Goal: Task Accomplishment & Management: Manage account settings

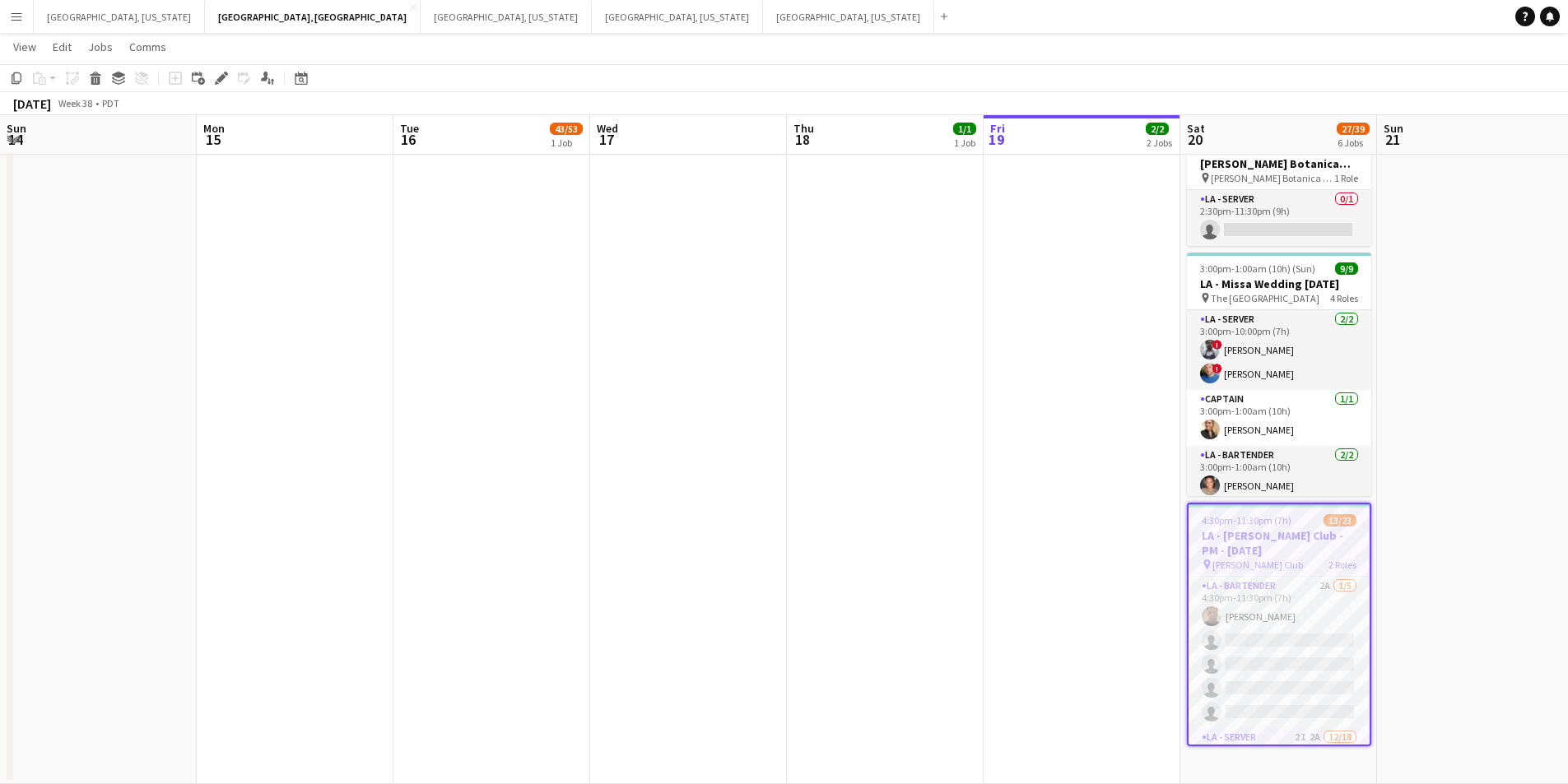
scroll to position [0, 583]
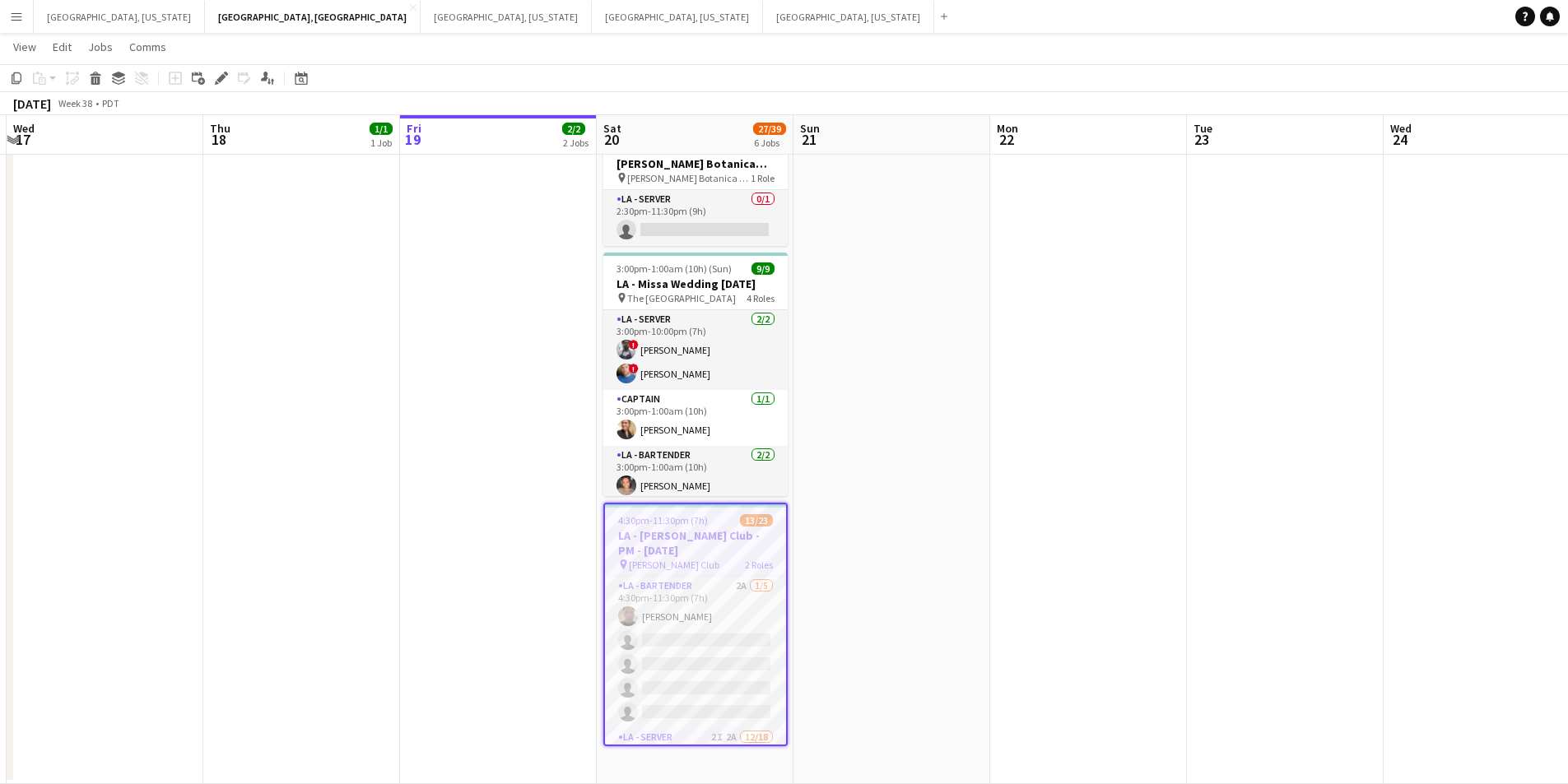
click at [1, 4] on button "Menu" at bounding box center [16, 16] width 33 height 33
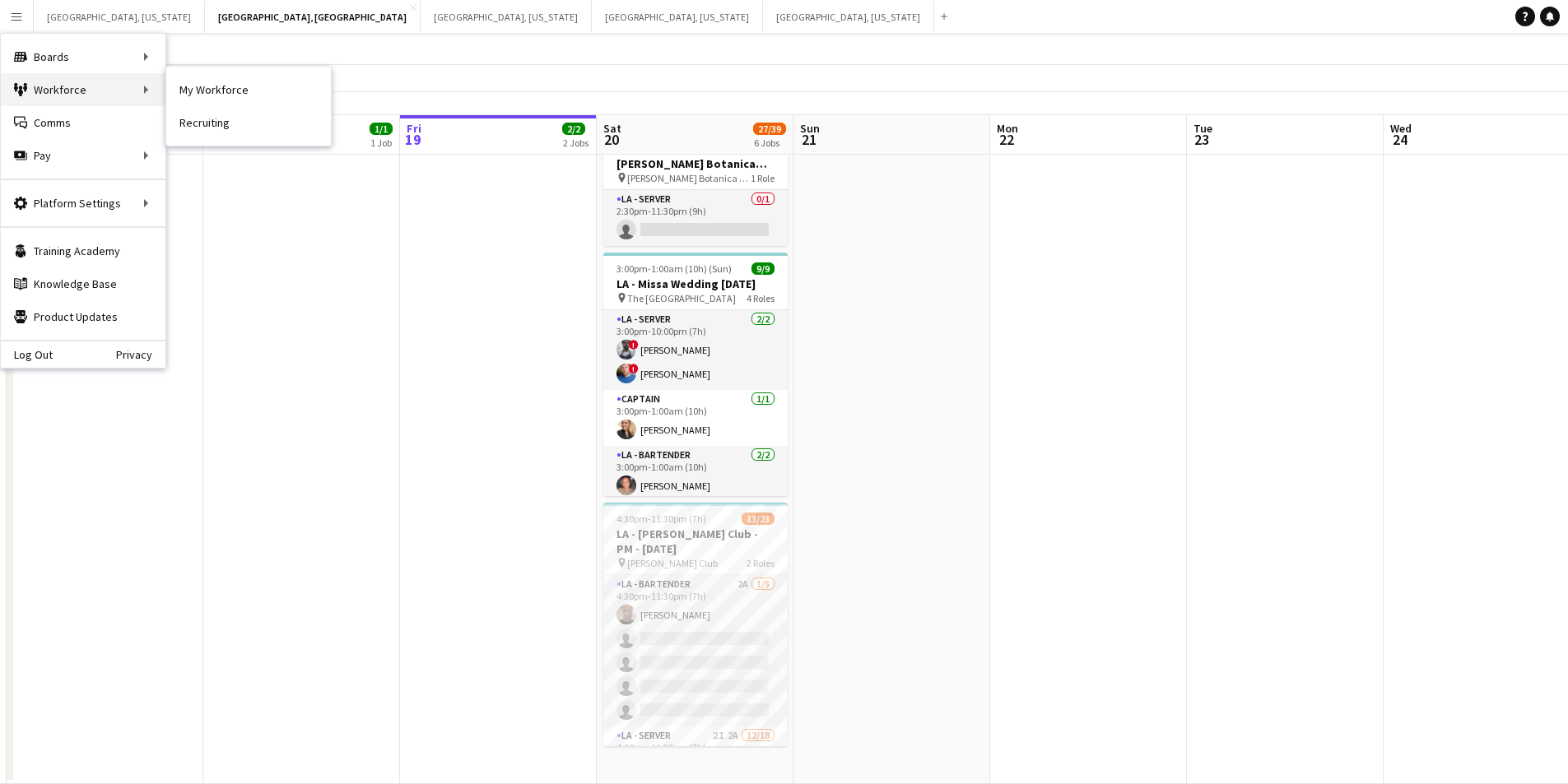
click at [68, 97] on div "Workforce Workforce" at bounding box center [83, 90] width 164 height 33
click at [99, 80] on div "Workforce Workforce" at bounding box center [83, 90] width 164 height 33
click at [216, 116] on link "Recruiting" at bounding box center [248, 123] width 164 height 33
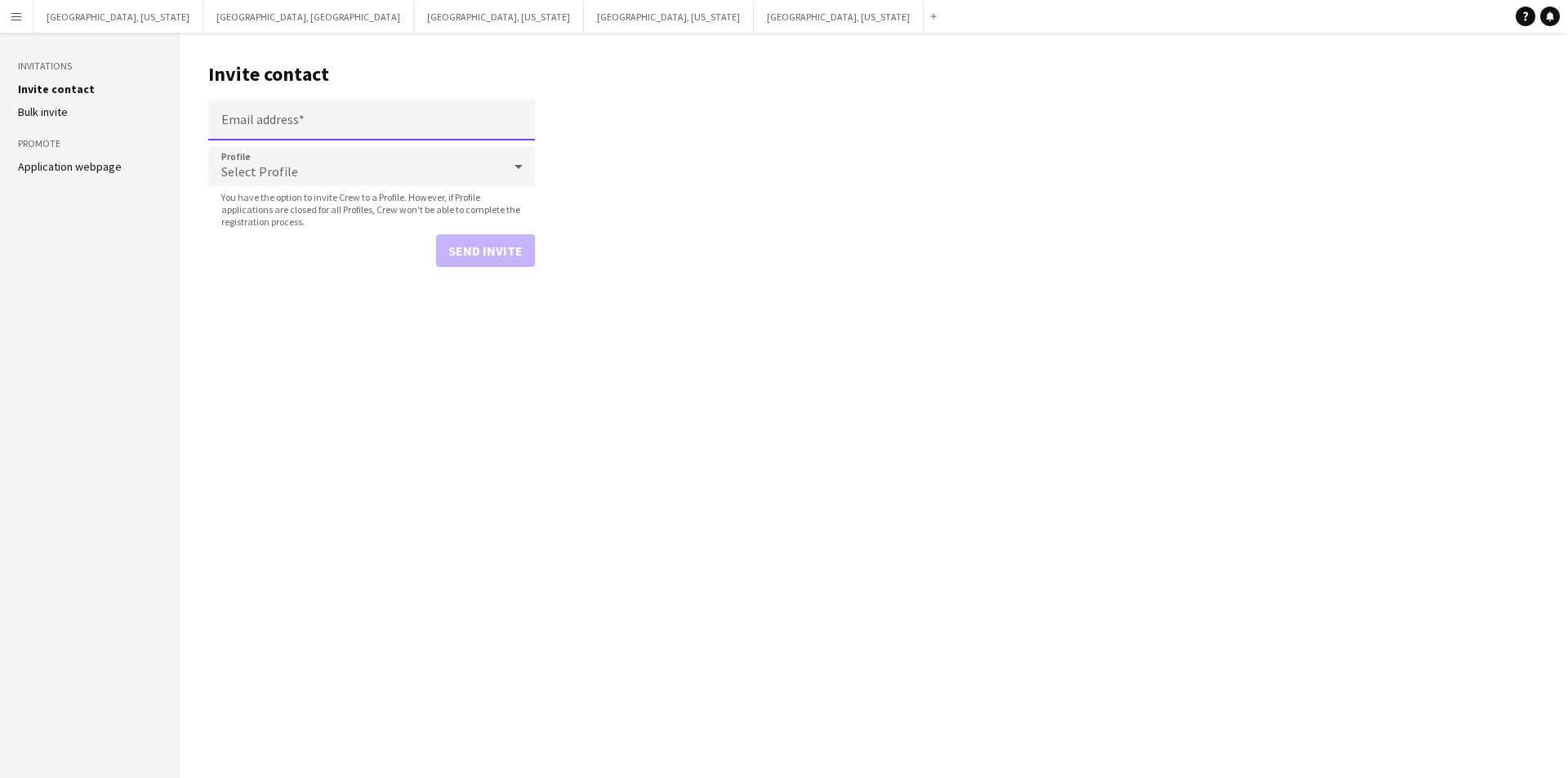
click at [343, 119] on input "Email address" at bounding box center [371, 120] width 327 height 41
paste input "**********"
type input "**********"
click at [334, 169] on div "Select Profile" at bounding box center [355, 167] width 294 height 39
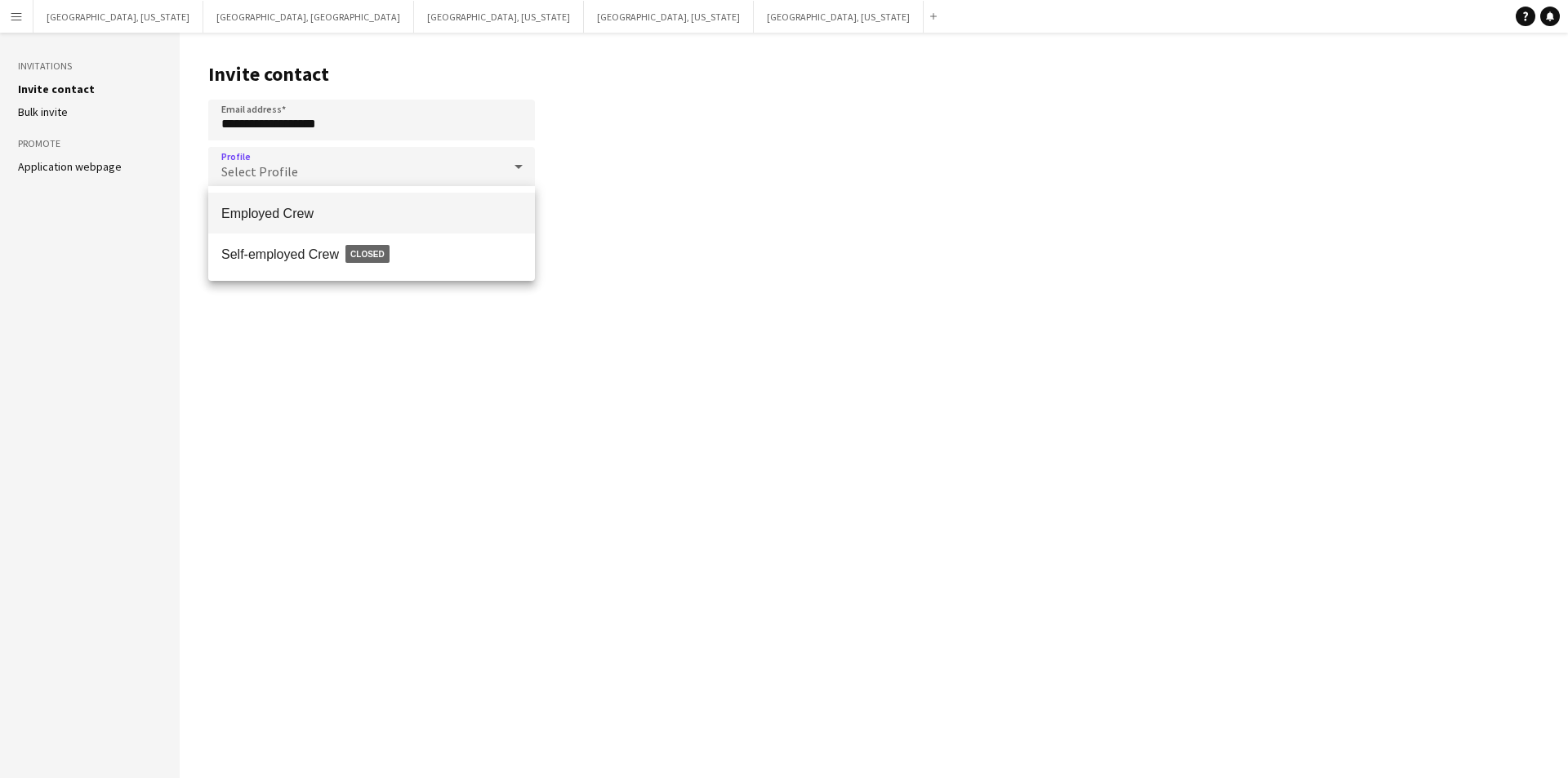
click at [335, 211] on span "Employed Crew" at bounding box center [371, 213] width 301 height 16
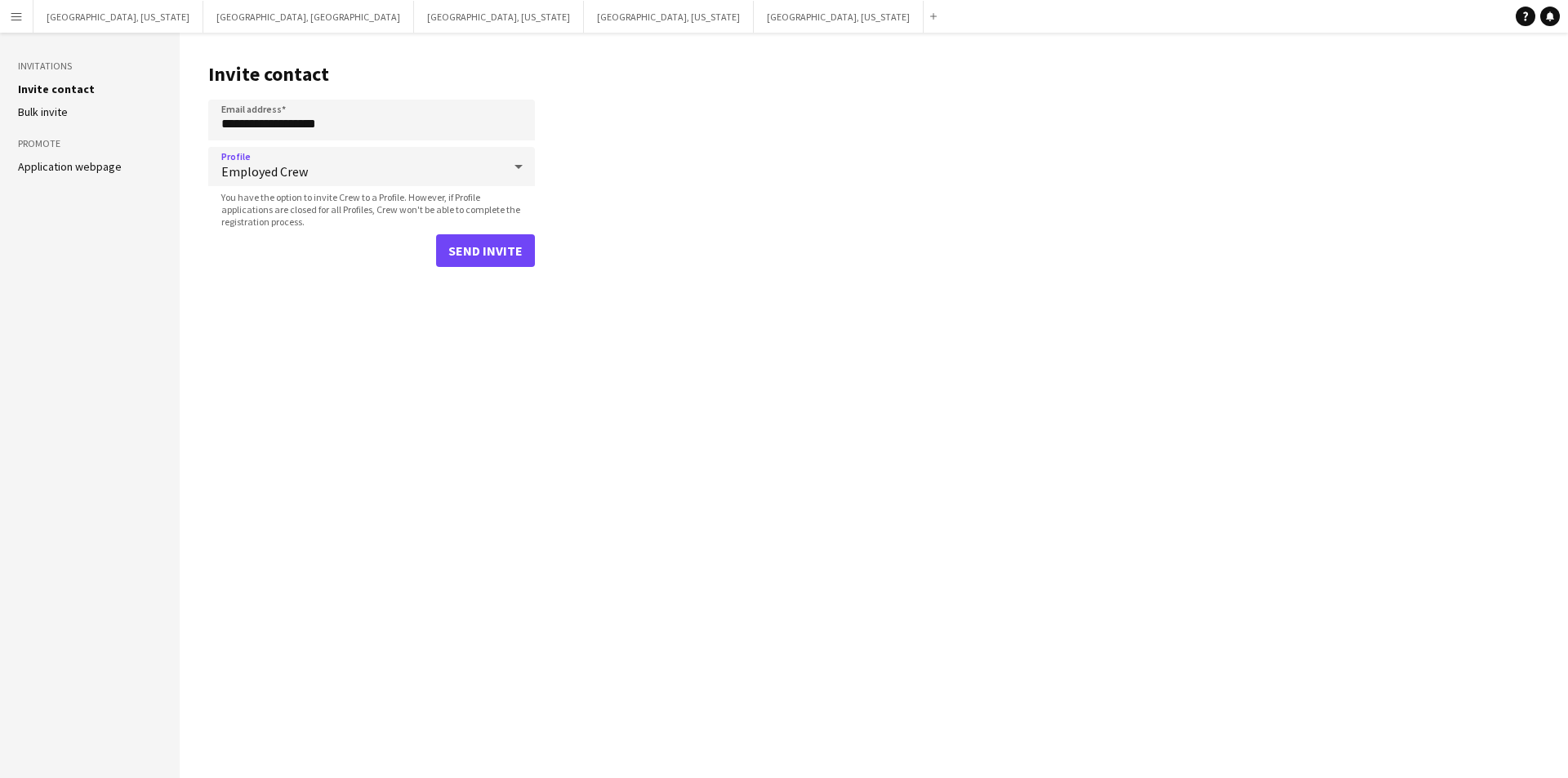
click at [19, 17] on app-icon "Menu" at bounding box center [16, 16] width 13 height 13
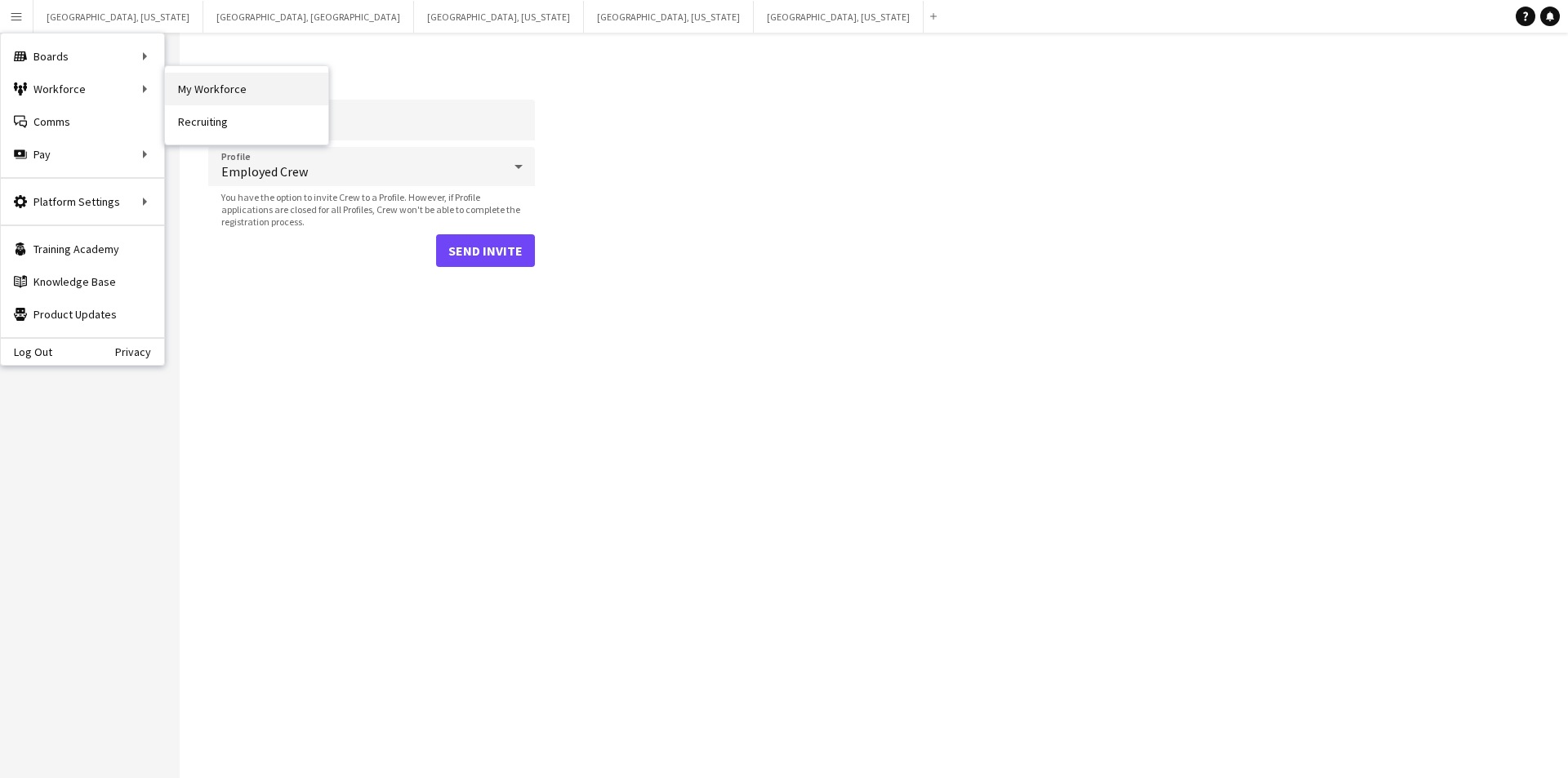
click at [234, 87] on link "My Workforce" at bounding box center [246, 89] width 163 height 33
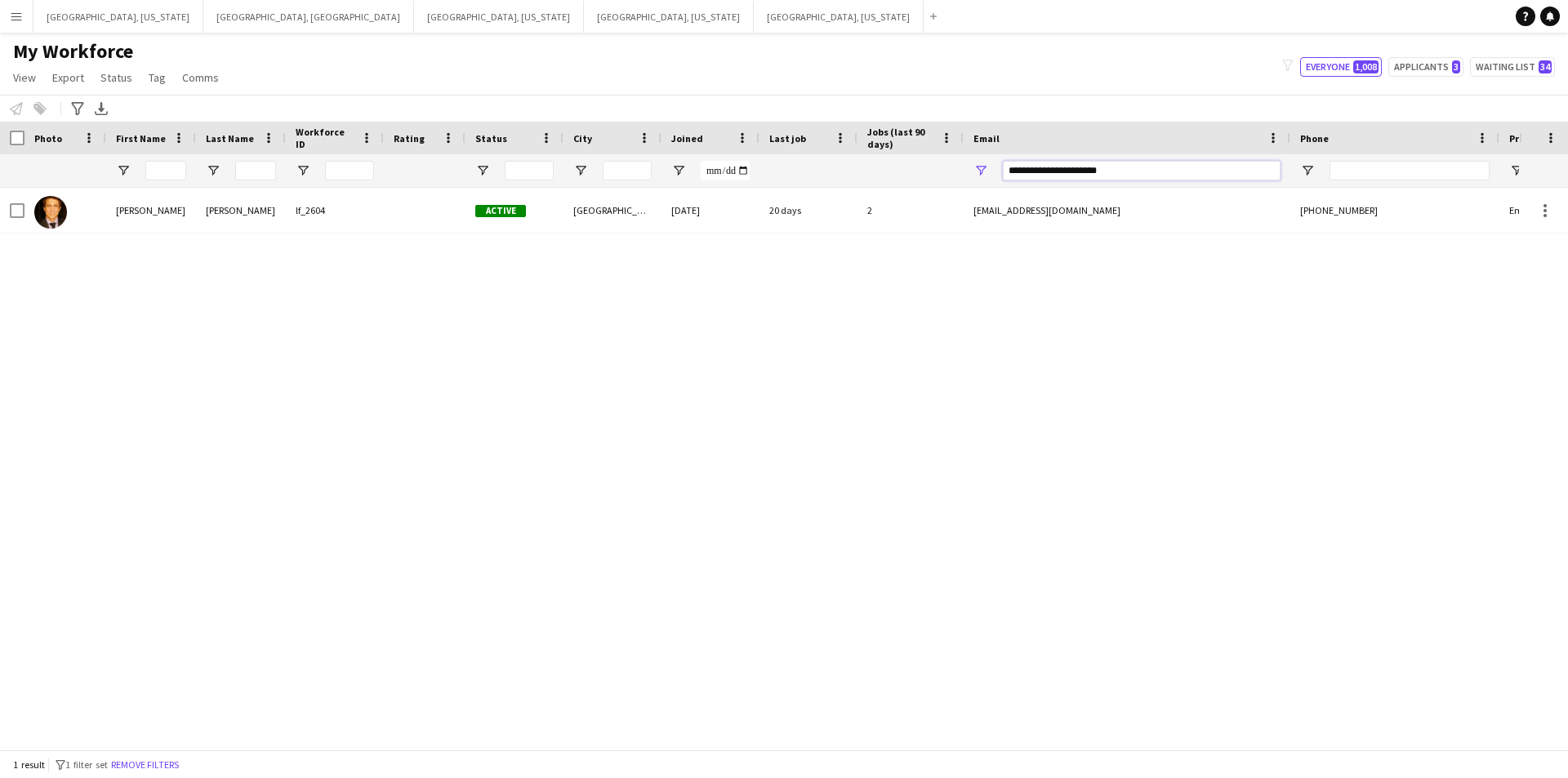
click at [1050, 176] on input "**********" at bounding box center [1142, 170] width 278 height 20
drag, startPoint x: 1058, startPoint y: 174, endPoint x: 1028, endPoint y: 169, distance: 30.4
click at [1028, 169] on input "**********" at bounding box center [1142, 170] width 278 height 20
click at [1034, 167] on input "**********" at bounding box center [1142, 170] width 278 height 20
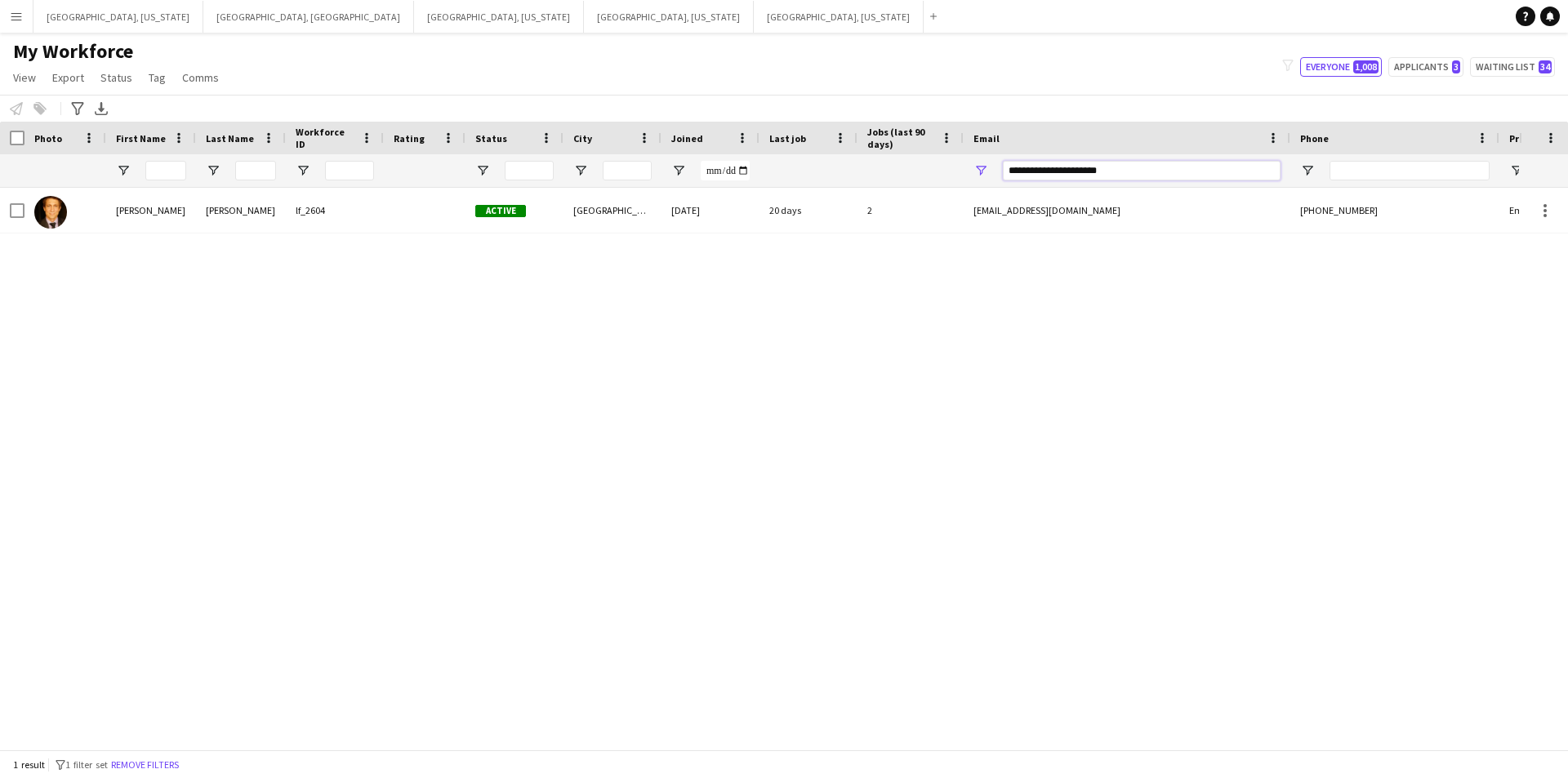
click at [1034, 167] on input "**********" at bounding box center [1142, 170] width 278 height 20
paste input "Email Filter Input"
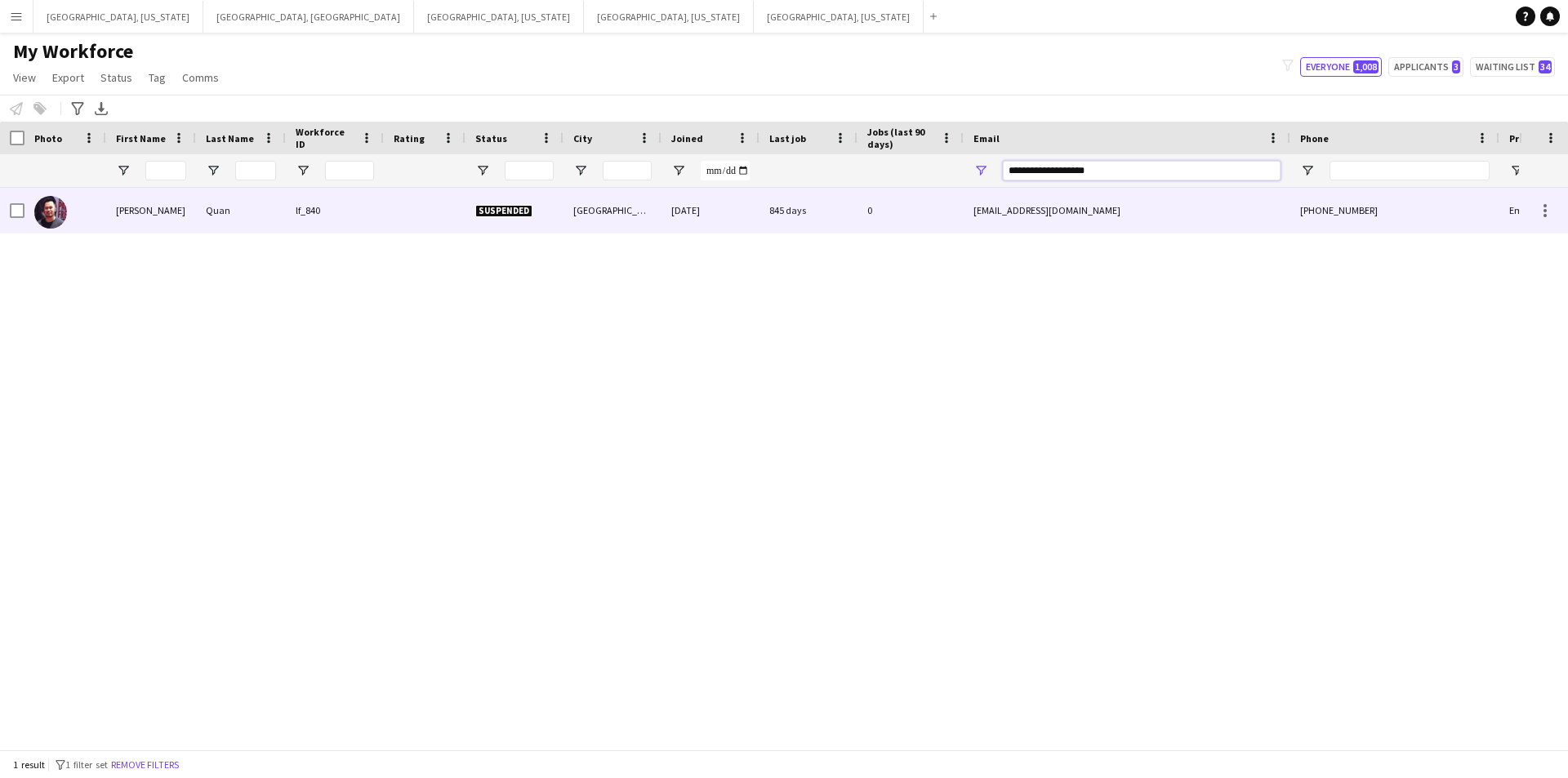
type input "**********"
click at [841, 216] on div "845 days" at bounding box center [808, 211] width 98 height 45
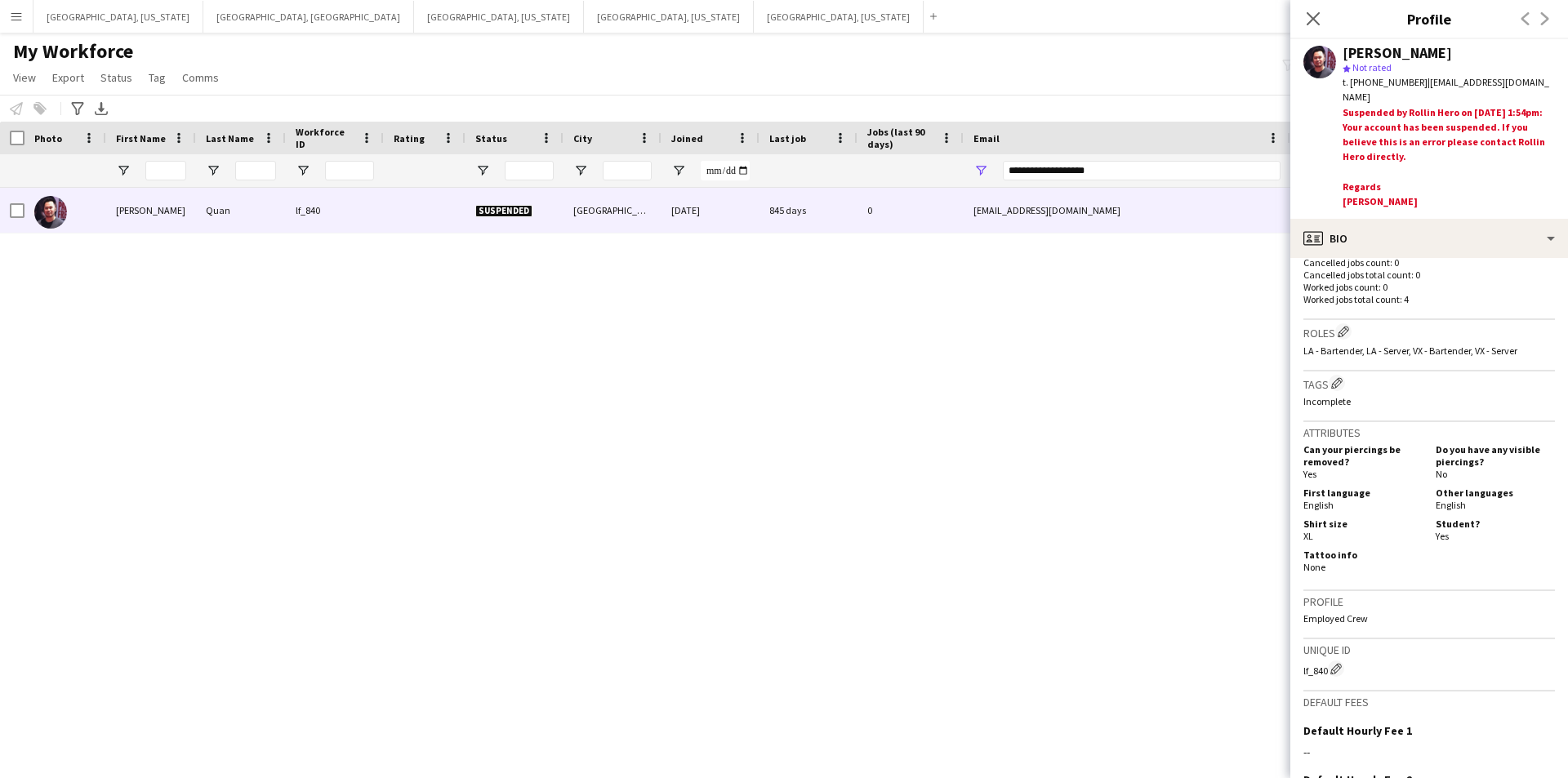
scroll to position [571, 0]
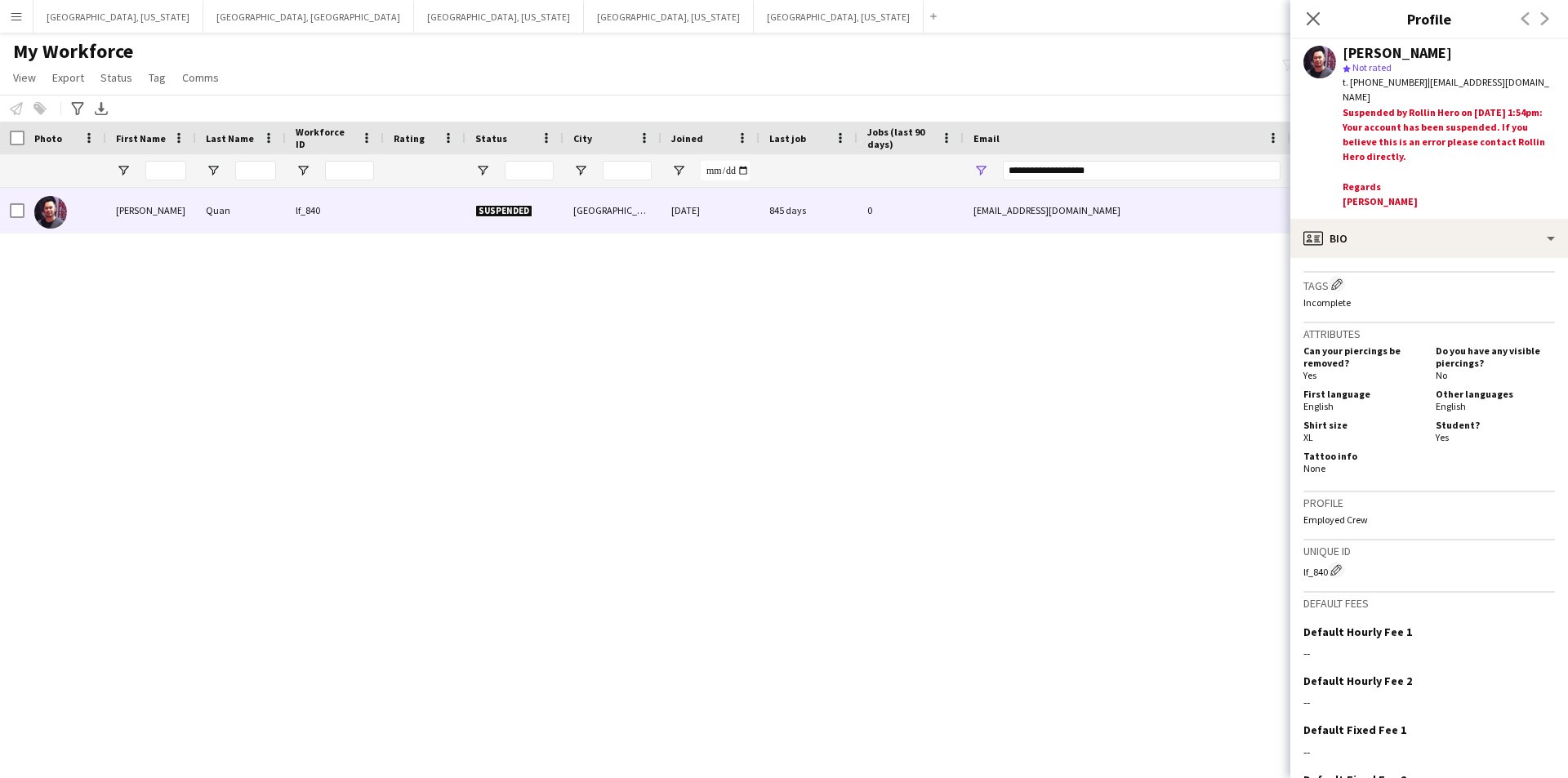
click at [25, 13] on button "Menu" at bounding box center [16, 16] width 33 height 33
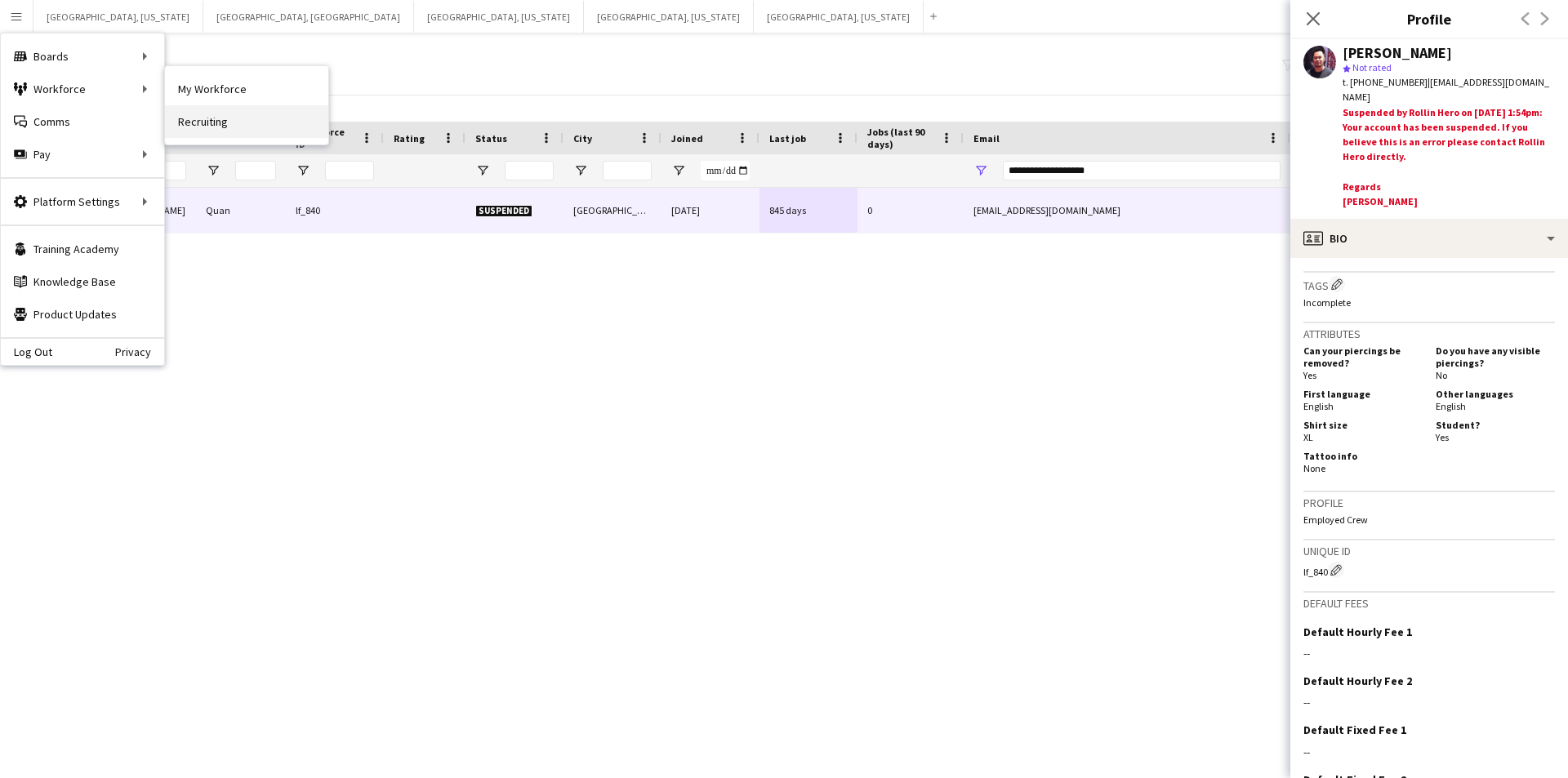
click at [255, 115] on link "Recruiting" at bounding box center [246, 122] width 163 height 33
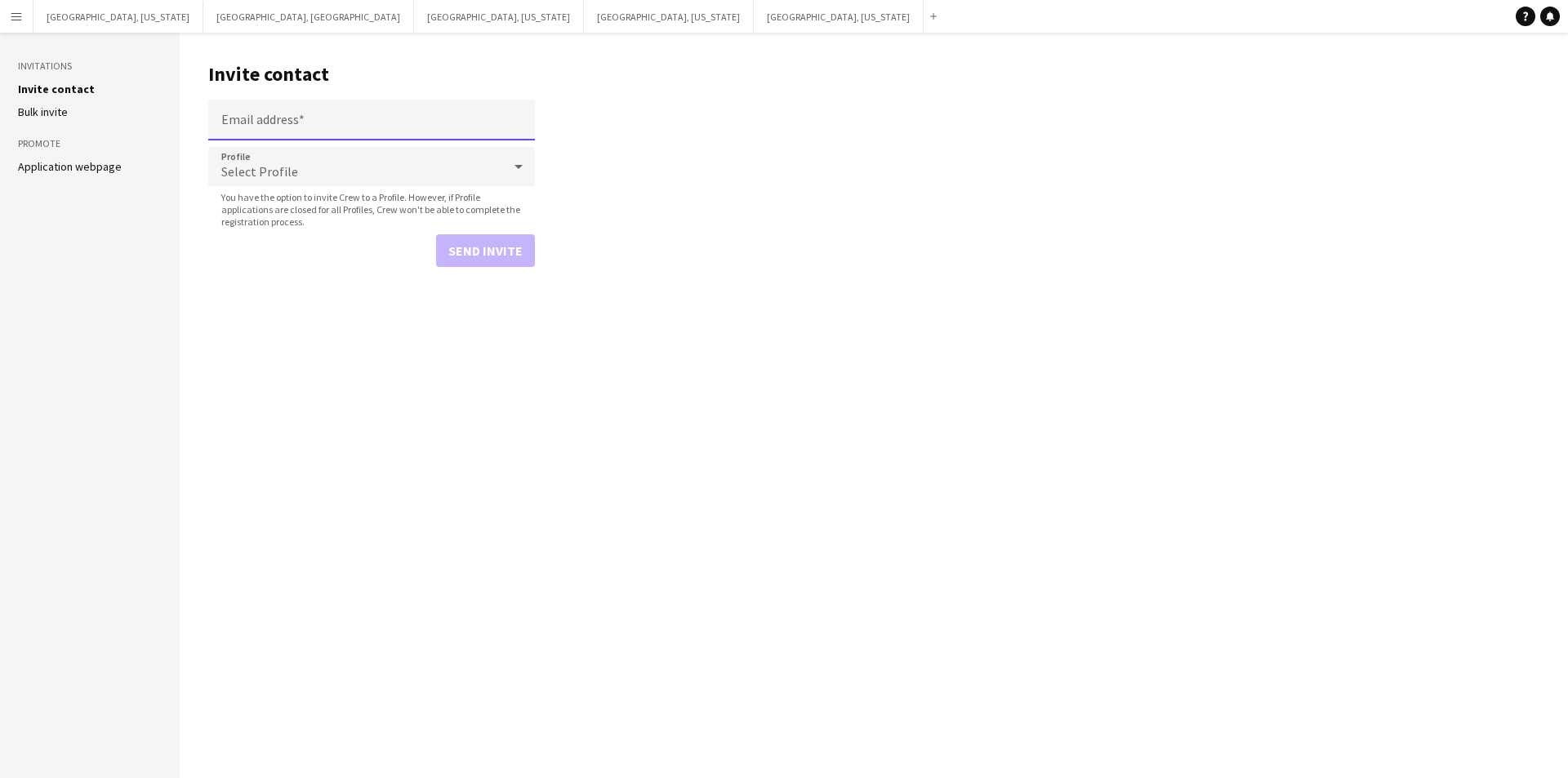
click at [293, 114] on input "Email address" at bounding box center [371, 120] width 327 height 41
paste input "**********"
type input "**********"
click at [362, 161] on div "Select Profile" at bounding box center [355, 167] width 294 height 39
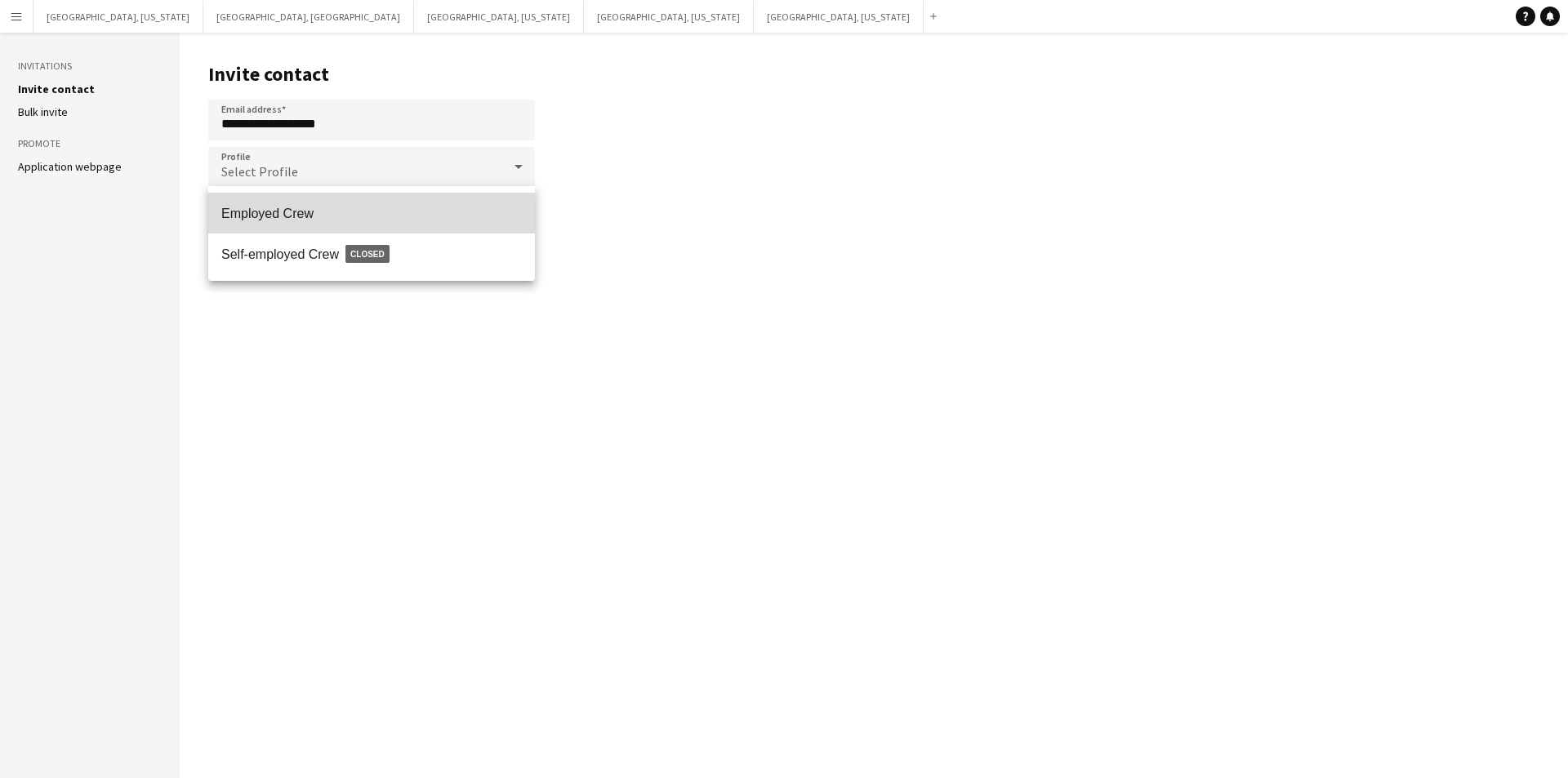
drag, startPoint x: 350, startPoint y: 213, endPoint x: 478, endPoint y: 236, distance: 130.0
click at [350, 213] on span "Employed Crew" at bounding box center [371, 213] width 301 height 16
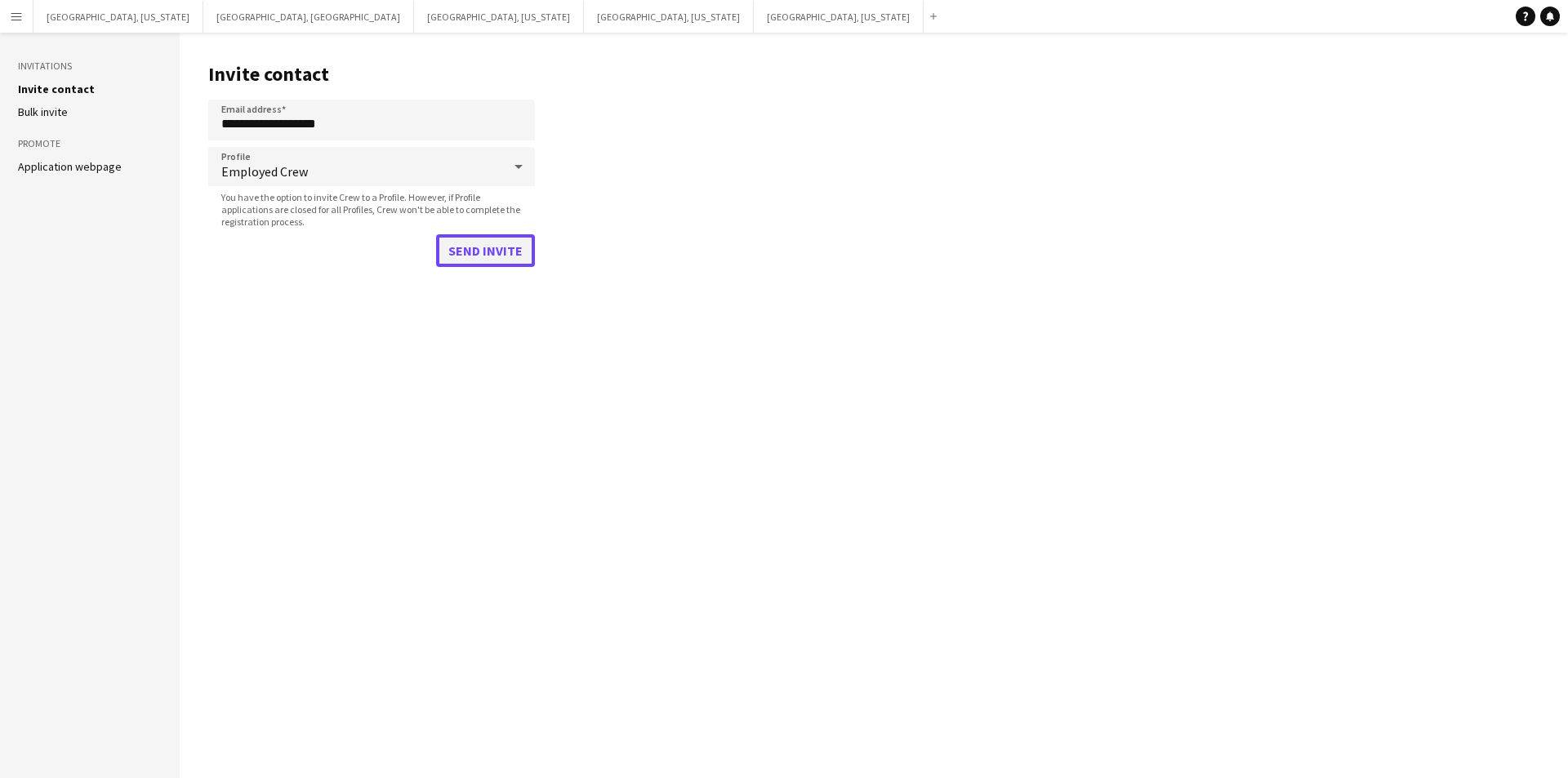
click at [479, 236] on button "Send invite" at bounding box center [486, 250] width 99 height 33
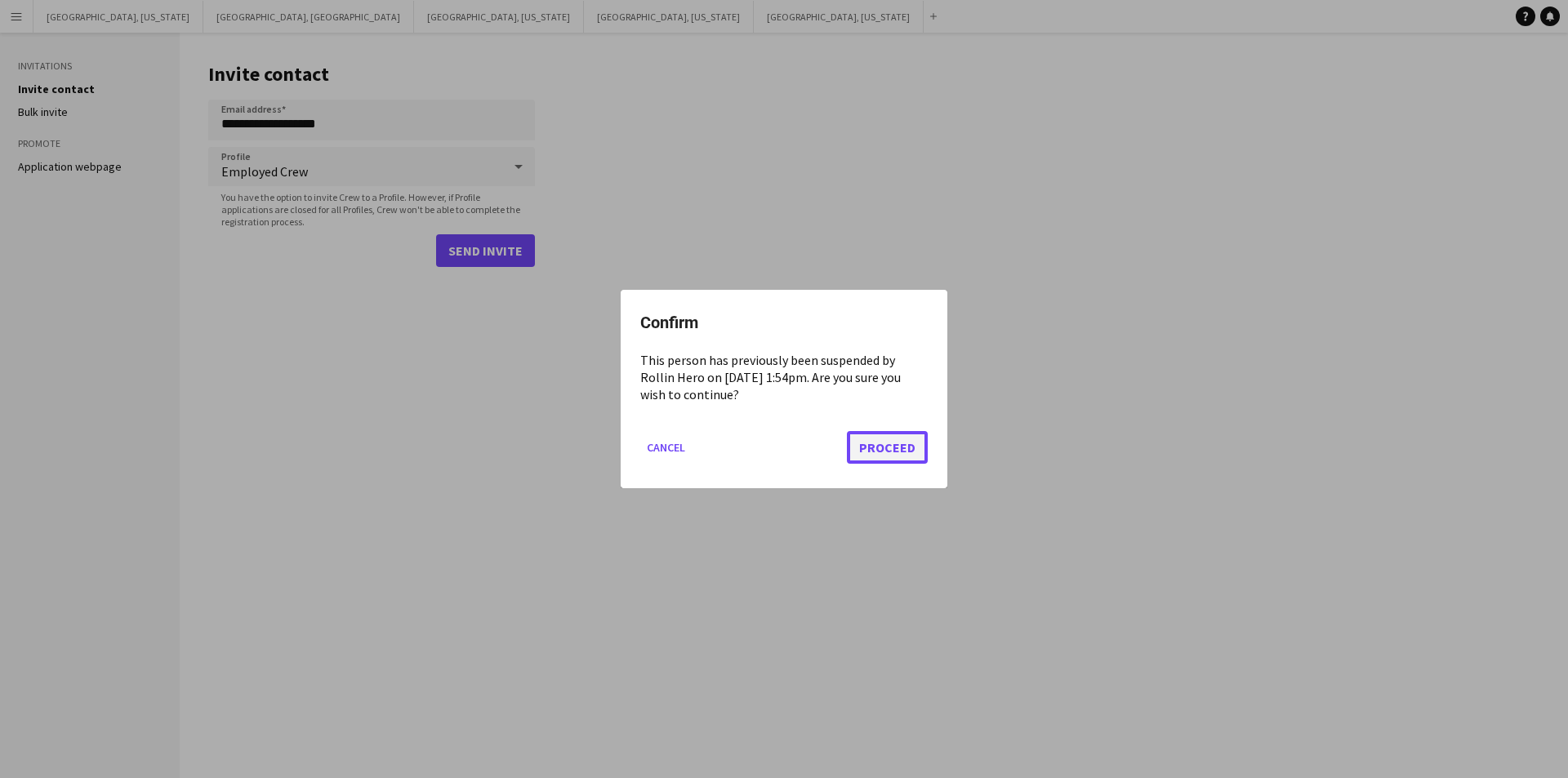
click at [888, 445] on button "Proceed" at bounding box center [887, 447] width 81 height 33
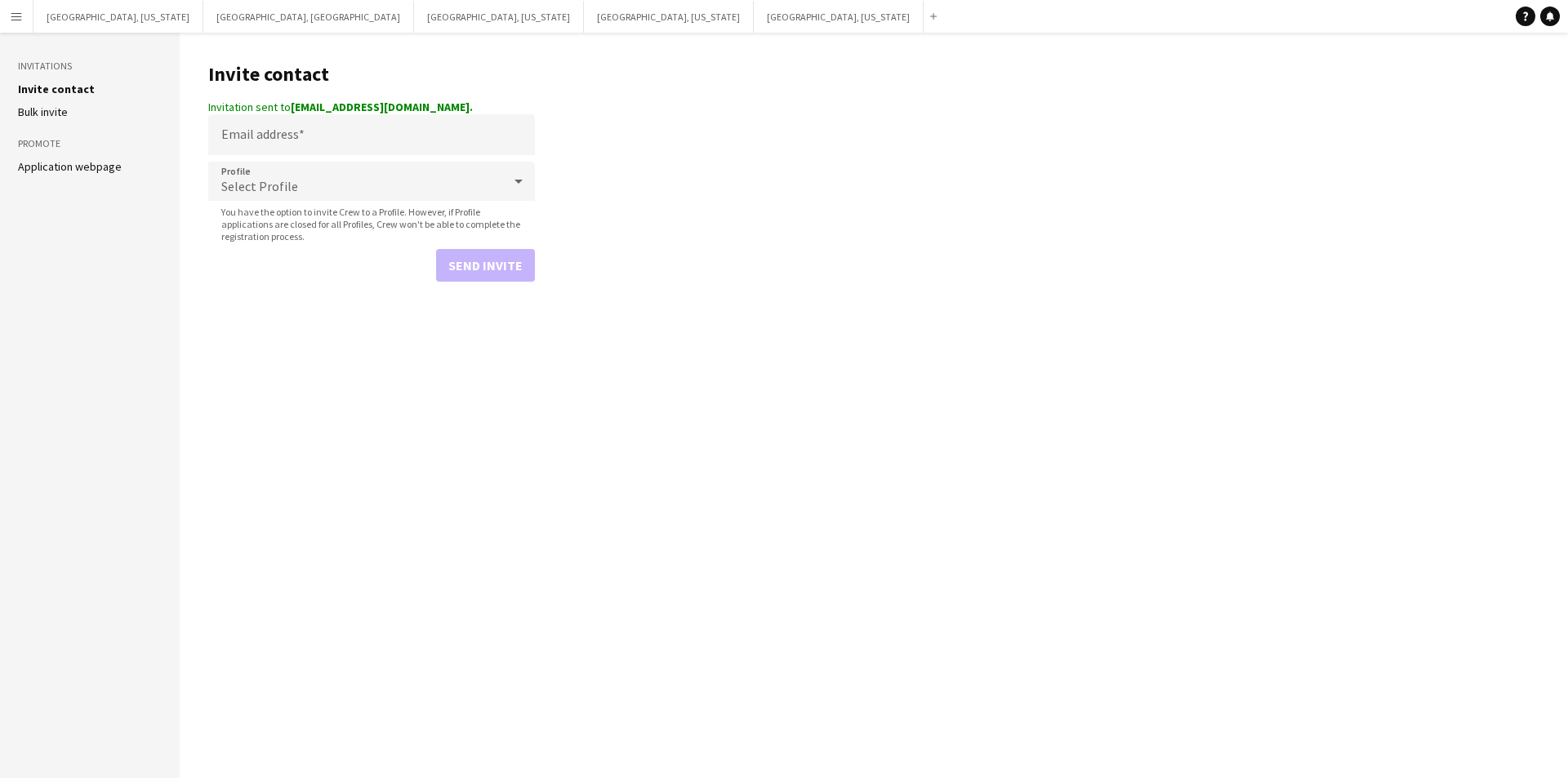
click at [0, 12] on button "Menu" at bounding box center [16, 16] width 33 height 33
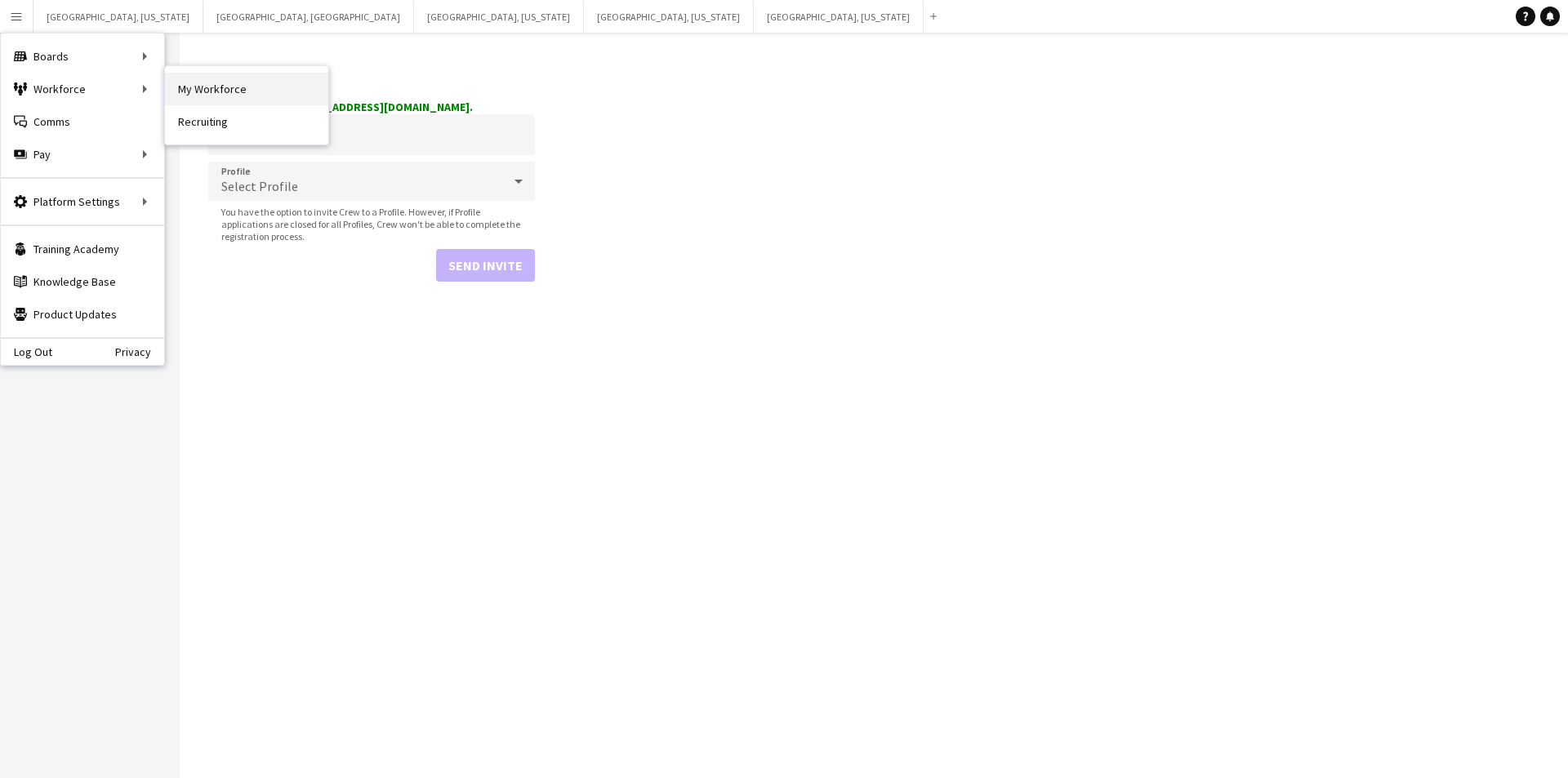
click at [269, 86] on link "My Workforce" at bounding box center [246, 89] width 163 height 33
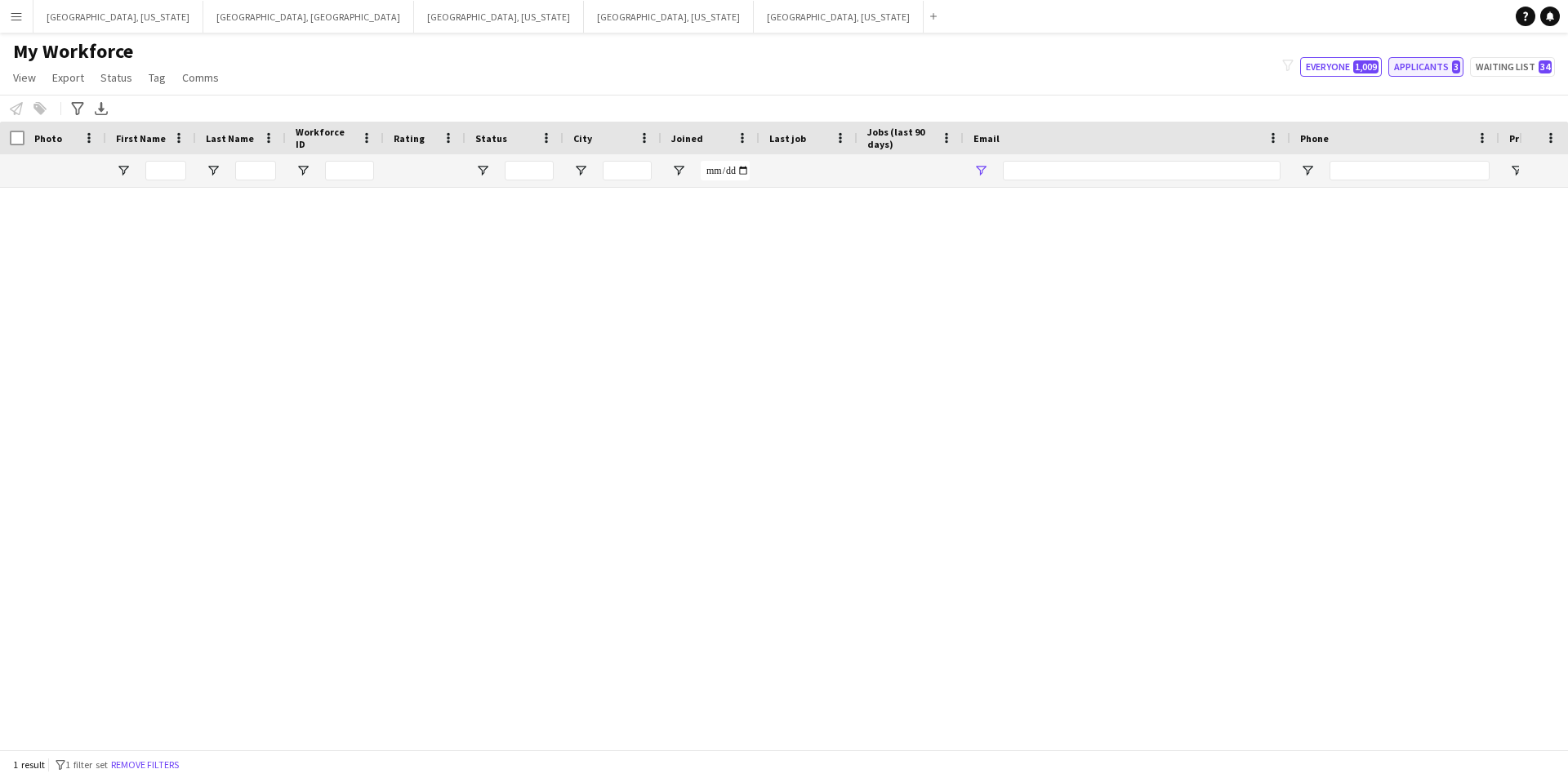
type input "**********"
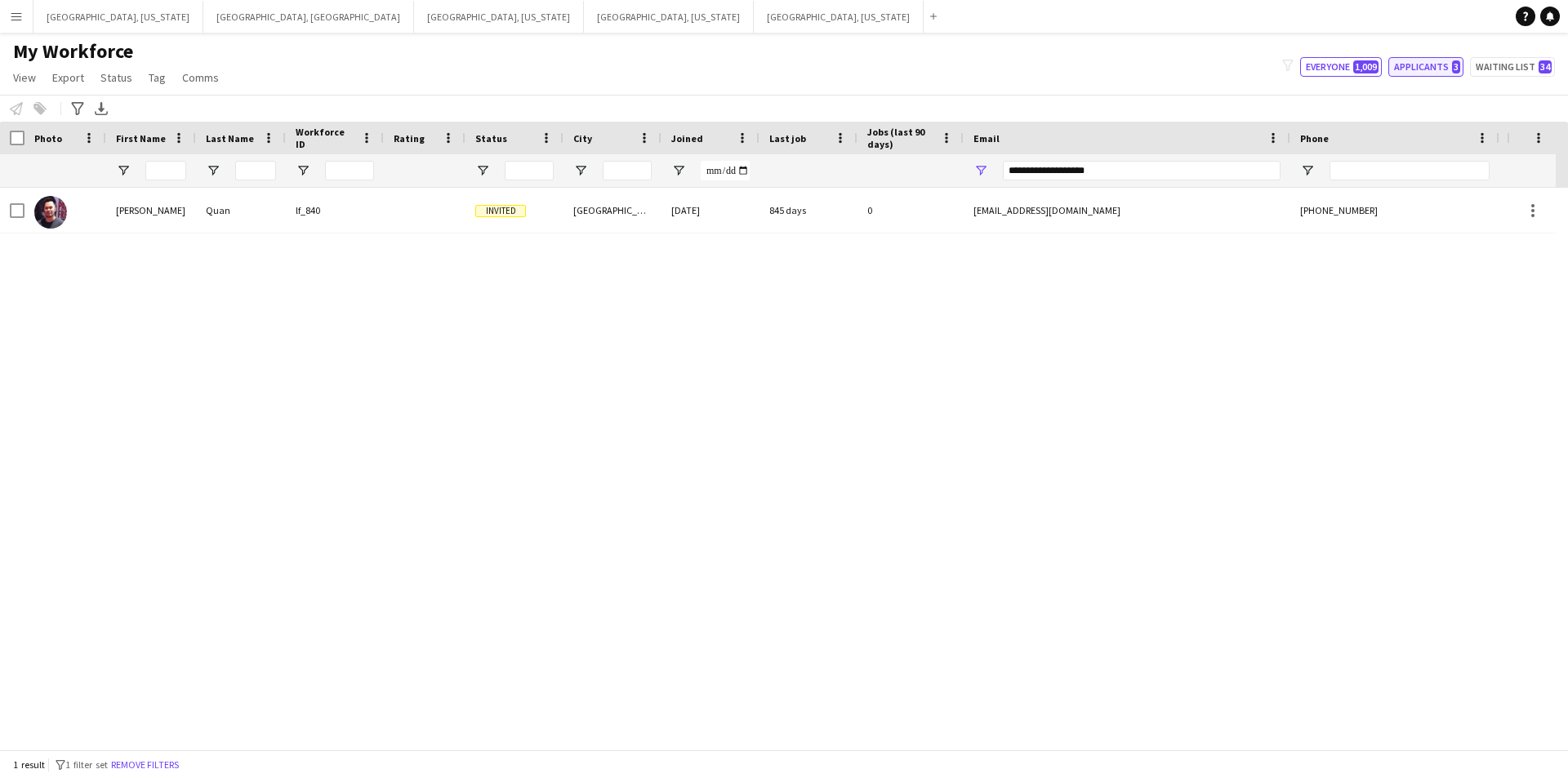
click at [1441, 69] on button "Applicants 3" at bounding box center [1427, 66] width 75 height 20
type input "**********"
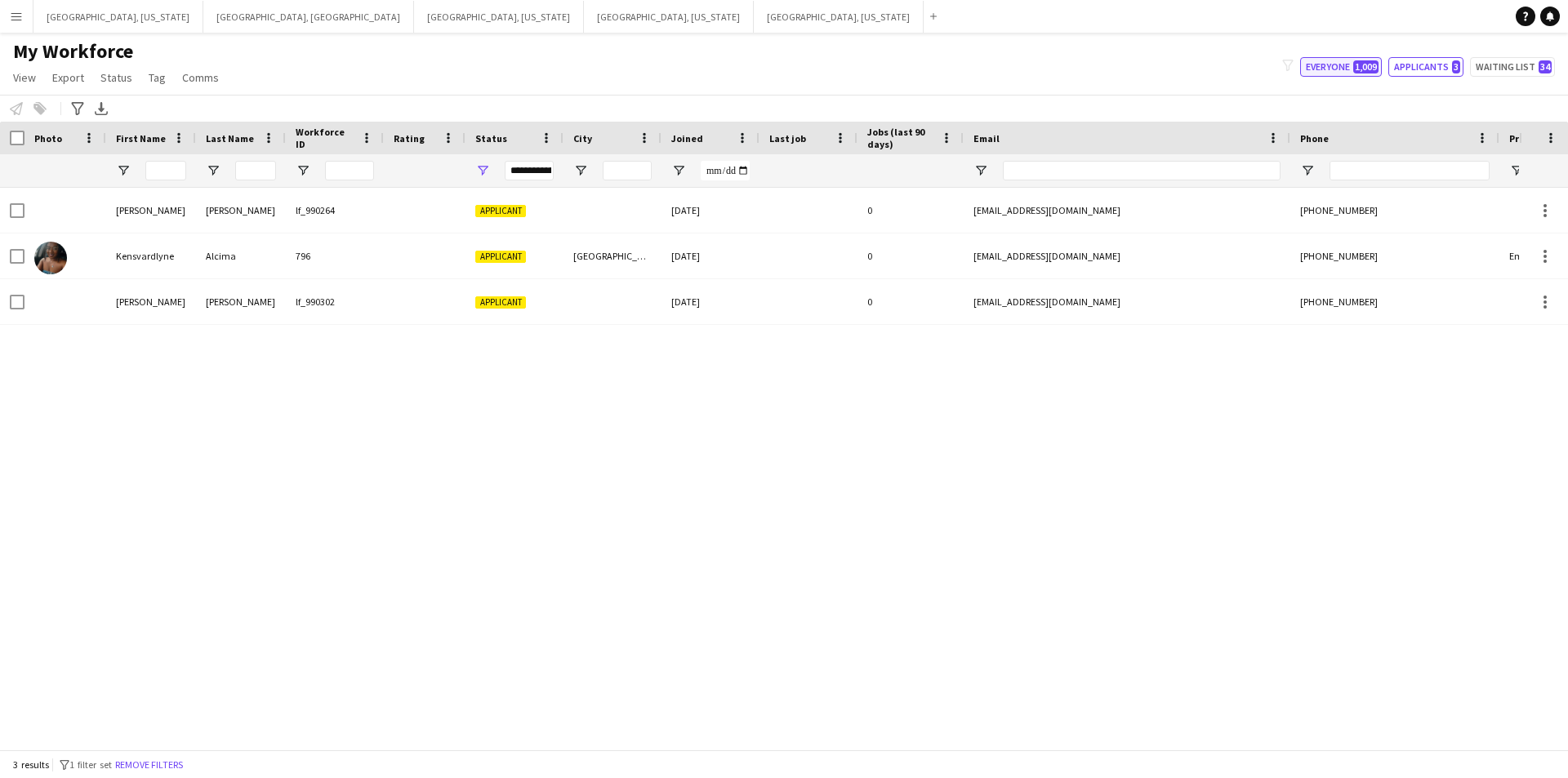
click at [1338, 68] on button "Everyone 1,009" at bounding box center [1340, 66] width 81 height 20
type input "**********"
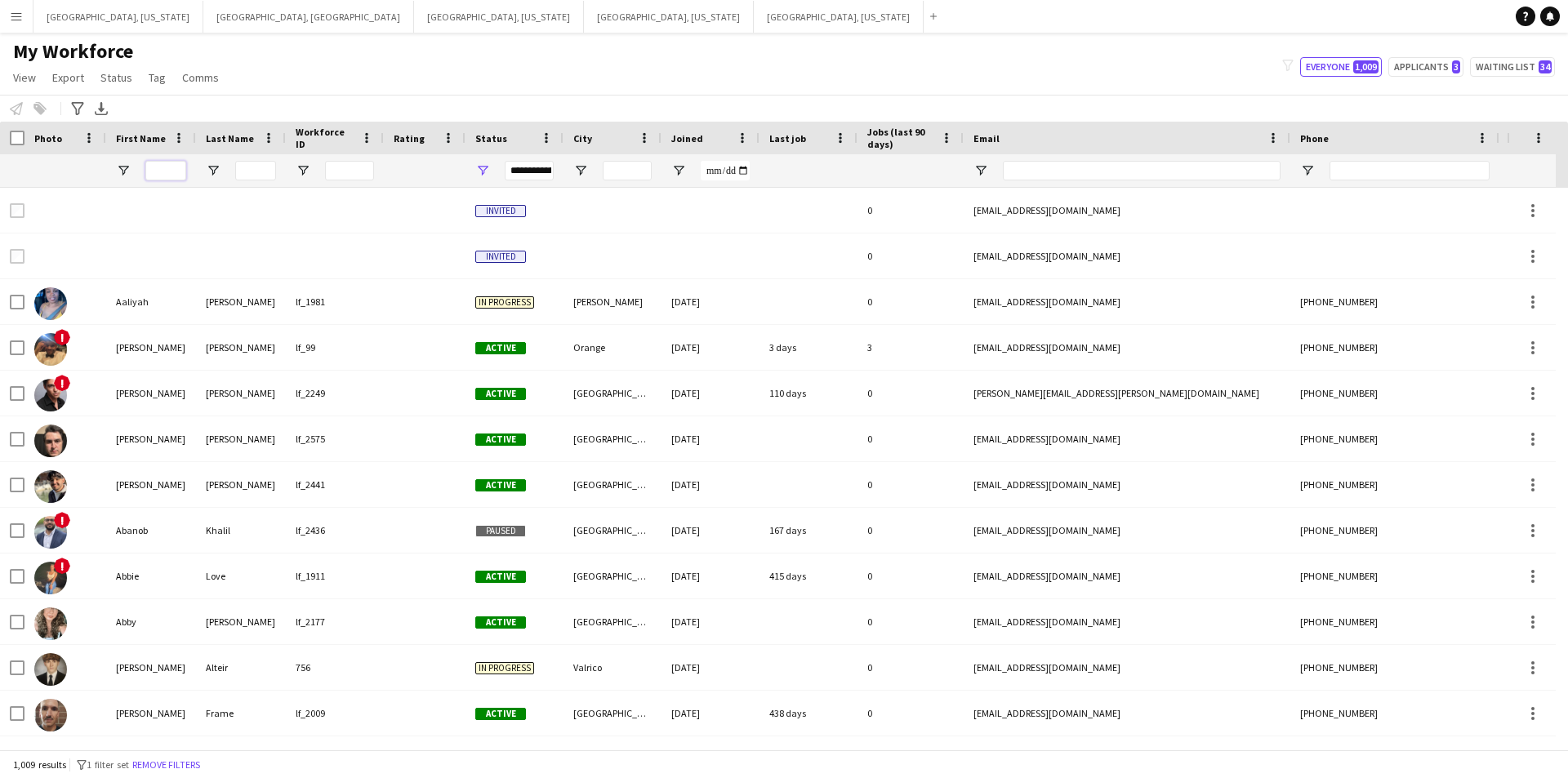
click at [151, 173] on input "First Name Filter Input" at bounding box center [166, 170] width 41 height 20
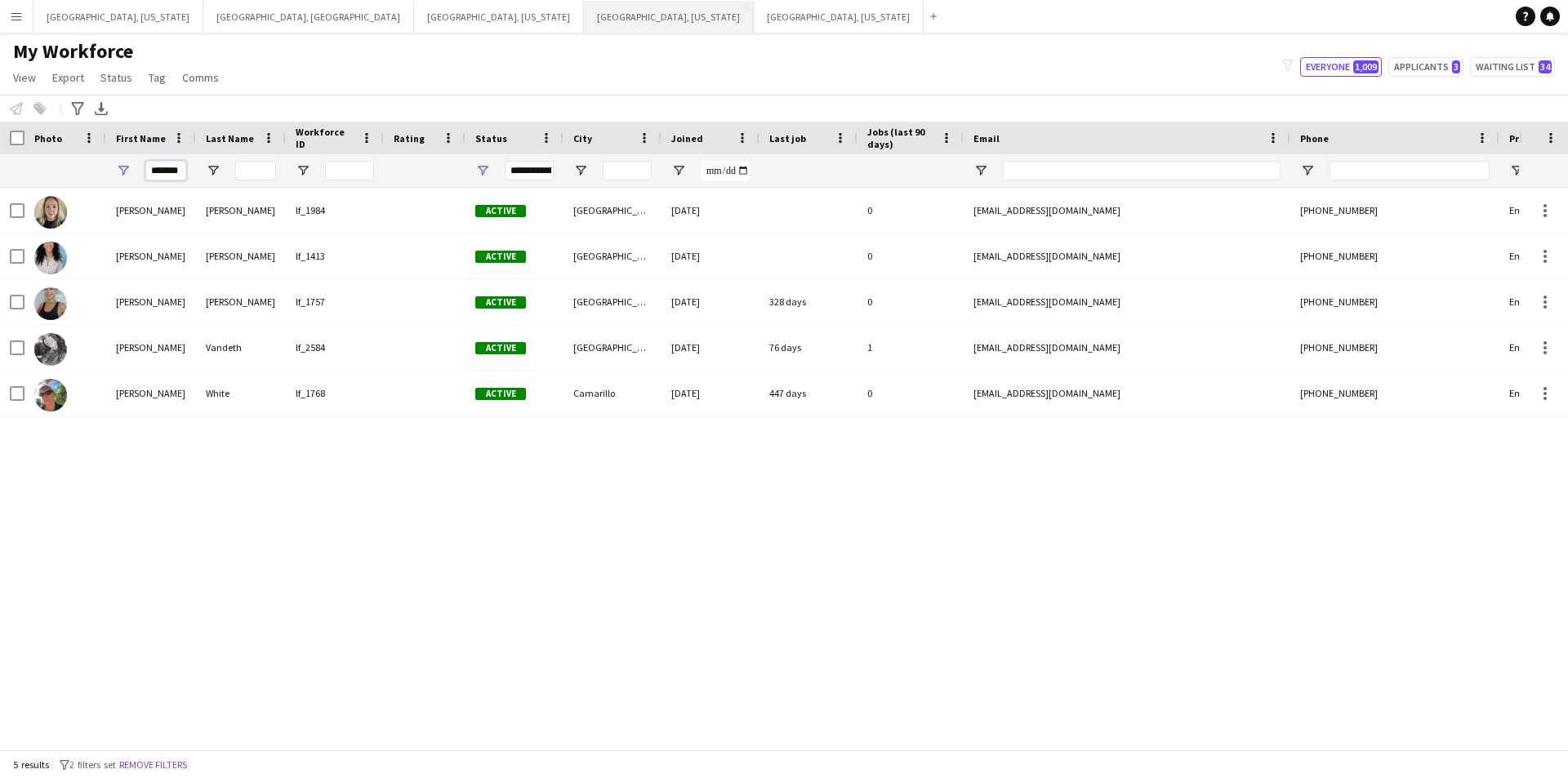
type input "*******"
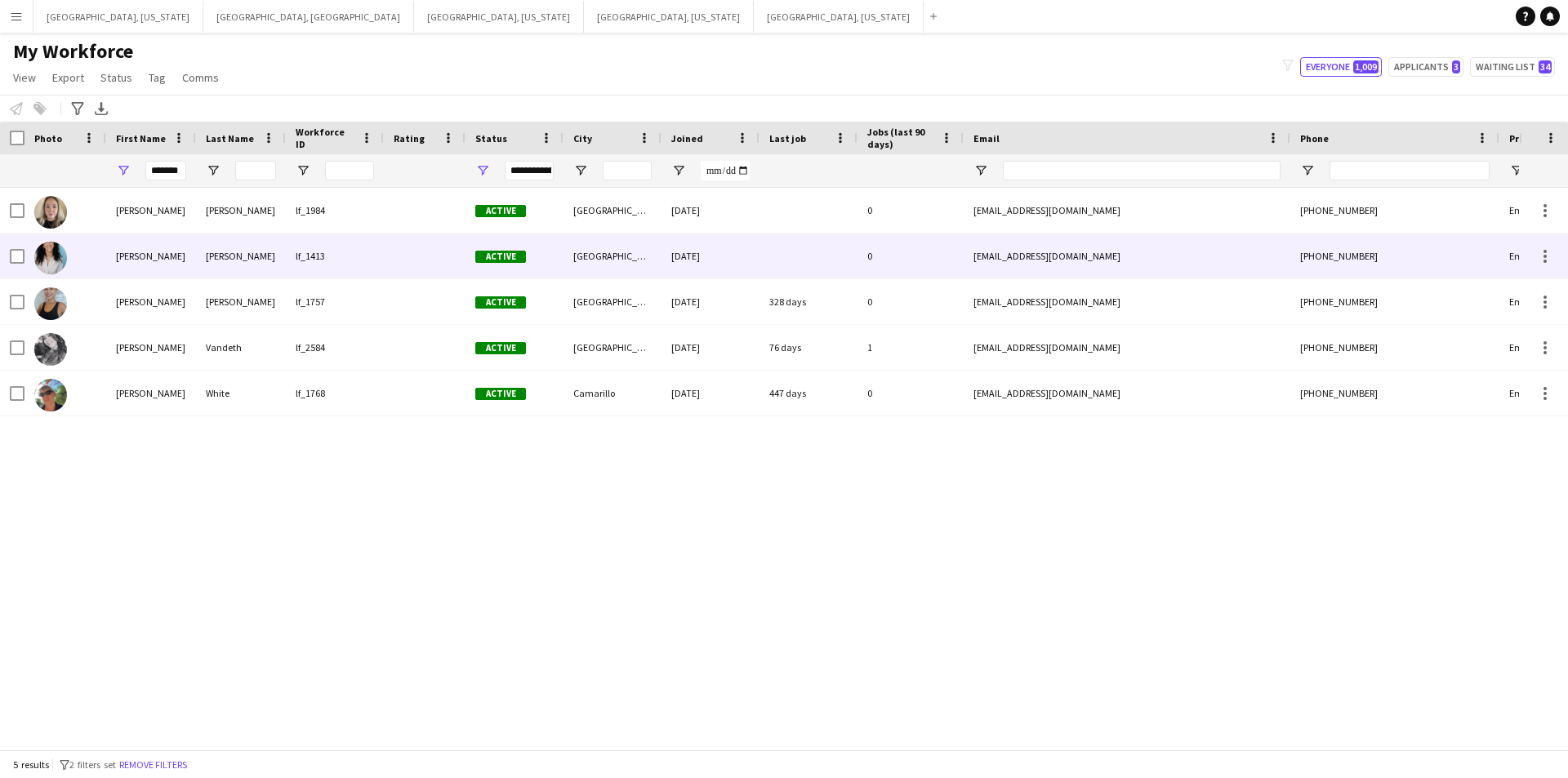
click at [106, 247] on div at bounding box center [65, 256] width 81 height 45
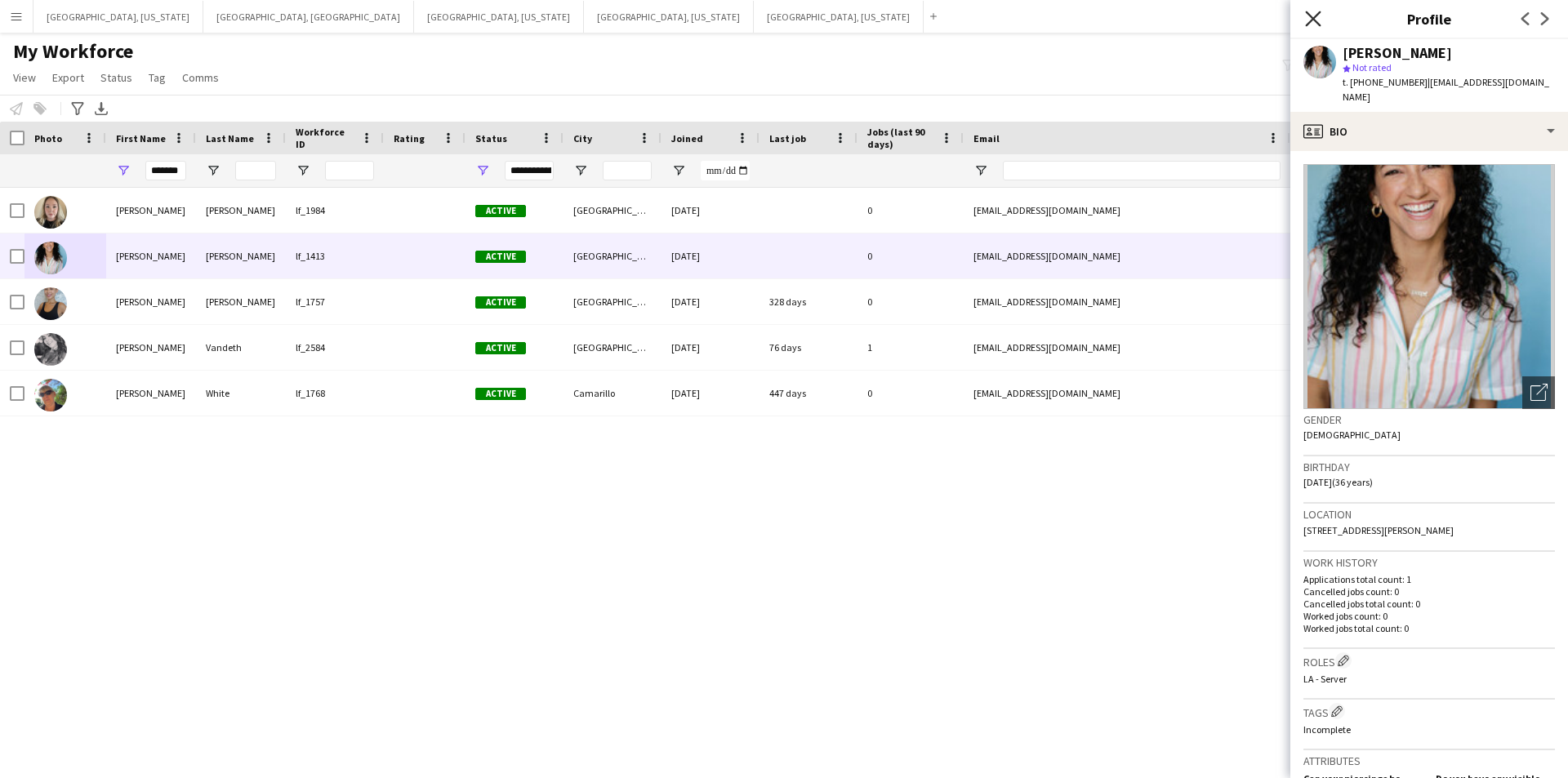
click at [1316, 16] on icon at bounding box center [1313, 18] width 16 height 16
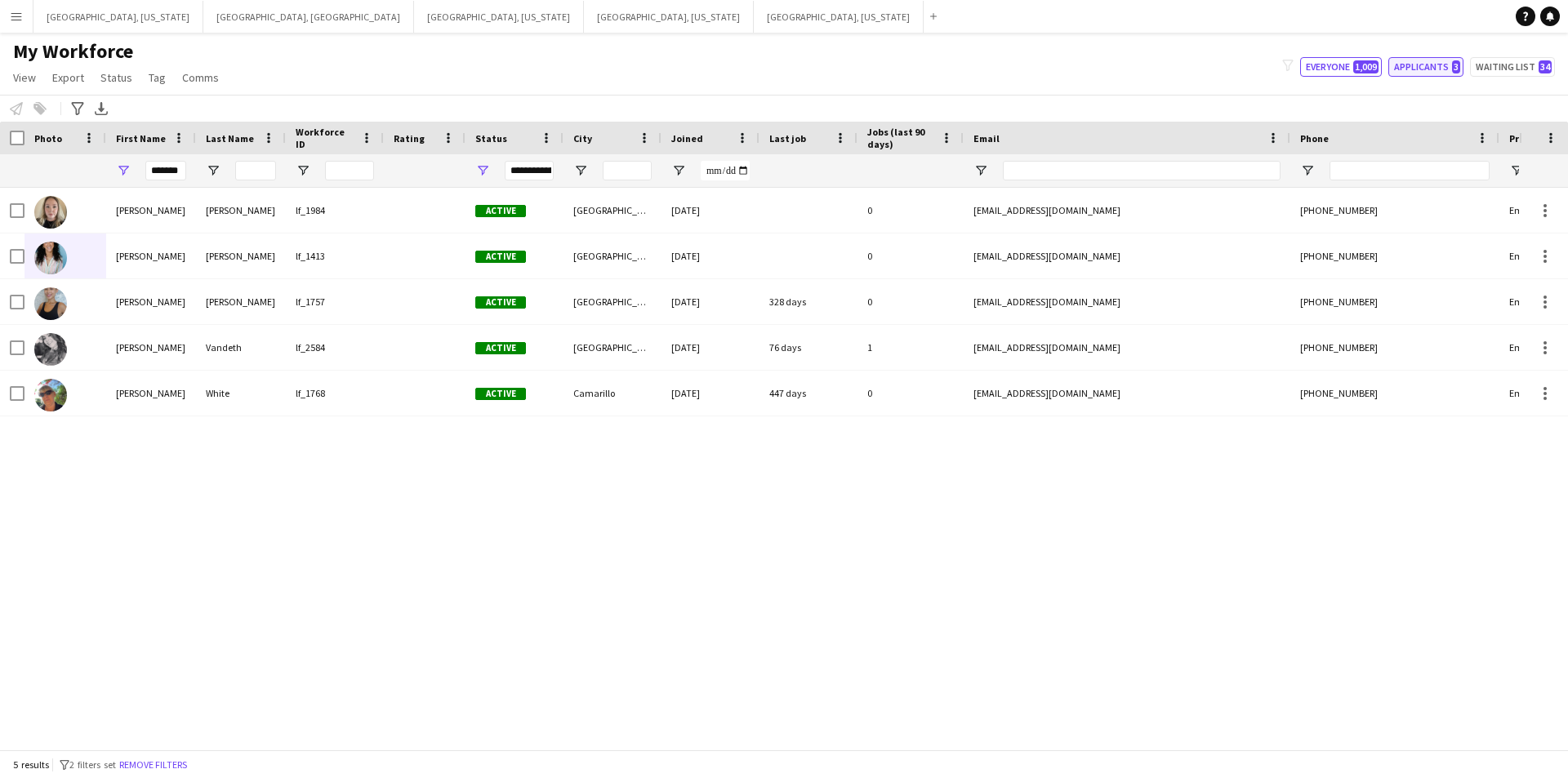
click at [1410, 66] on button "Applicants 3" at bounding box center [1427, 66] width 75 height 20
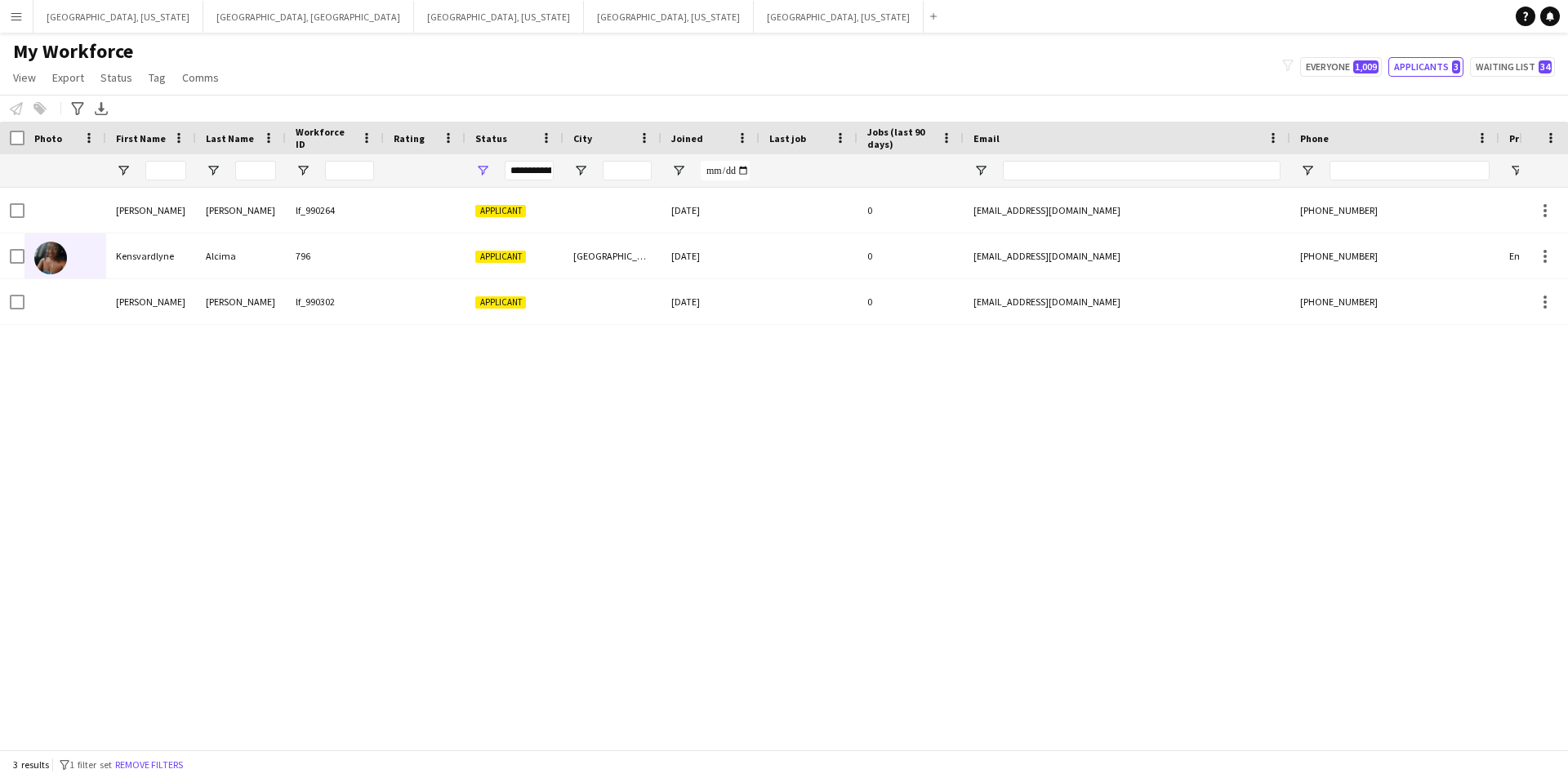
click at [1522, 52] on div "My Workforce View Views Default view New view Update view Delete view Edit name…" at bounding box center [784, 66] width 1568 height 55
click at [1523, 61] on button "Waiting list 34" at bounding box center [1513, 66] width 85 height 20
type input "**********"
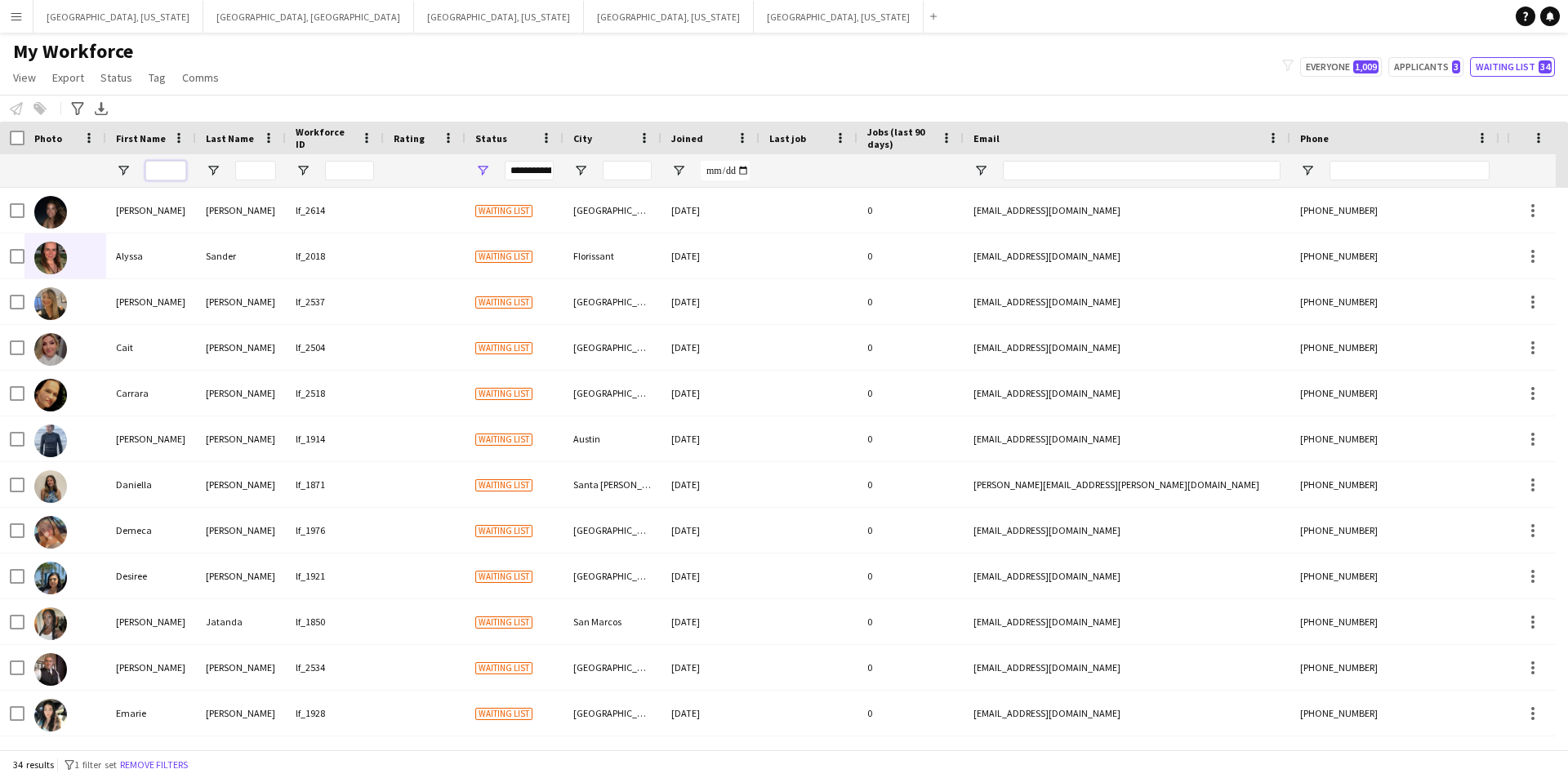
click at [181, 171] on input "First Name Filter Input" at bounding box center [166, 170] width 41 height 20
type input "****"
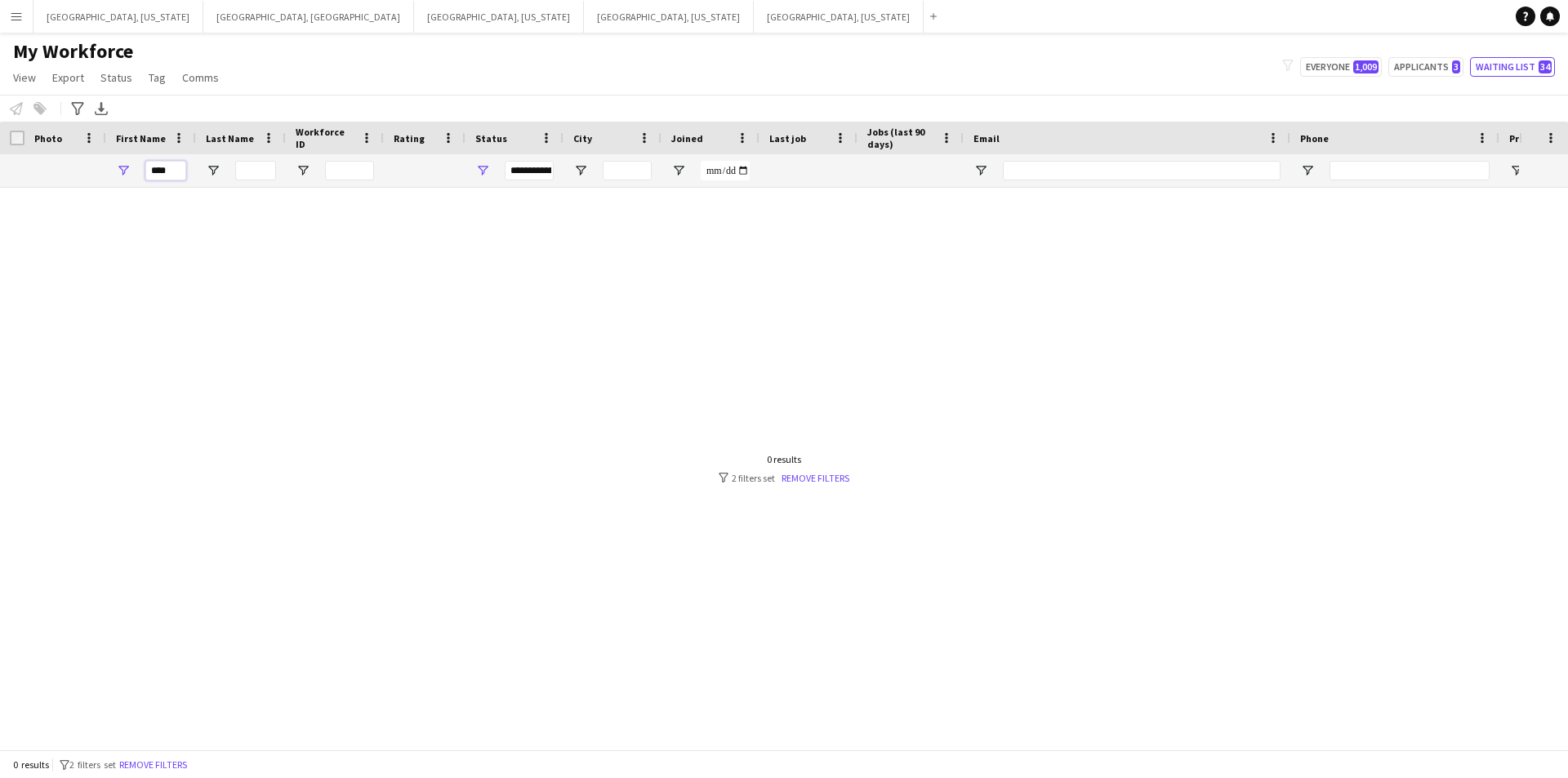
click at [155, 169] on input "****" at bounding box center [166, 170] width 41 height 20
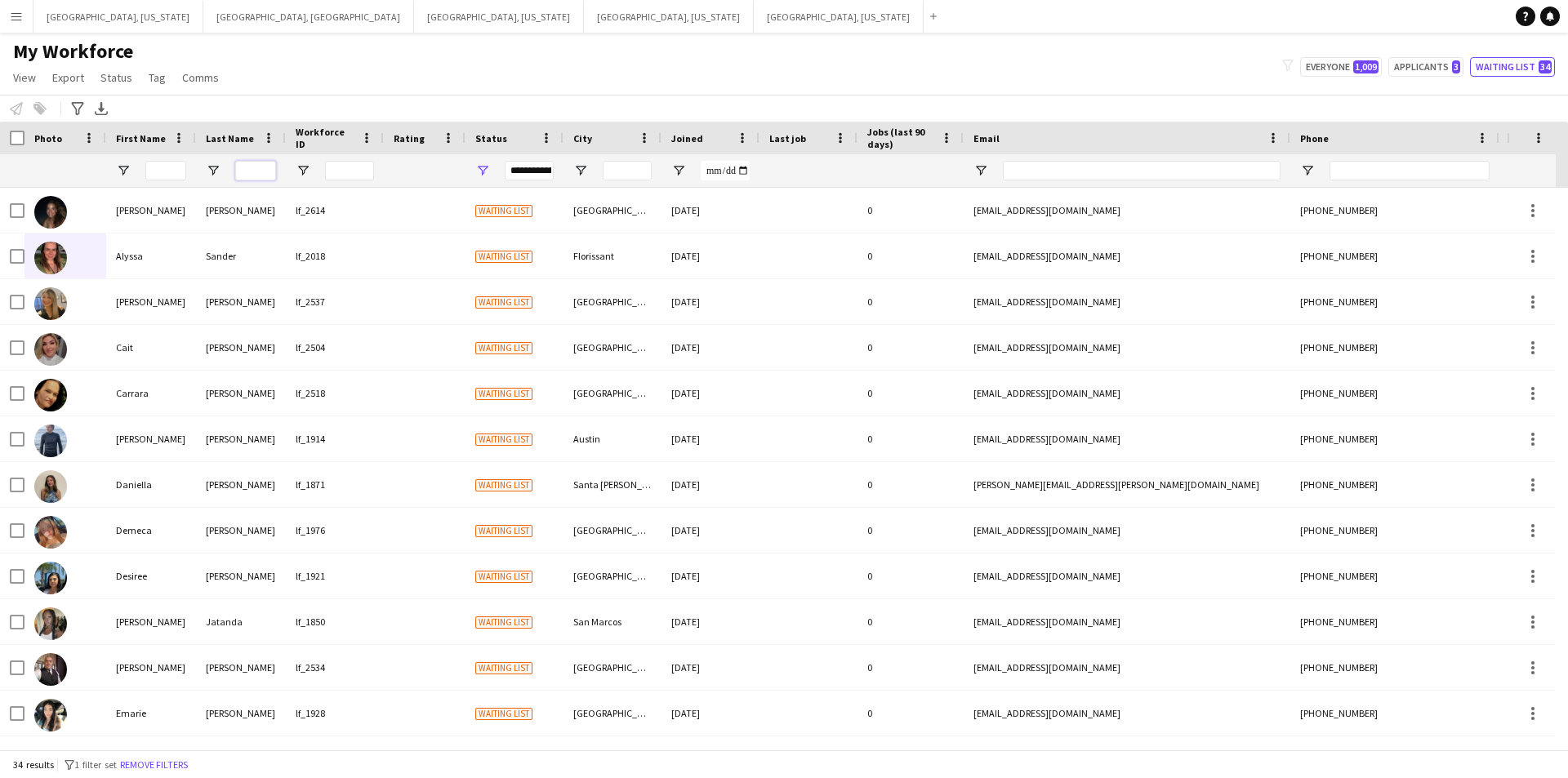
click at [262, 169] on input "Last Name Filter Input" at bounding box center [256, 170] width 41 height 20
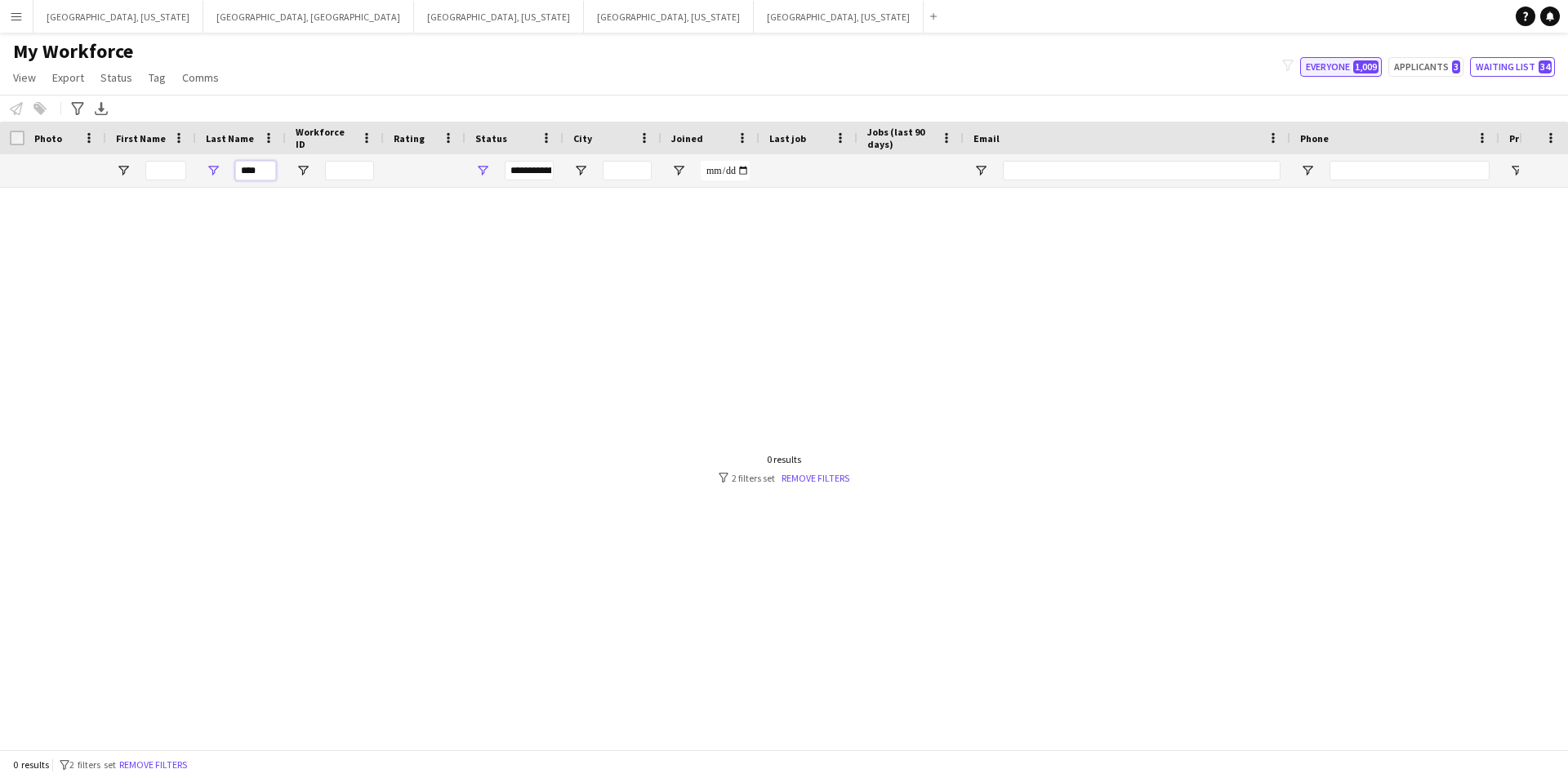
type input "****"
click at [1325, 71] on button "Everyone 1,009" at bounding box center [1340, 66] width 81 height 20
type input "**********"
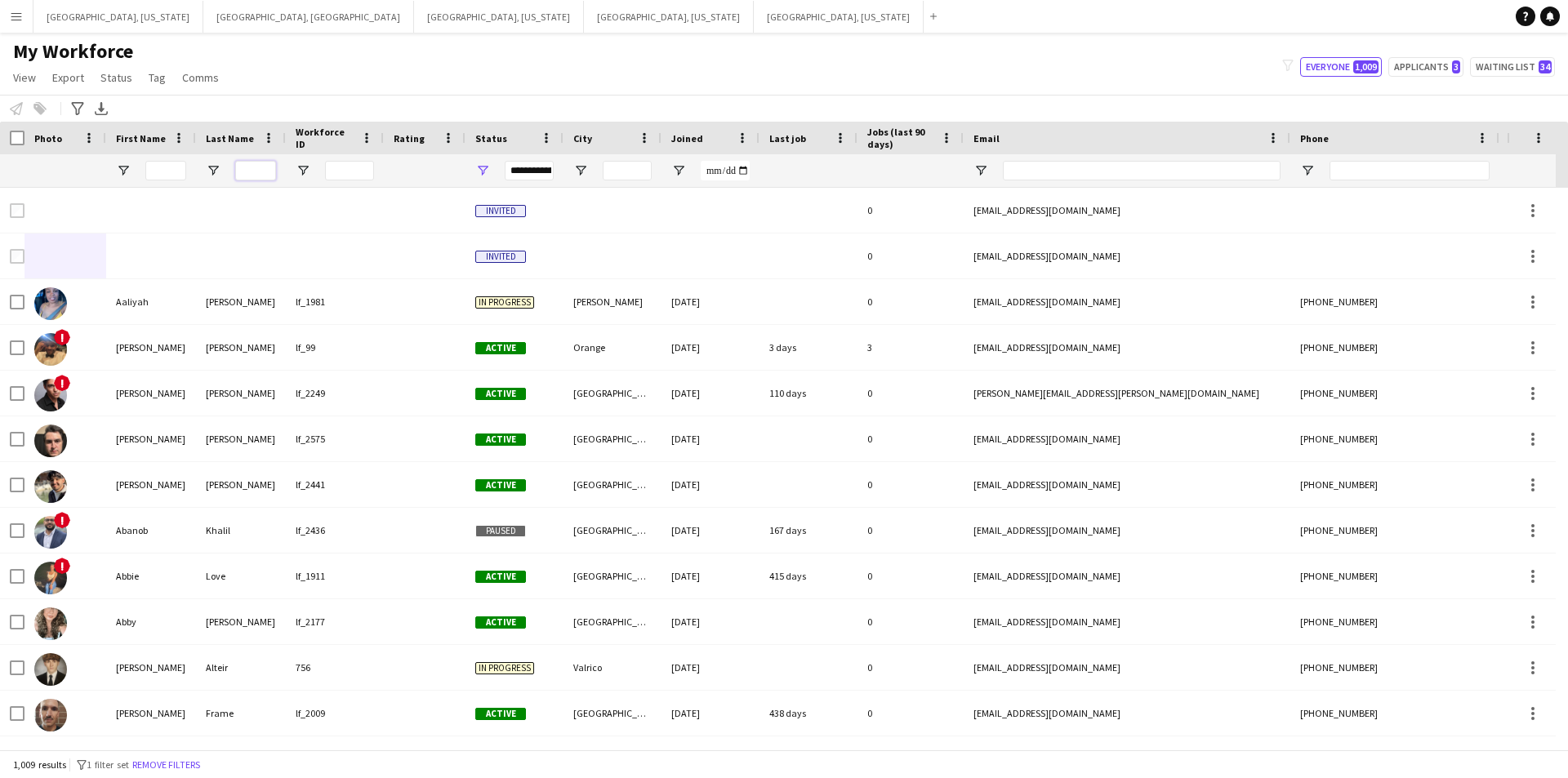
click at [274, 179] on input "Last Name Filter Input" at bounding box center [256, 170] width 41 height 20
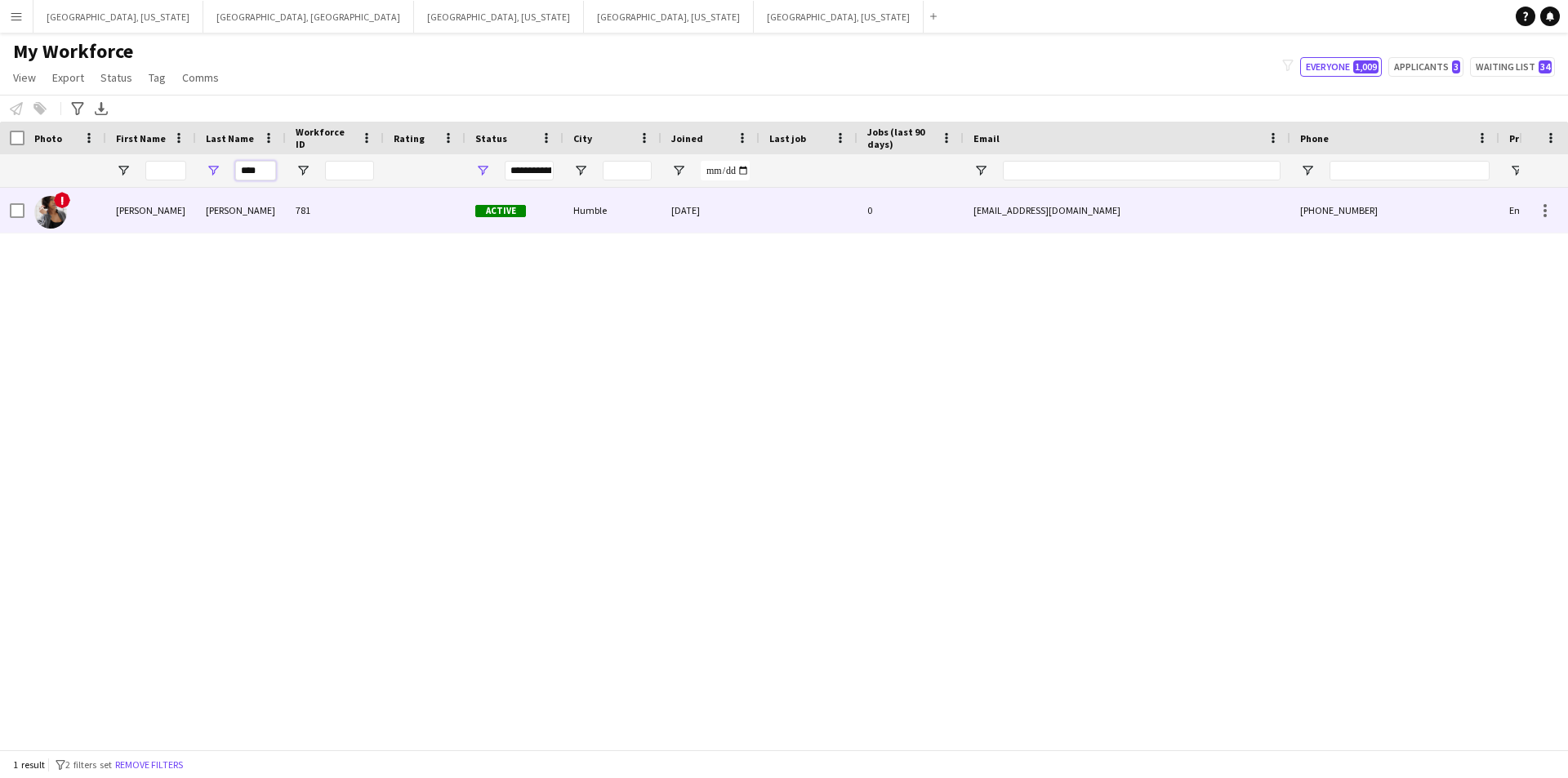
type input "****"
click at [220, 210] on div "Grady" at bounding box center [241, 211] width 90 height 45
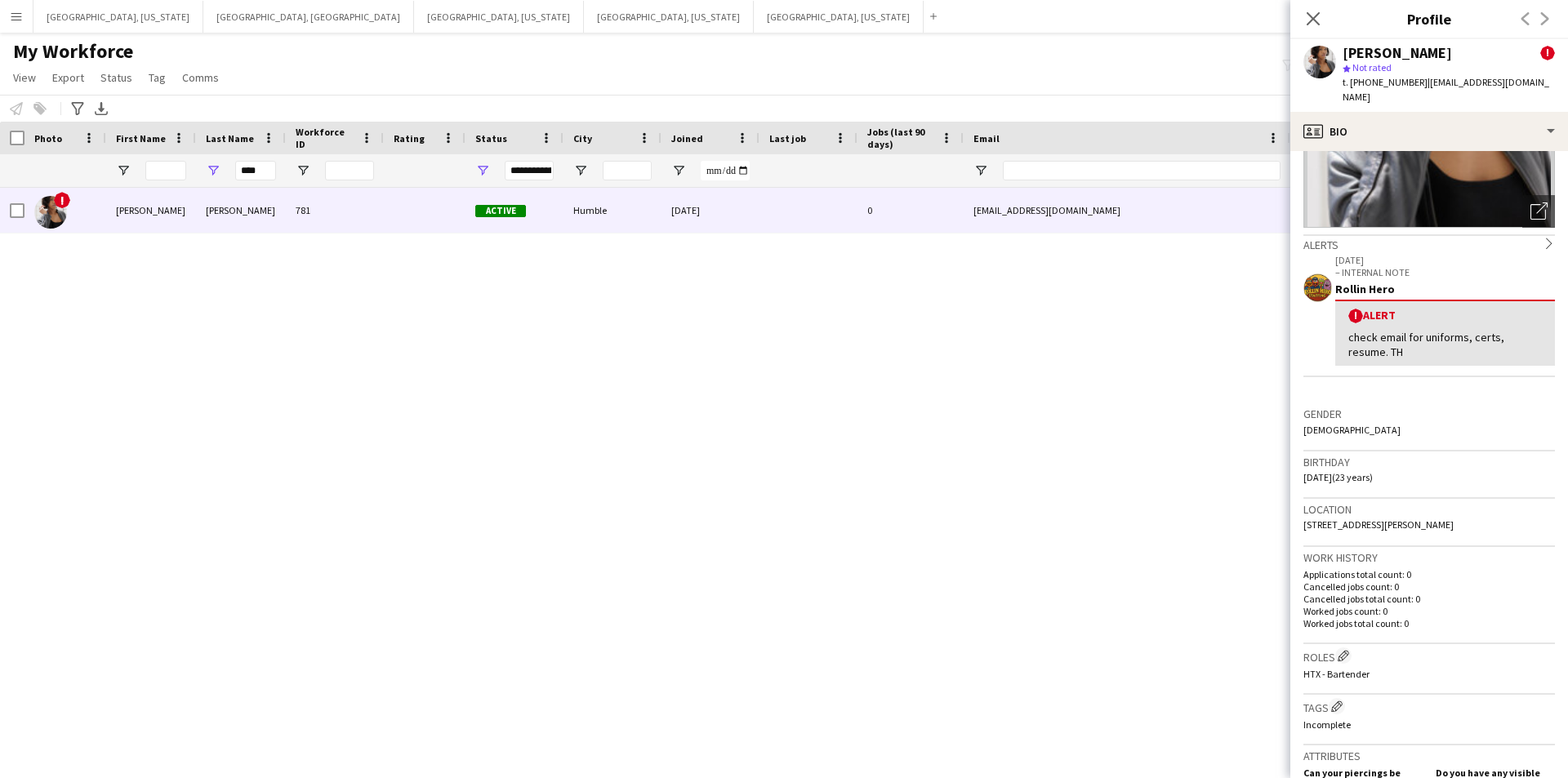
scroll to position [704, 0]
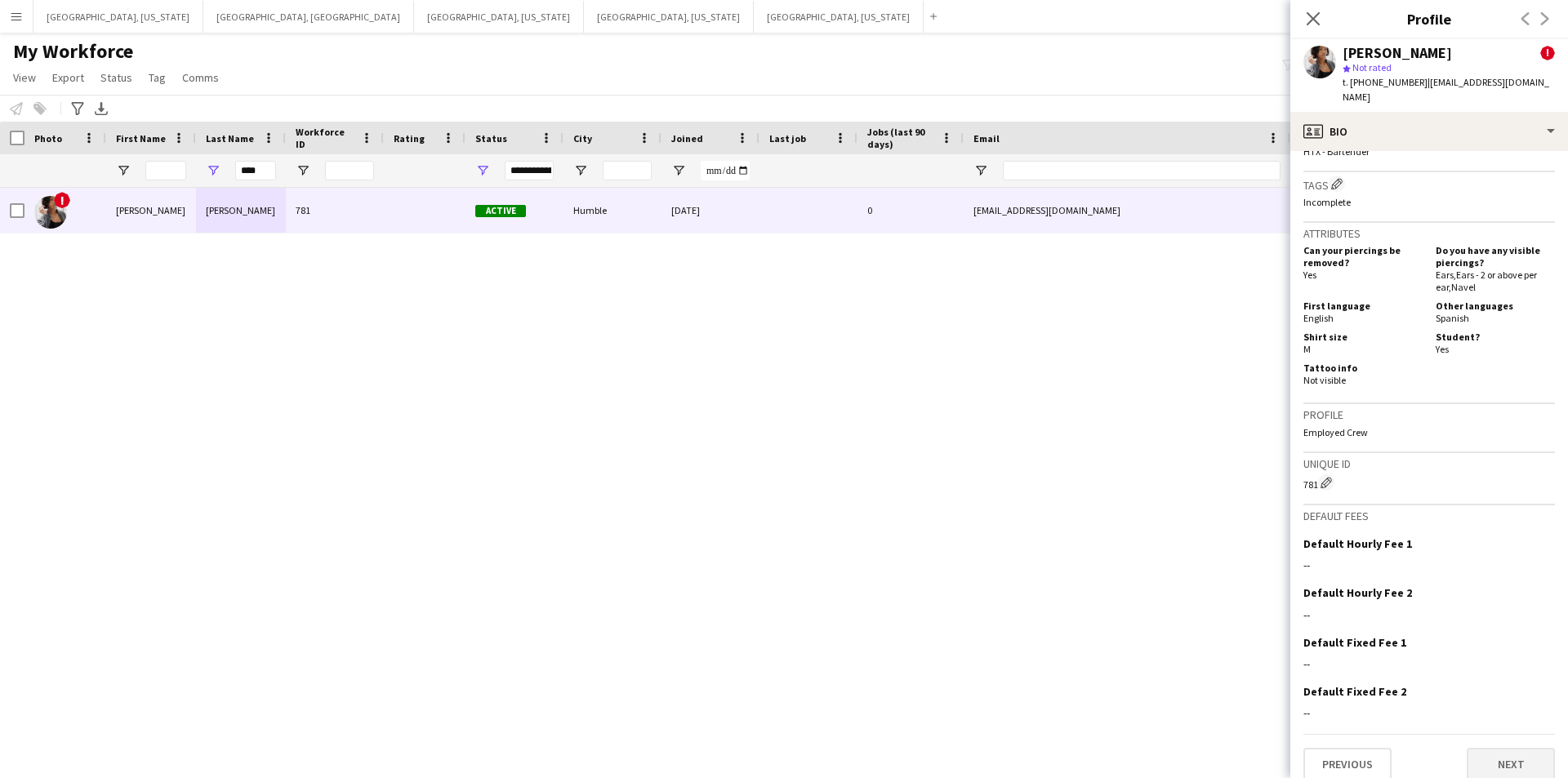
drag, startPoint x: 1517, startPoint y: 726, endPoint x: 1517, endPoint y: 747, distance: 21.0
click at [1517, 734] on div "Previous Next" at bounding box center [1429, 757] width 252 height 47
click at [1517, 748] on button "Next" at bounding box center [1511, 764] width 88 height 33
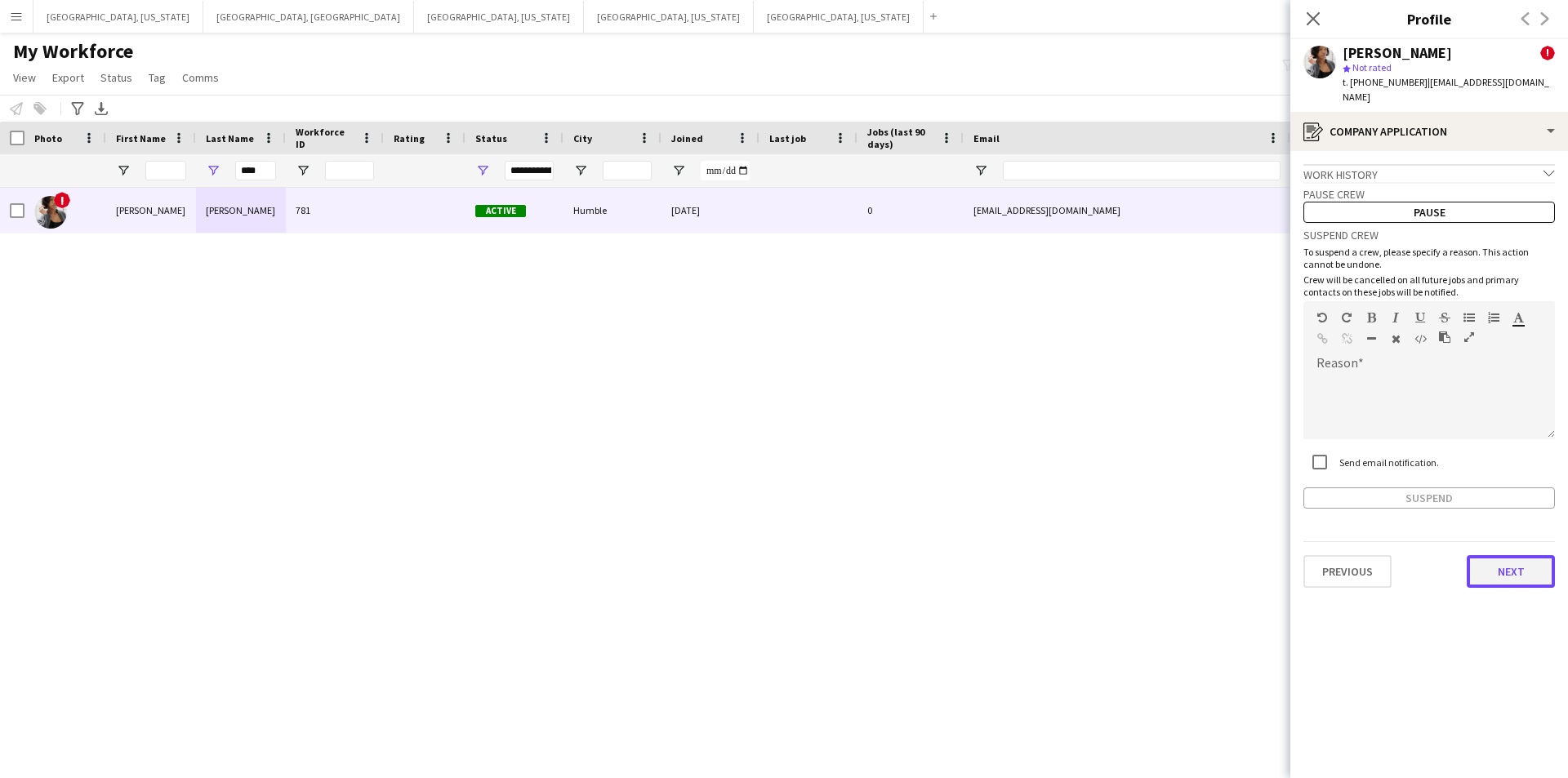
click at [1519, 555] on button "Next" at bounding box center [1511, 571] width 88 height 33
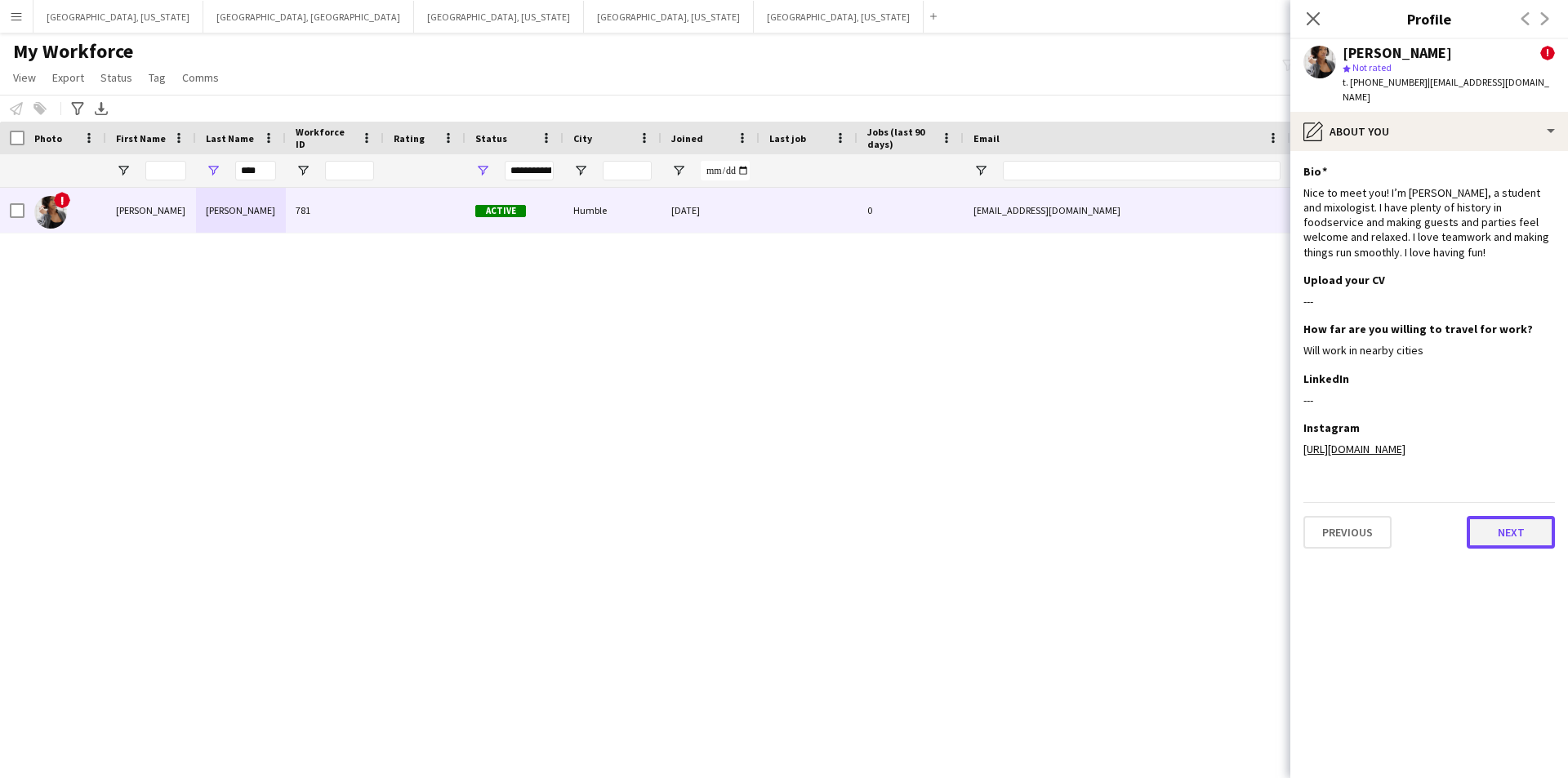
click at [1504, 524] on button "Next" at bounding box center [1511, 532] width 88 height 33
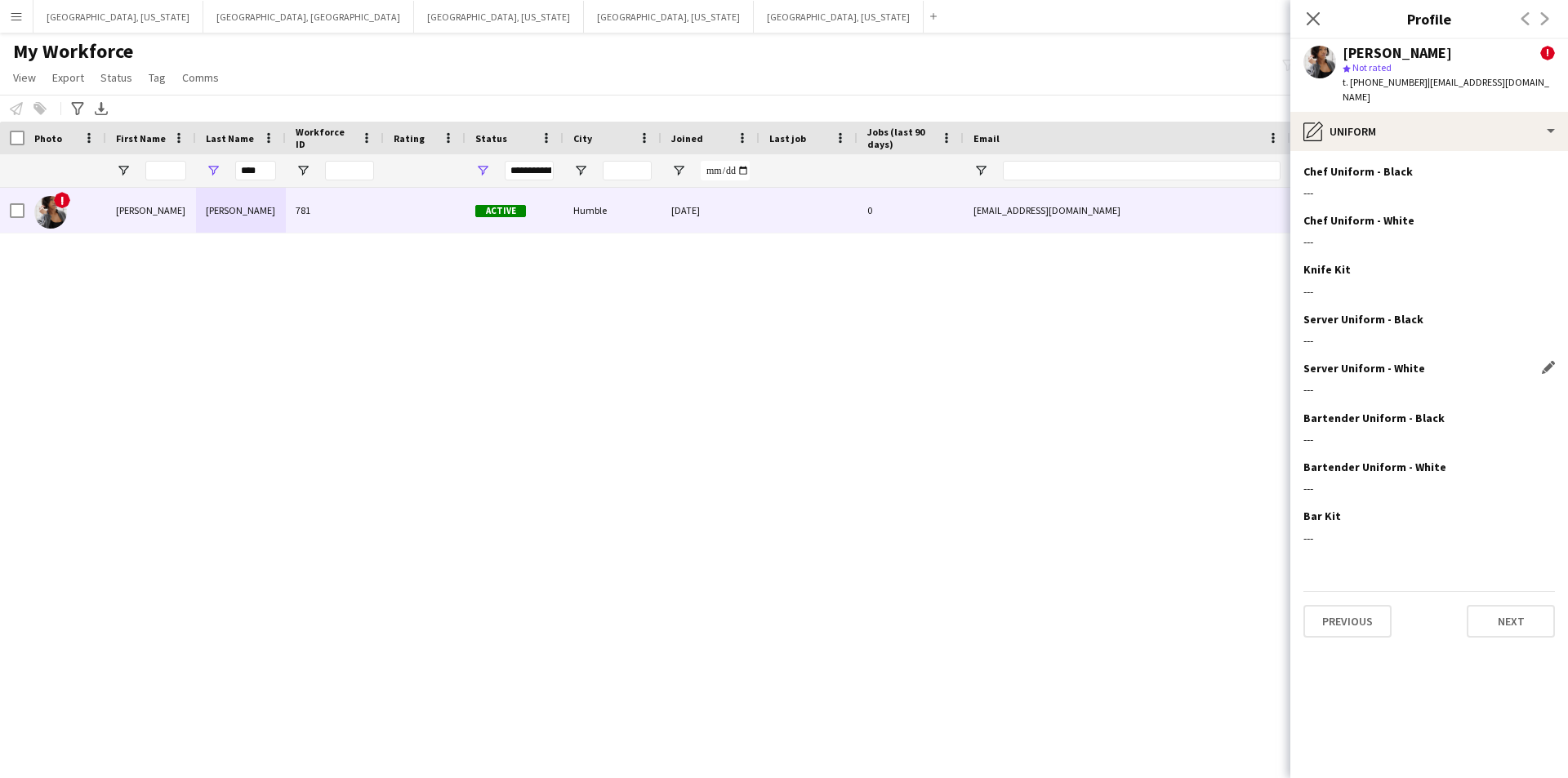
click at [1509, 360] on div "Server Uniform - White Edit this field" at bounding box center [1429, 368] width 252 height 15
click at [1550, 360] on app-icon "Edit this field" at bounding box center [1549, 367] width 13 height 13
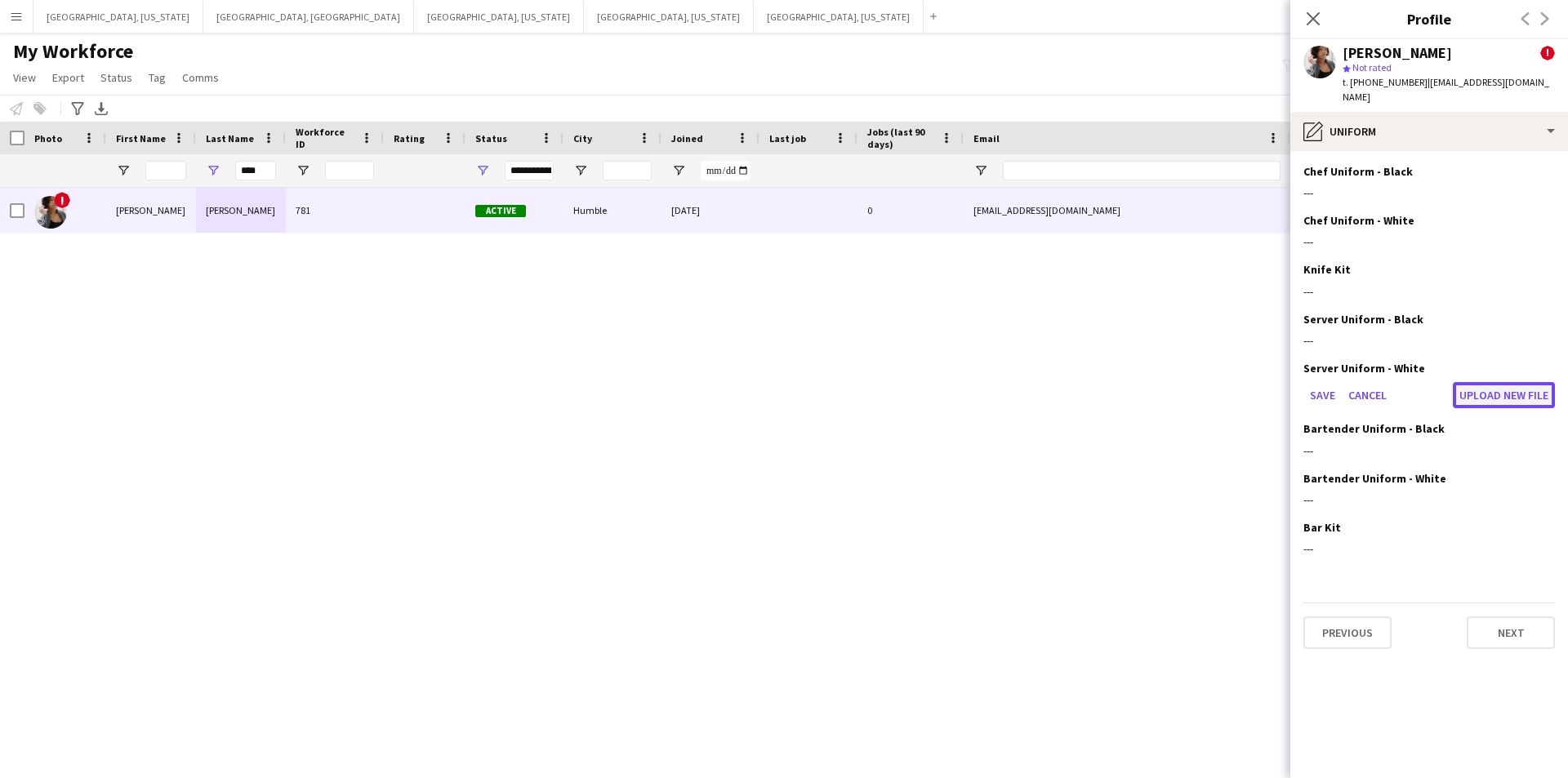
click at [1486, 382] on button "Upload new file" at bounding box center [1503, 395] width 102 height 26
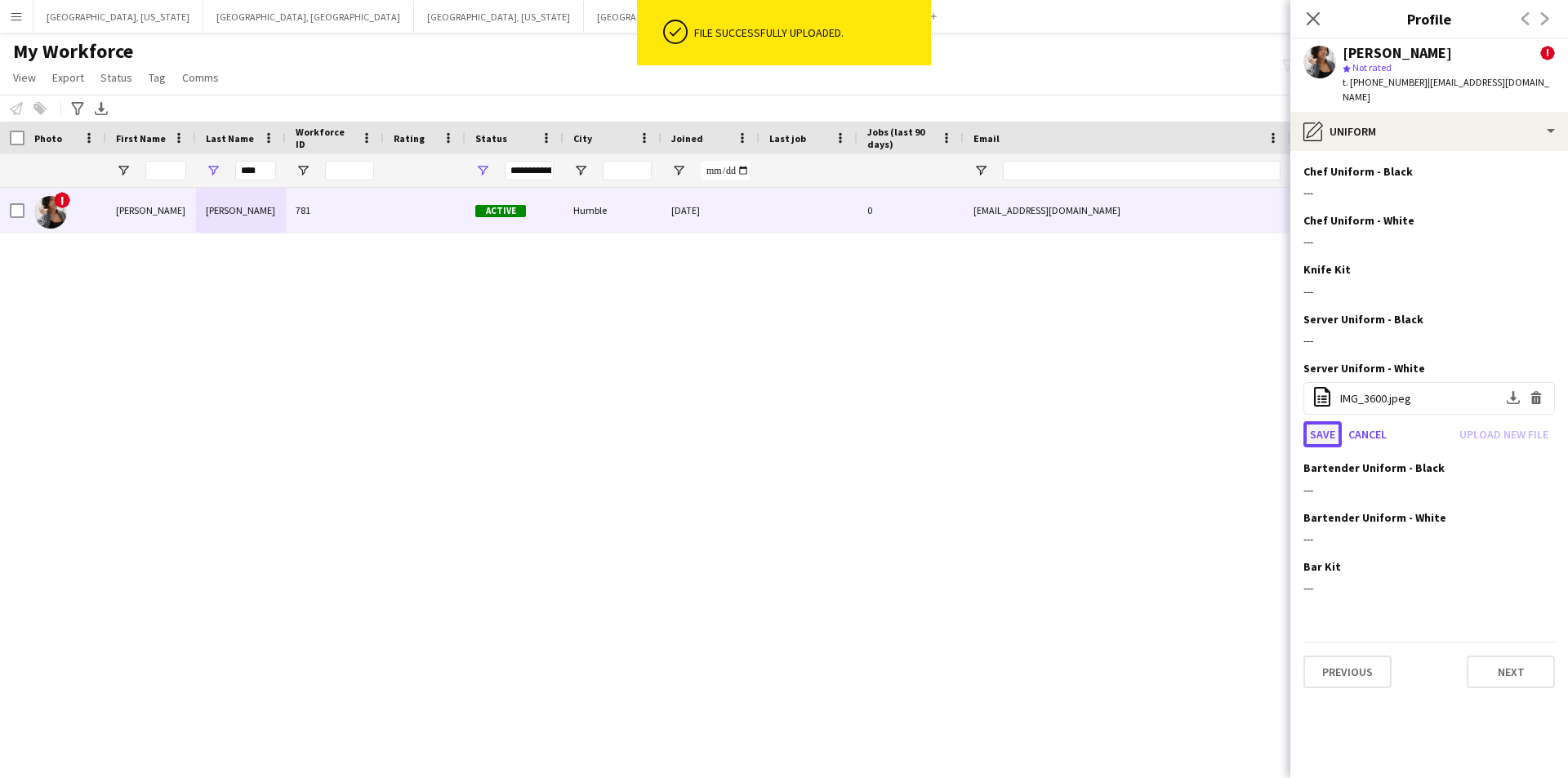
click at [1319, 421] on button "Save" at bounding box center [1323, 434] width 38 height 26
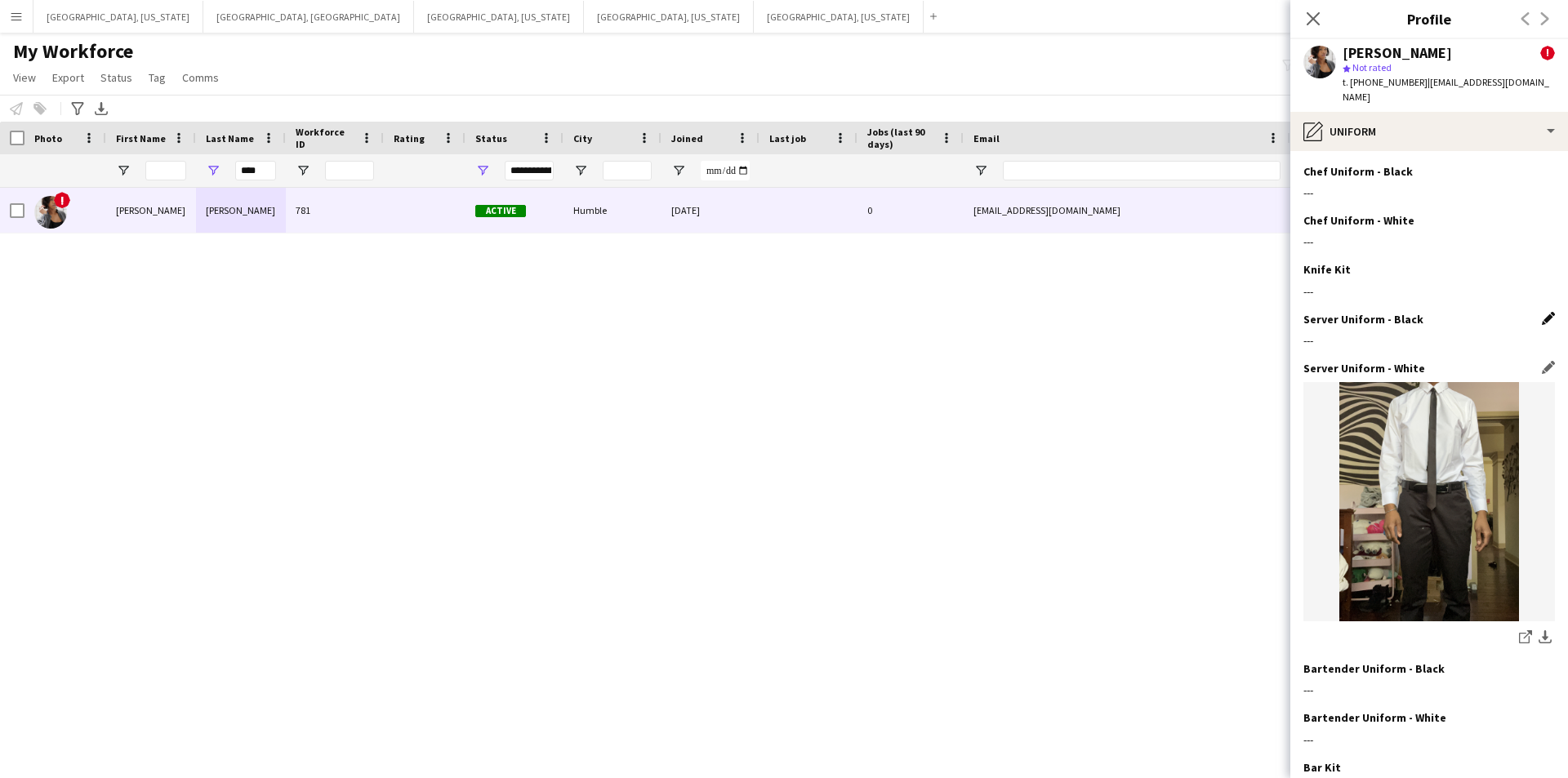
click at [1543, 312] on app-icon "Edit this field" at bounding box center [1549, 318] width 13 height 13
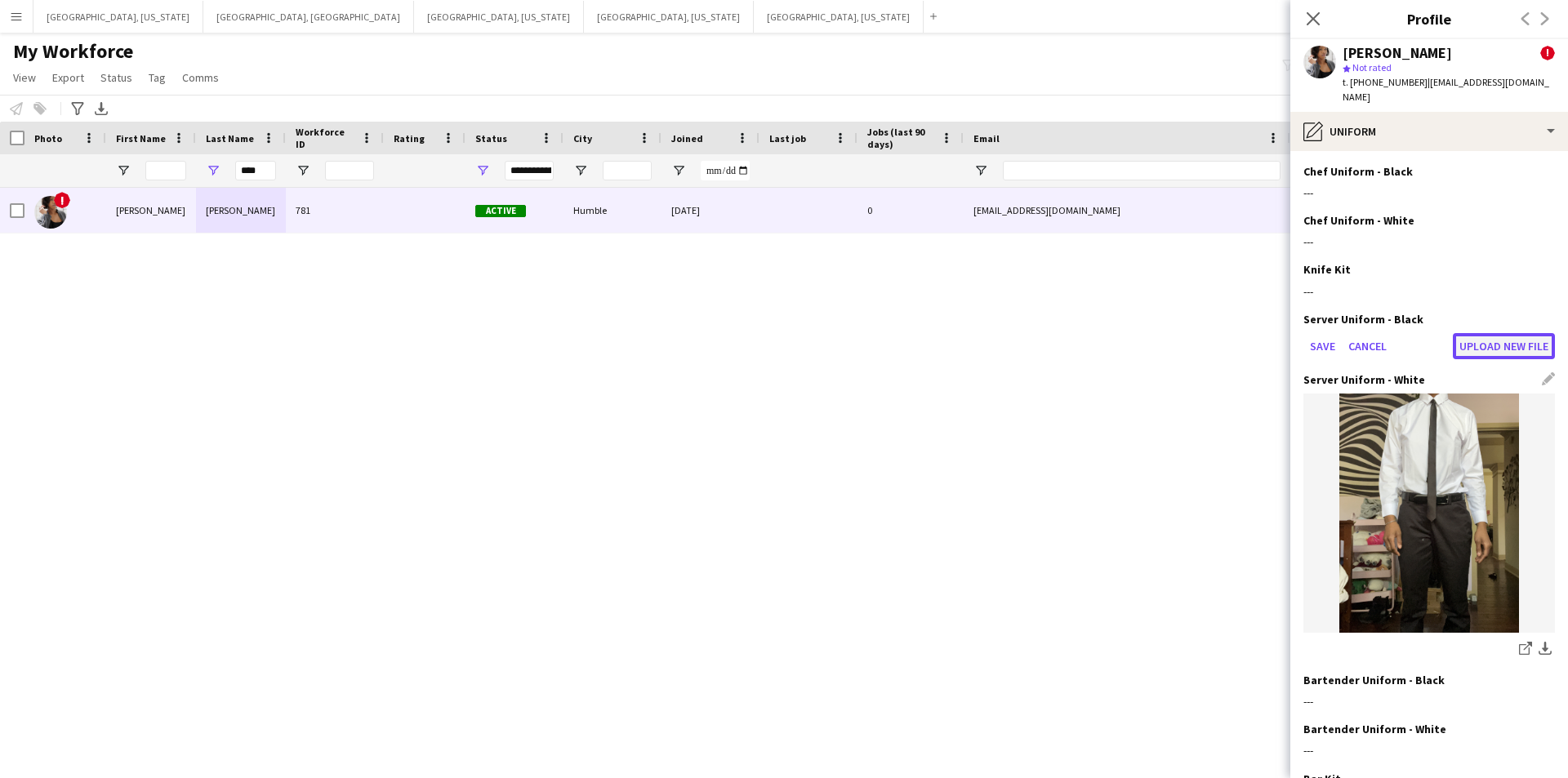
click at [1459, 333] on button "Upload new file" at bounding box center [1503, 346] width 102 height 26
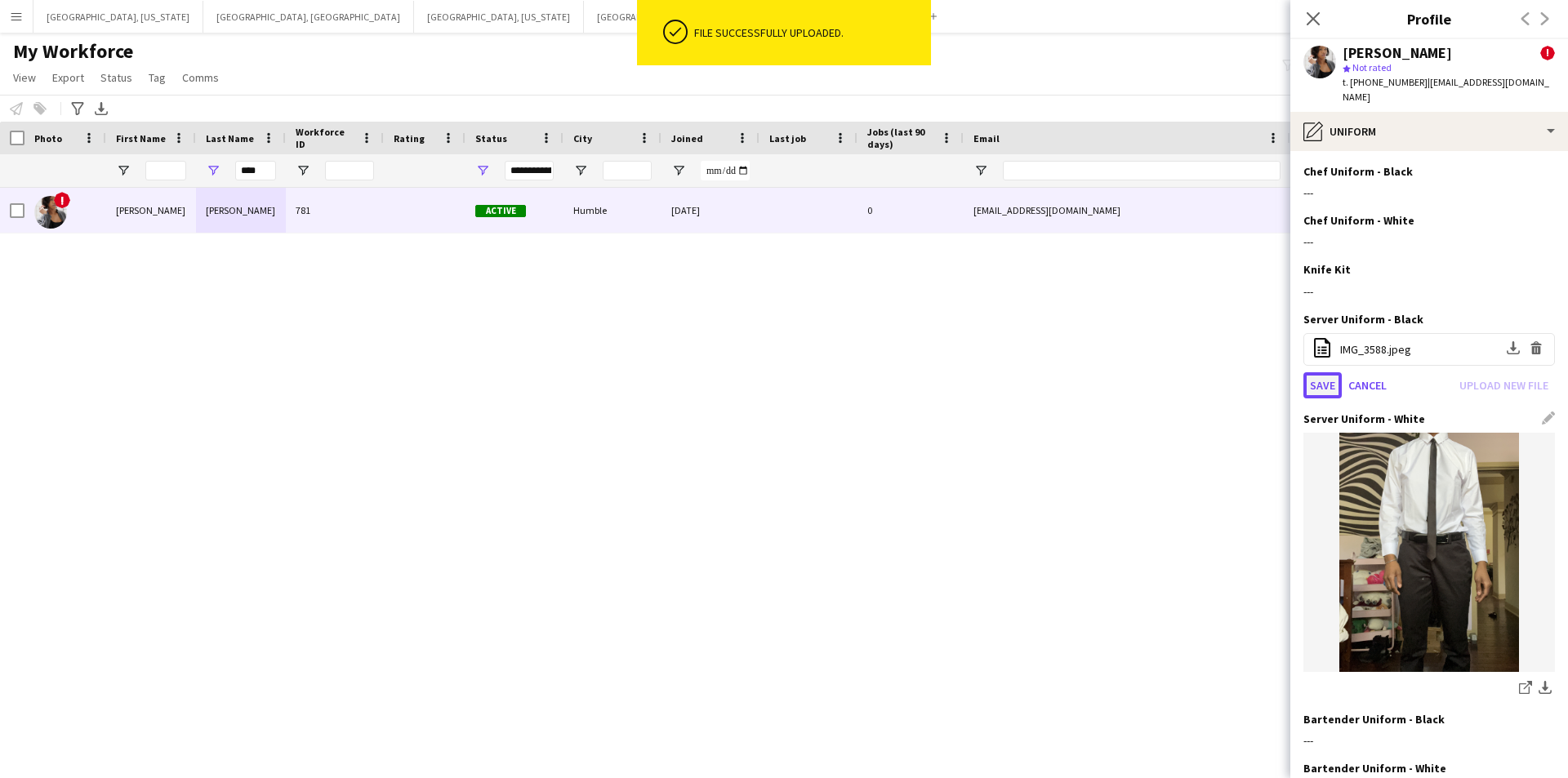
click at [1320, 373] on button "Save" at bounding box center [1323, 386] width 38 height 26
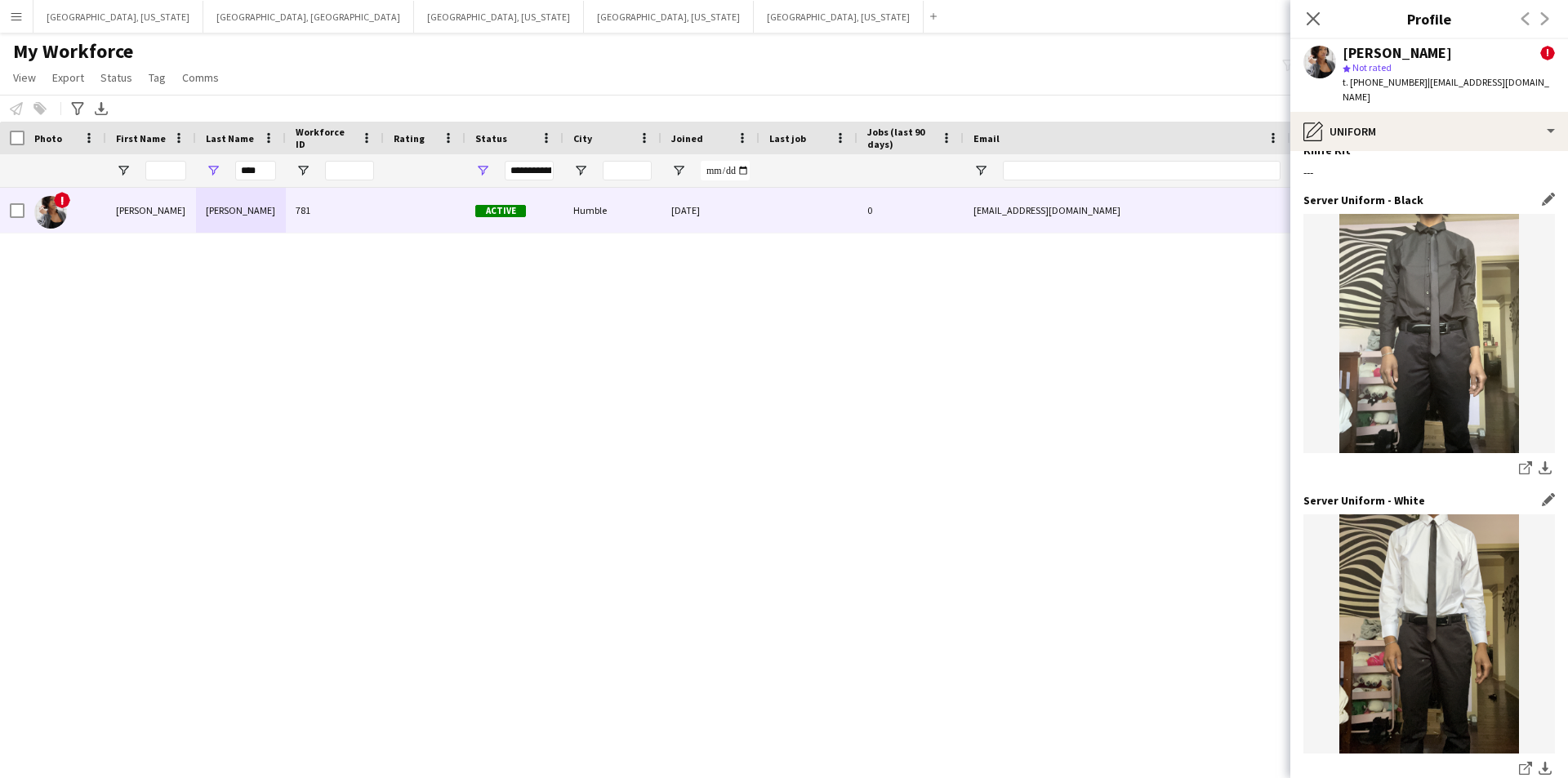
scroll to position [360, 0]
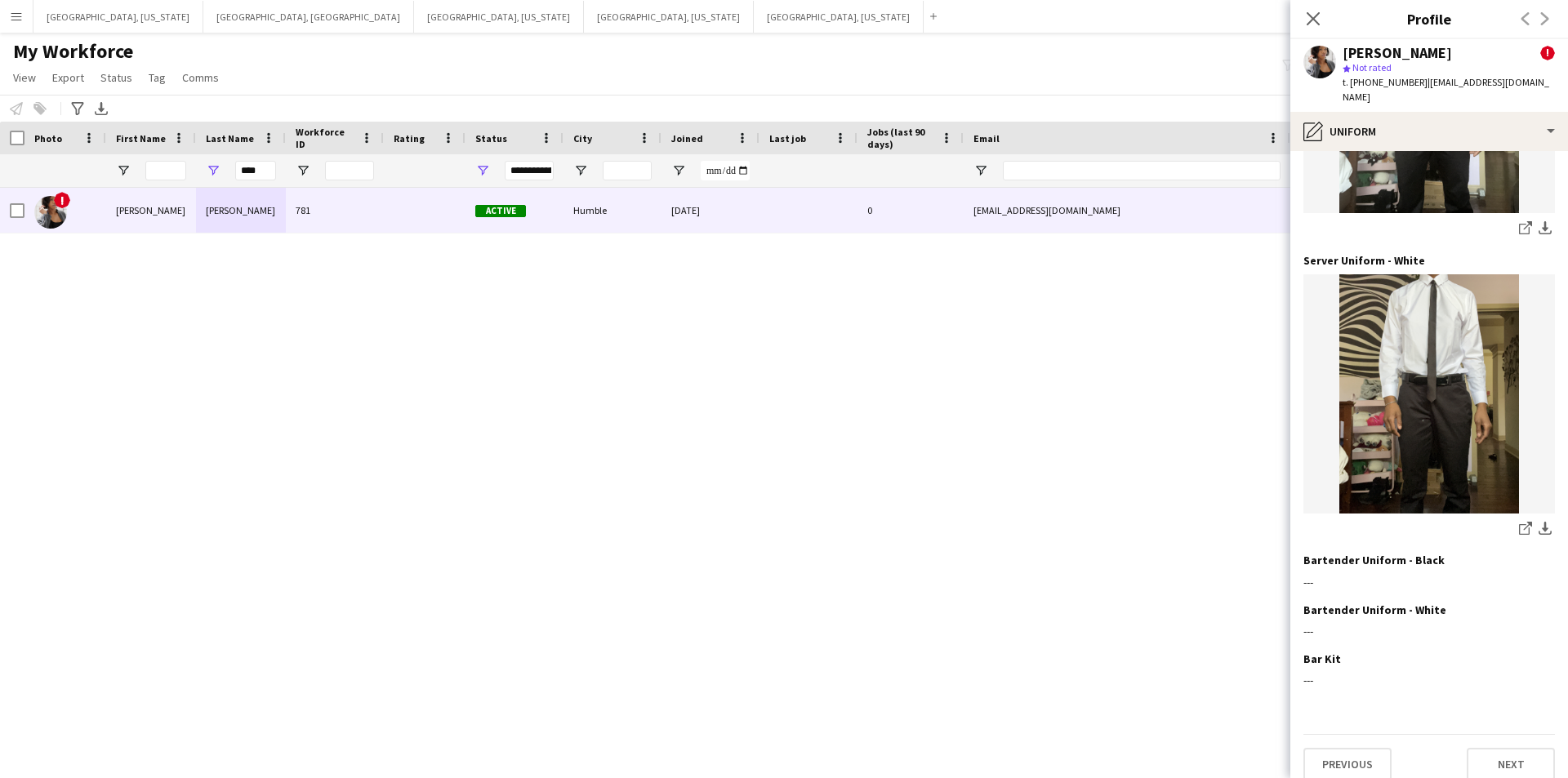
click at [1542, 228] on div "Server Uniform - Black Edit this field share-external-link-1 download-bottom" at bounding box center [1429, 102] width 252 height 301
click at [1489, 748] on button "Next" at bounding box center [1511, 764] width 88 height 33
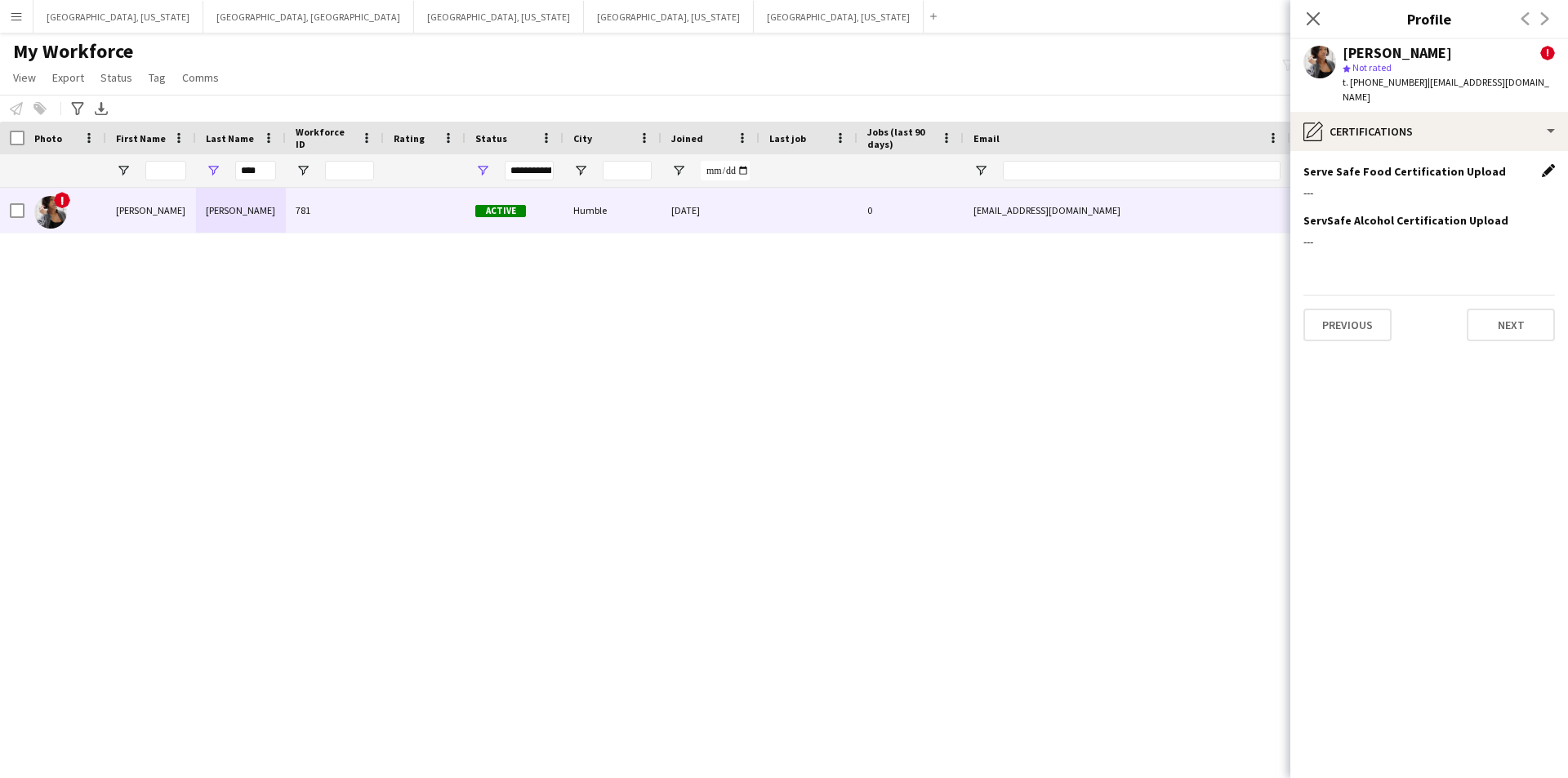
click at [1547, 164] on app-icon "Edit this field" at bounding box center [1549, 170] width 13 height 13
click at [1494, 185] on button "Upload new file" at bounding box center [1503, 198] width 102 height 26
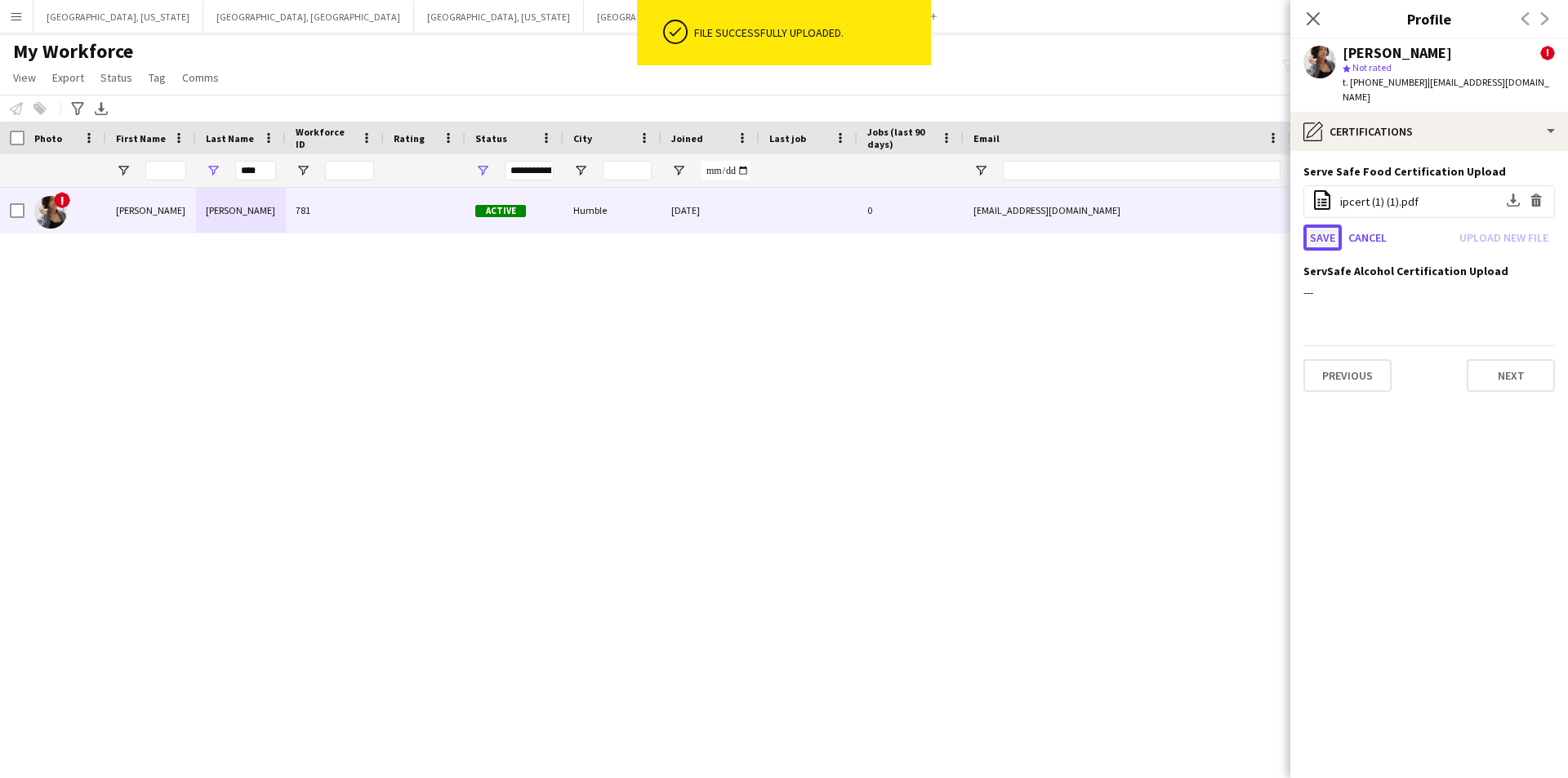
click at [1329, 225] on button "Save" at bounding box center [1323, 238] width 38 height 26
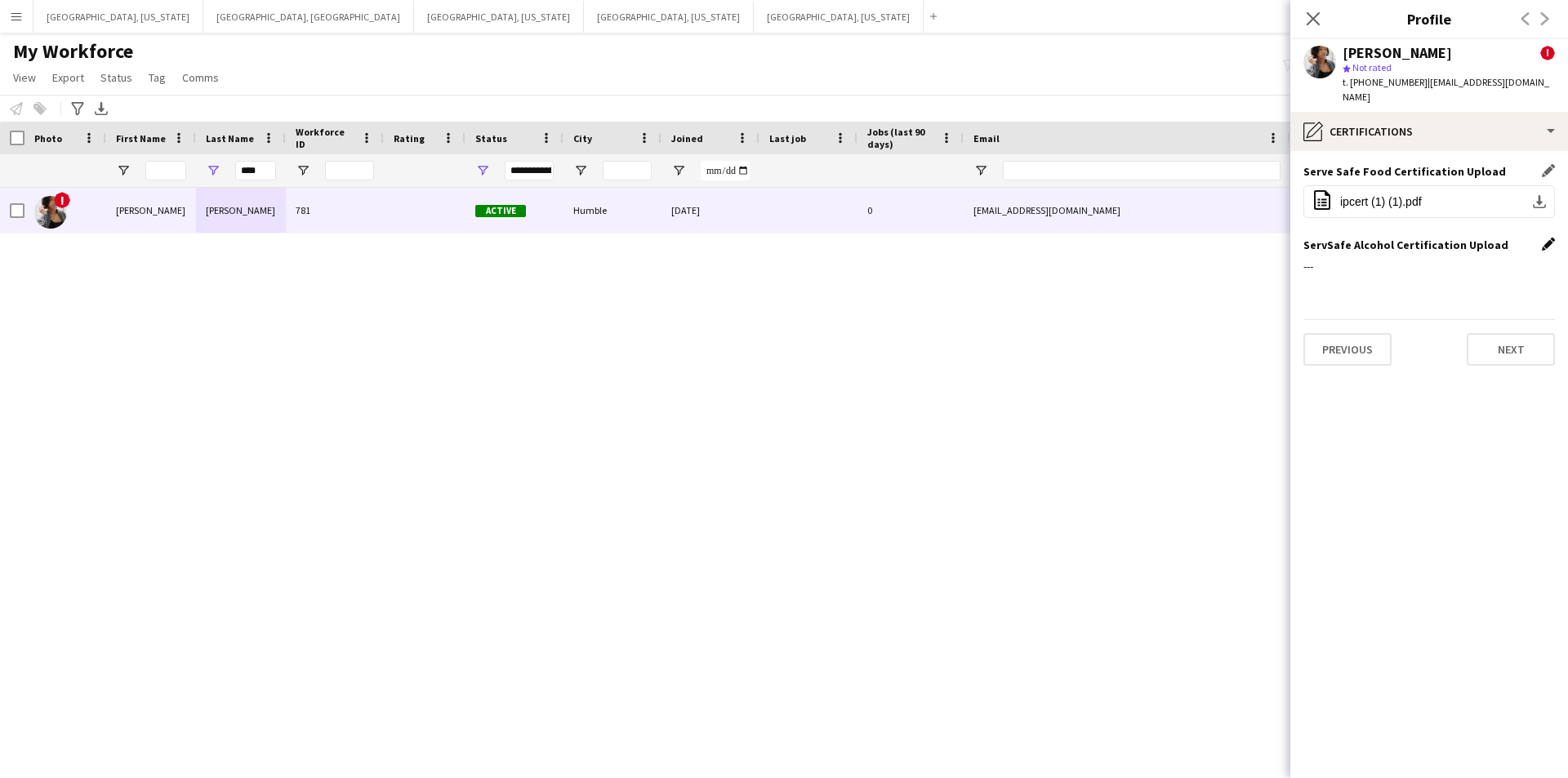
click at [1545, 238] on app-icon "Edit this field" at bounding box center [1549, 244] width 13 height 13
click at [1513, 258] on button "Upload new file" at bounding box center [1503, 272] width 102 height 26
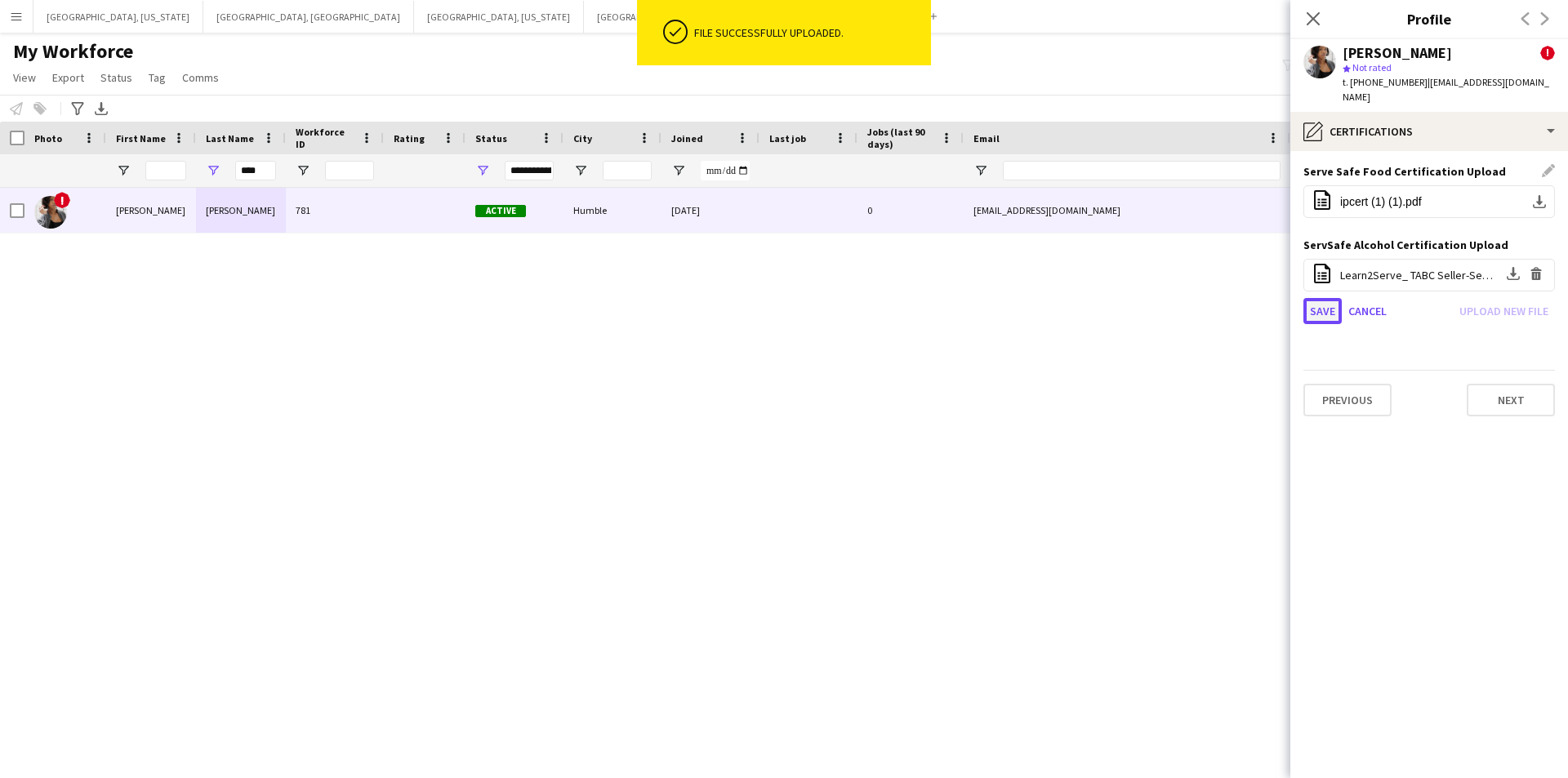
click at [1322, 298] on button "Save" at bounding box center [1323, 311] width 38 height 26
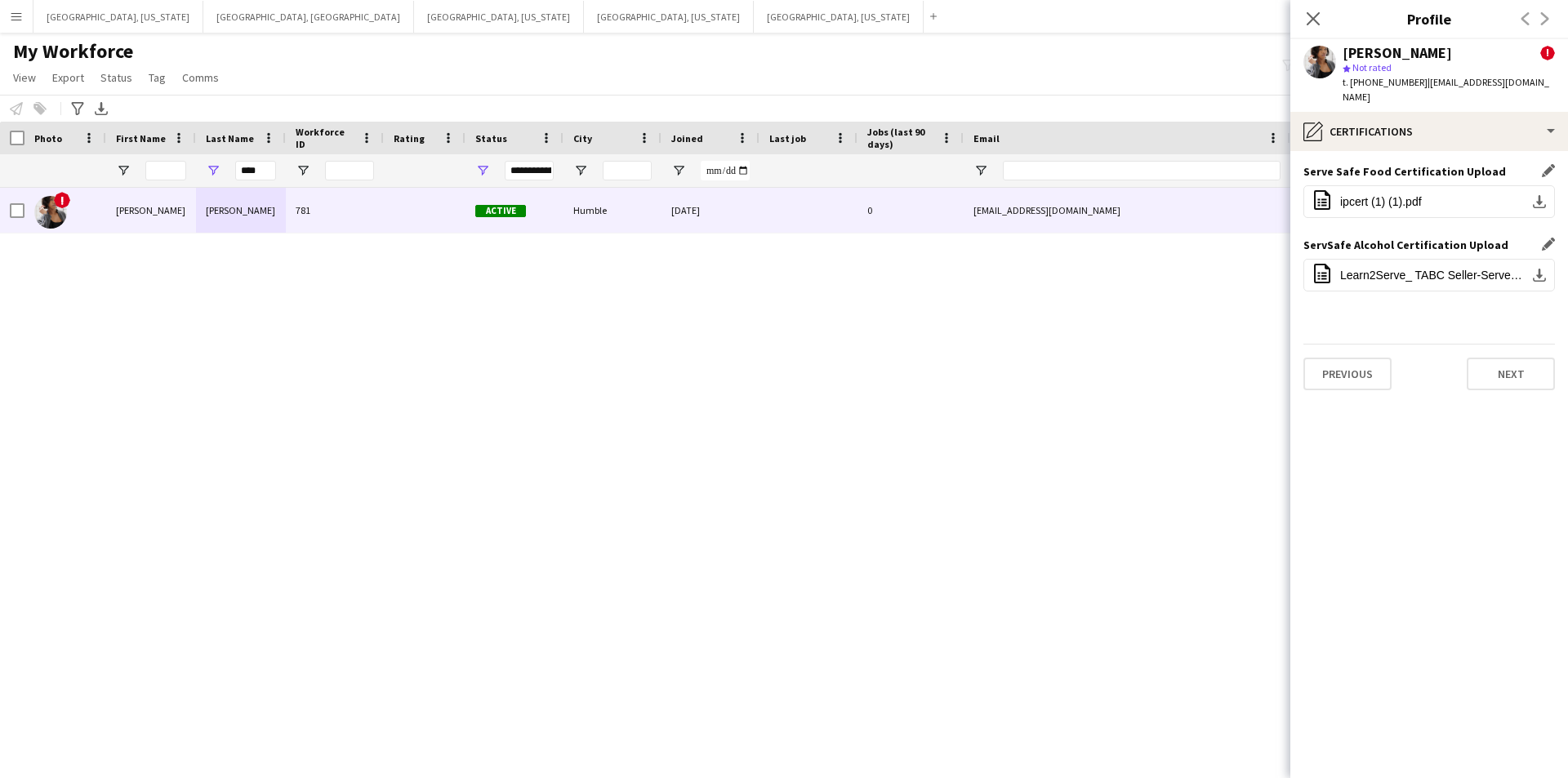
click at [1361, 376] on app-section-data-types "Serve Safe Food Certification Upload Edit this field office-file-sheet ipcert (…" at bounding box center [1429, 464] width 278 height 627
click at [1350, 364] on button "Previous" at bounding box center [1348, 374] width 88 height 33
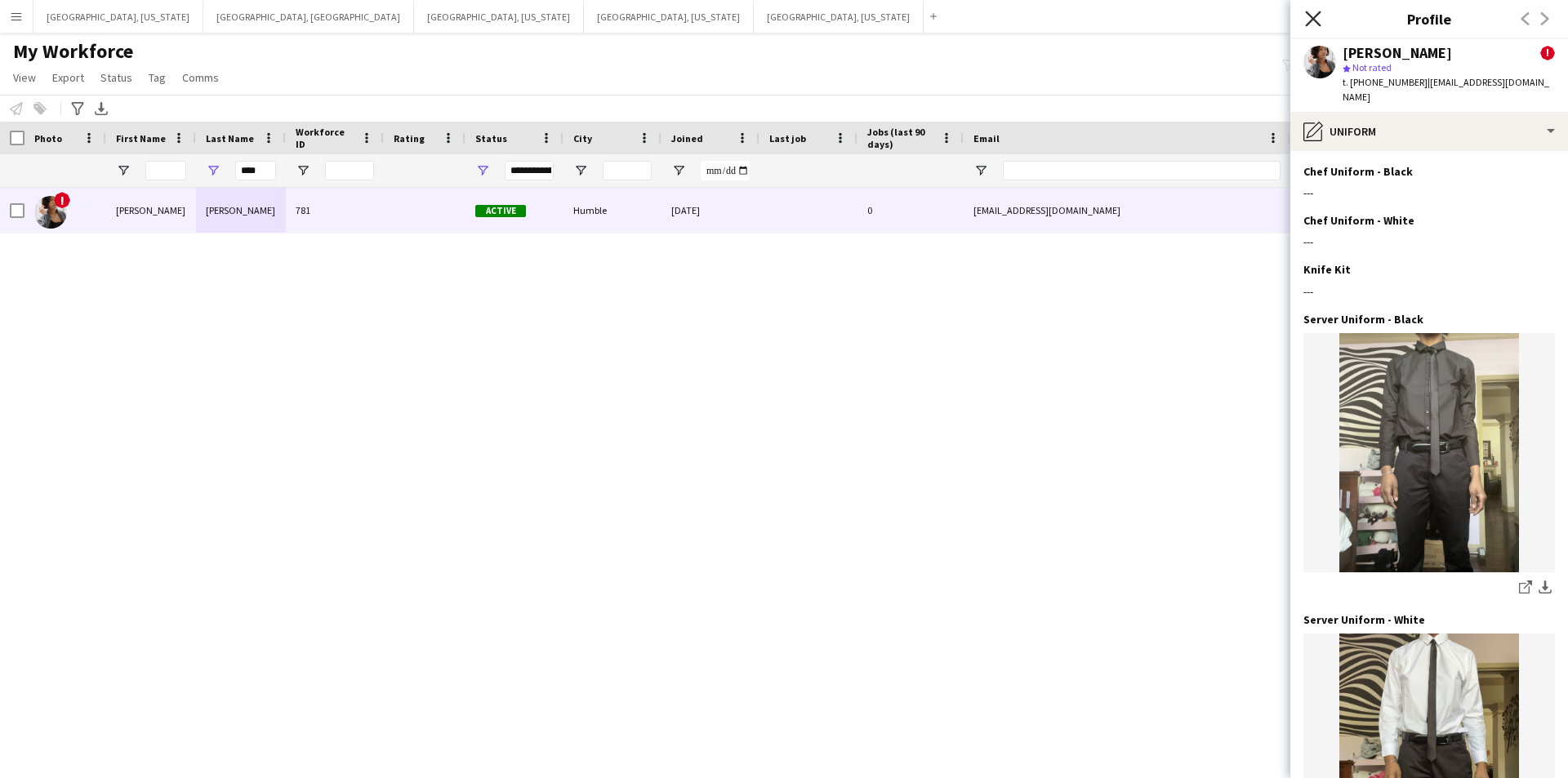
click at [1307, 15] on app-icon "Close pop-in" at bounding box center [1313, 19] width 23 height 23
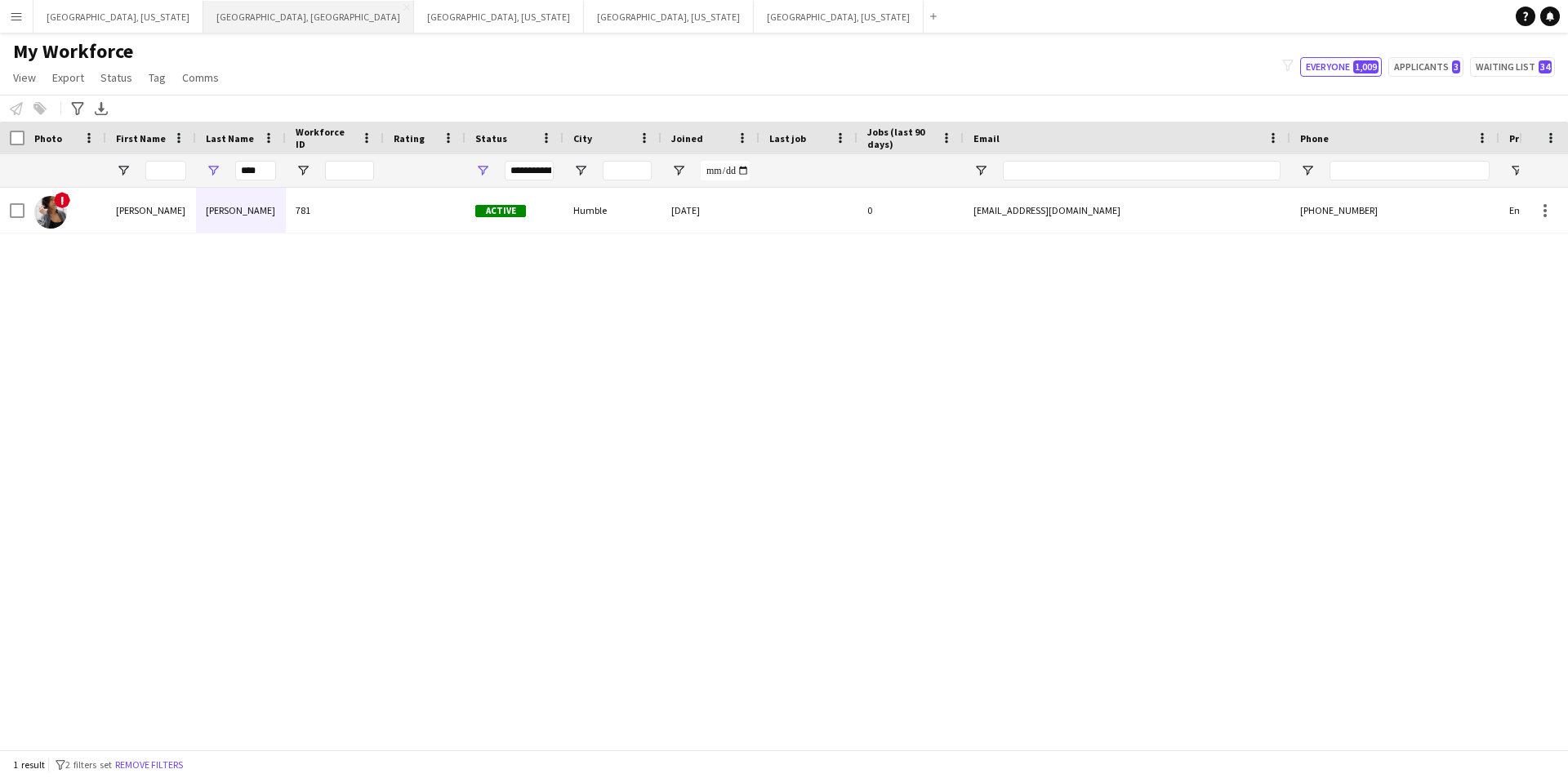
click at [203, 17] on button "Los Angeles, CA Close" at bounding box center [308, 17] width 211 height 32
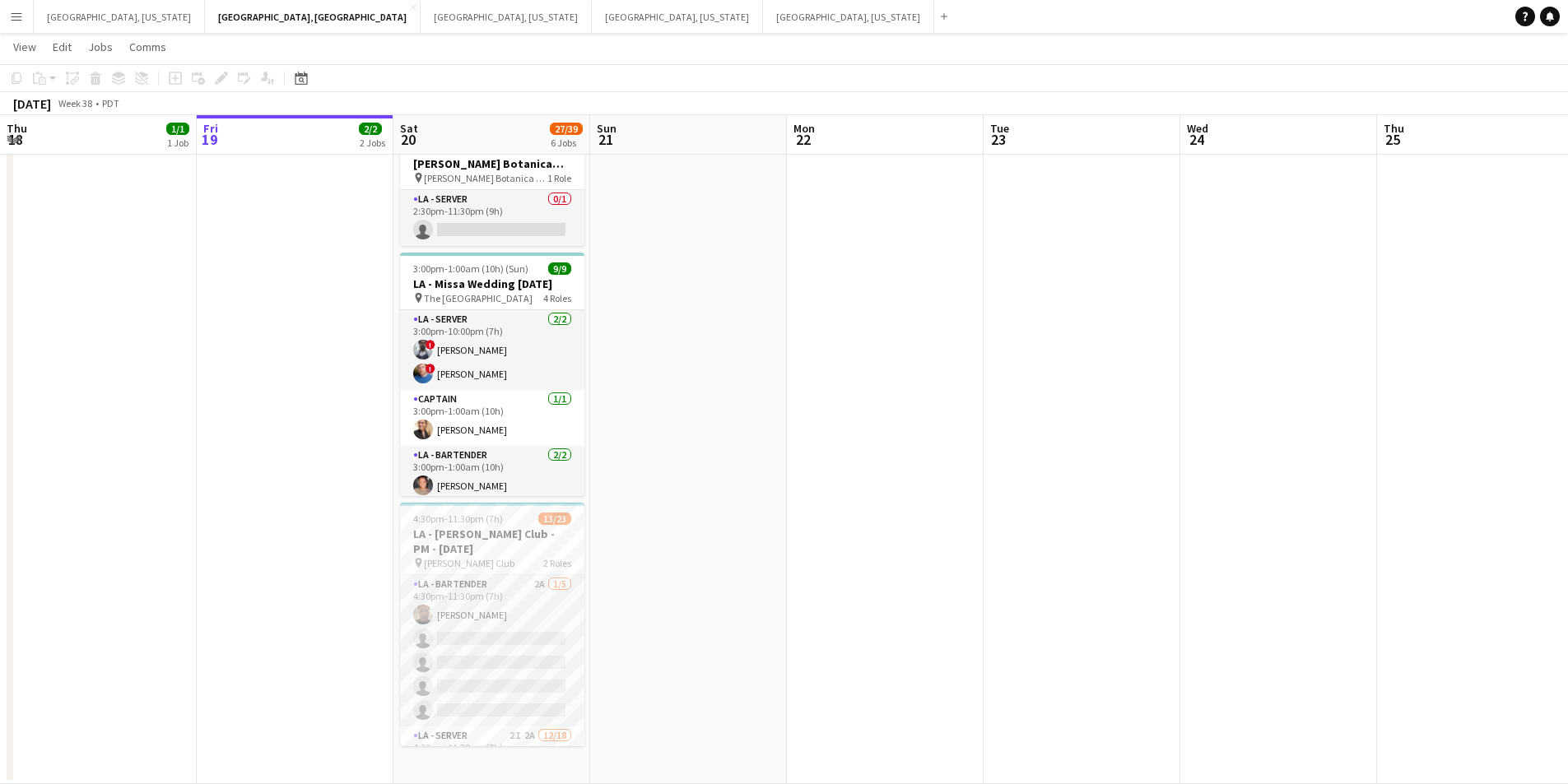
drag, startPoint x: 514, startPoint y: 632, endPoint x: 924, endPoint y: 547, distance: 418.7
click at [515, 632] on app-card-role "LA - Bartender 2A 1/5 4:30pm-11:30pm (7h) Richard Baliotti single-neutral-actio…" at bounding box center [492, 651] width 184 height 151
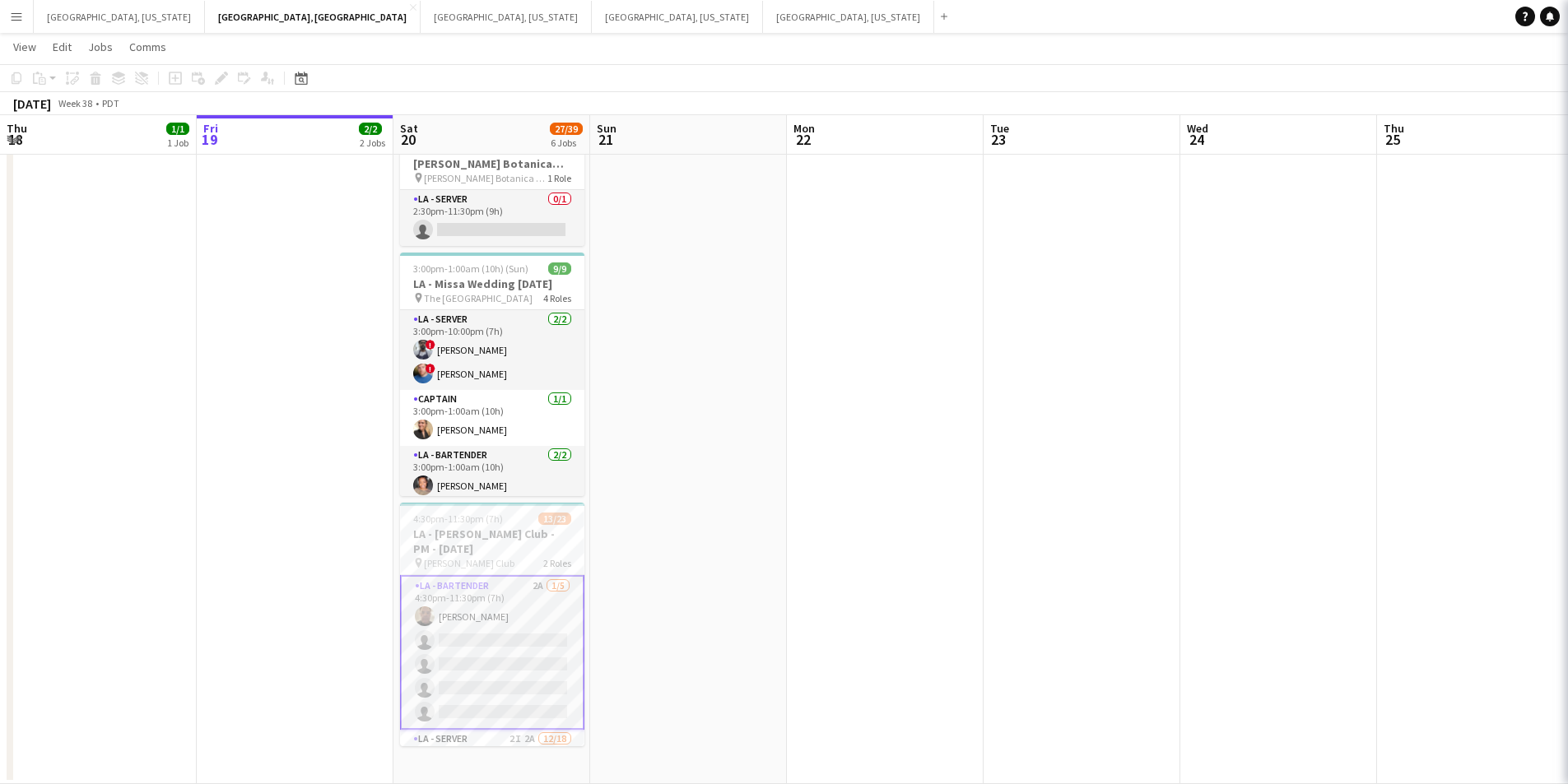
scroll to position [0, 393]
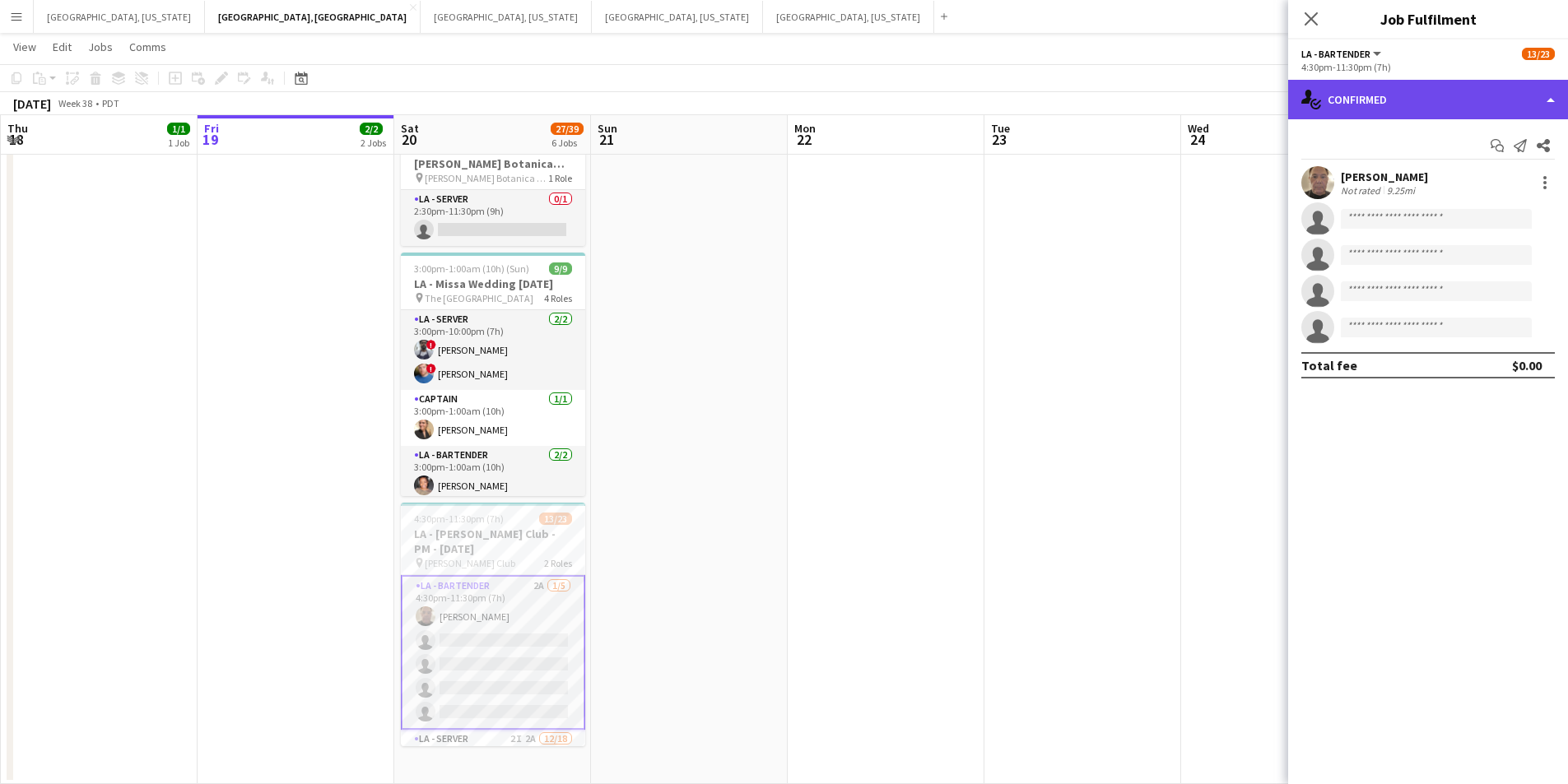
click at [1542, 93] on div "single-neutral-actions-check-2 Confirmed" at bounding box center [1428, 100] width 280 height 40
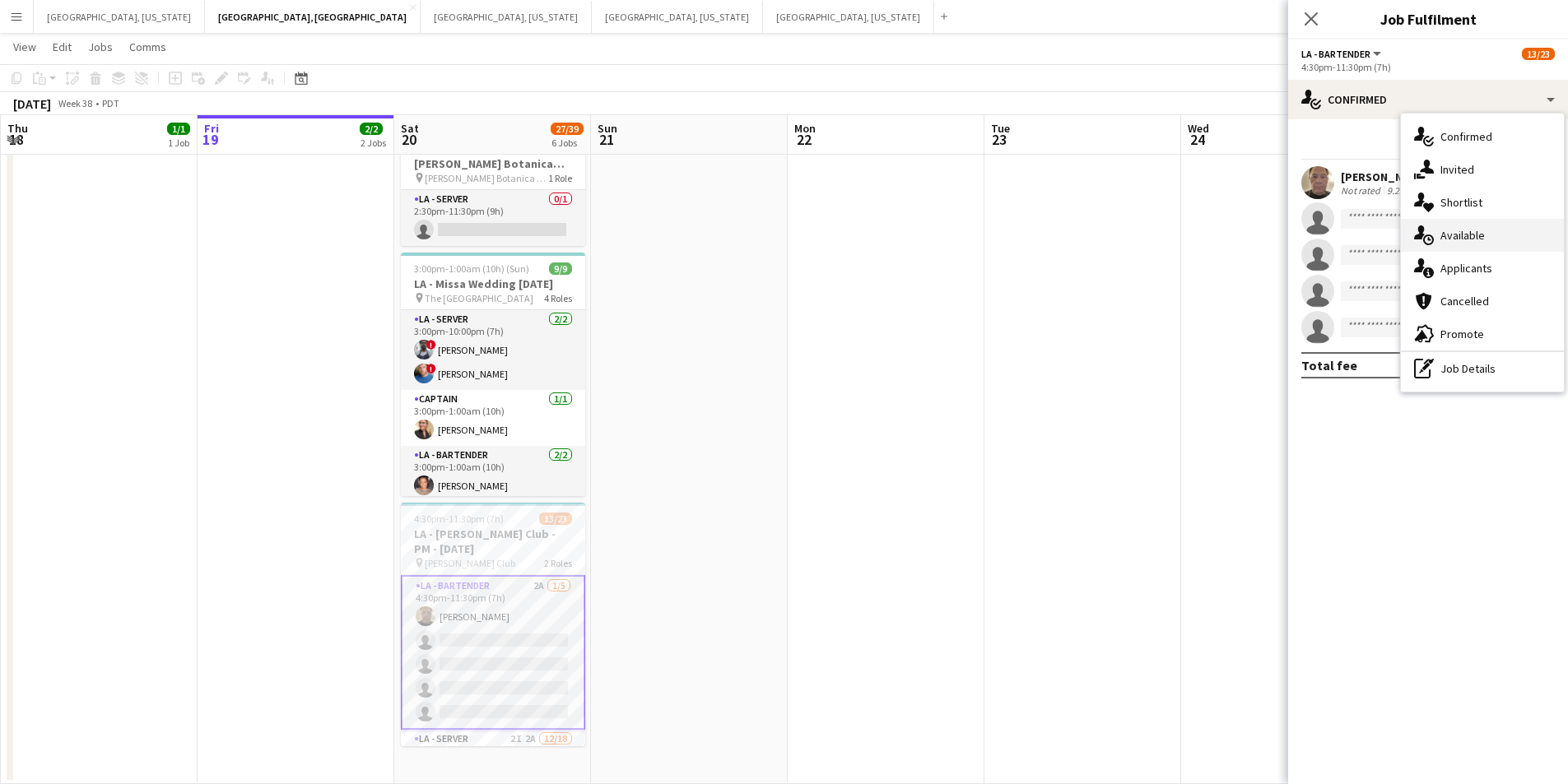
click at [1493, 237] on div "single-neutral-actions-upload Available" at bounding box center [1482, 235] width 163 height 33
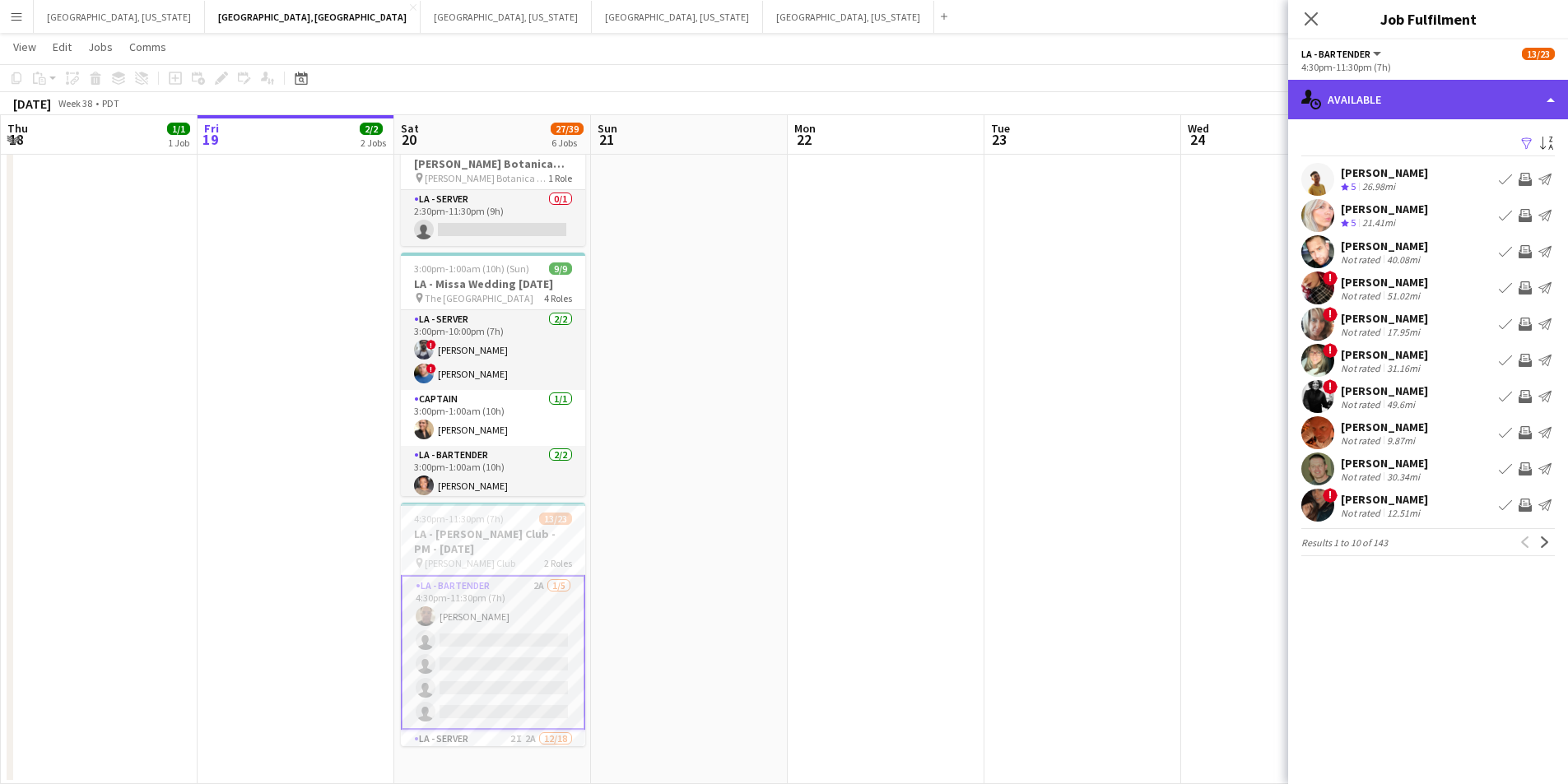
click at [1545, 103] on div "single-neutral-actions-upload Available" at bounding box center [1428, 100] width 280 height 40
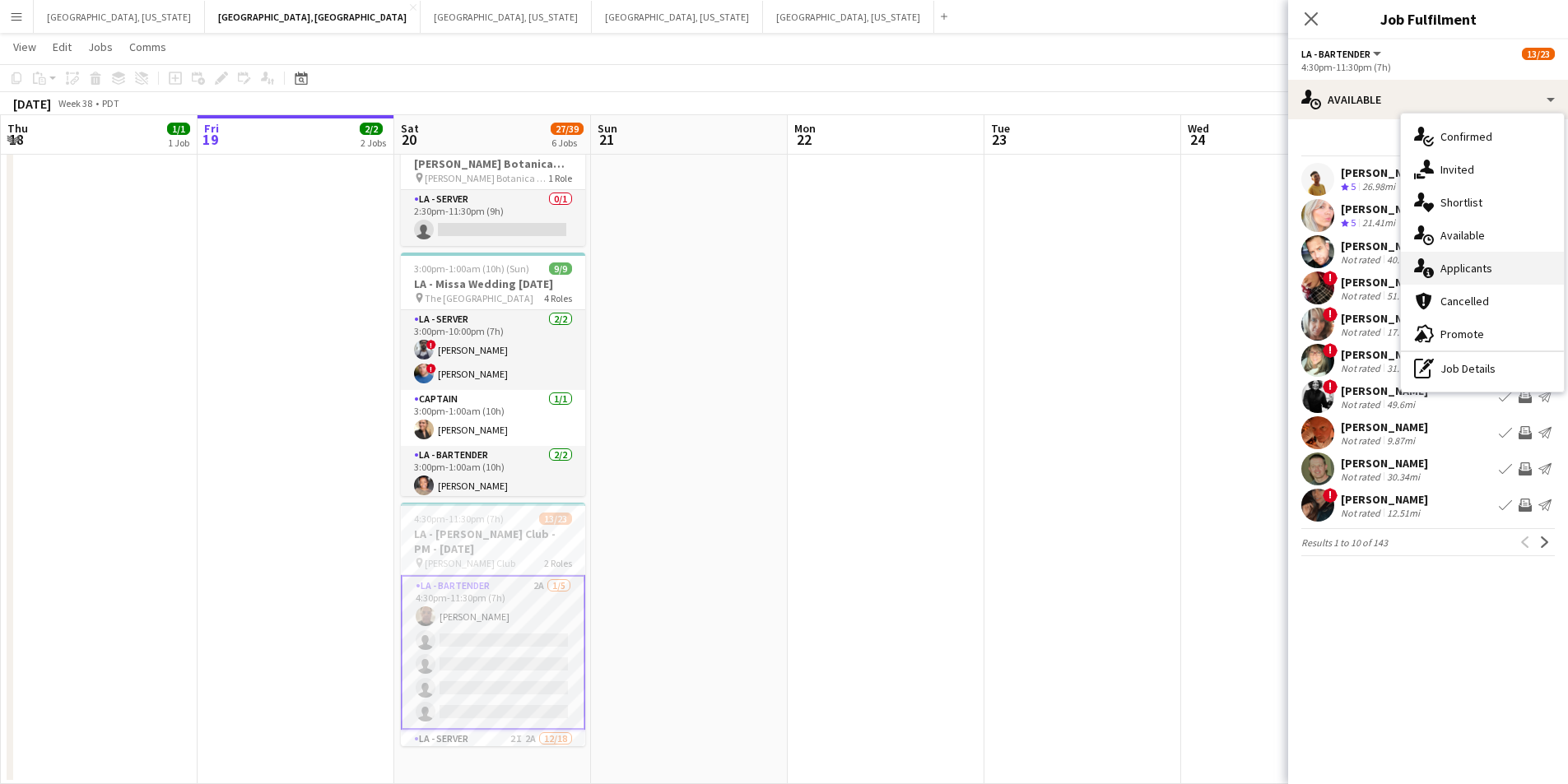
click at [1494, 267] on div "single-neutral-actions-information Applicants" at bounding box center [1482, 268] width 163 height 33
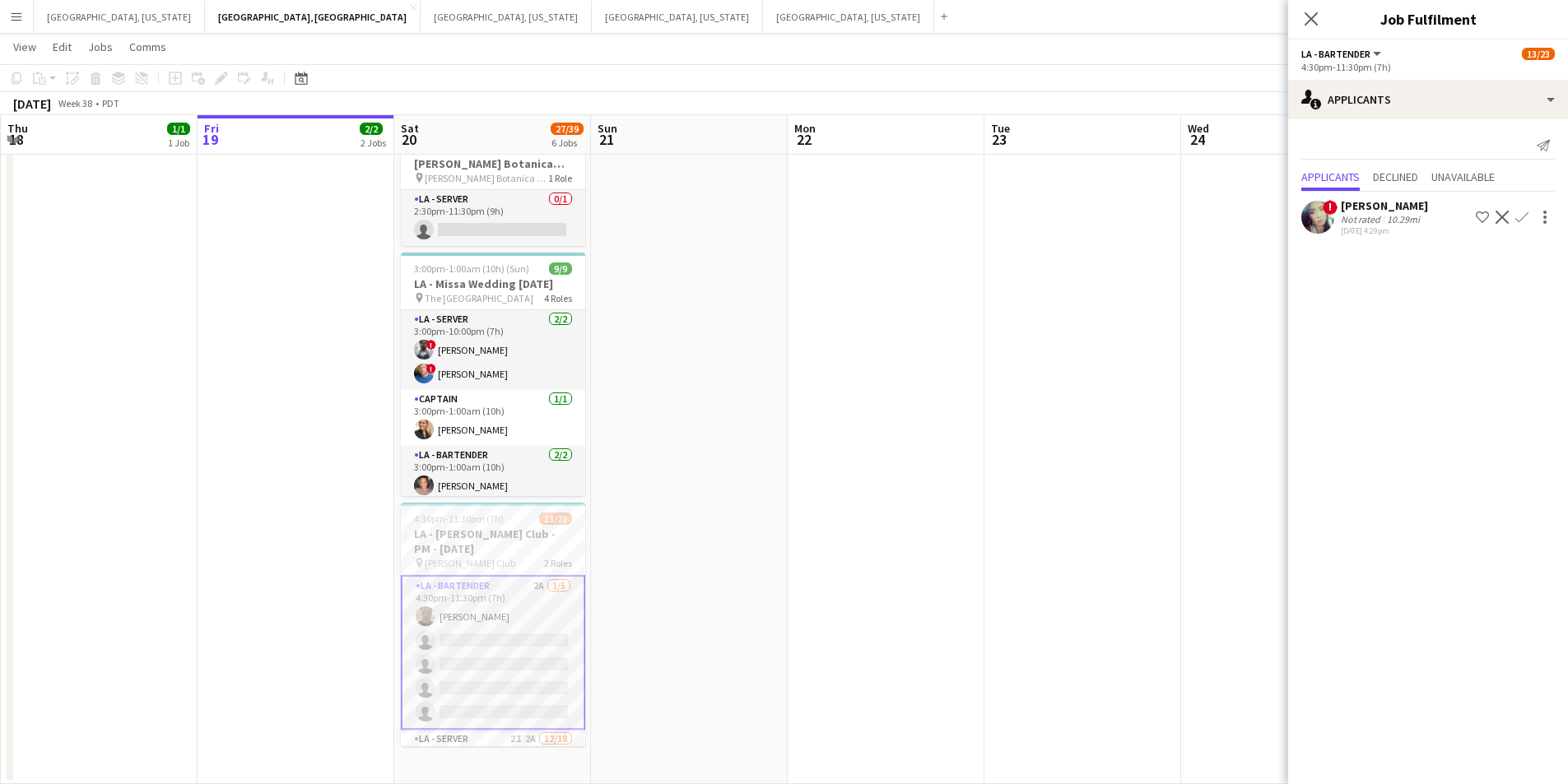
click at [1524, 216] on app-icon "Confirm" at bounding box center [1523, 217] width 13 height 13
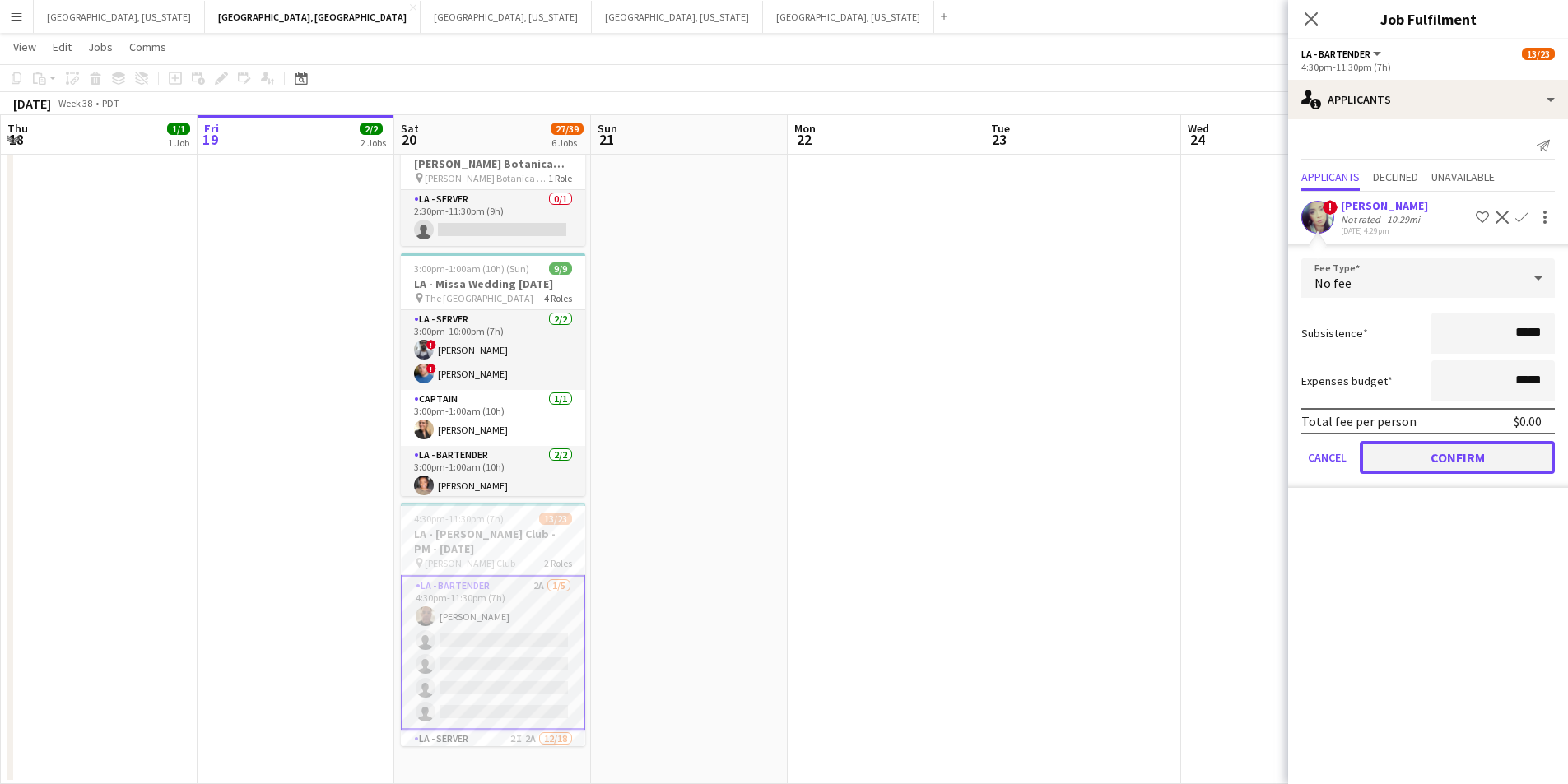
click at [1472, 455] on button "Confirm" at bounding box center [1458, 457] width 195 height 33
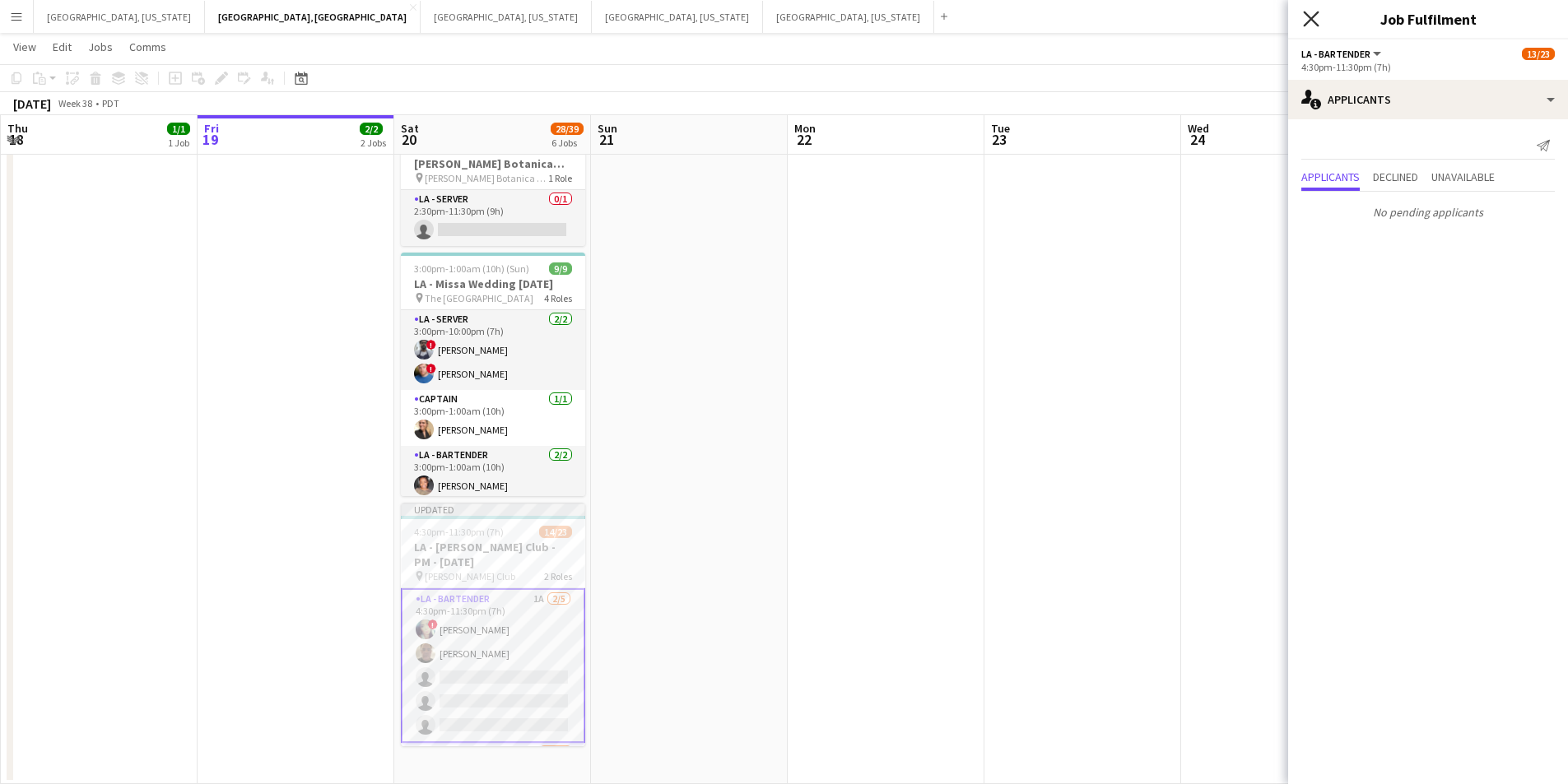
click at [1314, 19] on icon "Close pop-in" at bounding box center [1311, 18] width 16 height 16
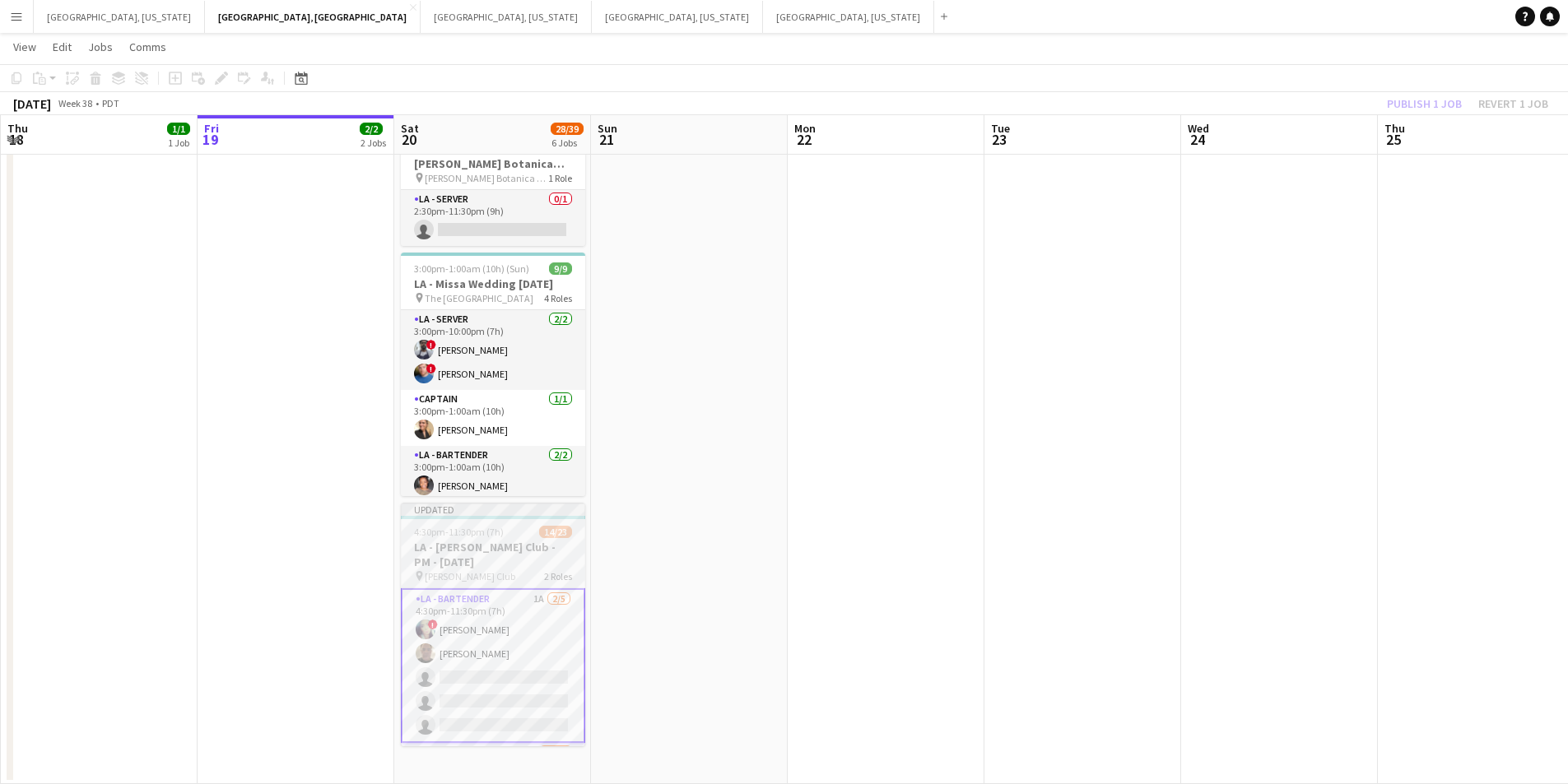
click at [512, 537] on div "4:30pm-11:30pm (7h) 14/23" at bounding box center [493, 531] width 184 height 12
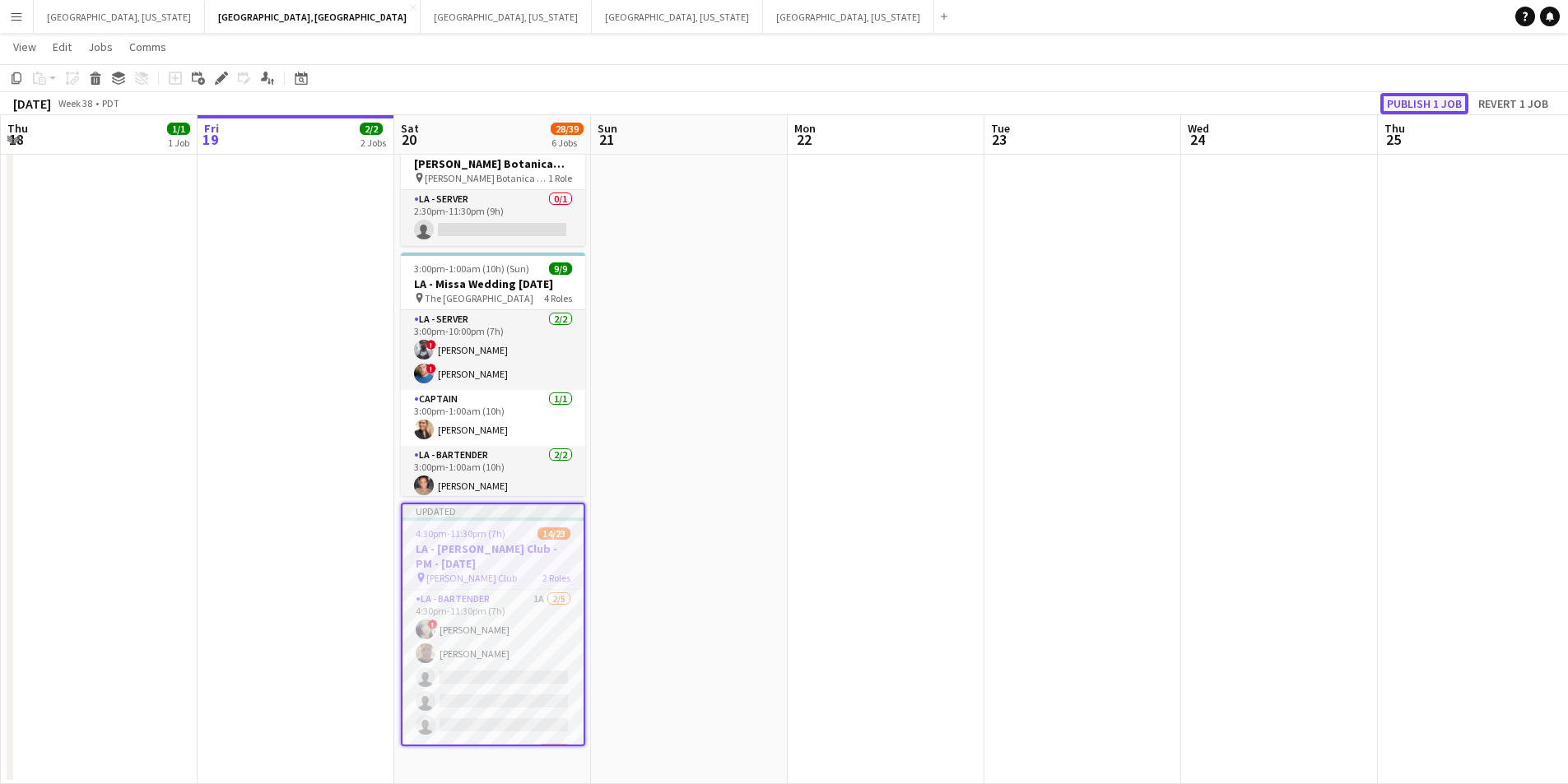
click at [1440, 94] on button "Publish 1 job" at bounding box center [1425, 104] width 88 height 22
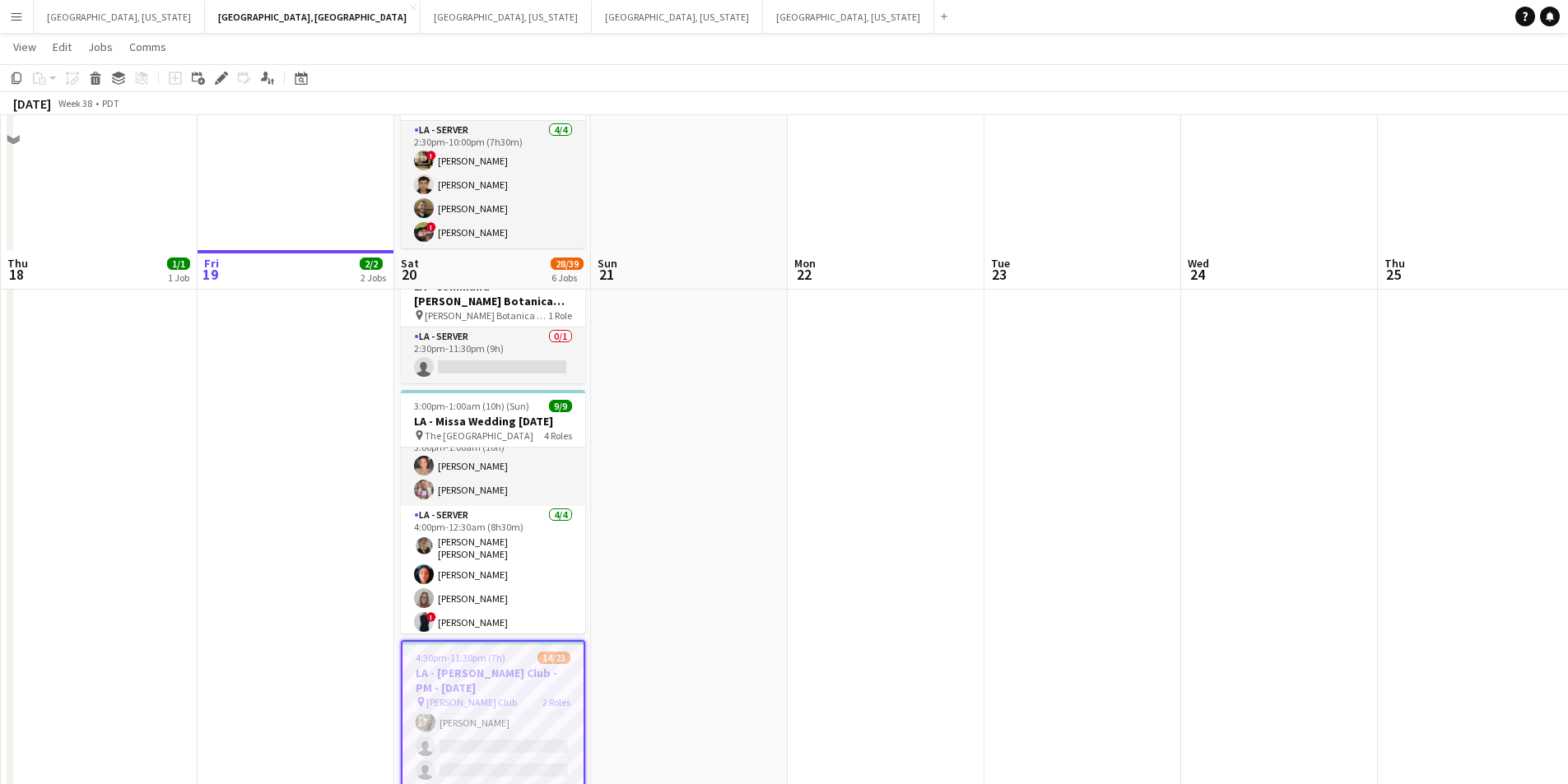
scroll to position [550, 0]
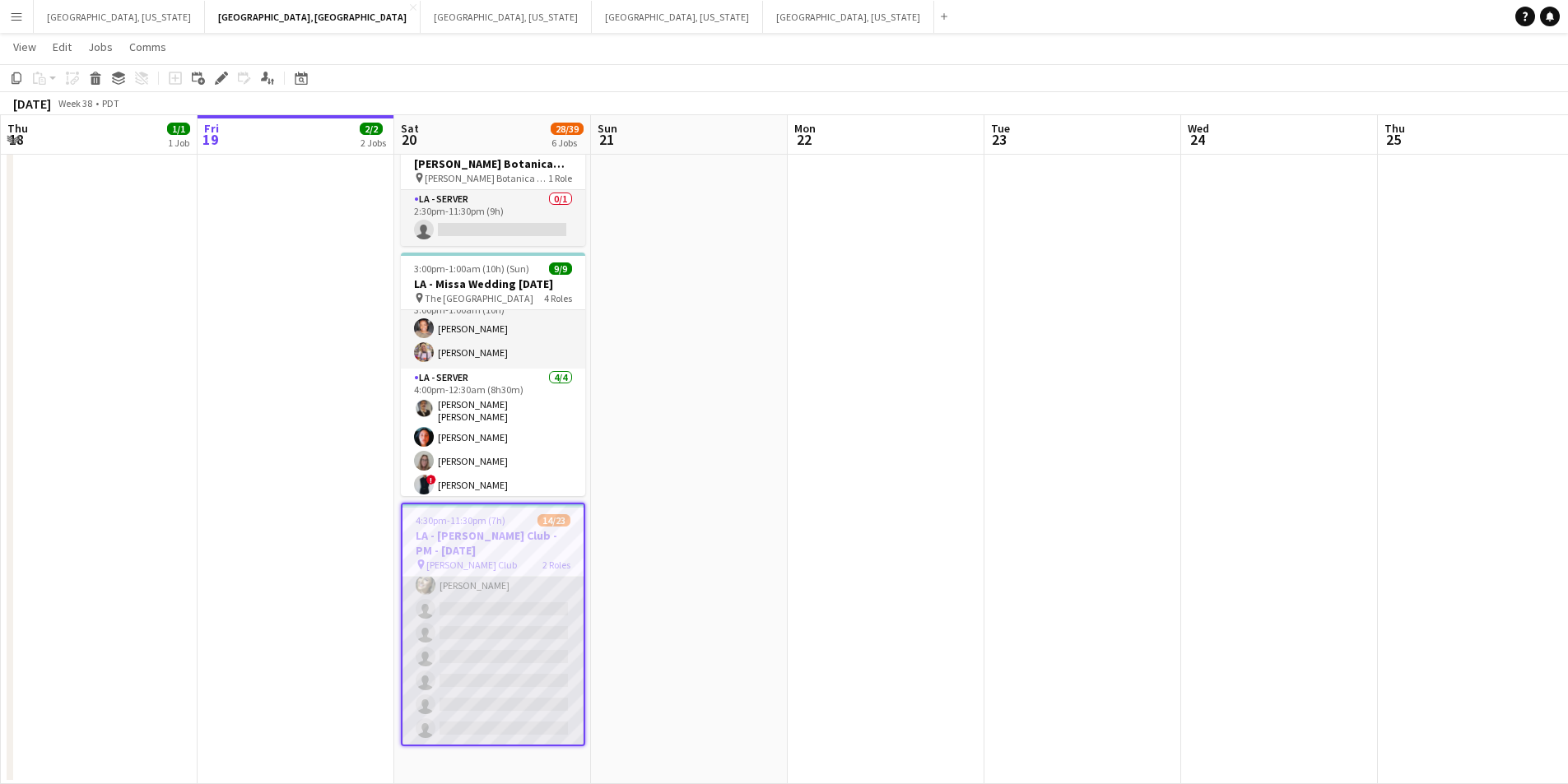
click at [512, 646] on app-card-role "LA - Server 2I 2A 12/18 4:30pm-11:30pm (7h) ! Kevin Andon ! Jane Masino ! Rosan…" at bounding box center [493, 513] width 181 height 461
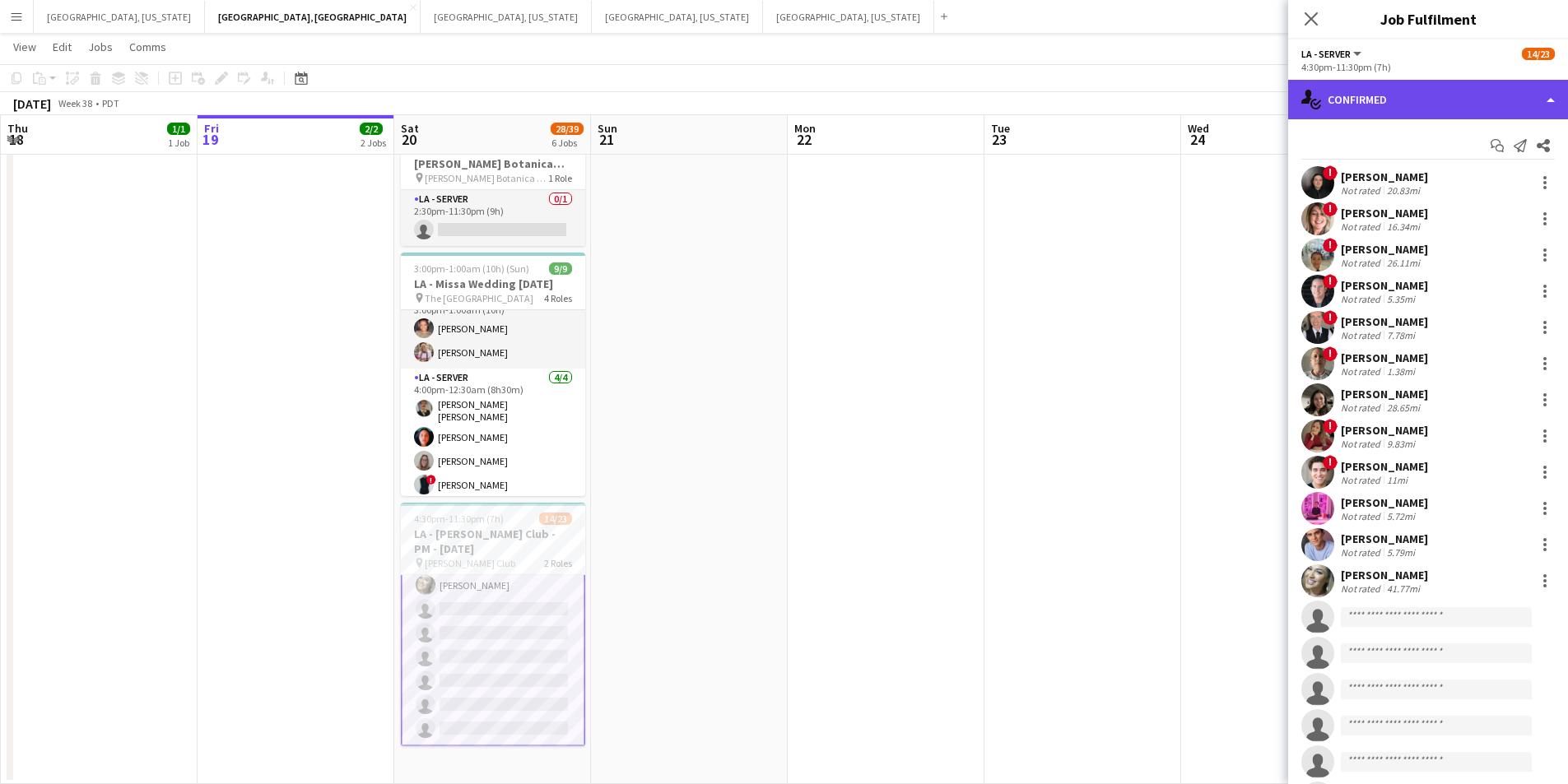
click at [1546, 87] on div "single-neutral-actions-check-2 Confirmed" at bounding box center [1428, 100] width 280 height 40
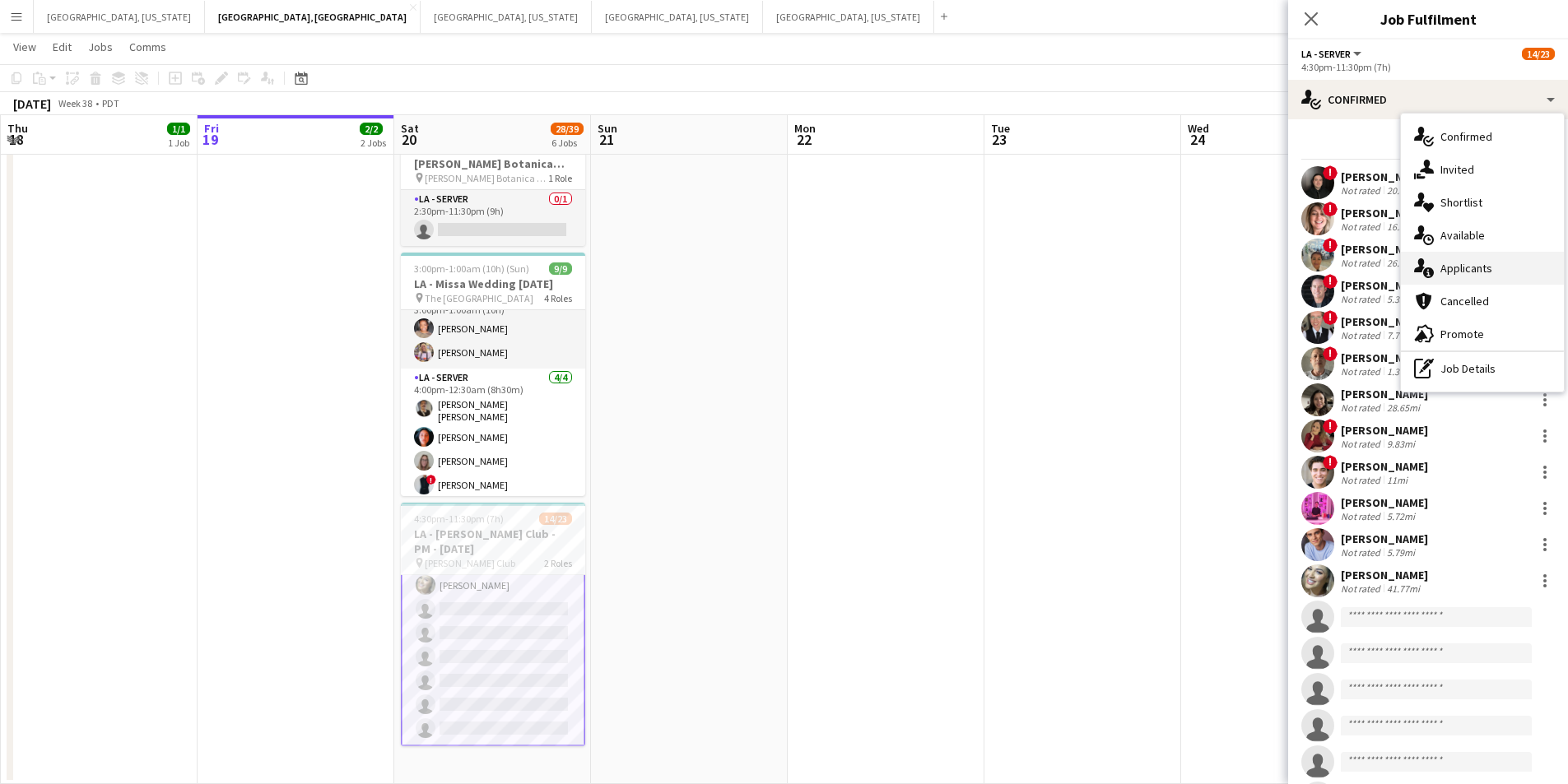
click at [1494, 267] on div "single-neutral-actions-information Applicants" at bounding box center [1482, 268] width 163 height 33
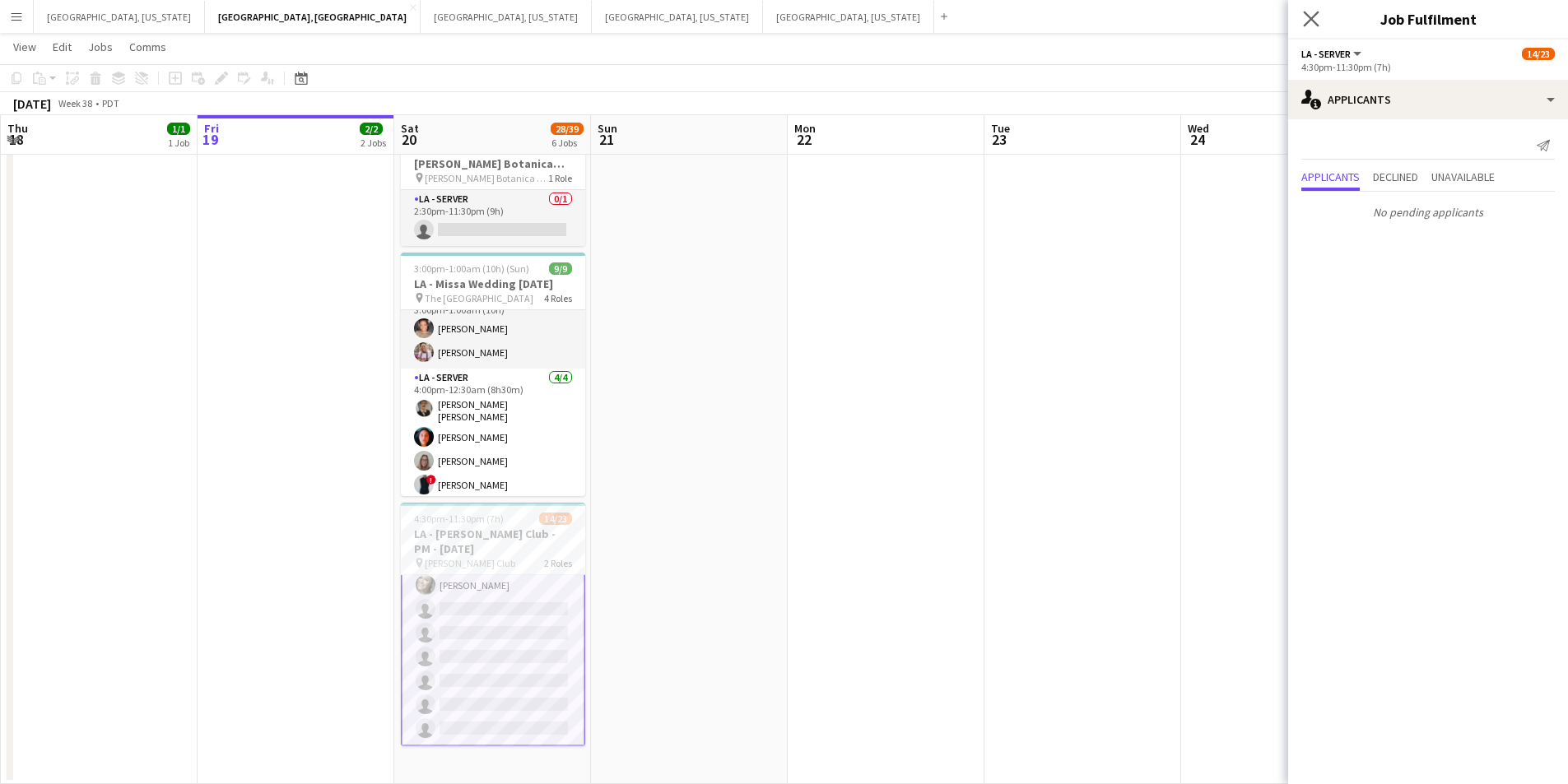
click at [1302, 17] on div "Close pop-in" at bounding box center [1311, 19] width 46 height 38
click at [1317, 15] on icon "Close pop-in" at bounding box center [1311, 18] width 16 height 16
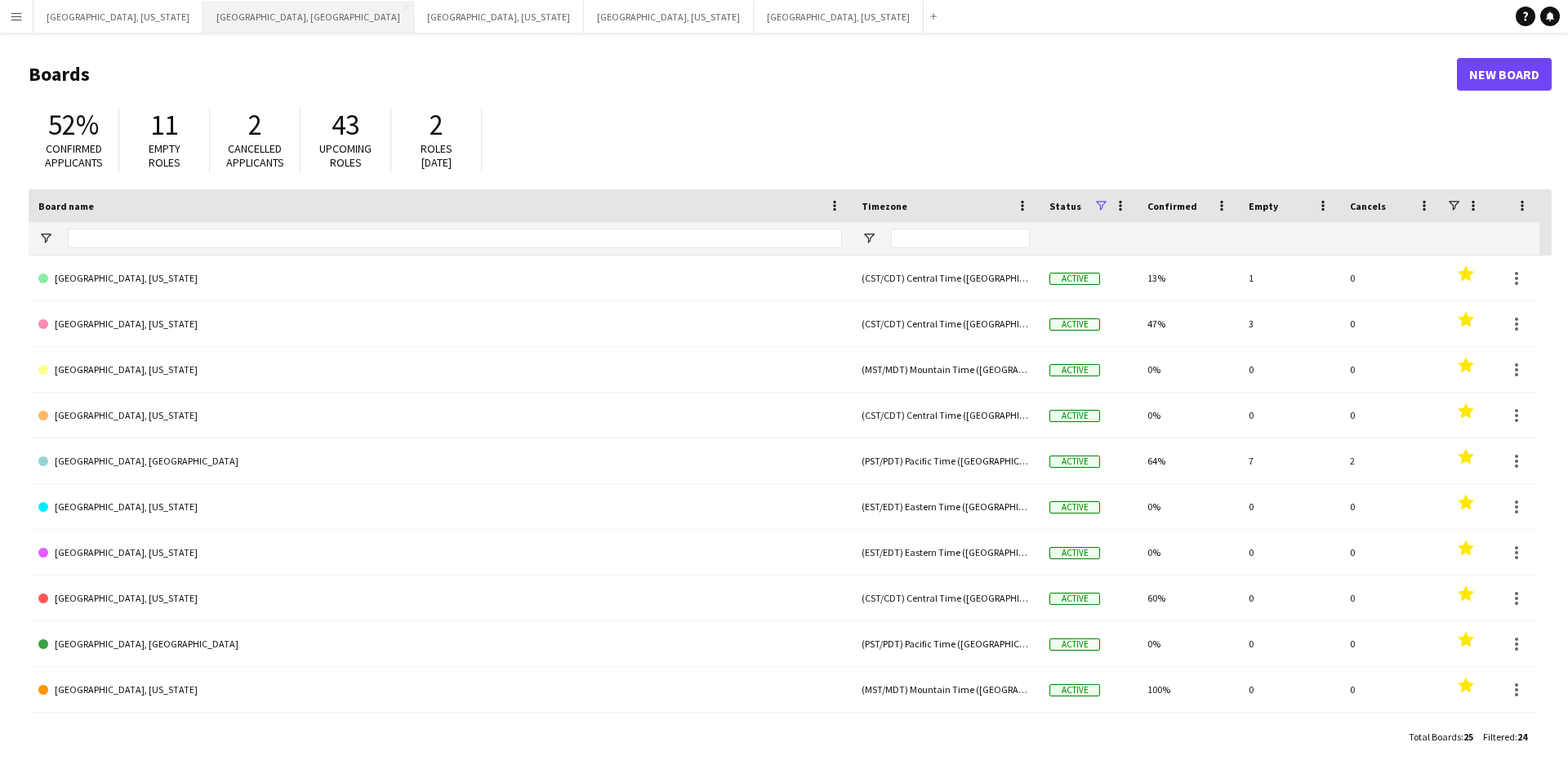
click at [203, 22] on button "[GEOGRAPHIC_DATA], [GEOGRAPHIC_DATA] Close" at bounding box center [308, 17] width 211 height 32
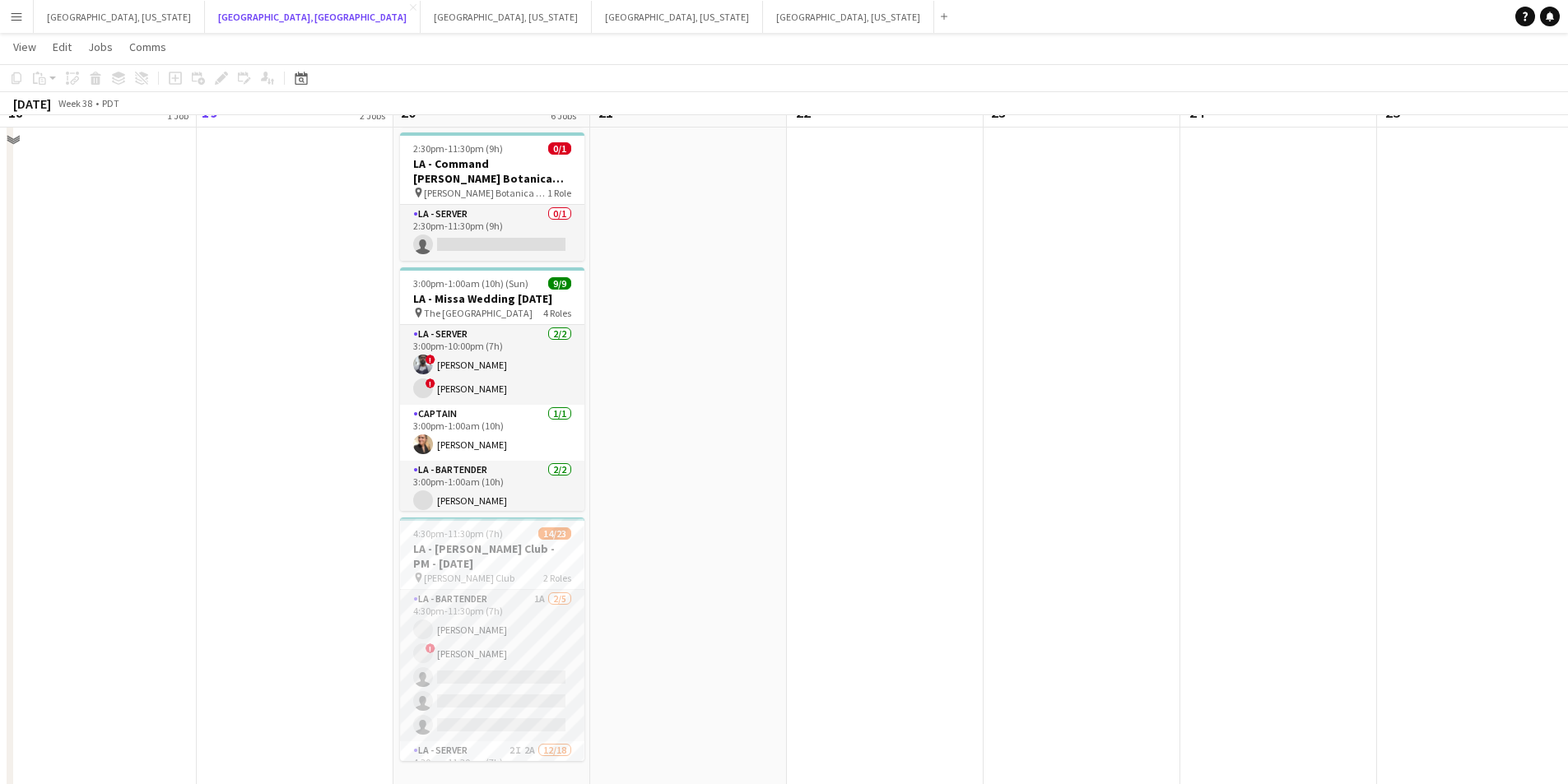
scroll to position [550, 0]
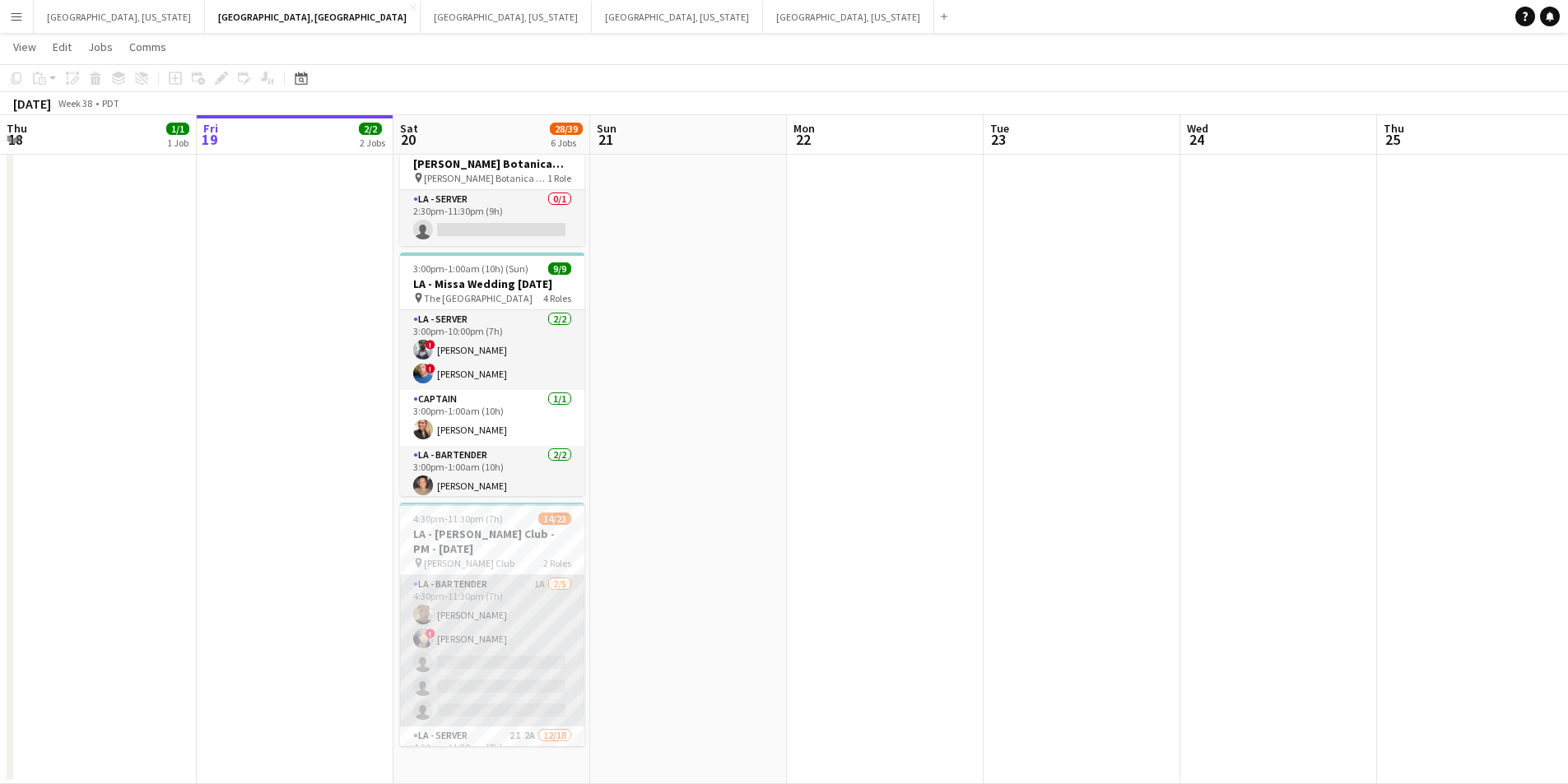
click at [483, 659] on app-card-role "LA - Bartender 1A [DATE] 4:30pm-11:30pm (7h) [PERSON_NAME] ! [PERSON_NAME] sing…" at bounding box center [492, 651] width 184 height 151
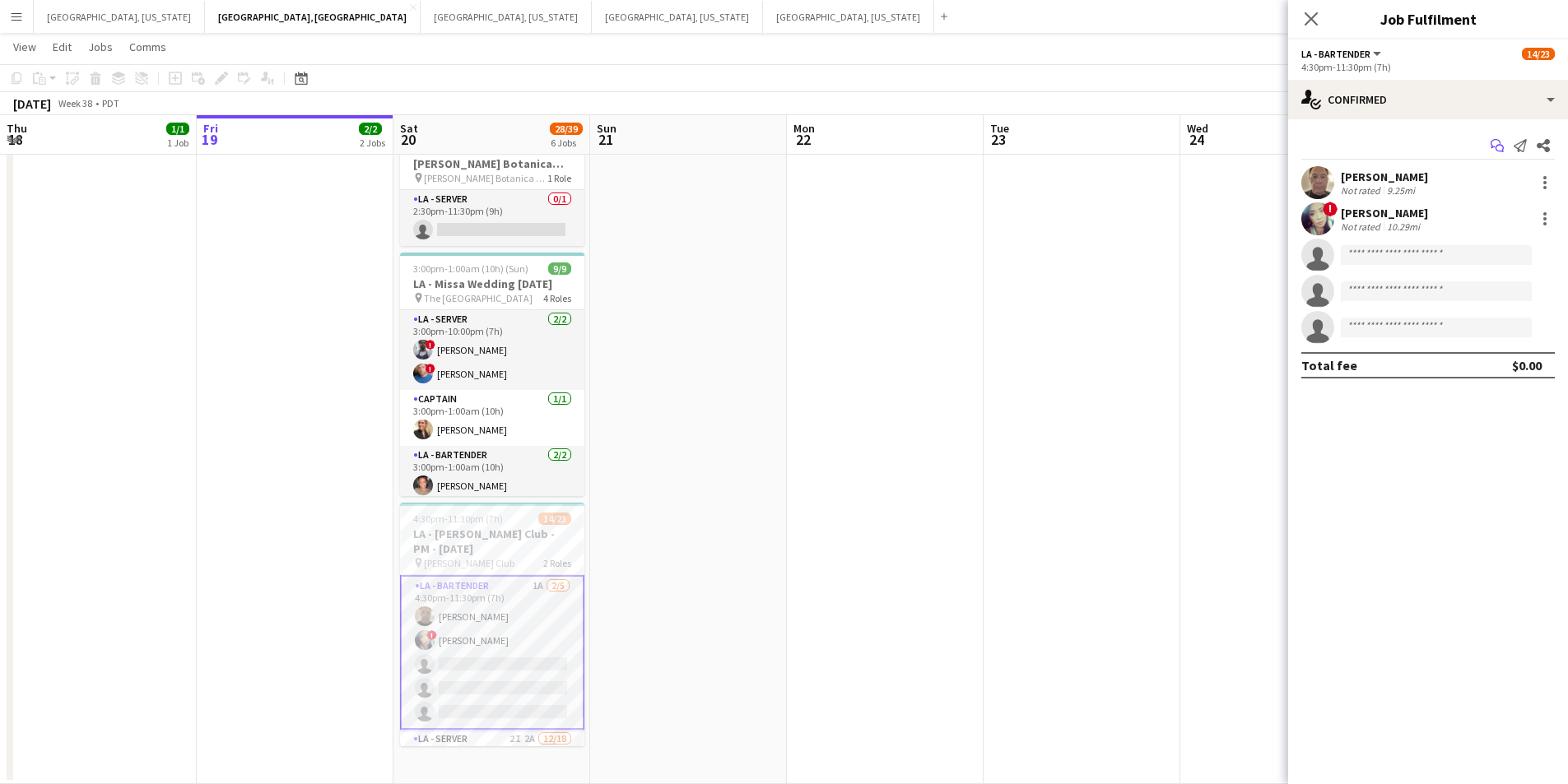
click at [1498, 142] on icon "Start chat" at bounding box center [1497, 145] width 13 height 13
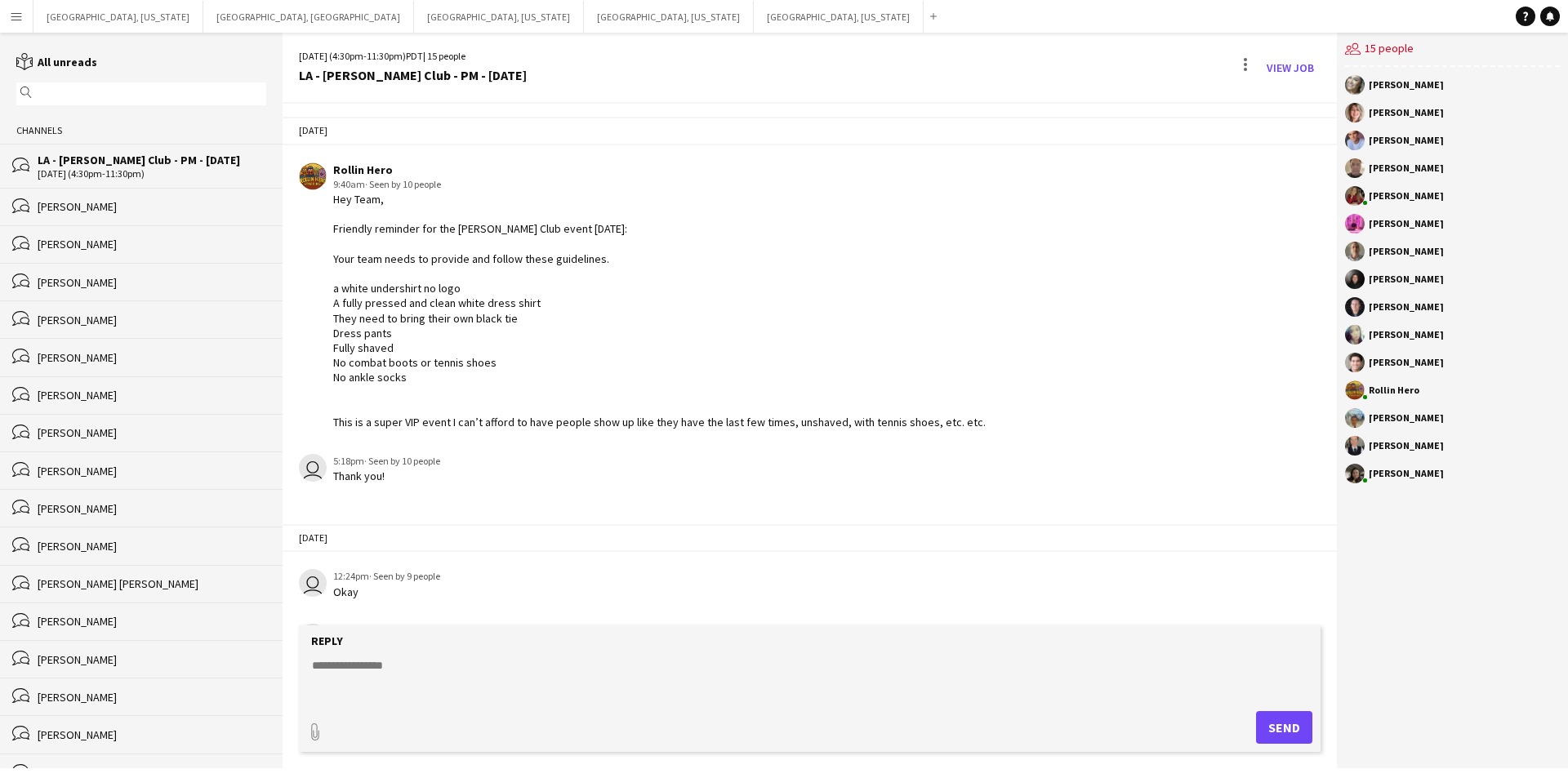
scroll to position [162, 0]
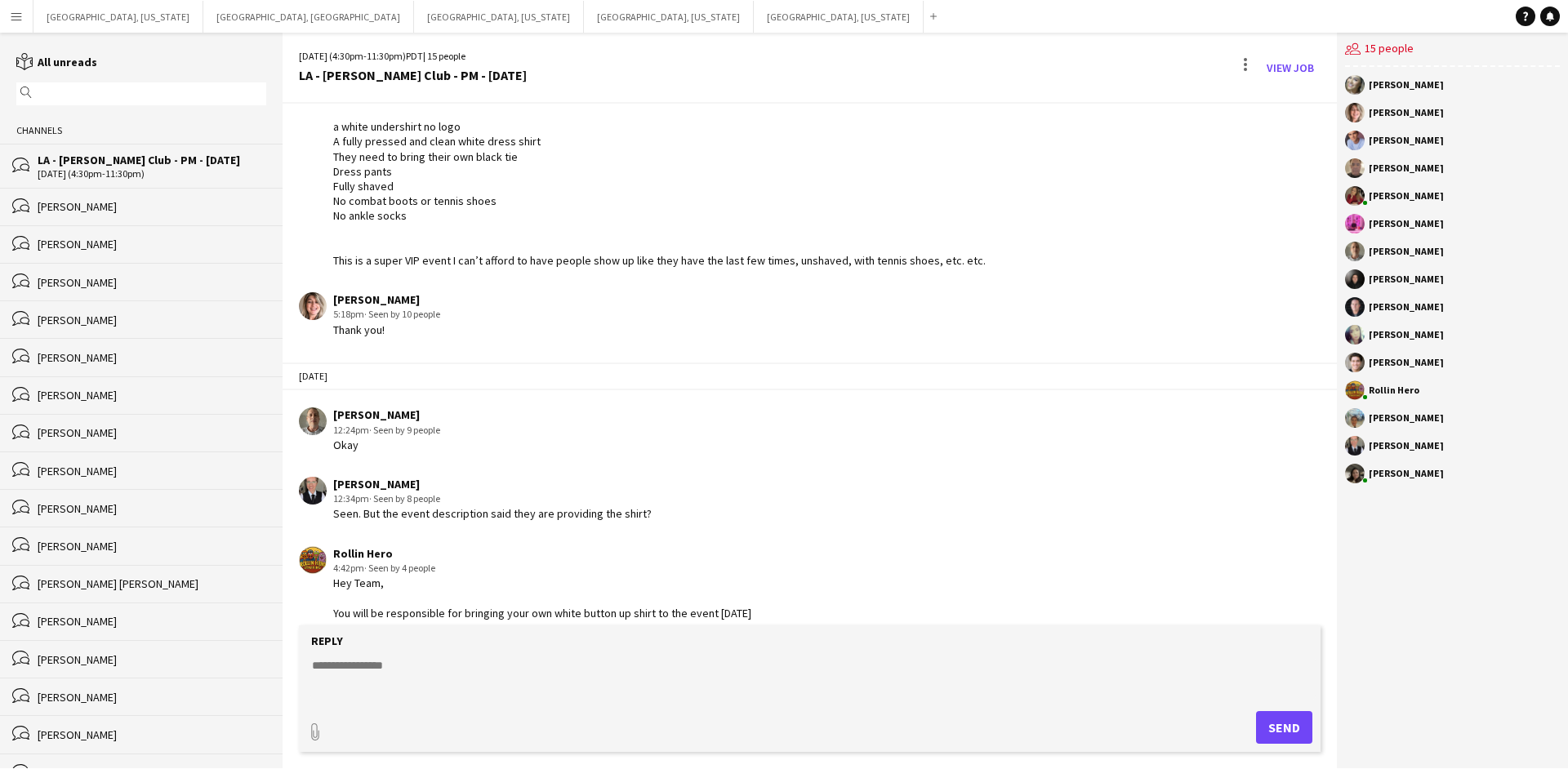
click at [612, 668] on textarea at bounding box center [813, 678] width 1006 height 42
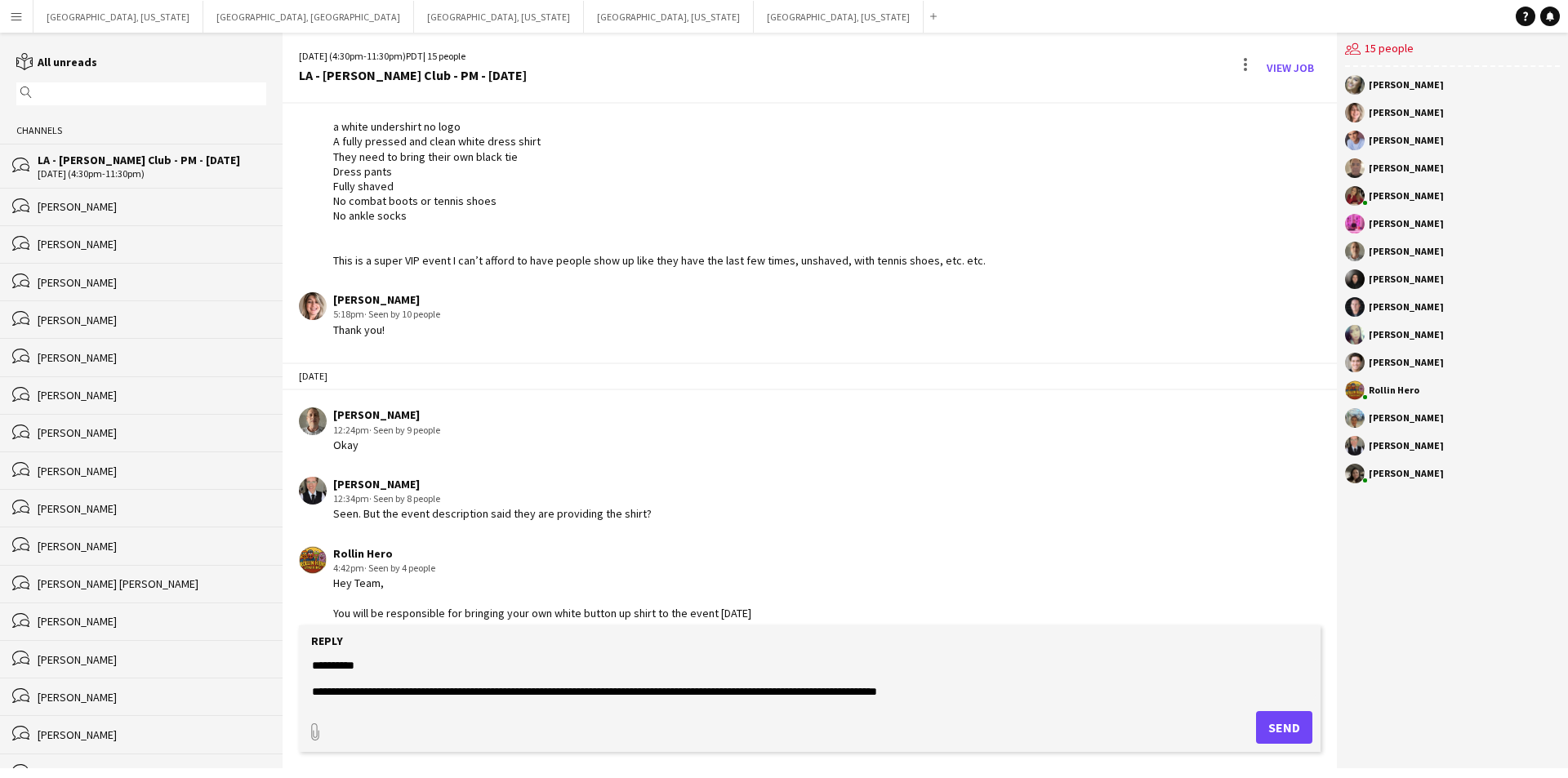
type textarea "**********"
click at [1280, 722] on button "Send" at bounding box center [1284, 727] width 56 height 33
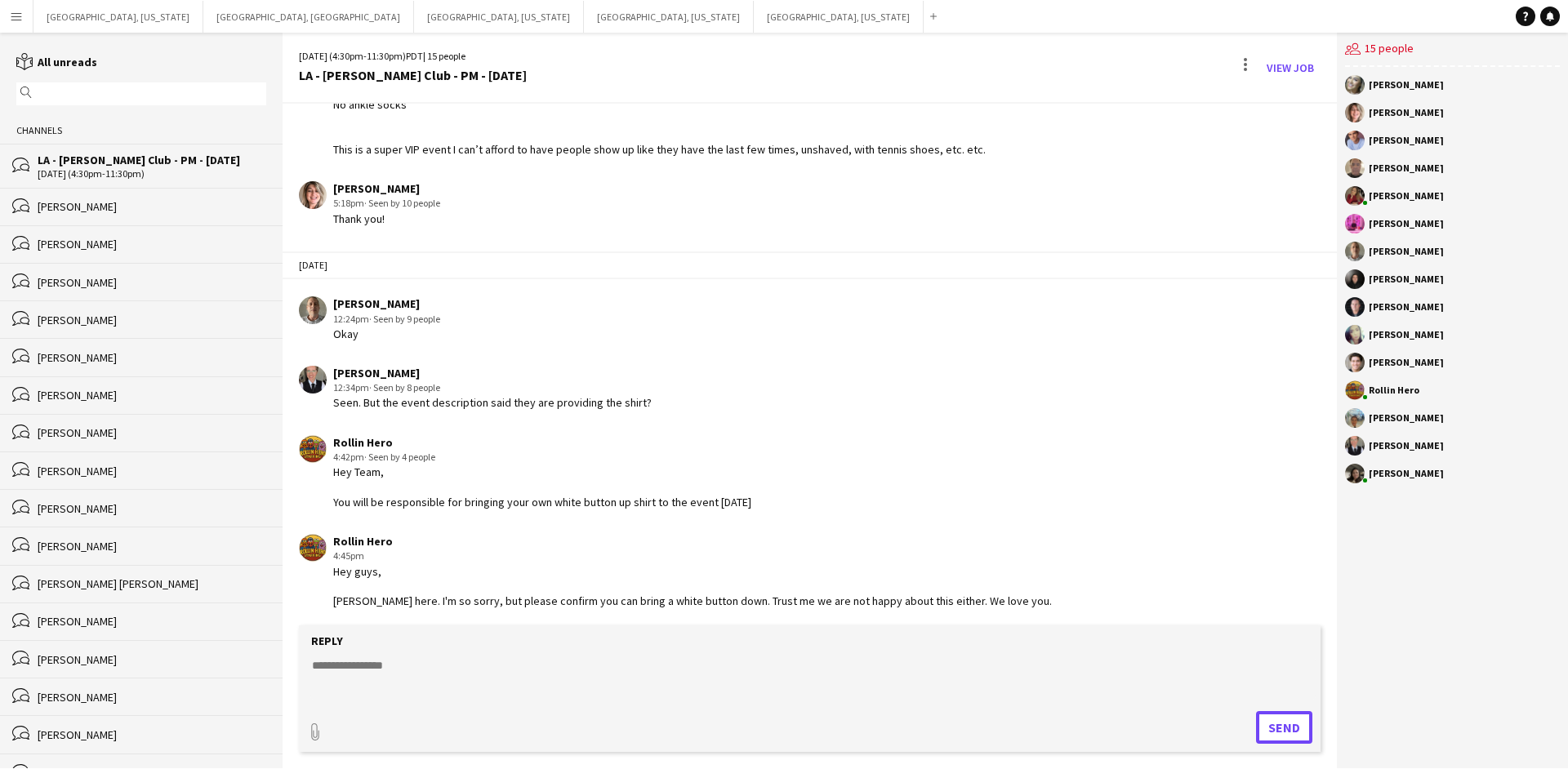
scroll to position [276, 0]
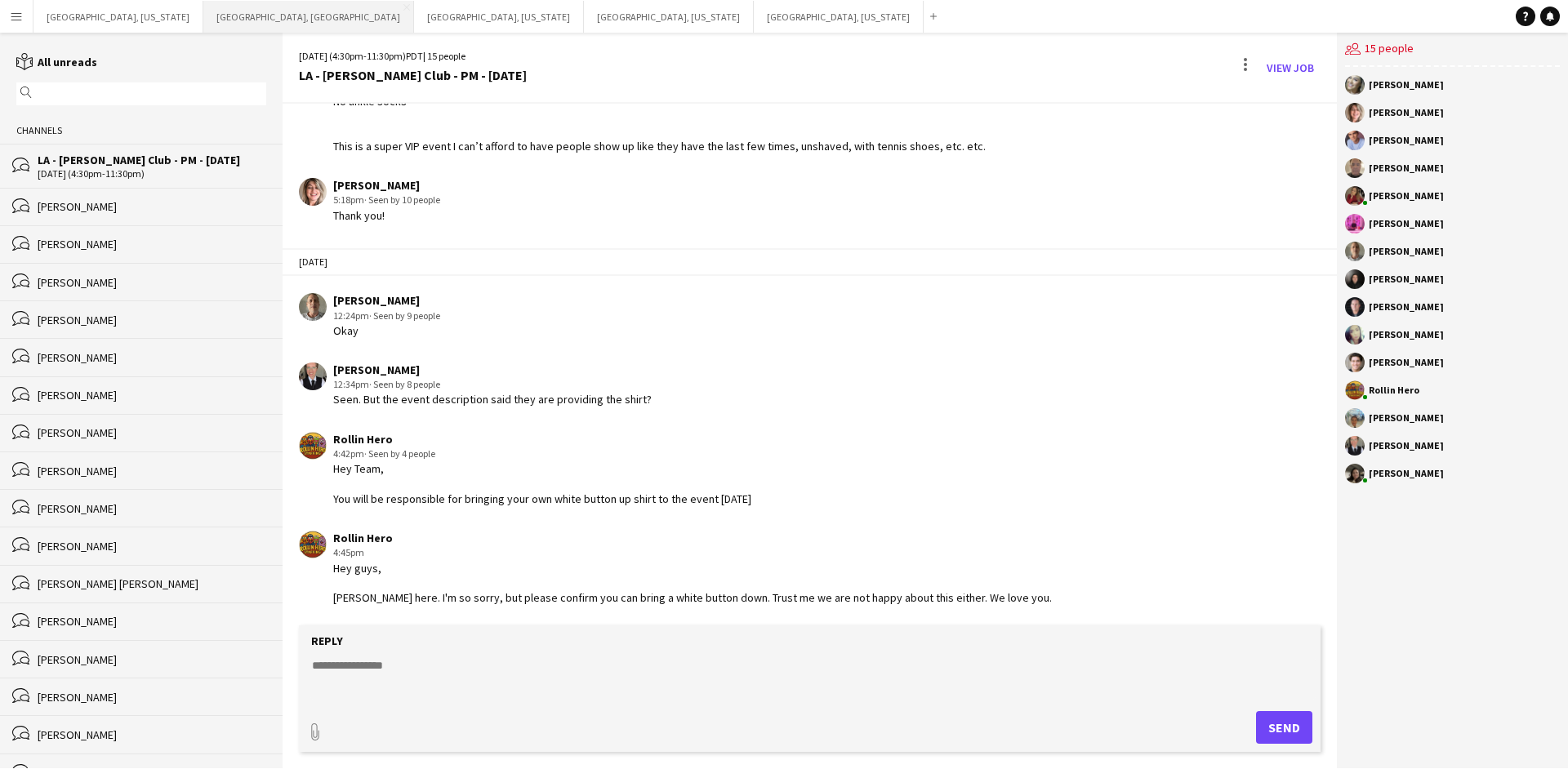
click at [203, 22] on button "[GEOGRAPHIC_DATA], [GEOGRAPHIC_DATA] Close" at bounding box center [308, 17] width 211 height 32
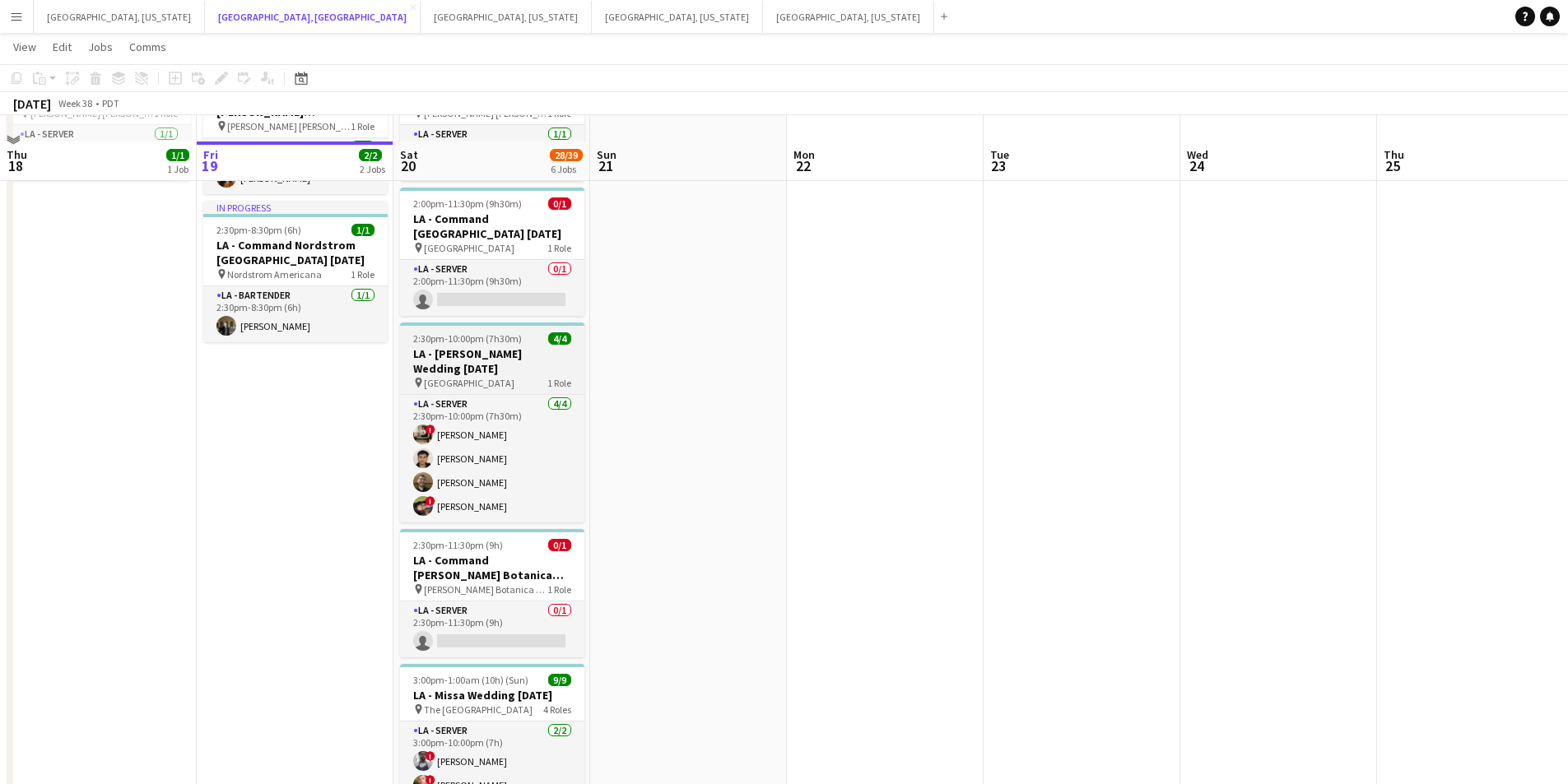
scroll to position [164, 0]
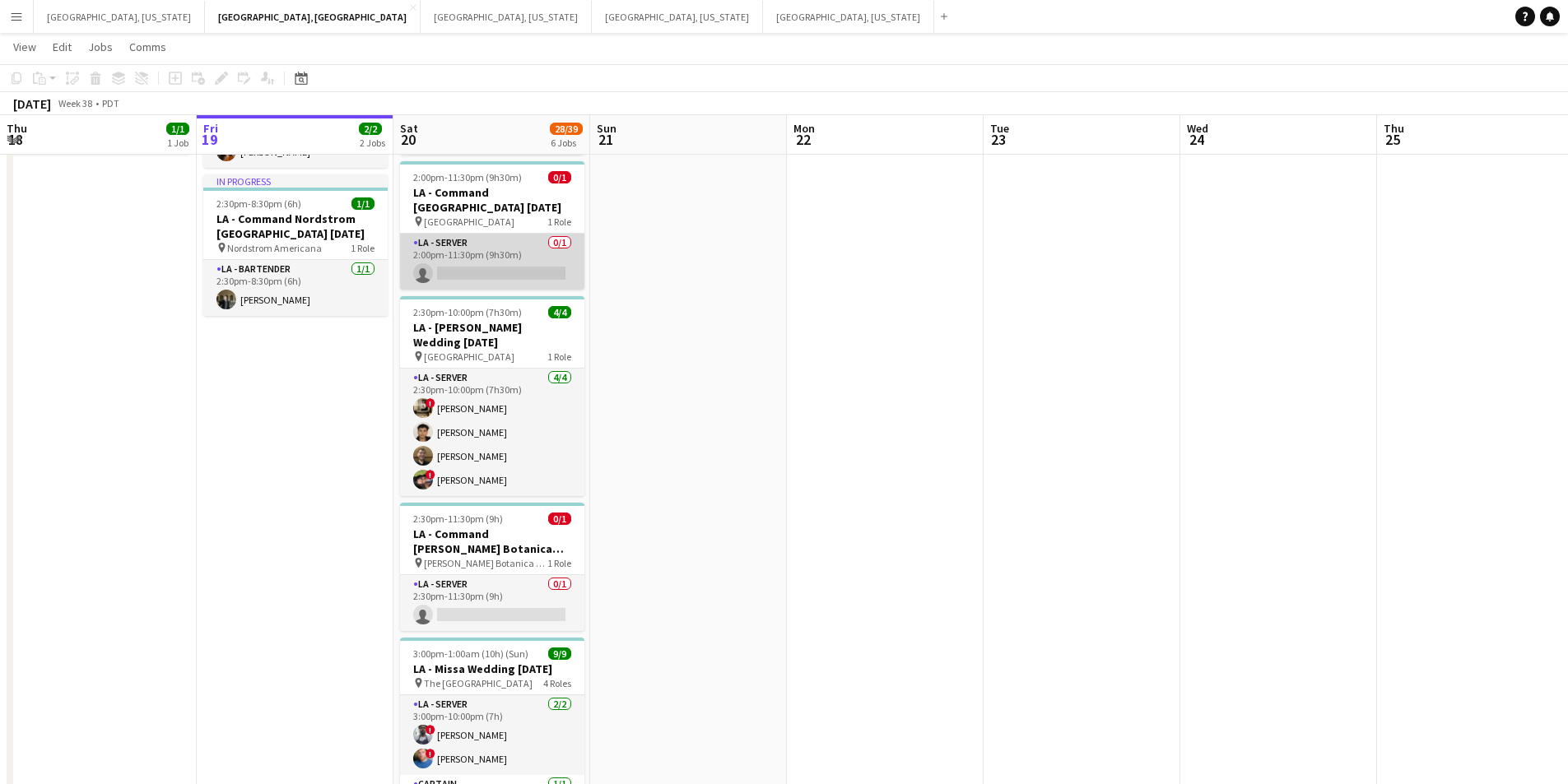
click at [531, 270] on app-card-role "LA - Server 0/1 2:00pm-11:30pm (9h30m) single-neutral-actions" at bounding box center [492, 261] width 184 height 56
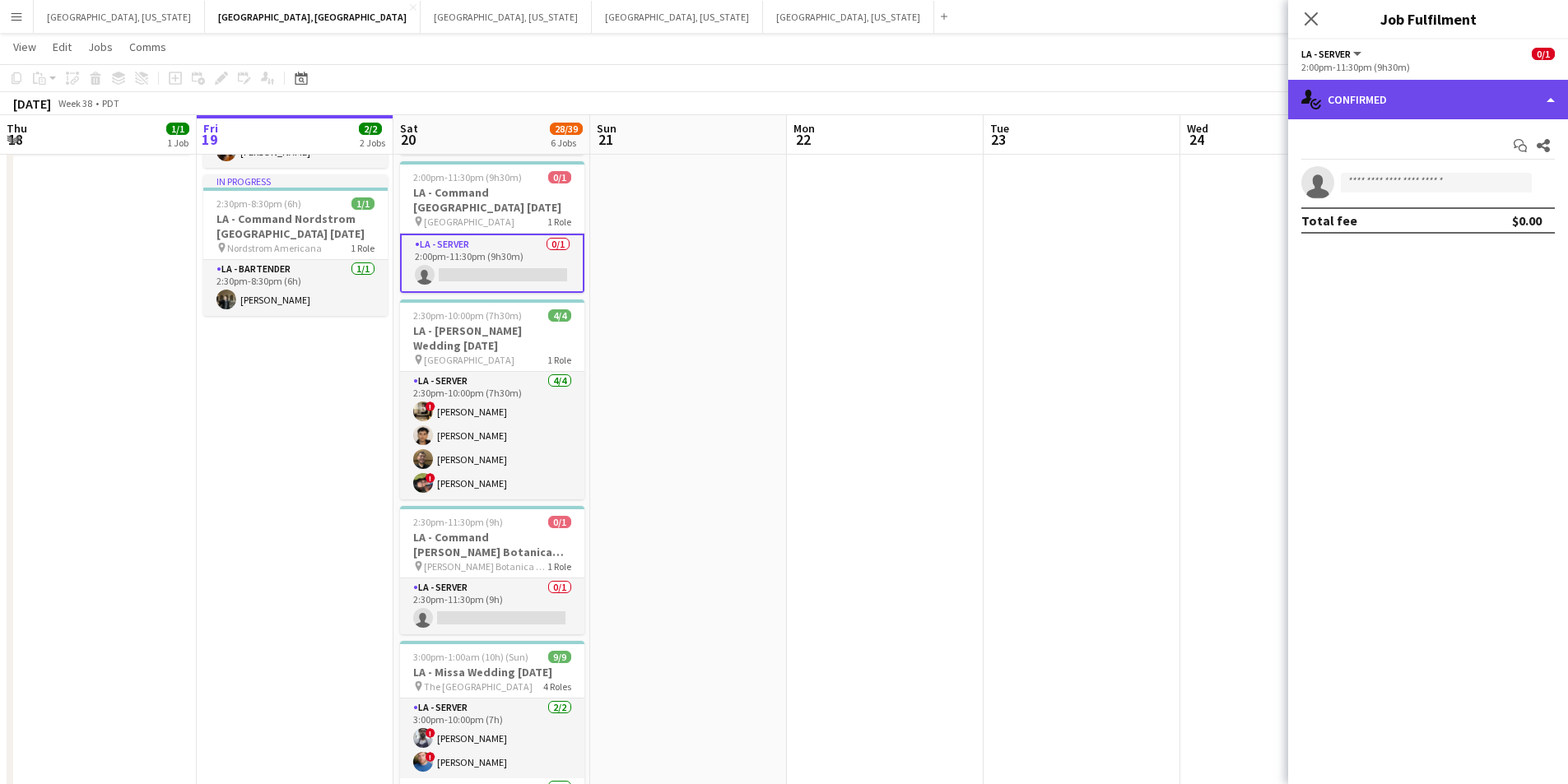
click at [1545, 103] on div "single-neutral-actions-check-2 Confirmed" at bounding box center [1428, 100] width 280 height 40
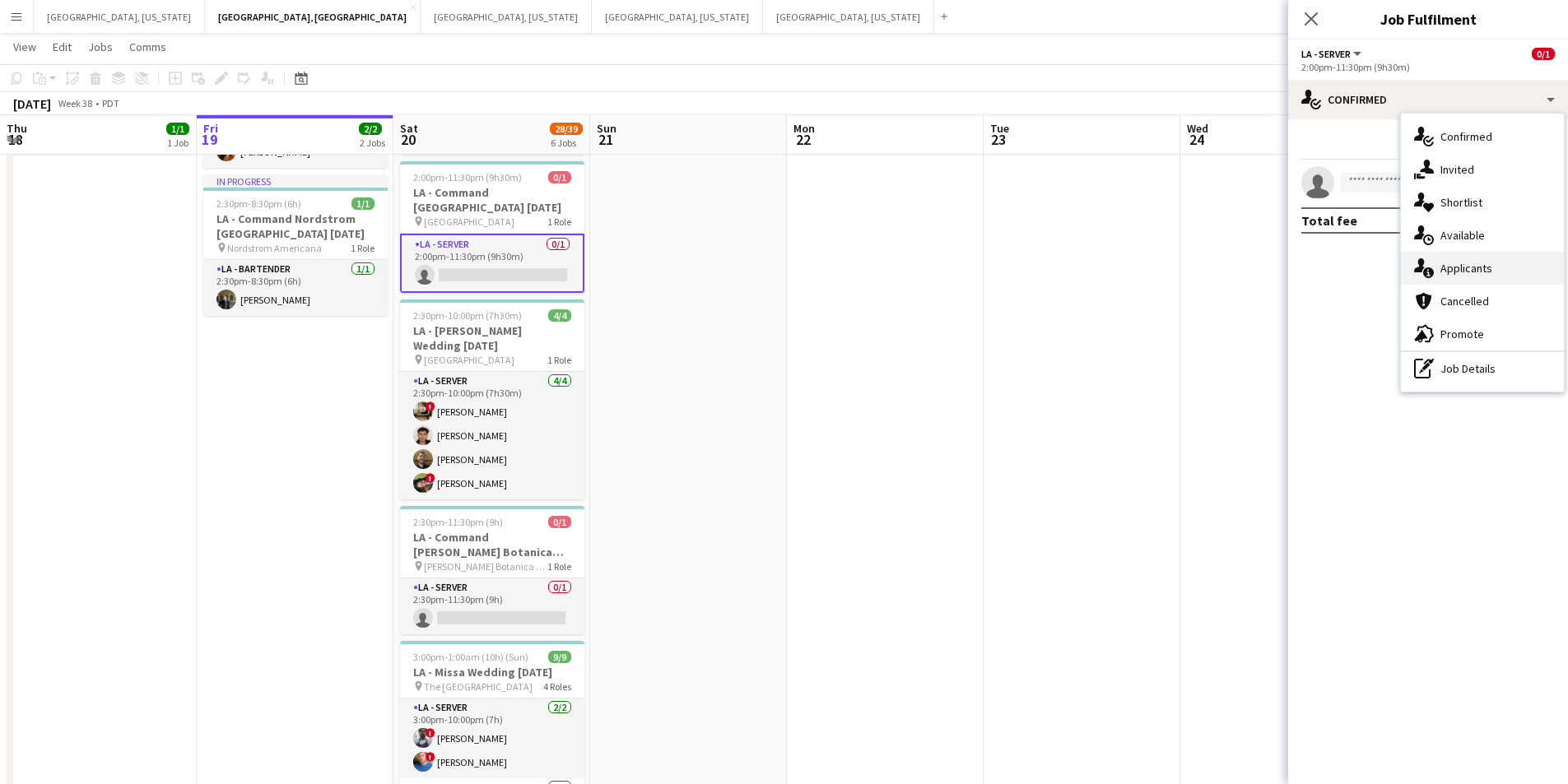
click at [1439, 264] on div "single-neutral-actions-information Applicants" at bounding box center [1482, 268] width 163 height 33
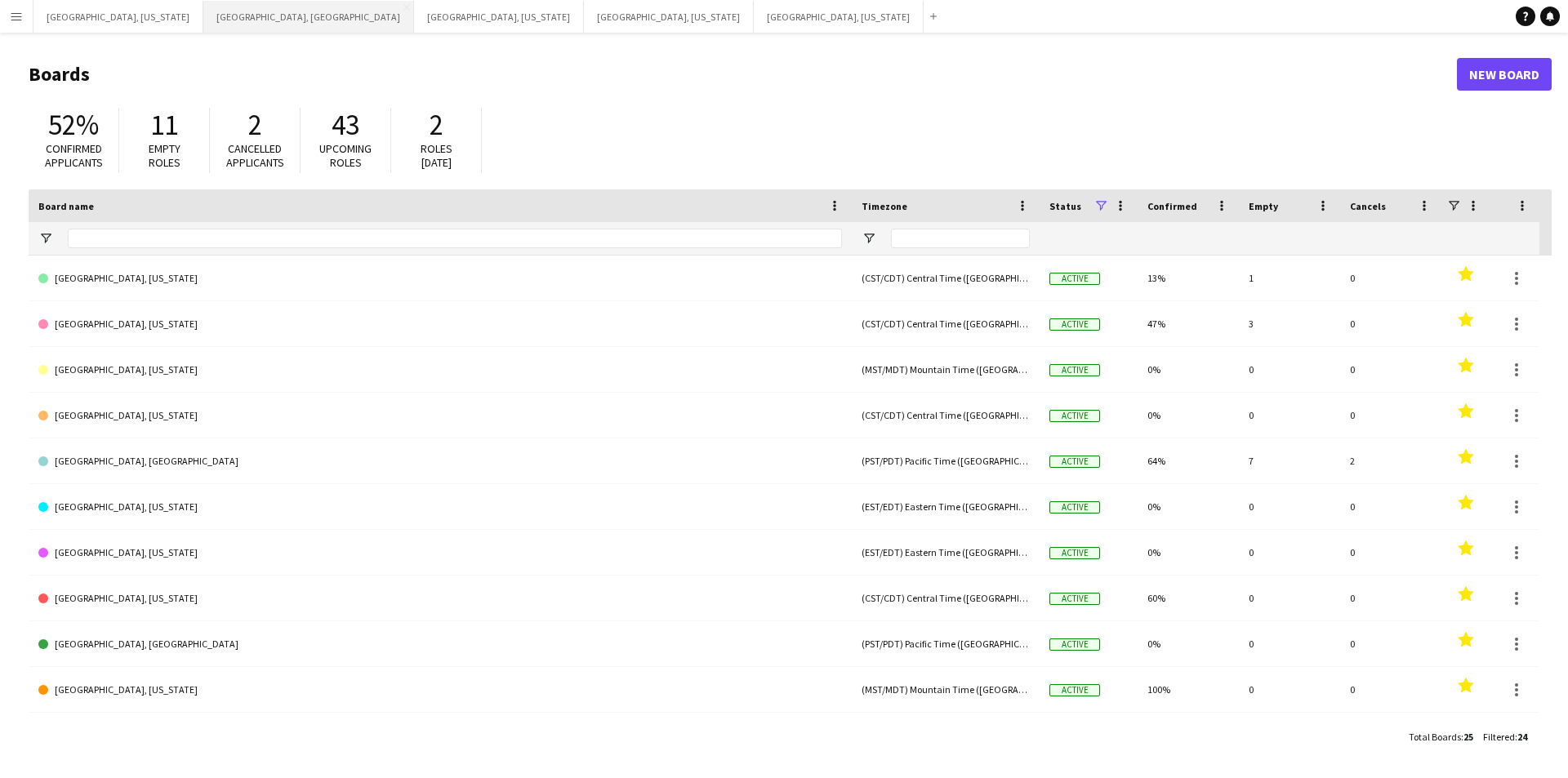
drag, startPoint x: 141, startPoint y: 6, endPoint x: 188, endPoint y: 24, distance: 50.3
click at [203, 6] on button "[GEOGRAPHIC_DATA], [GEOGRAPHIC_DATA] Close" at bounding box center [308, 17] width 211 height 32
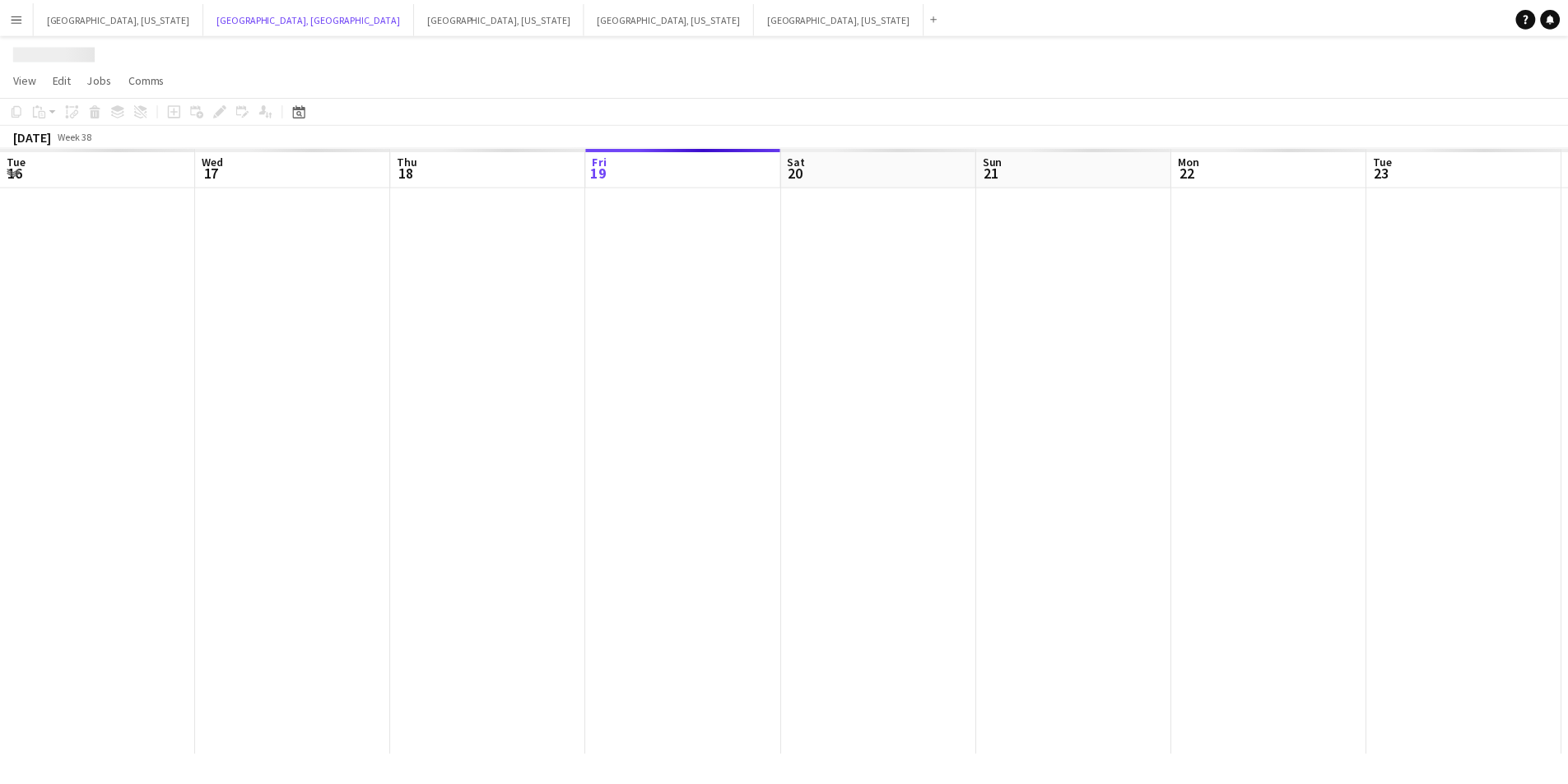
scroll to position [0, 394]
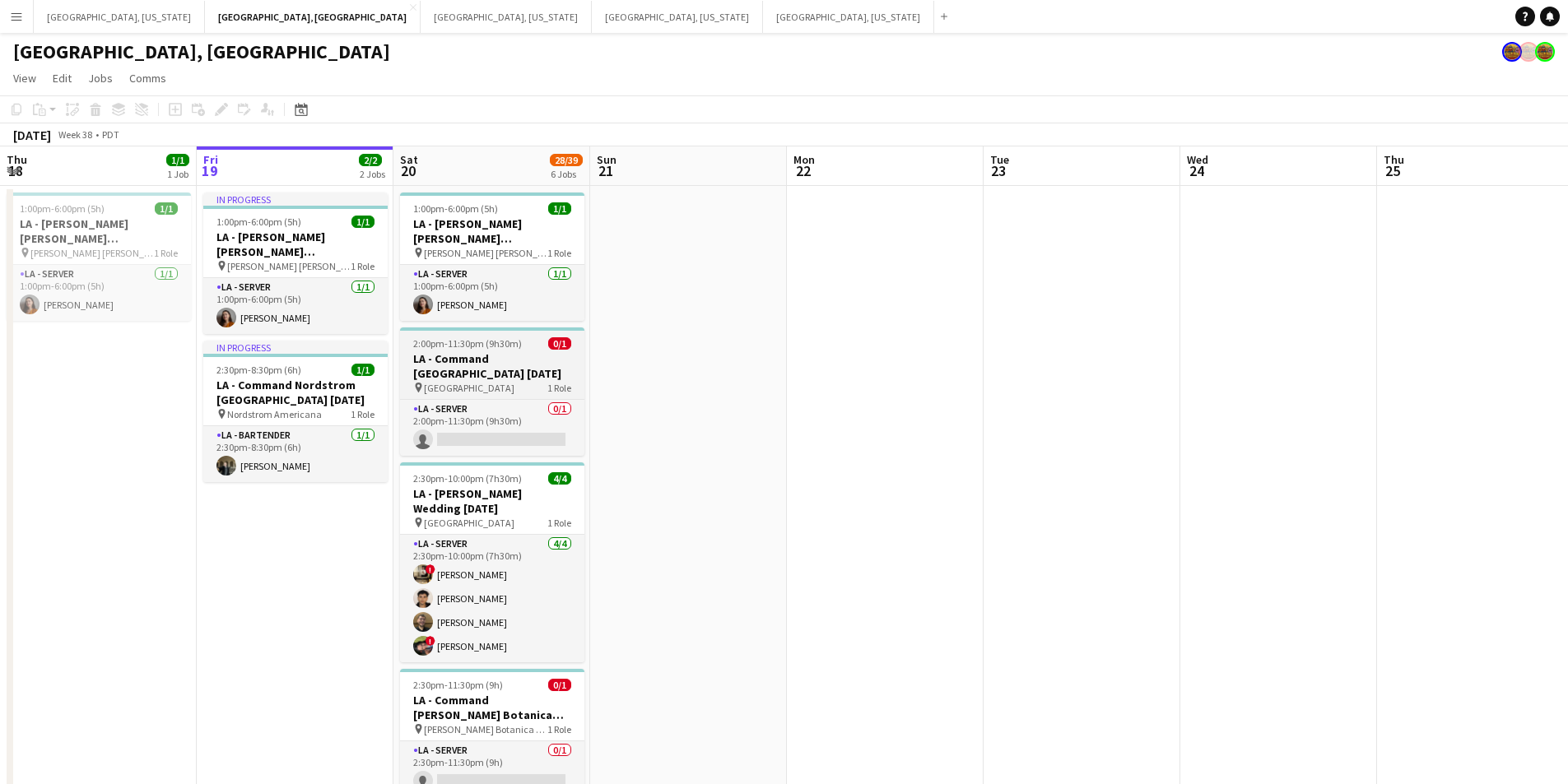
click at [524, 364] on h3 "LA - Command [GEOGRAPHIC_DATA] [DATE]" at bounding box center [492, 365] width 184 height 29
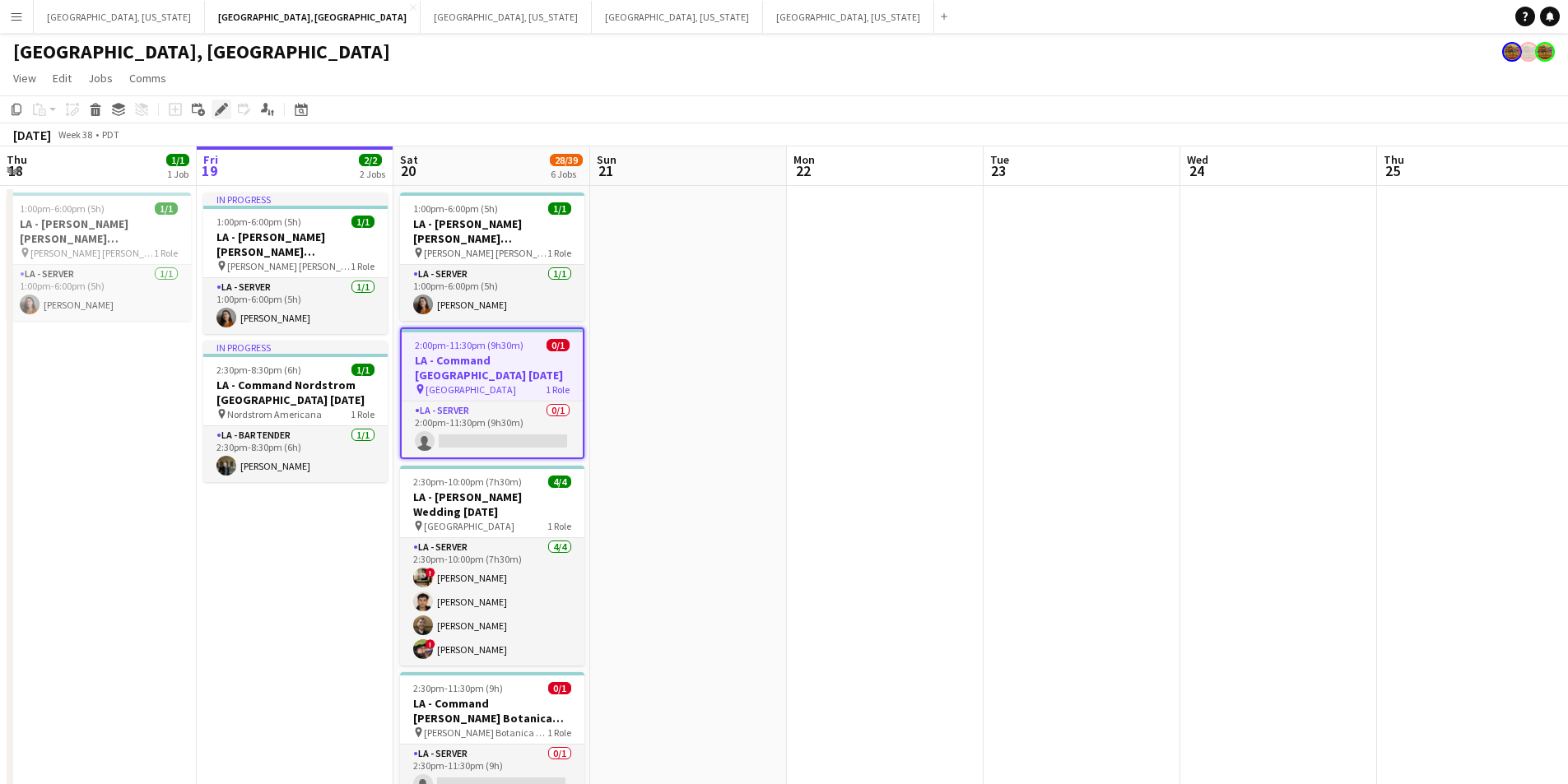
click at [223, 115] on icon "Edit" at bounding box center [222, 109] width 13 height 13
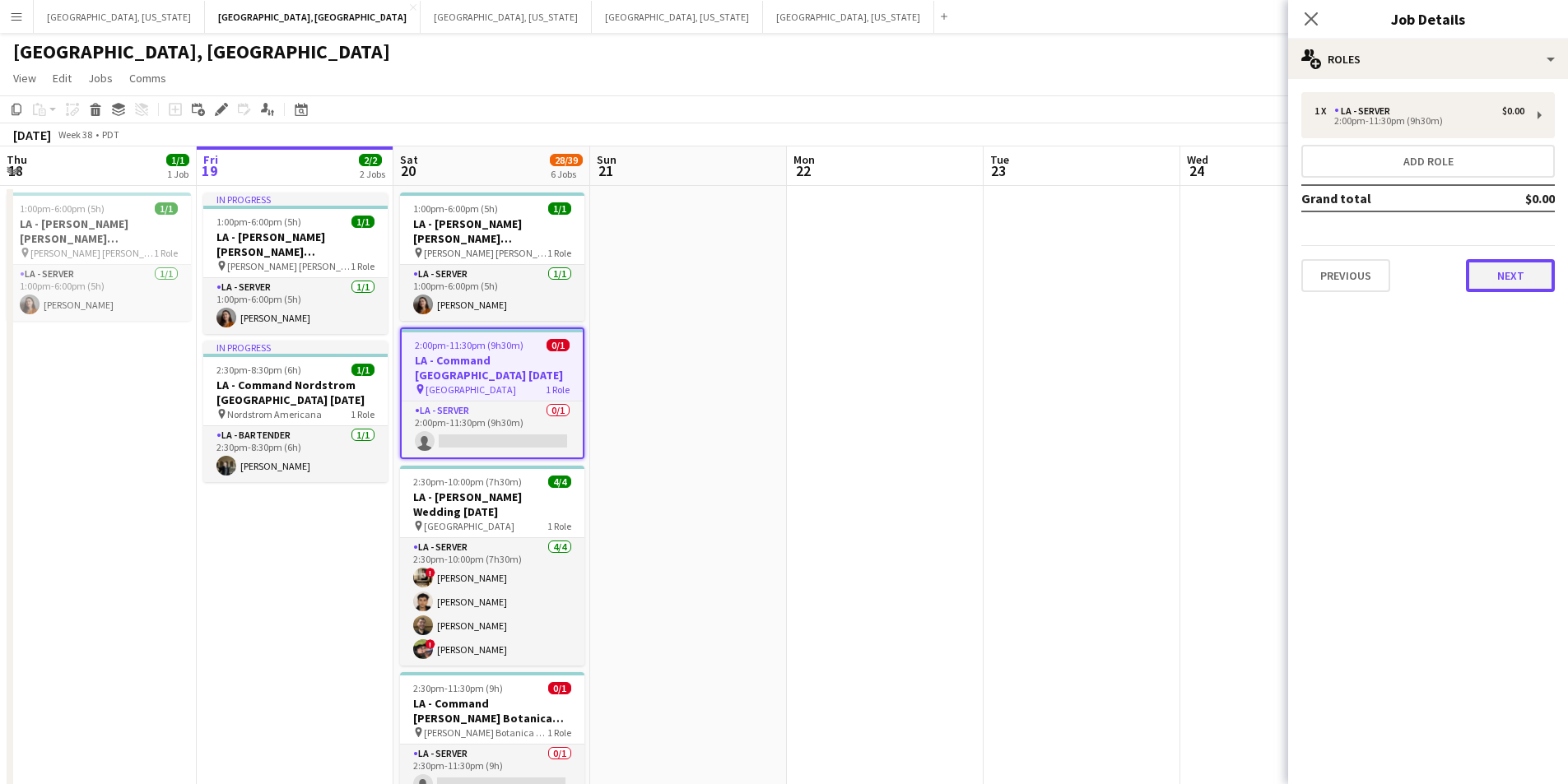
click at [1502, 275] on button "Next" at bounding box center [1510, 275] width 89 height 33
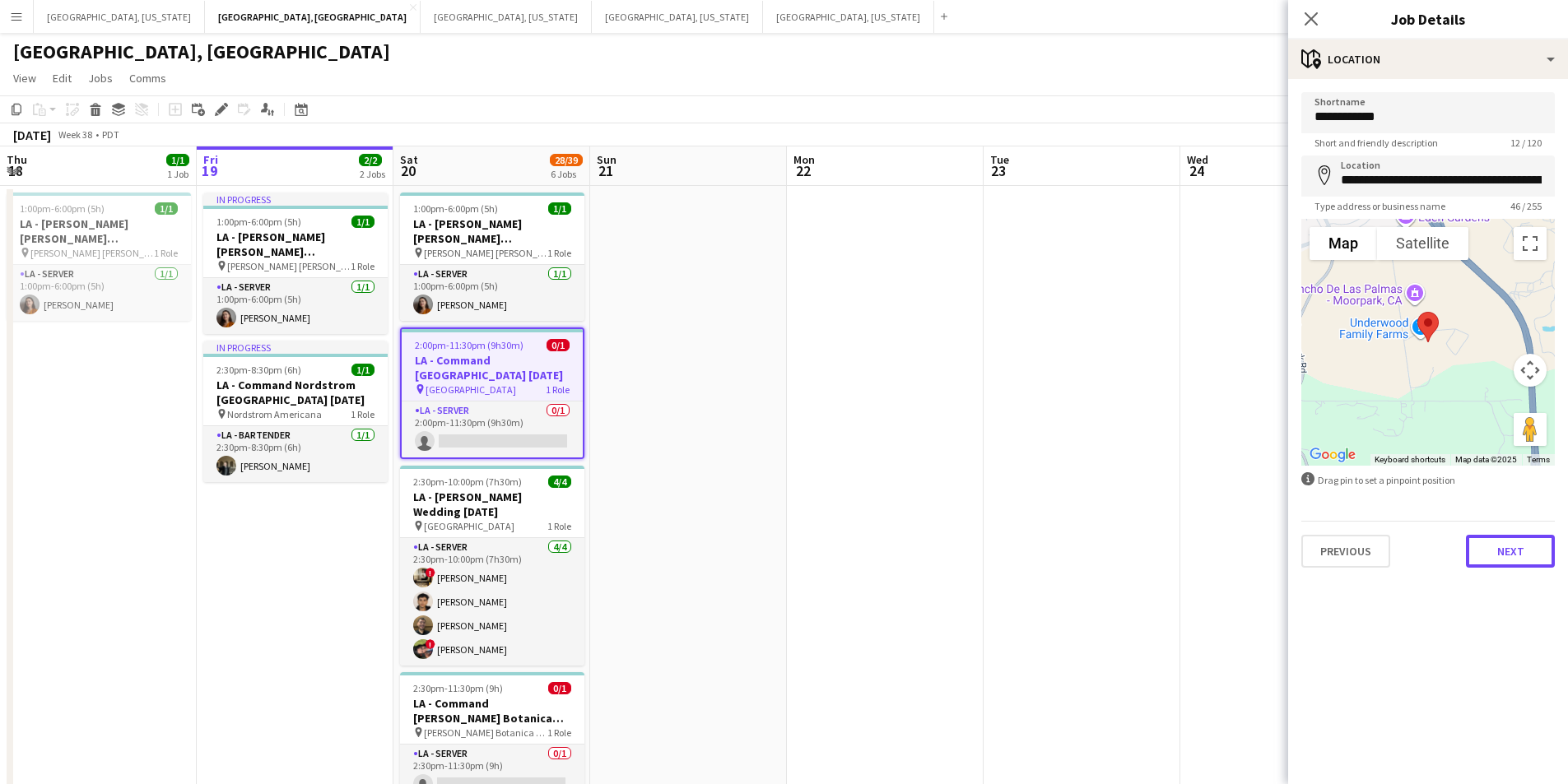
click at [1529, 551] on button "Next" at bounding box center [1510, 551] width 89 height 33
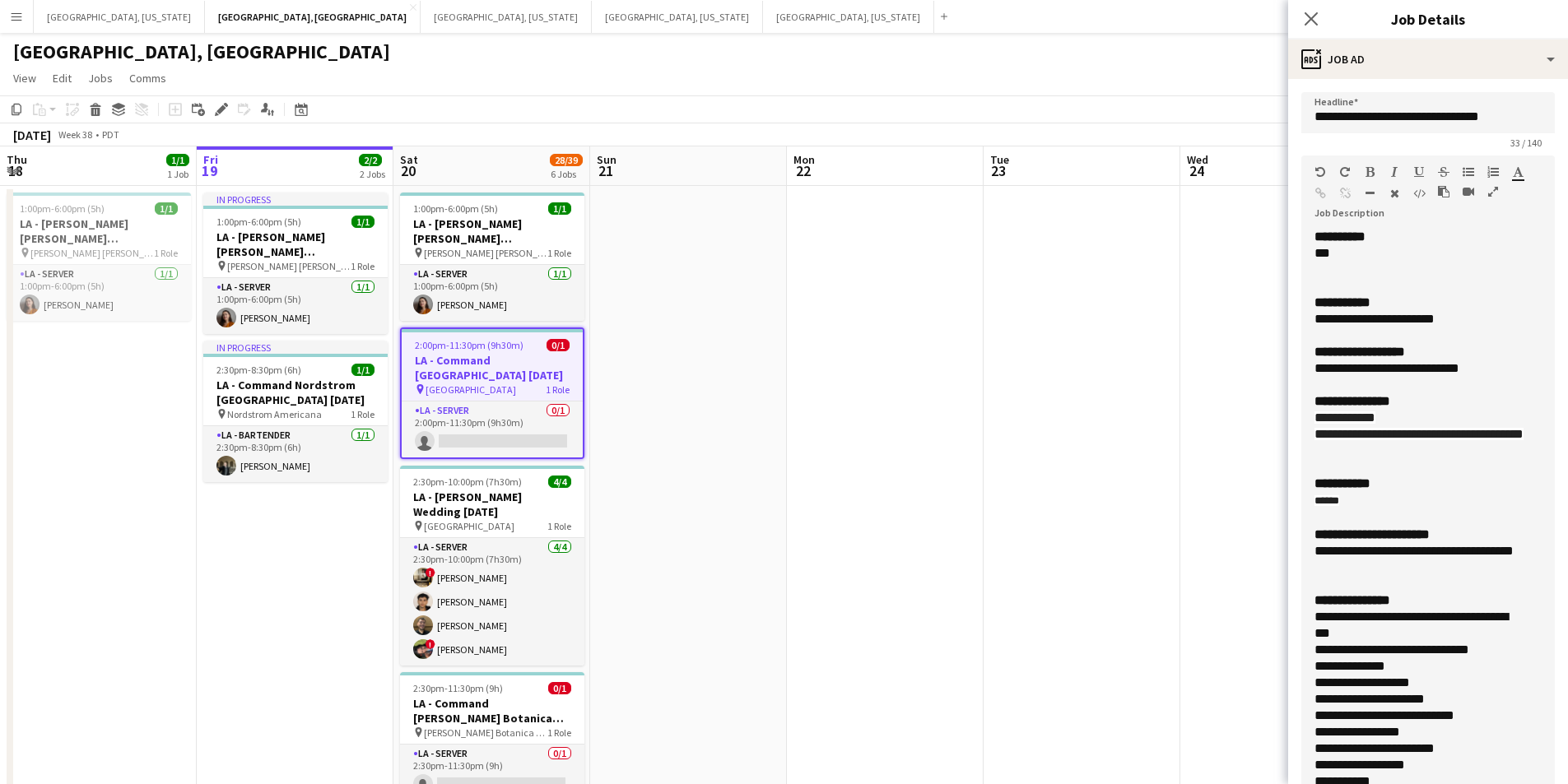
drag, startPoint x: 1528, startPoint y: 338, endPoint x: 1580, endPoint y: 816, distance: 480.8
click at [1568, 783] on html "Menu Boards Boards Boards All jobs Status Workforce Workforce My Workforce Recr…" at bounding box center [784, 667] width 1568 height 1335
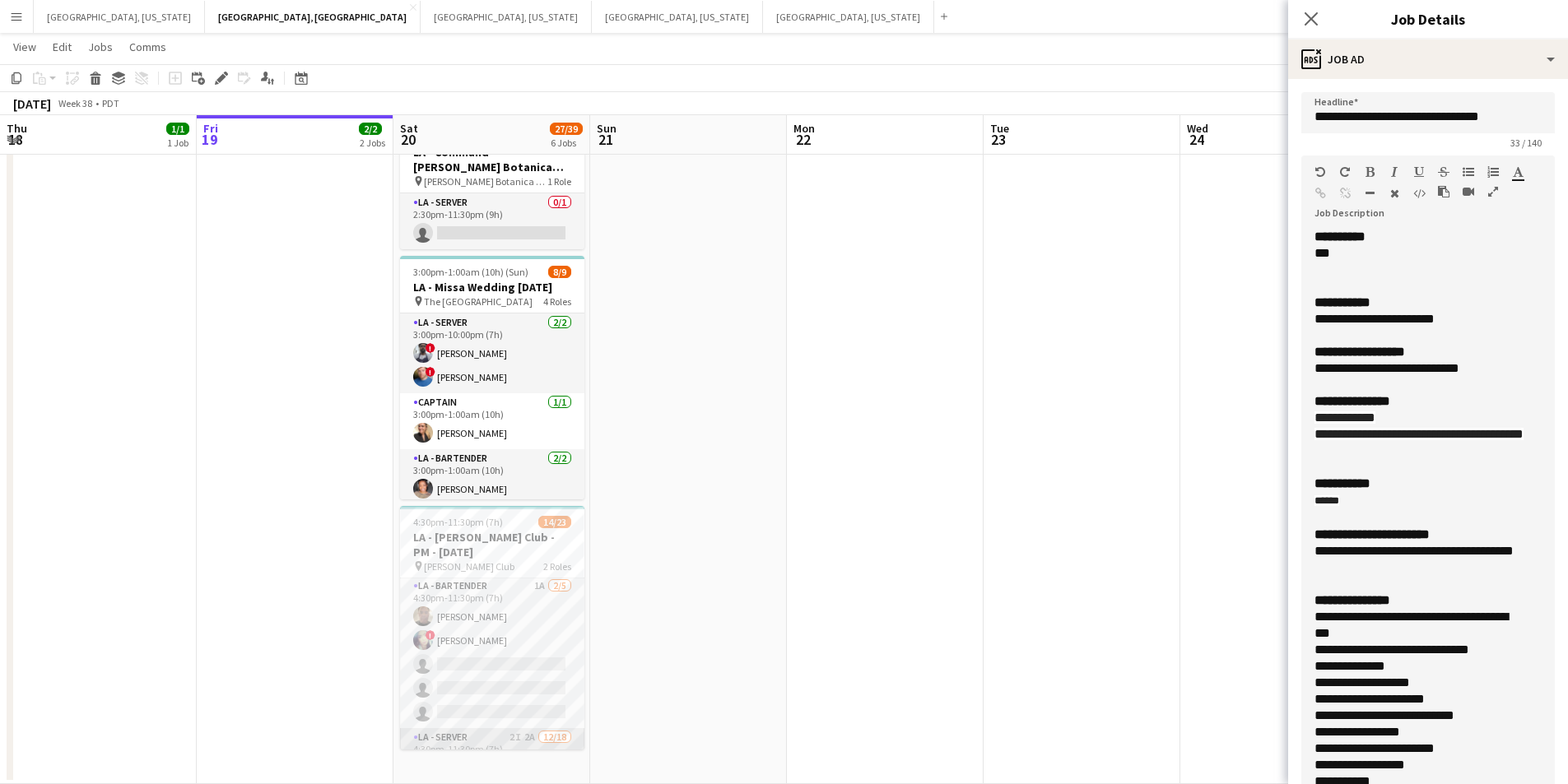
scroll to position [0, 0]
click at [1307, 18] on icon "Close pop-in" at bounding box center [1311, 18] width 16 height 16
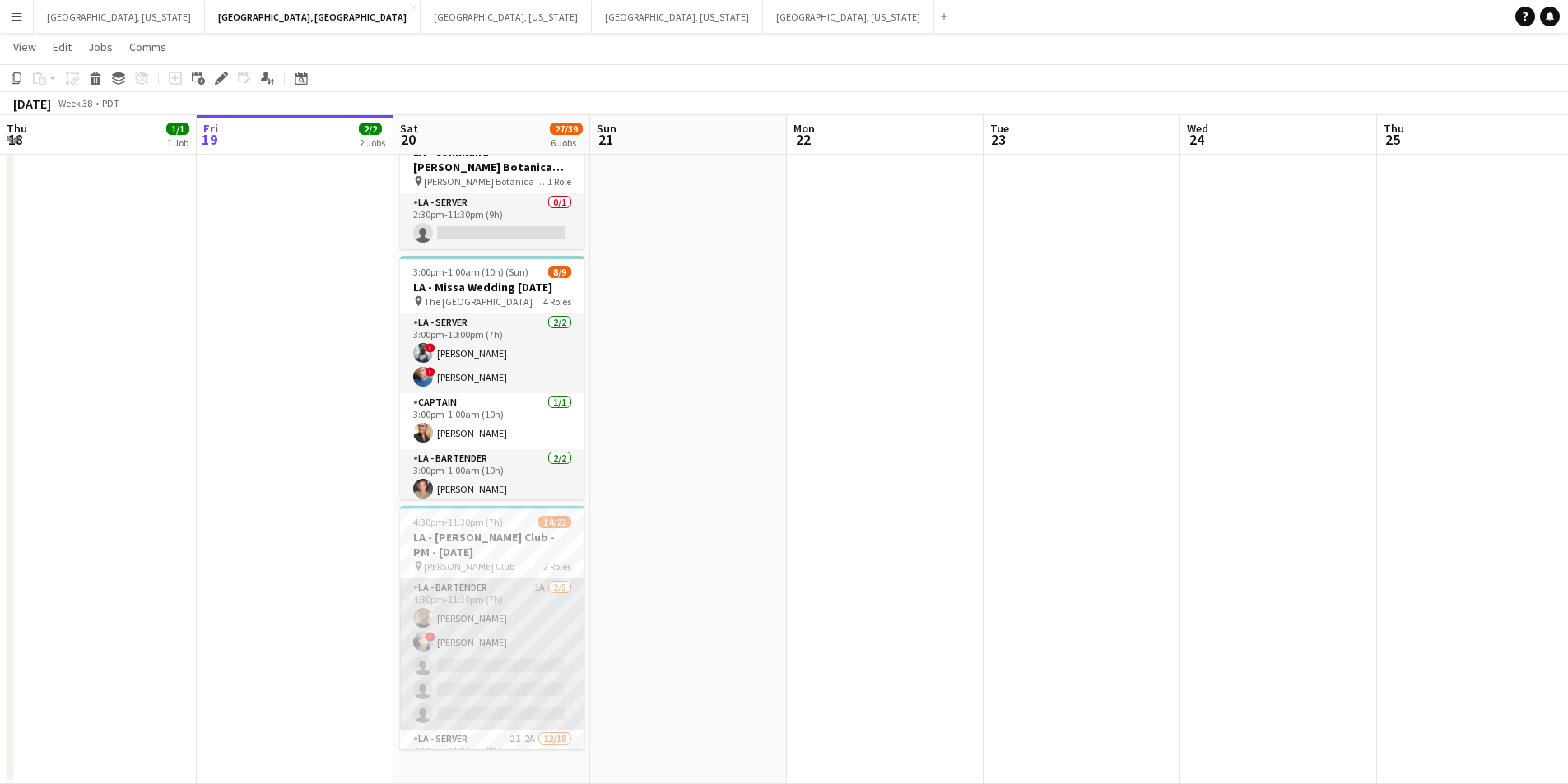
click at [485, 678] on app-card-role "LA - Bartender 1A [DATE] 4:30pm-11:30pm (7h) [PERSON_NAME] ! [PERSON_NAME] sing…" at bounding box center [492, 654] width 184 height 151
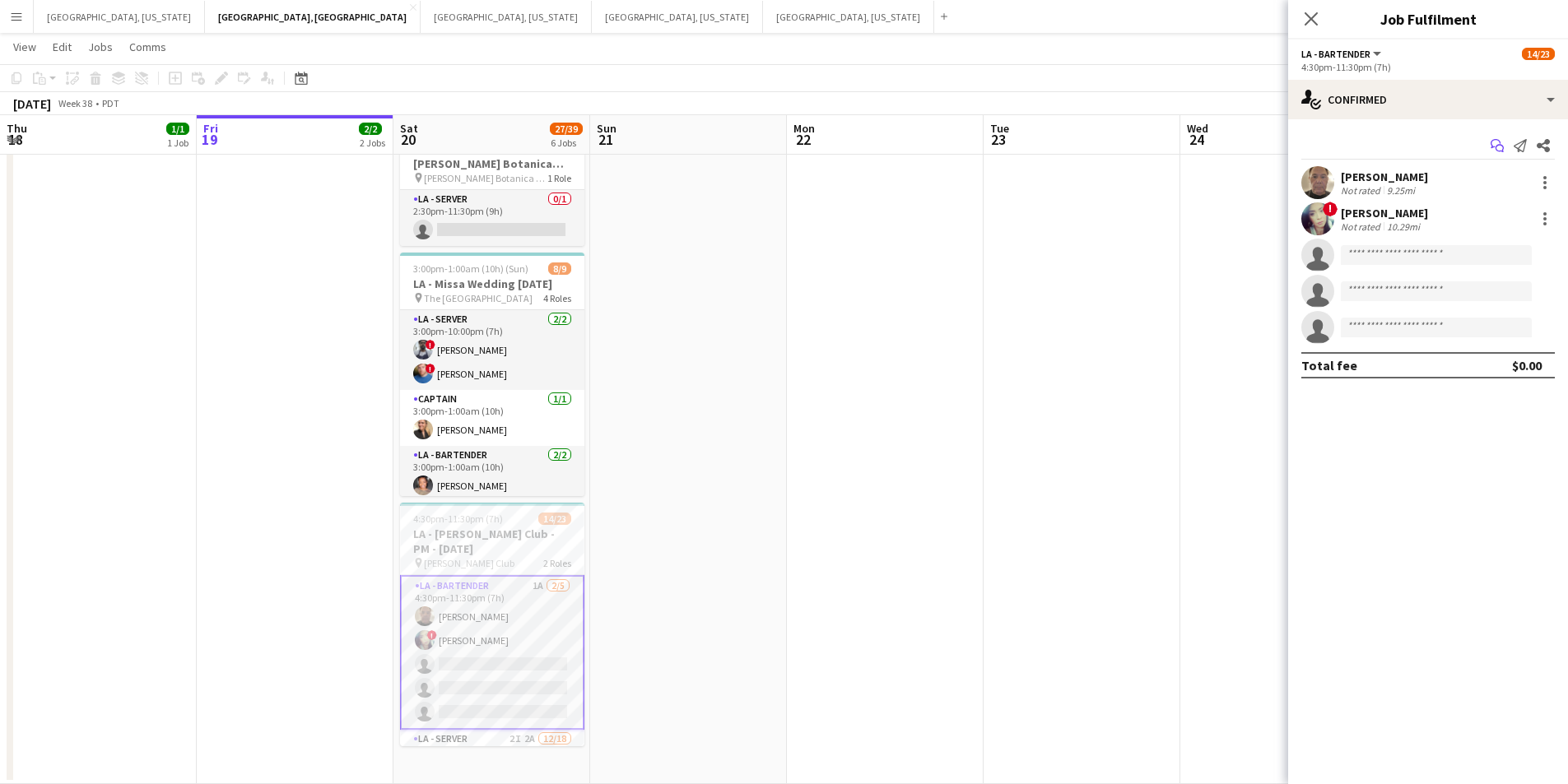
click at [1491, 146] on icon "Start chat" at bounding box center [1497, 145] width 13 height 13
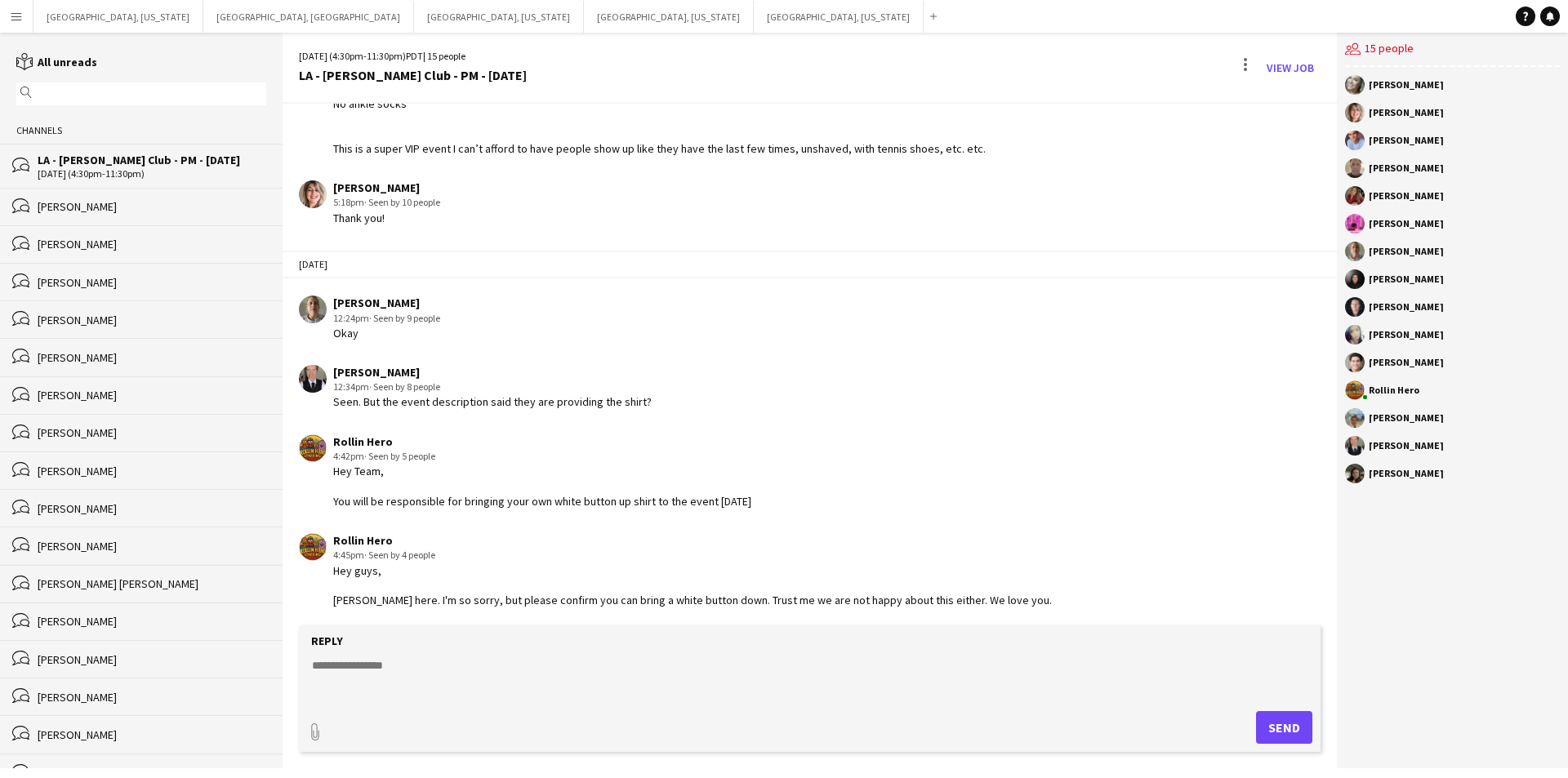
scroll to position [276, 0]
click at [203, 22] on button "[GEOGRAPHIC_DATA], [GEOGRAPHIC_DATA] Close" at bounding box center [308, 17] width 211 height 32
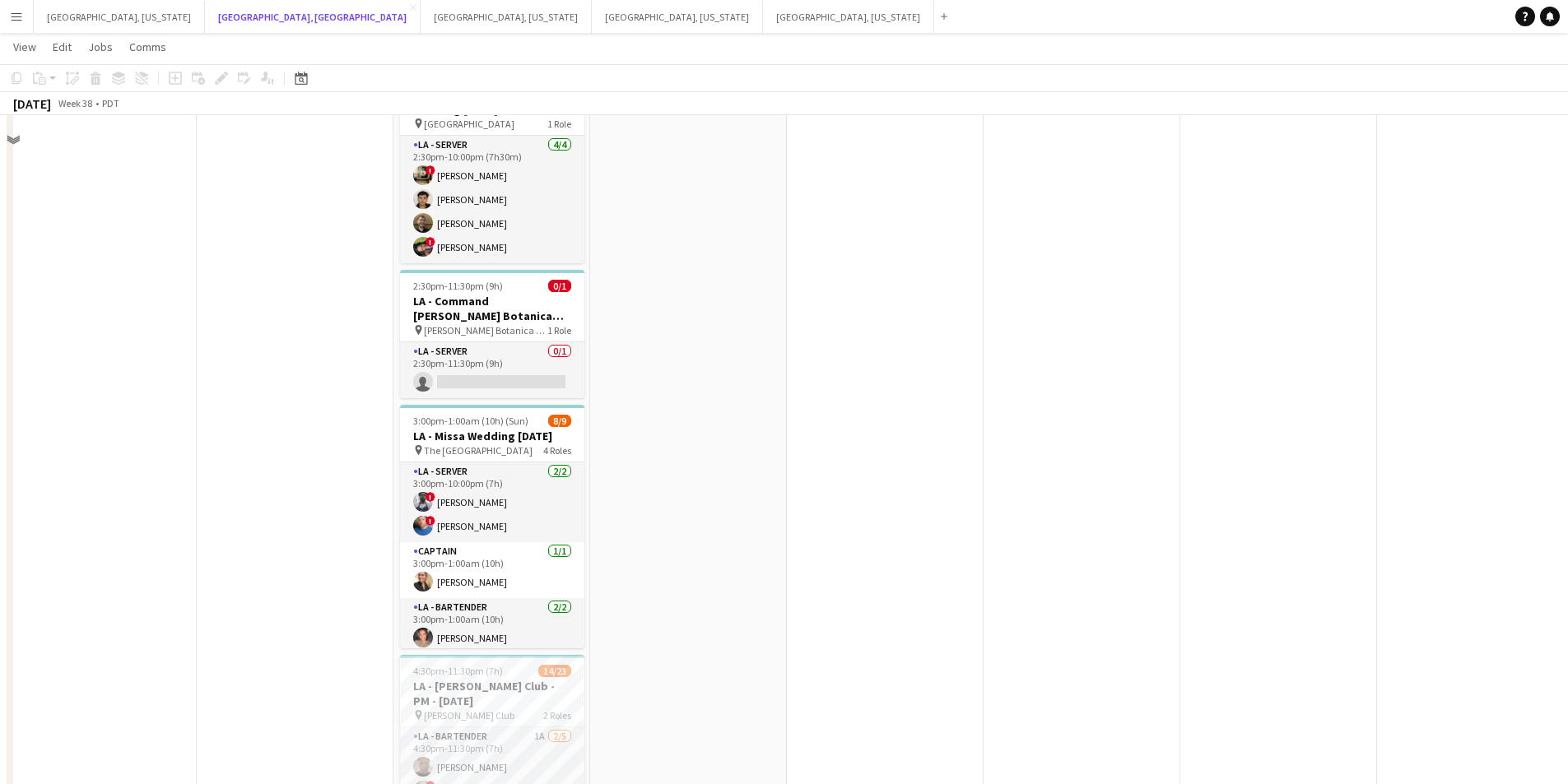
scroll to position [550, 0]
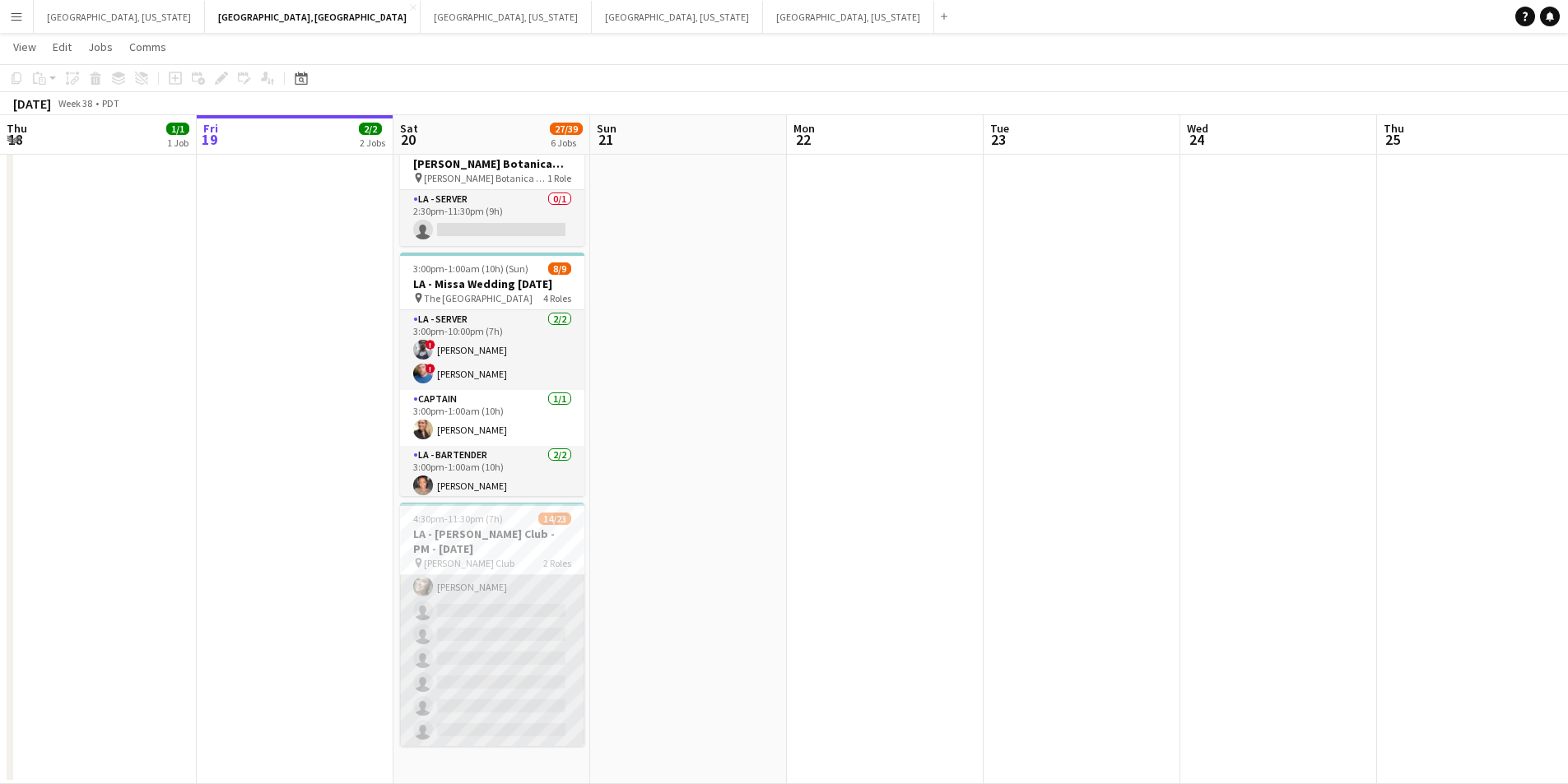
click at [530, 641] on app-card-role "LA - Server 2I 2A [DATE] 4:30pm-11:30pm (7h) ! [PERSON_NAME] ! [PERSON_NAME] ! …" at bounding box center [492, 515] width 184 height 461
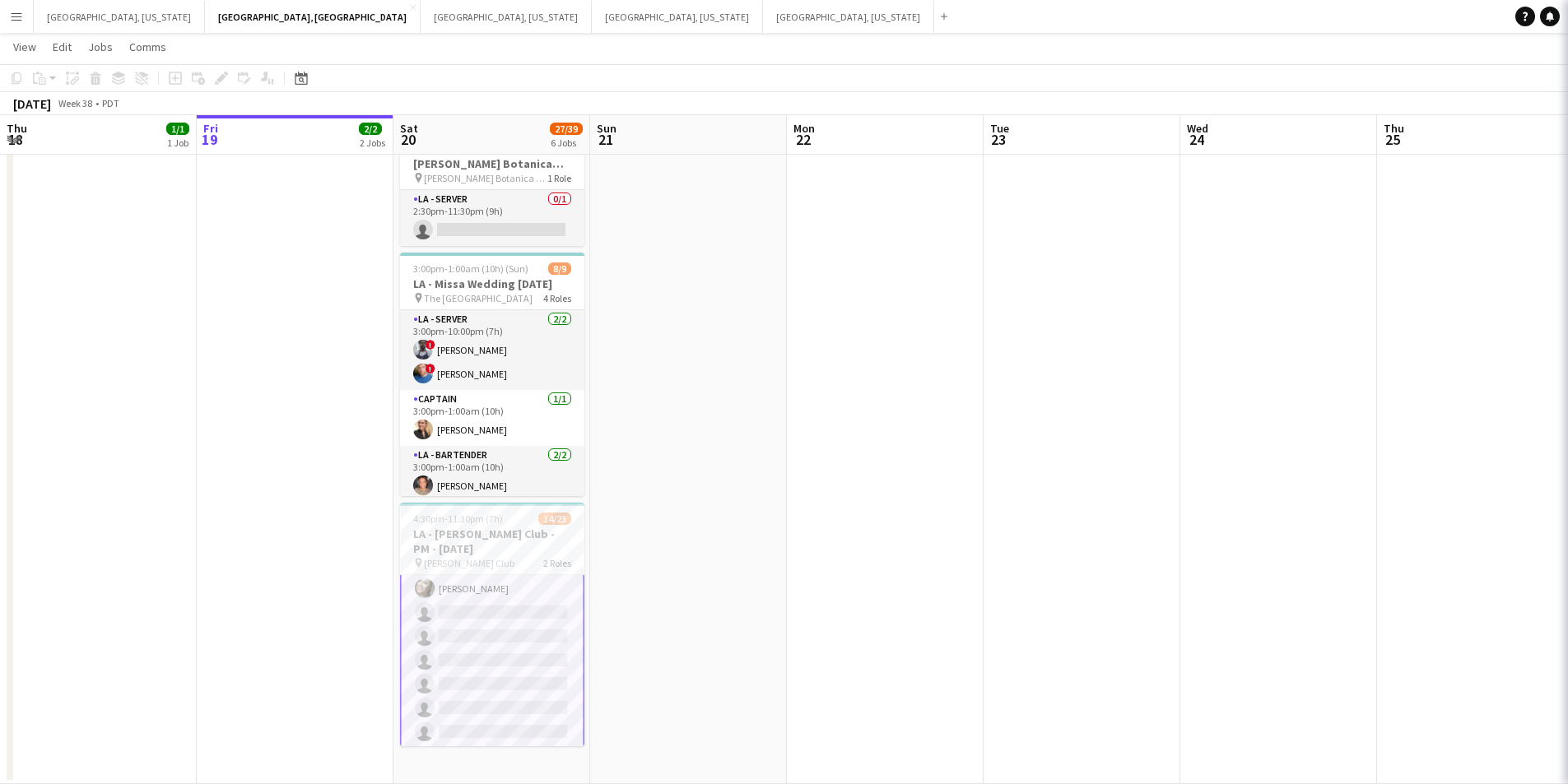
scroll to position [443, 0]
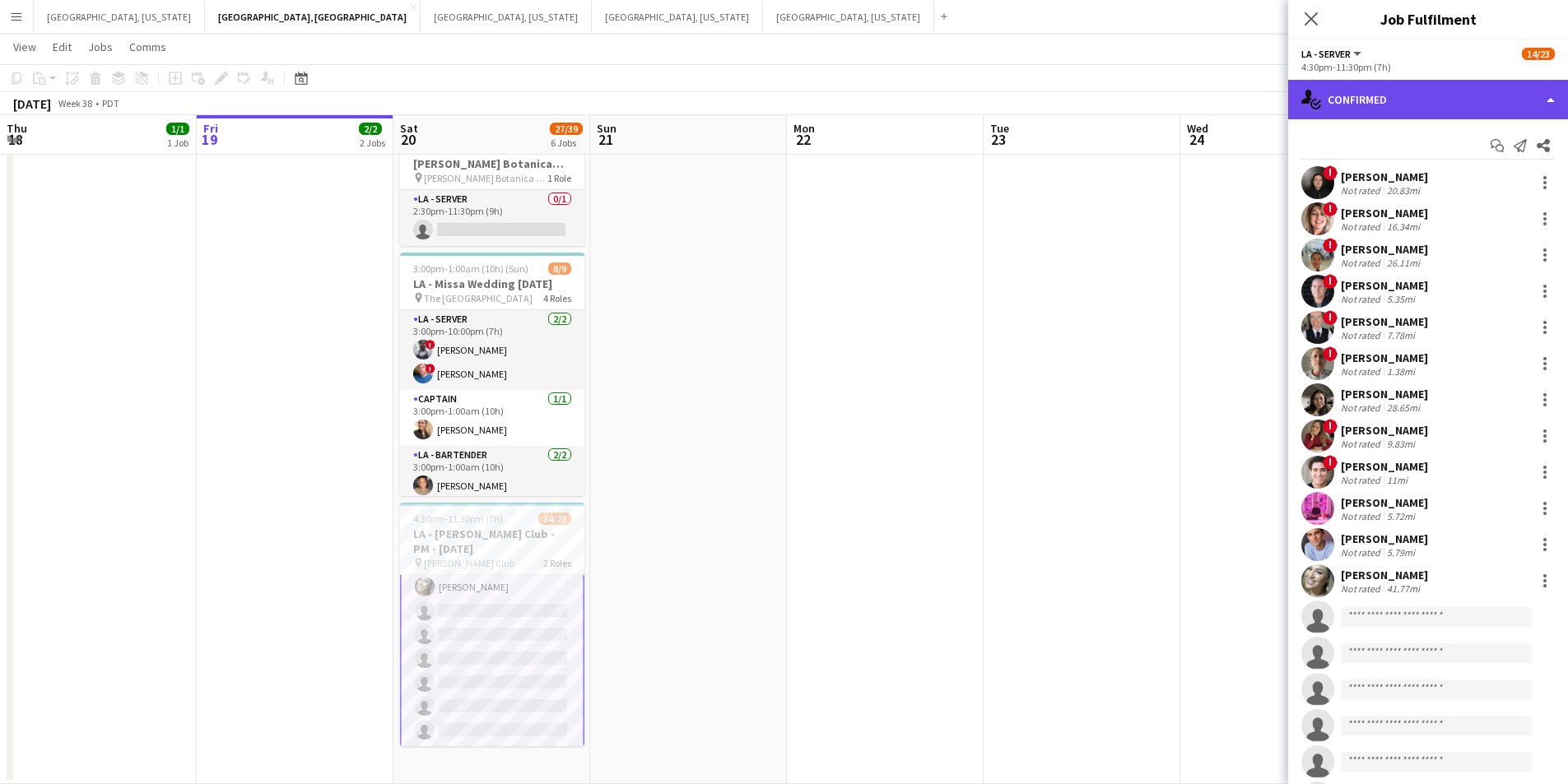
click at [1556, 88] on div "single-neutral-actions-check-2 Confirmed" at bounding box center [1428, 100] width 280 height 40
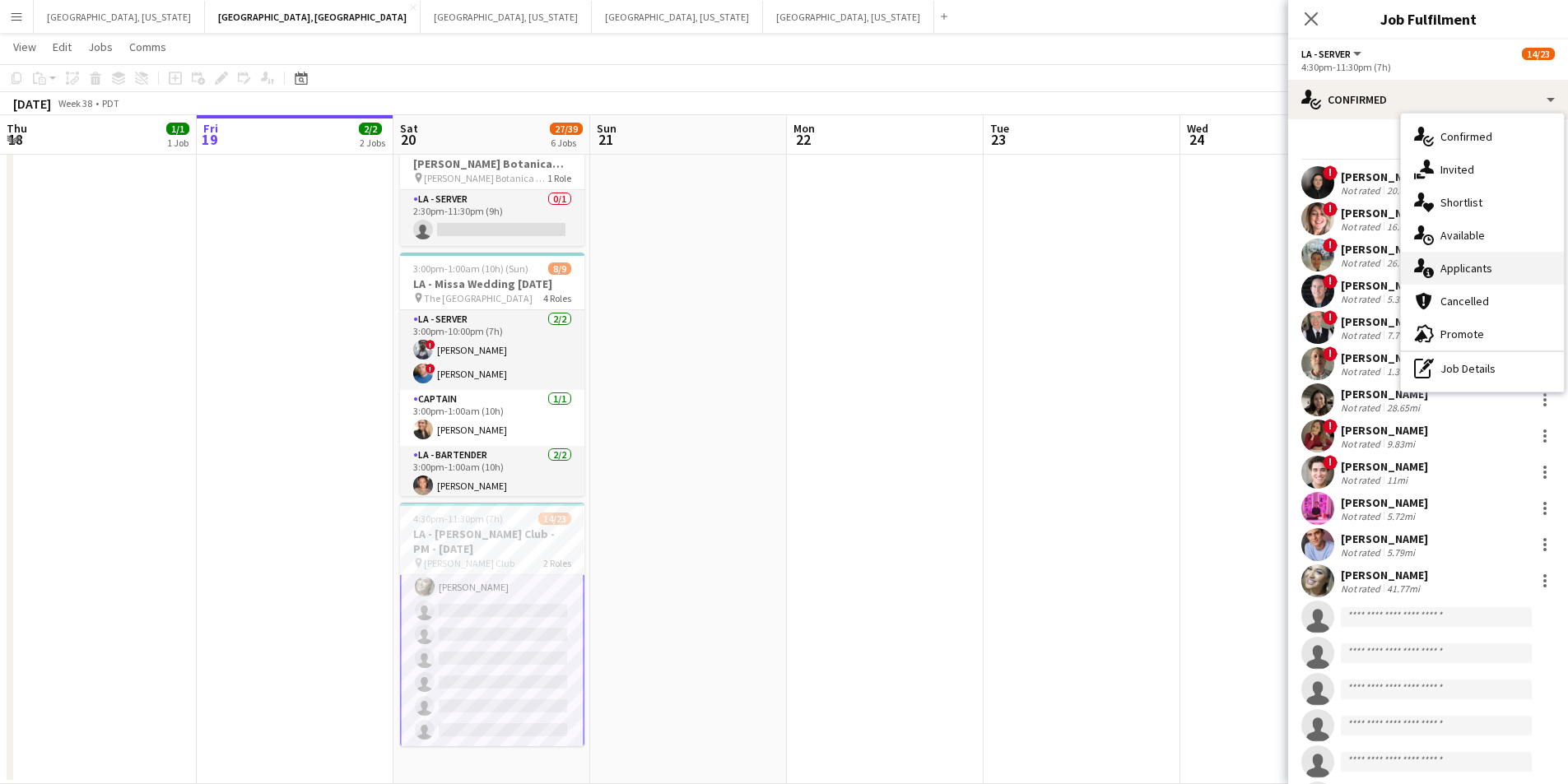
drag, startPoint x: 1443, startPoint y: 290, endPoint x: 1443, endPoint y: 274, distance: 16.0
click at [1443, 274] on div "single-neutral-actions-check-2 Confirmed single-neutral-actions-share-1 Invited…" at bounding box center [1482, 252] width 163 height 278
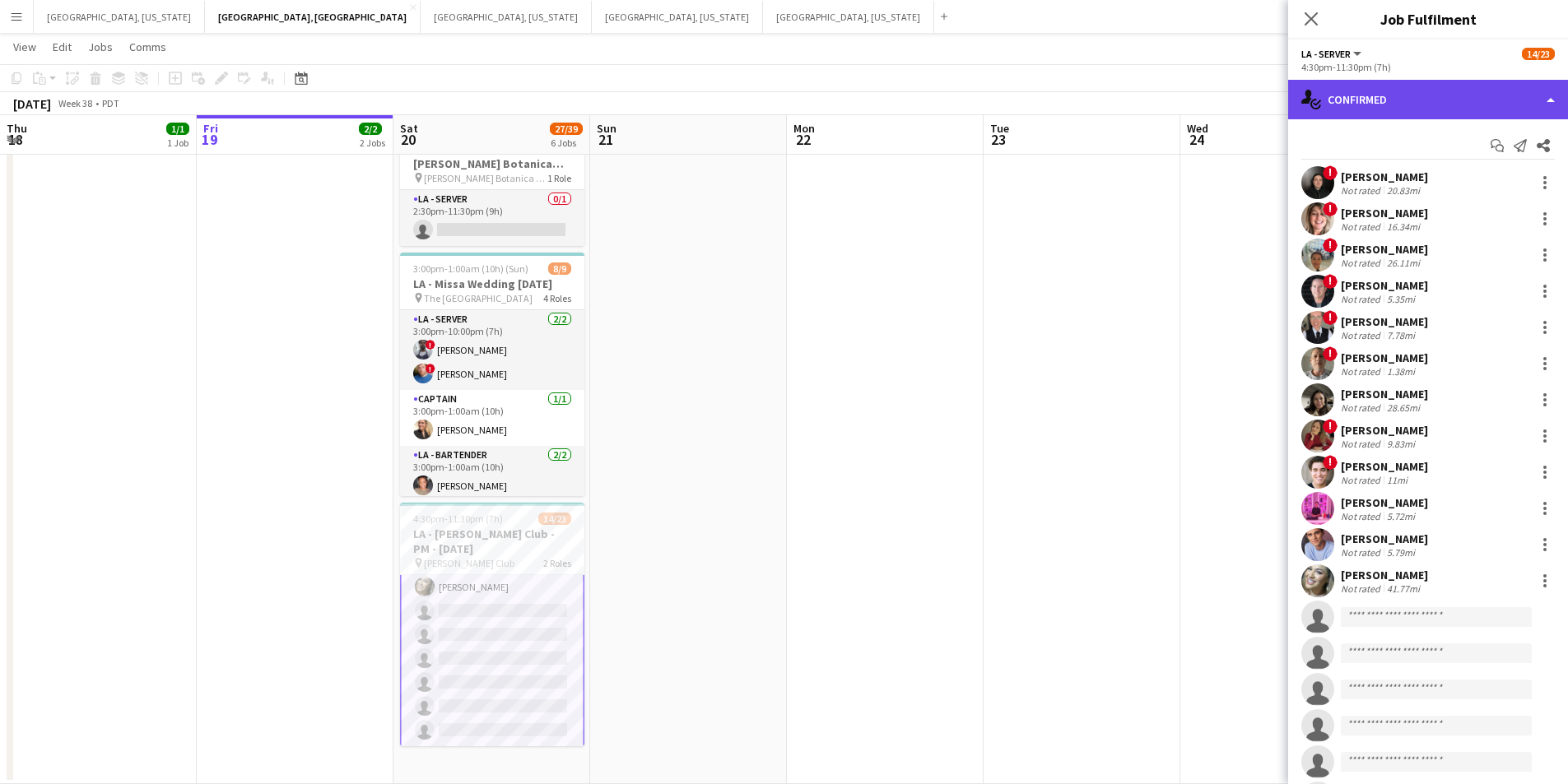
click at [1541, 94] on div "single-neutral-actions-check-2 Confirmed" at bounding box center [1428, 100] width 280 height 40
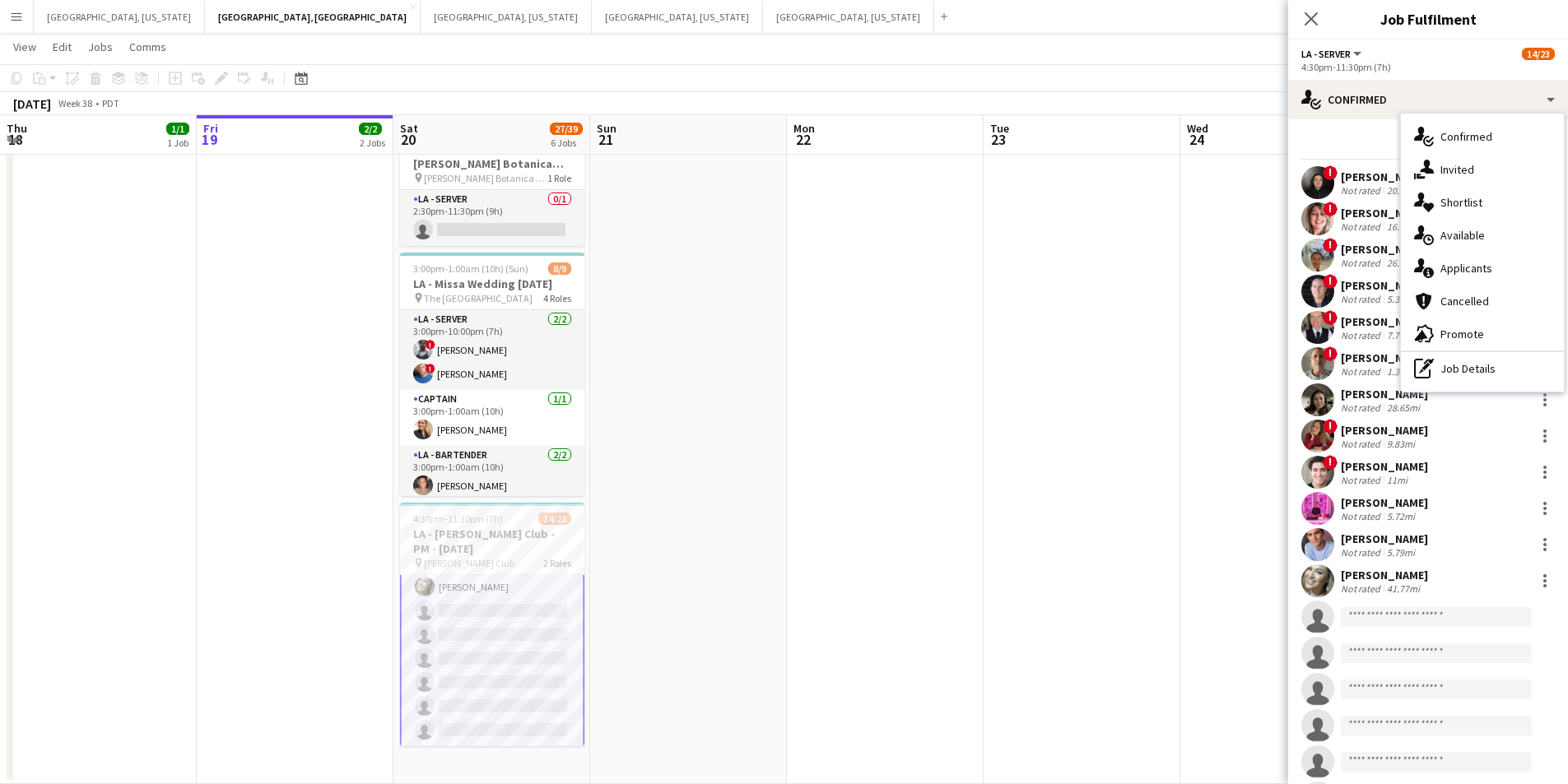
click at [1451, 274] on span "Applicants" at bounding box center [1466, 268] width 52 height 15
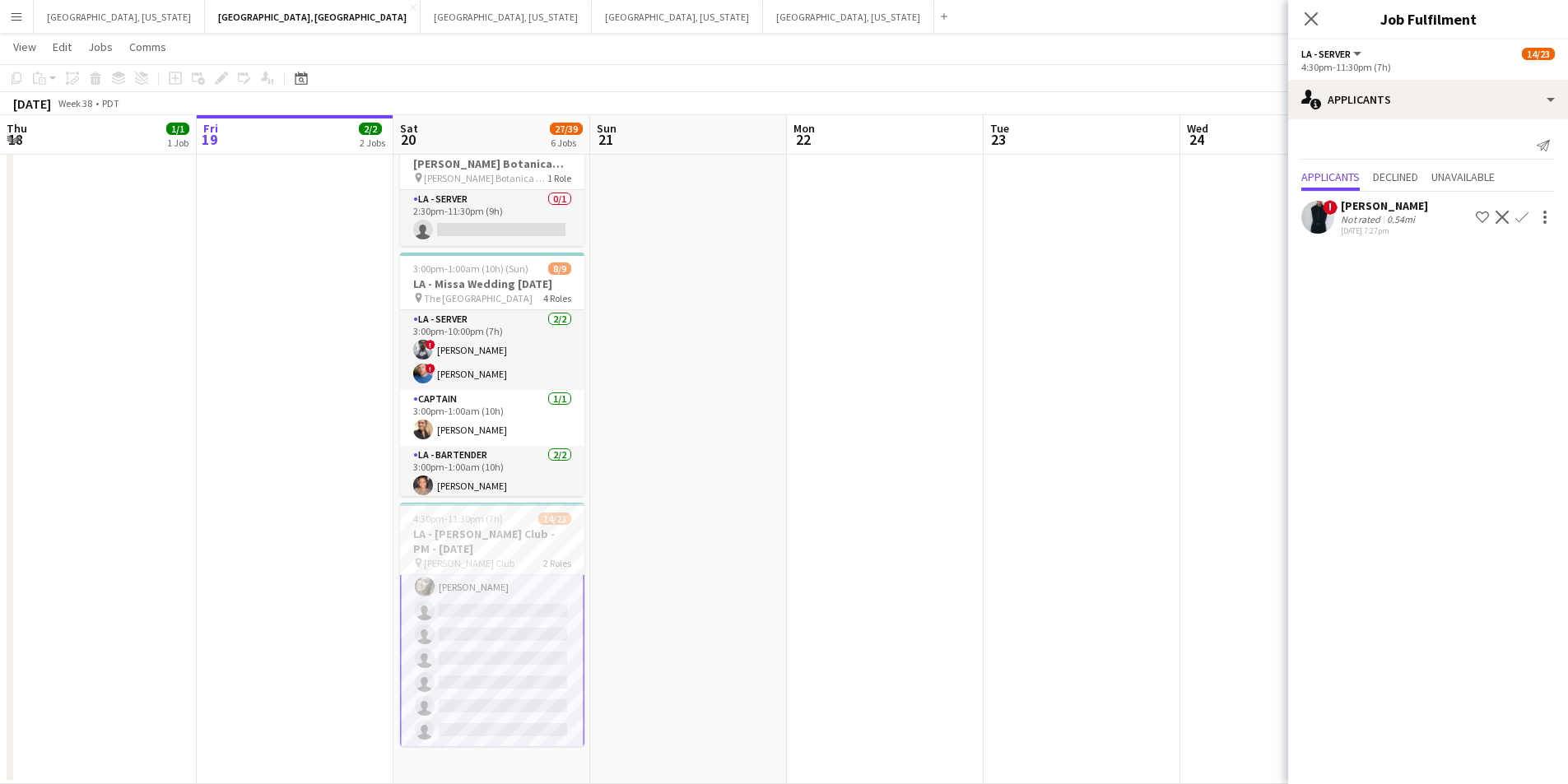
click at [1361, 225] on div "Not rated" at bounding box center [1362, 219] width 42 height 12
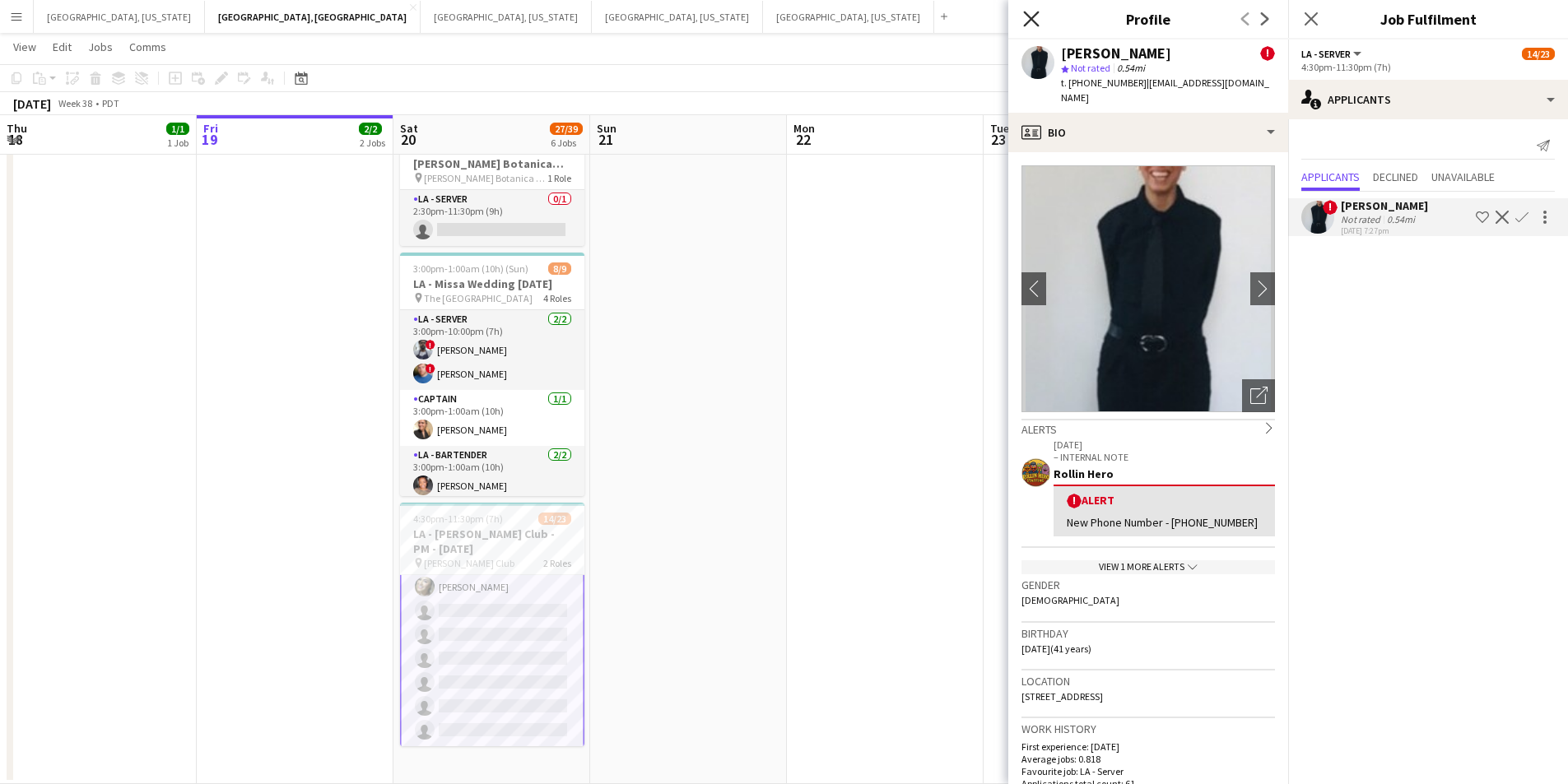
click at [1033, 21] on icon at bounding box center [1031, 18] width 16 height 16
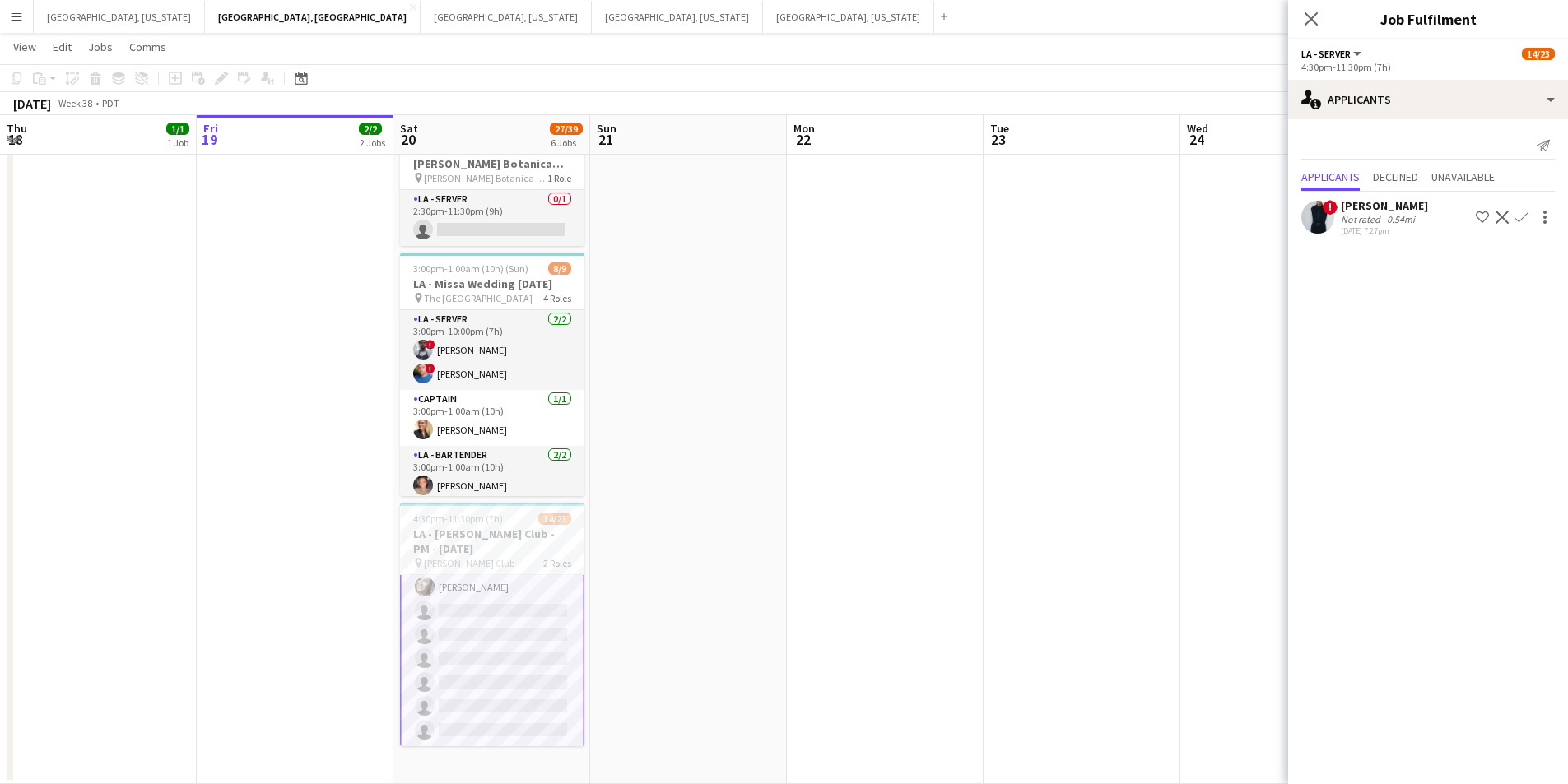
click at [1291, 9] on div "Close pop-in" at bounding box center [1311, 19] width 46 height 38
click at [1301, 13] on div "Close pop-in" at bounding box center [1311, 19] width 46 height 38
click at [1302, 13] on app-icon "Close pop-in" at bounding box center [1311, 19] width 24 height 24
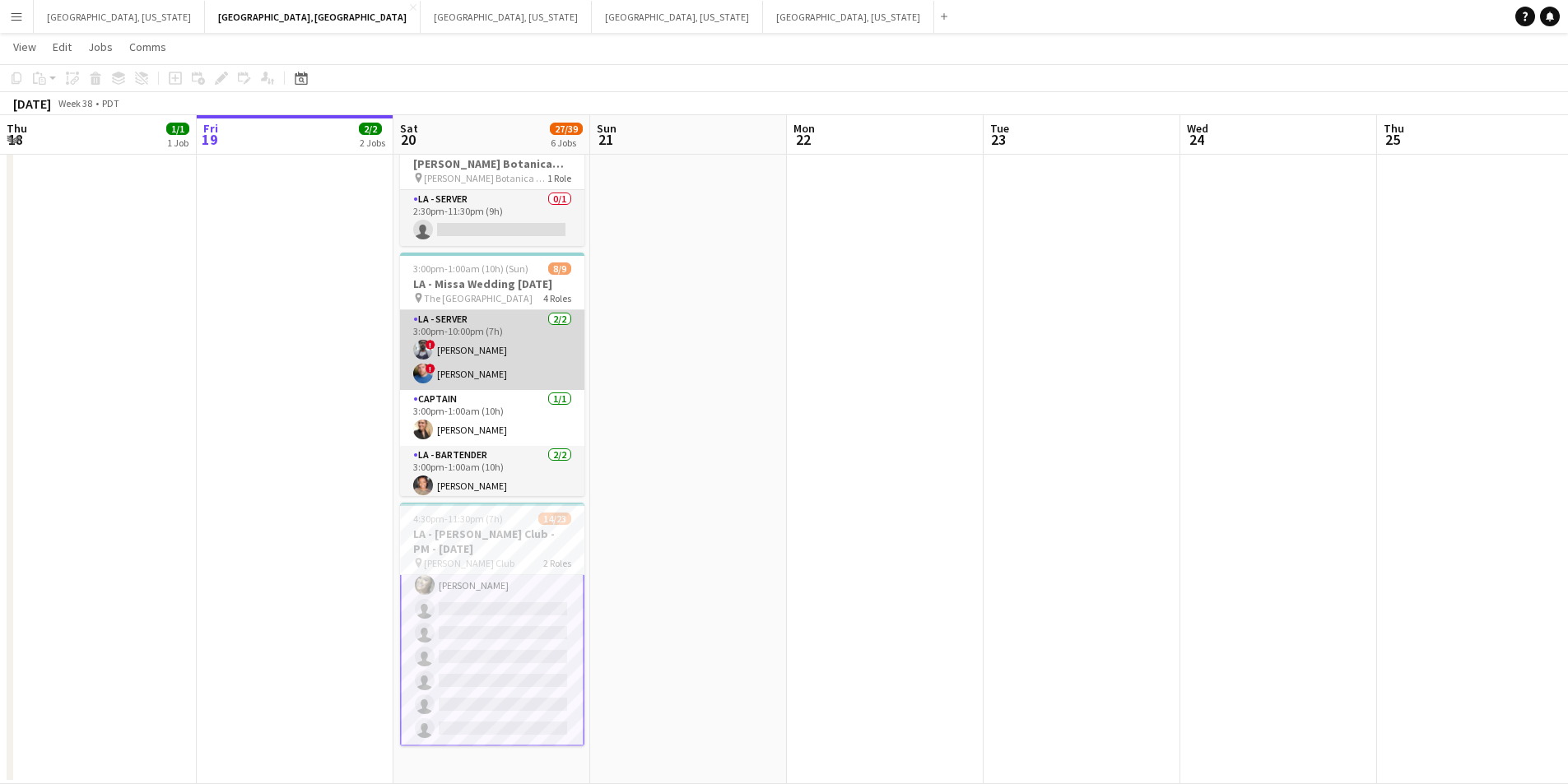
scroll to position [158, 0]
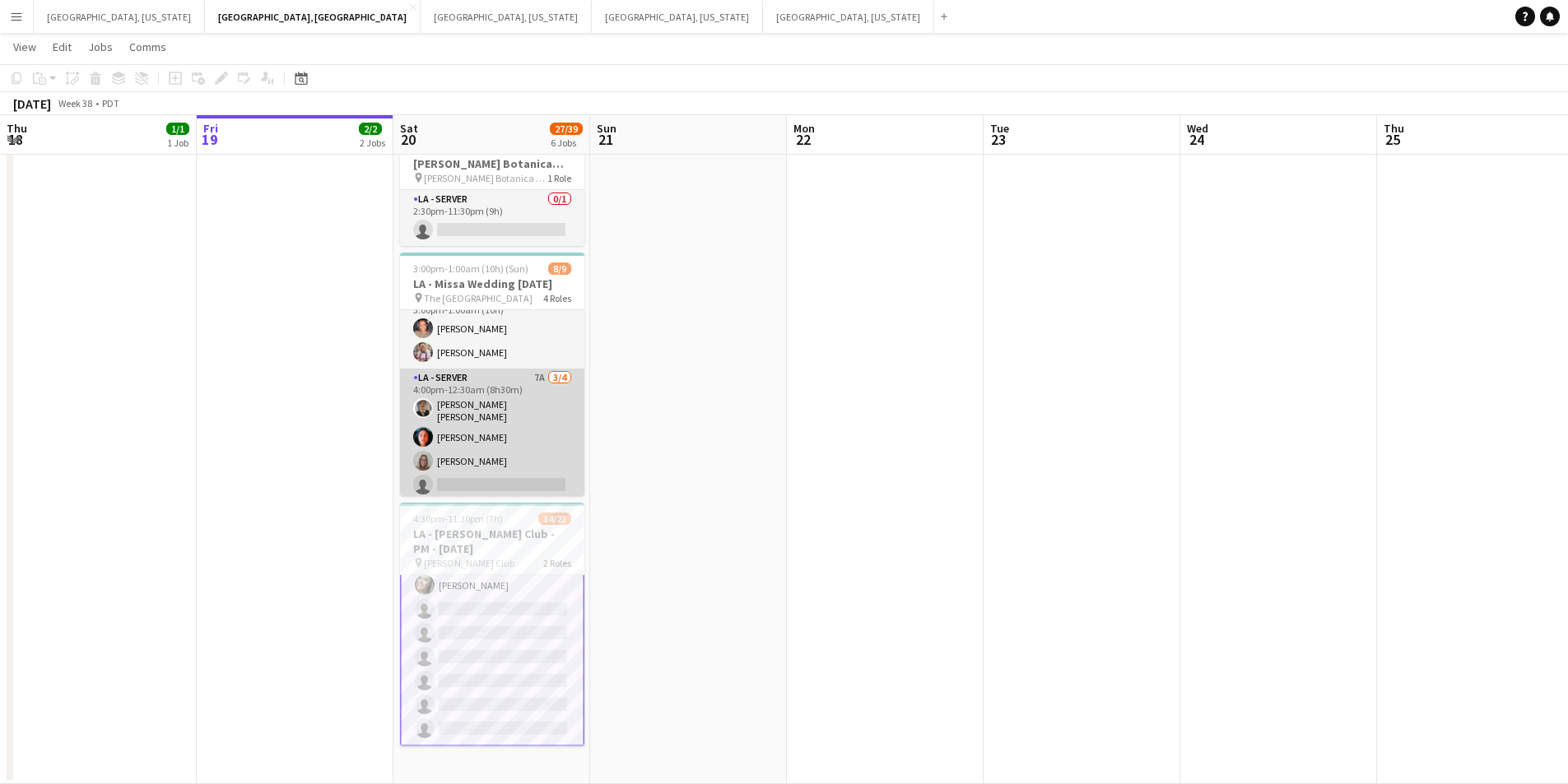
click at [500, 466] on app-card-role "LA - Server 7A [DATE] 4:00pm-12:30am (8h30m) [PERSON_NAME] [PERSON_NAME] [PERSO…" at bounding box center [492, 435] width 184 height 132
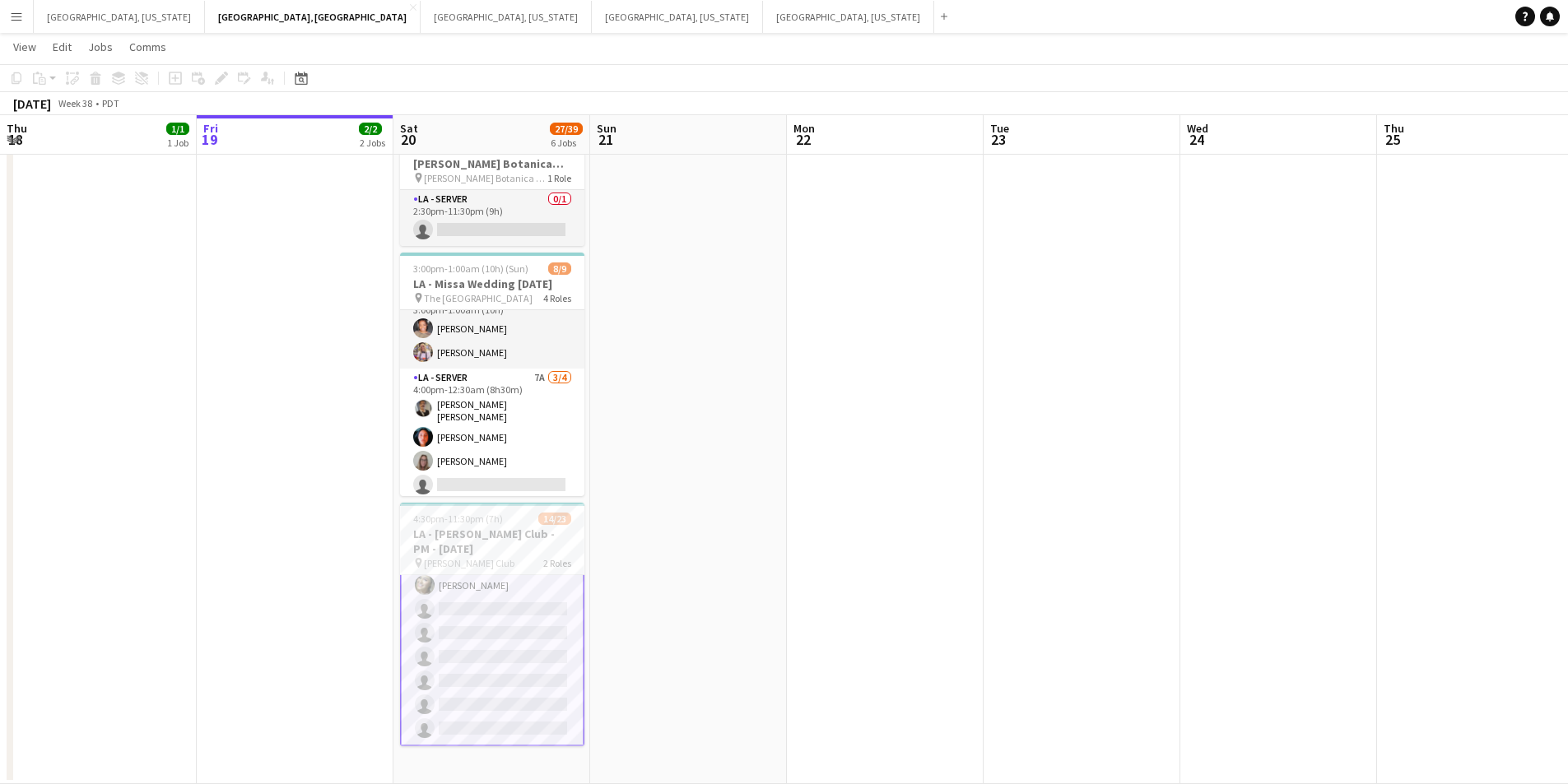
scroll to position [442, 0]
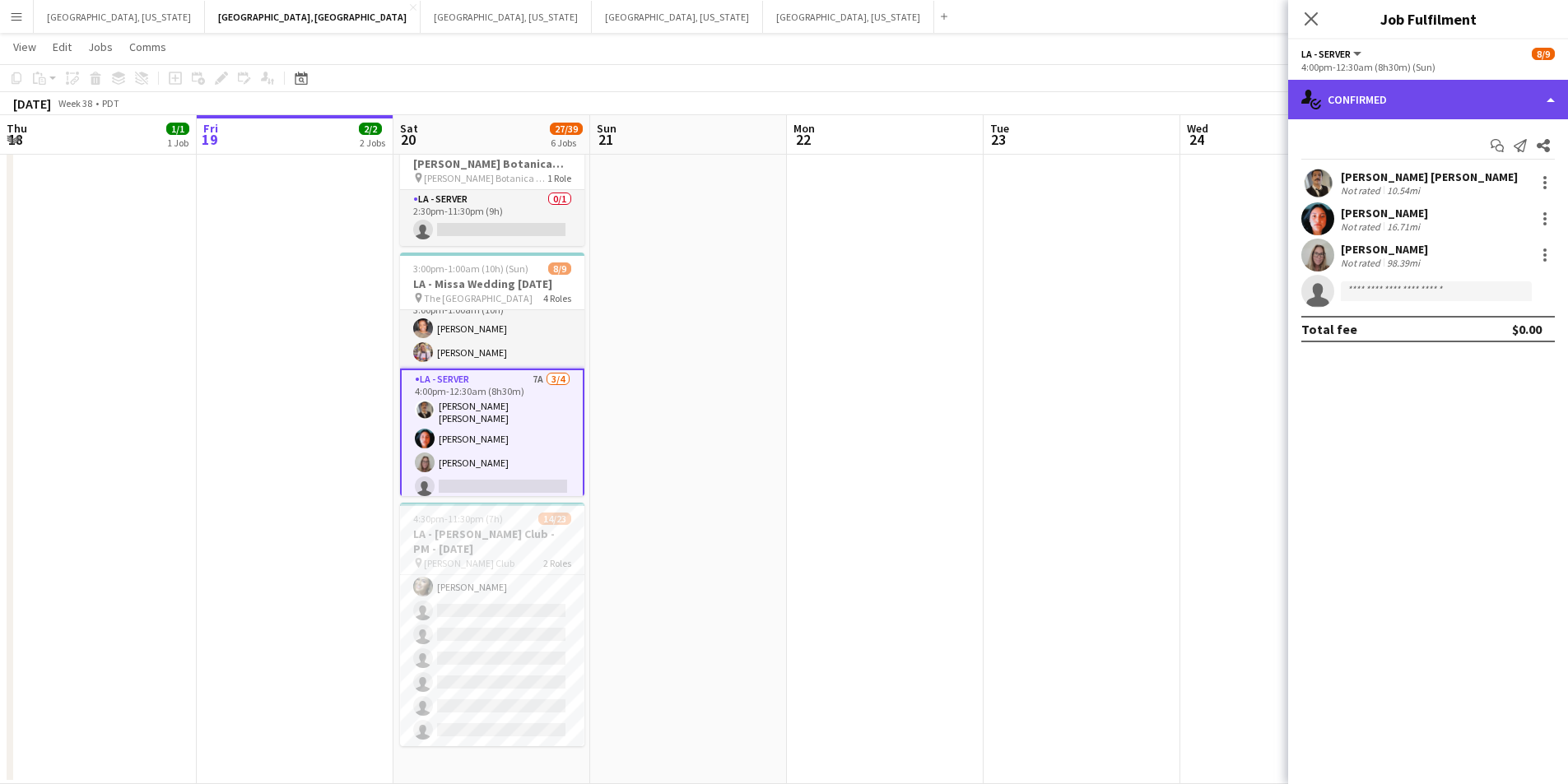
click at [1542, 96] on div "single-neutral-actions-check-2 Confirmed" at bounding box center [1428, 100] width 280 height 40
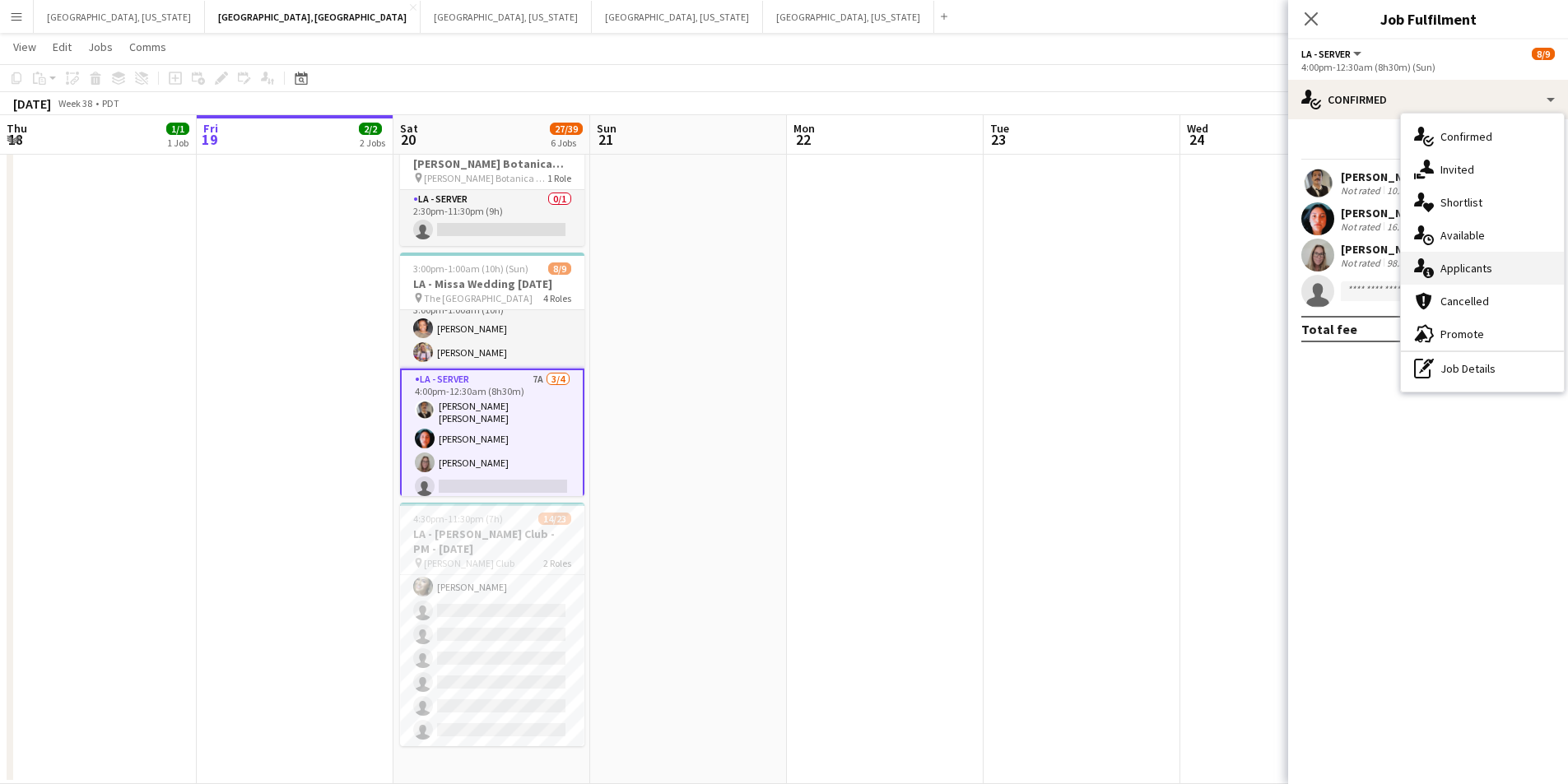
click at [1443, 263] on span "Applicants" at bounding box center [1466, 268] width 52 height 15
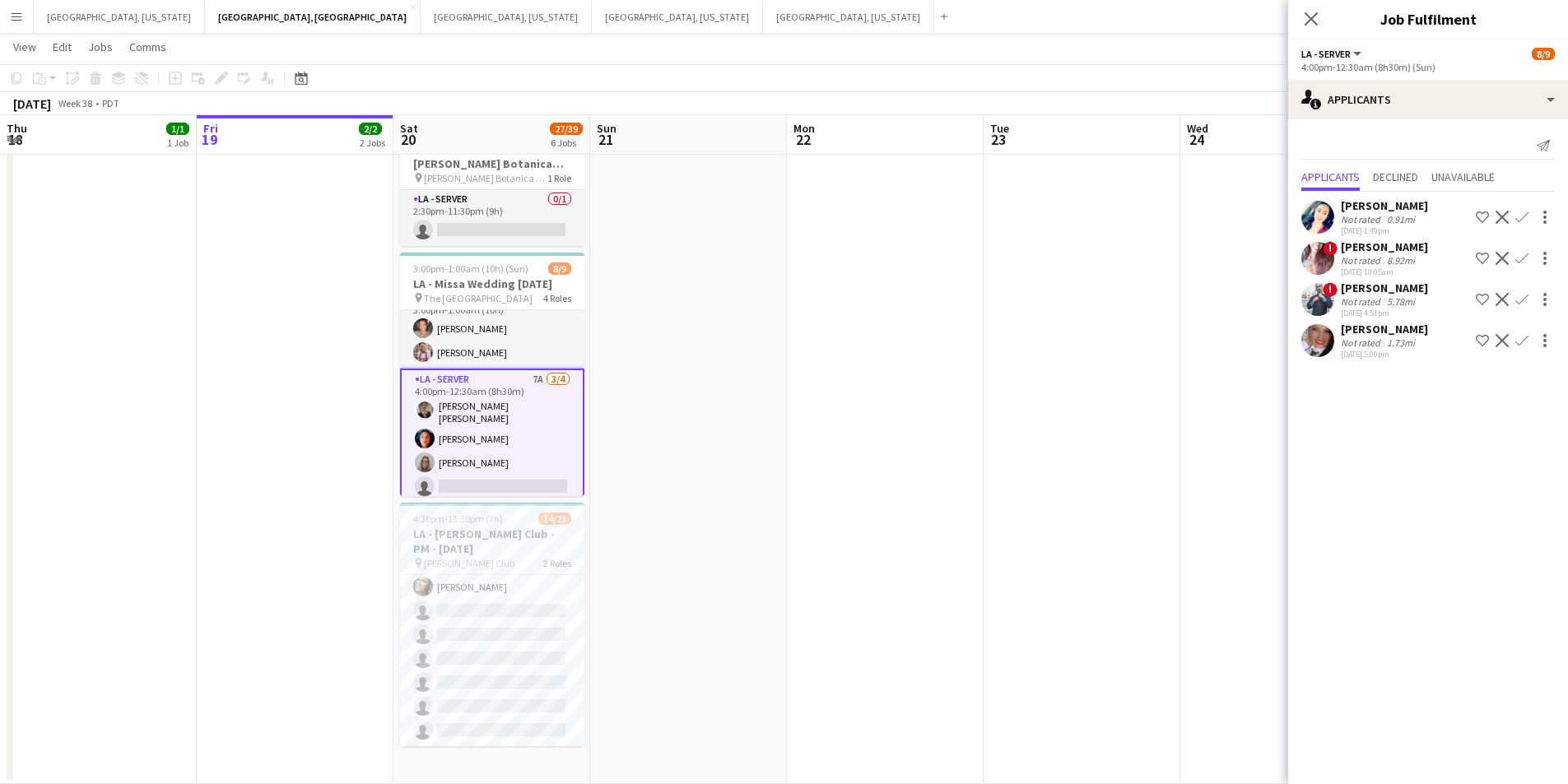
click at [502, 435] on app-card-role "LA - Server 7A [DATE] 4:00pm-12:30am (8h30m) [PERSON_NAME] [PERSON_NAME] [PERSO…" at bounding box center [492, 437] width 184 height 136
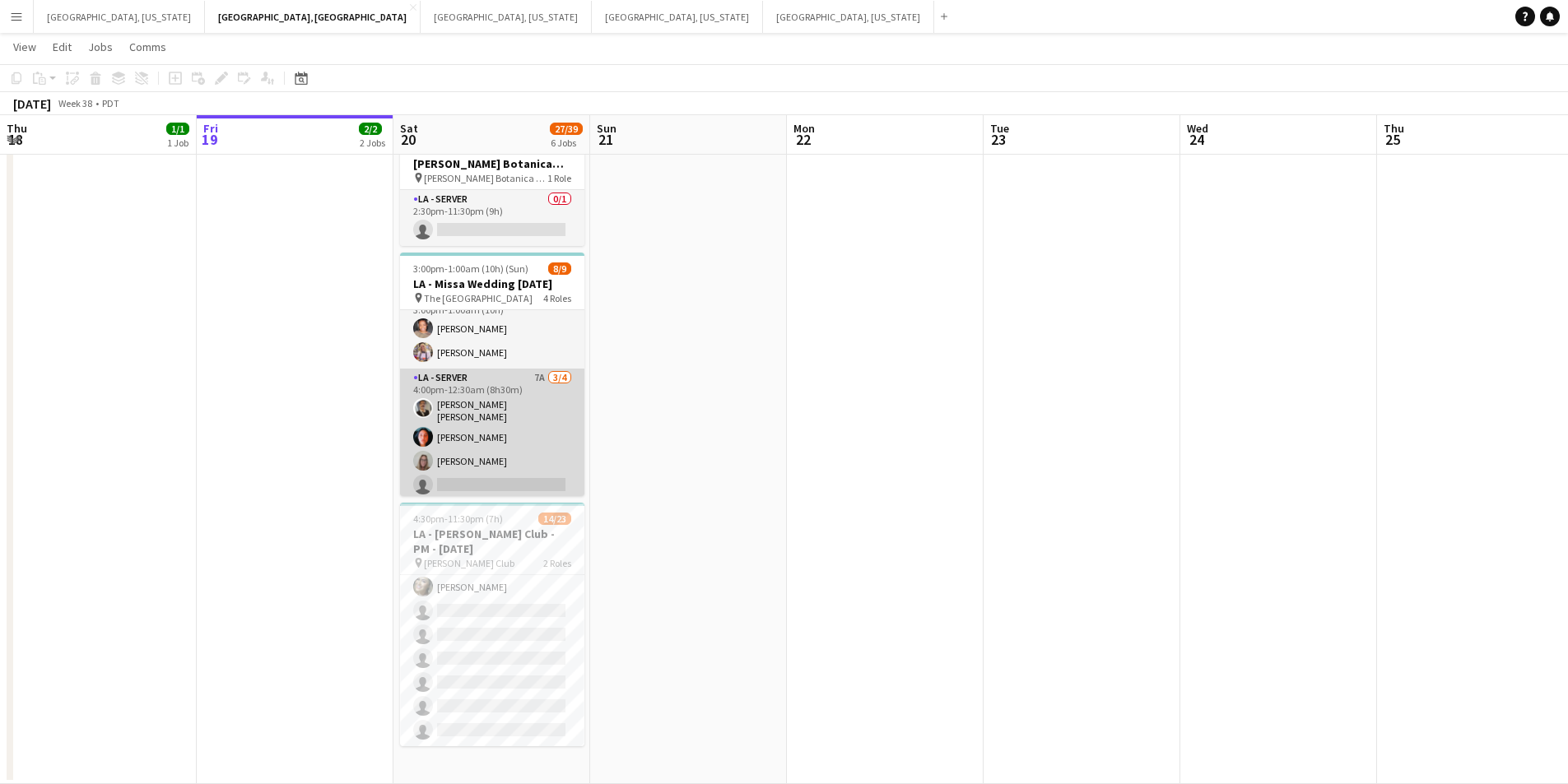
click at [502, 435] on app-card-role "LA - Server 7A [DATE] 4:00pm-12:30am (8h30m) [PERSON_NAME] [PERSON_NAME] [PERSO…" at bounding box center [492, 435] width 184 height 132
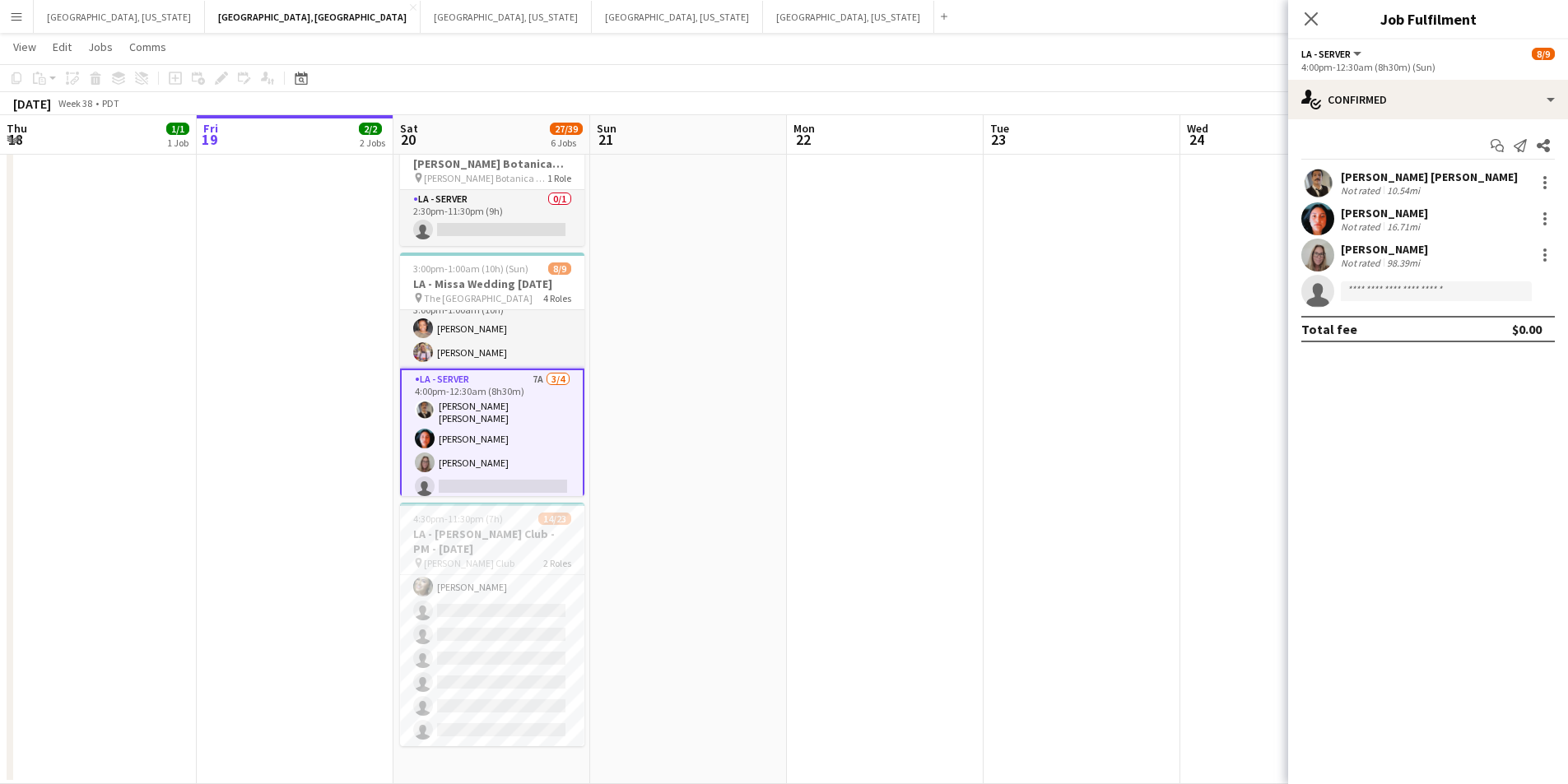
click at [1355, 219] on div "[PERSON_NAME]" at bounding box center [1385, 213] width 87 height 15
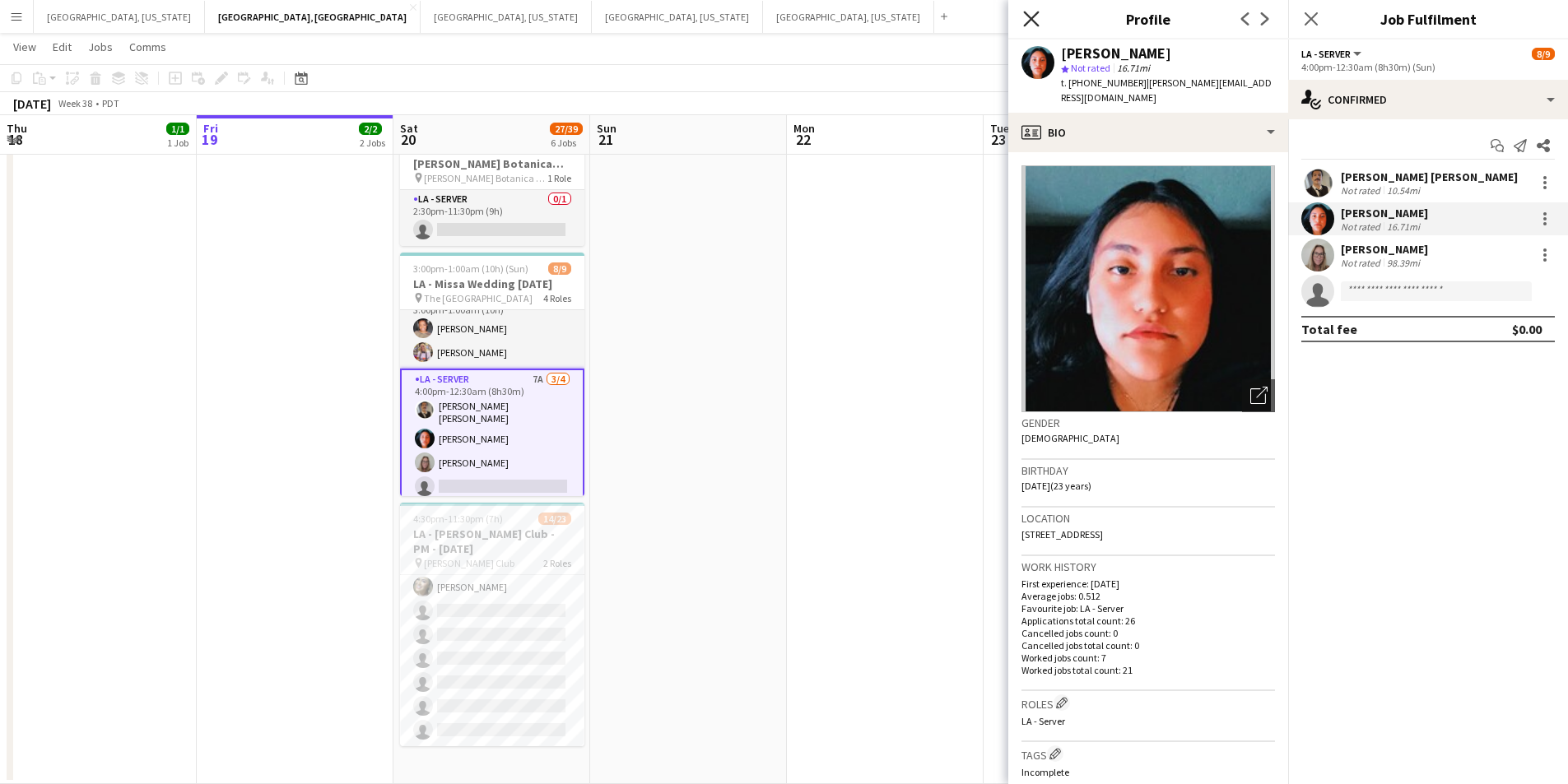
click at [1025, 21] on icon "Close pop-in" at bounding box center [1031, 18] width 16 height 16
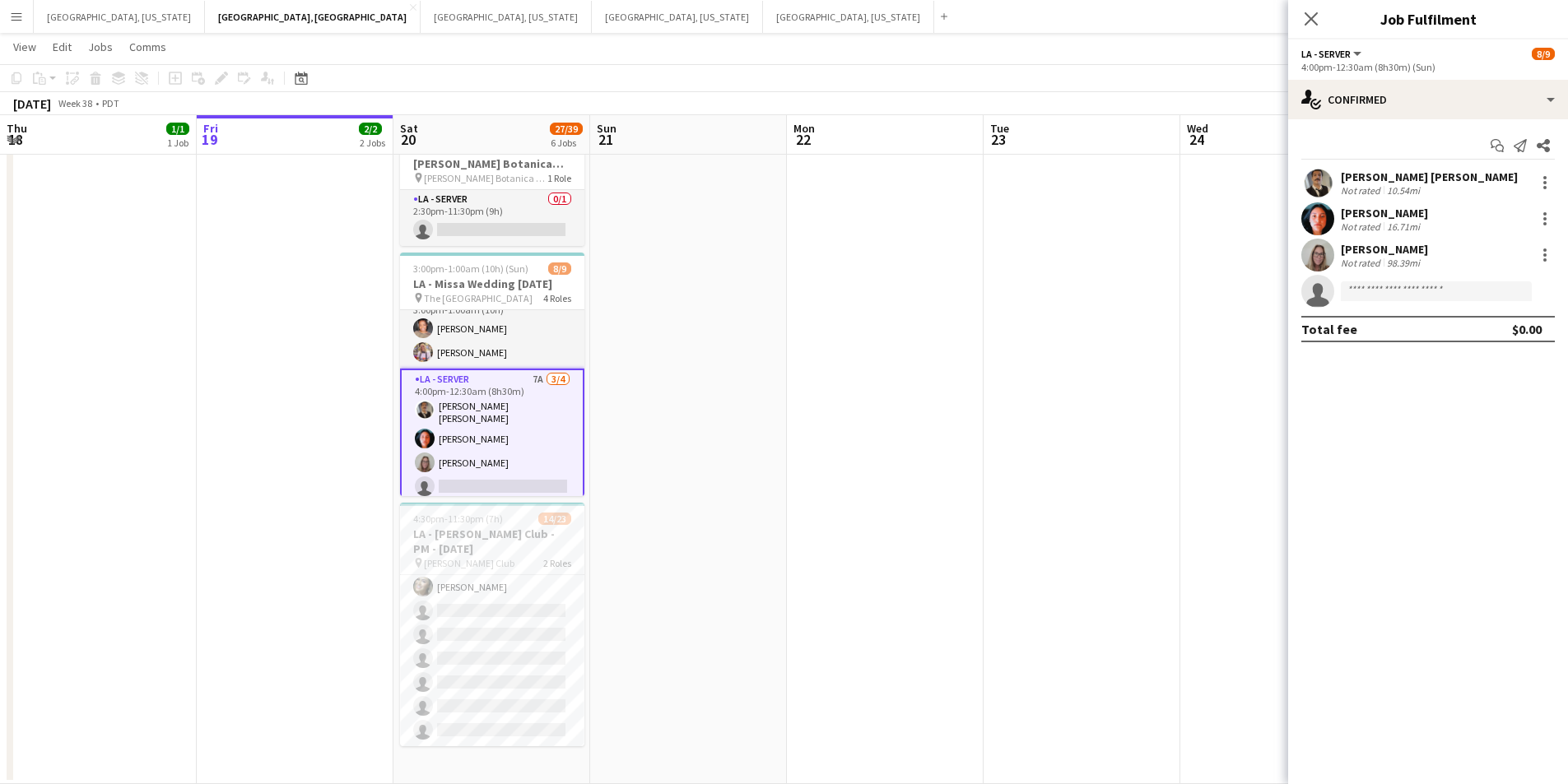
click at [1374, 257] on div "Not rated" at bounding box center [1362, 262] width 42 height 12
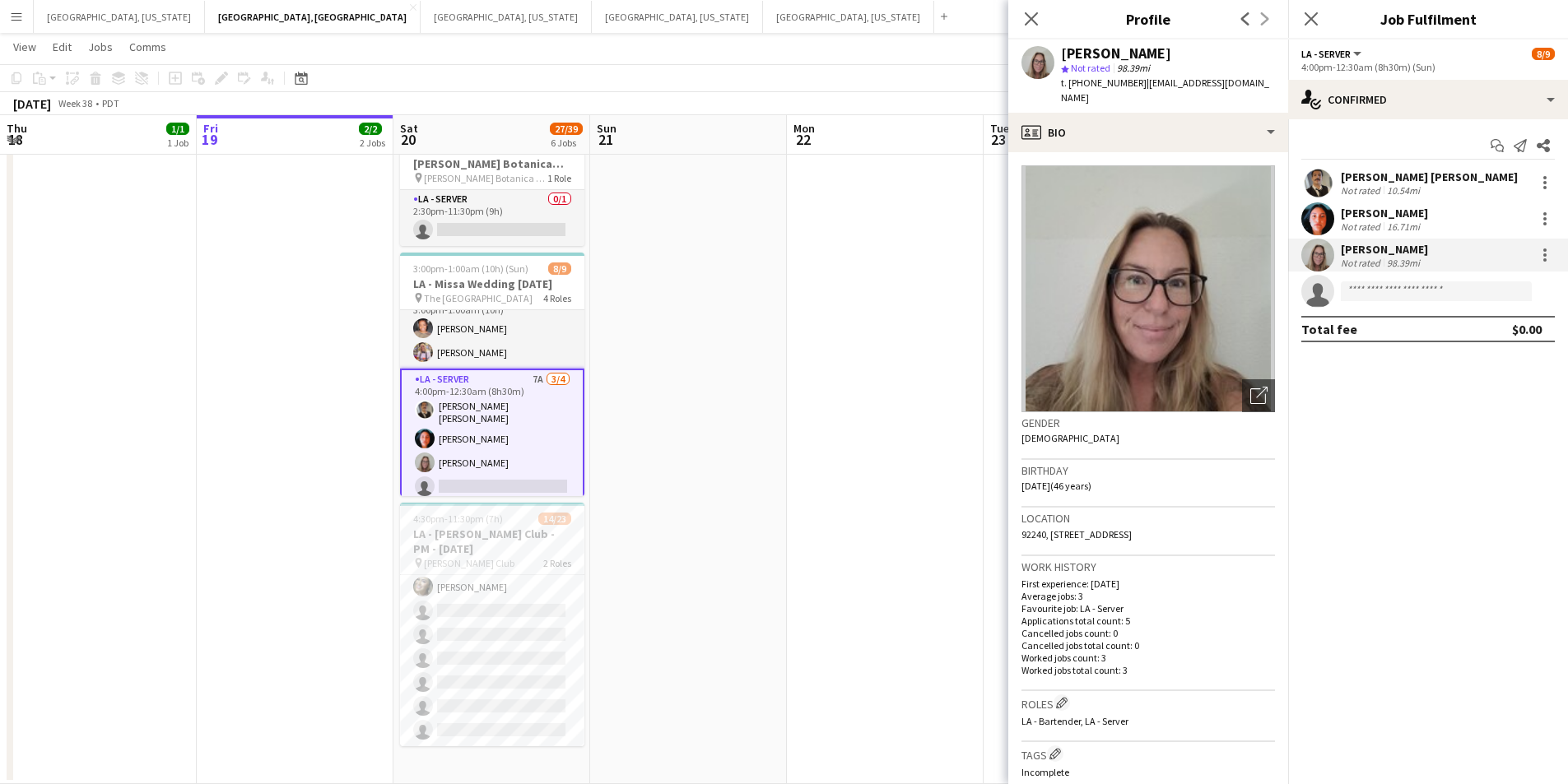
click at [1439, 186] on div "Not rated 10.54mi" at bounding box center [1430, 190] width 177 height 12
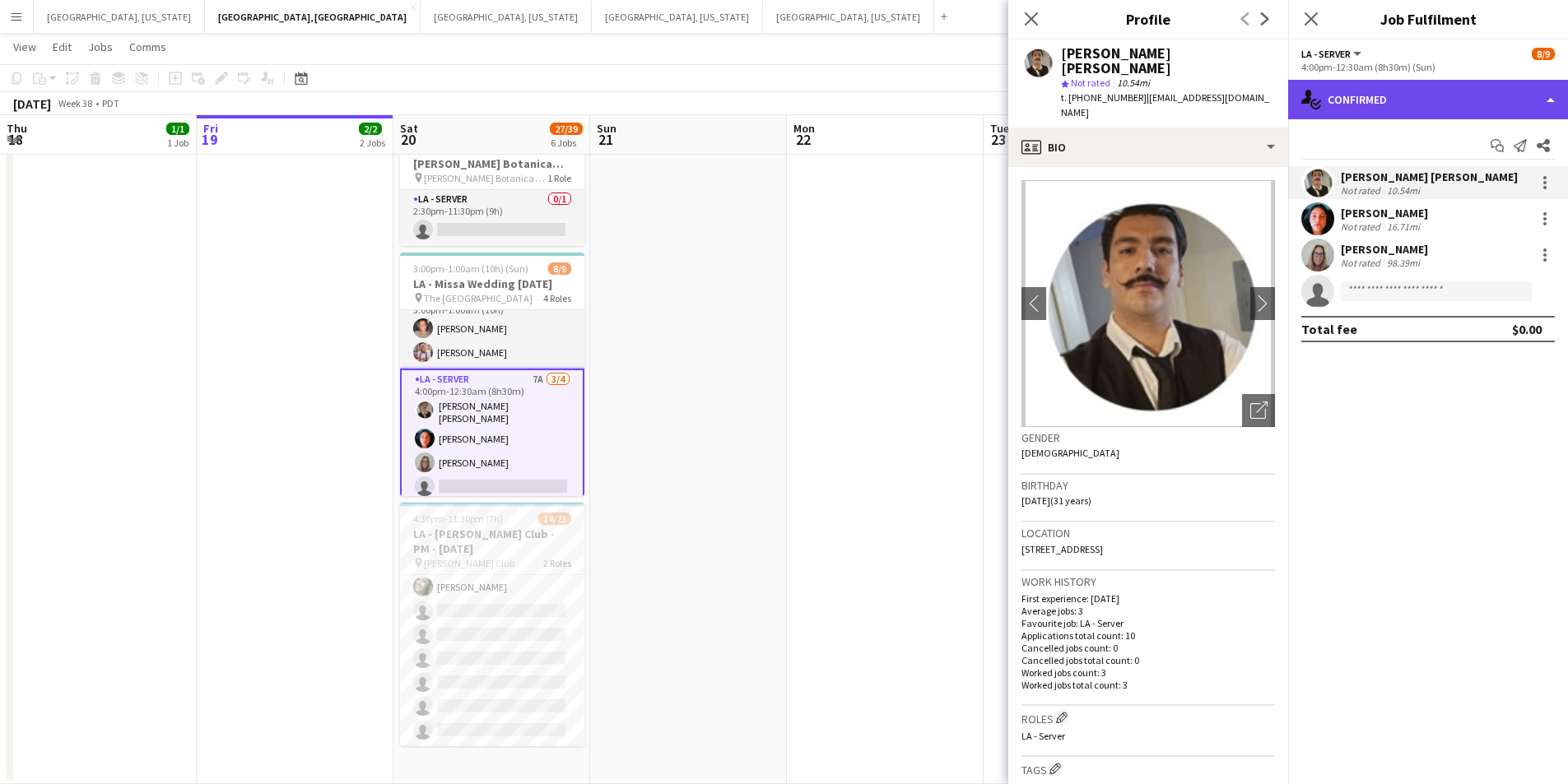
click at [1560, 99] on div "single-neutral-actions-check-2 Confirmed" at bounding box center [1428, 100] width 280 height 40
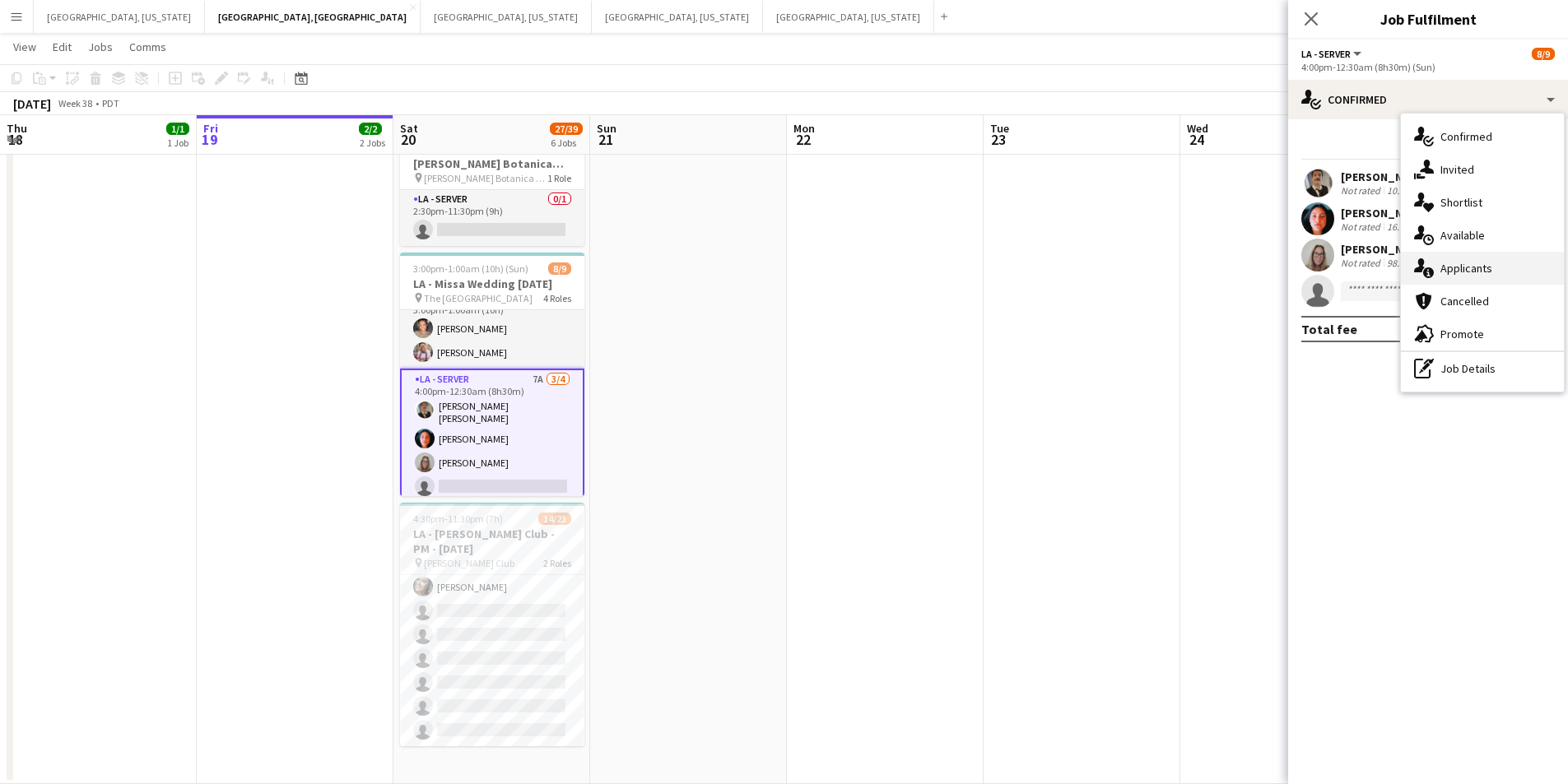
click at [1517, 266] on div "single-neutral-actions-information Applicants" at bounding box center [1482, 268] width 163 height 33
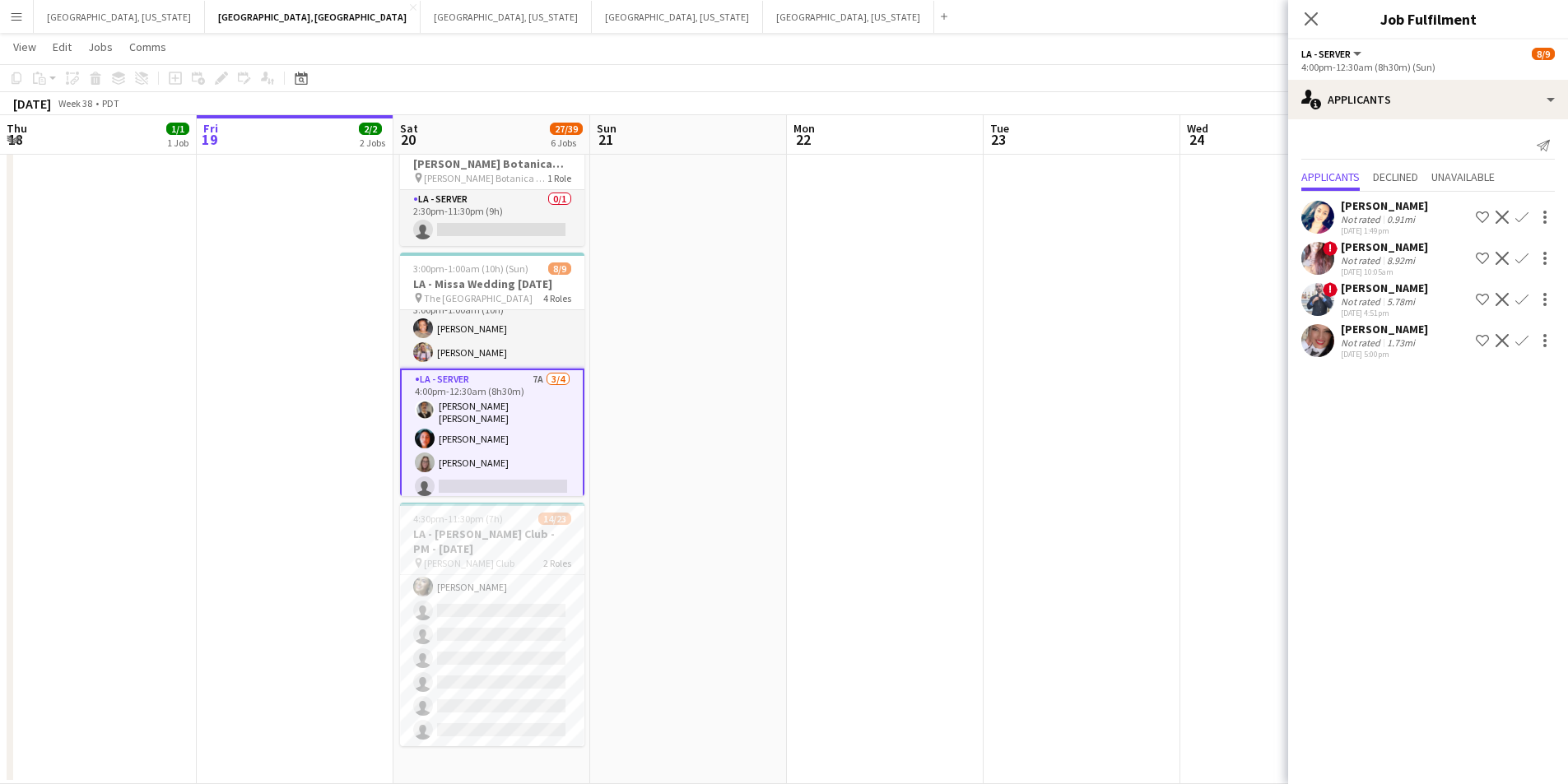
click at [1374, 218] on div "Not rated" at bounding box center [1362, 219] width 42 height 12
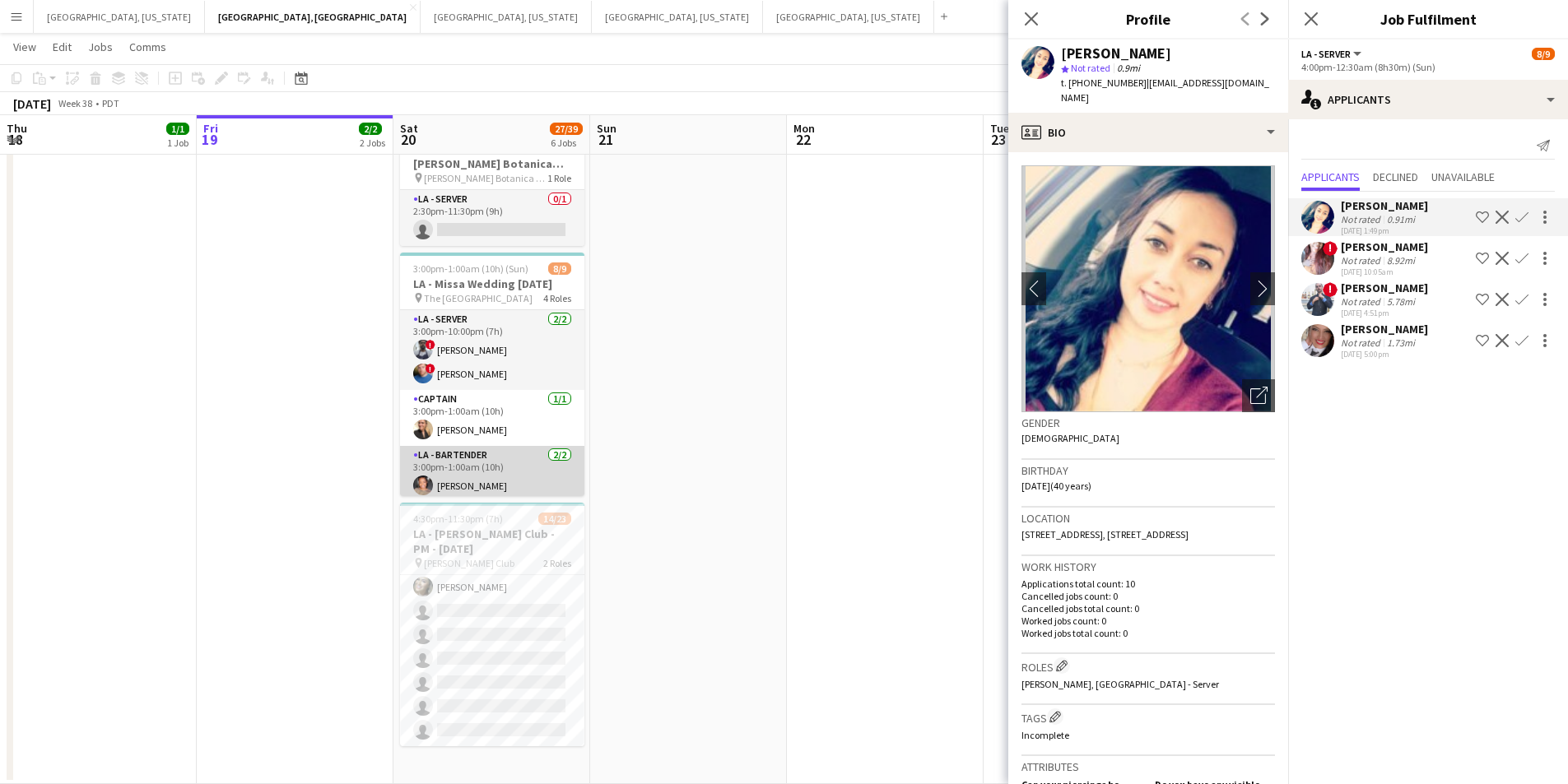
scroll to position [160, 0]
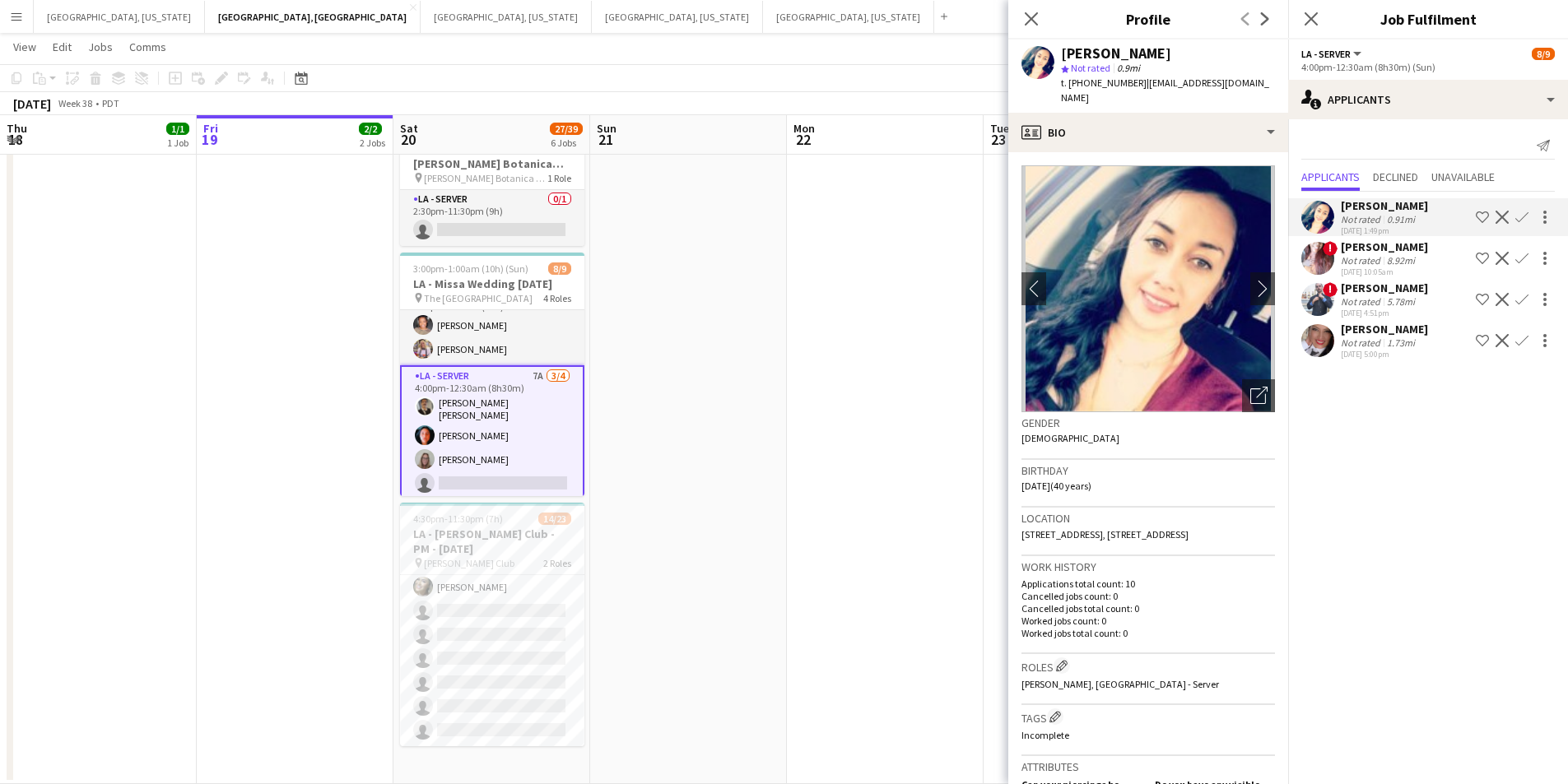
click at [1400, 308] on div "09-17-2025 4:51pm" at bounding box center [1385, 312] width 87 height 10
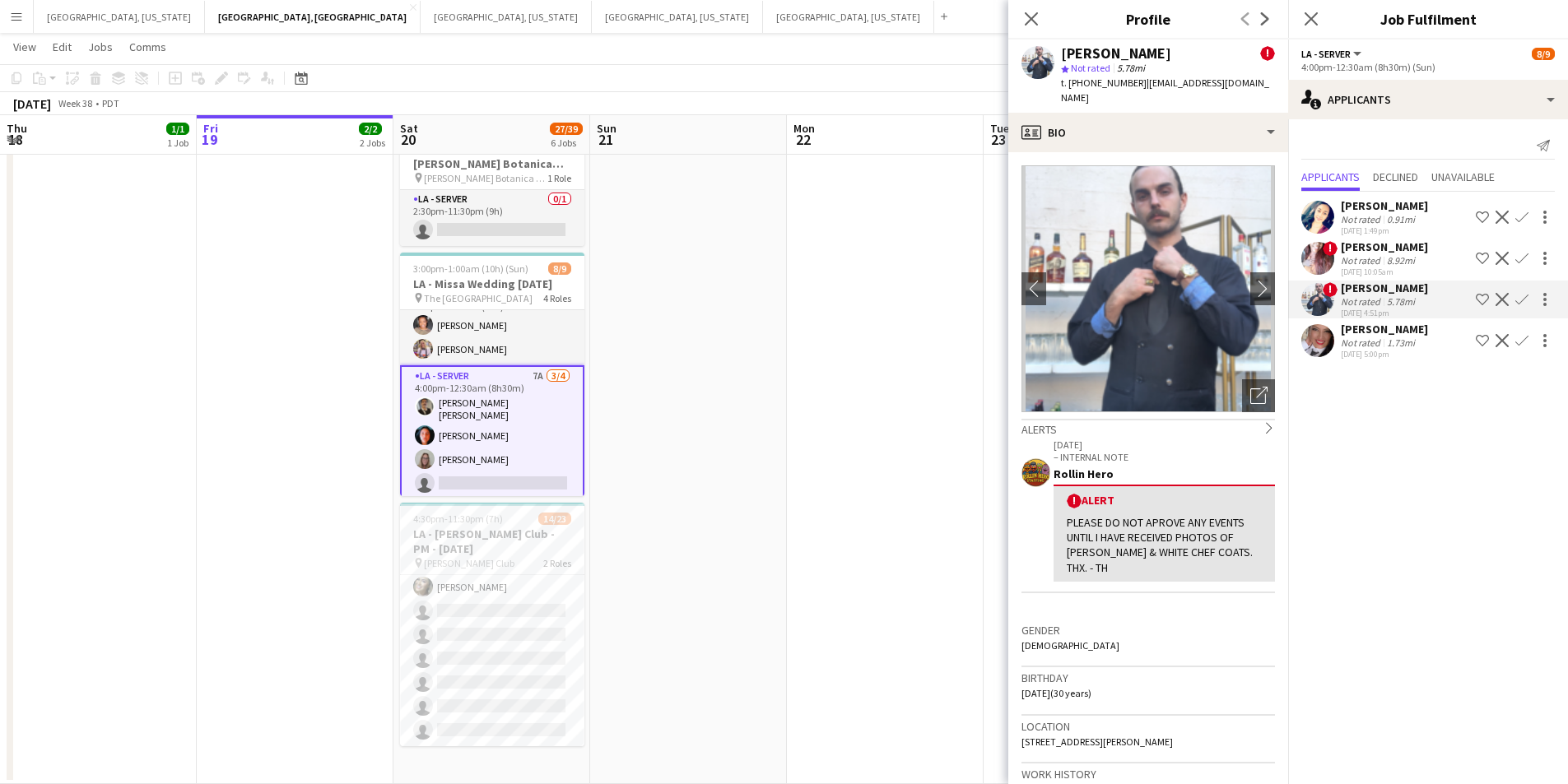
click at [1386, 357] on div "09-17-2025 5:00pm" at bounding box center [1385, 354] width 87 height 10
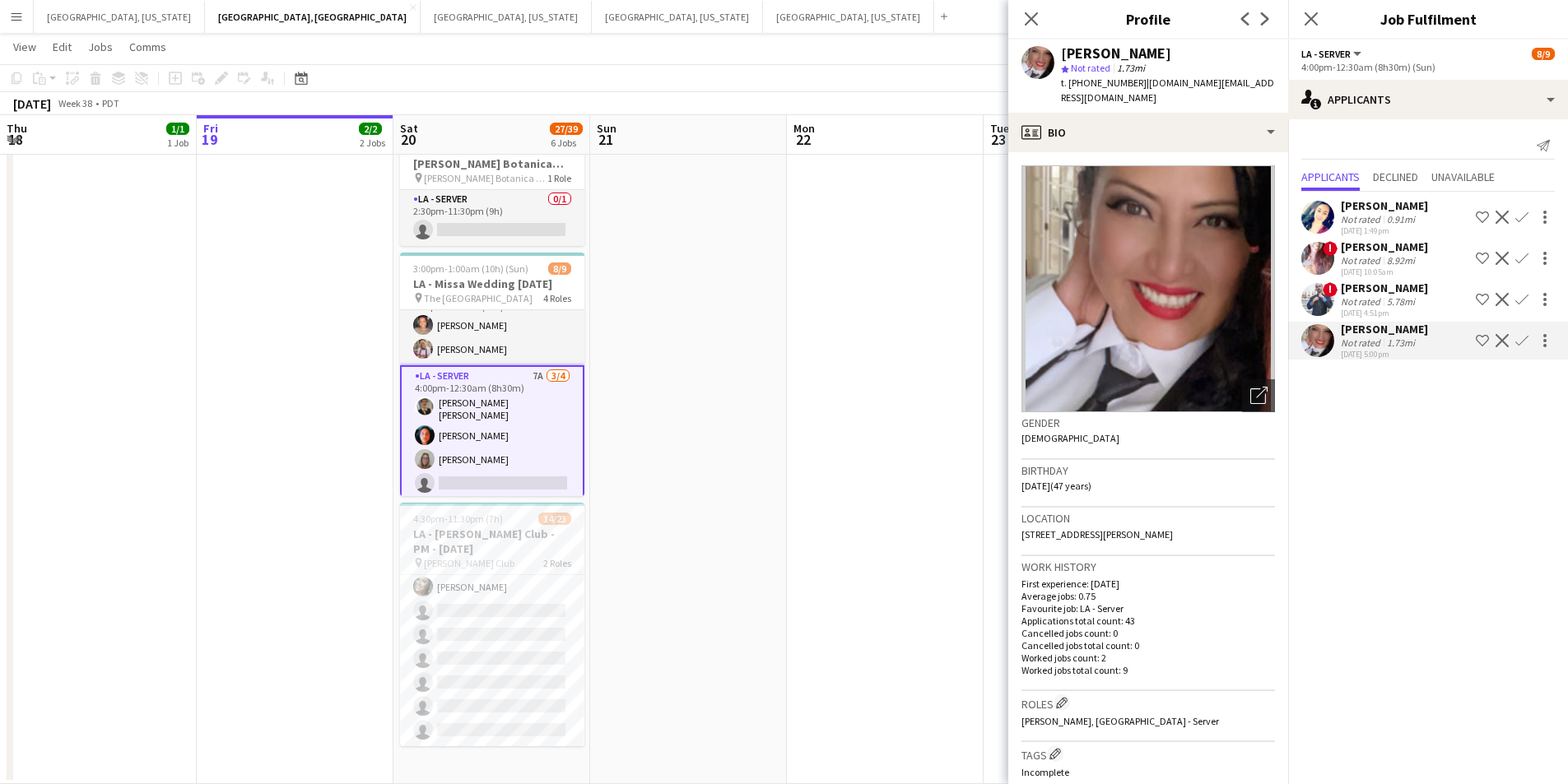
click at [1383, 235] on div "[DATE] 1:49pm" at bounding box center [1385, 230] width 87 height 10
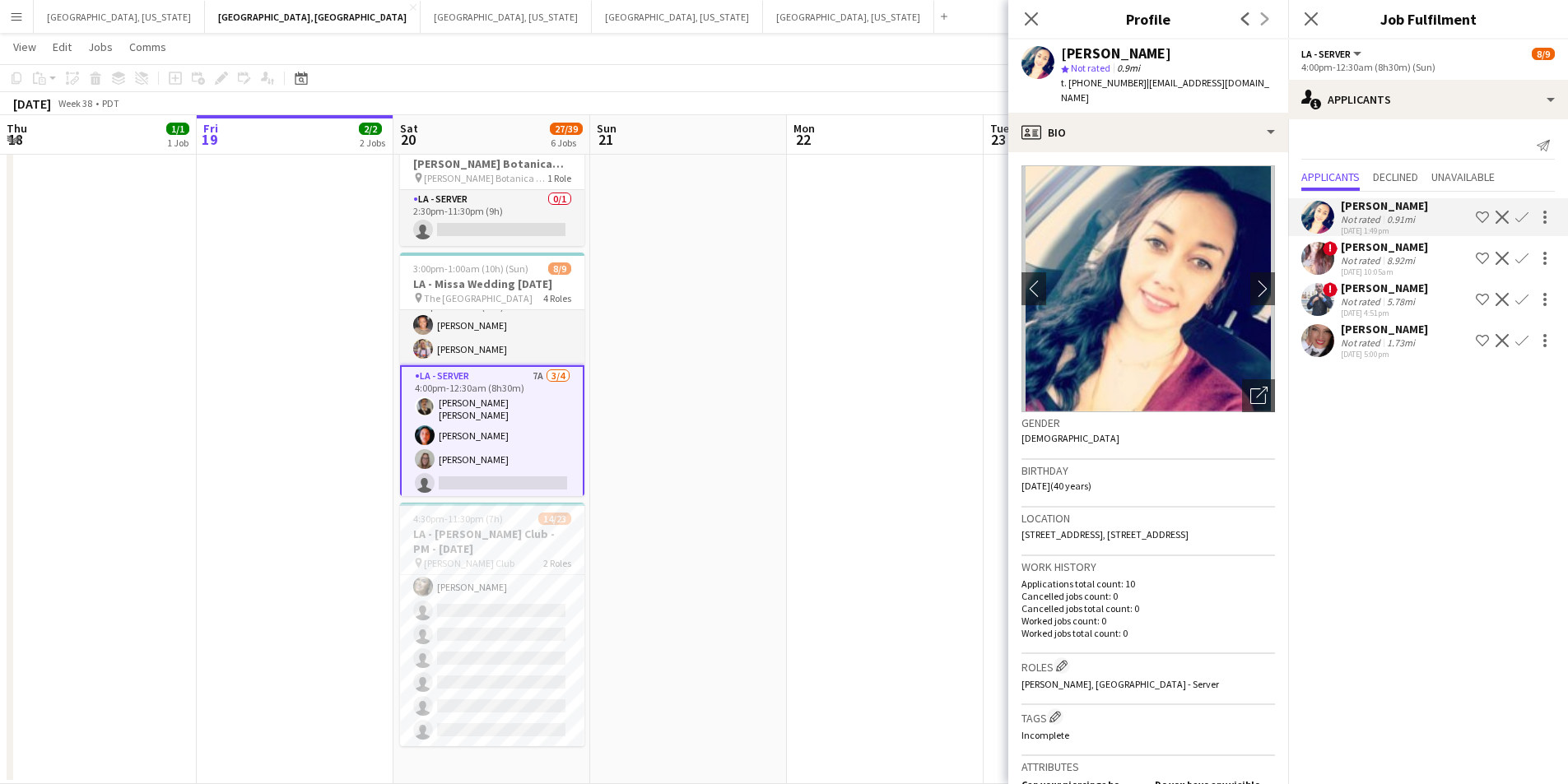
click at [1412, 254] on div "8.92mi" at bounding box center [1401, 259] width 35 height 12
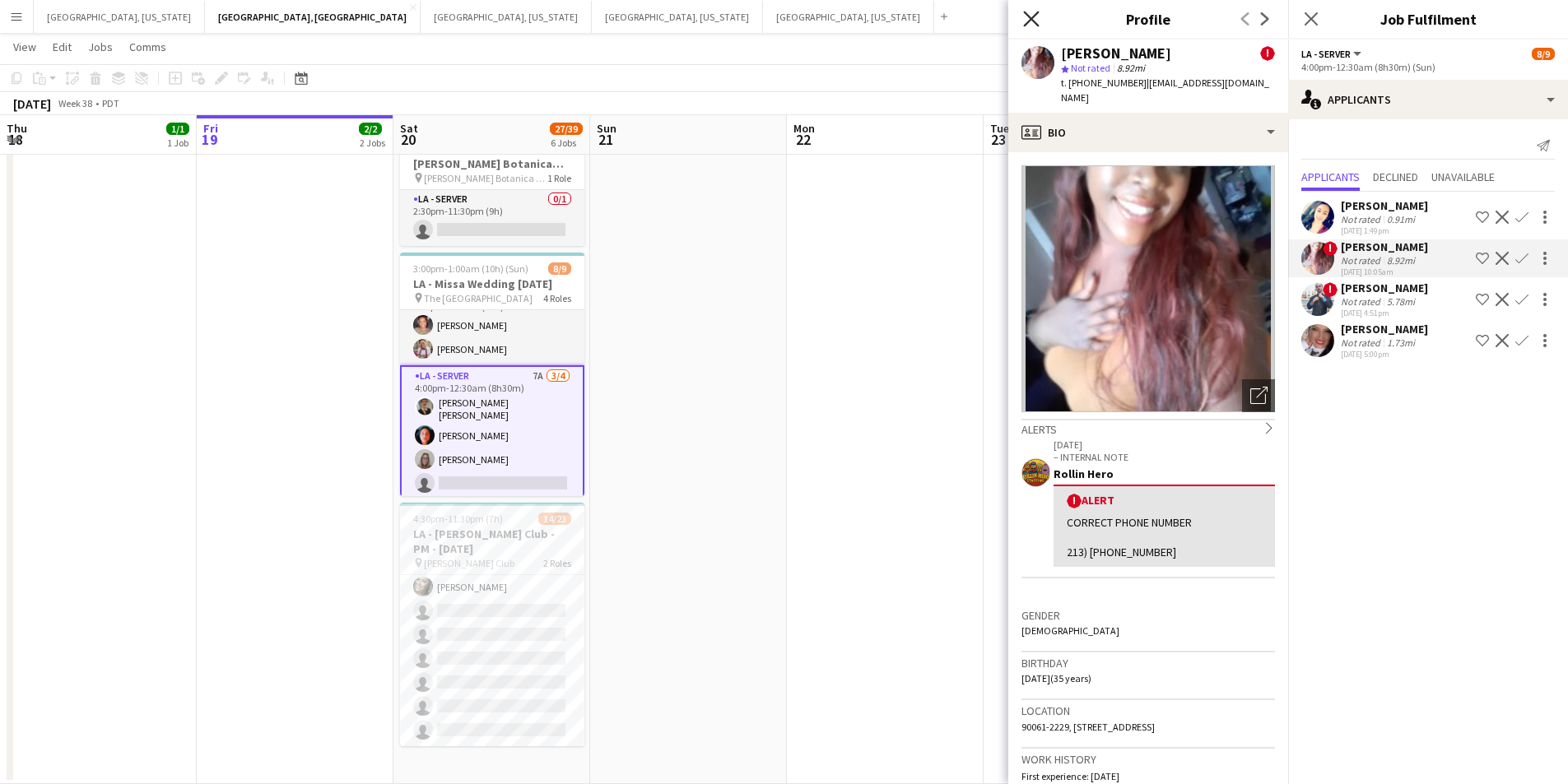
click at [1035, 11] on icon "Close pop-in" at bounding box center [1031, 18] width 16 height 16
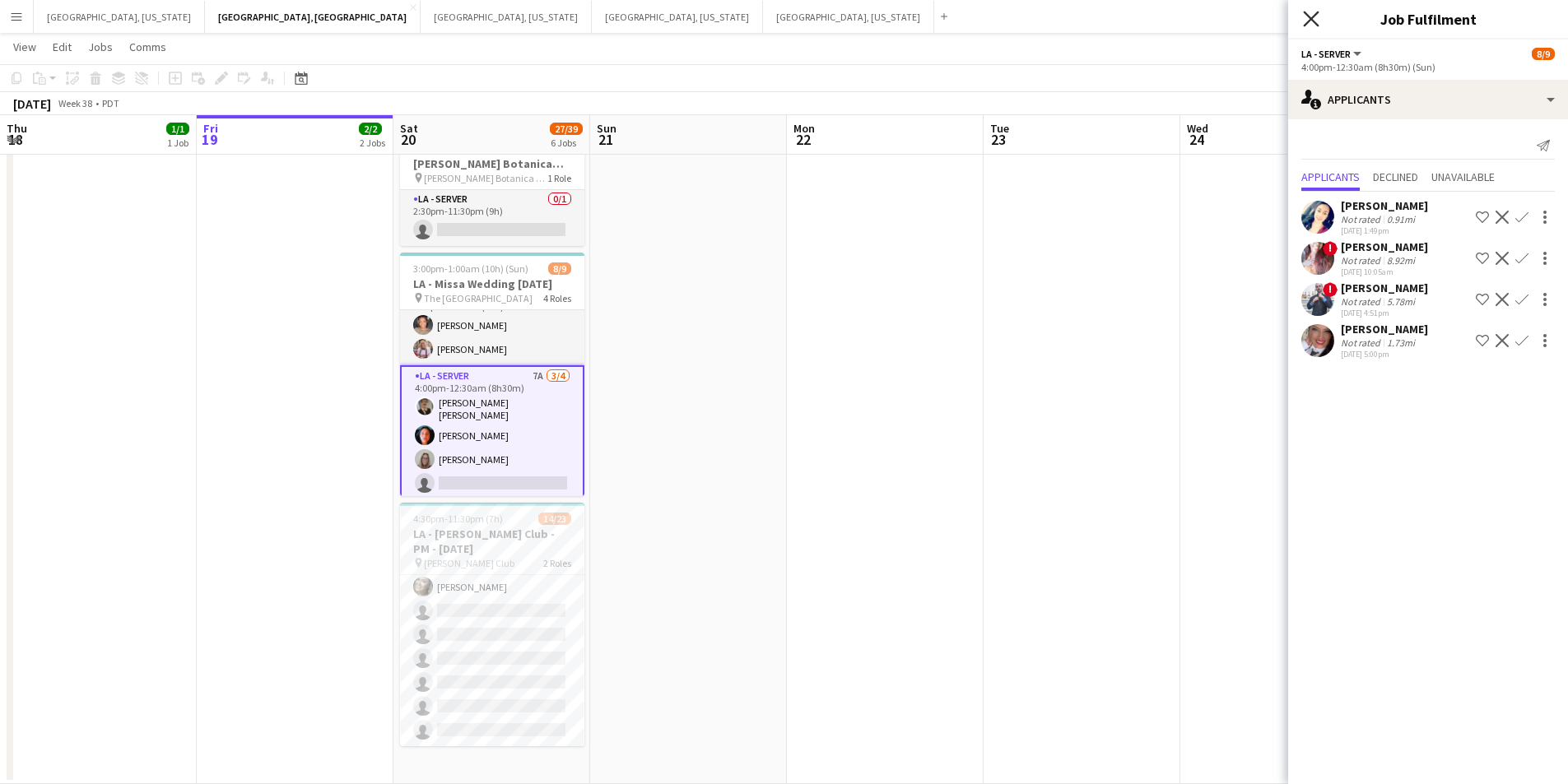
click at [1310, 19] on icon "Close pop-in" at bounding box center [1311, 18] width 16 height 16
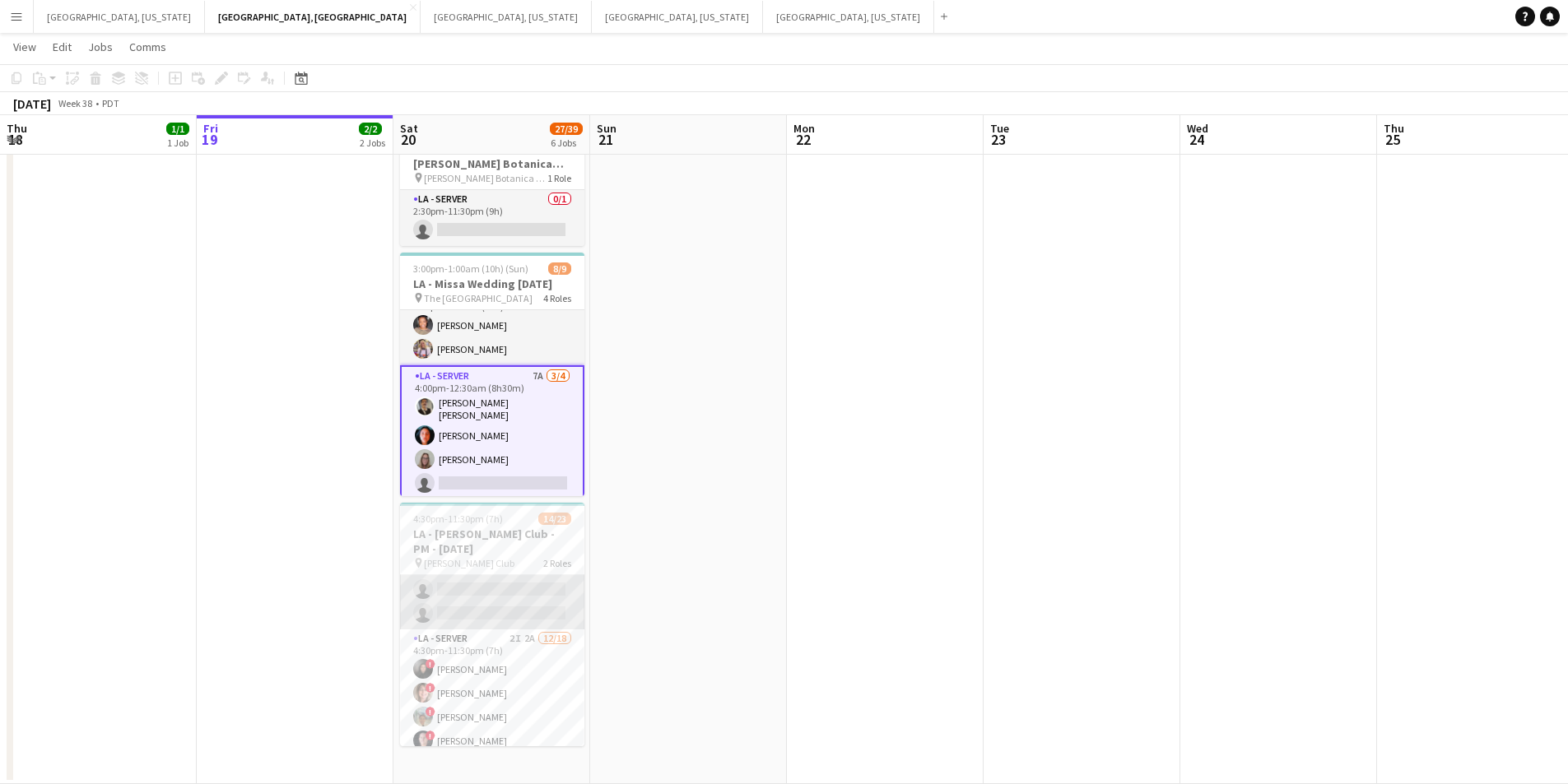
scroll to position [0, 0]
click at [510, 652] on app-card-role "LA - Bartender 1A 2/5 4:30pm-11:30pm (7h) Richard Baliotti ! Christina Martinez…" at bounding box center [492, 651] width 184 height 151
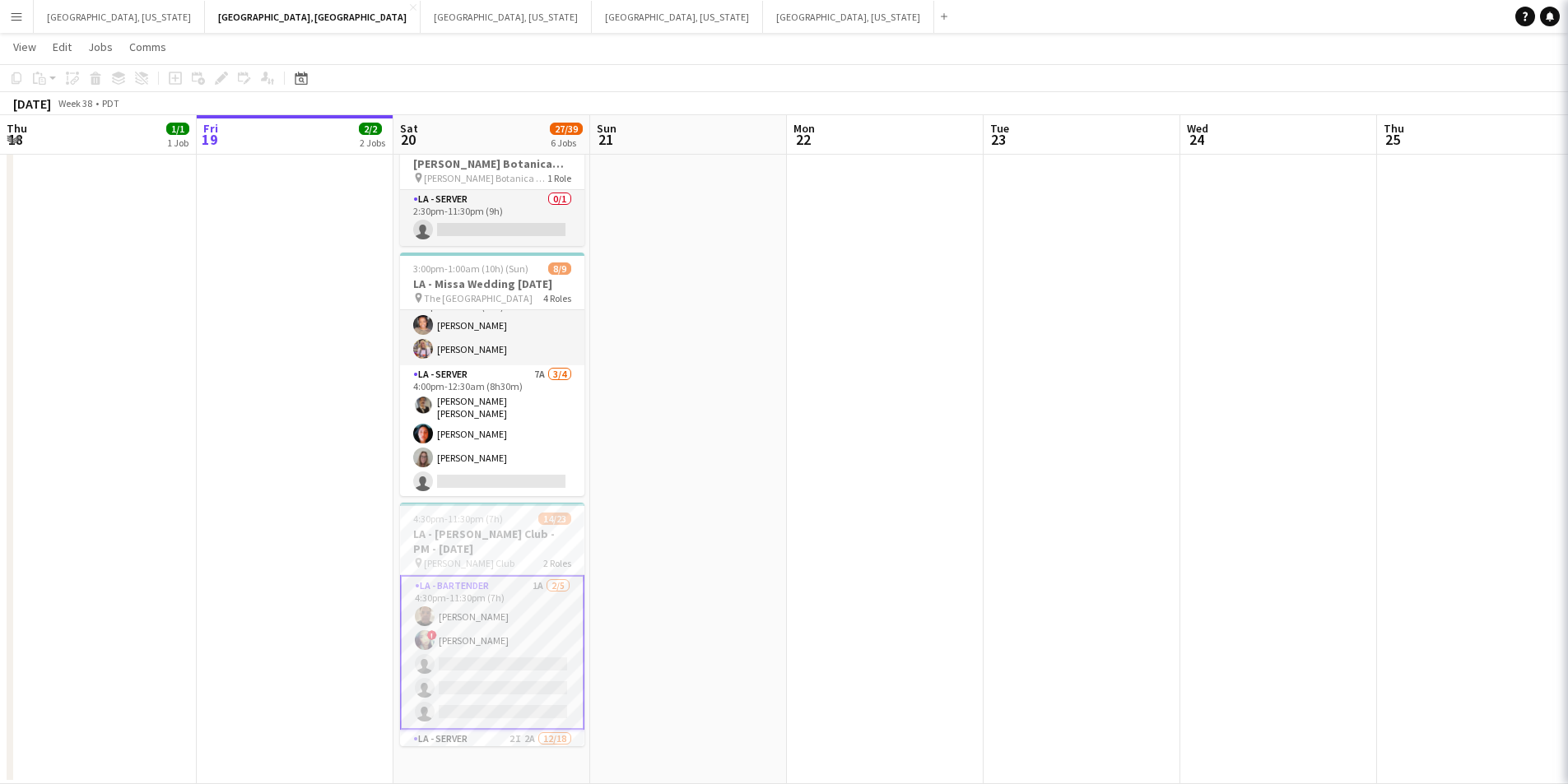
scroll to position [158, 0]
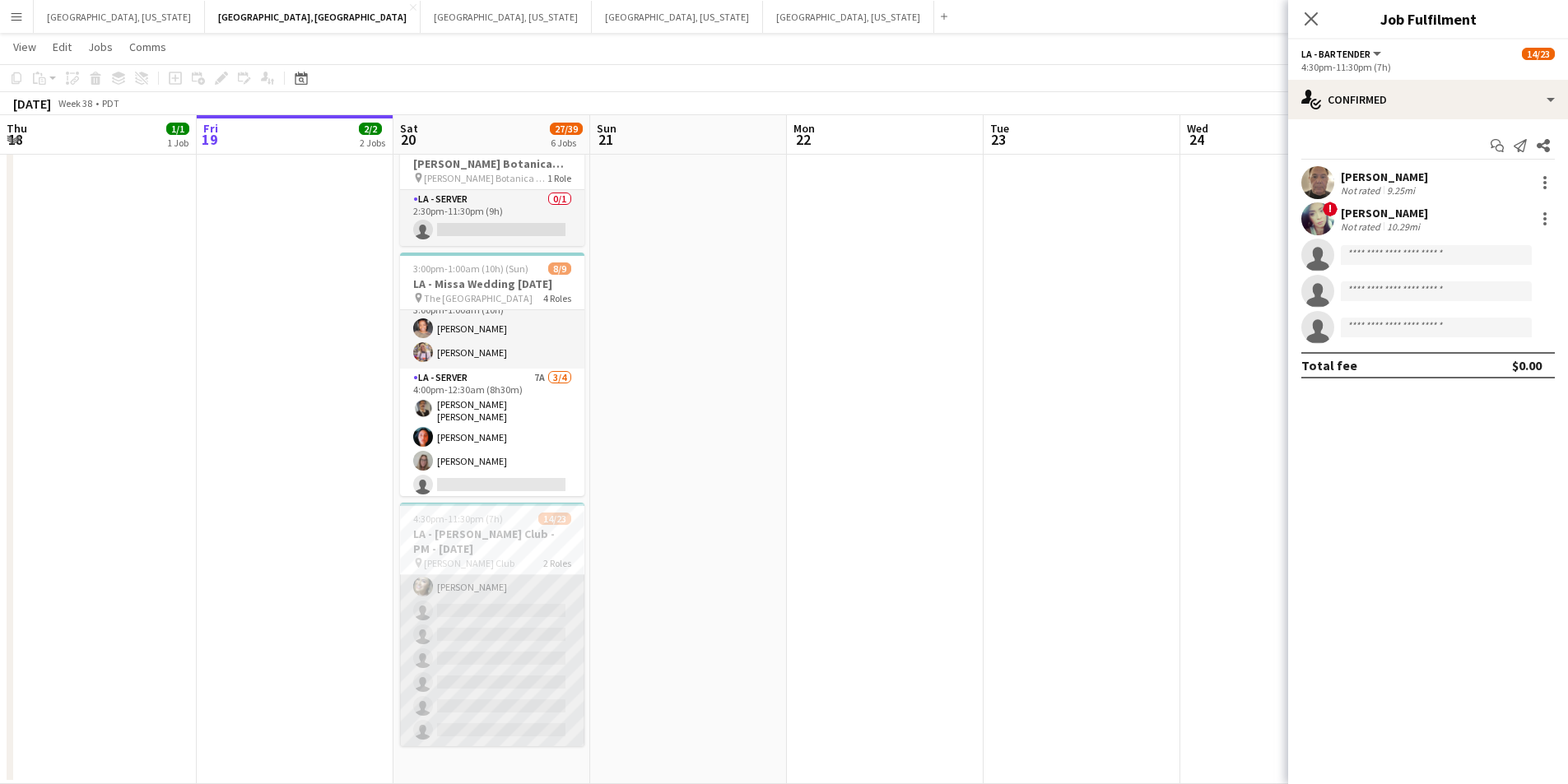
click at [504, 639] on app-card-role "LA - Server 2I 2A 12/18 4:30pm-11:30pm (7h) ! Kevin Andon ! Jane Masino ! Rosan…" at bounding box center [492, 515] width 184 height 461
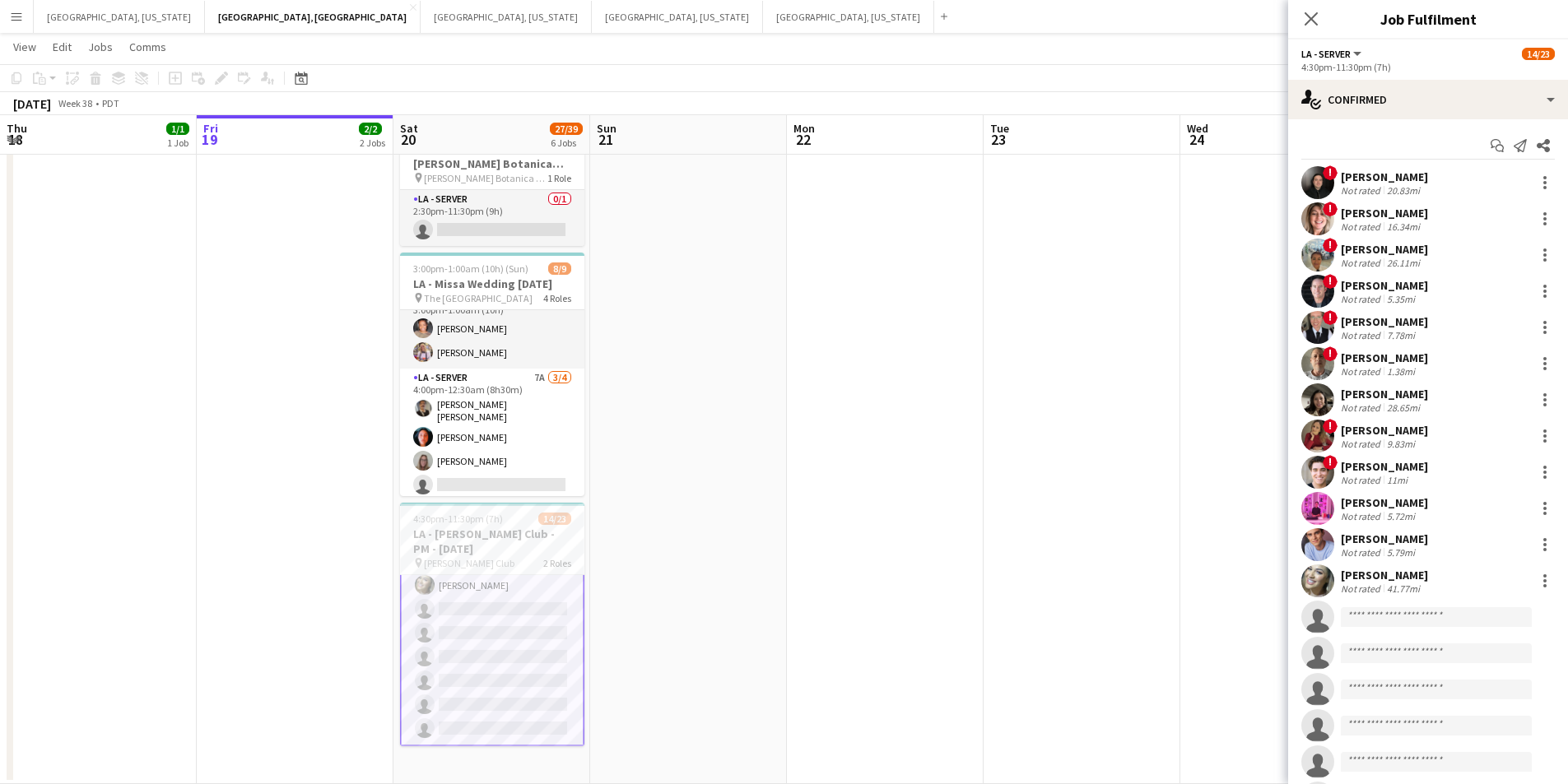
scroll to position [443, 0]
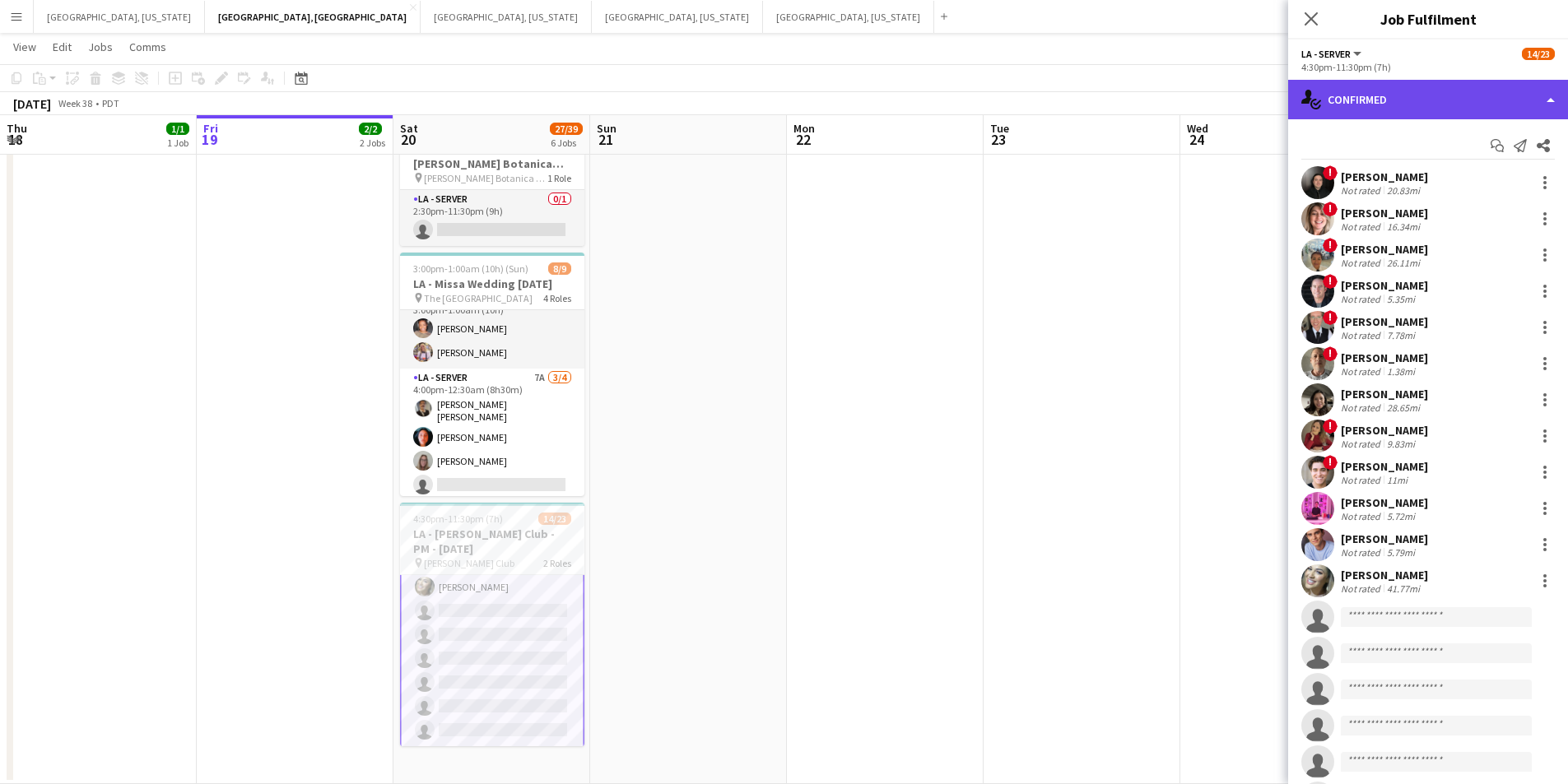
click at [1558, 103] on div "single-neutral-actions-check-2 Confirmed" at bounding box center [1428, 100] width 280 height 40
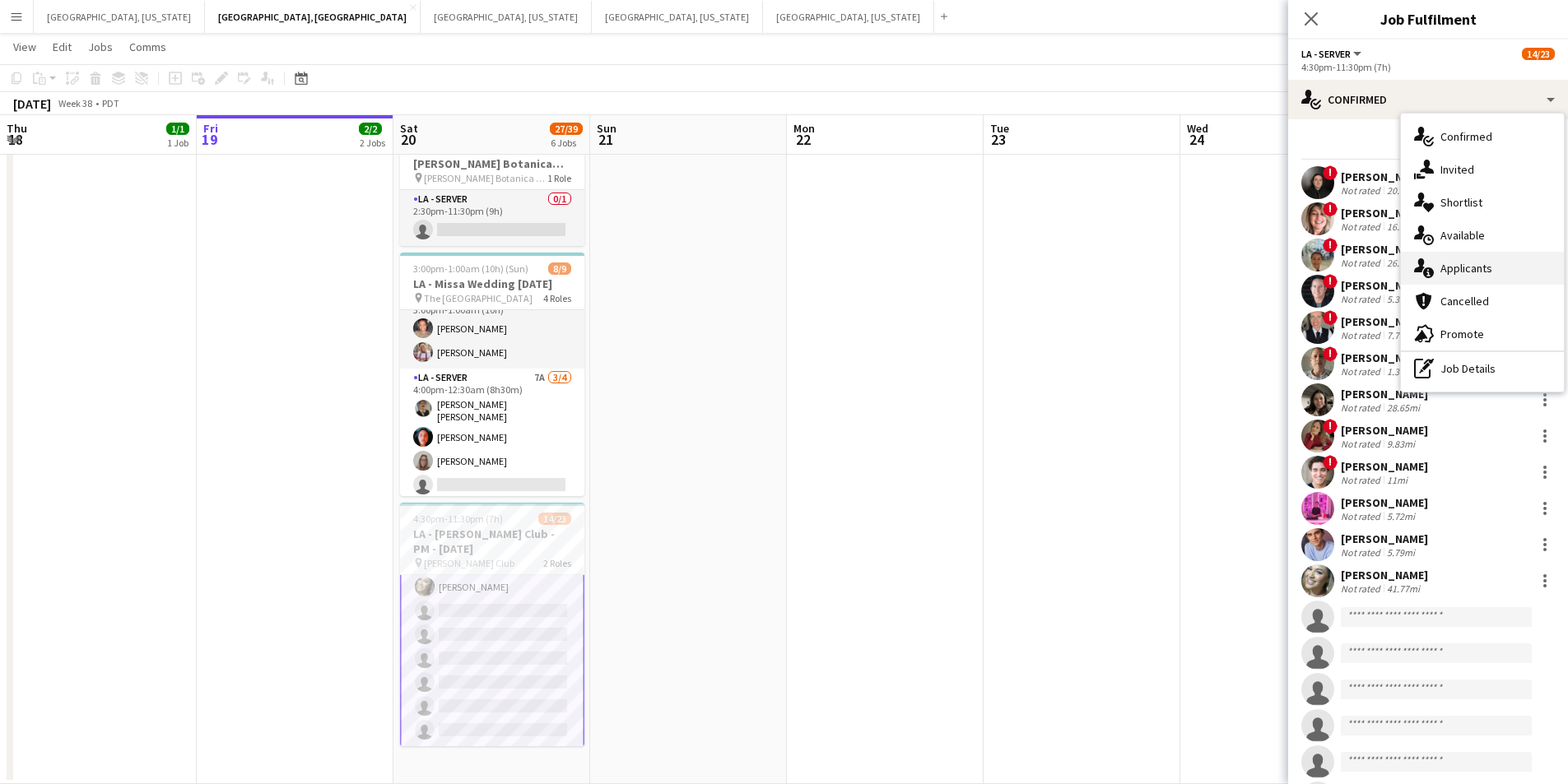
click at [1500, 261] on div "single-neutral-actions-information Applicants" at bounding box center [1482, 268] width 163 height 33
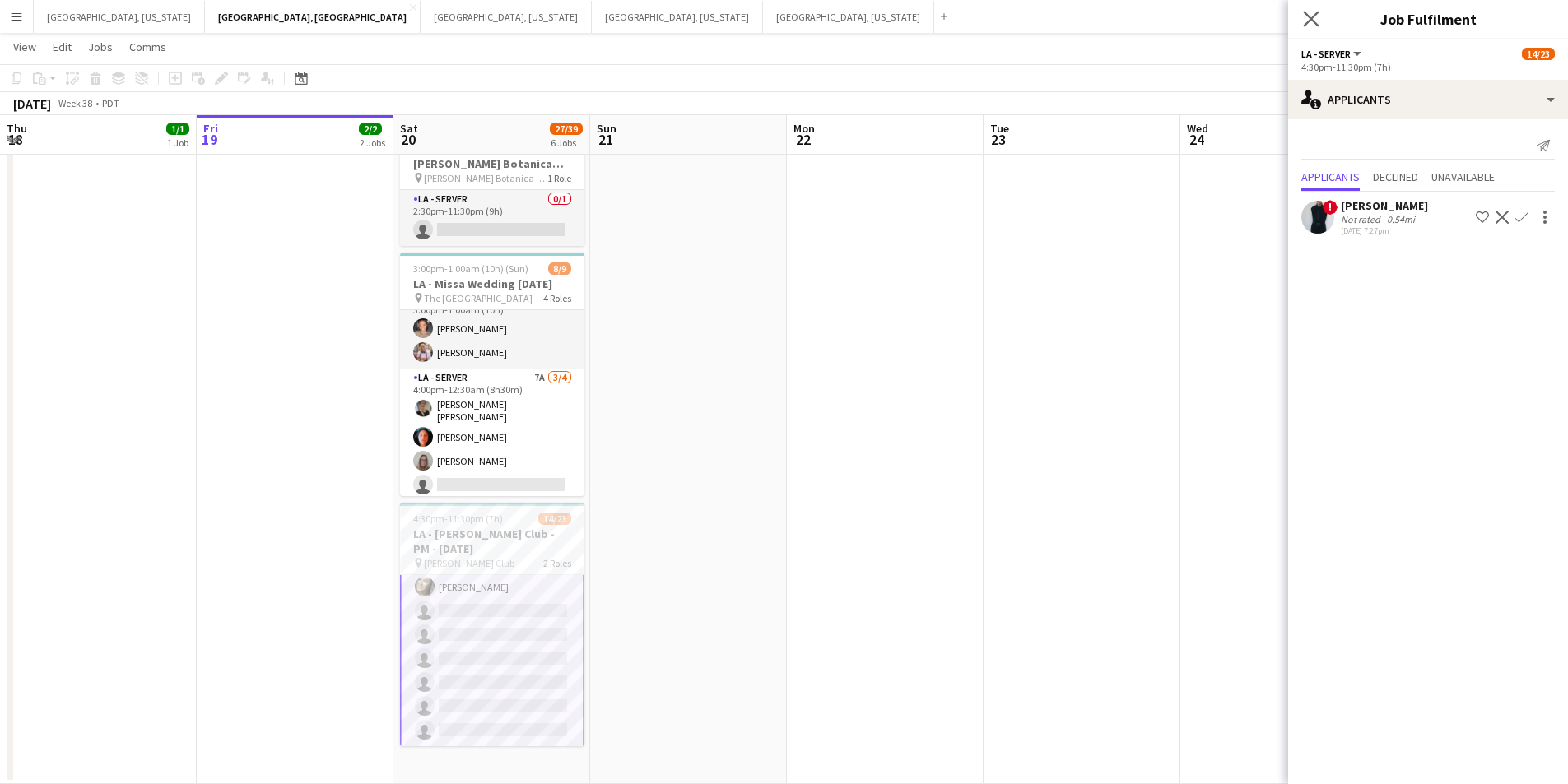
click at [1304, 23] on icon "Close pop-in" at bounding box center [1311, 18] width 16 height 16
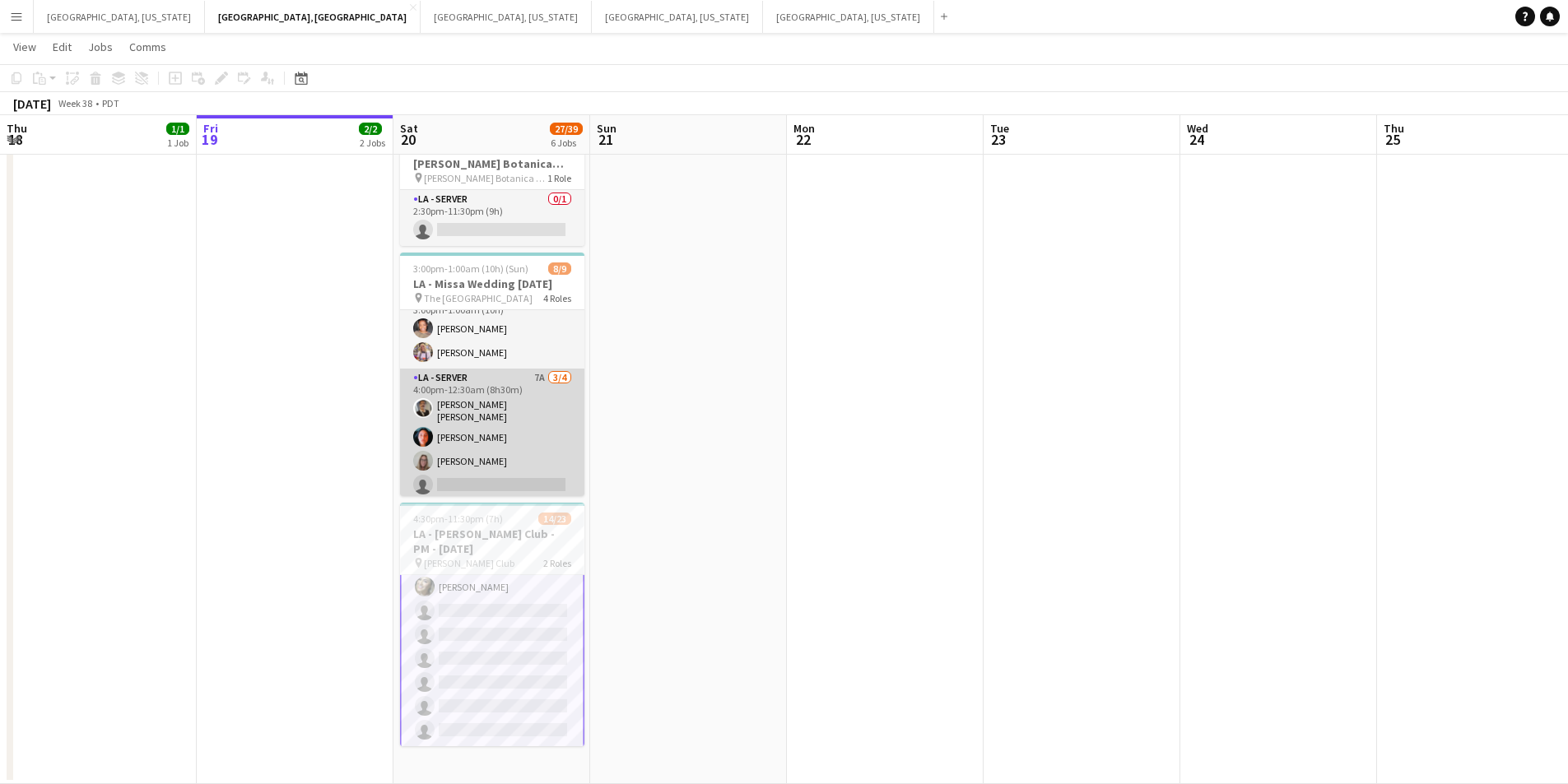
click at [509, 438] on app-card-role "LA - Server 7A 3/4 4:00pm-12:30am (8h30m) David Gersain Luis Juan Jessica Garci…" at bounding box center [492, 435] width 184 height 132
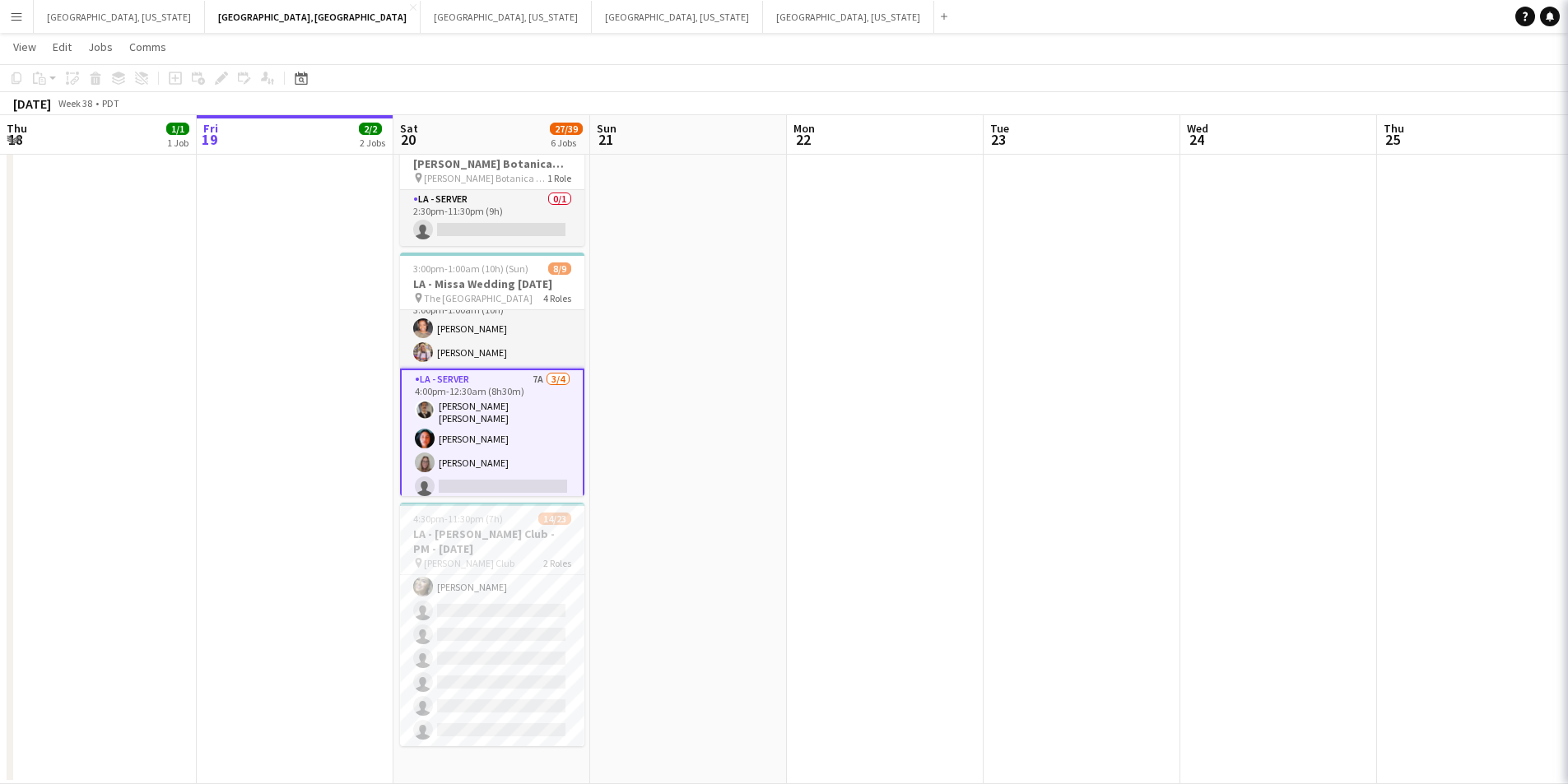
scroll to position [442, 0]
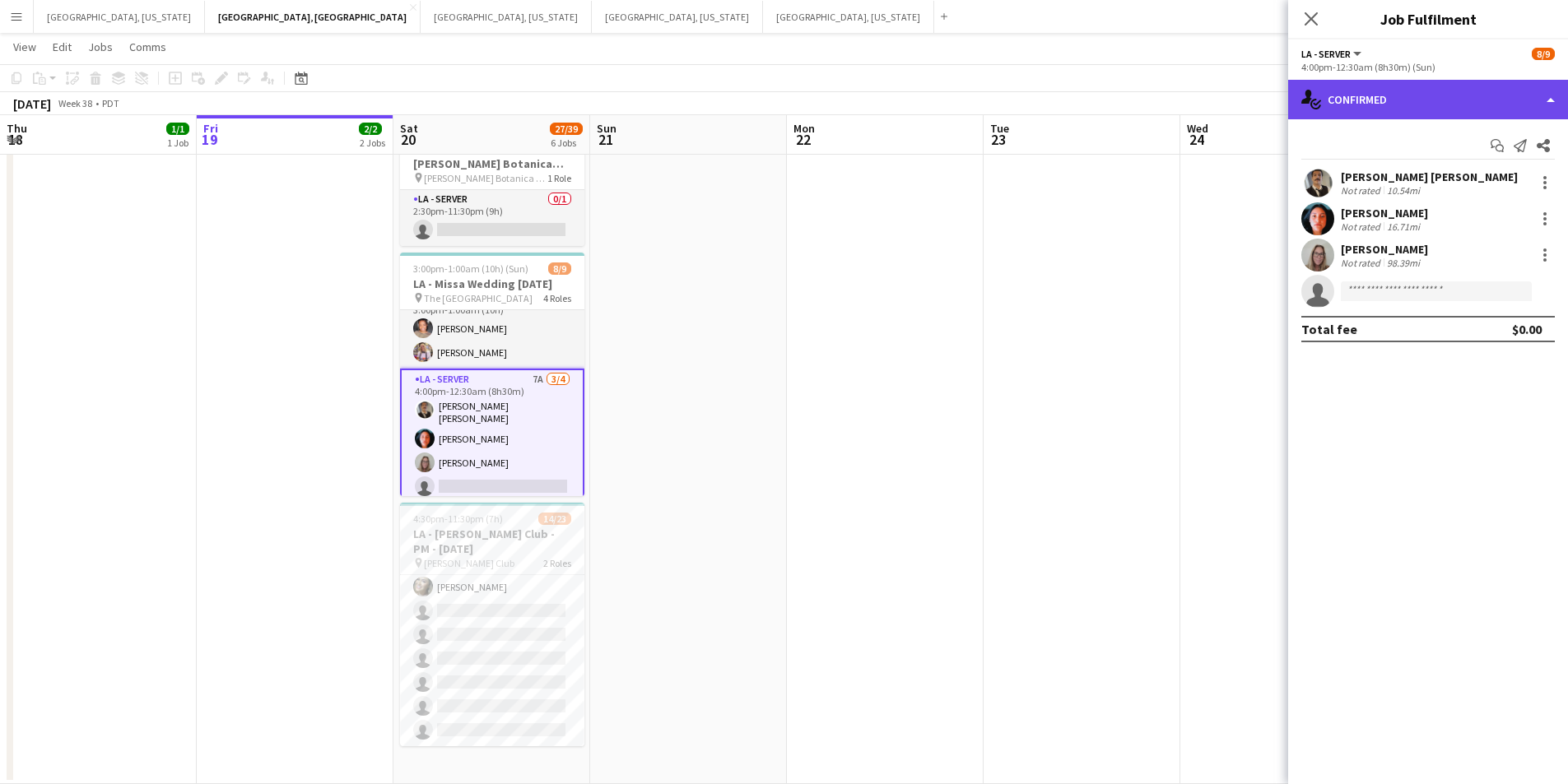
click at [1549, 104] on div "single-neutral-actions-check-2 Confirmed" at bounding box center [1428, 100] width 280 height 40
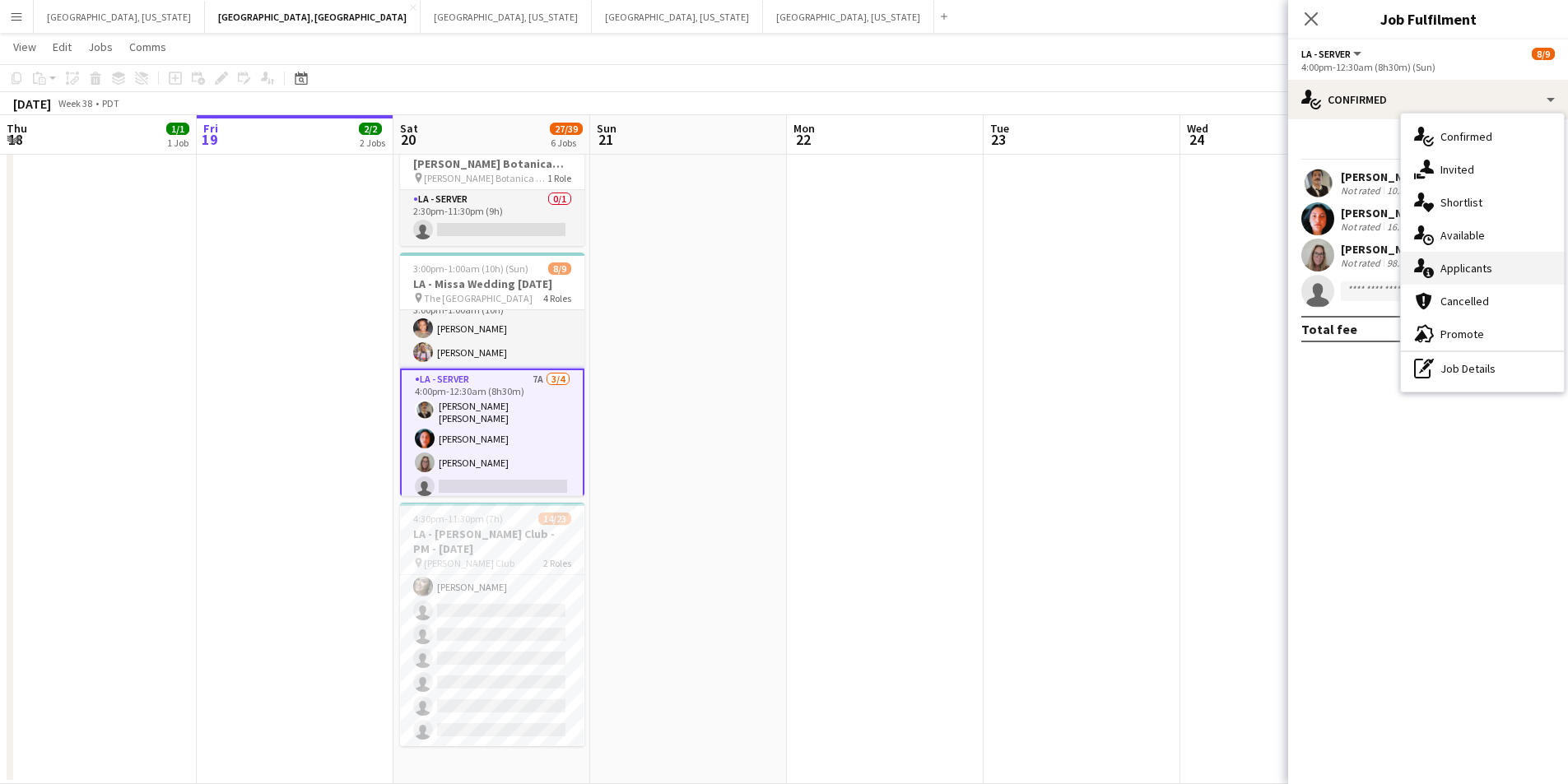
click at [1484, 259] on div "single-neutral-actions-information Applicants" at bounding box center [1482, 268] width 163 height 33
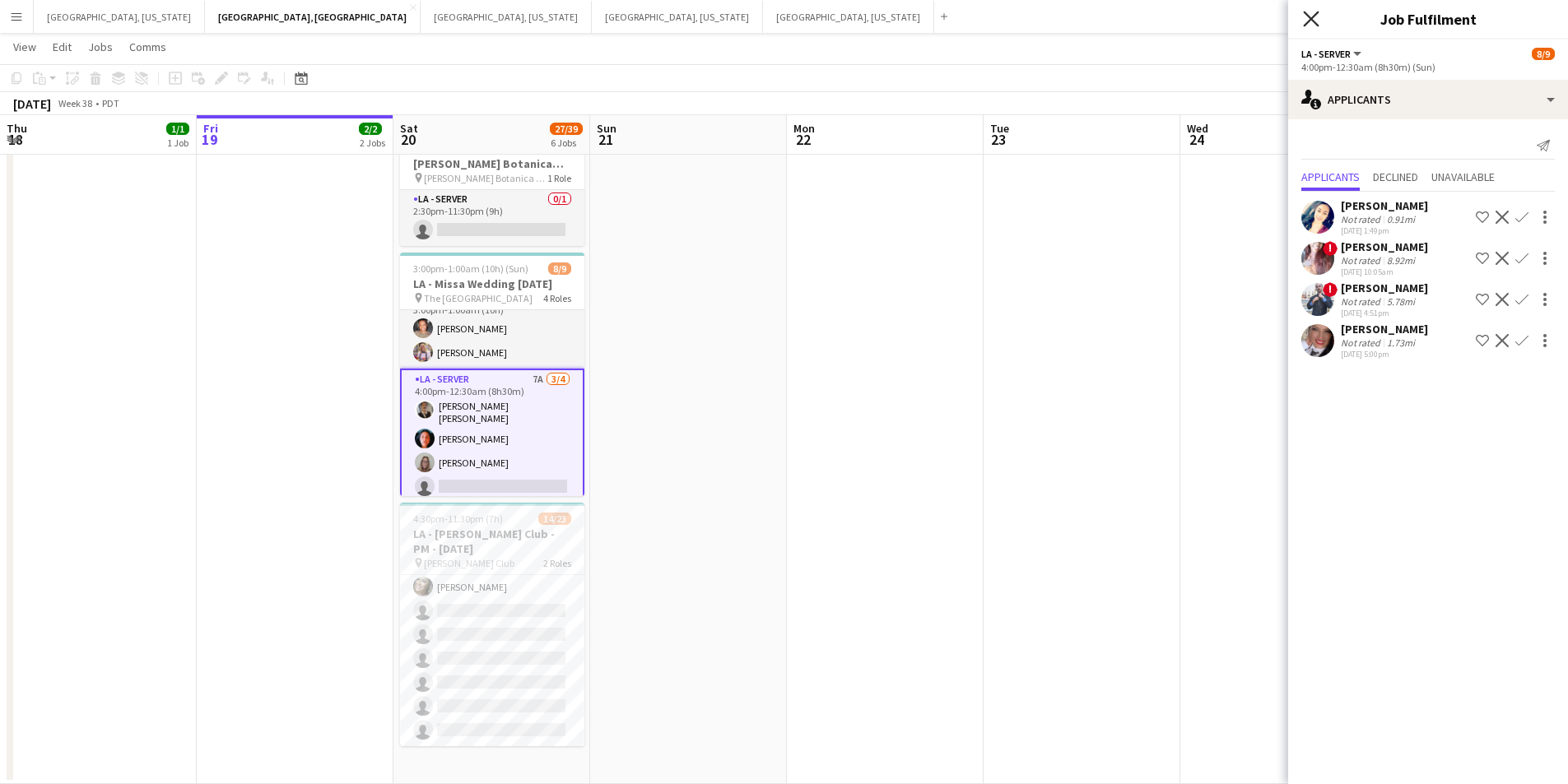
click at [1318, 18] on icon "Close pop-in" at bounding box center [1311, 18] width 16 height 16
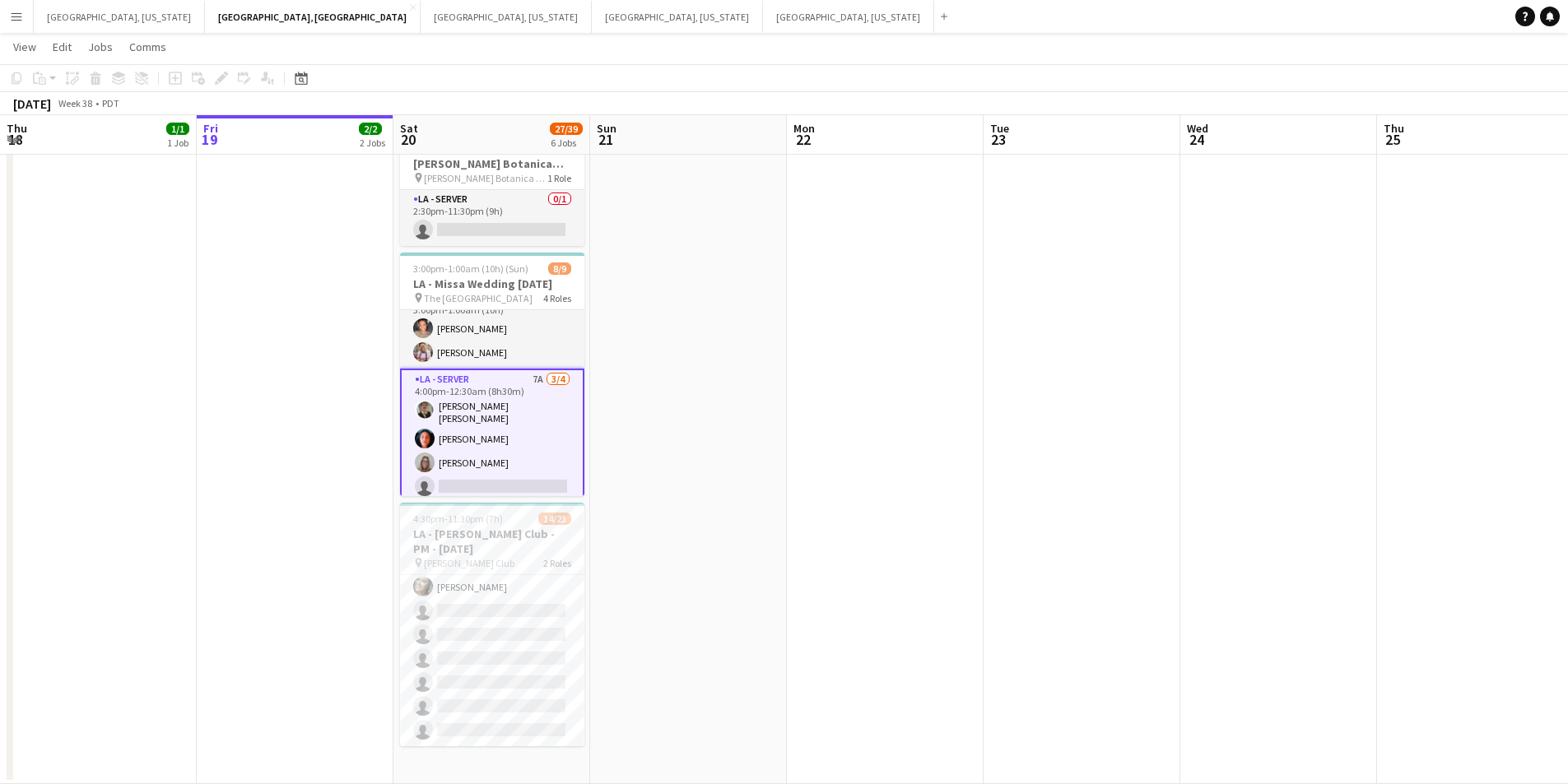
click at [476, 422] on app-card-role "LA - Server 7A 3/4 4:00pm-12:30am (8h30m) David Gersain Luis Juan Jessica Garci…" at bounding box center [492, 437] width 184 height 136
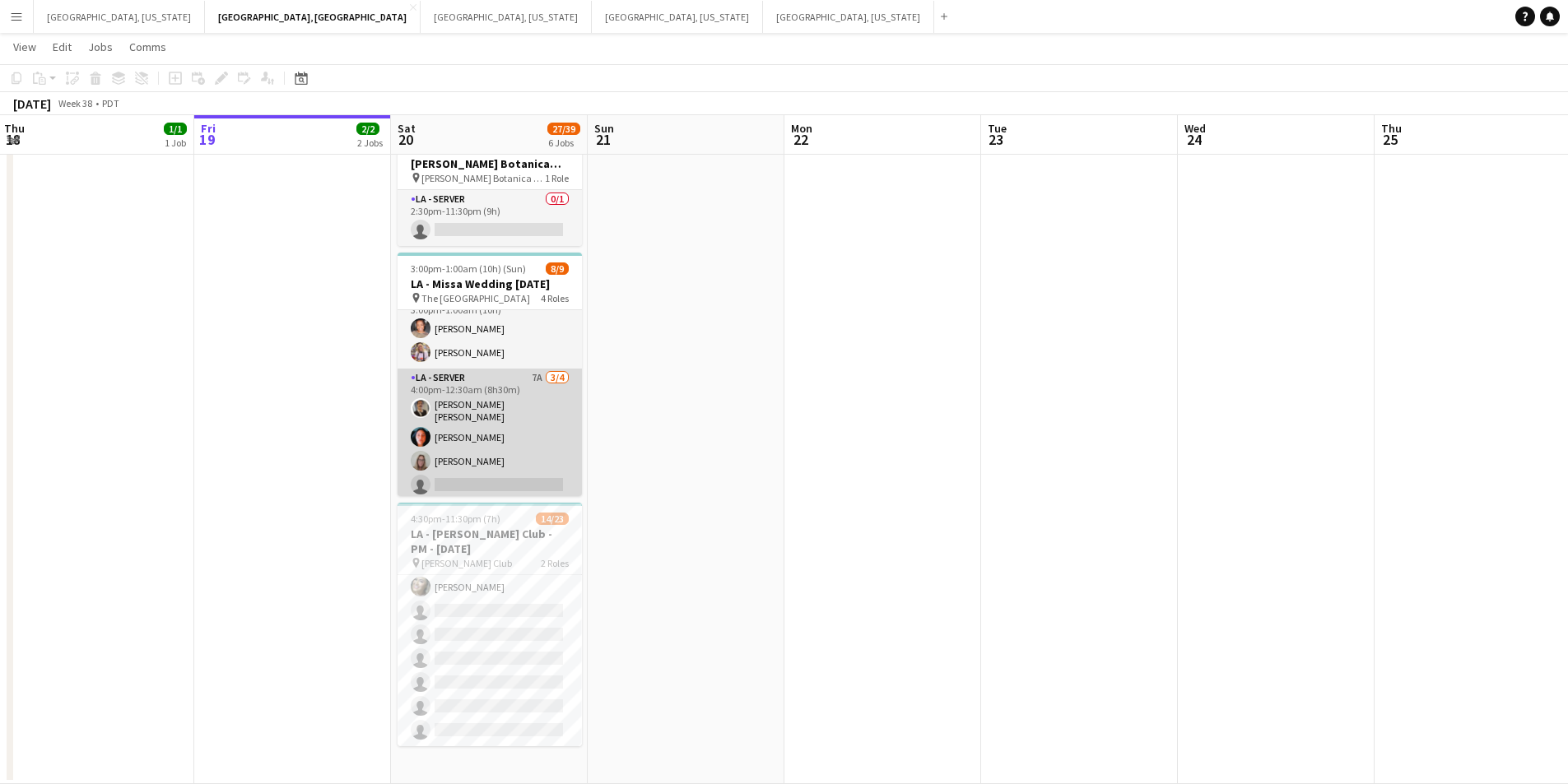
click at [483, 457] on app-card-role "LA - Server 7A 3/4 4:00pm-12:30am (8h30m) David Gersain Luis Juan Jessica Garci…" at bounding box center [489, 435] width 184 height 132
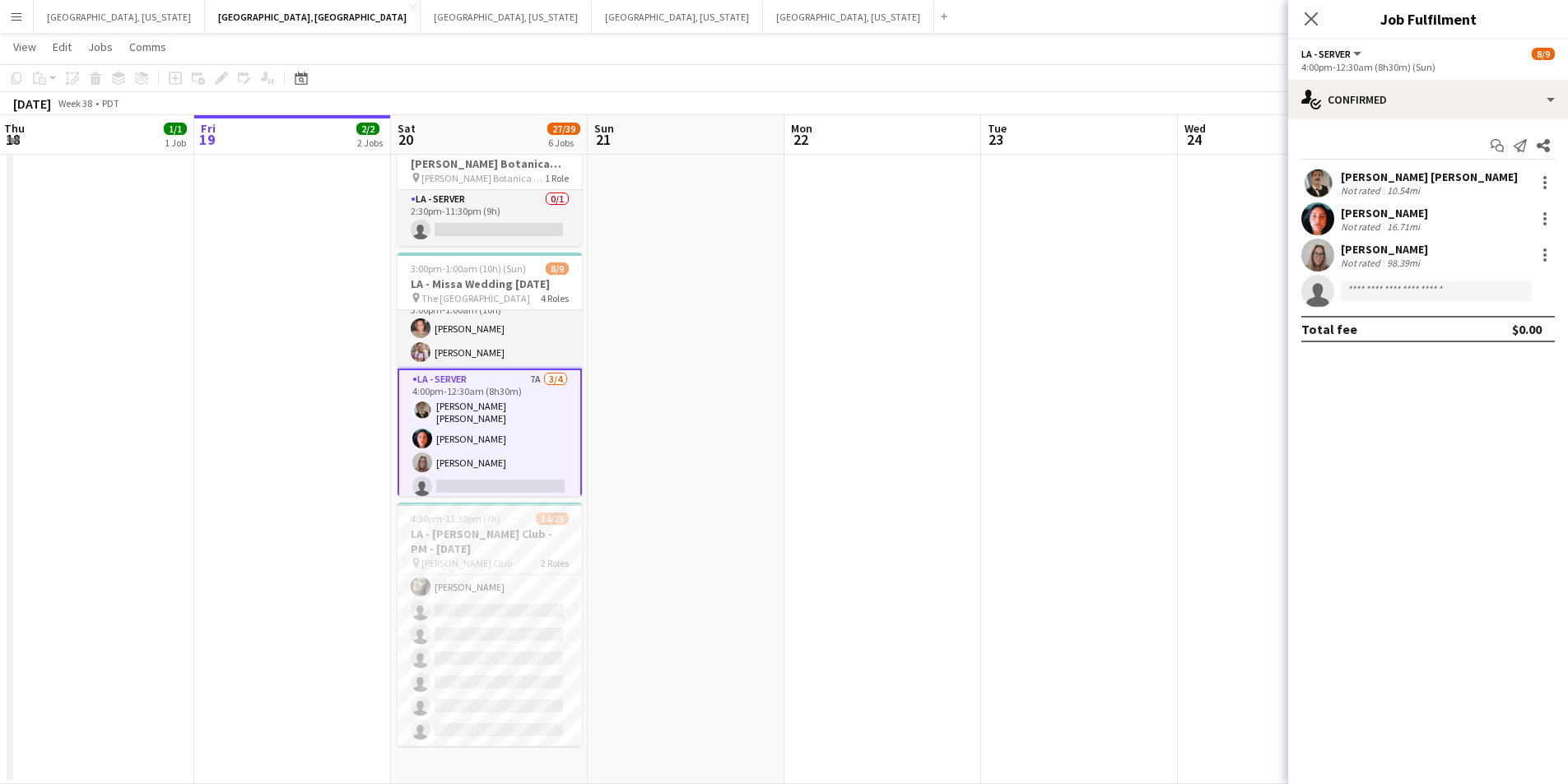
click at [1434, 250] on div "randee martins Not rated 98.39mi" at bounding box center [1428, 255] width 280 height 33
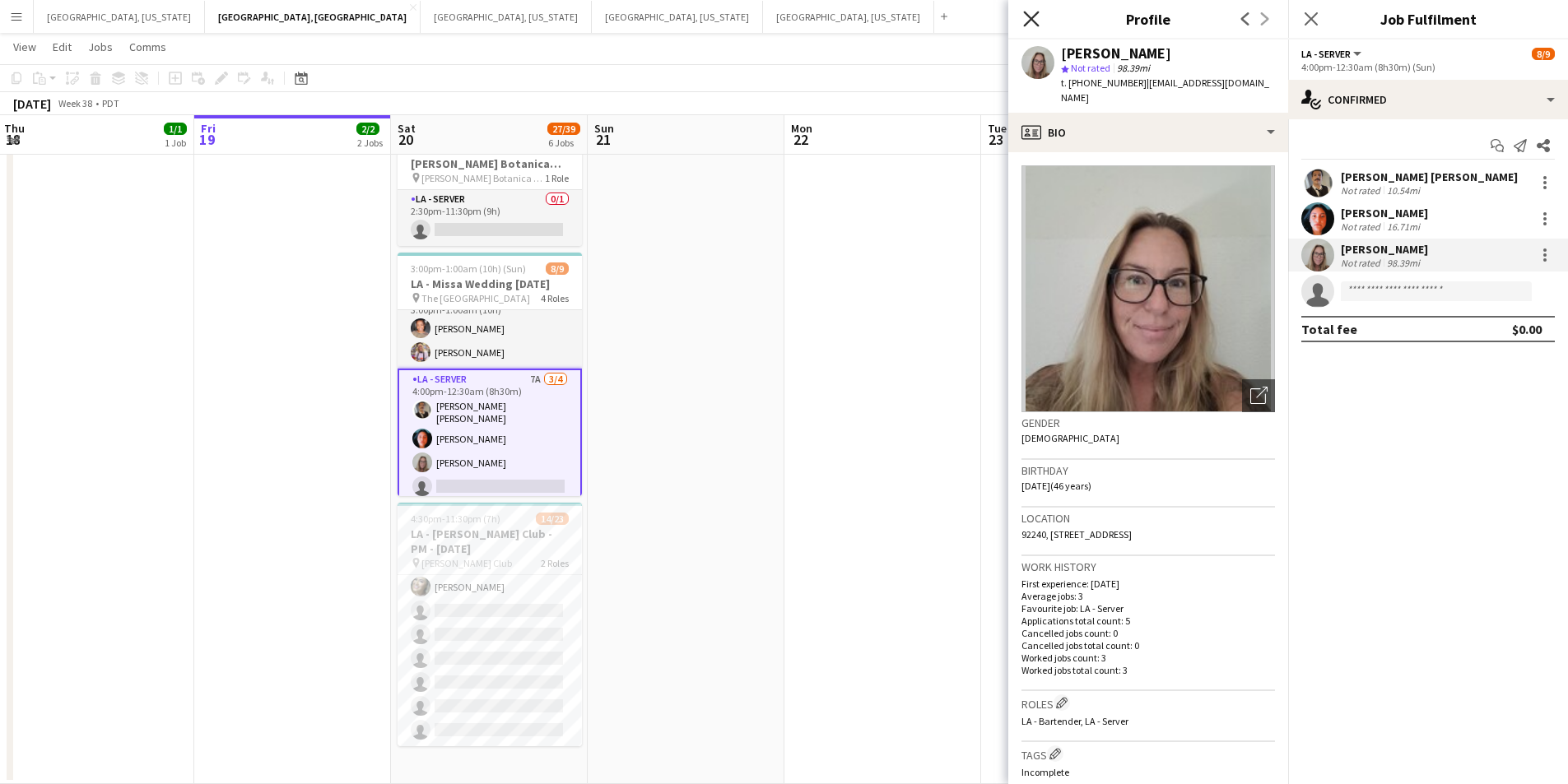
click at [1034, 22] on icon at bounding box center [1031, 18] width 16 height 16
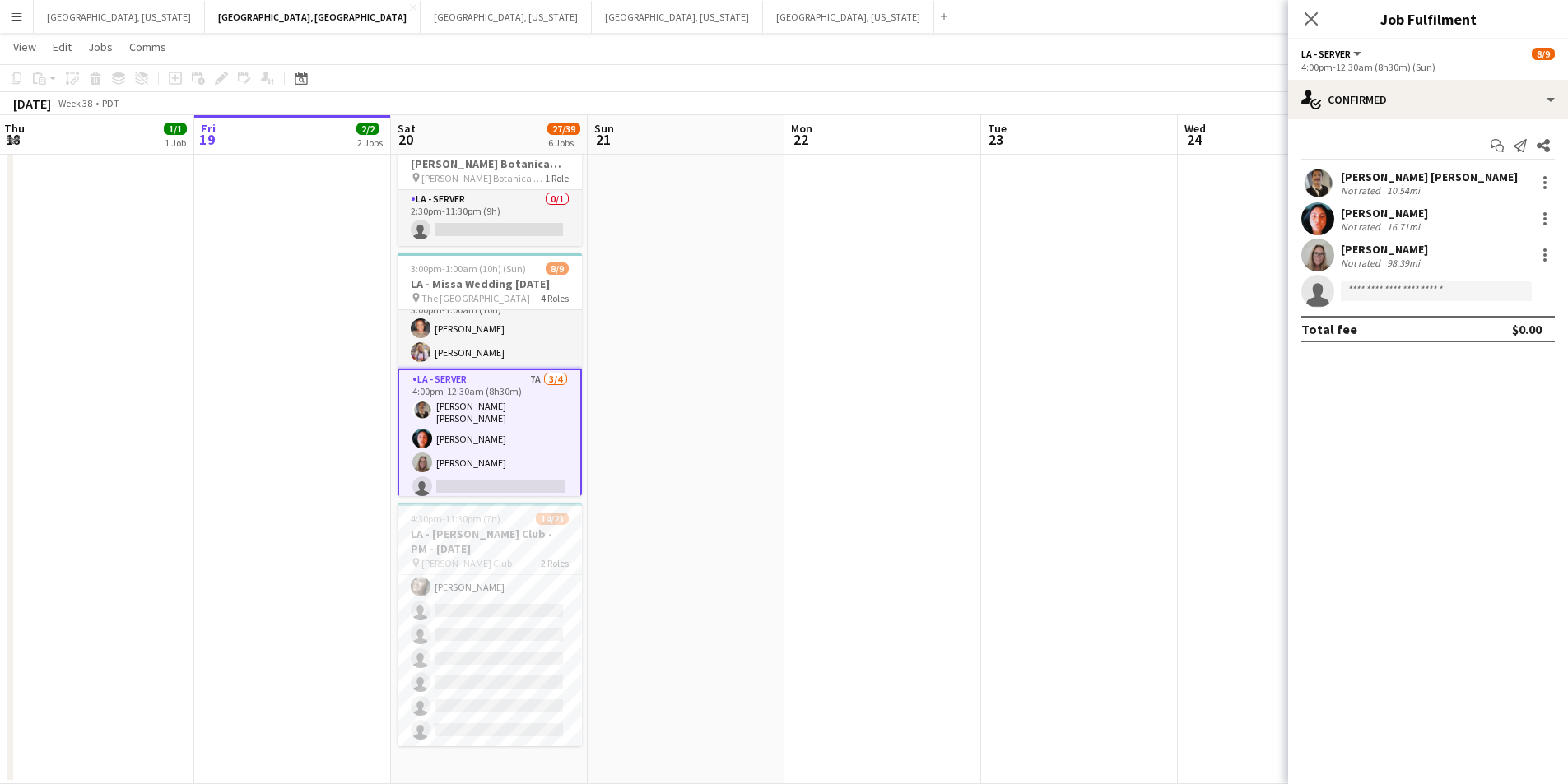
click at [1327, 16] on div "Close pop-in" at bounding box center [1311, 19] width 46 height 38
click at [1311, 17] on icon "Close pop-in" at bounding box center [1311, 18] width 16 height 16
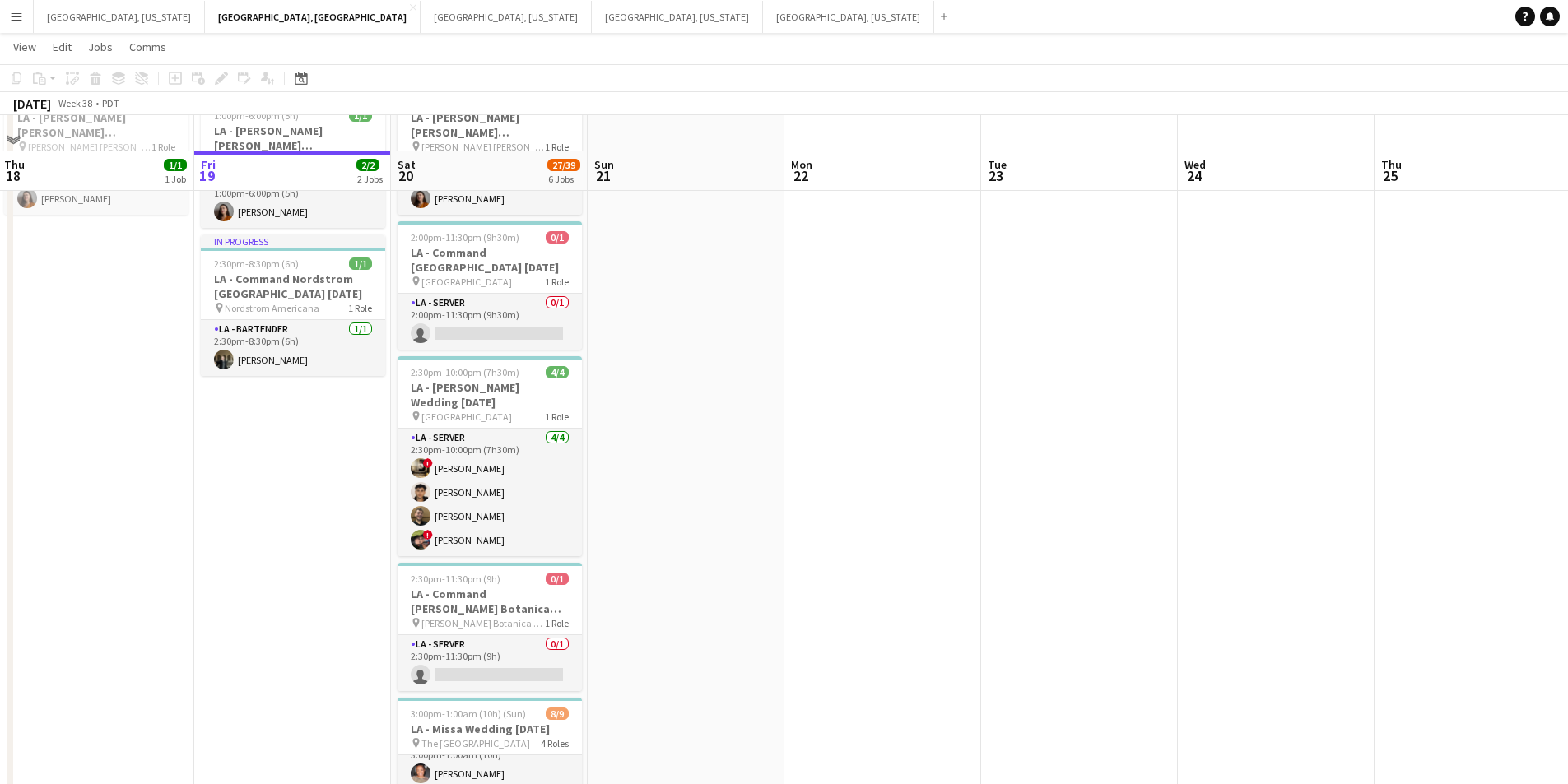
scroll to position [247, 0]
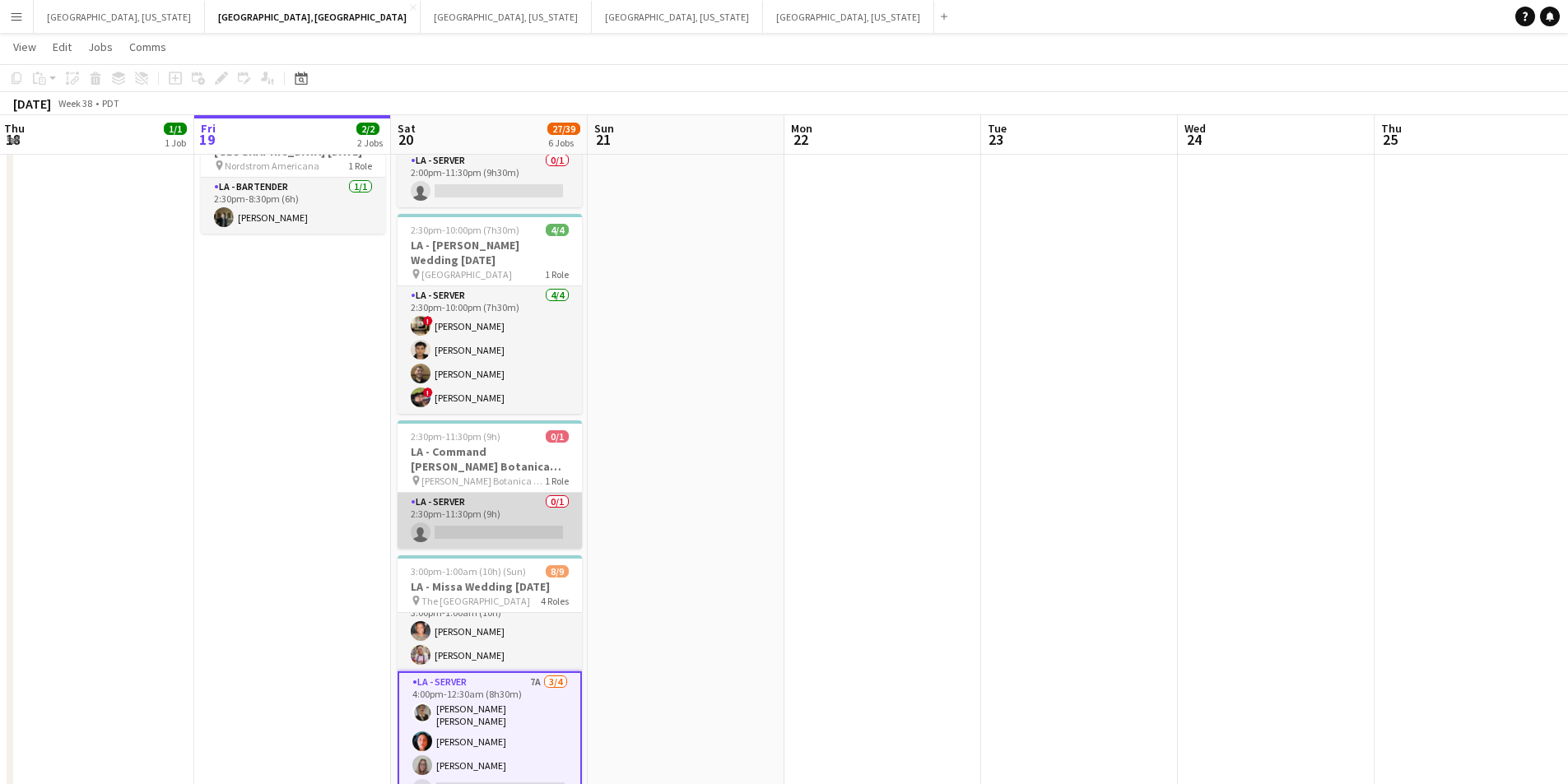
click at [537, 514] on app-card-role "LA - Server 0/1 2:30pm-11:30pm (9h) single-neutral-actions" at bounding box center [489, 520] width 184 height 56
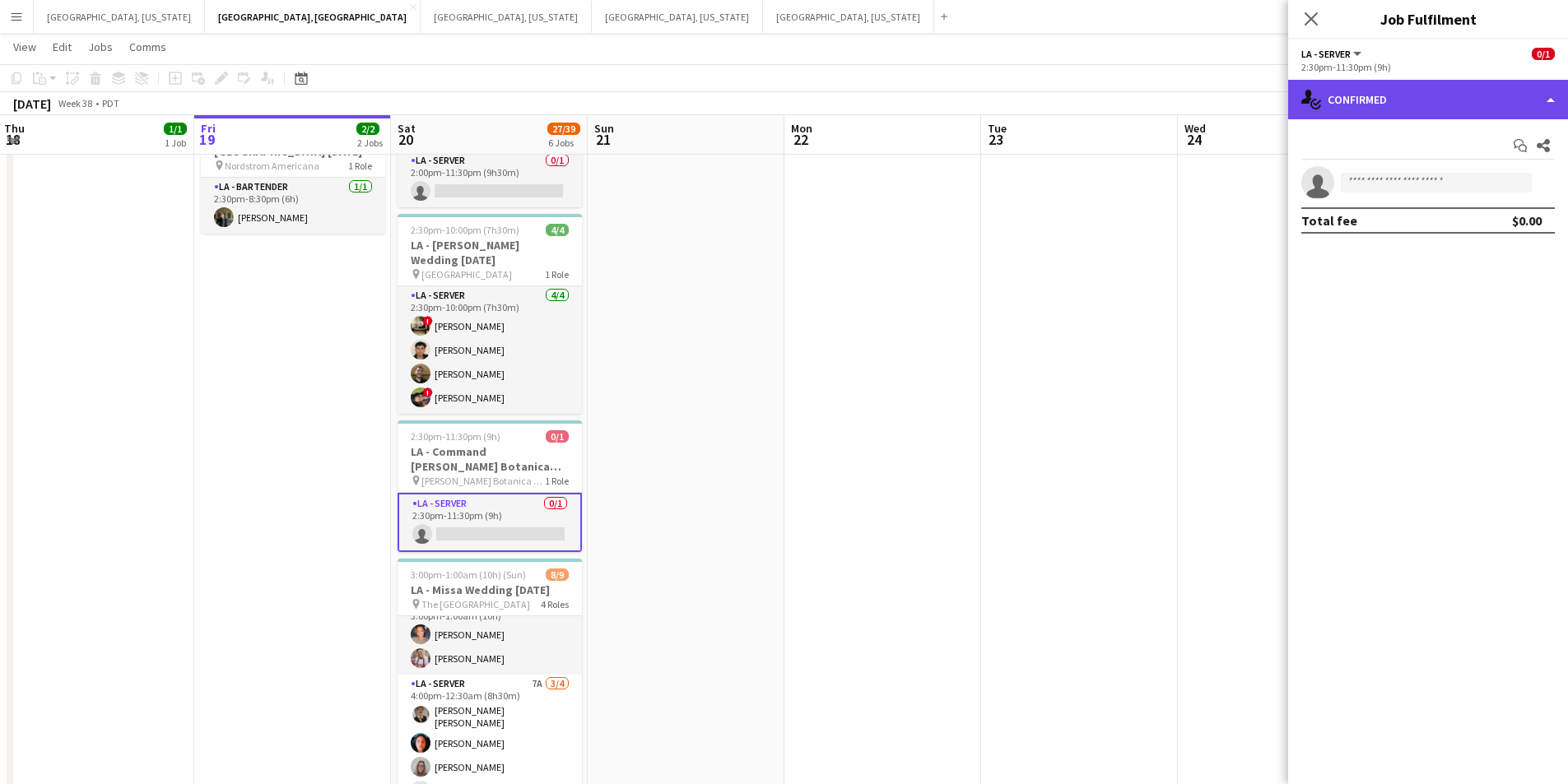
click at [1548, 98] on div "single-neutral-actions-check-2 Confirmed" at bounding box center [1428, 100] width 280 height 40
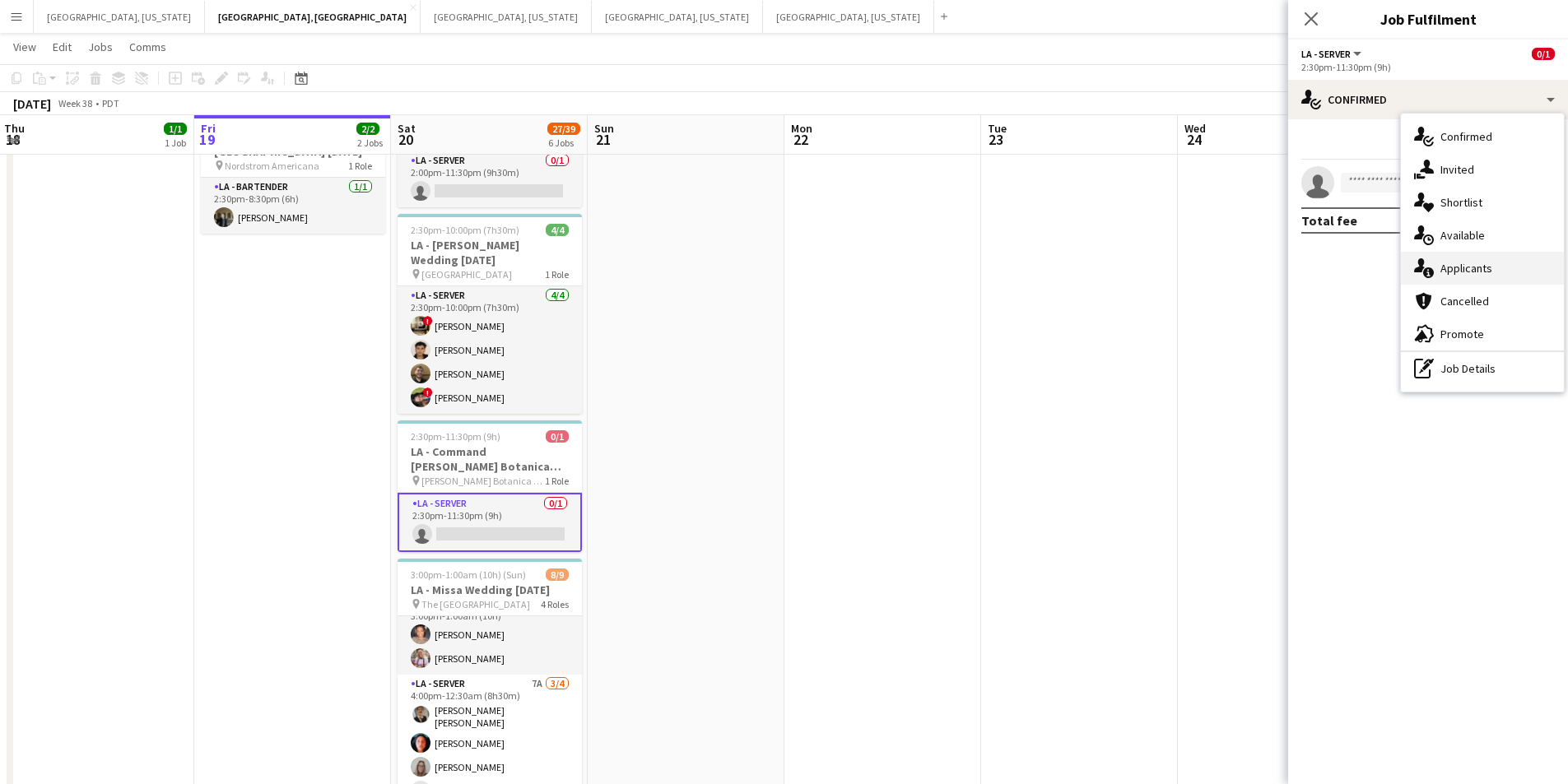
click at [1491, 277] on div "single-neutral-actions-information Applicants" at bounding box center [1482, 268] width 163 height 33
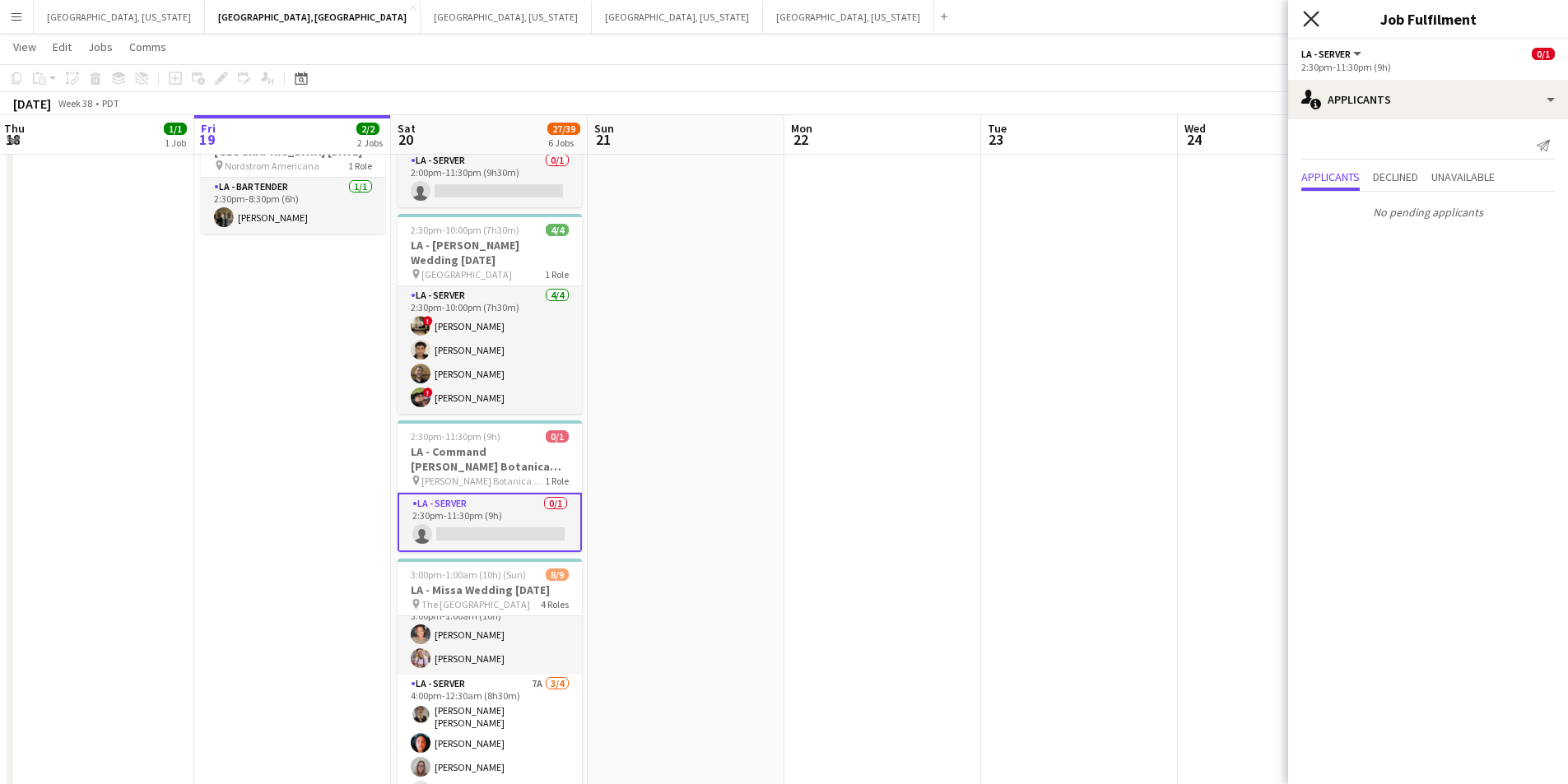
click at [1307, 19] on icon "Close pop-in" at bounding box center [1311, 18] width 16 height 16
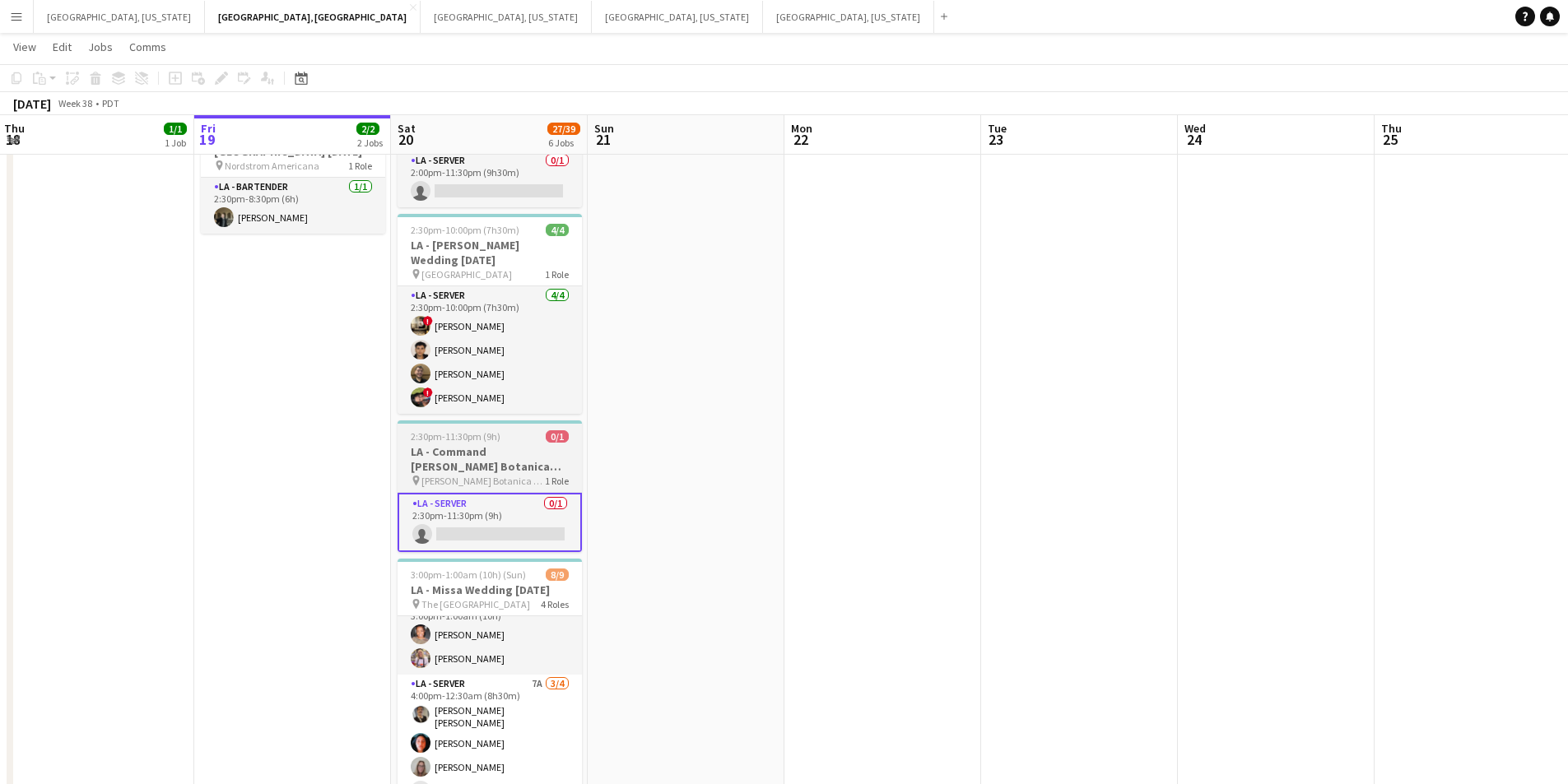
click at [527, 457] on h3 "LA - Command [PERSON_NAME] Botanica [DATE]" at bounding box center [489, 459] width 184 height 29
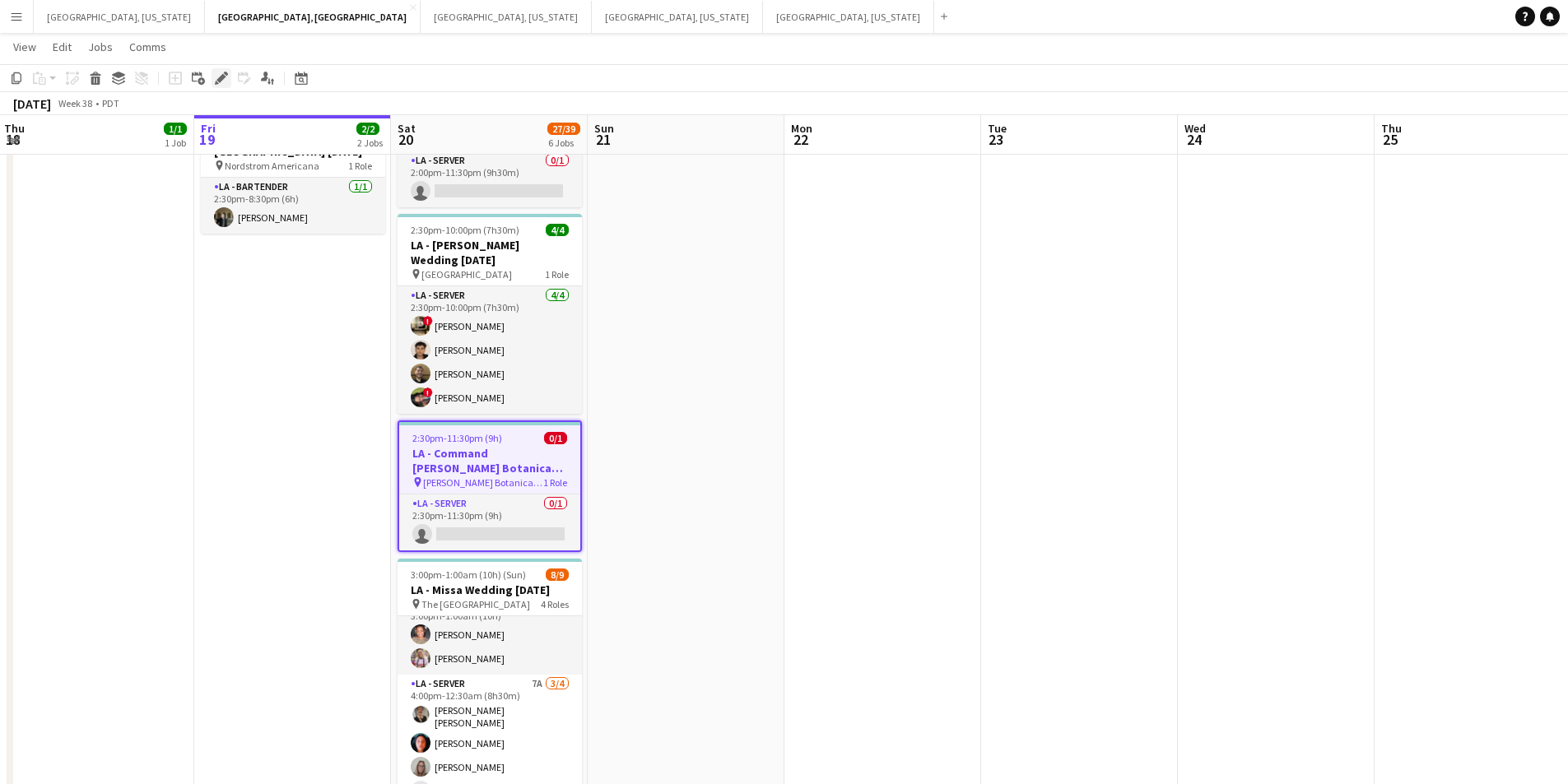
click at [217, 79] on icon "Edit" at bounding box center [222, 78] width 13 height 13
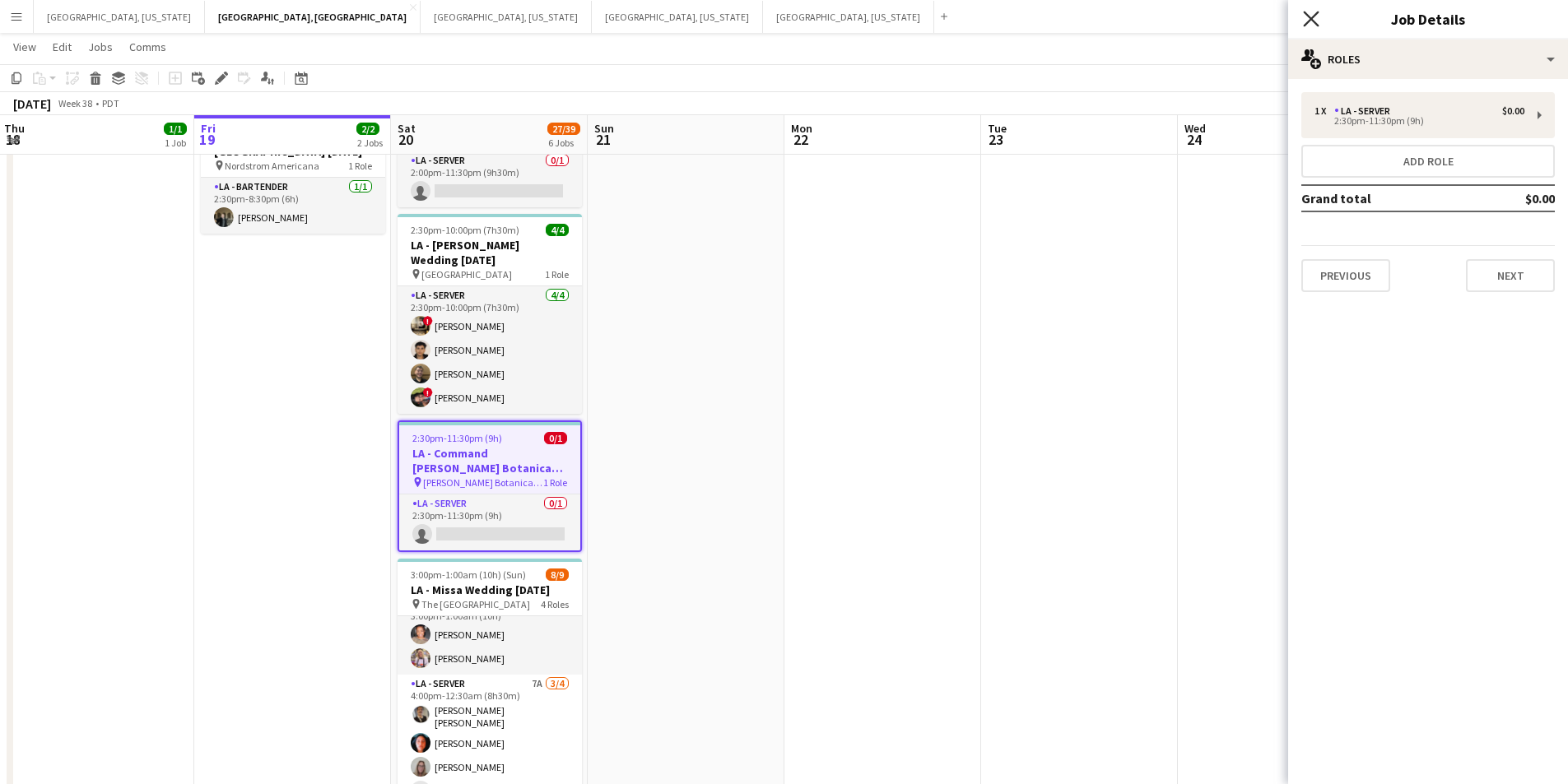
click at [1316, 23] on icon at bounding box center [1311, 18] width 16 height 16
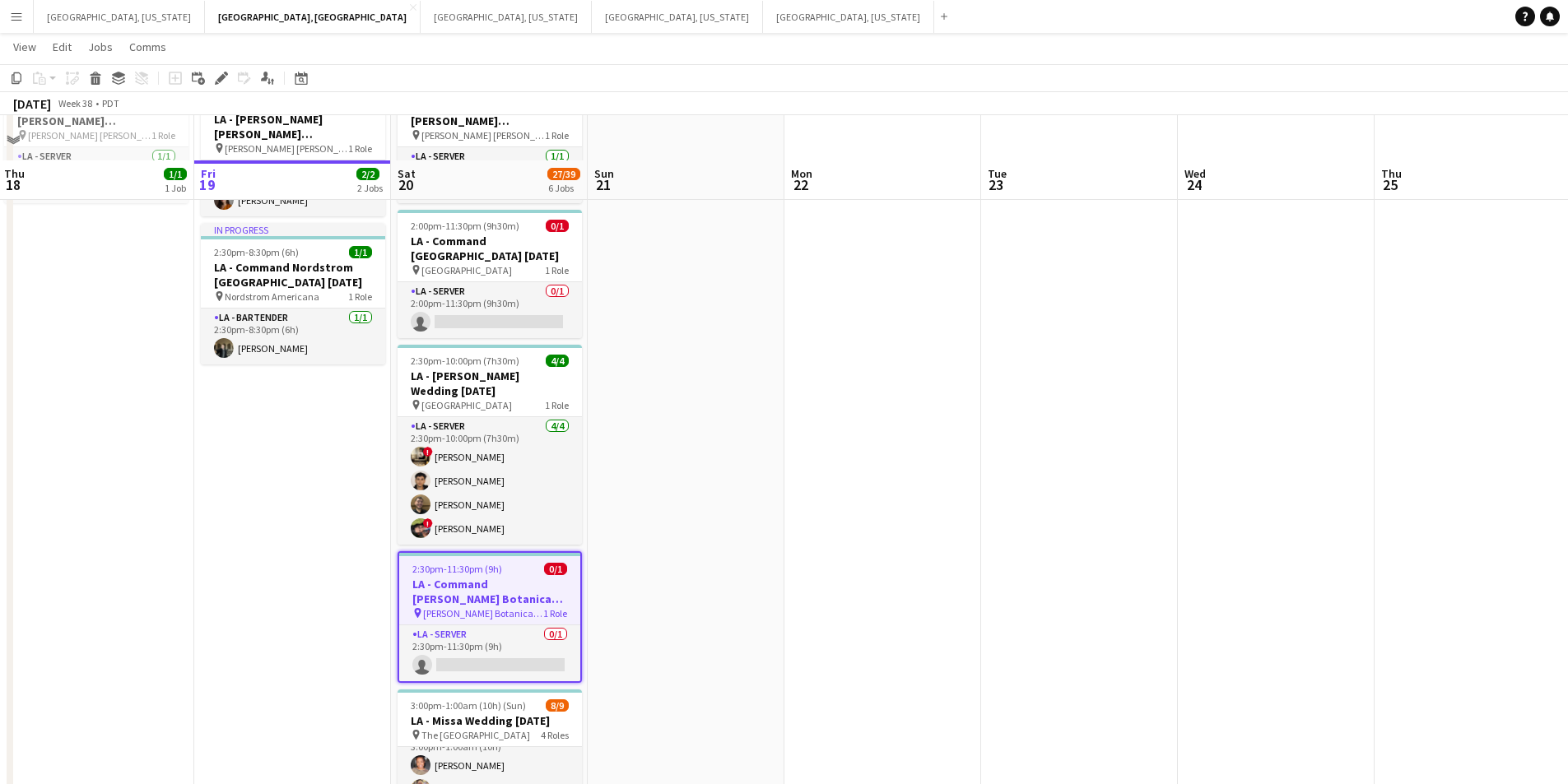
scroll to position [0, 0]
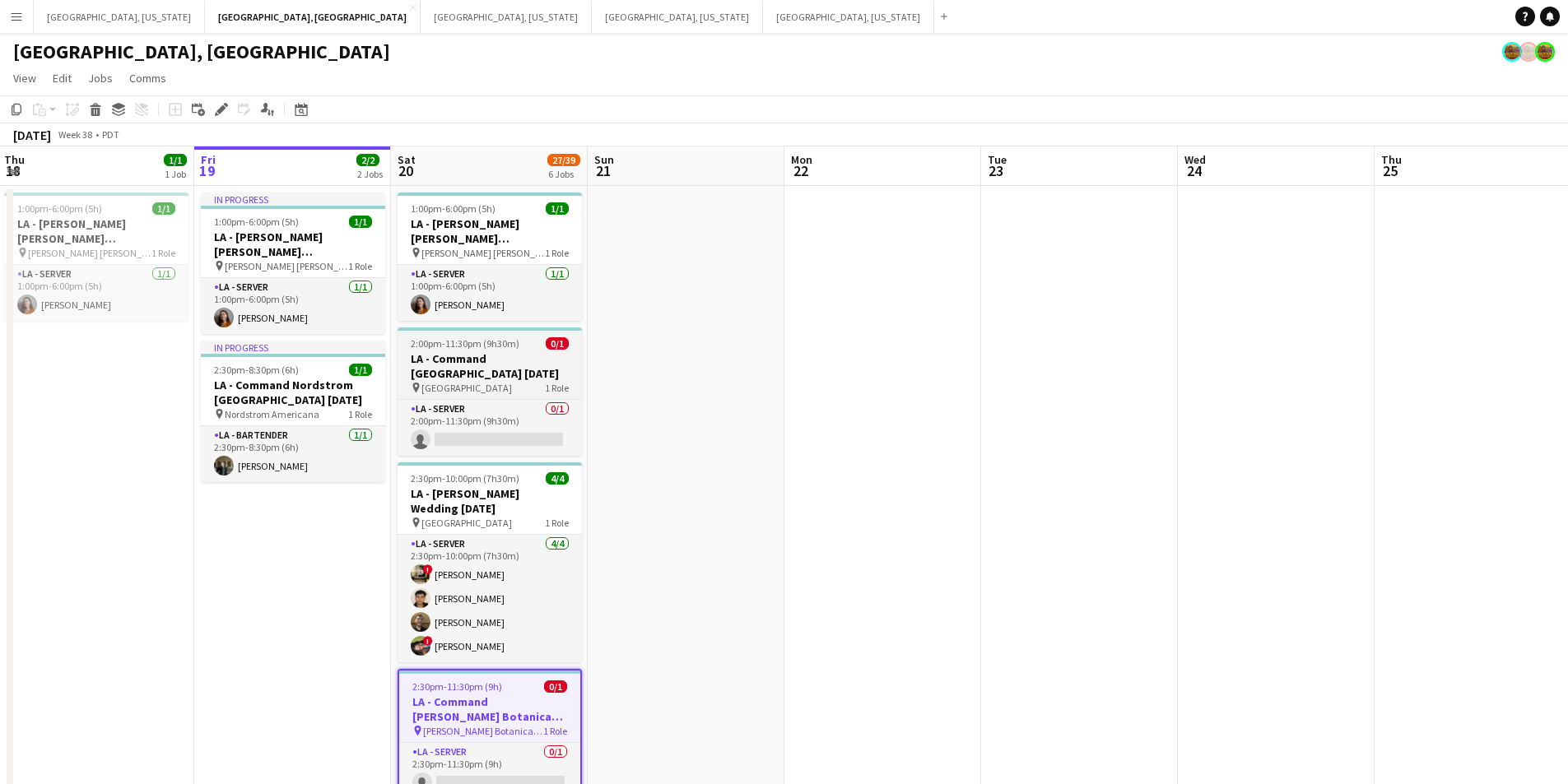
click at [521, 359] on h3 "LA - Command [GEOGRAPHIC_DATA] [DATE]" at bounding box center [489, 365] width 184 height 29
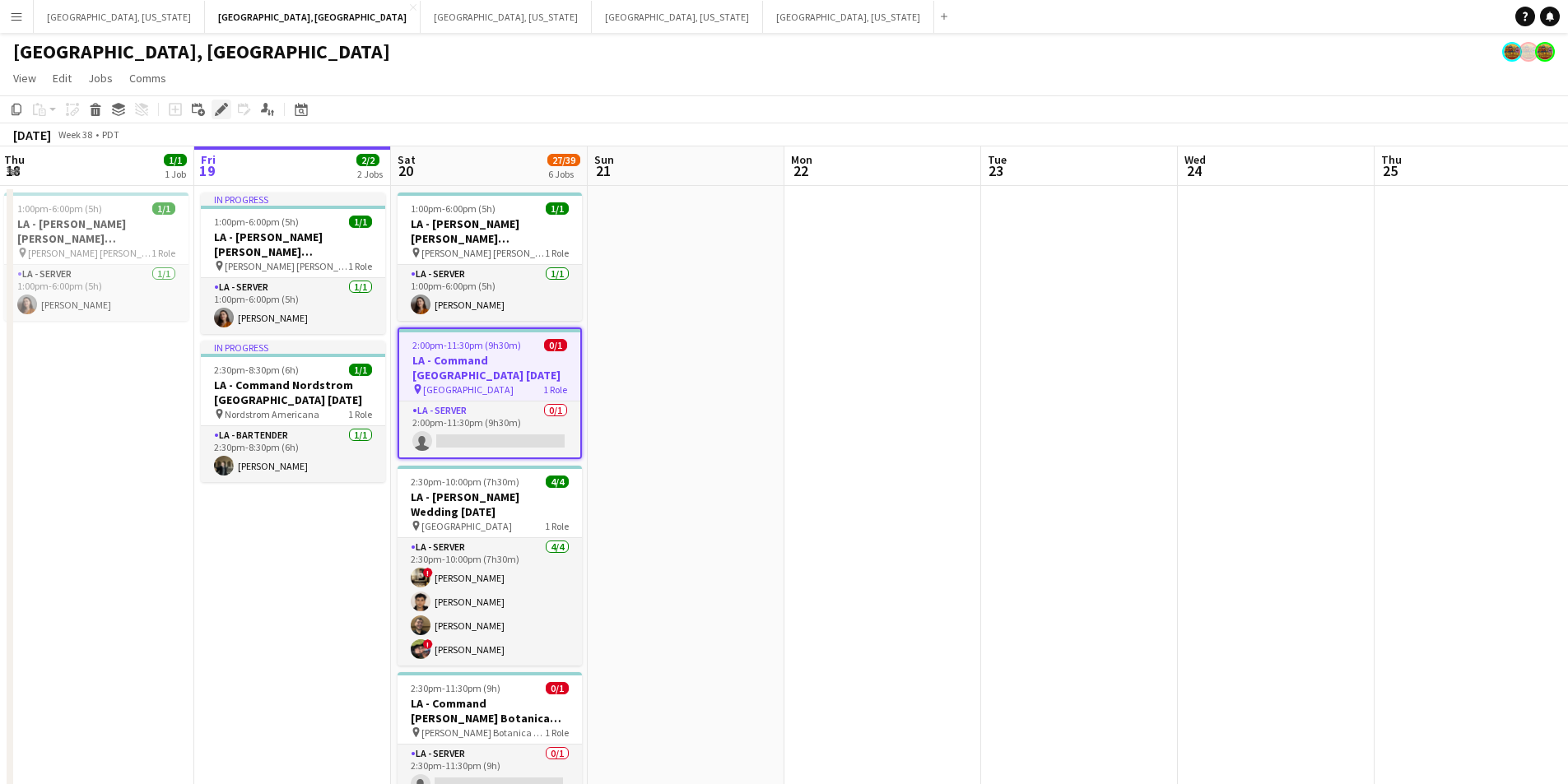
click at [222, 108] on icon at bounding box center [221, 110] width 9 height 9
type input "**********"
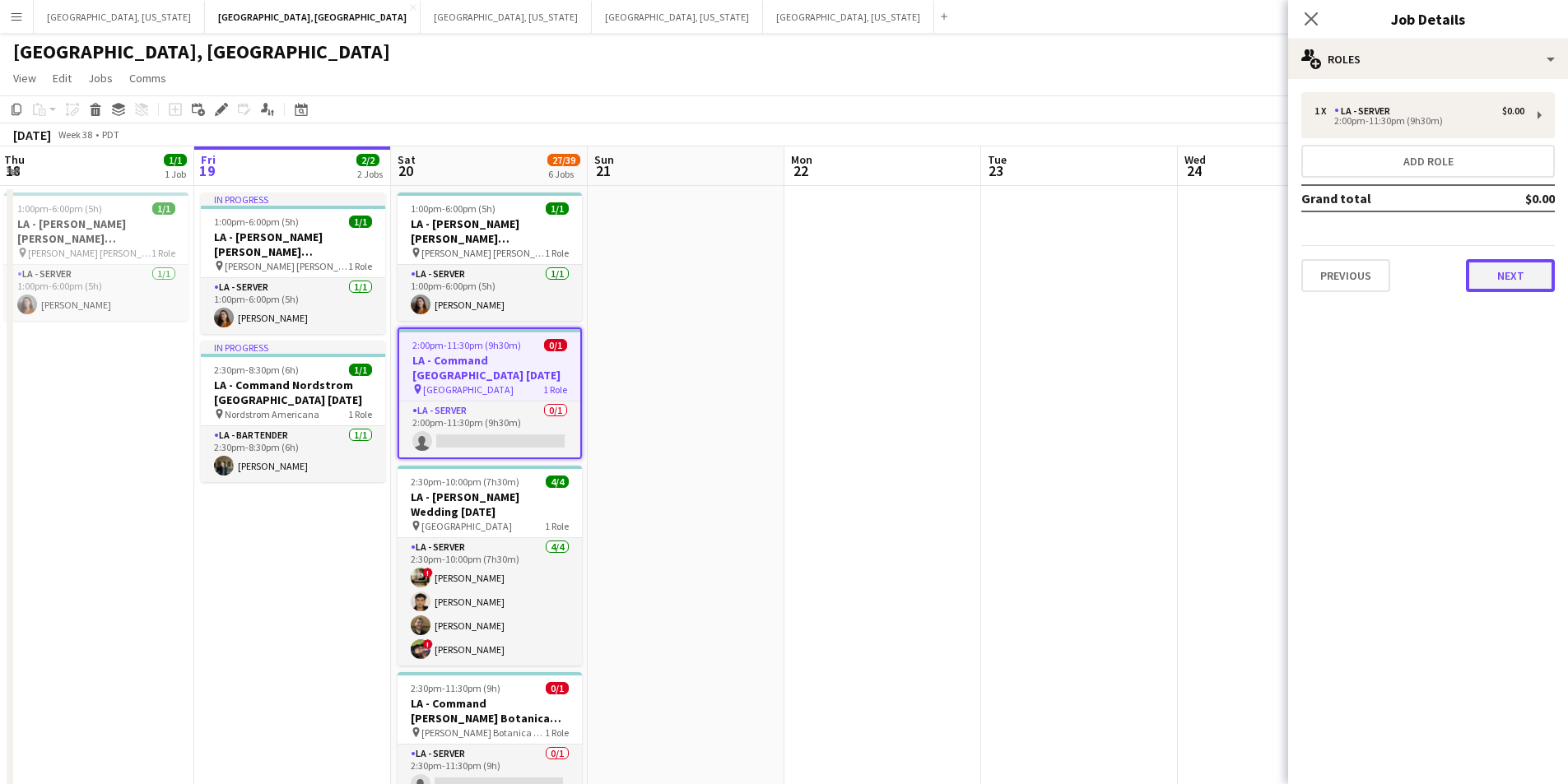
click at [1527, 269] on button "Next" at bounding box center [1510, 275] width 89 height 33
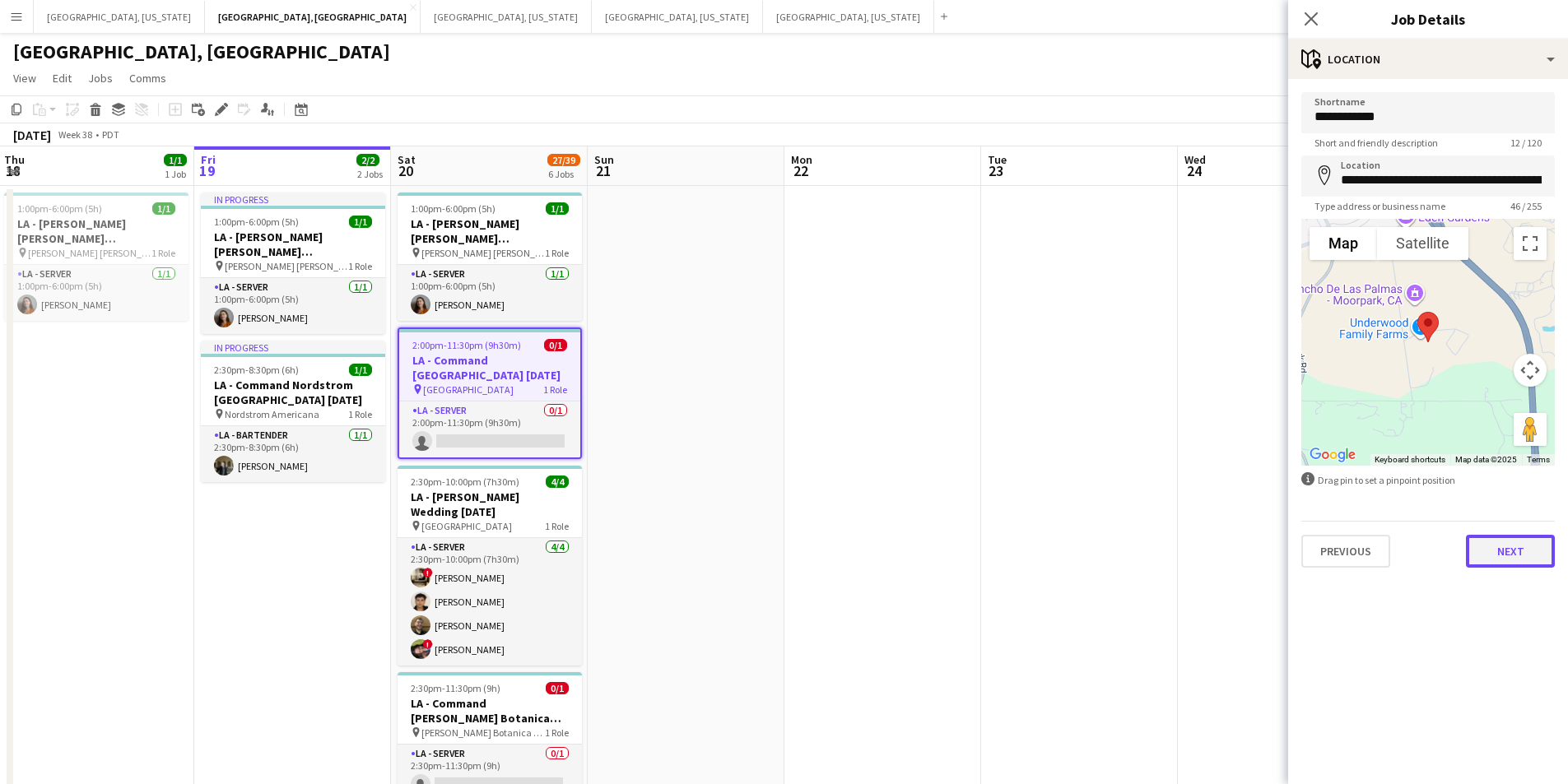
click at [1536, 537] on button "Next" at bounding box center [1510, 551] width 89 height 33
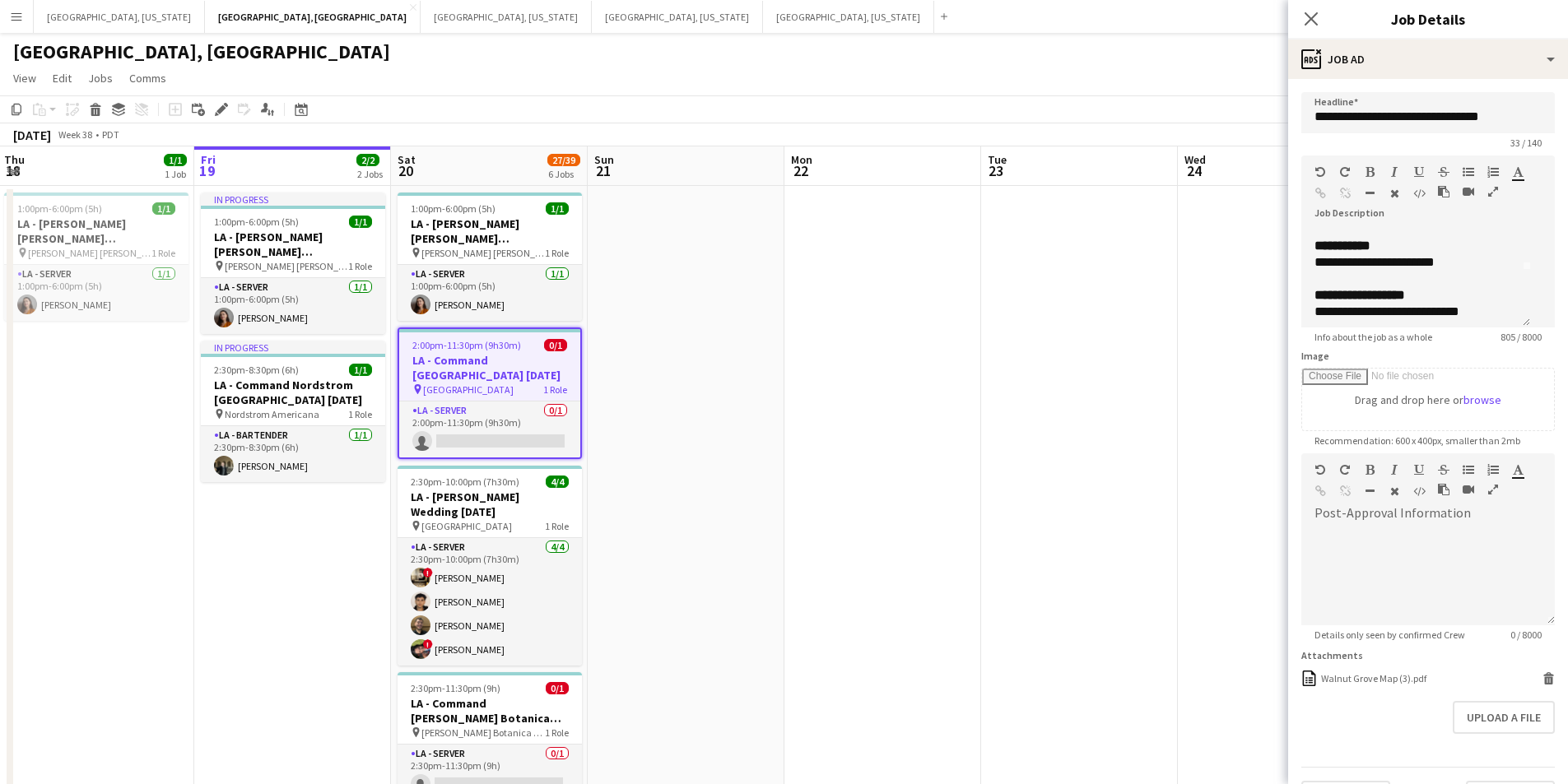
scroll to position [82, 0]
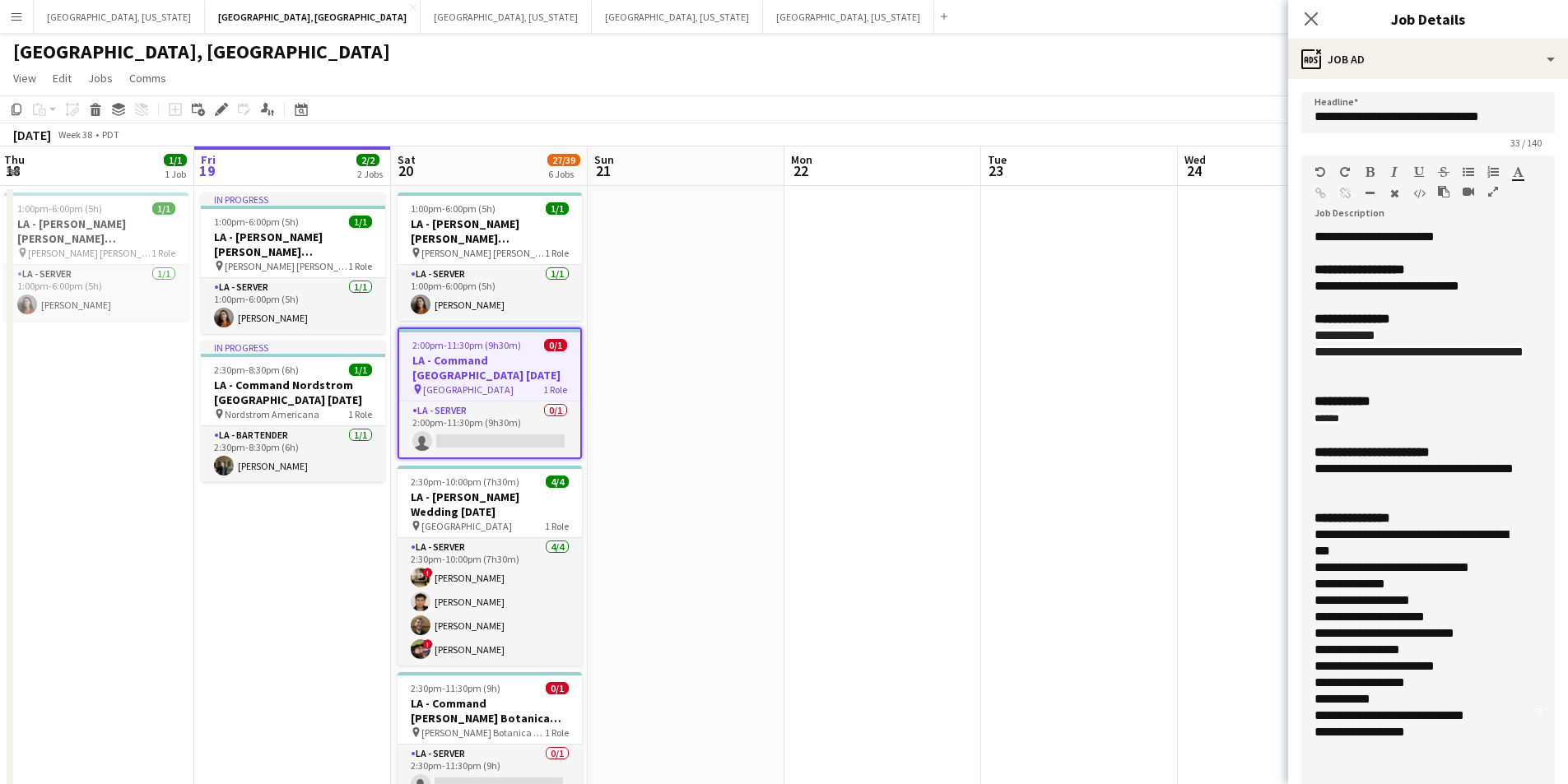
drag, startPoint x: 1526, startPoint y: 344, endPoint x: 1580, endPoint y: 816, distance: 475.1
click at [1568, 783] on html "Menu Boards Boards Boards All jobs Status Workforce Workforce My Workforce Recr…" at bounding box center [784, 667] width 1568 height 1335
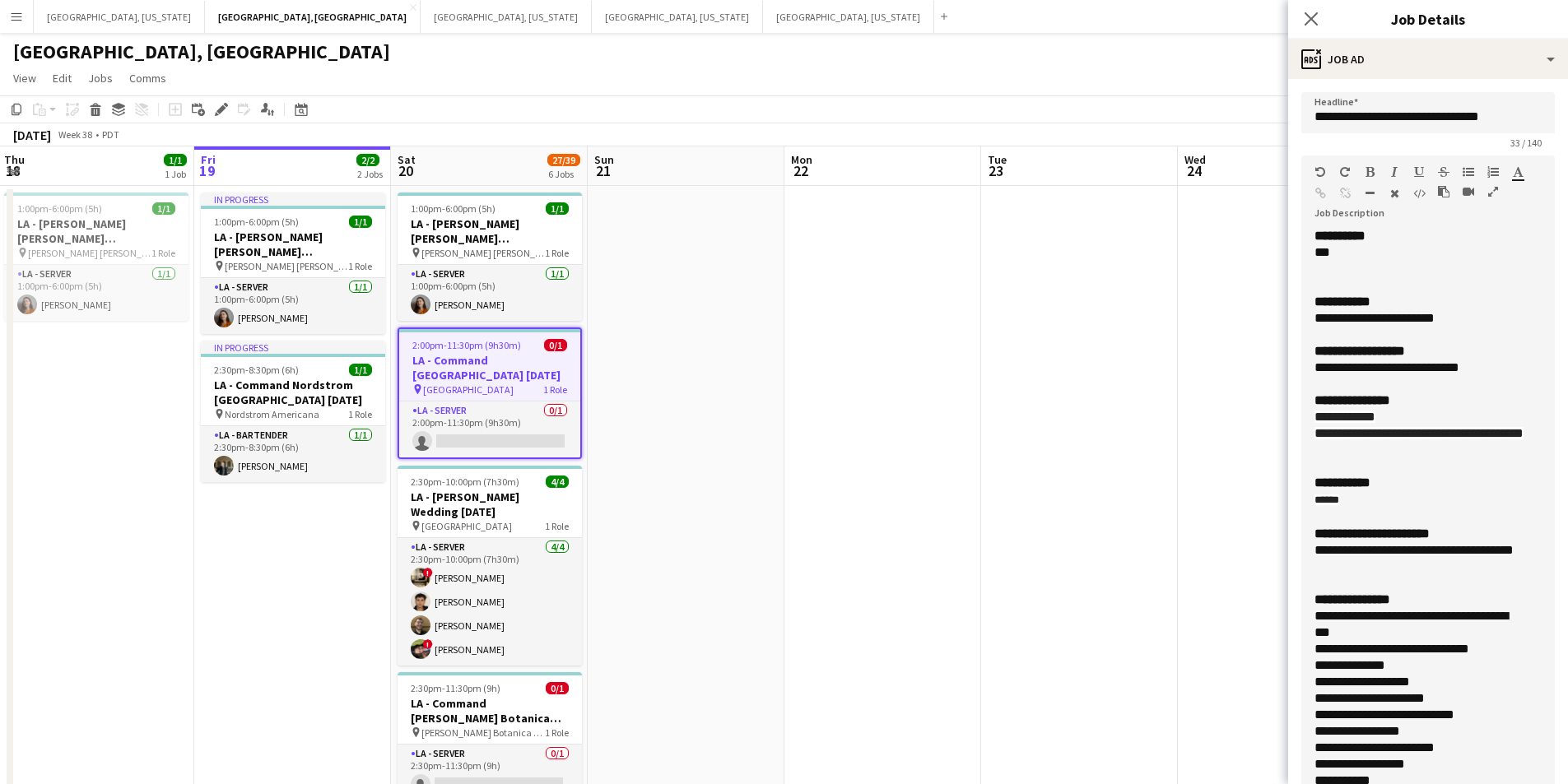
scroll to position [0, 0]
drag, startPoint x: 1504, startPoint y: 372, endPoint x: 1485, endPoint y: 368, distance: 19.4
click at [1485, 368] on div "**********" at bounding box center [1416, 368] width 203 height 16
click at [1518, 367] on div "**********" at bounding box center [1423, 513] width 242 height 570
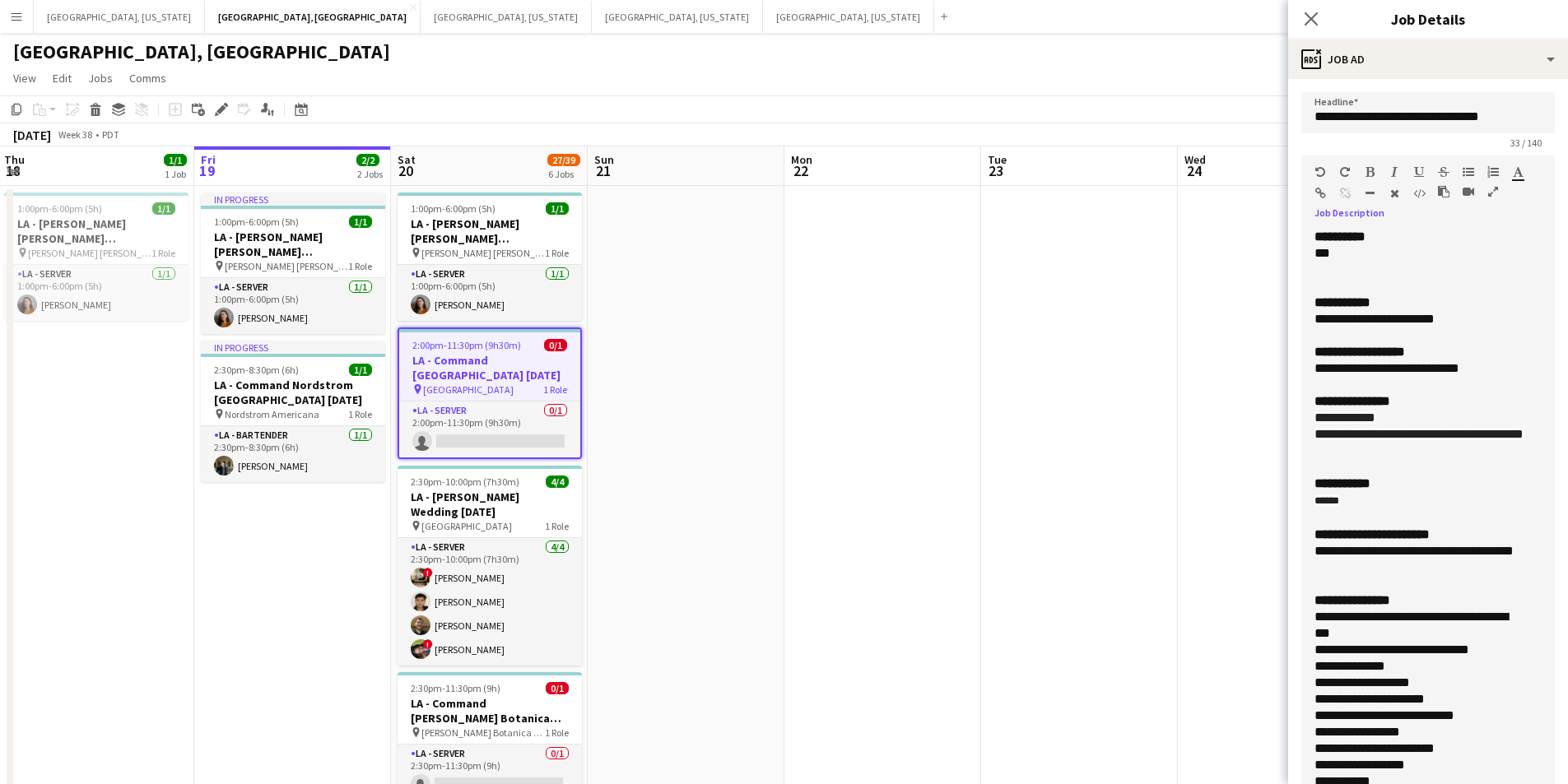
drag, startPoint x: 1408, startPoint y: 448, endPoint x: 1301, endPoint y: 435, distance: 107.8
click at [1301, 435] on form "**********" at bounding box center [1428, 689] width 280 height 1193
copy span "**********"
drag, startPoint x: 1503, startPoint y: 366, endPoint x: 1299, endPoint y: 369, distance: 204.0
click at [1299, 369] on form "**********" at bounding box center [1428, 689] width 280 height 1193
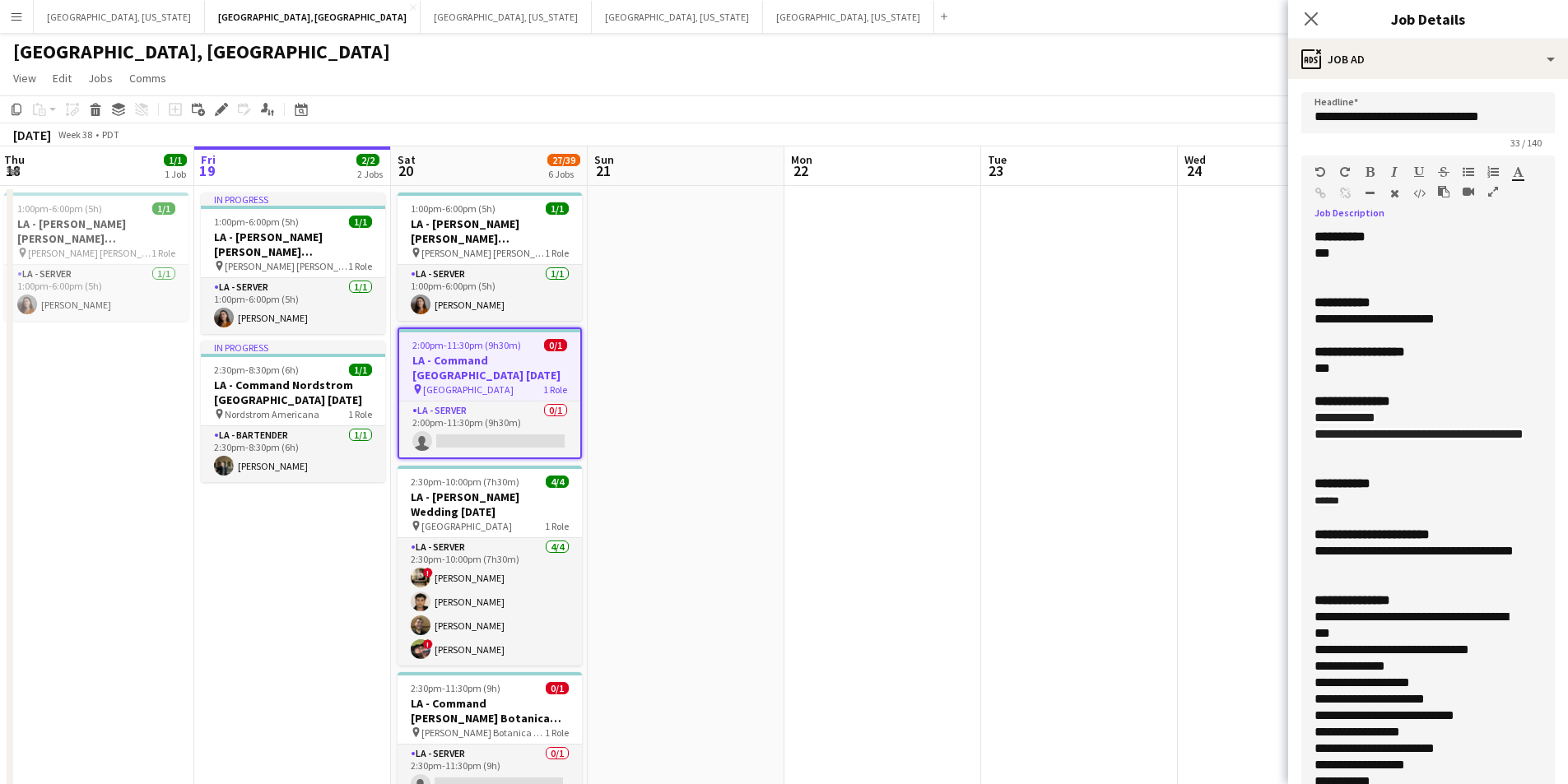
click at [1492, 318] on div "**********" at bounding box center [1416, 319] width 203 height 16
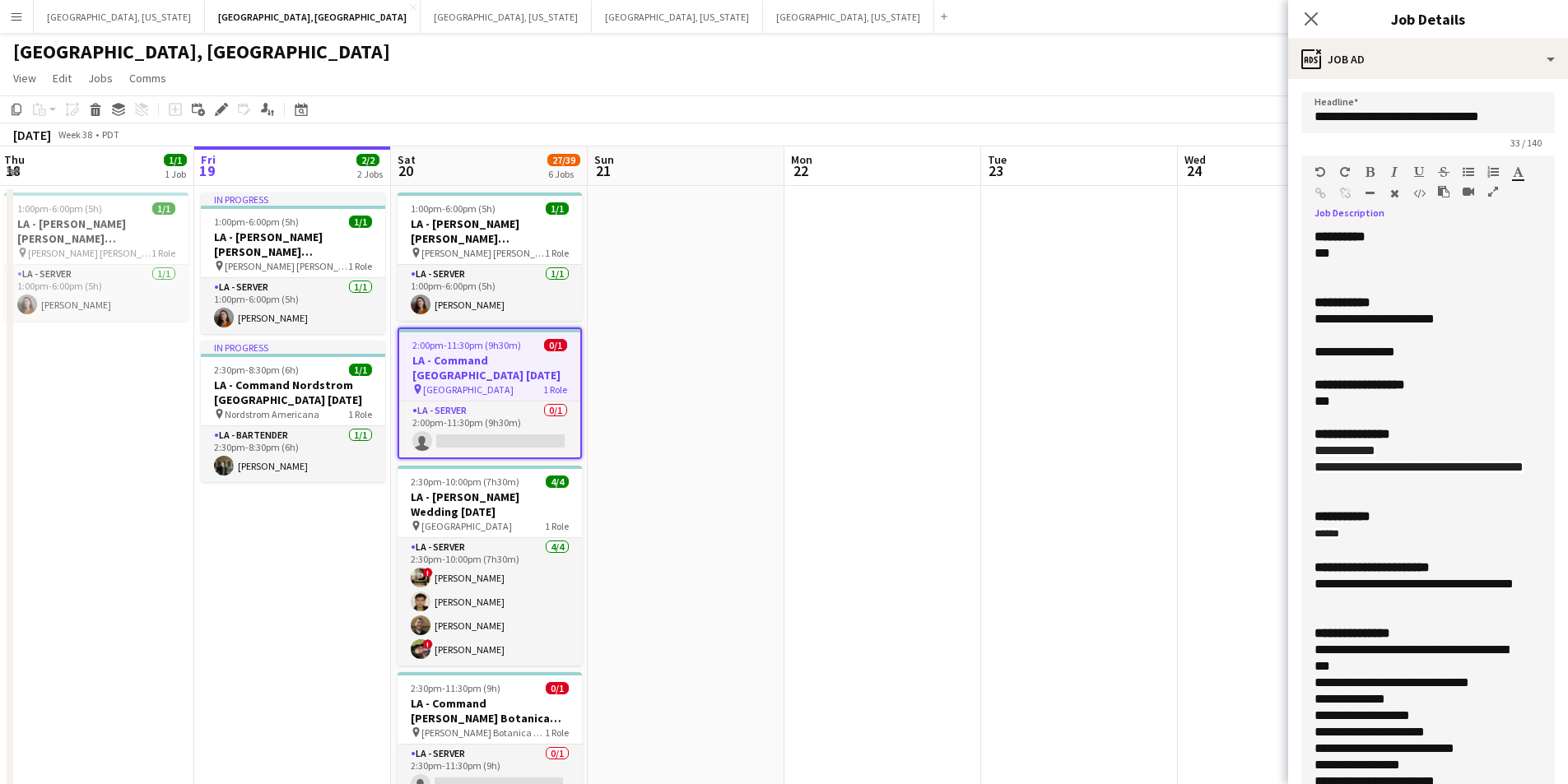
click at [1386, 391] on b "**********" at bounding box center [1360, 384] width 91 height 12
click at [1385, 397] on div "***" at bounding box center [1416, 401] width 203 height 16
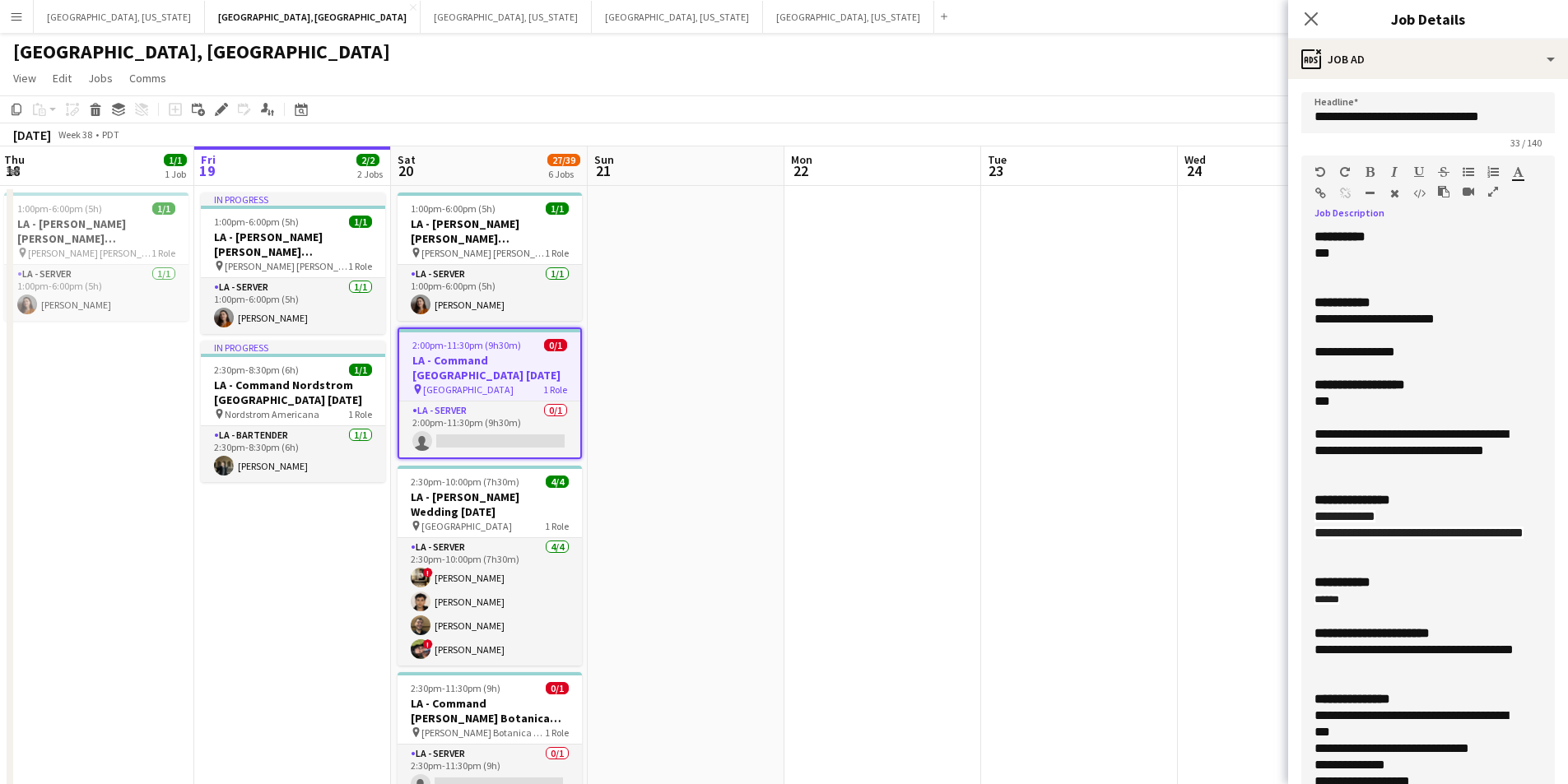
drag, startPoint x: 1367, startPoint y: 354, endPoint x: 1291, endPoint y: 357, distance: 76.1
click at [1291, 357] on form "**********" at bounding box center [1428, 689] width 280 height 1193
click at [1366, 169] on icon "button" at bounding box center [1371, 172] width 9 height 11
click at [1476, 321] on div "**********" at bounding box center [1416, 319] width 203 height 16
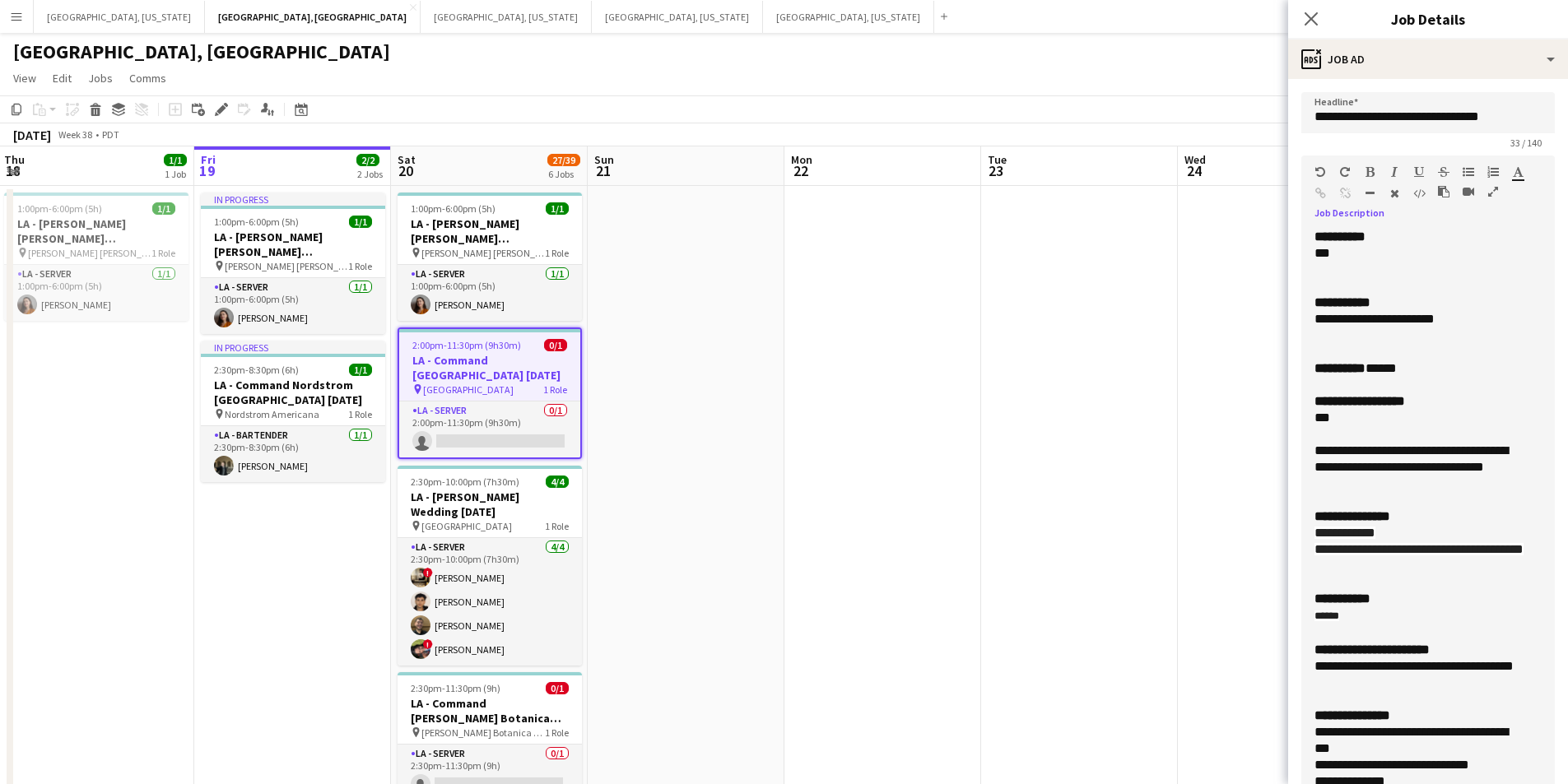
click at [1470, 363] on div "********* ******" at bounding box center [1416, 368] width 203 height 16
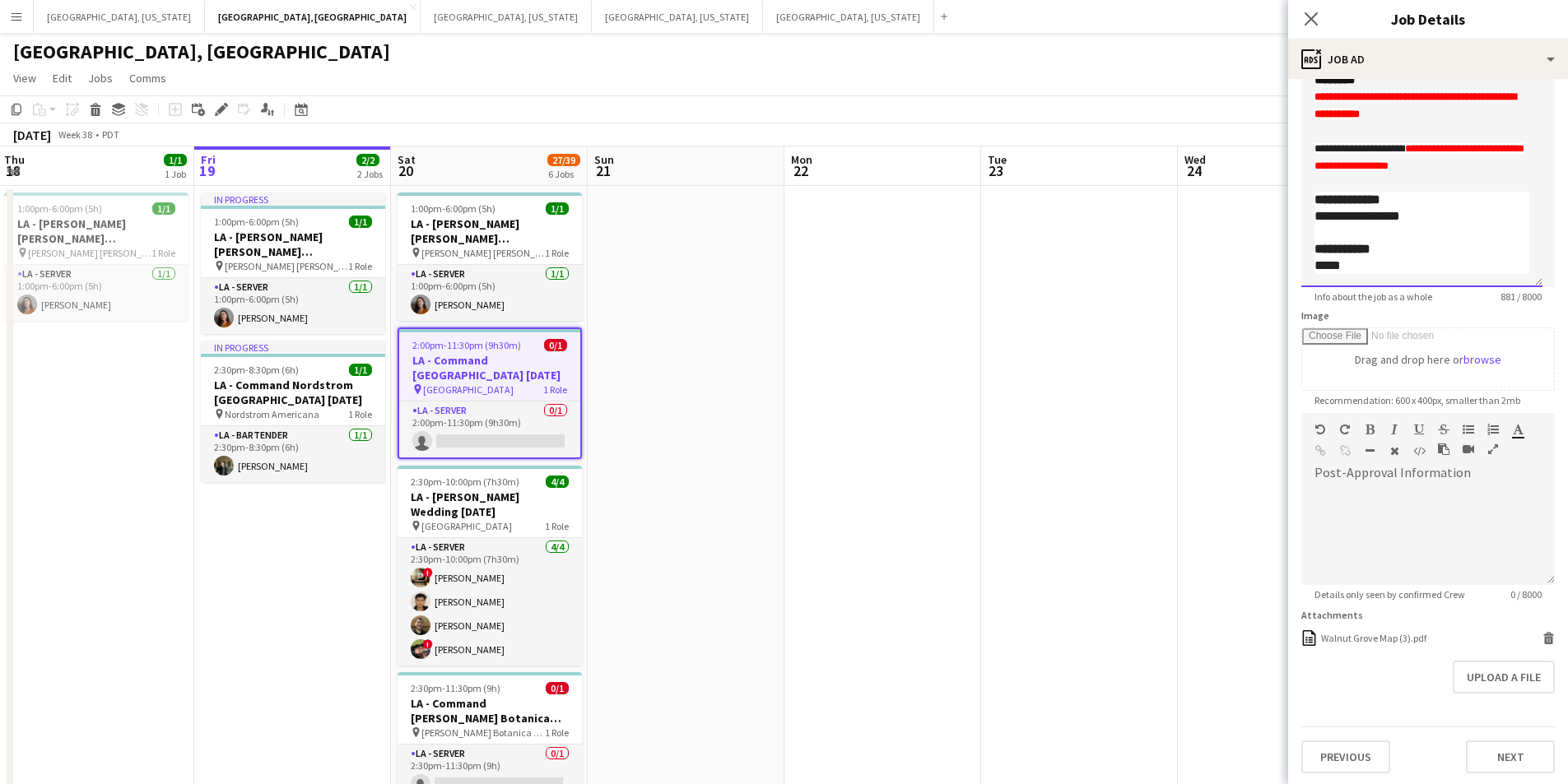
scroll to position [514, 0]
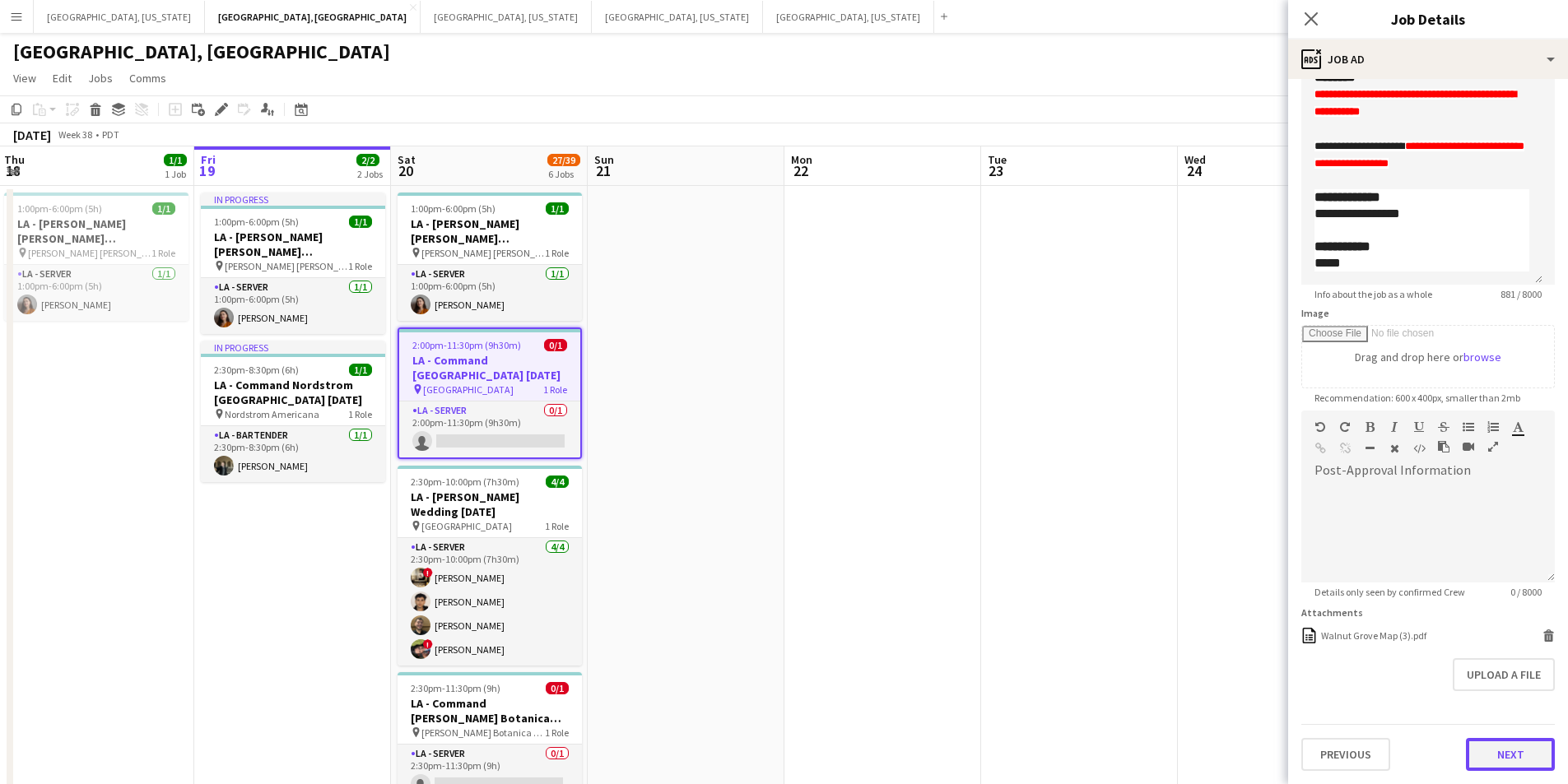
click at [1523, 751] on button "Next" at bounding box center [1510, 754] width 89 height 33
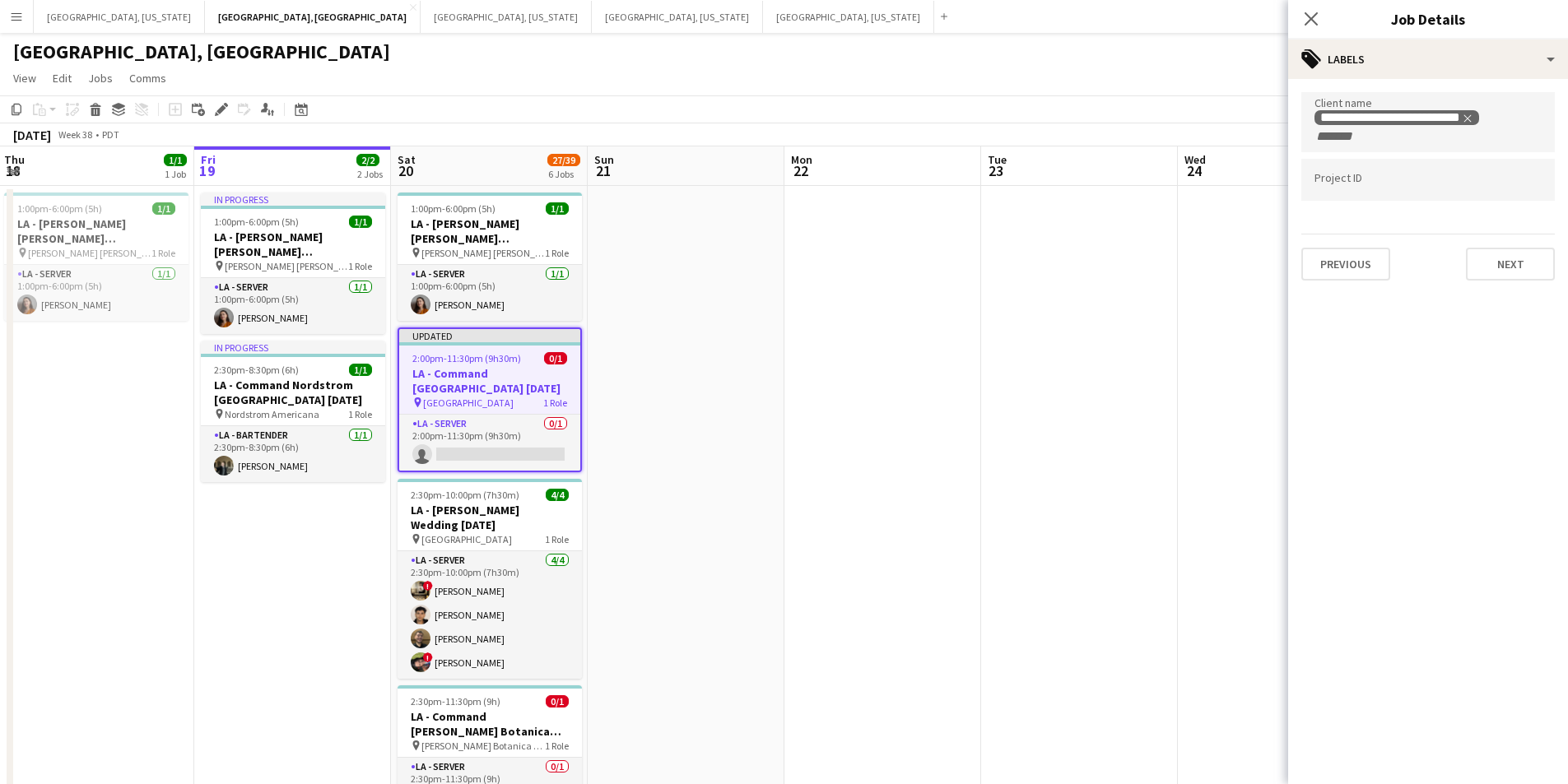
scroll to position [0, 0]
click at [1316, 23] on icon at bounding box center [1311, 18] width 16 height 16
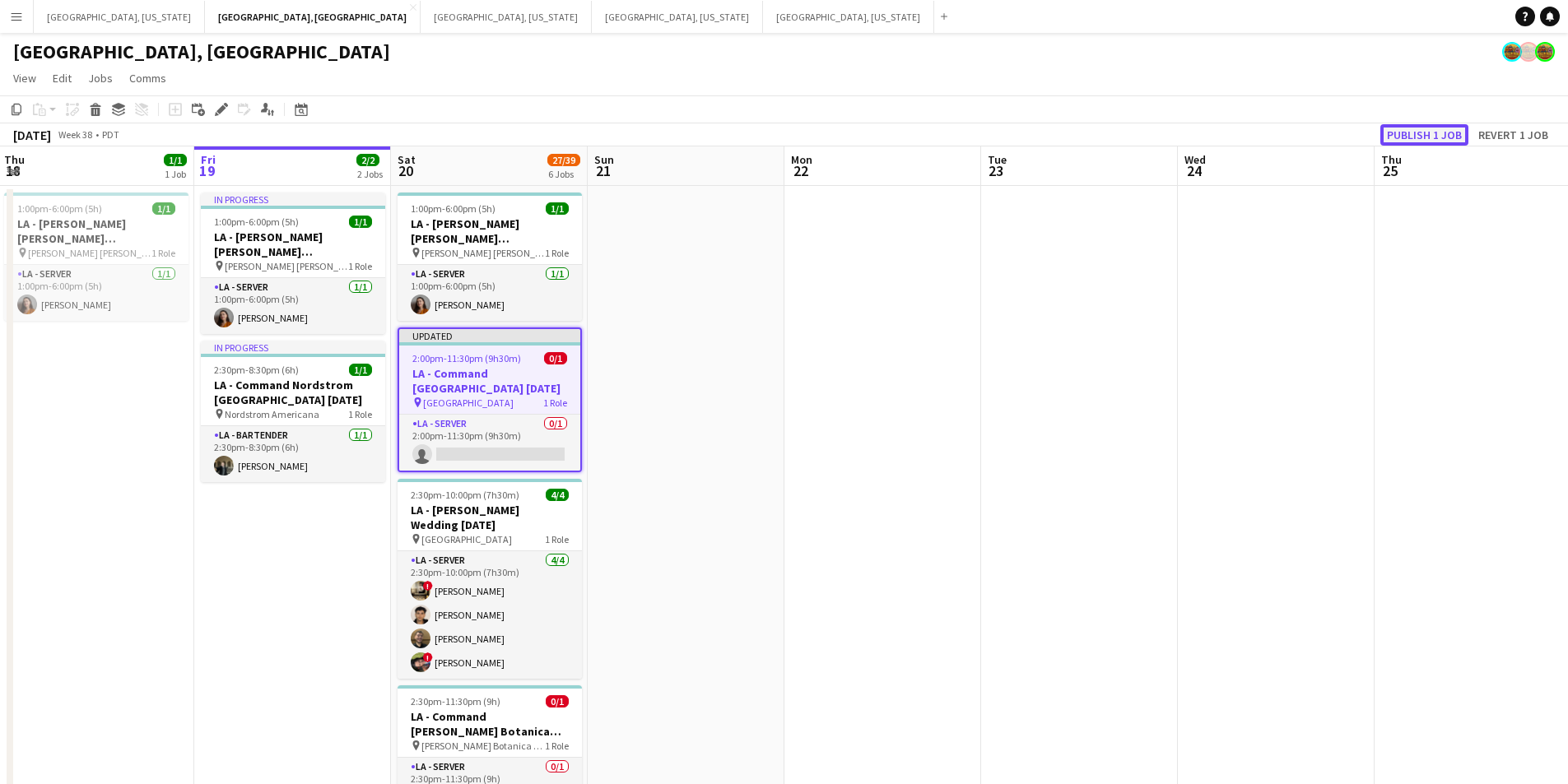
click at [1425, 132] on button "Publish 1 job" at bounding box center [1425, 135] width 88 height 22
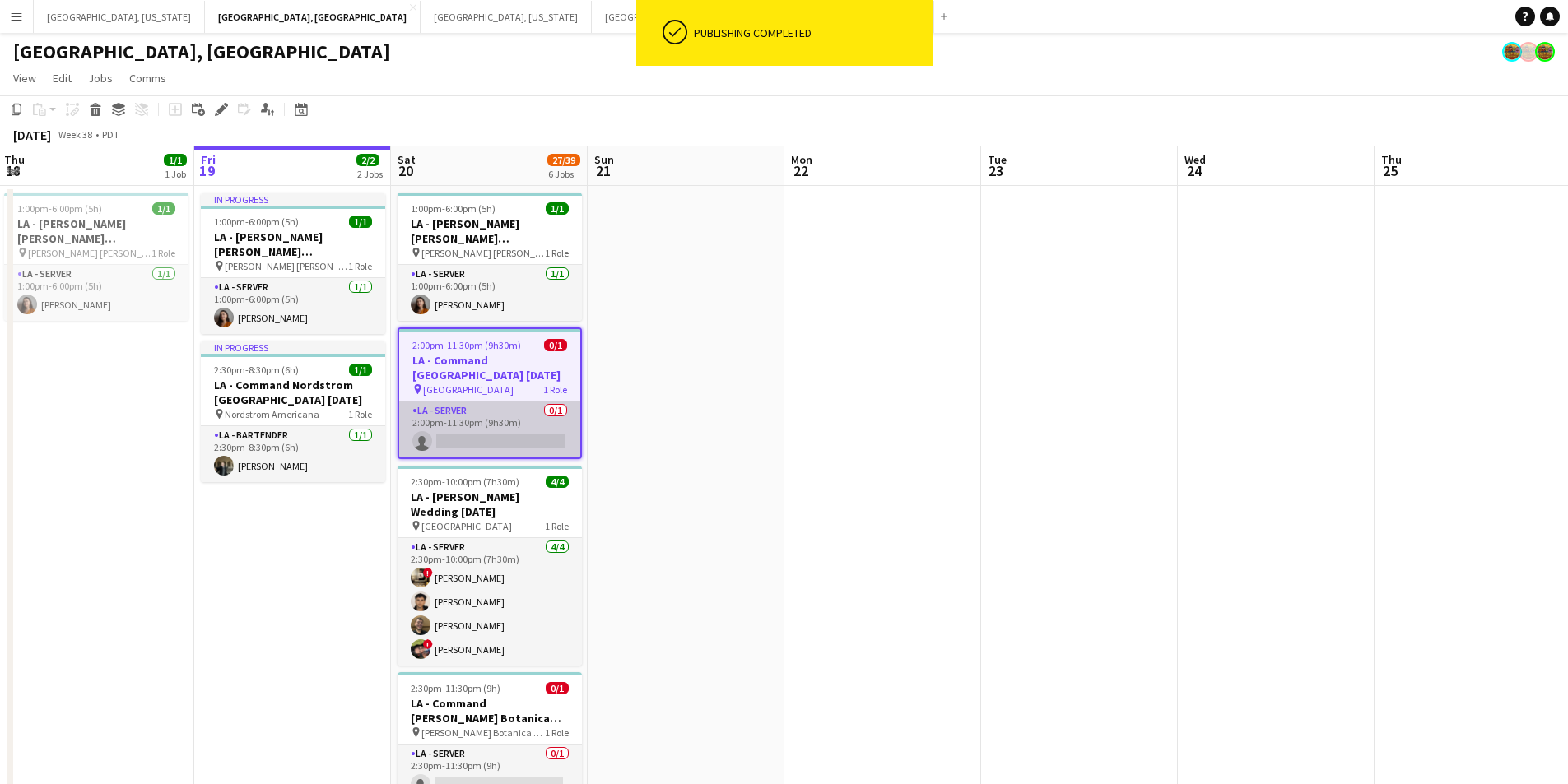
click at [557, 440] on app-card-role "LA - Server 0/1 2:00pm-11:30pm (9h30m) single-neutral-actions" at bounding box center [490, 429] width 181 height 56
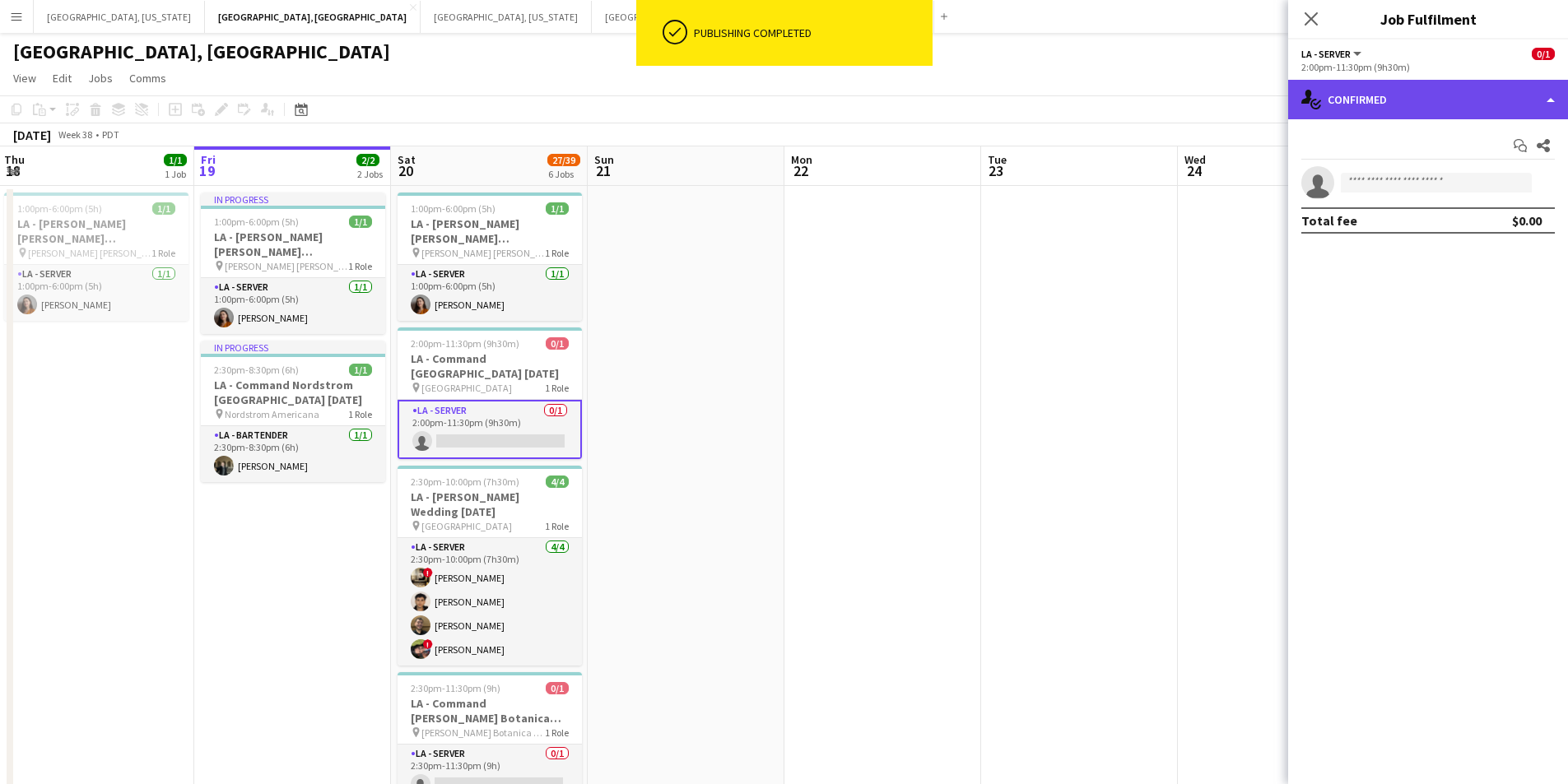
click at [1548, 113] on div "single-neutral-actions-check-2 Confirmed" at bounding box center [1428, 100] width 280 height 40
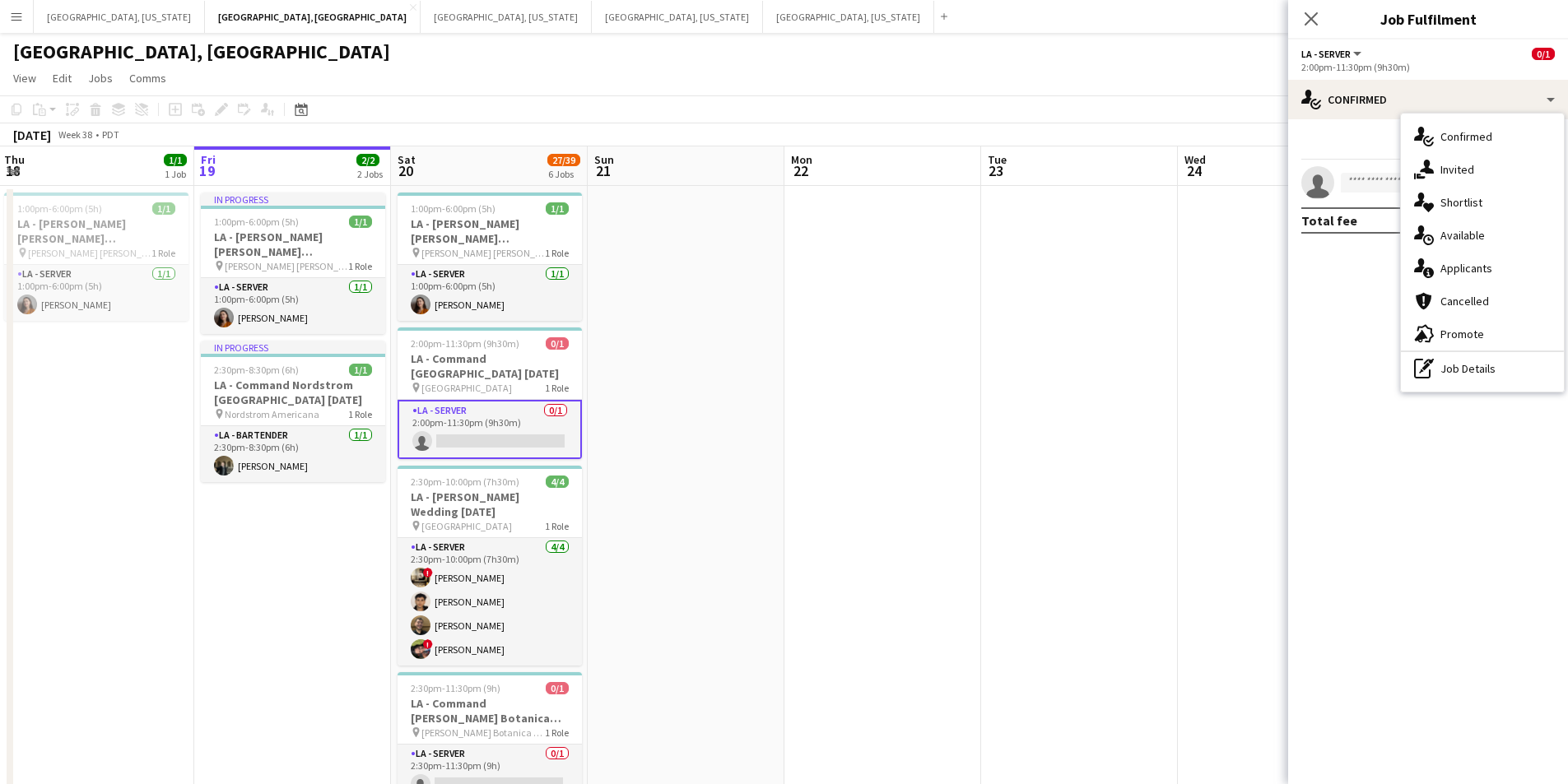
drag, startPoint x: 1474, startPoint y: 347, endPoint x: 1458, endPoint y: 325, distance: 27.2
click at [1474, 346] on div "advertising-megaphone Promote" at bounding box center [1482, 334] width 163 height 33
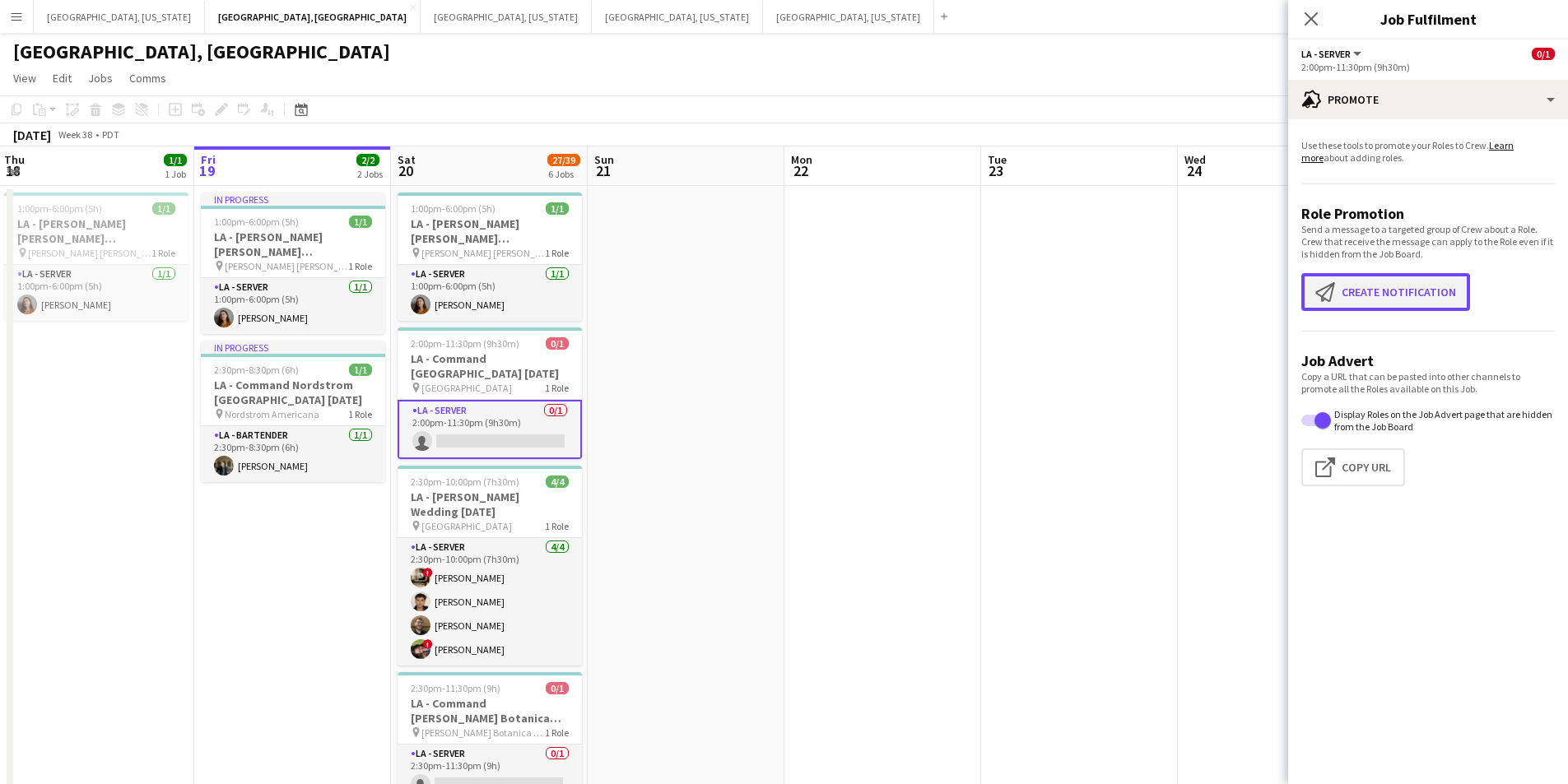
click at [1413, 299] on button "Create notification Create notification" at bounding box center [1386, 292] width 169 height 38
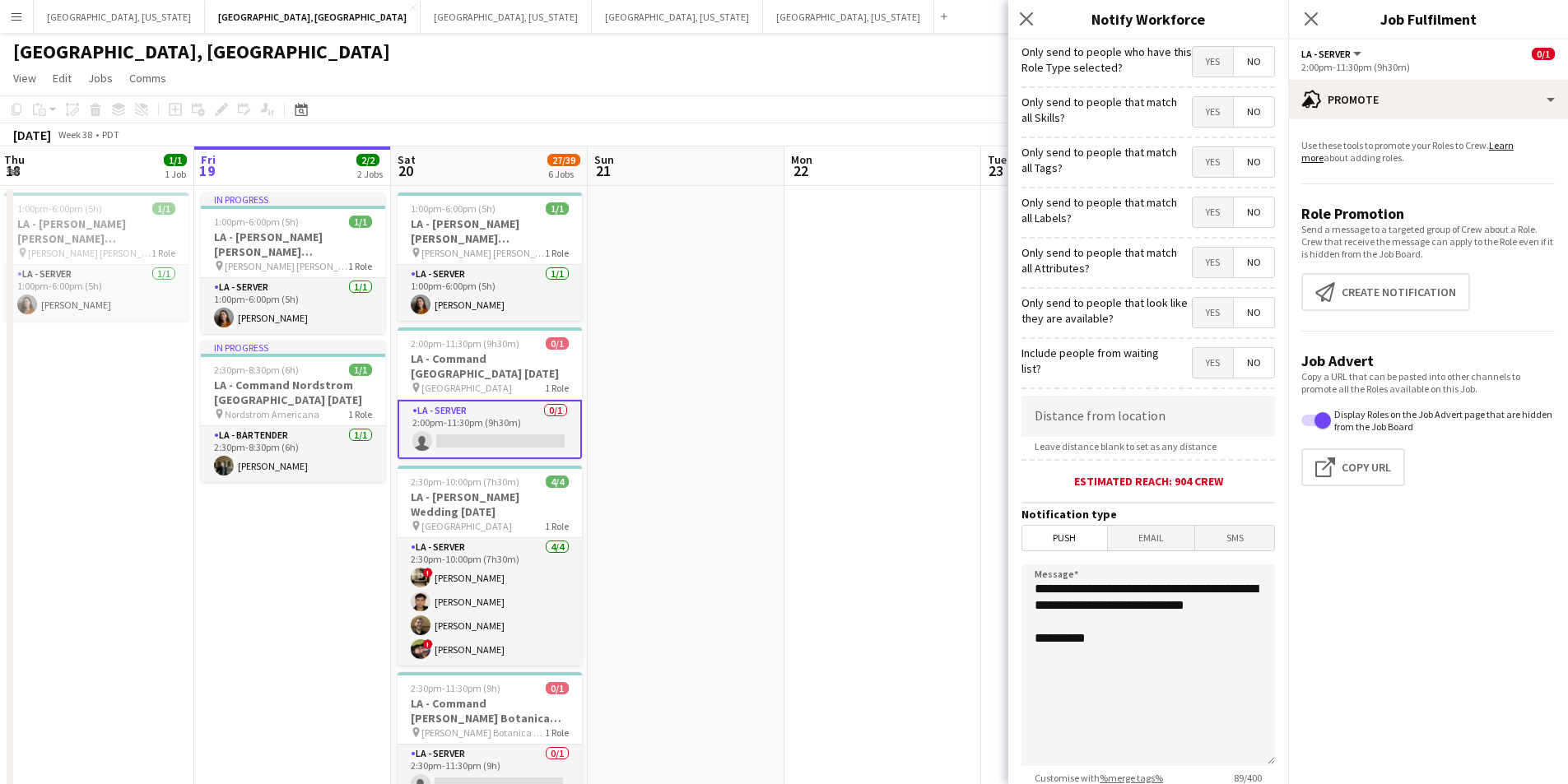
drag, startPoint x: 1184, startPoint y: 63, endPoint x: 1194, endPoint y: 65, distance: 10.2
click at [1194, 65] on span "Yes" at bounding box center [1213, 61] width 41 height 29
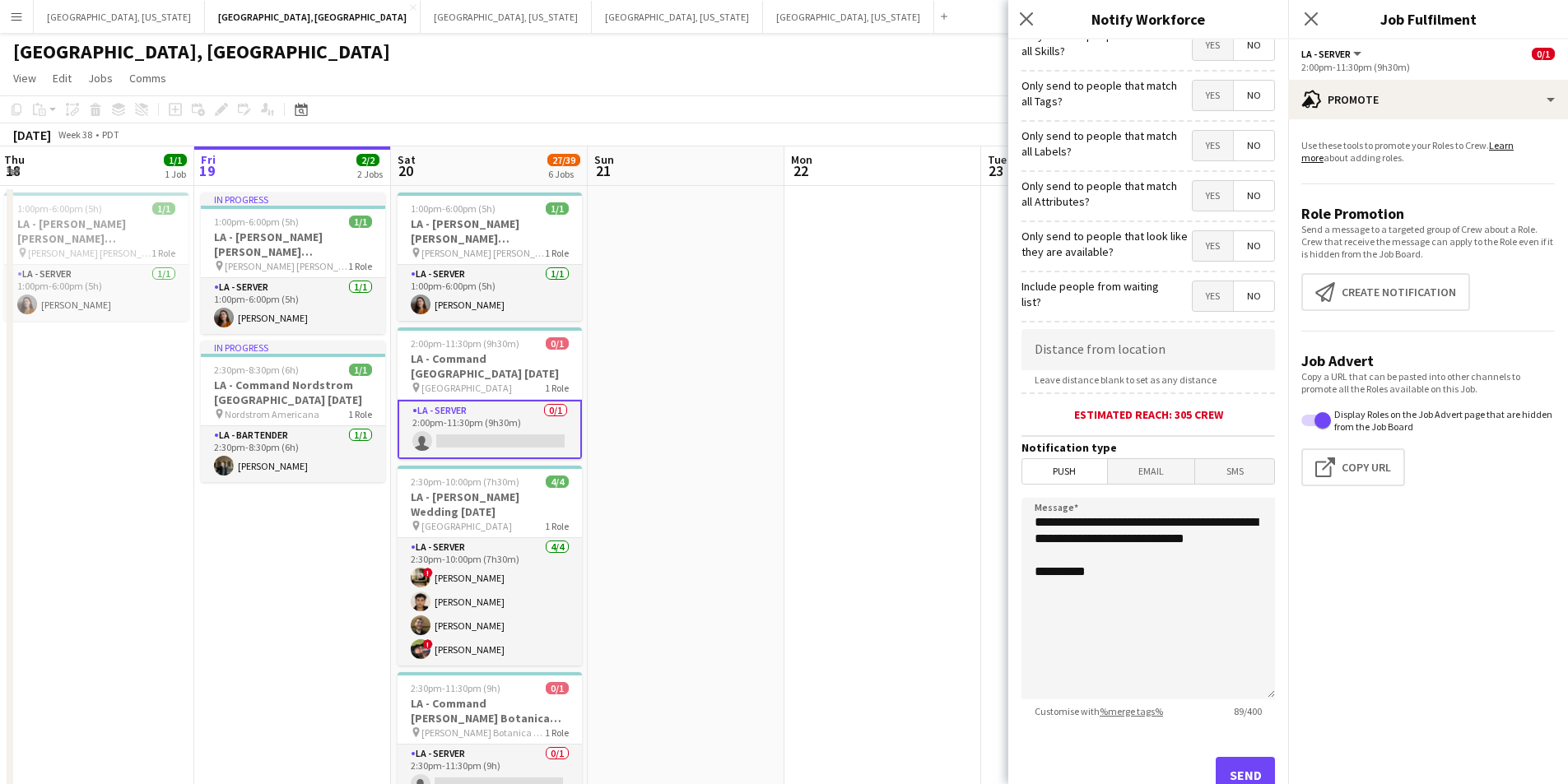
scroll to position [122, 0]
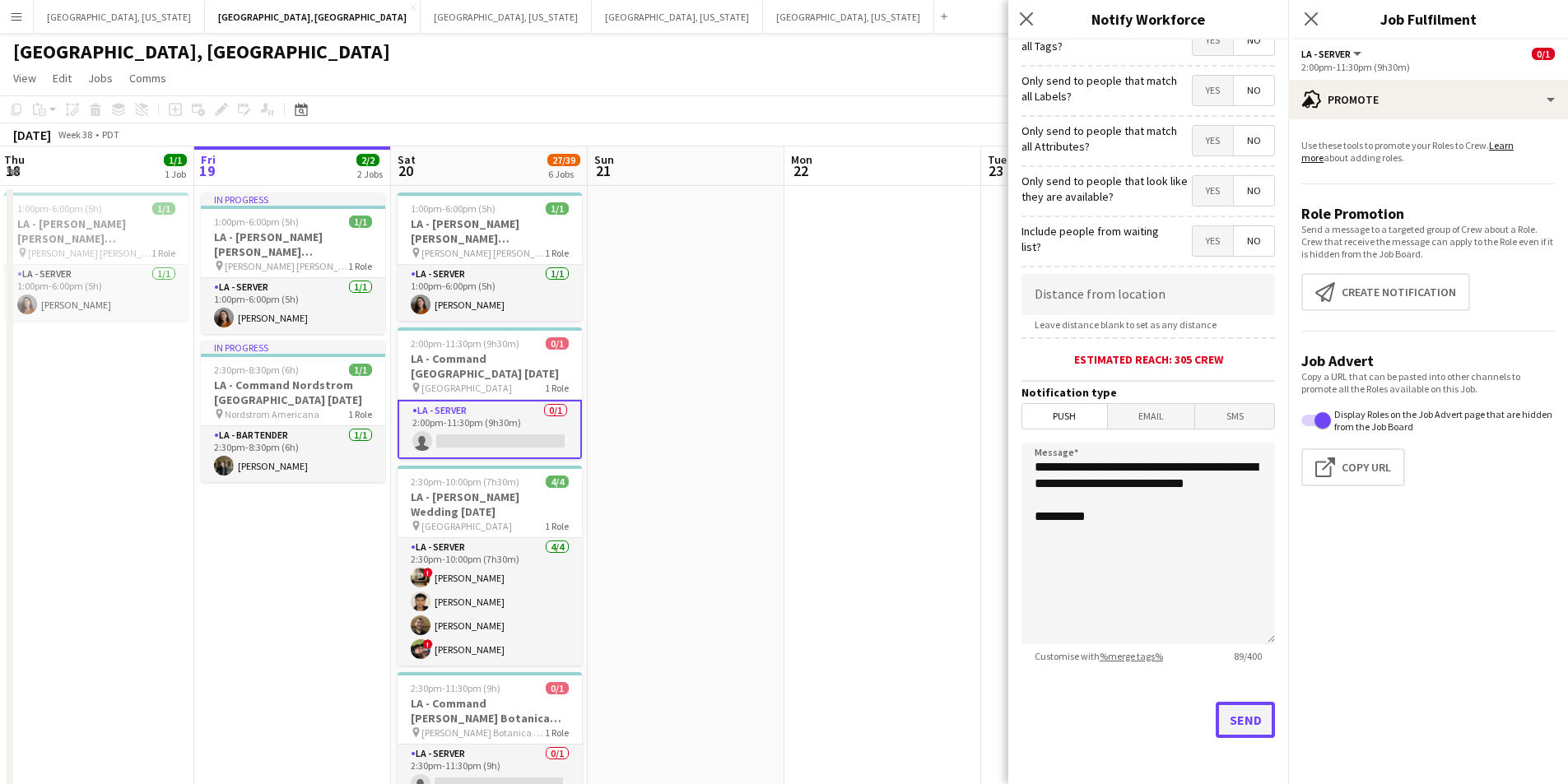
click at [1245, 713] on button "Send" at bounding box center [1245, 720] width 59 height 36
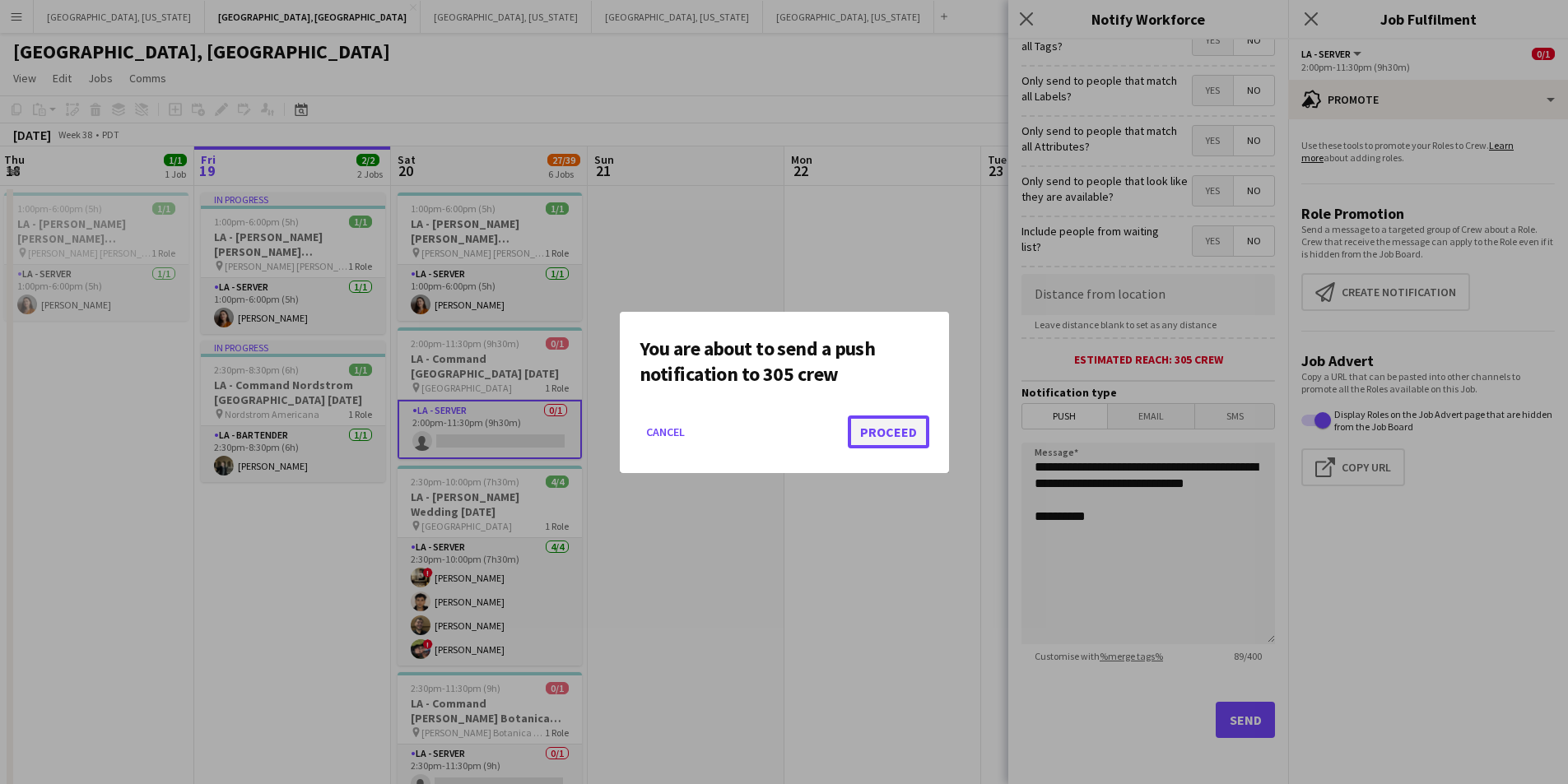
click at [918, 423] on button "Proceed" at bounding box center [888, 431] width 81 height 33
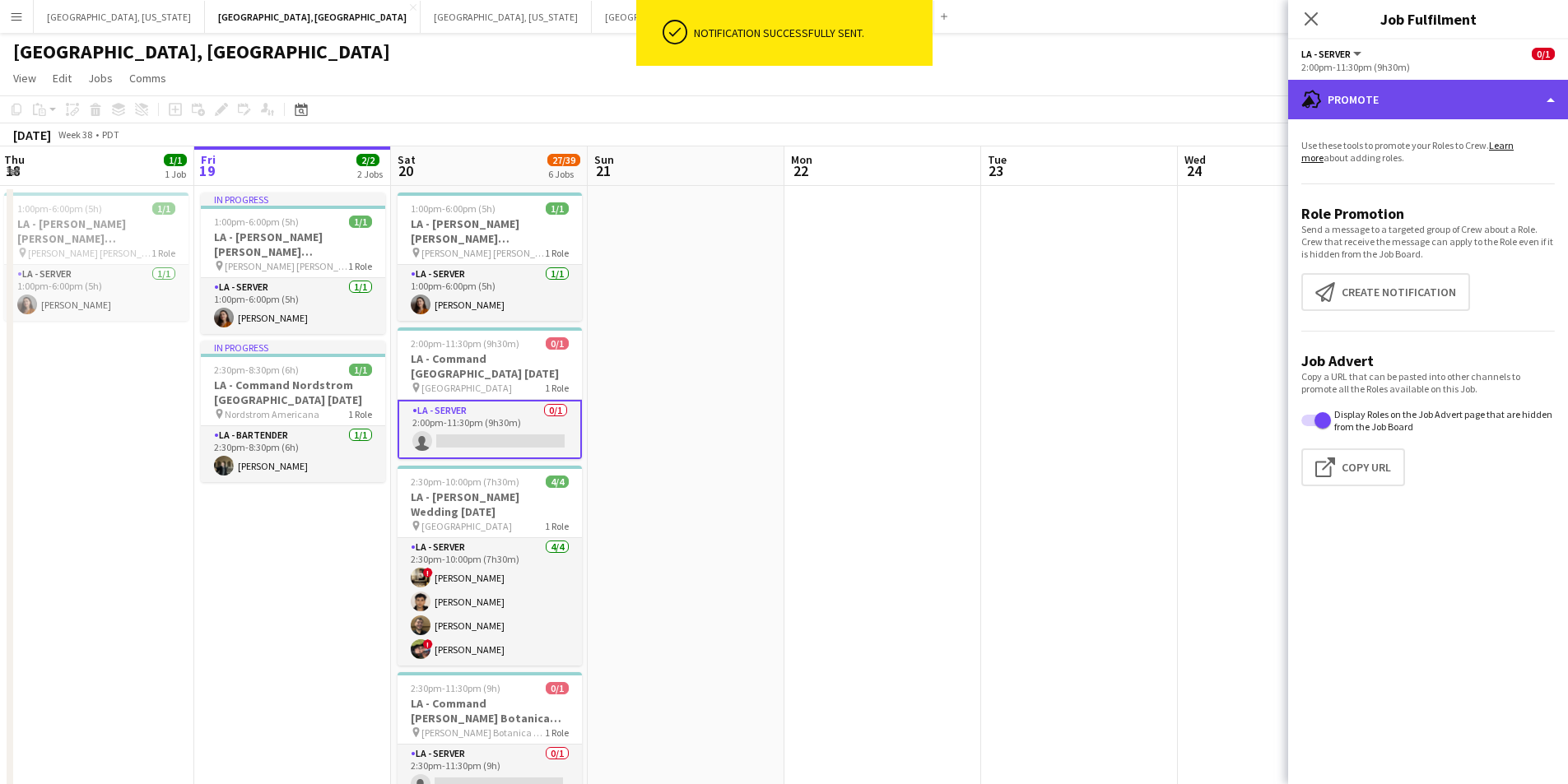
click at [1548, 101] on div "advertising-megaphone Promote" at bounding box center [1428, 100] width 280 height 40
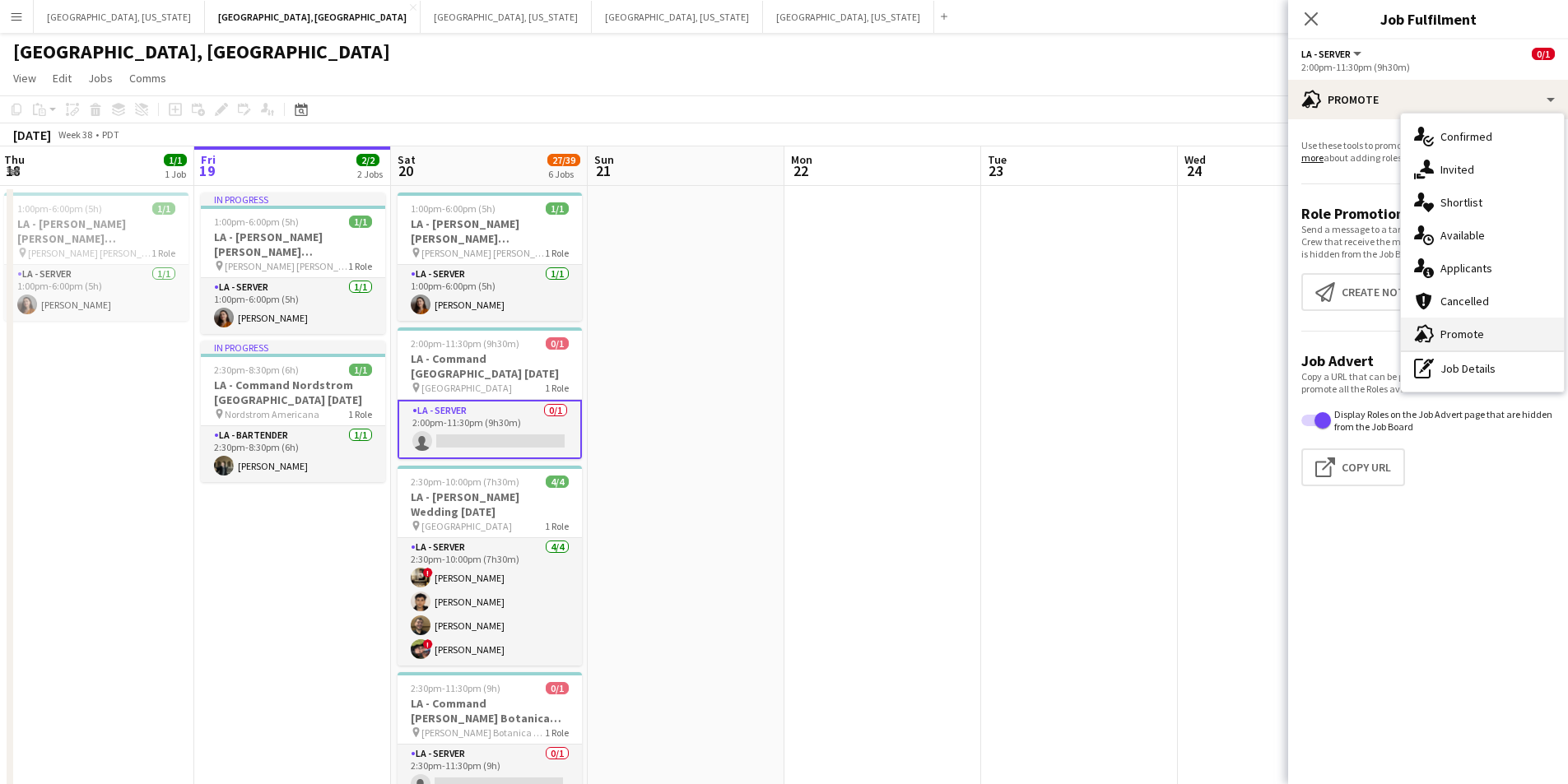
click at [1504, 333] on div "advertising-megaphone Promote" at bounding box center [1482, 334] width 163 height 33
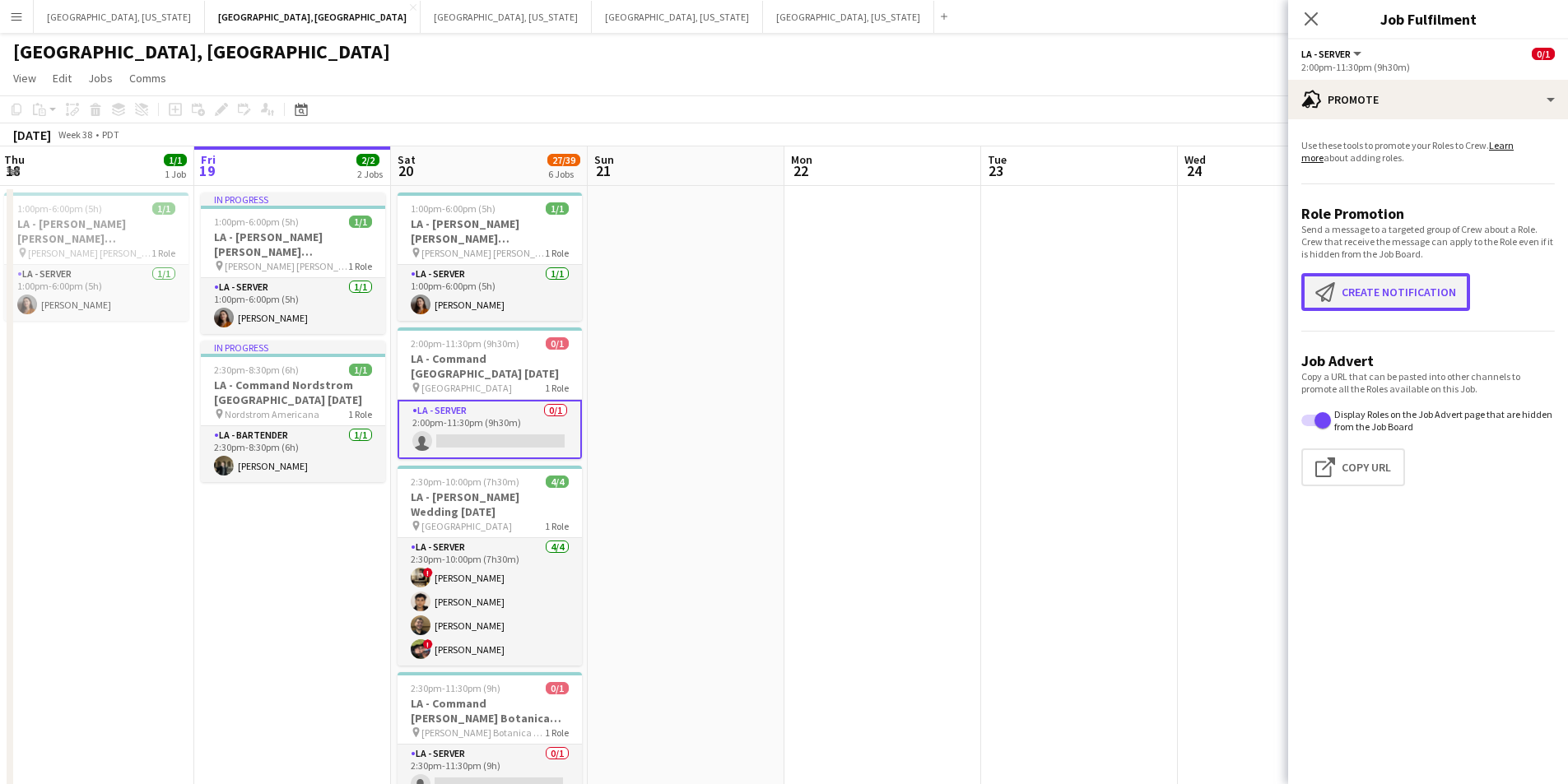
click at [1425, 299] on button "Create notification Create notification" at bounding box center [1386, 292] width 169 height 38
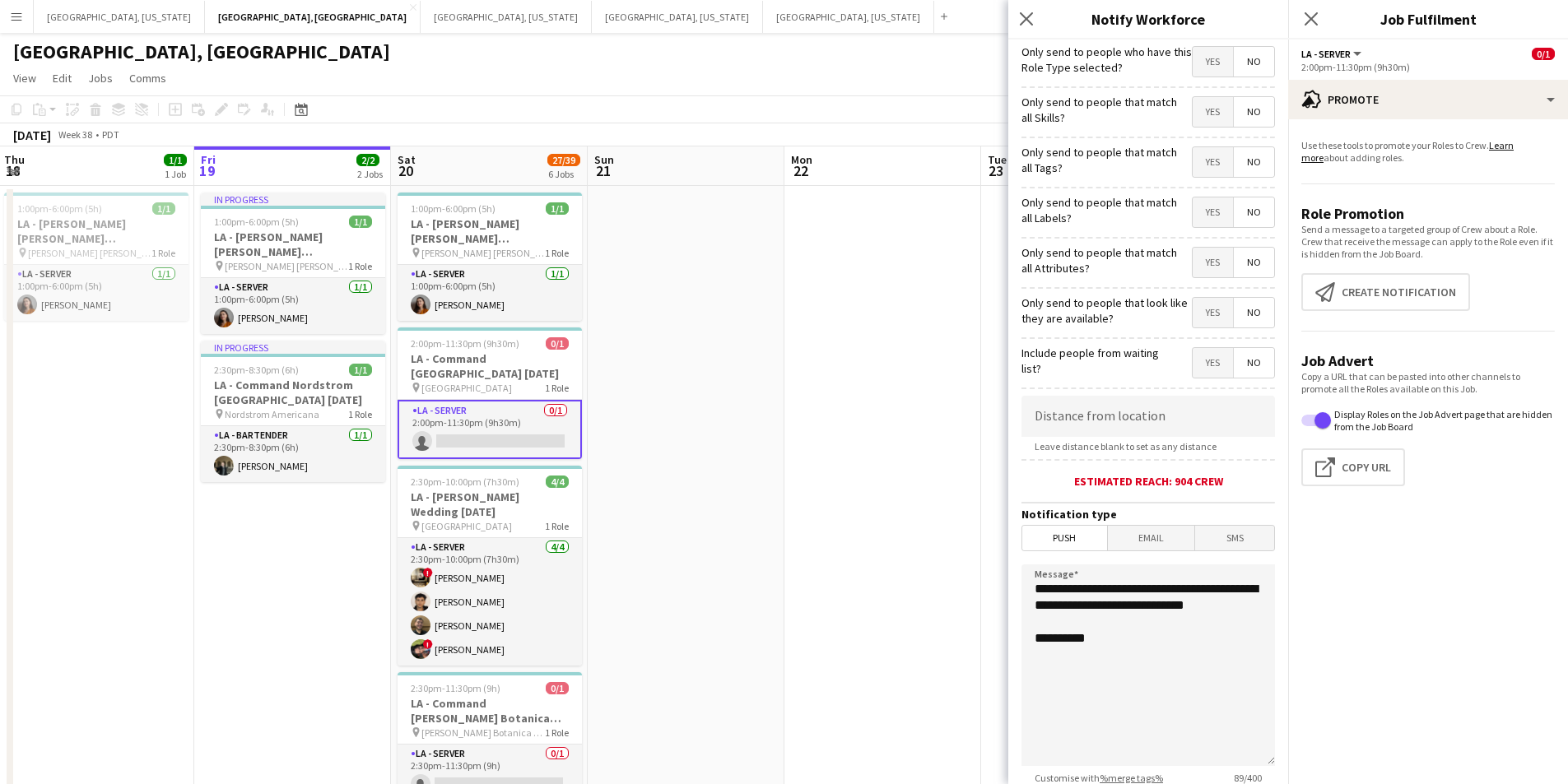
click at [1207, 56] on span "Yes" at bounding box center [1213, 61] width 41 height 29
click at [1164, 542] on span "Email" at bounding box center [1152, 538] width 87 height 25
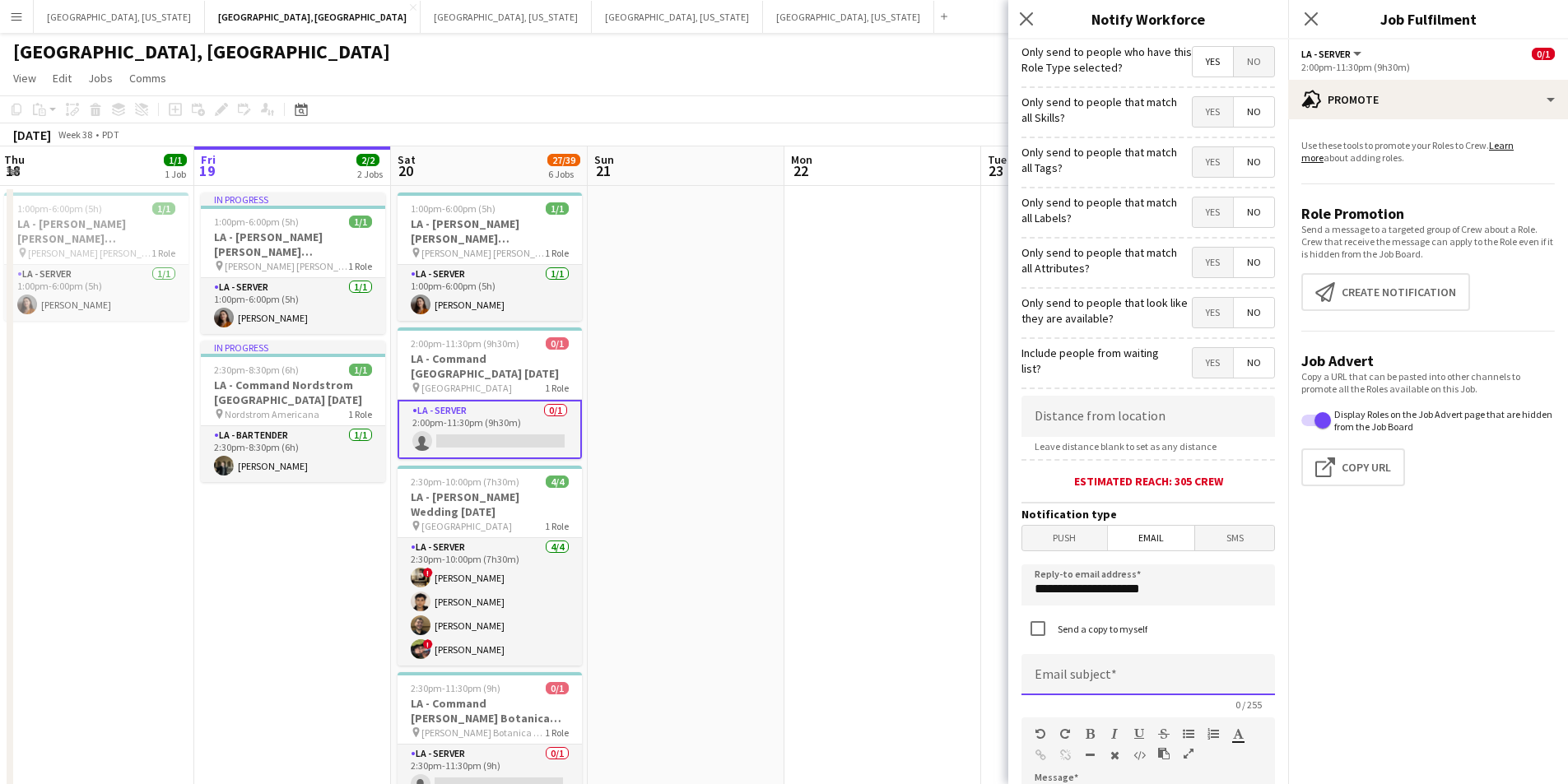
click at [1153, 666] on input at bounding box center [1148, 675] width 254 height 42
type input "*"
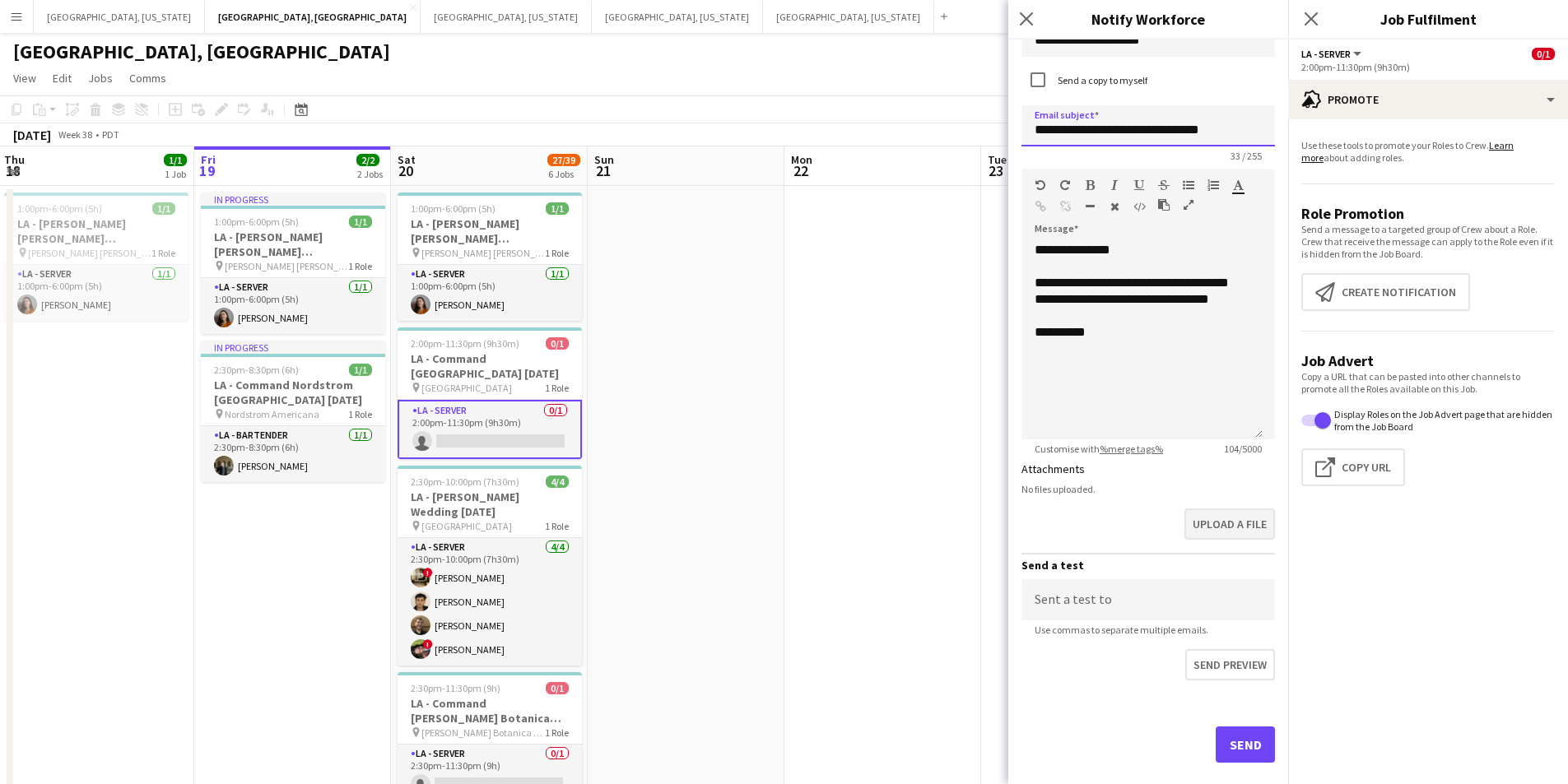
scroll to position [574, 0]
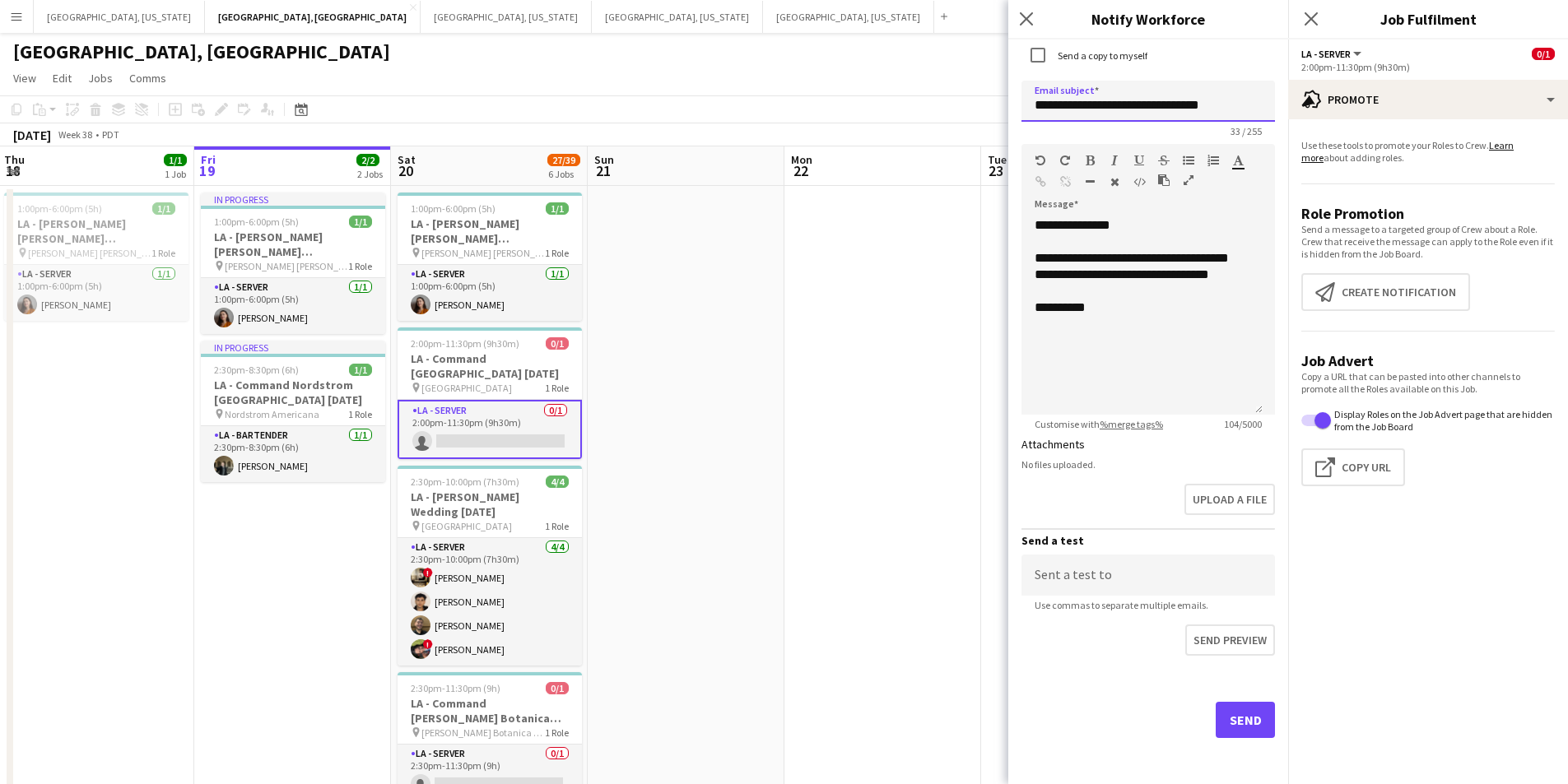
type input "**********"
click at [1246, 717] on button "Send" at bounding box center [1245, 720] width 59 height 36
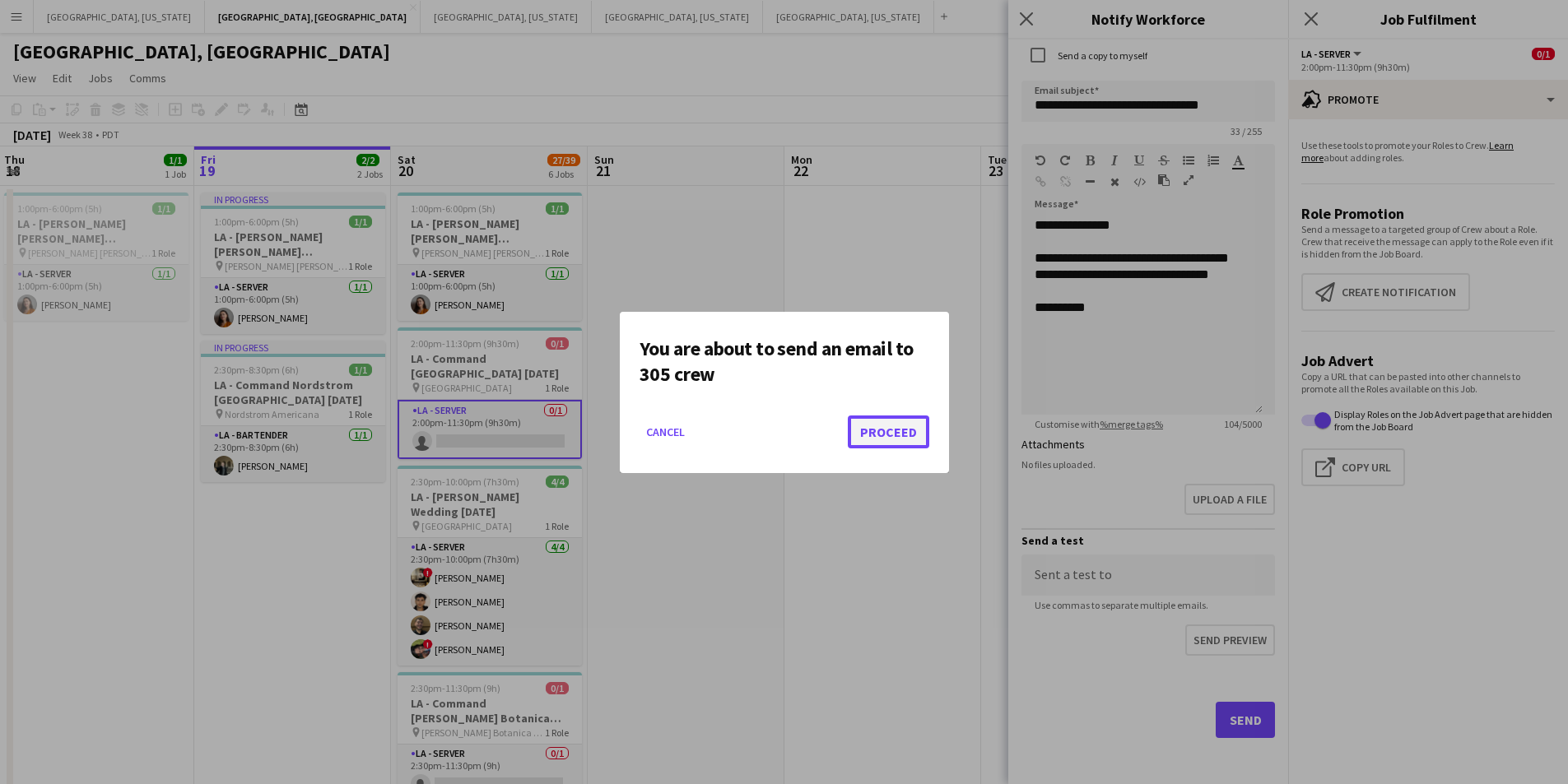
click at [903, 432] on button "Proceed" at bounding box center [888, 431] width 81 height 33
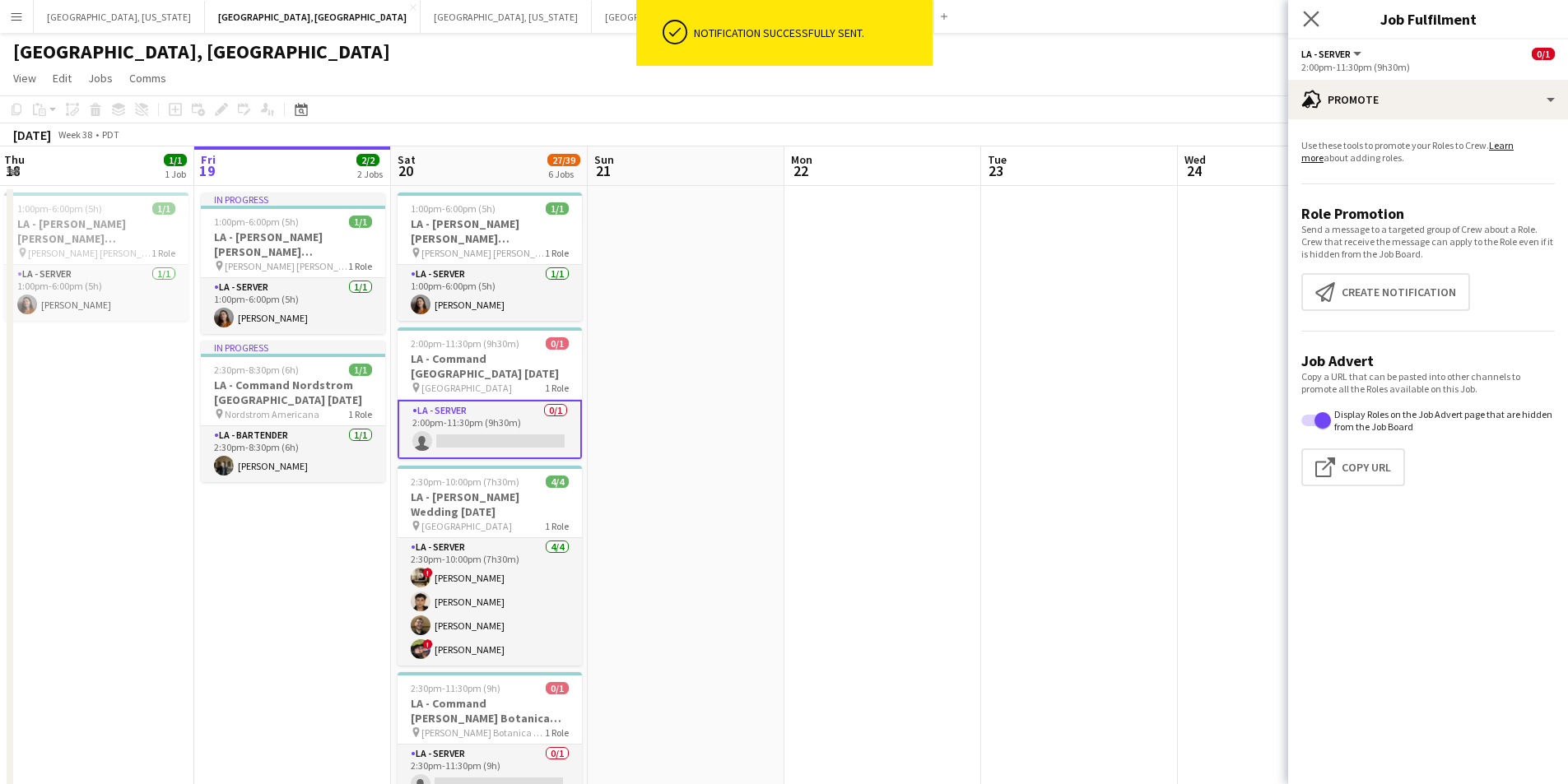
click at [1317, 26] on app-icon "Close pop-in" at bounding box center [1311, 19] width 24 height 24
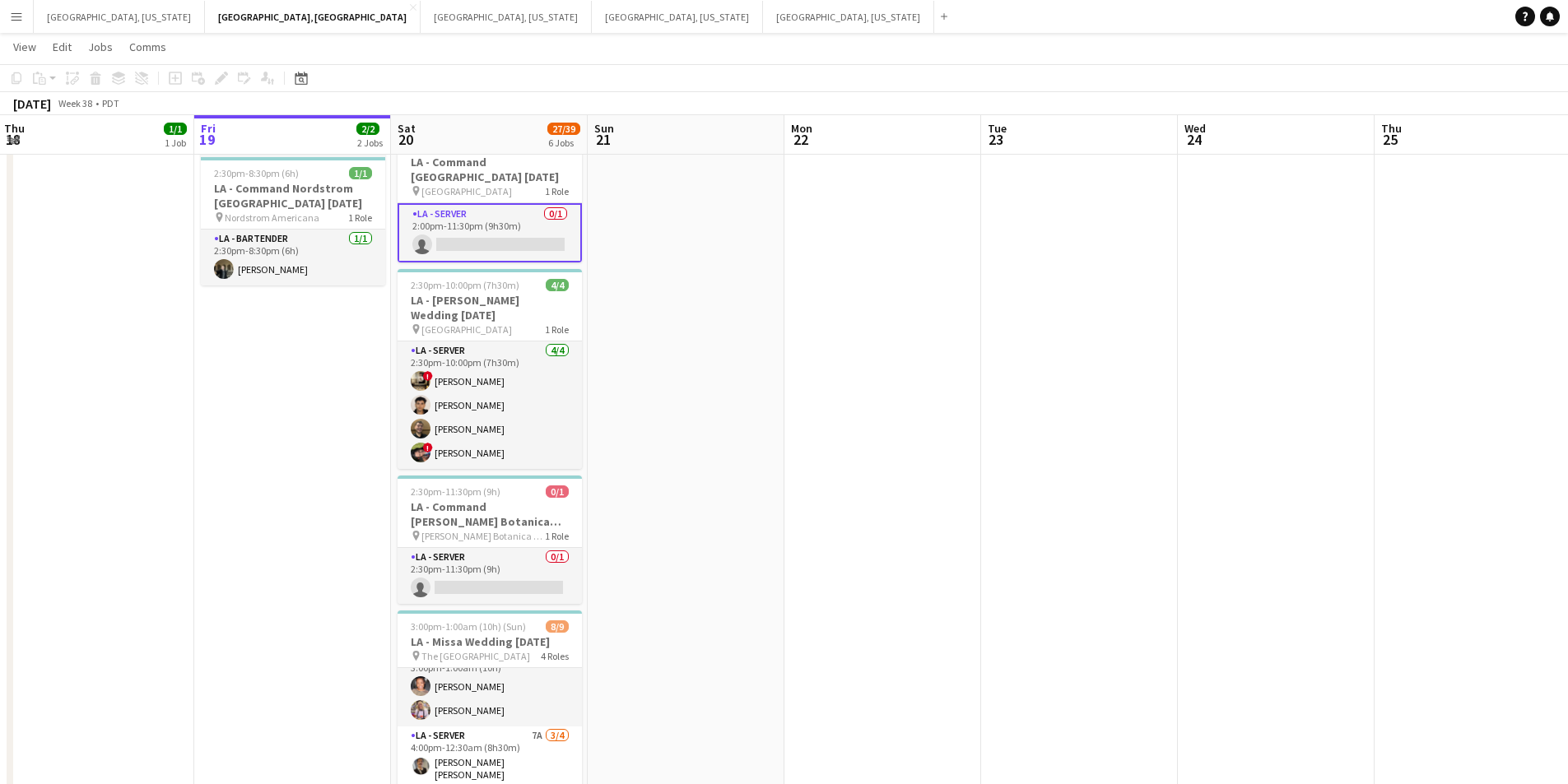
scroll to position [247, 0]
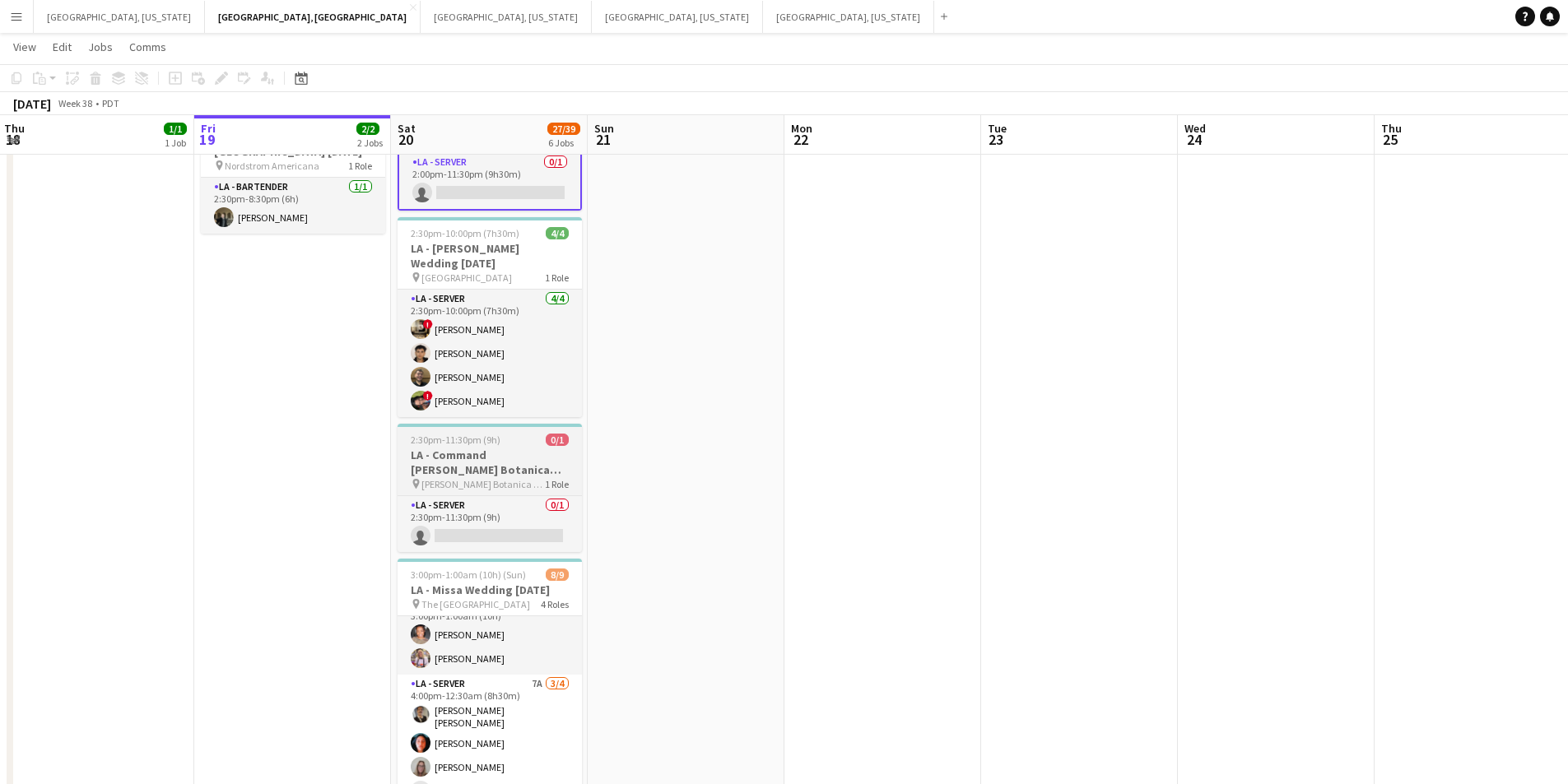
click at [525, 457] on h3 "LA - Command [PERSON_NAME] Botanica [DATE]" at bounding box center [489, 461] width 184 height 29
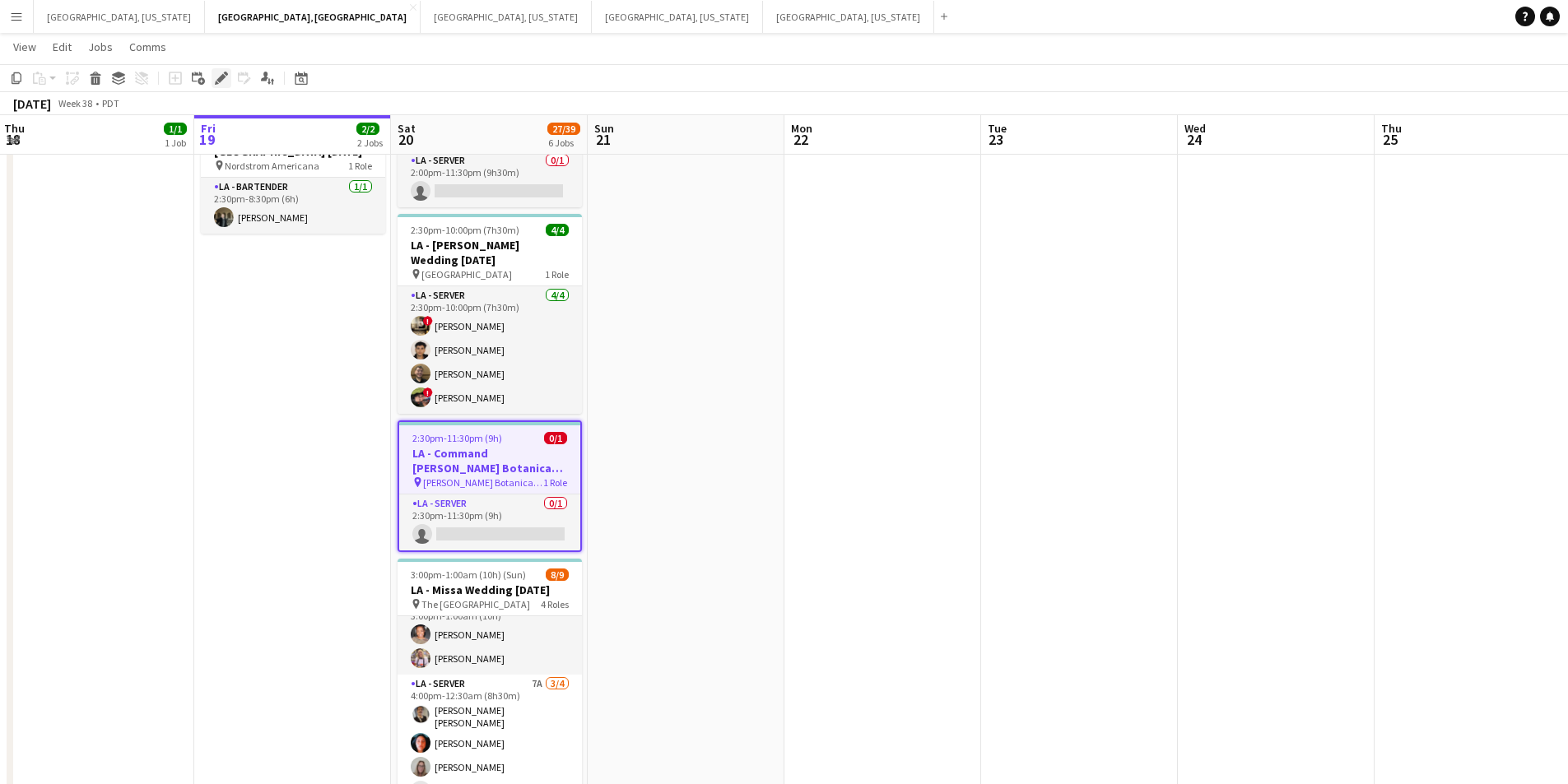
click at [214, 80] on div "Edit" at bounding box center [221, 77] width 20 height 20
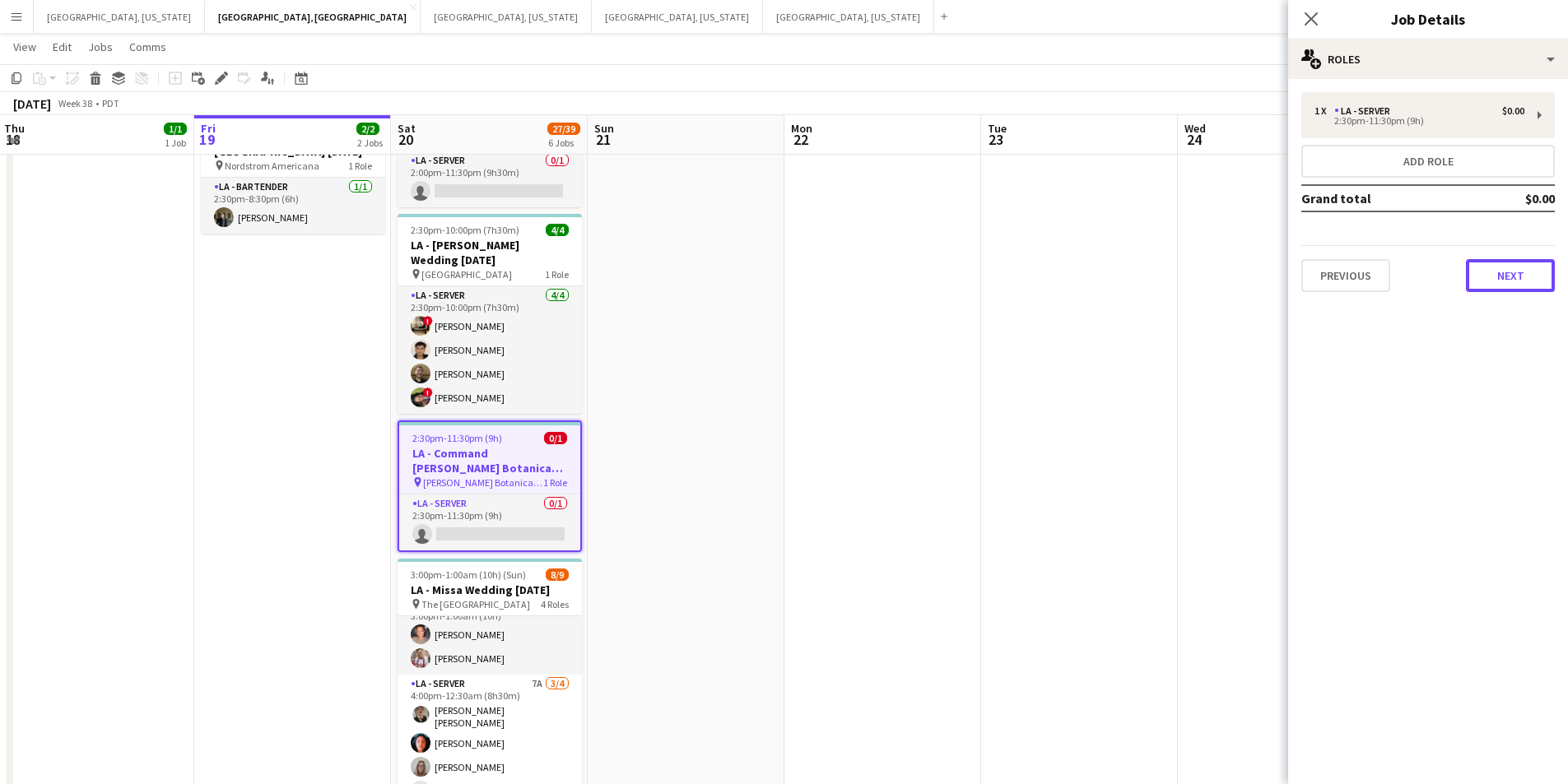
drag, startPoint x: 1499, startPoint y: 277, endPoint x: 1522, endPoint y: 290, distance: 26.4
click at [1506, 278] on button "Next" at bounding box center [1510, 275] width 89 height 33
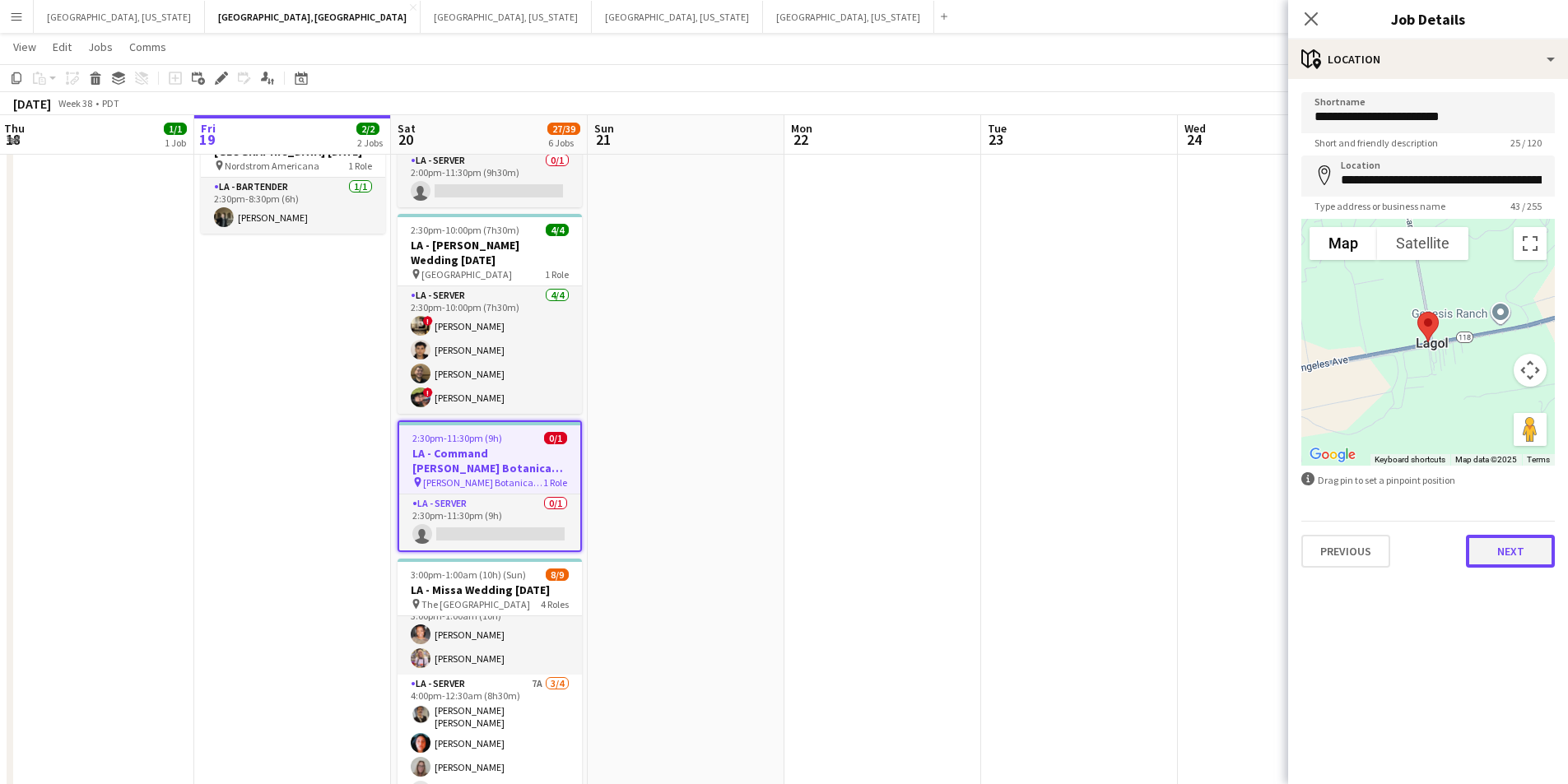
click at [1529, 565] on button "Next" at bounding box center [1510, 551] width 89 height 33
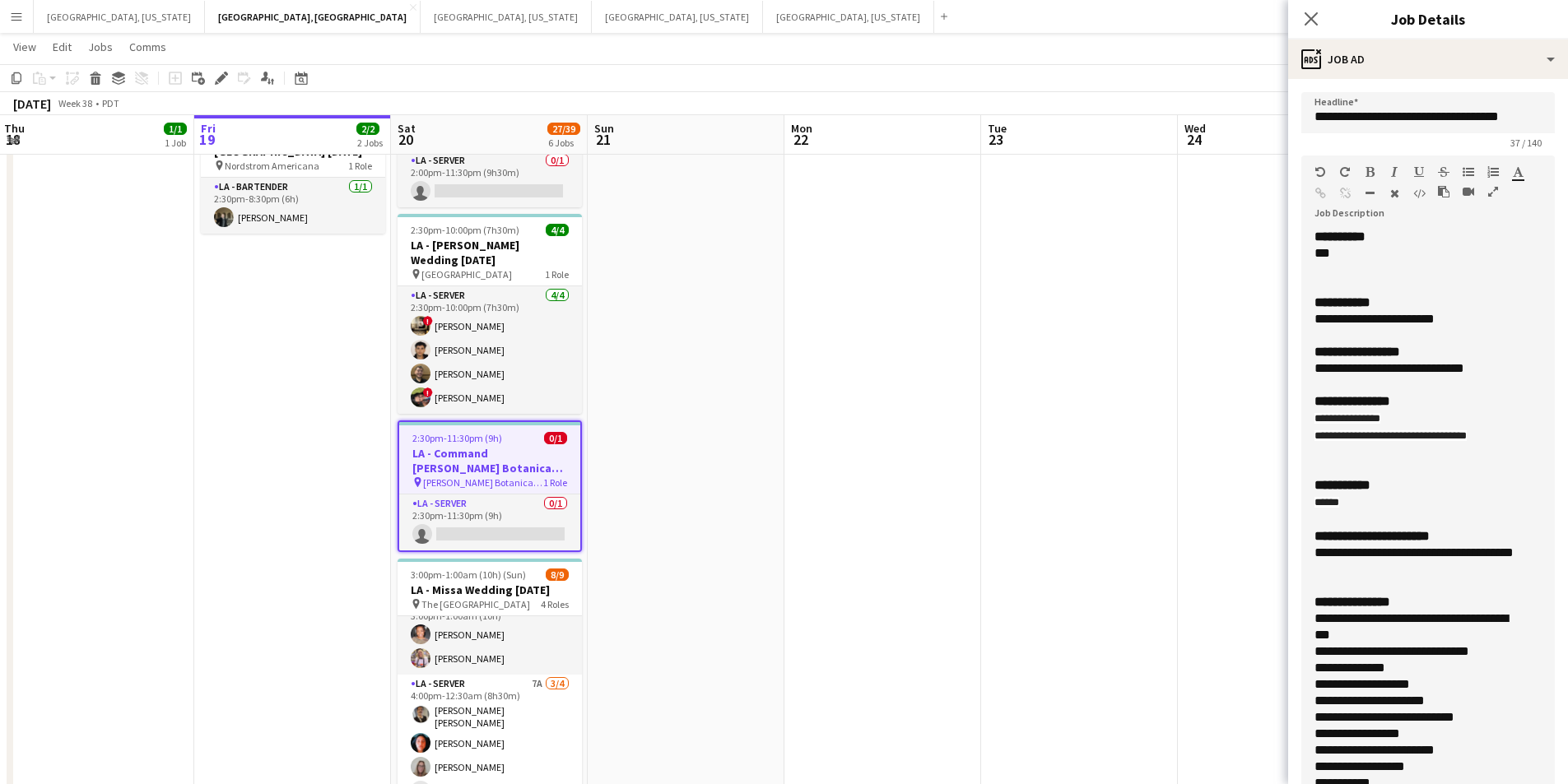
drag, startPoint x: 1524, startPoint y: 340, endPoint x: 1530, endPoint y: 812, distance: 472.0
click at [1530, 783] on html "Menu Boards Boards Boards All jobs Status Workforce Workforce My Workforce Recr…" at bounding box center [784, 420] width 1568 height 1334
drag, startPoint x: 1495, startPoint y: 436, endPoint x: 1306, endPoint y: 440, distance: 189.0
click at [1306, 440] on div "**********" at bounding box center [1428, 513] width 254 height 571
copy span "**********"
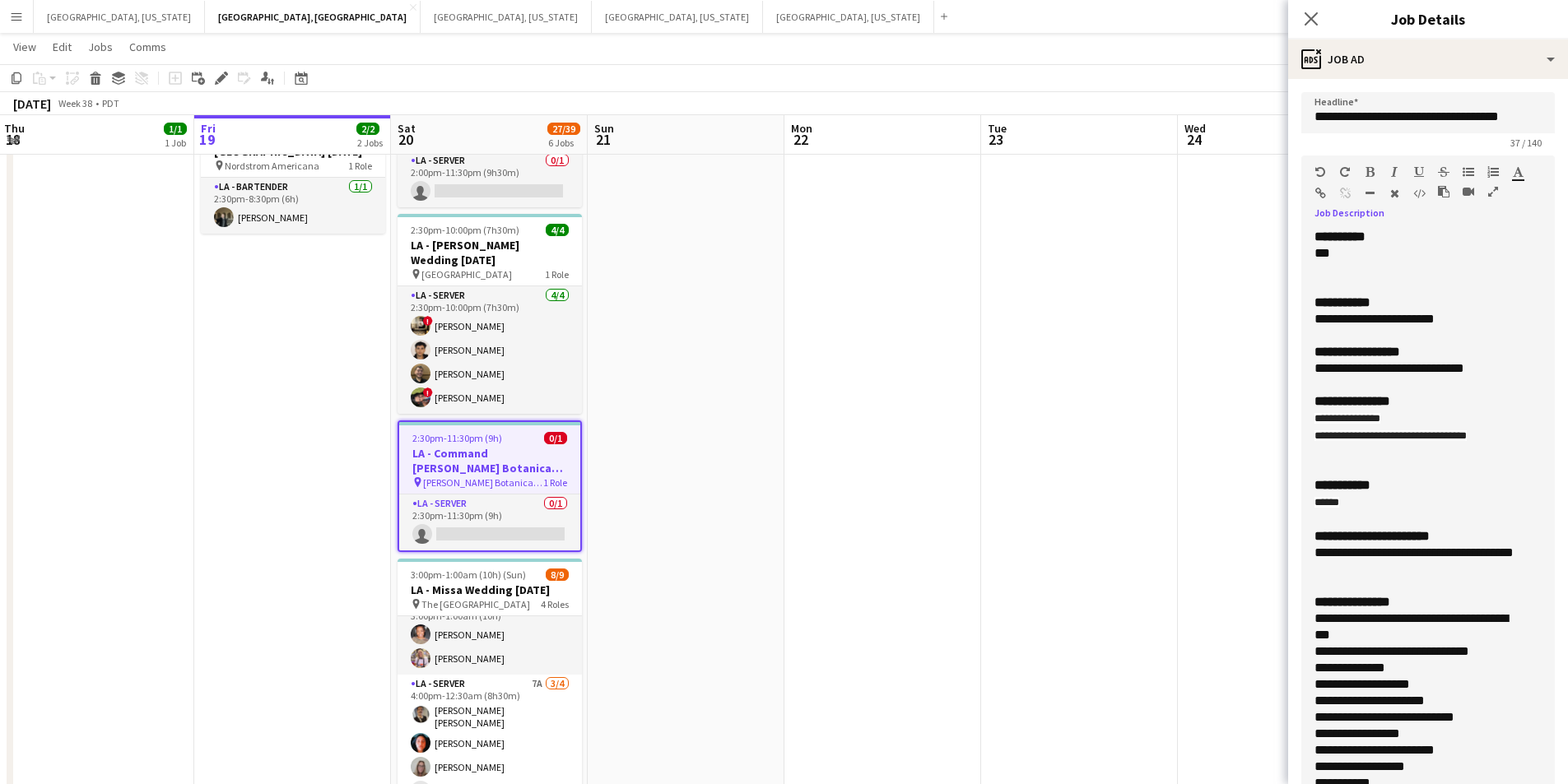
drag, startPoint x: 1405, startPoint y: 436, endPoint x: 1497, endPoint y: 425, distance: 92.7
click at [1505, 425] on div "**********" at bounding box center [1428, 418] width 228 height 17
drag, startPoint x: 1497, startPoint y: 386, endPoint x: 1324, endPoint y: 344, distance: 178.0
click at [1324, 344] on div "**********" at bounding box center [1428, 513] width 254 height 571
drag, startPoint x: 1313, startPoint y: 351, endPoint x: 1439, endPoint y: 380, distance: 129.3
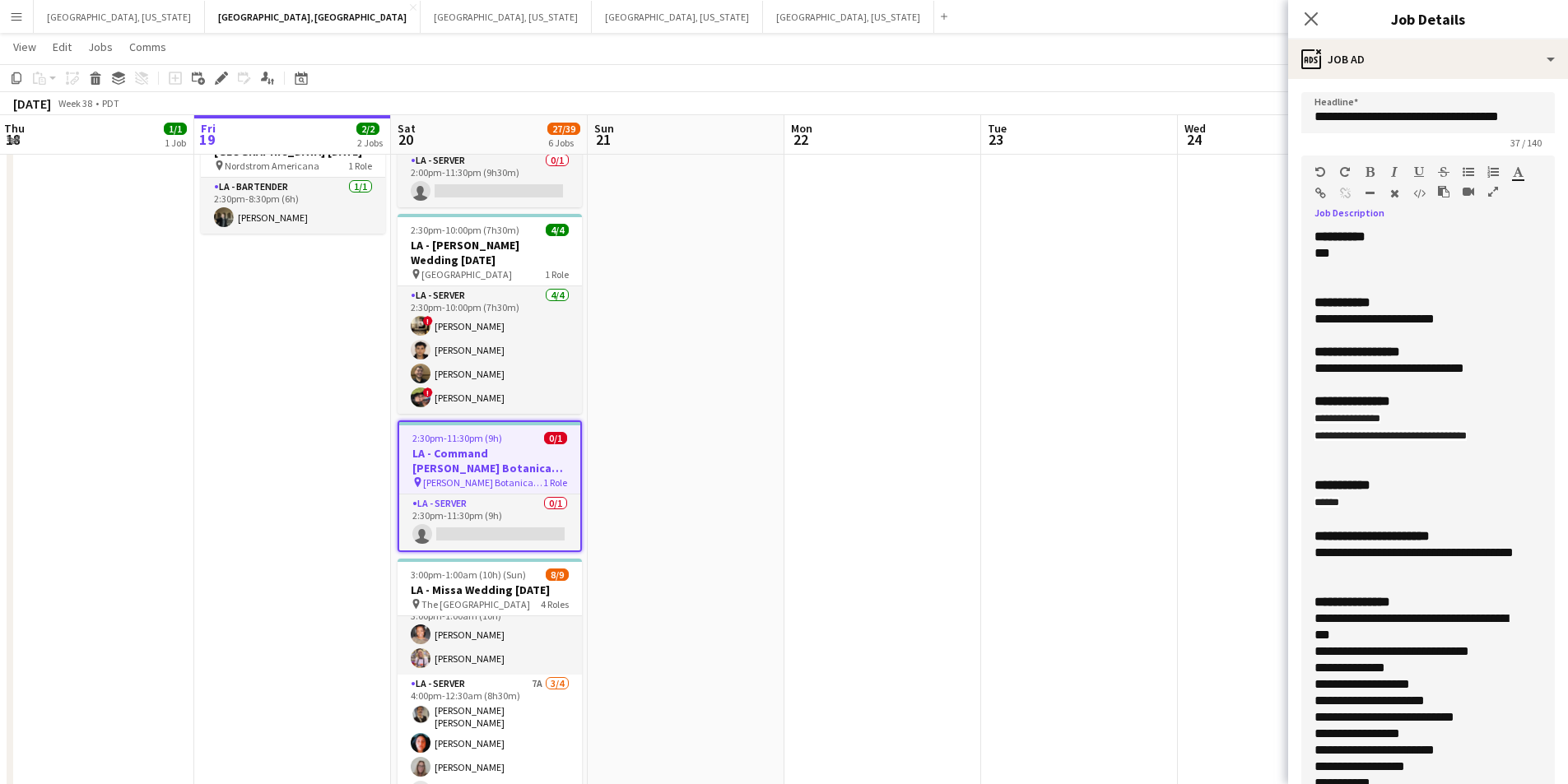
click at [1461, 392] on div "**********" at bounding box center [1428, 513] width 254 height 571
paste div
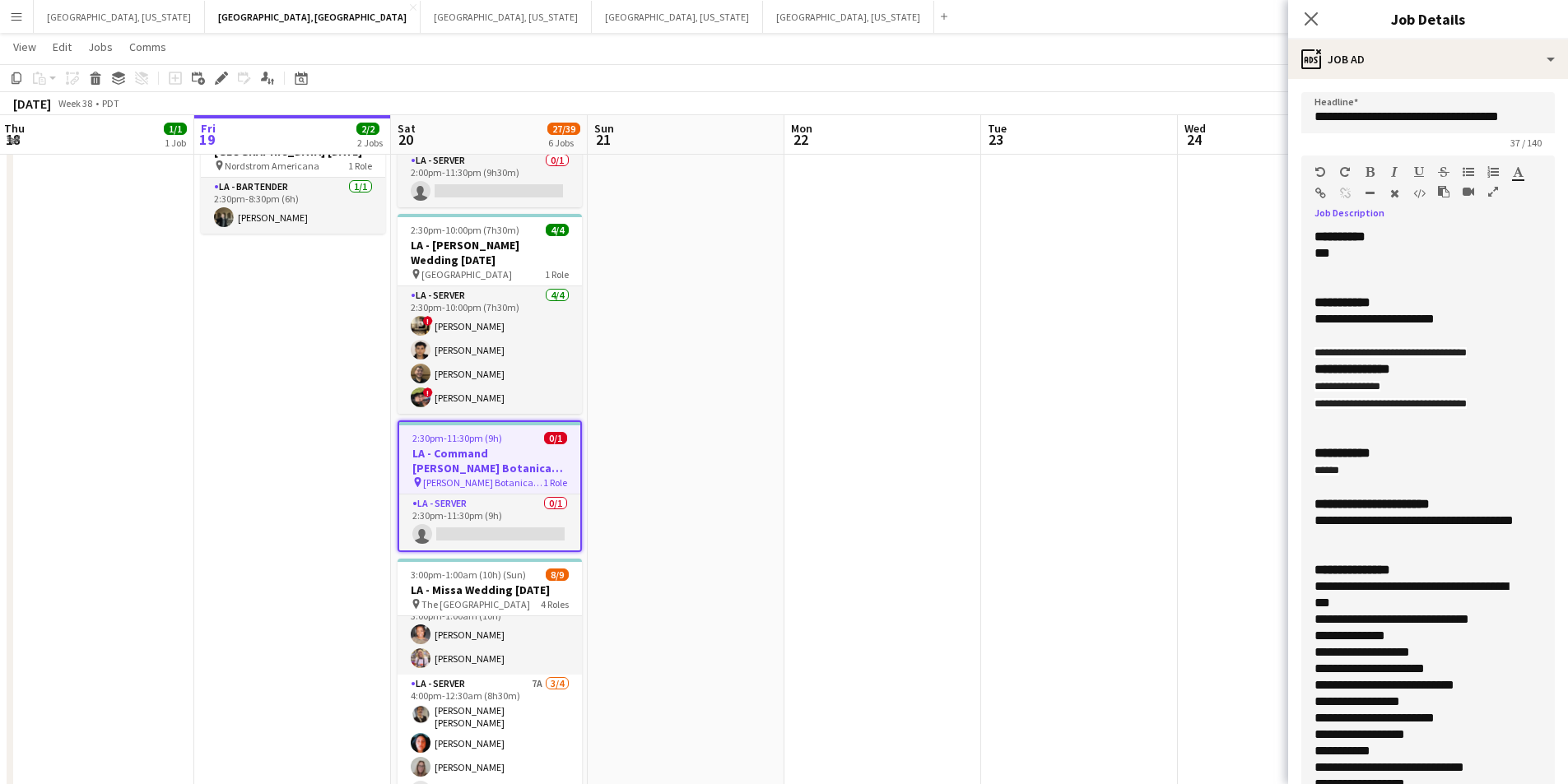
drag, startPoint x: 1516, startPoint y: 353, endPoint x: 1273, endPoint y: 357, distance: 243.0
click at [1273, 357] on body "Menu Boards Boards Boards All jobs Status Workforce Workforce My Workforce Recr…" at bounding box center [784, 420] width 1568 height 1334
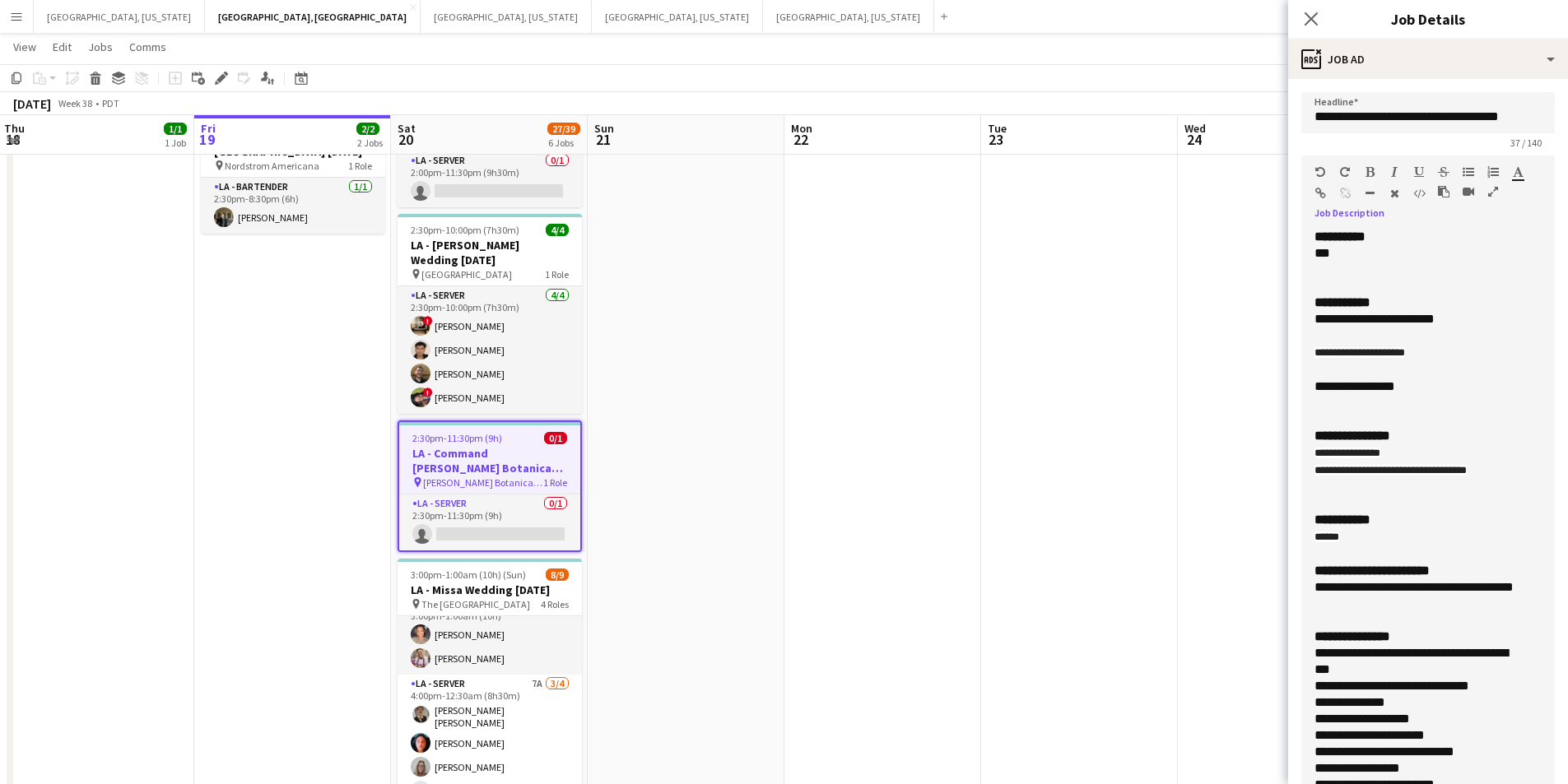
drag, startPoint x: 1382, startPoint y: 412, endPoint x: 1297, endPoint y: 306, distance: 135.9
click at [1295, 344] on form "**********" at bounding box center [1428, 682] width 280 height 1180
click at [1395, 198] on icon "button" at bounding box center [1395, 193] width 9 height 11
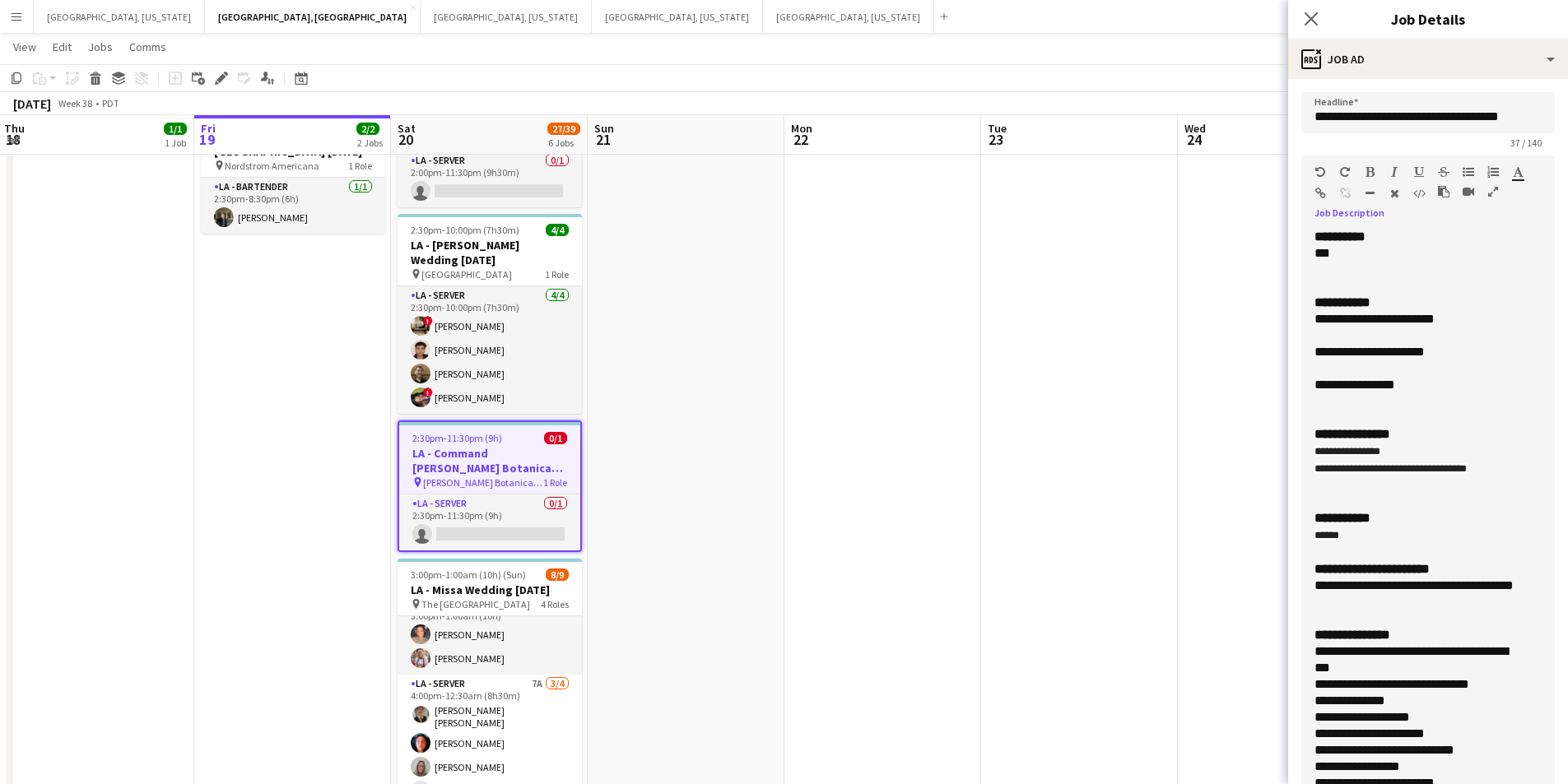
click at [1471, 325] on div "**********" at bounding box center [1416, 319] width 203 height 16
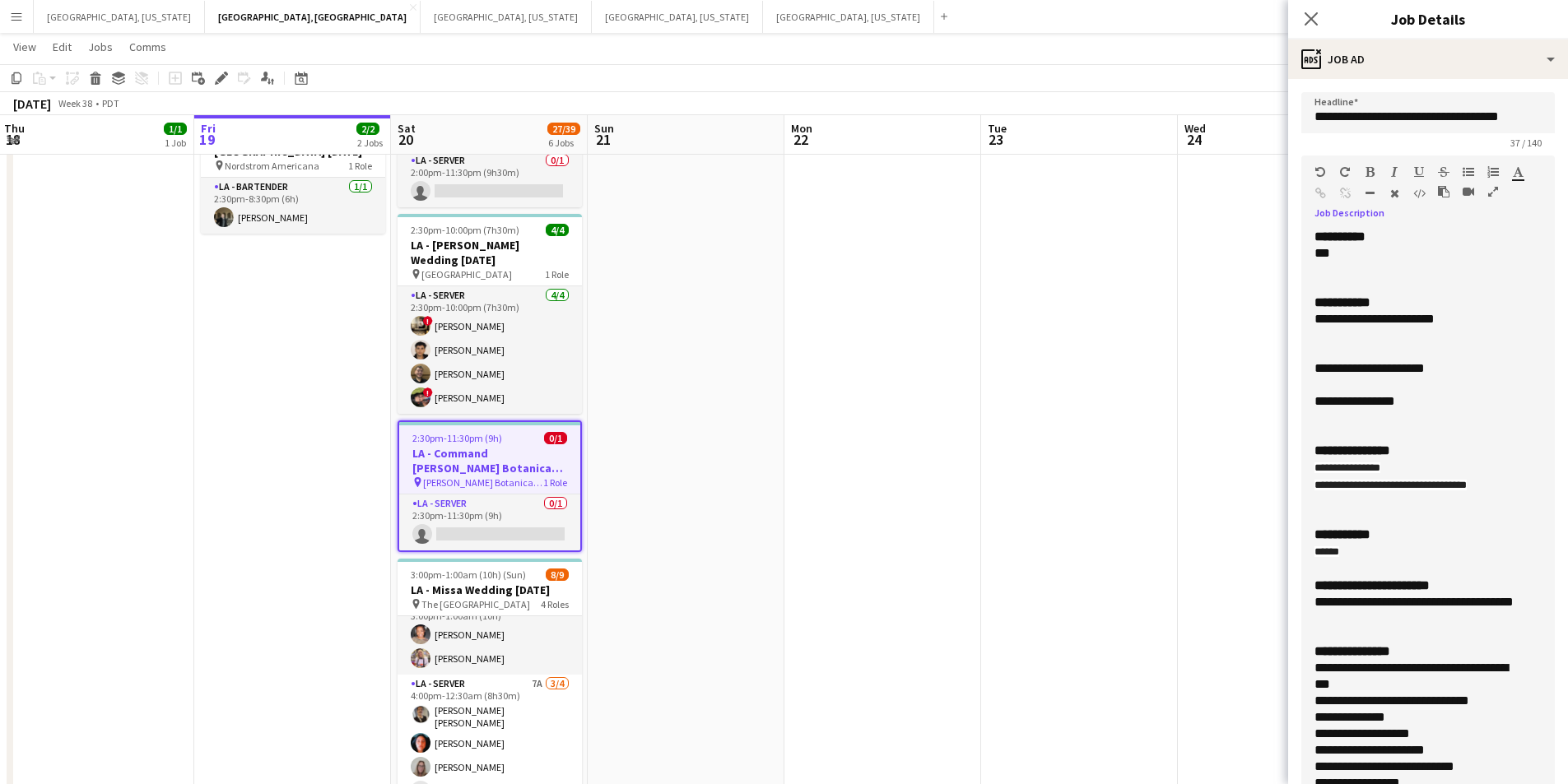
click at [1481, 368] on div "**********" at bounding box center [1416, 368] width 203 height 16
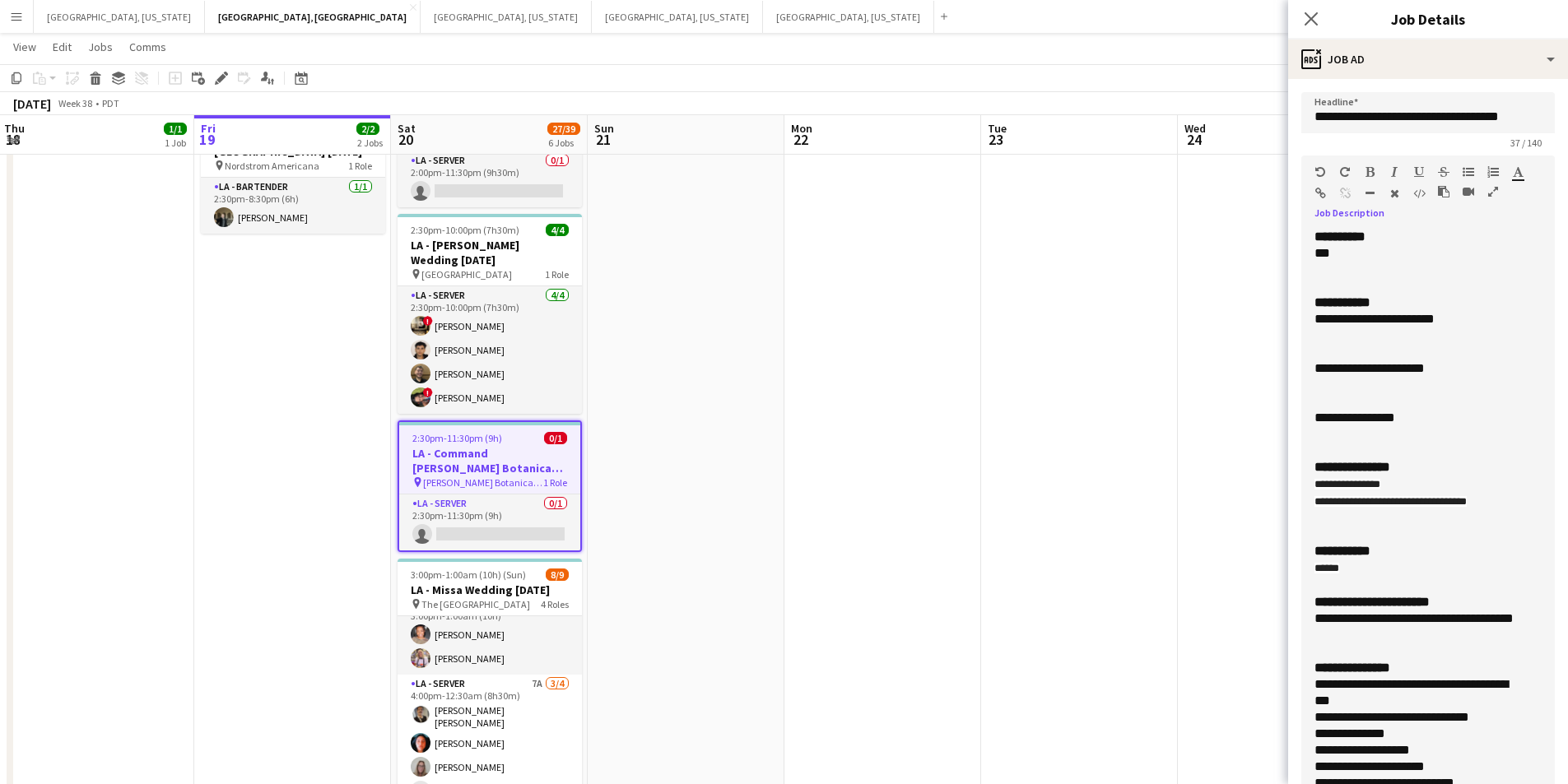
drag, startPoint x: 1426, startPoint y: 364, endPoint x: 1230, endPoint y: 353, distance: 196.3
click at [1229, 355] on body "Menu Boards Boards Boards All jobs Status Workforce Workforce My Workforce Recr…" at bounding box center [784, 420] width 1568 height 1334
click at [1374, 164] on div "Standard Heading 1 Heading 2 Heading 3 Heading 4 Heading 5 Heading 6 Heading 7 …" at bounding box center [1428, 186] width 254 height 61
click at [1371, 169] on icon "button" at bounding box center [1371, 172] width 9 height 11
drag, startPoint x: 1363, startPoint y: 418, endPoint x: 1314, endPoint y: 440, distance: 53.7
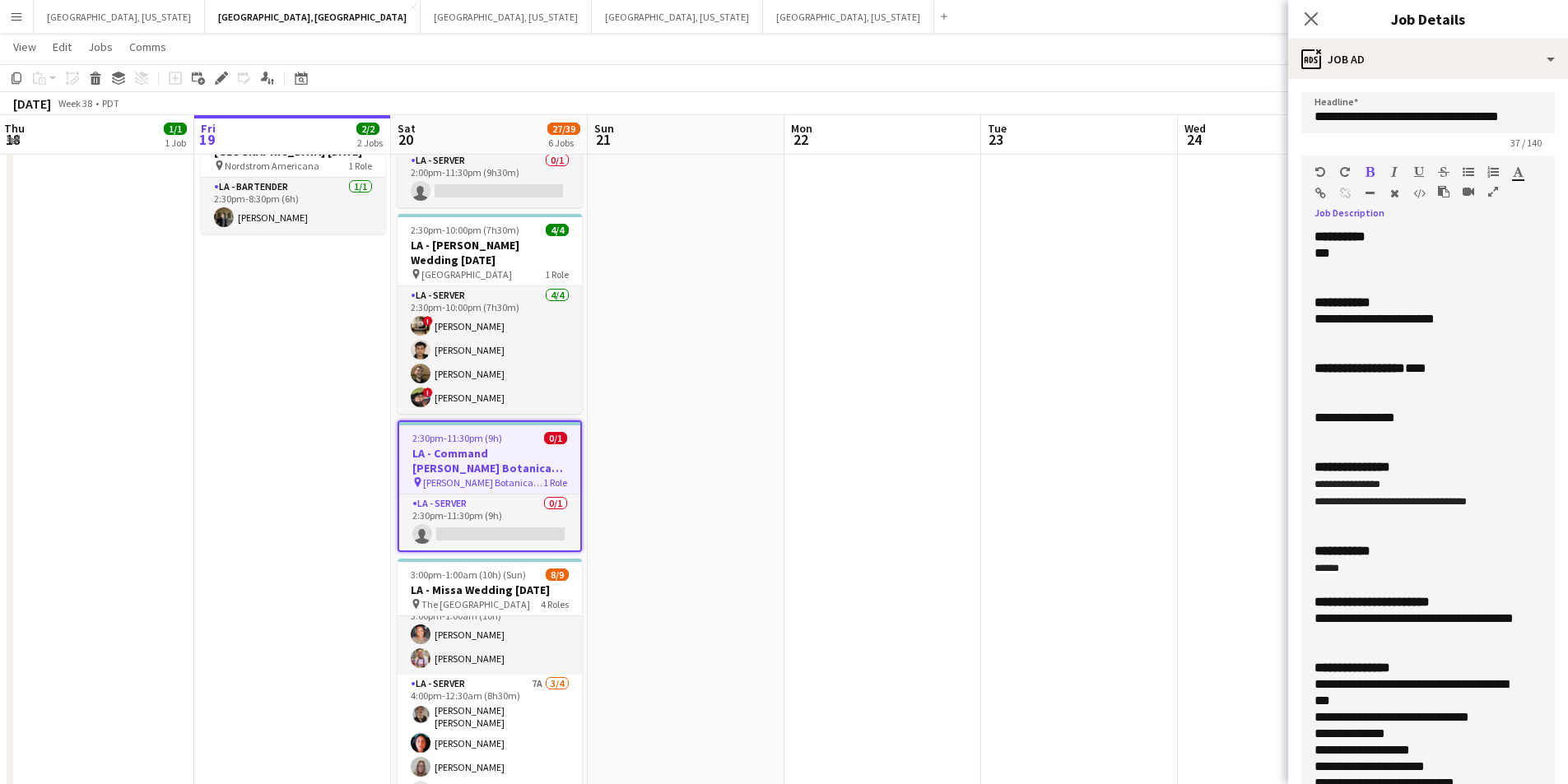
click at [1265, 403] on body "Menu Boards Boards Boards All jobs Status Workforce Workforce My Workforce Recr…" at bounding box center [784, 420] width 1568 height 1334
click at [1365, 417] on div "**********" at bounding box center [1416, 417] width 203 height 16
drag, startPoint x: 1365, startPoint y: 417, endPoint x: 1297, endPoint y: 417, distance: 68.0
click at [1297, 417] on form "**********" at bounding box center [1428, 682] width 280 height 1180
click at [1368, 175] on icon "button" at bounding box center [1371, 172] width 9 height 11
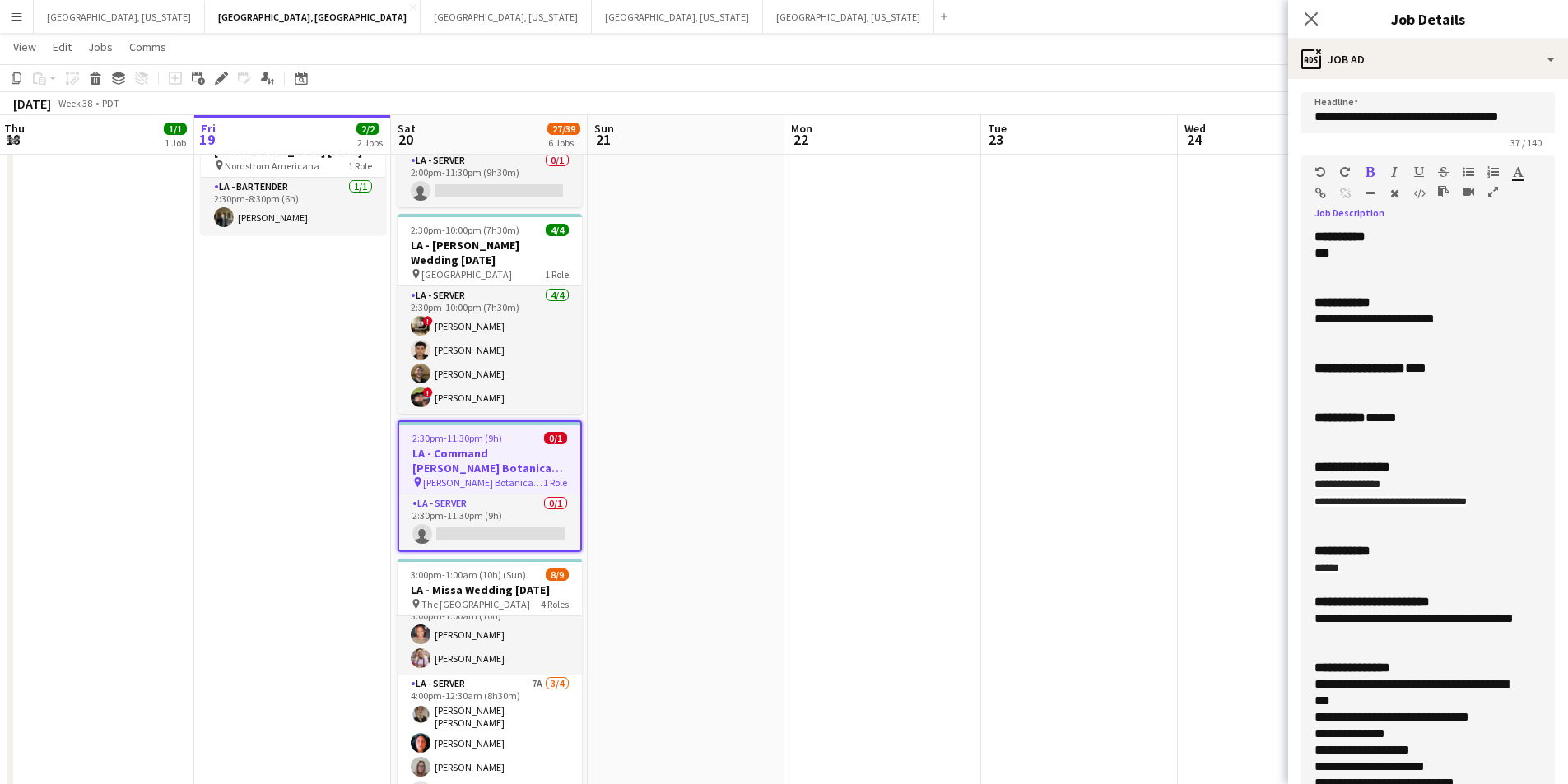
click at [1494, 432] on div at bounding box center [1428, 434] width 228 height 16
drag, startPoint x: 1506, startPoint y: 502, endPoint x: 1272, endPoint y: 485, distance: 234.6
click at [1281, 492] on body "Menu Boards Boards Boards All jobs Status Workforce Workforce My Workforce Recr…" at bounding box center [784, 420] width 1568 height 1334
click at [1391, 190] on icon "button" at bounding box center [1395, 193] width 9 height 11
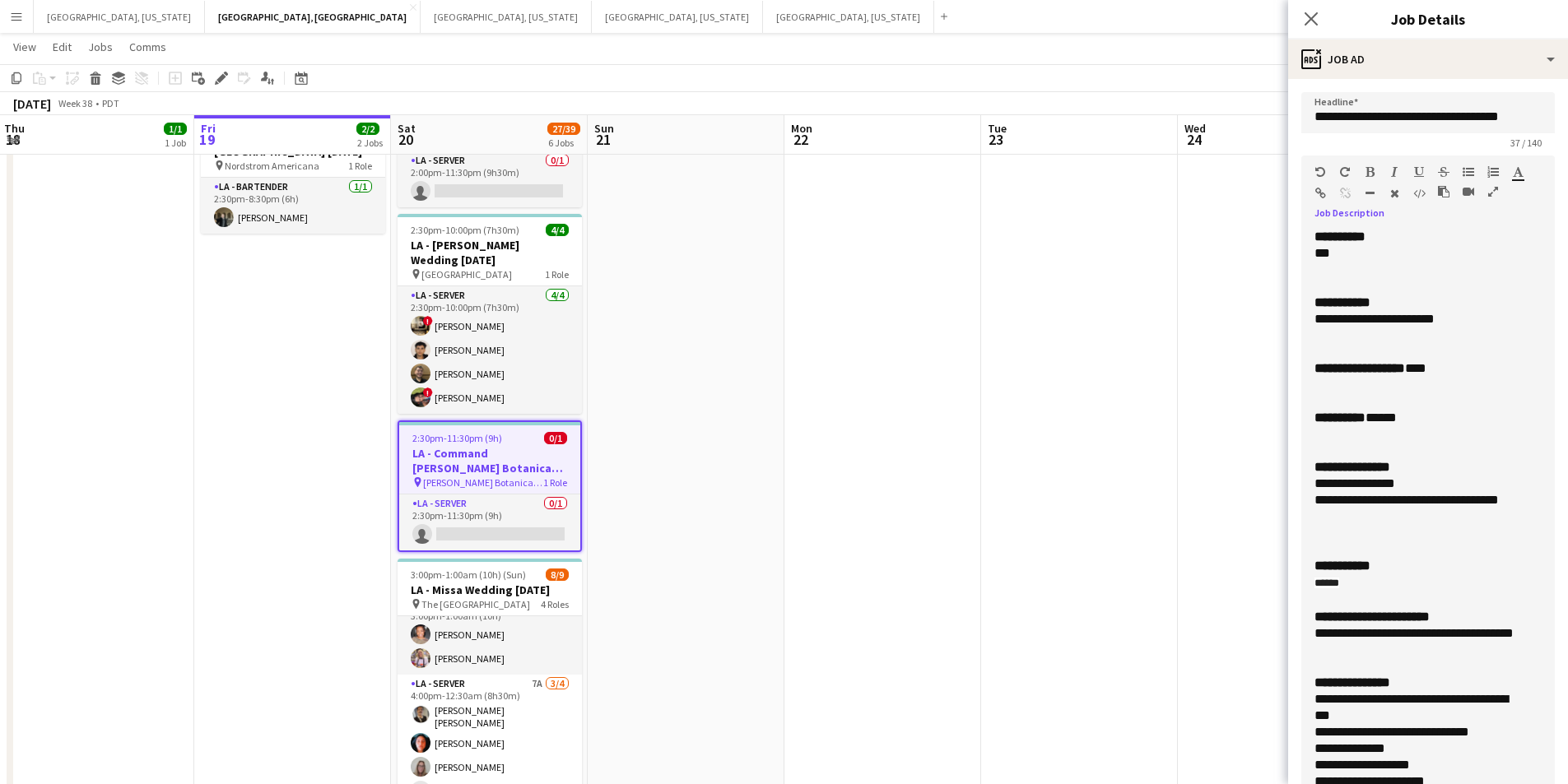
click at [1402, 537] on div at bounding box center [1428, 532] width 228 height 16
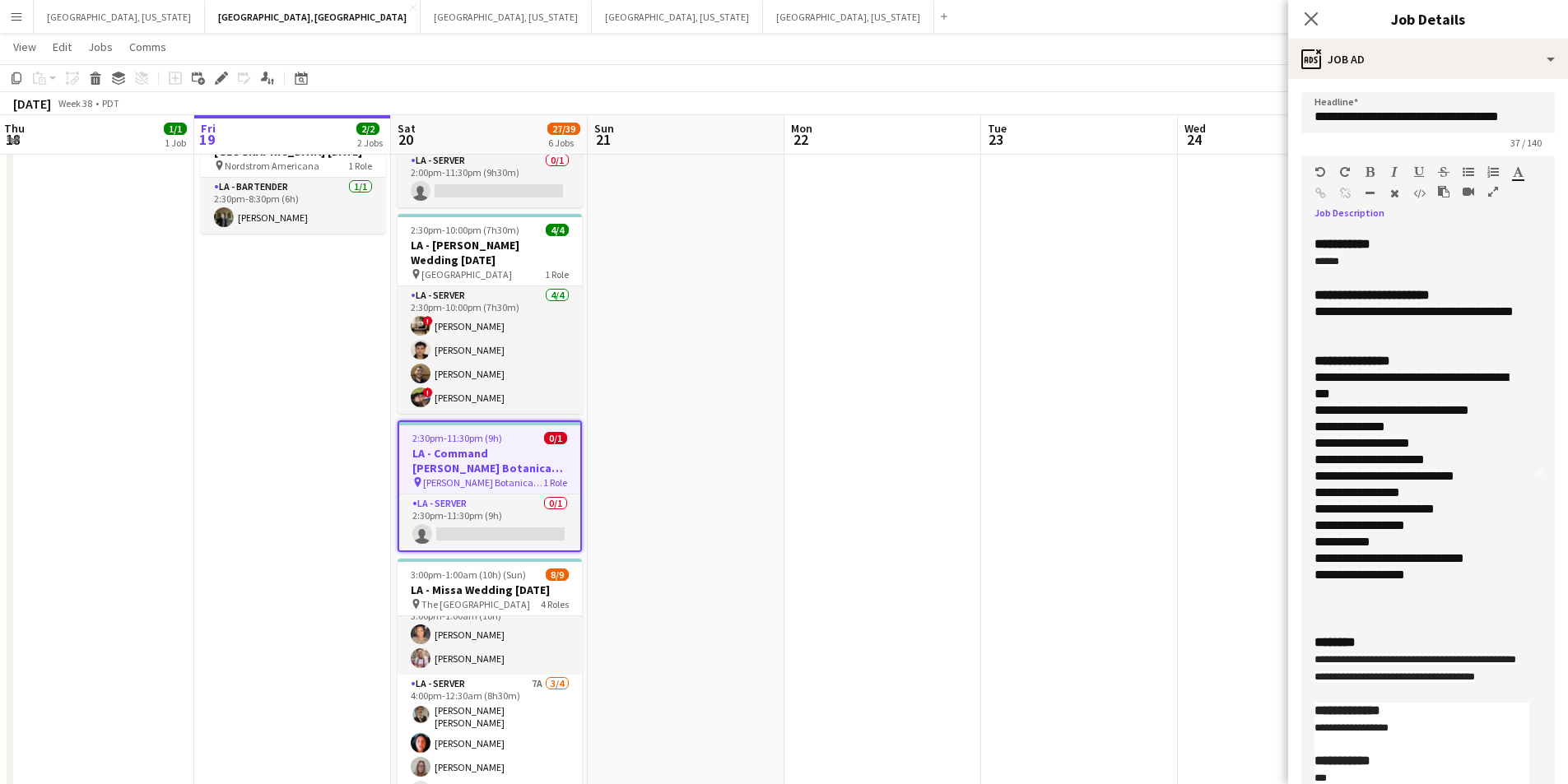
scroll to position [502, 0]
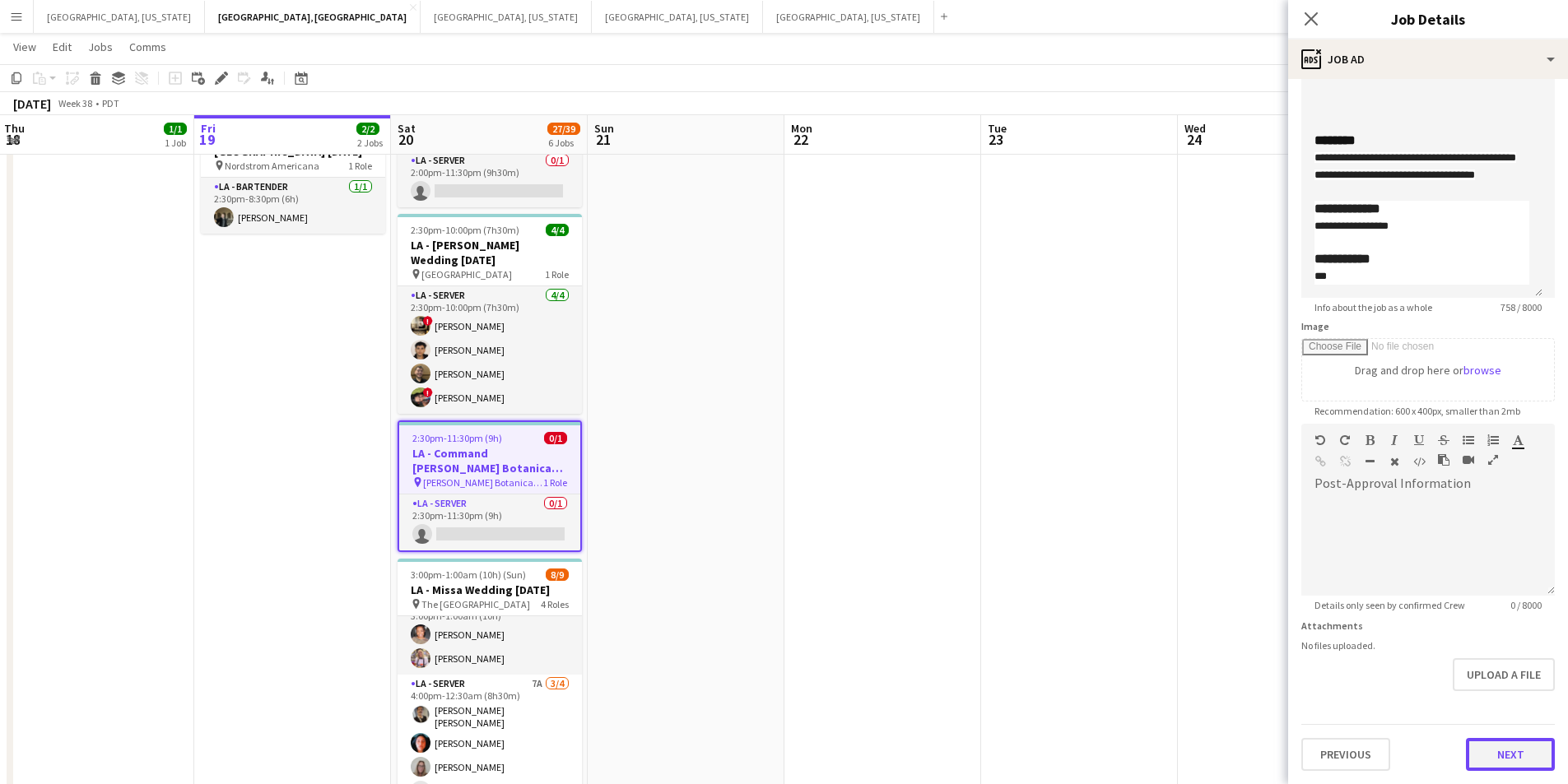
click at [1518, 738] on button "Next" at bounding box center [1510, 754] width 89 height 33
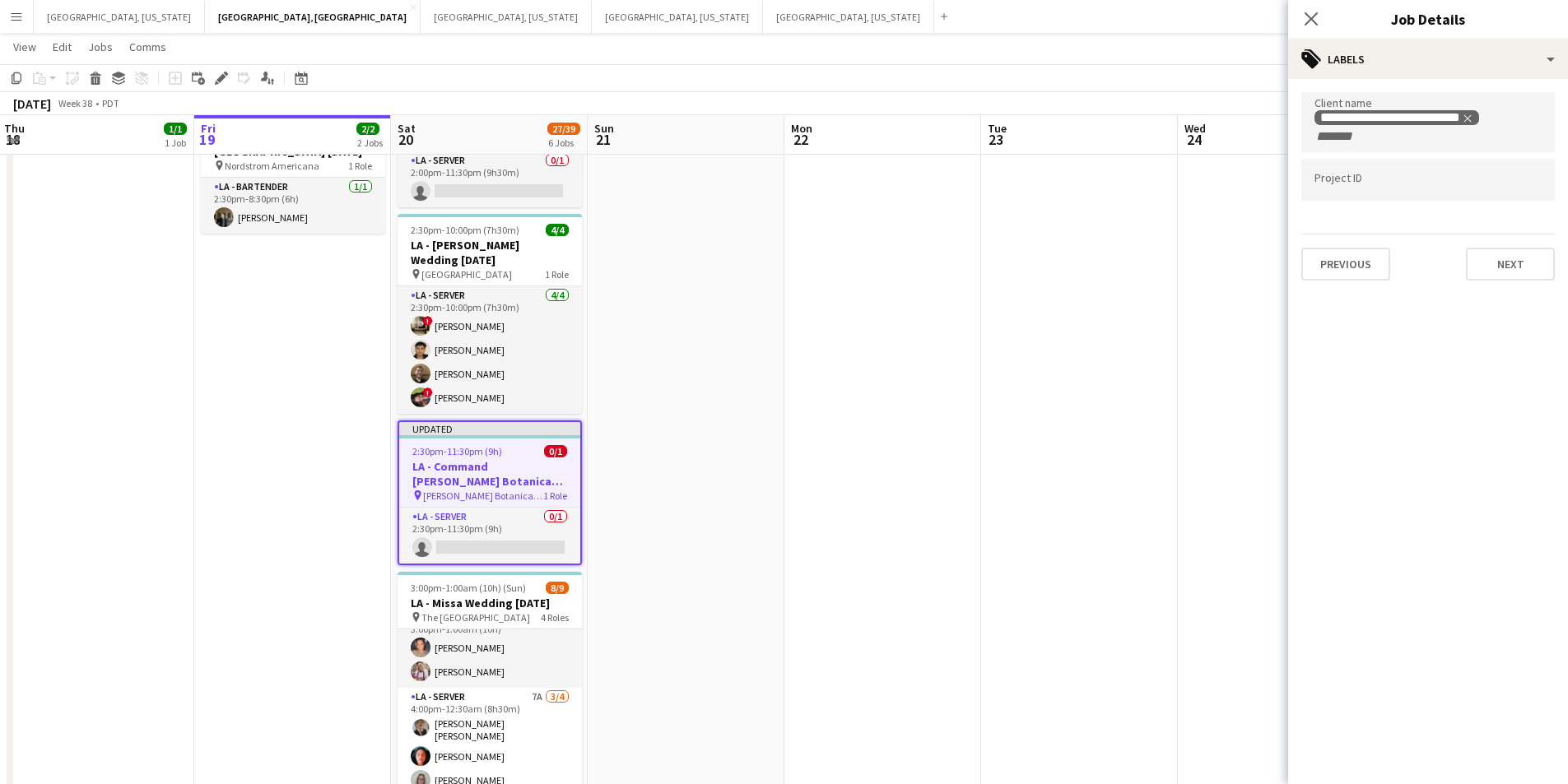
scroll to position [0, 0]
click at [1303, 20] on app-icon "Close pop-in" at bounding box center [1311, 19] width 24 height 24
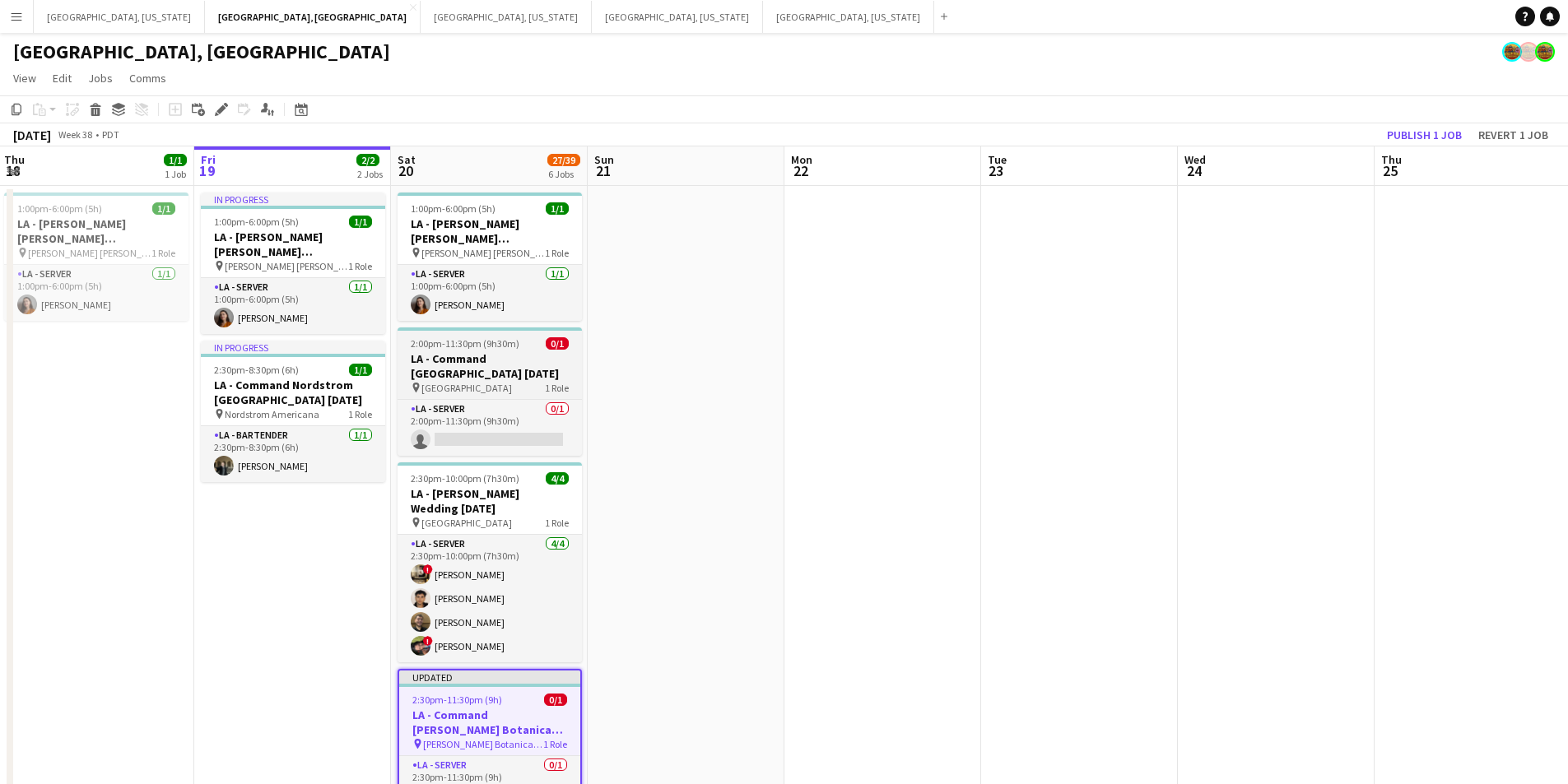
click at [497, 370] on h3 "LA - Command [GEOGRAPHIC_DATA] [DATE]" at bounding box center [489, 365] width 184 height 29
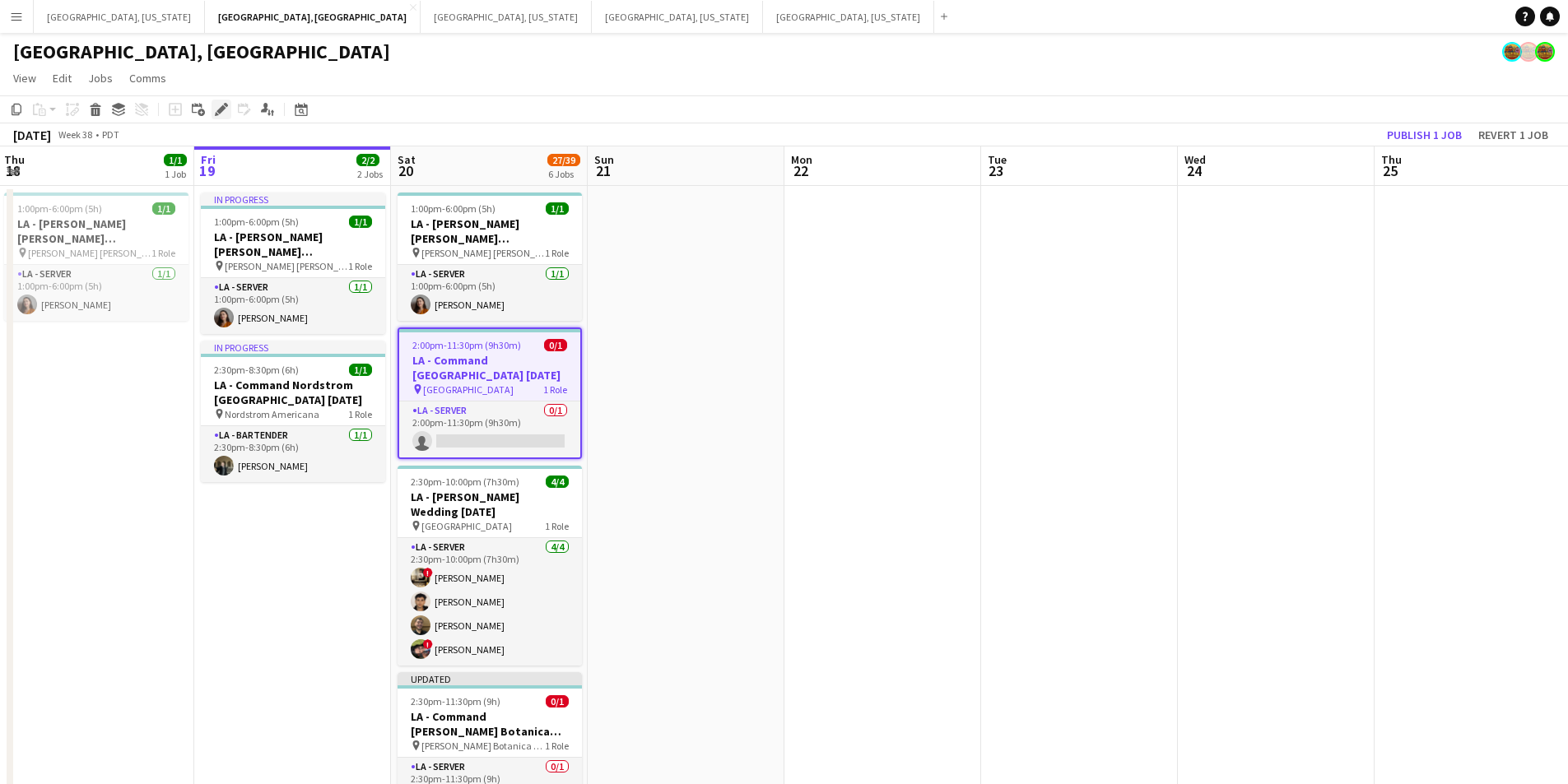
click at [227, 108] on icon "Edit" at bounding box center [222, 109] width 13 height 13
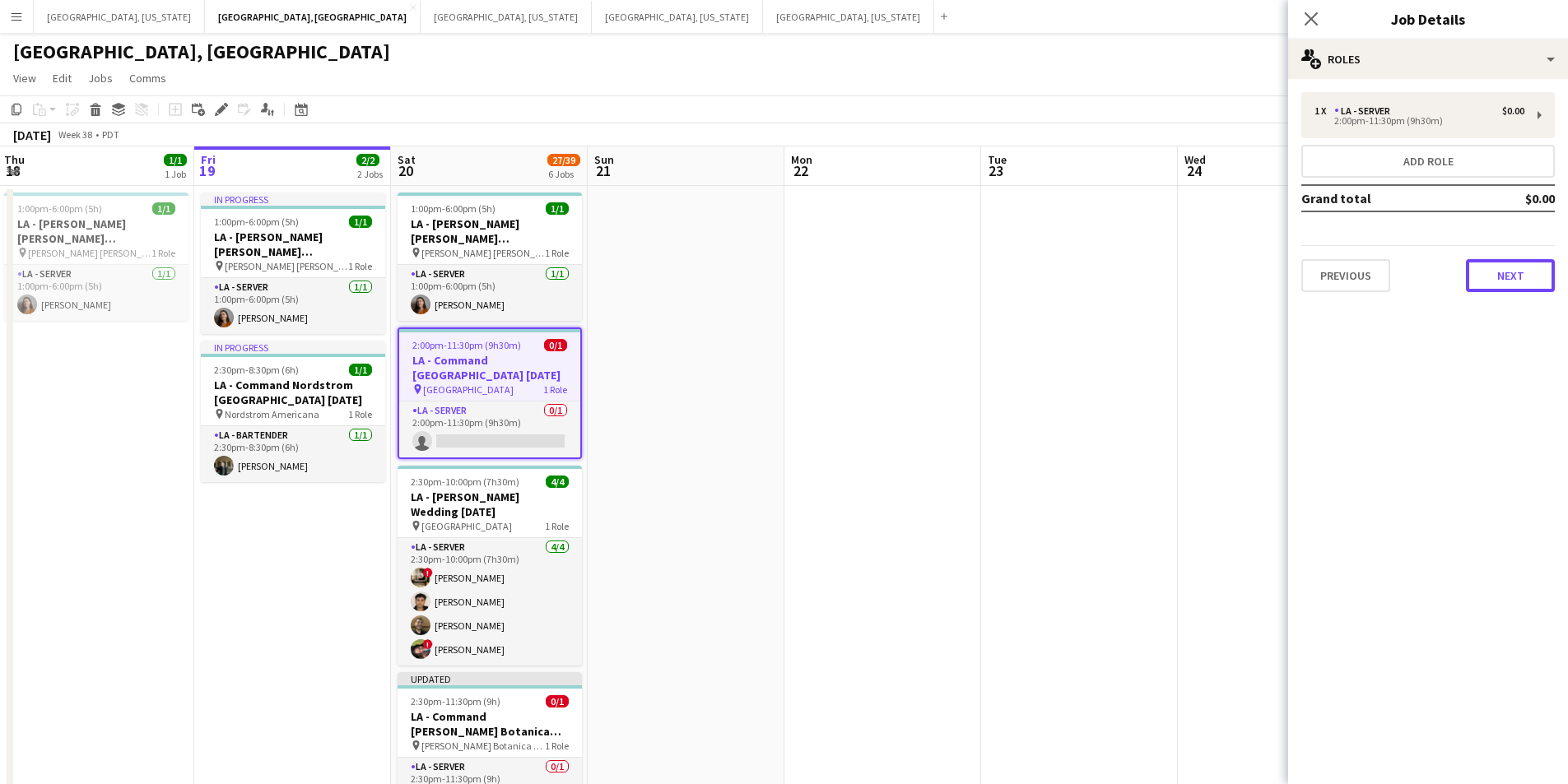
click at [1532, 292] on button "Next" at bounding box center [1510, 275] width 89 height 33
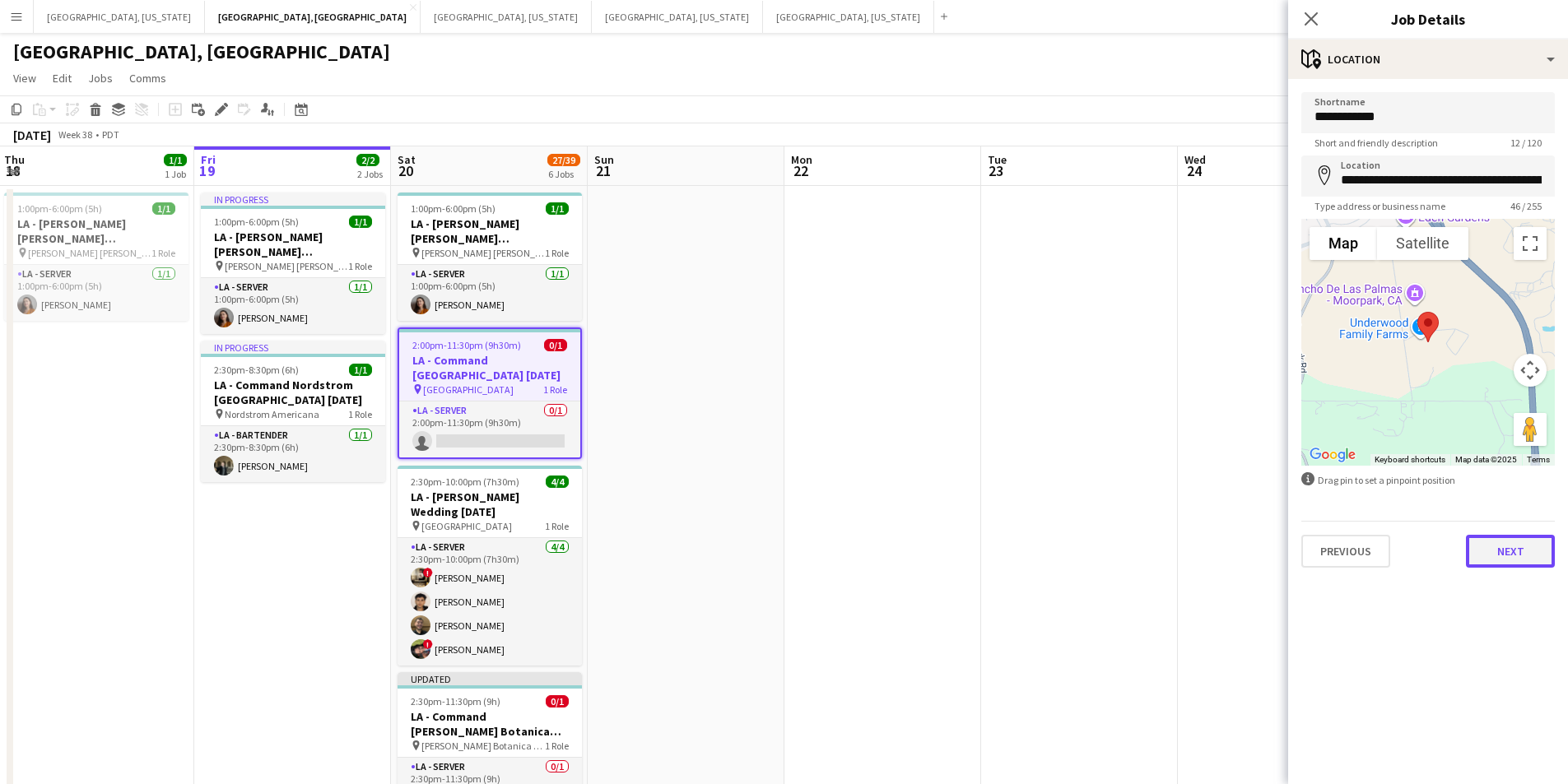
click at [1516, 546] on button "Next" at bounding box center [1510, 551] width 89 height 33
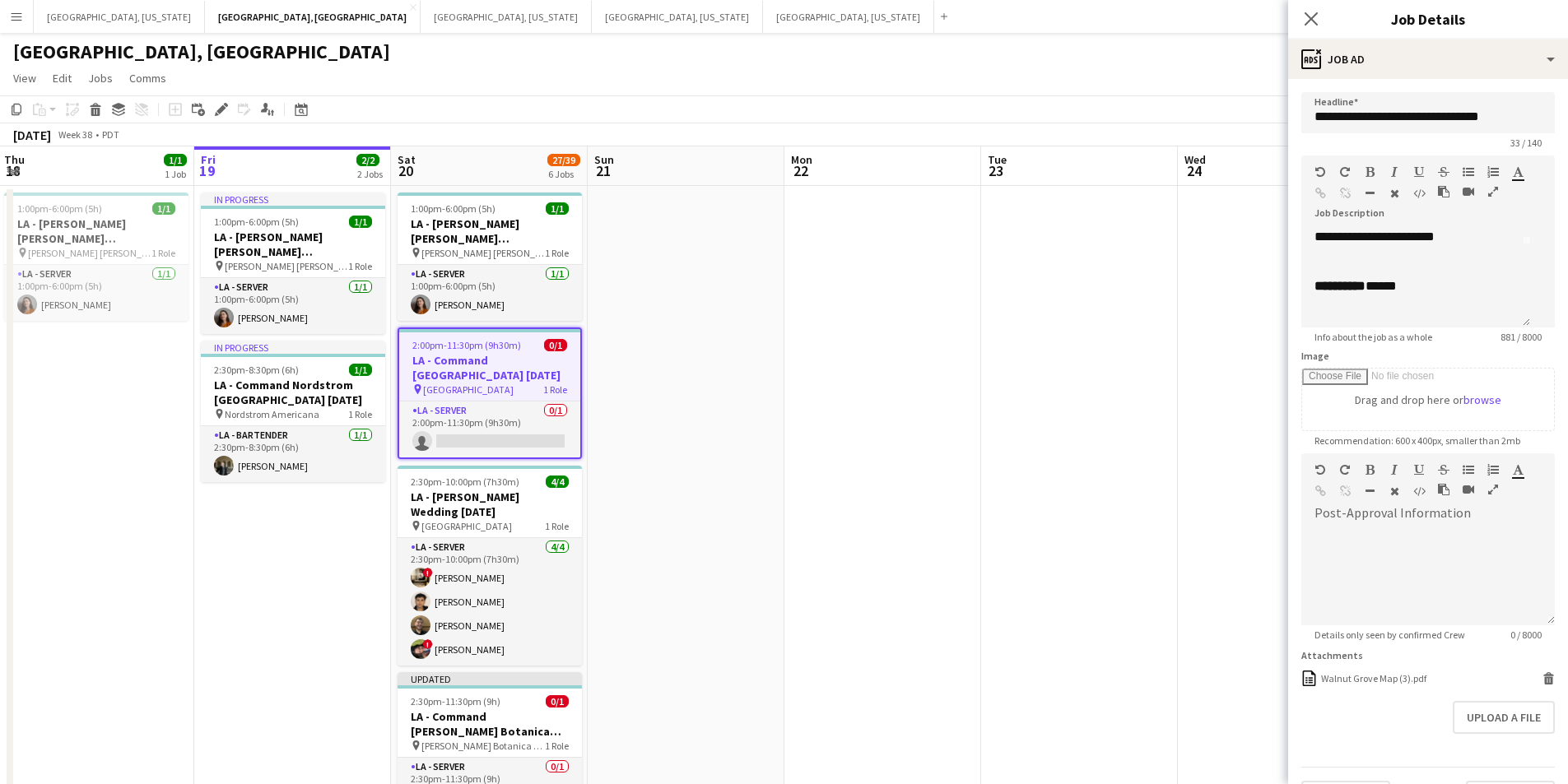
scroll to position [247, 0]
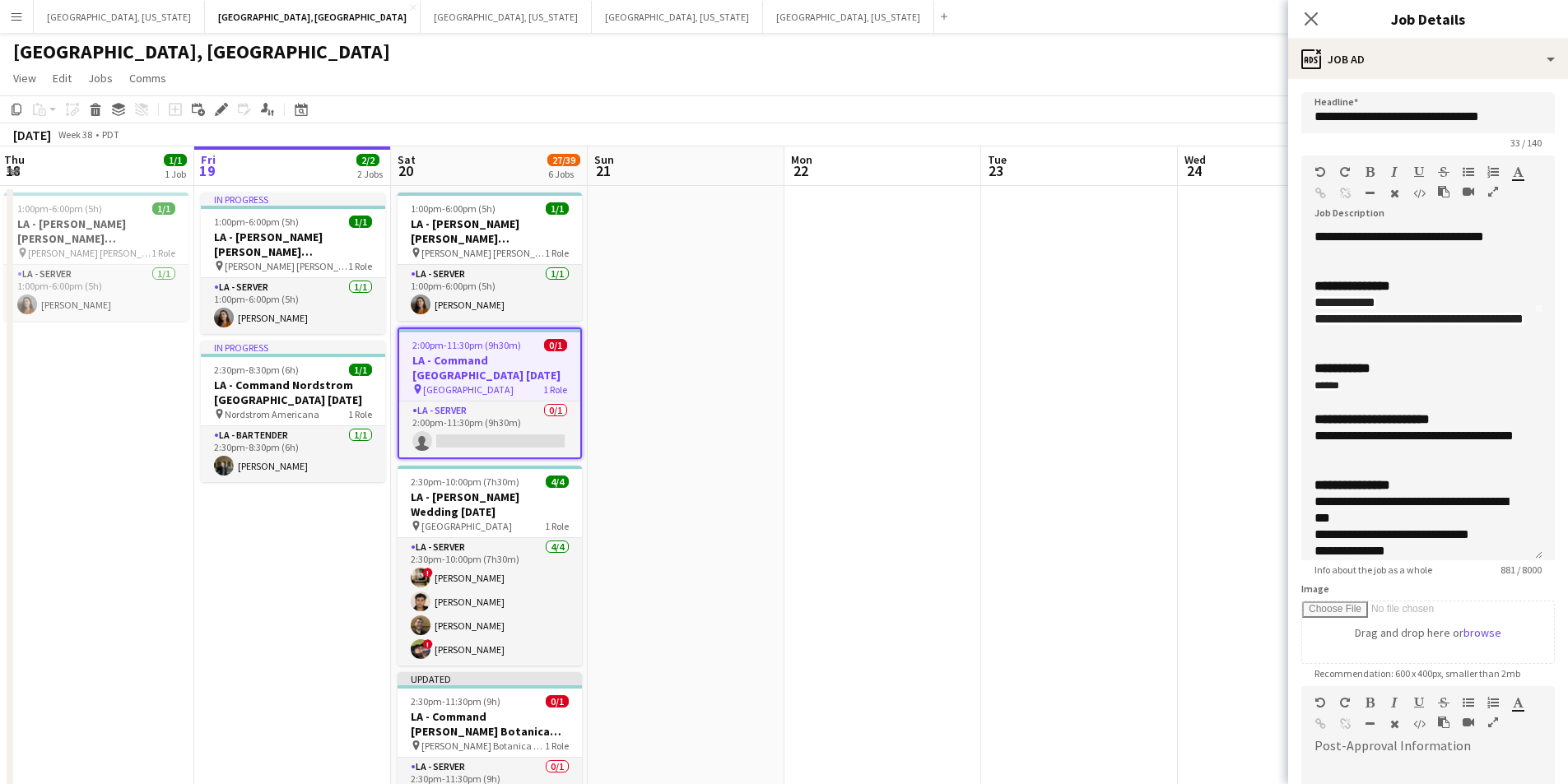
drag, startPoint x: 1520, startPoint y: 340, endPoint x: 1424, endPoint y: 493, distance: 180.6
click at [1511, 575] on app-form-group "**********" at bounding box center [1428, 366] width 254 height 421
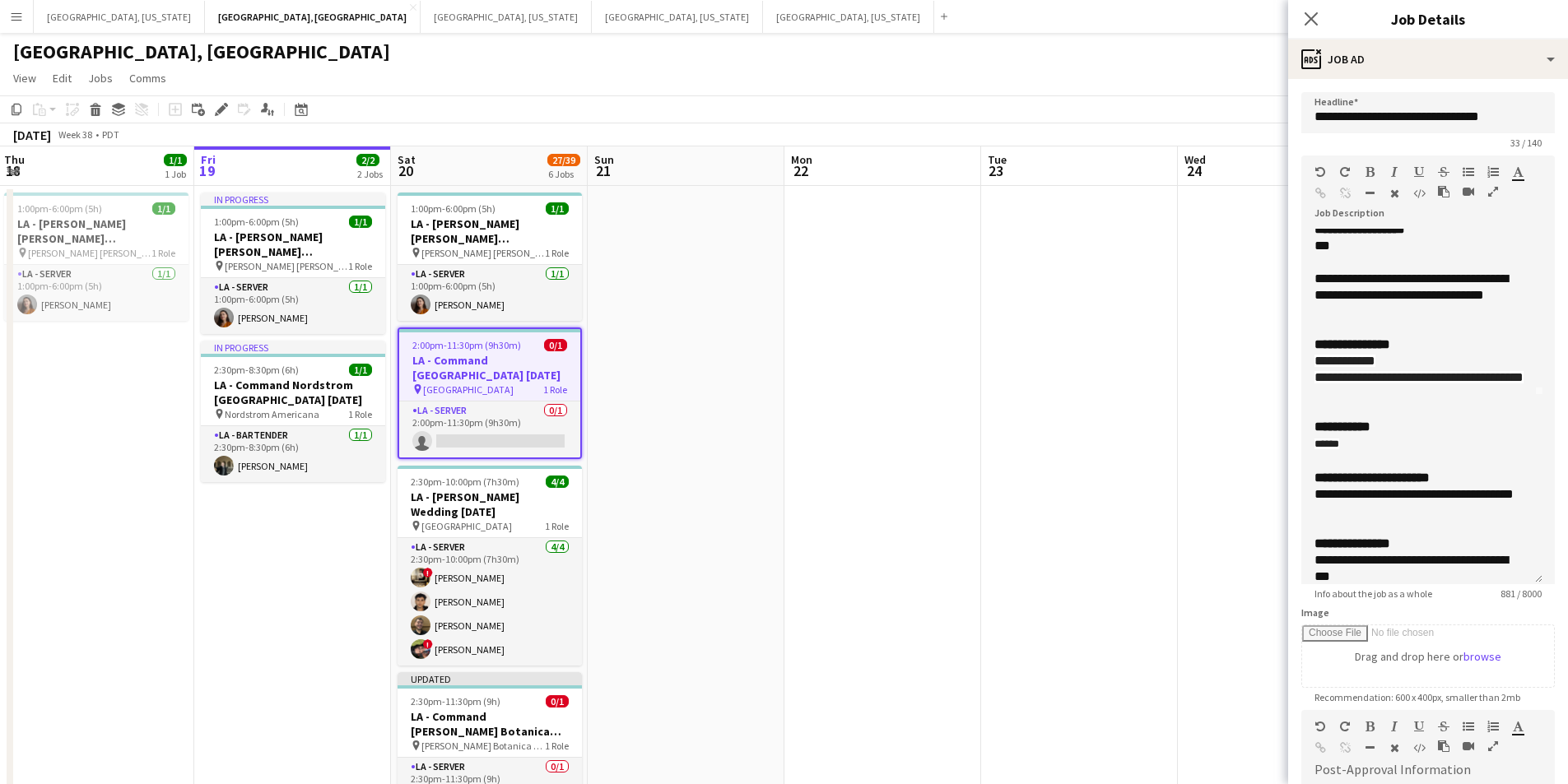
scroll to position [164, 0]
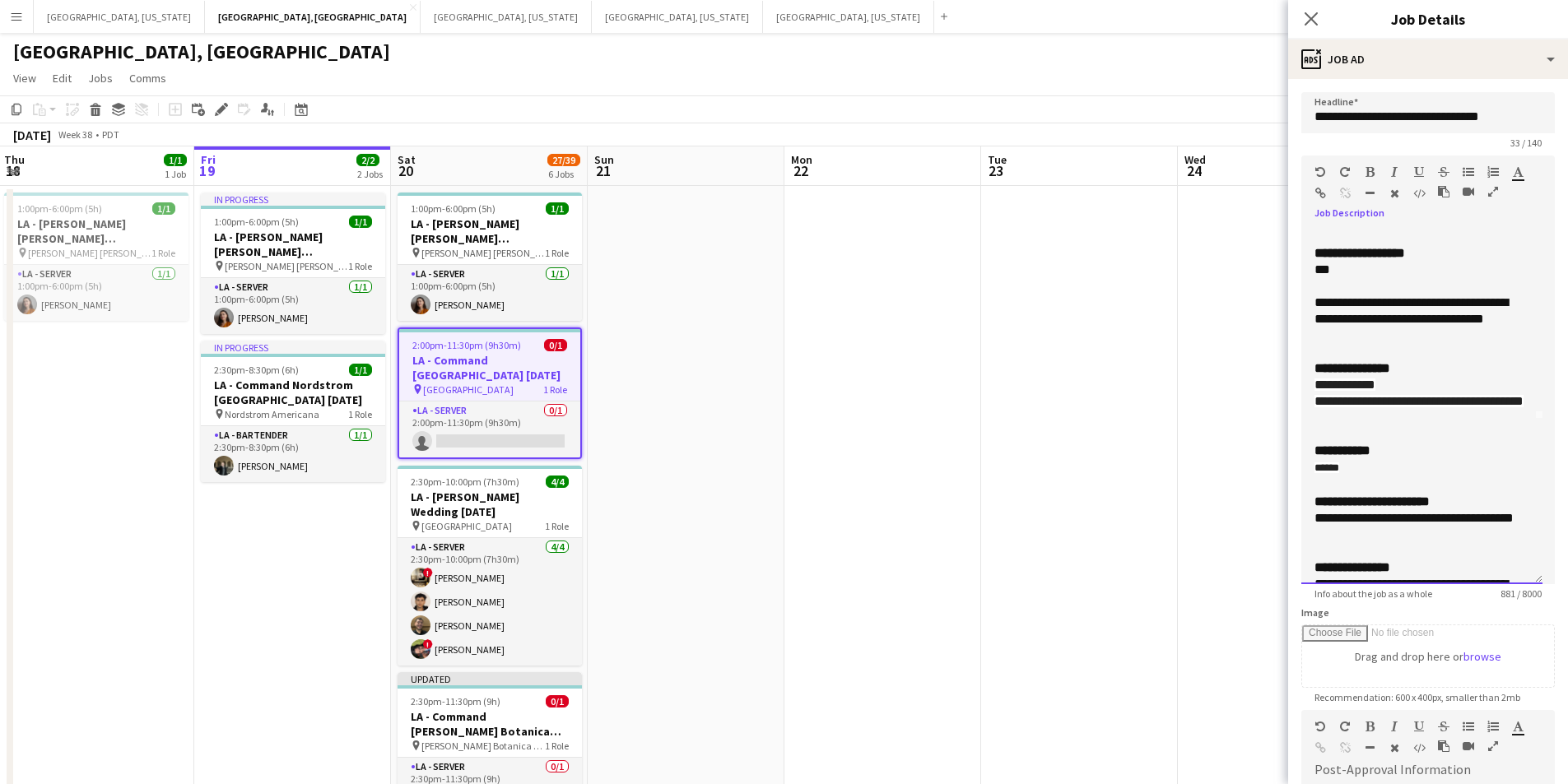
drag, startPoint x: 1381, startPoint y: 337, endPoint x: 1308, endPoint y: 304, distance: 80.1
click at [1308, 304] on div "**********" at bounding box center [1423, 406] width 242 height 356
click at [1310, 24] on icon "Close pop-in" at bounding box center [1311, 18] width 16 height 16
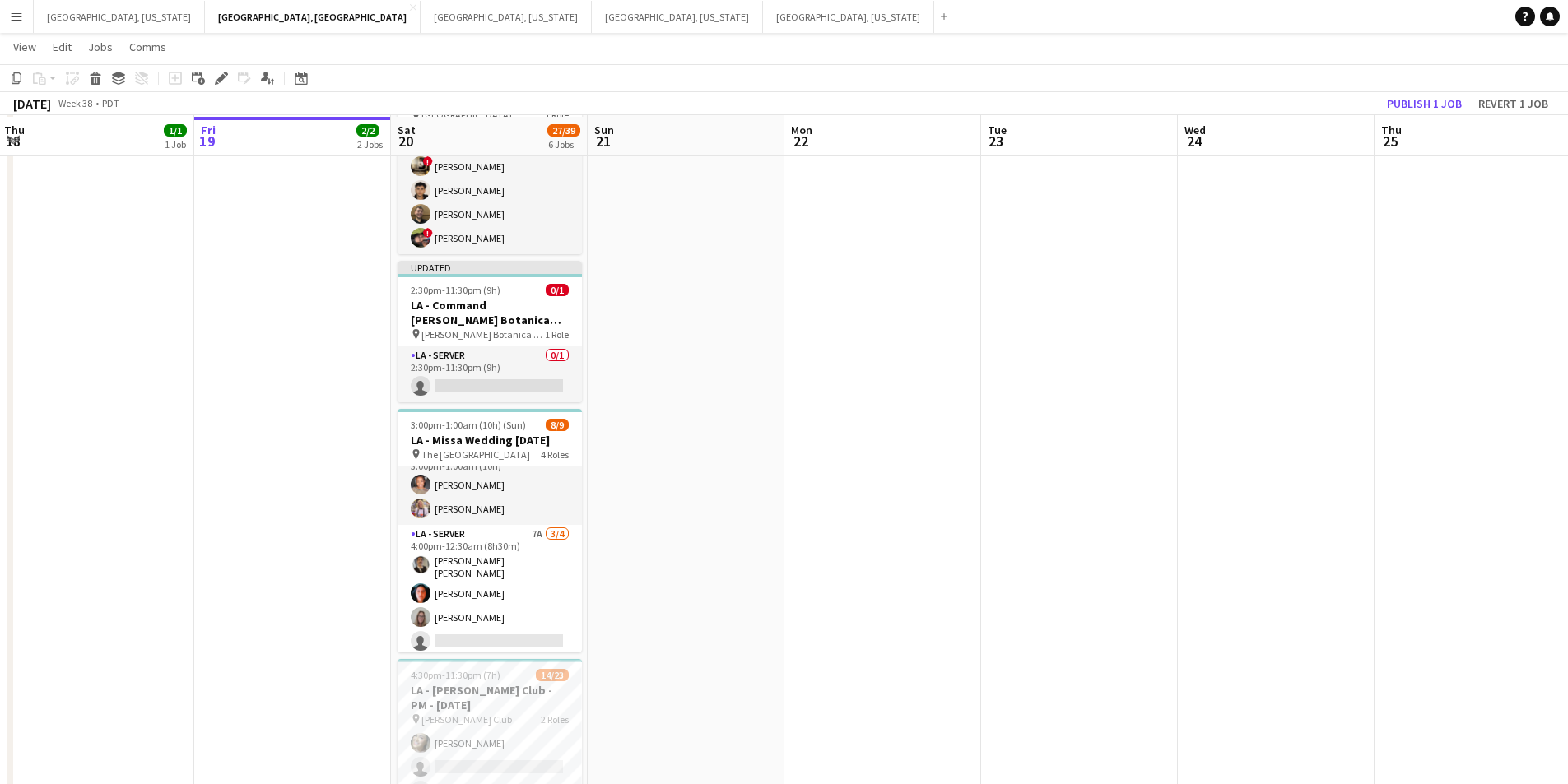
scroll to position [411, 0]
click at [478, 293] on app-job-card "Updated 2:30pm-11:30pm (9h) 0/1 LA - Command Hartley Botanica 9.20.25 pin Hartl…" at bounding box center [489, 330] width 184 height 142
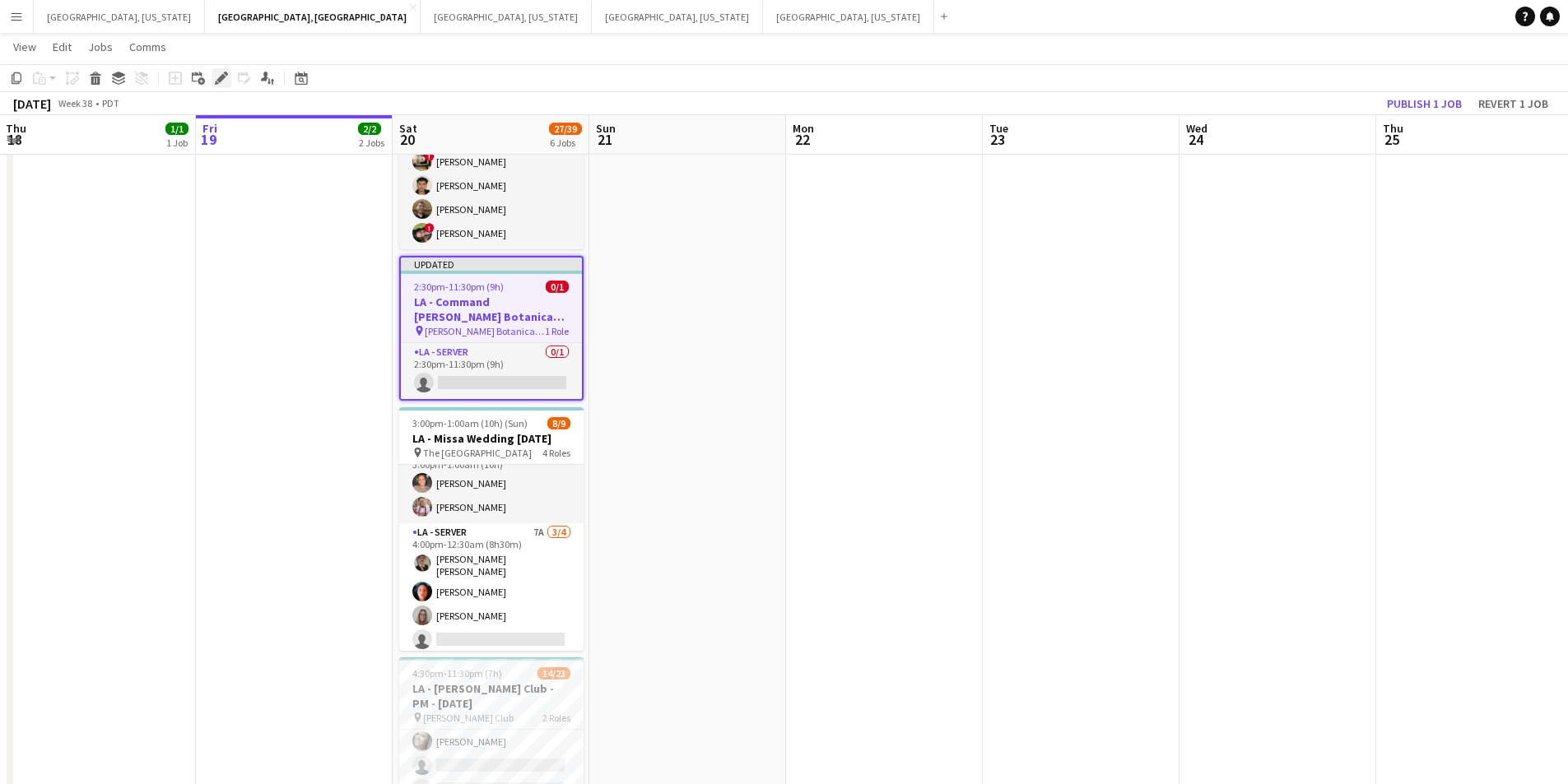
click at [222, 83] on icon "Edit" at bounding box center [222, 78] width 13 height 13
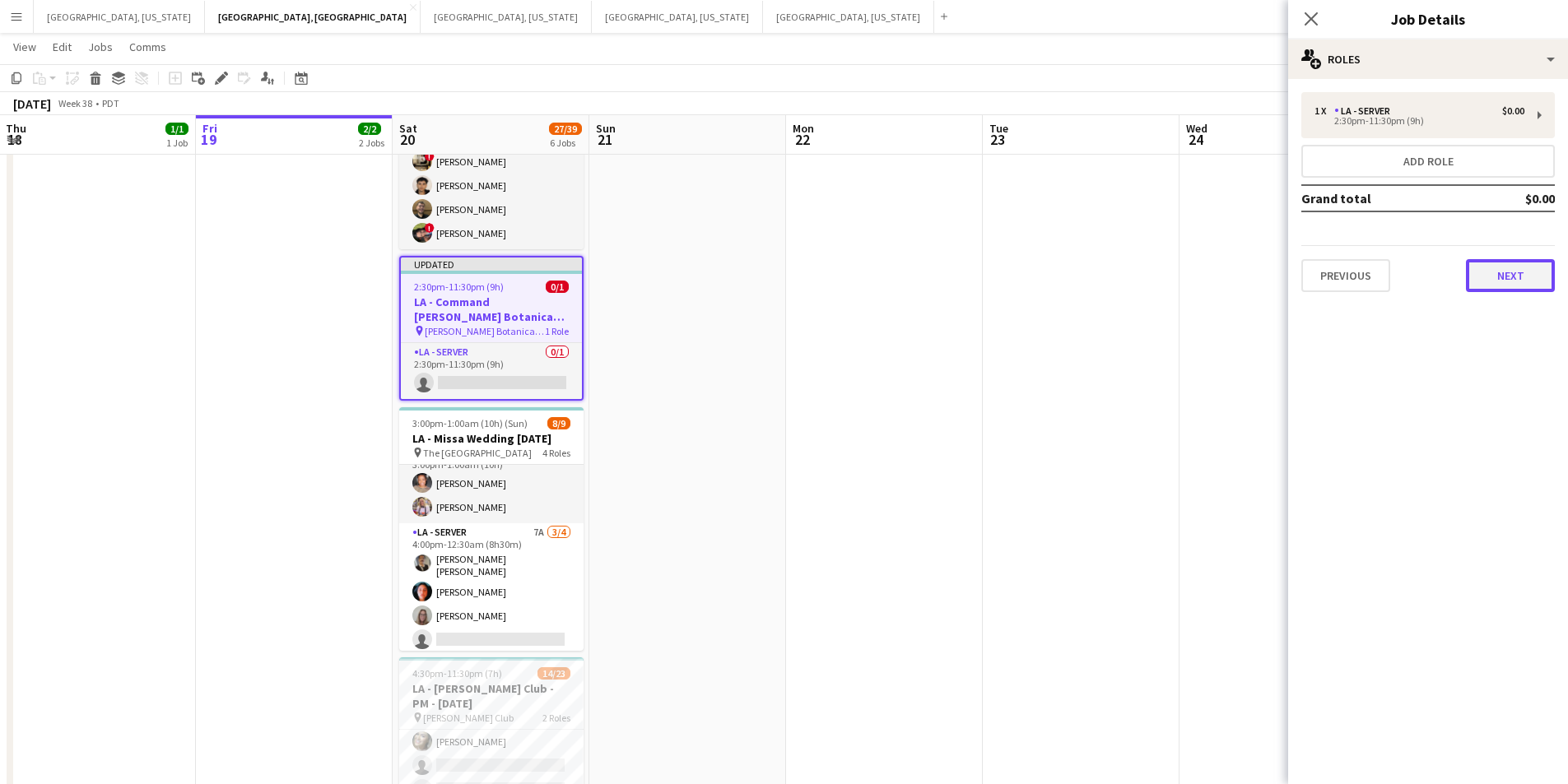
click at [1503, 266] on button "Next" at bounding box center [1510, 275] width 89 height 33
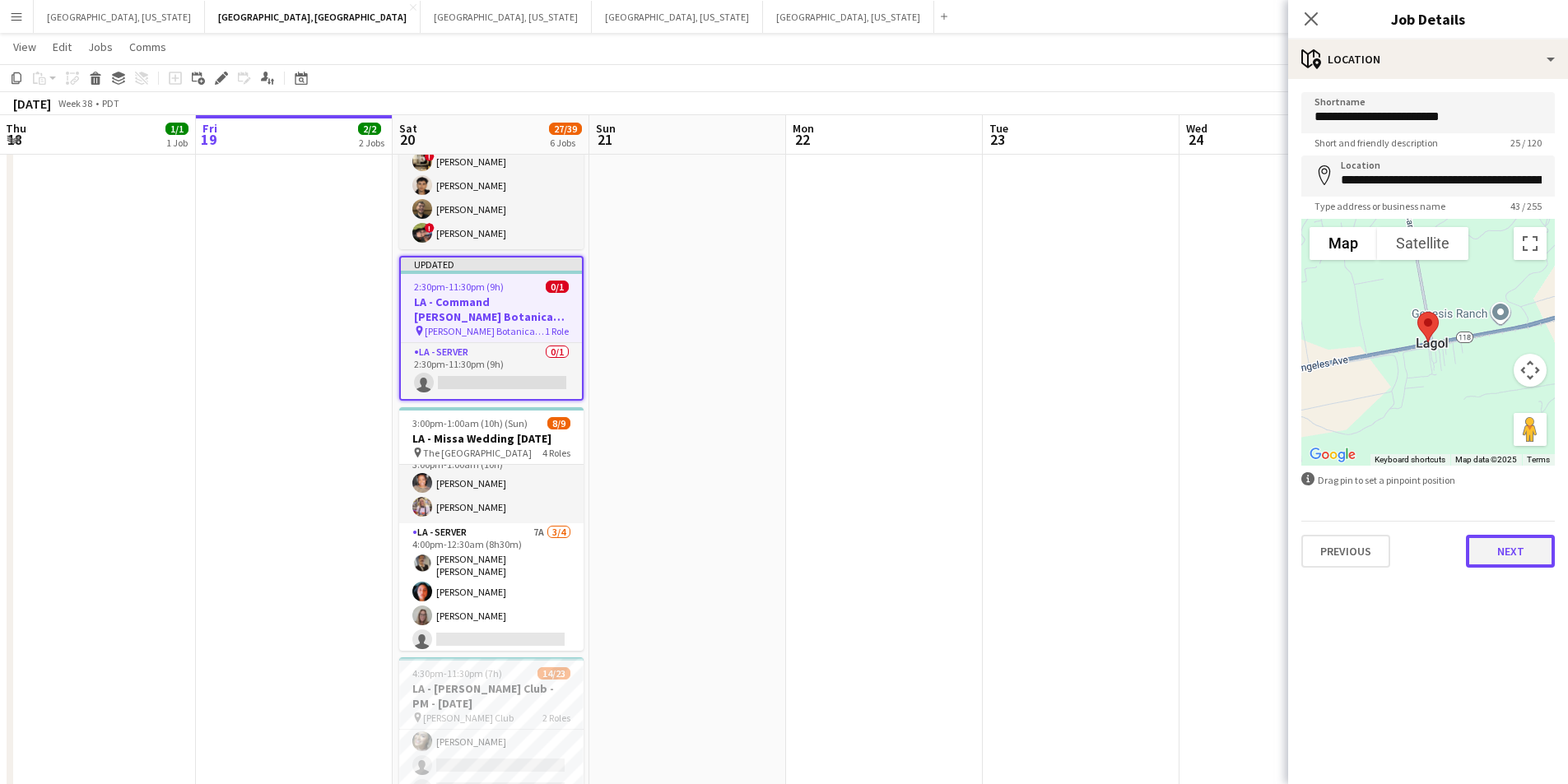
click at [1497, 564] on button "Next" at bounding box center [1510, 551] width 89 height 33
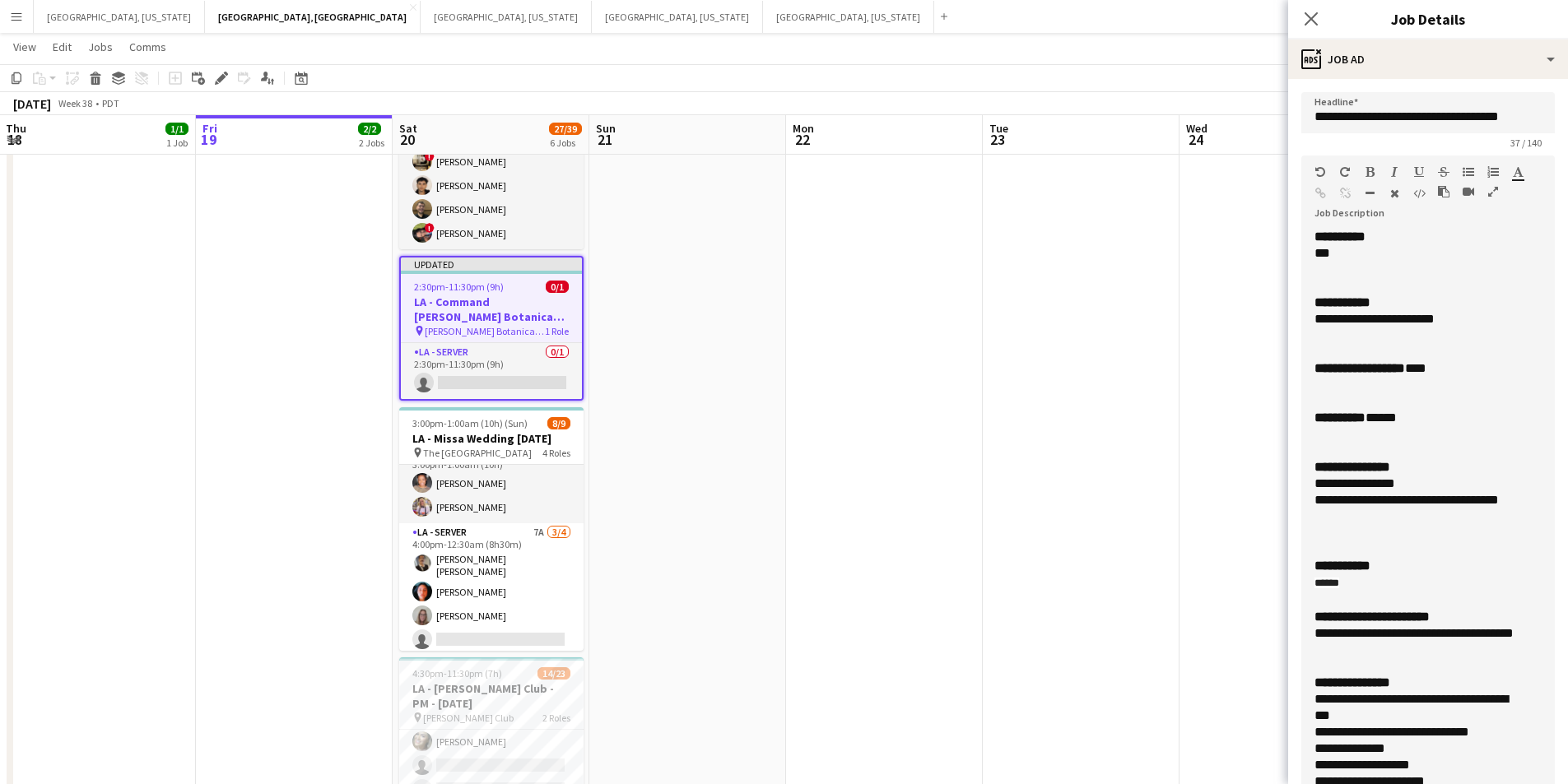
drag, startPoint x: 1541, startPoint y: 323, endPoint x: 1509, endPoint y: 816, distance: 494.0
click at [1509, 783] on html "Menu Boards Boards Boards All jobs Status Workforce Workforce My Workforce Recr…" at bounding box center [784, 256] width 1568 height 1334
click at [1383, 392] on div at bounding box center [1428, 384] width 228 height 16
drag, startPoint x: 1340, startPoint y: 397, endPoint x: 1337, endPoint y: 382, distance: 15.3
click at [1337, 382] on div at bounding box center [1428, 384] width 228 height 16
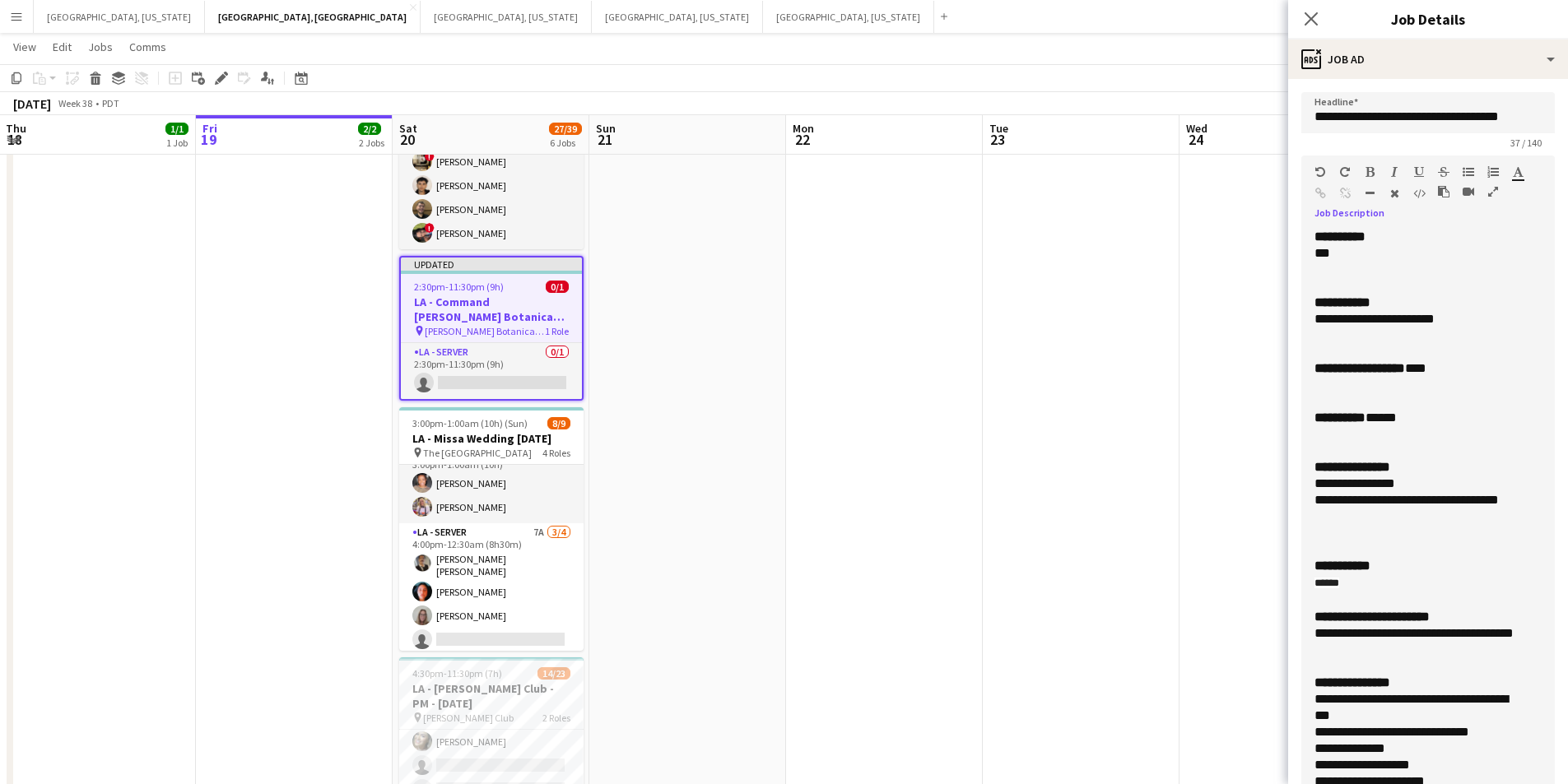
paste div
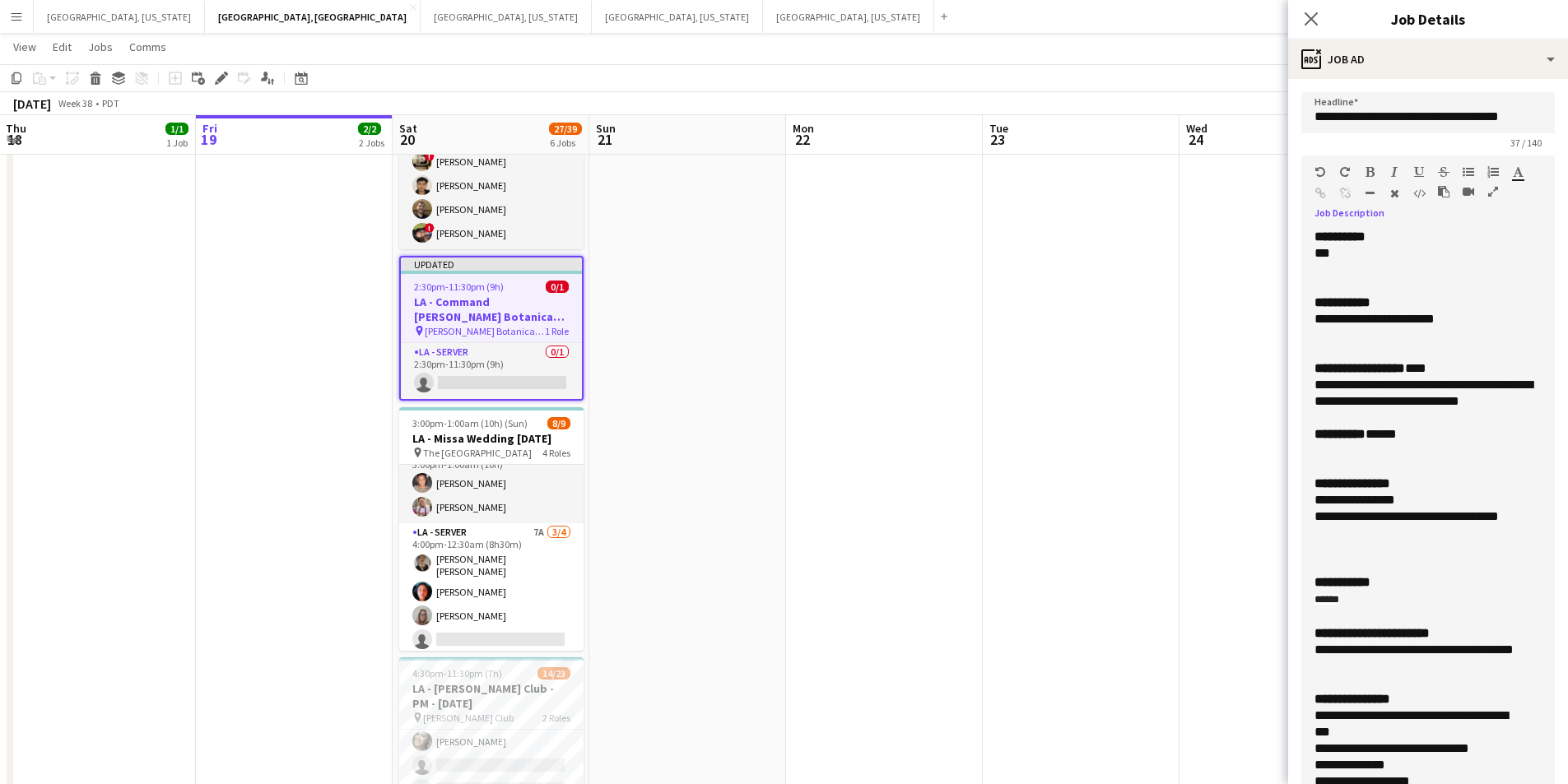
click at [1311, 389] on div "**********" at bounding box center [1428, 525] width 254 height 592
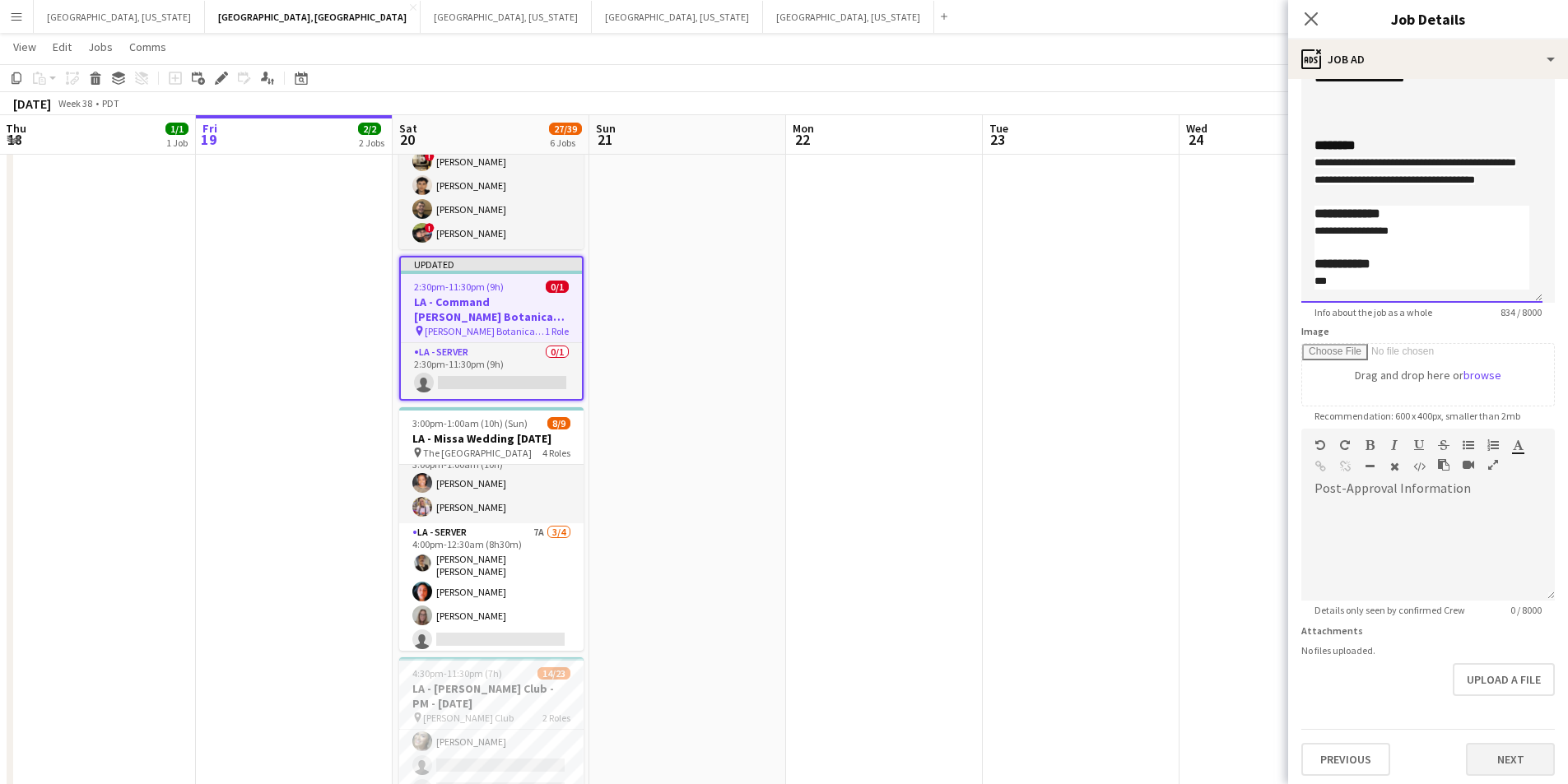
scroll to position [524, 0]
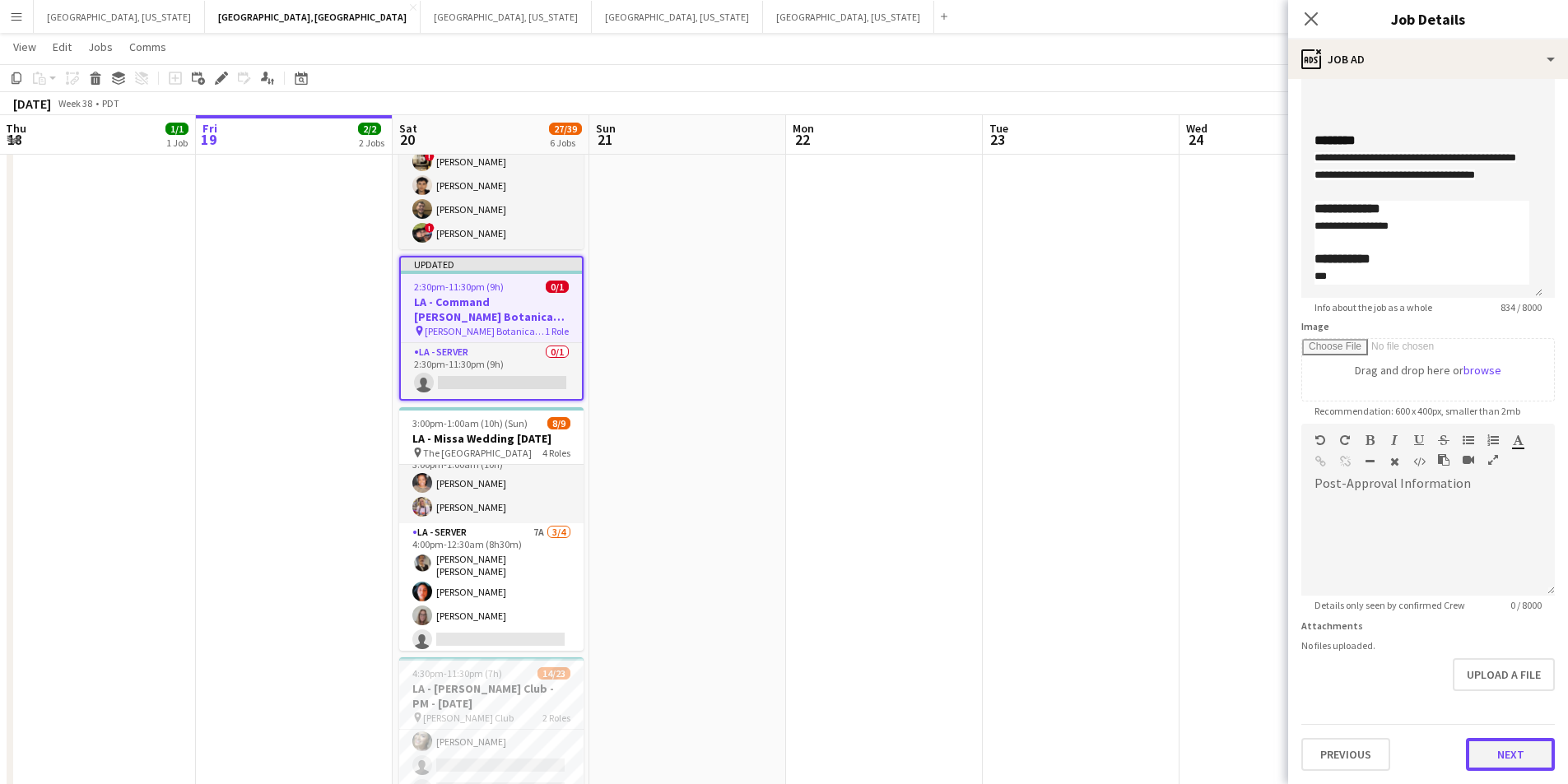
click at [1524, 749] on button "Next" at bounding box center [1510, 754] width 89 height 33
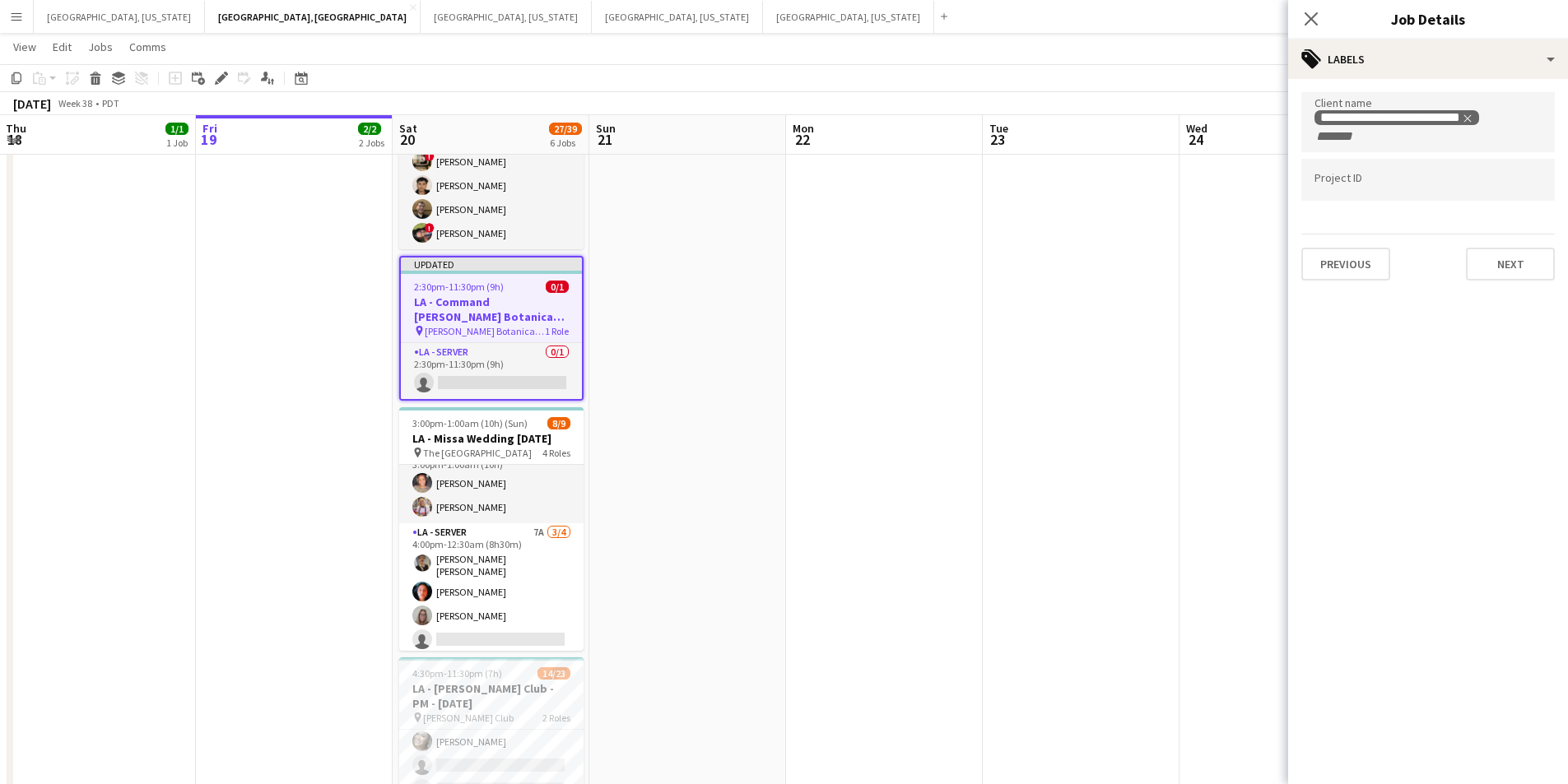
scroll to position [0, 0]
click at [1307, 15] on icon at bounding box center [1311, 18] width 16 height 16
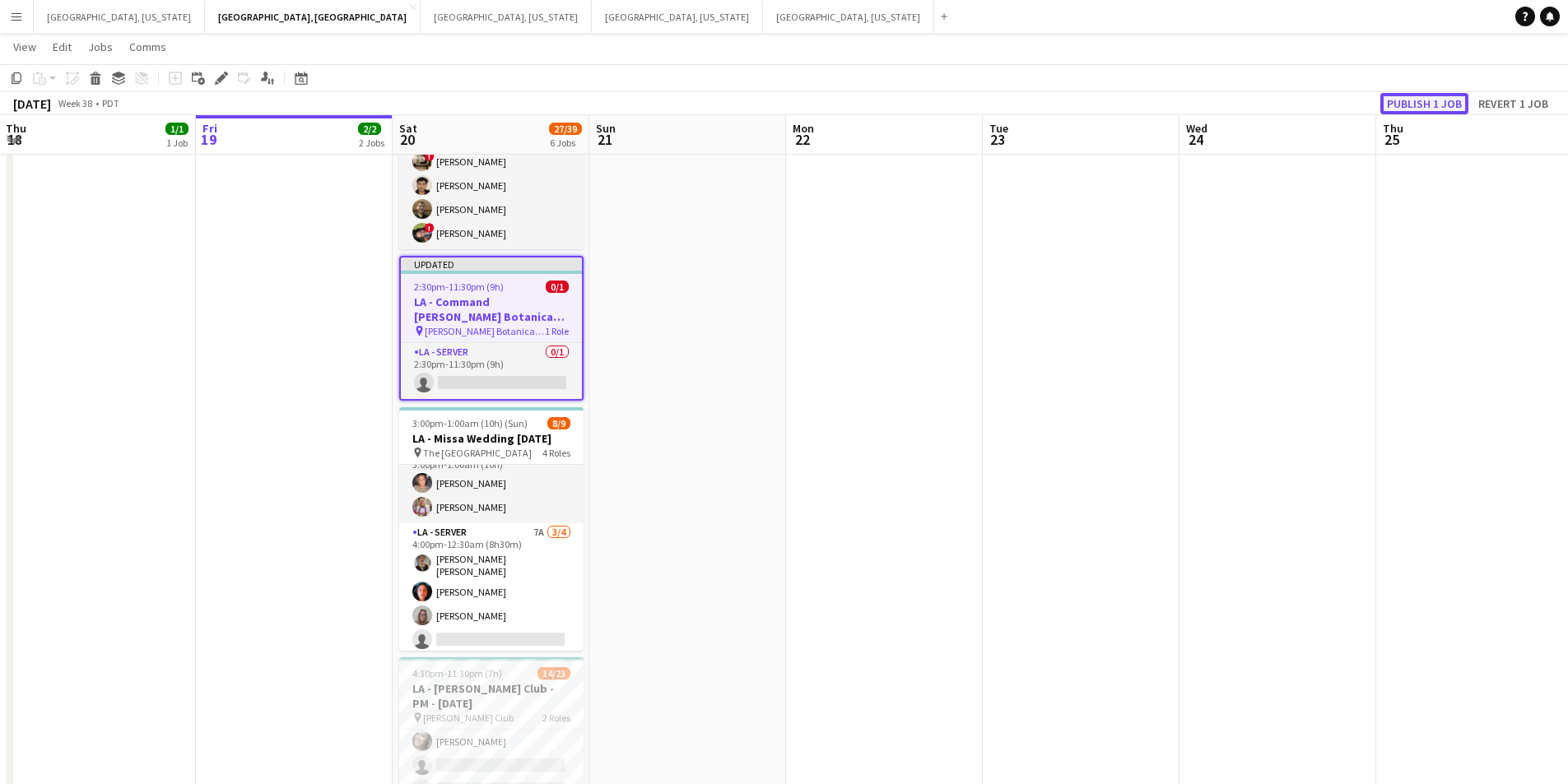
click at [1407, 100] on button "Publish 1 job" at bounding box center [1425, 104] width 88 height 22
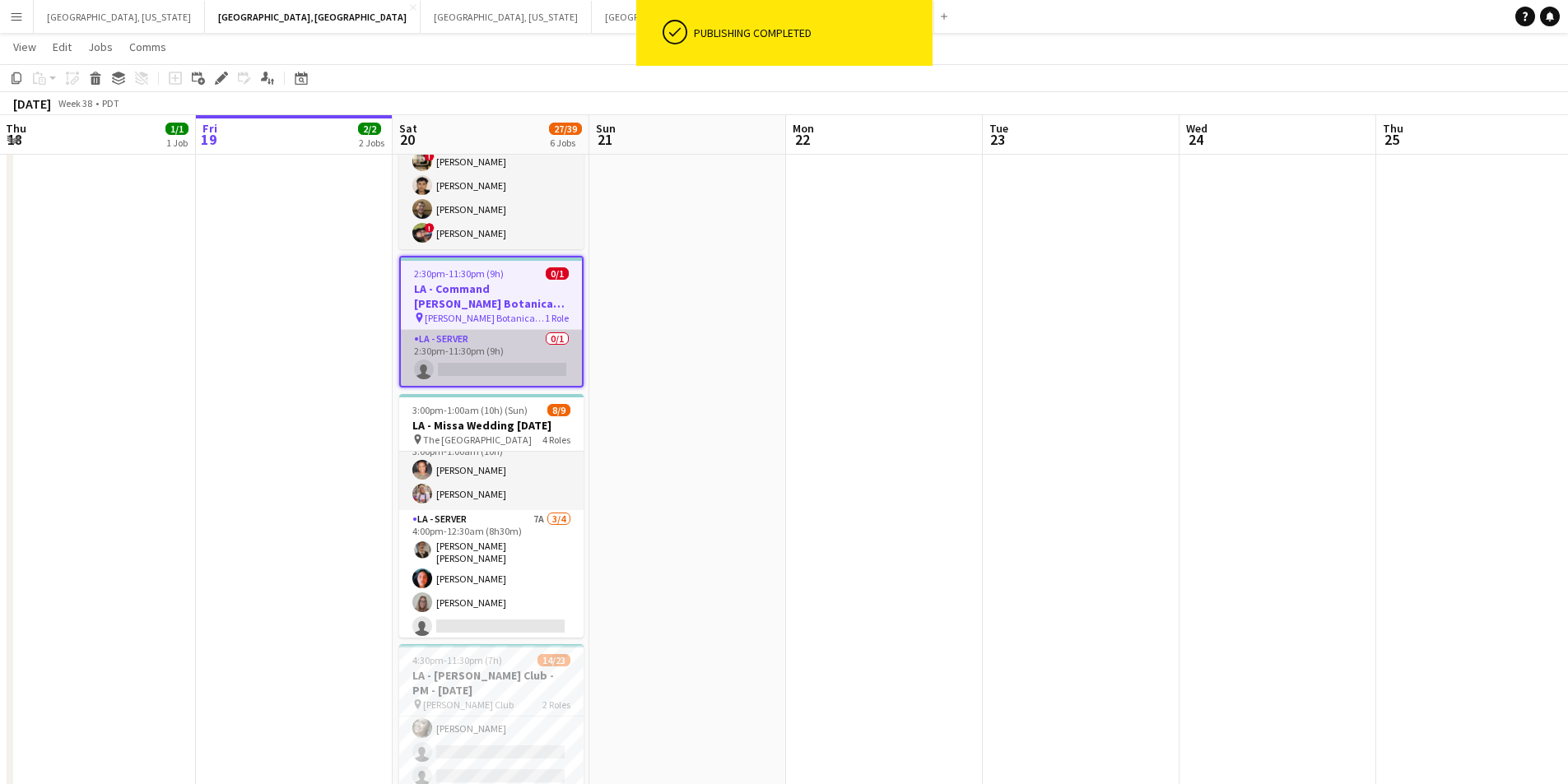
click at [550, 363] on app-card-role "LA - Server 0/1 2:30pm-11:30pm (9h) single-neutral-actions" at bounding box center [492, 358] width 181 height 56
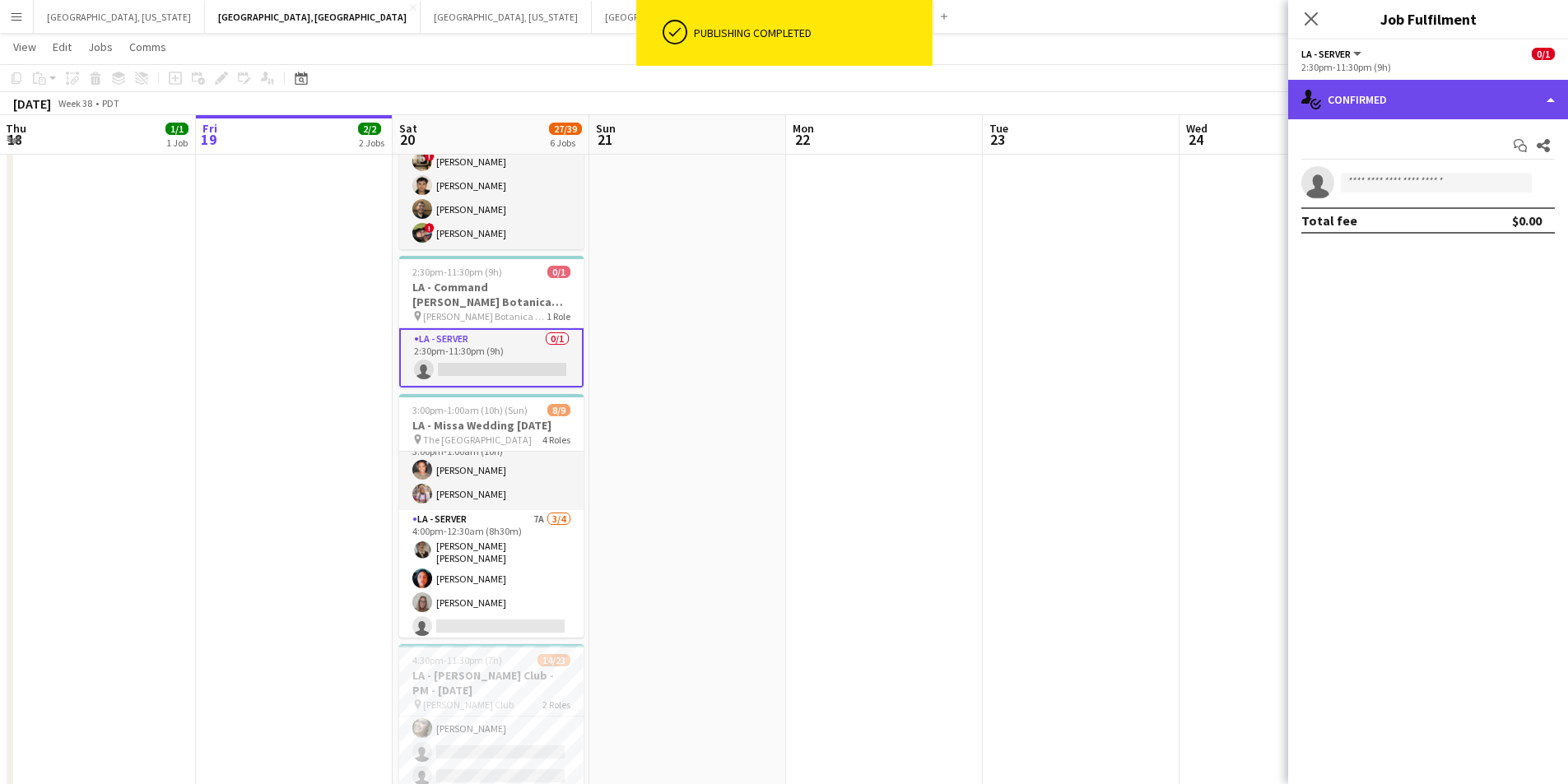
click at [1547, 94] on div "single-neutral-actions-check-2 Confirmed" at bounding box center [1428, 100] width 280 height 40
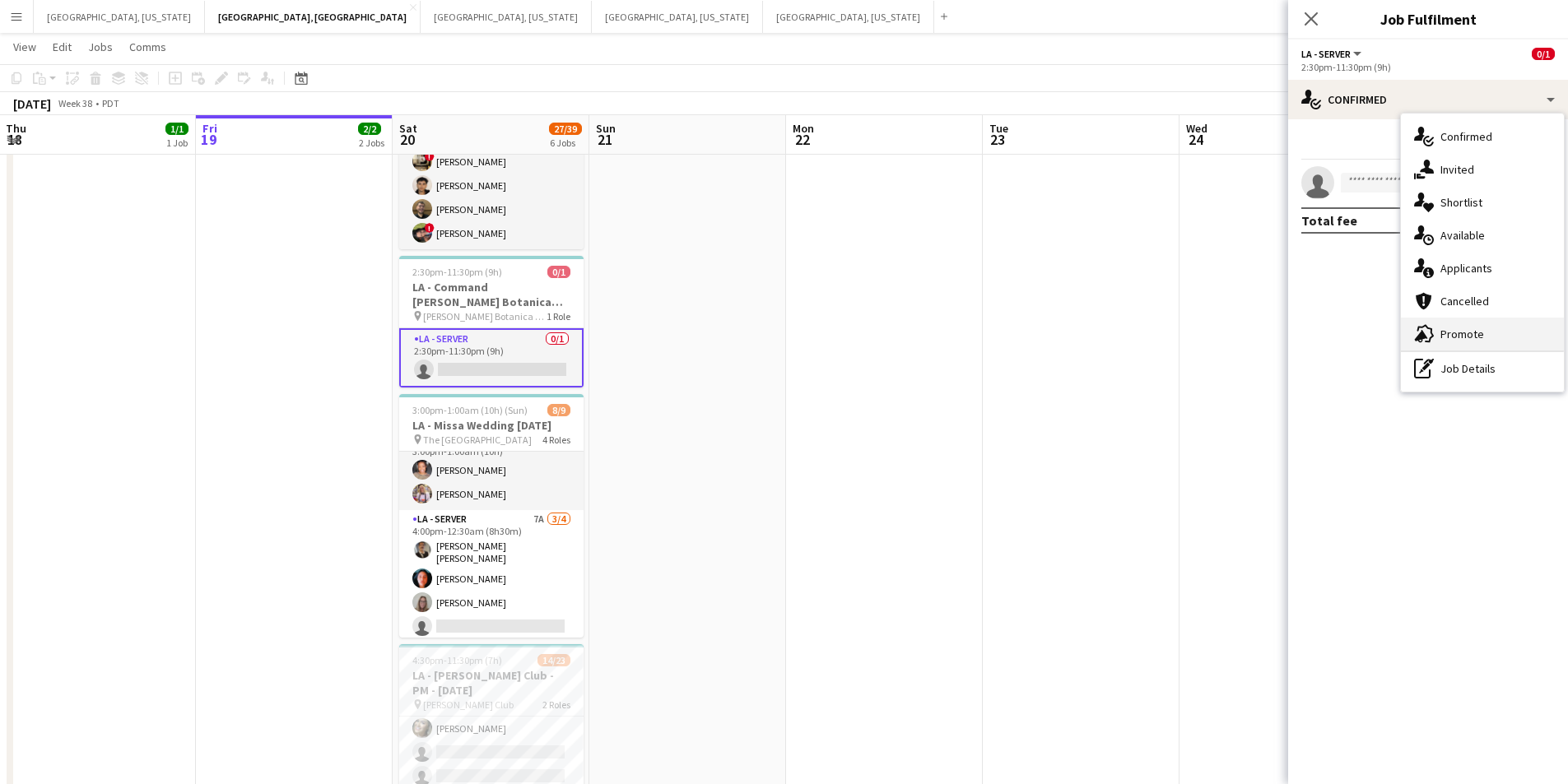
click at [1493, 331] on div "advertising-megaphone Promote" at bounding box center [1482, 334] width 163 height 33
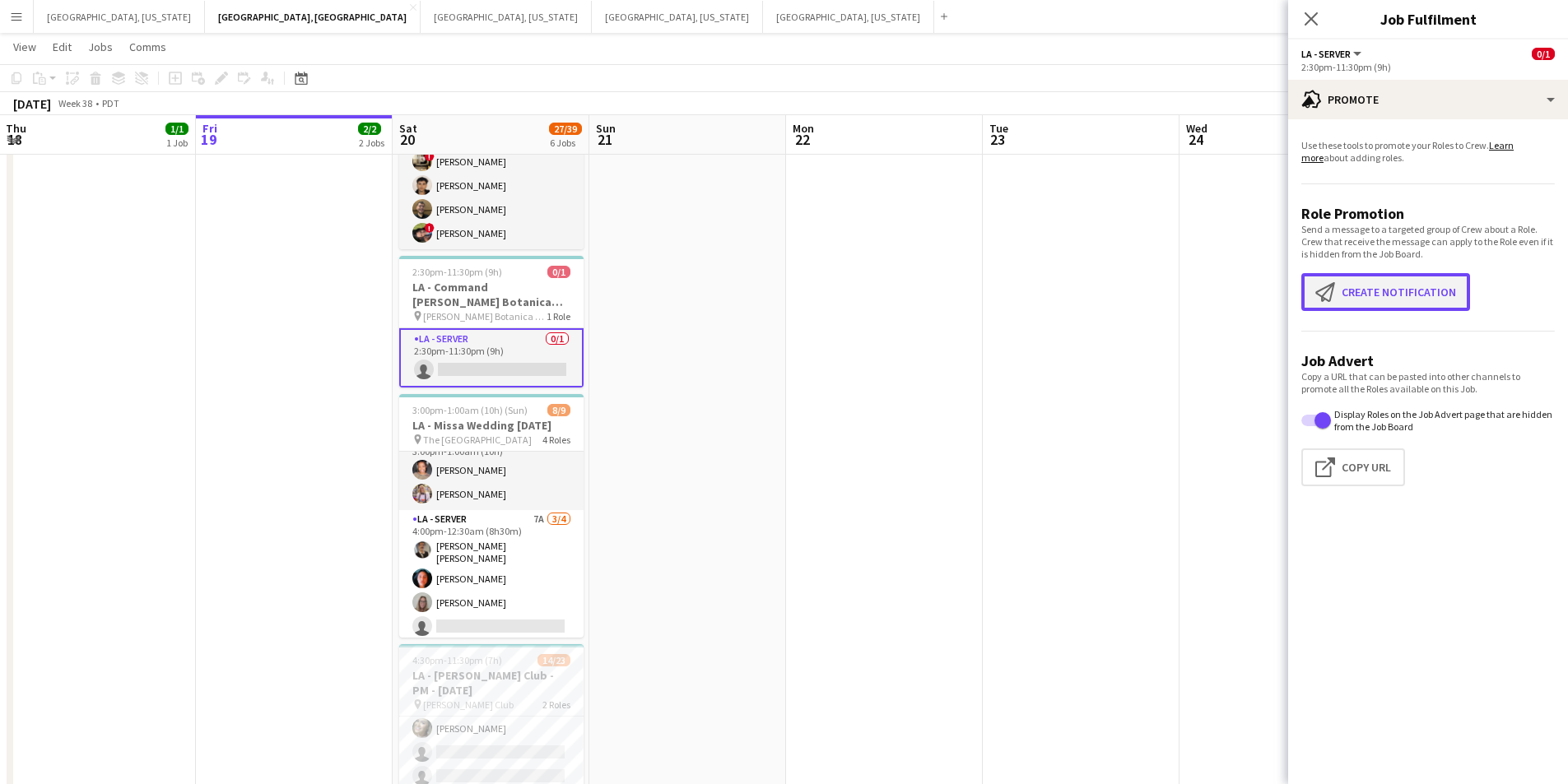
click at [1360, 291] on button "Create notification Create notification" at bounding box center [1386, 292] width 169 height 38
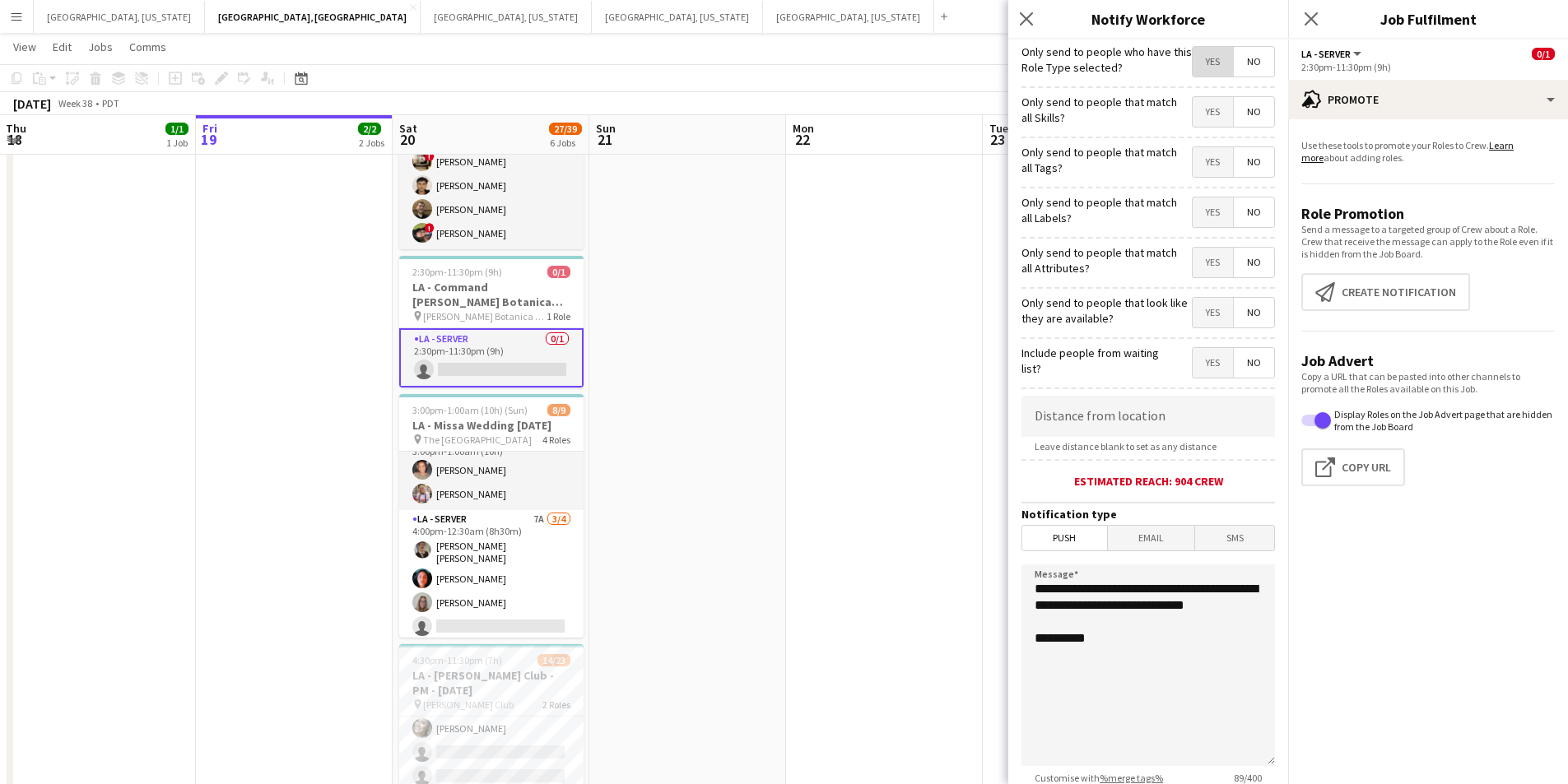
drag, startPoint x: 1206, startPoint y: 73, endPoint x: 1203, endPoint y: 80, distance: 7.6
click at [1205, 72] on span "Yes" at bounding box center [1213, 61] width 41 height 29
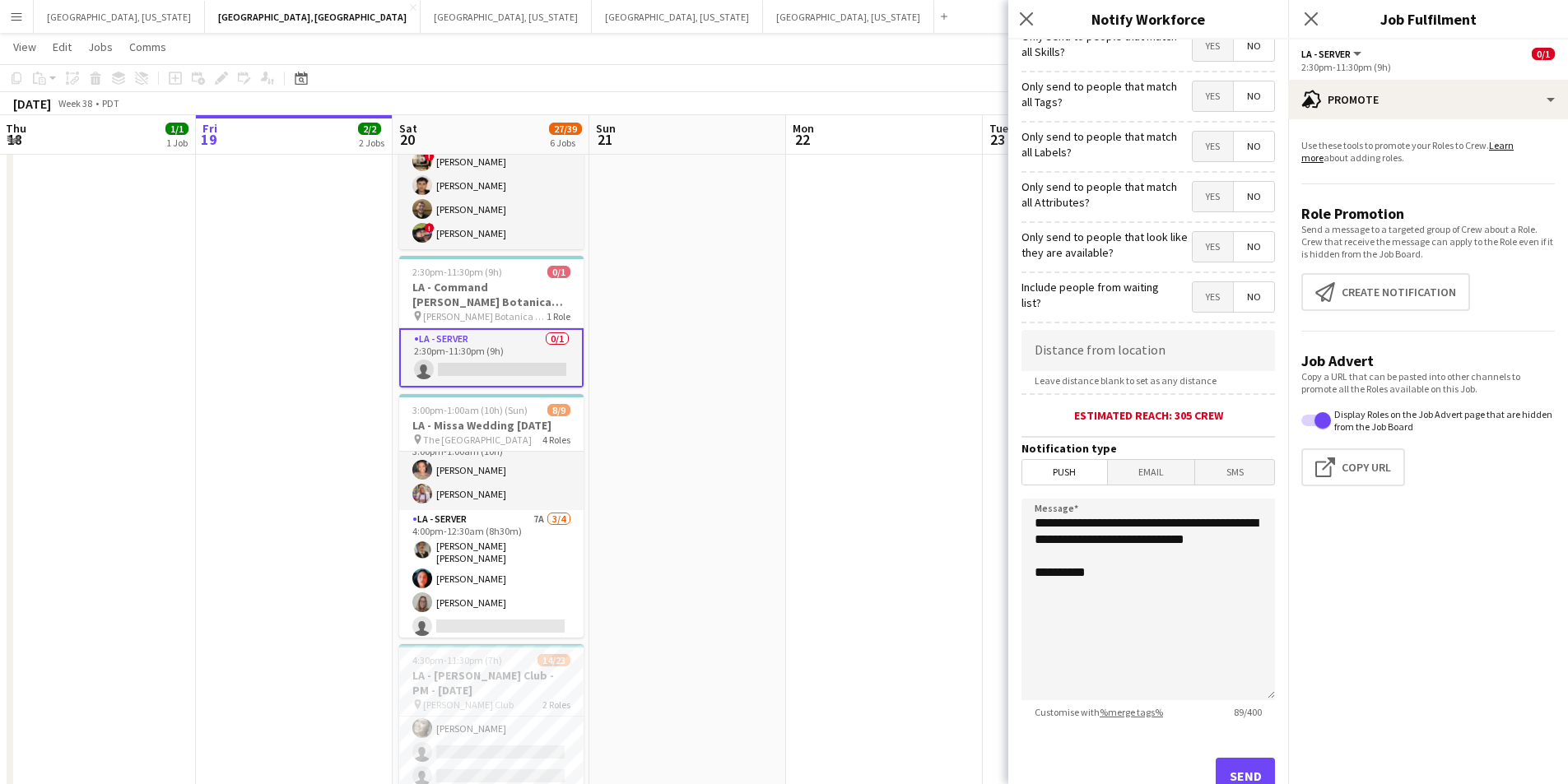
scroll to position [122, 0]
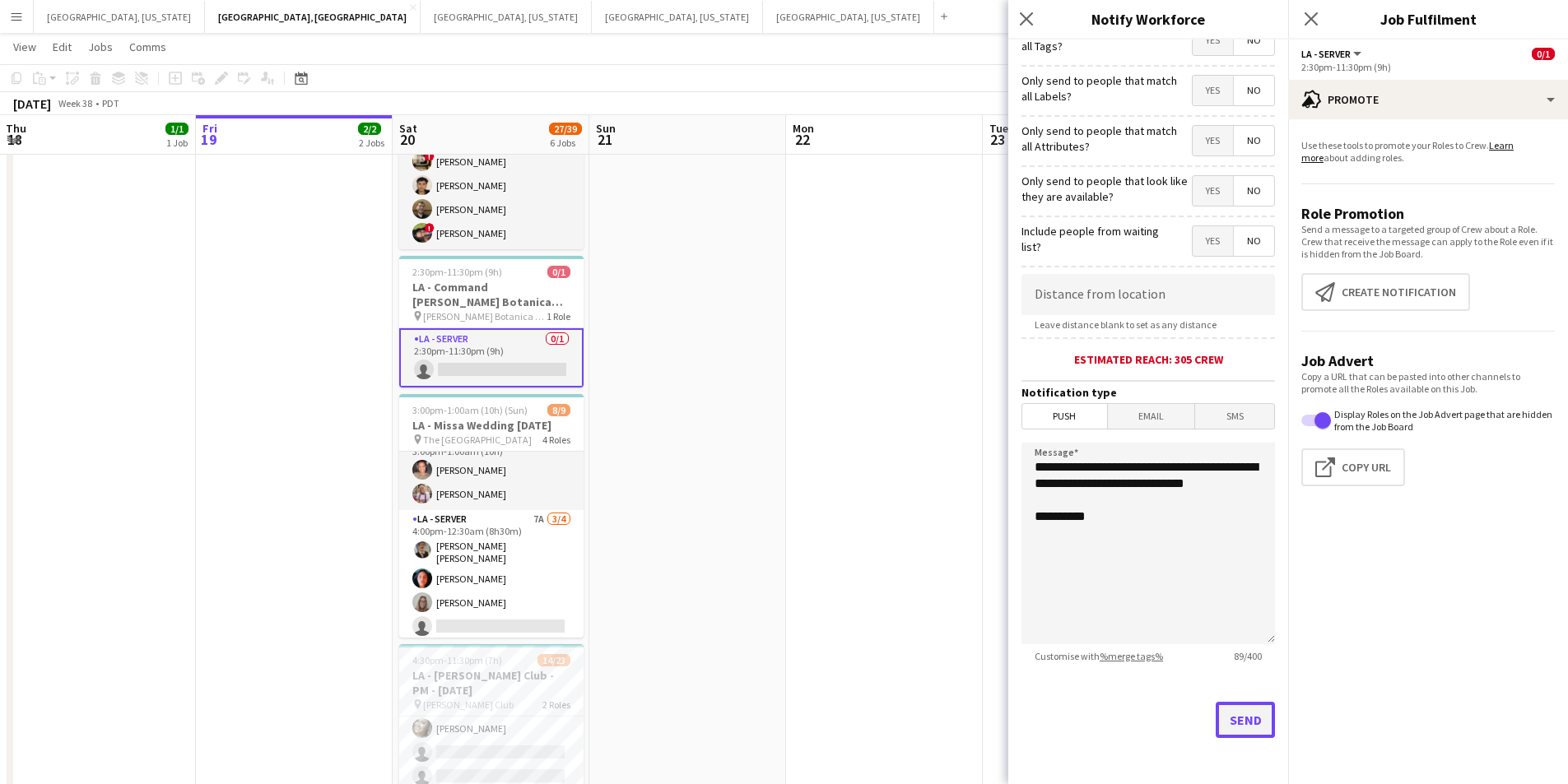
click at [1237, 737] on button "Send" at bounding box center [1245, 720] width 59 height 36
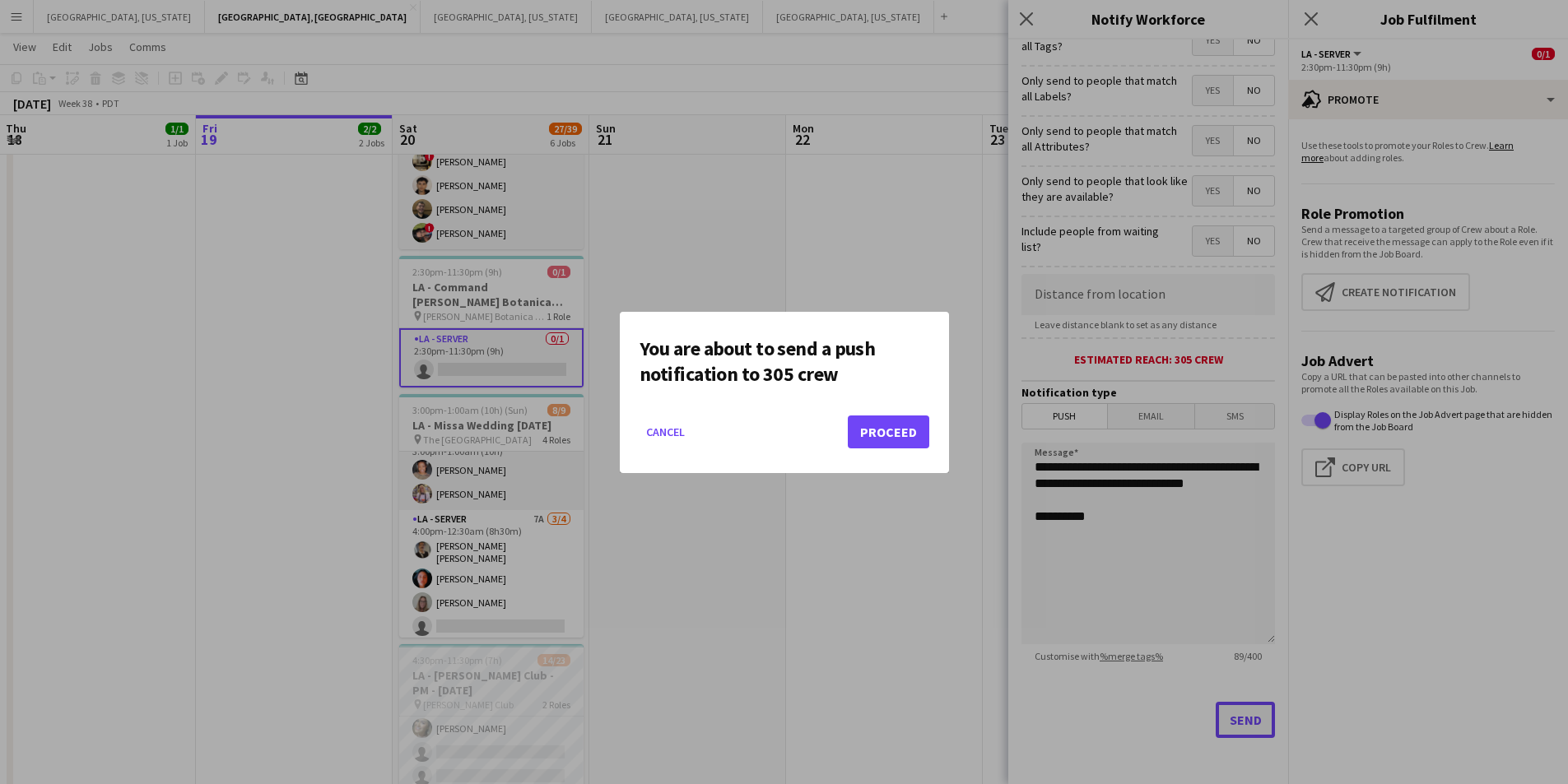
scroll to position [0, 0]
click at [912, 426] on button "Proceed" at bounding box center [888, 431] width 81 height 33
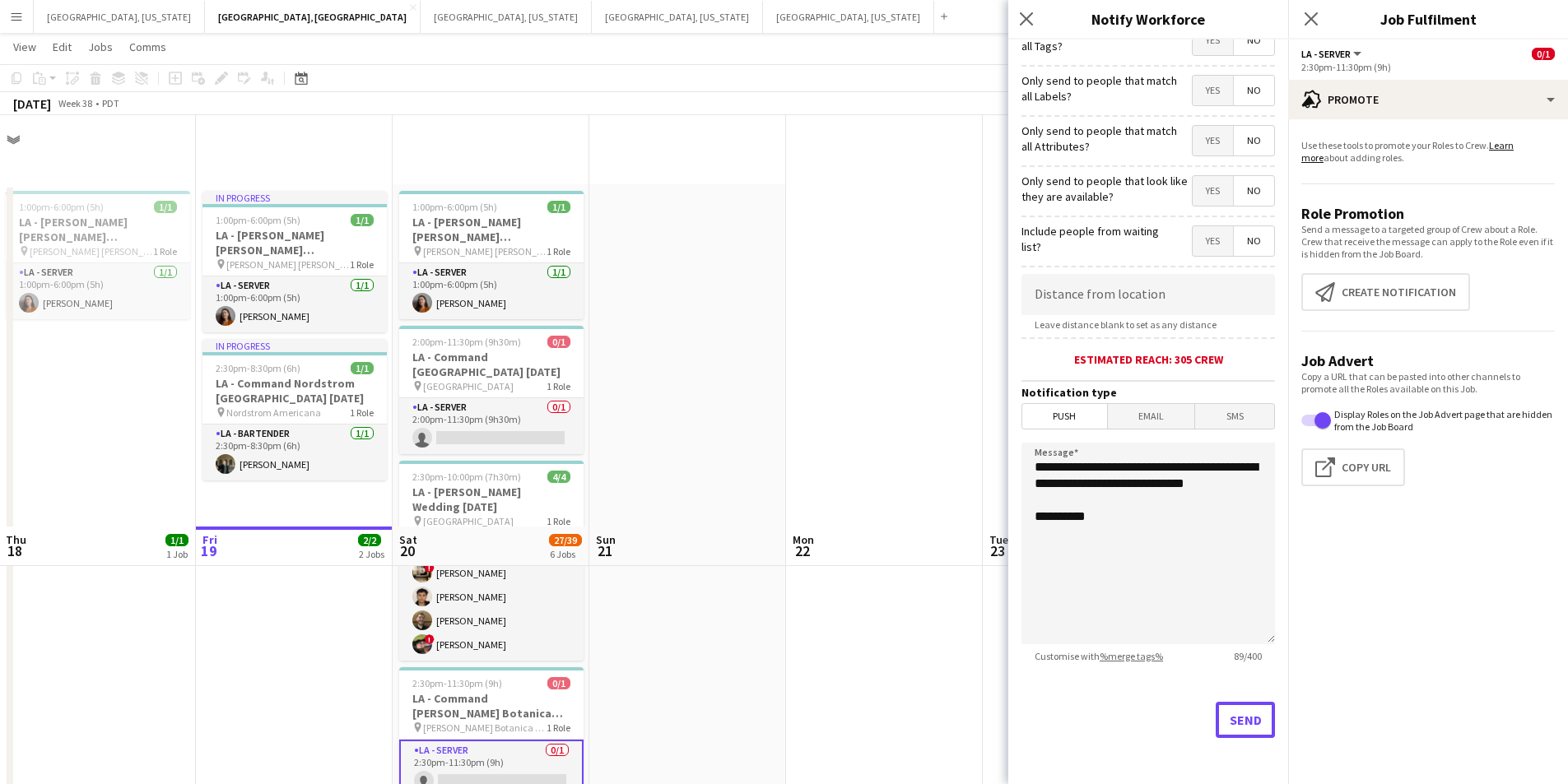
scroll to position [411, 0]
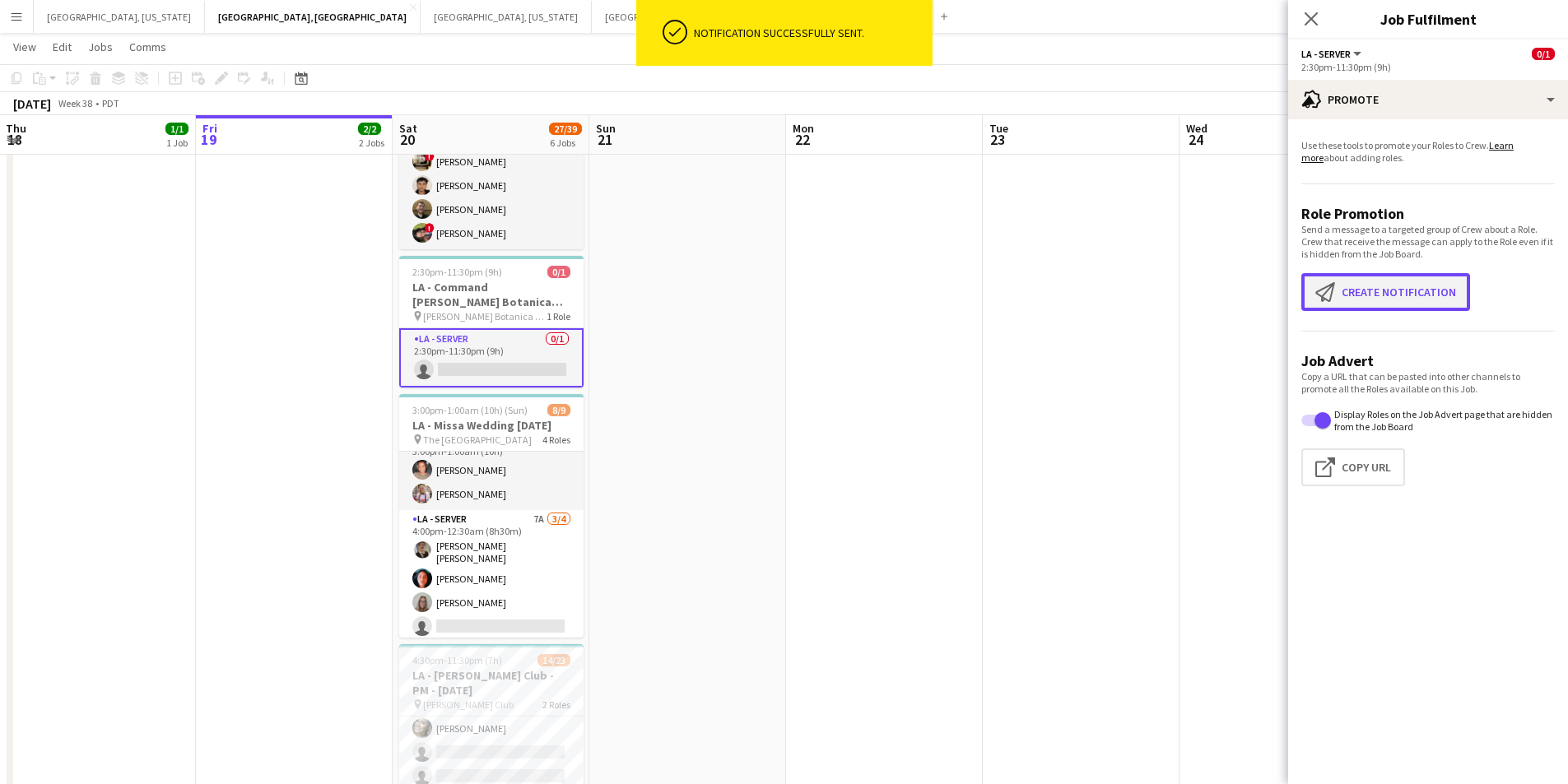
click at [1439, 287] on button "Create notification Create notification" at bounding box center [1386, 292] width 169 height 38
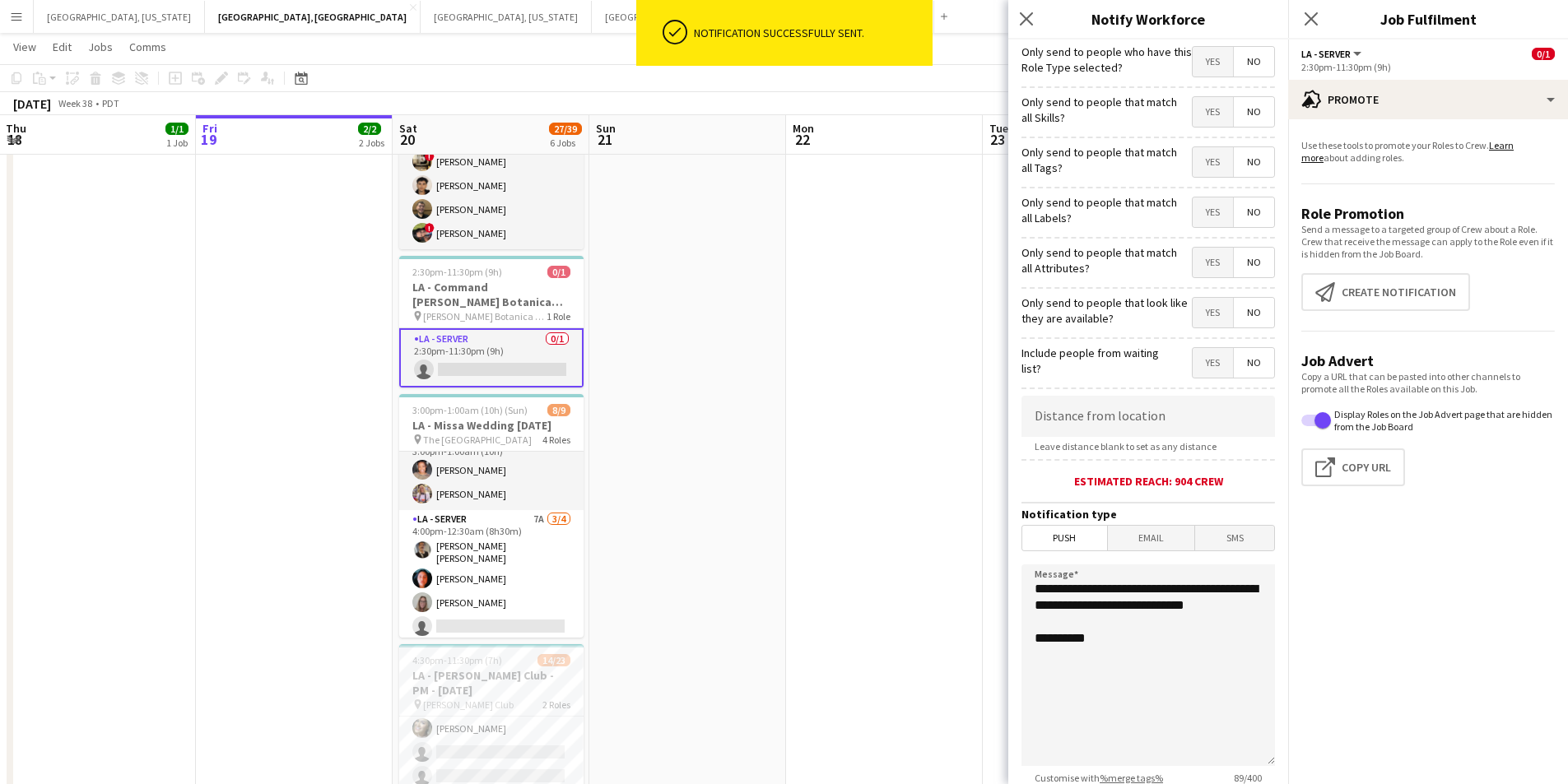
click at [1193, 51] on span "Yes" at bounding box center [1213, 61] width 41 height 29
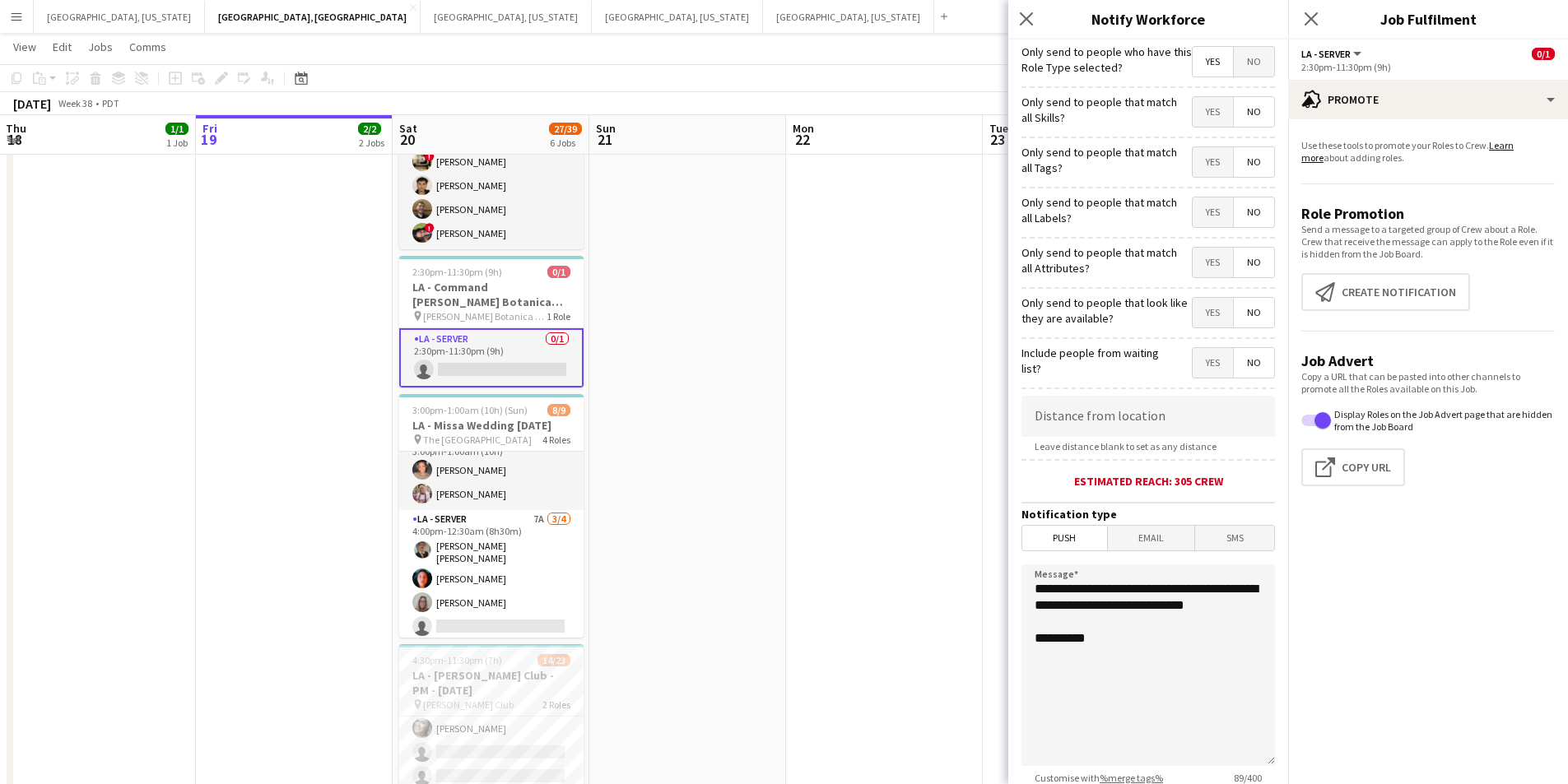
drag, startPoint x: 1170, startPoint y: 523, endPoint x: 1137, endPoint y: 553, distance: 44.6
click at [1165, 526] on form "**********" at bounding box center [1148, 473] width 280 height 866
click at [1141, 552] on form "**********" at bounding box center [1148, 473] width 280 height 866
click at [1155, 535] on span "Email" at bounding box center [1152, 538] width 87 height 25
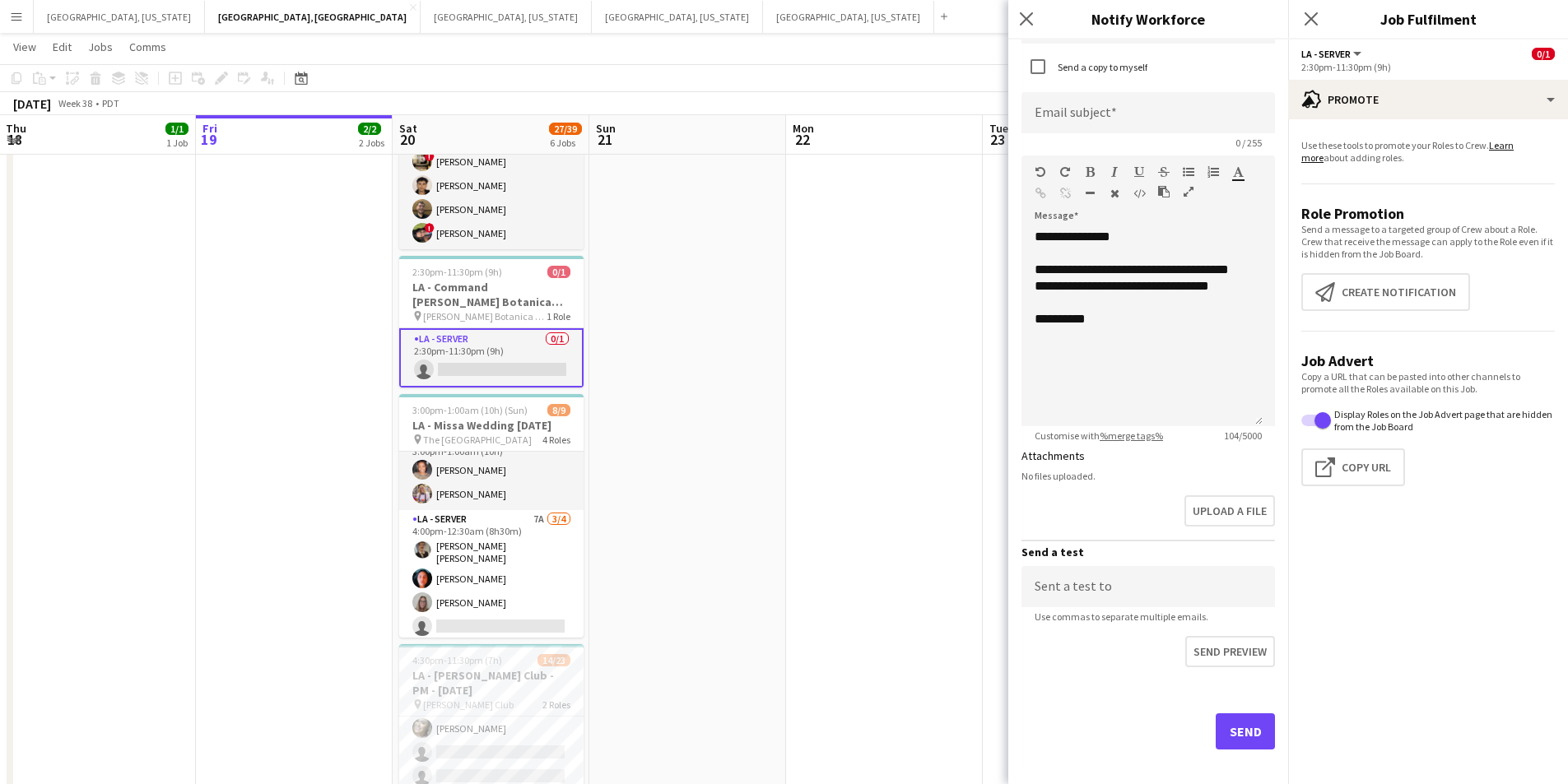
scroll to position [574, 0]
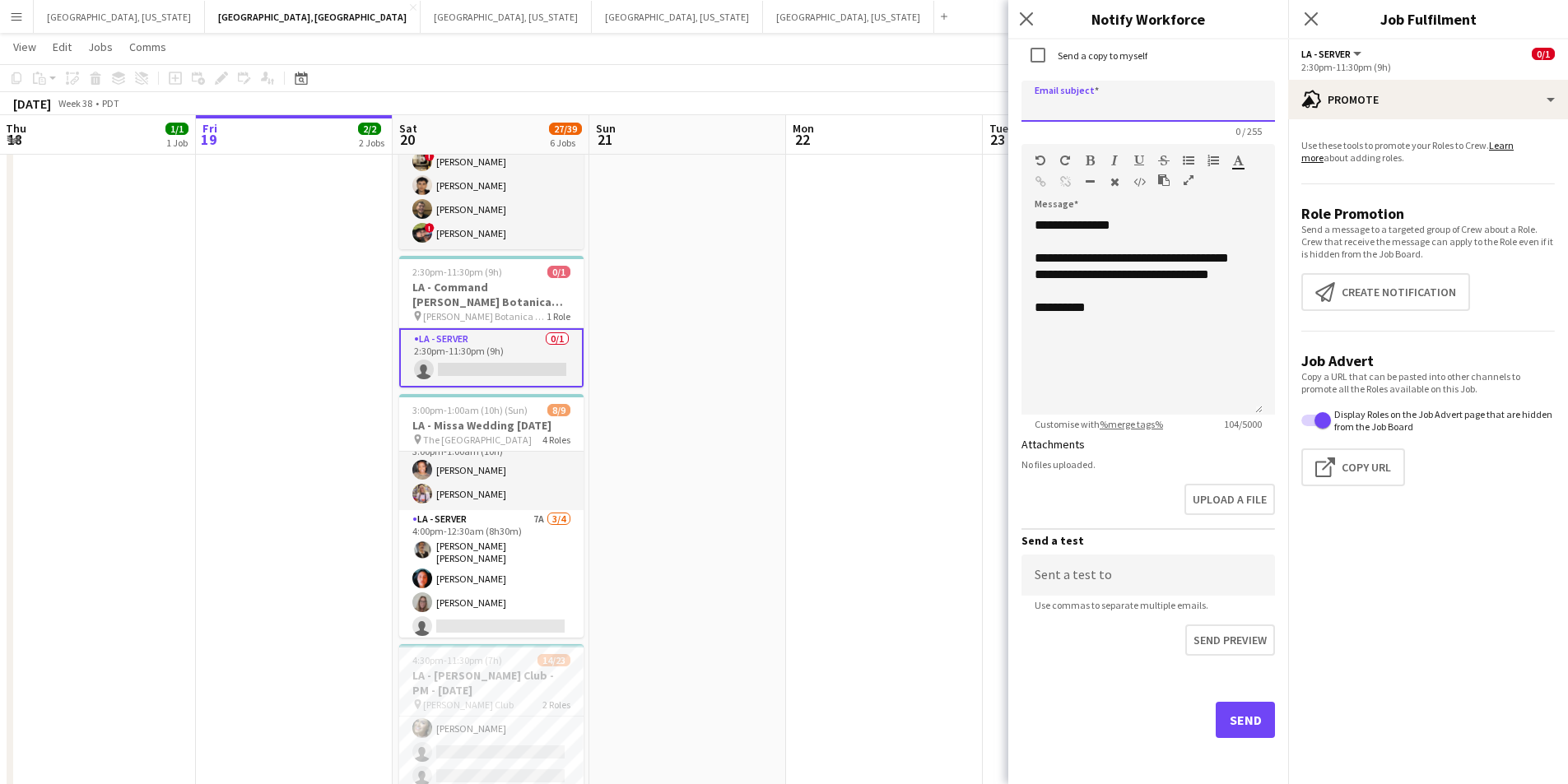
click at [1137, 90] on input at bounding box center [1148, 101] width 254 height 42
type input "**********"
click at [1217, 709] on button "Send" at bounding box center [1245, 720] width 59 height 36
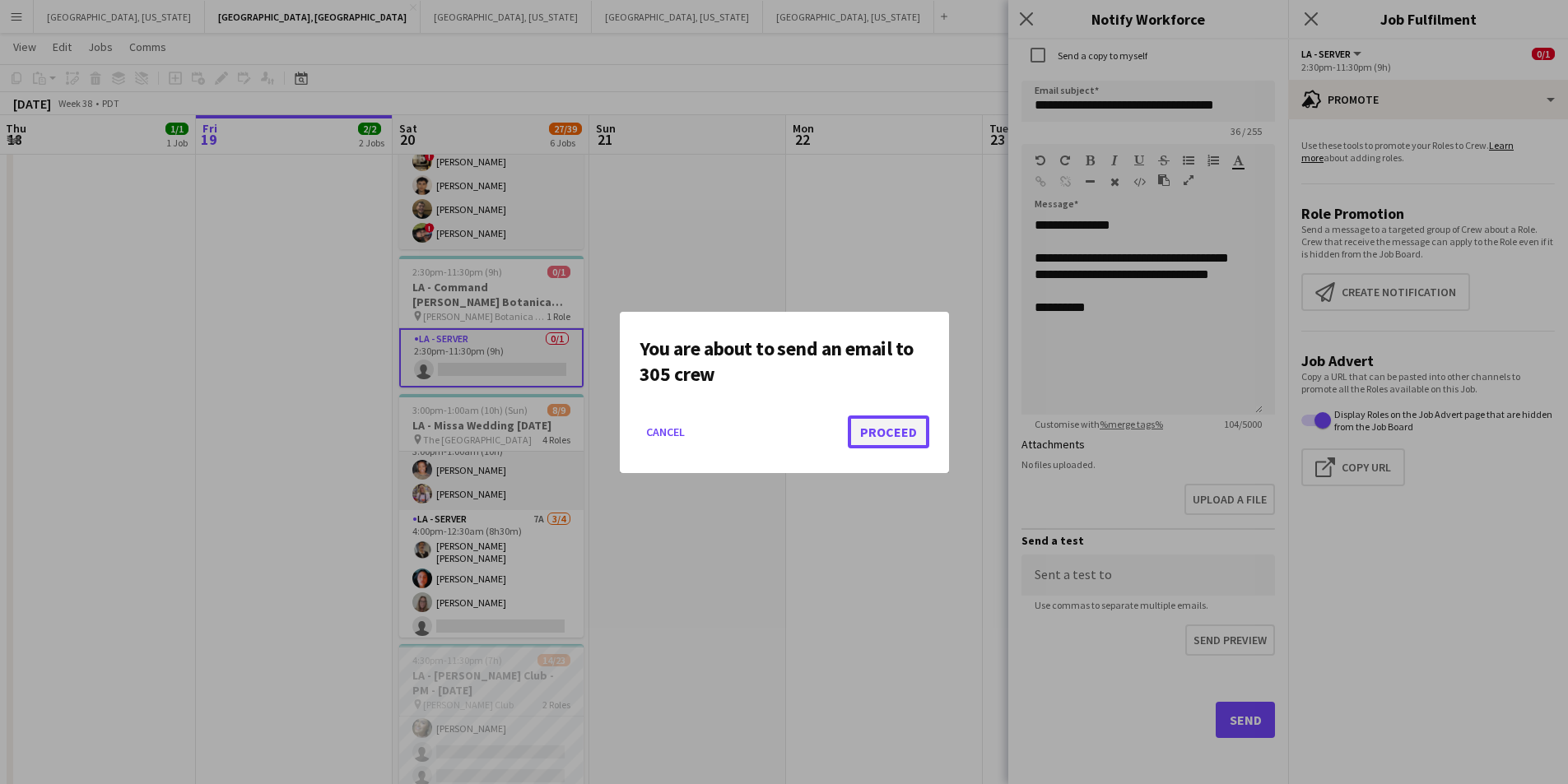
click at [919, 430] on button "Proceed" at bounding box center [888, 431] width 81 height 33
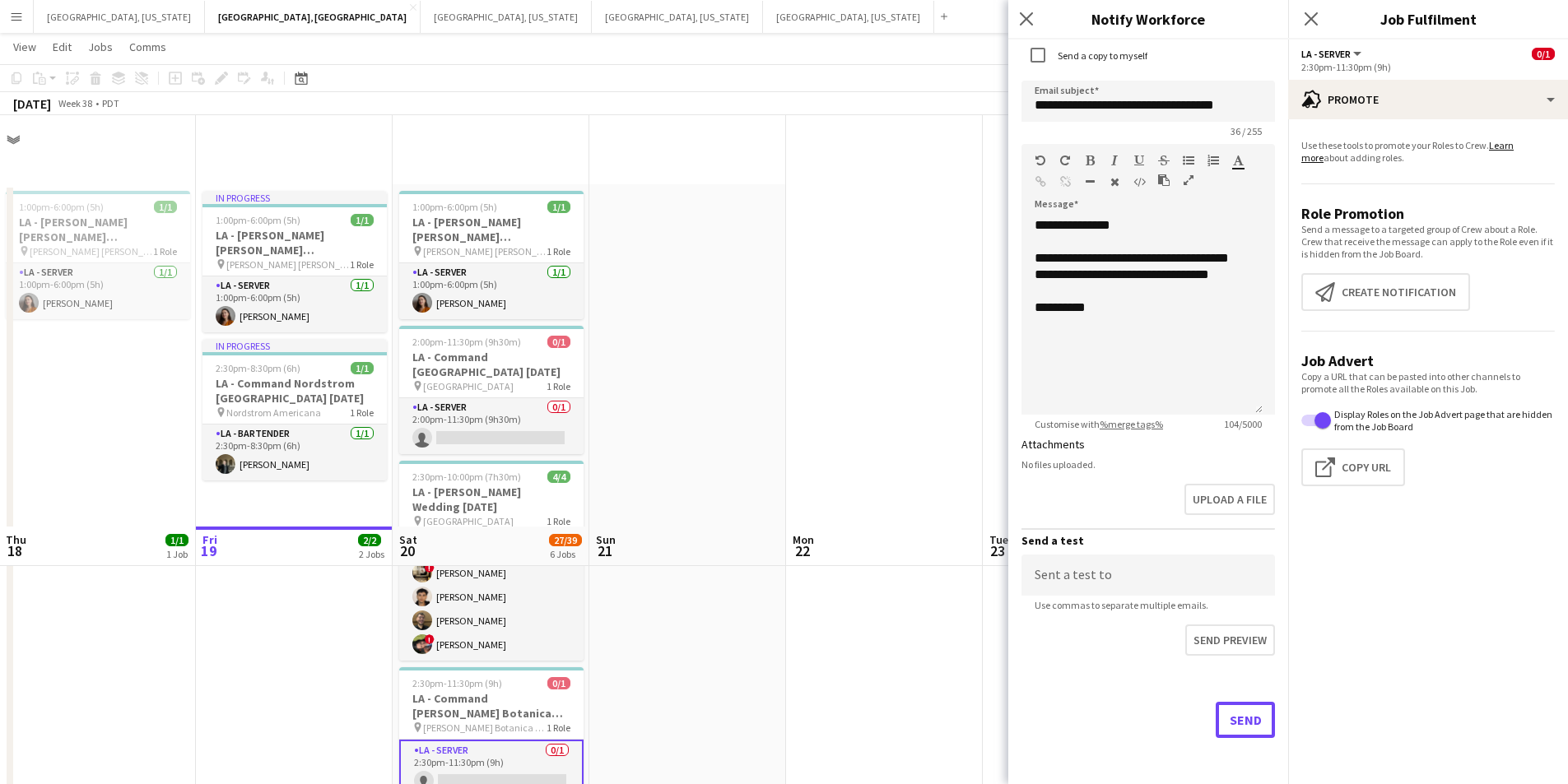
scroll to position [411, 0]
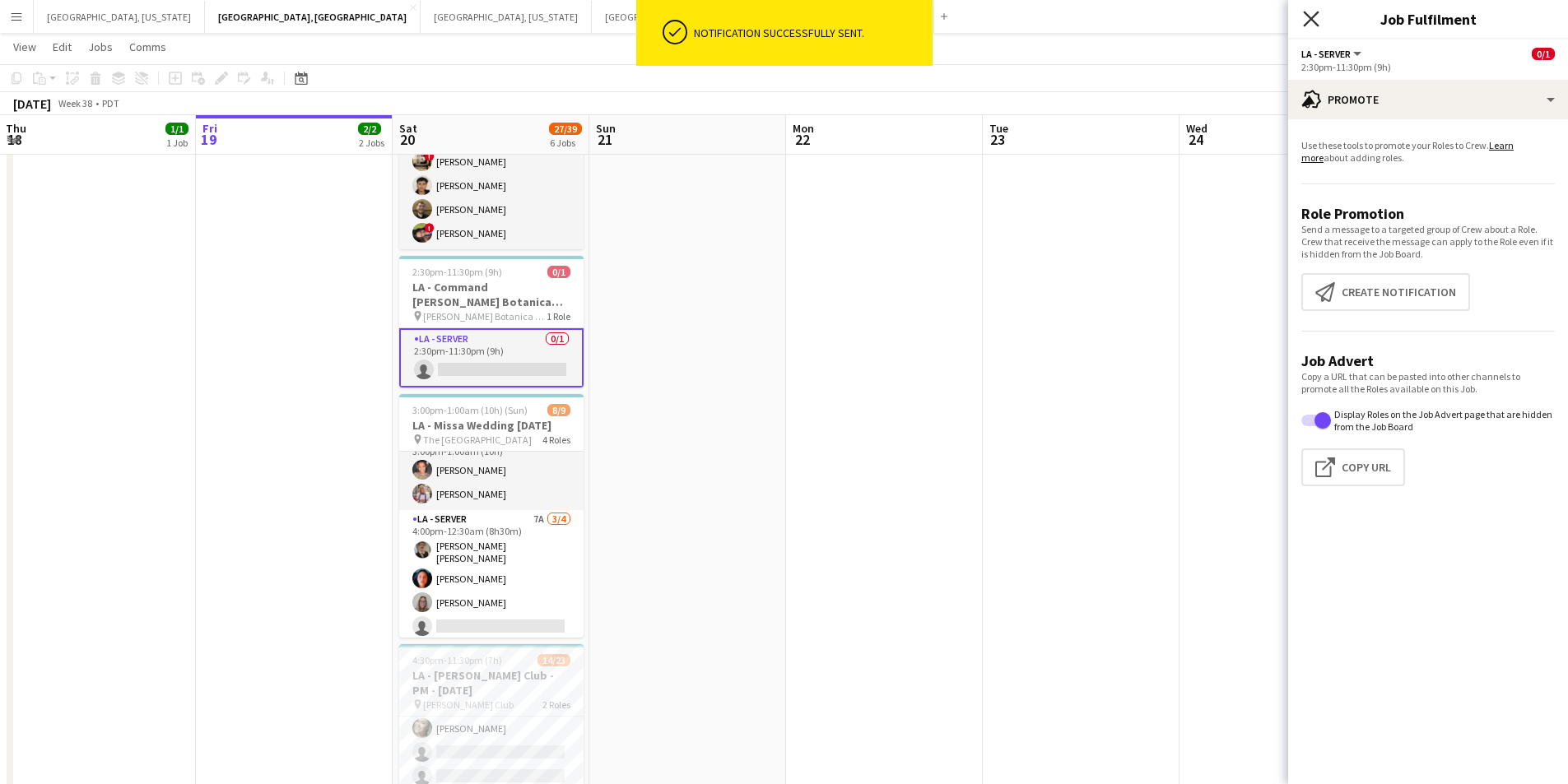
click at [1311, 20] on icon at bounding box center [1311, 18] width 16 height 16
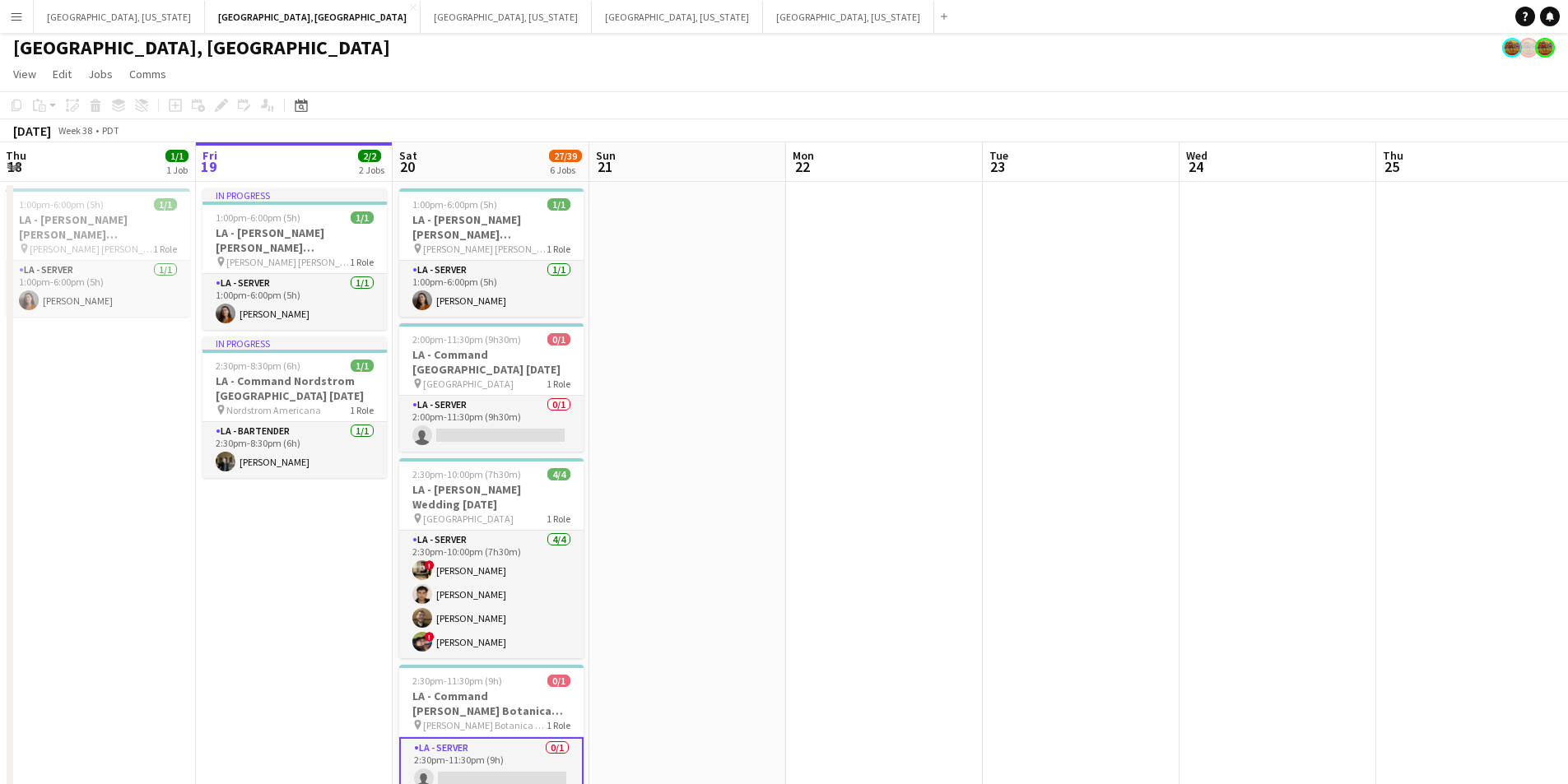
scroll to position [0, 0]
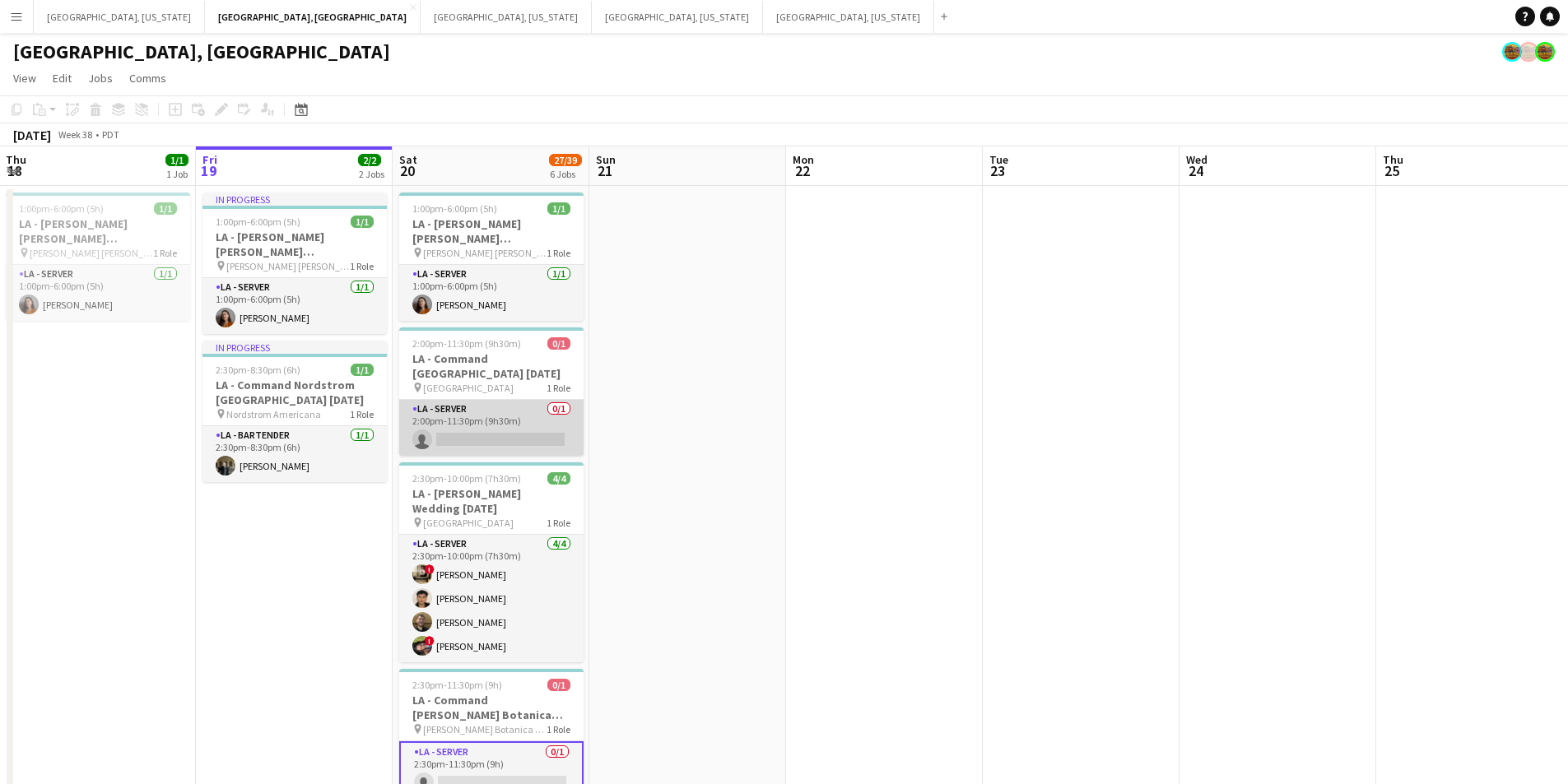
click at [525, 422] on app-card-role "LA - Server 0/1 2:00pm-11:30pm (9h30m) single-neutral-actions" at bounding box center [491, 427] width 184 height 56
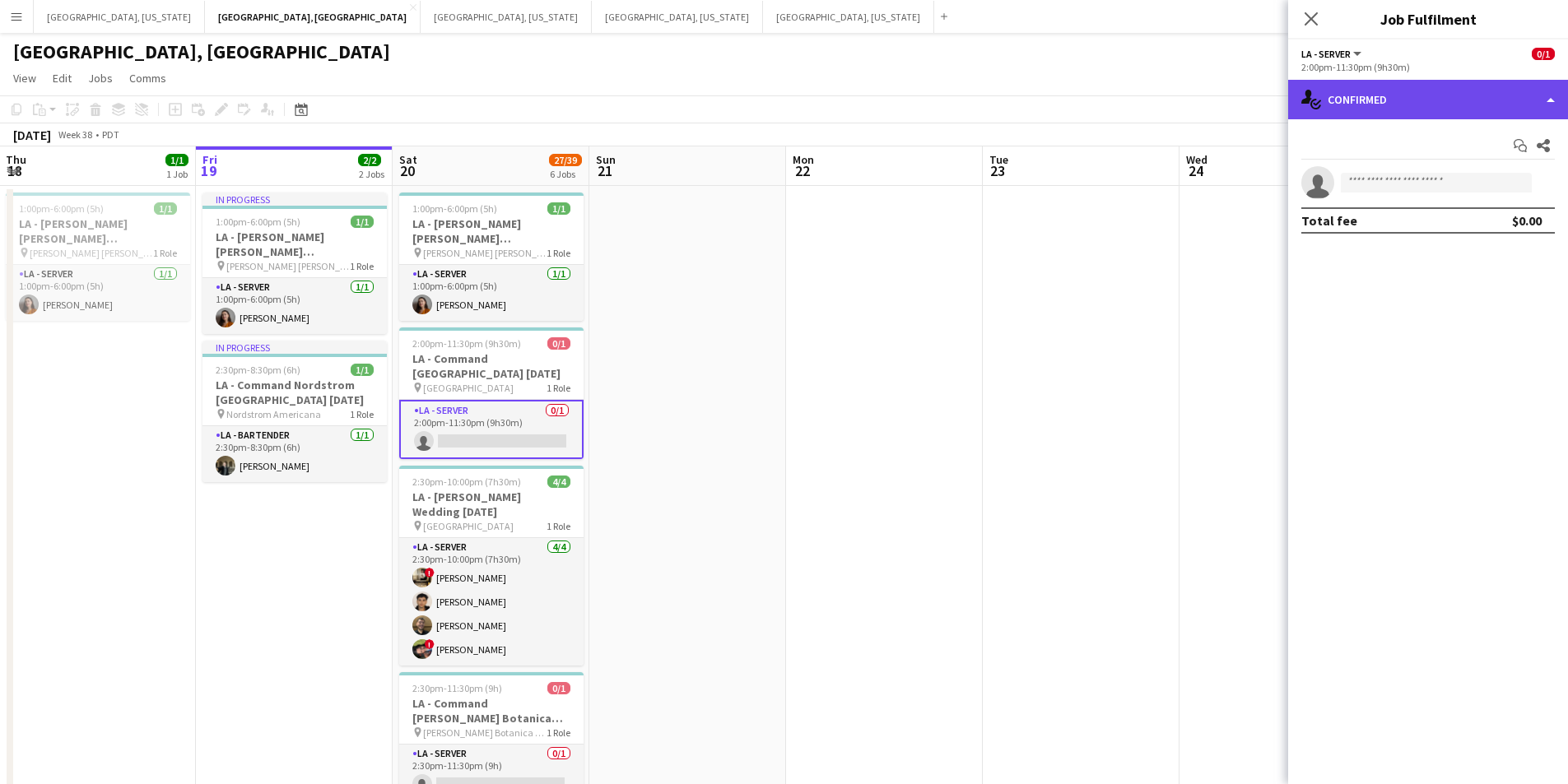
click at [1545, 91] on div "single-neutral-actions-check-2 Confirmed" at bounding box center [1428, 100] width 280 height 40
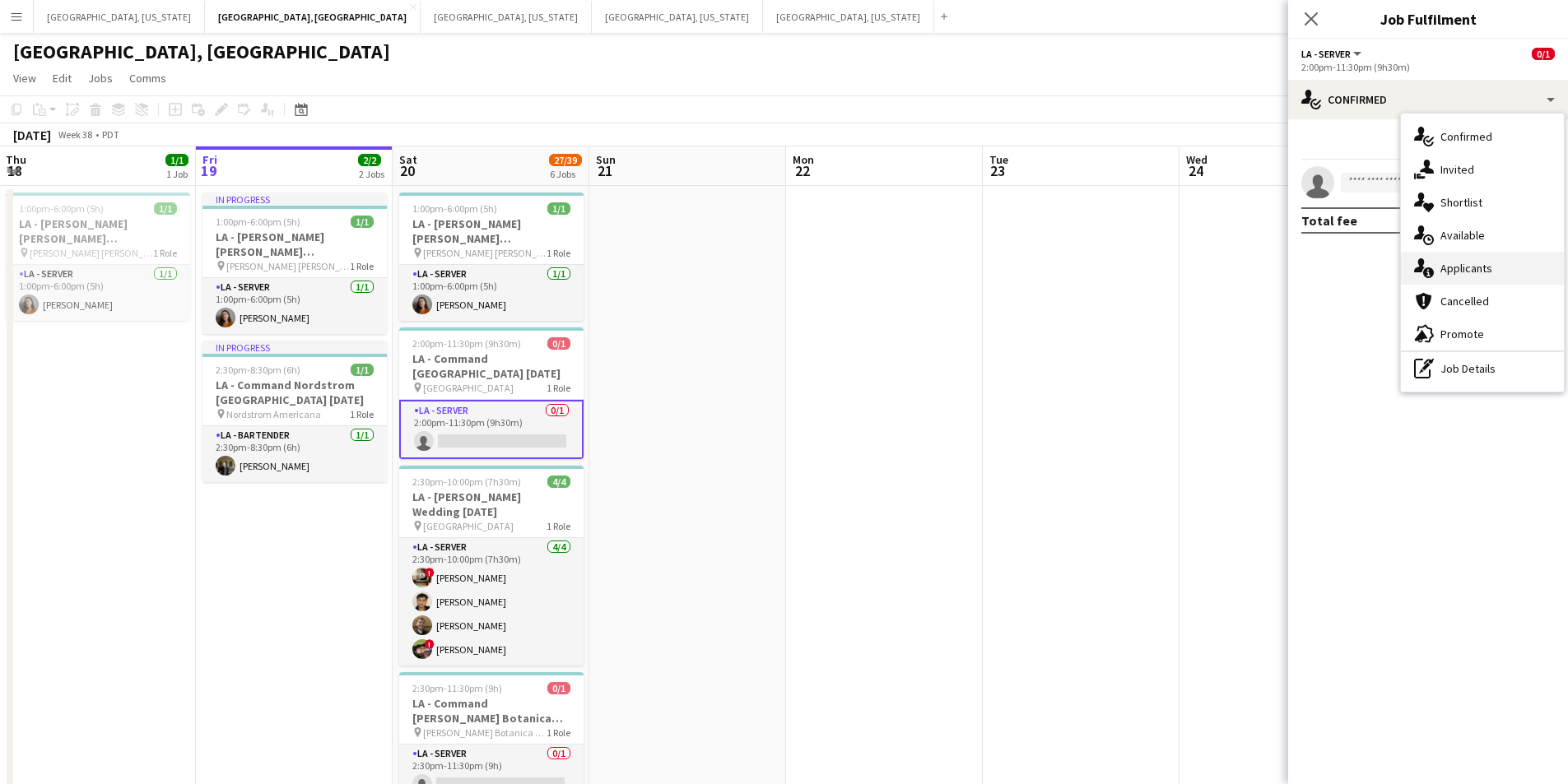
click at [1455, 252] on div "single-neutral-actions-information Applicants" at bounding box center [1482, 268] width 163 height 33
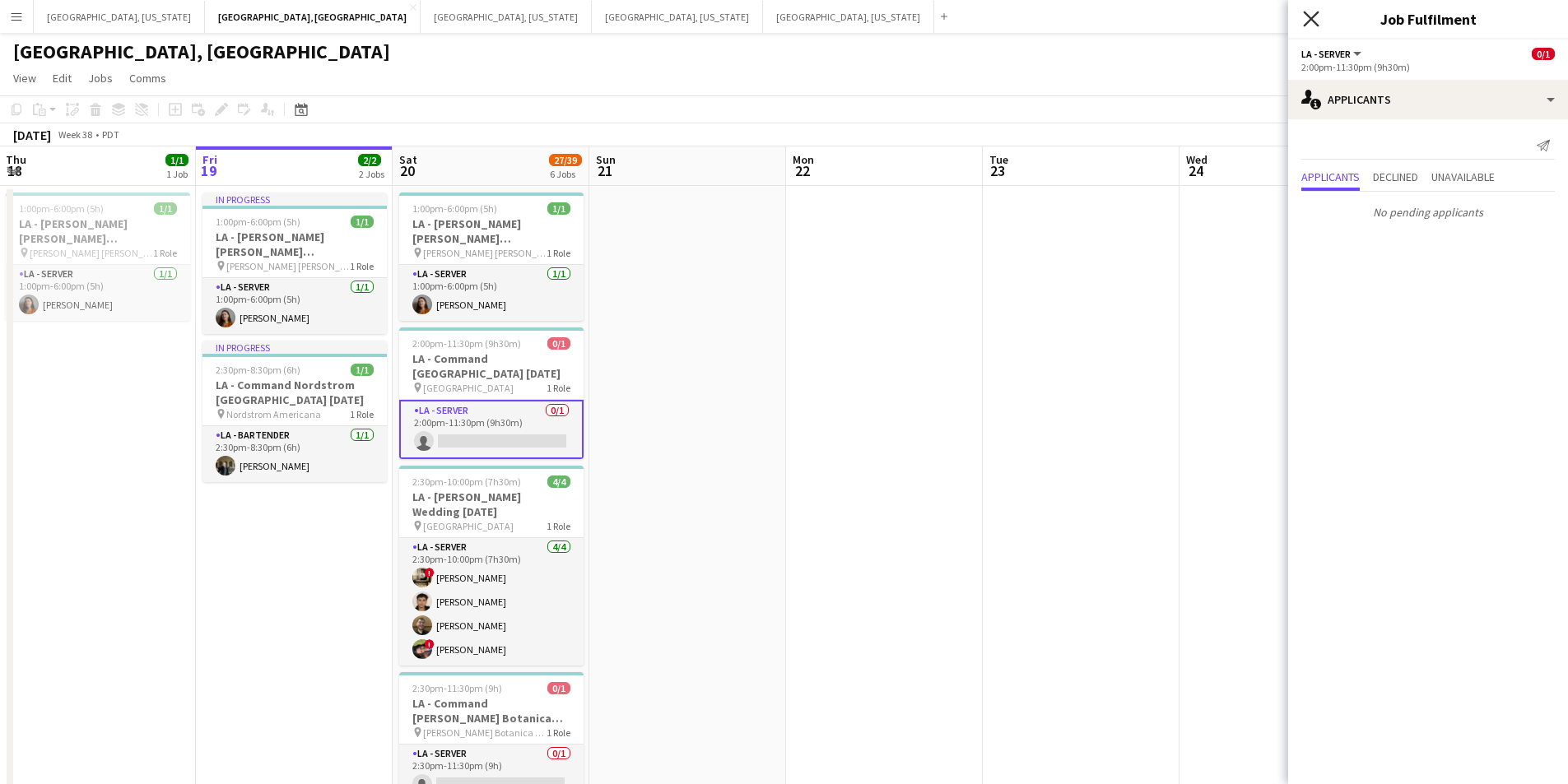
click at [1317, 22] on icon "Close pop-in" at bounding box center [1311, 18] width 16 height 16
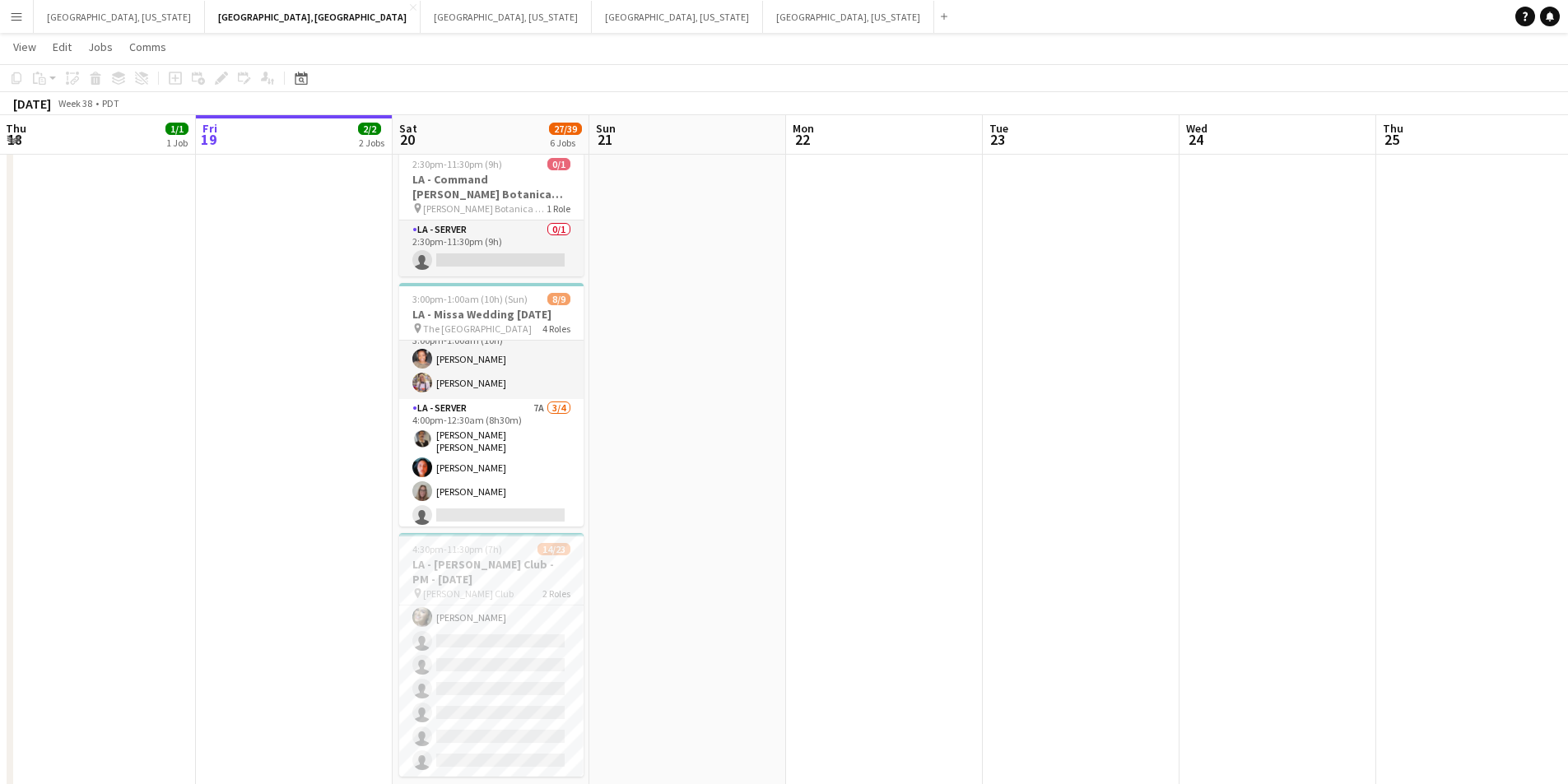
scroll to position [550, 0]
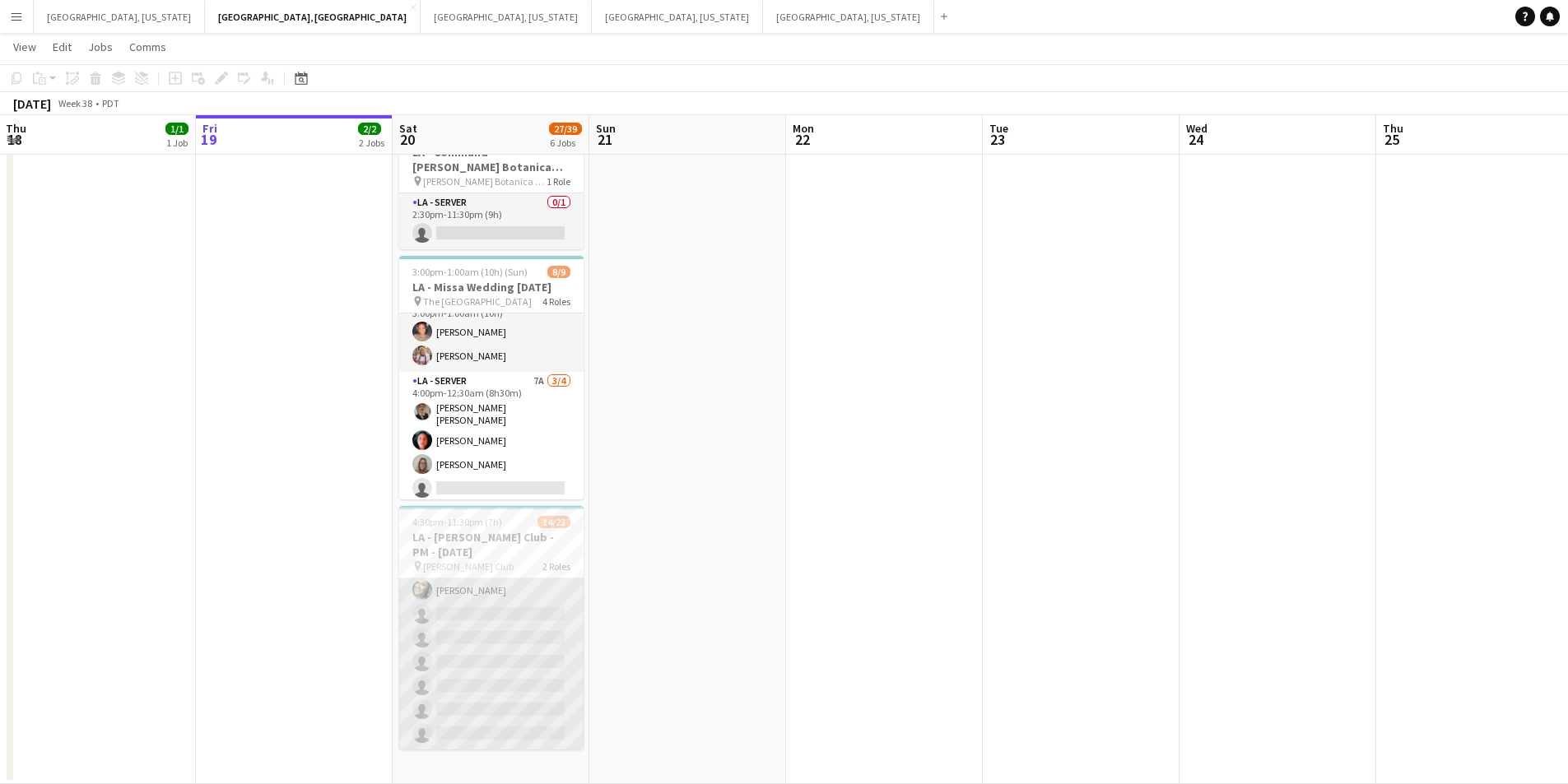
drag, startPoint x: 521, startPoint y: 648, endPoint x: 544, endPoint y: 635, distance: 26.4
click at [523, 648] on app-card-role "LA - Server 1I 2A 12/18 4:30pm-11:30pm (7h) ! Kevin Andon ! Jane Masino ! Rosan…" at bounding box center [491, 518] width 184 height 461
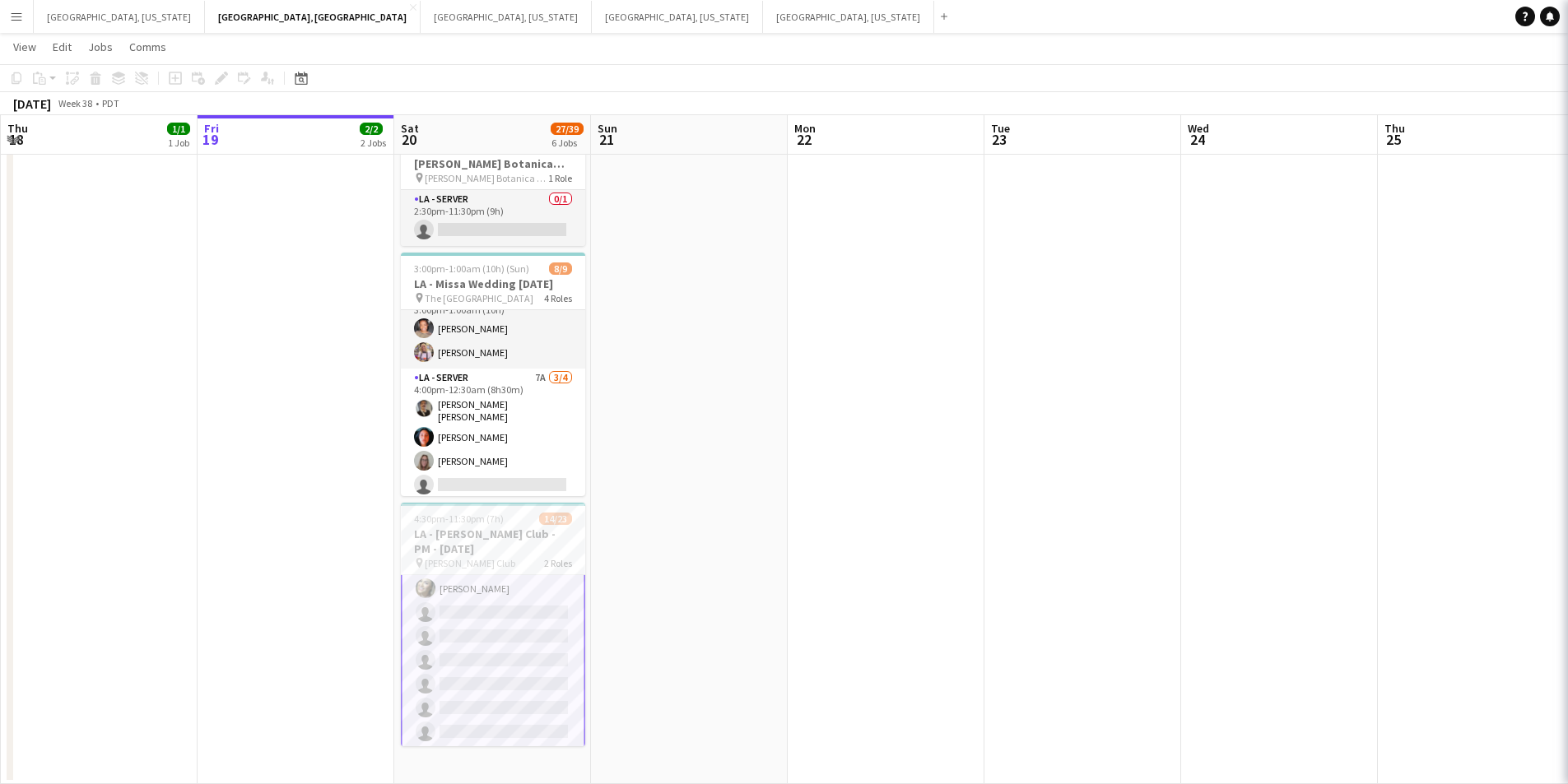
scroll to position [443, 0]
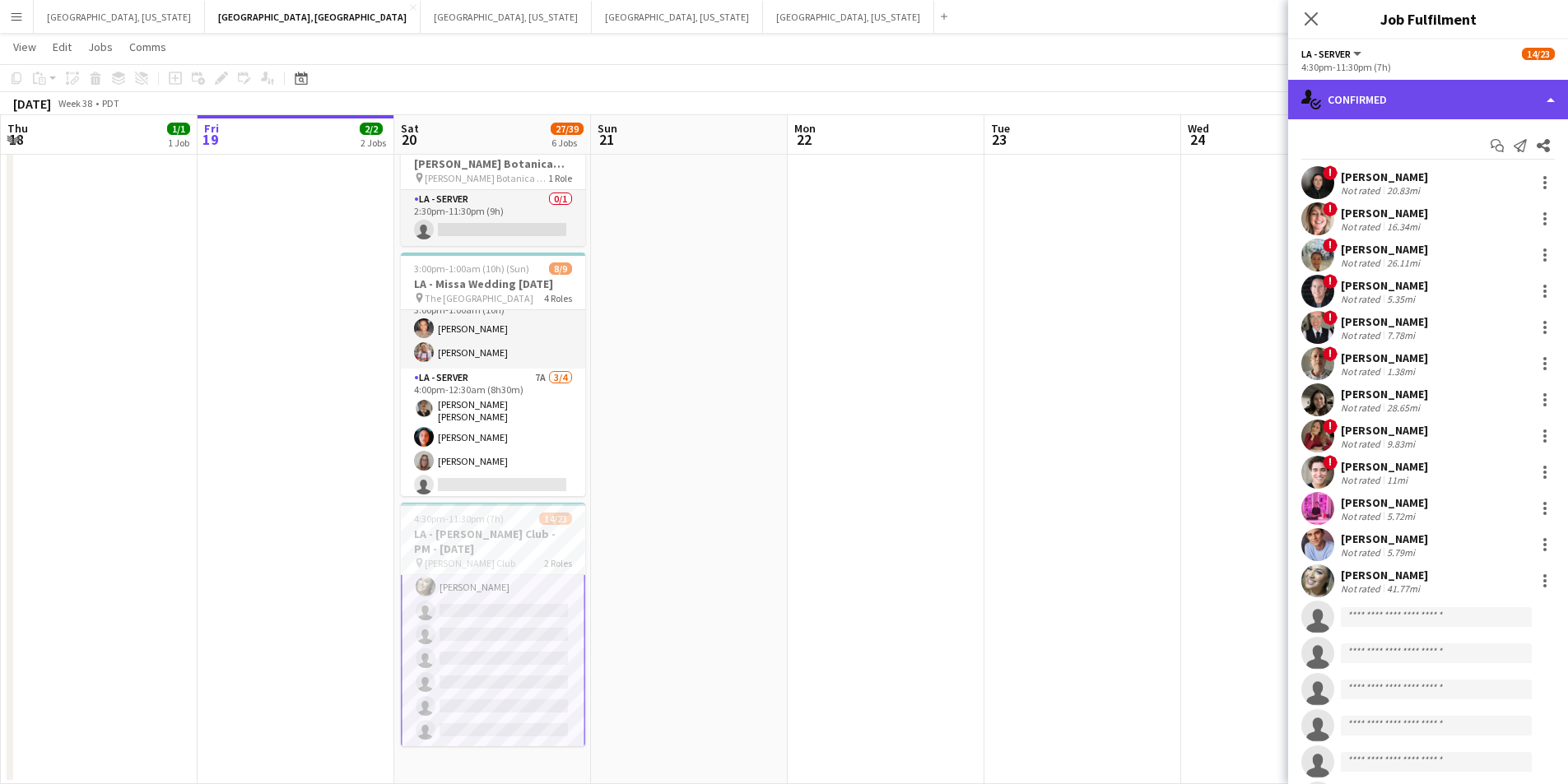
click at [1539, 108] on div "single-neutral-actions-check-2 Confirmed" at bounding box center [1428, 100] width 280 height 40
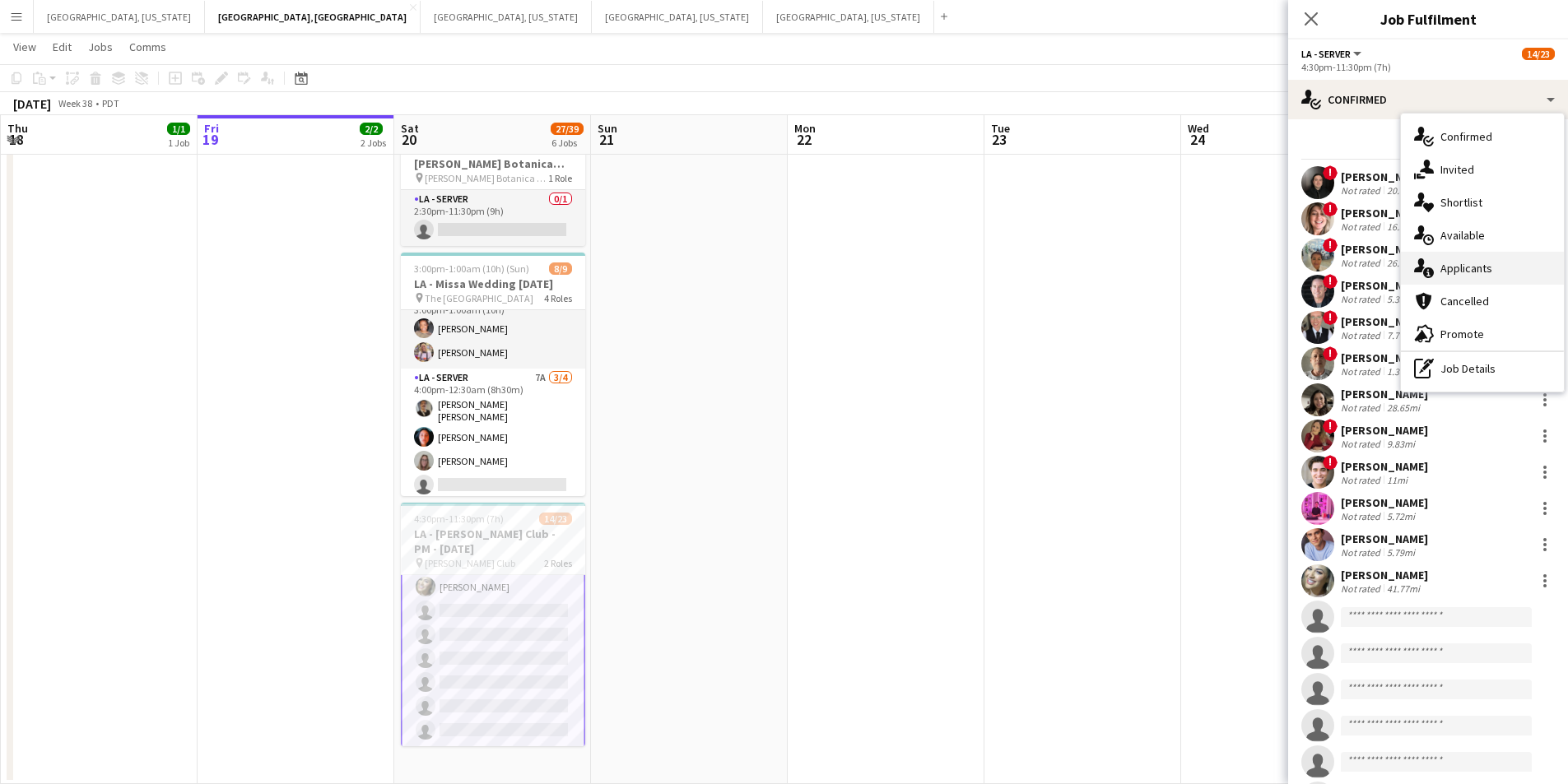
click at [1523, 265] on div "single-neutral-actions-information Applicants" at bounding box center [1482, 268] width 163 height 33
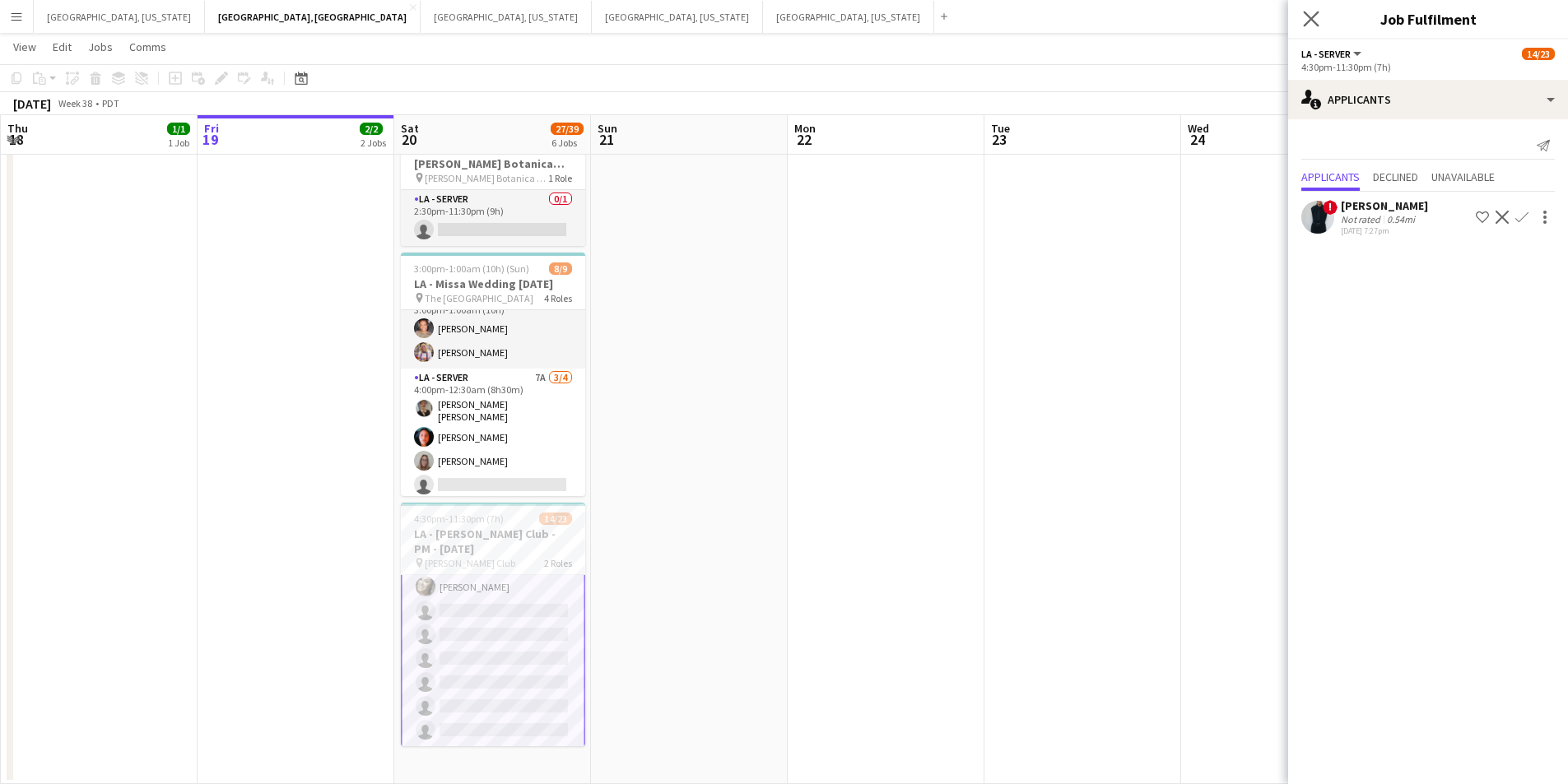
click at [1321, 19] on app-icon "Close pop-in" at bounding box center [1311, 19] width 24 height 24
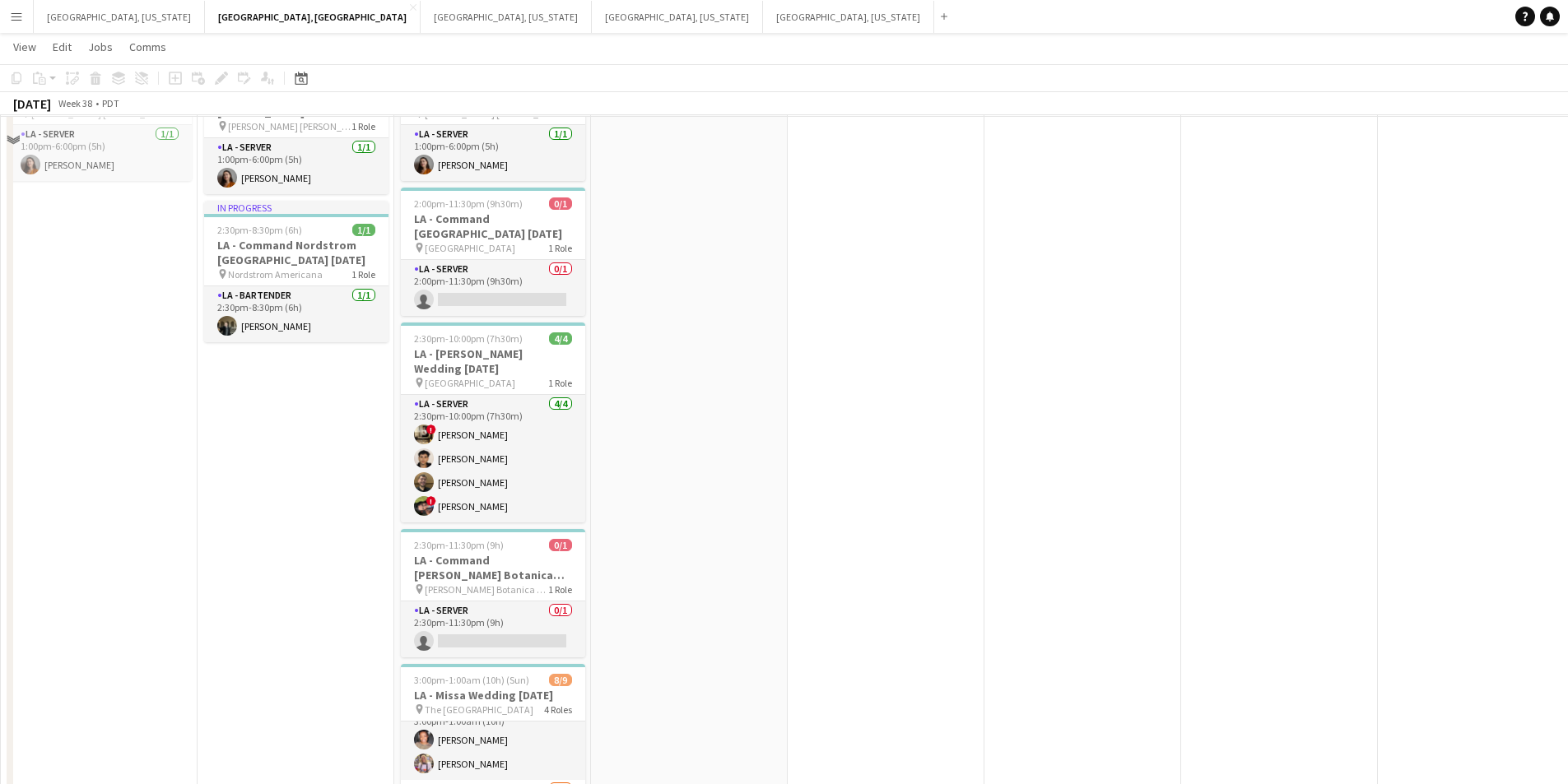
scroll to position [0, 0]
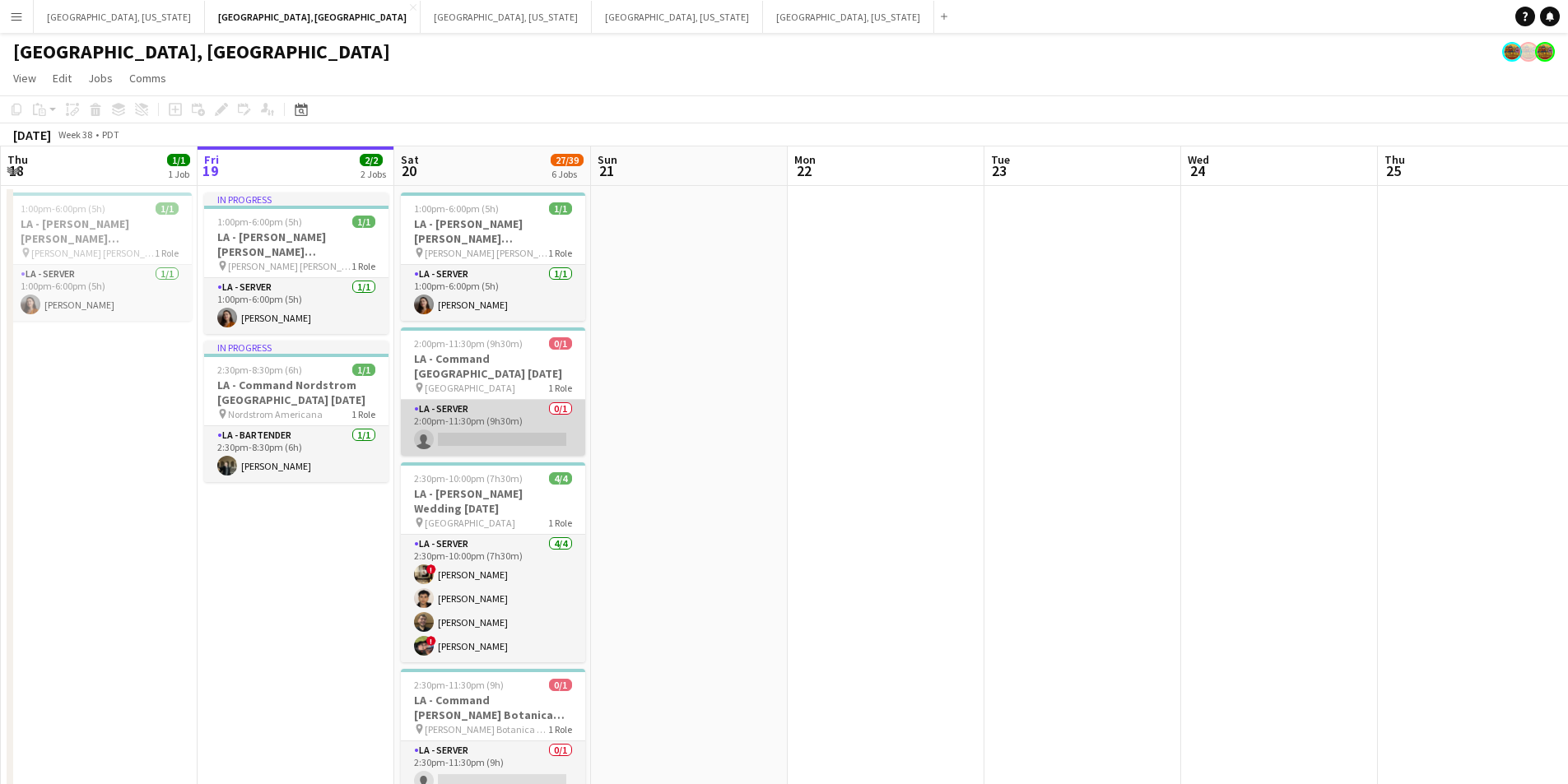
click at [550, 429] on app-card-role "LA - Server 0/1 2:00pm-11:30pm (9h30m) single-neutral-actions" at bounding box center [493, 427] width 184 height 56
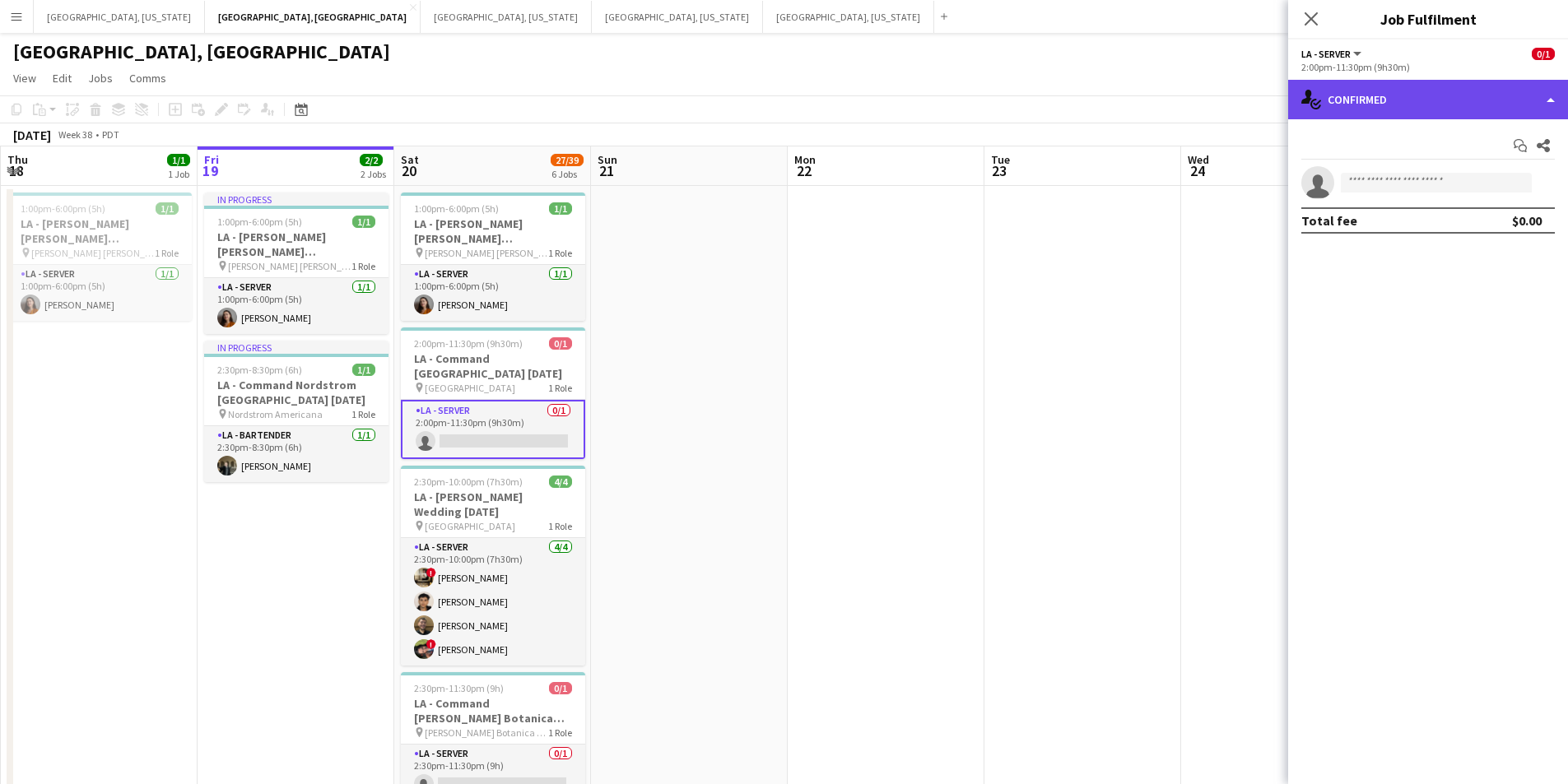
click at [1538, 96] on div "single-neutral-actions-check-2 Confirmed" at bounding box center [1428, 100] width 280 height 40
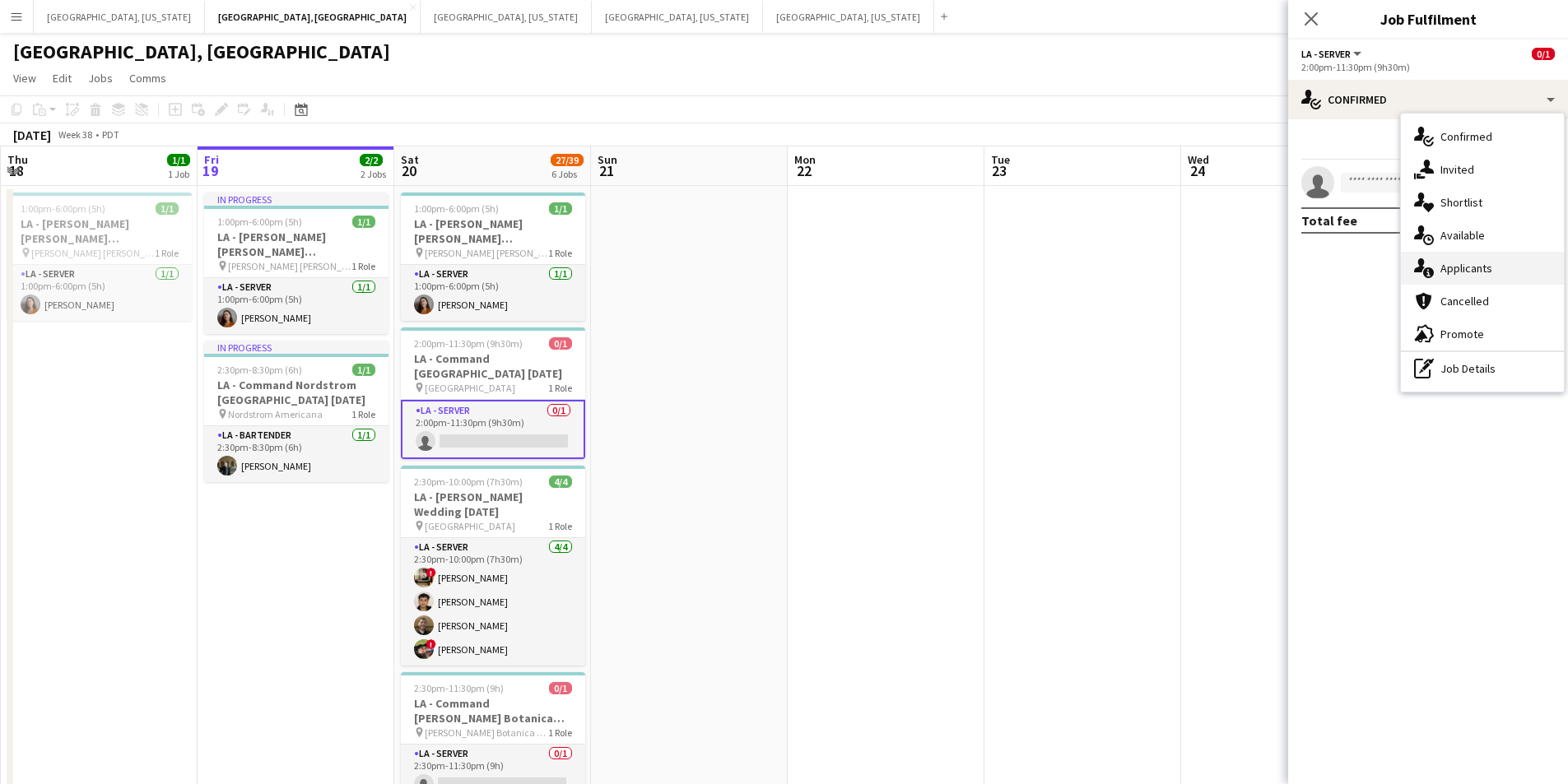
click at [1452, 258] on div "single-neutral-actions-information Applicants" at bounding box center [1482, 268] width 163 height 33
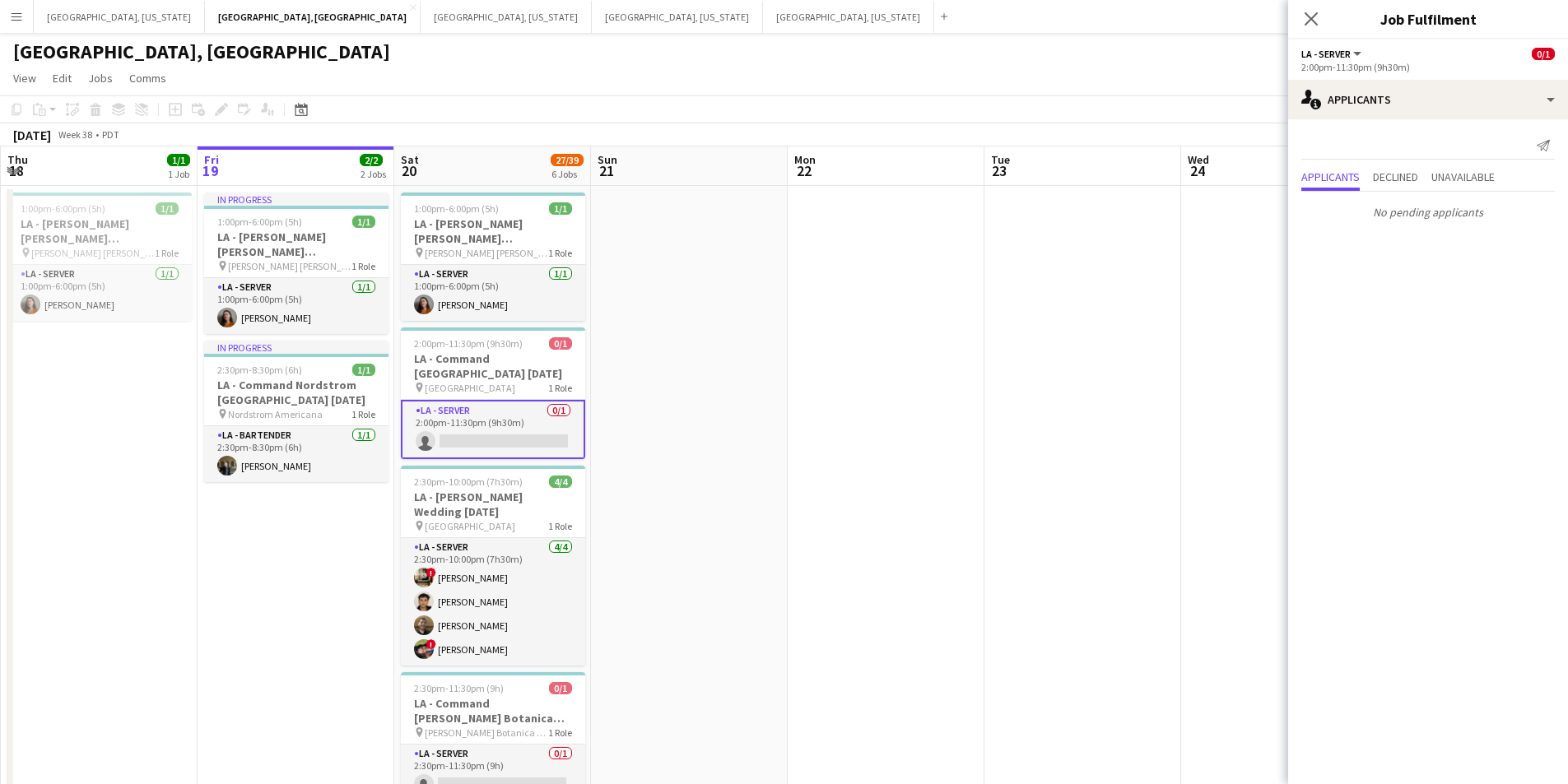
click at [1302, 24] on app-icon "Close pop-in" at bounding box center [1311, 19] width 20 height 20
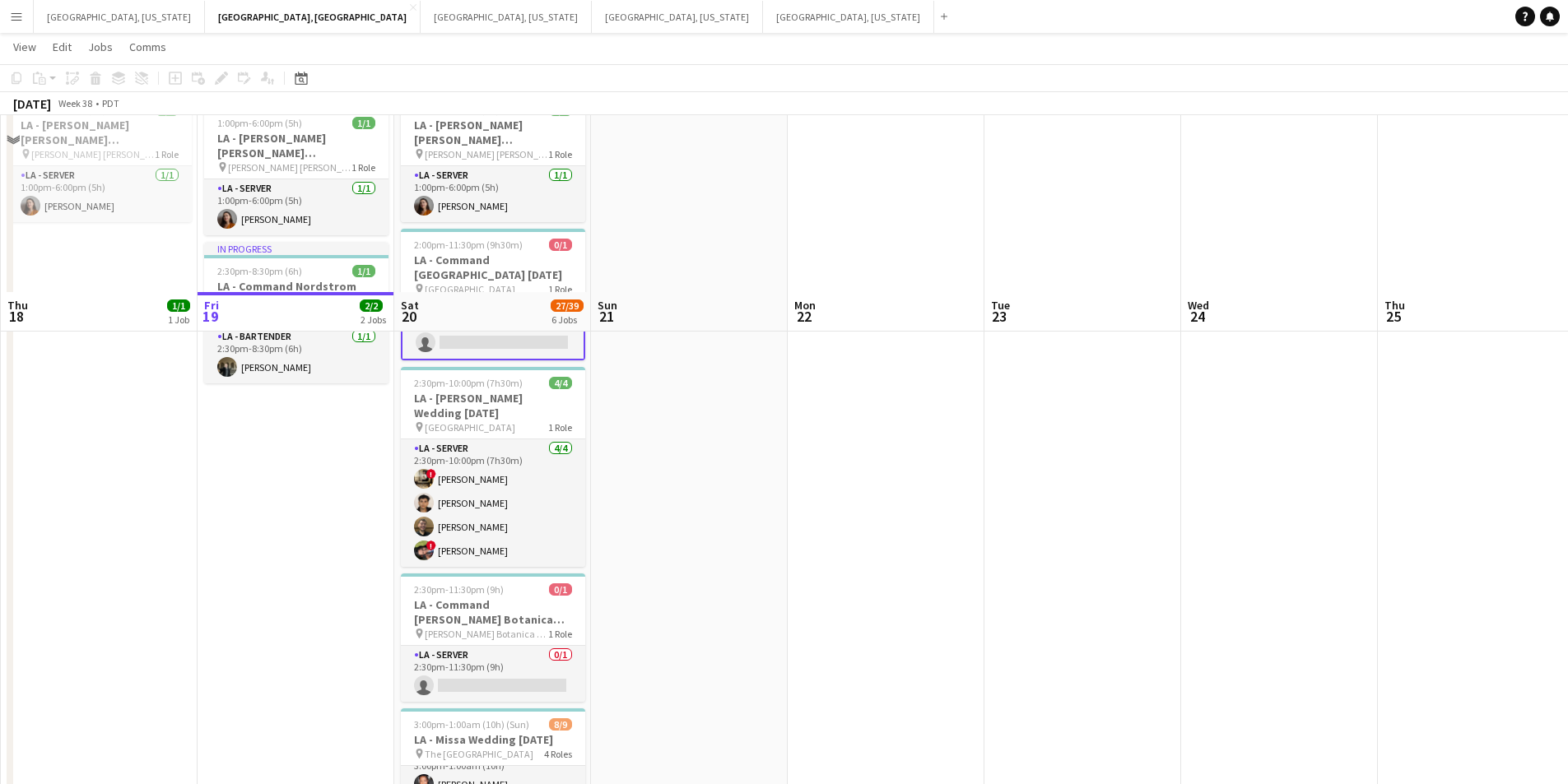
scroll to position [0, 0]
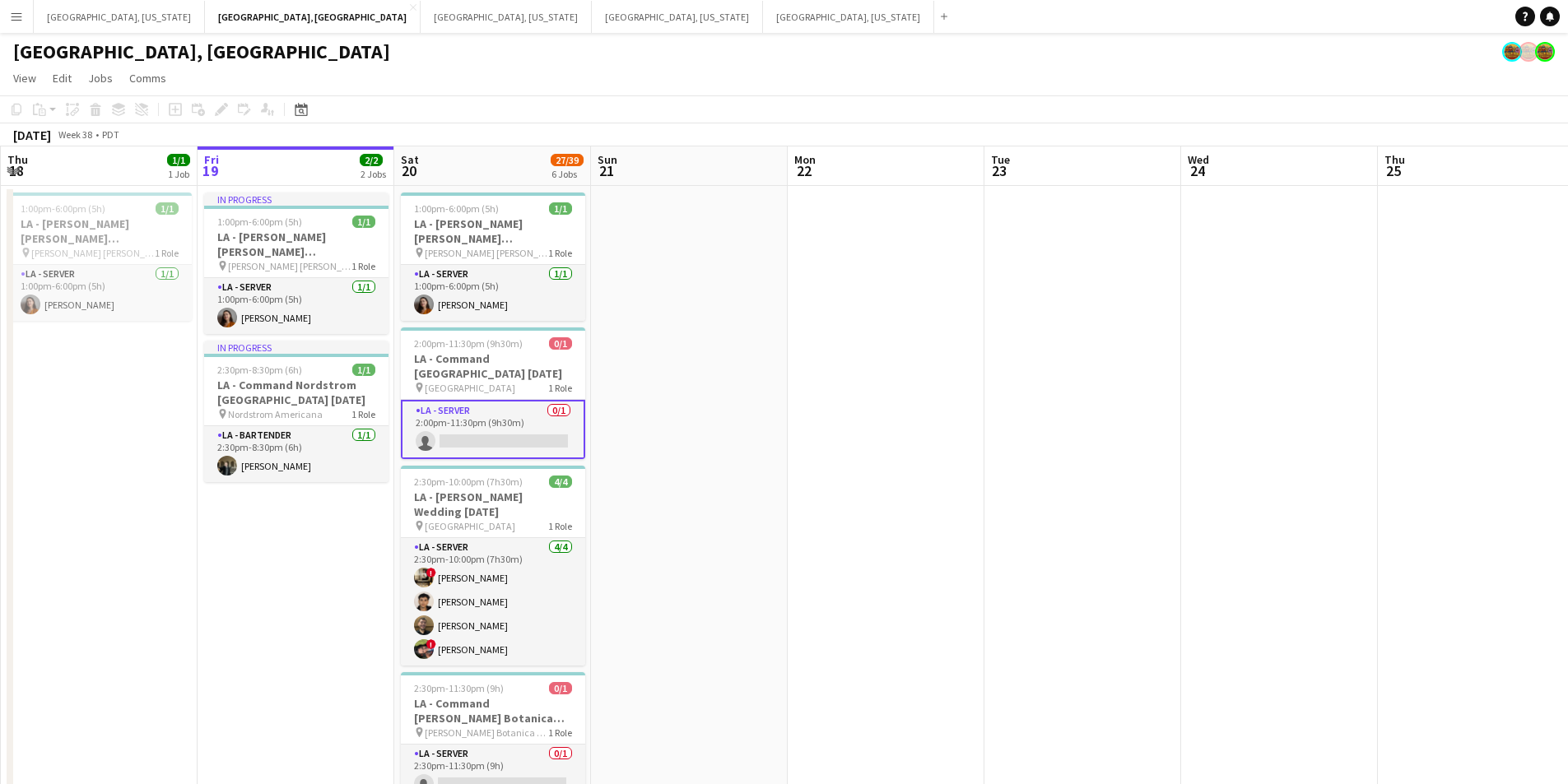
click at [512, 423] on app-card-role "LA - Server 0/1 2:00pm-11:30pm (9h30m) single-neutral-actions" at bounding box center [493, 429] width 184 height 59
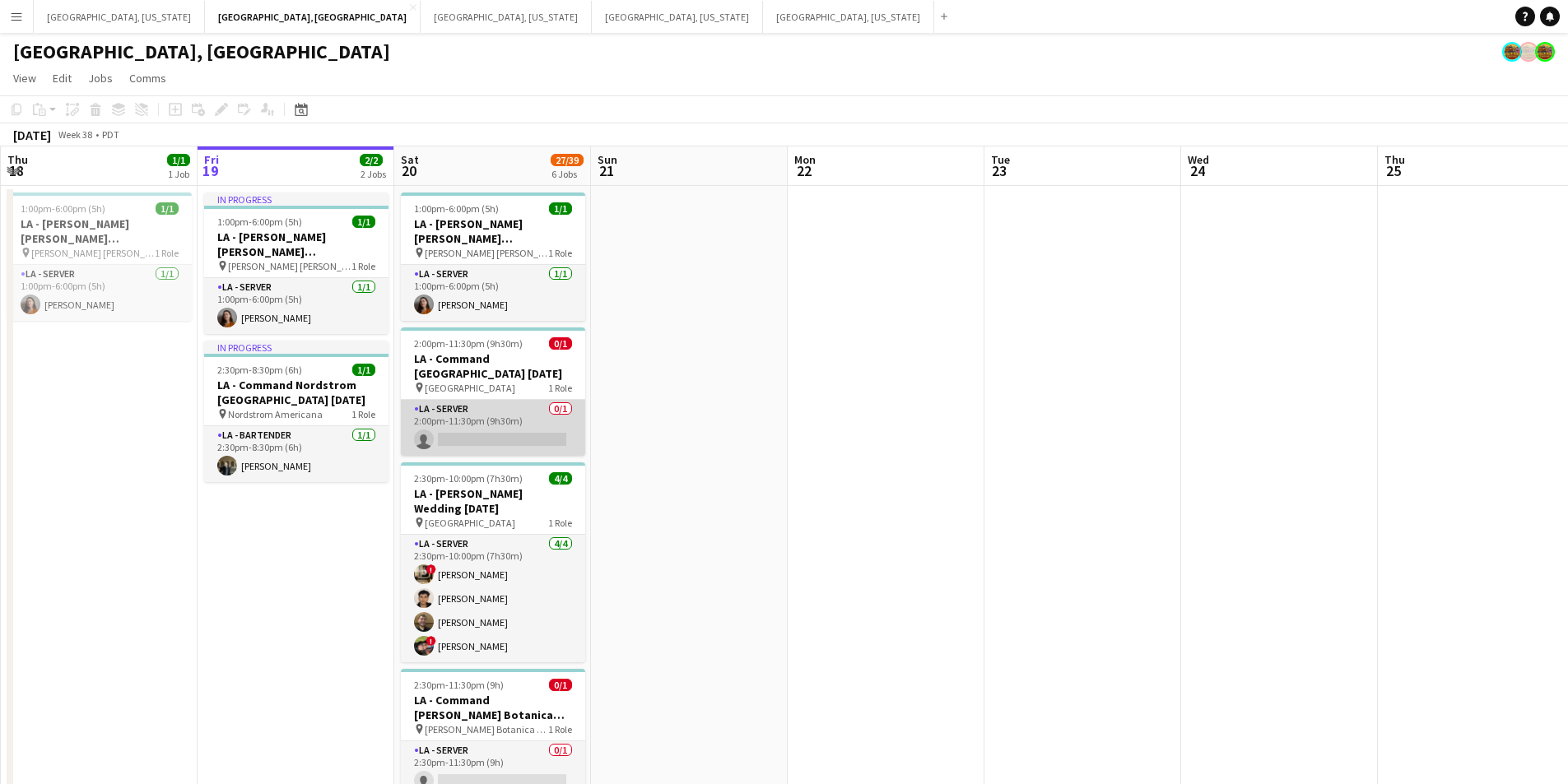
click at [520, 442] on app-card-role "LA - Server 0/1 2:00pm-11:30pm (9h30m) single-neutral-actions" at bounding box center [493, 427] width 184 height 56
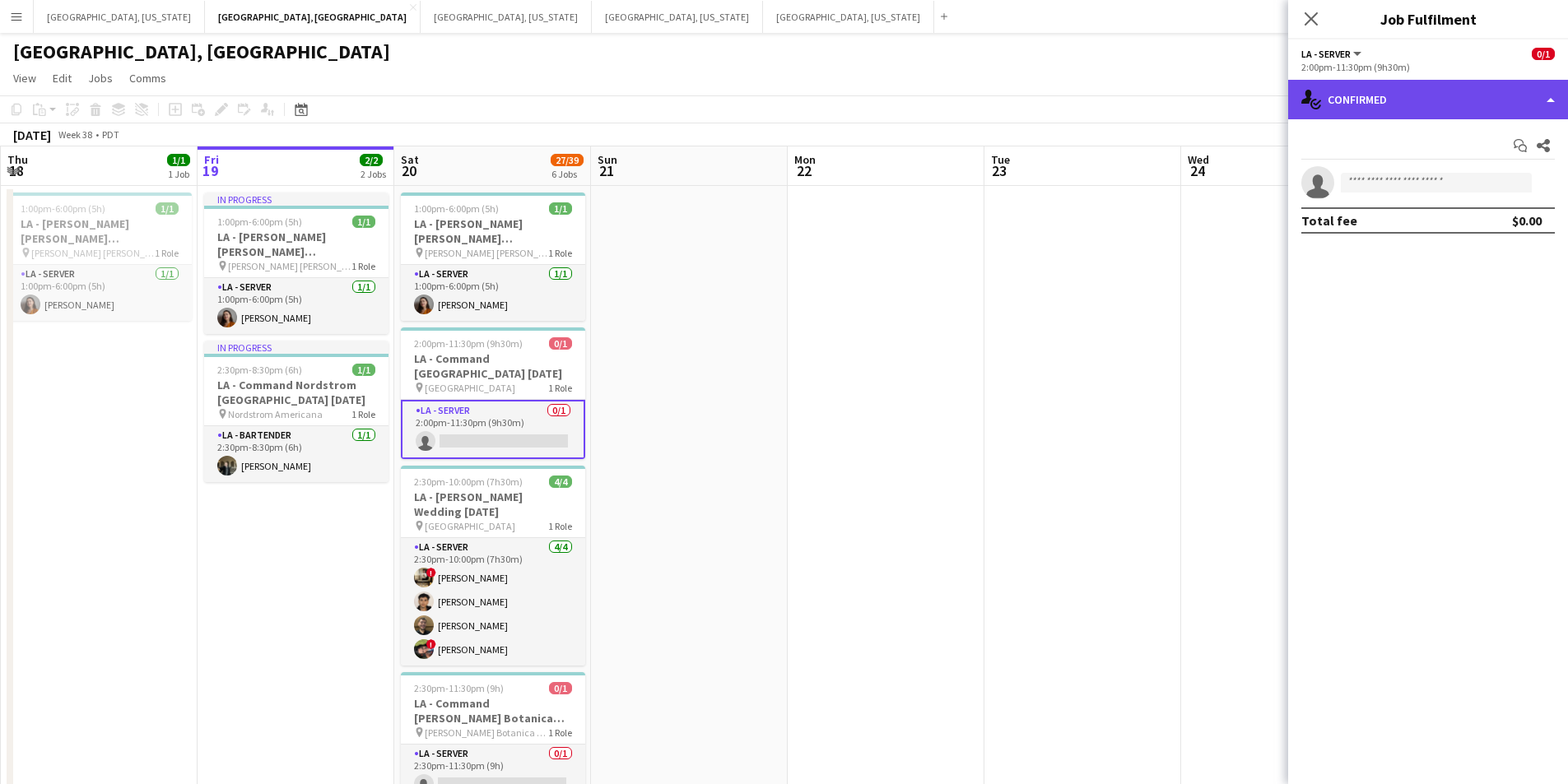
click at [1547, 108] on div "single-neutral-actions-check-2 Confirmed" at bounding box center [1428, 100] width 280 height 40
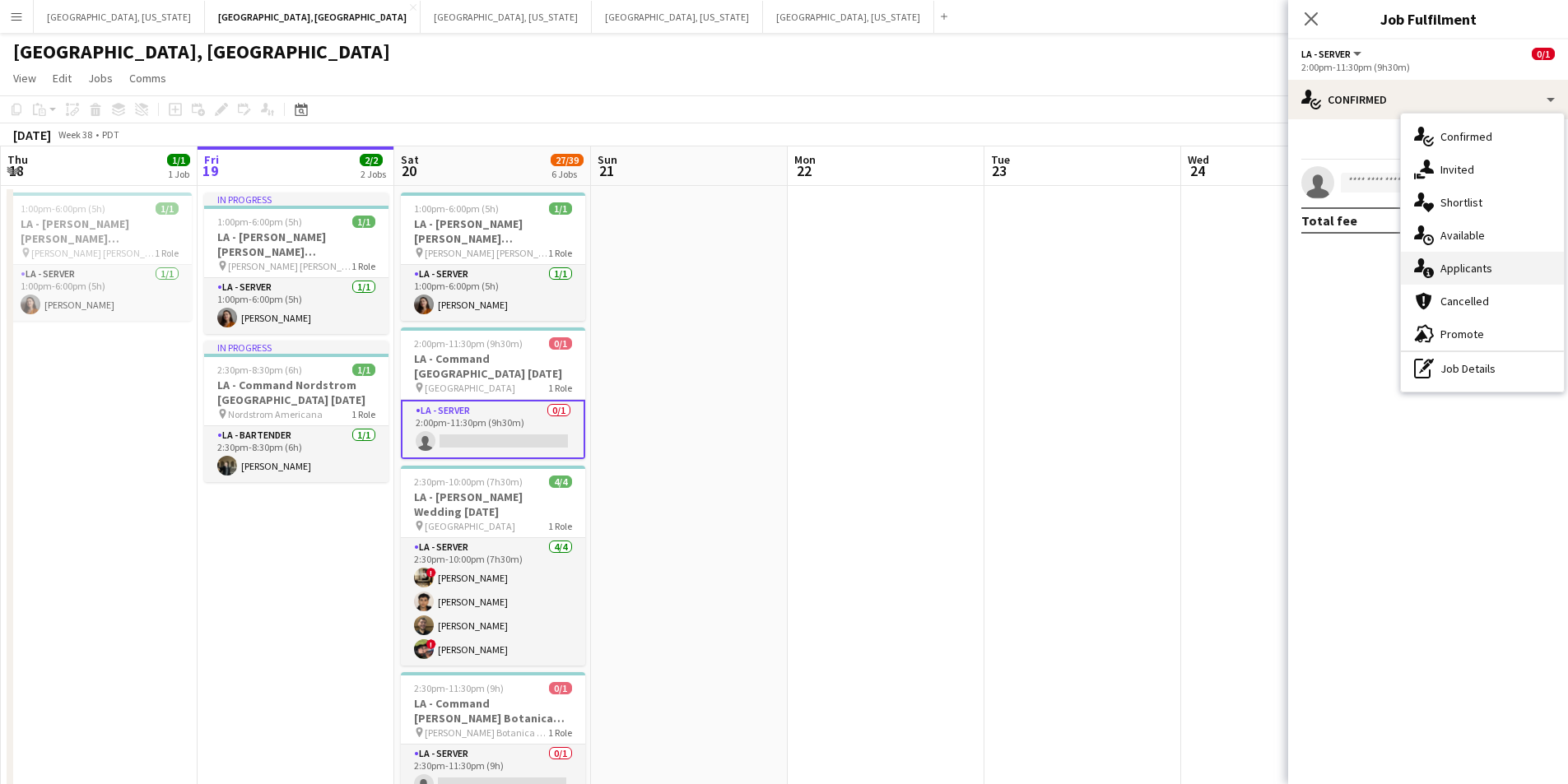
click at [1495, 253] on div "single-neutral-actions-information Applicants" at bounding box center [1482, 268] width 163 height 33
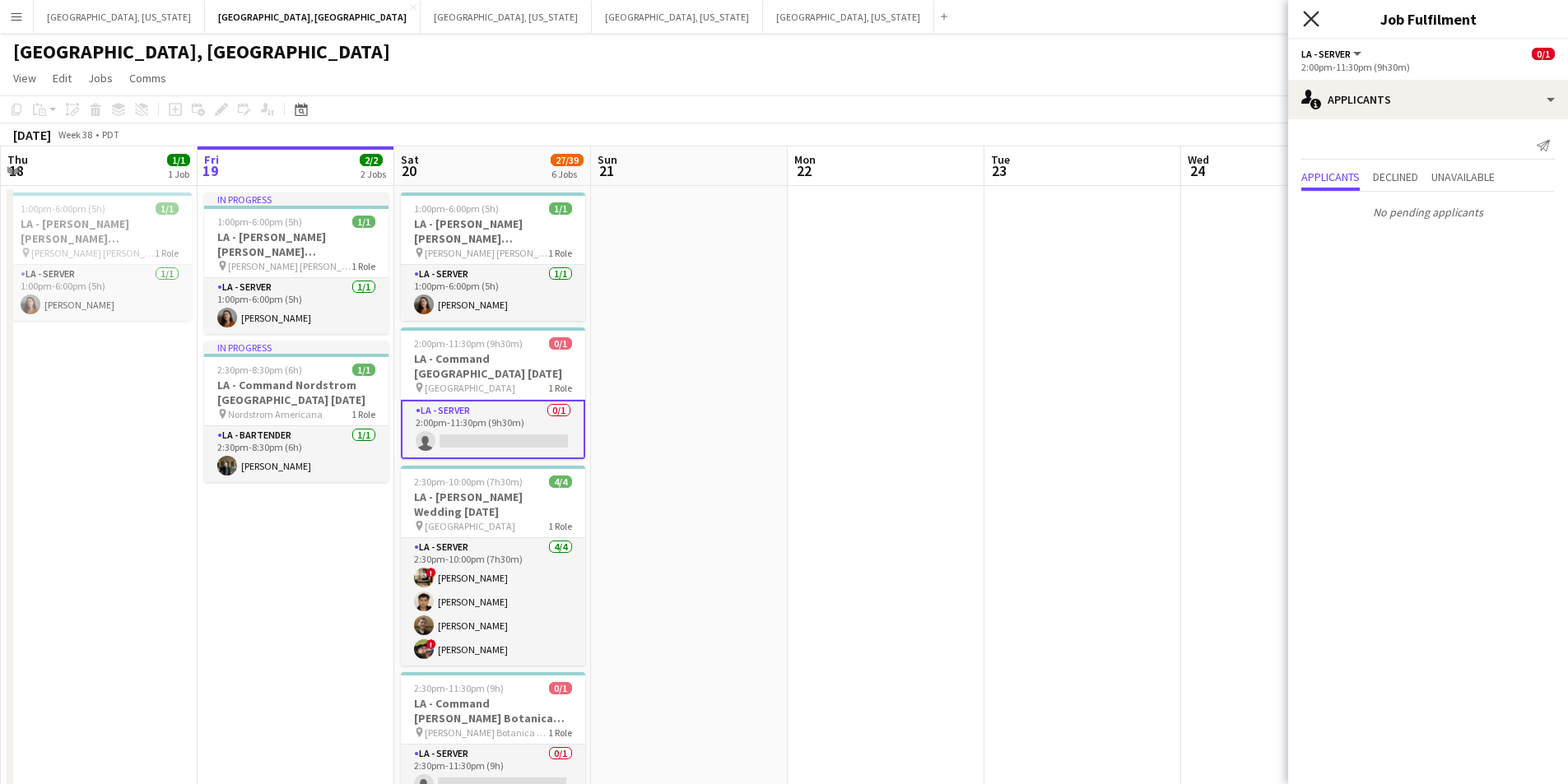
click at [1317, 25] on icon at bounding box center [1311, 18] width 16 height 16
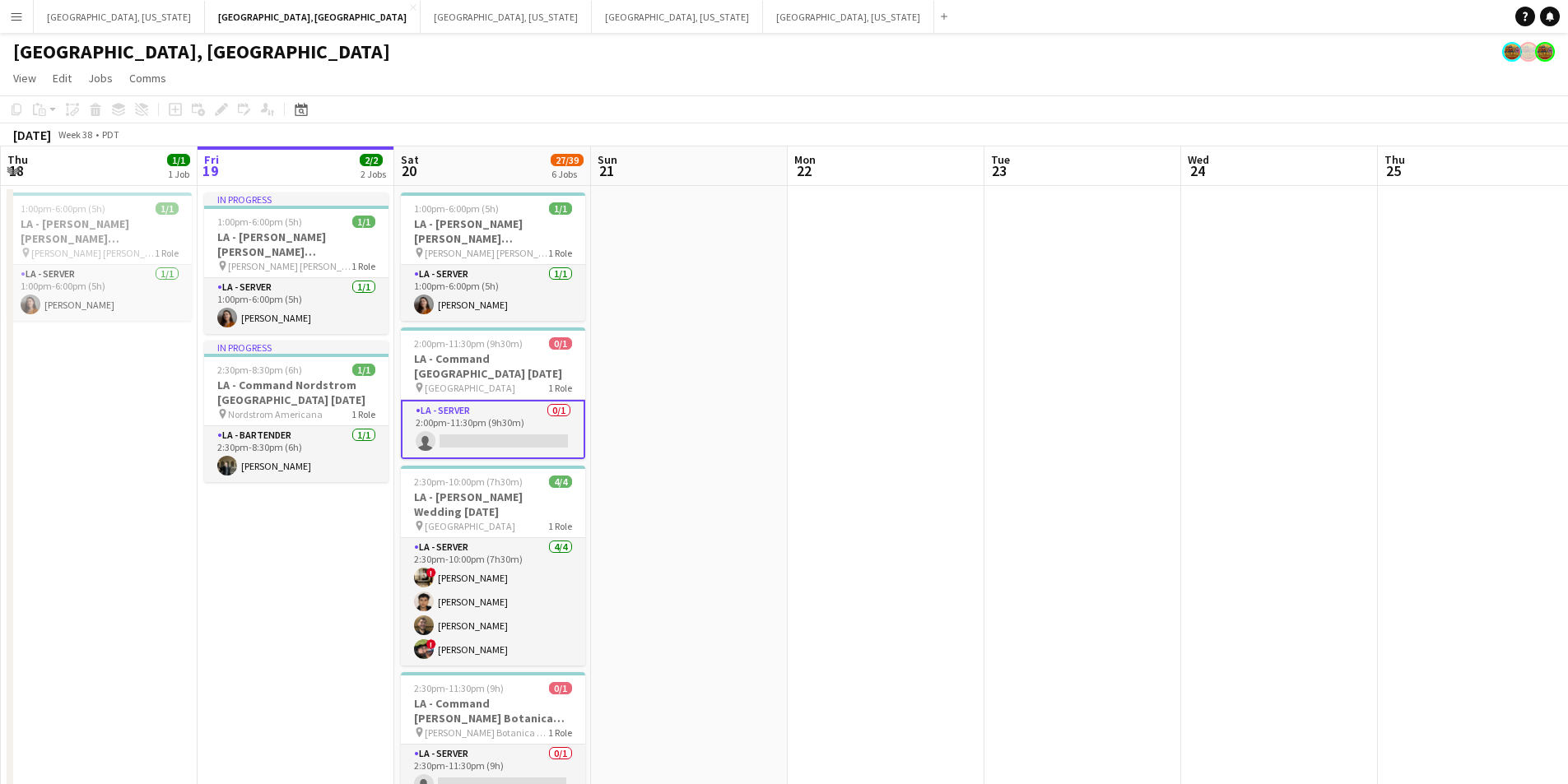
scroll to position [411, 0]
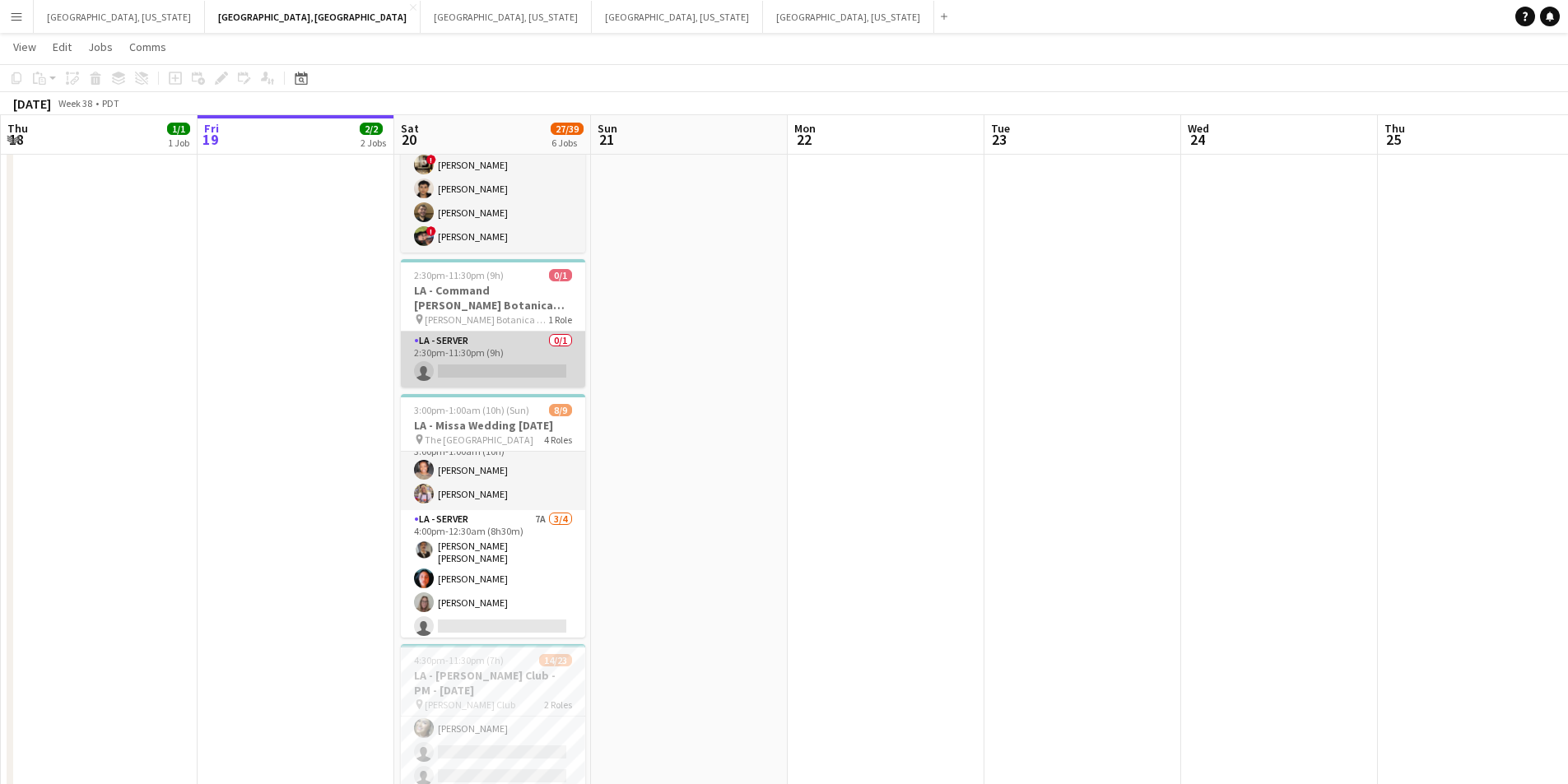
click at [552, 370] on app-card-role "LA - Server 0/1 2:30pm-11:30pm (9h) single-neutral-actions" at bounding box center [493, 359] width 184 height 56
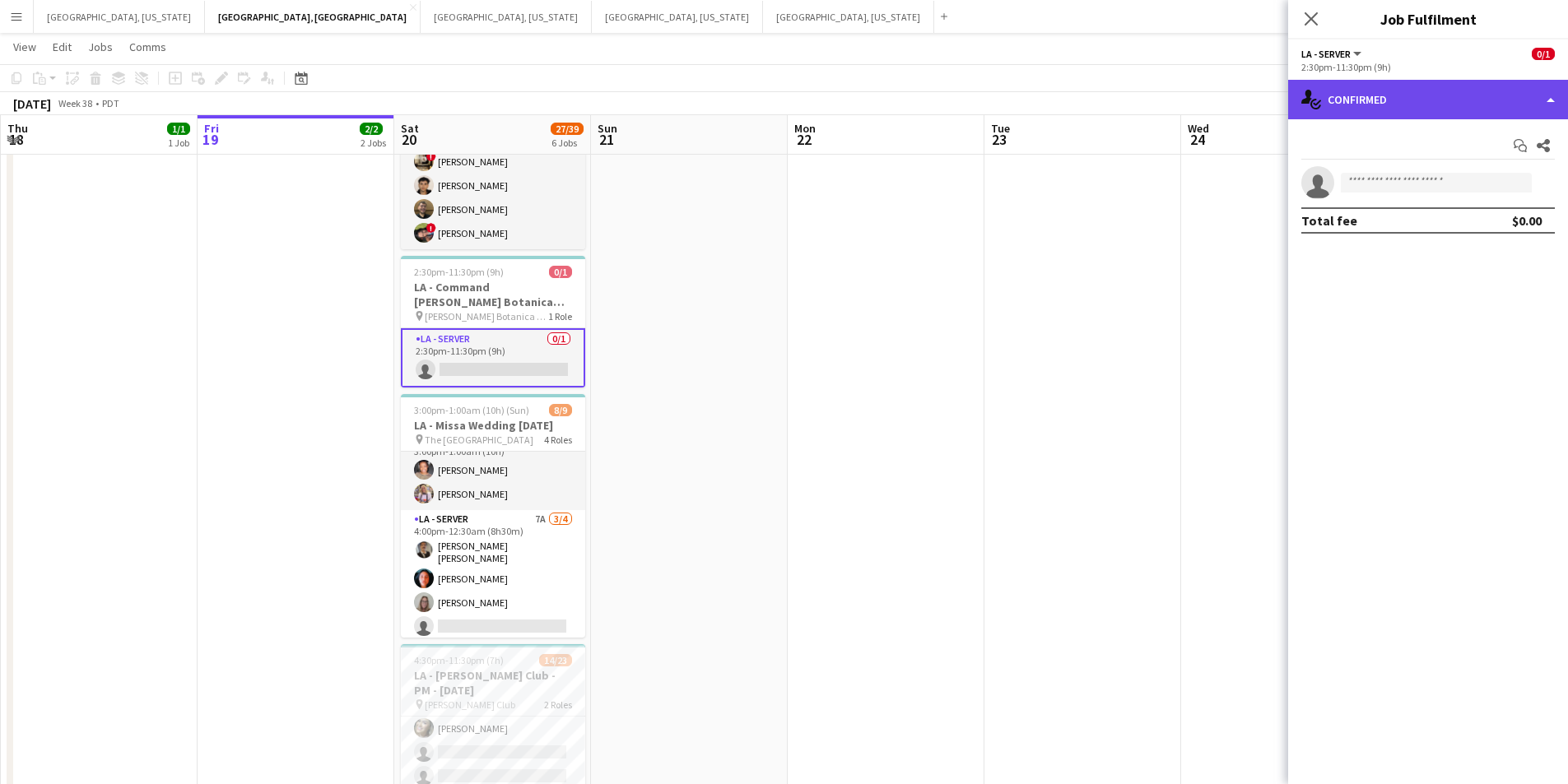
click at [1560, 97] on div "single-neutral-actions-check-2 Confirmed" at bounding box center [1428, 100] width 280 height 40
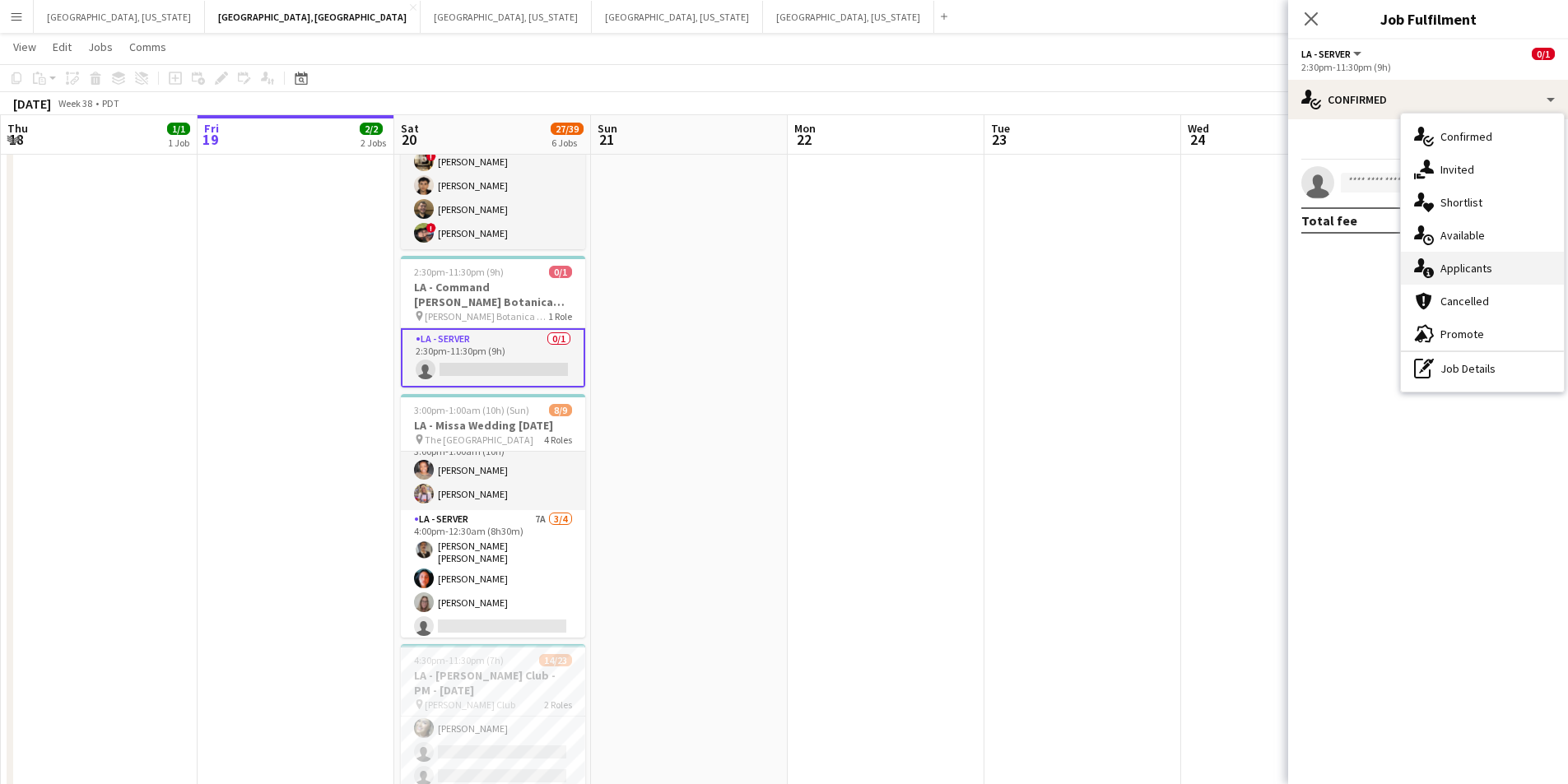
click at [1518, 265] on div "single-neutral-actions-information Applicants" at bounding box center [1482, 268] width 163 height 33
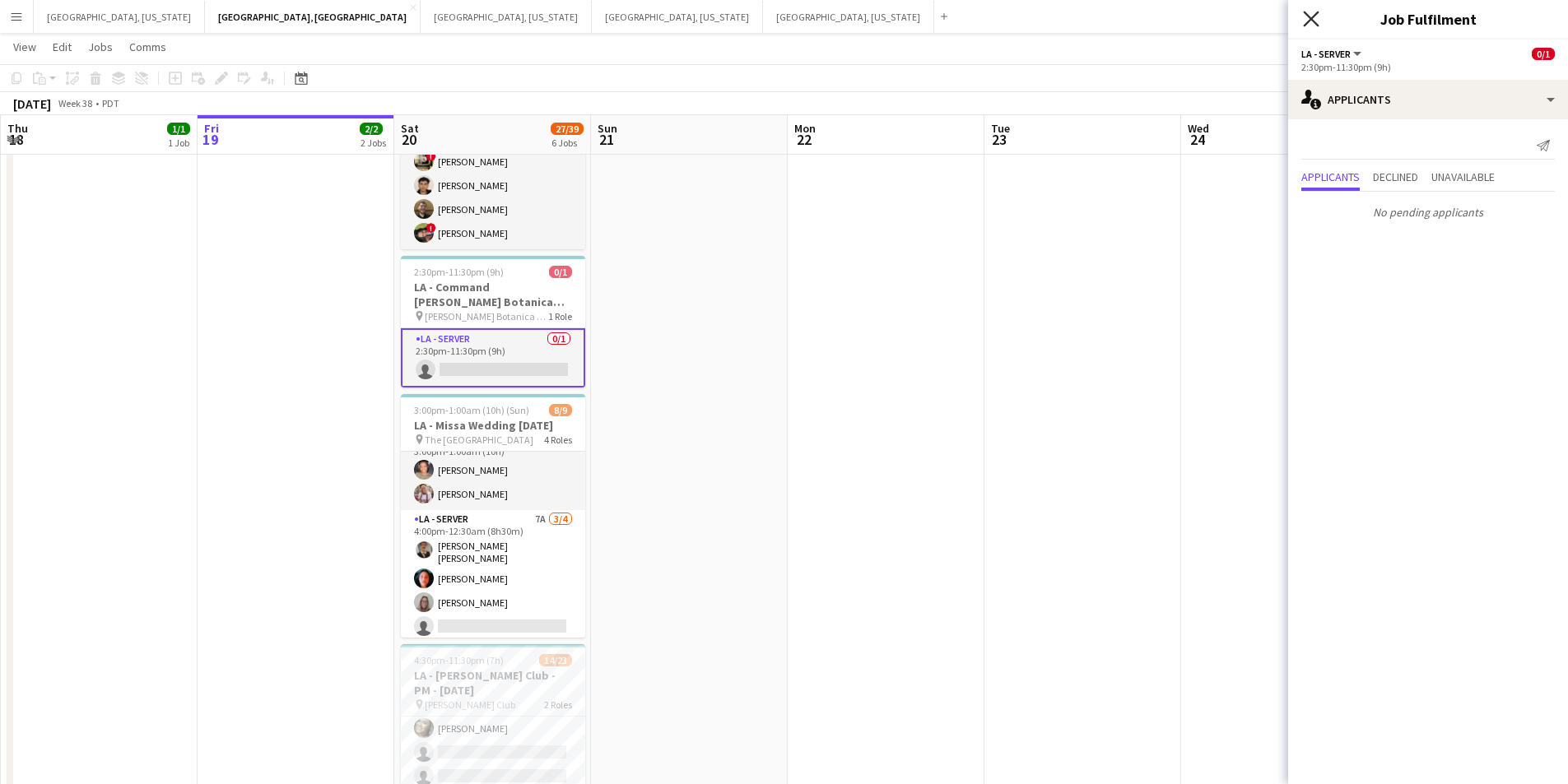
click at [1315, 13] on icon "Close pop-in" at bounding box center [1311, 18] width 16 height 16
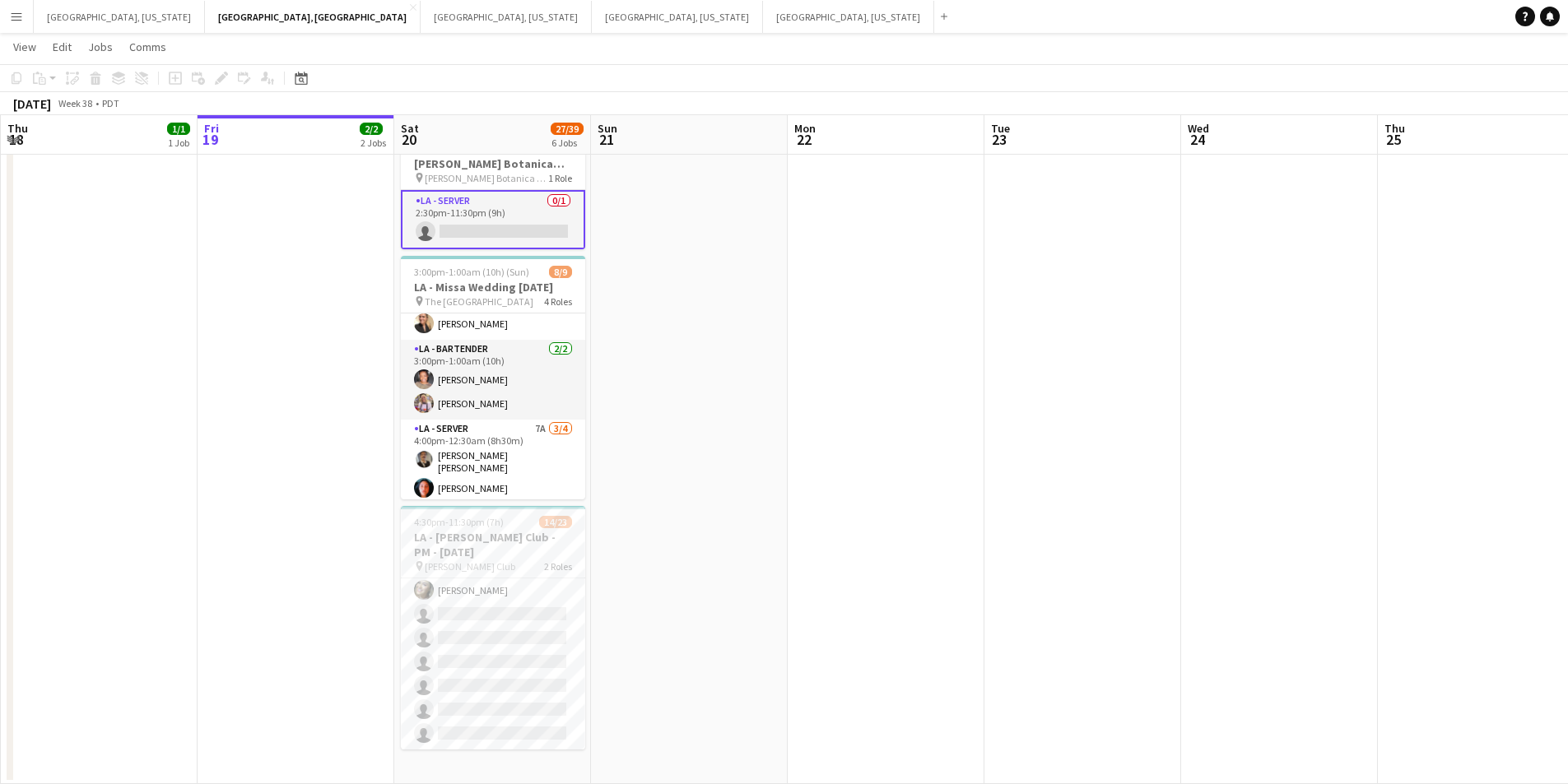
scroll to position [75, 0]
click at [8, 24] on button "Menu" at bounding box center [16, 16] width 33 height 33
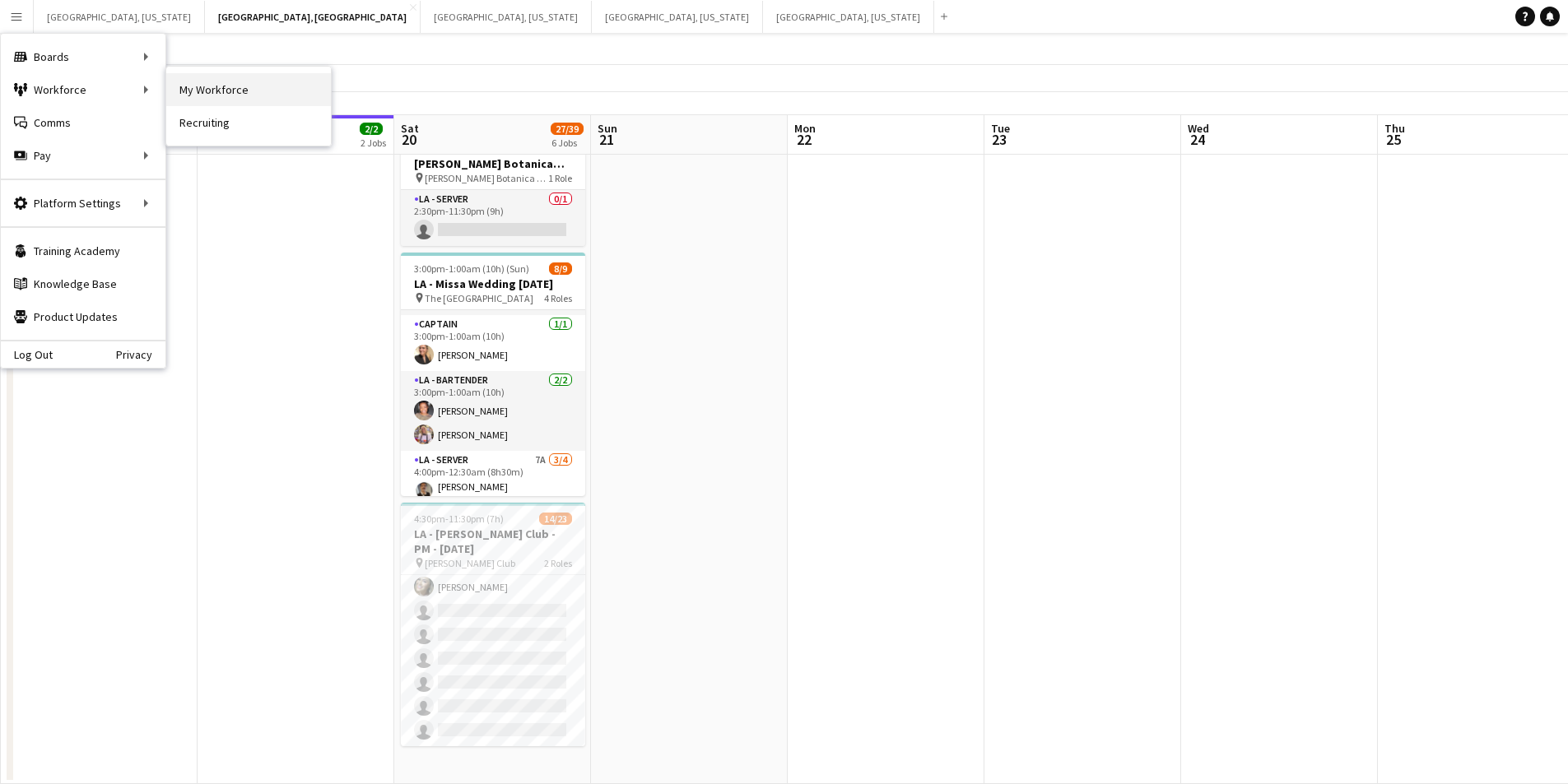
click at [210, 85] on link "My Workforce" at bounding box center [248, 90] width 164 height 33
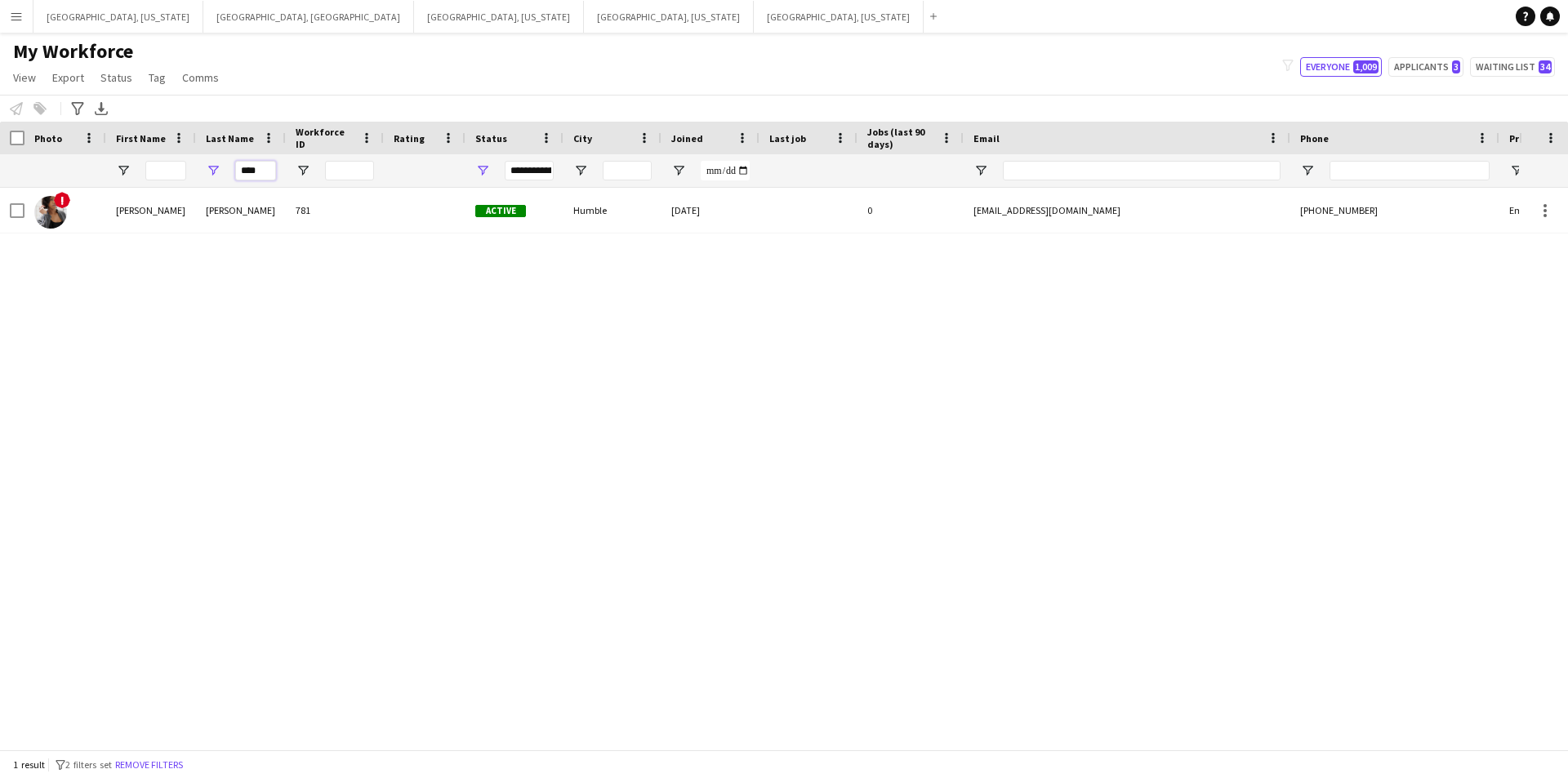
click at [259, 166] on input "****" at bounding box center [256, 170] width 41 height 20
click at [259, 169] on input "****" at bounding box center [256, 170] width 41 height 20
click at [259, 170] on input "****" at bounding box center [256, 170] width 41 height 20
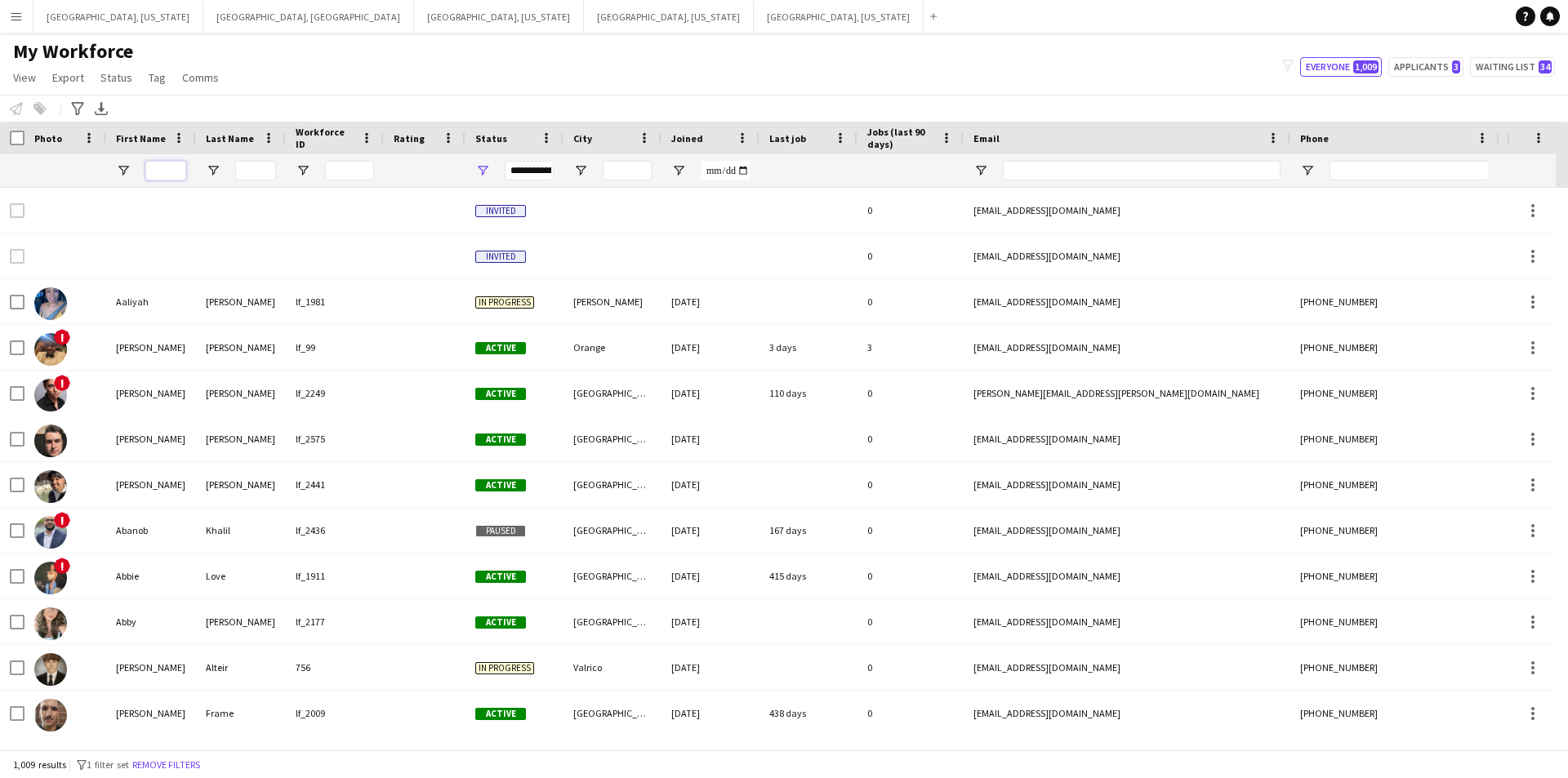
click at [169, 169] on input "First Name Filter Input" at bounding box center [166, 170] width 41 height 20
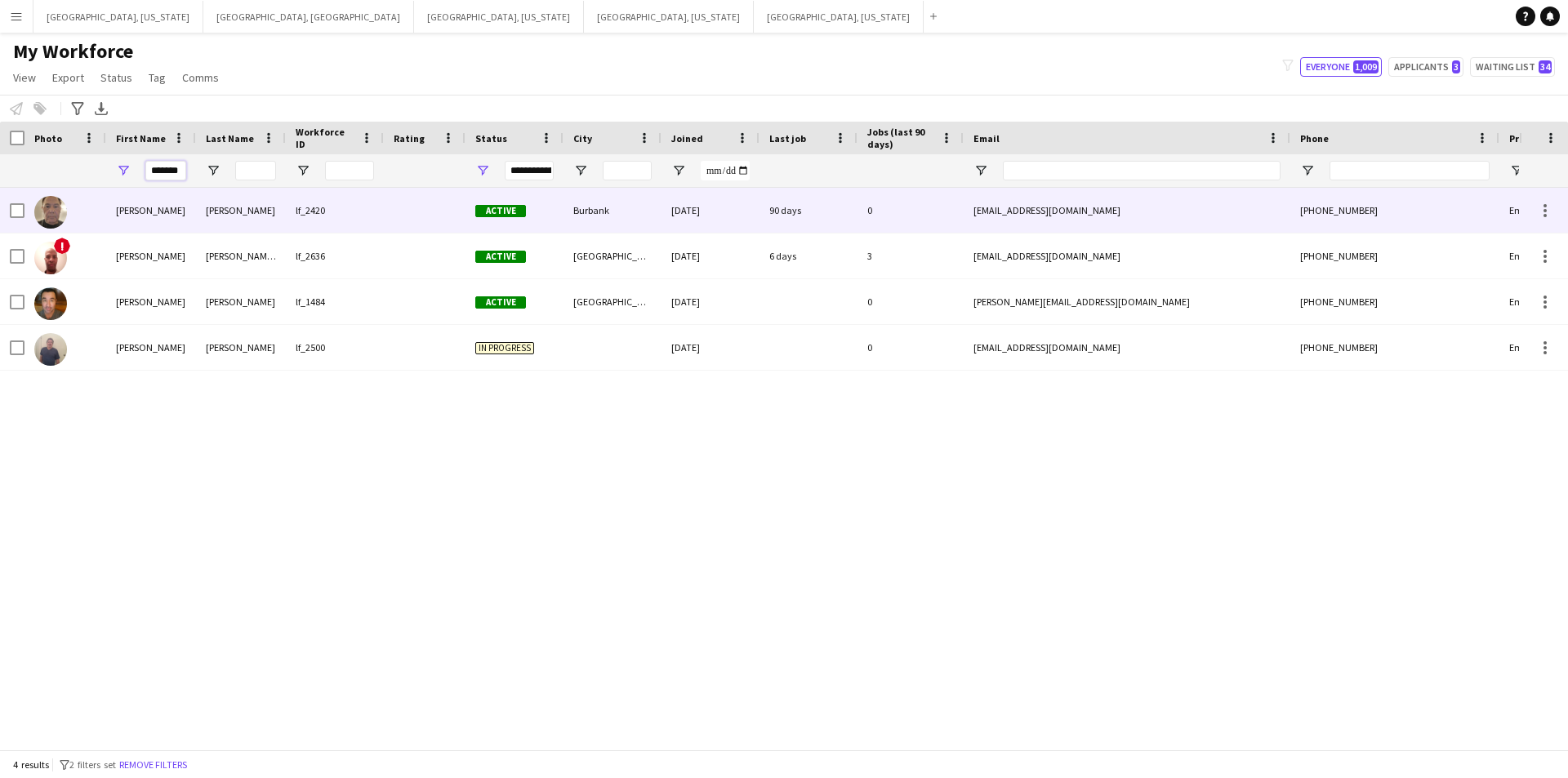
type input "*******"
click at [188, 199] on div "Richard" at bounding box center [151, 211] width 90 height 45
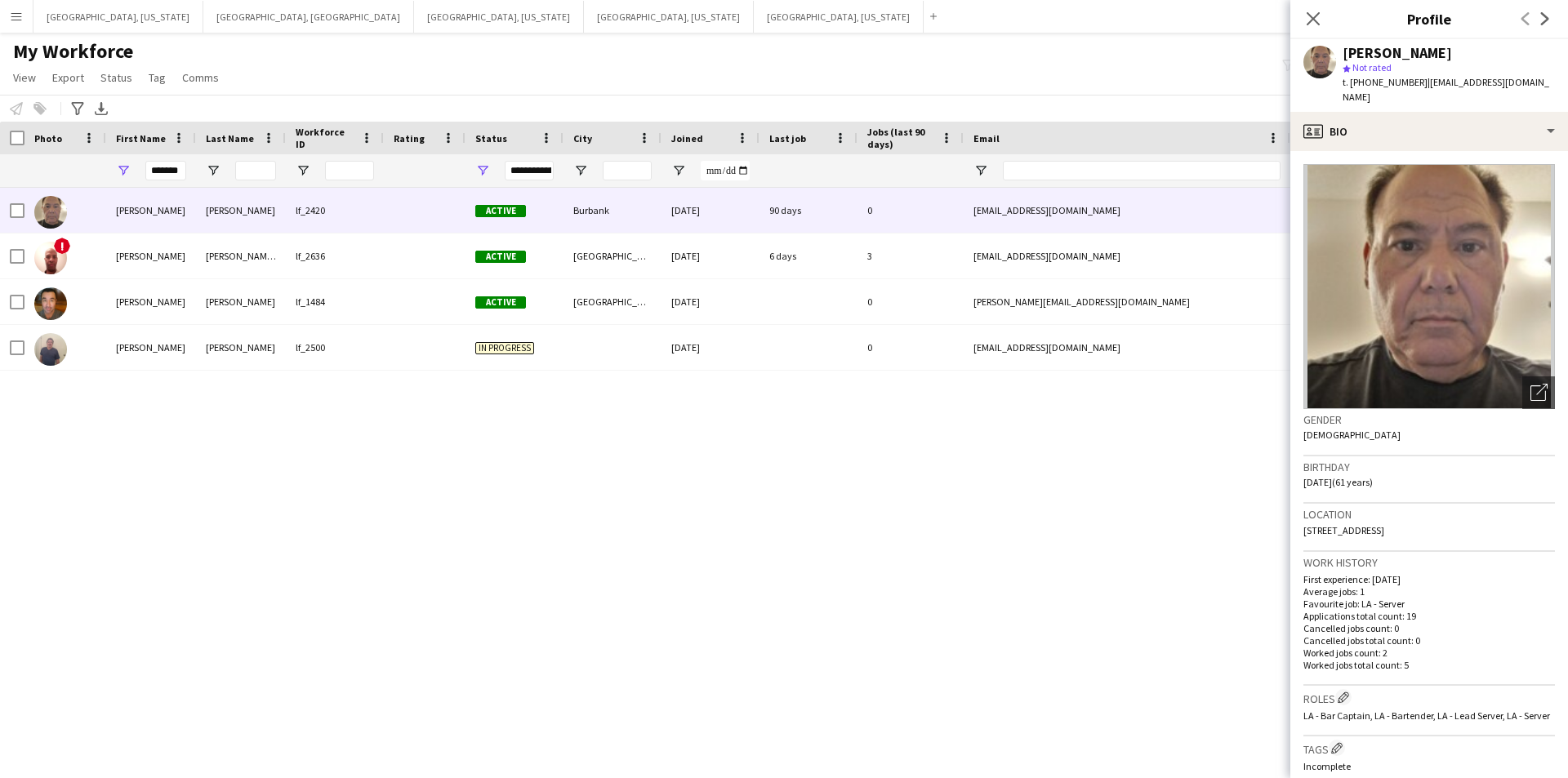
scroll to position [565, 0]
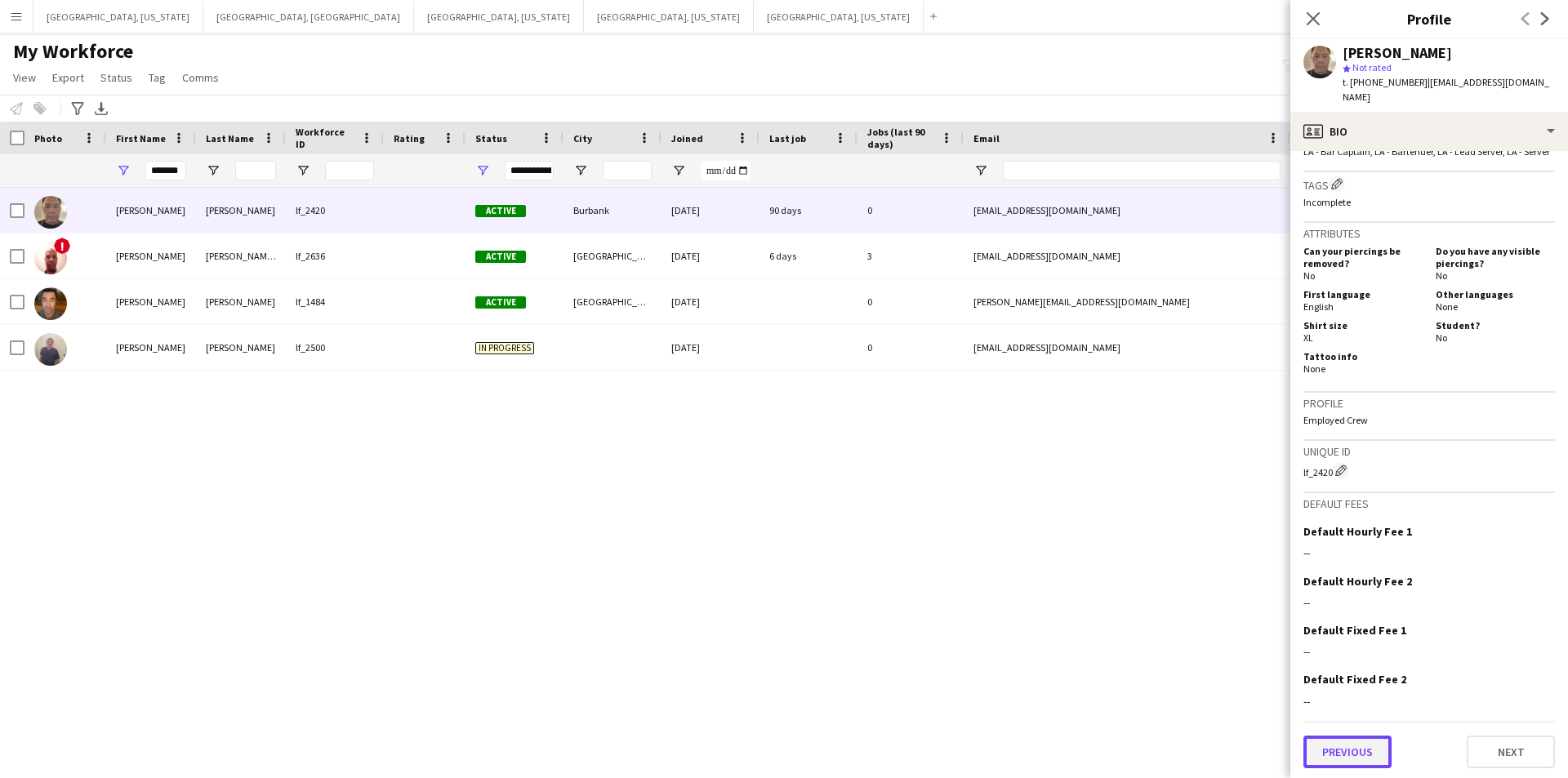
click at [1348, 742] on button "Previous" at bounding box center [1348, 752] width 88 height 33
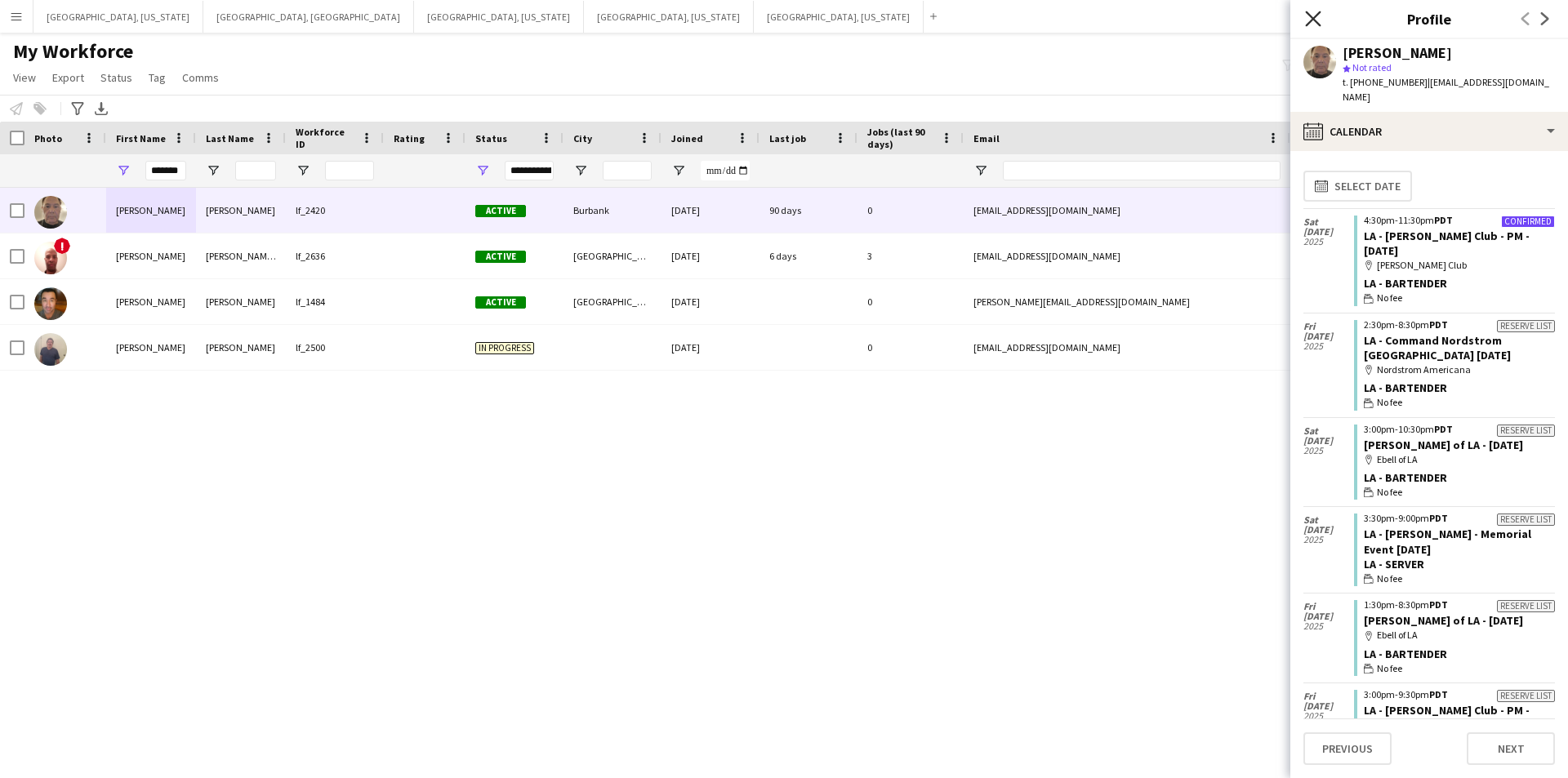
click at [1310, 22] on icon at bounding box center [1313, 18] width 16 height 16
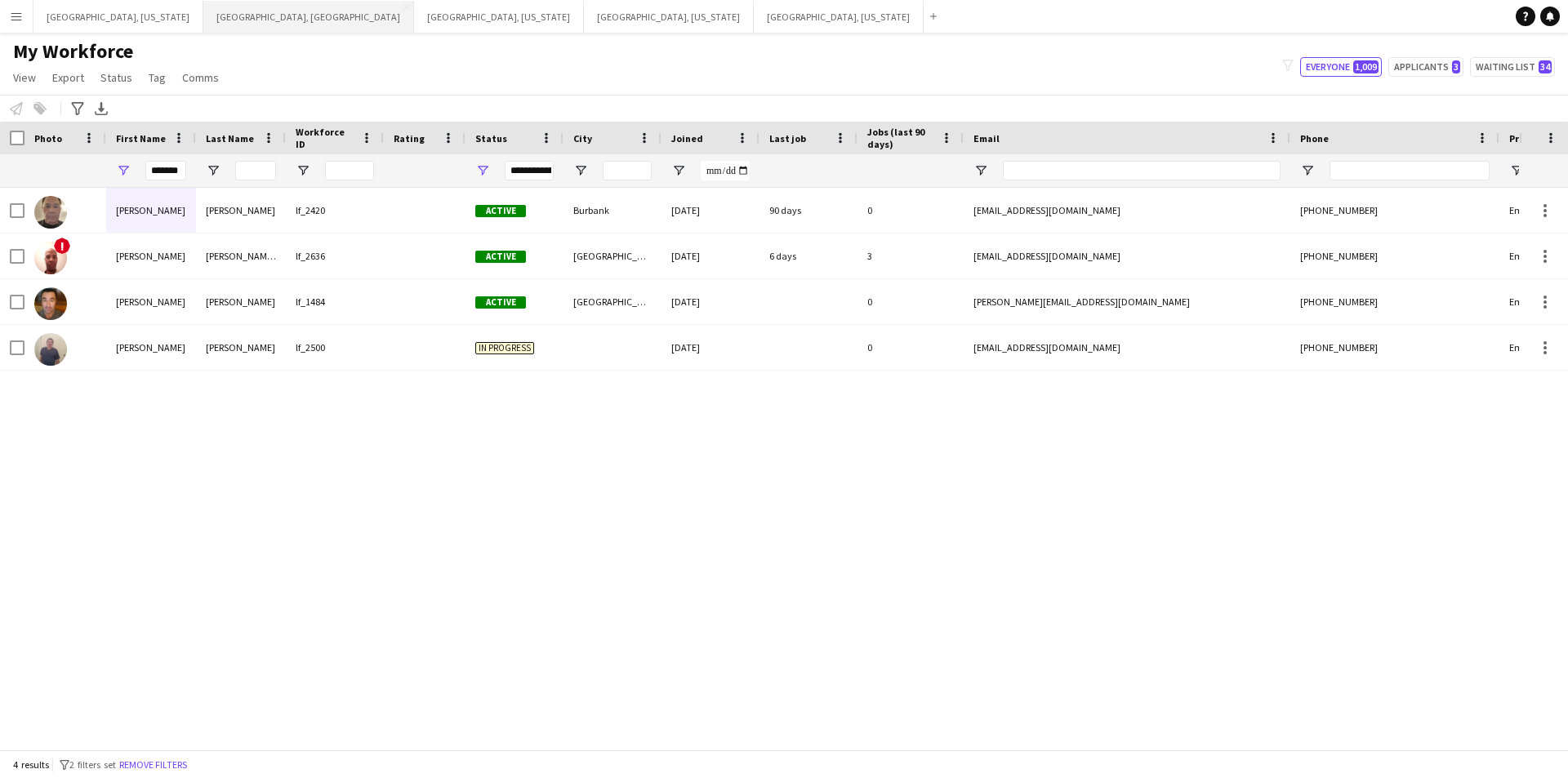
click at [203, 12] on button "Los Angeles, CA Close" at bounding box center [308, 17] width 211 height 32
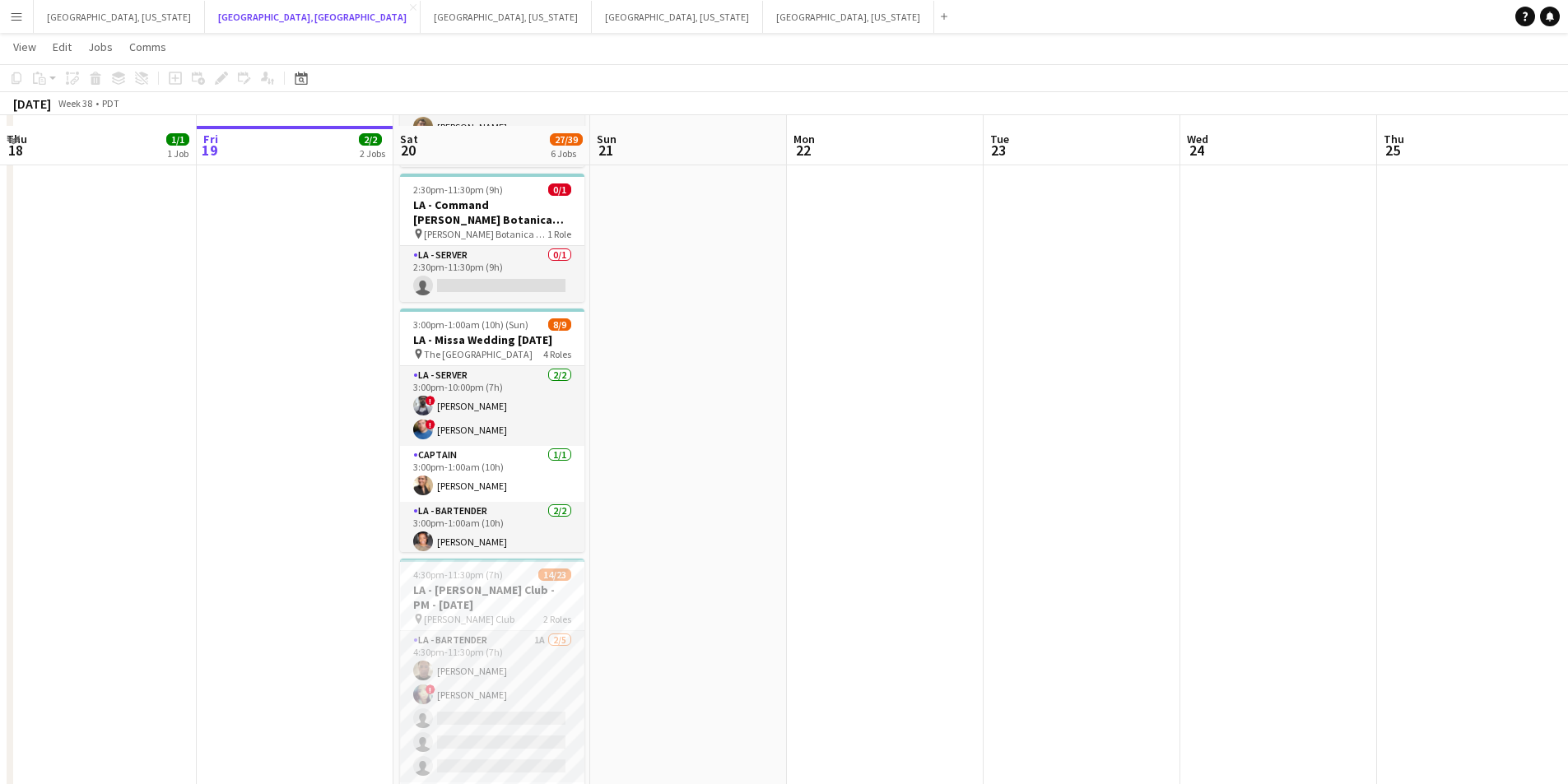
scroll to position [550, 0]
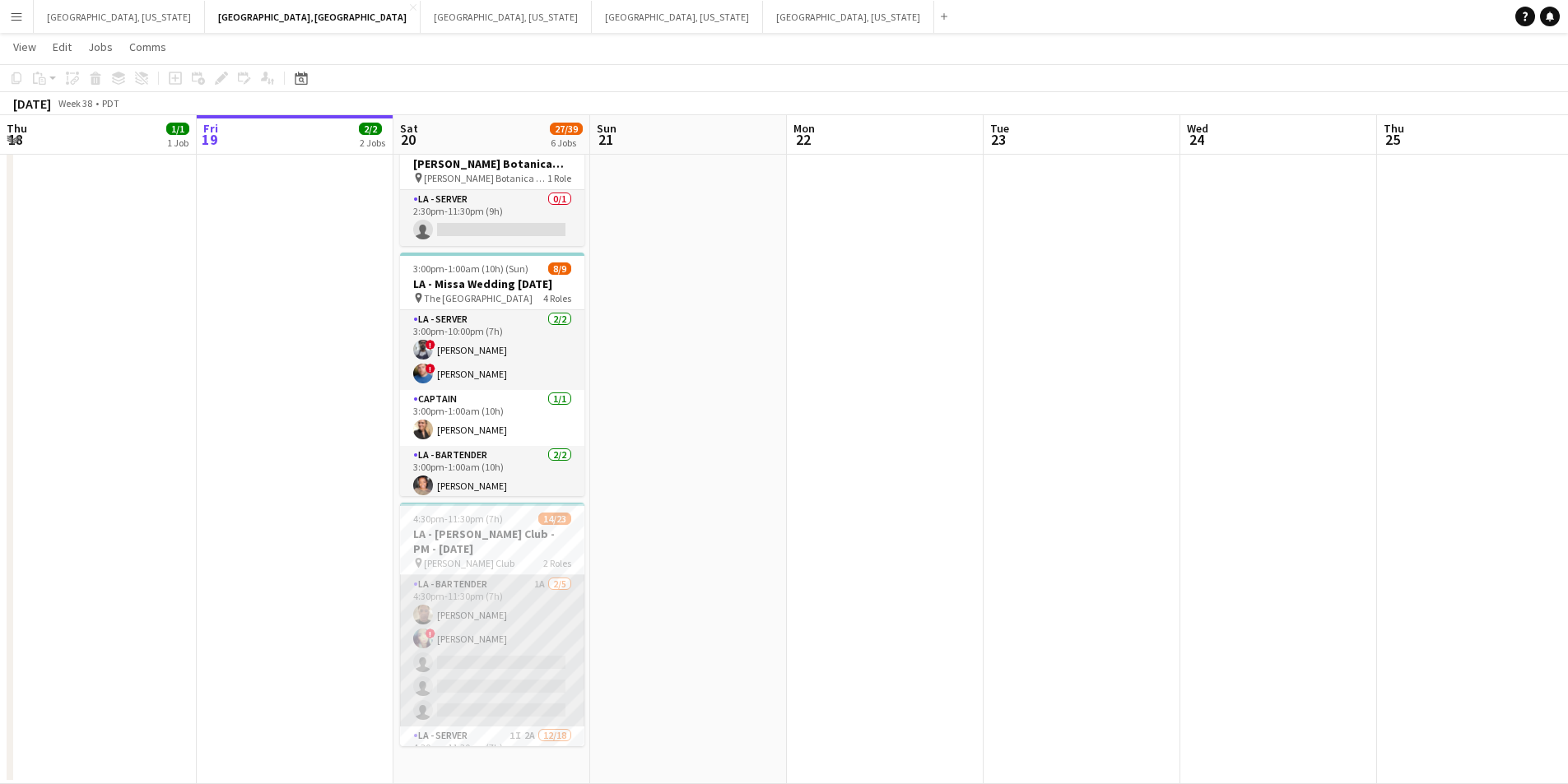
click at [527, 639] on app-card-role "LA - Bartender 1A 2/5 4:30pm-11:30pm (7h) Richard Baliotti ! Christina Martinez…" at bounding box center [492, 651] width 184 height 151
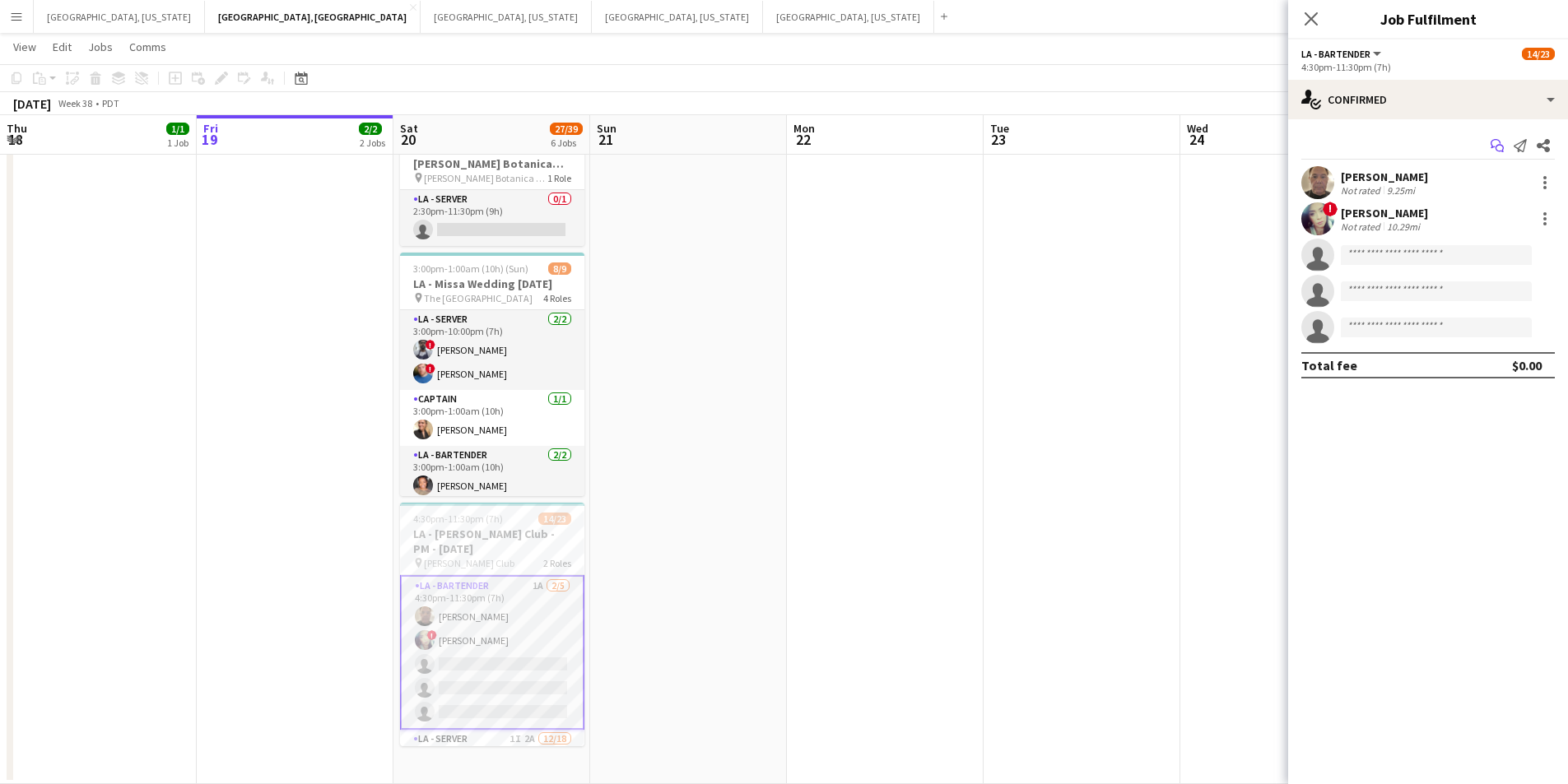
click at [1494, 141] on icon "Start chat" at bounding box center [1497, 145] width 13 height 13
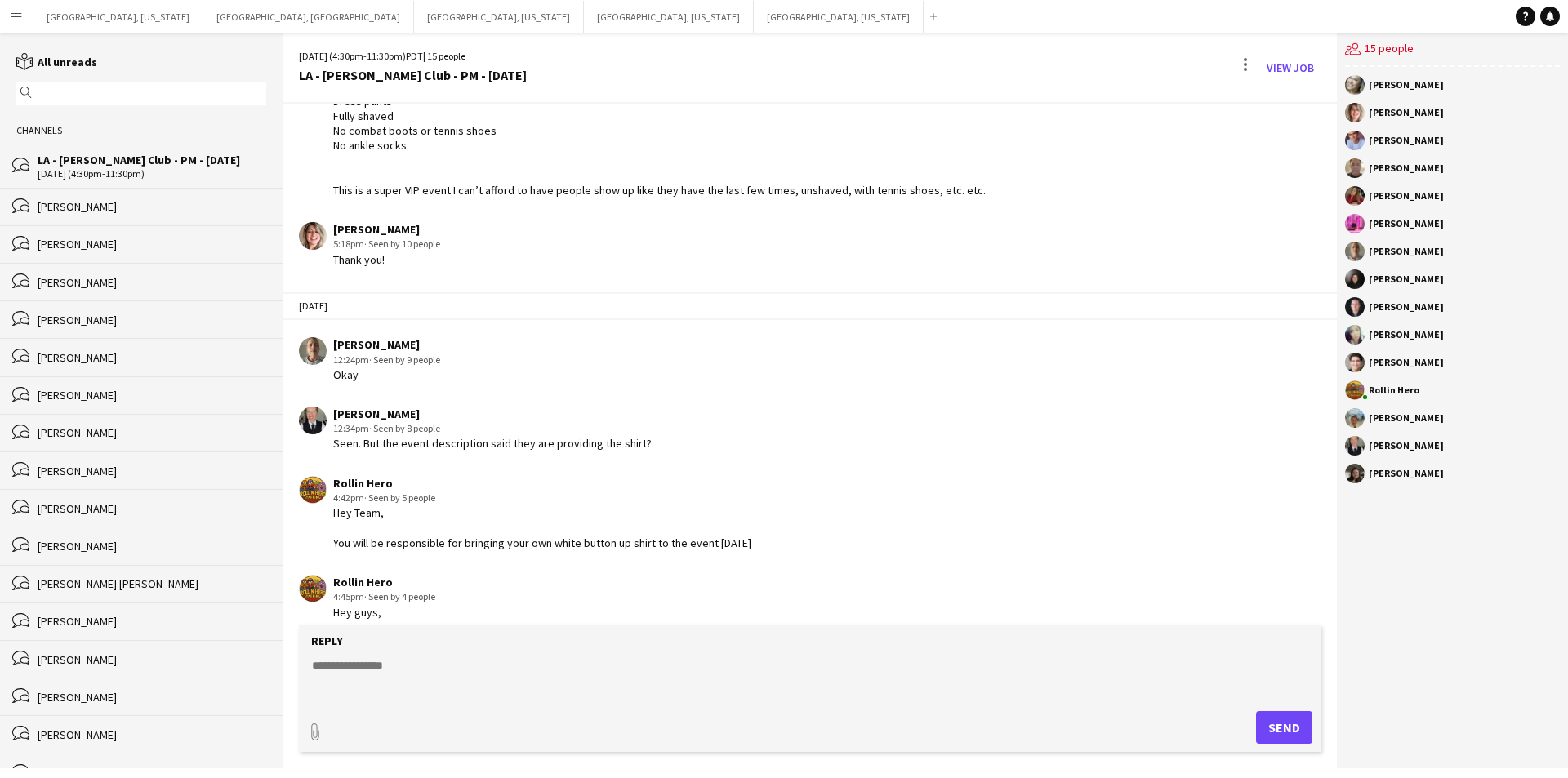
scroll to position [276, 0]
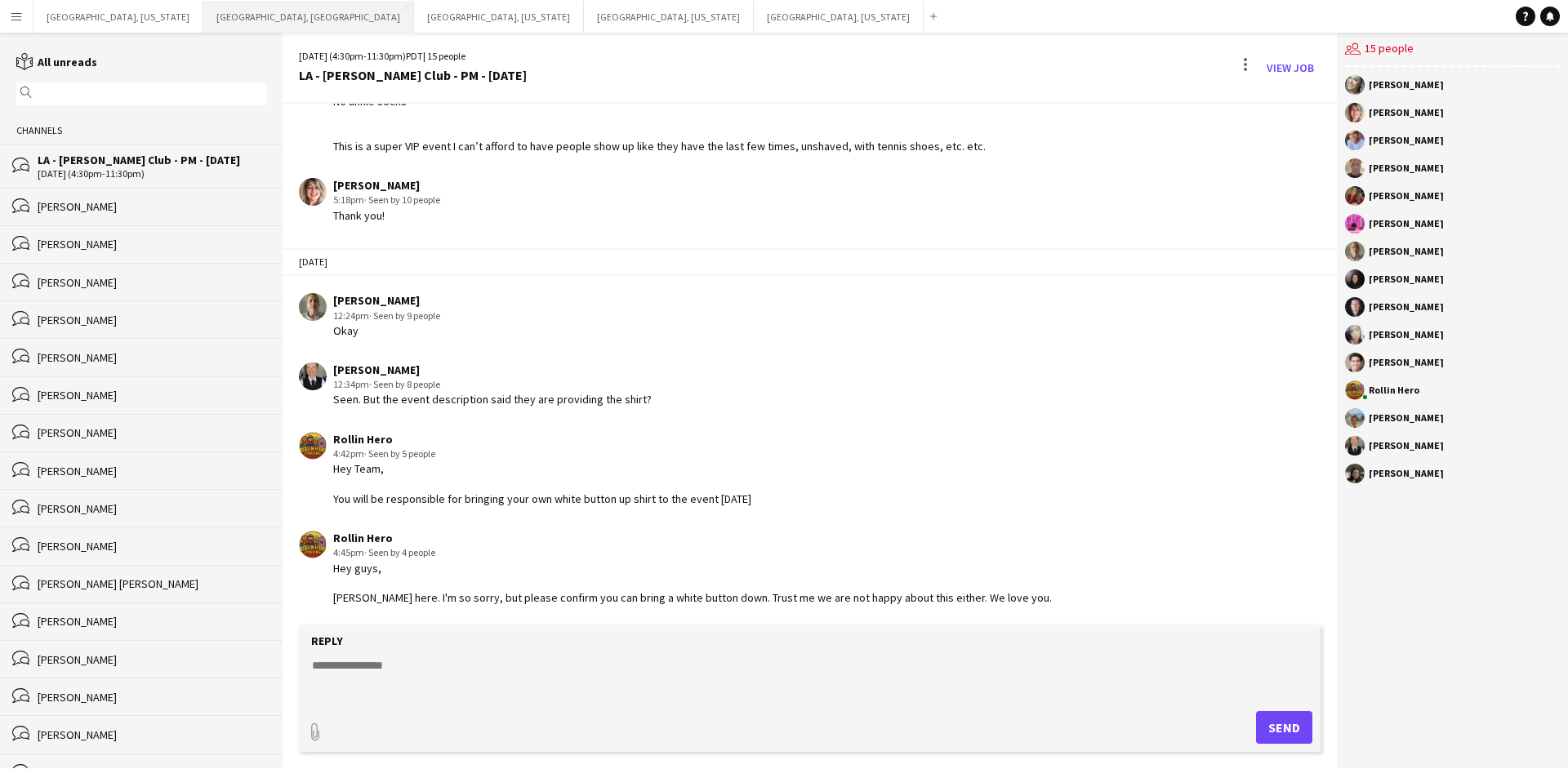
click at [203, 9] on button "Los Angeles, CA Close" at bounding box center [308, 17] width 211 height 32
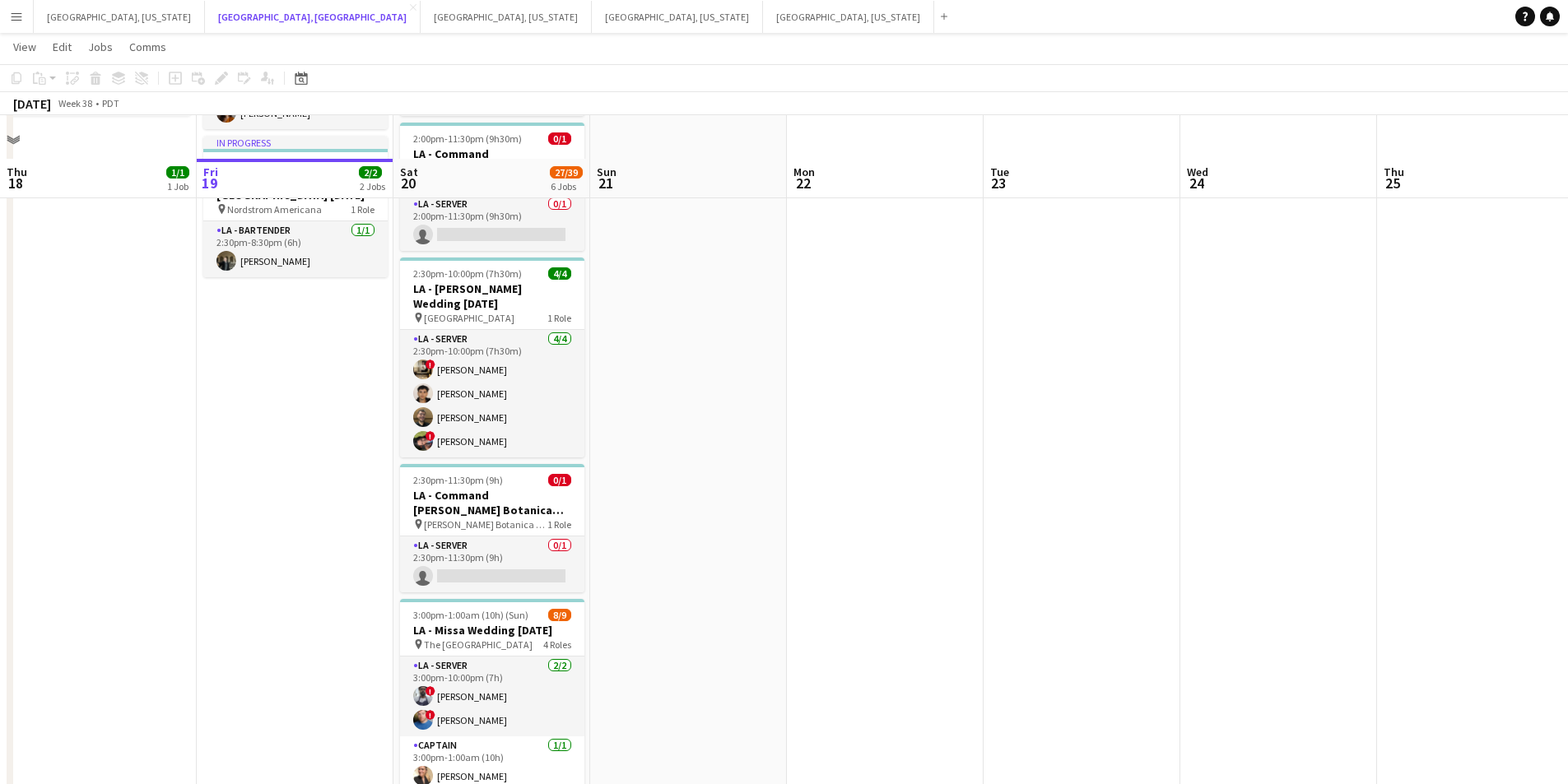
scroll to position [247, 0]
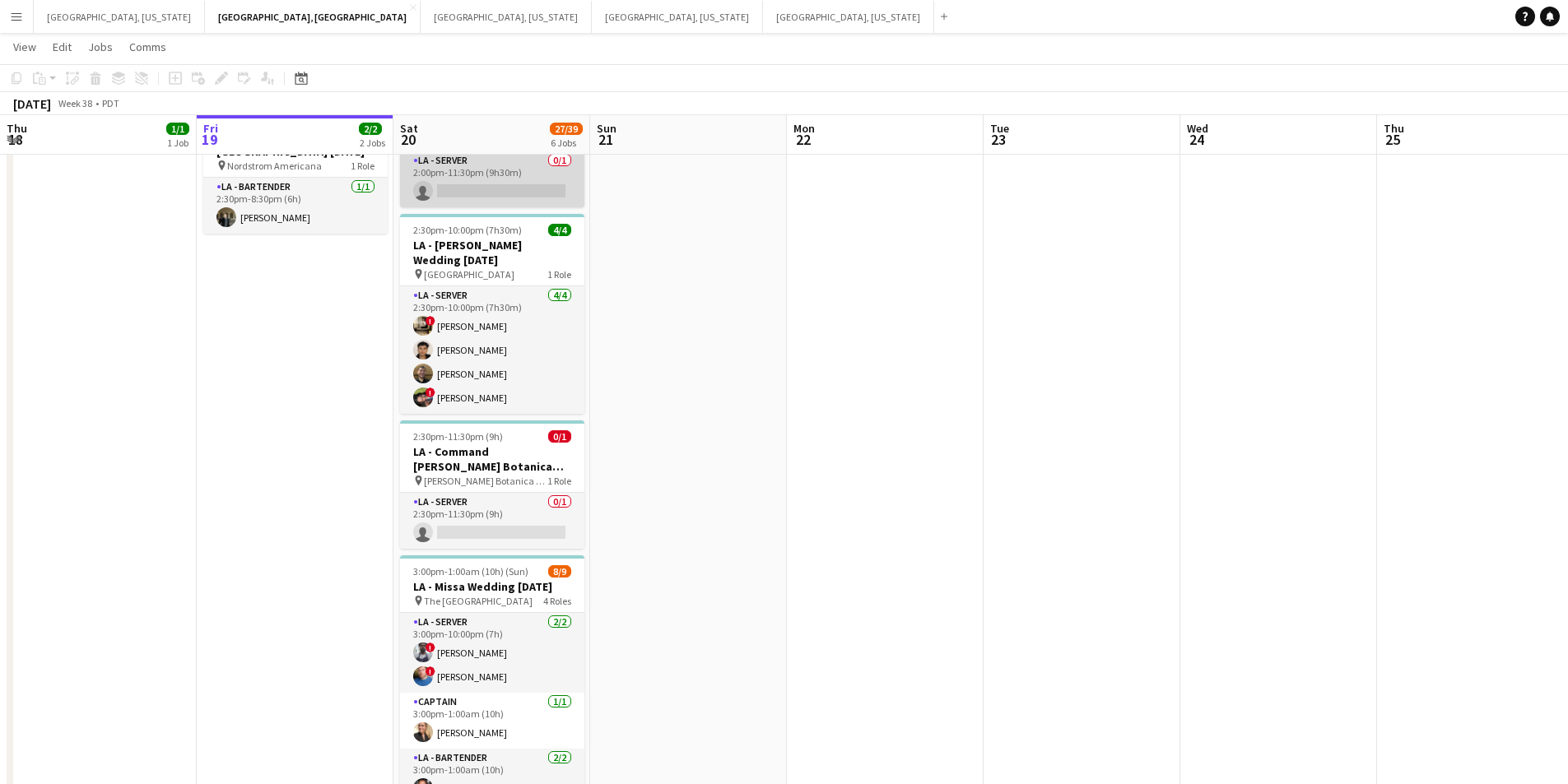
click at [536, 158] on app-card-role "LA - Server 0/1 2:00pm-11:30pm (9h30m) single-neutral-actions" at bounding box center [492, 178] width 184 height 56
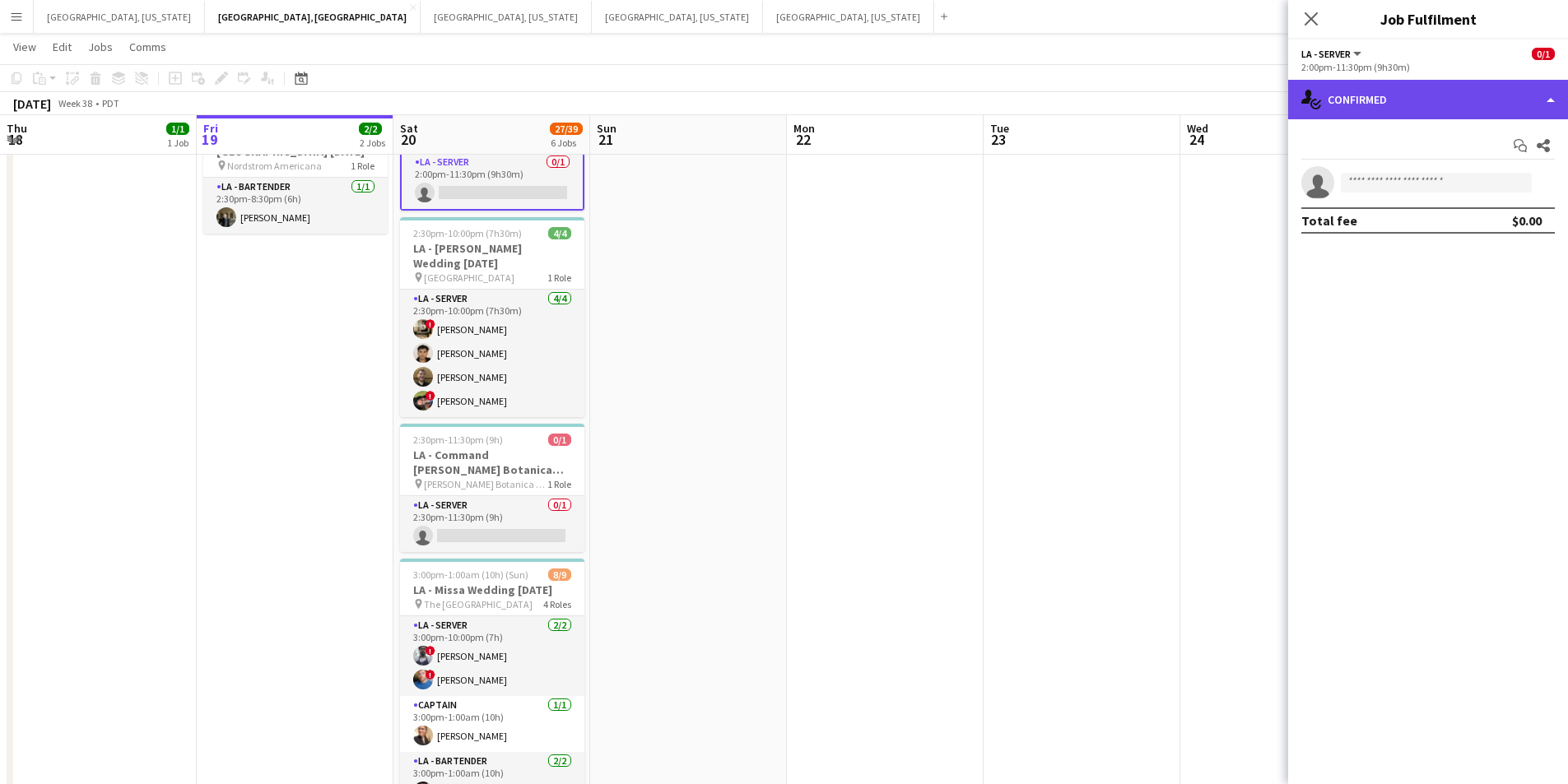
click at [1552, 80] on div "single-neutral-actions-check-2 Confirmed" at bounding box center [1428, 100] width 280 height 40
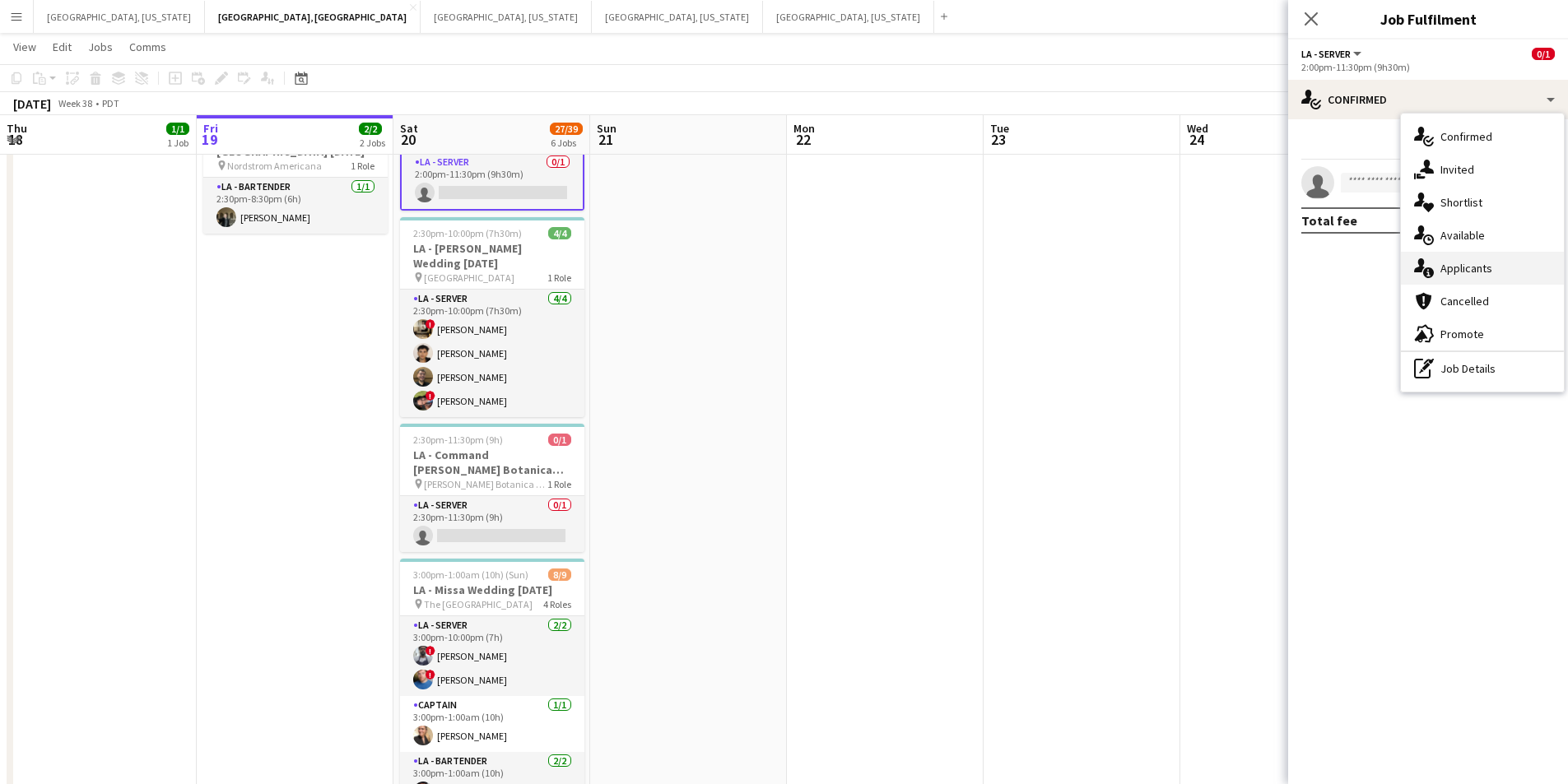
click at [1483, 278] on div "single-neutral-actions-information Applicants" at bounding box center [1482, 268] width 163 height 33
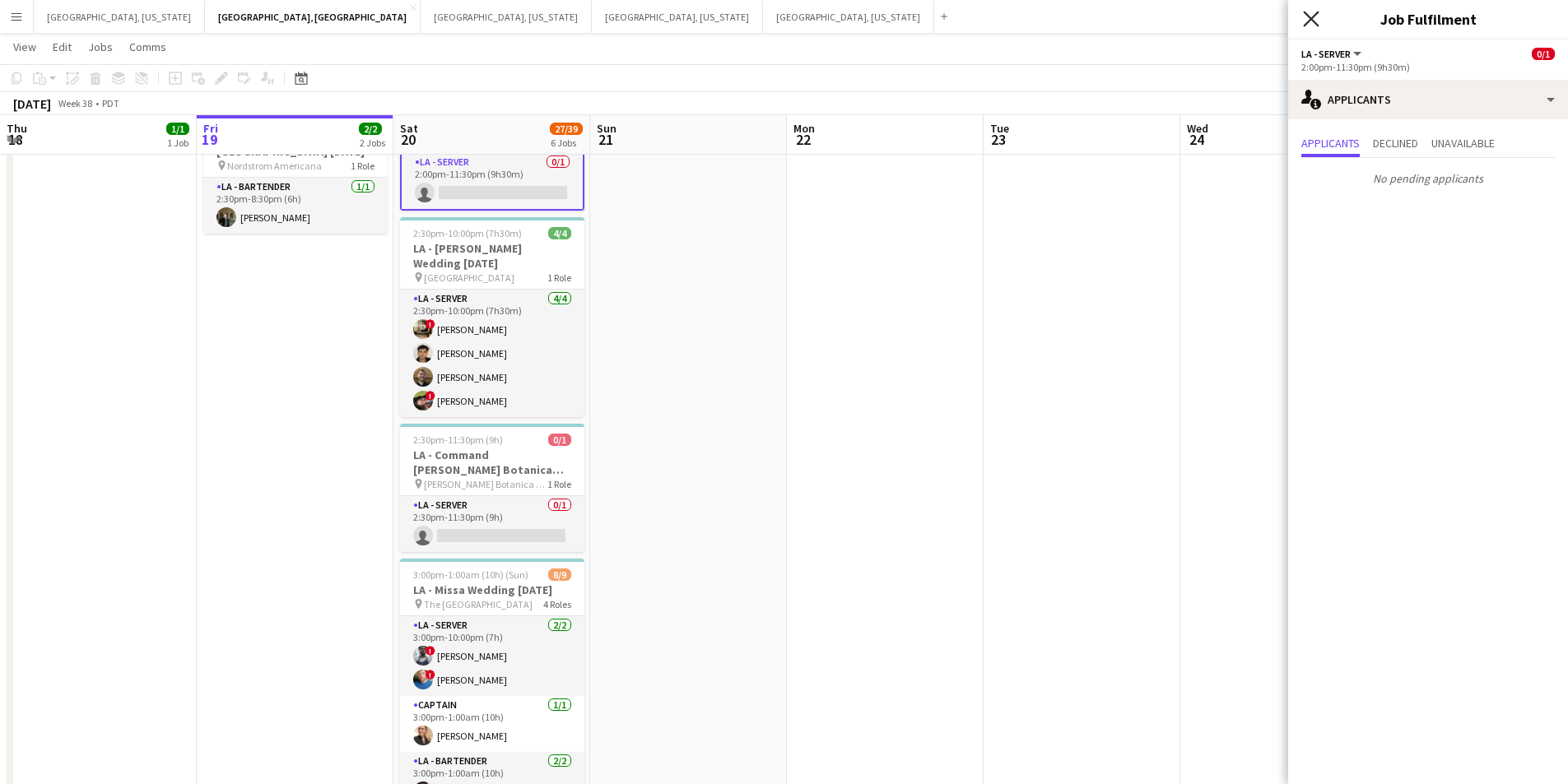
click at [1304, 14] on icon "Close pop-in" at bounding box center [1311, 18] width 16 height 16
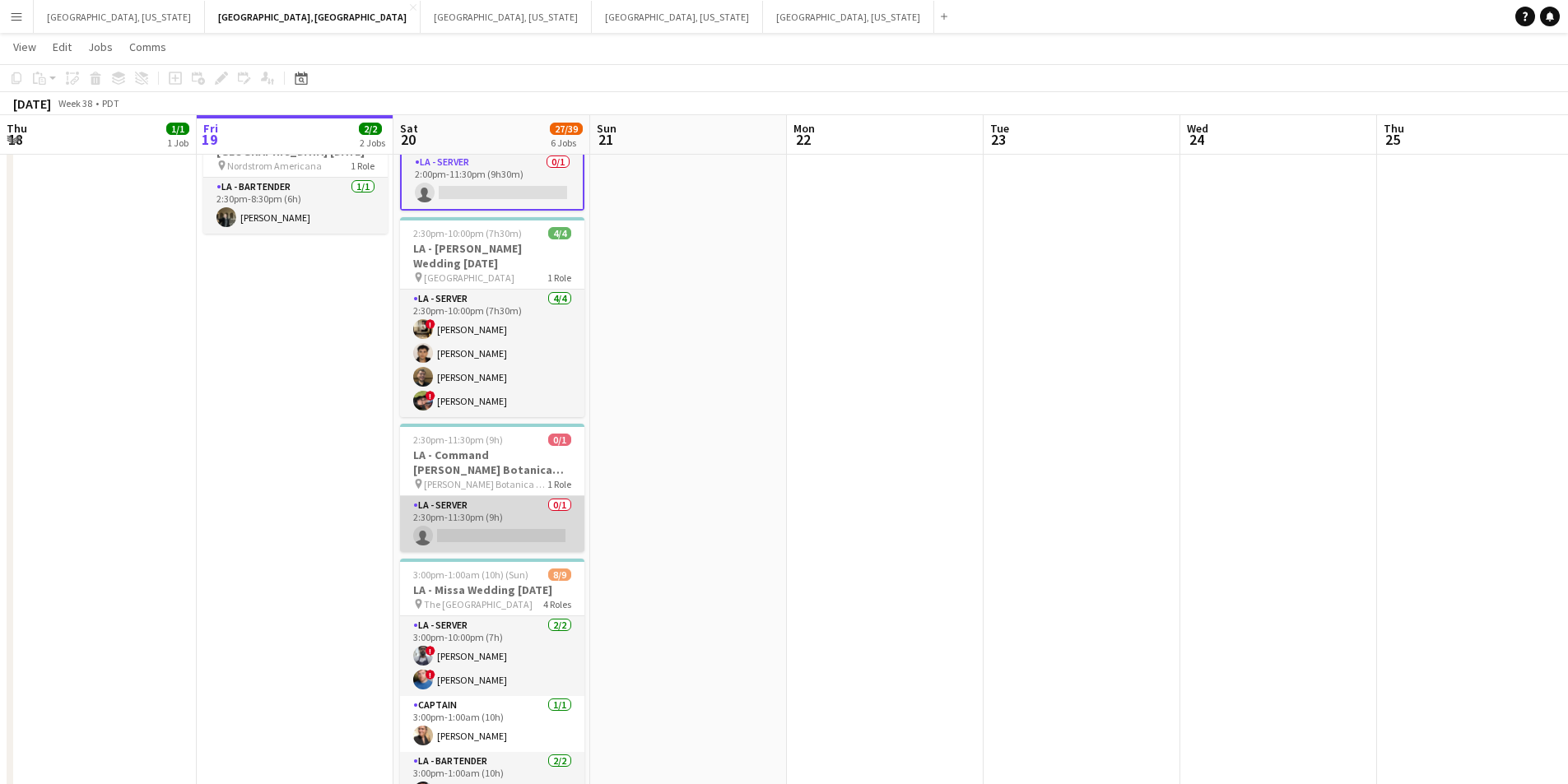
click at [510, 550] on app-card-role "LA - Server 0/1 2:30pm-11:30pm (9h) single-neutral-actions" at bounding box center [492, 524] width 184 height 56
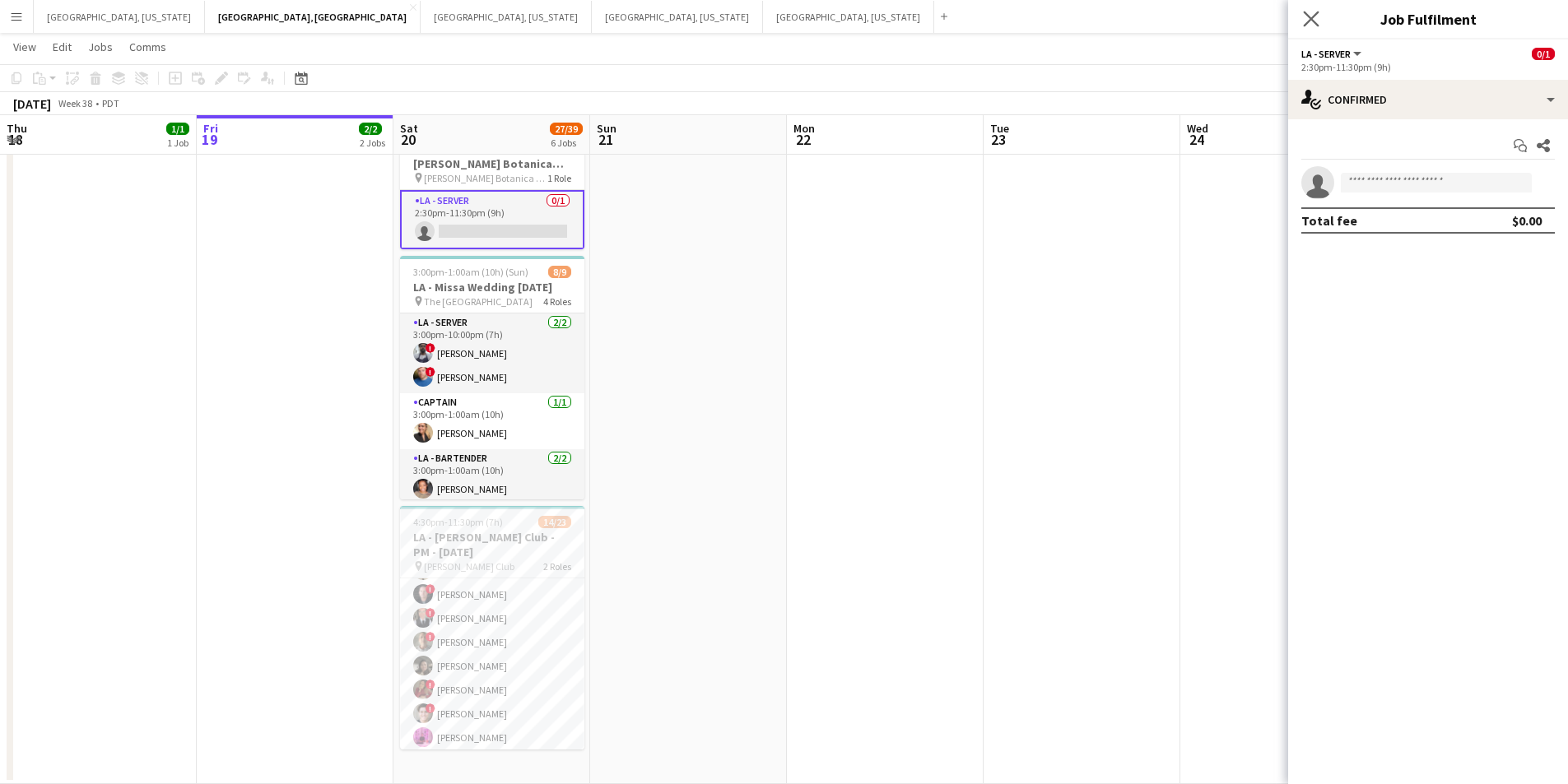
click at [1321, 9] on app-icon "Close pop-in" at bounding box center [1311, 19] width 24 height 24
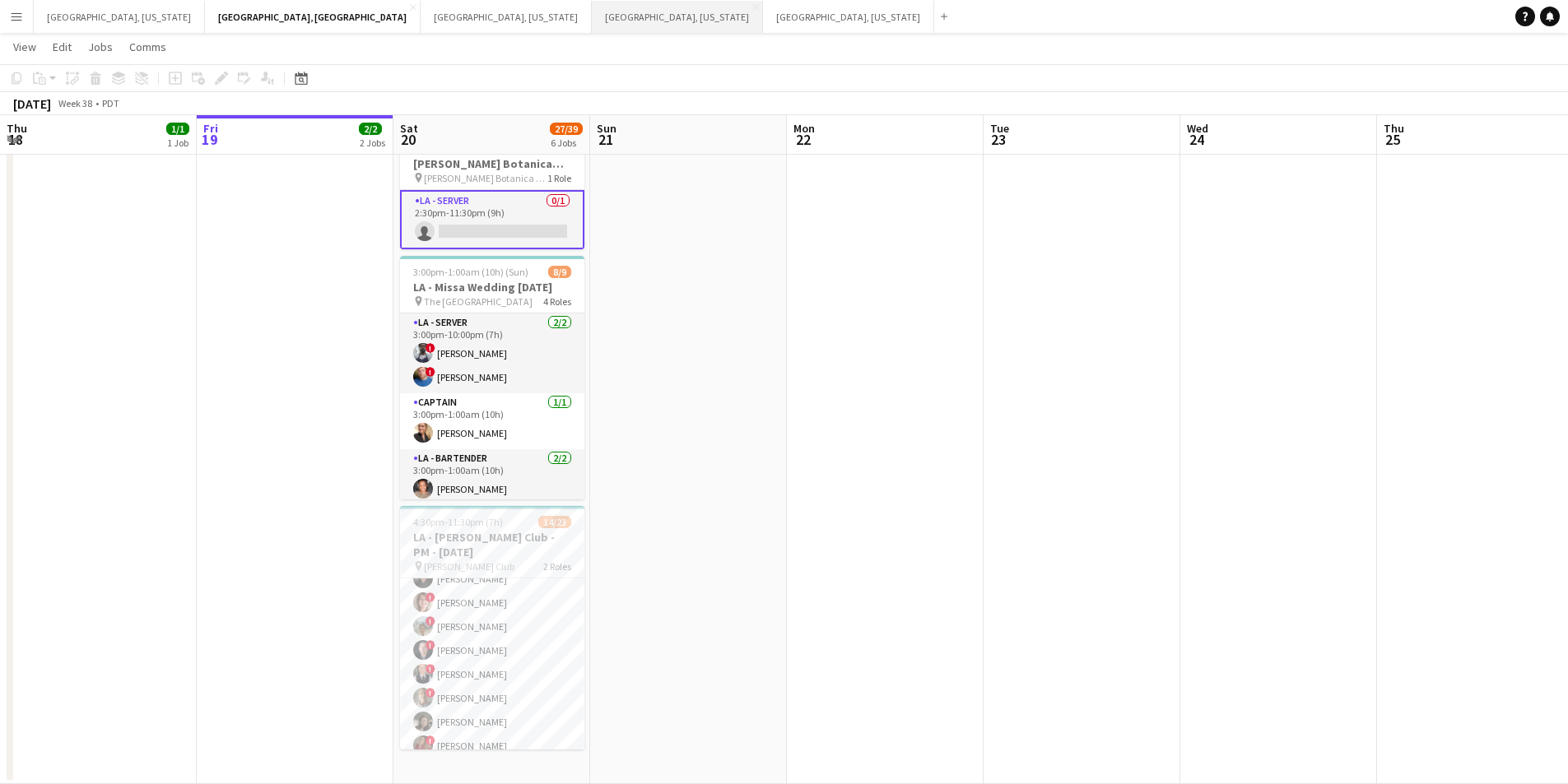
scroll to position [82, 0]
click at [4, 26] on button "Menu" at bounding box center [16, 16] width 33 height 33
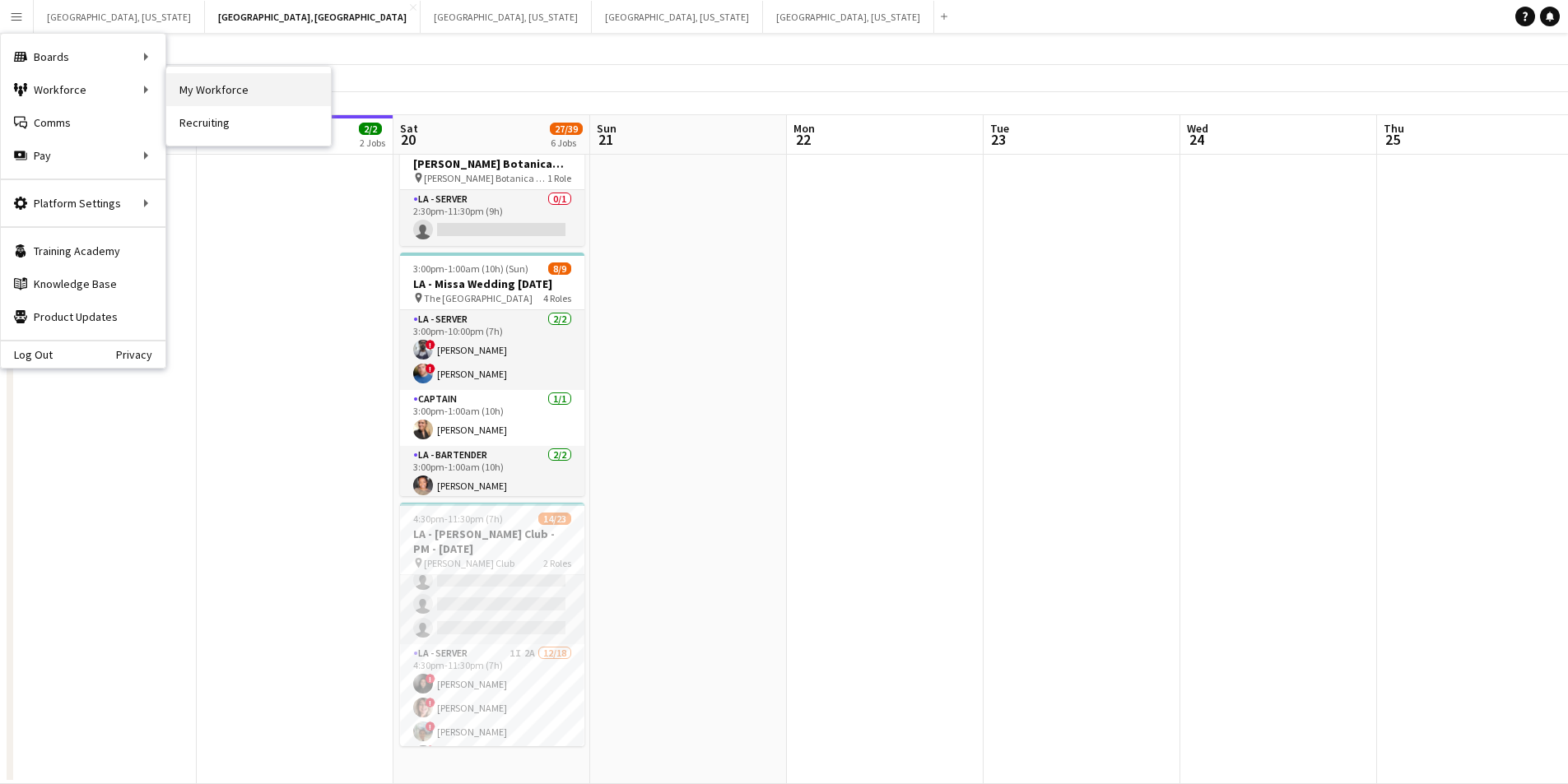
click at [227, 87] on link "My Workforce" at bounding box center [248, 90] width 164 height 33
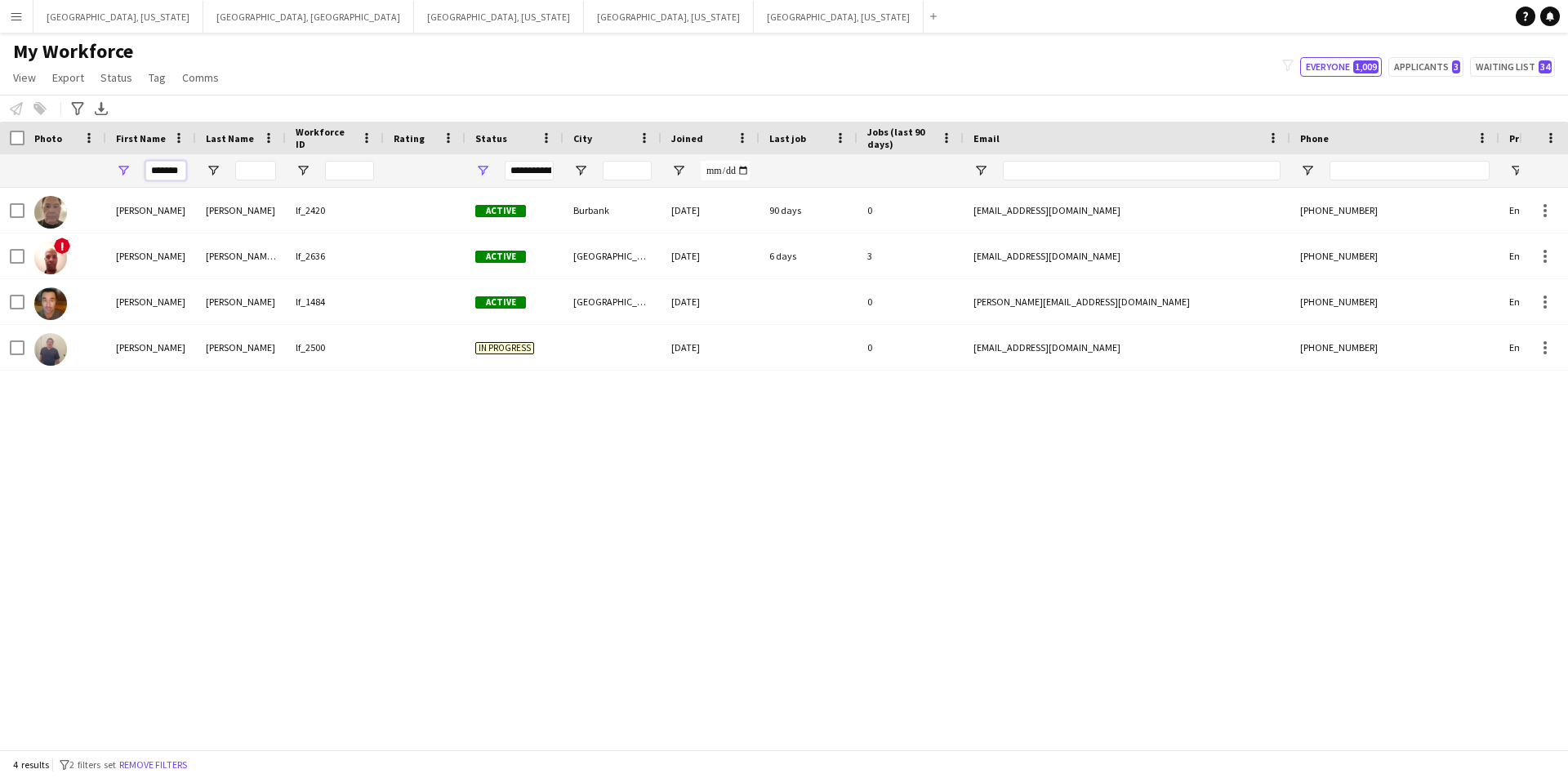
click at [169, 170] on input "*******" at bounding box center [166, 170] width 41 height 20
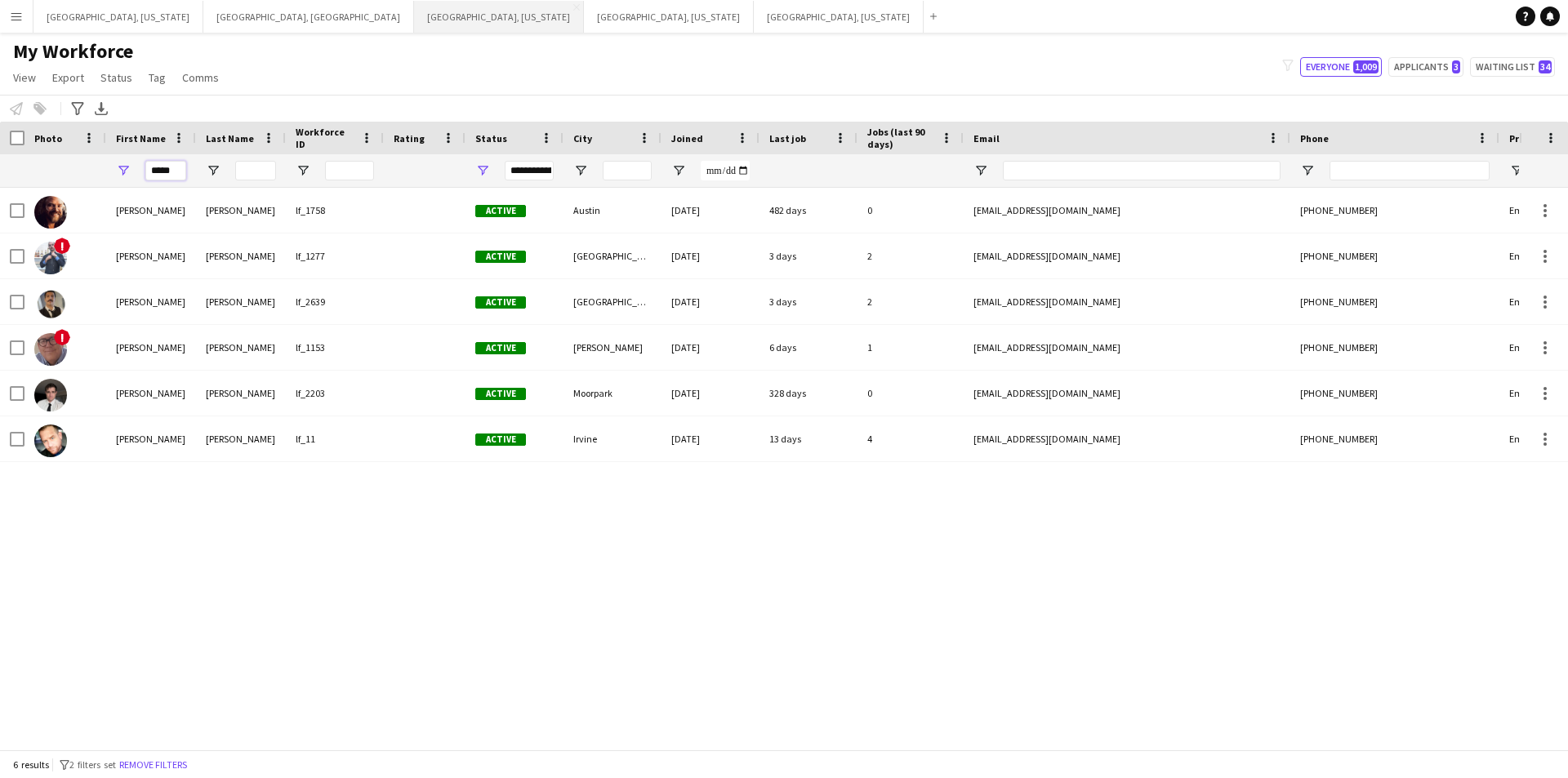
type input "*****"
click at [203, 25] on button "Los Angeles, CA Close" at bounding box center [308, 17] width 211 height 32
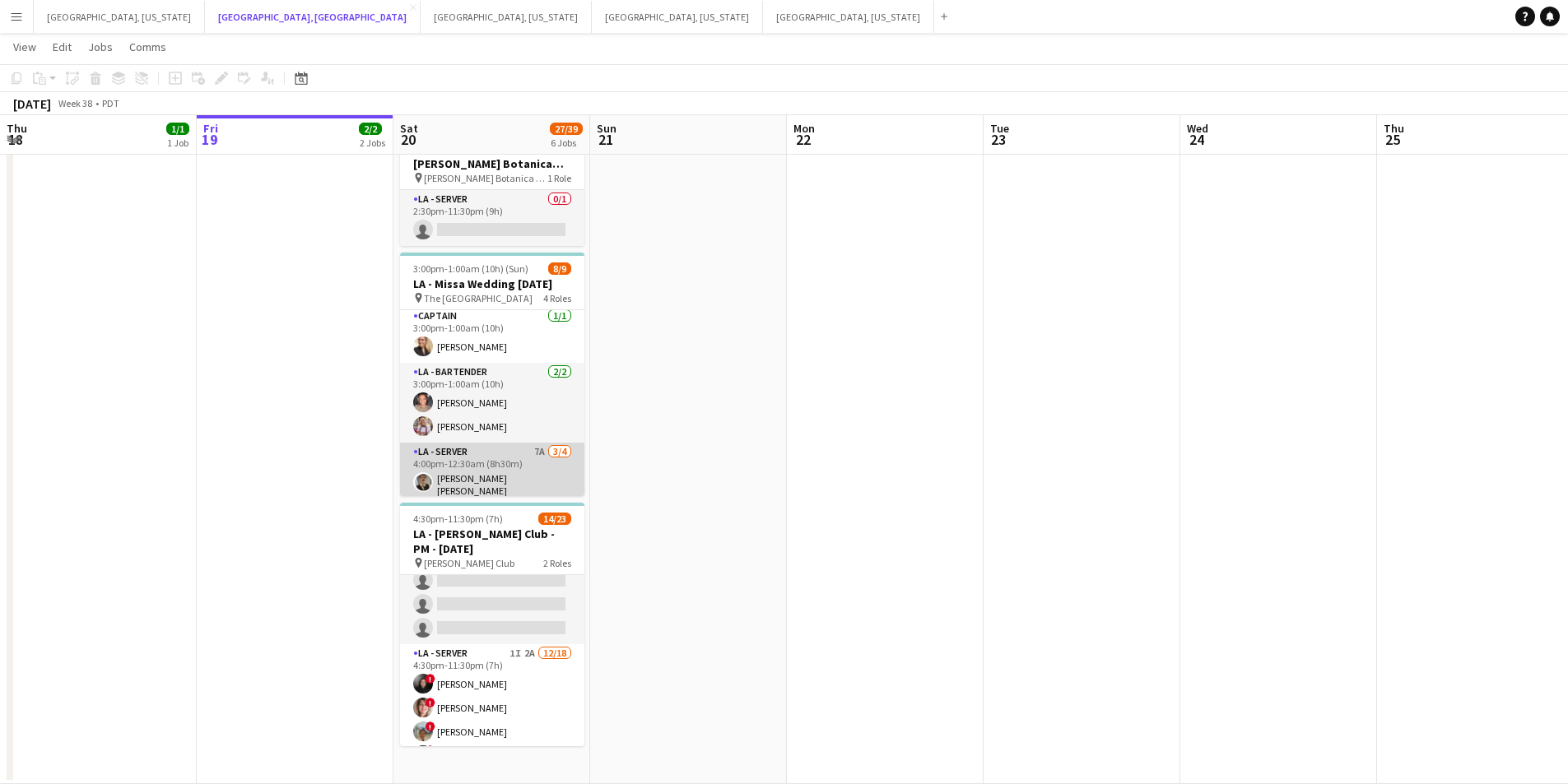
scroll to position [158, 0]
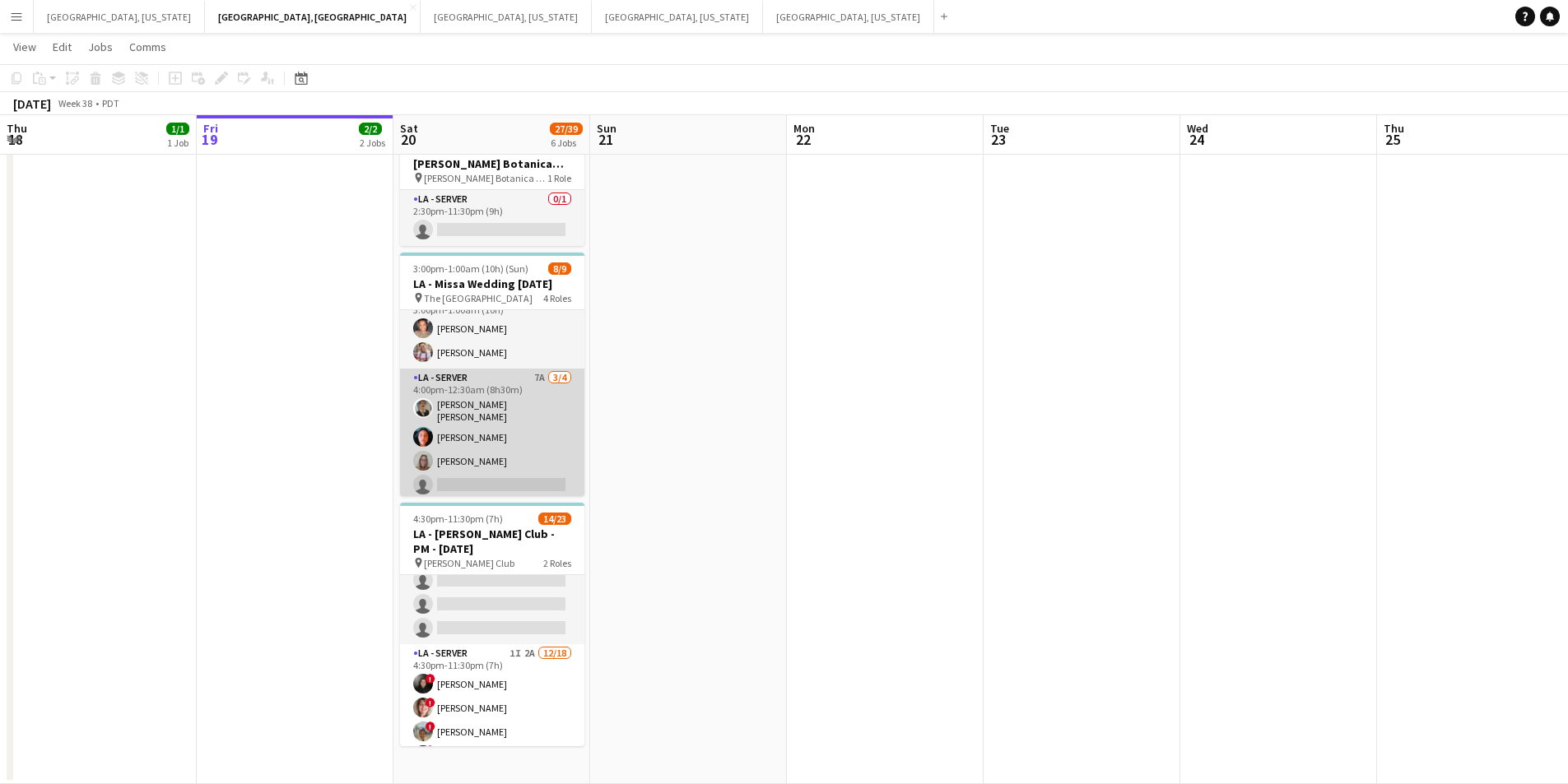
click at [525, 433] on app-card-role "LA - Server 7A 3/4 4:00pm-12:30am (8h30m) David Gersain Luis Juan Jessica Garci…" at bounding box center [492, 435] width 184 height 132
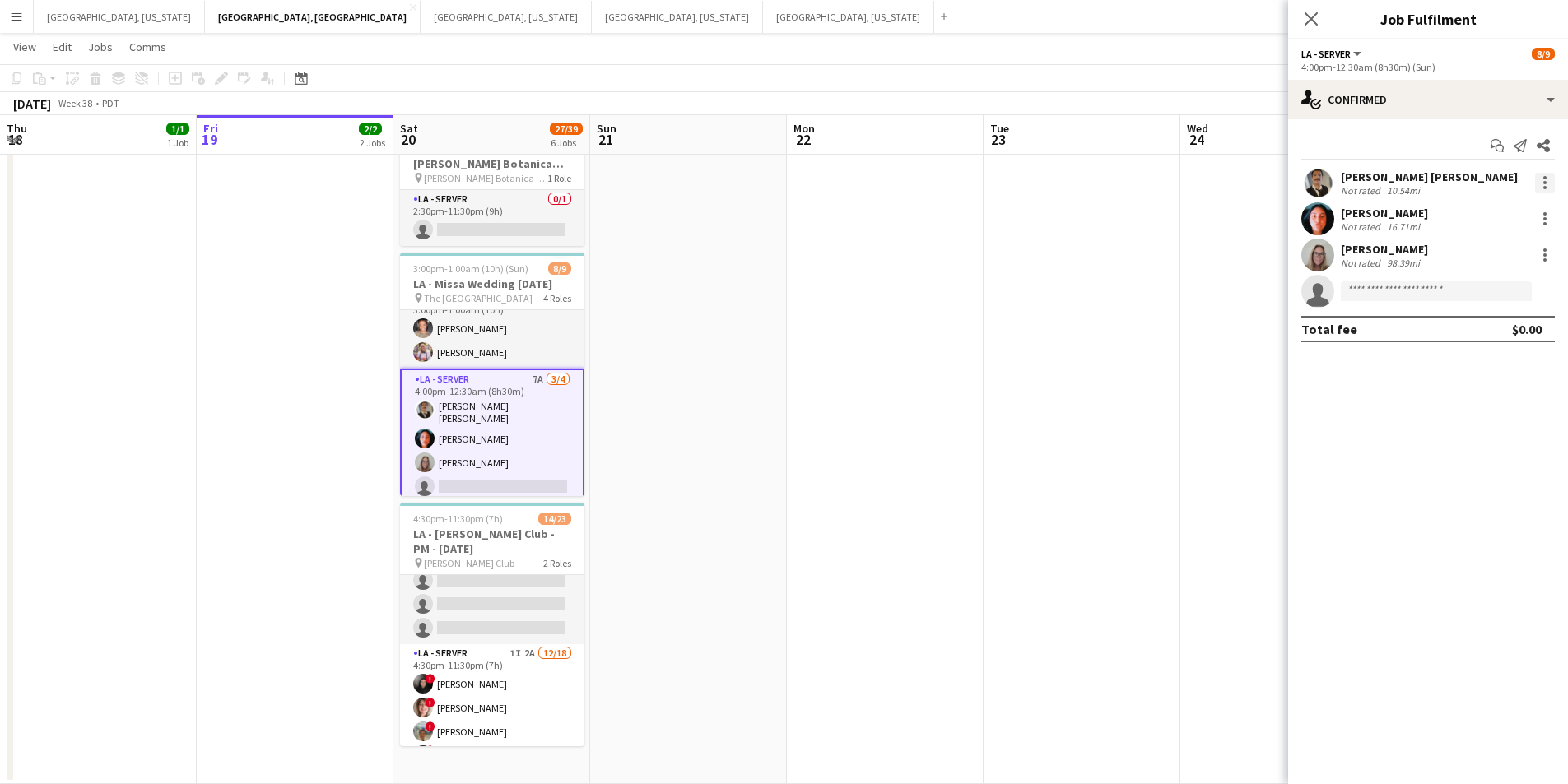
click at [1541, 183] on div at bounding box center [1544, 182] width 20 height 20
click at [1477, 375] on span "Remove" at bounding box center [1464, 370] width 49 height 14
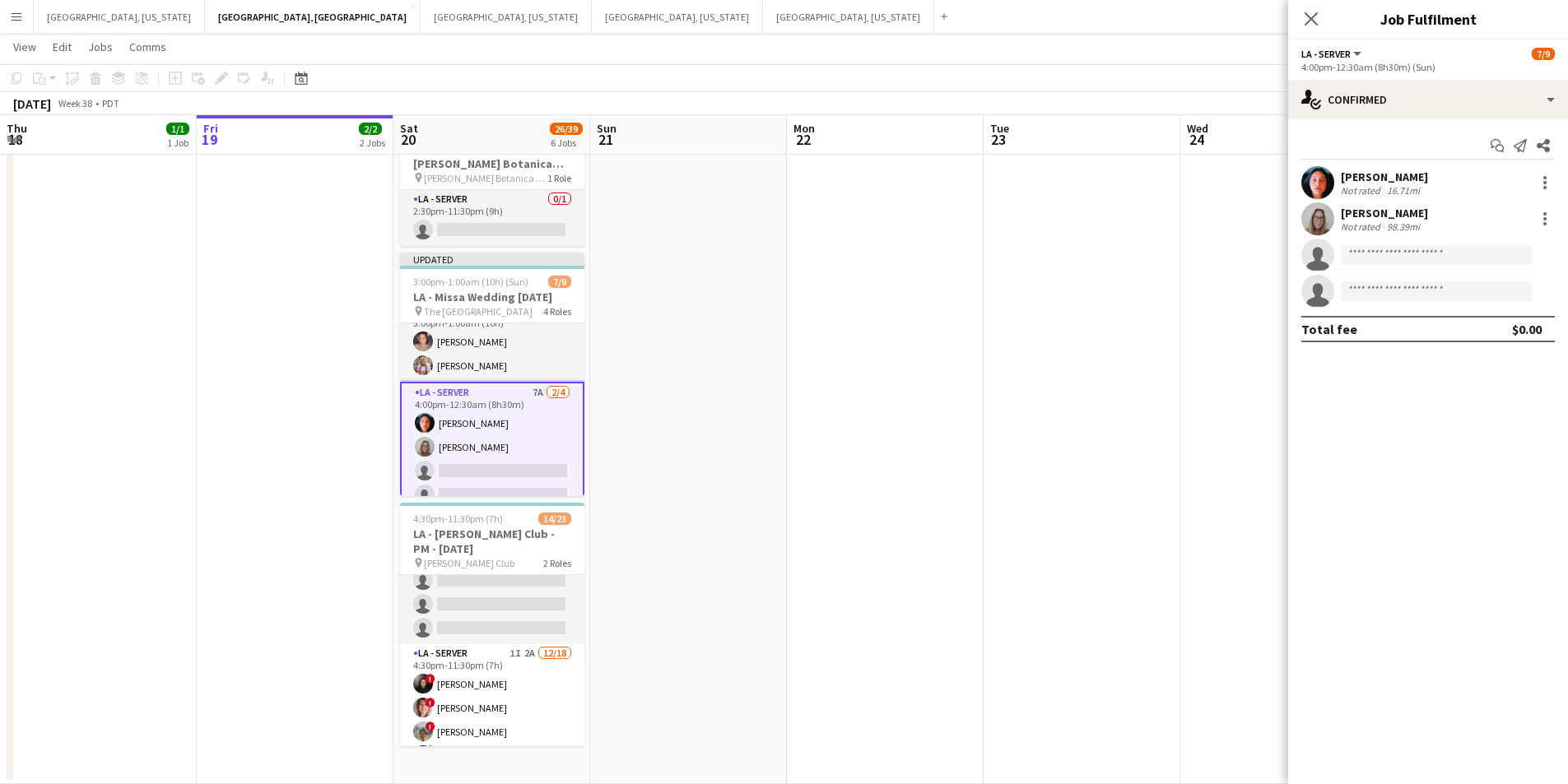
click at [1478, 375] on mat-expansion-panel "check Confirmed Start chat Send notification Share Jessica Garcia Not rated 16.…" at bounding box center [1428, 451] width 280 height 665
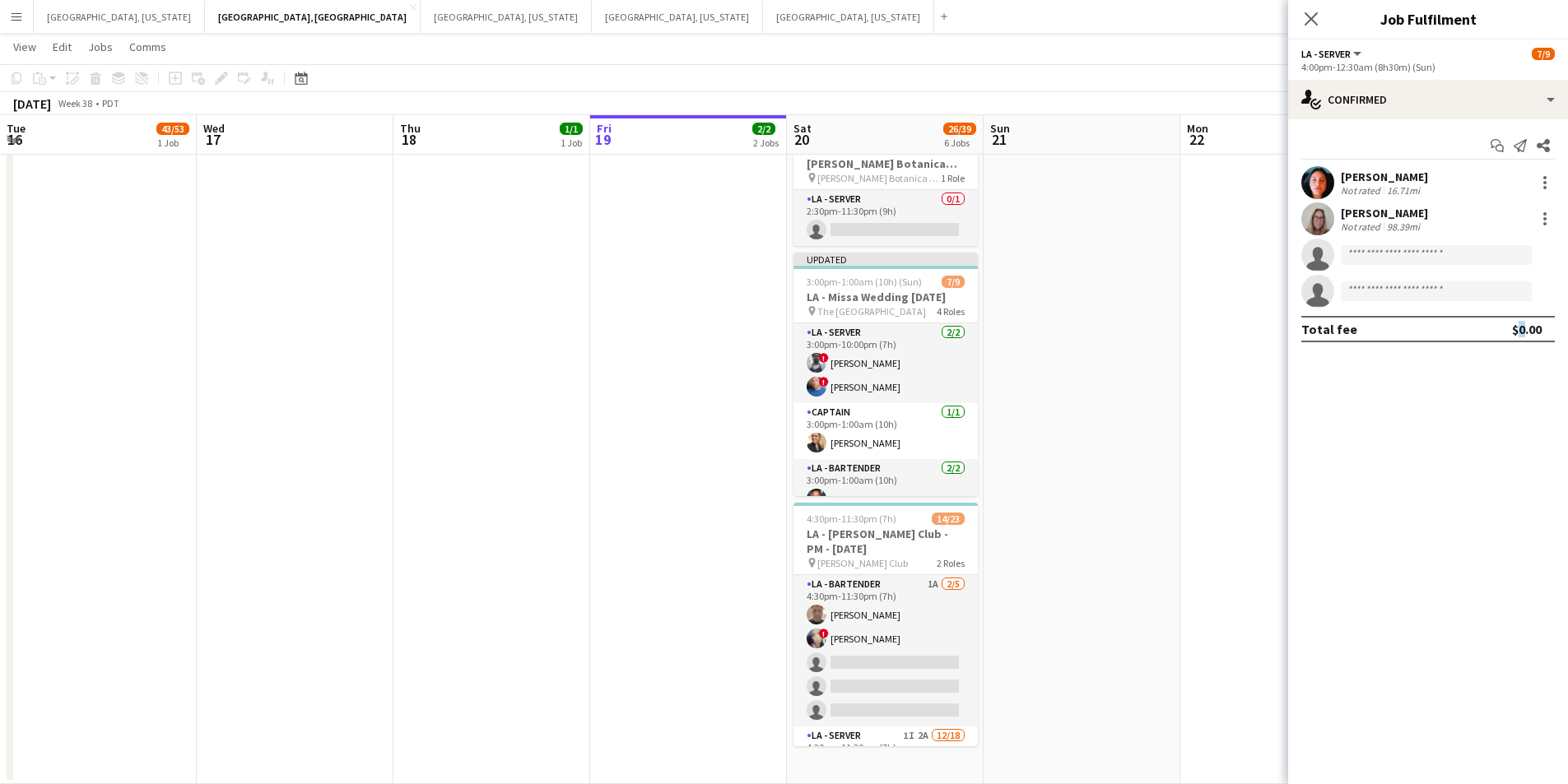
scroll to position [82, 0]
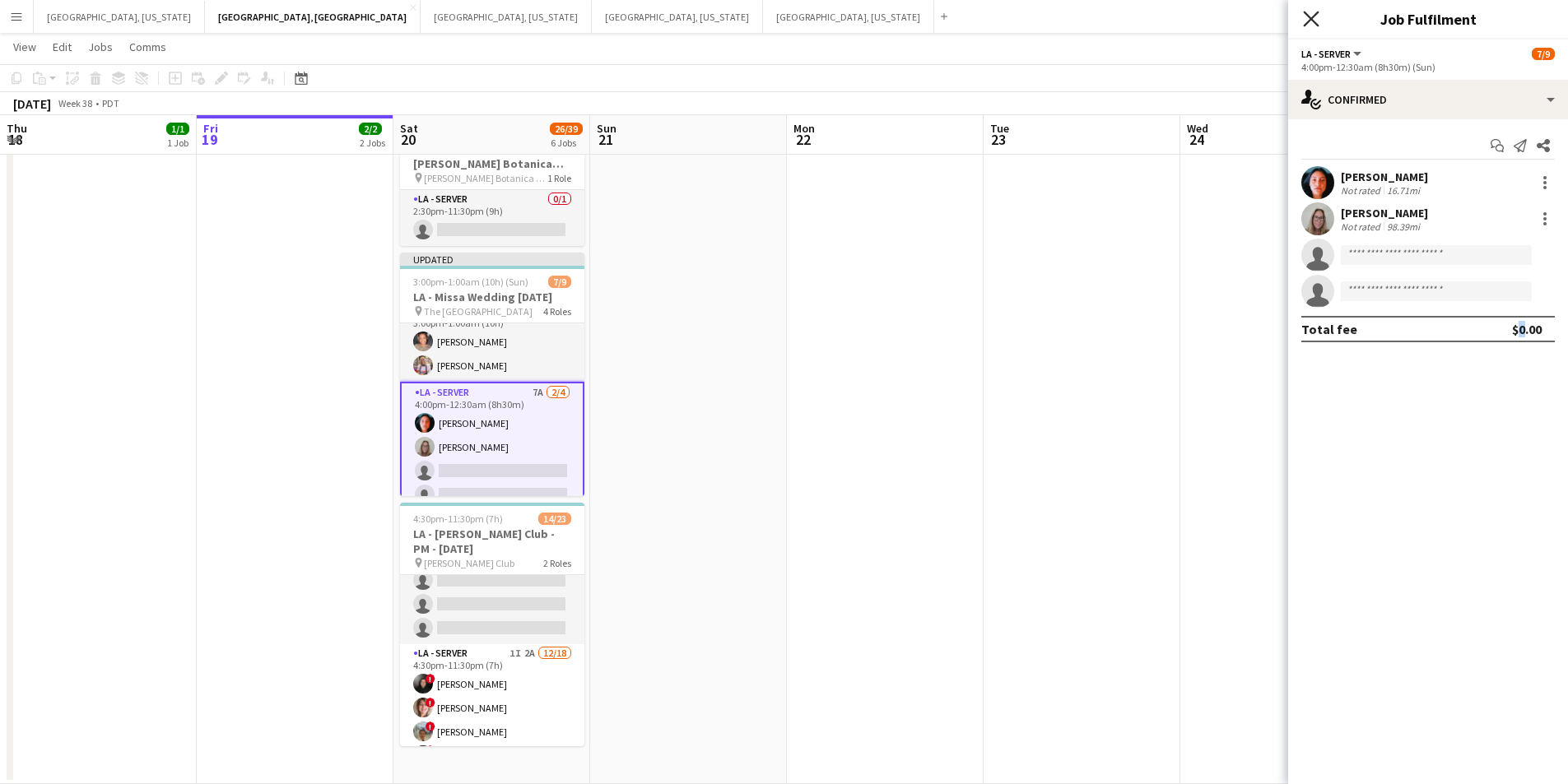
click at [1312, 21] on icon at bounding box center [1311, 18] width 16 height 16
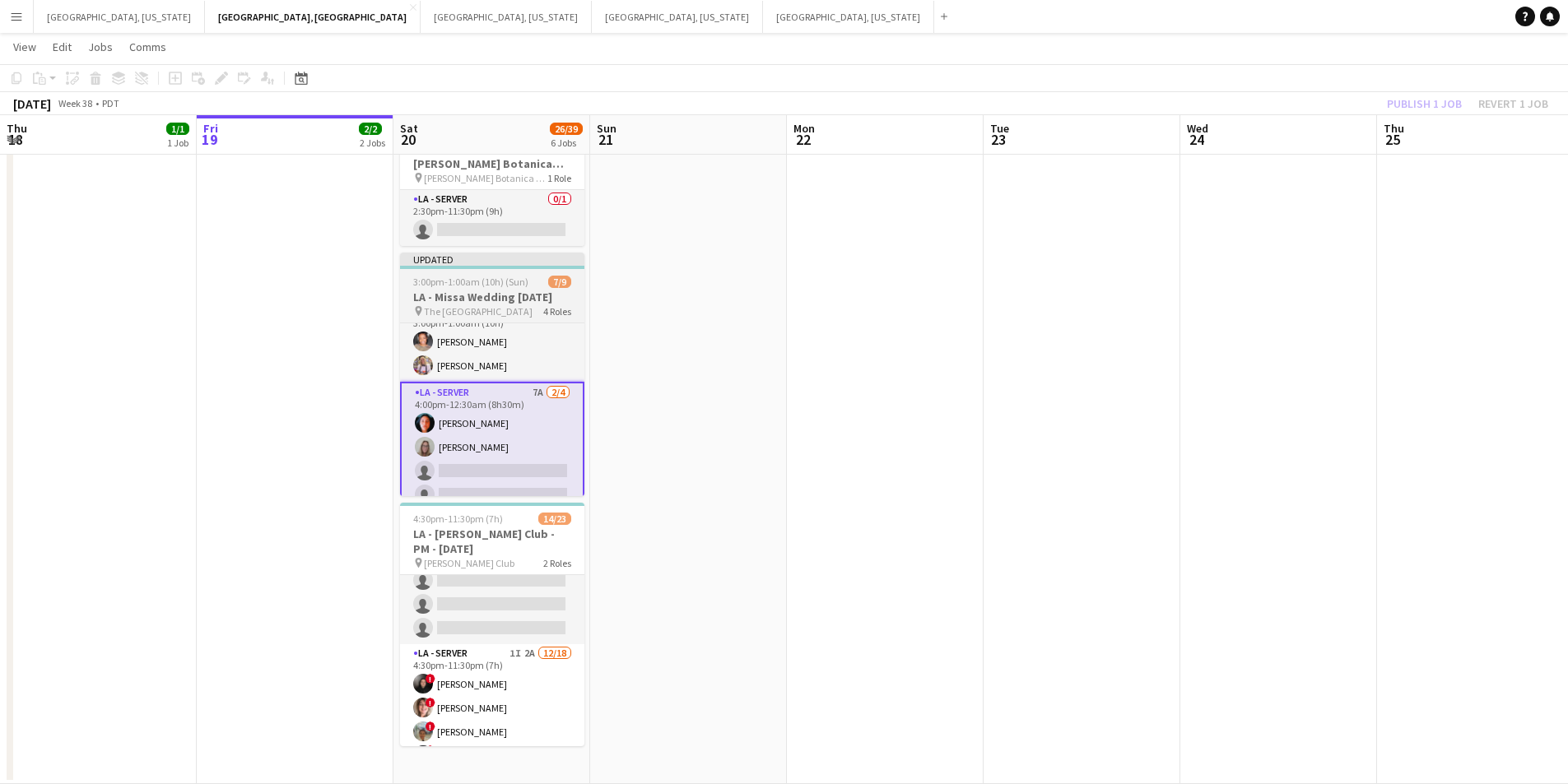
click at [525, 289] on app-job-card "Updated 3:00pm-1:00am (10h) (Sun) 7/9 LA - Missa Wedding 9.20.25 pin The Alexan…" at bounding box center [492, 375] width 184 height 243
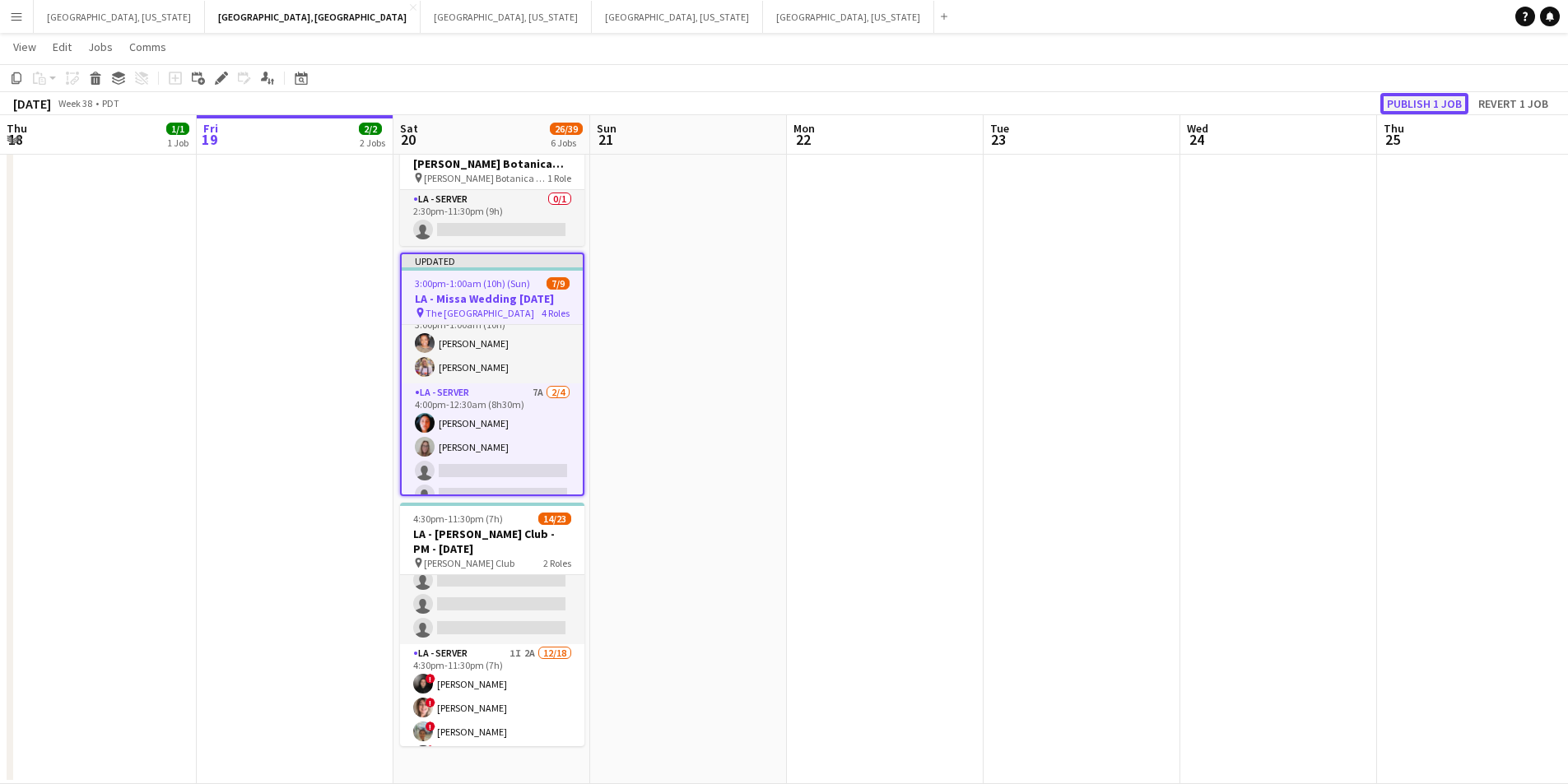
click at [1408, 108] on button "Publish 1 job" at bounding box center [1425, 104] width 88 height 22
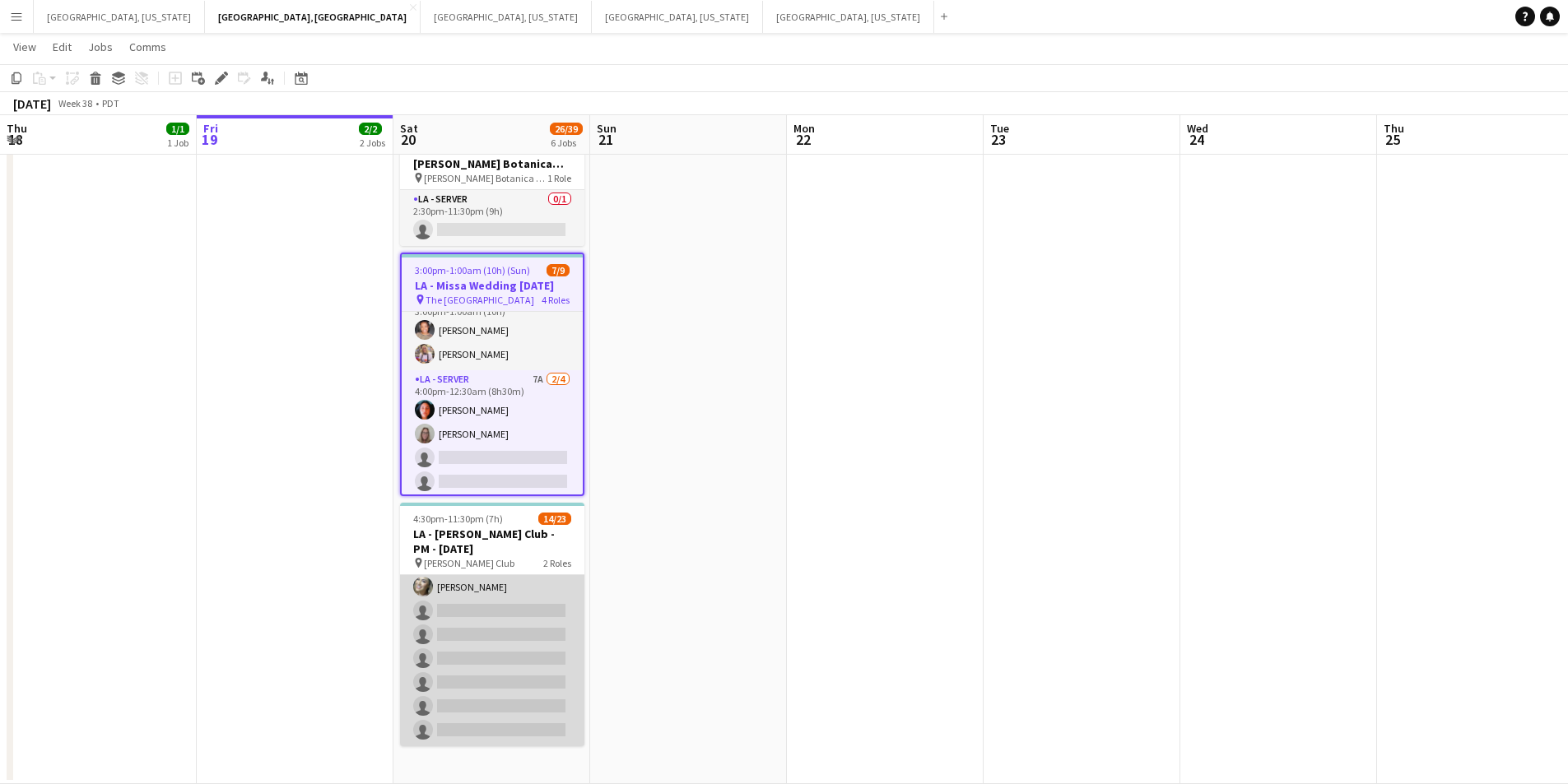
click at [484, 654] on app-card-role "LA - Server 1I 2A [DATE] 4:30pm-11:30pm (7h) ! [PERSON_NAME] ! [PERSON_NAME] ! …" at bounding box center [492, 515] width 184 height 461
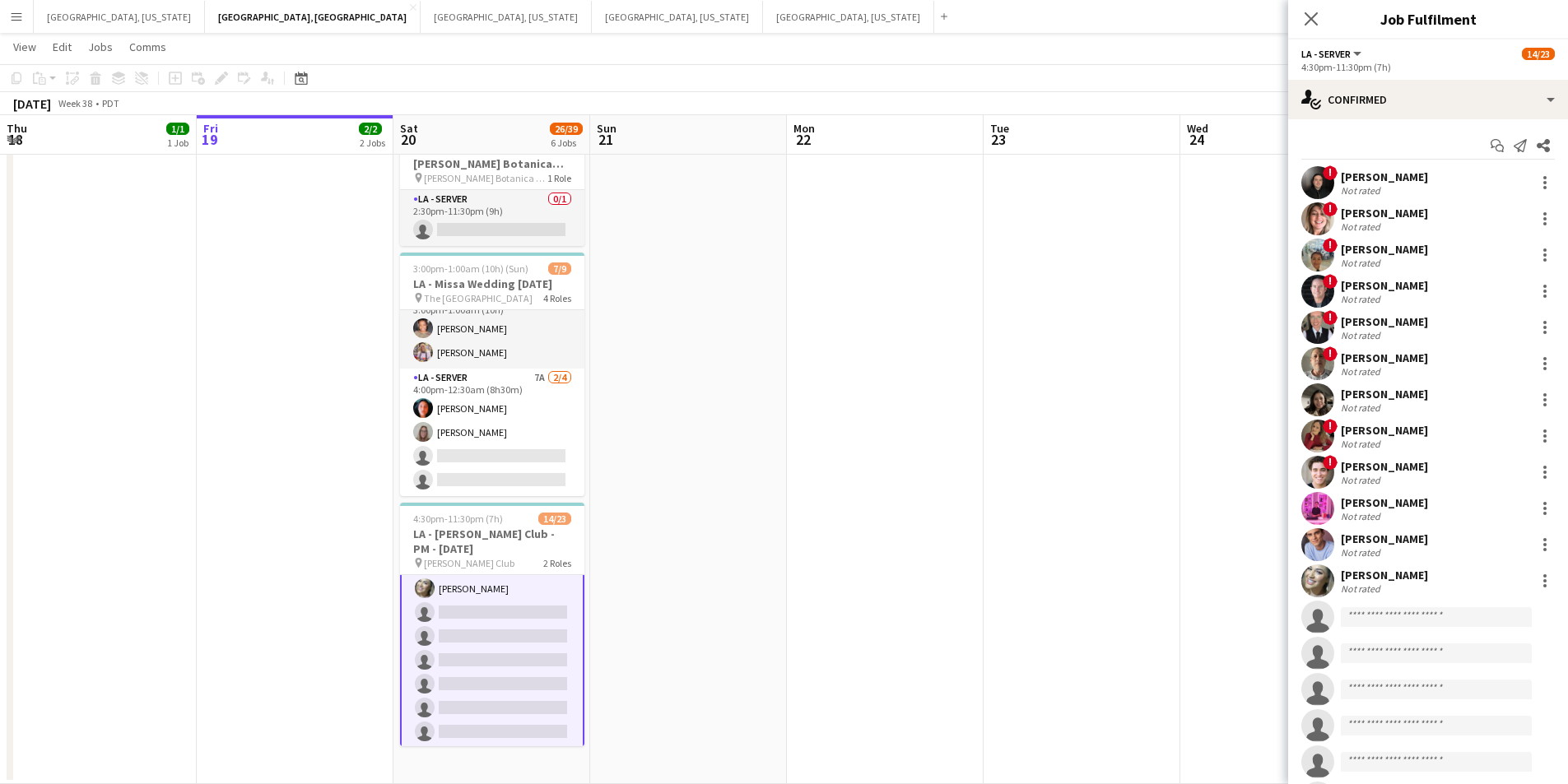
scroll to position [443, 0]
click at [1400, 623] on input at bounding box center [1437, 617] width 191 height 20
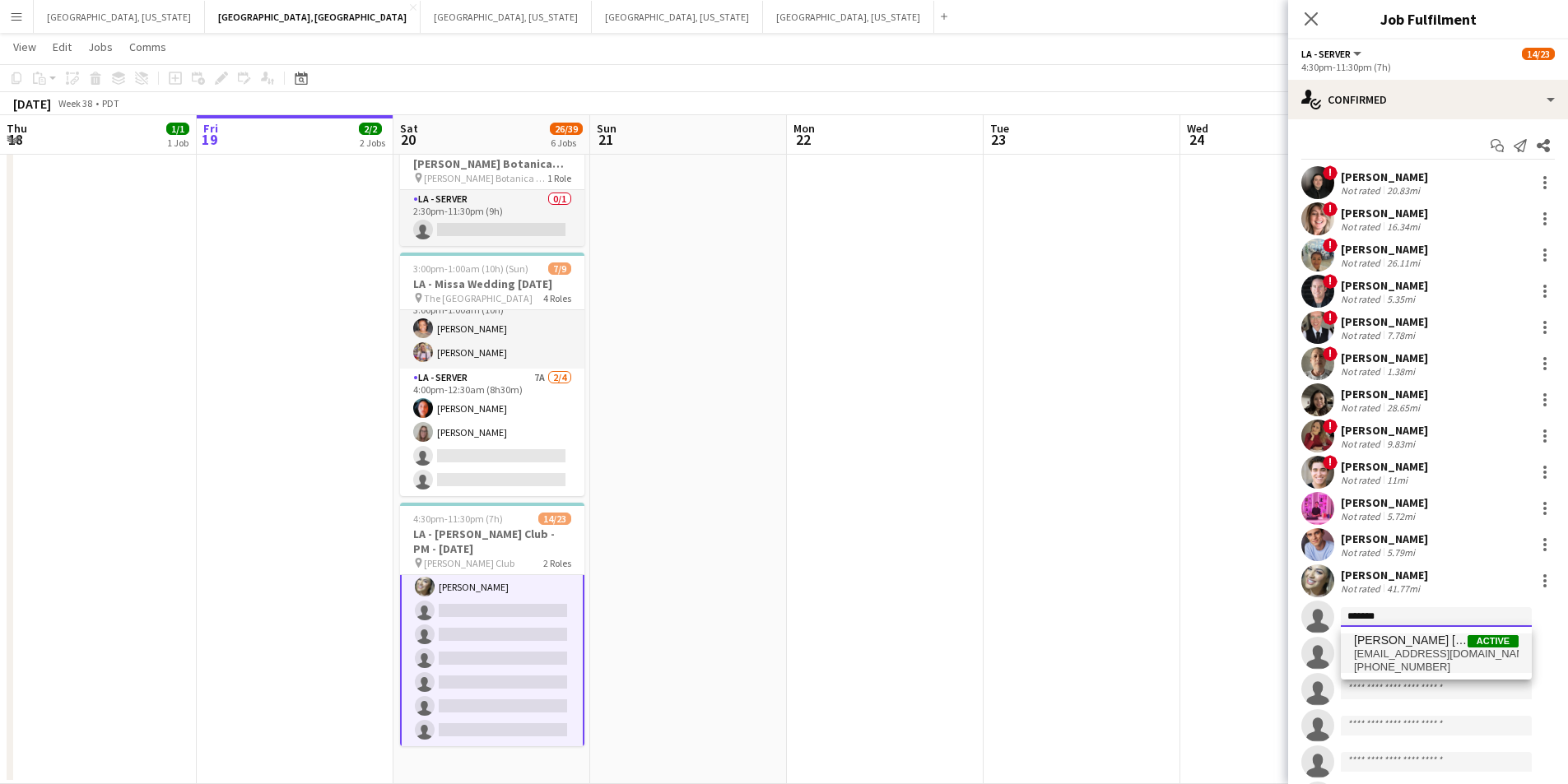
type input "*******"
click at [1407, 652] on span "[EMAIL_ADDRESS][DOMAIN_NAME]" at bounding box center [1437, 654] width 164 height 13
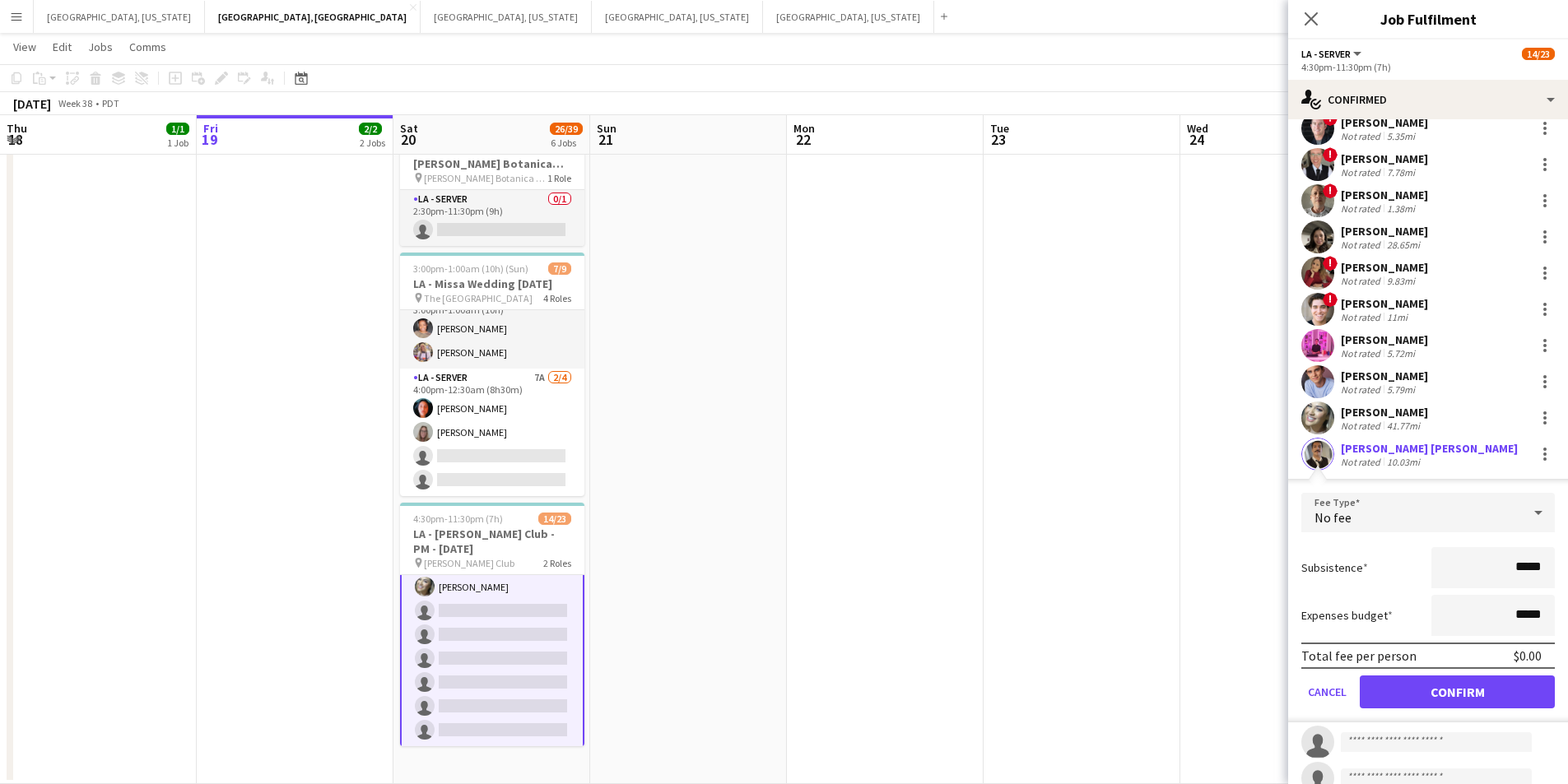
scroll to position [330, 0]
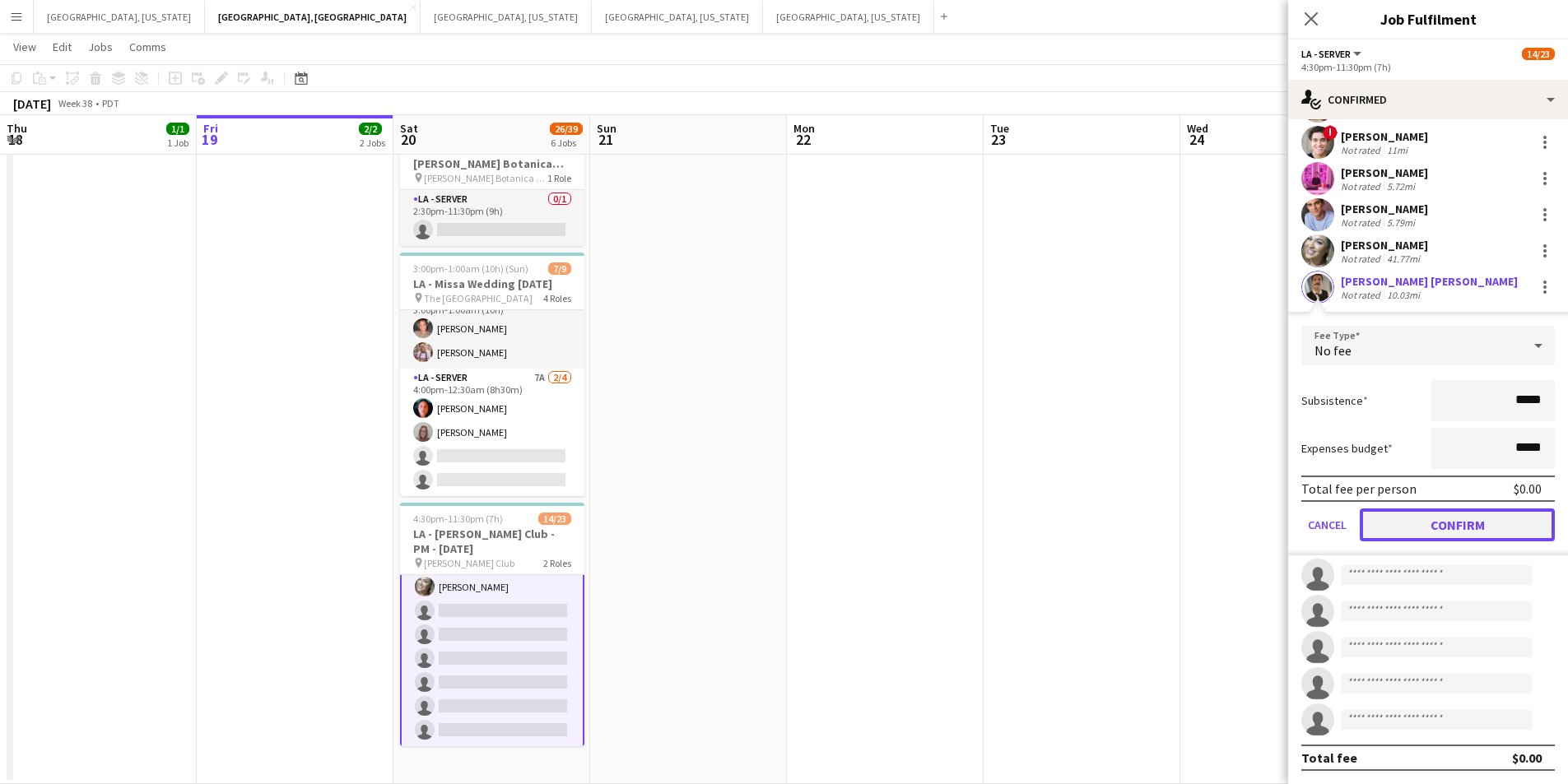
click at [1426, 529] on button "Confirm" at bounding box center [1458, 525] width 195 height 33
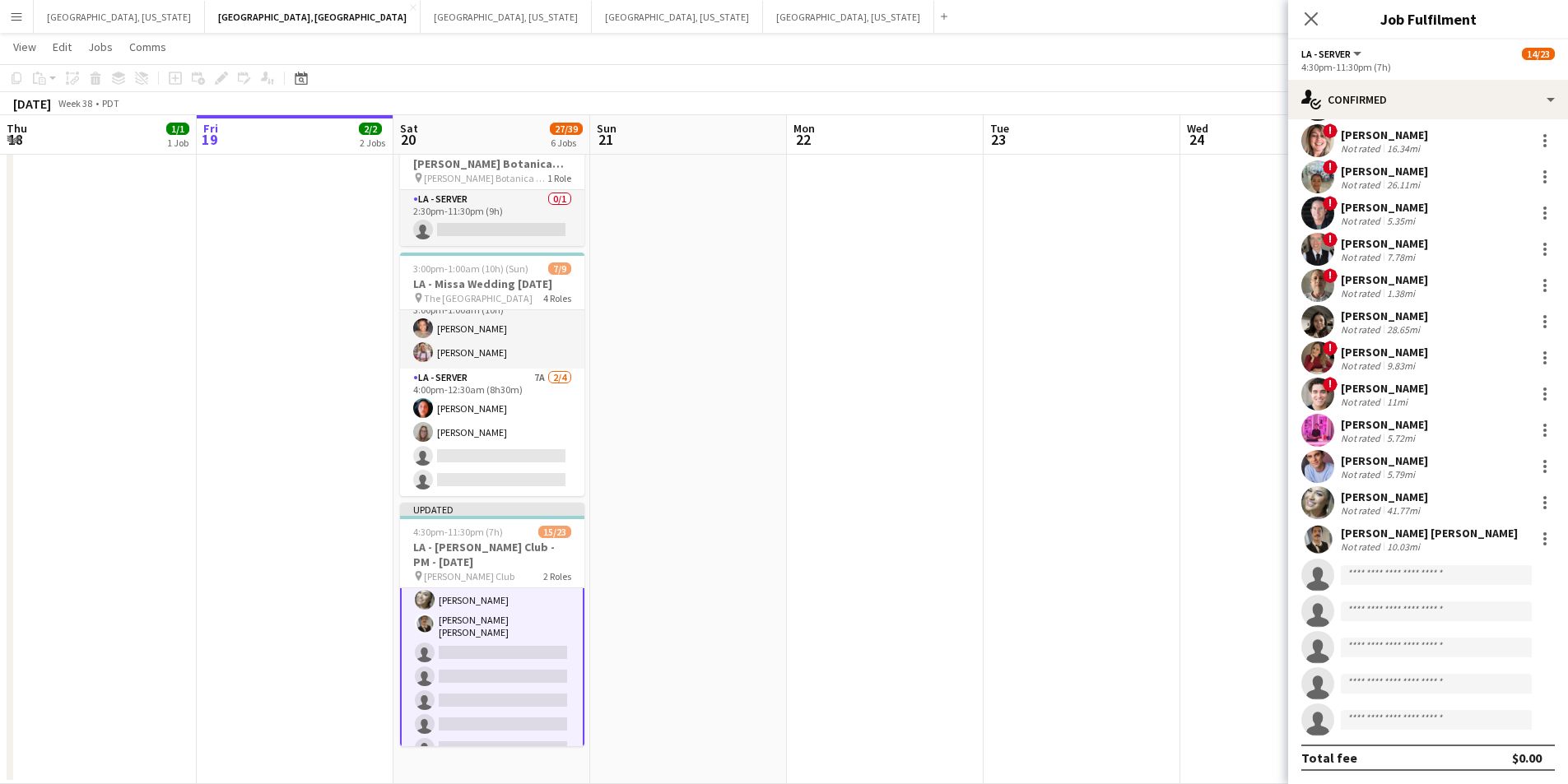
click at [1297, 23] on div "Close pop-in" at bounding box center [1311, 19] width 46 height 38
click at [1309, 23] on icon at bounding box center [1311, 18] width 16 height 16
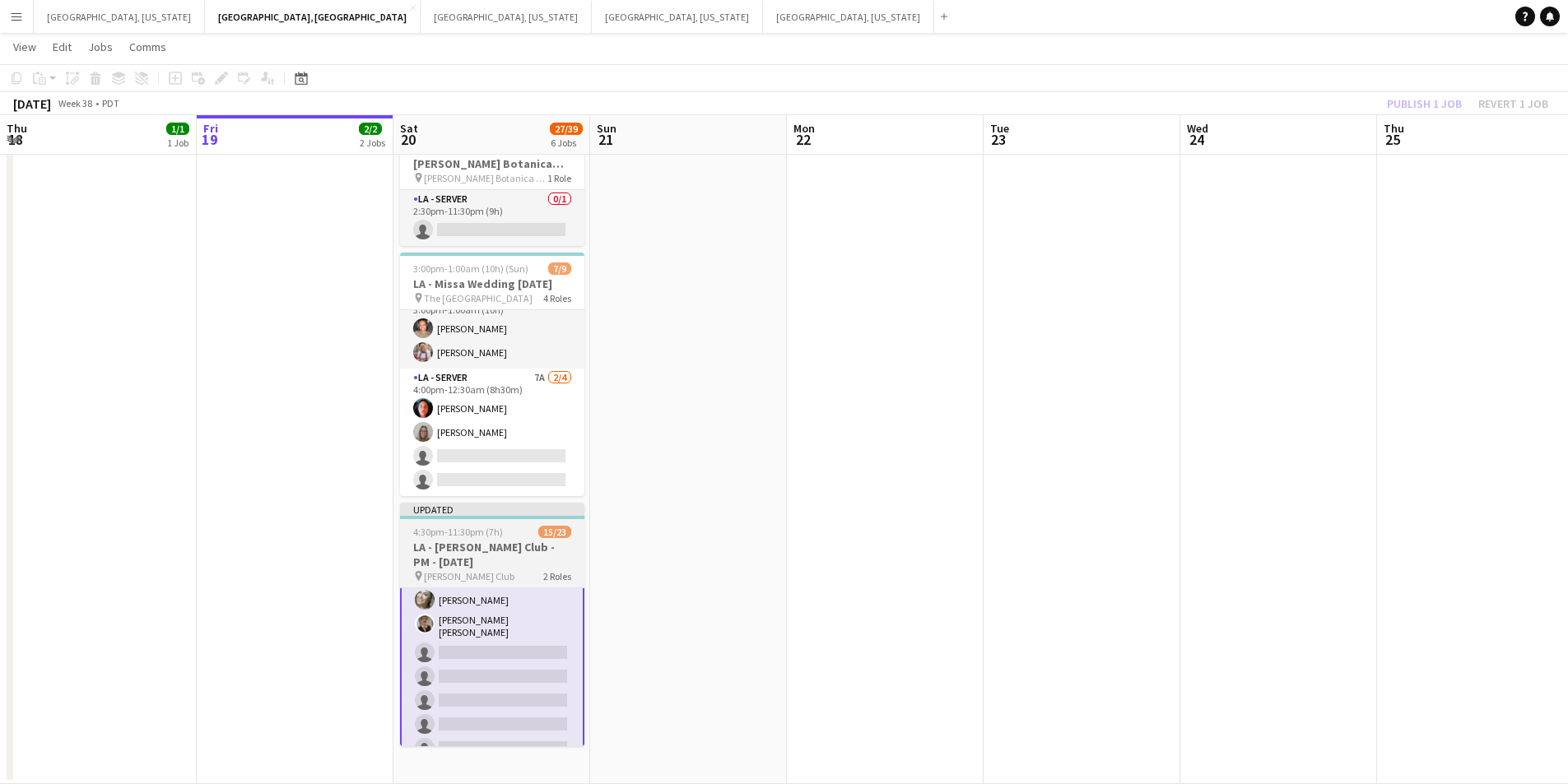
click at [444, 559] on h3 "LA - [PERSON_NAME] Club - PM - [DATE]" at bounding box center [492, 554] width 184 height 29
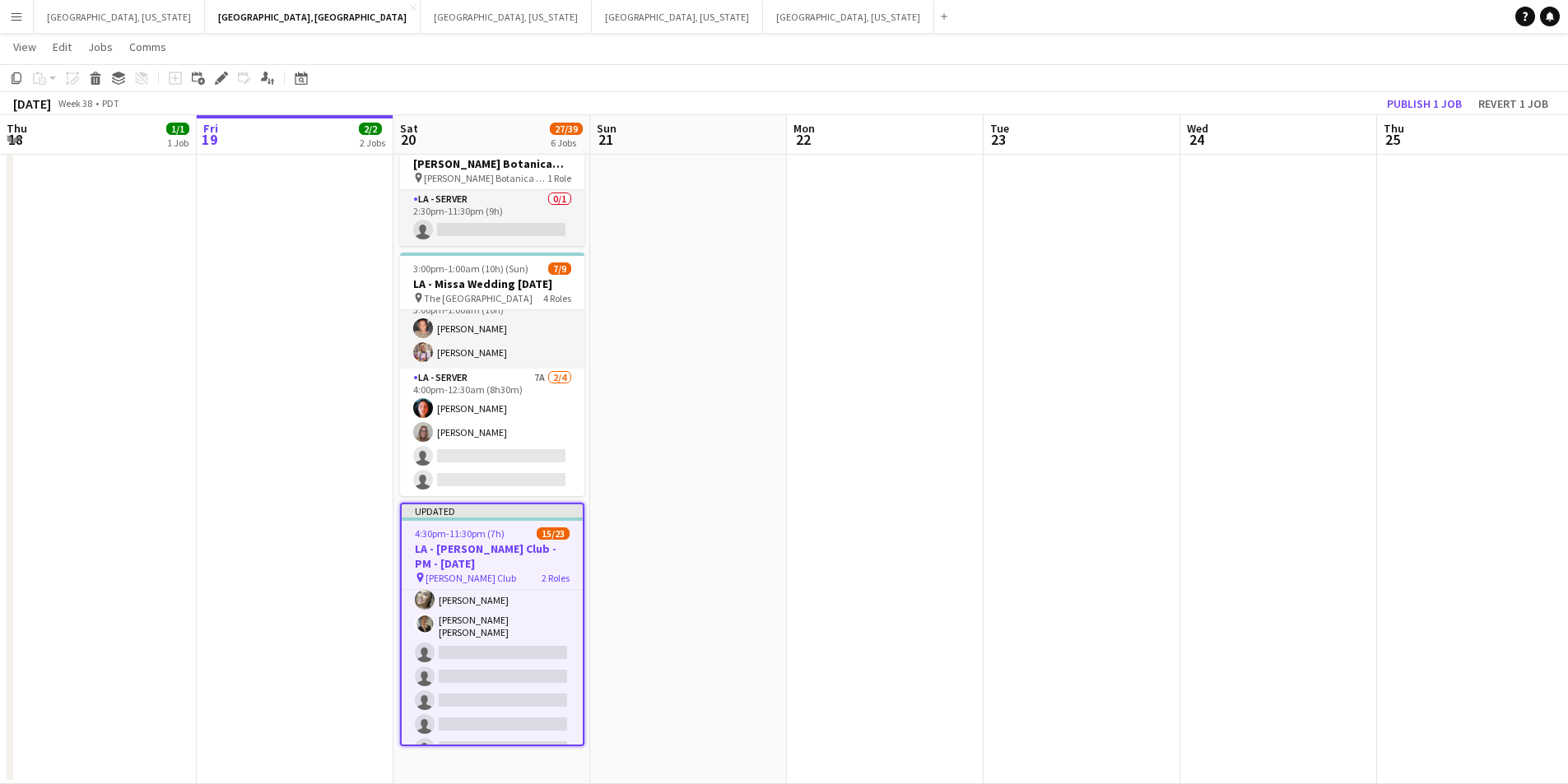
scroll to position [442, 0]
click at [1392, 102] on button "Publish 1 job" at bounding box center [1425, 104] width 88 height 22
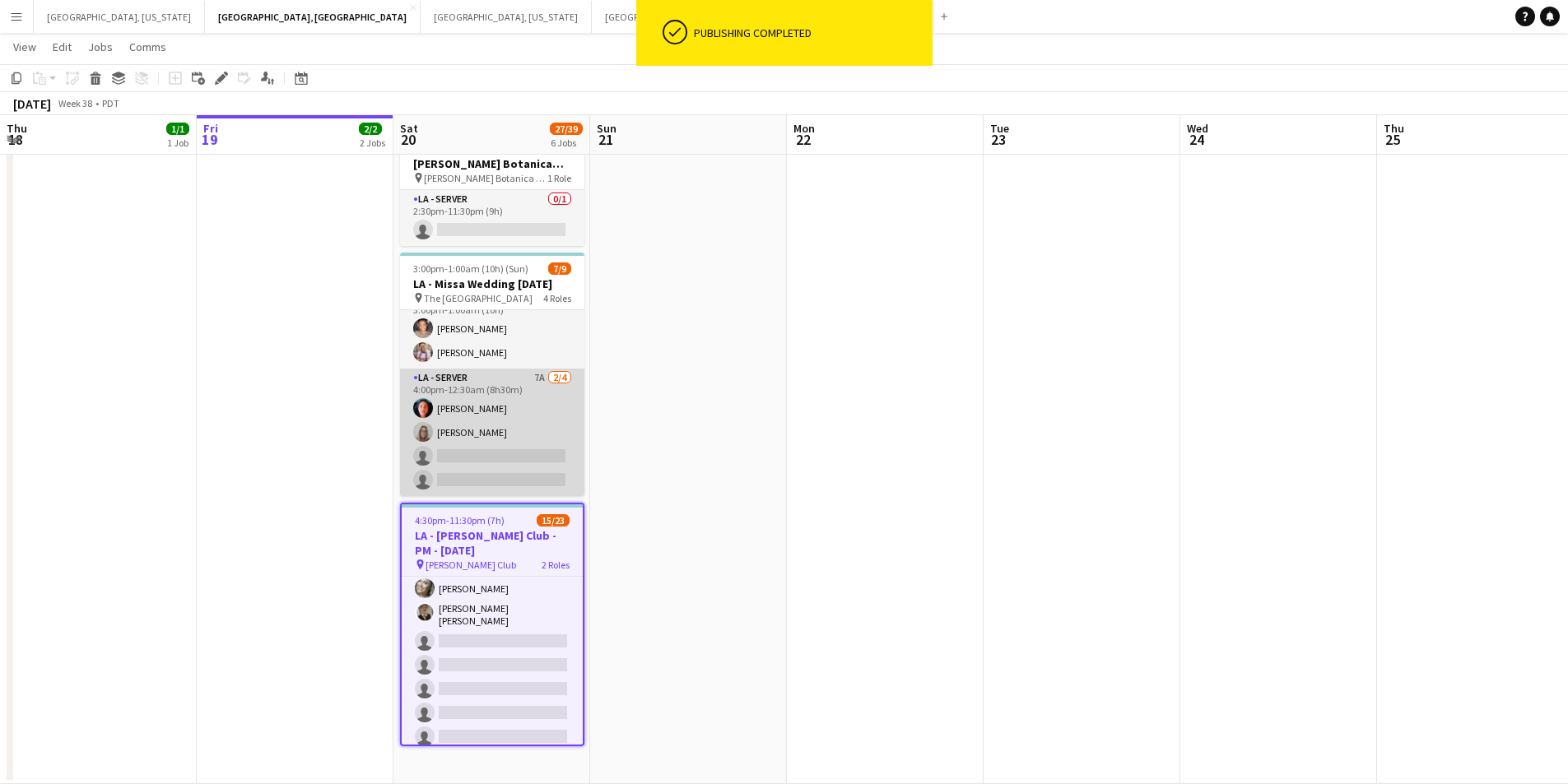
click at [493, 447] on app-card-role "LA - Server 7A 2/4 4:00pm-12:30am (8h30m) Jessica Garcia randee martins single-…" at bounding box center [492, 432] width 184 height 127
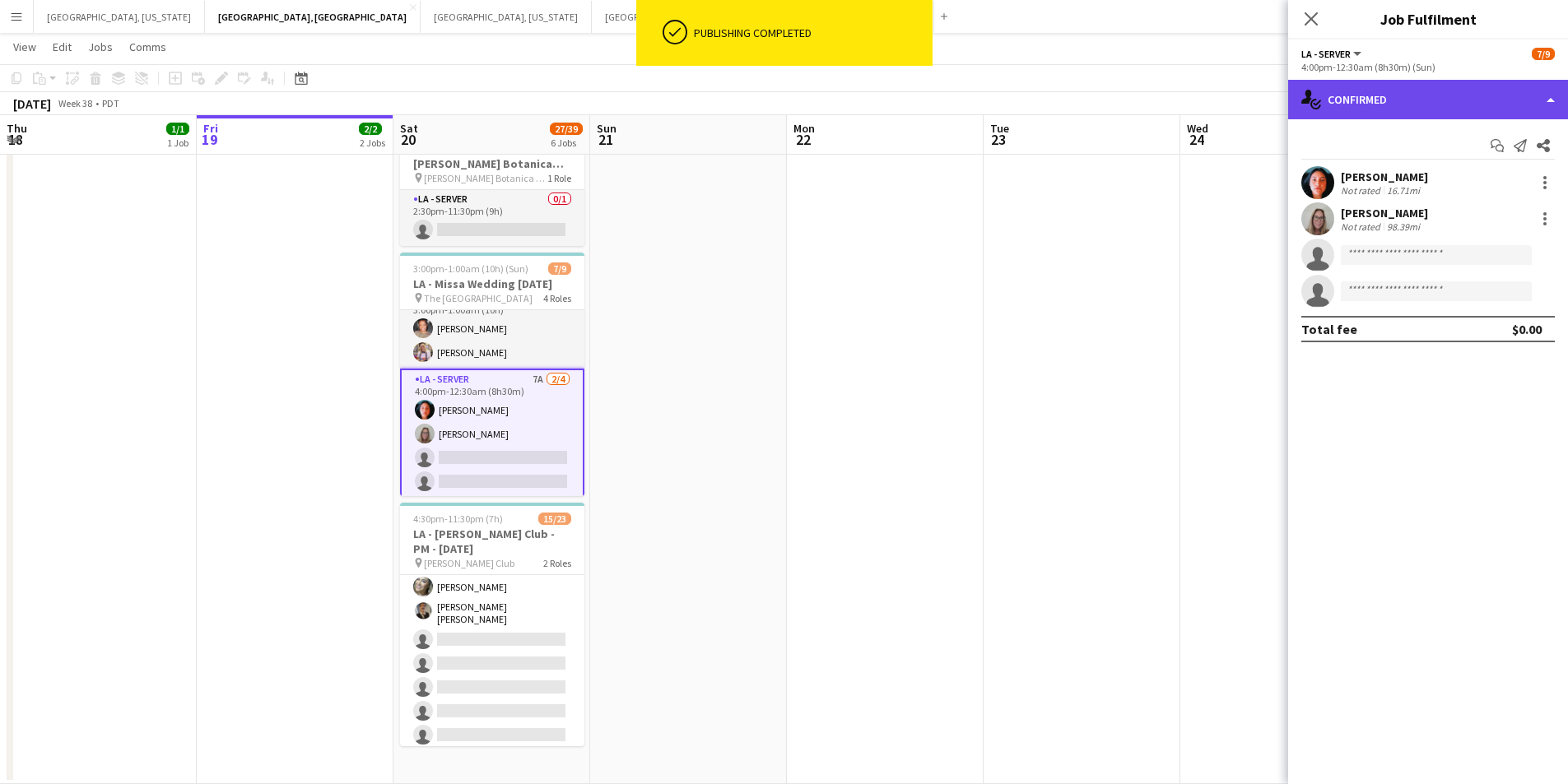
click at [1555, 108] on div "single-neutral-actions-check-2 Confirmed" at bounding box center [1428, 100] width 280 height 40
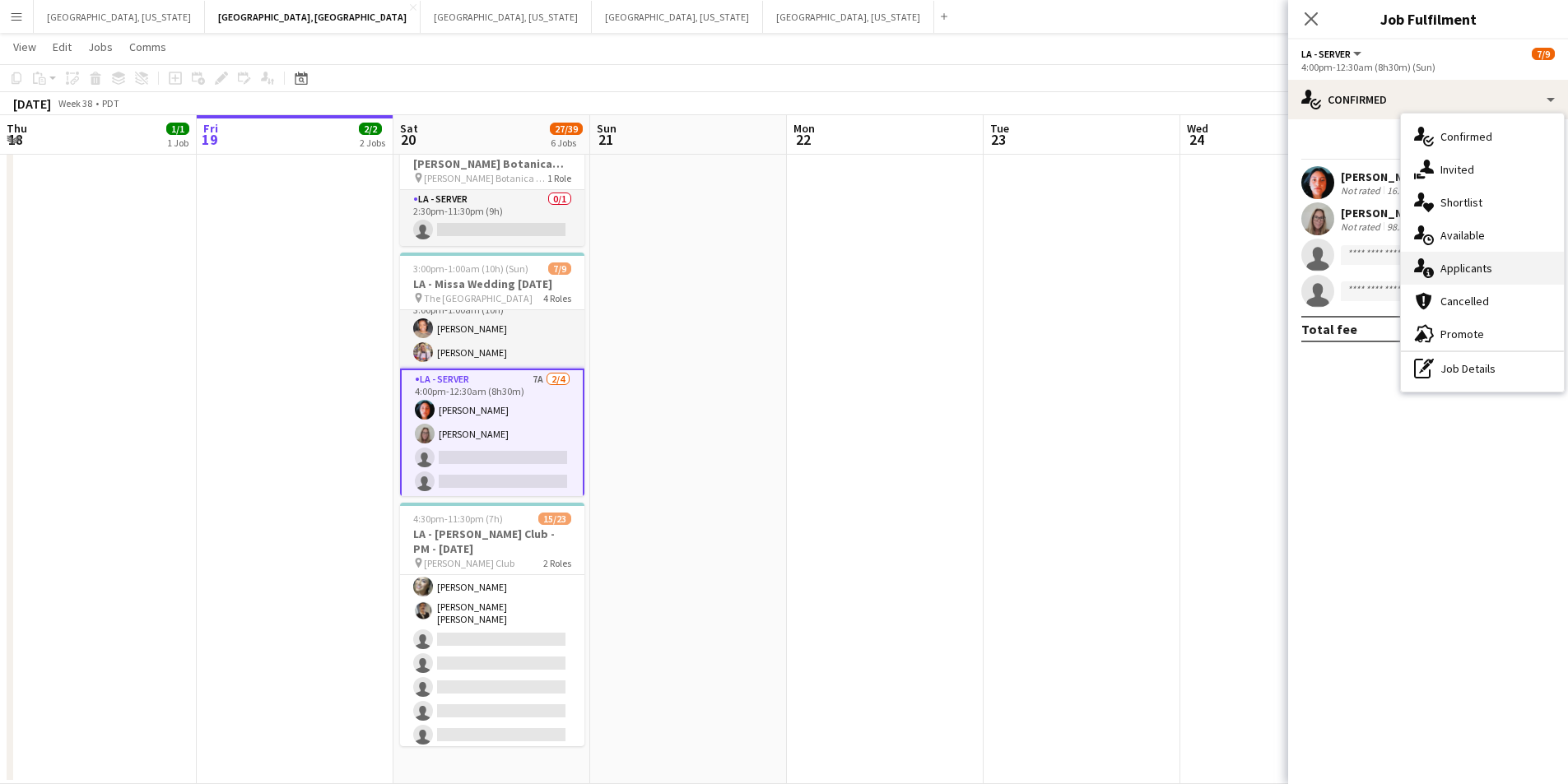
click at [1485, 276] on div "single-neutral-actions-information Applicants" at bounding box center [1482, 268] width 163 height 33
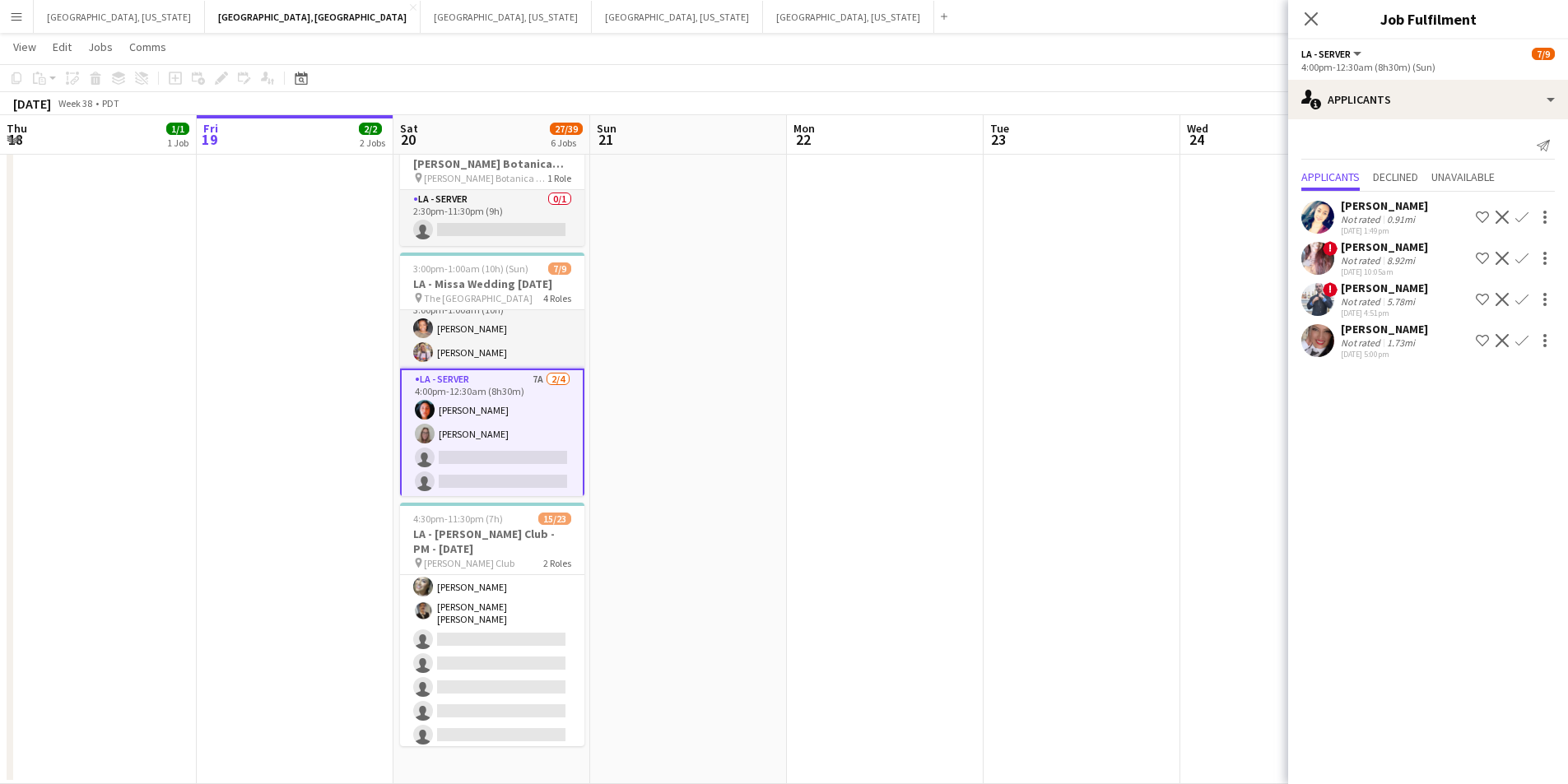
click at [1526, 300] on app-icon "Confirm" at bounding box center [1523, 299] width 13 height 13
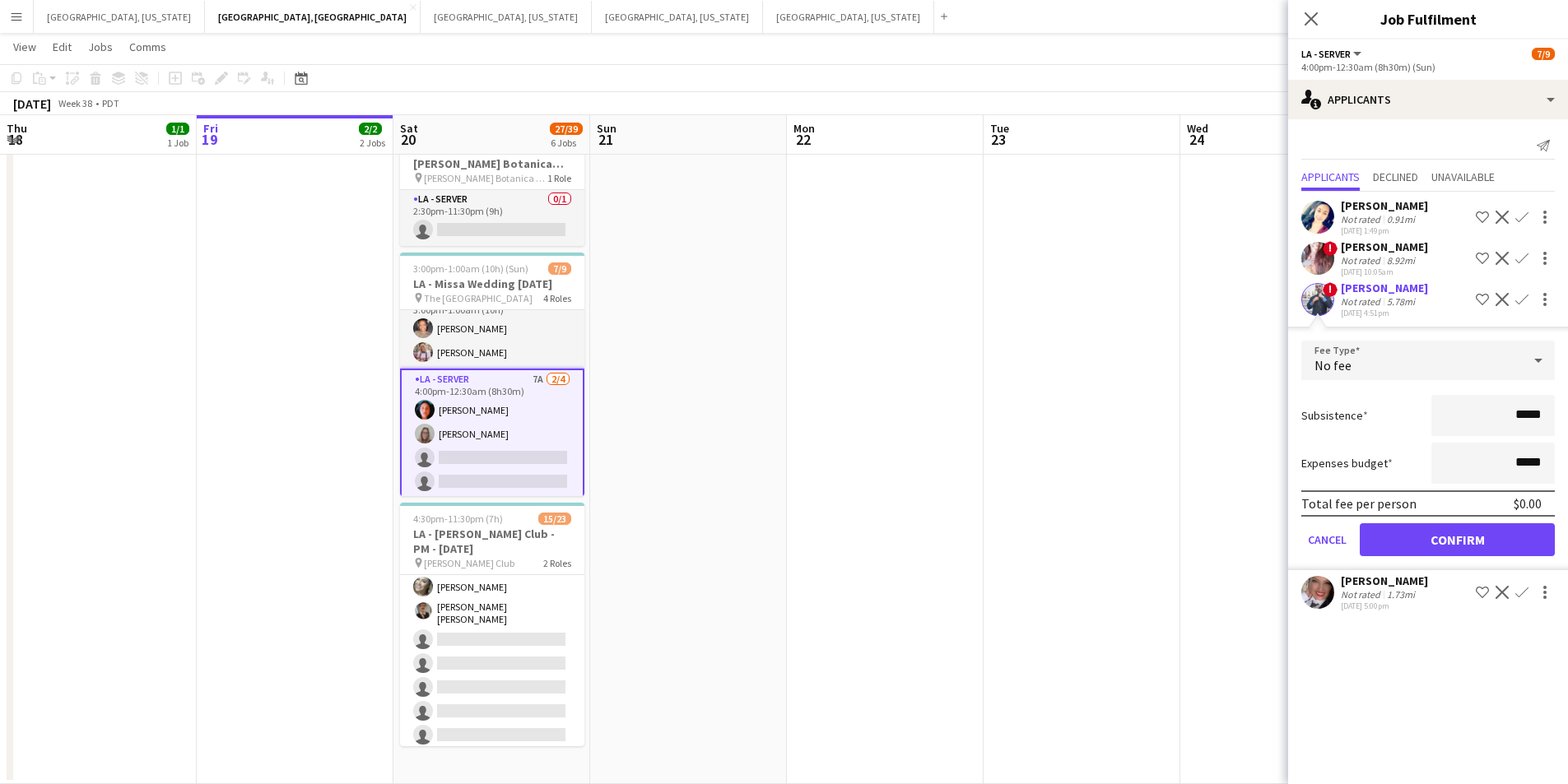
click at [1491, 708] on mat-expansion-panel "users2 Applicants Send notification Applicants Declined Unavailable Malissa Dre…" at bounding box center [1428, 451] width 280 height 665
click at [1387, 289] on div "[PERSON_NAME]" at bounding box center [1385, 288] width 87 height 15
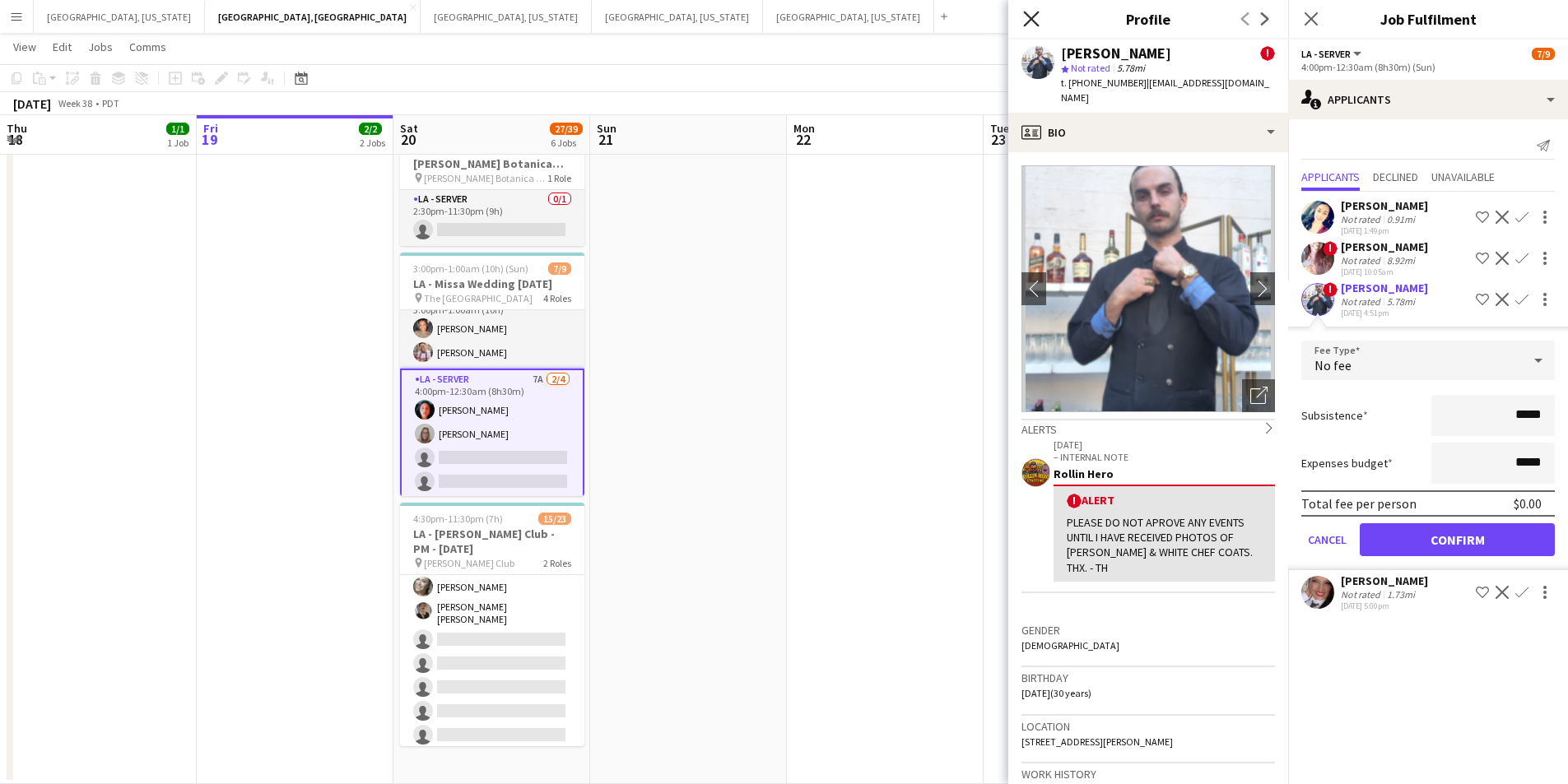
click at [1037, 23] on icon "Close pop-in" at bounding box center [1031, 18] width 16 height 16
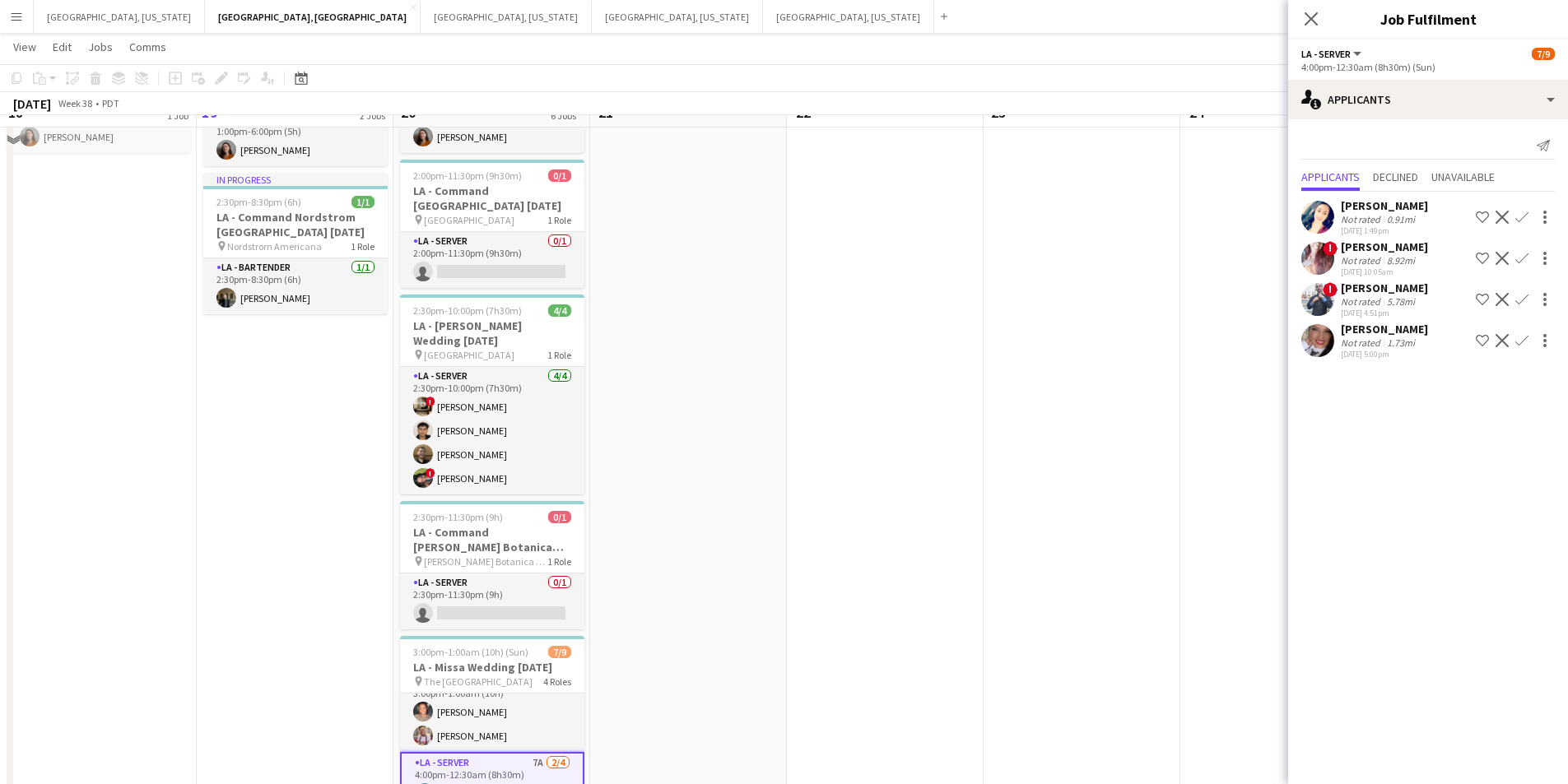
scroll to position [139, 0]
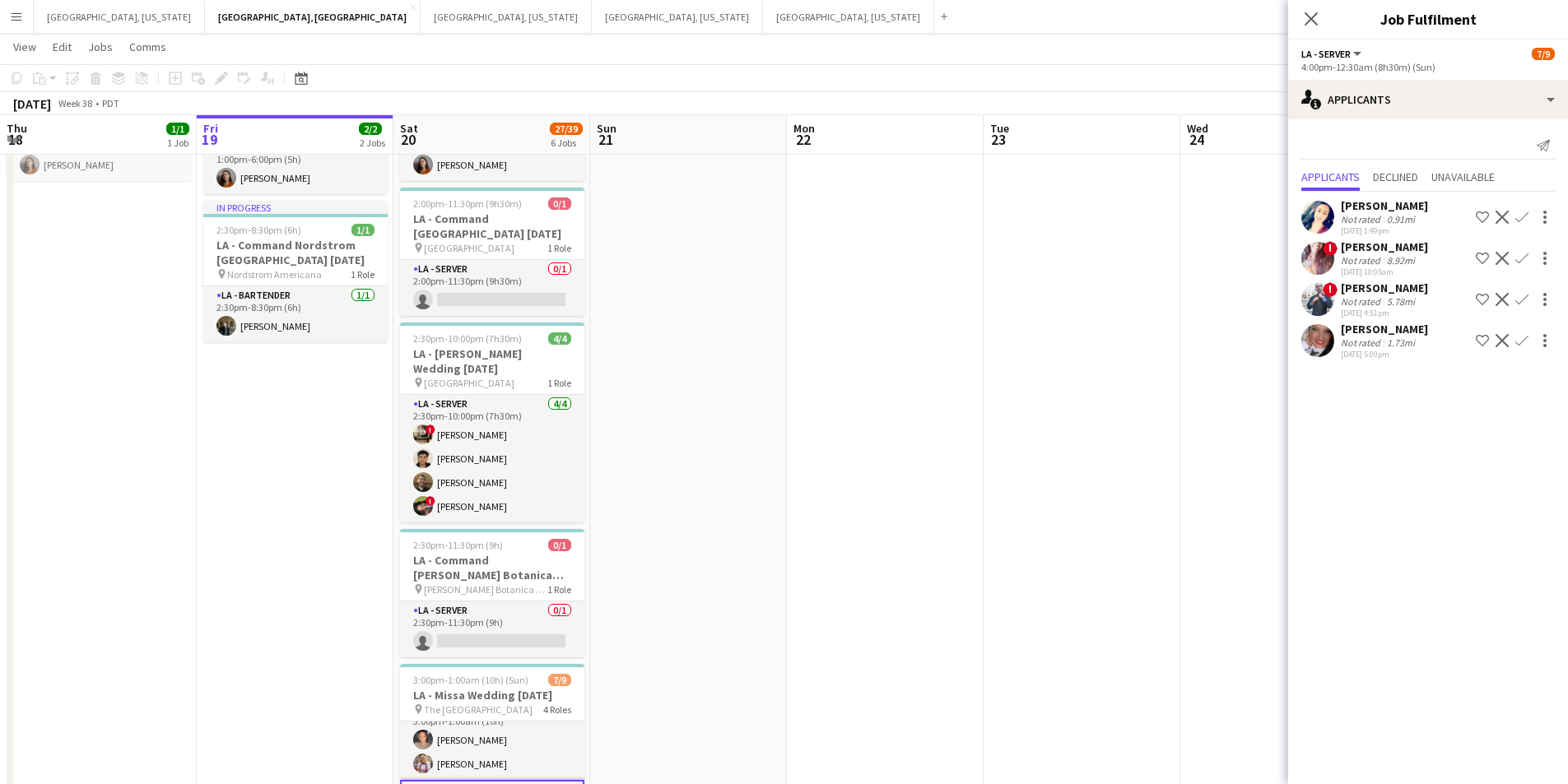
click at [1354, 289] on div "[PERSON_NAME]" at bounding box center [1385, 288] width 87 height 15
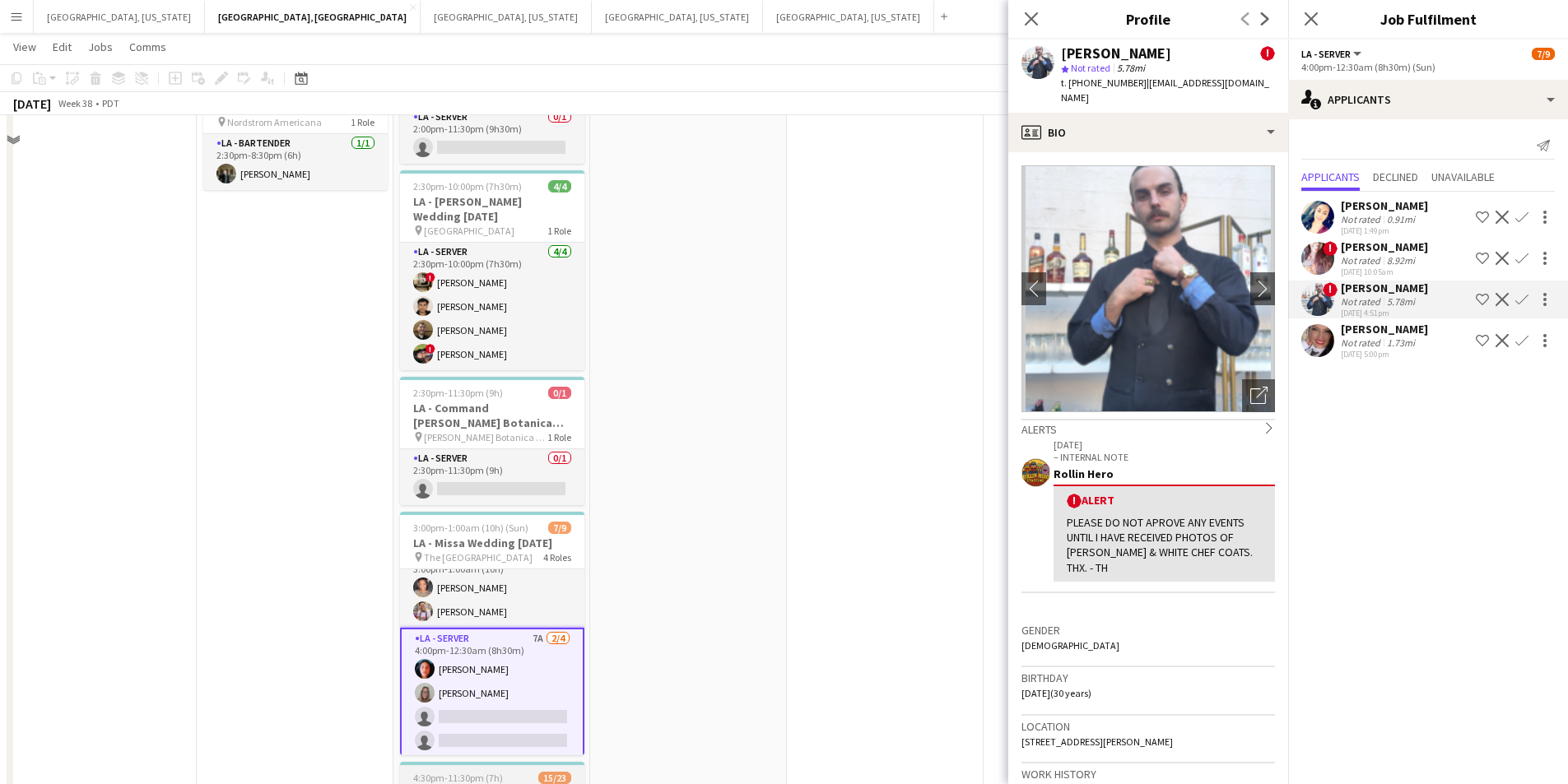
scroll to position [385, 0]
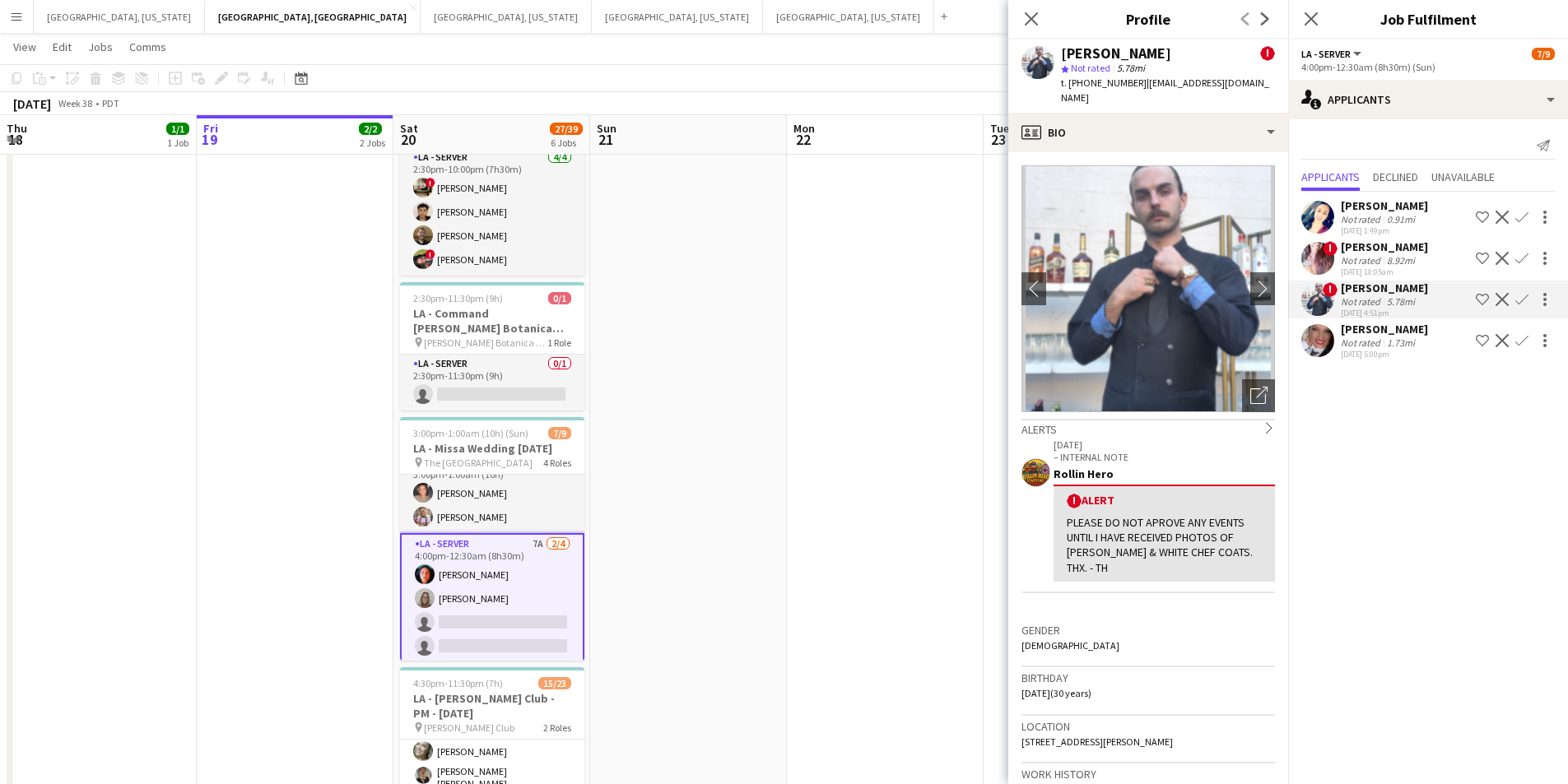
click at [1421, 333] on div "flor Lopez Not rated 1.73mi 09-17-2025 5:00pm Shortlist crew Decline Confirm" at bounding box center [1428, 341] width 280 height 38
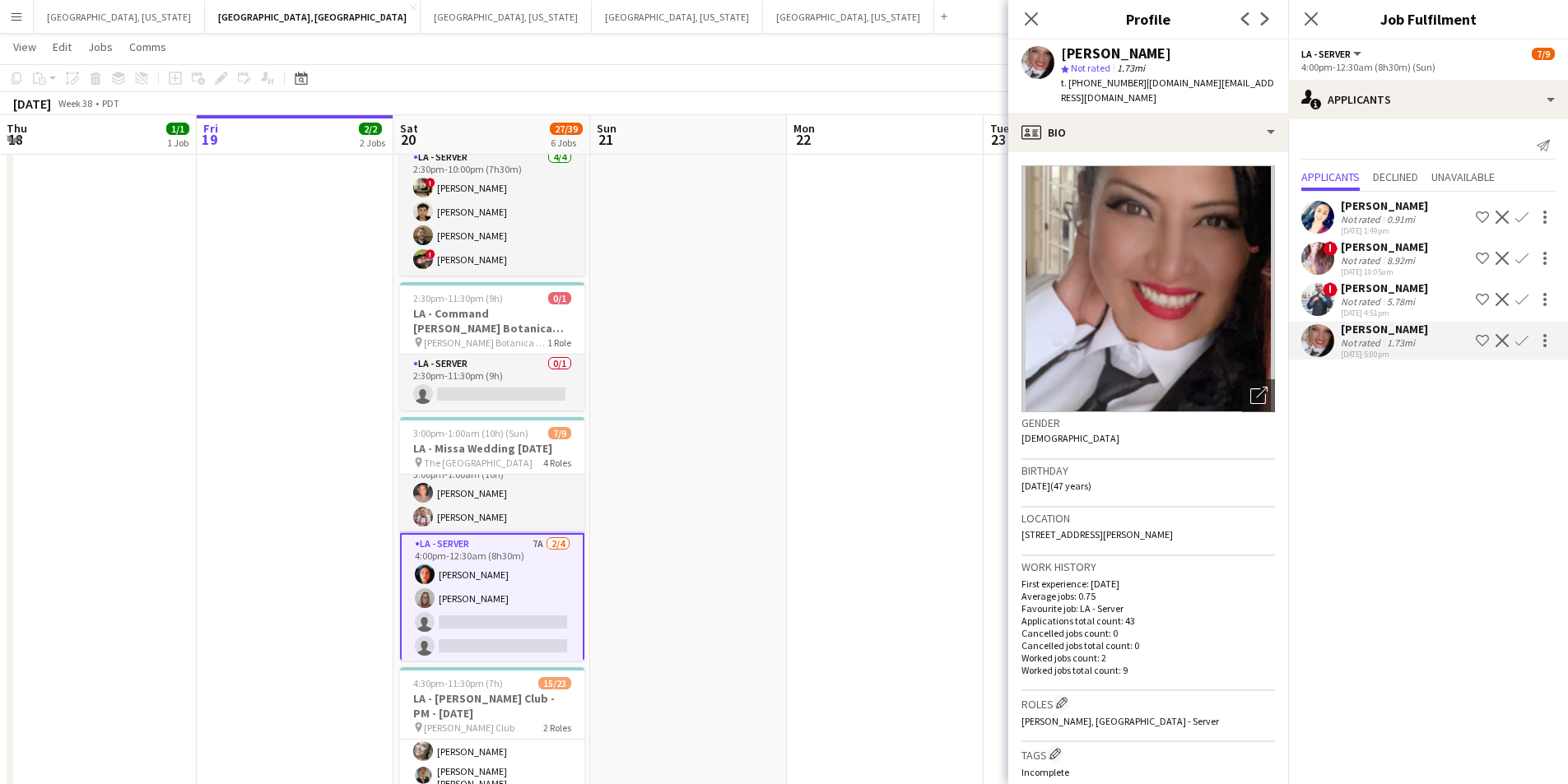
click at [1411, 452] on mat-expansion-panel "users2 Applicants Send notification Applicants Declined Unavailable Malissa Dre…" at bounding box center [1428, 451] width 280 height 665
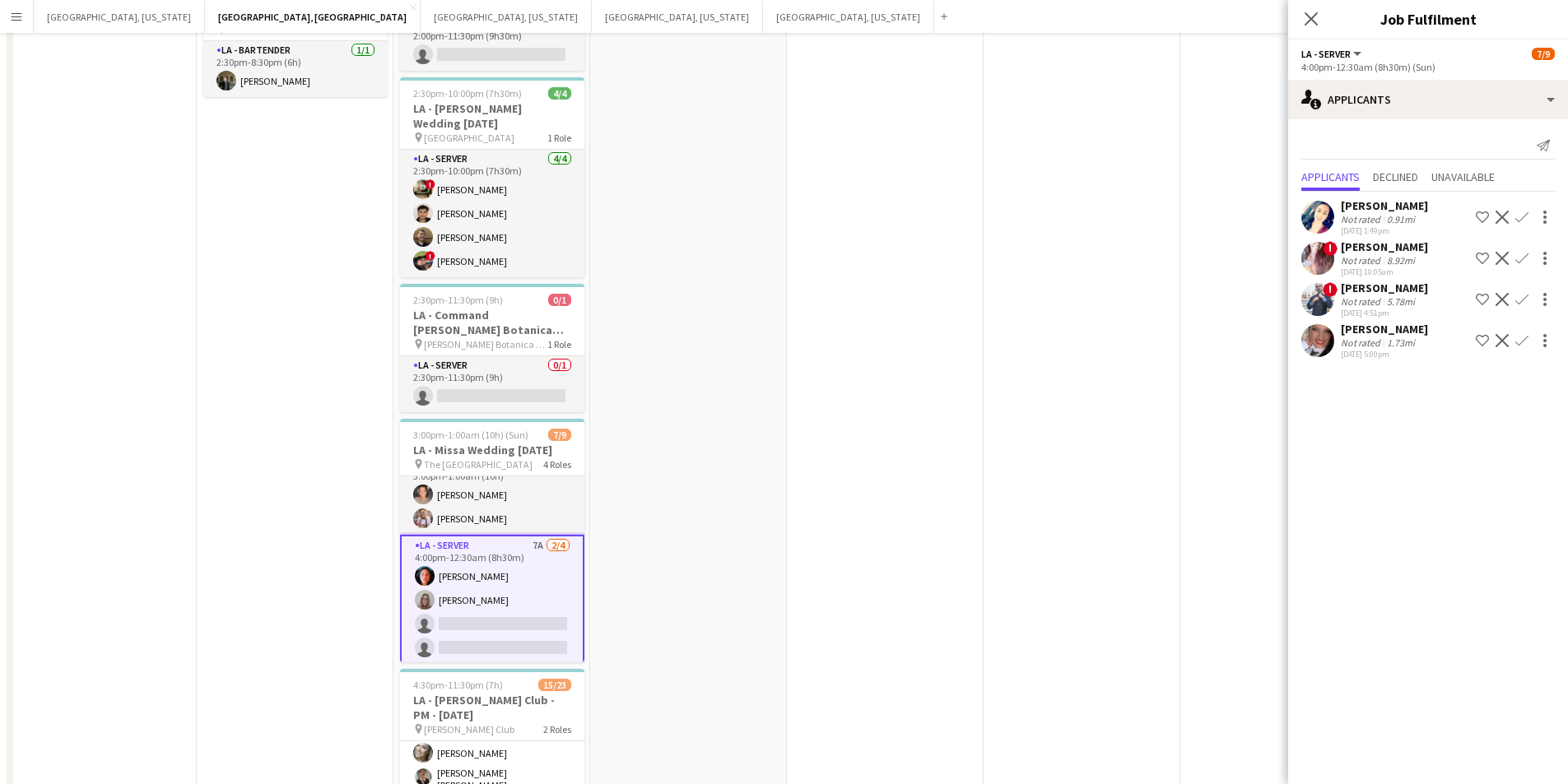
scroll to position [0, 0]
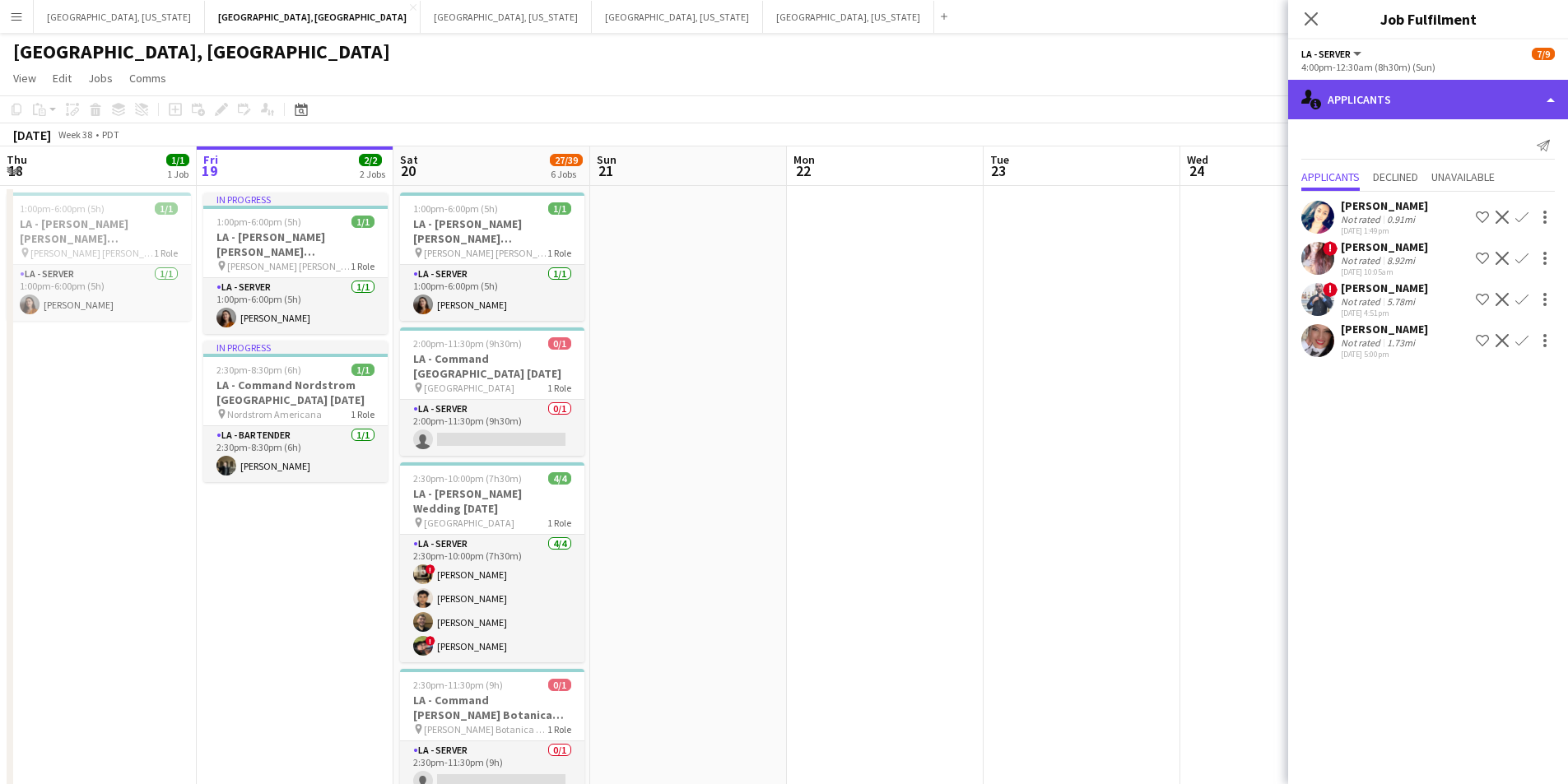
click at [1554, 104] on div "single-neutral-actions-information Applicants" at bounding box center [1428, 100] width 280 height 40
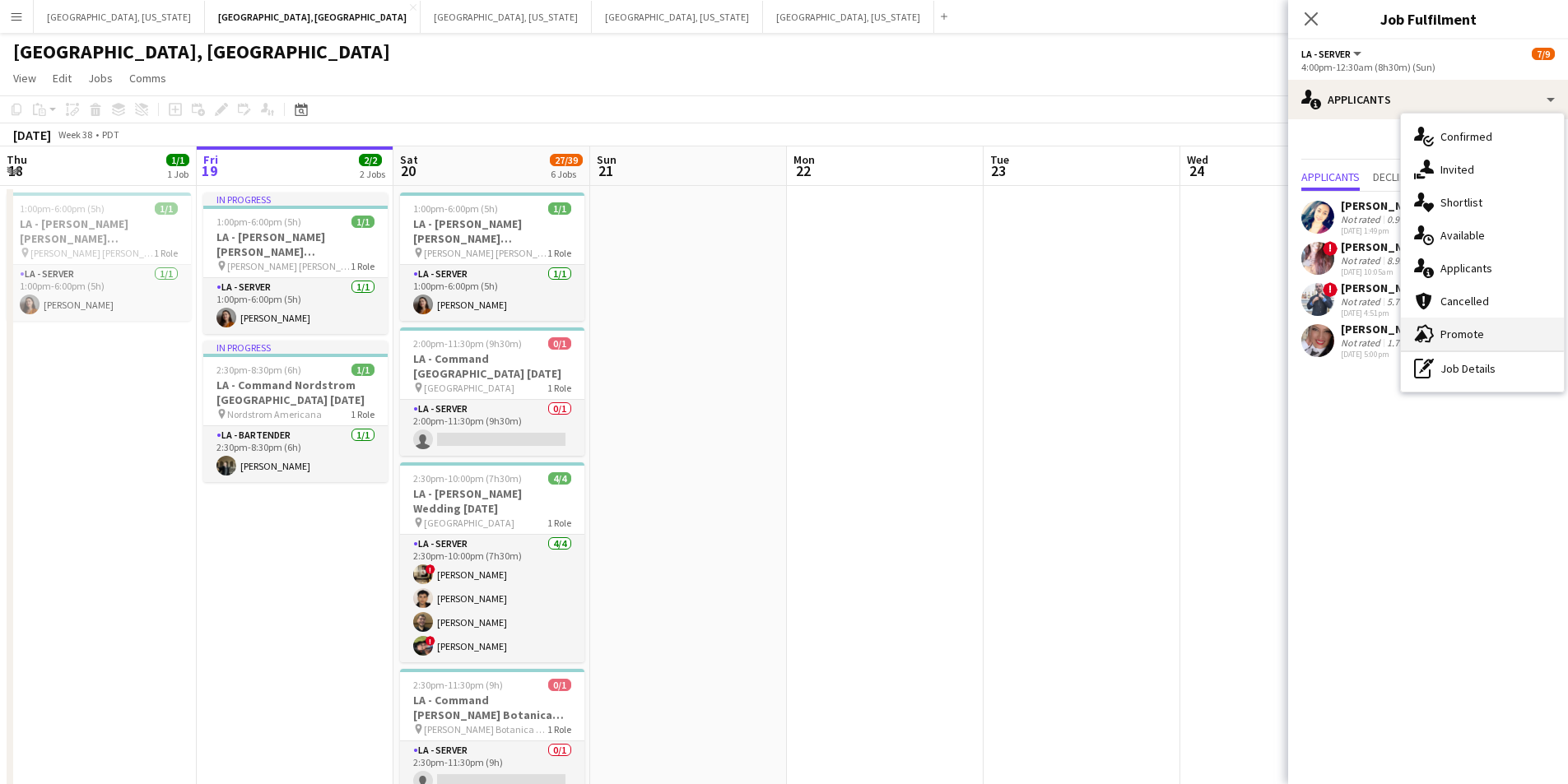
click at [1493, 322] on div "advertising-megaphone Promote" at bounding box center [1482, 334] width 163 height 33
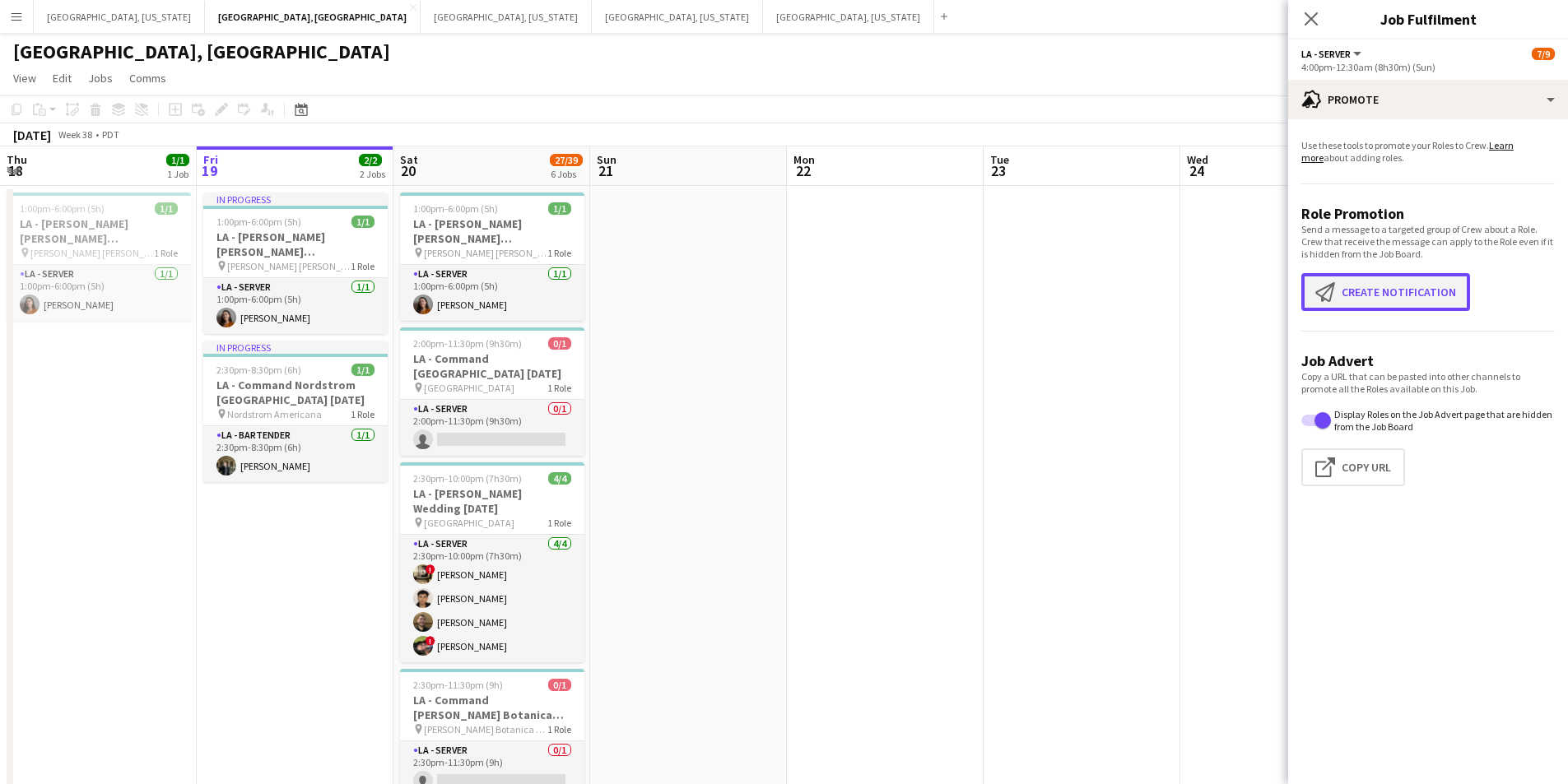
click at [1386, 292] on button "Create notification Create notification" at bounding box center [1386, 292] width 169 height 38
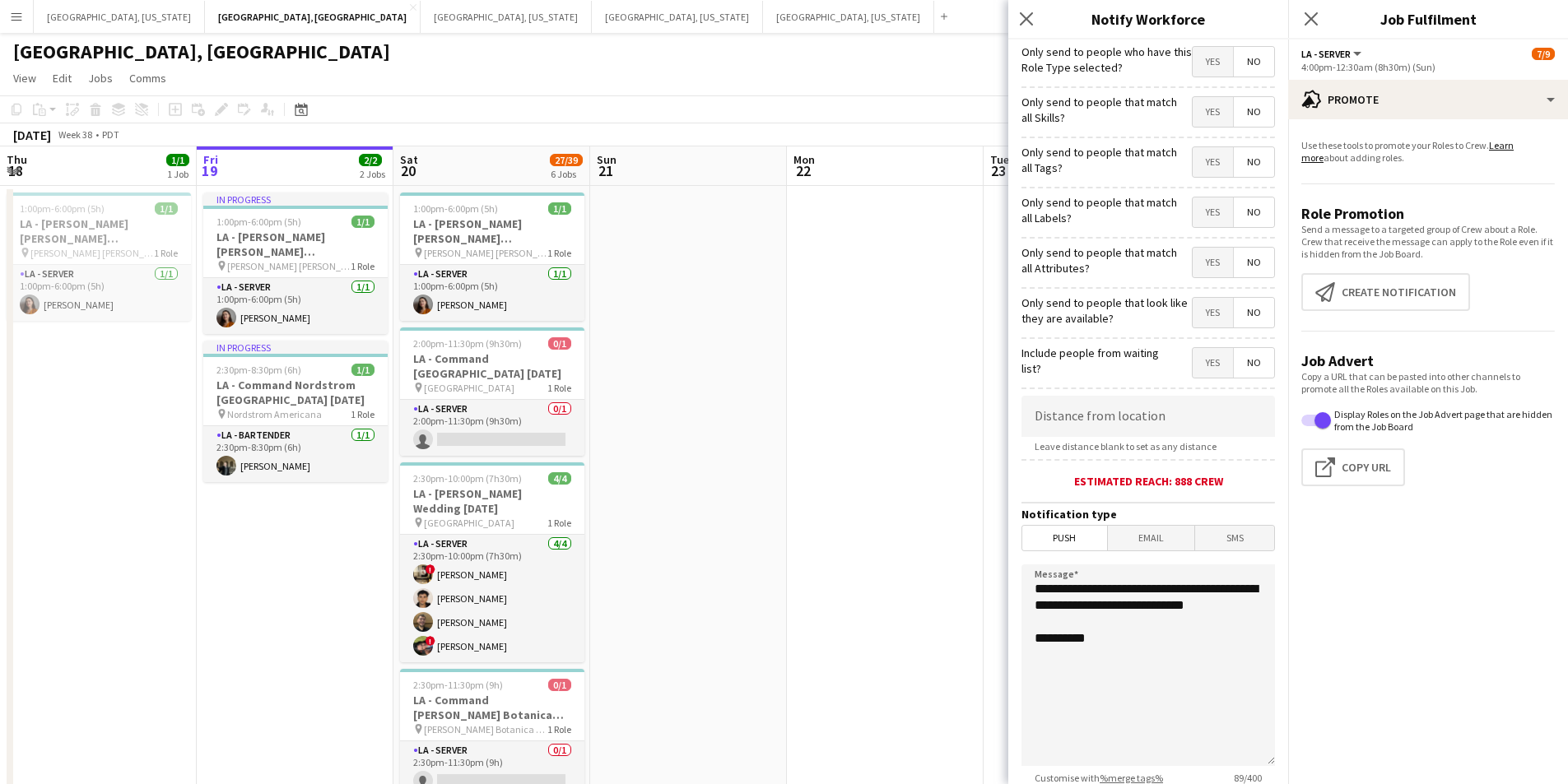
click at [1207, 59] on span "Yes" at bounding box center [1213, 61] width 41 height 29
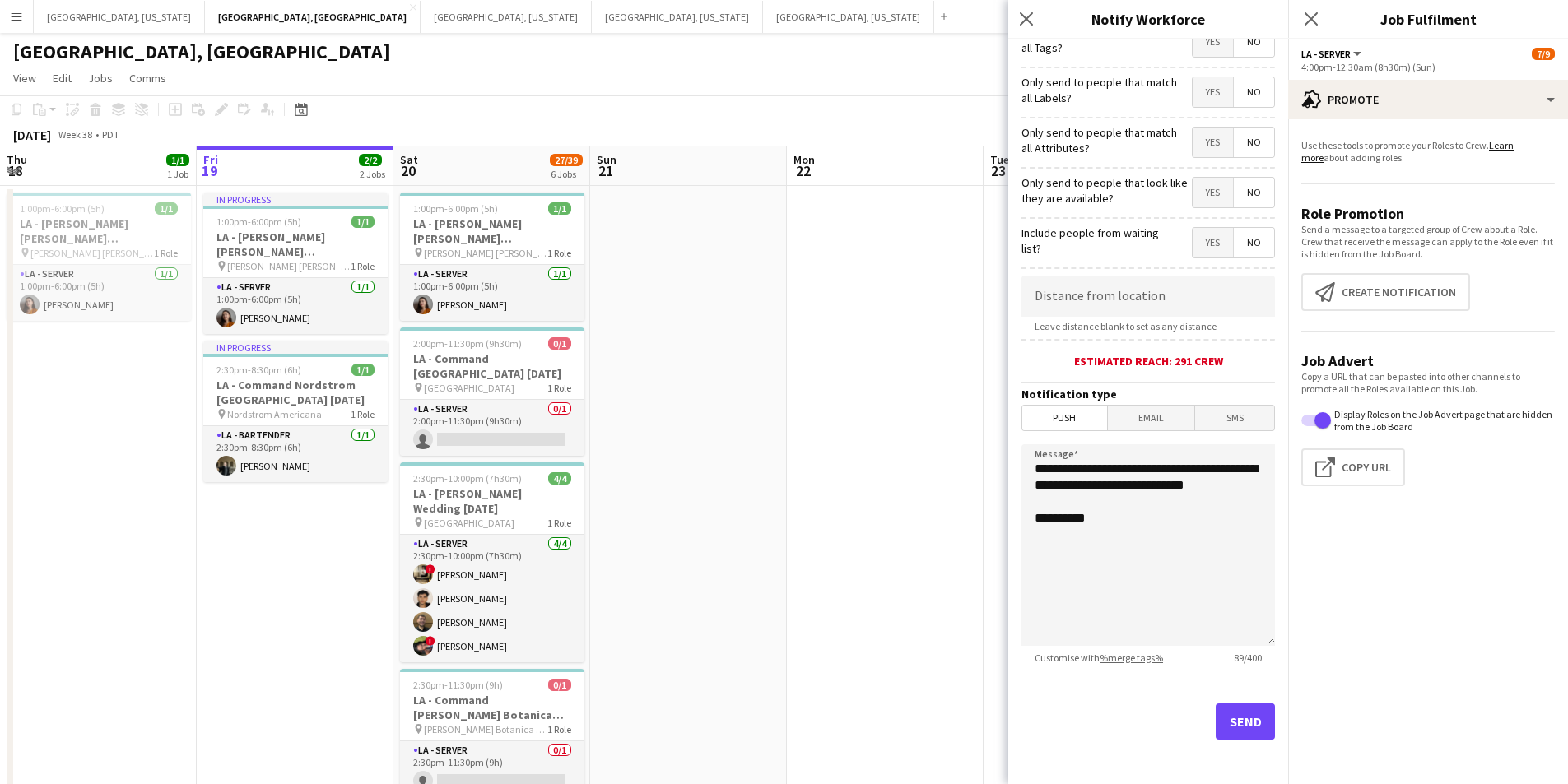
scroll to position [122, 0]
click at [1247, 717] on button "Send" at bounding box center [1245, 720] width 59 height 36
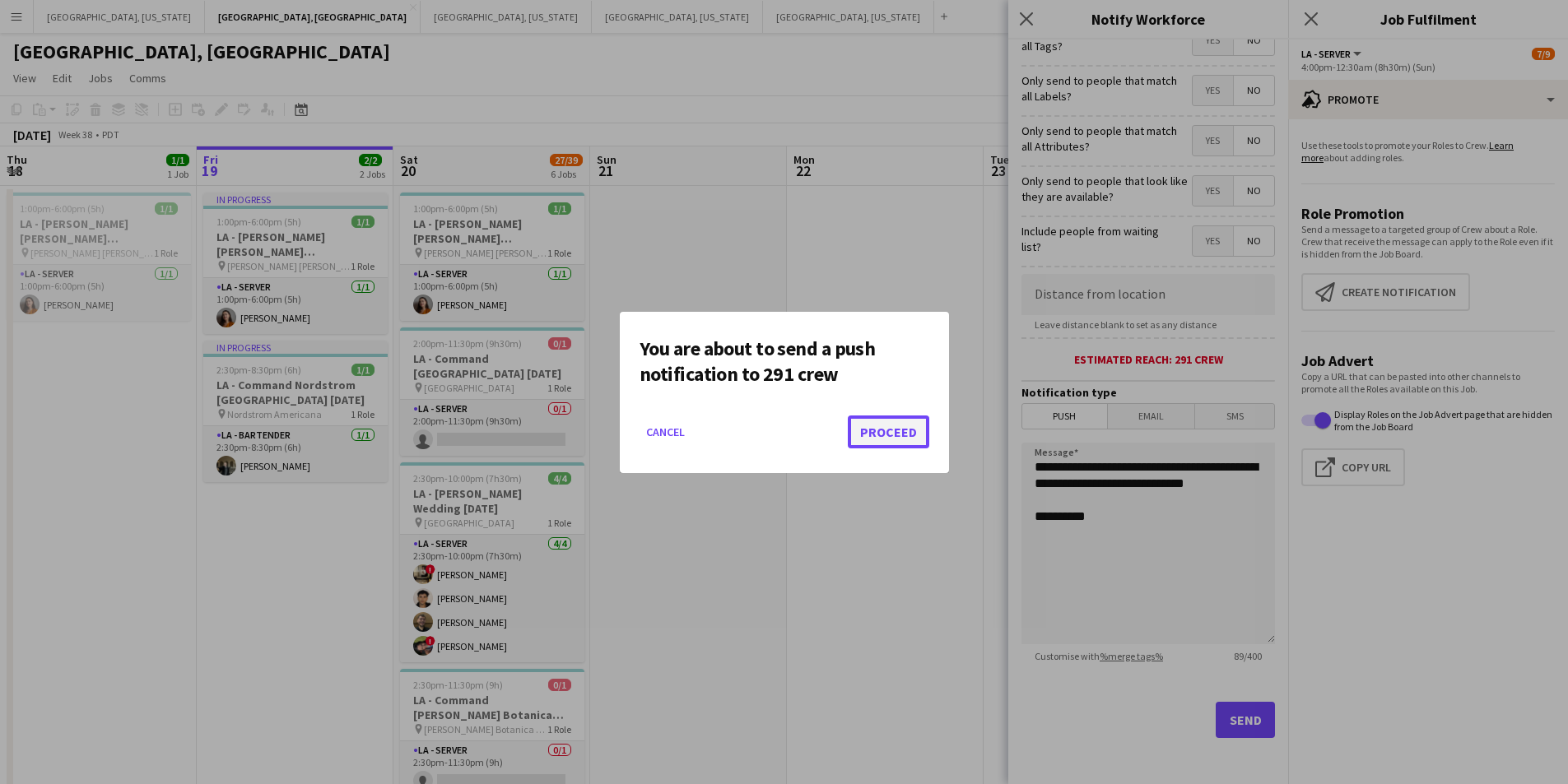
click at [909, 435] on button "Proceed" at bounding box center [888, 431] width 81 height 33
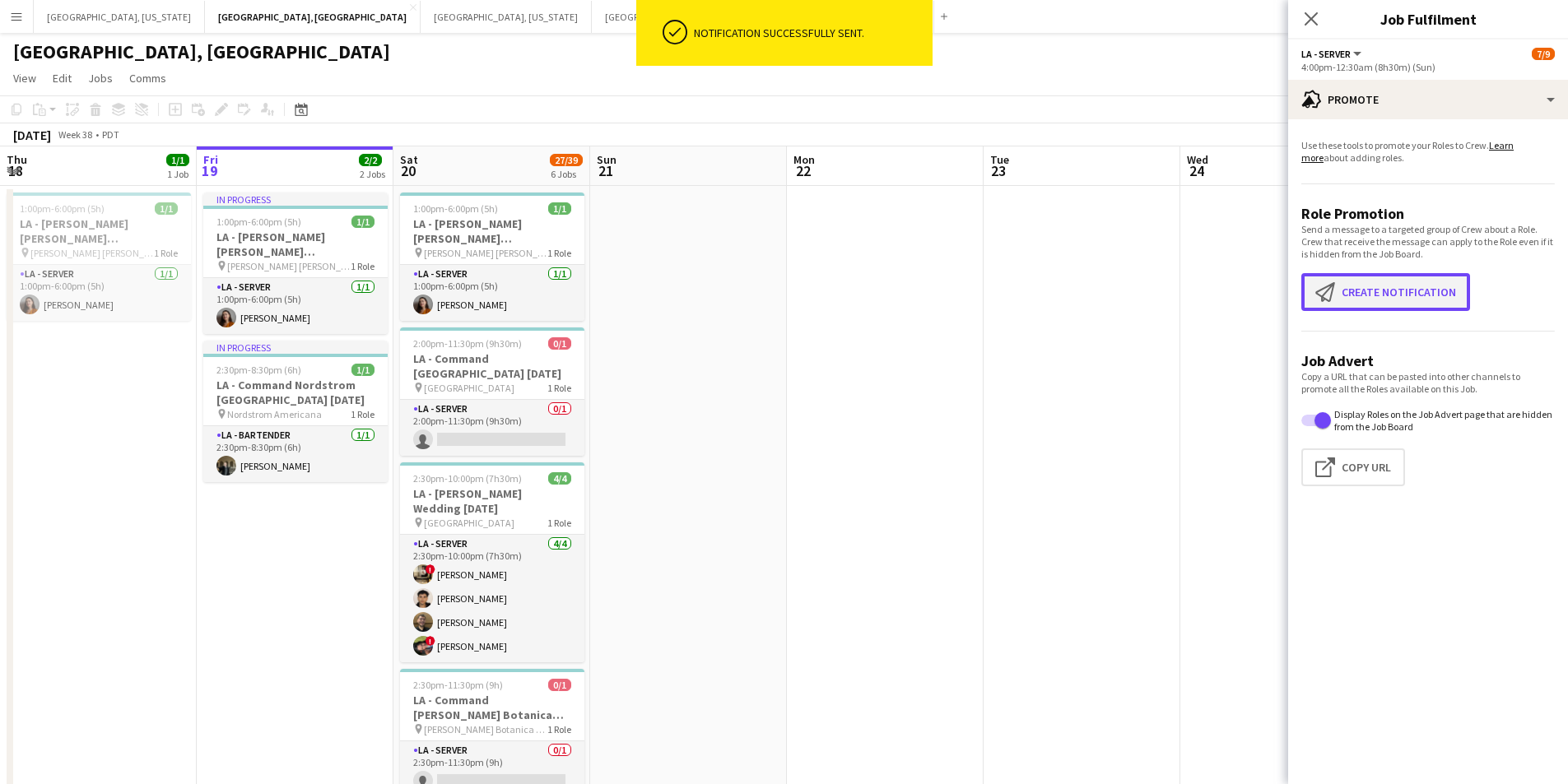
click at [1413, 281] on button "Create notification Create notification" at bounding box center [1386, 292] width 169 height 38
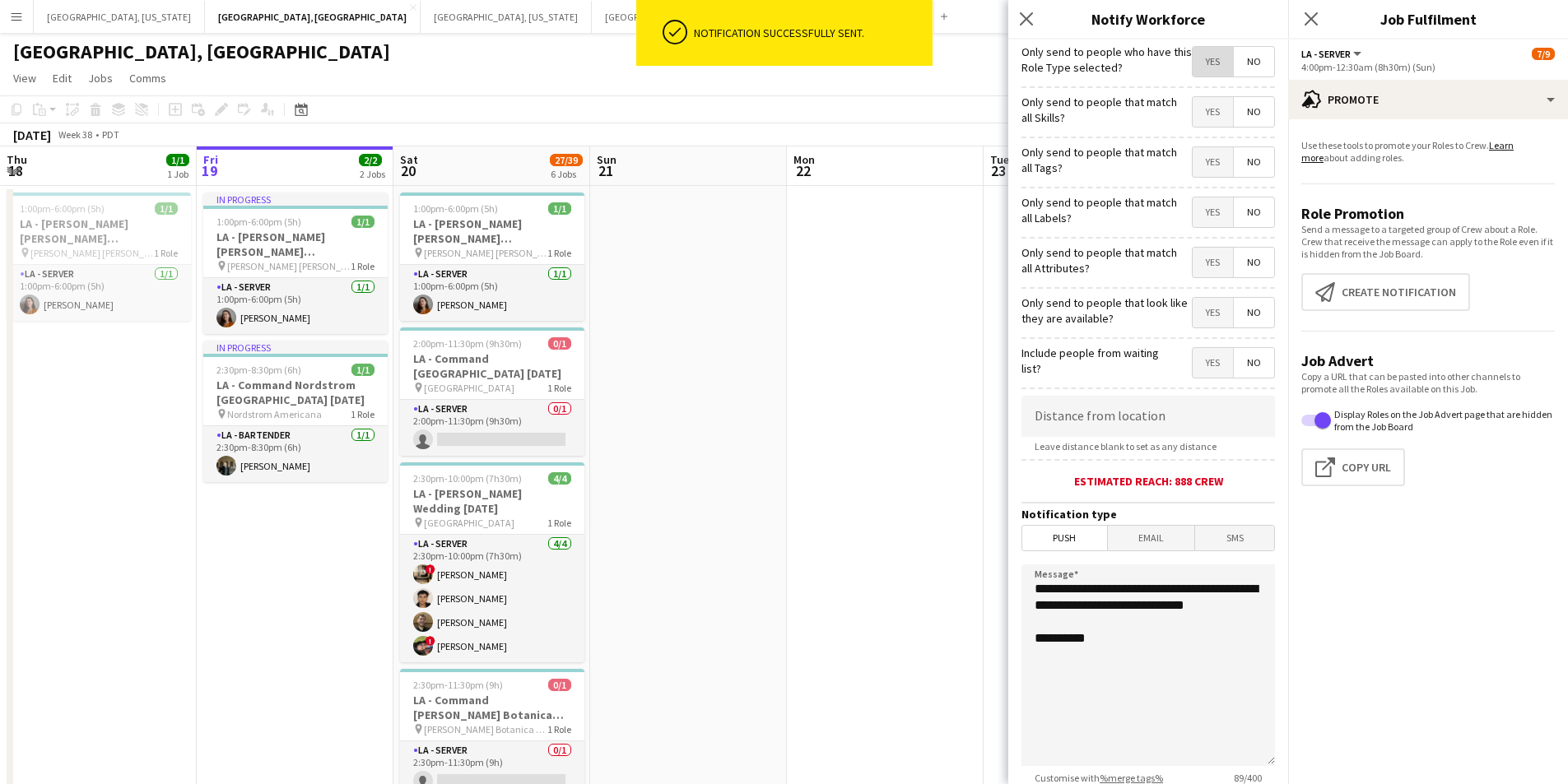
drag, startPoint x: 1213, startPoint y: 47, endPoint x: 1202, endPoint y: 58, distance: 15.6
click at [1213, 48] on span "Yes" at bounding box center [1213, 61] width 41 height 29
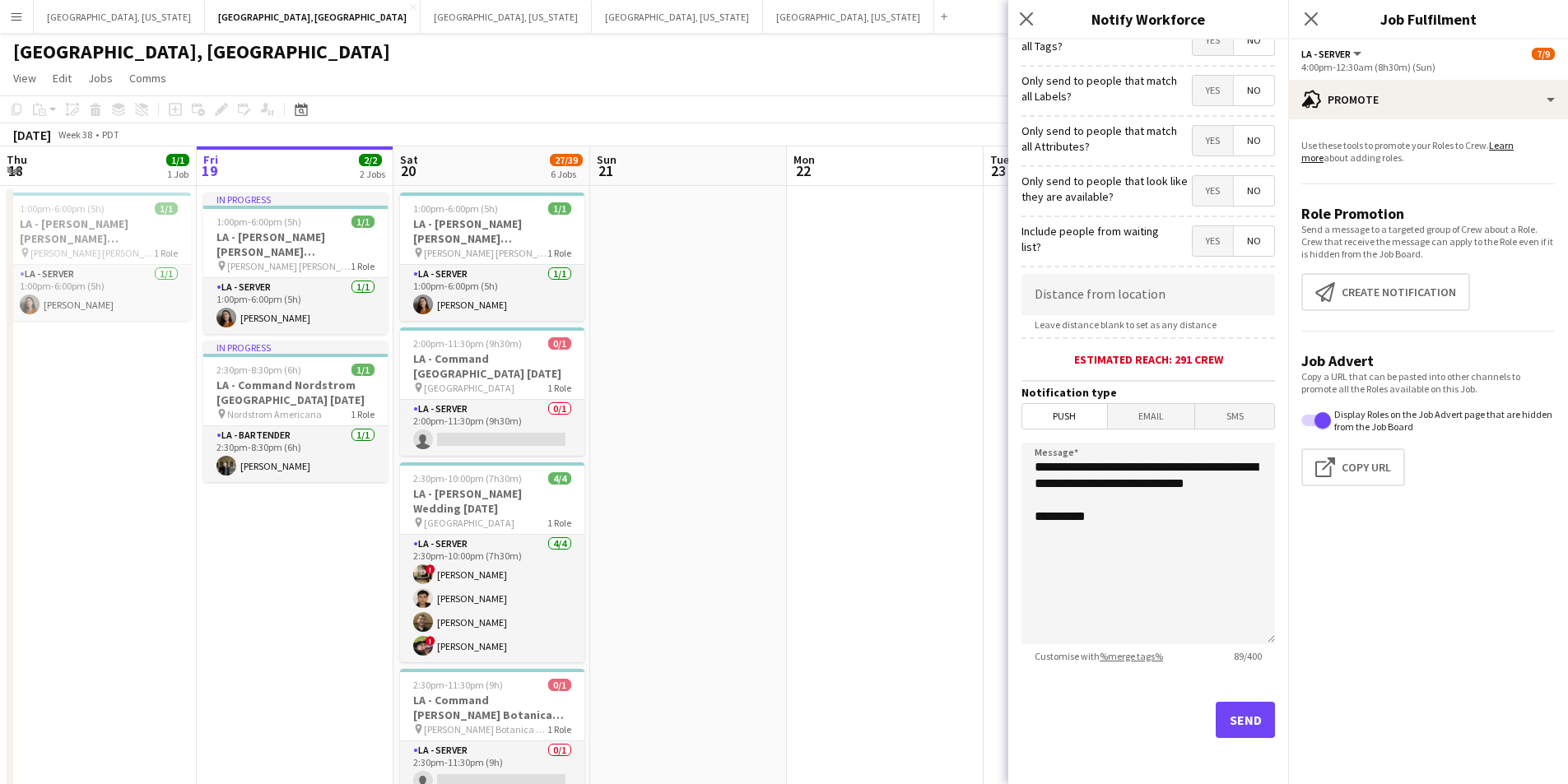
click at [1146, 416] on span "Email" at bounding box center [1152, 416] width 87 height 25
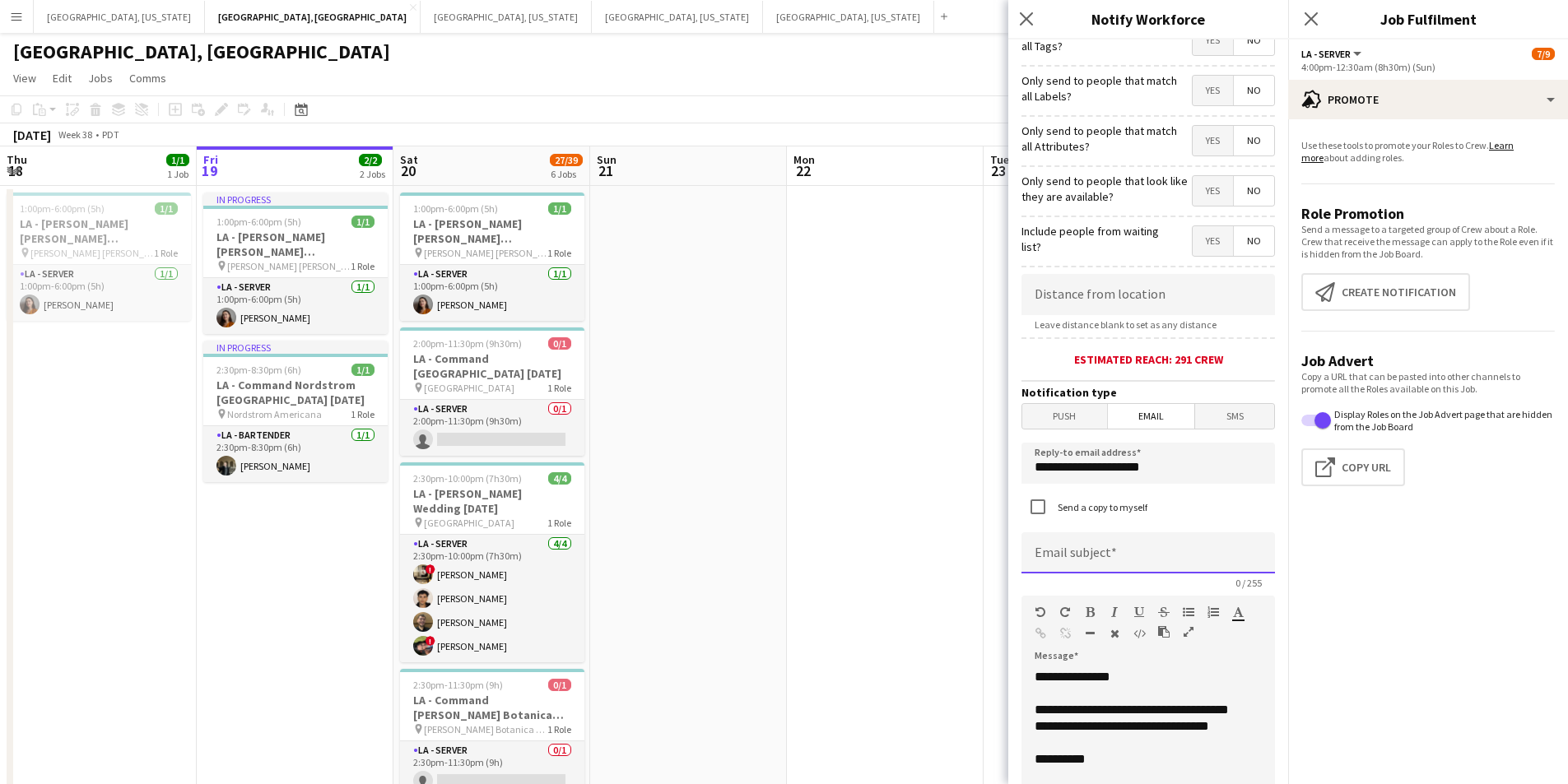
click at [1129, 550] on input at bounding box center [1148, 553] width 254 height 42
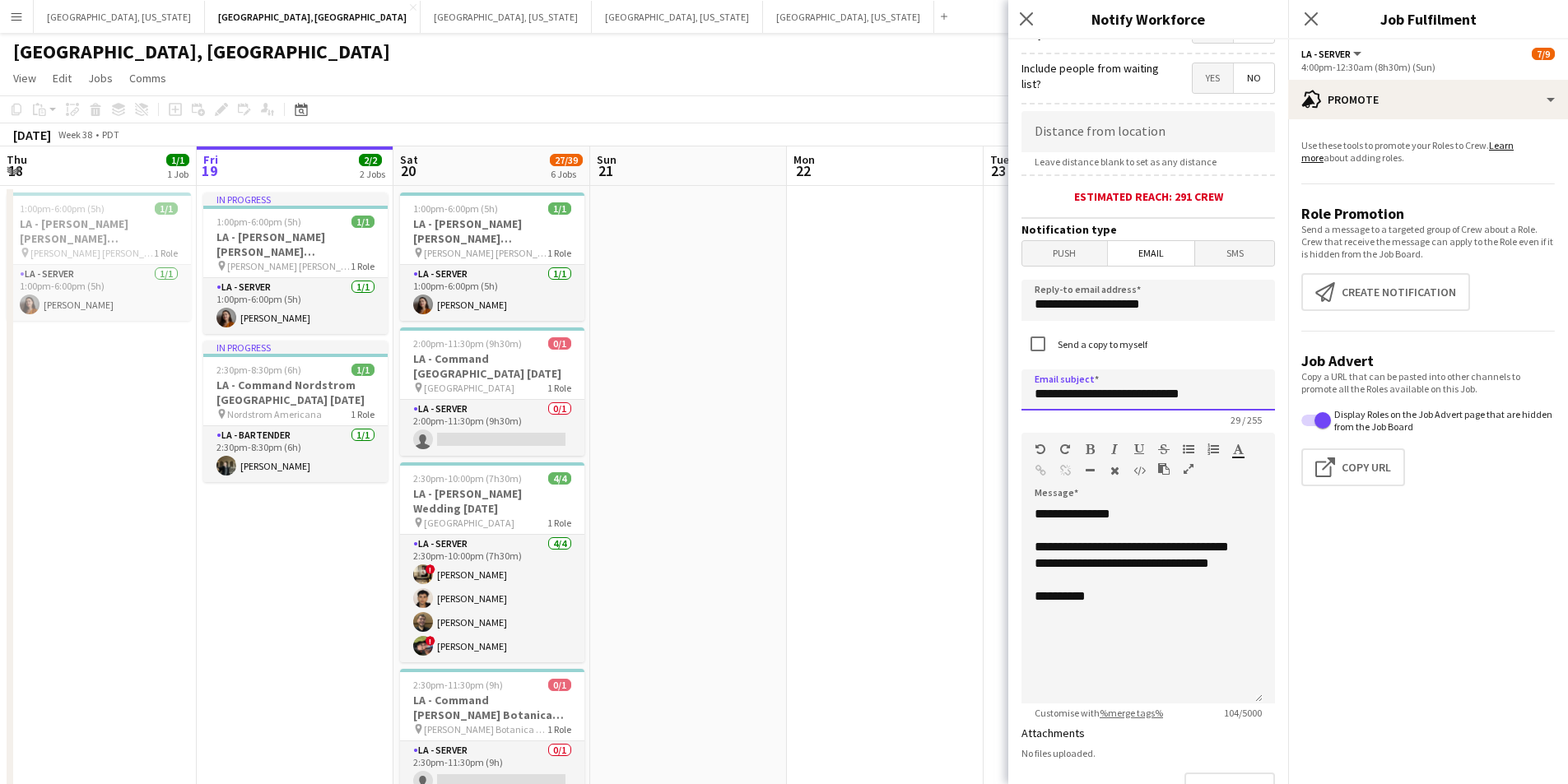
scroll to position [574, 0]
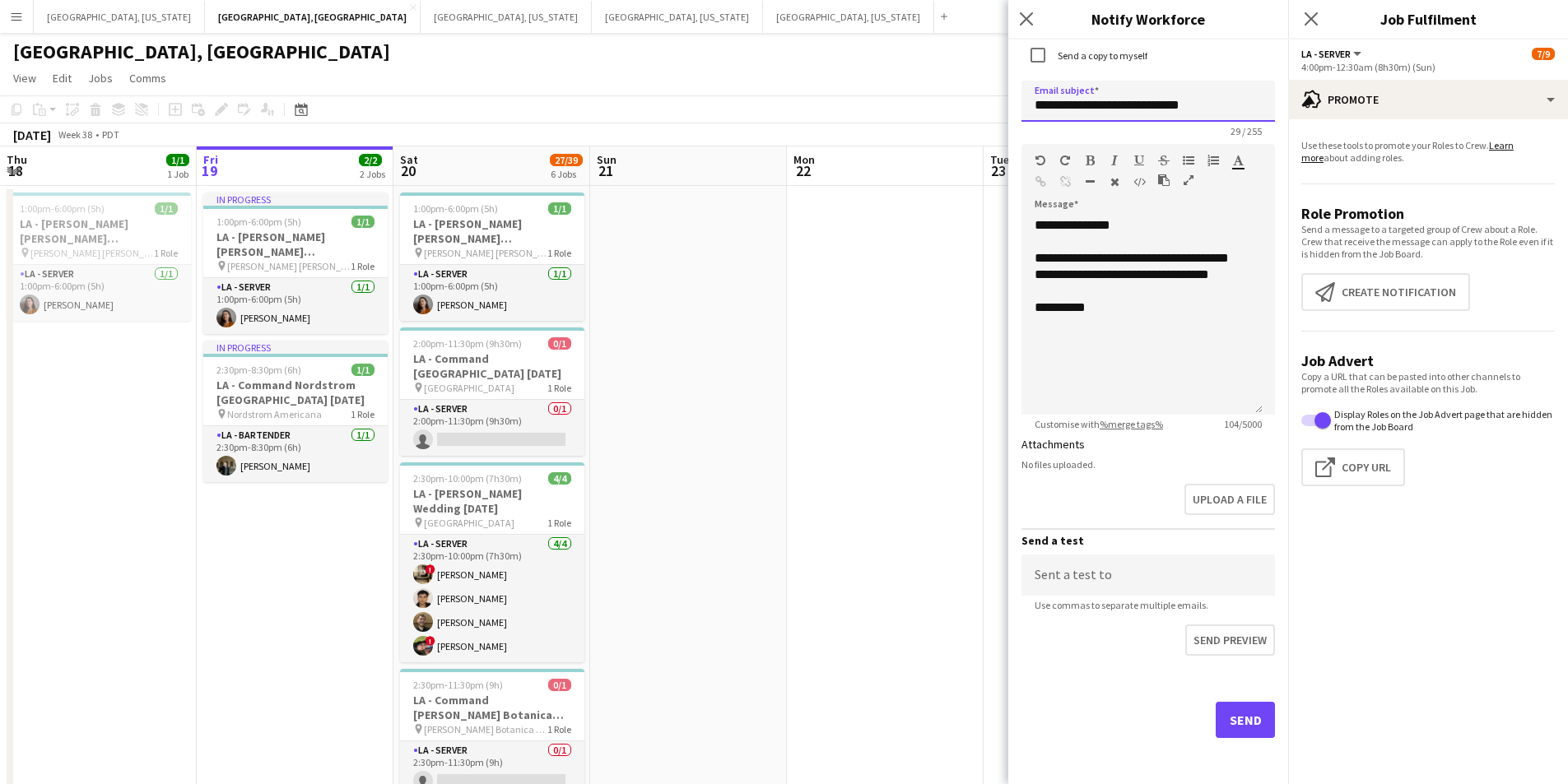
type input "**********"
click at [1237, 722] on button "Send" at bounding box center [1245, 720] width 59 height 36
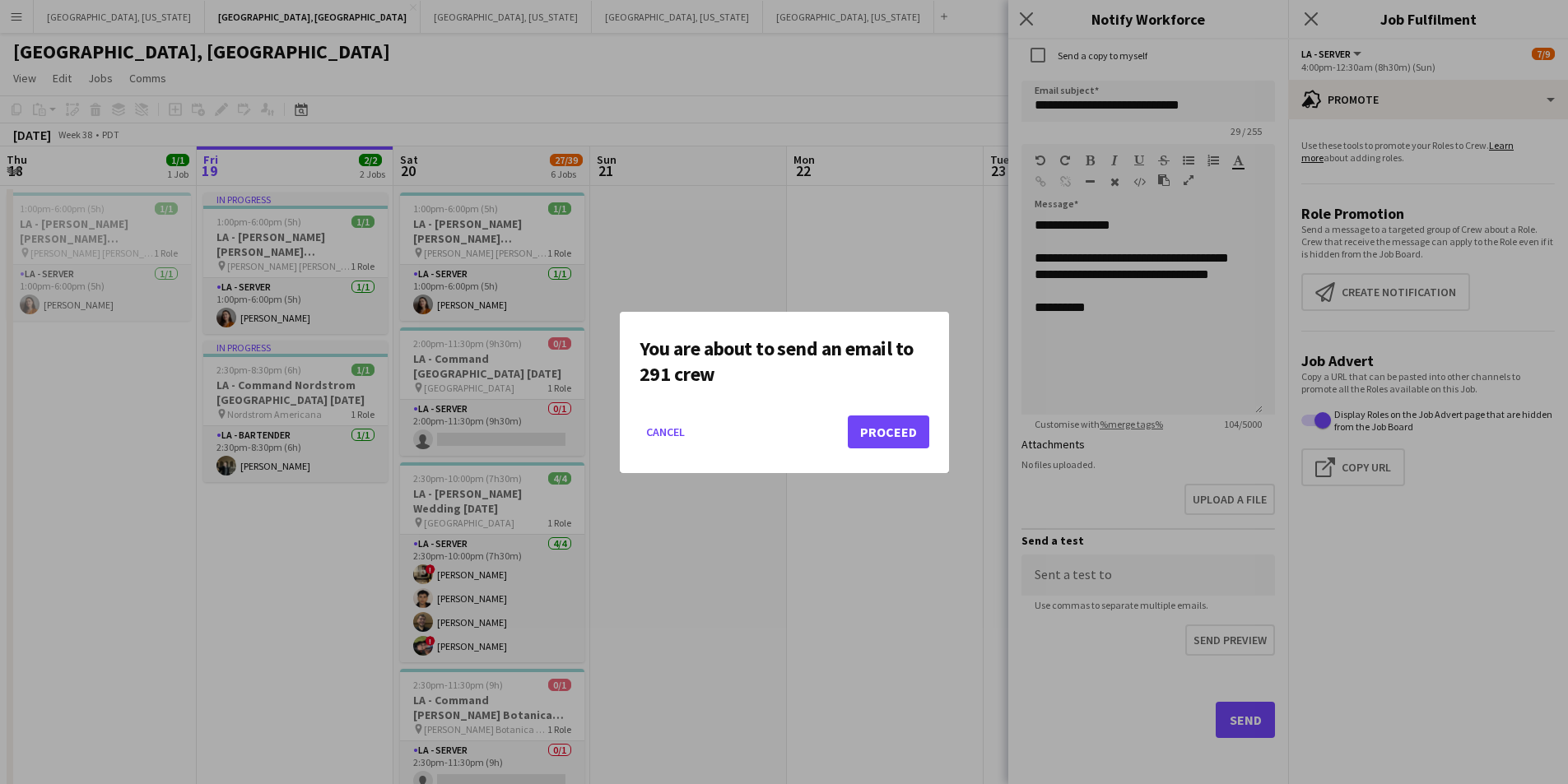
click at [885, 412] on mat-dialog-actions "Cancel Proceed" at bounding box center [784, 438] width 290 height 70
click at [902, 424] on button "Proceed" at bounding box center [888, 431] width 81 height 33
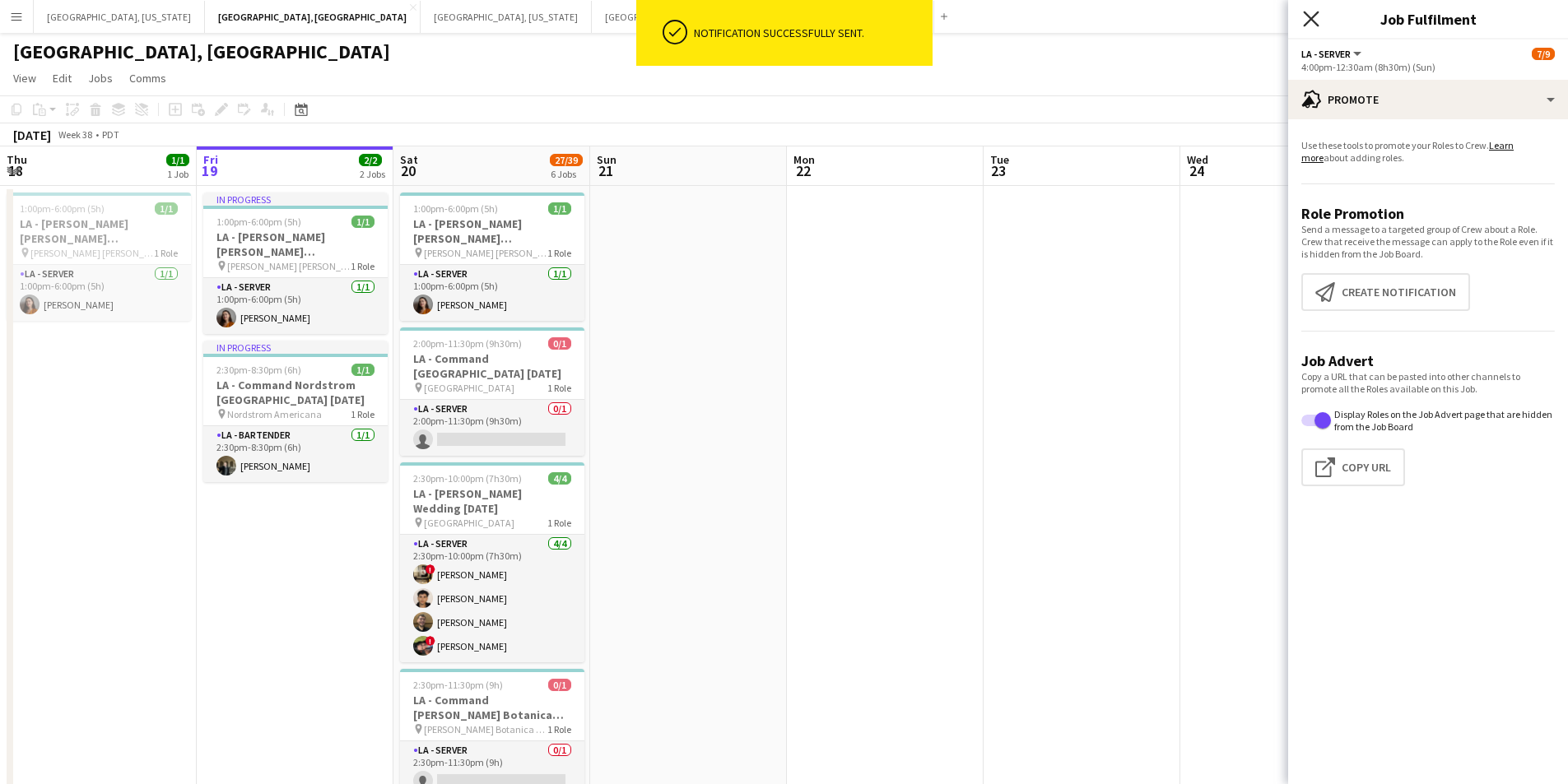
click at [1309, 25] on icon "Close pop-in" at bounding box center [1311, 18] width 16 height 16
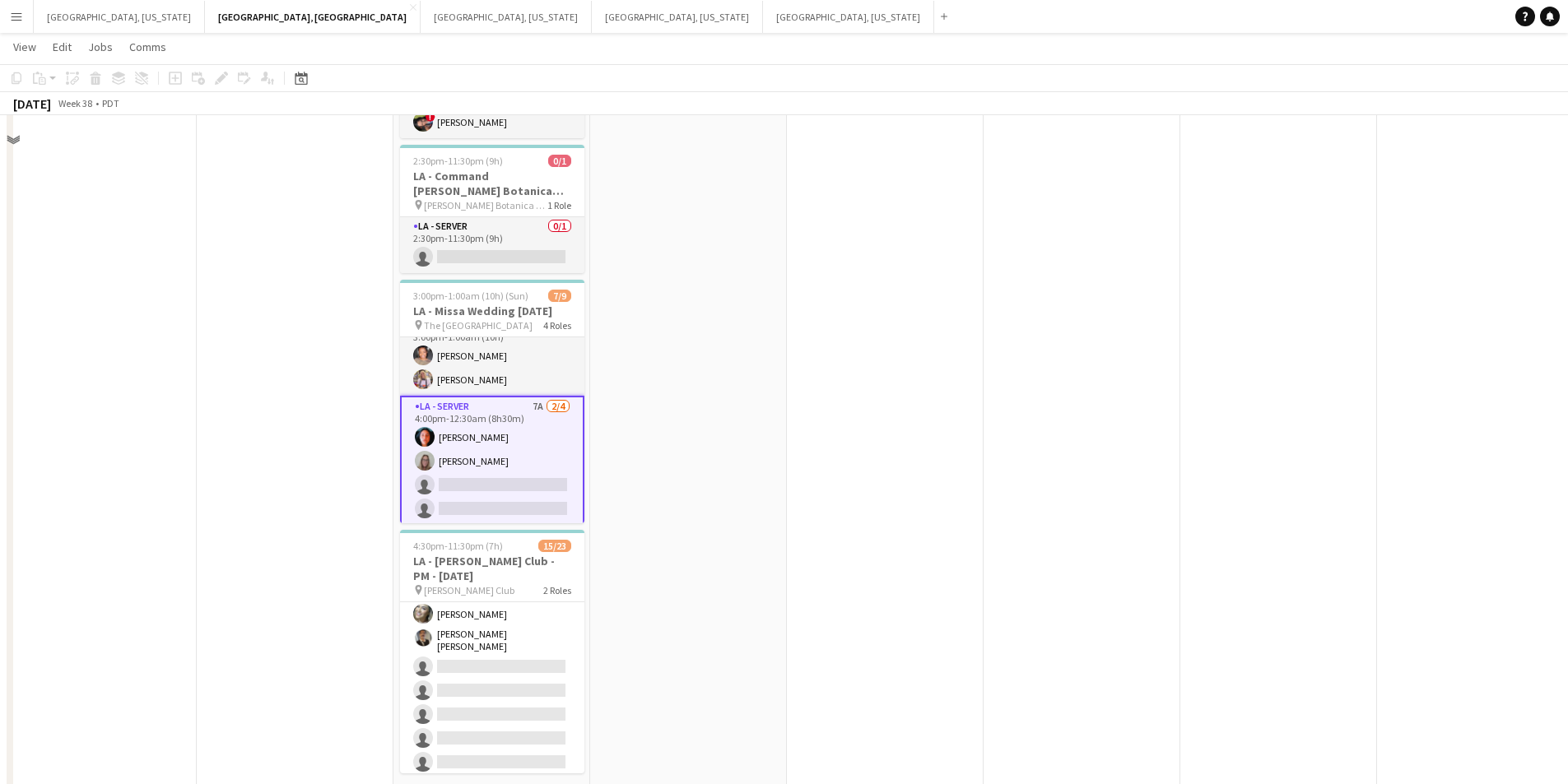
scroll to position [550, 0]
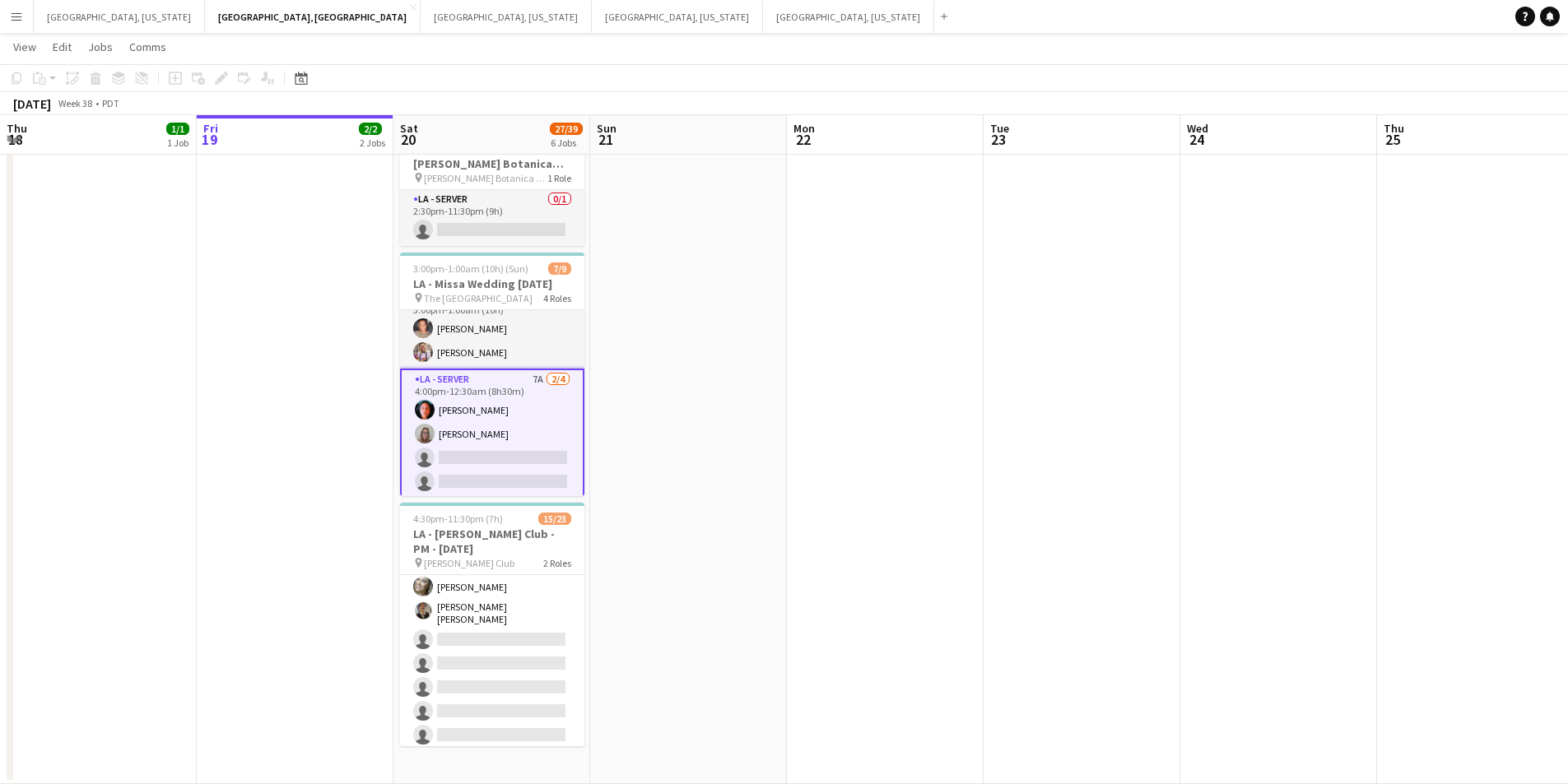
click at [533, 381] on app-card-role "LA - Server 7A 2/4 4:00pm-12:30am (8h30m) Jessica Garcia randee martins single-…" at bounding box center [492, 434] width 184 height 131
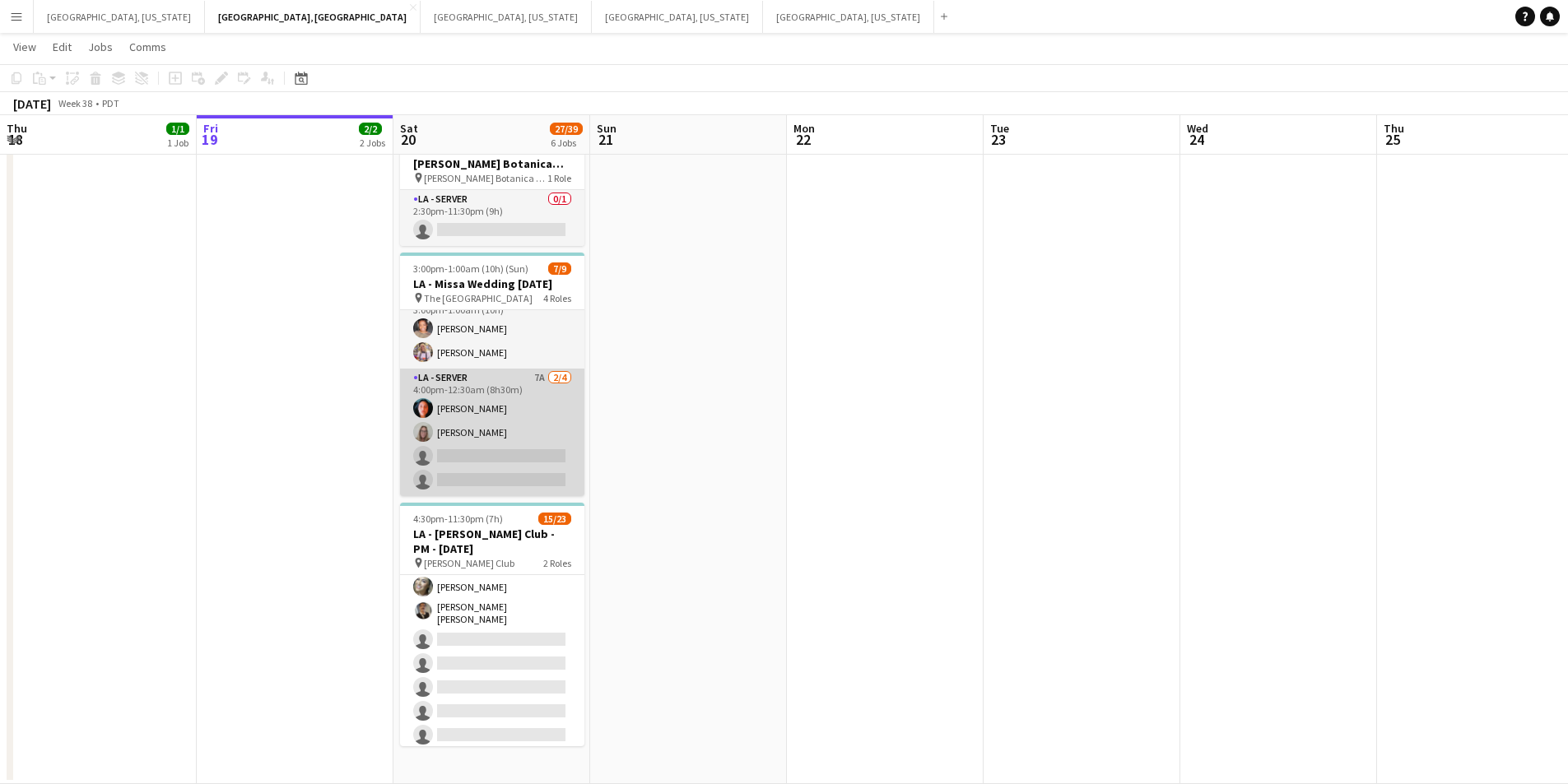
drag, startPoint x: 435, startPoint y: 483, endPoint x: 558, endPoint y: 469, distance: 123.8
click at [437, 483] on app-card-role "LA - Server 7A 2/4 4:00pm-12:30am (8h30m) Jessica Garcia randee martins single-…" at bounding box center [492, 432] width 184 height 127
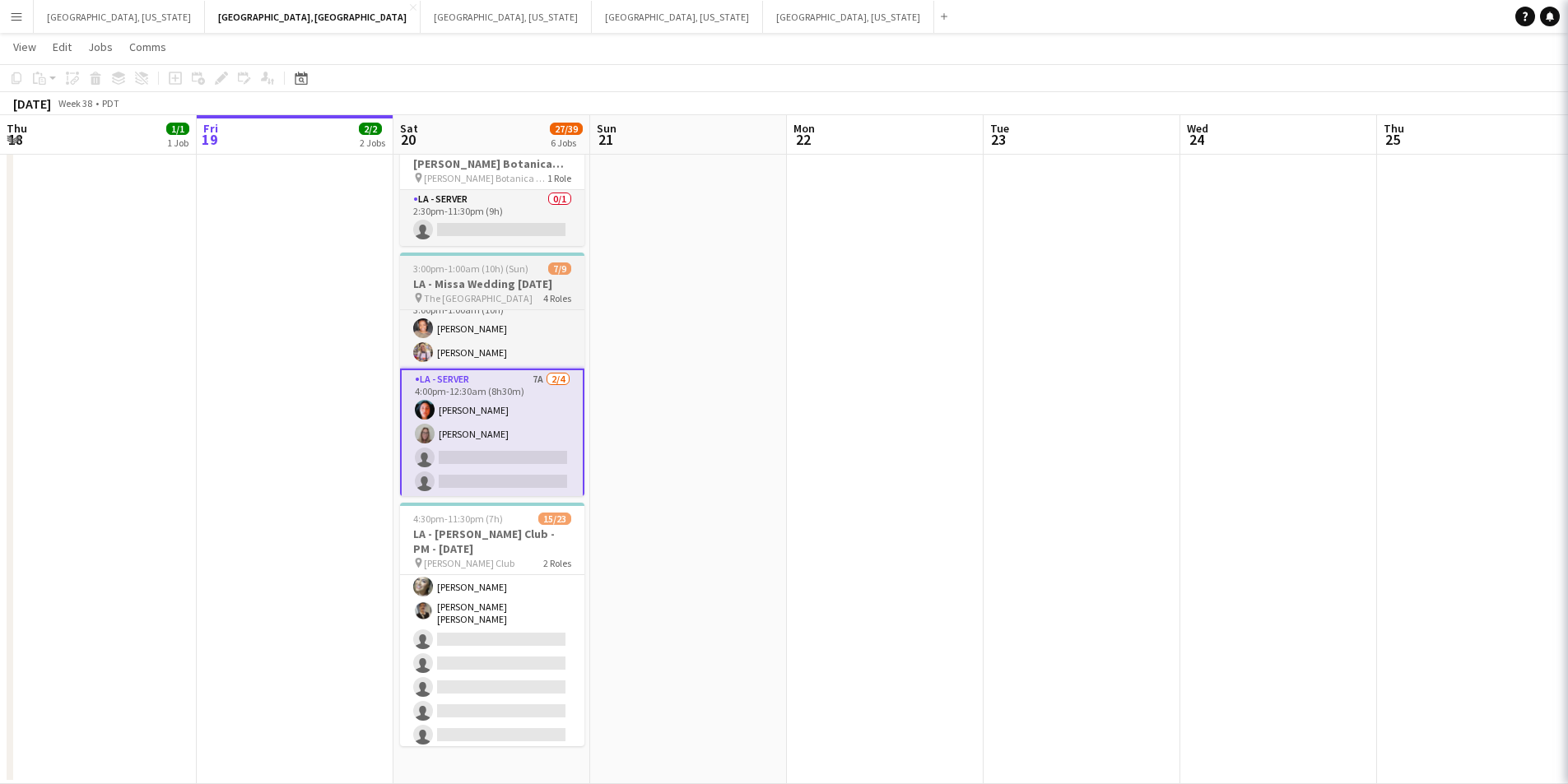
scroll to position [0, 392]
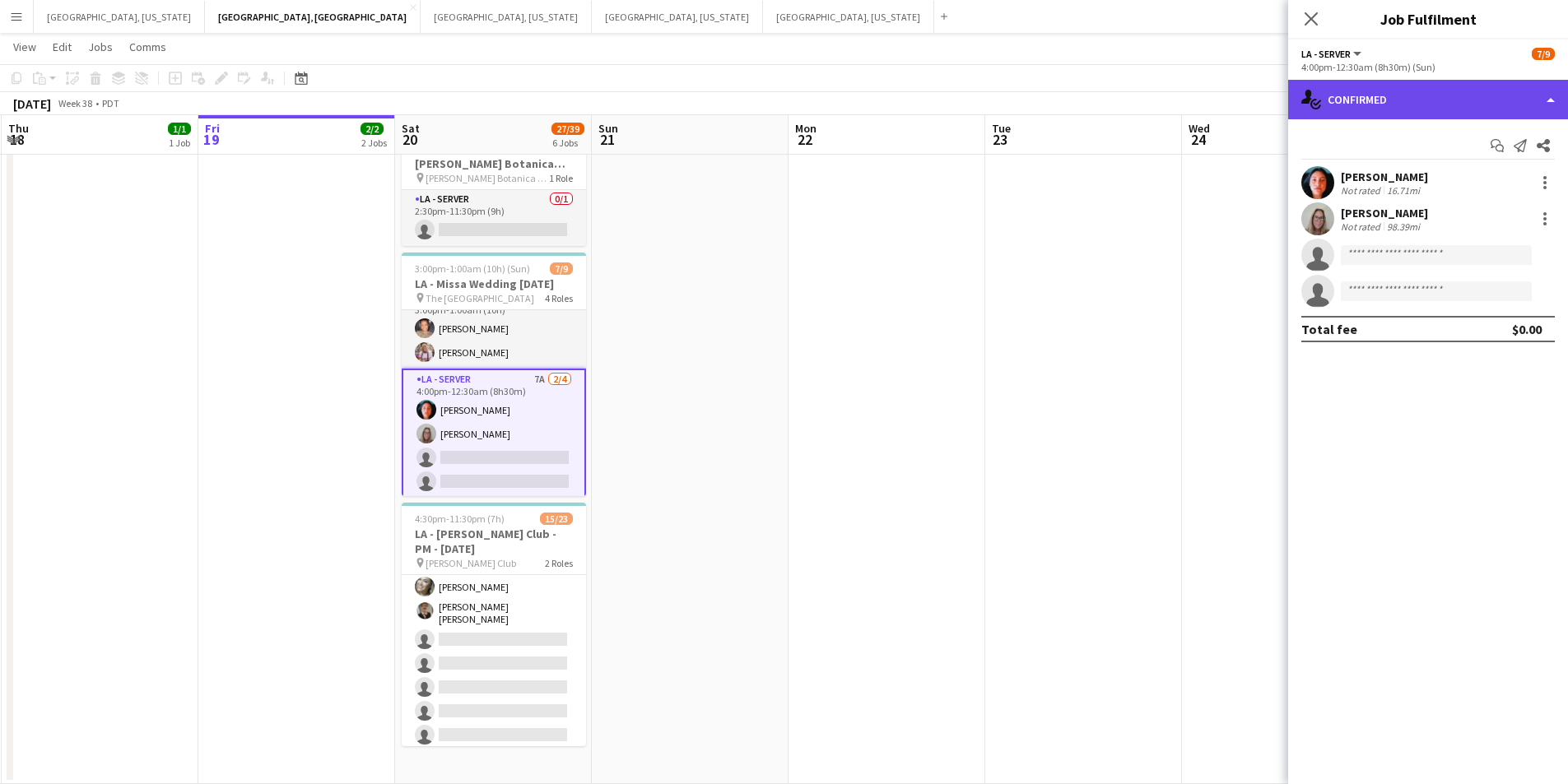
click at [1548, 93] on div "single-neutral-actions-check-2 Confirmed" at bounding box center [1428, 100] width 280 height 40
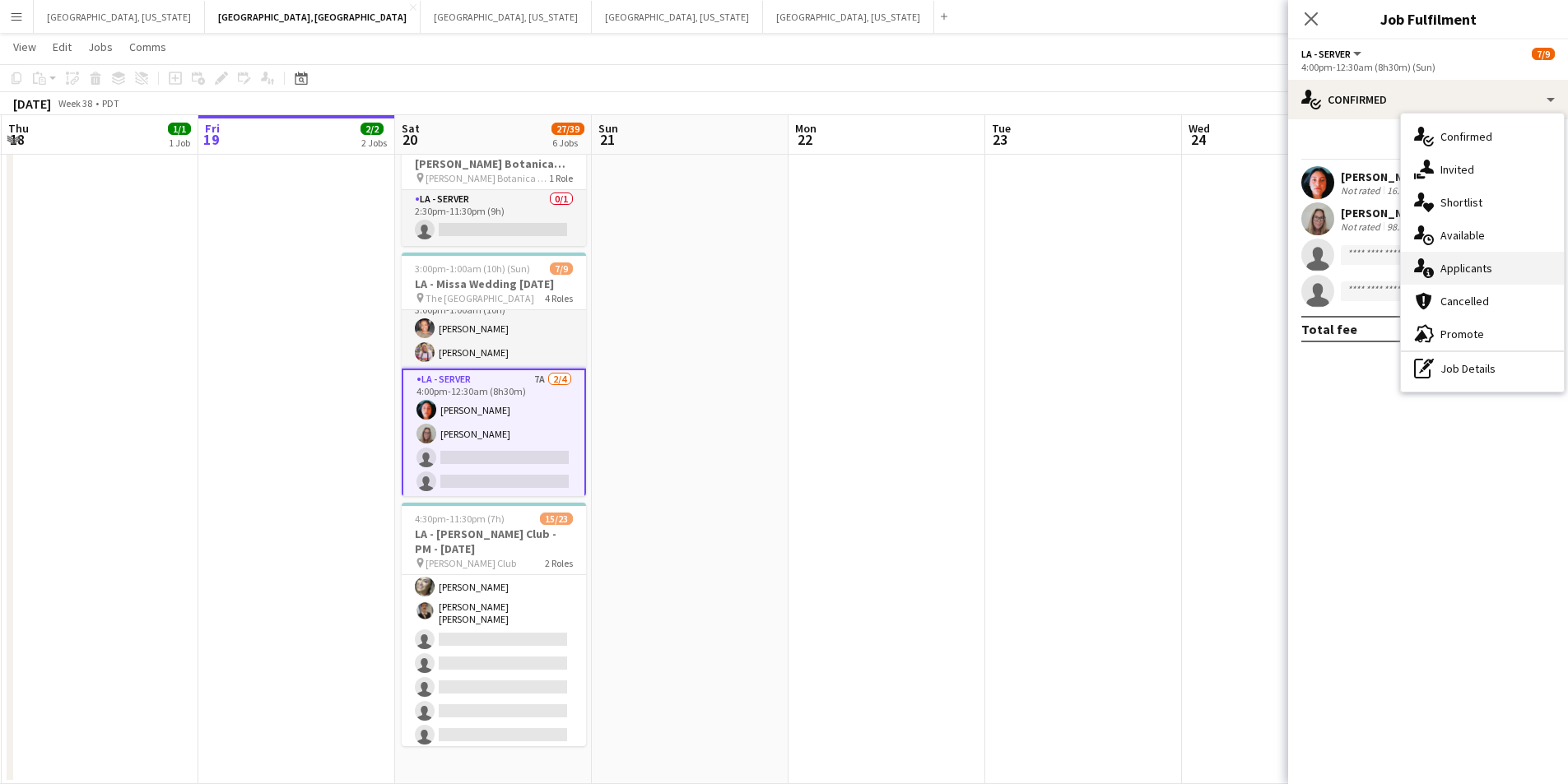
click at [1495, 268] on div "single-neutral-actions-information Applicants" at bounding box center [1482, 268] width 163 height 33
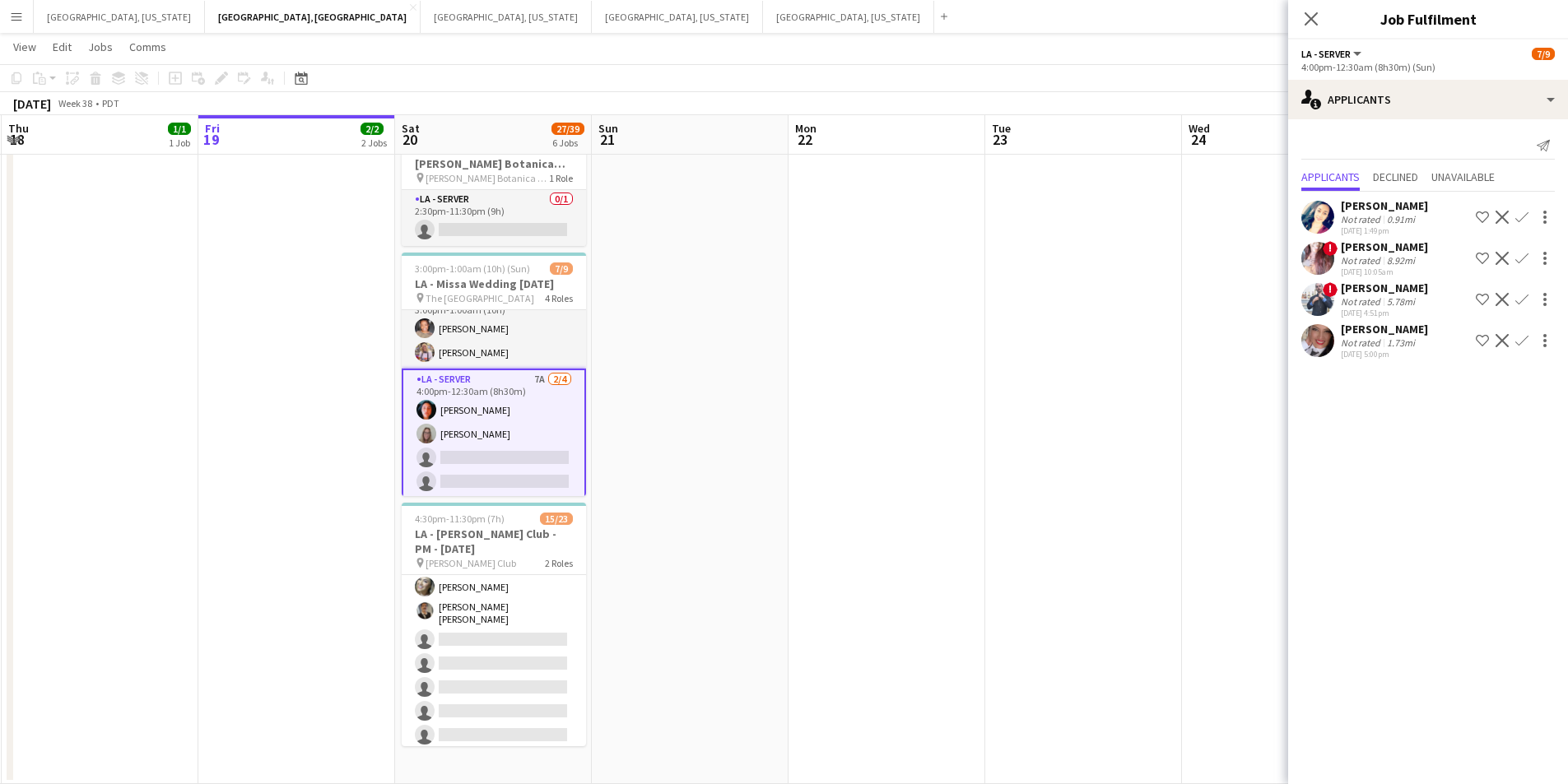
click at [1505, 305] on app-icon "Decline" at bounding box center [1503, 299] width 13 height 13
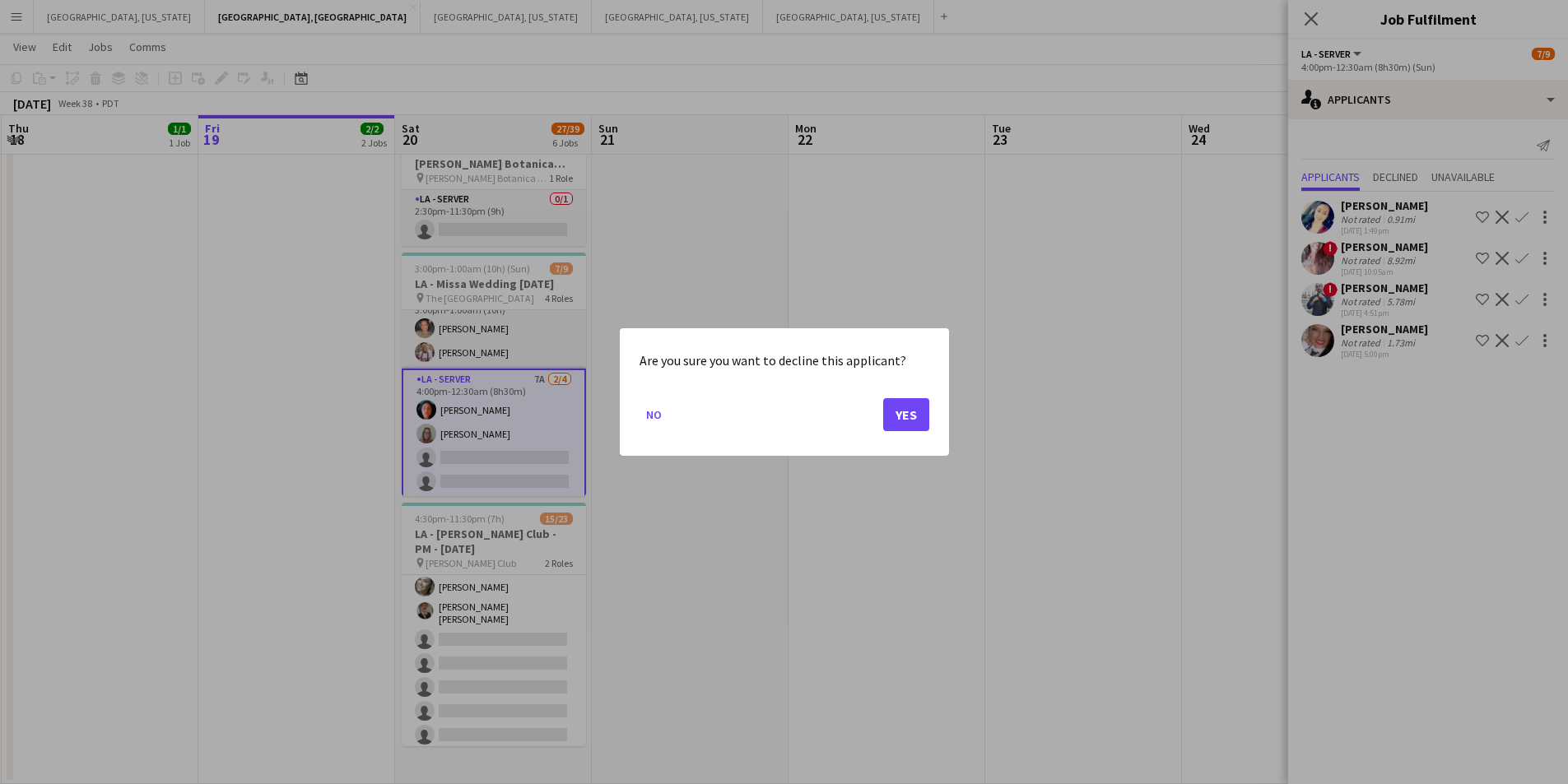
scroll to position [0, 0]
click at [911, 416] on button "Yes" at bounding box center [906, 414] width 46 height 33
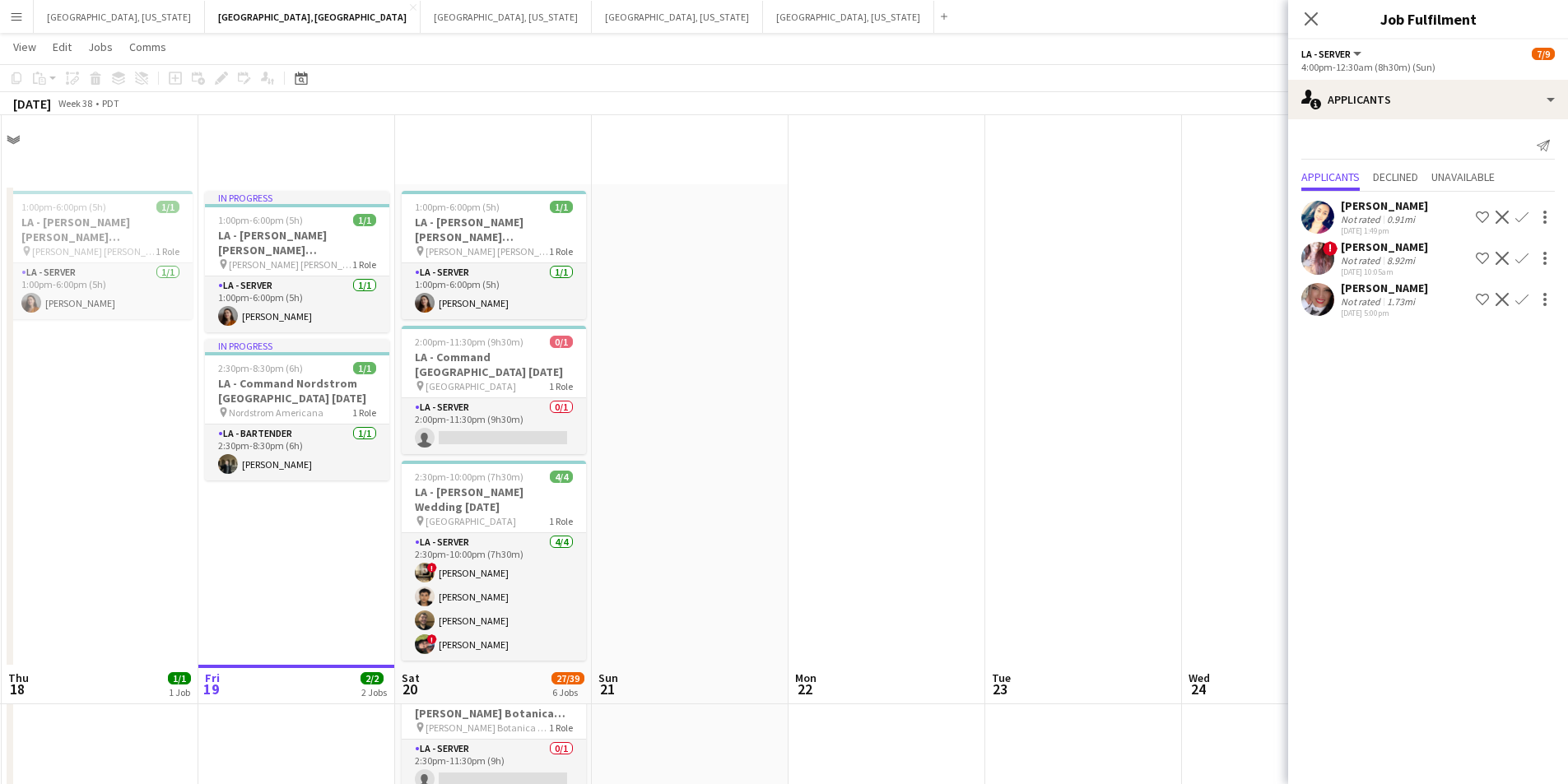
scroll to position [550, 0]
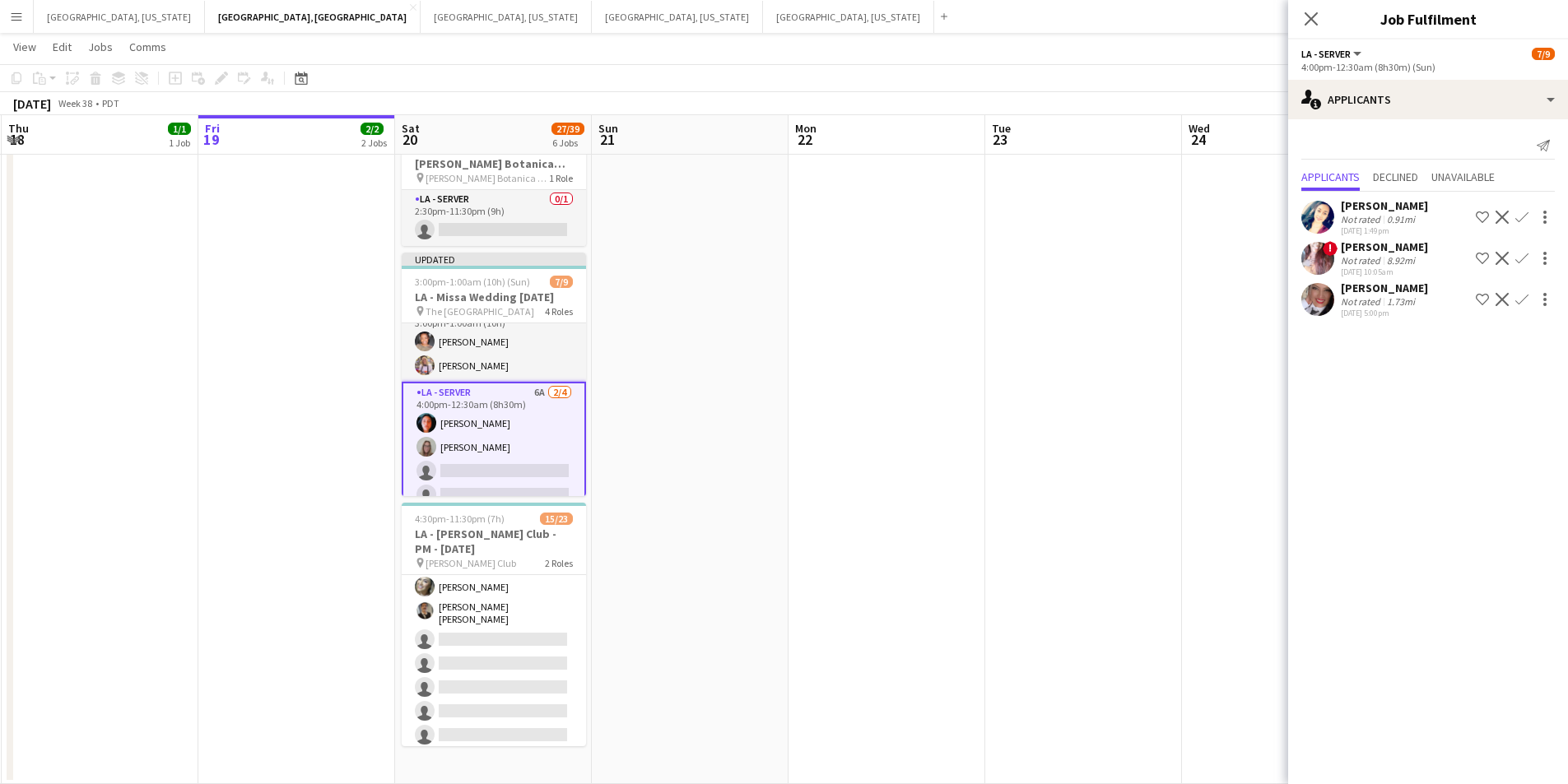
click at [1509, 300] on button "Decline" at bounding box center [1502, 299] width 20 height 20
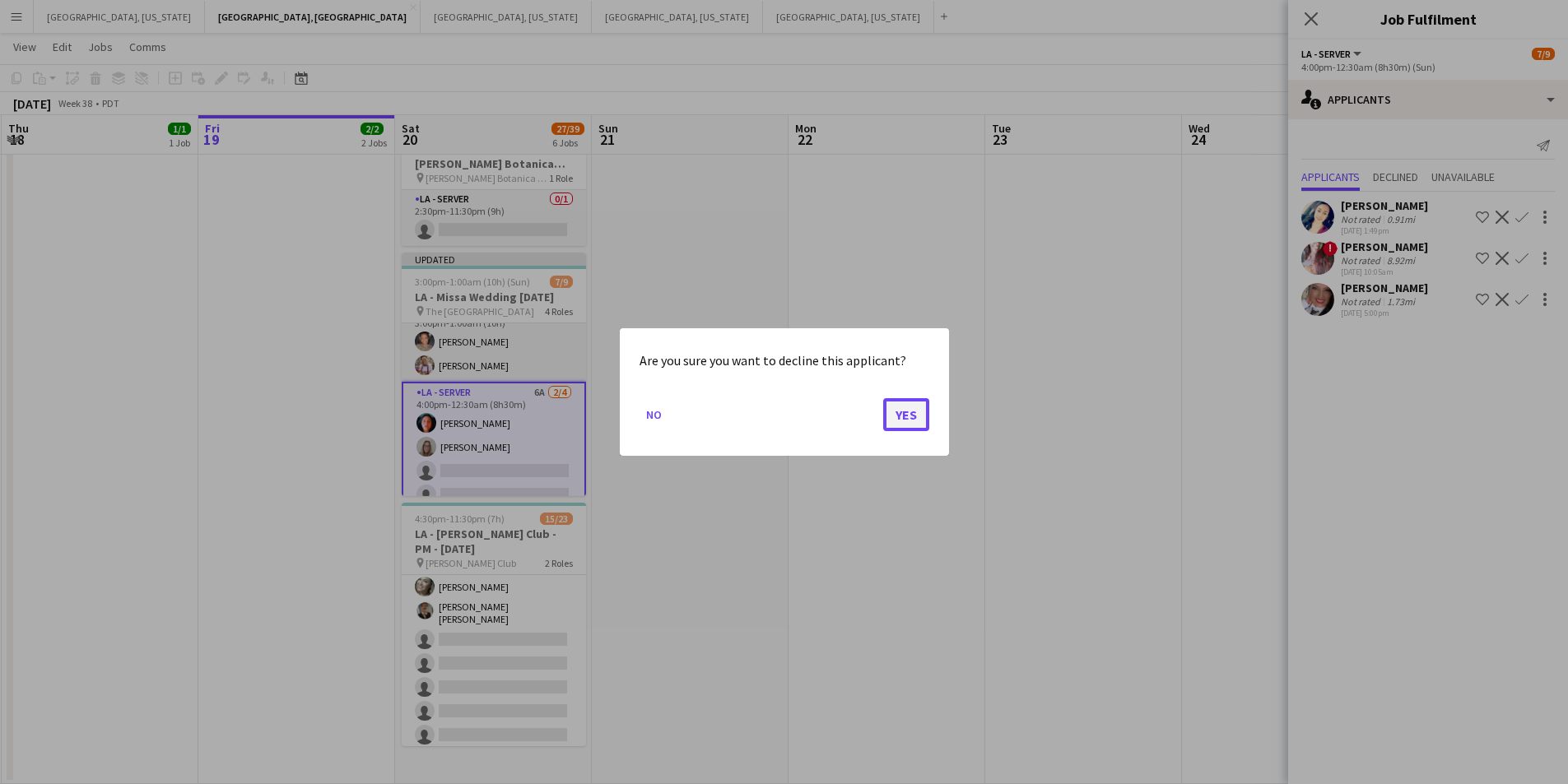
click at [894, 409] on button "Yes" at bounding box center [906, 414] width 46 height 33
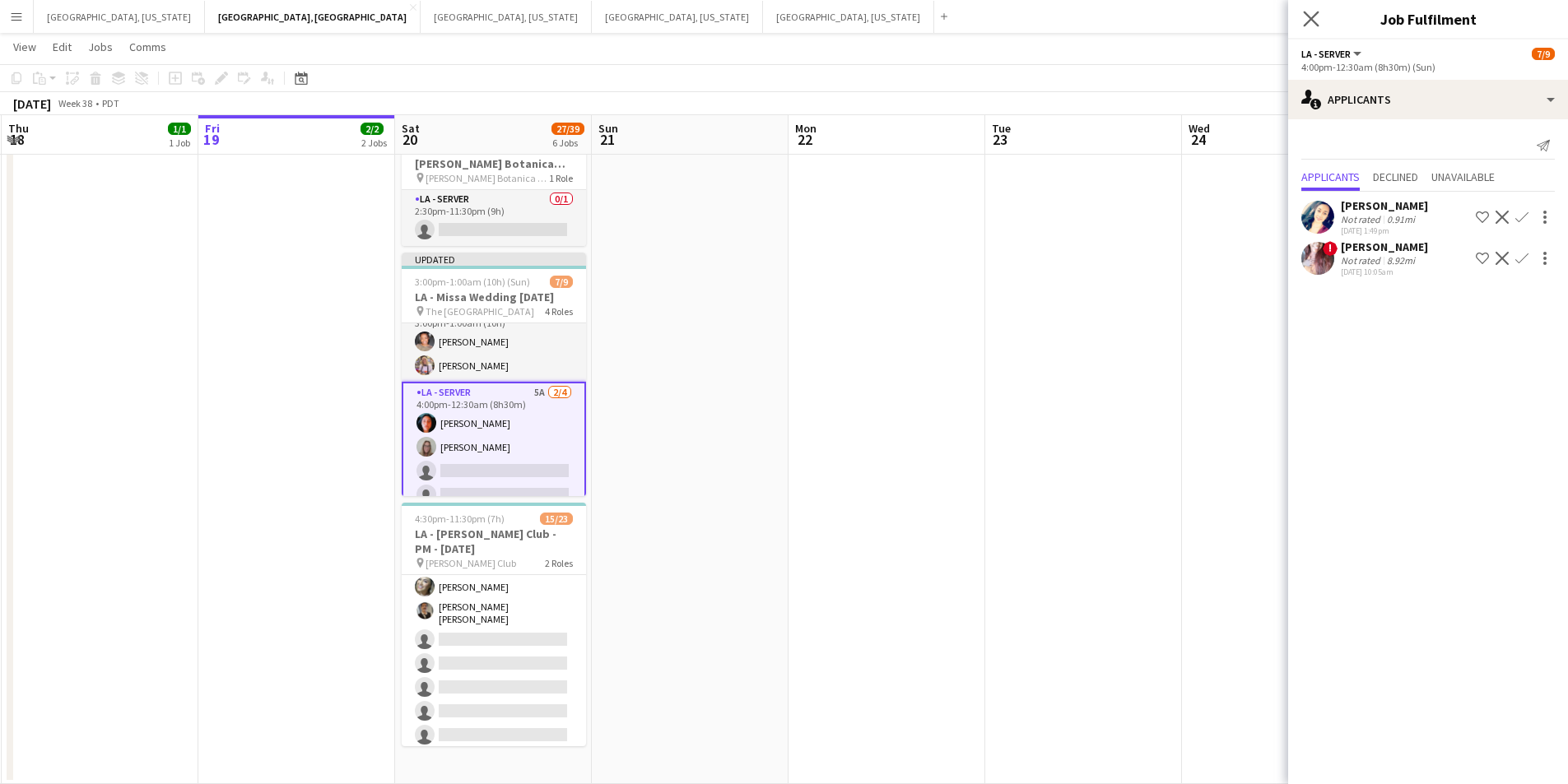
click at [1323, 8] on app-icon "Close pop-in" at bounding box center [1311, 19] width 24 height 24
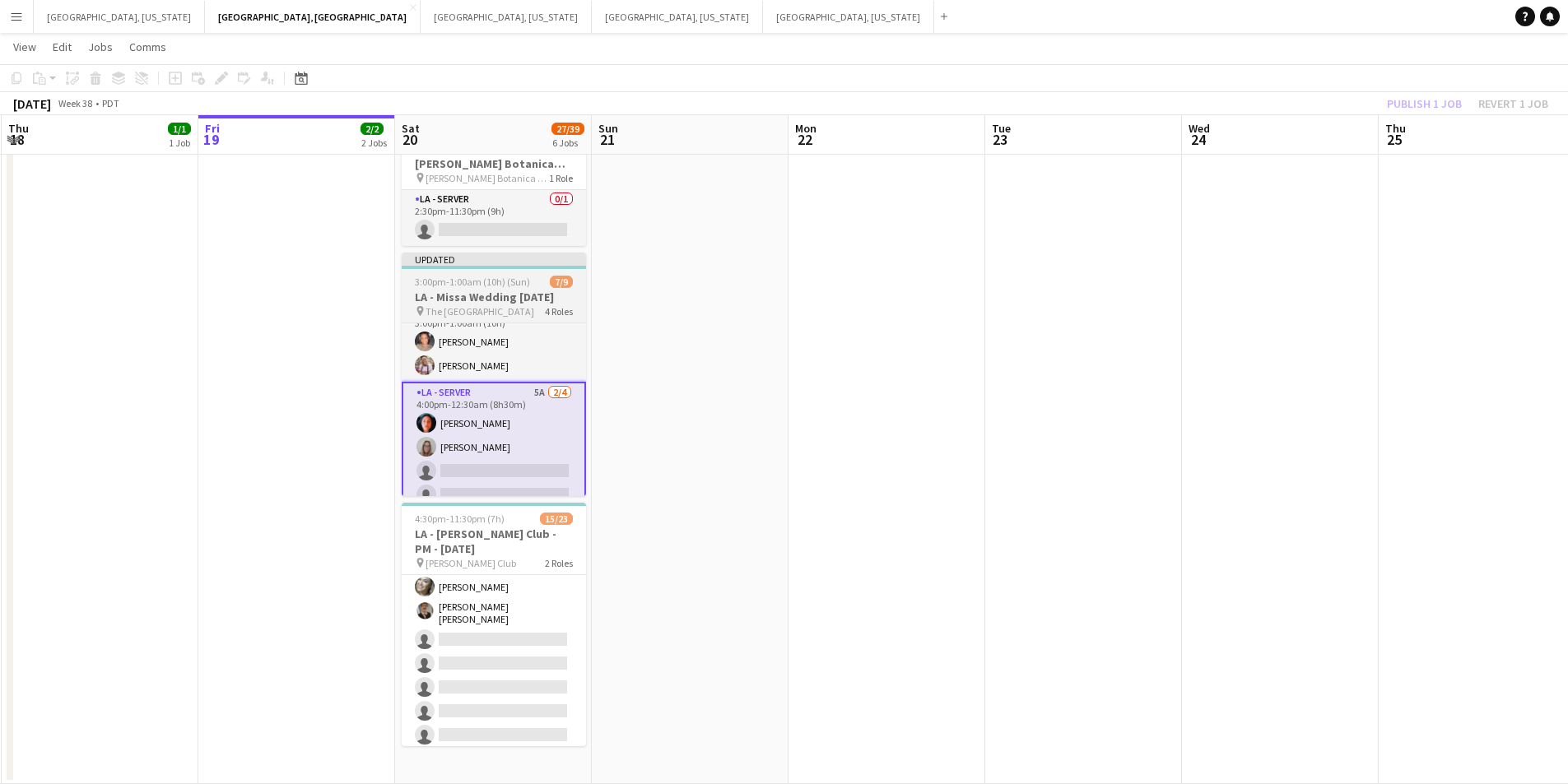
click at [567, 311] on span "4 Roles" at bounding box center [559, 311] width 28 height 12
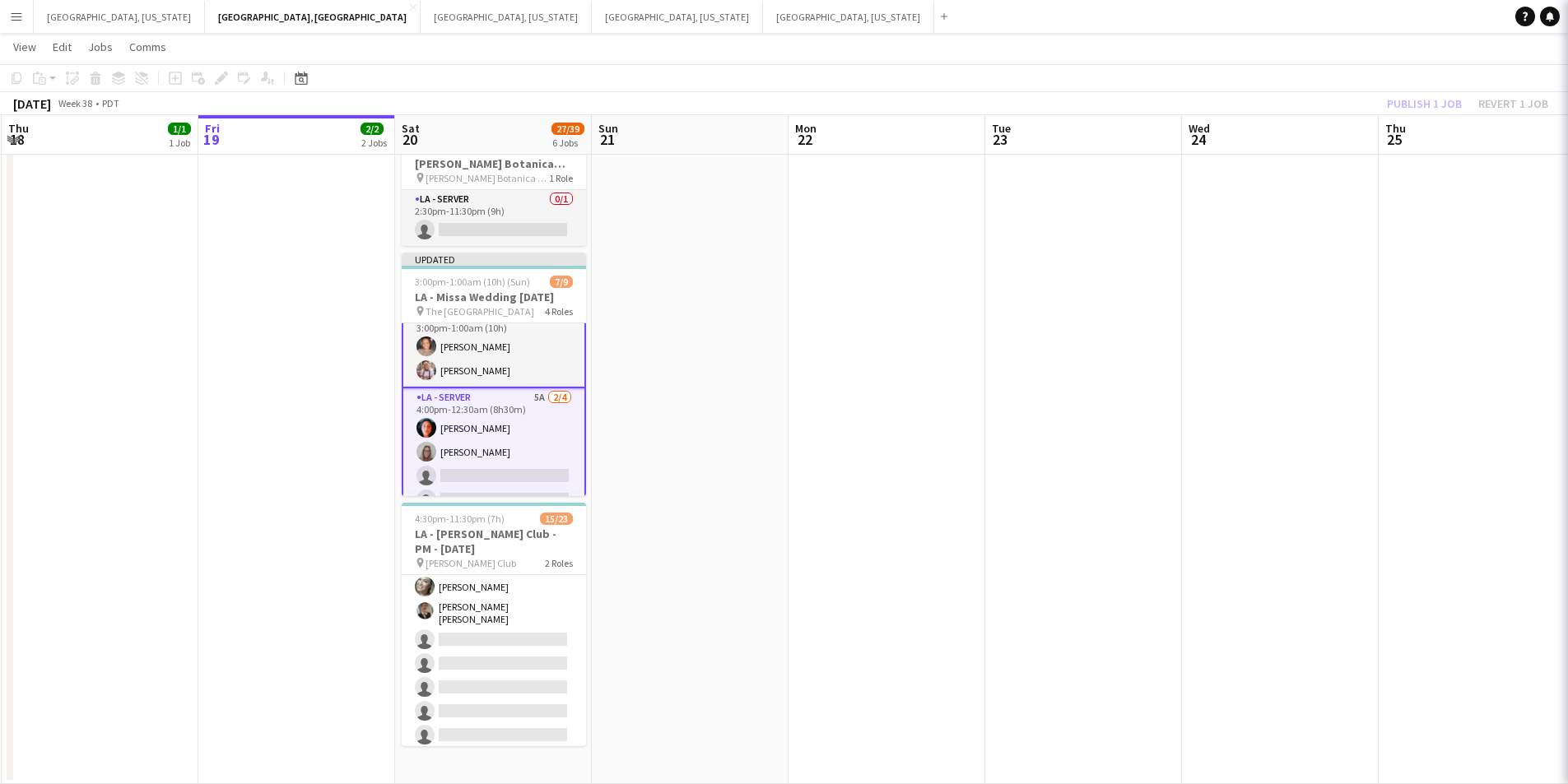
scroll to position [162, 0]
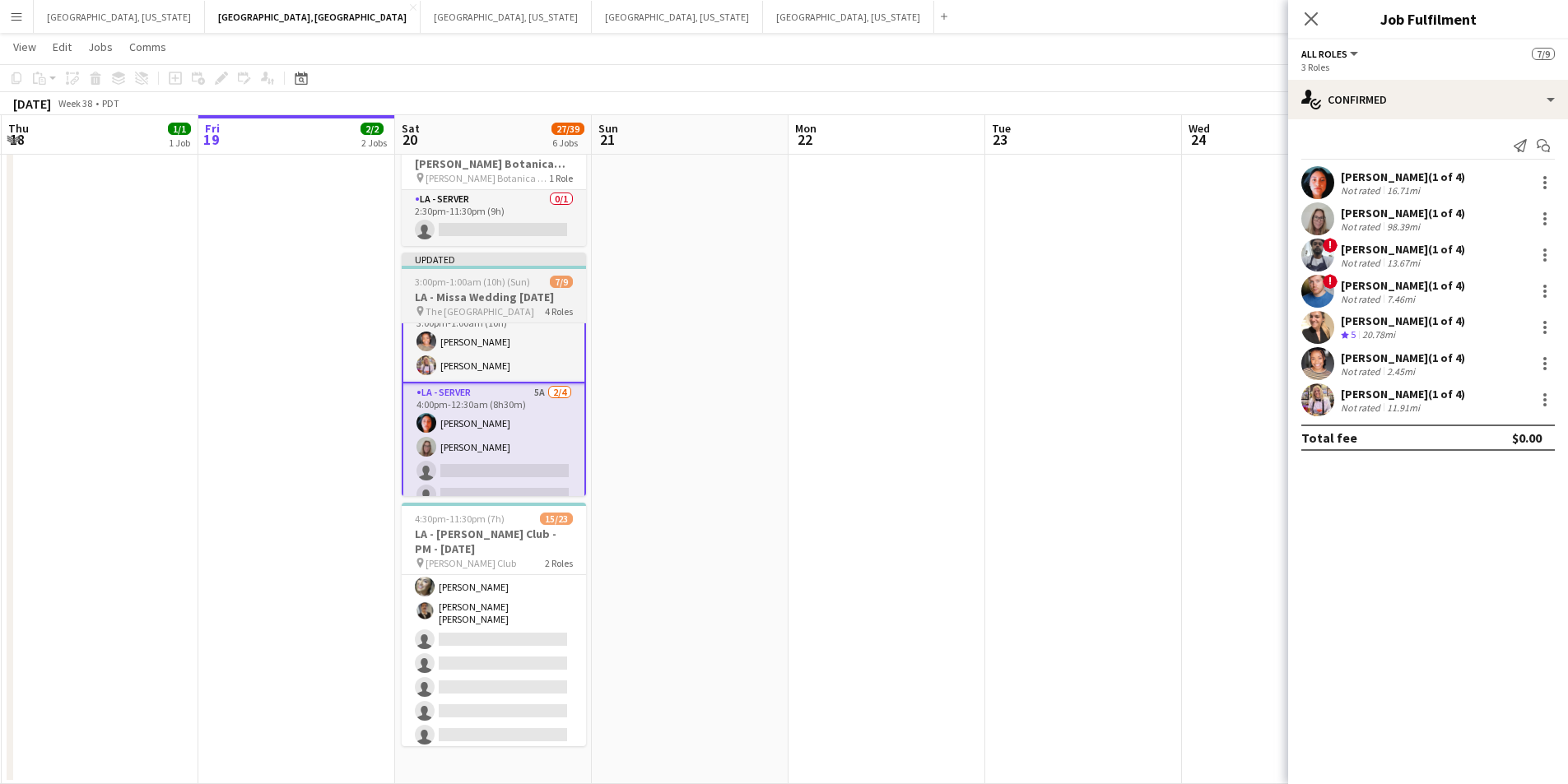
click at [512, 299] on h3 "LA - Missa Wedding [DATE]" at bounding box center [494, 297] width 184 height 15
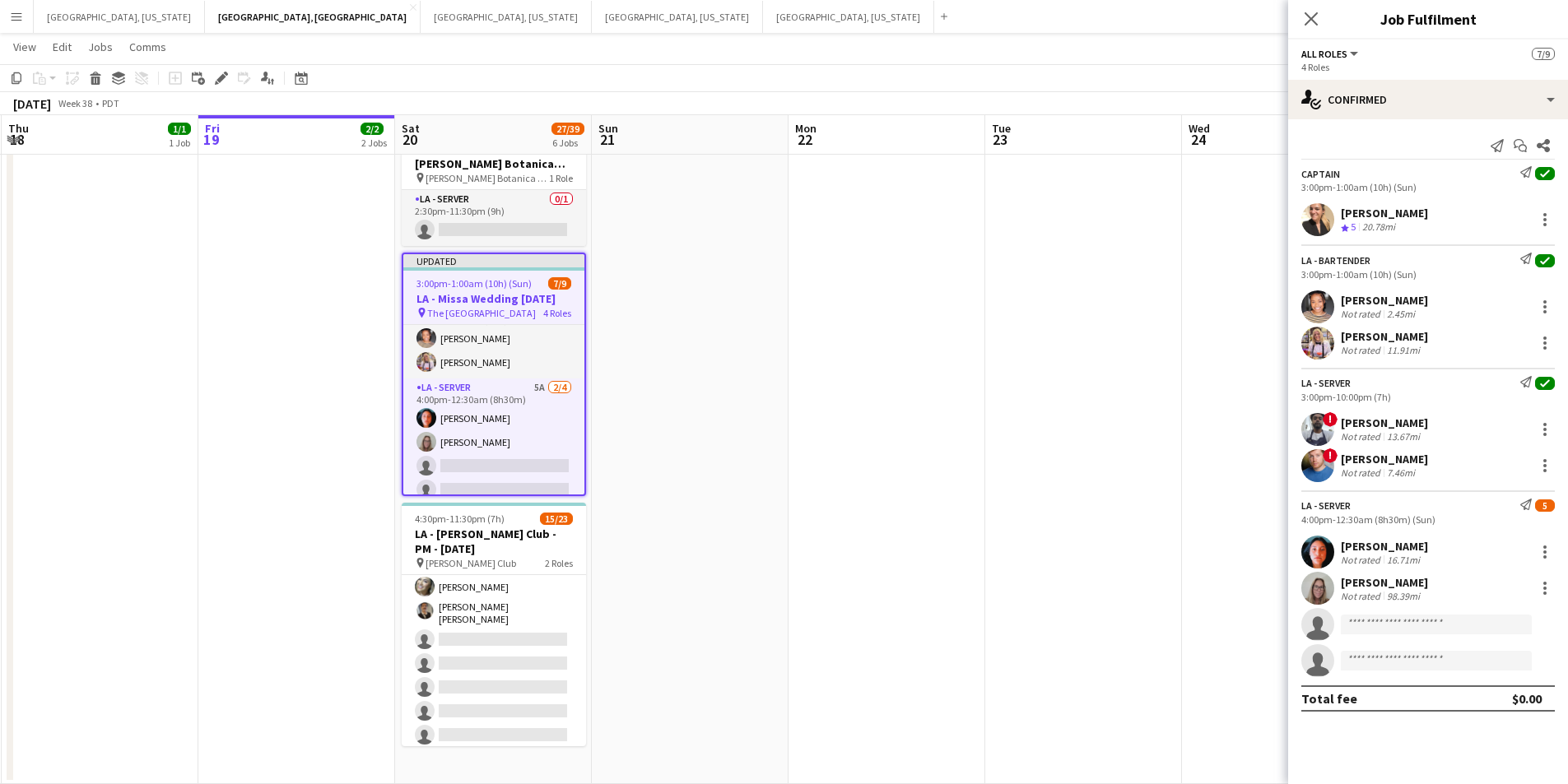
scroll to position [158, 0]
click at [1307, 16] on icon "Close pop-in" at bounding box center [1311, 18] width 16 height 16
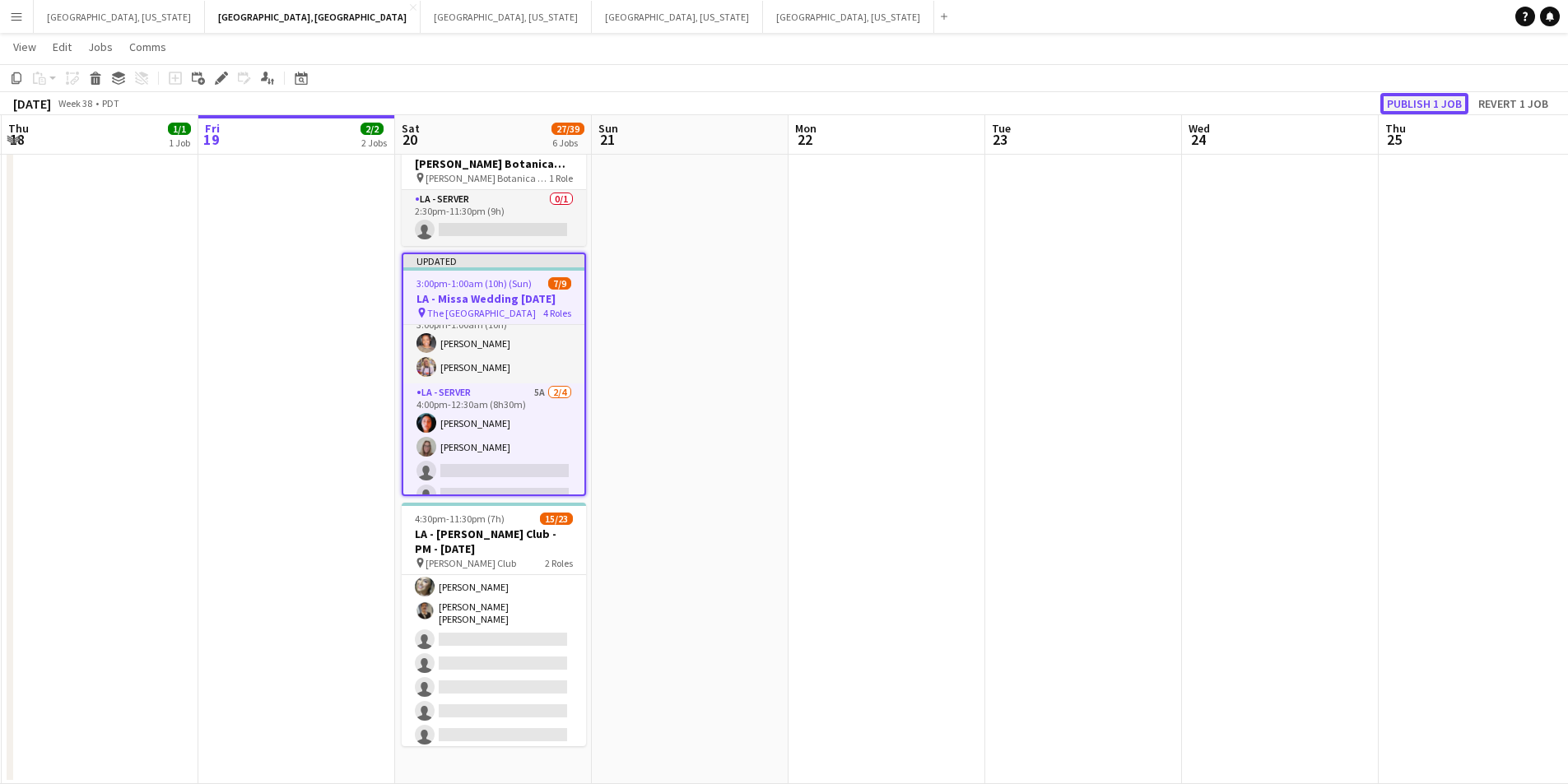
click at [1409, 107] on button "Publish 1 job" at bounding box center [1425, 104] width 88 height 22
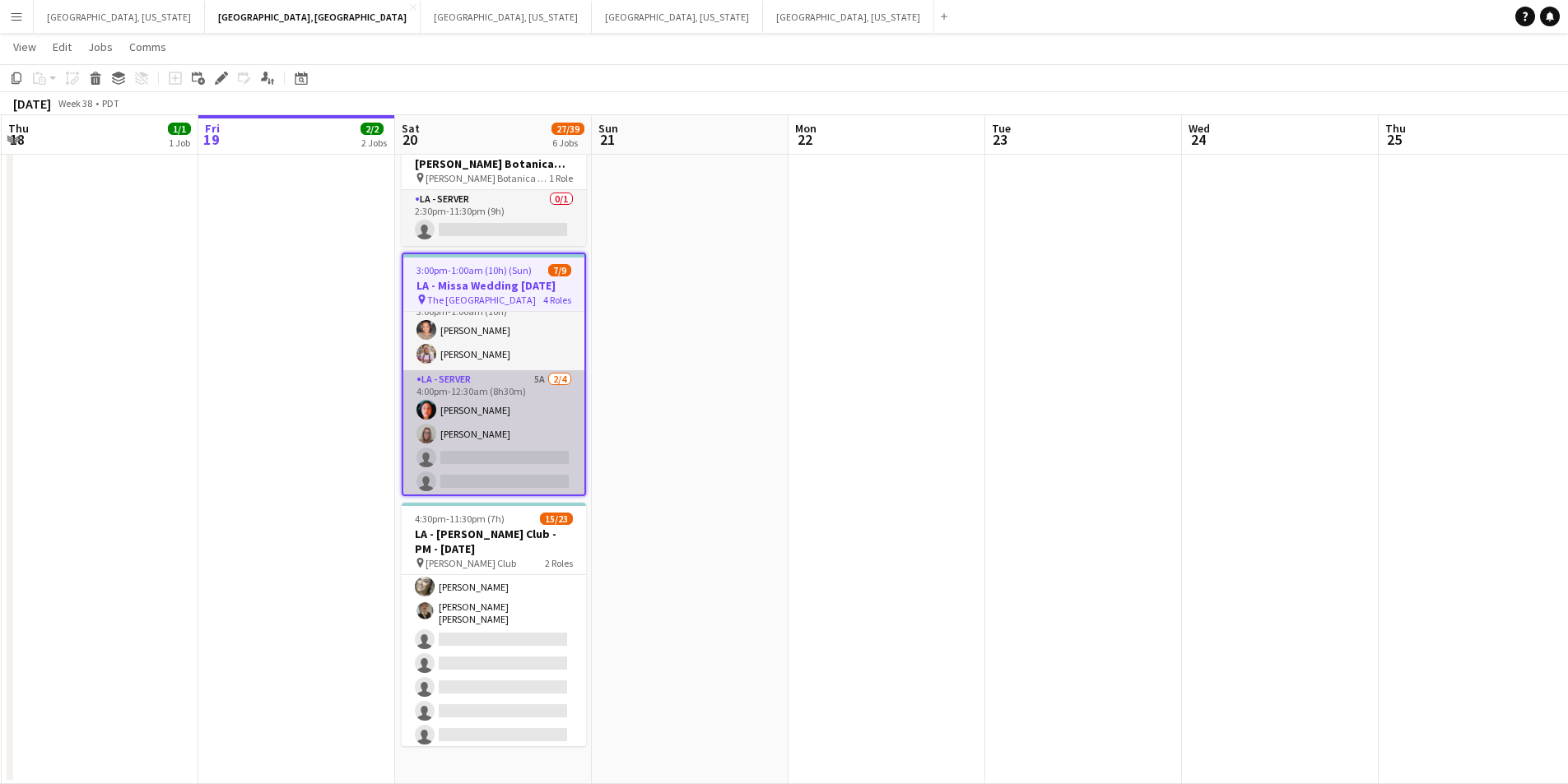
click at [524, 447] on app-card-role "LA - Server 5A [DATE] 4:00pm-12:30am (8h30m) [PERSON_NAME] [PERSON_NAME] single…" at bounding box center [494, 433] width 181 height 127
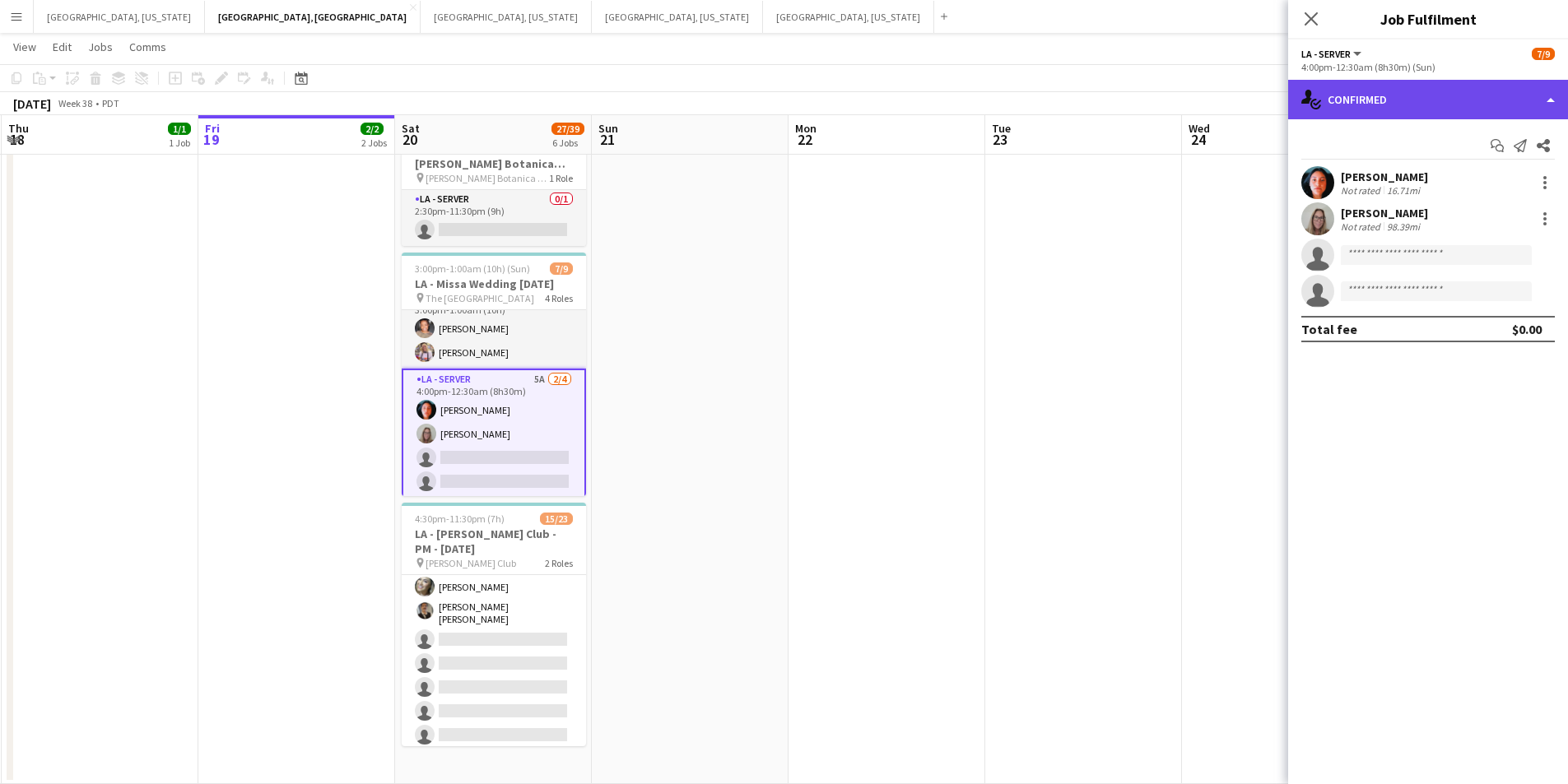
click at [1543, 100] on div "single-neutral-actions-check-2 Confirmed" at bounding box center [1428, 100] width 280 height 40
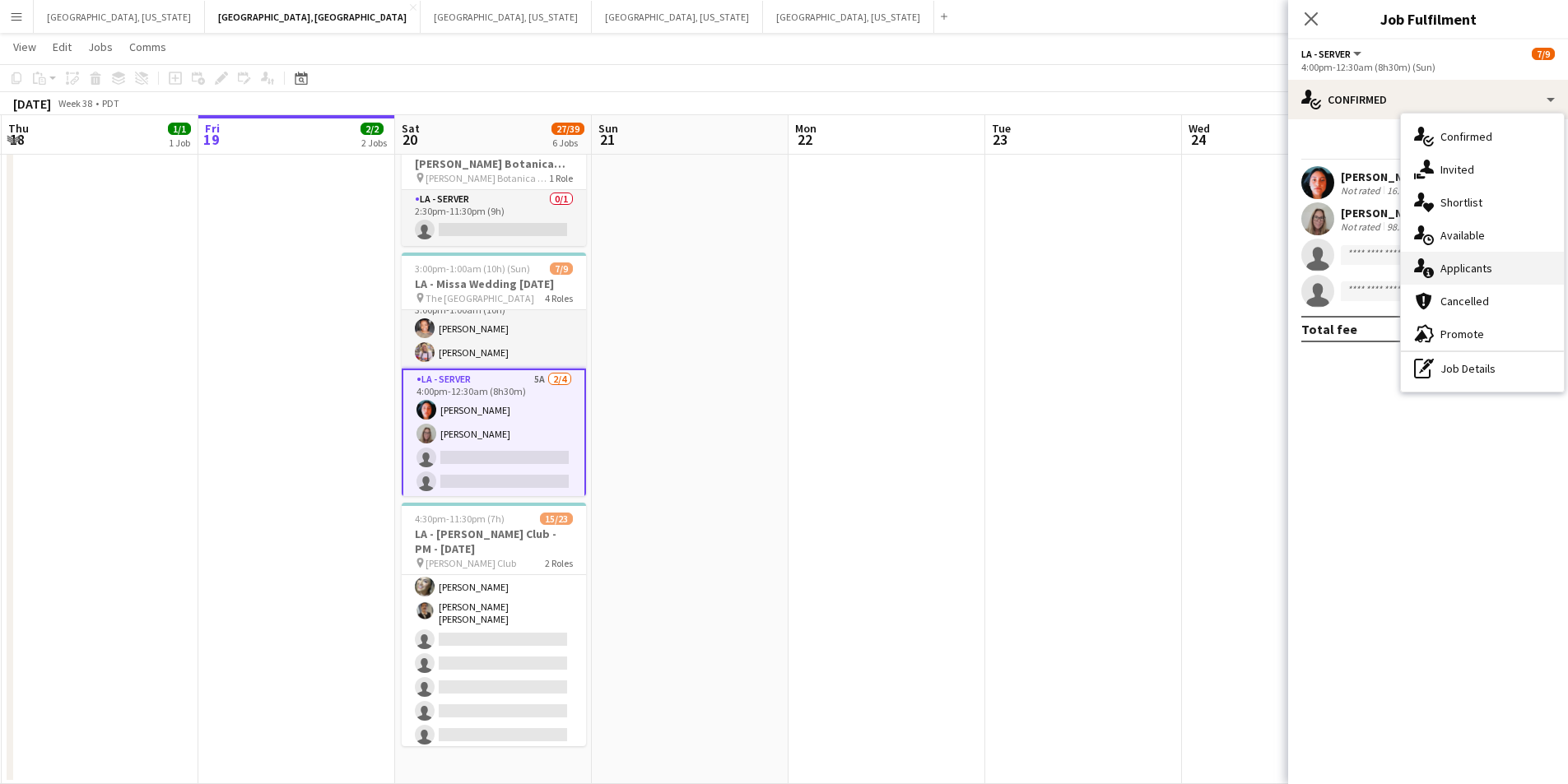
click at [1511, 257] on div "single-neutral-actions-information Applicants" at bounding box center [1482, 268] width 163 height 33
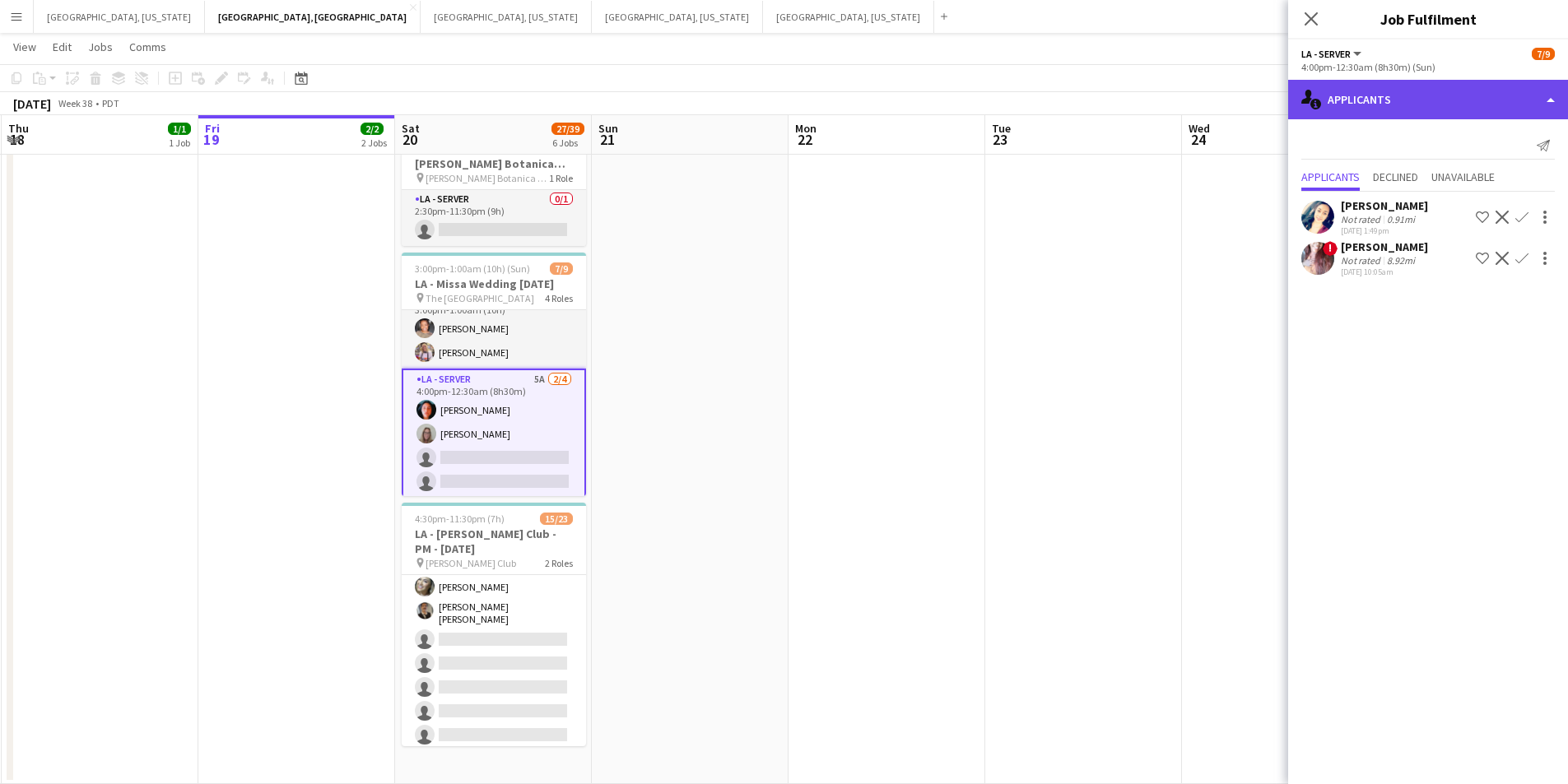
click at [1542, 98] on div "single-neutral-actions-information Applicants" at bounding box center [1428, 100] width 280 height 40
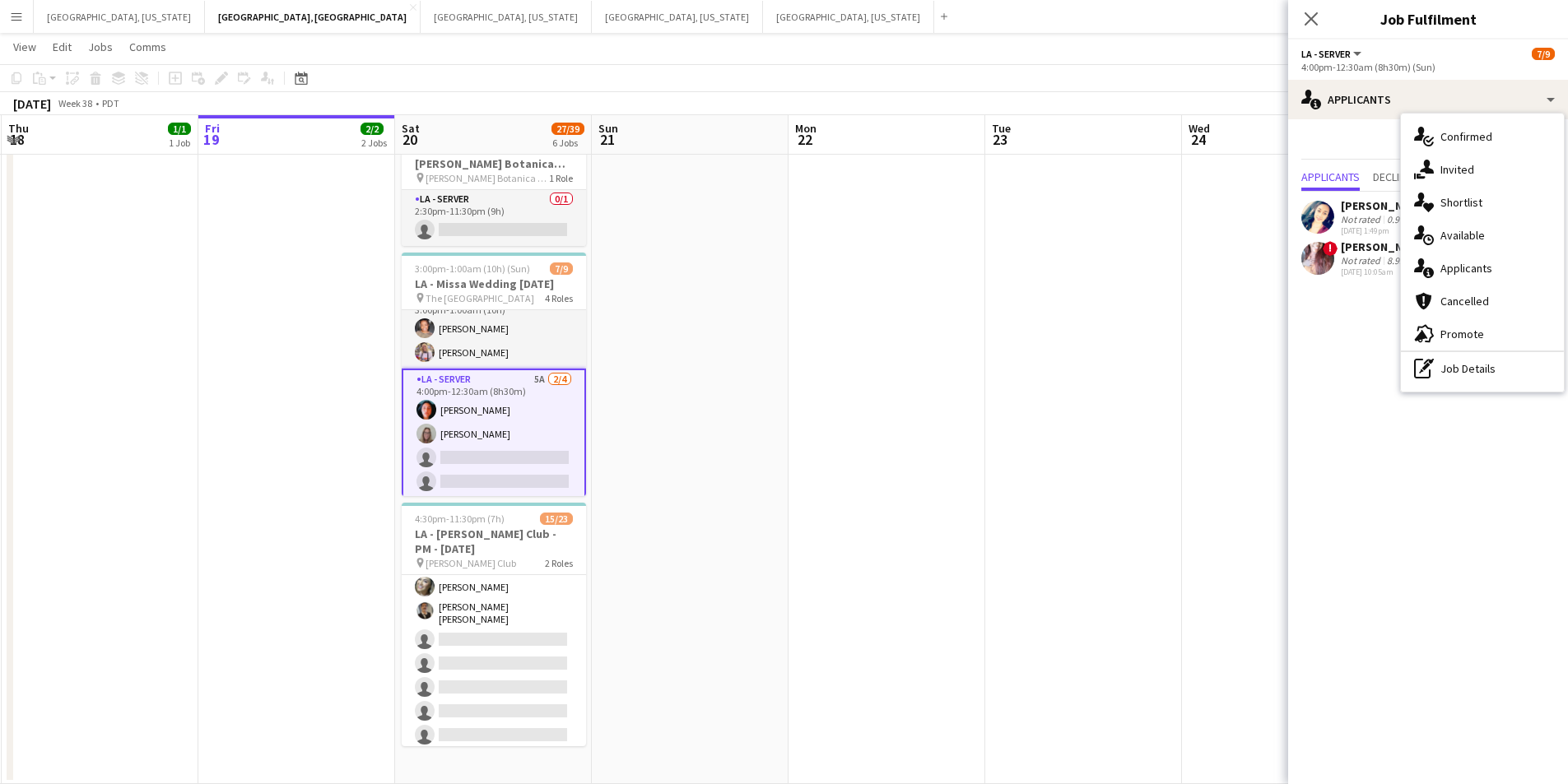
click at [1443, 473] on mat-expansion-panel "users2 Applicants Send notification Applicants Declined Unavailable Malissa Dre…" at bounding box center [1428, 451] width 280 height 665
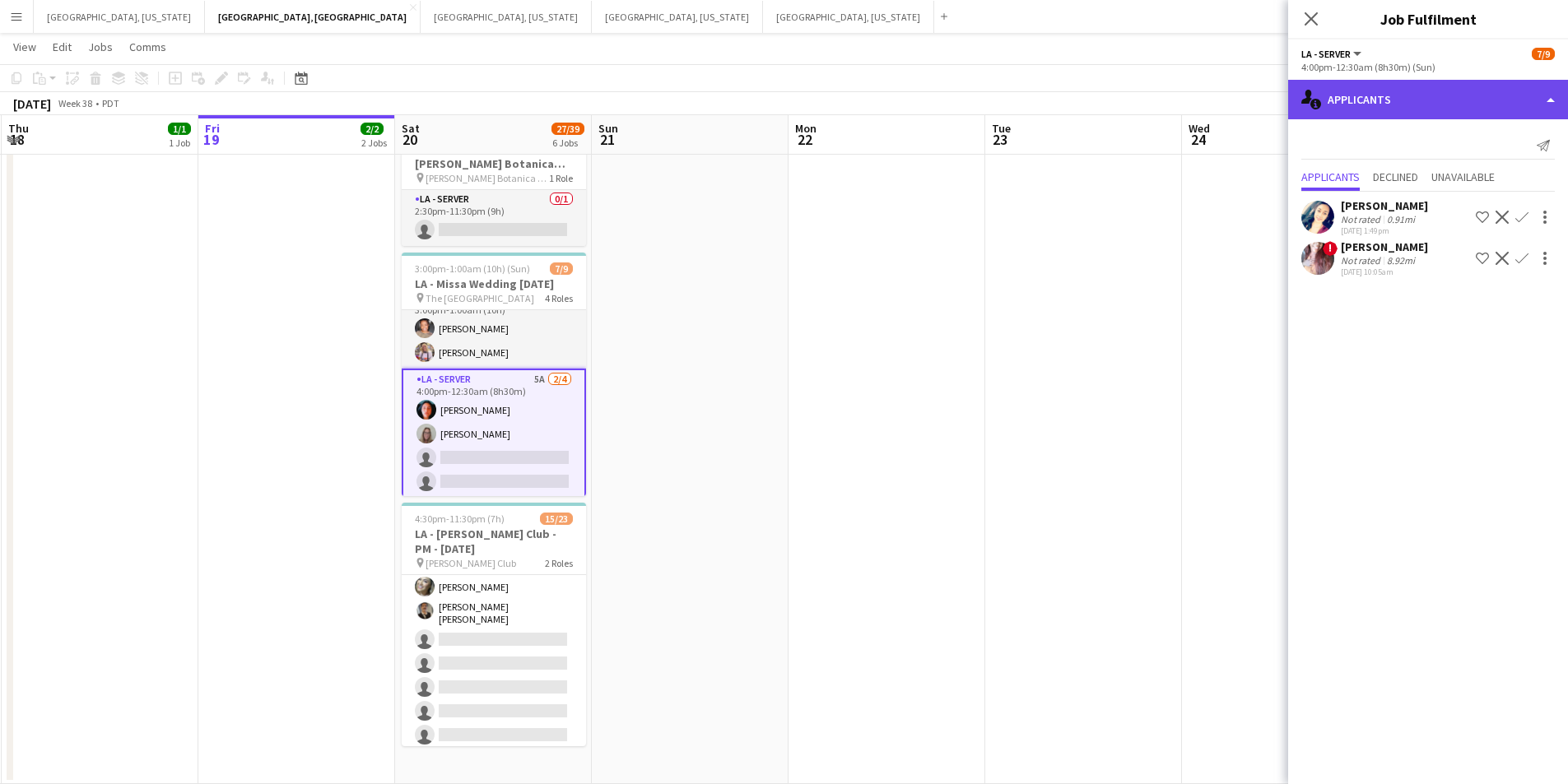
click at [1562, 100] on div "single-neutral-actions-information Applicants" at bounding box center [1428, 100] width 280 height 40
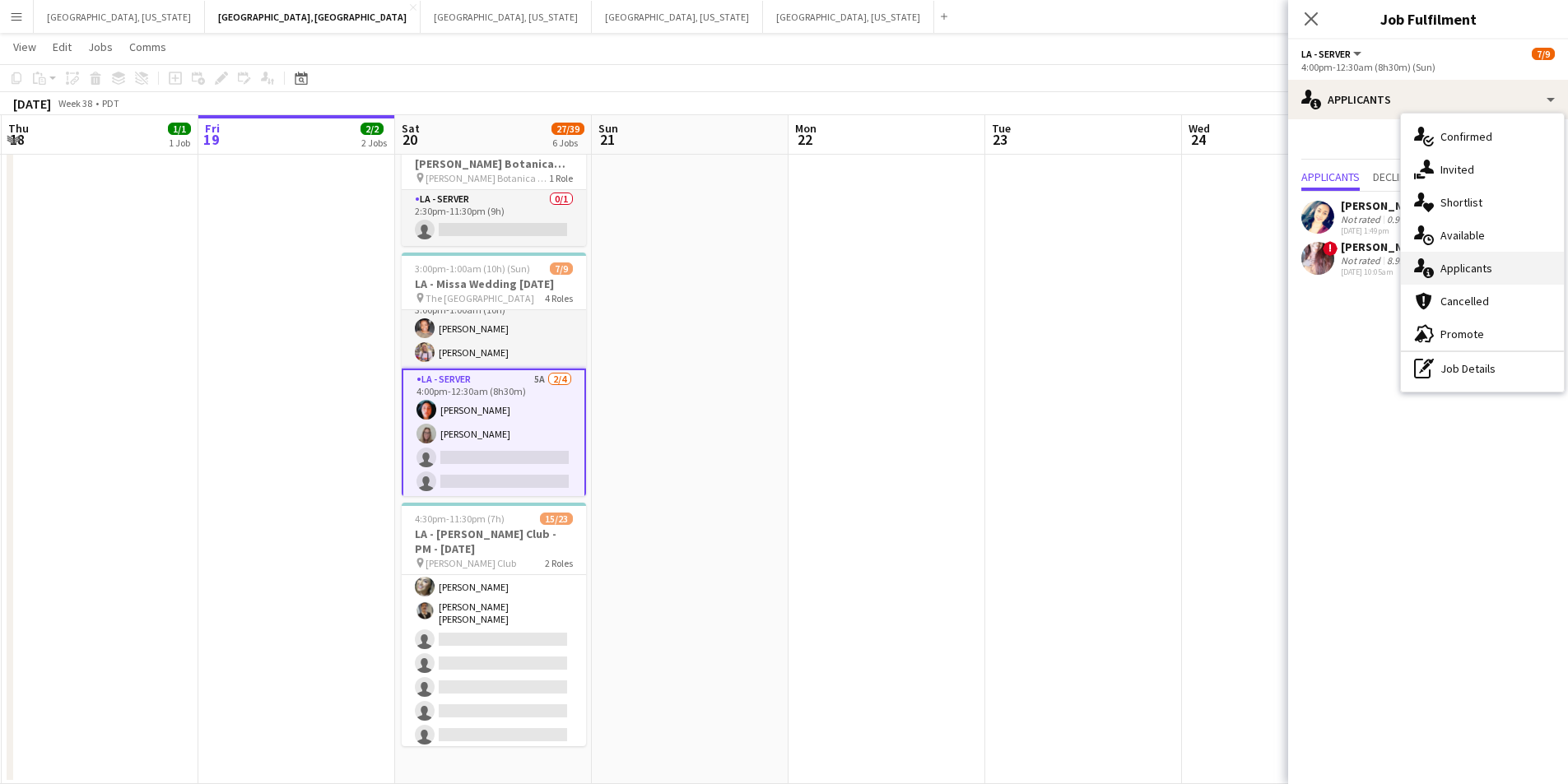
click at [1484, 263] on span "Applicants" at bounding box center [1466, 268] width 52 height 15
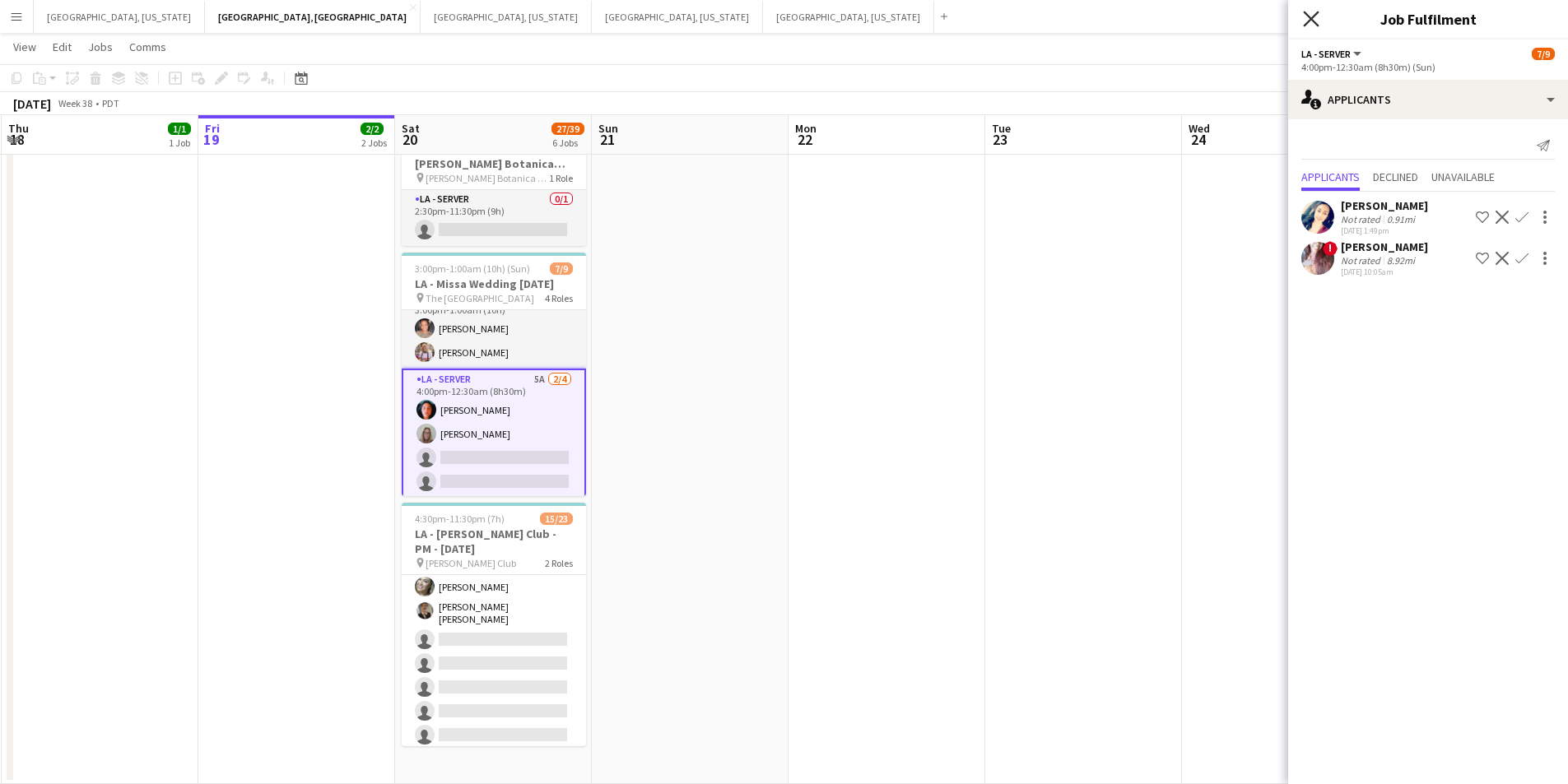
click at [1307, 17] on icon "Close pop-in" at bounding box center [1311, 18] width 16 height 16
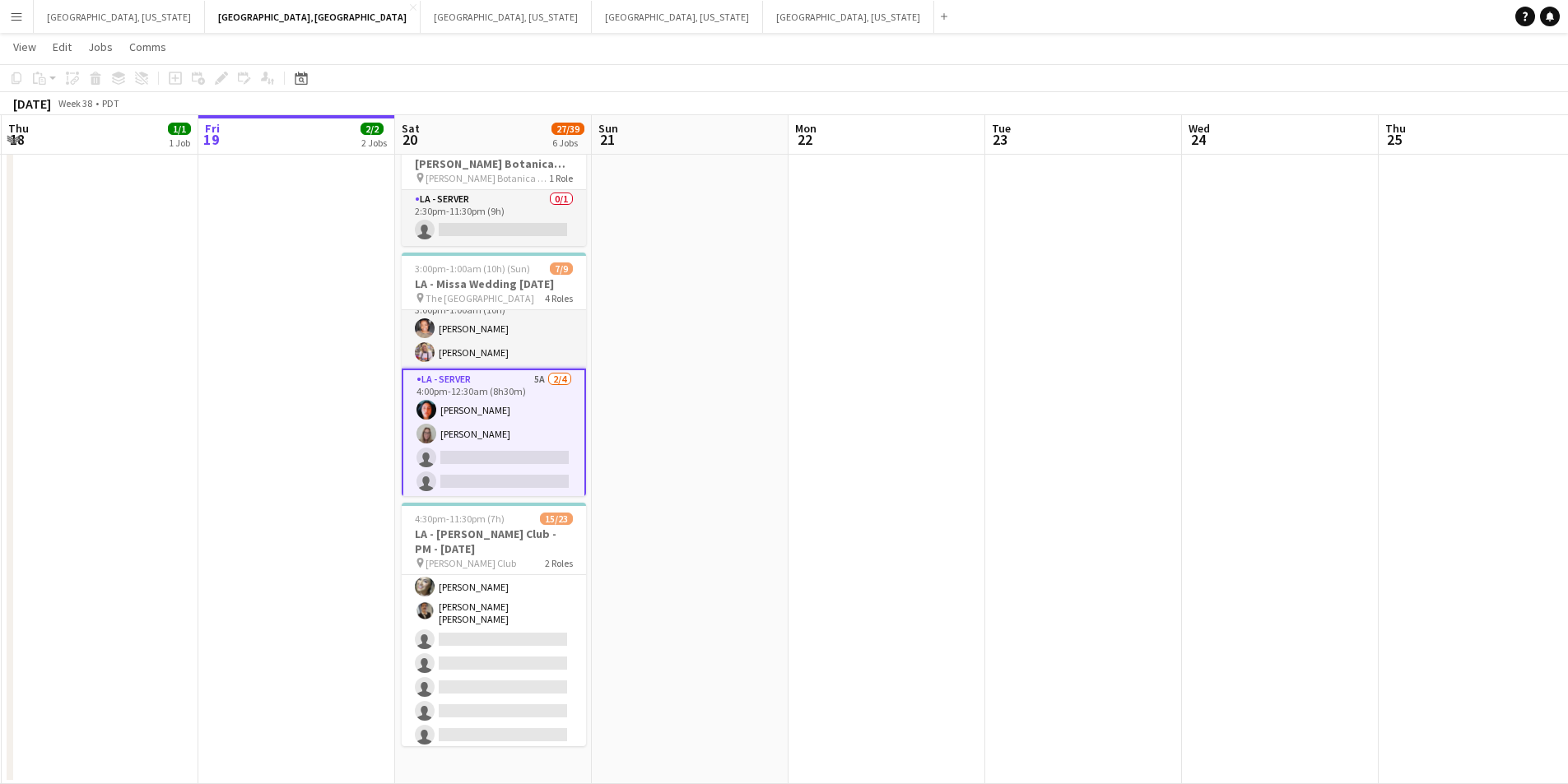
click at [474, 445] on app-card-role "LA - Server 5A [DATE] 4:00pm-12:30am (8h30m) [PERSON_NAME] [PERSON_NAME] single…" at bounding box center [494, 434] width 184 height 131
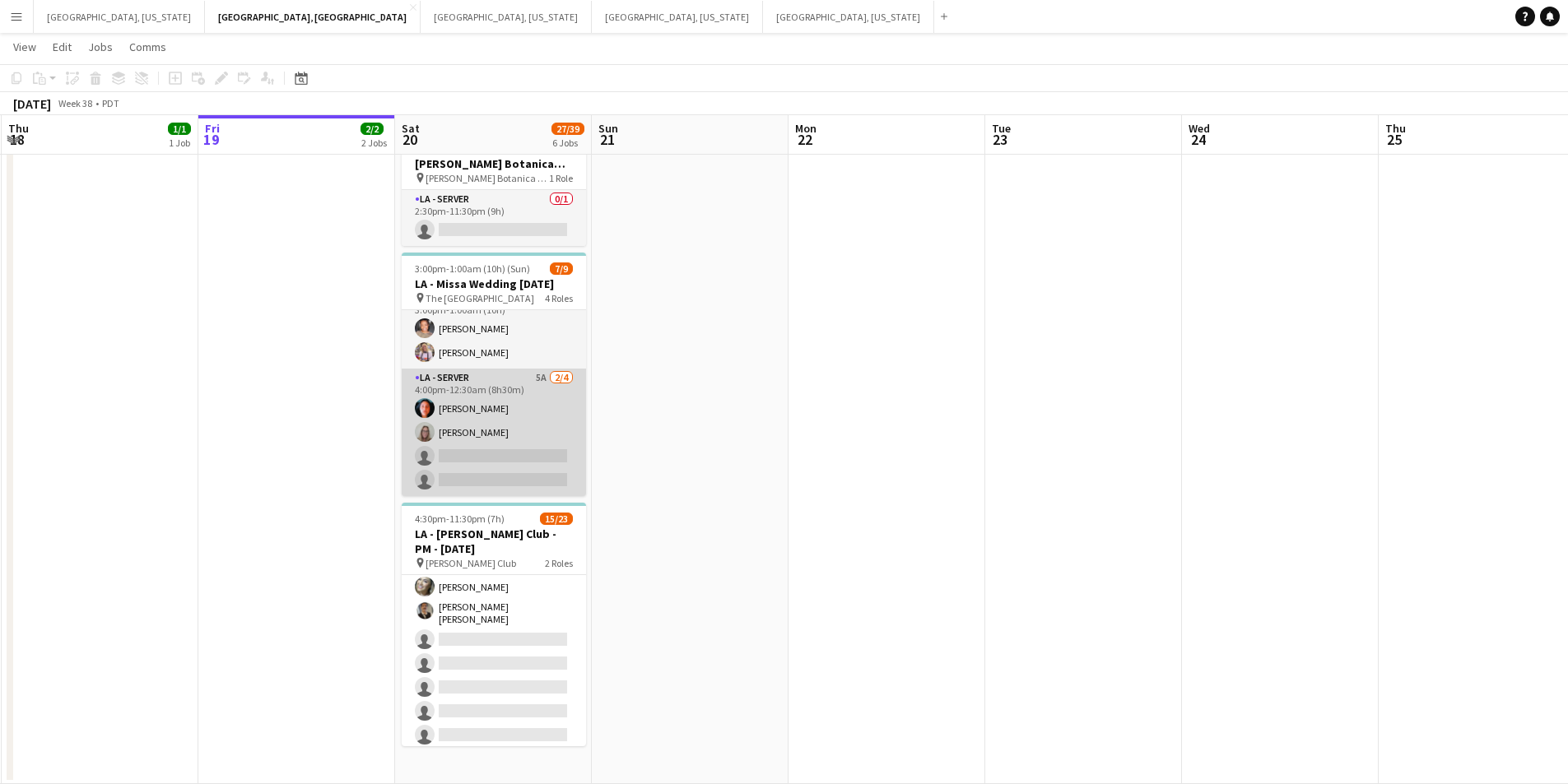
click at [458, 470] on app-card-role "LA - Server 5A [DATE] 4:00pm-12:30am (8h30m) [PERSON_NAME] [PERSON_NAME] single…" at bounding box center [494, 432] width 184 height 127
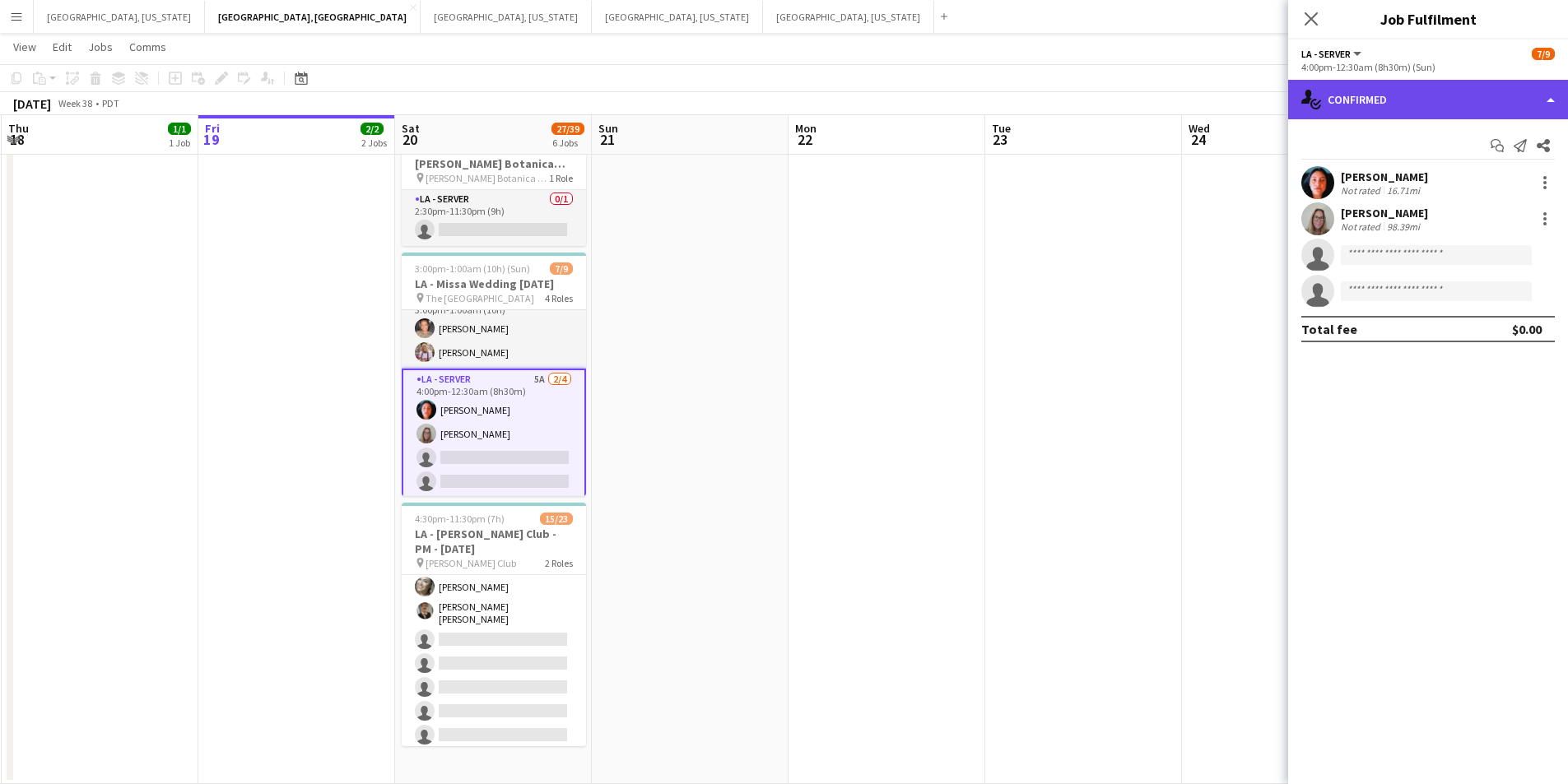
click at [1543, 108] on div "single-neutral-actions-check-2 Confirmed" at bounding box center [1428, 100] width 280 height 40
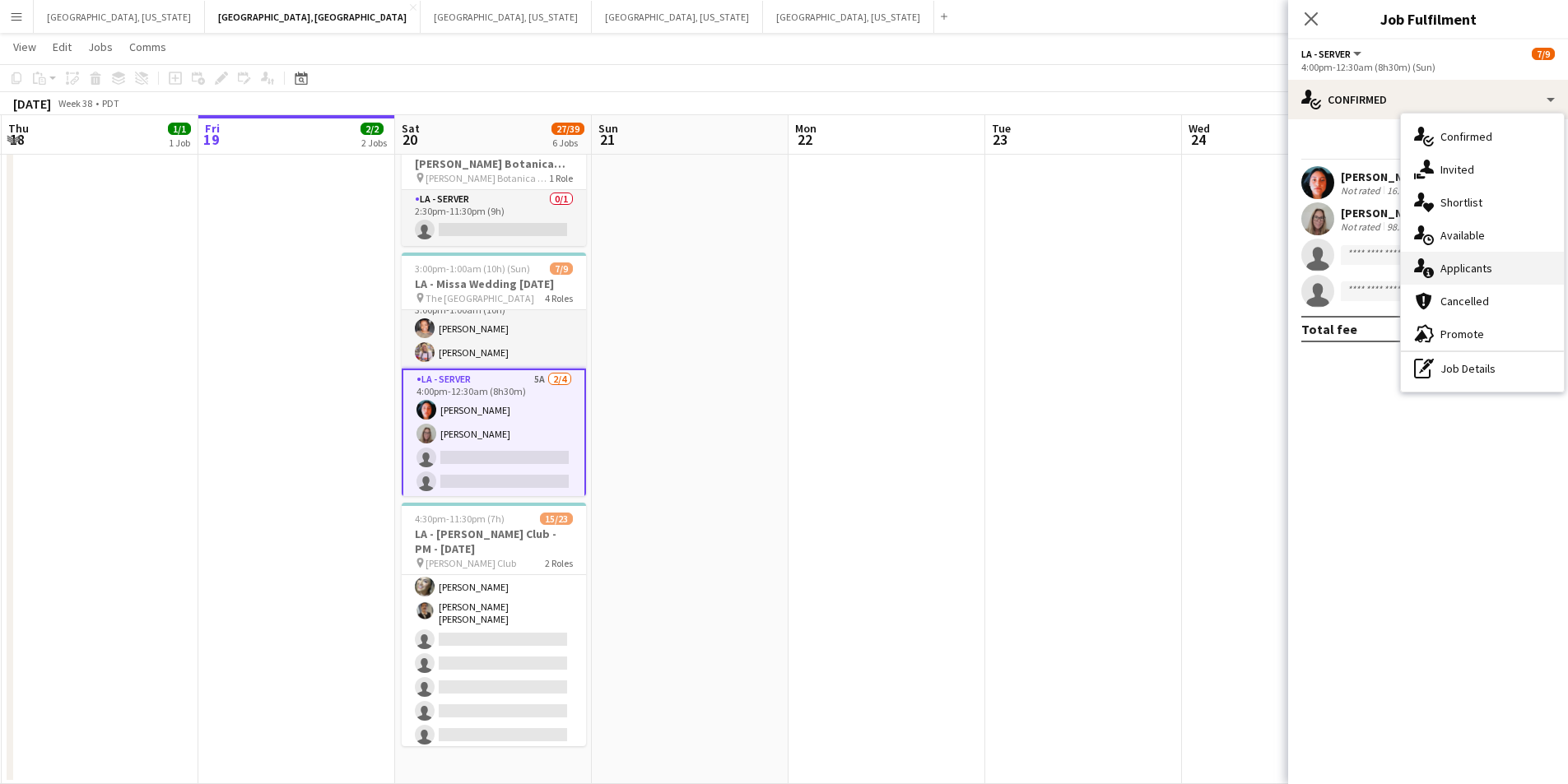
click at [1490, 259] on div "single-neutral-actions-information Applicants" at bounding box center [1482, 268] width 163 height 33
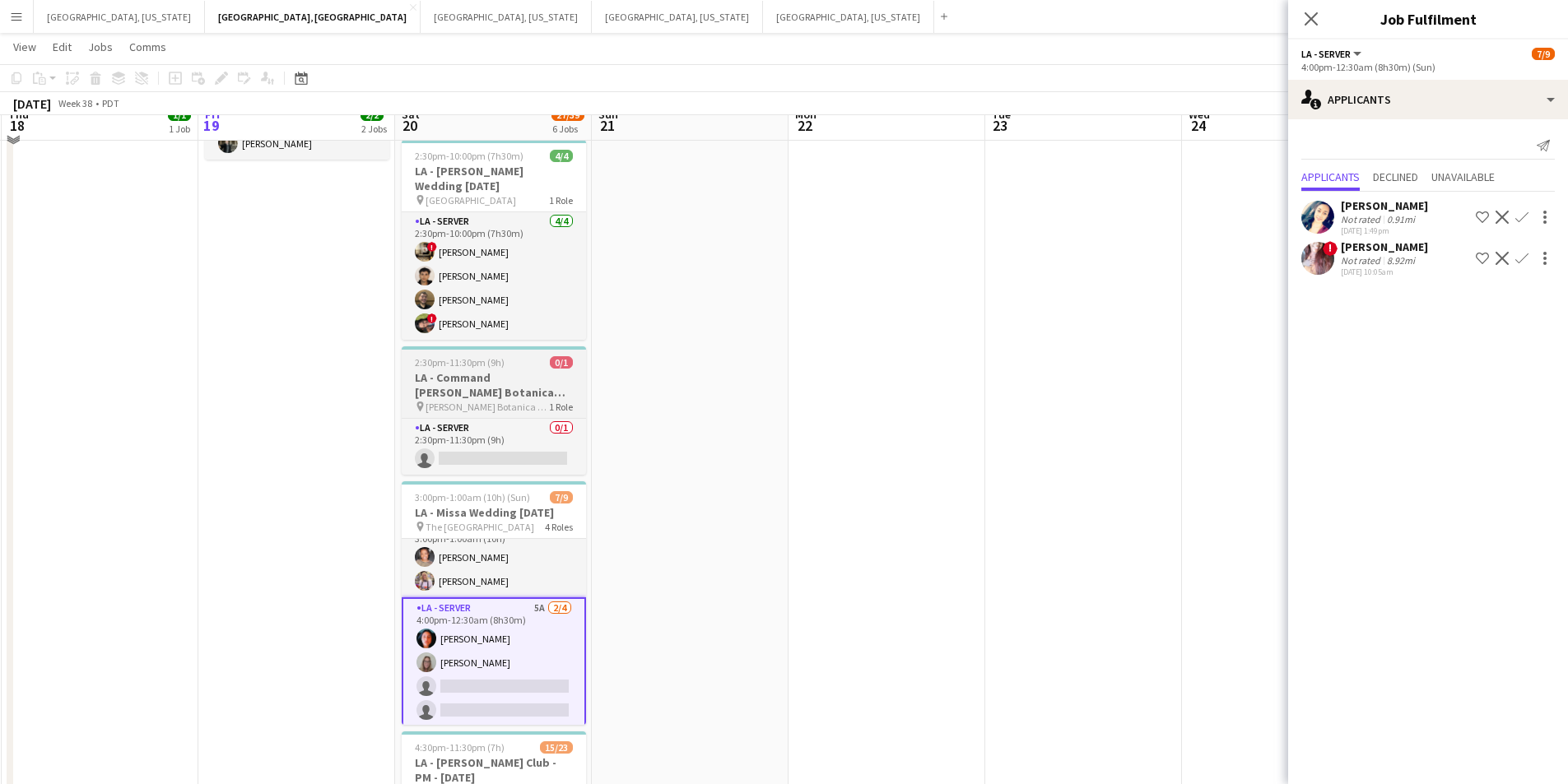
scroll to position [303, 0]
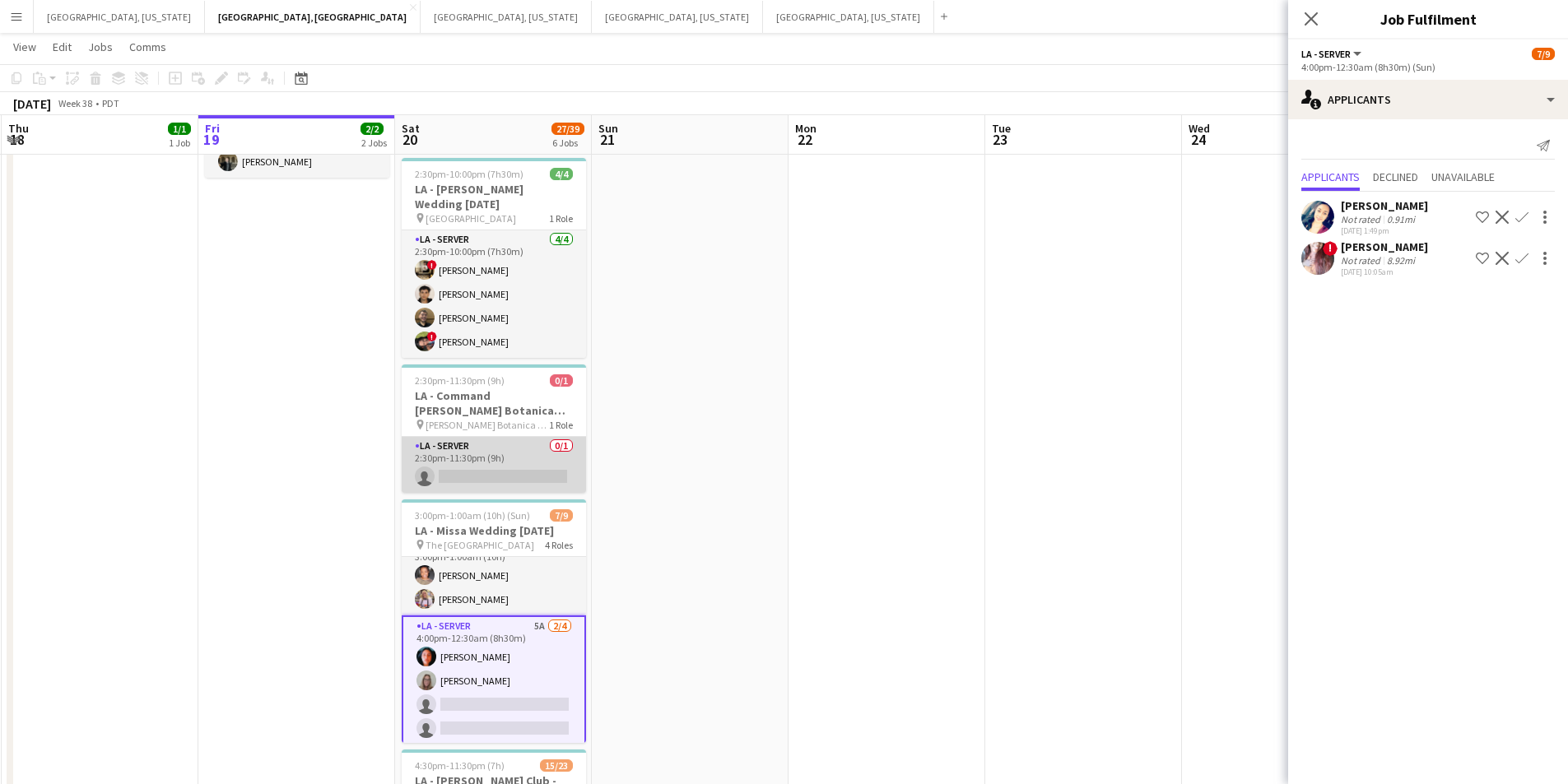
click at [518, 479] on app-card-role "LA - Server 0/1 2:30pm-11:30pm (9h) single-neutral-actions" at bounding box center [494, 464] width 184 height 56
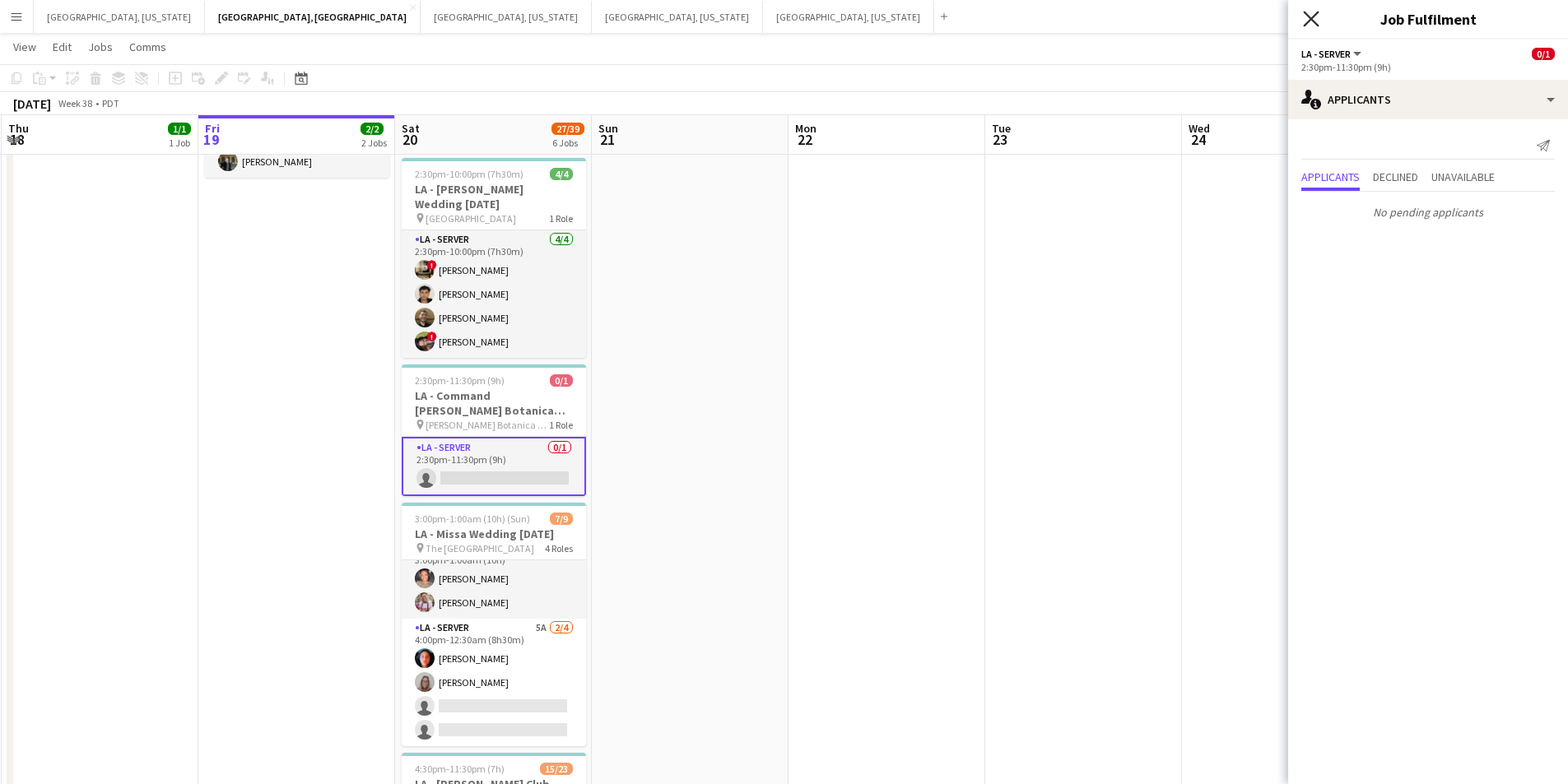
click at [1308, 16] on icon "Close pop-in" at bounding box center [1311, 18] width 16 height 16
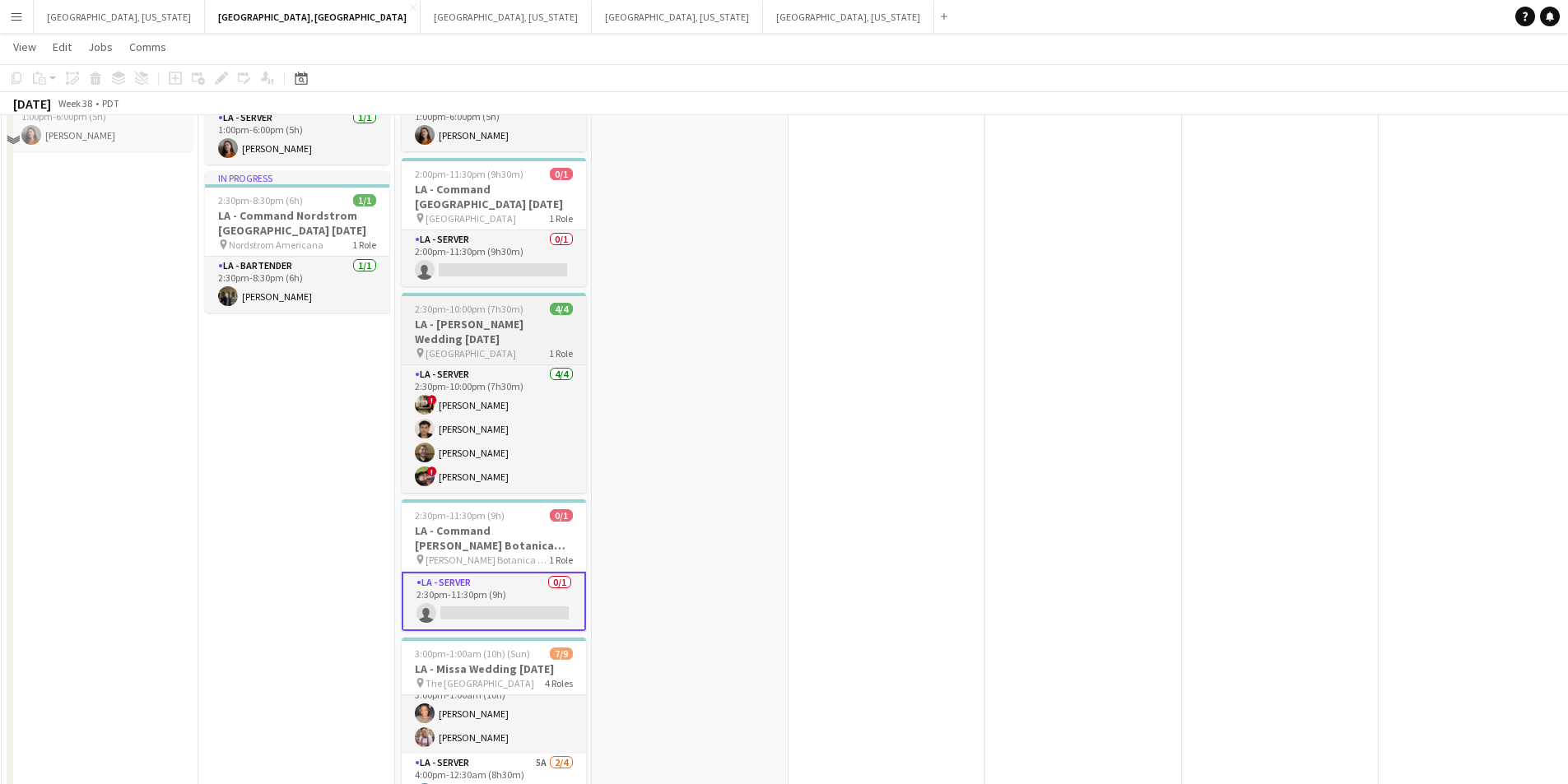
scroll to position [56, 0]
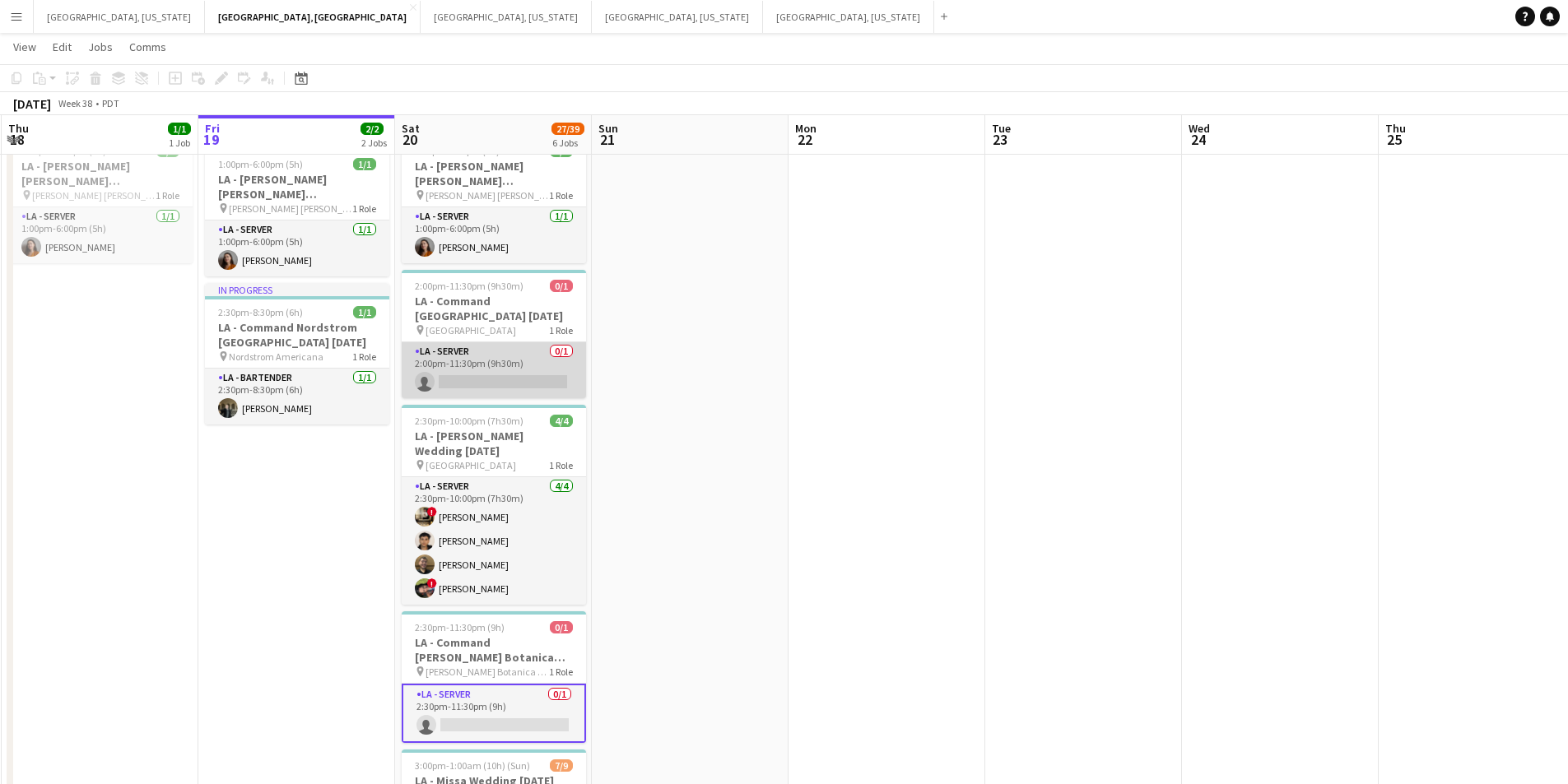
click at [486, 373] on app-card-role "LA - Server 0/1 2:00pm-11:30pm (9h30m) single-neutral-actions" at bounding box center [494, 370] width 184 height 56
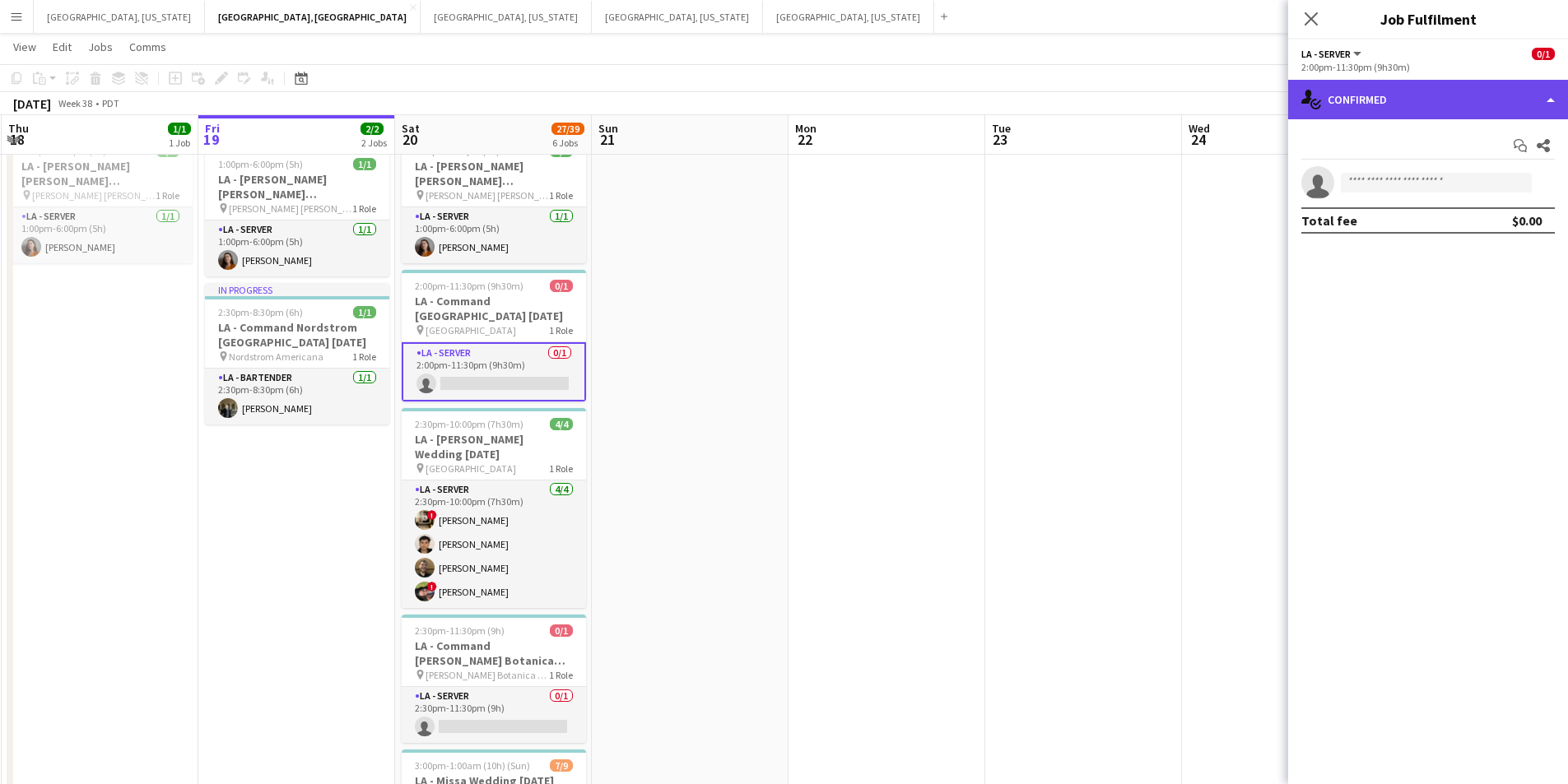
click at [1535, 106] on div "single-neutral-actions-check-2 Confirmed" at bounding box center [1428, 100] width 280 height 40
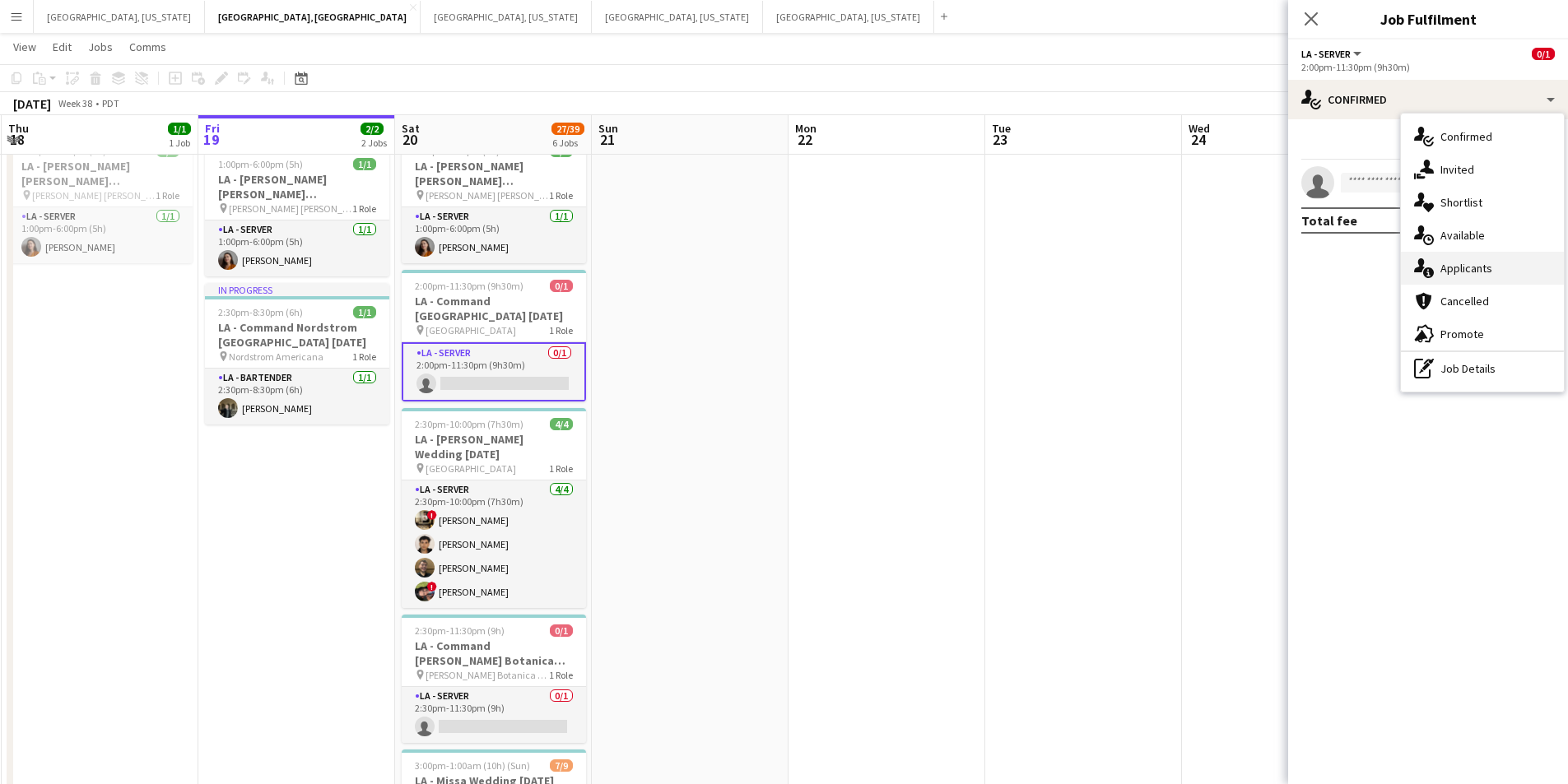
click at [1471, 254] on div "single-neutral-actions-information Applicants" at bounding box center [1482, 268] width 163 height 33
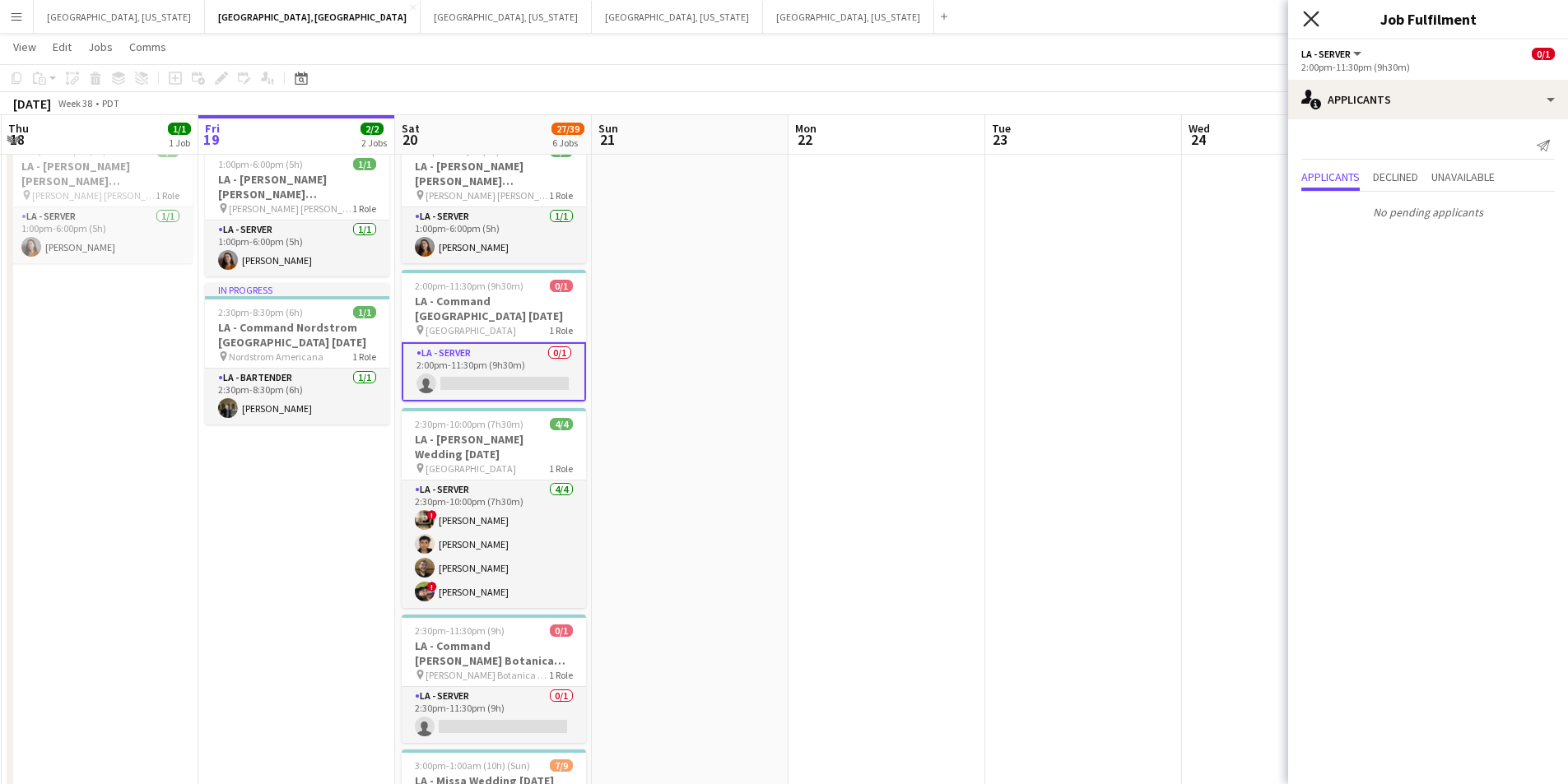
click at [1314, 20] on icon "Close pop-in" at bounding box center [1311, 18] width 16 height 16
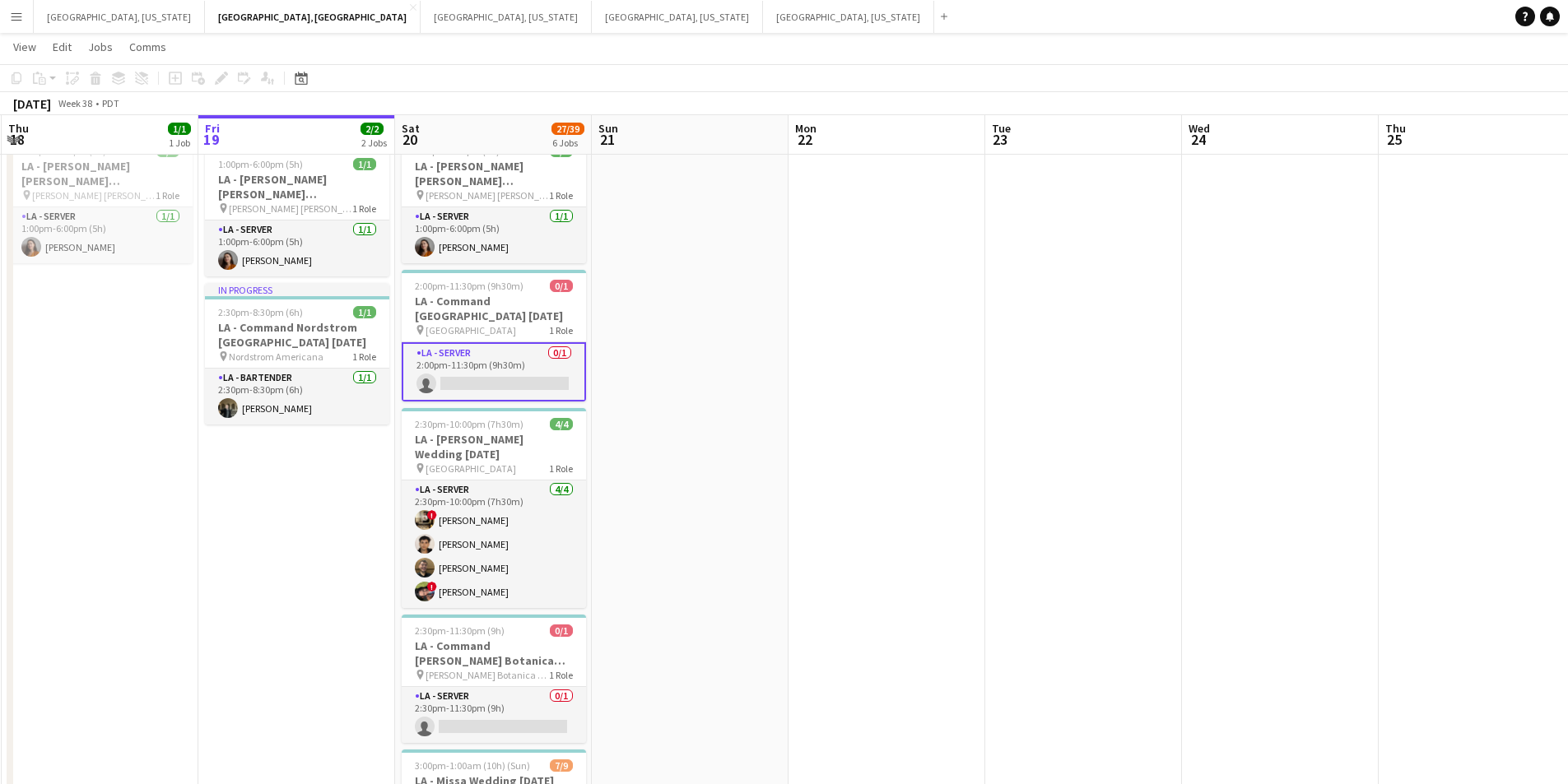
click at [557, 371] on app-card-role "LA - Server 0/1 2:00pm-11:30pm (9h30m) single-neutral-actions" at bounding box center [494, 372] width 184 height 59
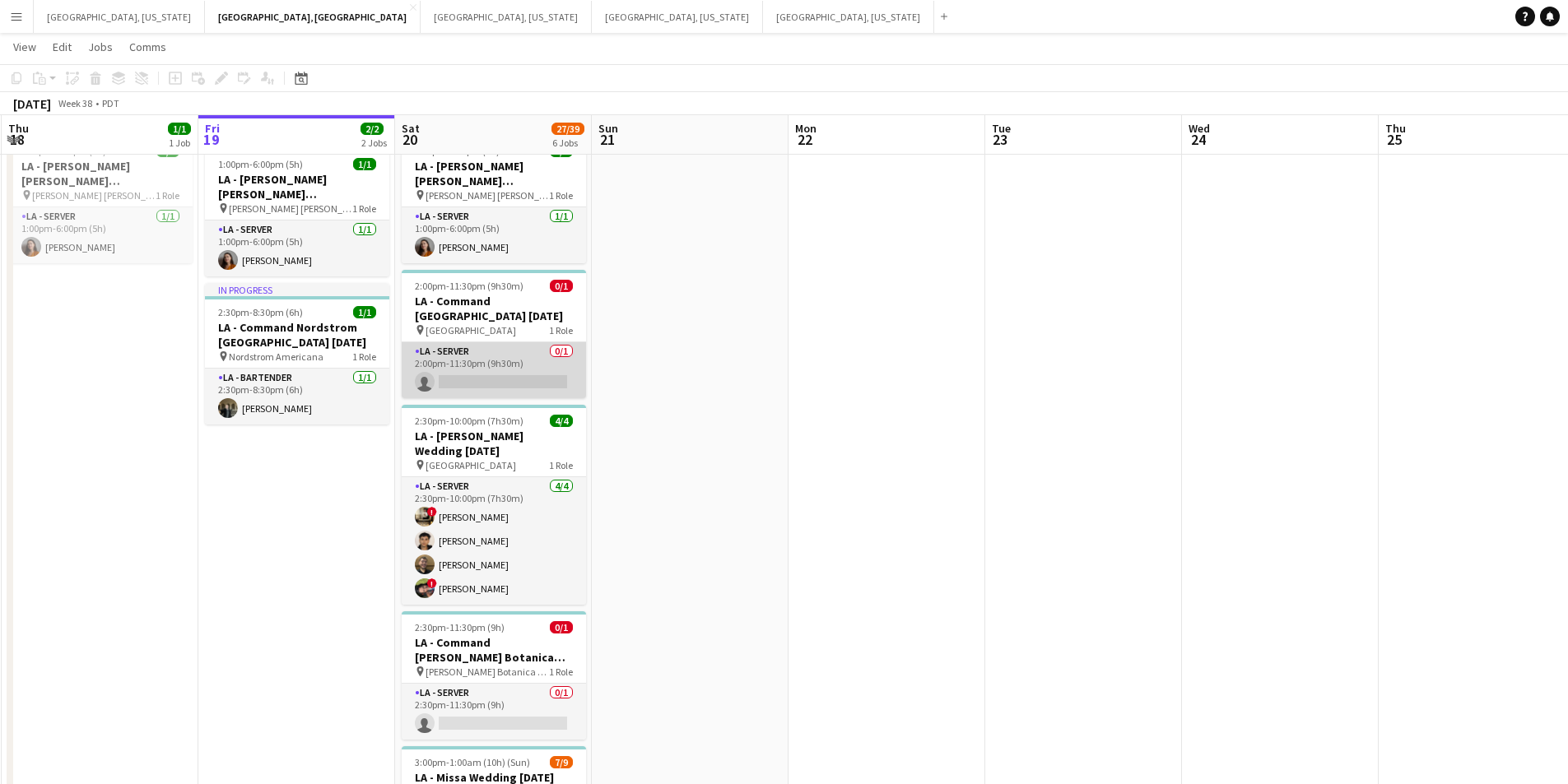
click at [527, 376] on app-card-role "LA - Server 0/1 2:00pm-11:30pm (9h30m) single-neutral-actions" at bounding box center [494, 370] width 184 height 56
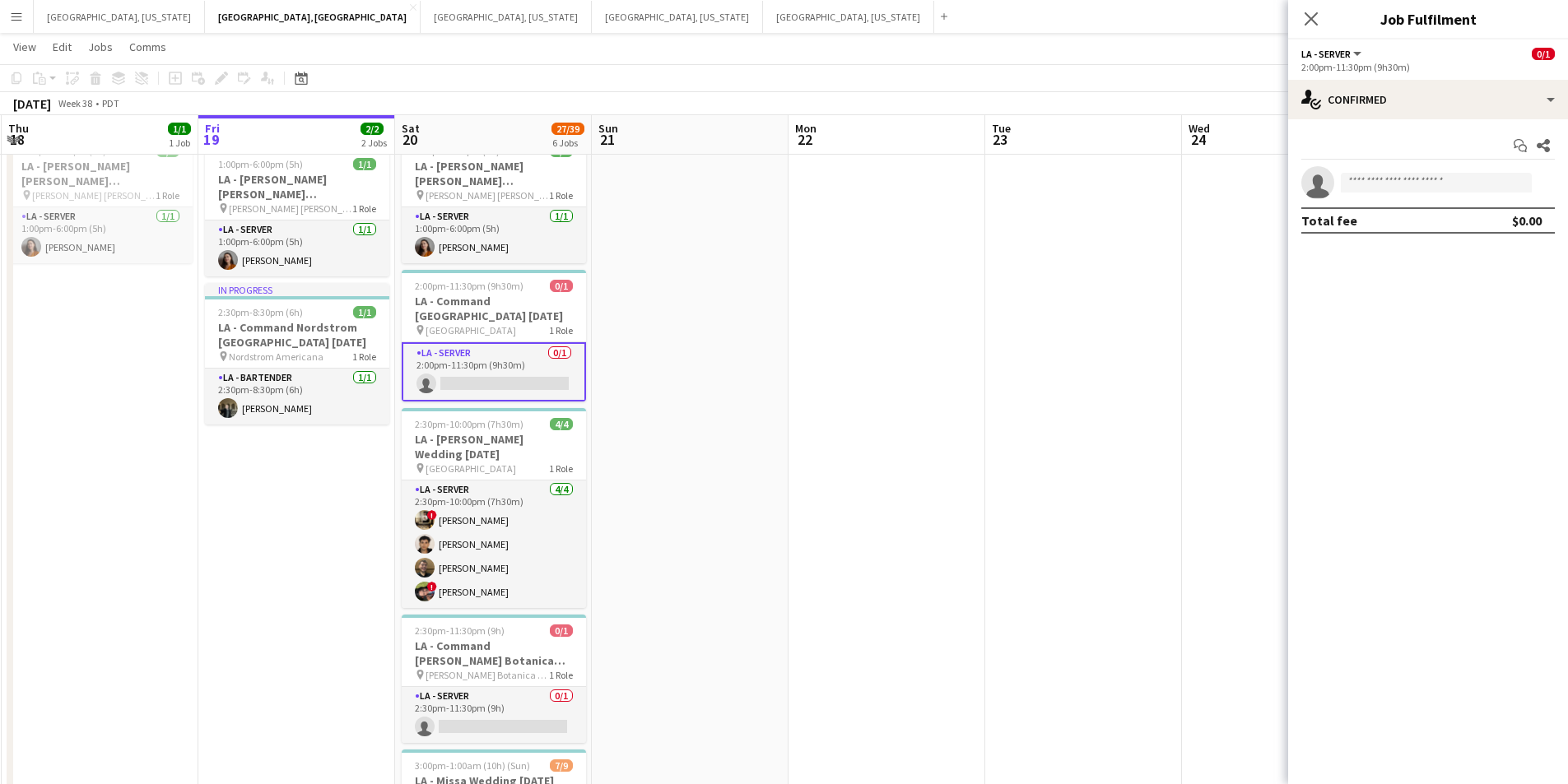
click at [1537, 127] on div "Start chat Share single-neutral-actions Total fee $0.00" at bounding box center [1428, 182] width 280 height 127
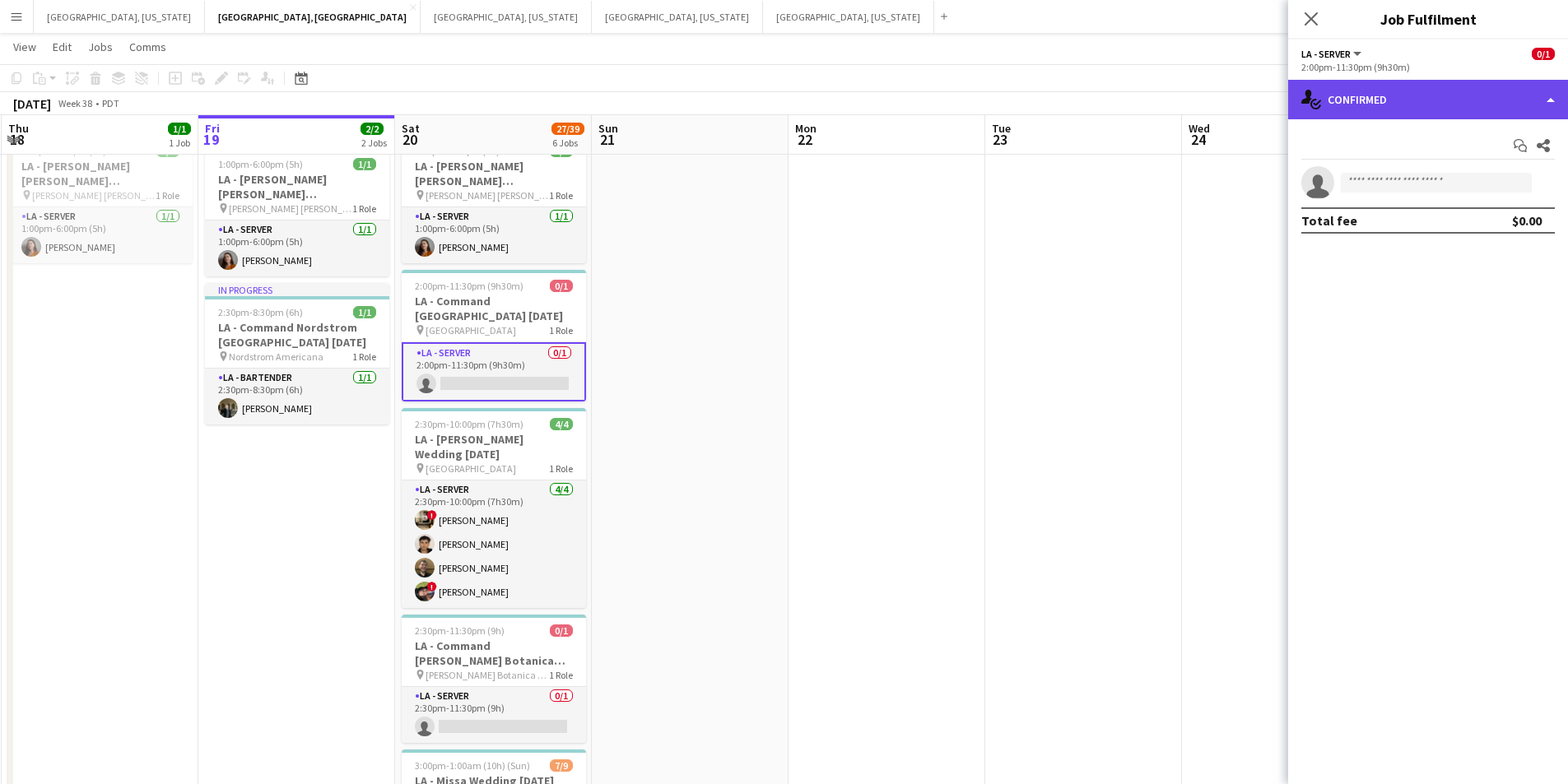
click at [1539, 110] on div "single-neutral-actions-check-2 Confirmed" at bounding box center [1428, 100] width 280 height 40
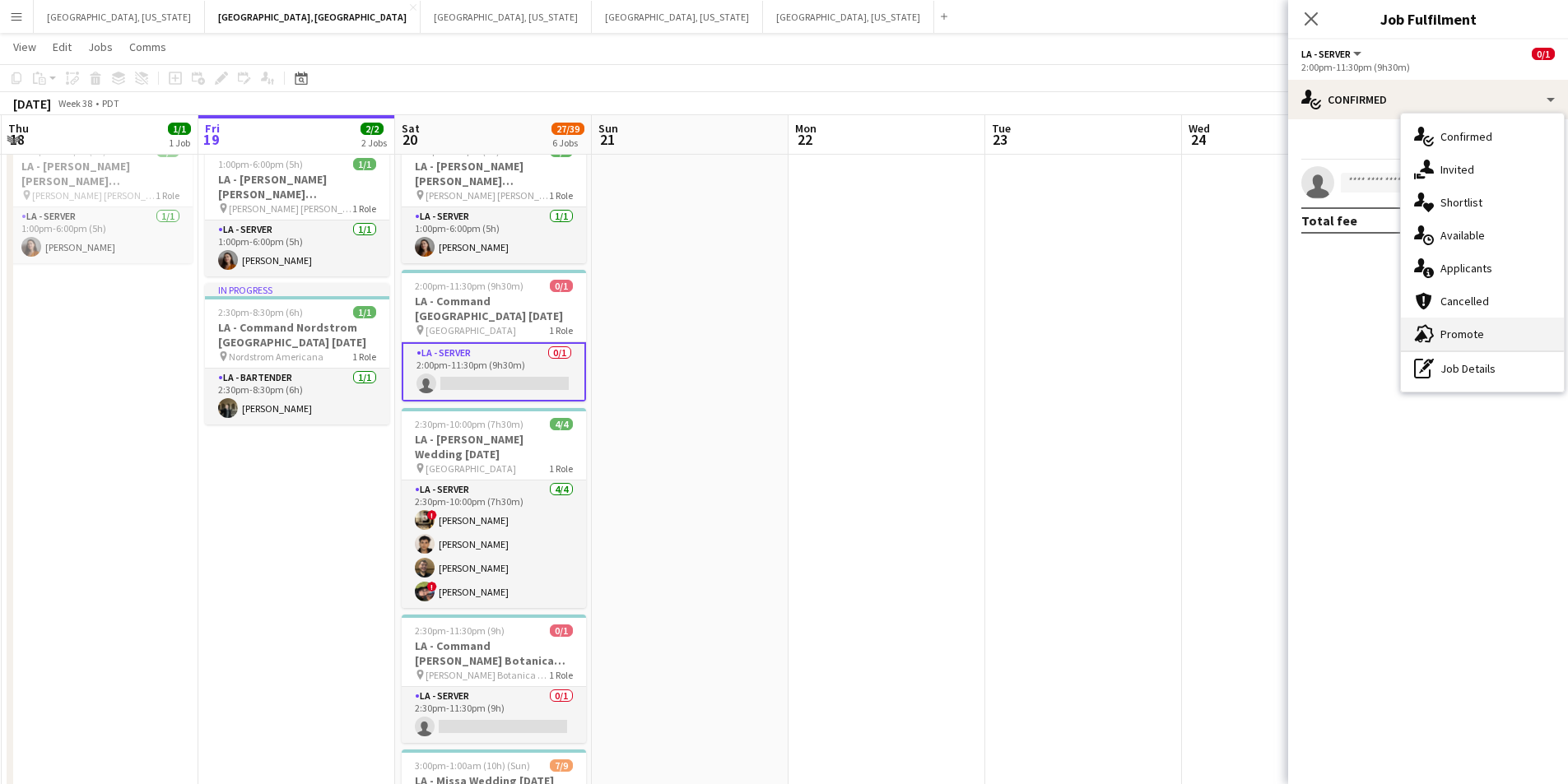
click at [1459, 327] on span "Promote" at bounding box center [1462, 334] width 43 height 15
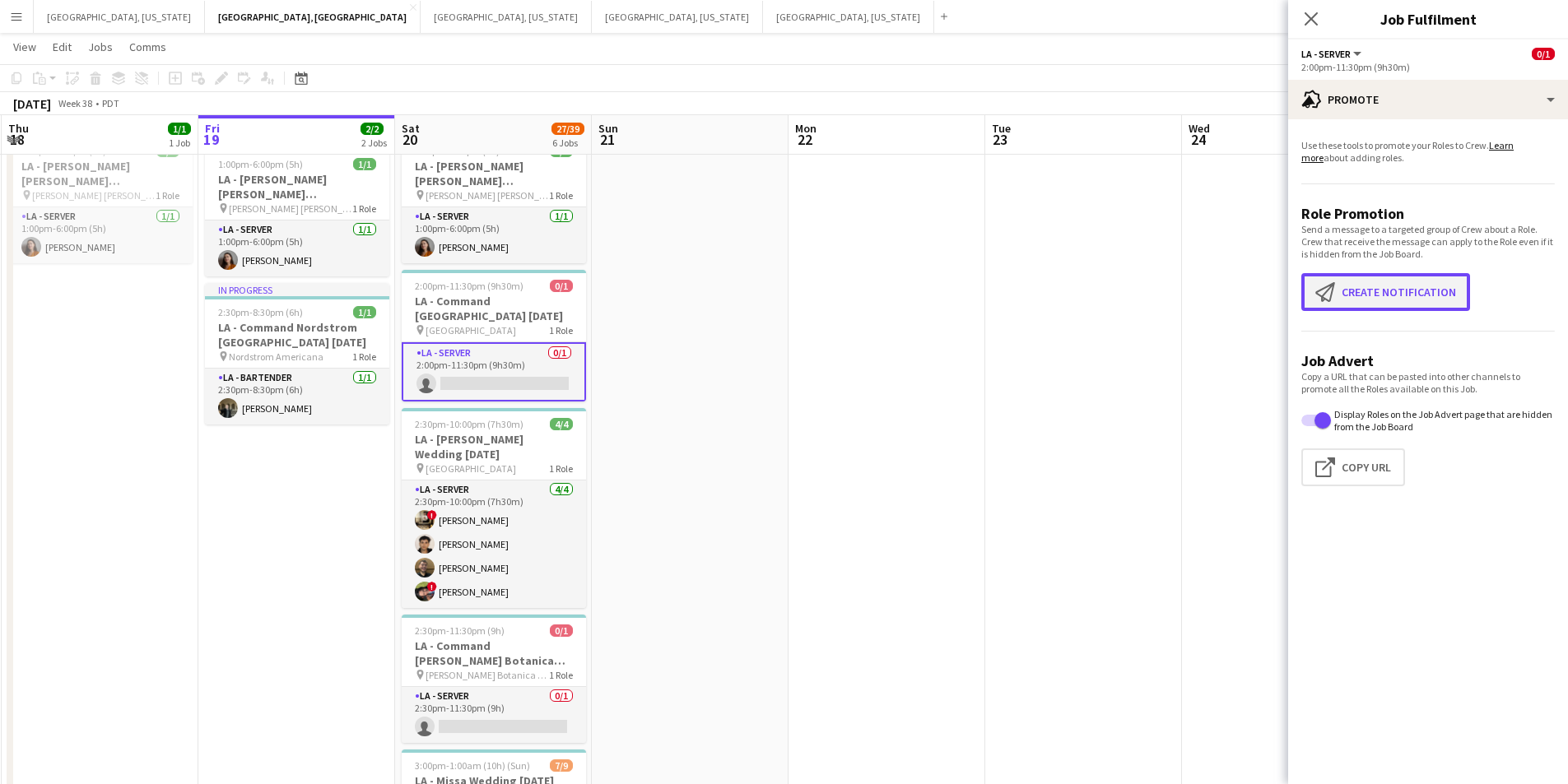
click at [1403, 300] on button "Create notification Create notification" at bounding box center [1386, 292] width 169 height 38
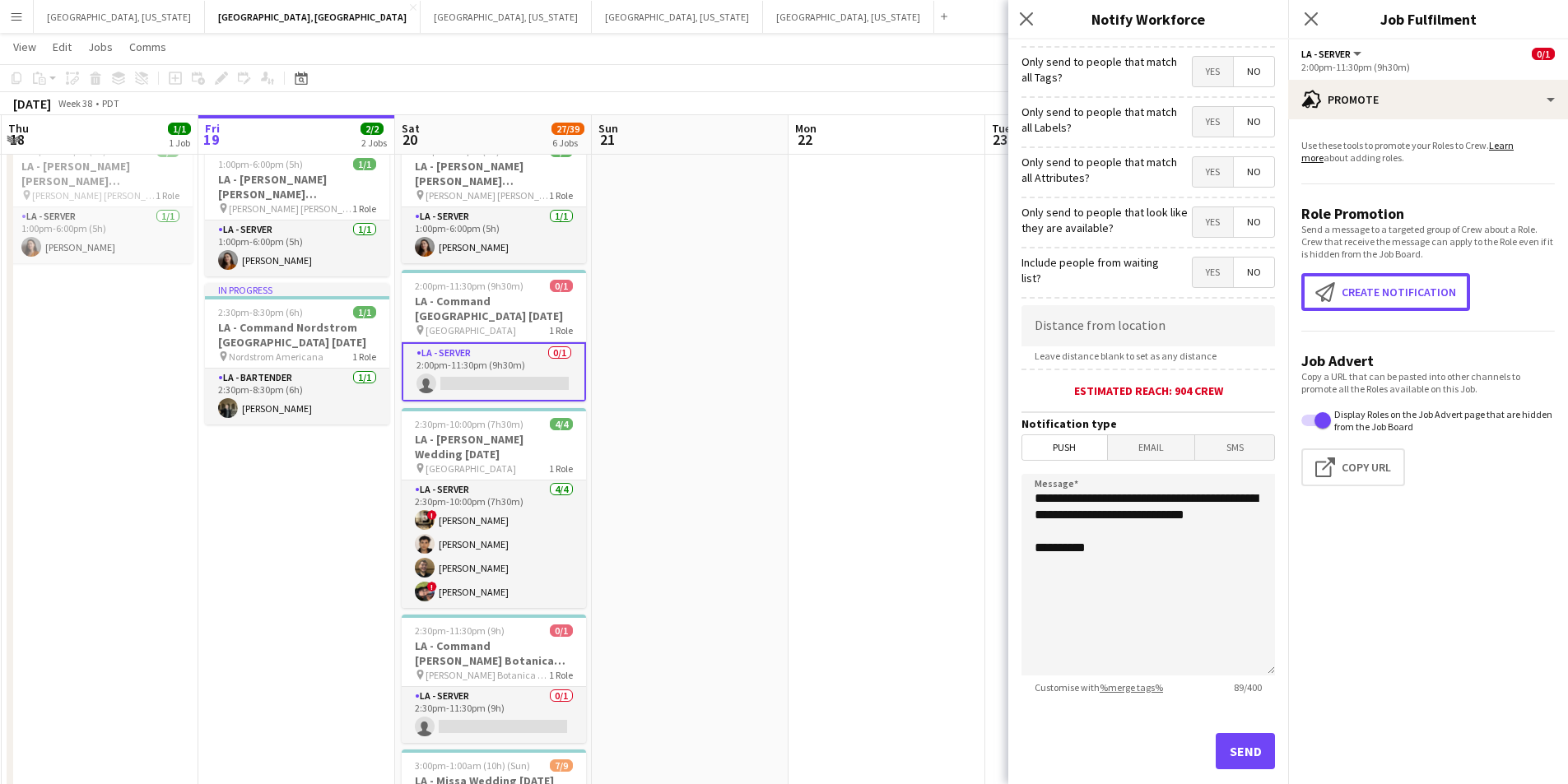
scroll to position [122, 0]
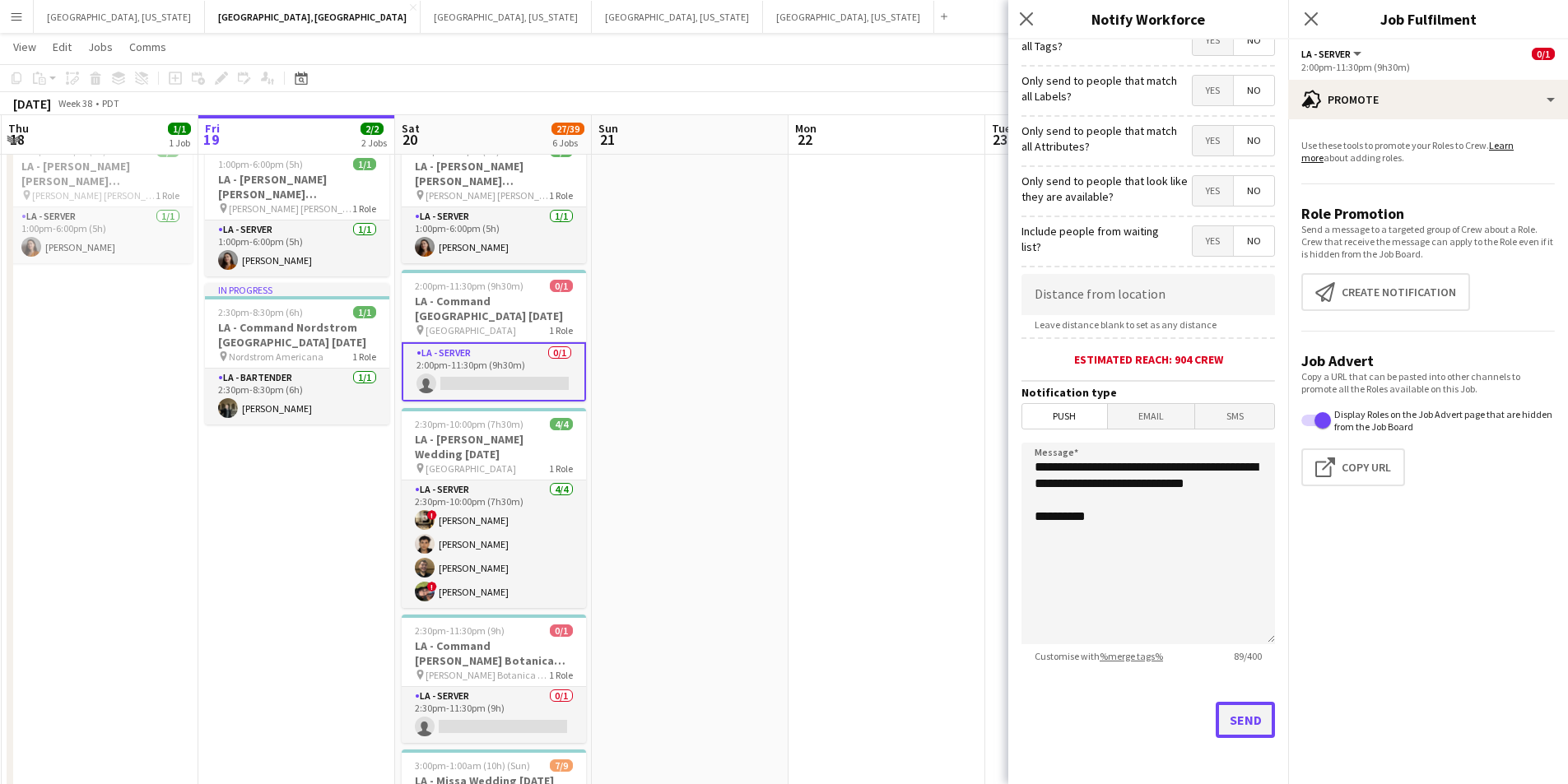
click at [1226, 727] on button "Send" at bounding box center [1245, 720] width 59 height 36
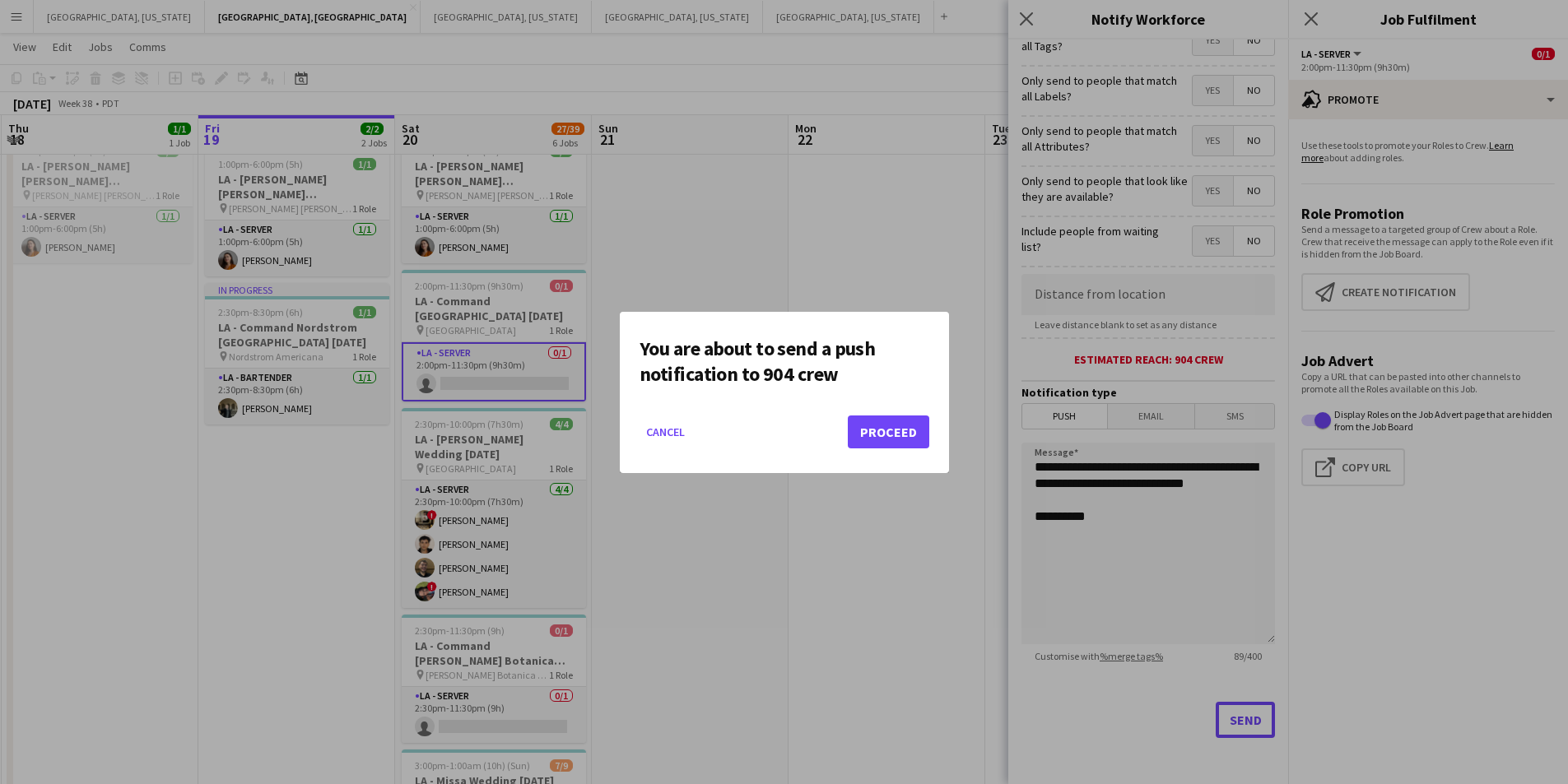
scroll to position [0, 0]
drag, startPoint x: 899, startPoint y: 402, endPoint x: 902, endPoint y: 433, distance: 31.1
click at [901, 411] on div "You are about to send a push notification to 904 crew Cancel Proceed" at bounding box center [784, 392] width 329 height 161
click at [902, 439] on button "Proceed" at bounding box center [888, 431] width 81 height 33
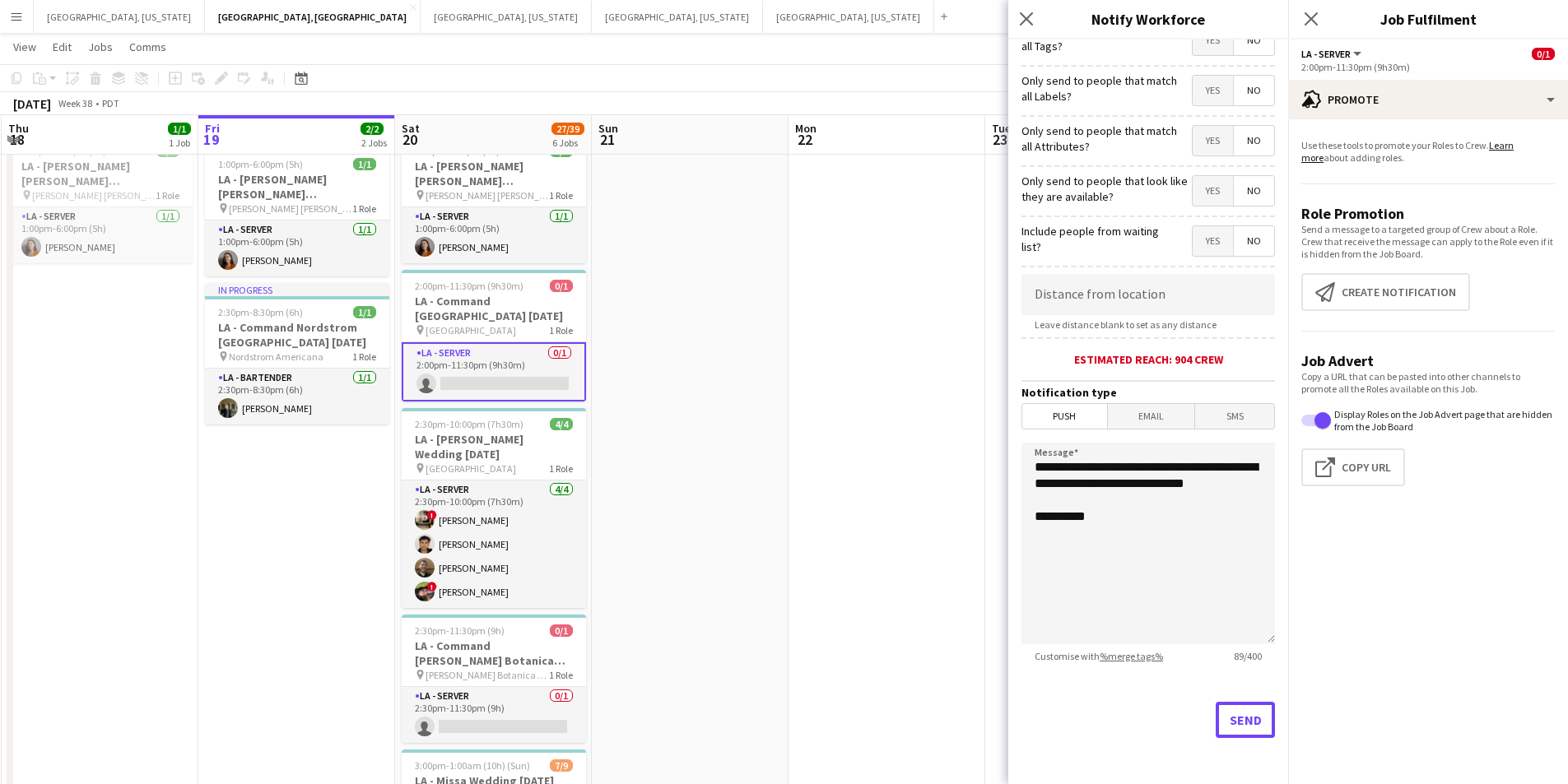
scroll to position [56, 0]
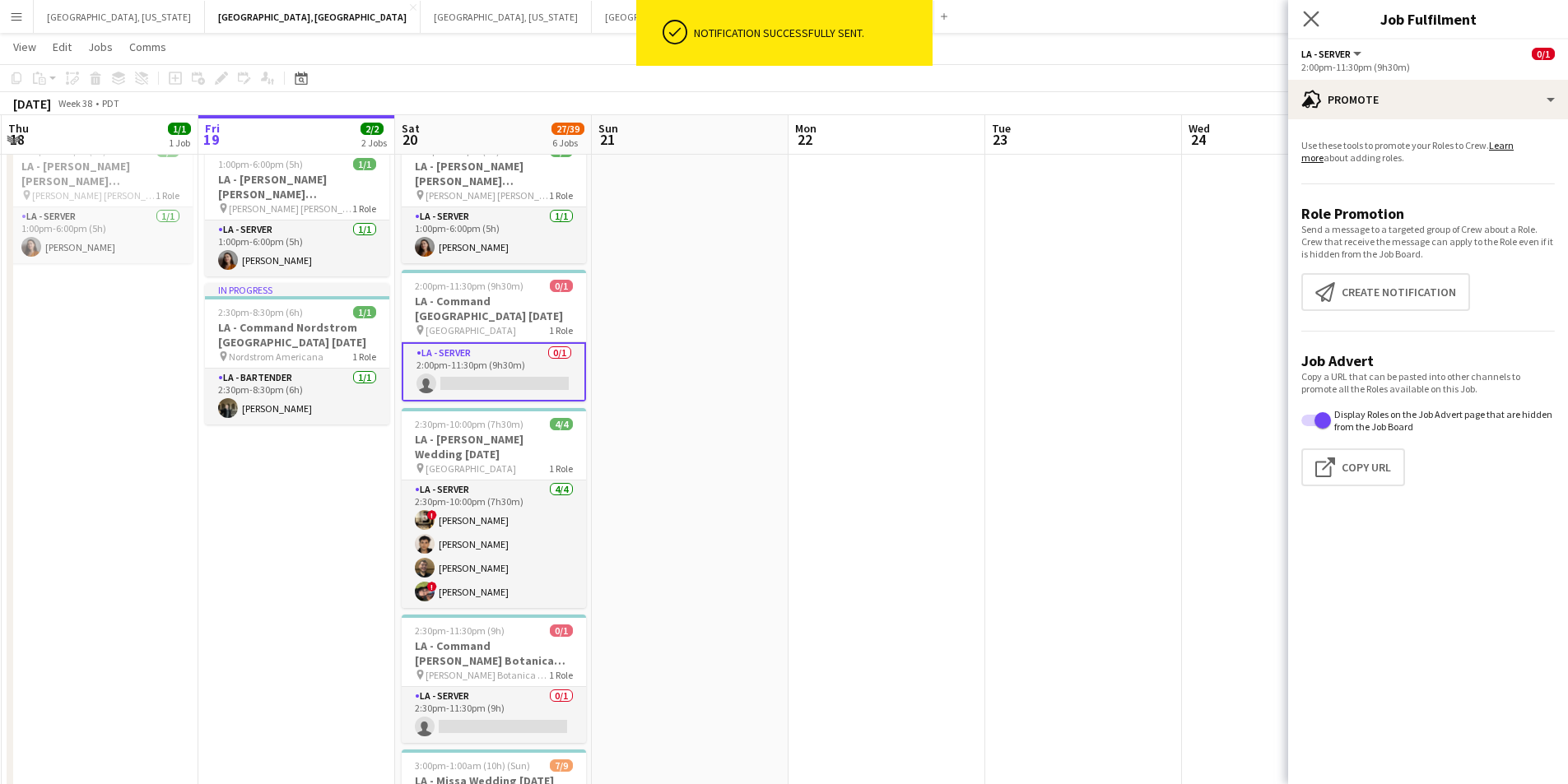
click at [1321, 18] on app-icon "Close pop-in" at bounding box center [1311, 19] width 24 height 24
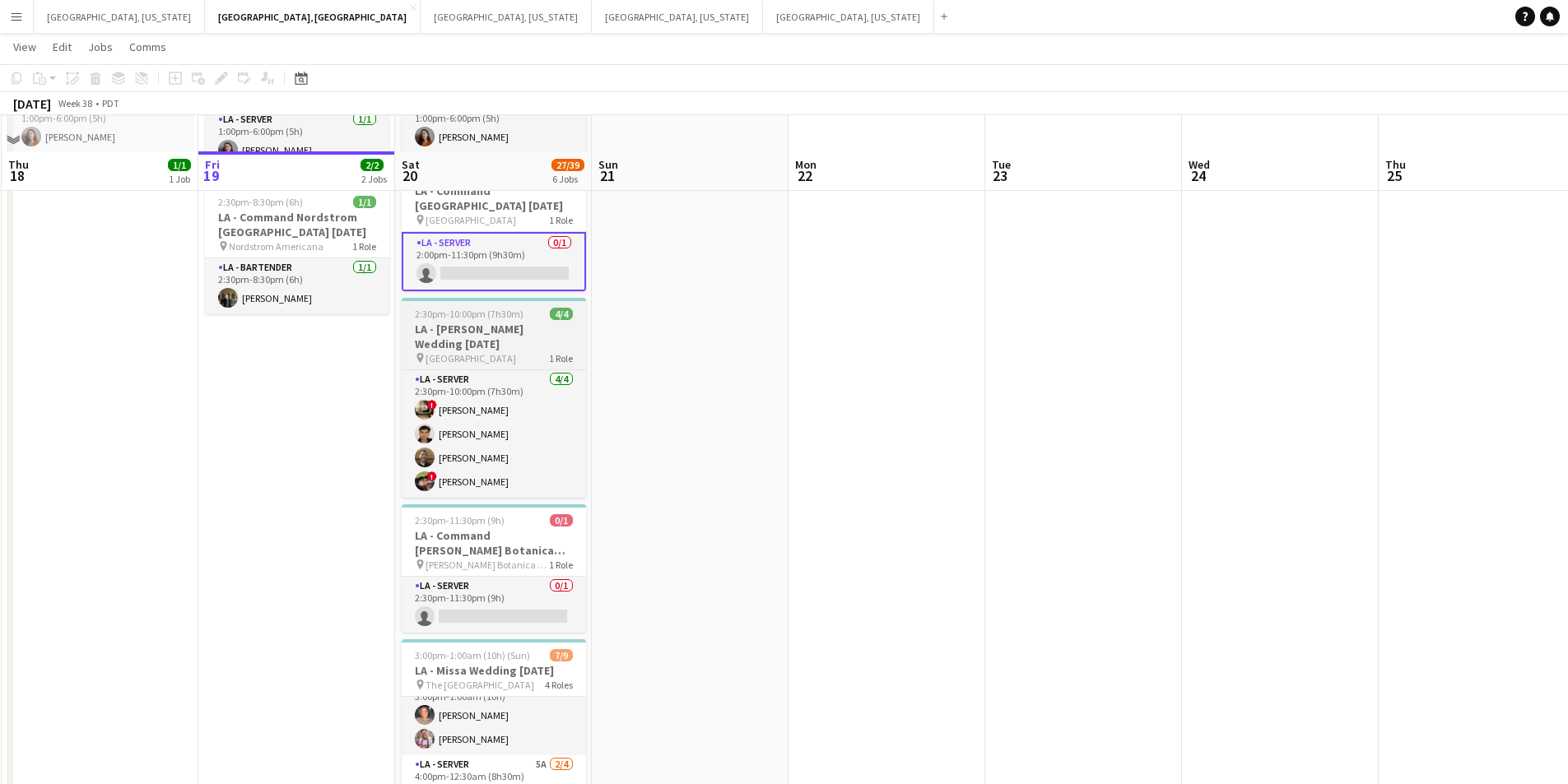
scroll to position [303, 0]
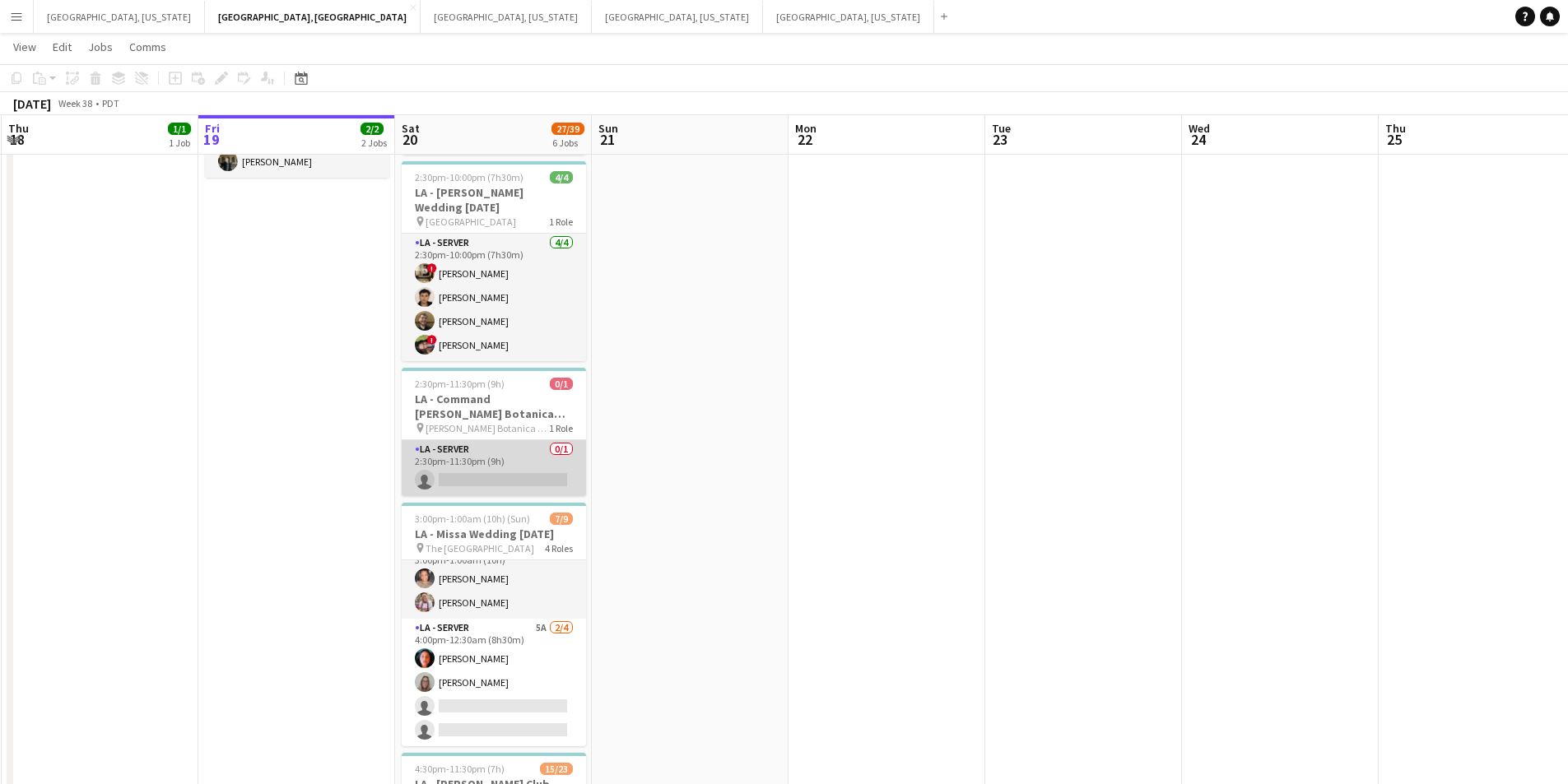
click at [533, 468] on app-card-role "LA - Server 0/1 2:30pm-11:30pm (9h) single-neutral-actions" at bounding box center [494, 468] width 184 height 56
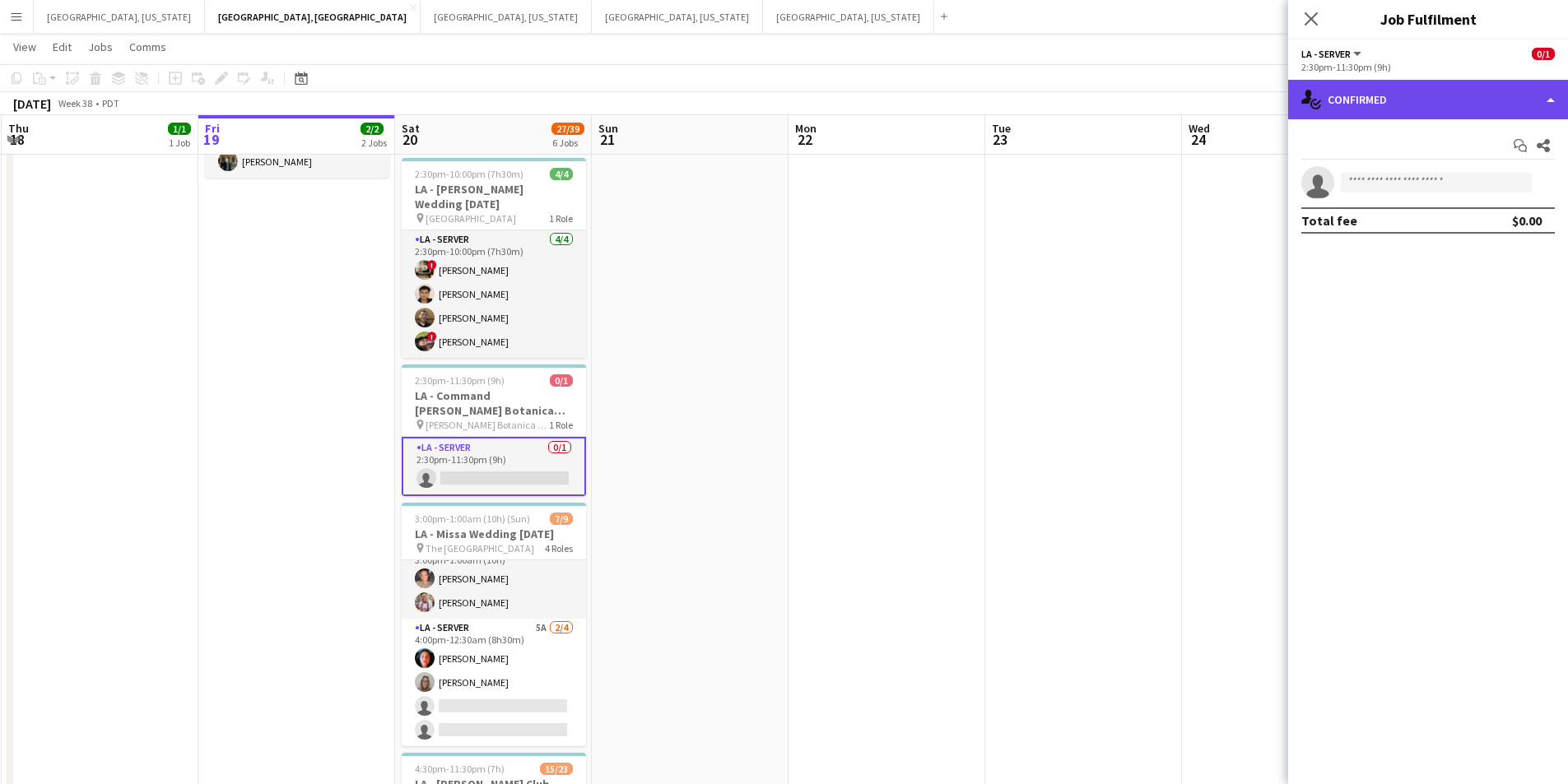
click at [1548, 105] on div "single-neutral-actions-check-2 Confirmed" at bounding box center [1428, 100] width 280 height 40
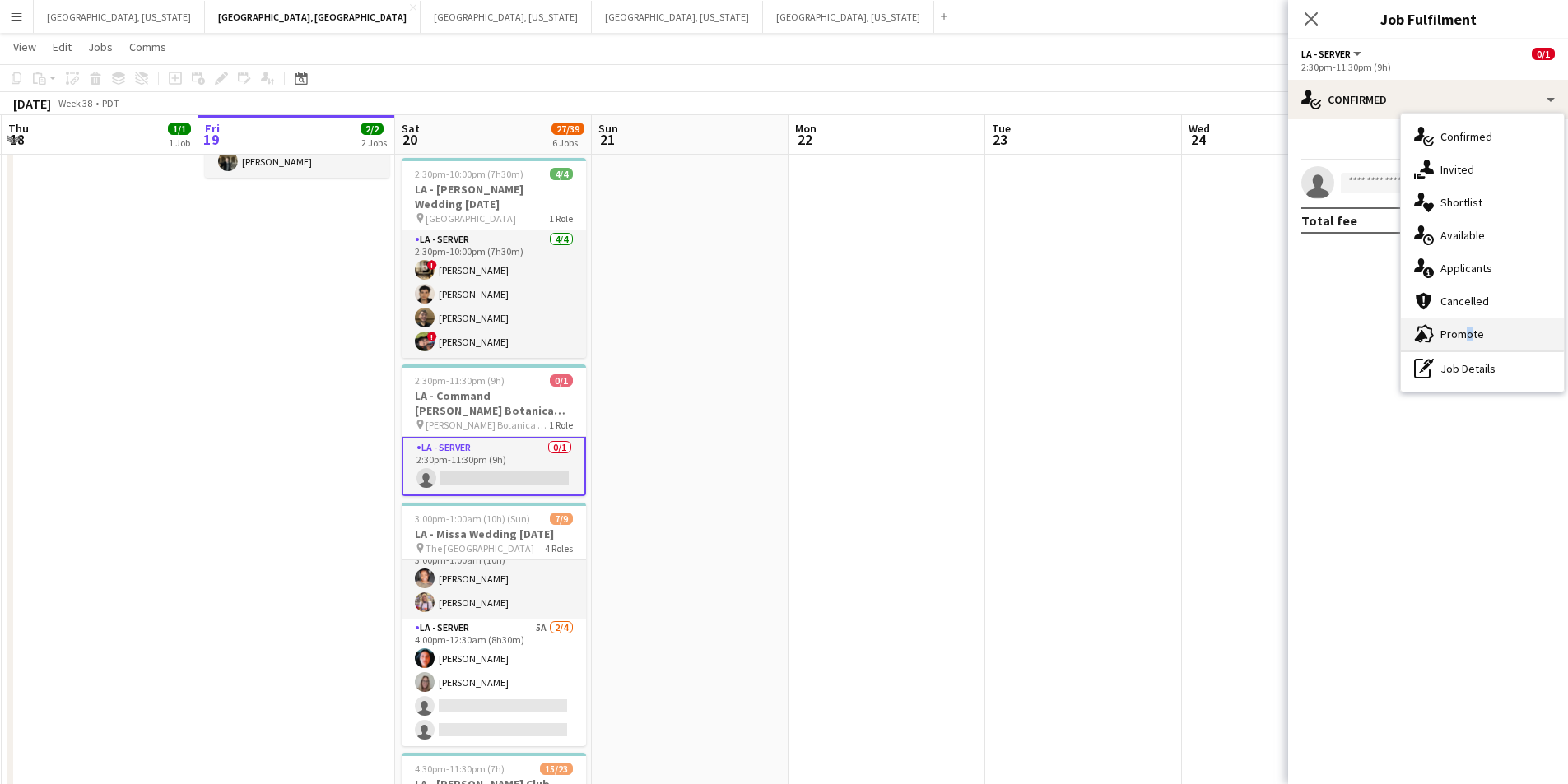
click at [1463, 327] on span "Promote" at bounding box center [1462, 334] width 43 height 15
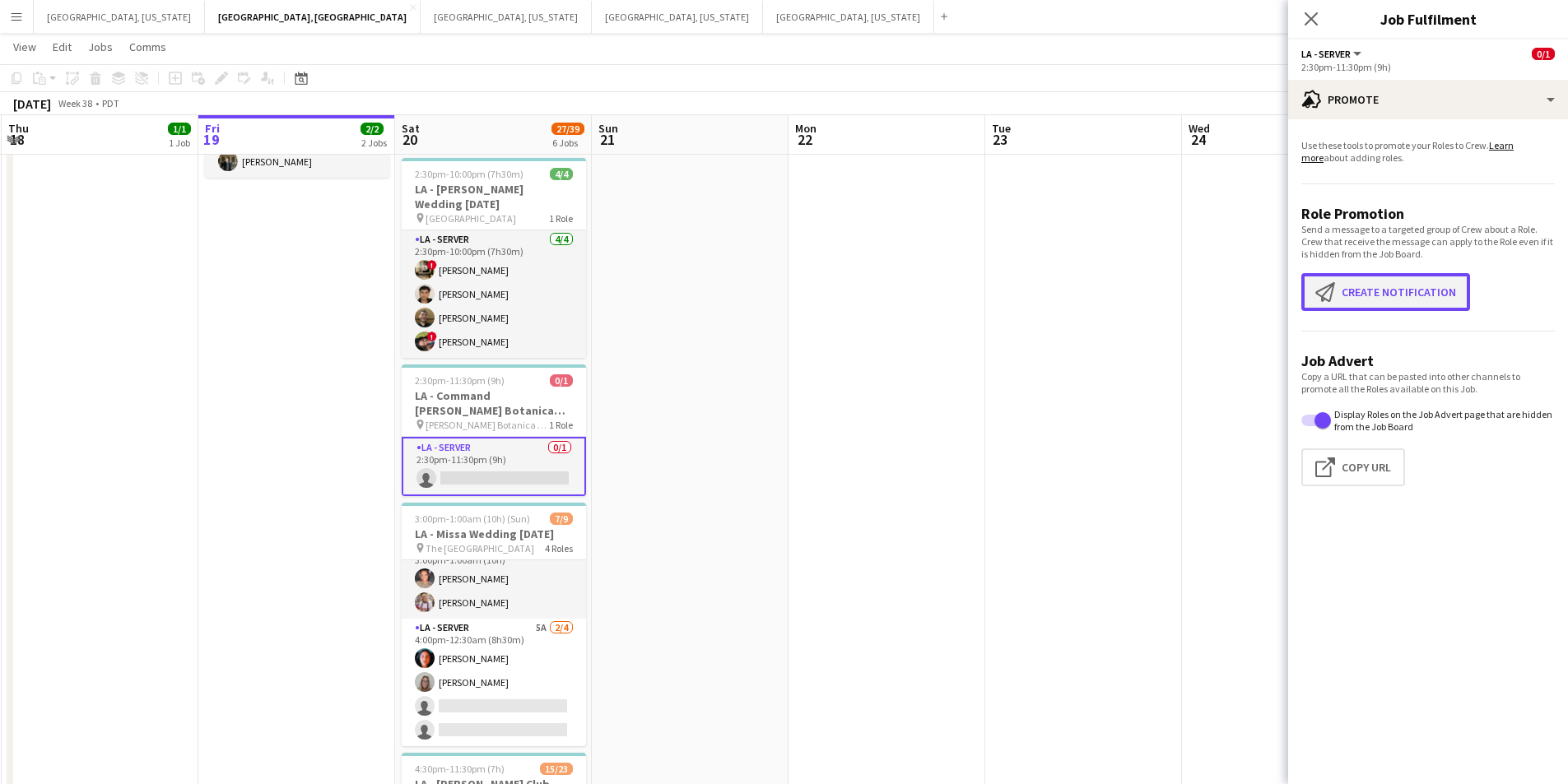
click at [1408, 289] on button "Create notification Create notification" at bounding box center [1386, 292] width 169 height 38
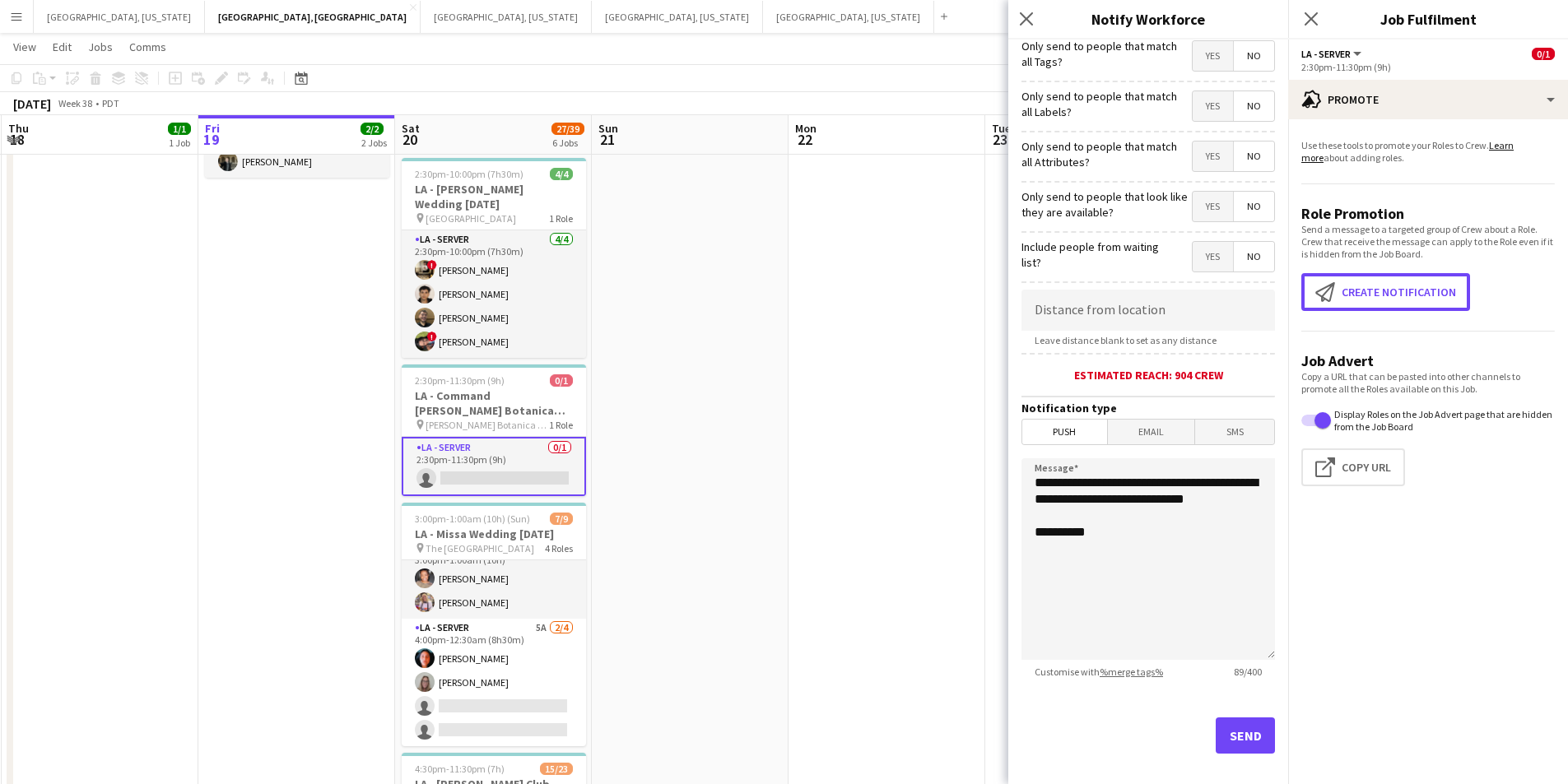
scroll to position [122, 0]
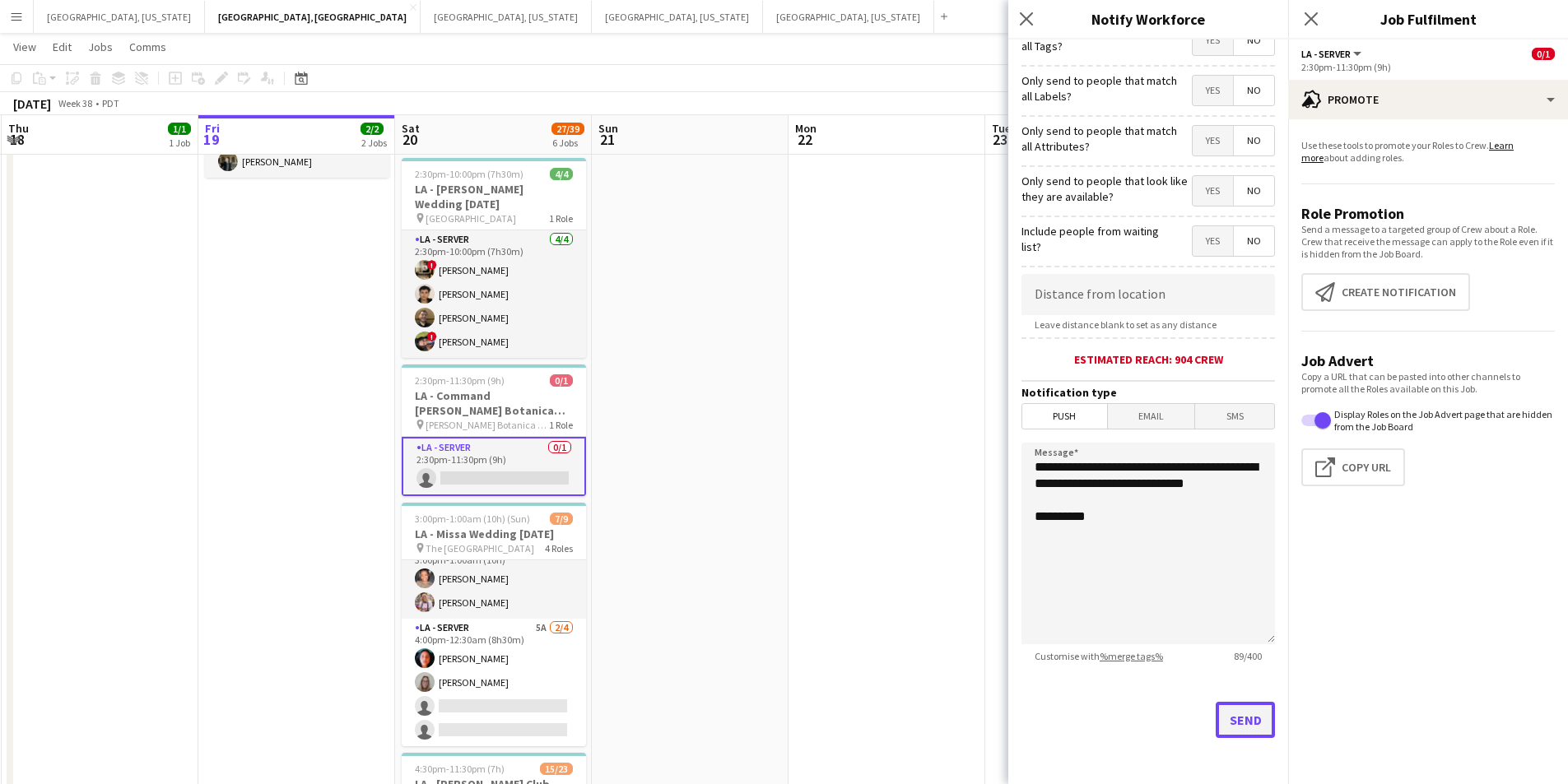
click at [1237, 709] on button "Send" at bounding box center [1245, 720] width 59 height 36
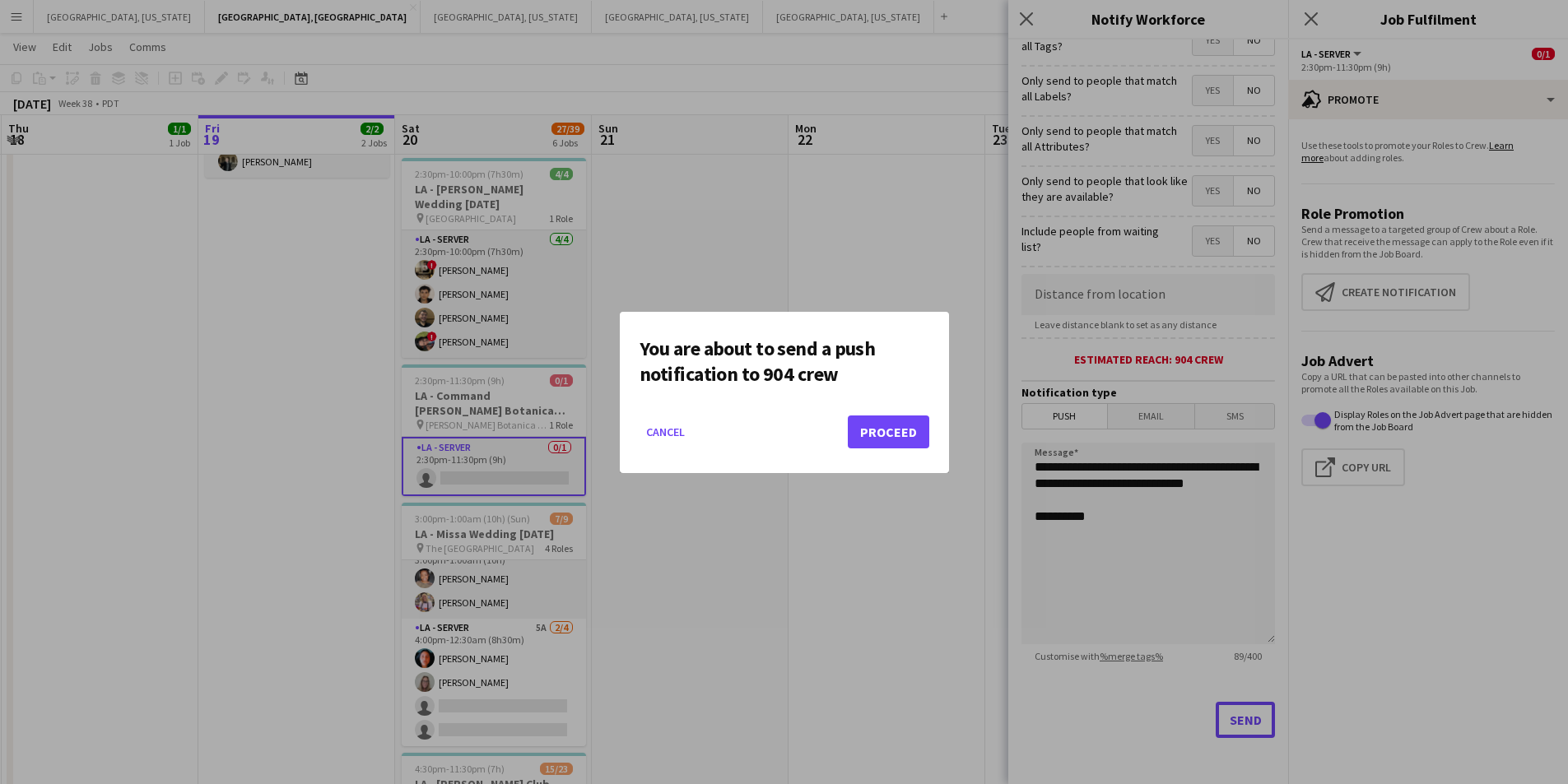
scroll to position [0, 0]
click at [896, 444] on button "Proceed" at bounding box center [888, 431] width 81 height 33
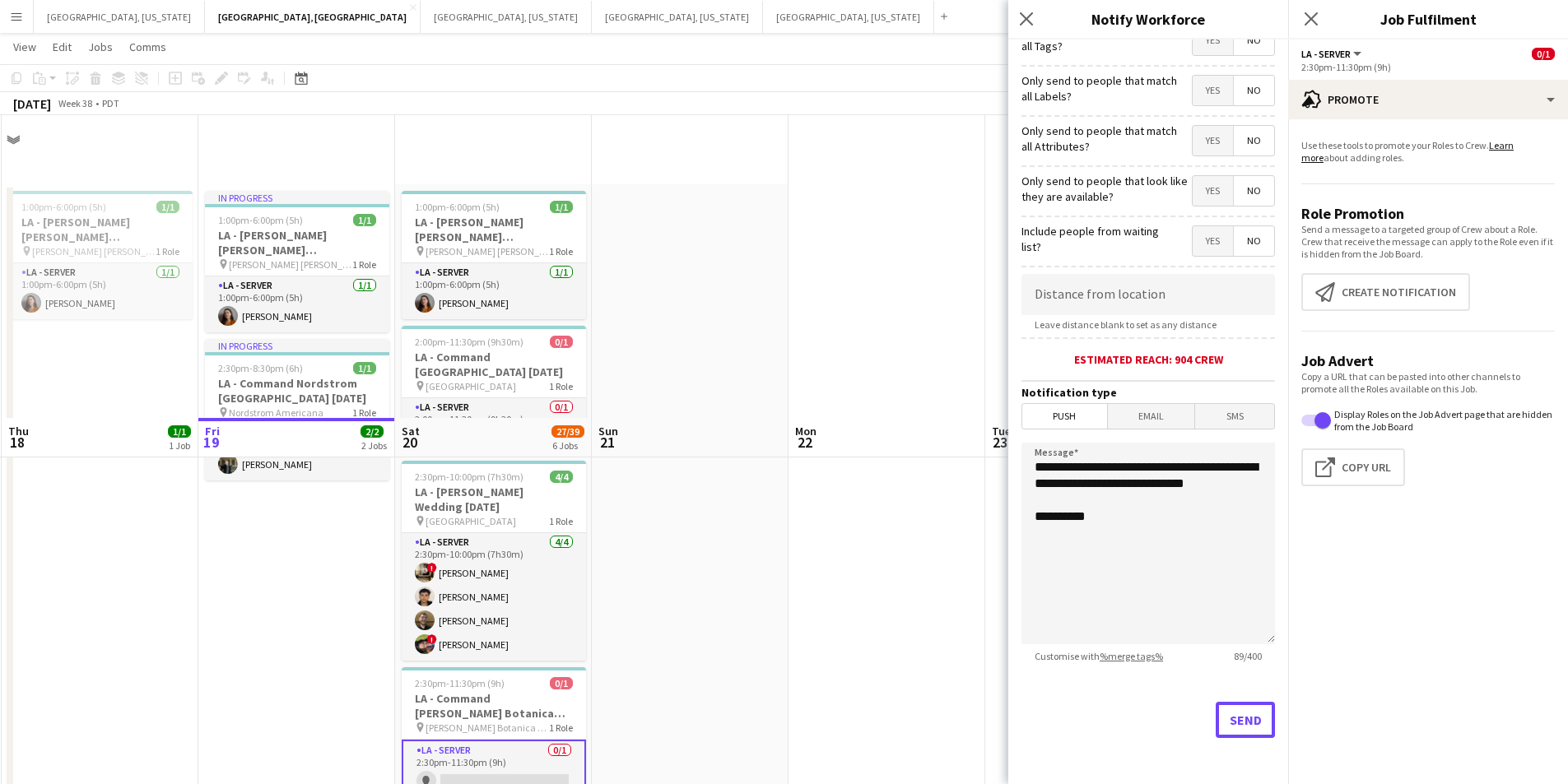
scroll to position [303, 0]
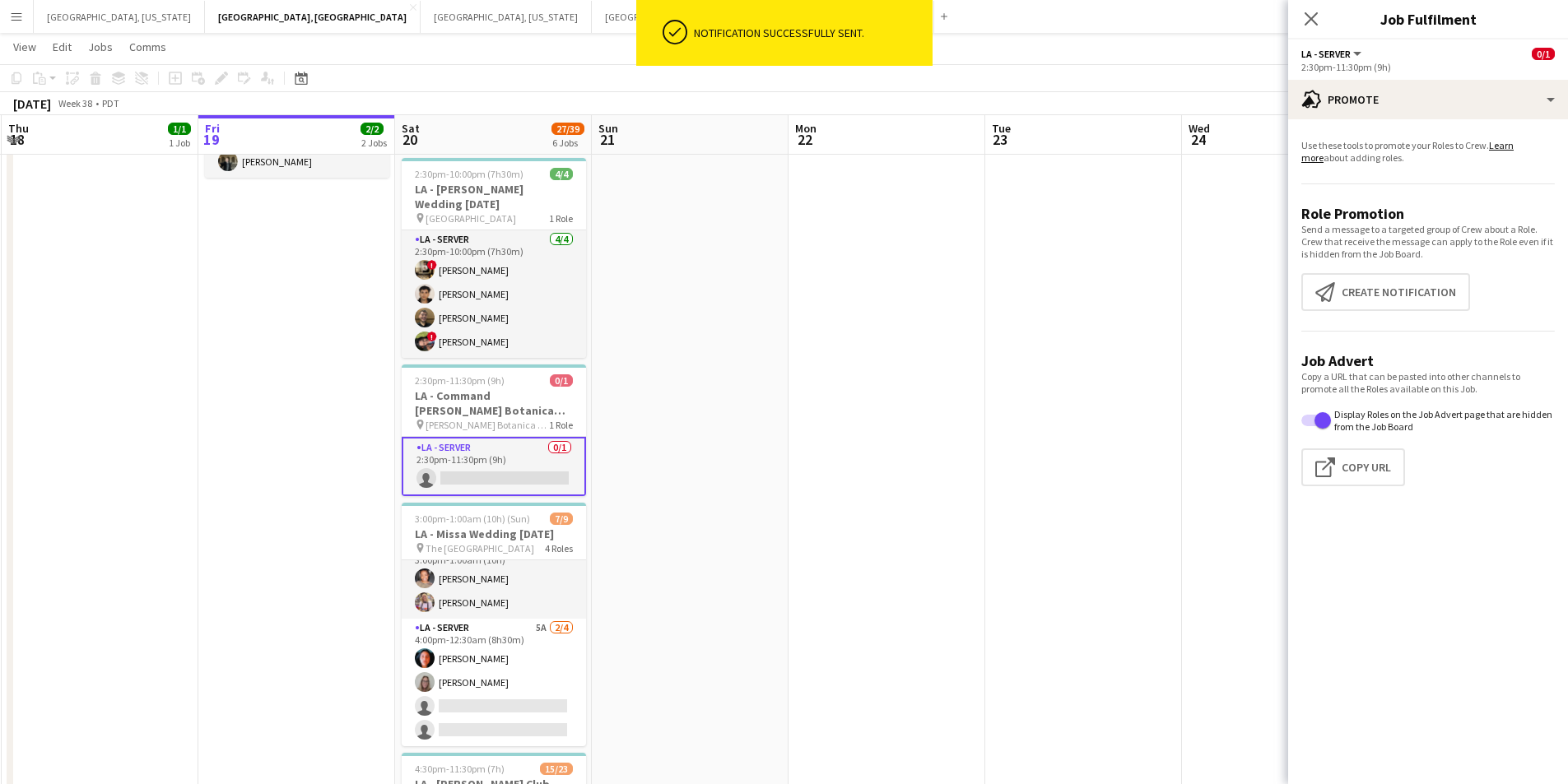
click at [1326, 20] on div "Close pop-in" at bounding box center [1311, 19] width 46 height 38
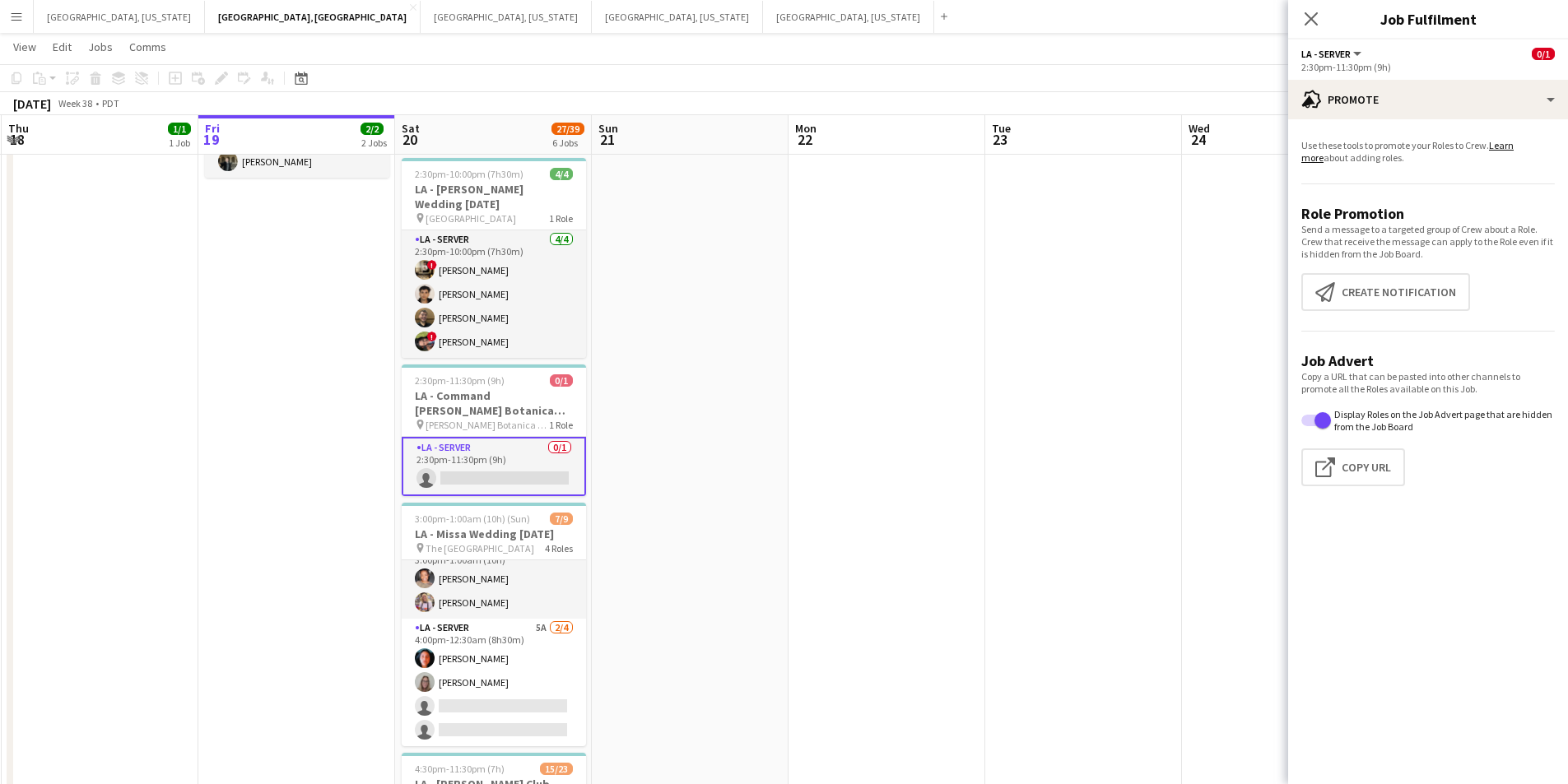
click at [1313, 16] on icon "Close pop-in" at bounding box center [1311, 19] width 13 height 13
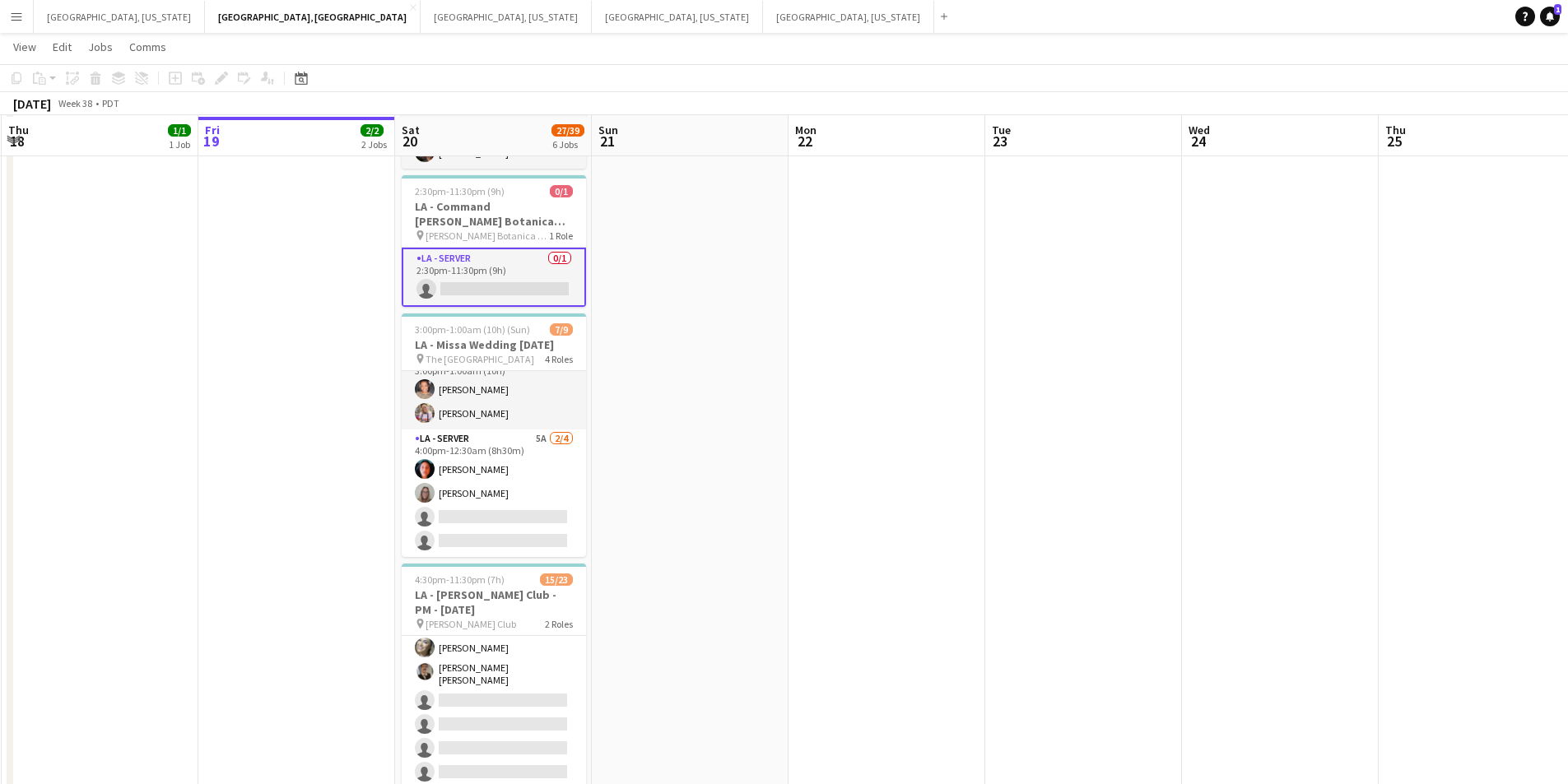
scroll to position [493, 0]
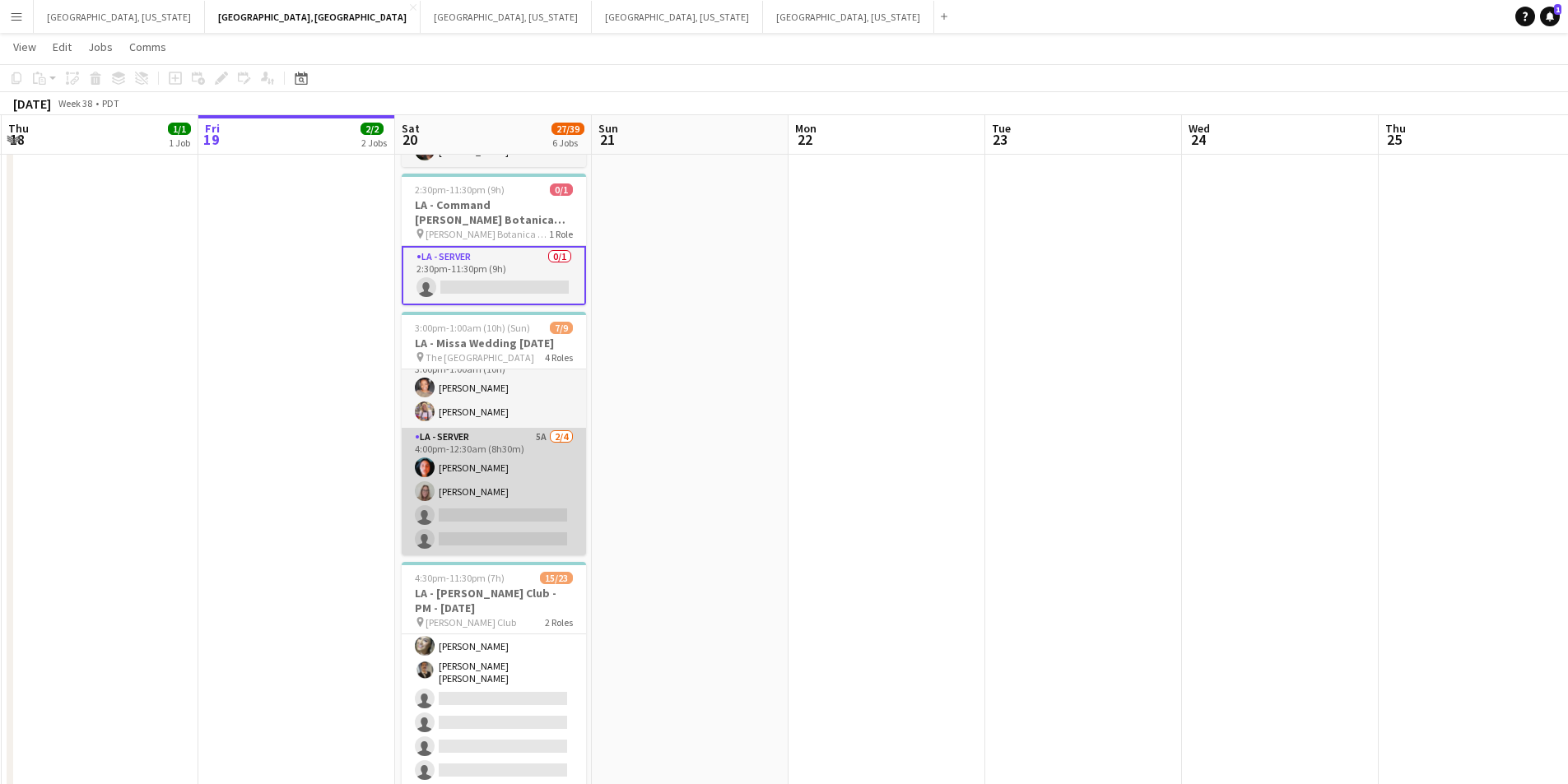
click at [516, 541] on app-card-role "LA - Server 5A [DATE] 4:00pm-12:30am (8h30m) [PERSON_NAME] [PERSON_NAME] single…" at bounding box center [494, 492] width 184 height 127
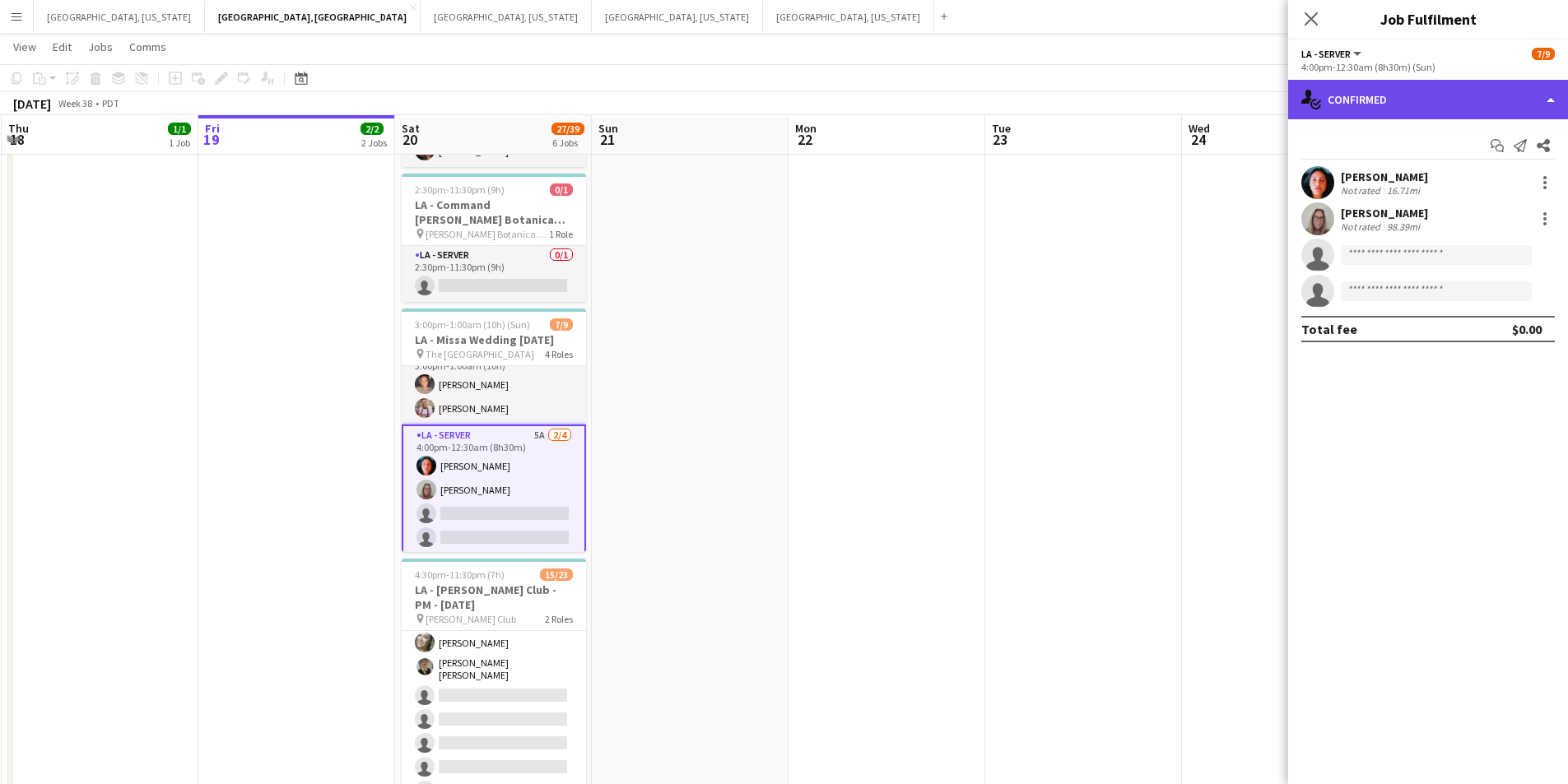
click at [1545, 104] on div "single-neutral-actions-check-2 Confirmed" at bounding box center [1428, 100] width 280 height 40
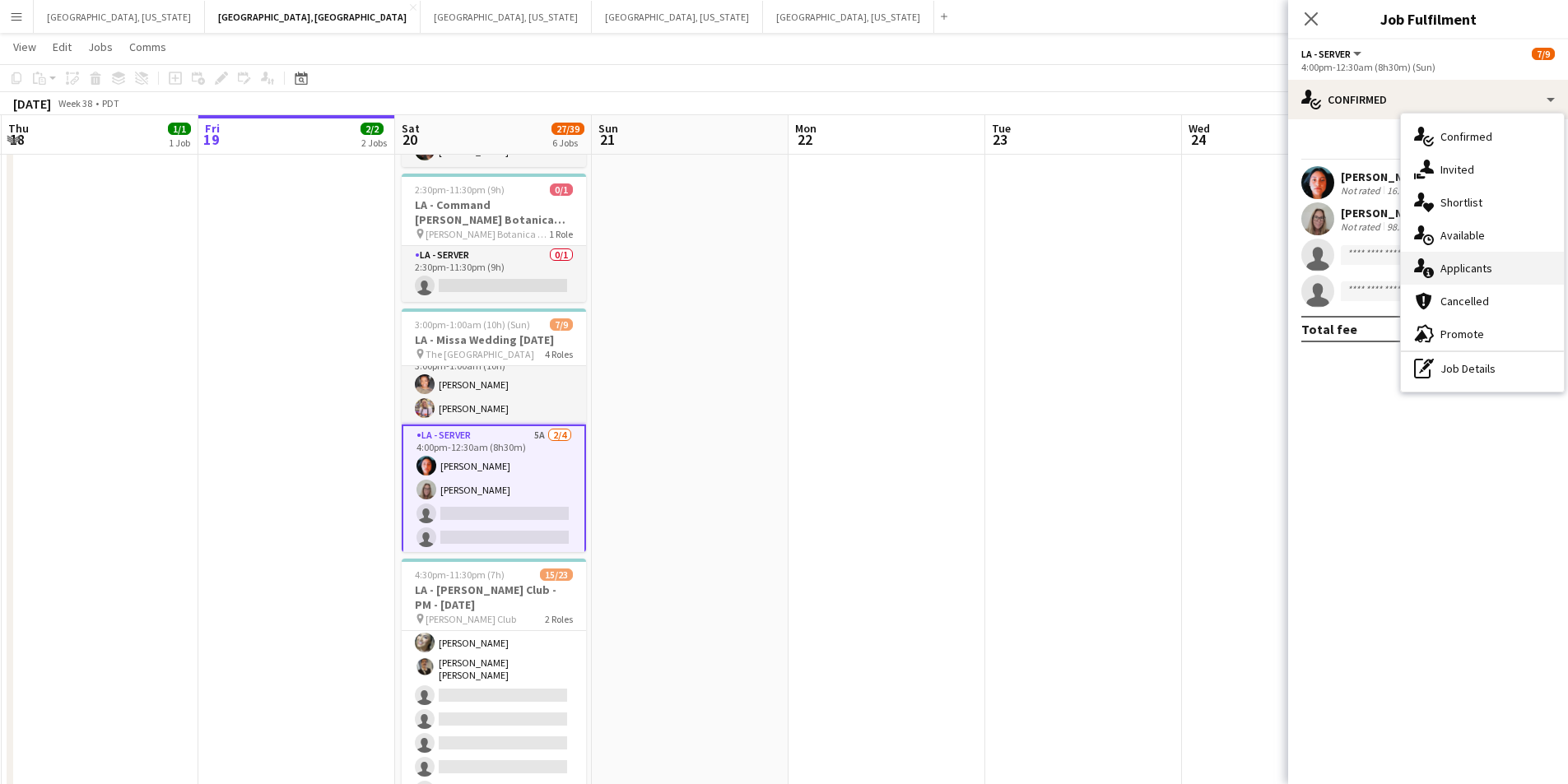
click at [1518, 267] on div "single-neutral-actions-information Applicants" at bounding box center [1482, 268] width 163 height 33
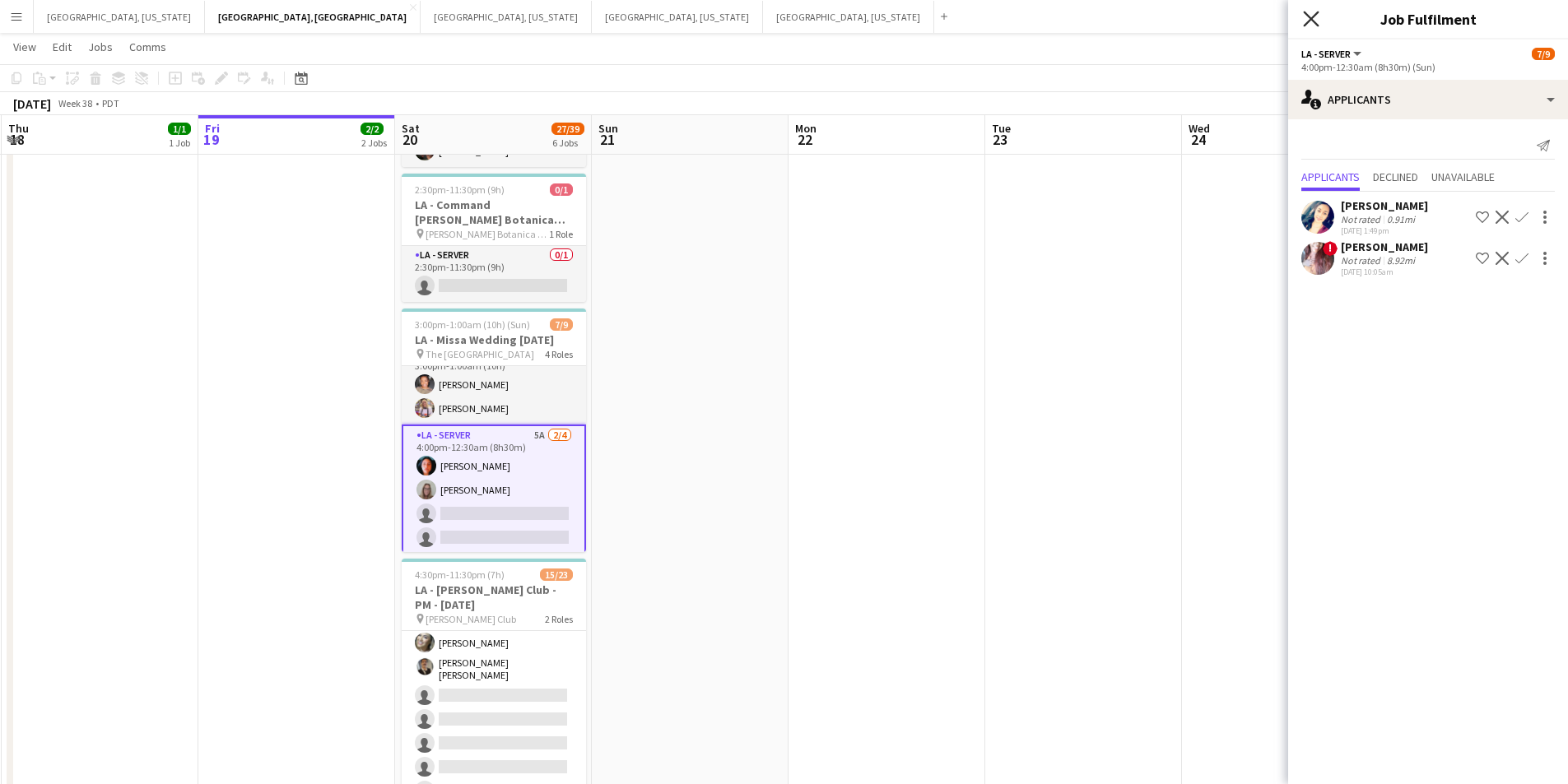
click at [1317, 24] on icon at bounding box center [1311, 18] width 16 height 16
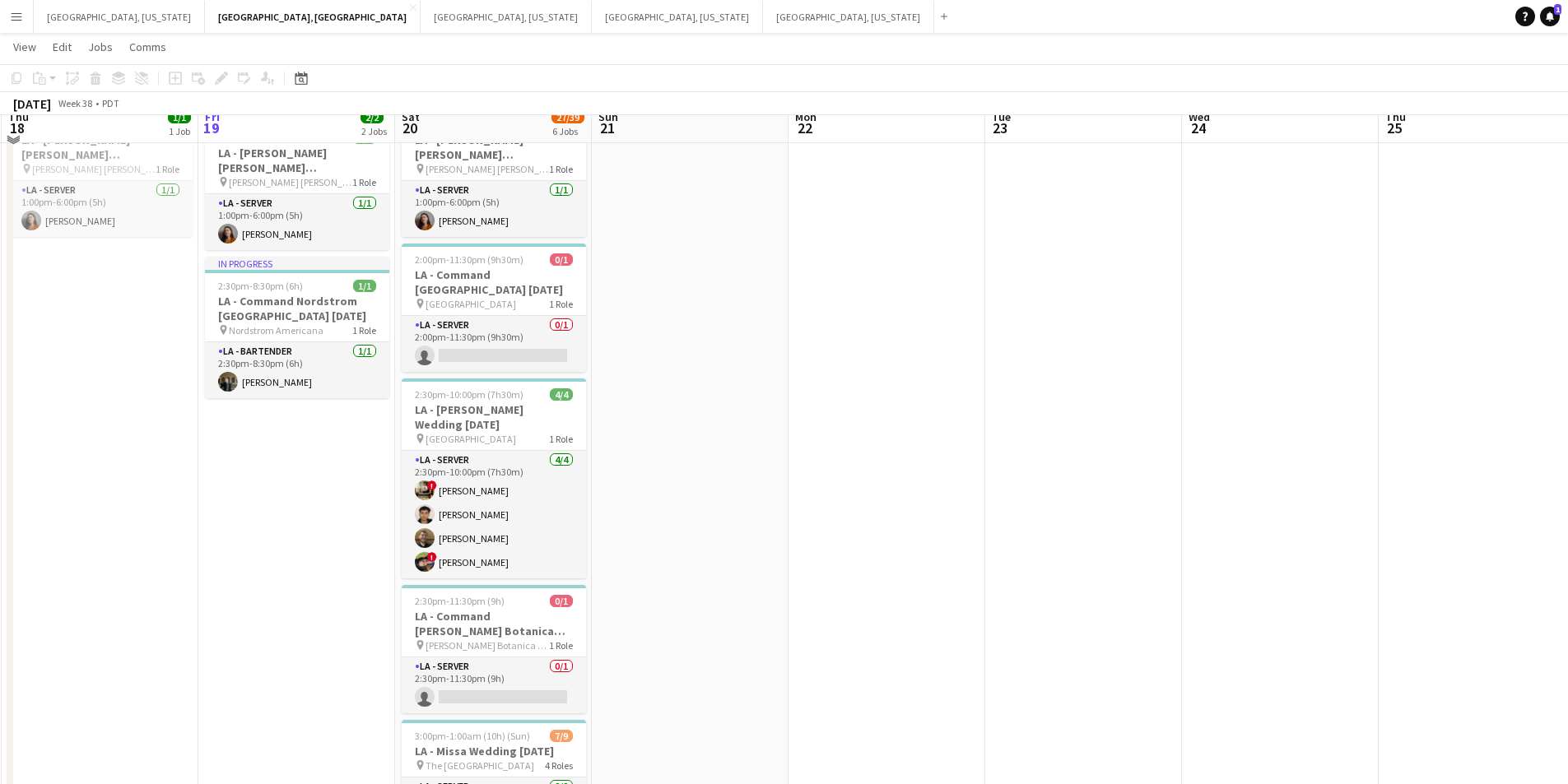
scroll to position [0, 0]
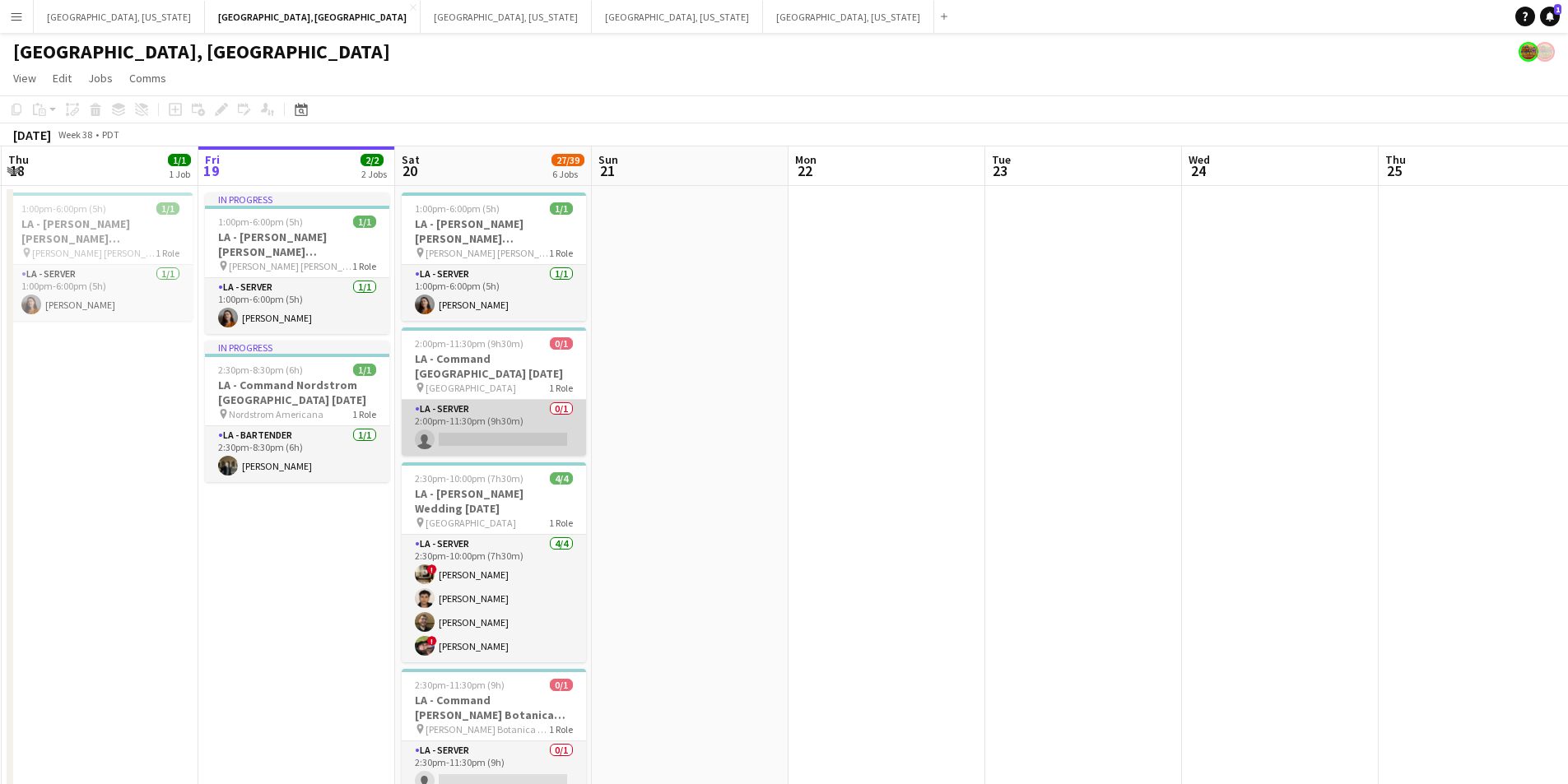
click at [565, 425] on app-card-role "LA - Server 0/1 2:00pm-11:30pm (9h30m) single-neutral-actions" at bounding box center [494, 427] width 184 height 56
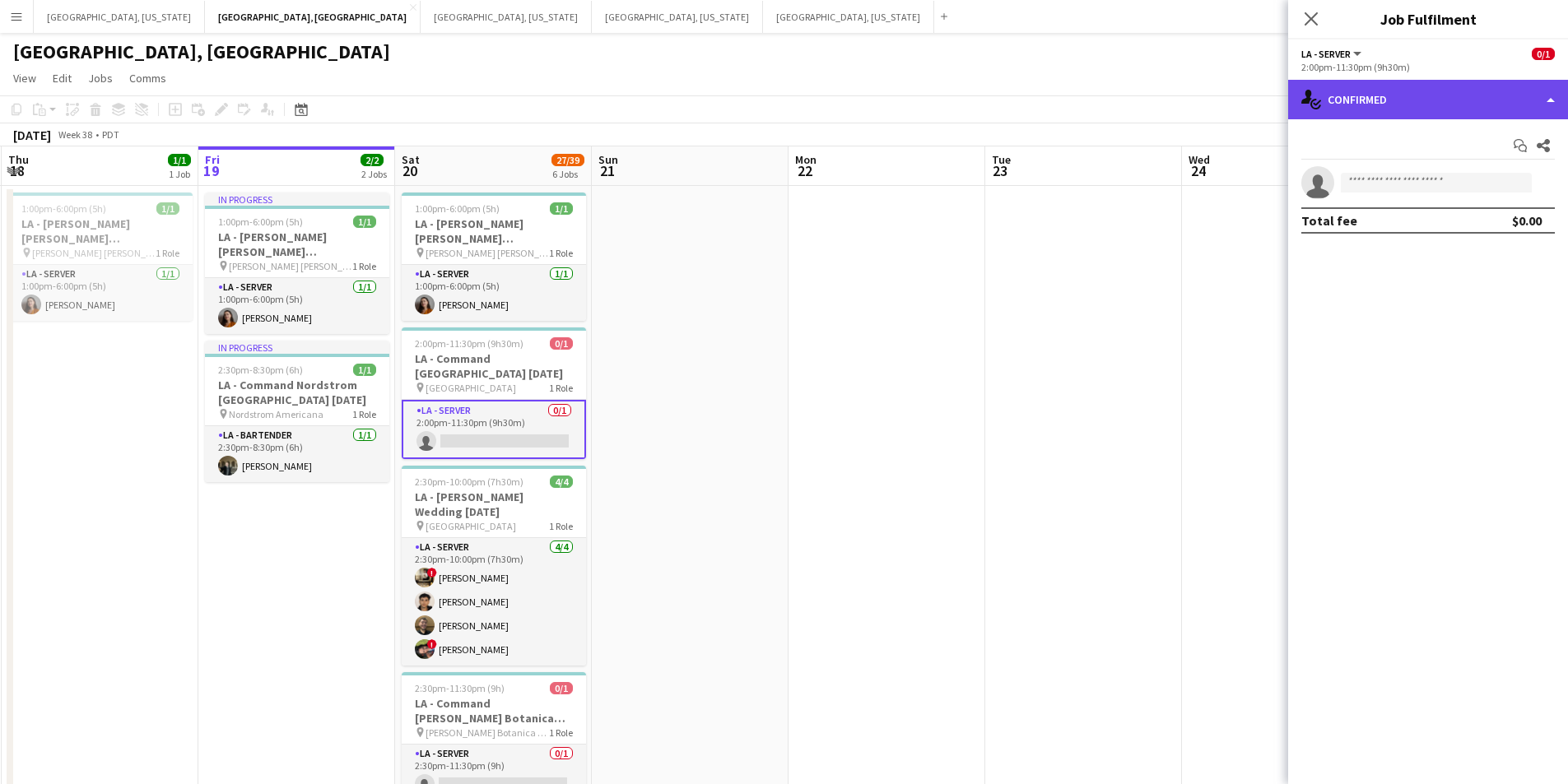
click at [1555, 93] on div "single-neutral-actions-check-2 Confirmed" at bounding box center [1428, 100] width 280 height 40
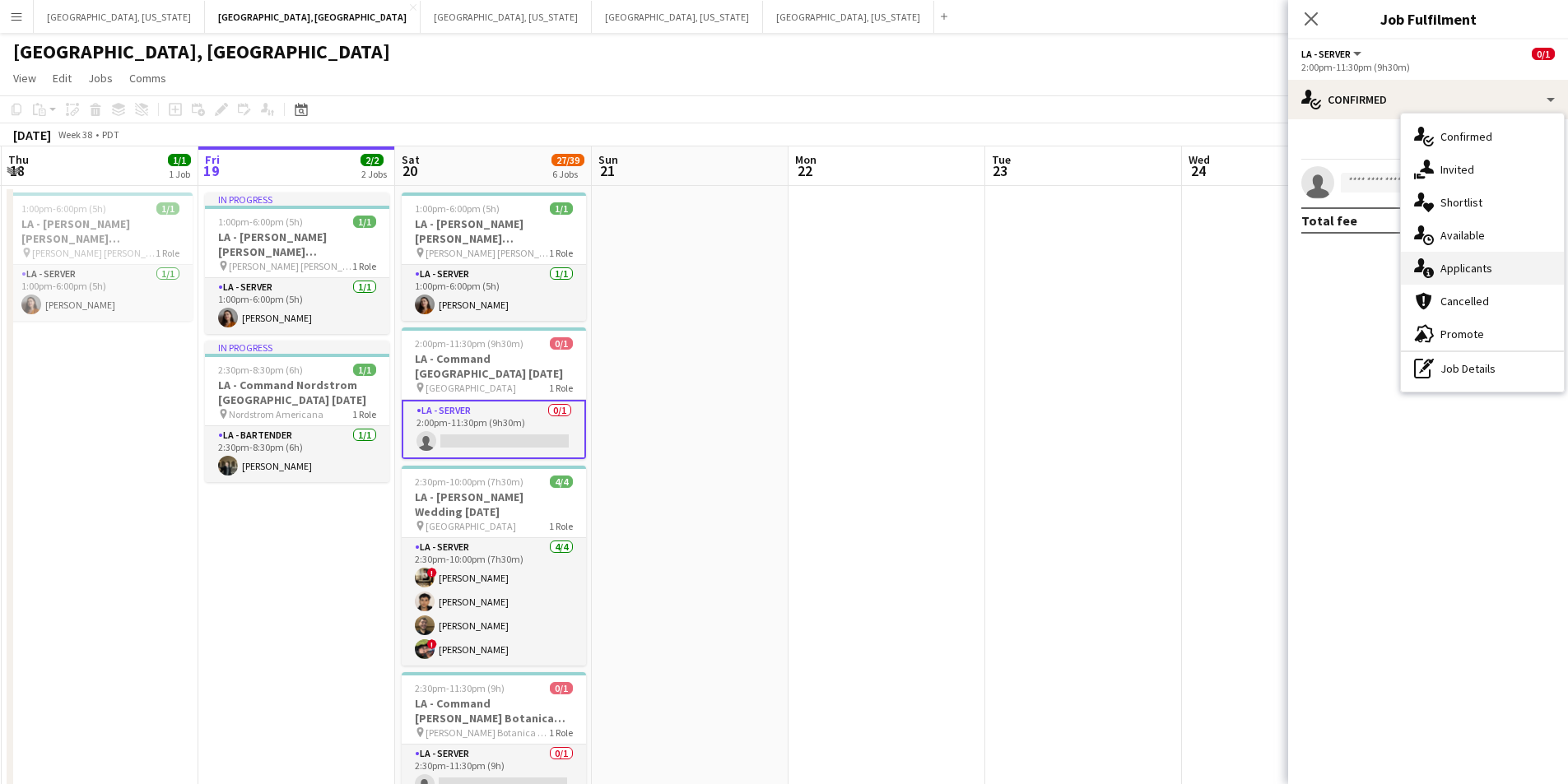
click at [1497, 261] on div "single-neutral-actions-information Applicants" at bounding box center [1482, 268] width 163 height 33
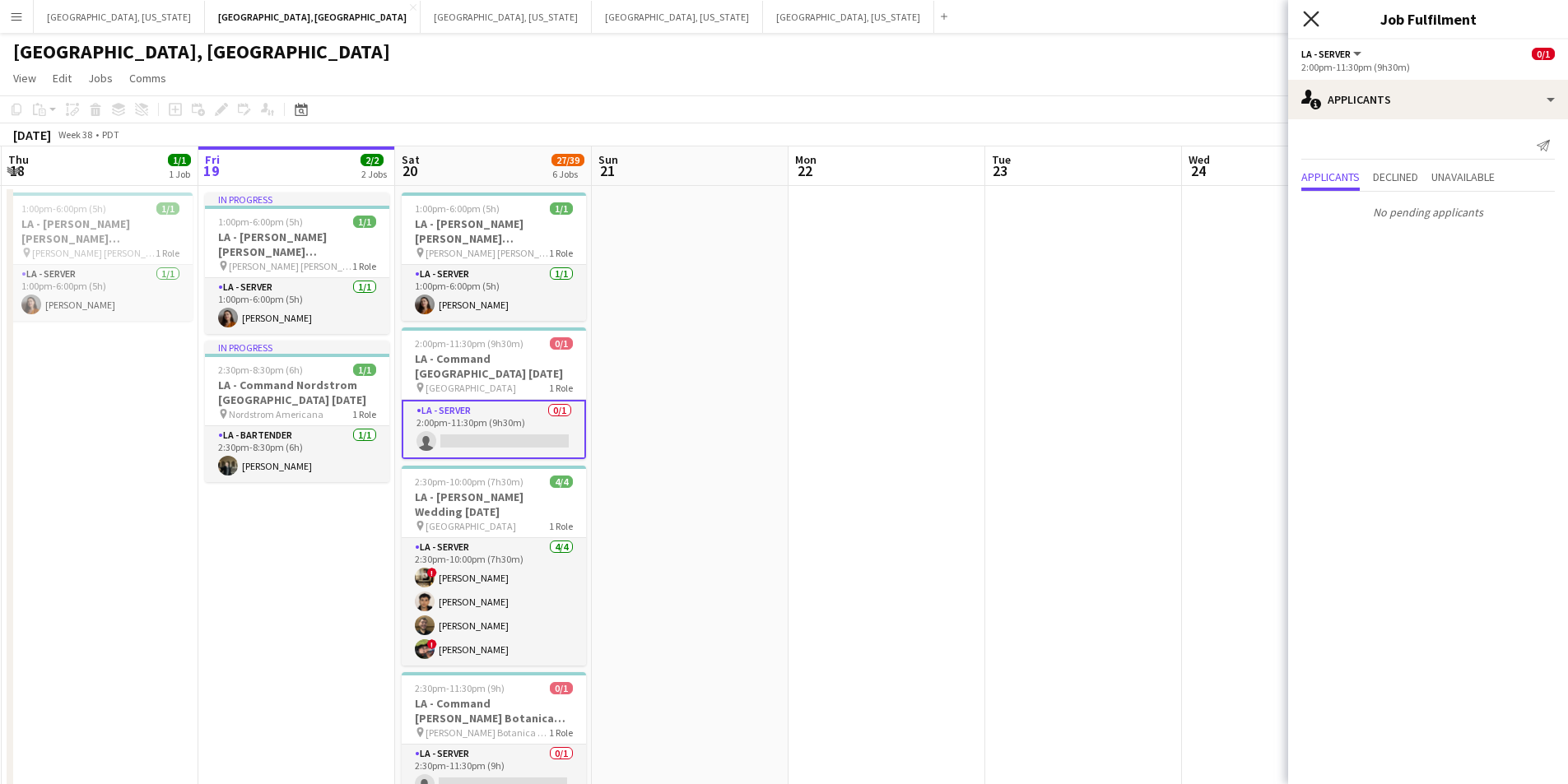
click at [1310, 24] on icon "Close pop-in" at bounding box center [1311, 18] width 16 height 16
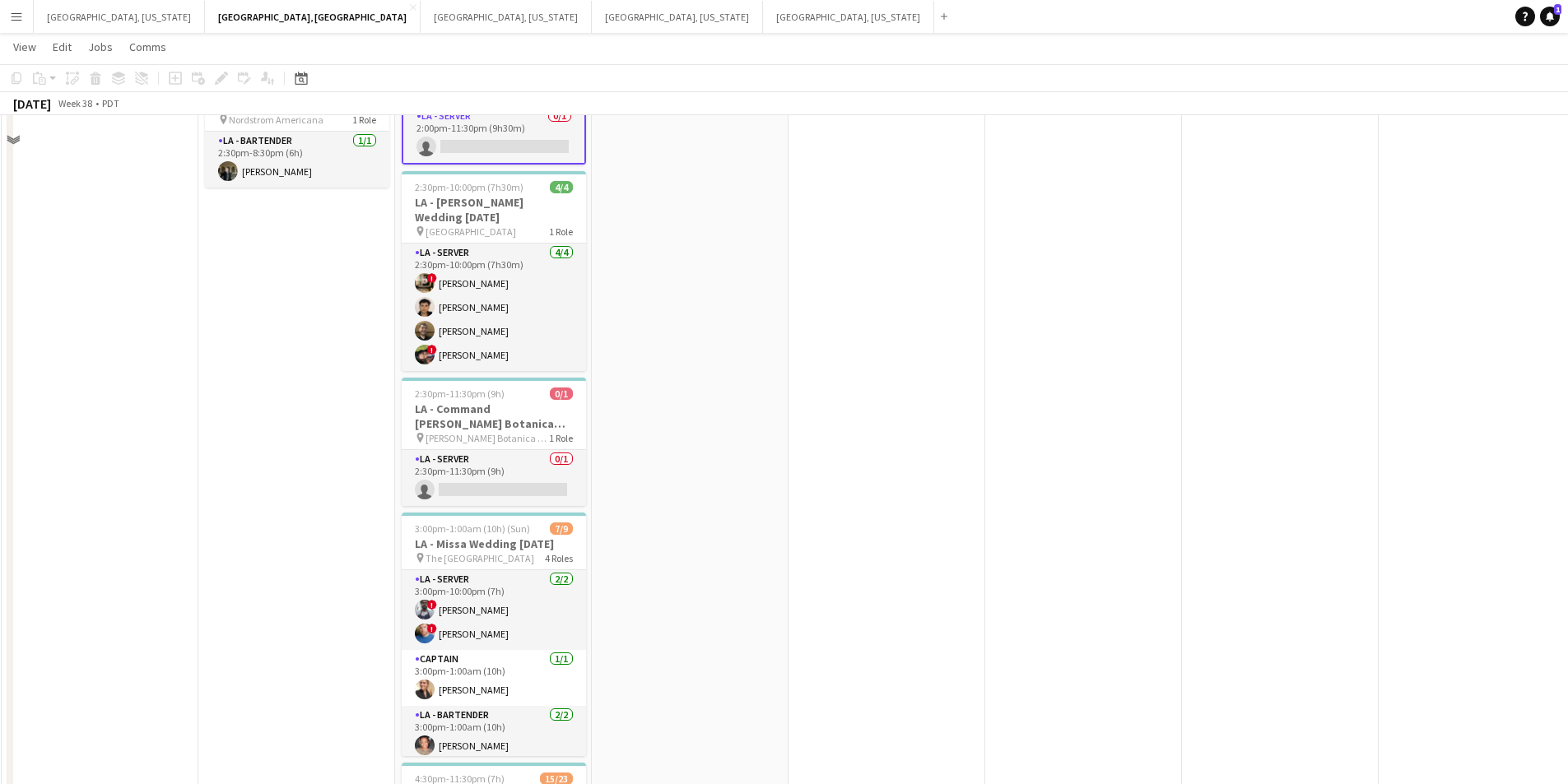
scroll to position [329, 0]
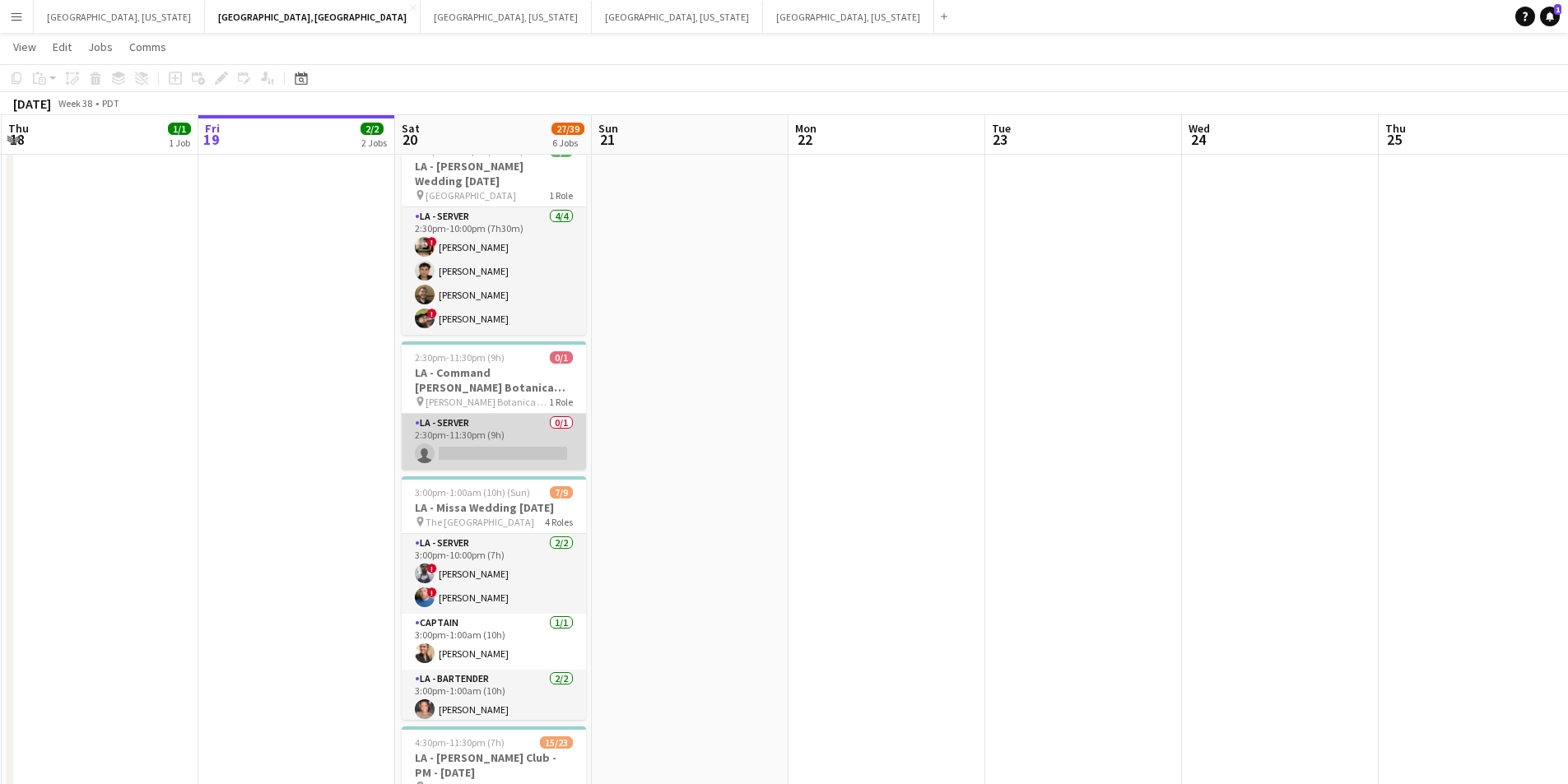
click at [577, 454] on app-card-role "LA - Server 0/1 2:30pm-11:30pm (9h) single-neutral-actions" at bounding box center [494, 442] width 184 height 56
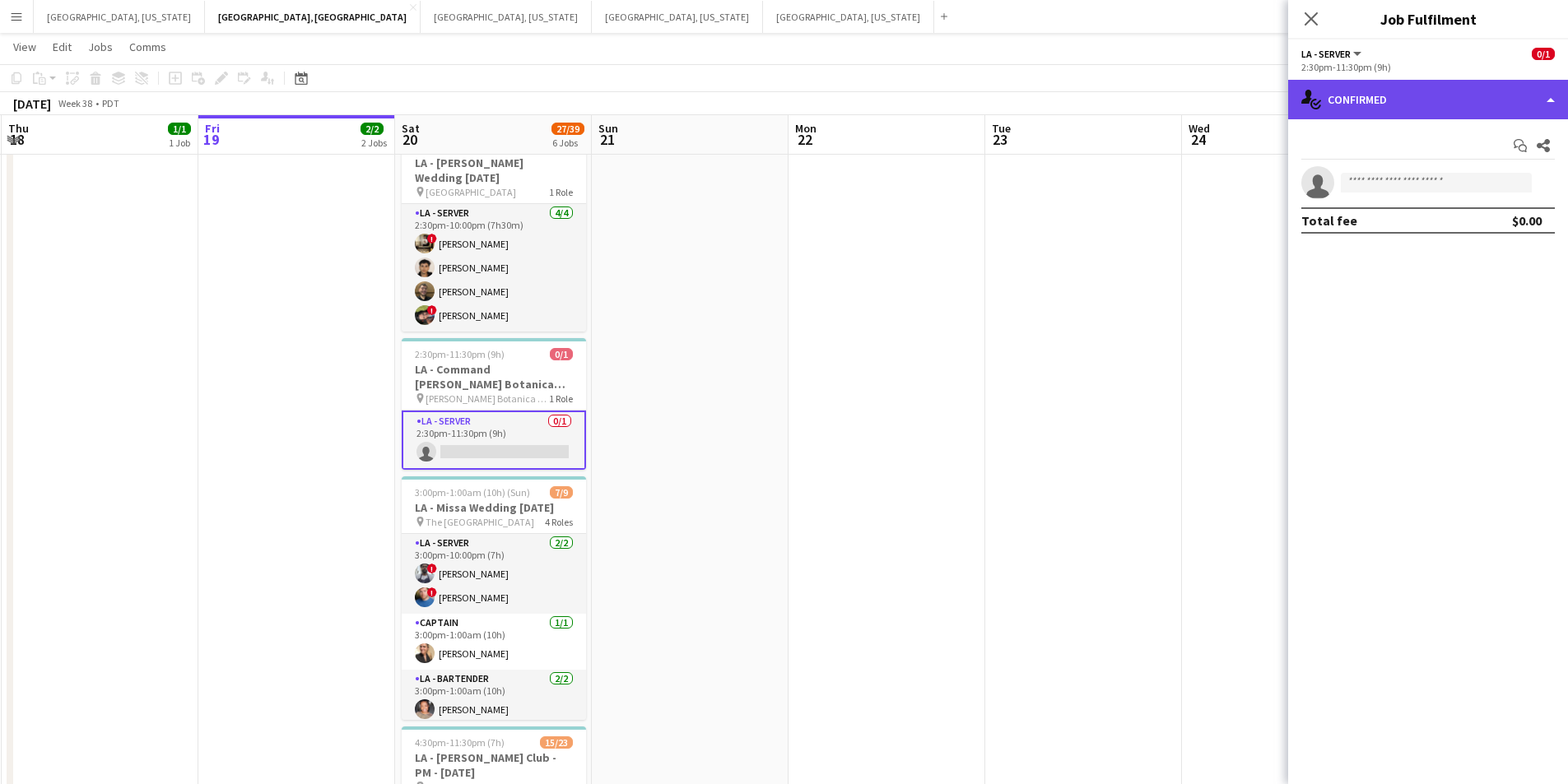
click at [1535, 96] on div "single-neutral-actions-check-2 Confirmed" at bounding box center [1428, 100] width 280 height 40
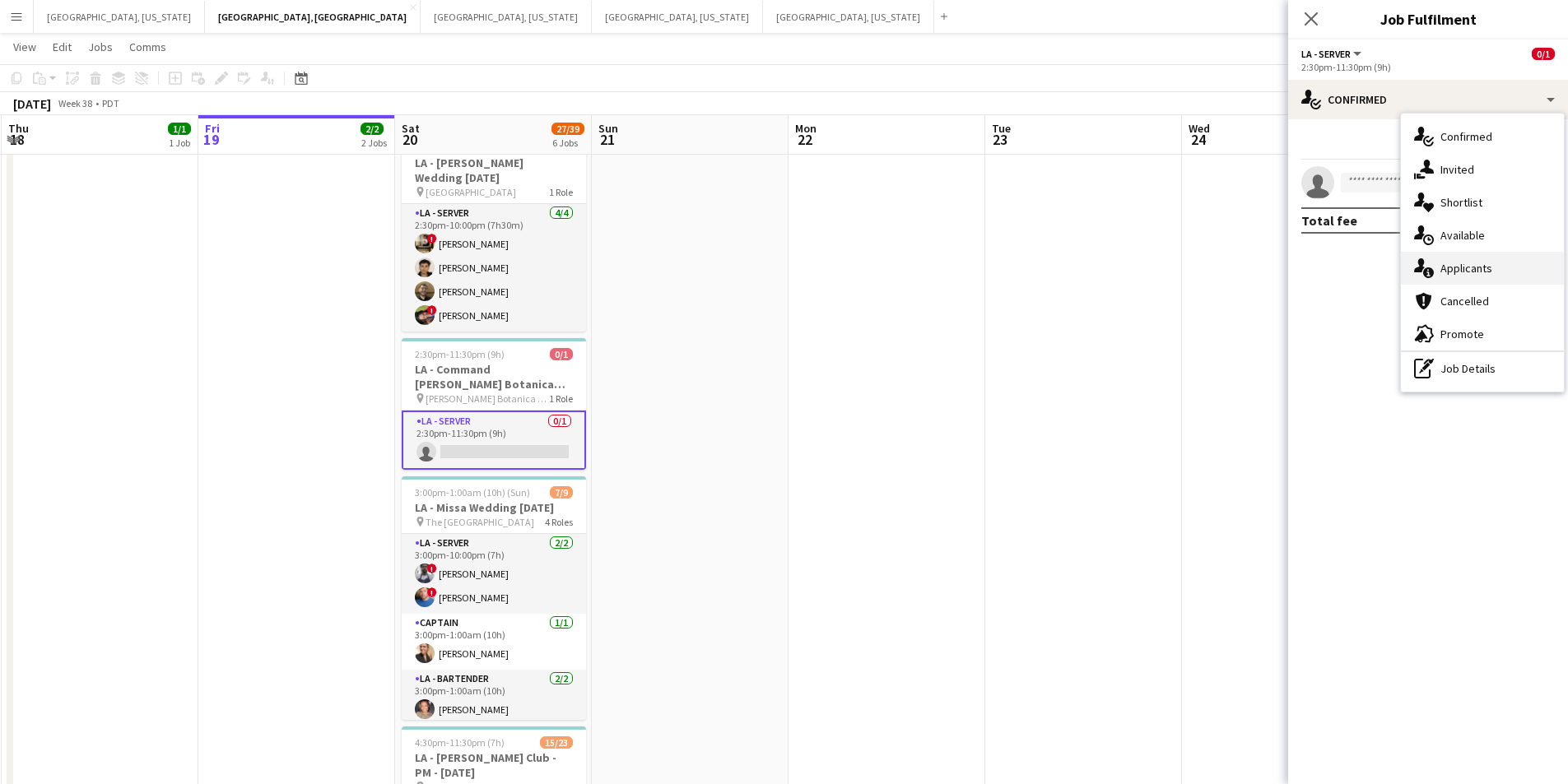
click at [1484, 277] on div "single-neutral-actions-information Applicants" at bounding box center [1482, 268] width 163 height 33
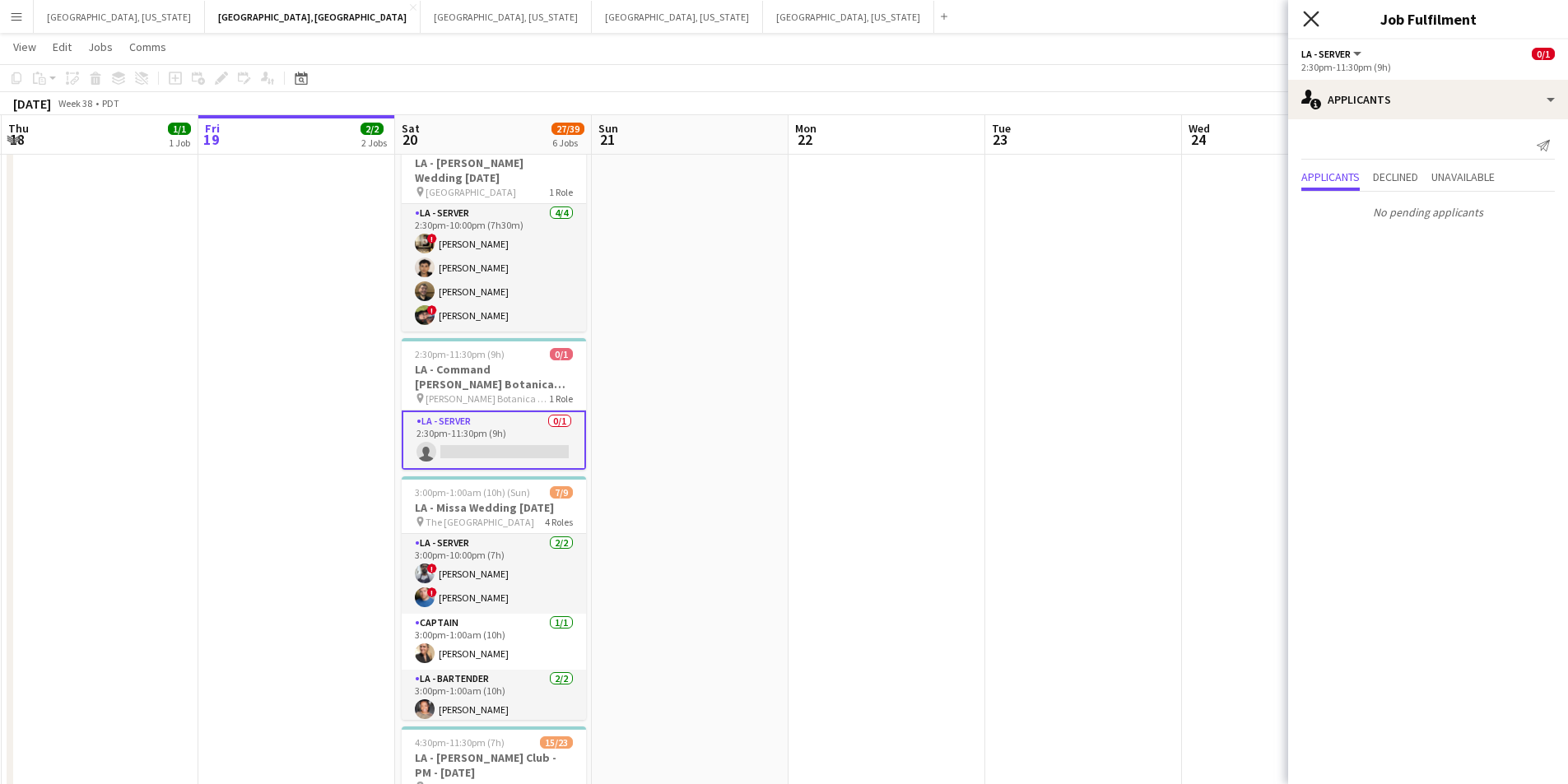
click at [1316, 16] on icon at bounding box center [1311, 18] width 16 height 16
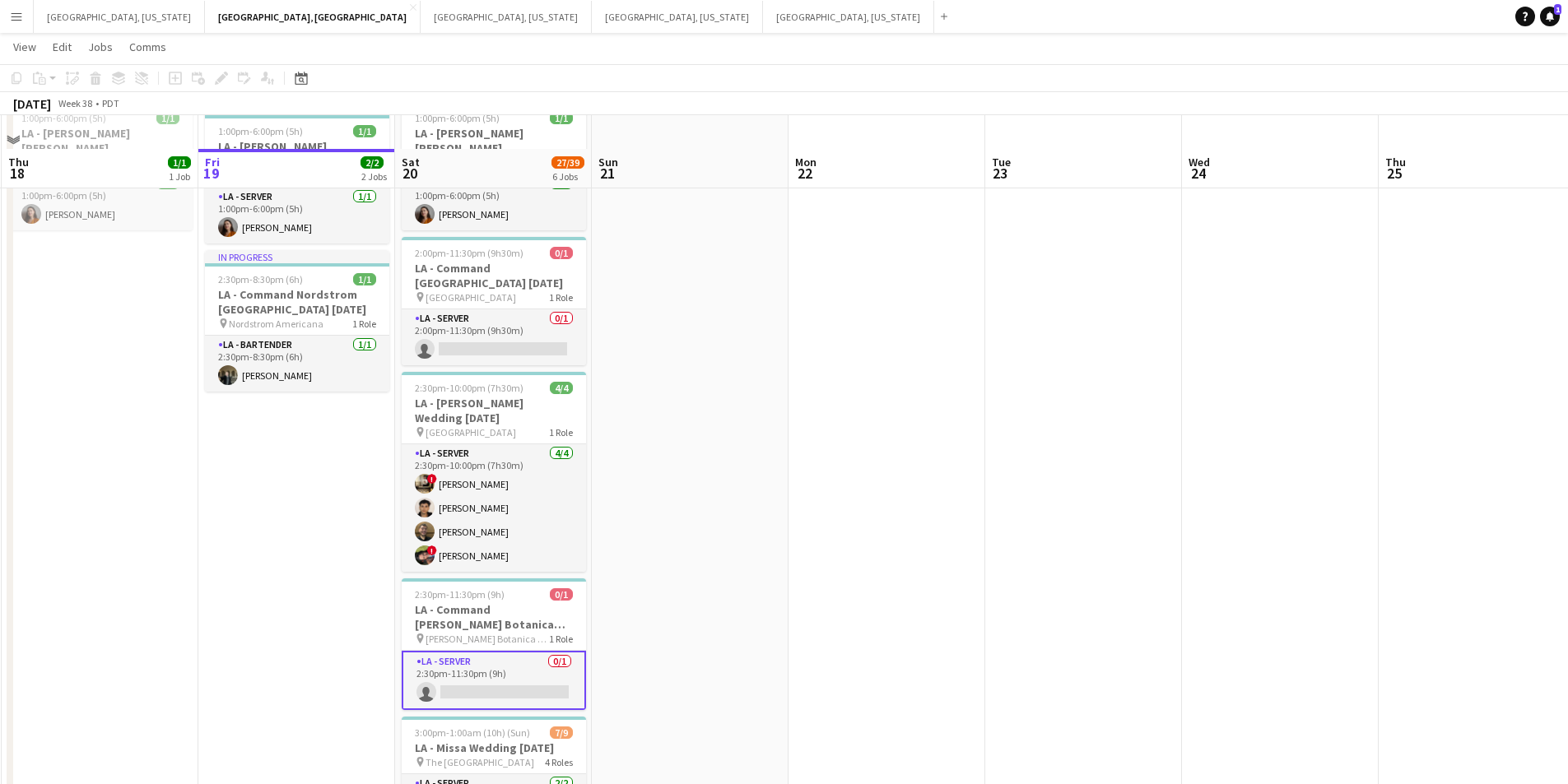
scroll to position [82, 0]
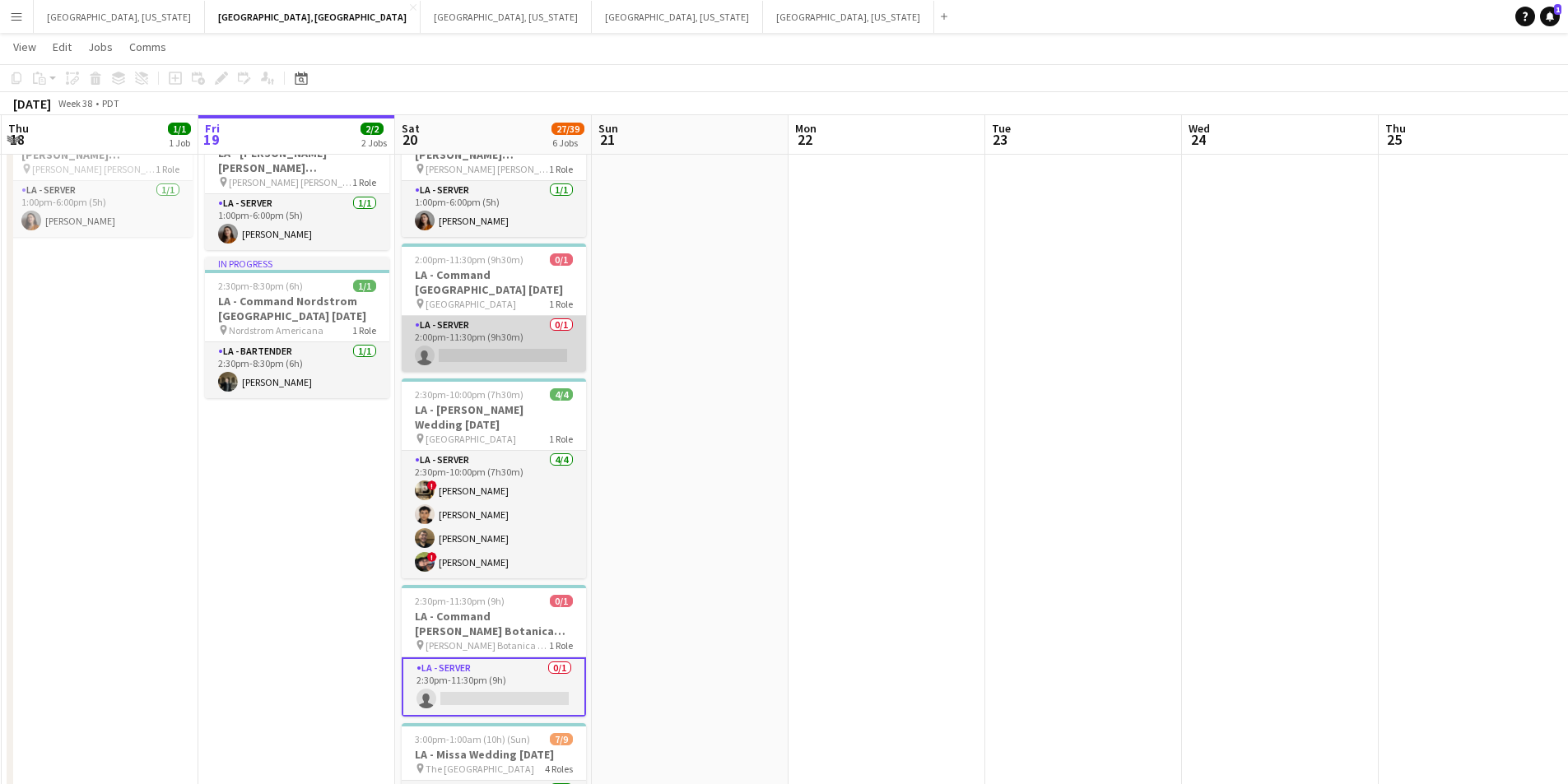
click at [508, 335] on app-card-role "LA - Server 0/1 2:00pm-11:30pm (9h30m) single-neutral-actions" at bounding box center [494, 343] width 184 height 56
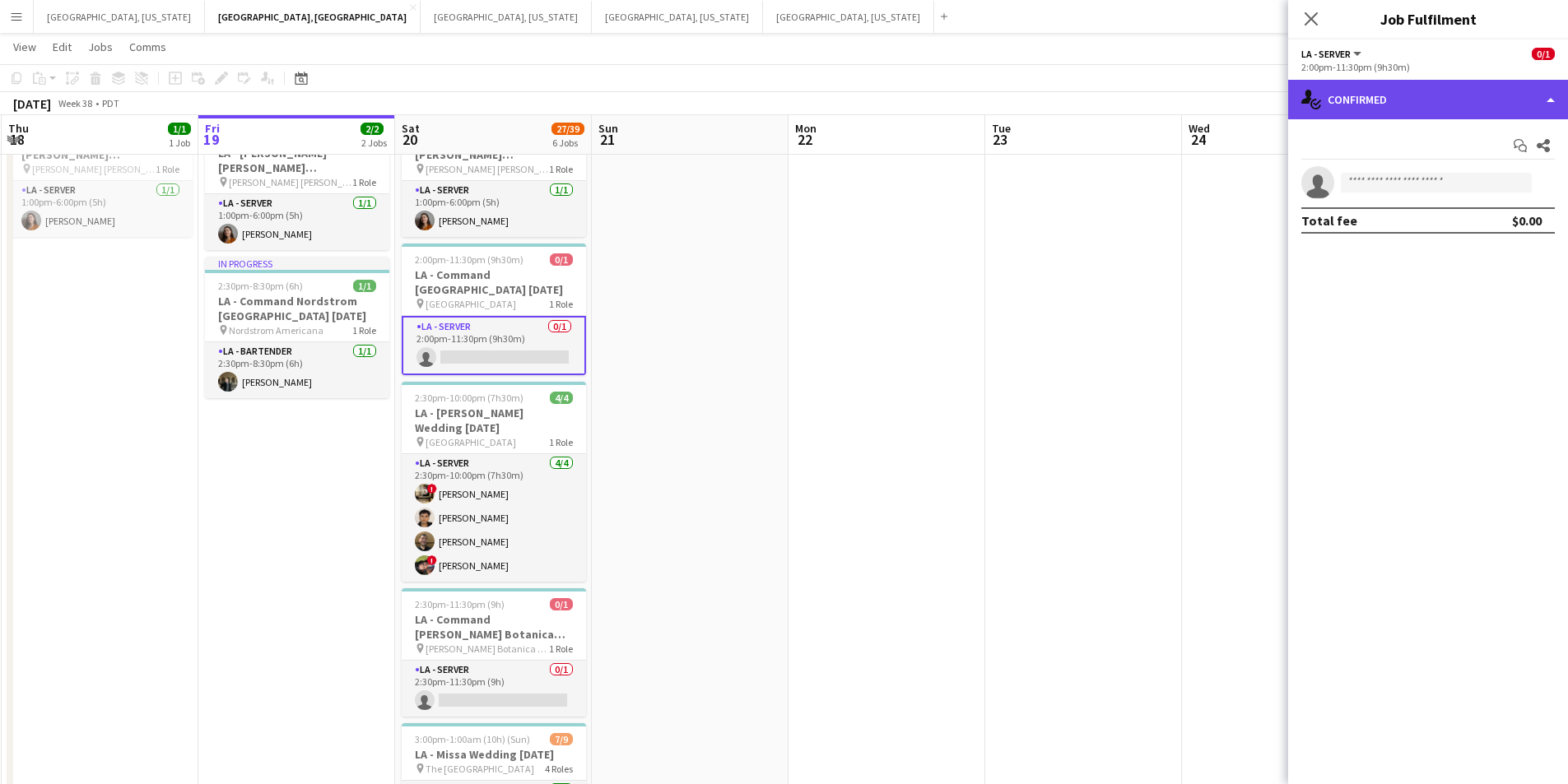
click at [1551, 90] on div "single-neutral-actions-check-2 Confirmed" at bounding box center [1428, 100] width 280 height 40
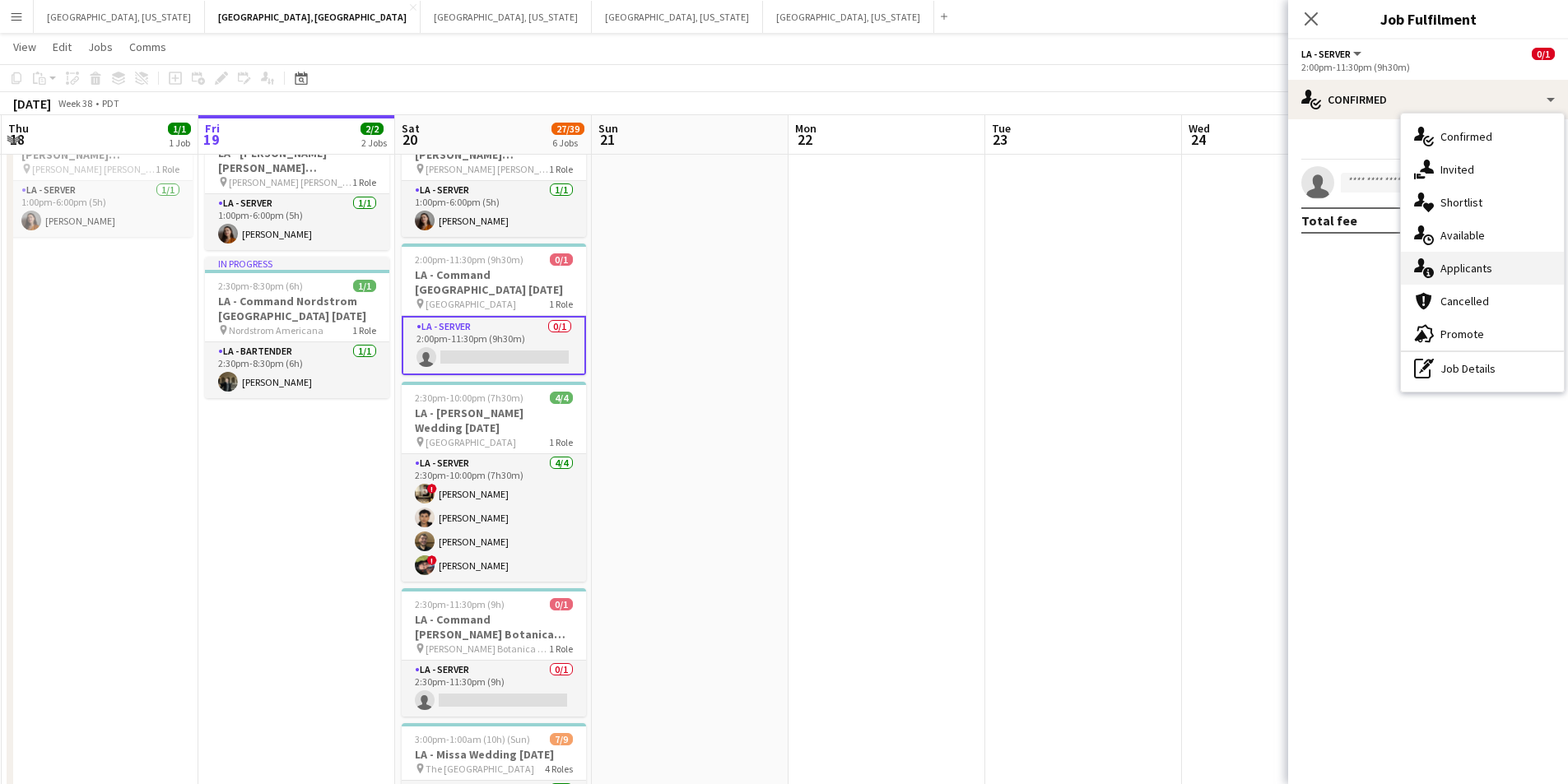
click at [1517, 259] on div "single-neutral-actions-information Applicants" at bounding box center [1482, 268] width 163 height 33
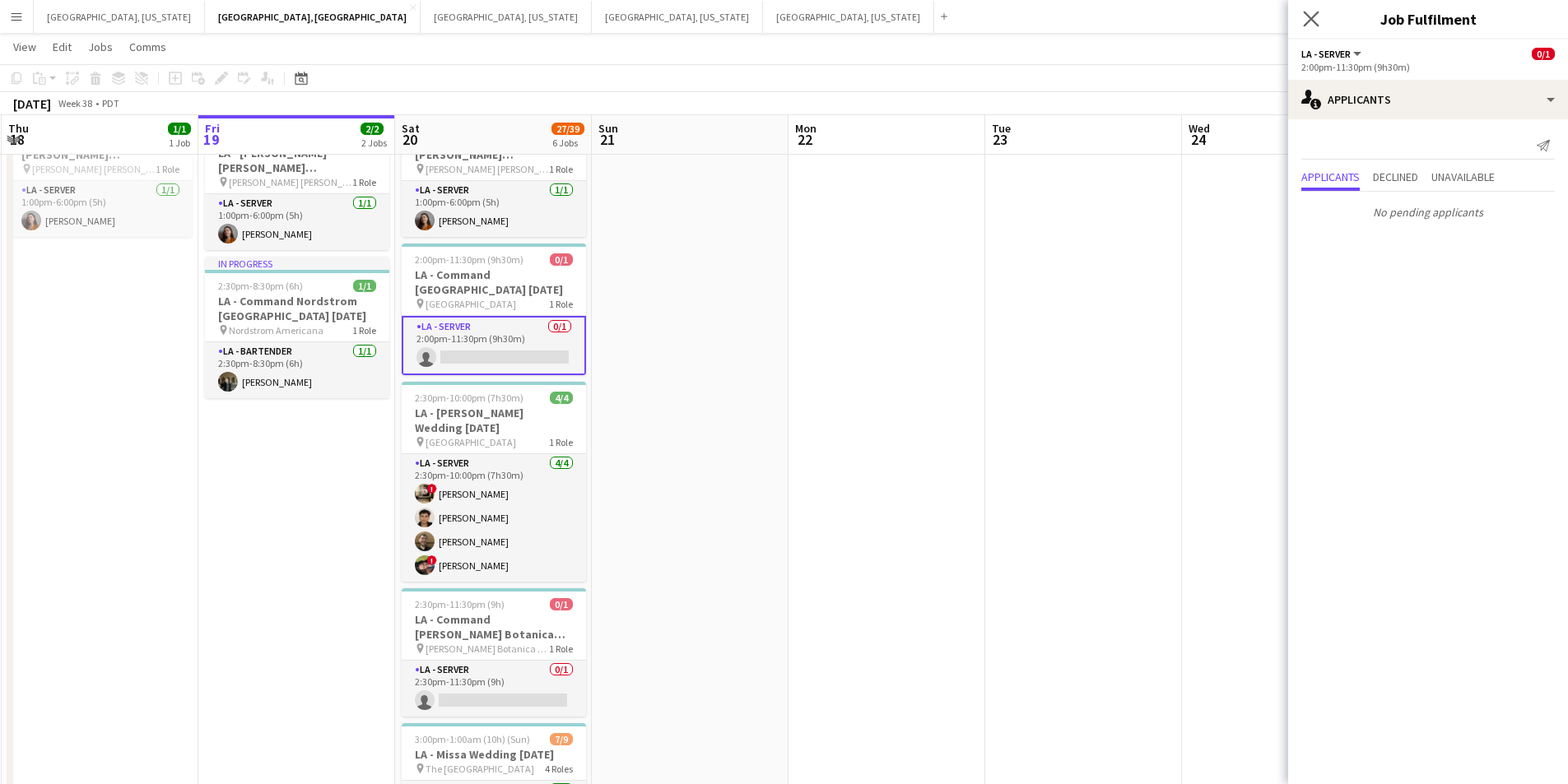
click at [1303, 16] on app-icon "Close pop-in" at bounding box center [1311, 19] width 24 height 24
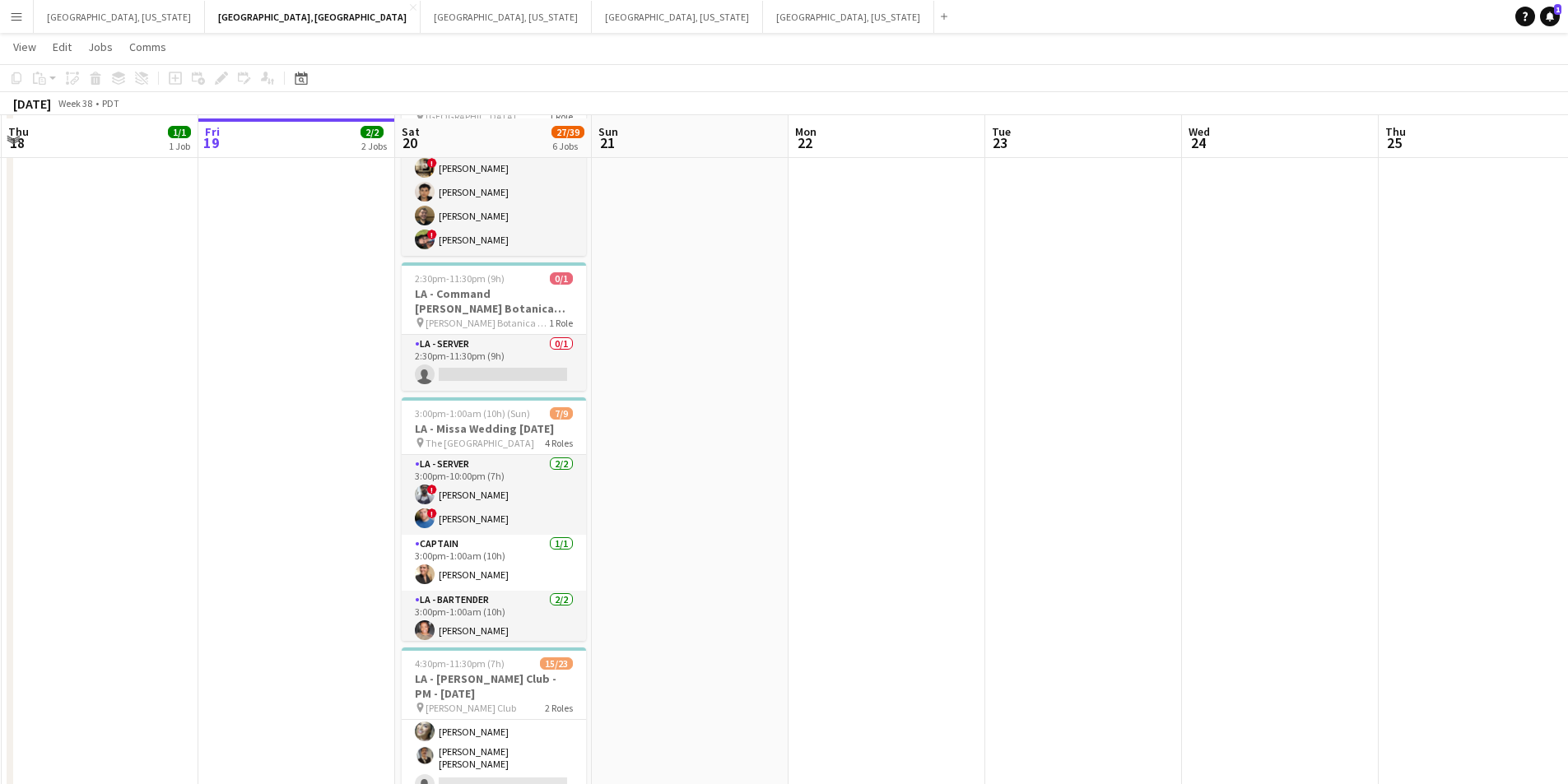
scroll to position [411, 0]
drag, startPoint x: 543, startPoint y: 359, endPoint x: 683, endPoint y: 343, distance: 140.9
click at [540, 359] on app-card-role "LA - Server 0/1 2:30pm-11:30pm (9h) single-neutral-actions" at bounding box center [494, 359] width 184 height 56
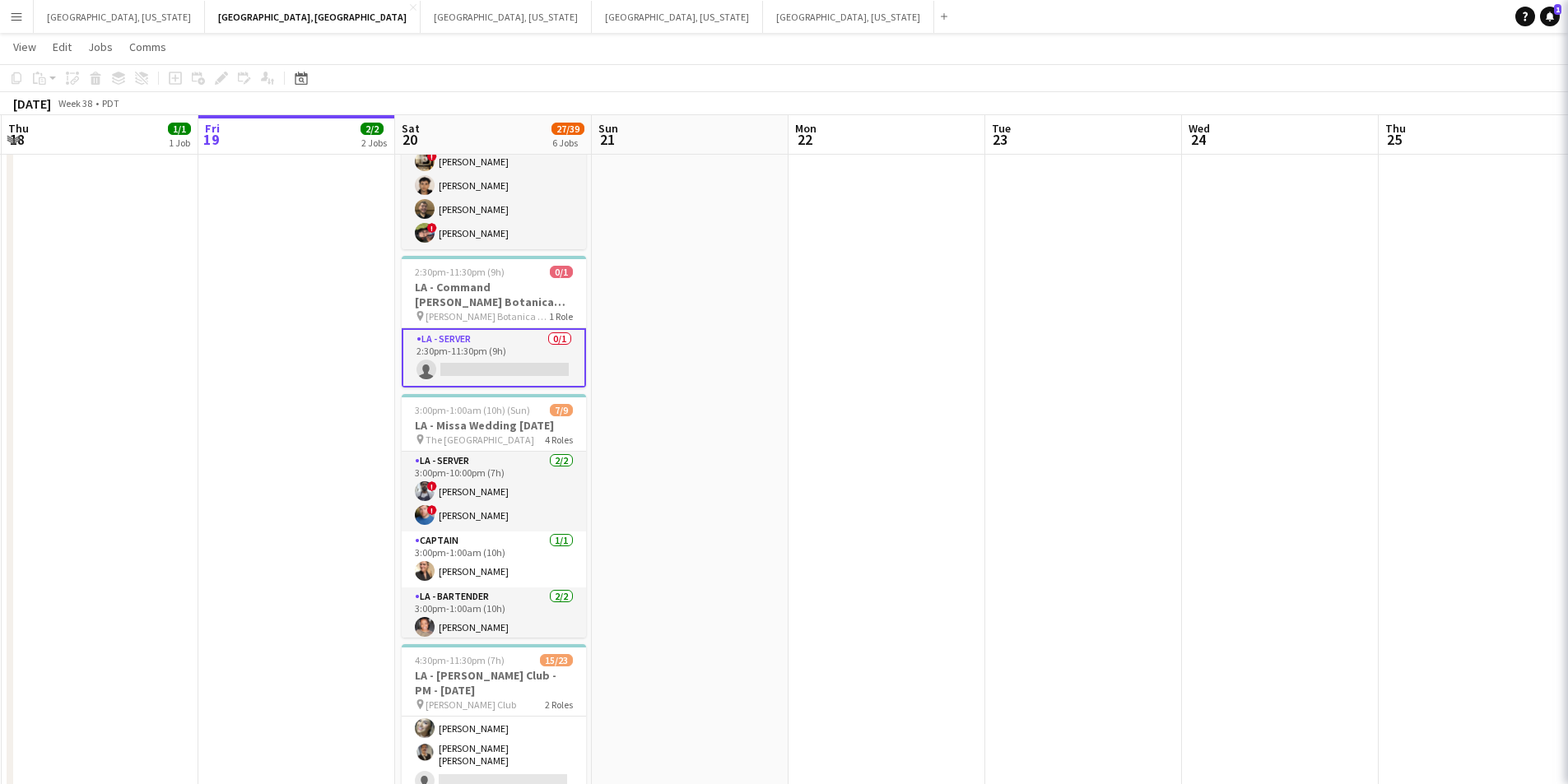
scroll to position [0, 395]
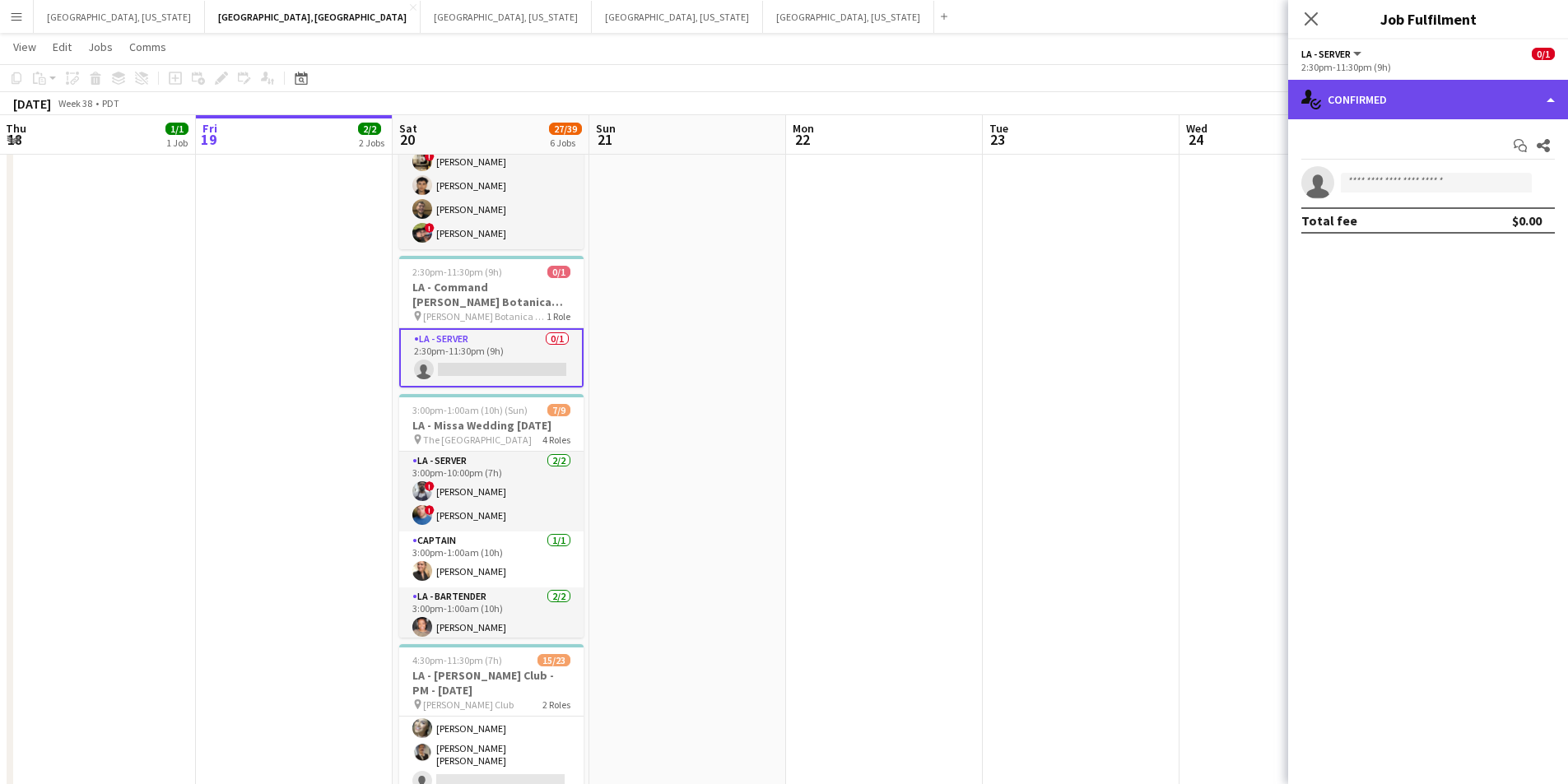
click at [1521, 99] on div "single-neutral-actions-check-2 Confirmed" at bounding box center [1428, 100] width 280 height 40
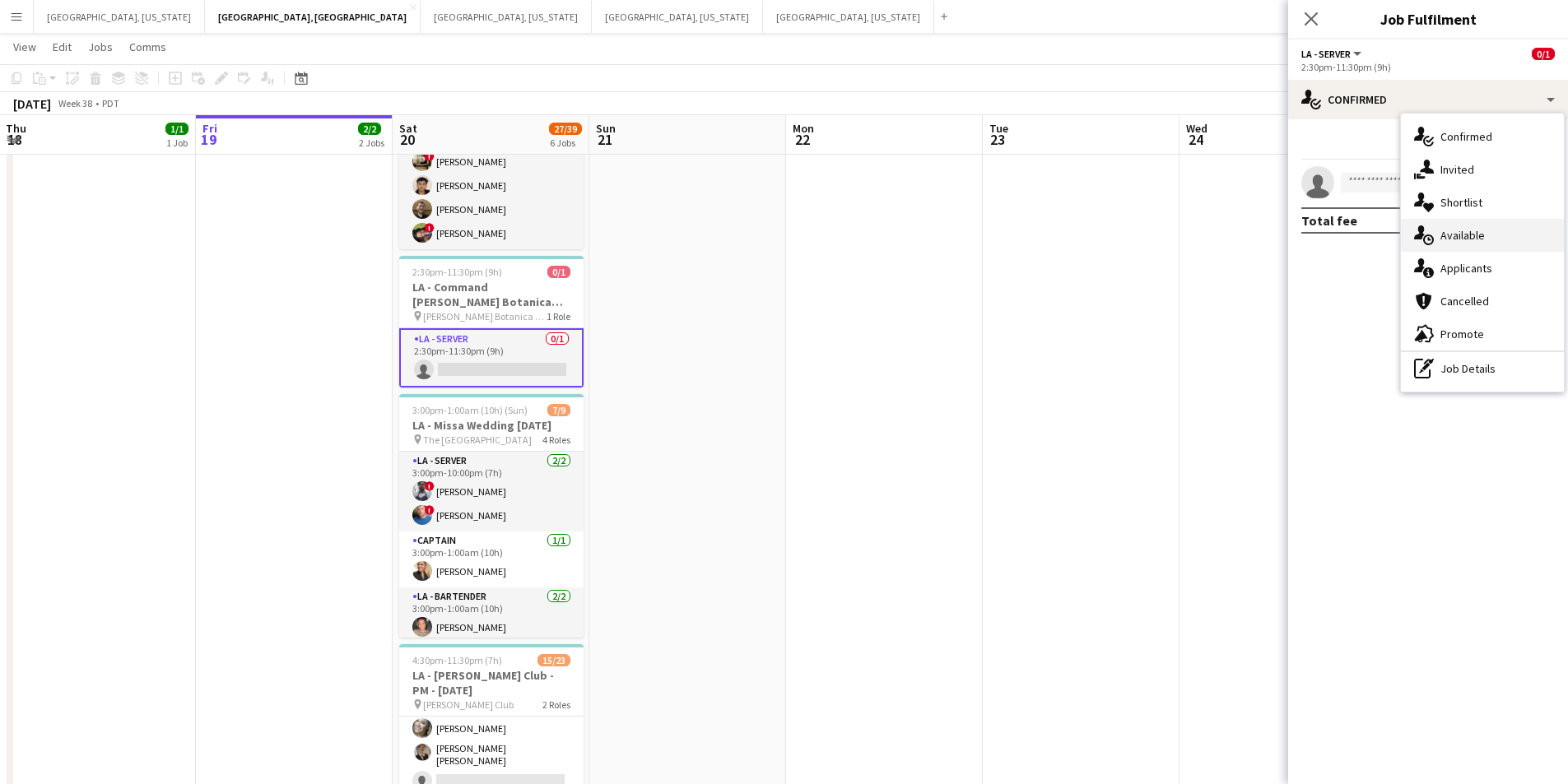
click at [1511, 247] on div "single-neutral-actions-upload Available" at bounding box center [1482, 235] width 163 height 33
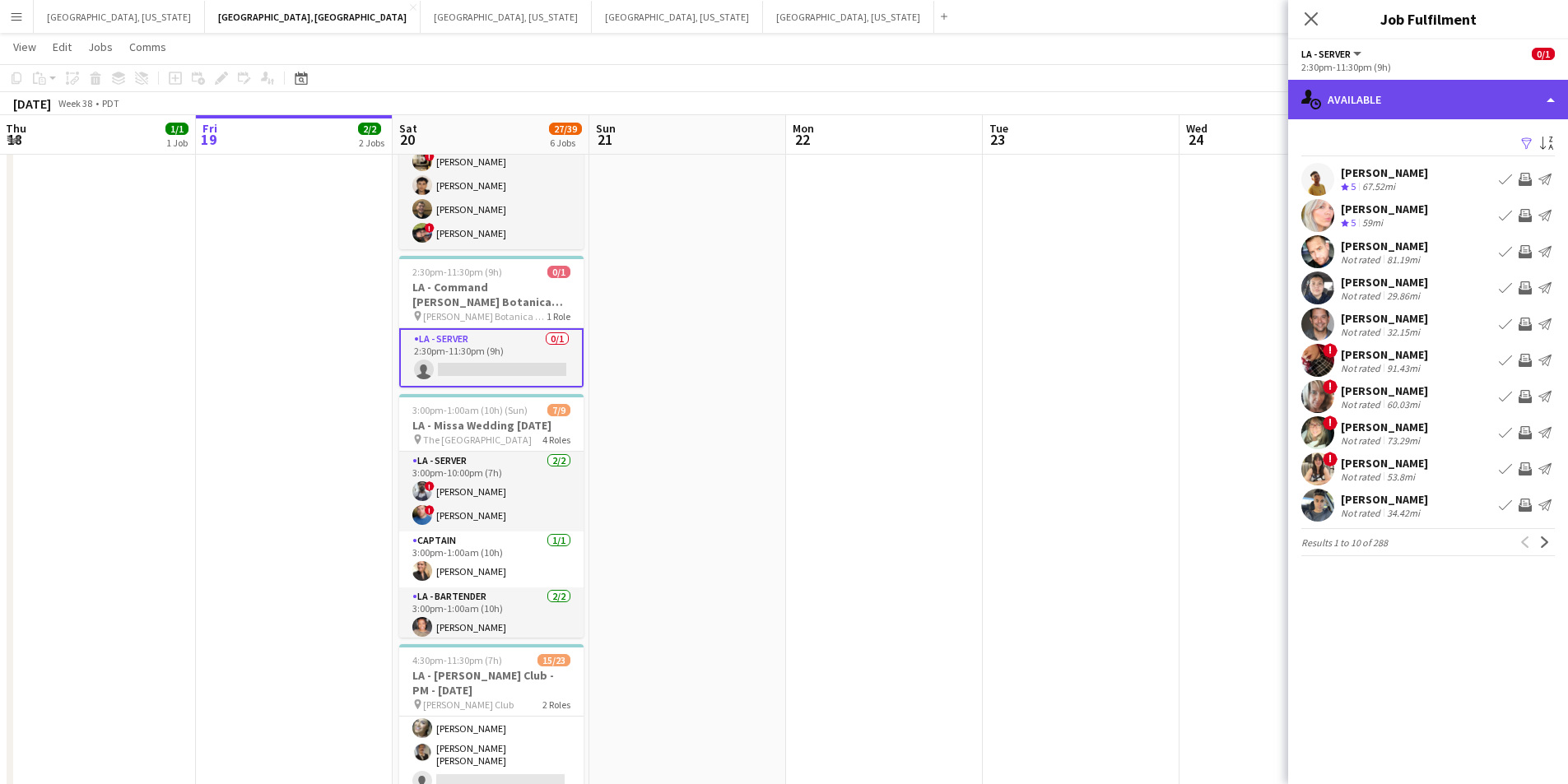
click at [1542, 98] on div "single-neutral-actions-upload Available" at bounding box center [1428, 100] width 280 height 40
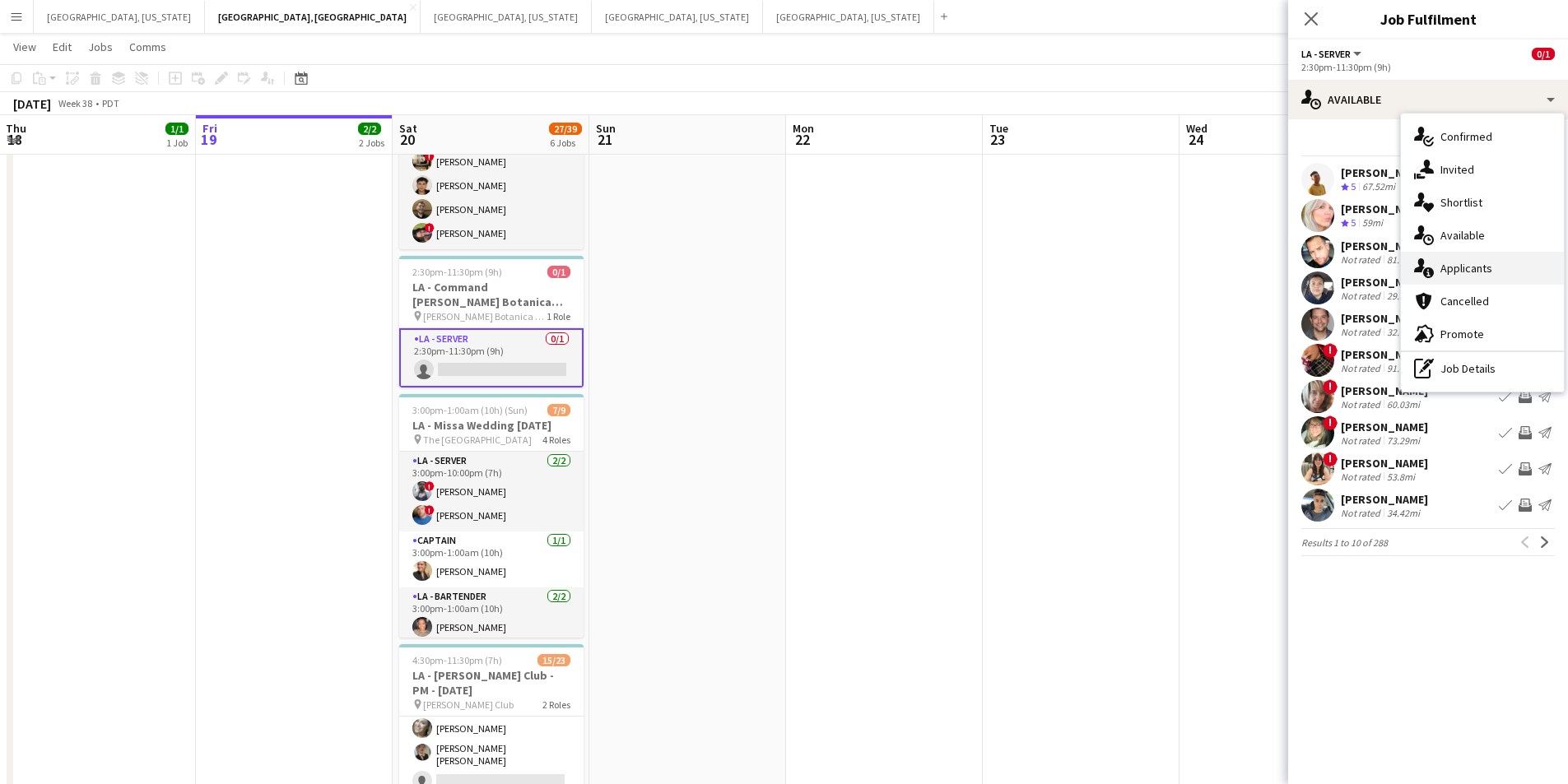
click at [1514, 254] on div "single-neutral-actions-information Applicants" at bounding box center [1482, 268] width 163 height 33
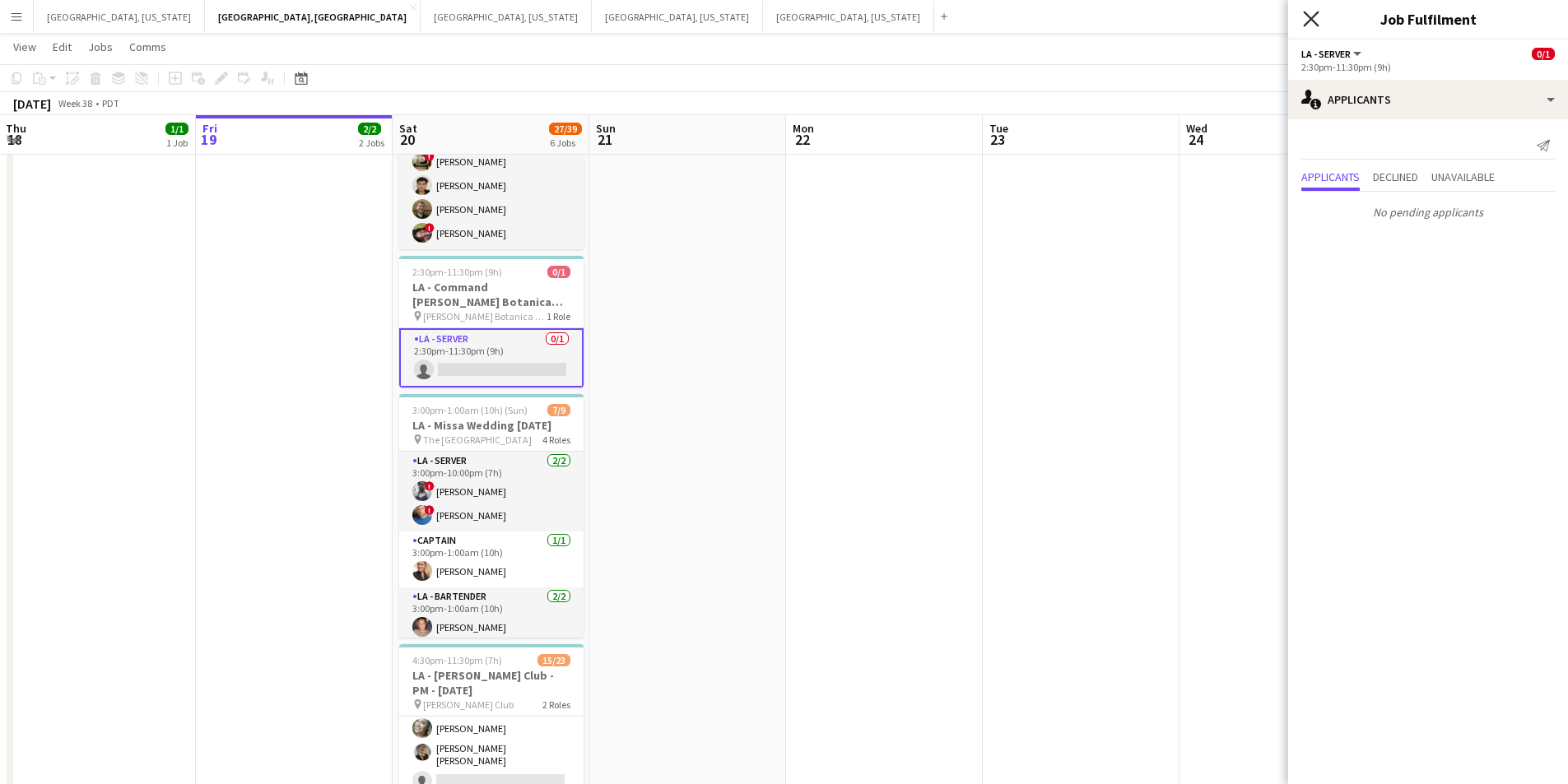
click at [1317, 23] on icon "Close pop-in" at bounding box center [1311, 18] width 16 height 16
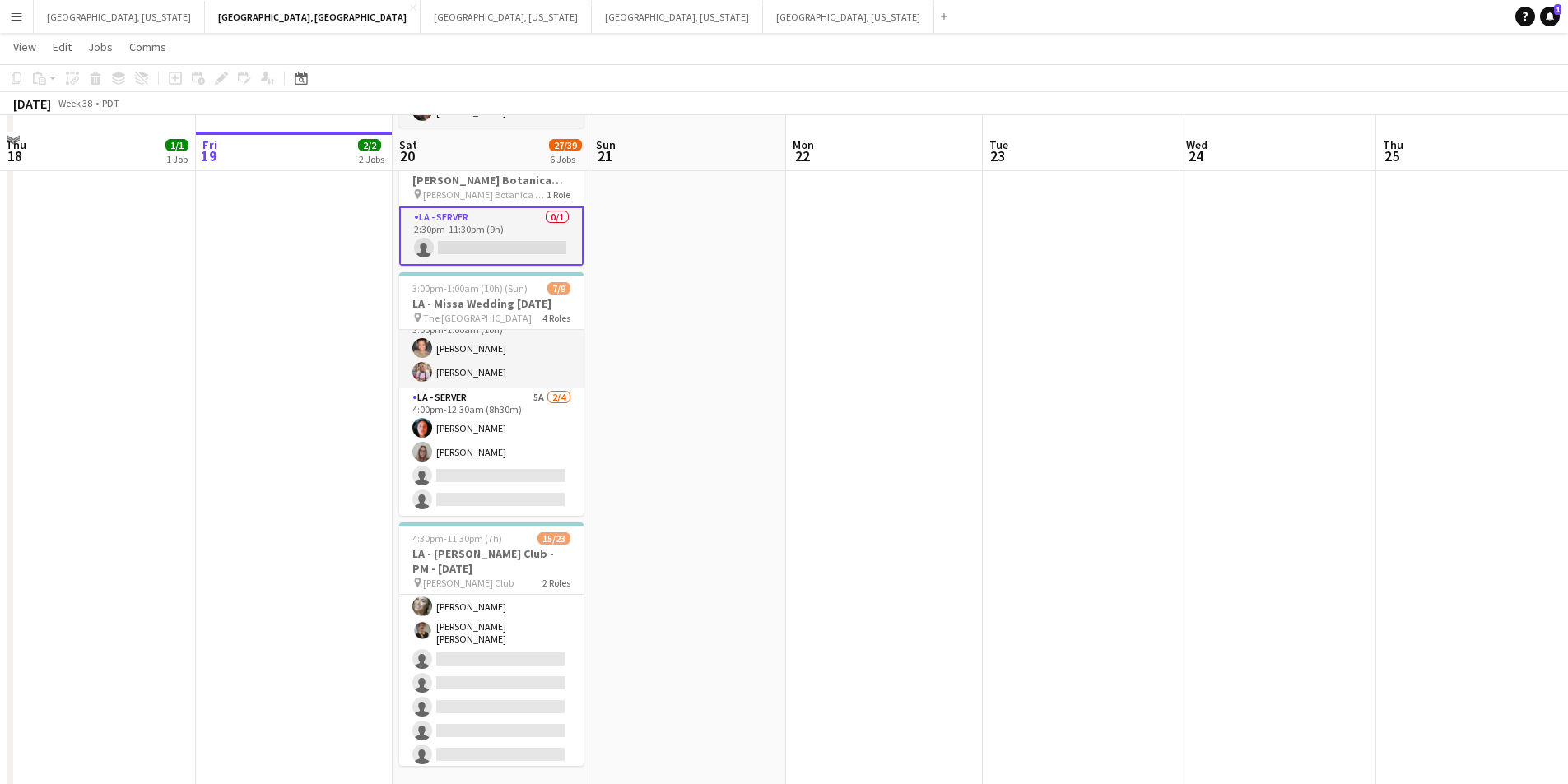
scroll to position [550, 0]
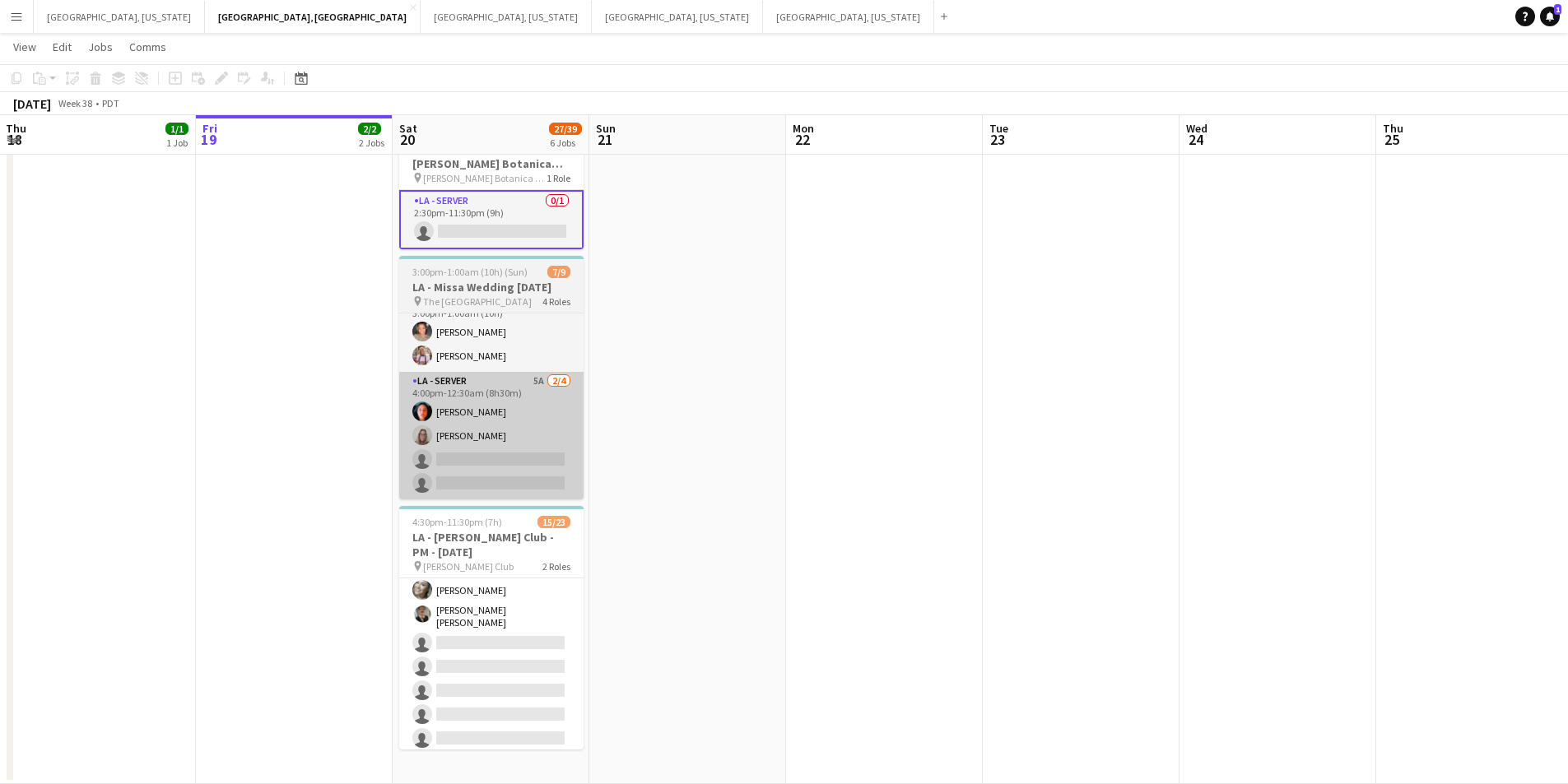
click at [564, 433] on app-card-role "LA - Server 5A [DATE] 4:00pm-12:30am (8h30m) [PERSON_NAME] [PERSON_NAME] single…" at bounding box center [491, 435] width 184 height 127
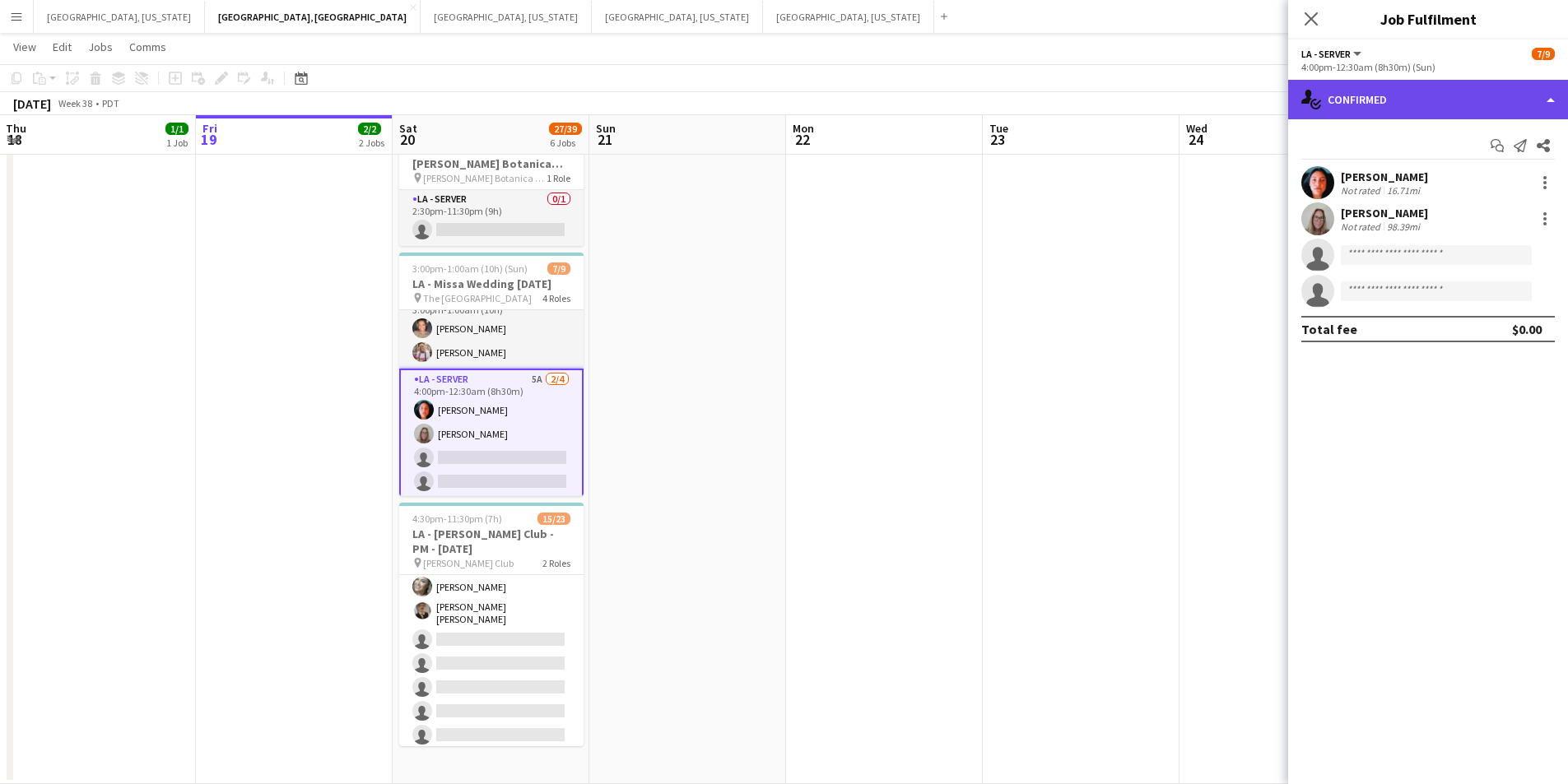
click at [1544, 108] on div "single-neutral-actions-check-2 Confirmed" at bounding box center [1428, 100] width 280 height 40
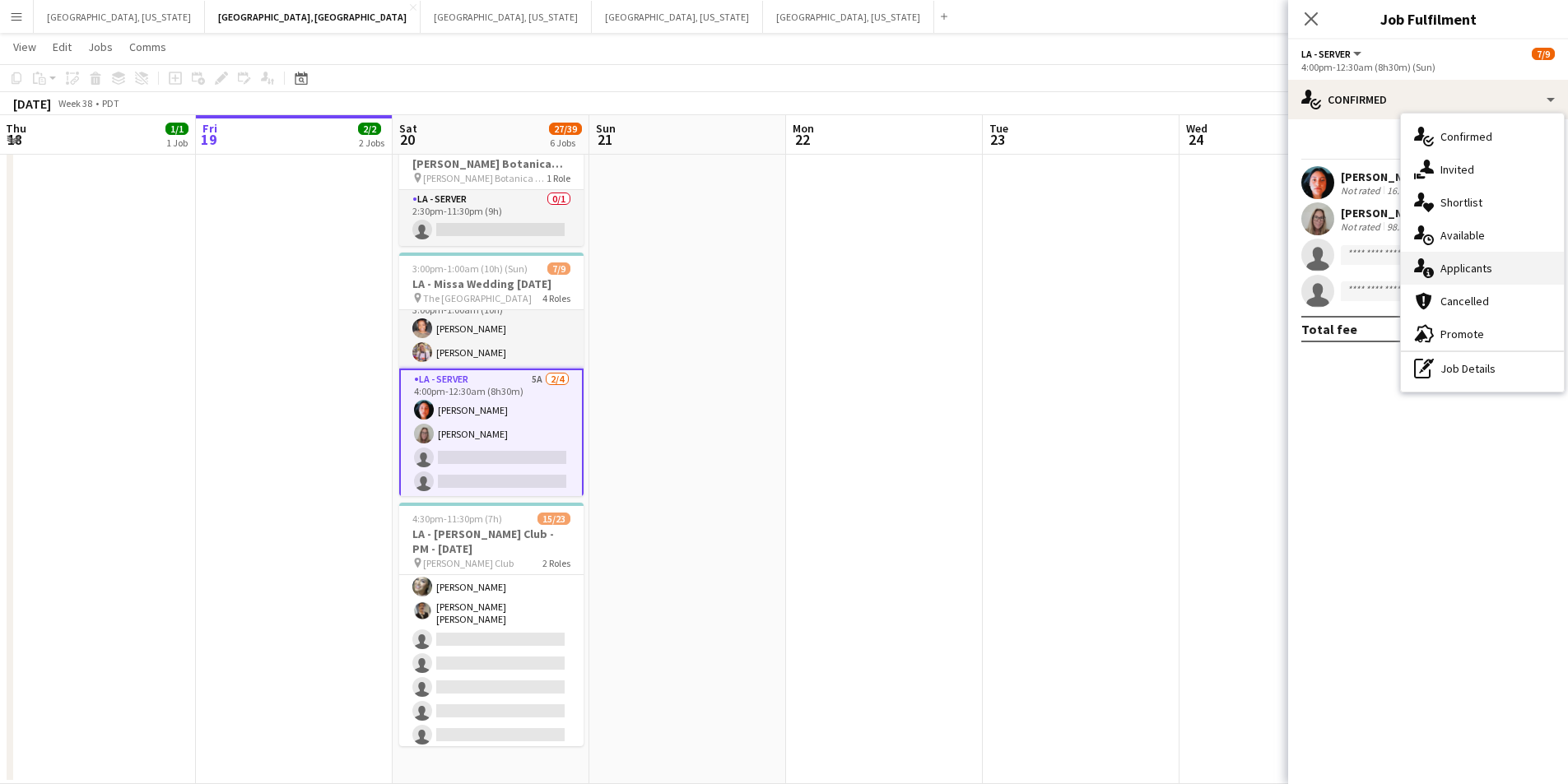
click at [1491, 278] on div "single-neutral-actions-information Applicants" at bounding box center [1482, 268] width 163 height 33
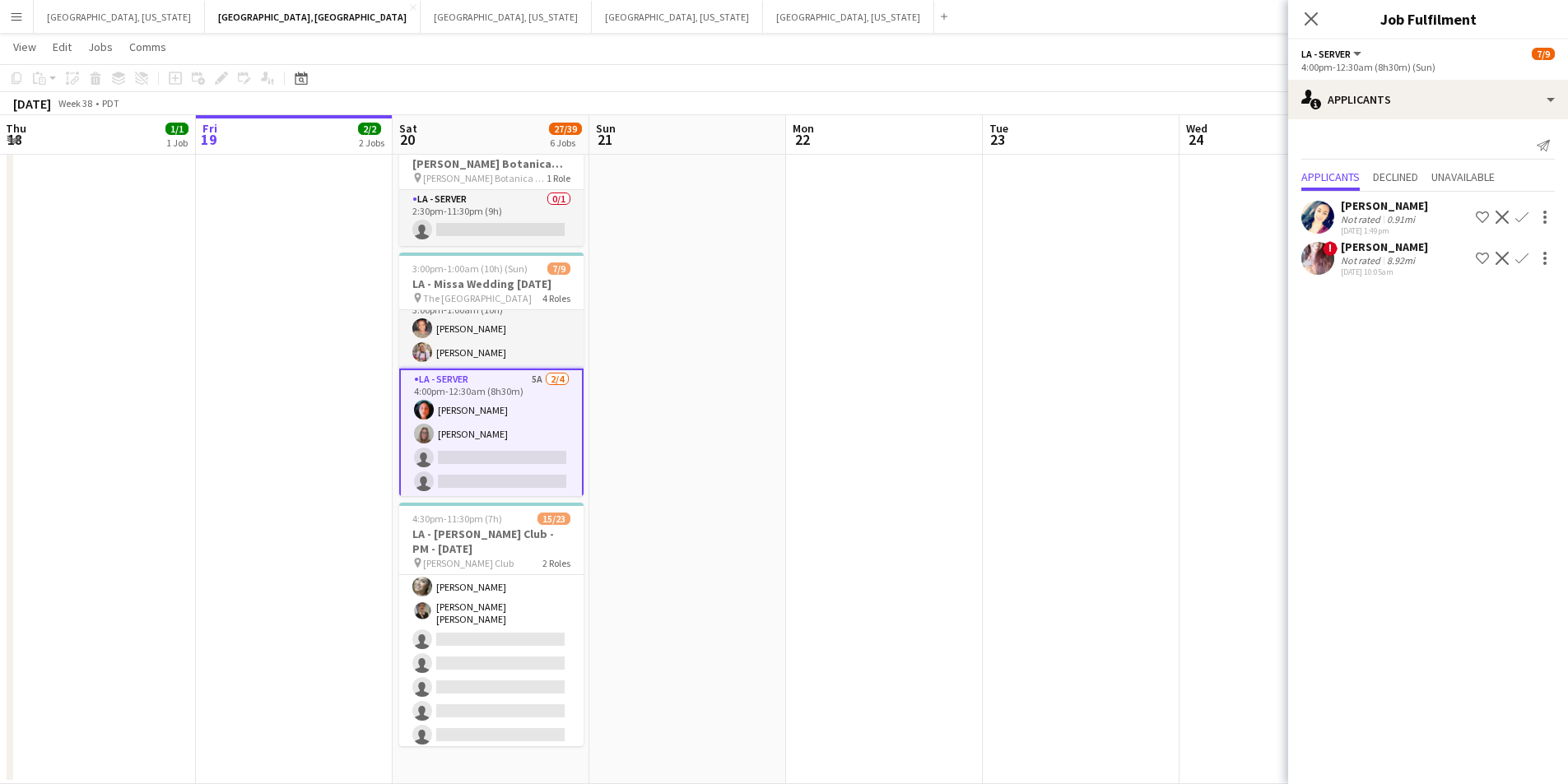
click at [1312, 21] on icon "Close pop-in" at bounding box center [1311, 19] width 13 height 13
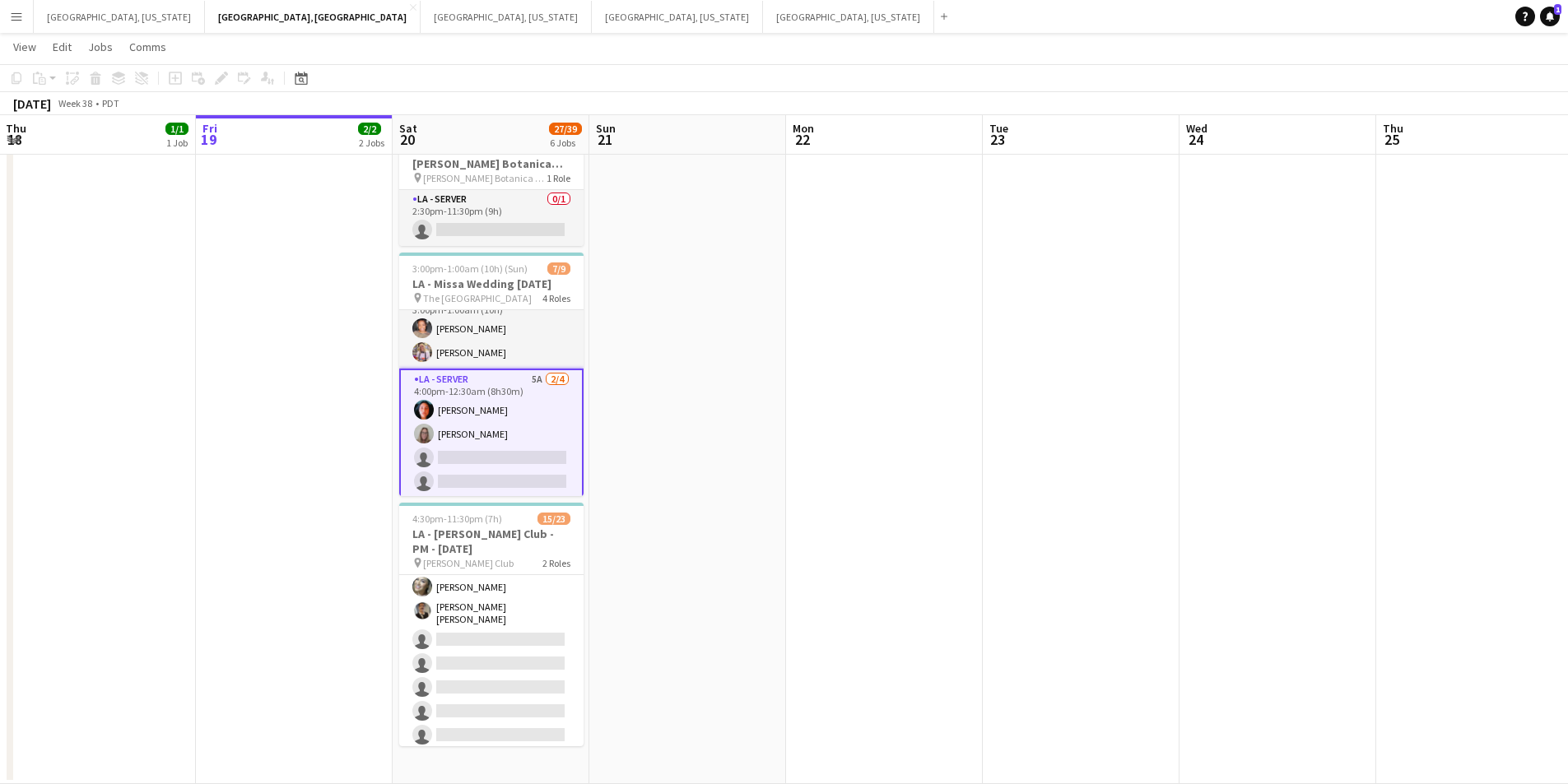
click at [535, 473] on app-card-role "LA - Server 5A [DATE] 4:00pm-12:30am (8h30m) [PERSON_NAME] [PERSON_NAME] single…" at bounding box center [491, 434] width 184 height 131
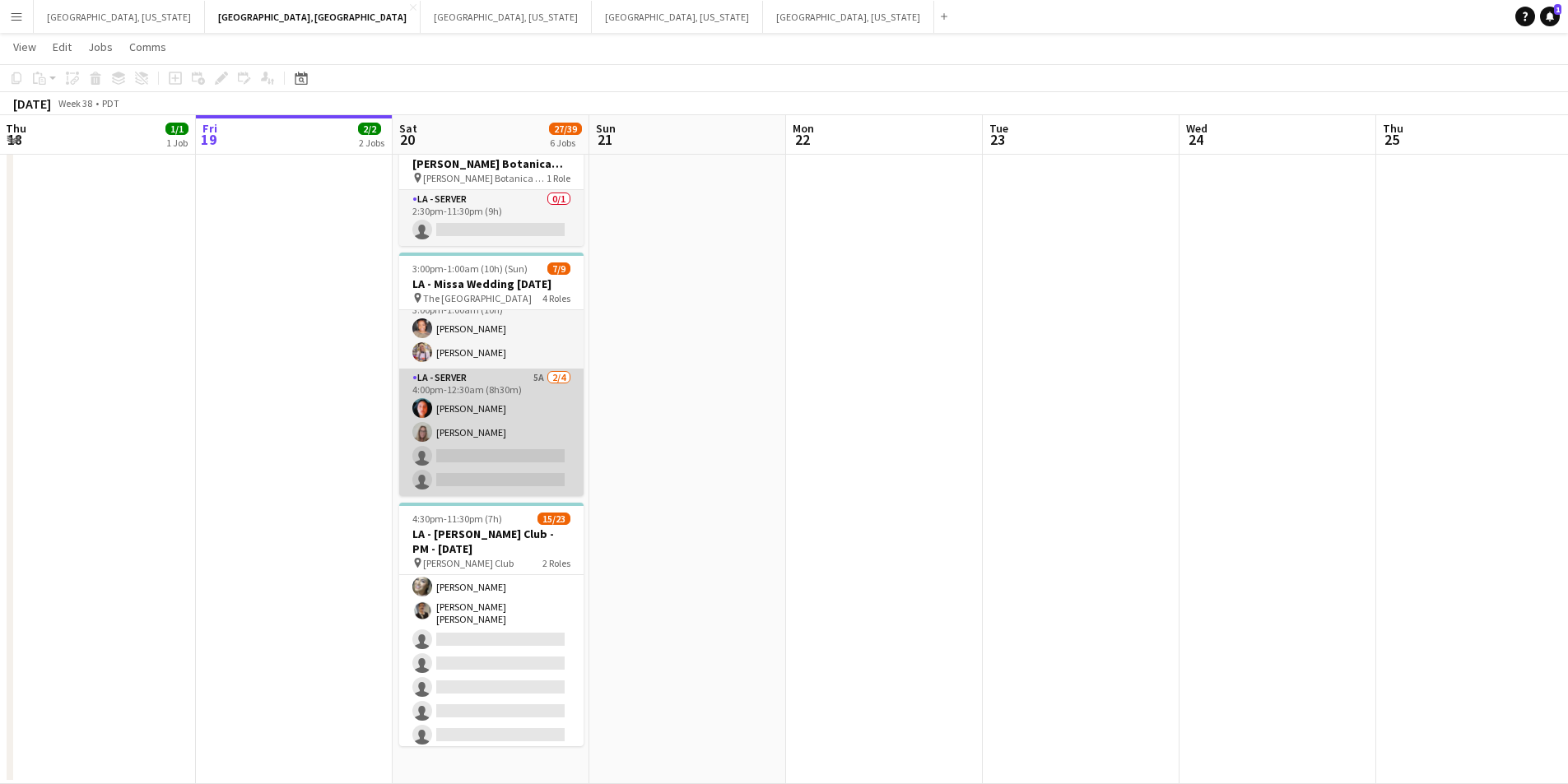
click at [535, 473] on app-card-role "LA - Server 5A [DATE] 4:00pm-12:30am (8h30m) [PERSON_NAME] [PERSON_NAME] single…" at bounding box center [491, 432] width 184 height 127
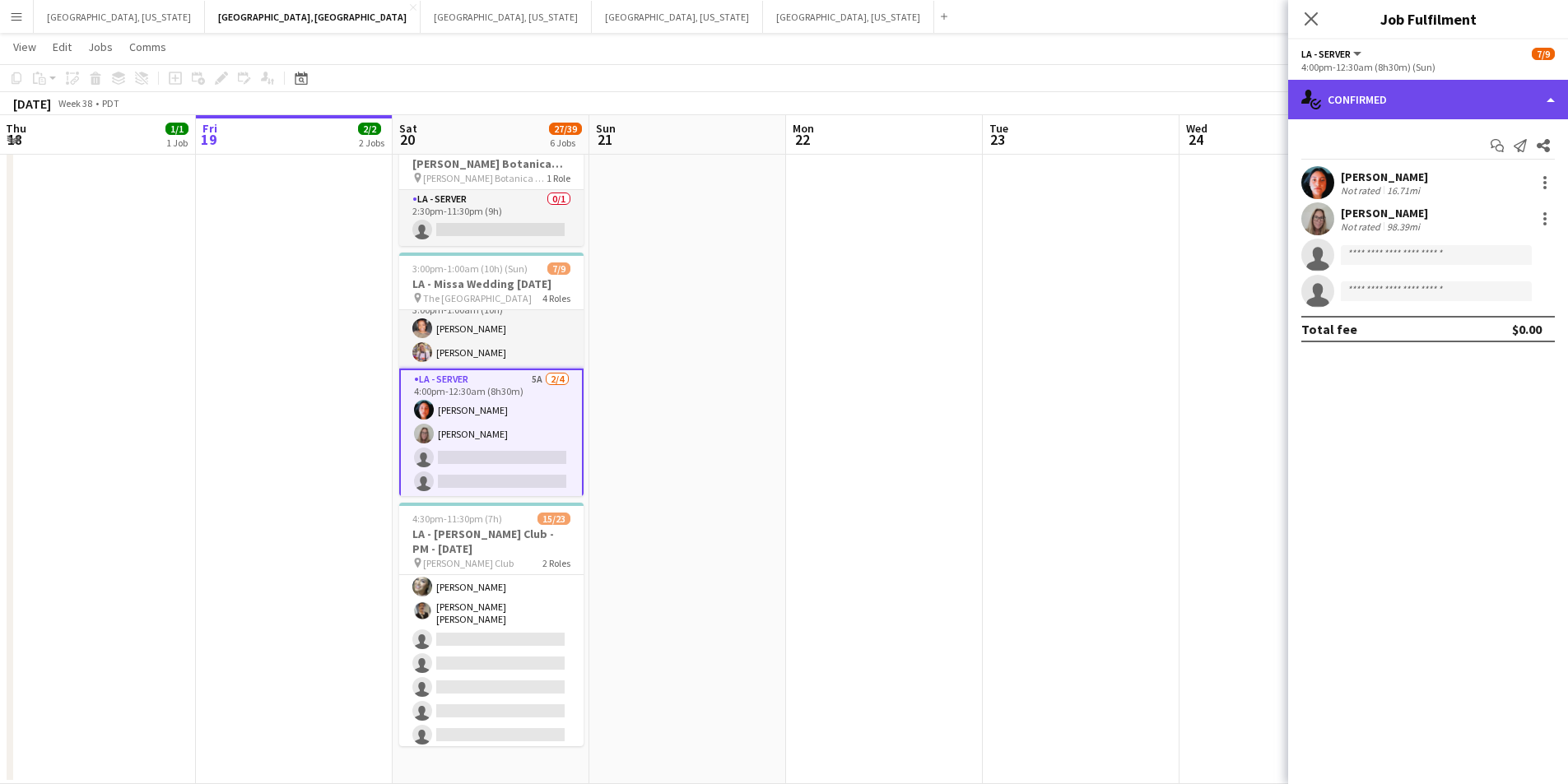
click at [1549, 100] on div "single-neutral-actions-check-2 Confirmed" at bounding box center [1428, 100] width 280 height 40
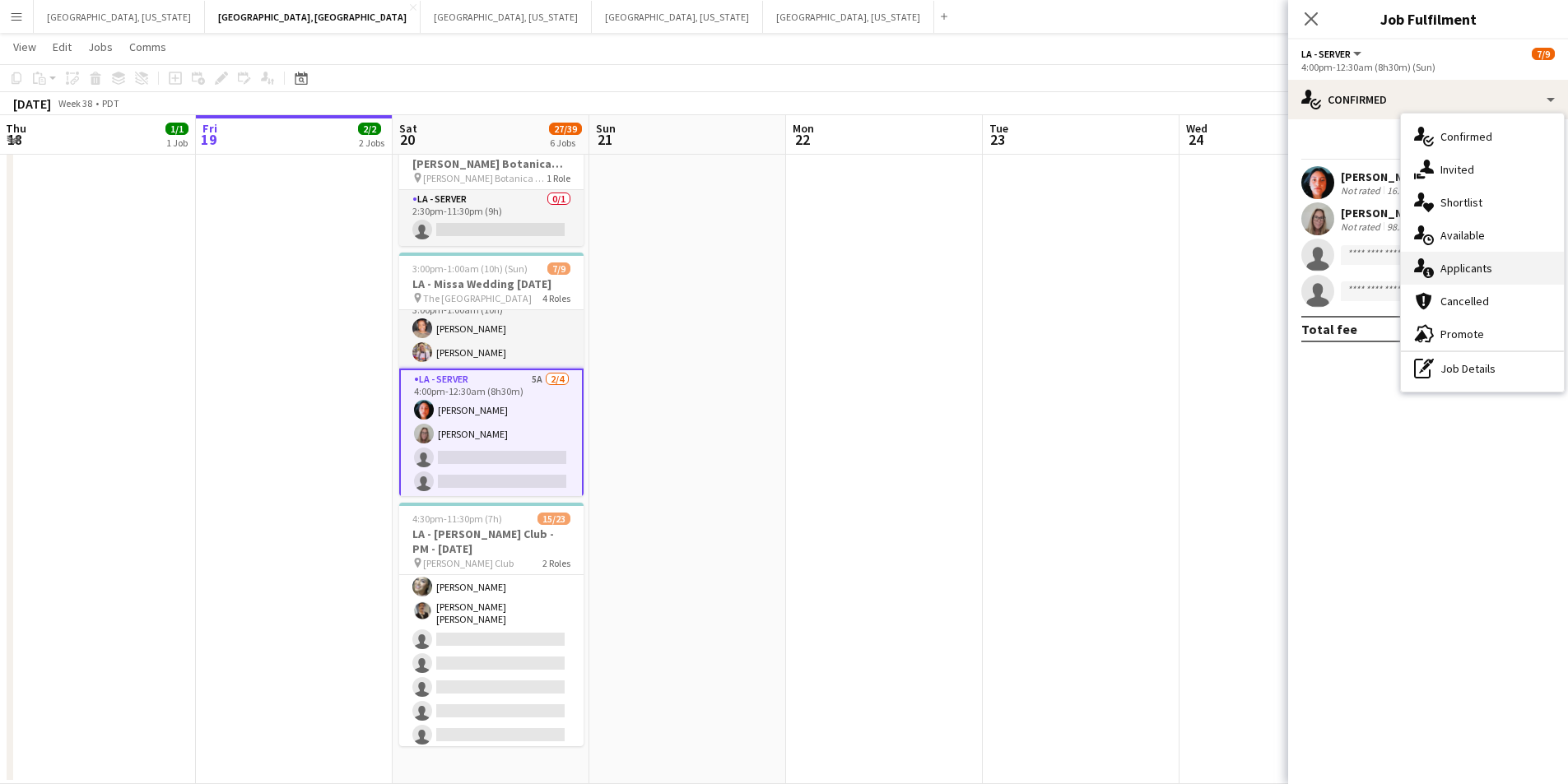
click at [1485, 267] on span "Applicants" at bounding box center [1466, 268] width 52 height 15
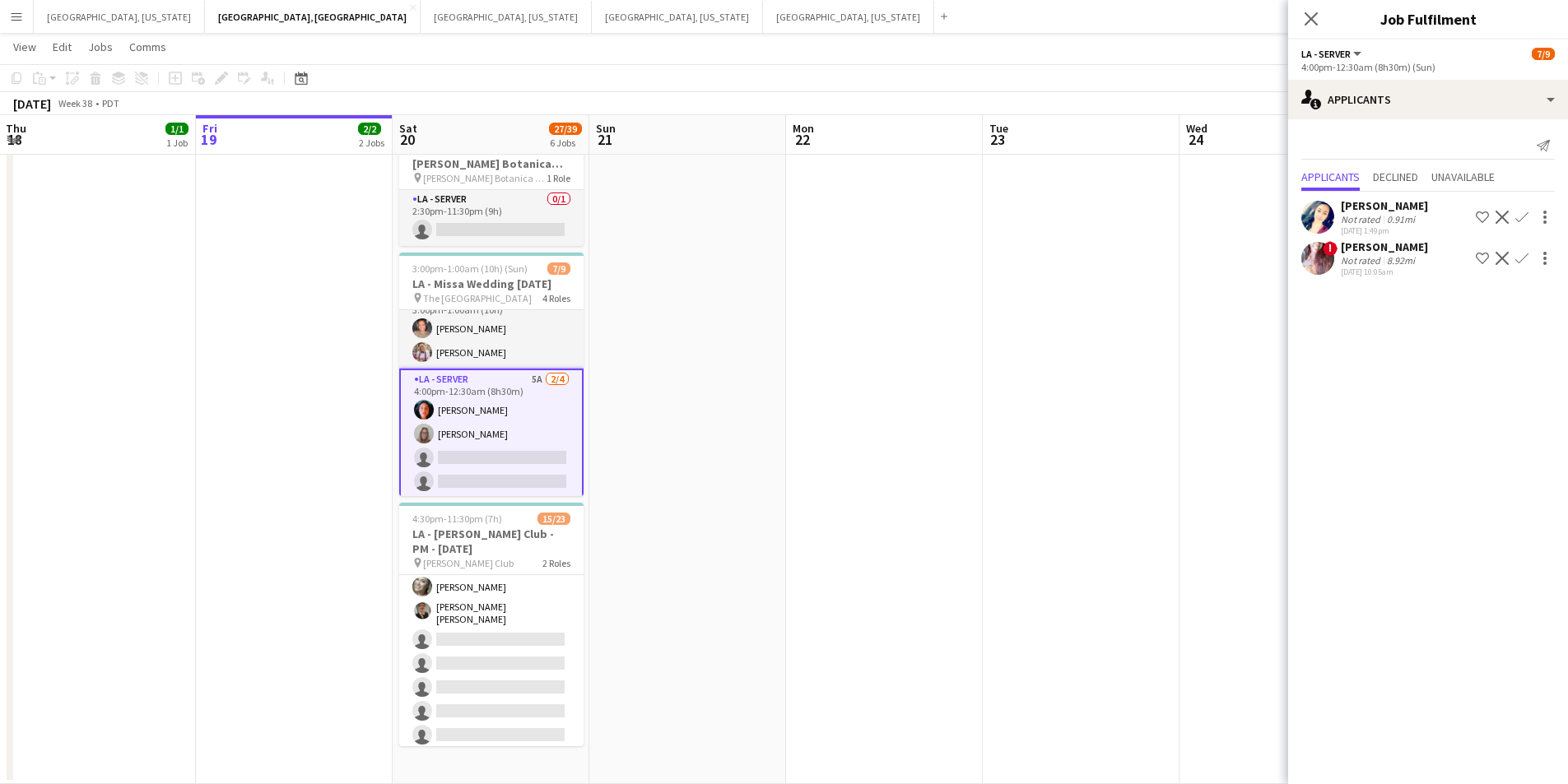
click at [1381, 207] on div "[PERSON_NAME]" at bounding box center [1385, 206] width 87 height 15
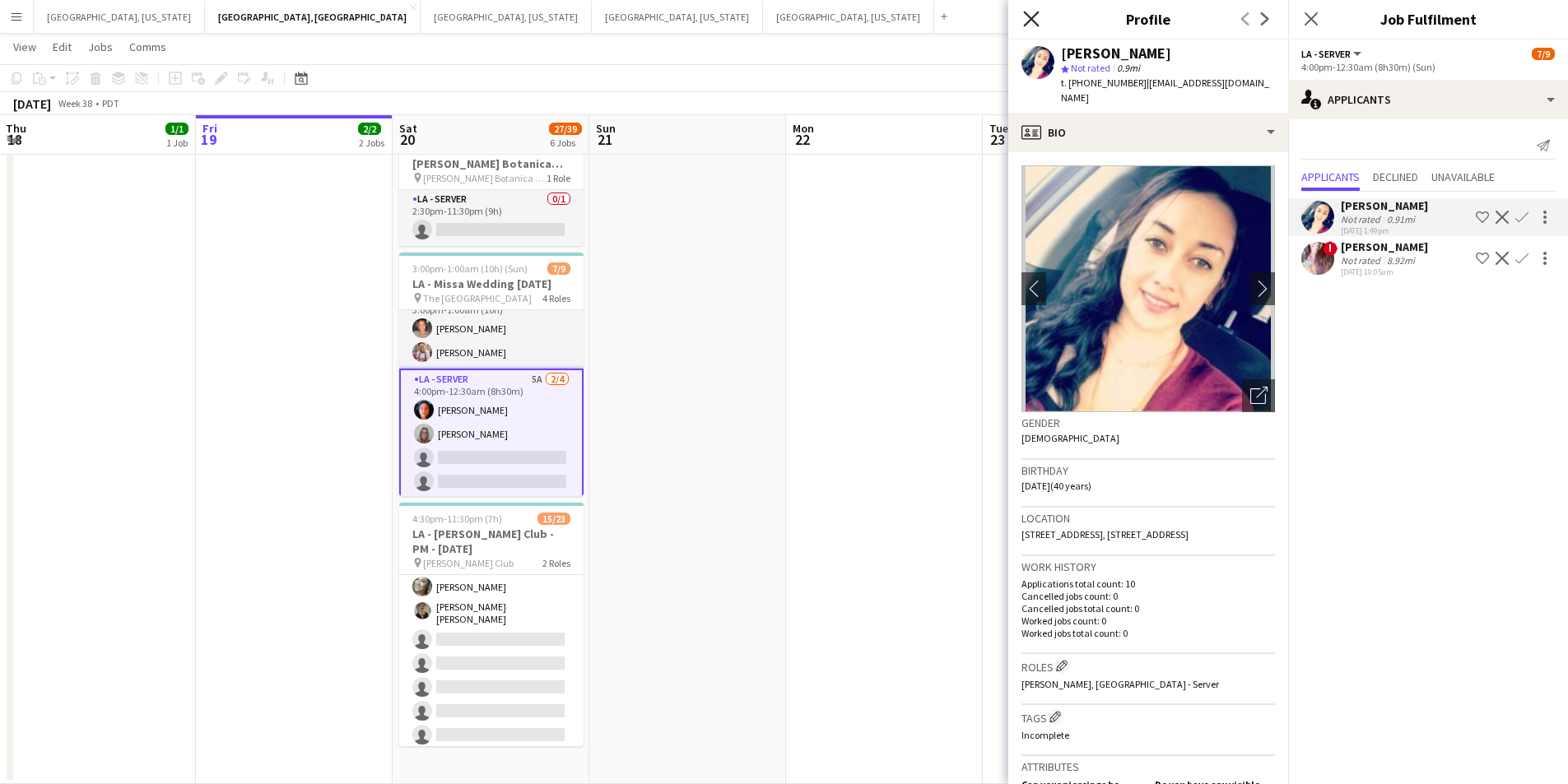
click at [1029, 19] on icon "Close pop-in" at bounding box center [1031, 18] width 16 height 16
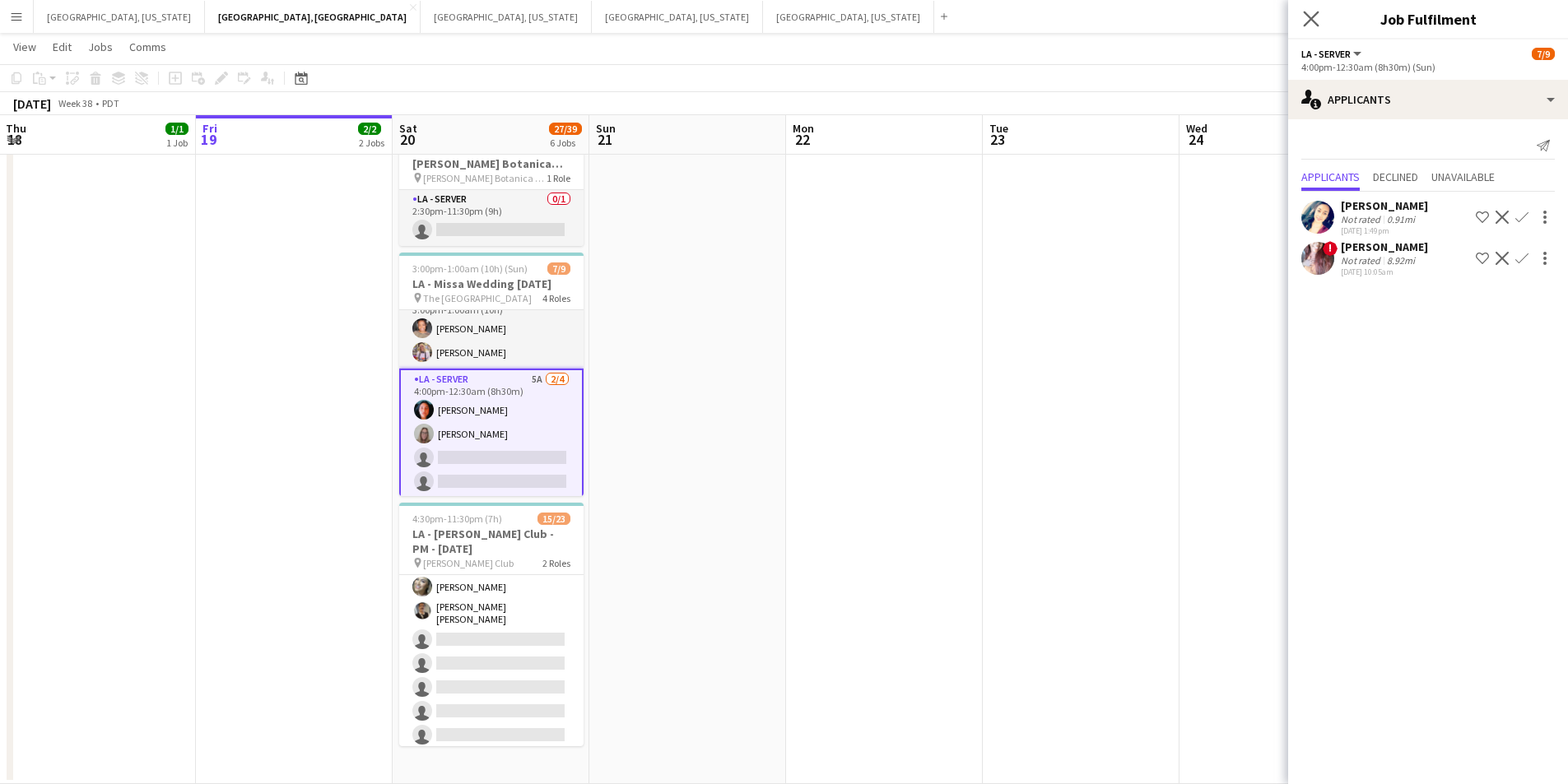
click at [1313, 28] on app-icon "Close pop-in" at bounding box center [1311, 19] width 24 height 24
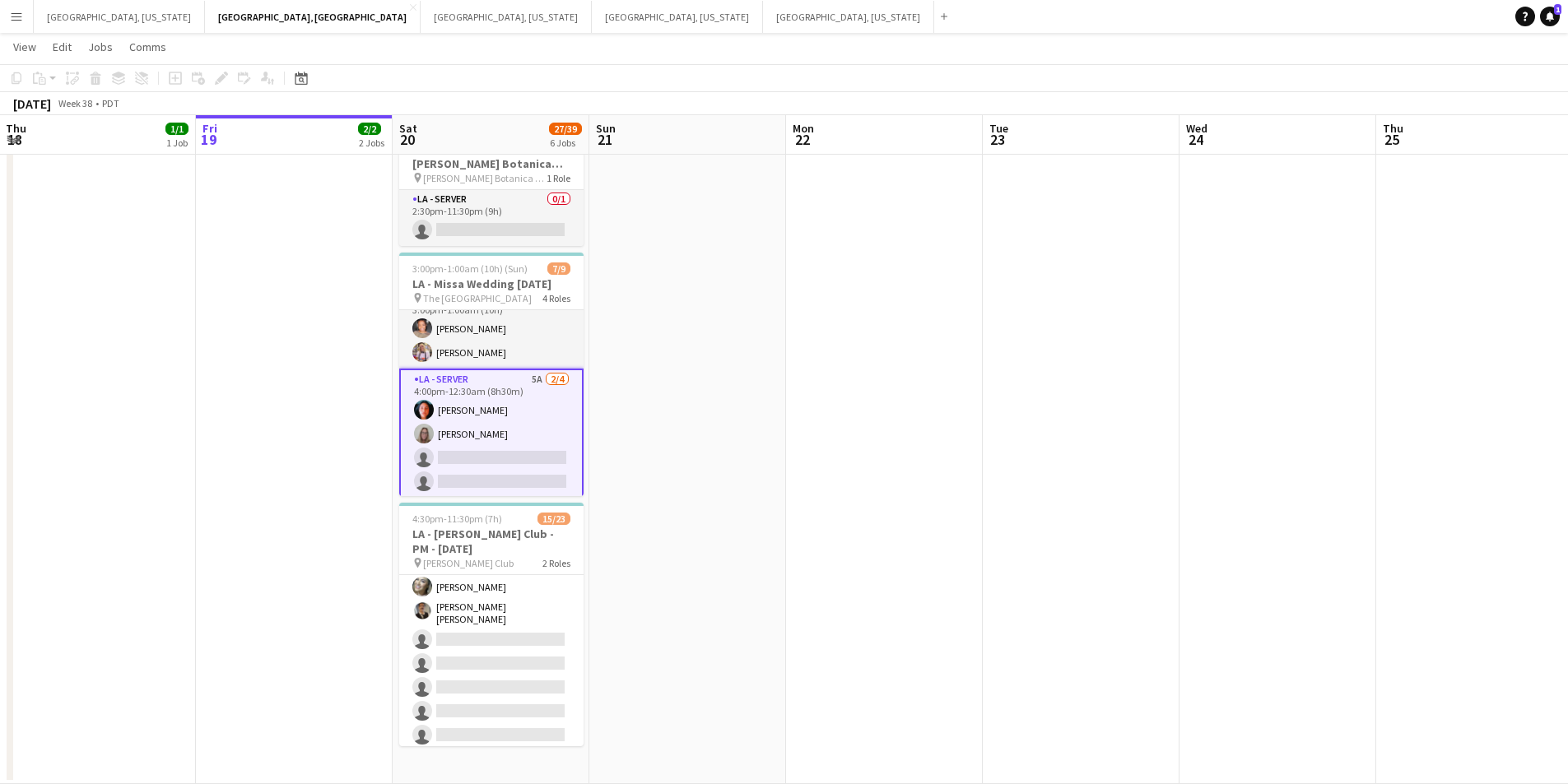
click at [508, 477] on app-card-role "LA - Server 5A [DATE] 4:00pm-12:30am (8h30m) [PERSON_NAME] [PERSON_NAME] single…" at bounding box center [491, 434] width 184 height 131
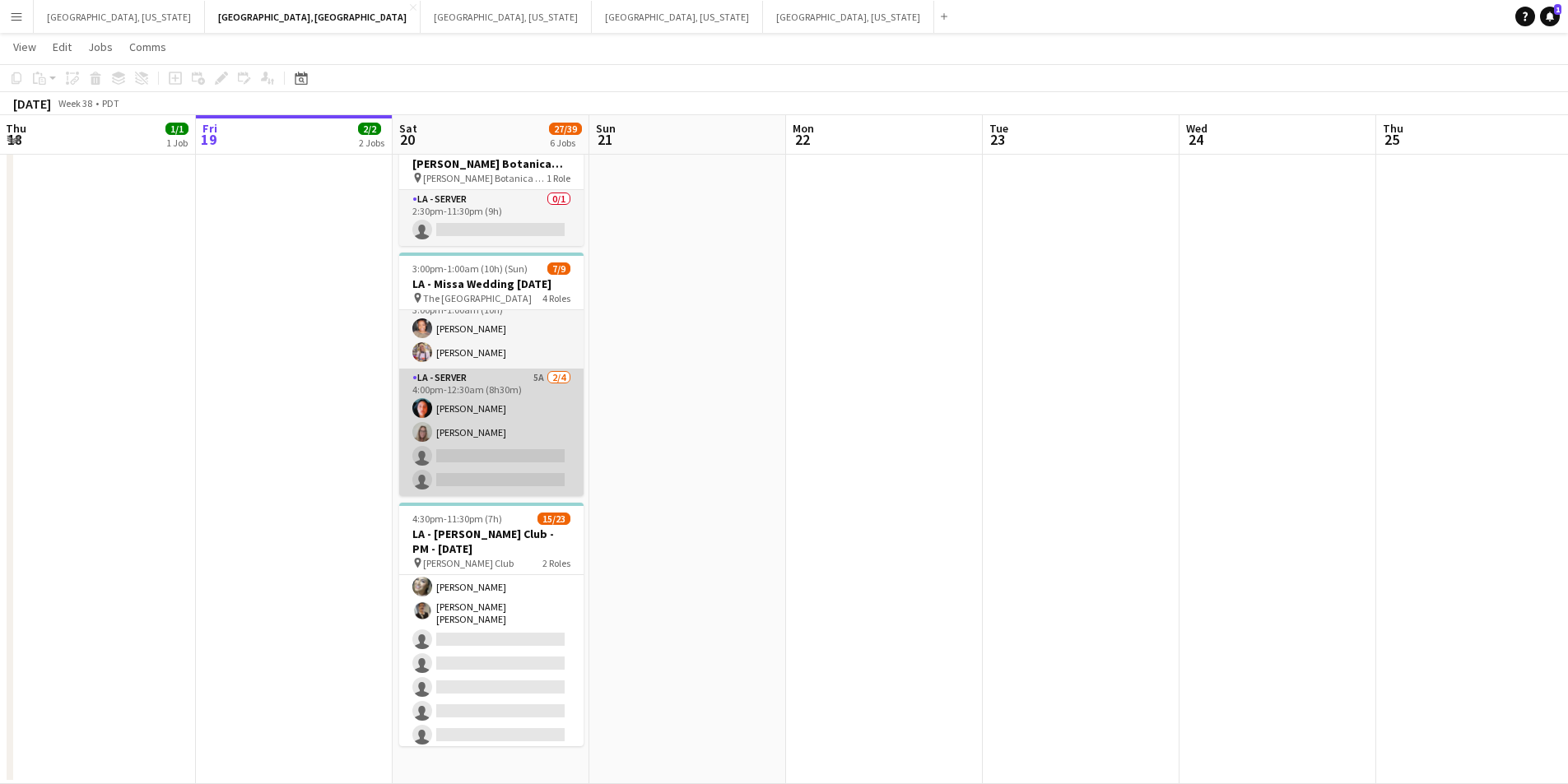
click at [557, 473] on app-card-role "LA - Server 5A [DATE] 4:00pm-12:30am (8h30m) [PERSON_NAME] [PERSON_NAME] single…" at bounding box center [491, 432] width 184 height 127
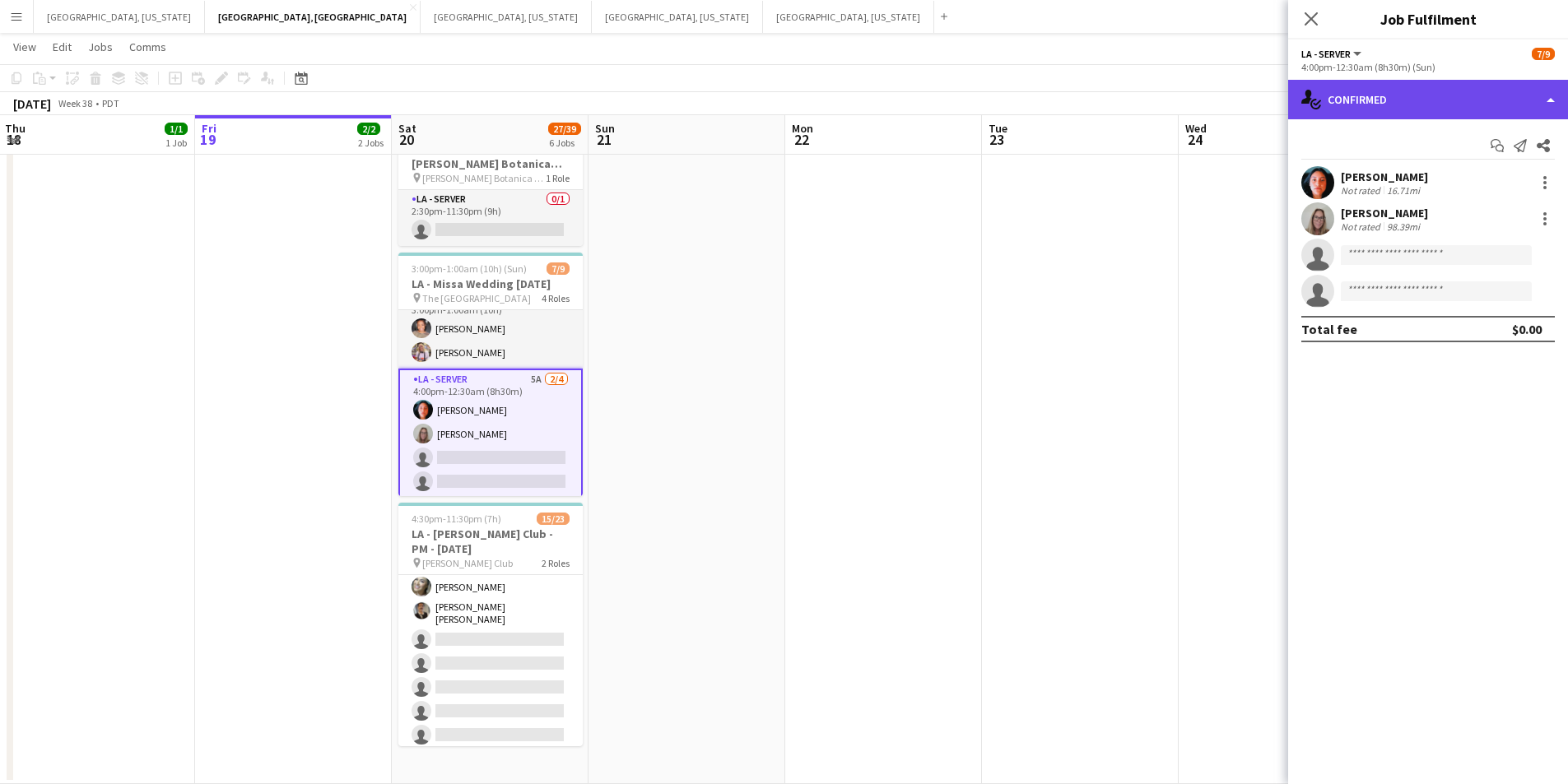
click at [1549, 103] on div "single-neutral-actions-check-2 Confirmed" at bounding box center [1428, 100] width 280 height 40
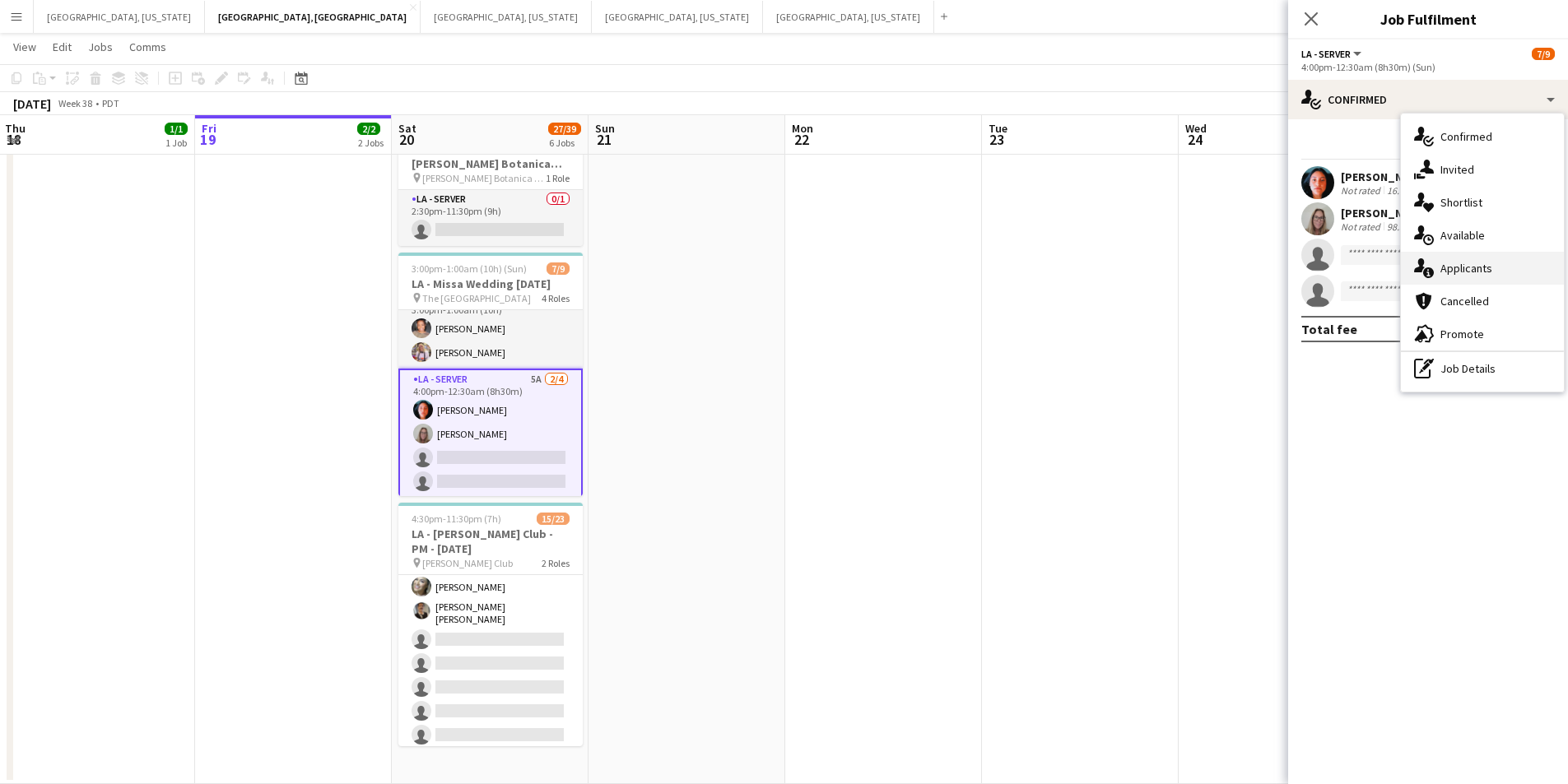
click at [1475, 271] on span "Applicants" at bounding box center [1466, 268] width 52 height 15
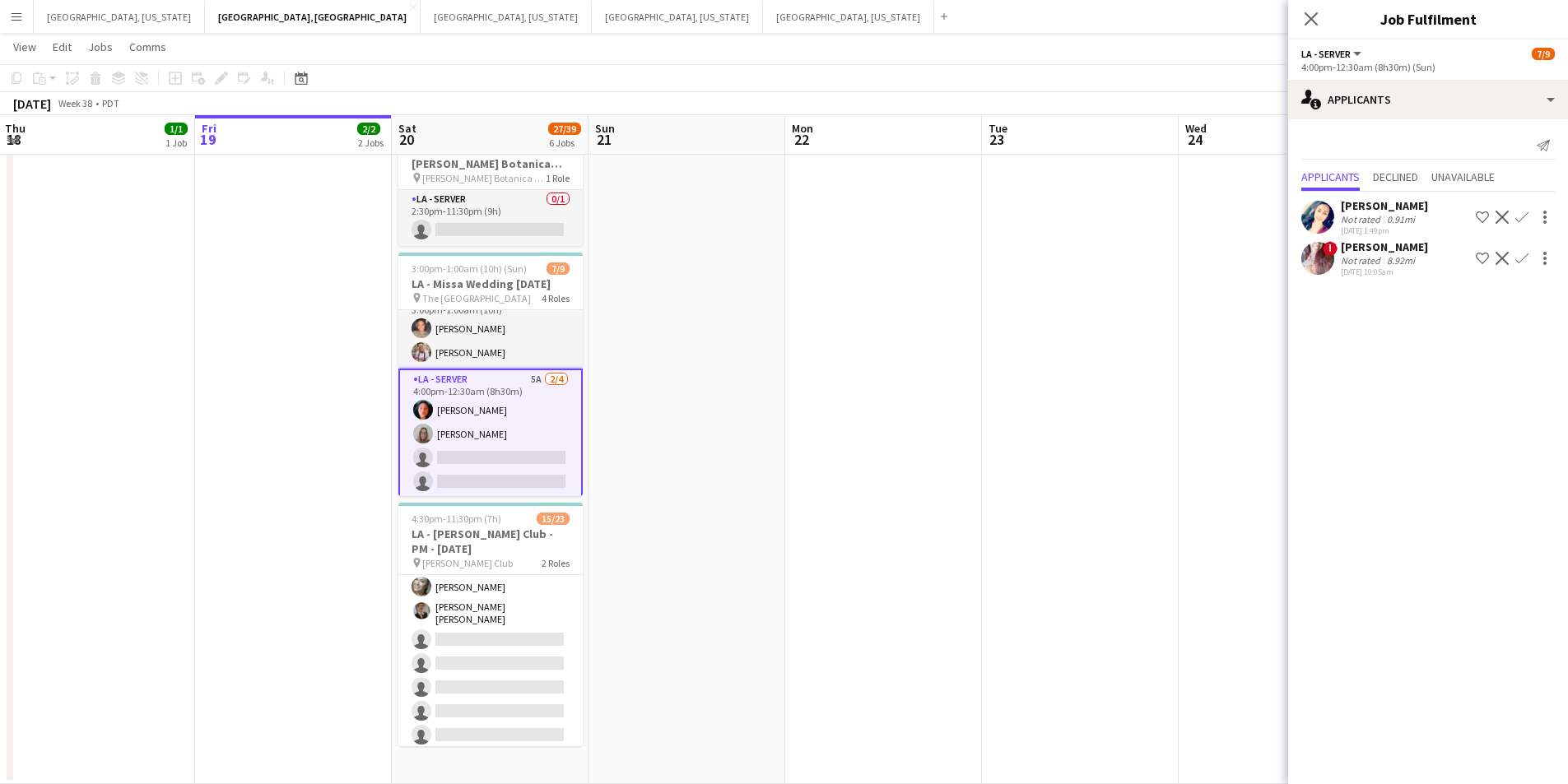
click at [1374, 202] on div "[PERSON_NAME]" at bounding box center [1385, 206] width 87 height 15
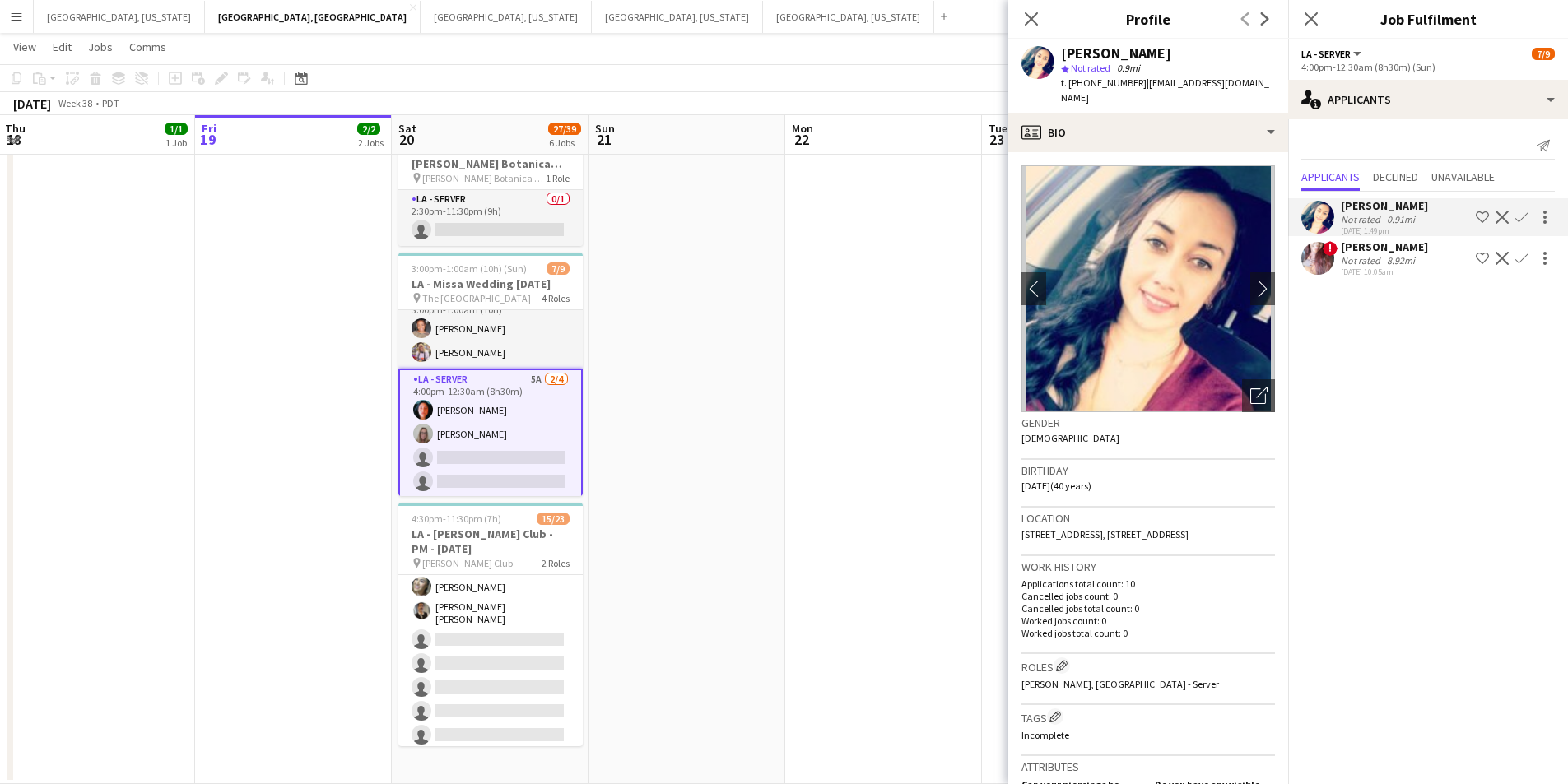
click at [1042, 24] on div "Close pop-in" at bounding box center [1031, 19] width 46 height 38
click at [1037, 24] on icon at bounding box center [1031, 18] width 16 height 16
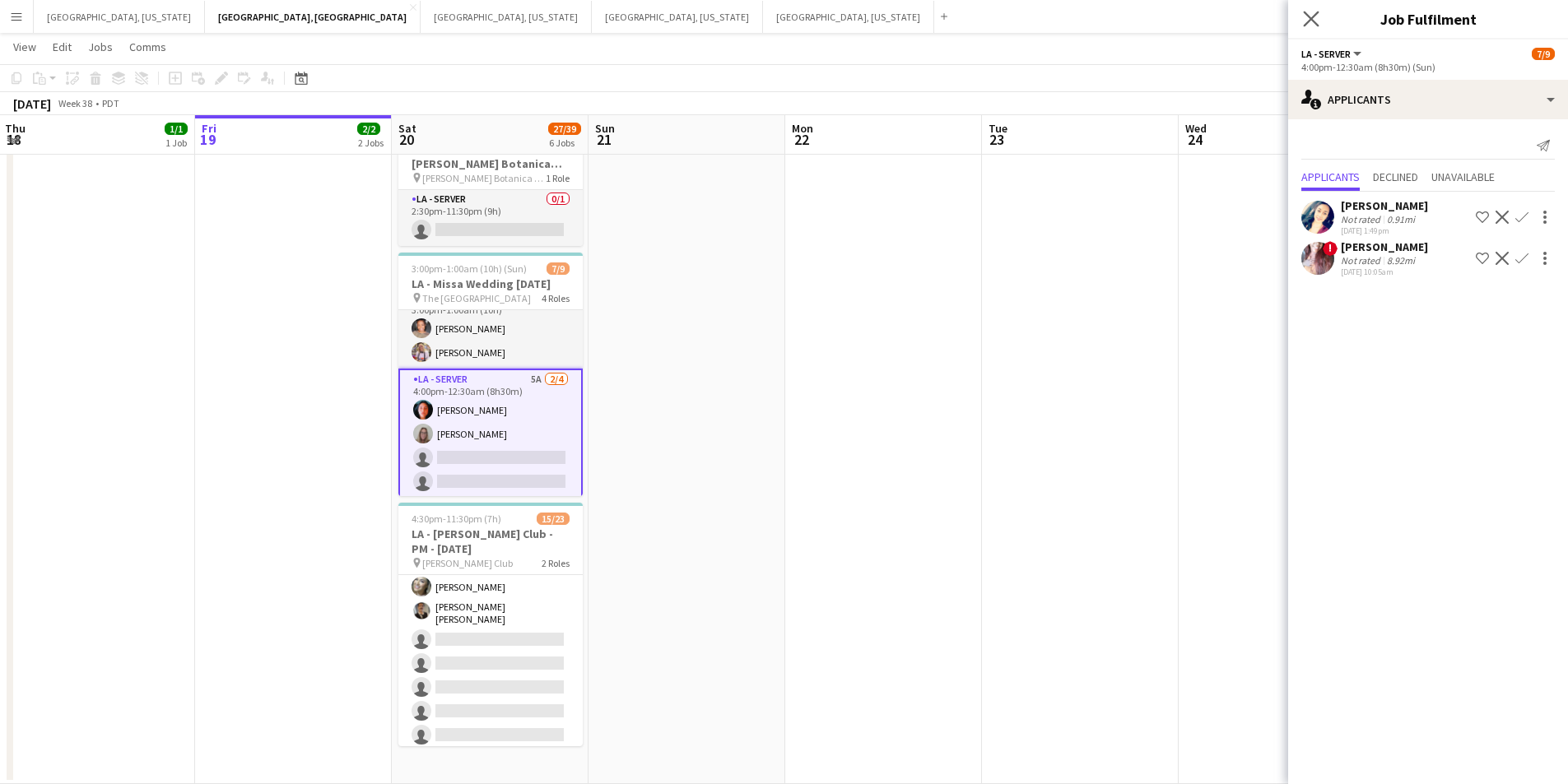
click at [1310, 8] on app-icon "Close pop-in" at bounding box center [1311, 19] width 24 height 24
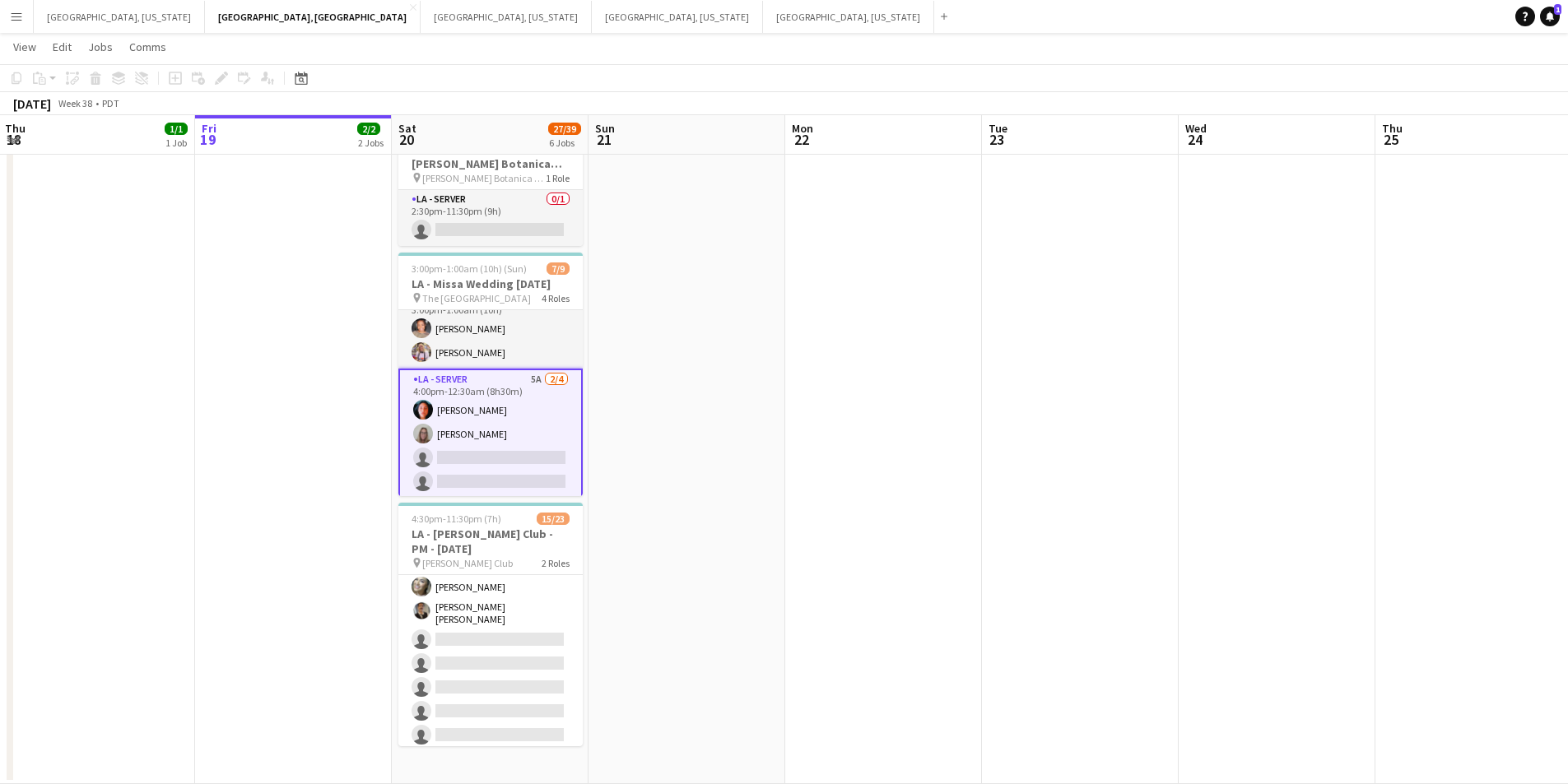
click at [513, 440] on app-card-role "LA - Server 5A [DATE] 4:00pm-12:30am (8h30m) [PERSON_NAME] [PERSON_NAME] single…" at bounding box center [490, 434] width 184 height 131
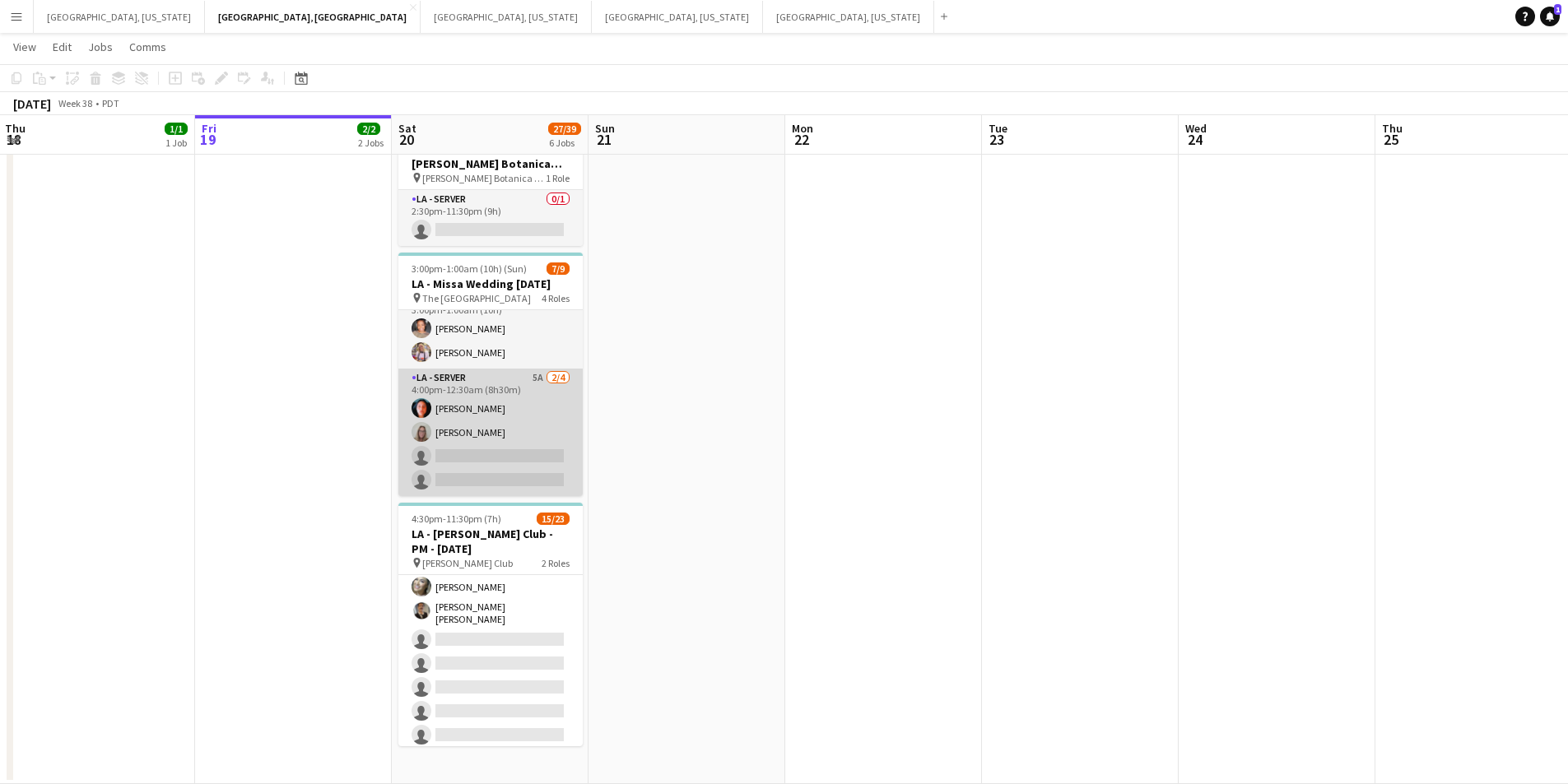
click at [493, 448] on app-card-role "LA - Server 5A [DATE] 4:00pm-12:30am (8h30m) [PERSON_NAME] [PERSON_NAME] single…" at bounding box center [490, 432] width 184 height 127
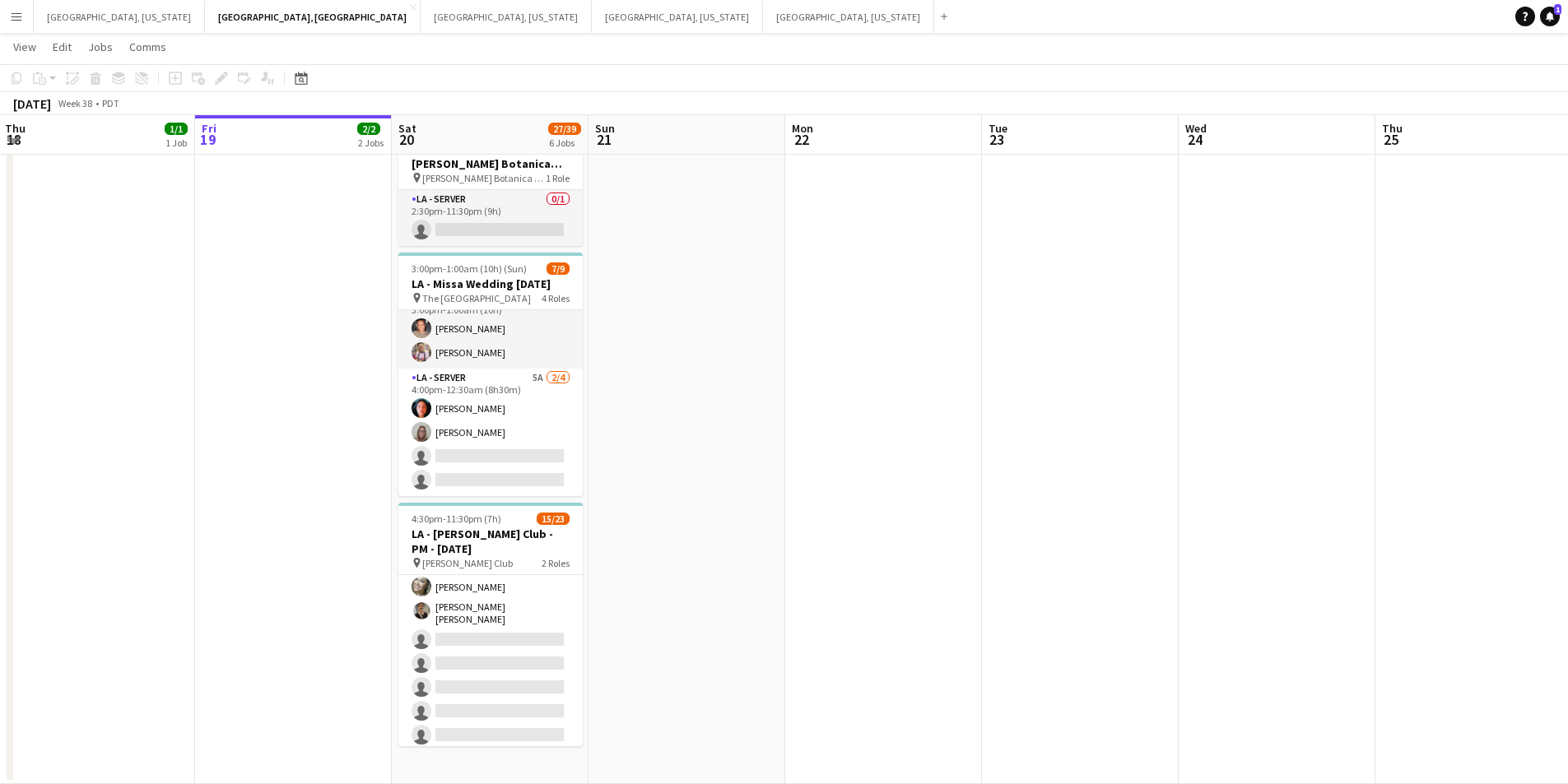
scroll to position [0, 395]
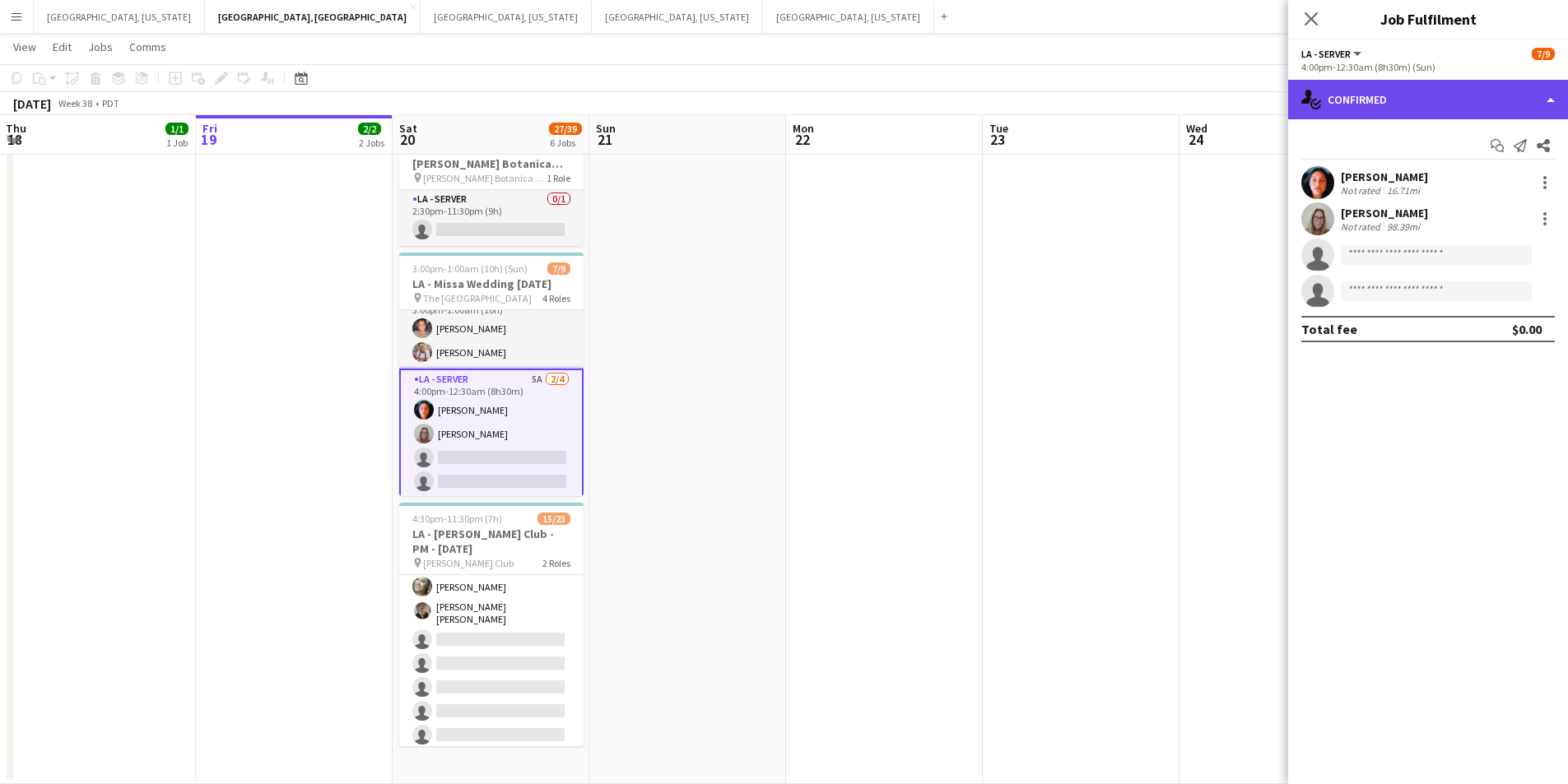
click at [1547, 102] on div "single-neutral-actions-check-2 Confirmed" at bounding box center [1428, 100] width 280 height 40
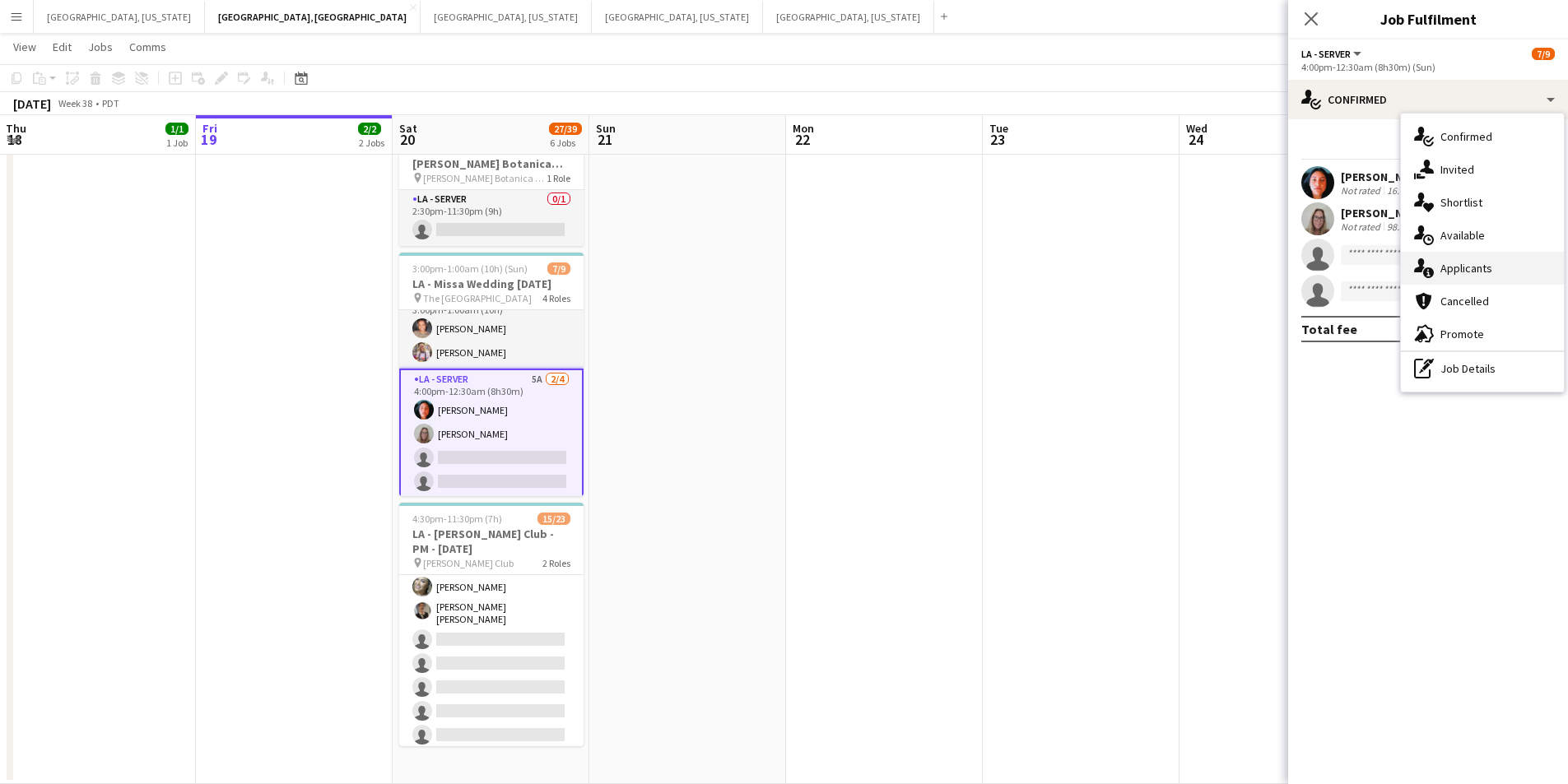
click at [1493, 265] on div "single-neutral-actions-information Applicants" at bounding box center [1482, 268] width 163 height 33
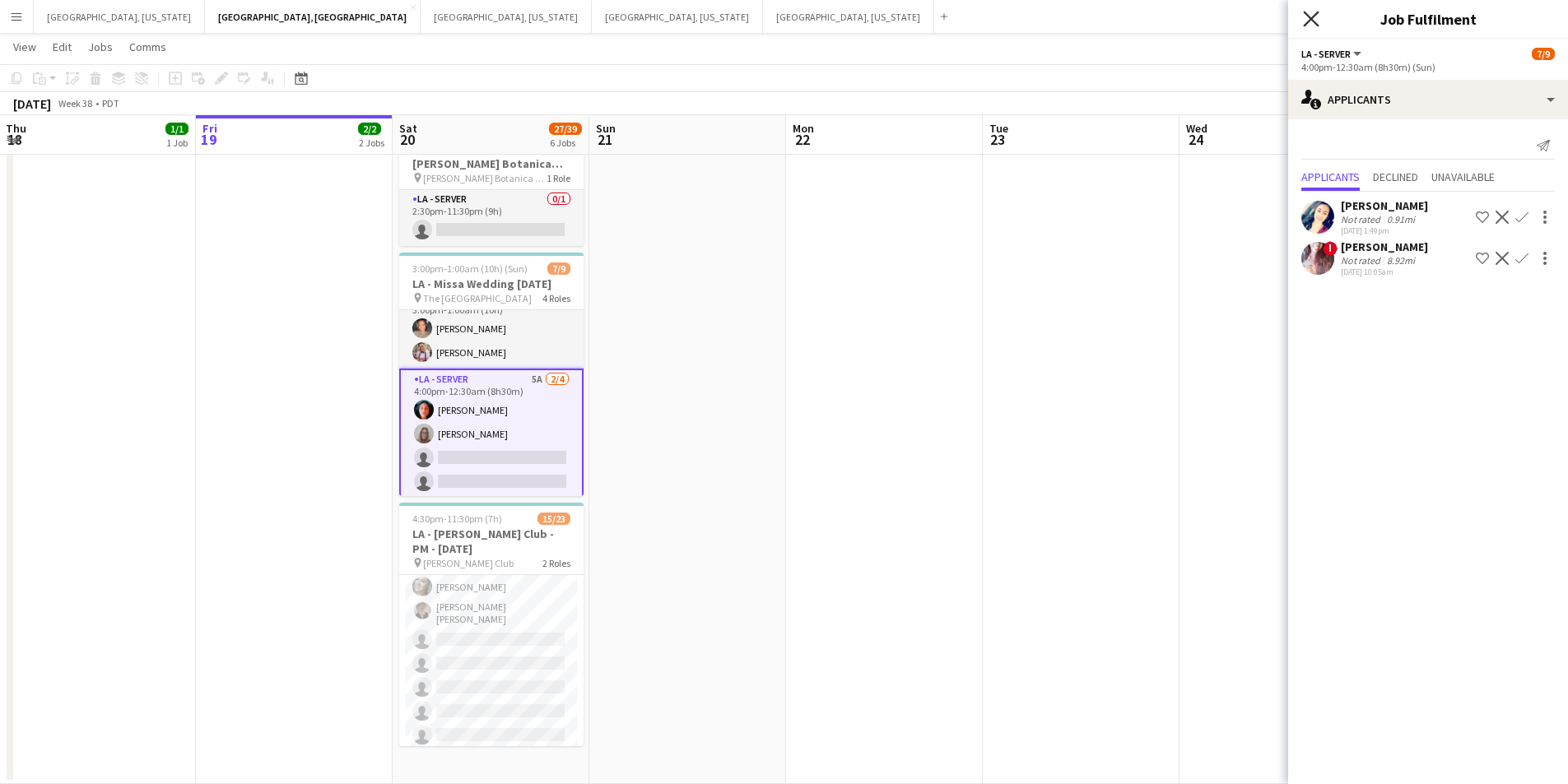
click at [1310, 23] on icon "Close pop-in" at bounding box center [1311, 18] width 16 height 16
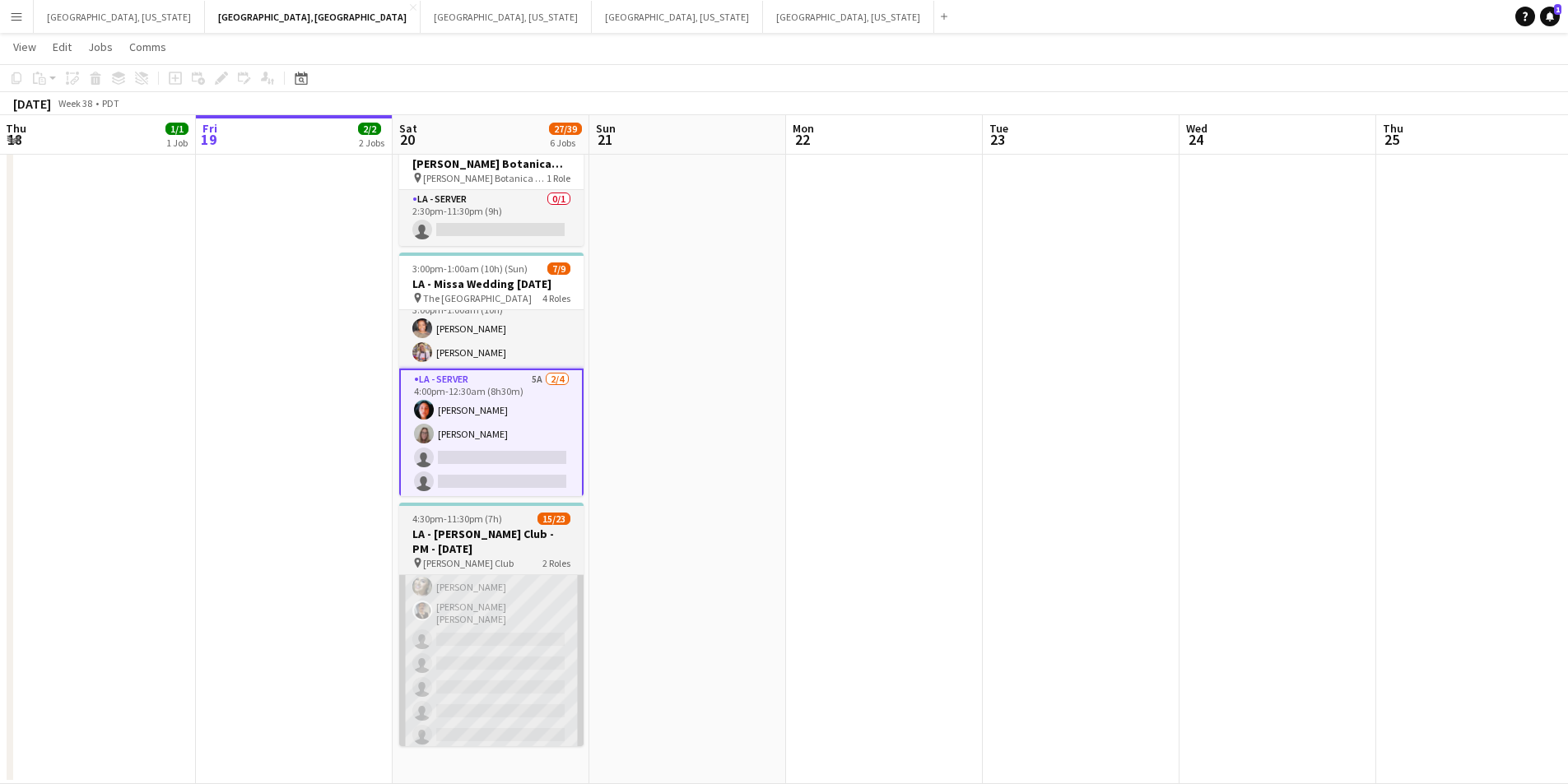
click at [479, 610] on app-card-role "LA - Server 1I 2A 13/18 4:30pm-11:30pm (7h) ! [PERSON_NAME] ! [PERSON_NAME] ! […" at bounding box center [491, 518] width 184 height 466
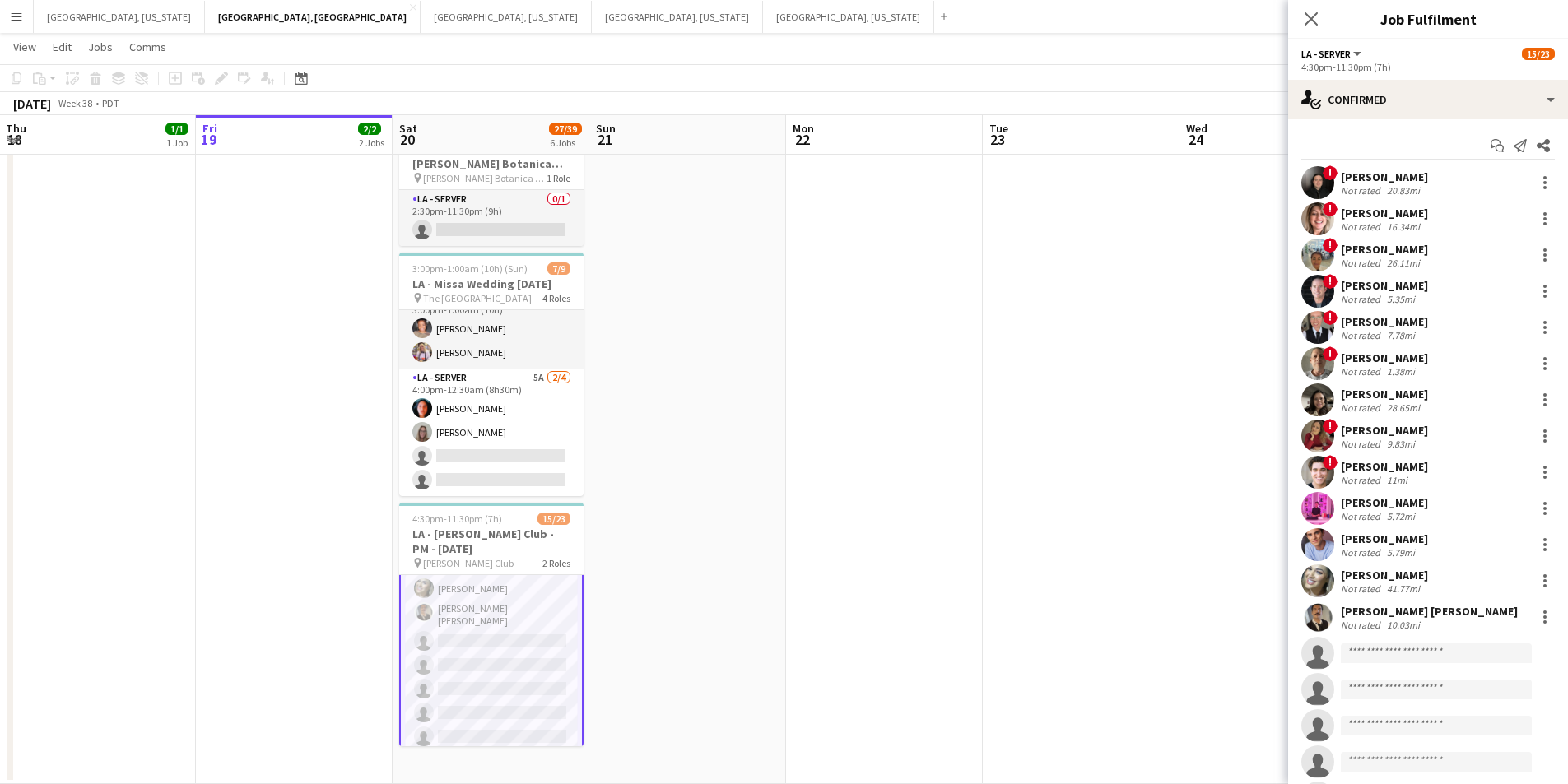
scroll to position [443, 0]
click at [466, 611] on app-card-role "LA - Server 1I 2A 13/18 4:30pm-11:30pm (7h) ! [PERSON_NAME] ! [PERSON_NAME] ! […" at bounding box center [491, 518] width 184 height 470
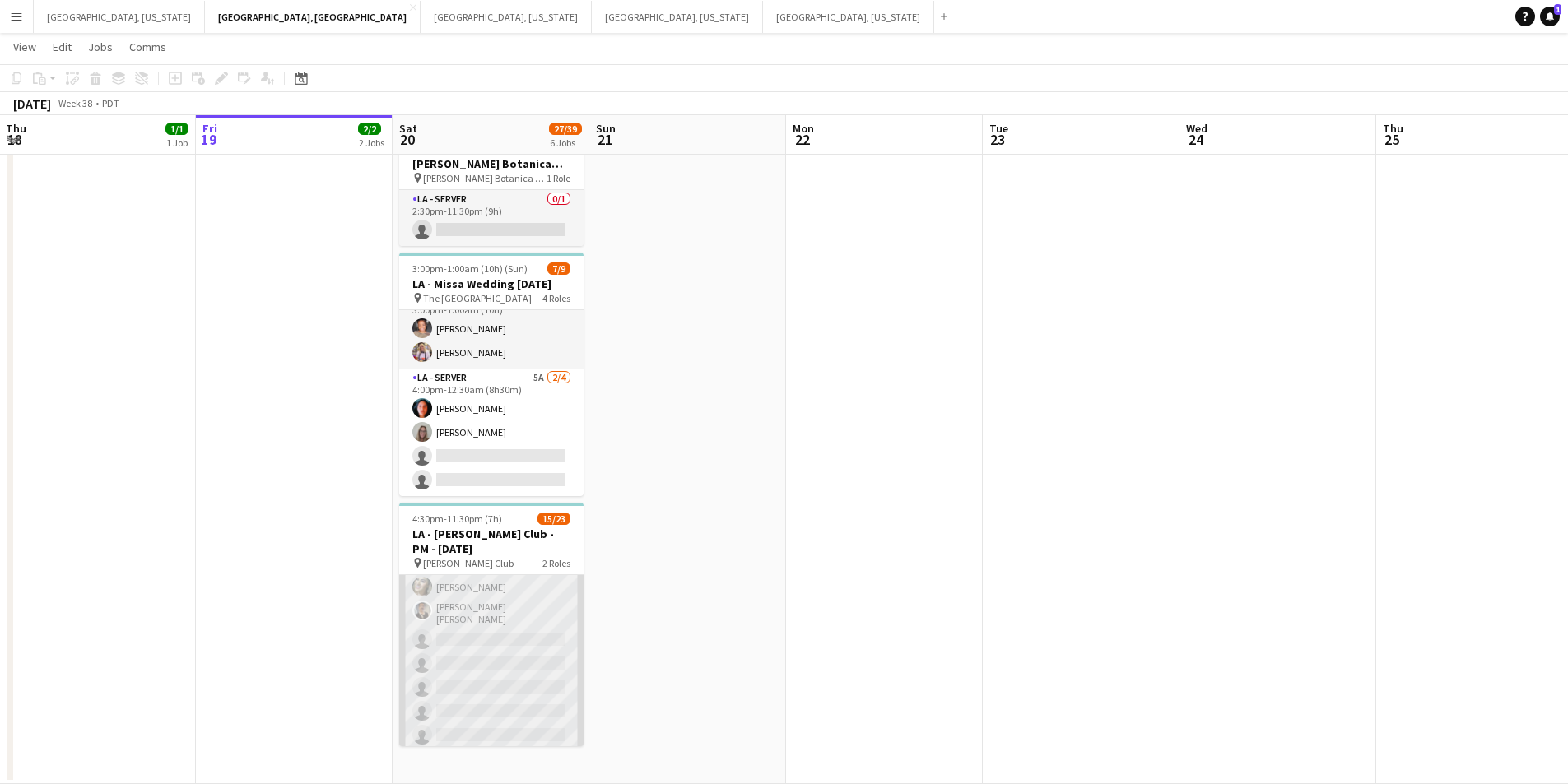
click at [478, 620] on app-card-role "LA - Server 1I 2A 13/18 4:30pm-11:30pm (7h) ! [PERSON_NAME] ! [PERSON_NAME] ! […" at bounding box center [491, 518] width 184 height 466
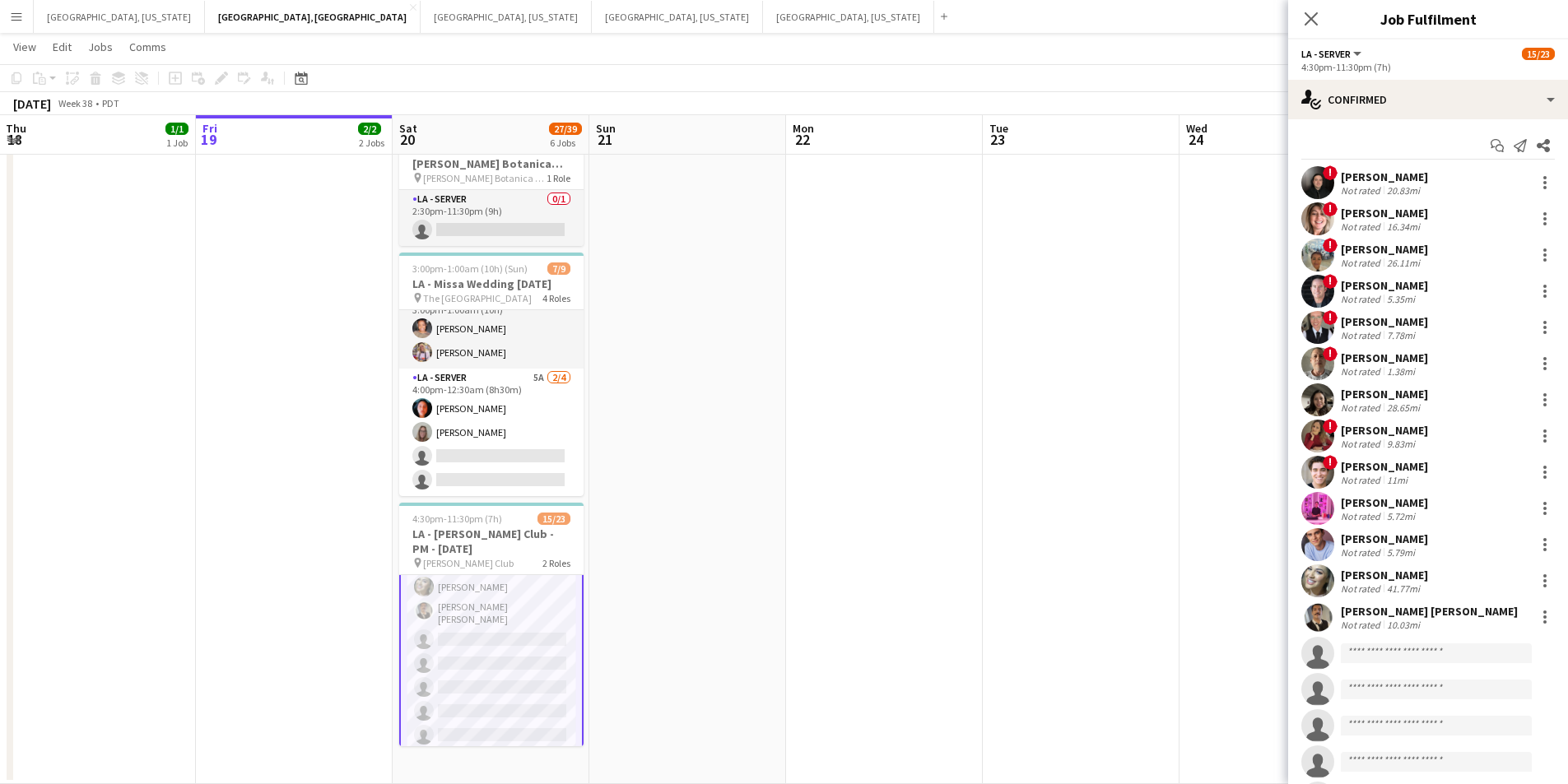
click at [494, 614] on app-card-role "LA - Server 1I 2A 13/18 4:30pm-11:30pm (7h) ! [PERSON_NAME] ! [PERSON_NAME] ! […" at bounding box center [491, 518] width 184 height 470
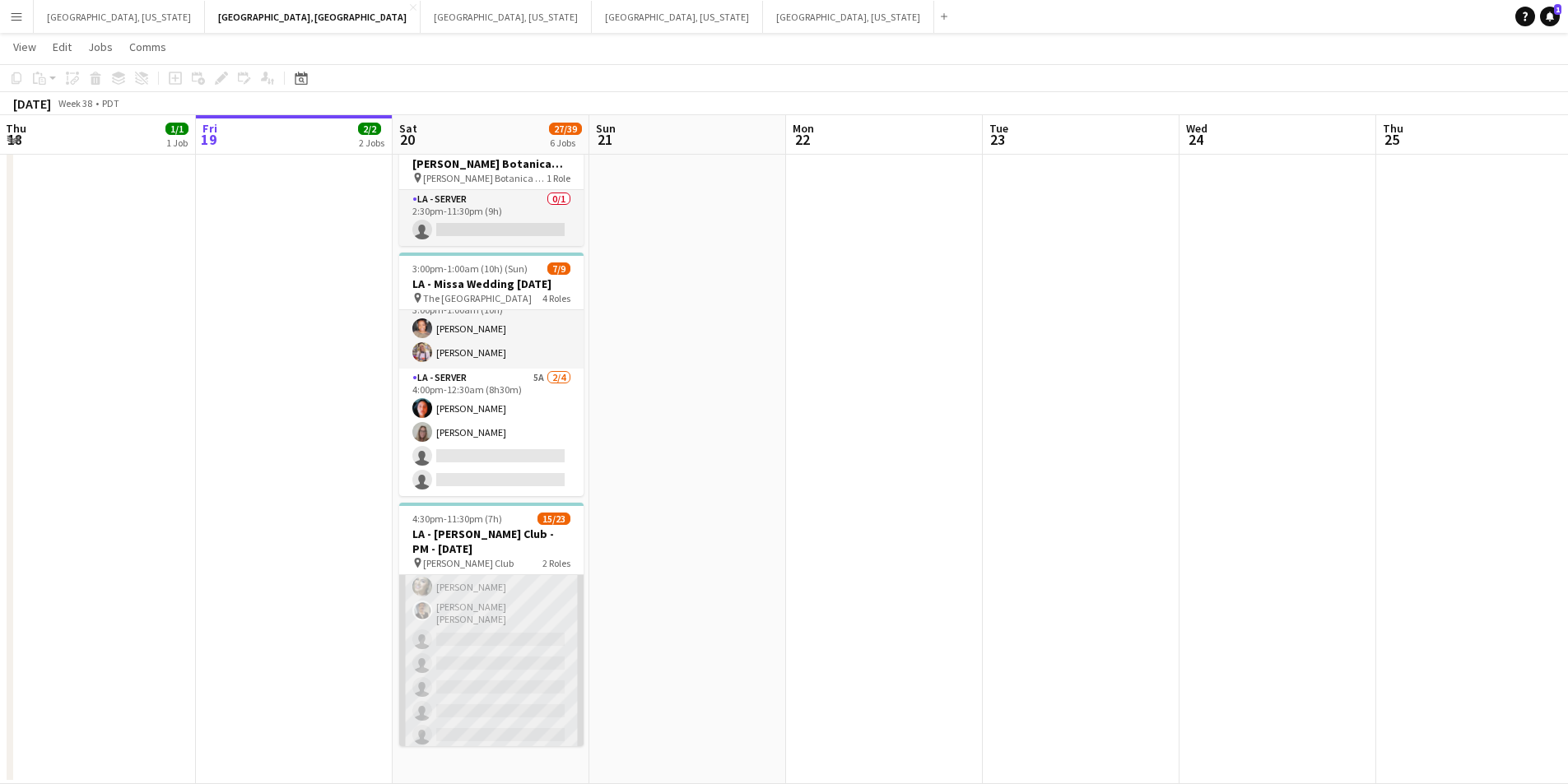
click at [517, 620] on app-card-role "LA - Server 1I 2A 13/18 4:30pm-11:30pm (7h) ! [PERSON_NAME] ! [PERSON_NAME] ! […" at bounding box center [491, 518] width 184 height 466
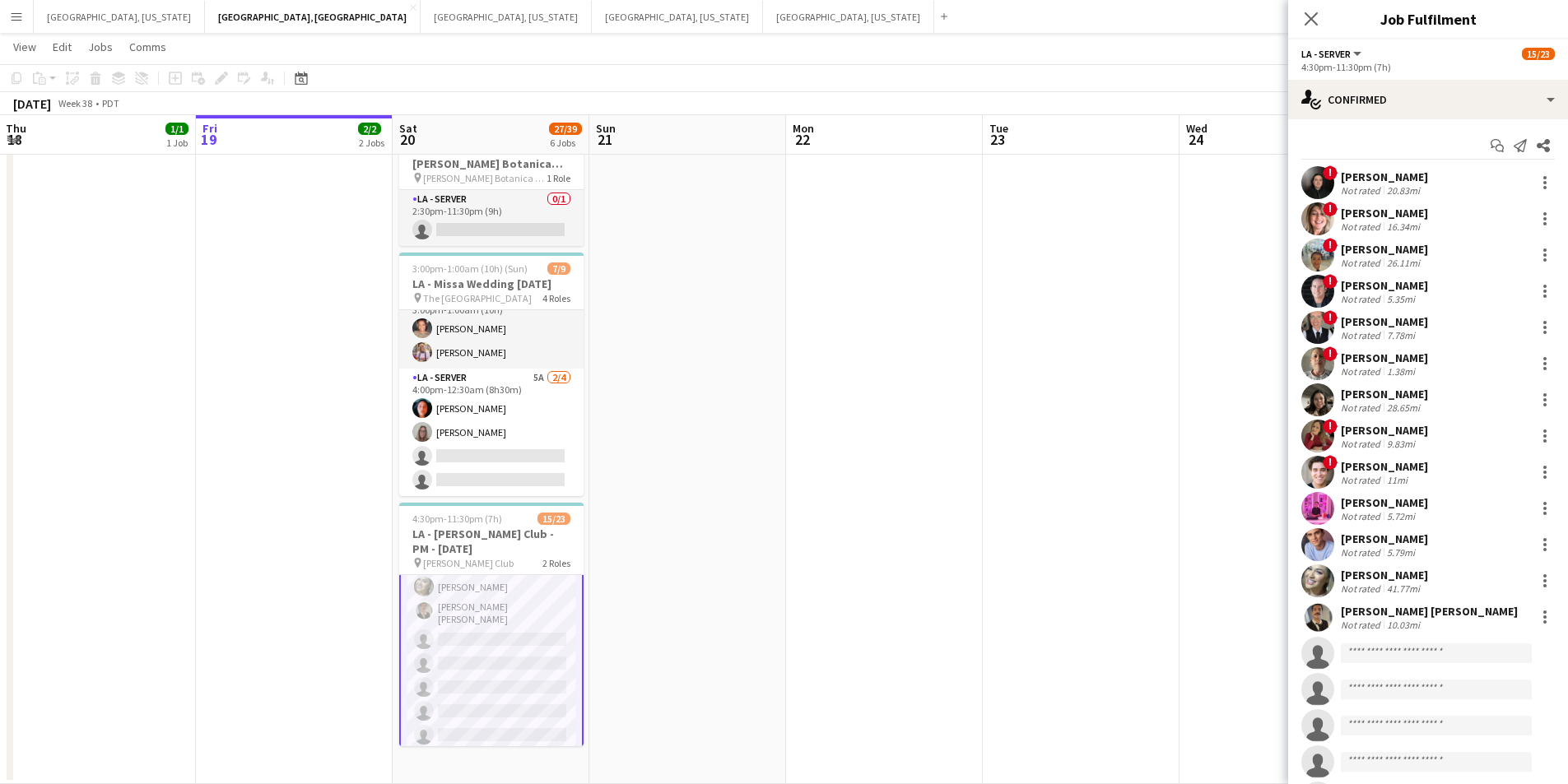
click at [1366, 625] on div "Not rated" at bounding box center [1362, 625] width 42 height 12
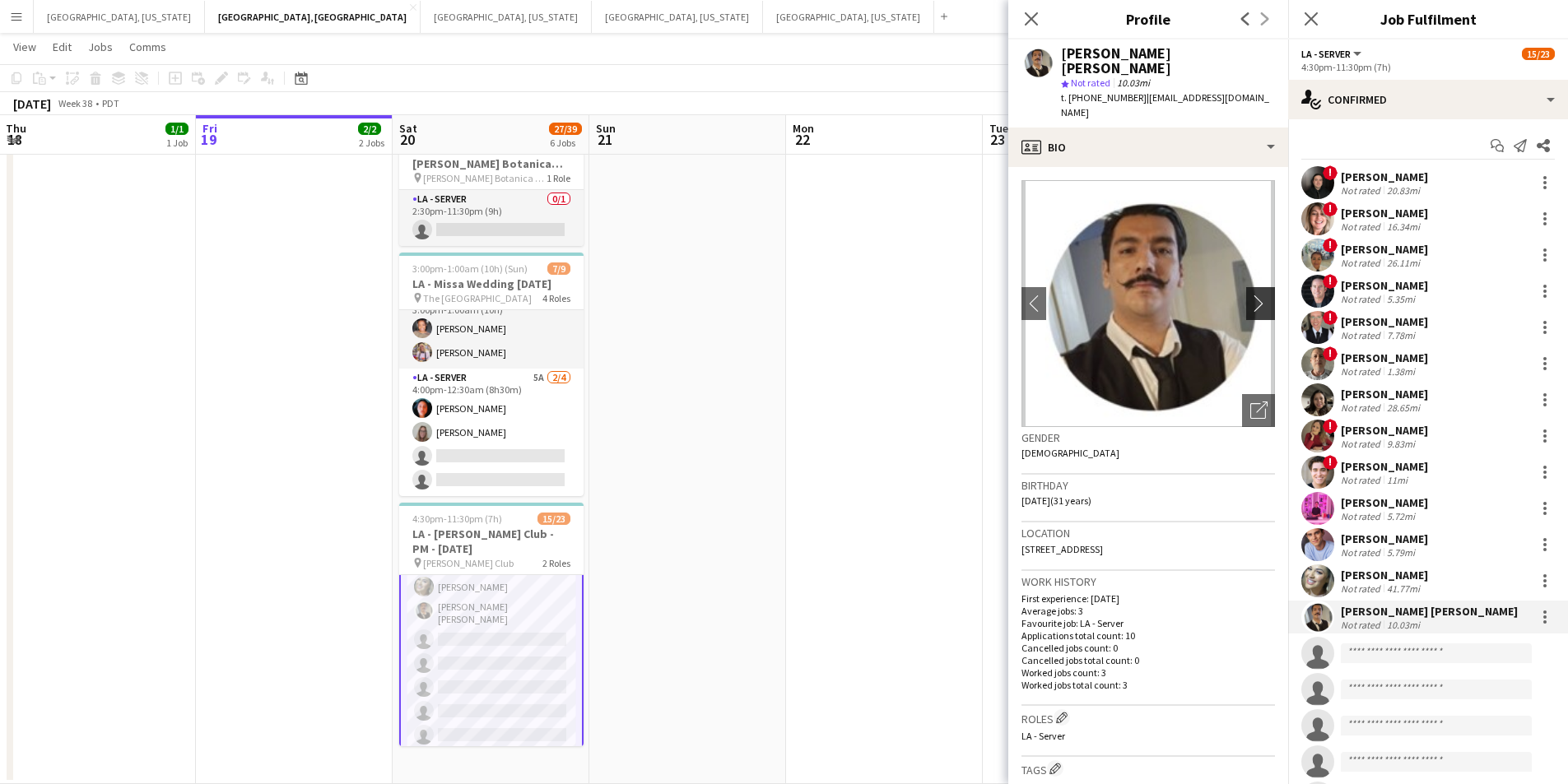
click at [1256, 287] on button "chevron-right" at bounding box center [1262, 303] width 33 height 33
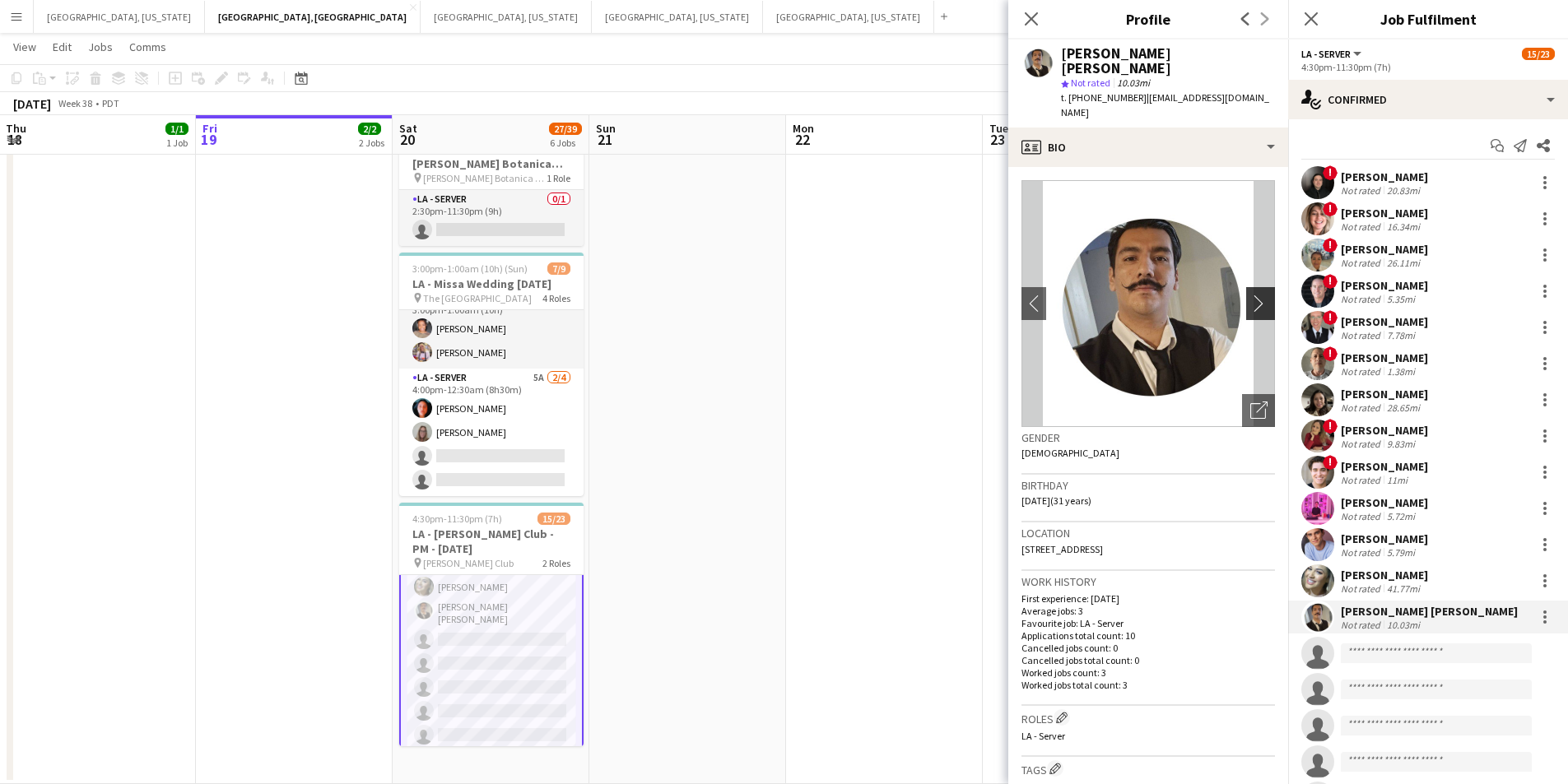
click at [1256, 294] on app-icon "chevron-right" at bounding box center [1263, 303] width 25 height 17
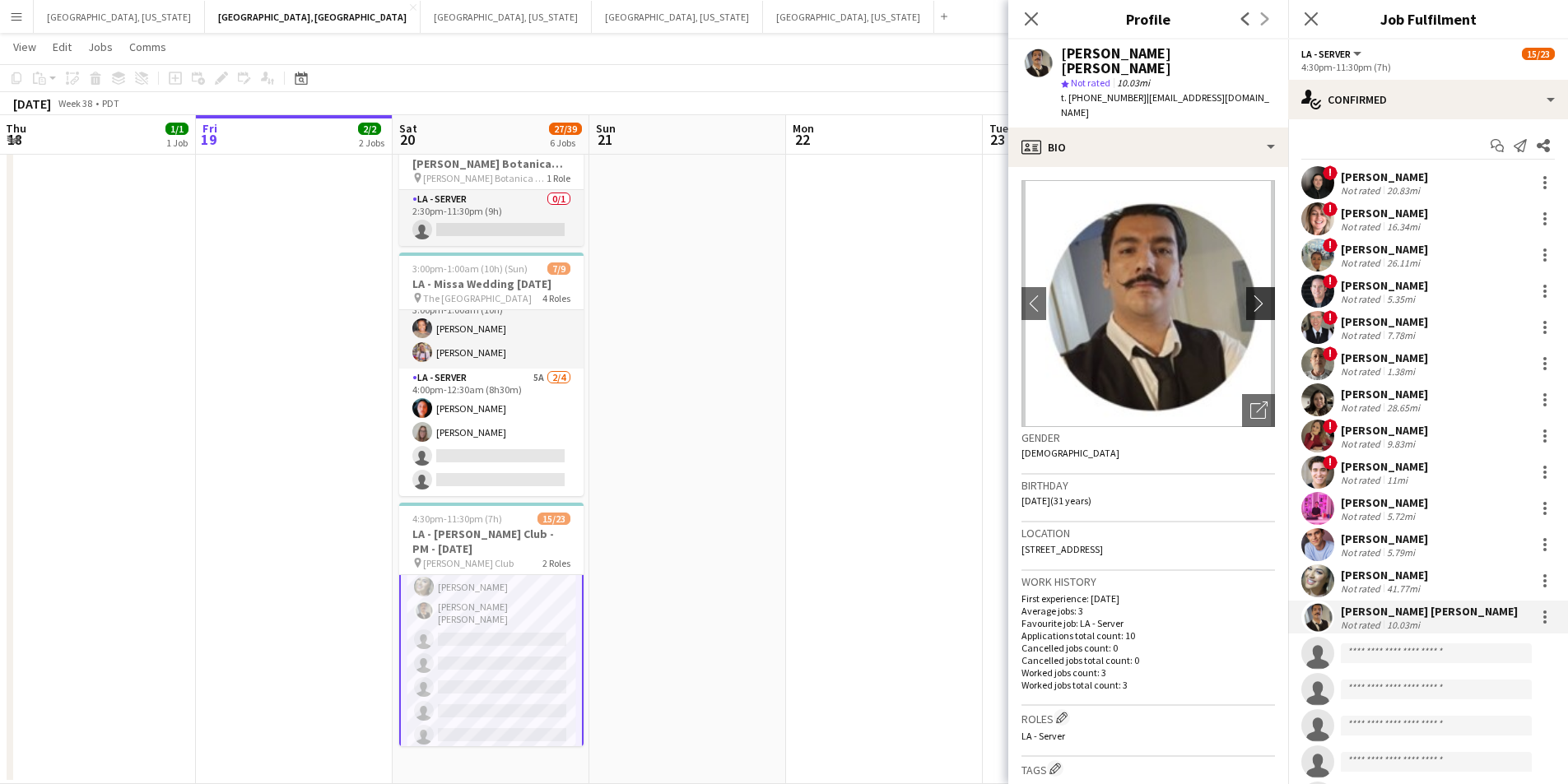
click at [1251, 294] on app-icon "chevron-right" at bounding box center [1263, 303] width 25 height 17
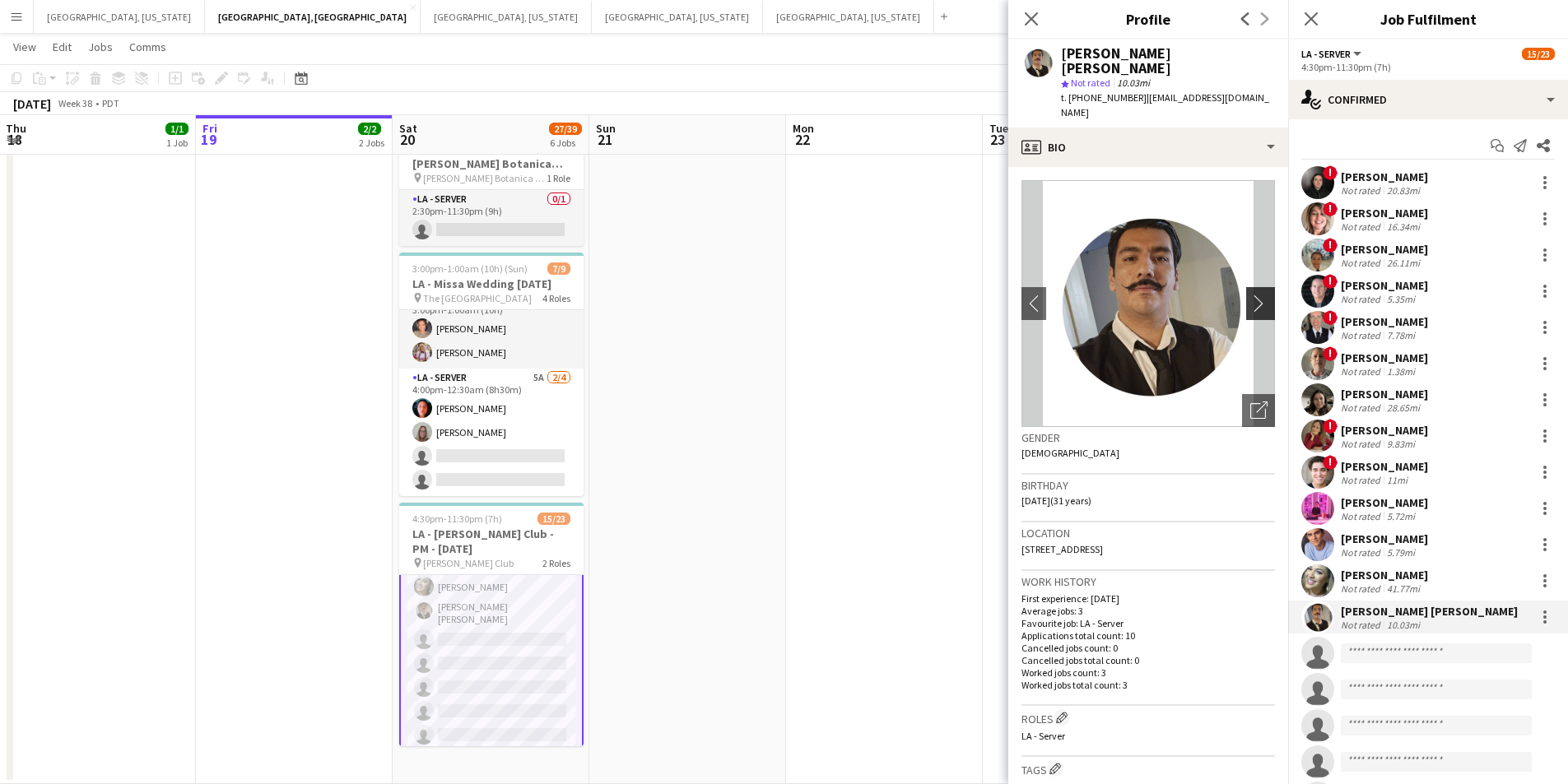
click at [1252, 287] on button "chevron-right" at bounding box center [1262, 303] width 33 height 33
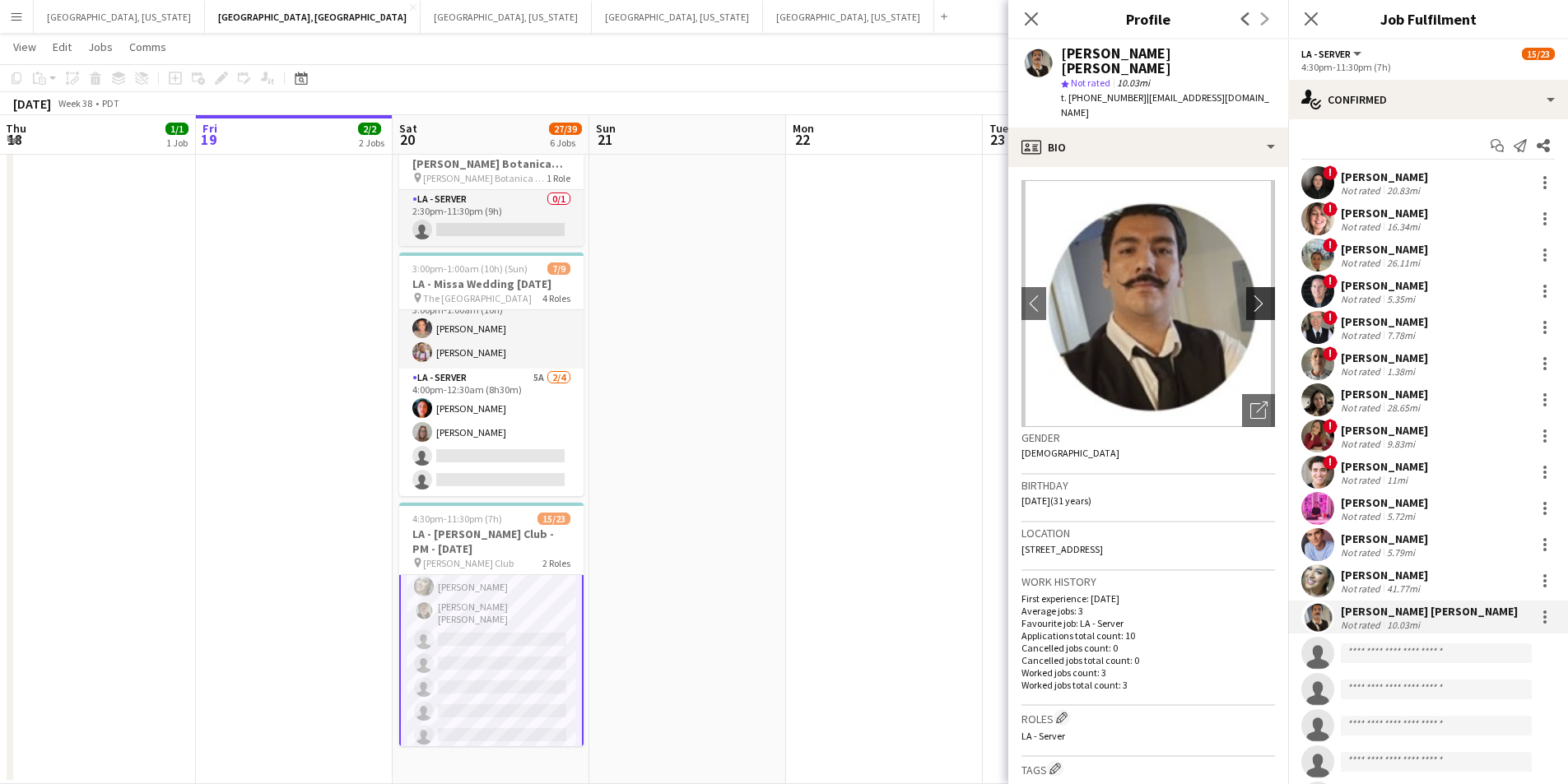
click at [1248, 287] on button "chevron-right" at bounding box center [1262, 303] width 33 height 33
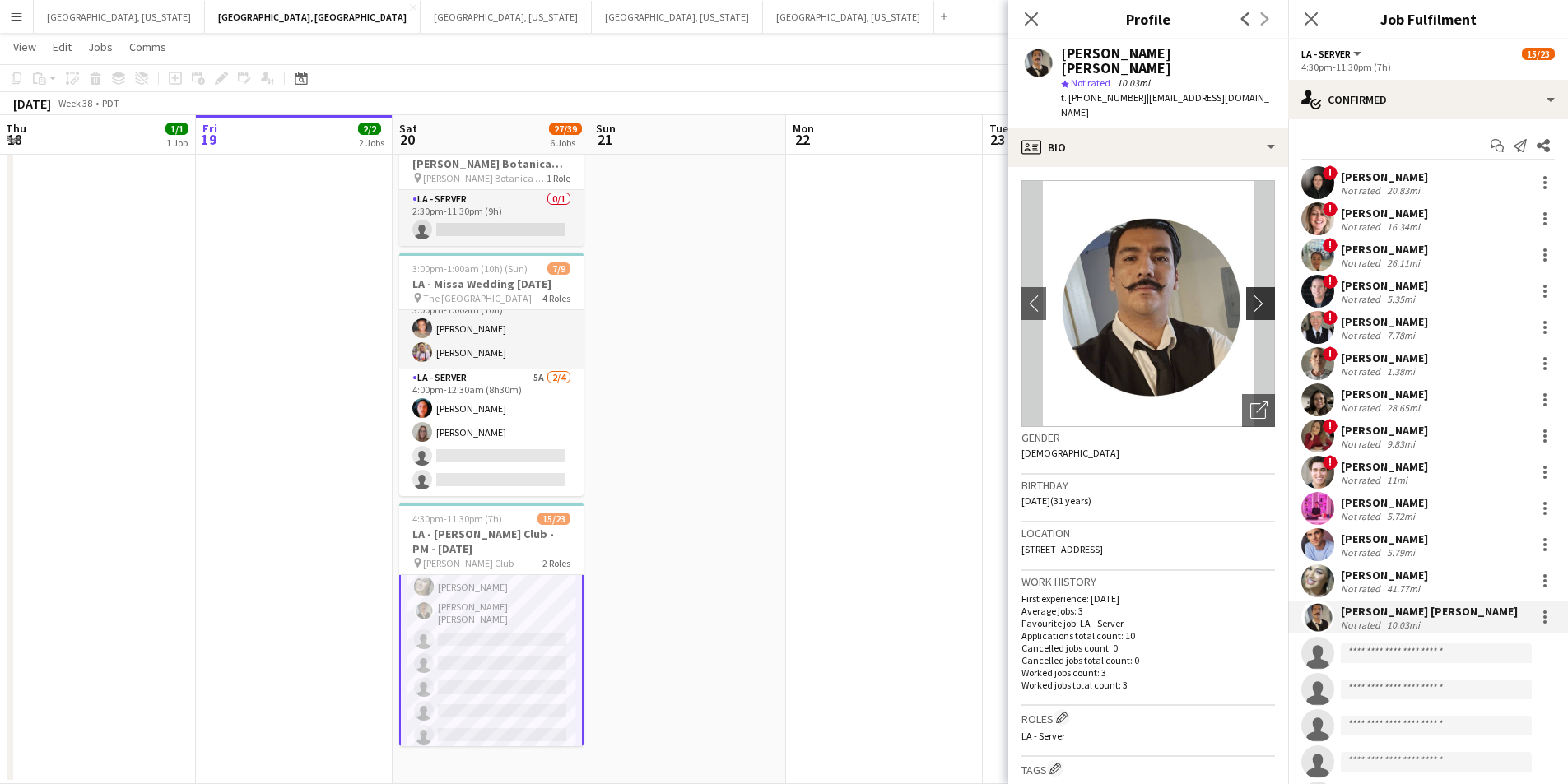
click at [1246, 288] on button "chevron-right" at bounding box center [1262, 303] width 33 height 33
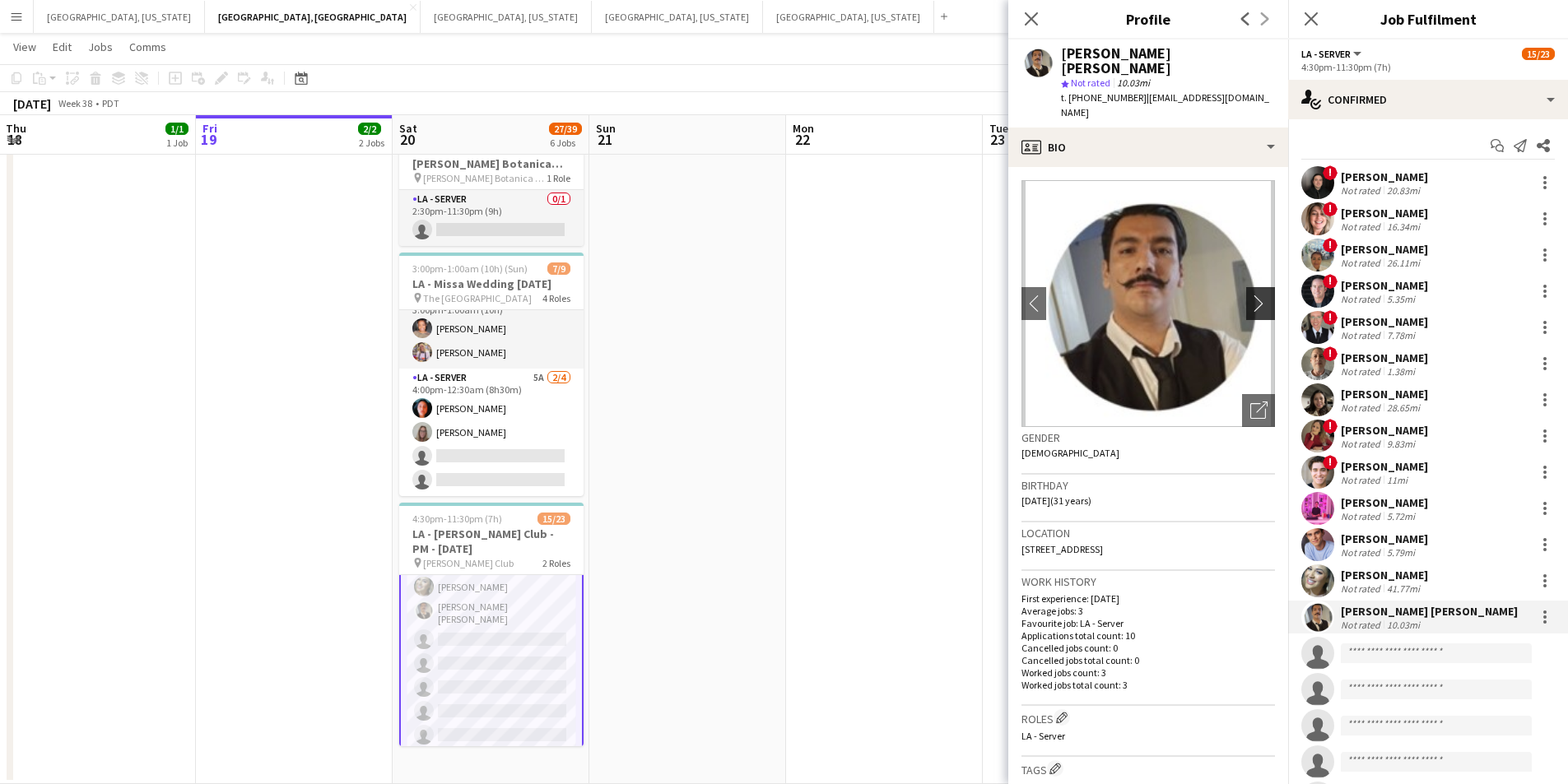
click at [1249, 287] on button "chevron-right" at bounding box center [1262, 303] width 33 height 33
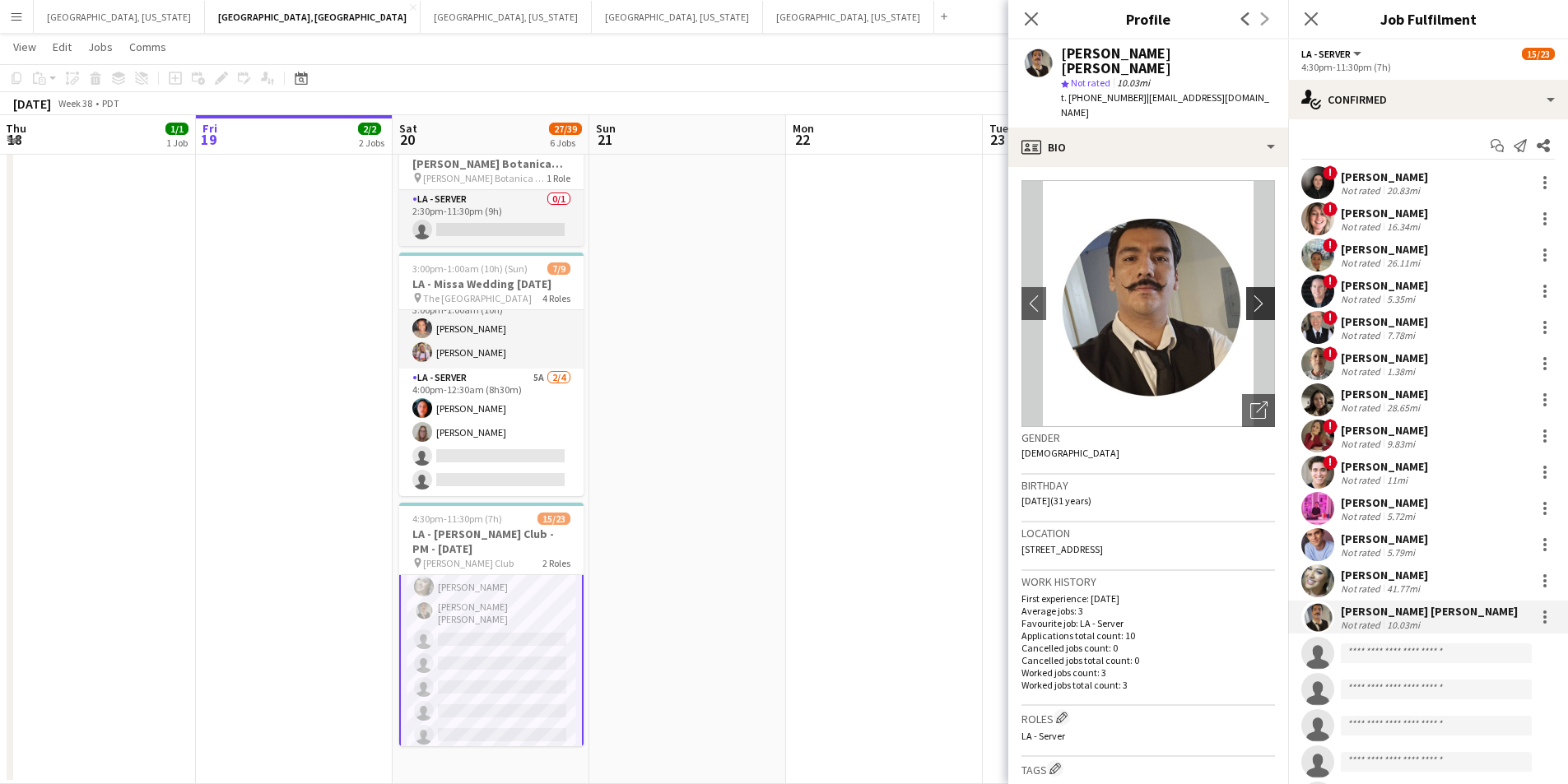
click at [1254, 287] on button "chevron-right" at bounding box center [1262, 303] width 33 height 33
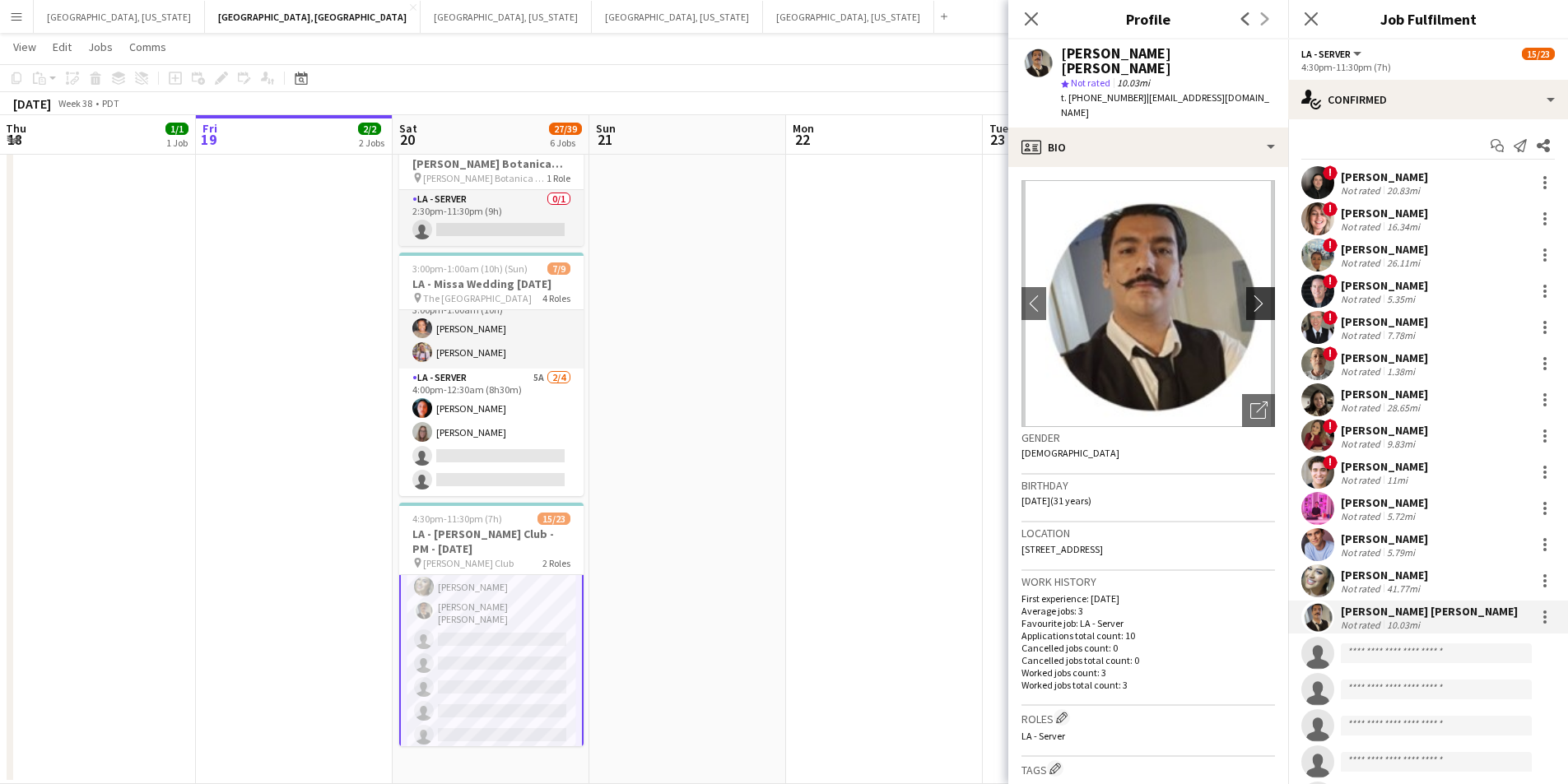
click at [1257, 287] on button "chevron-right" at bounding box center [1262, 303] width 33 height 33
click at [1260, 287] on button "chevron-right" at bounding box center [1262, 303] width 33 height 33
click at [1248, 289] on button "chevron-right" at bounding box center [1262, 303] width 33 height 33
click at [1246, 287] on button "chevron-right" at bounding box center [1262, 303] width 33 height 33
click at [1031, 19] on icon at bounding box center [1031, 18] width 16 height 16
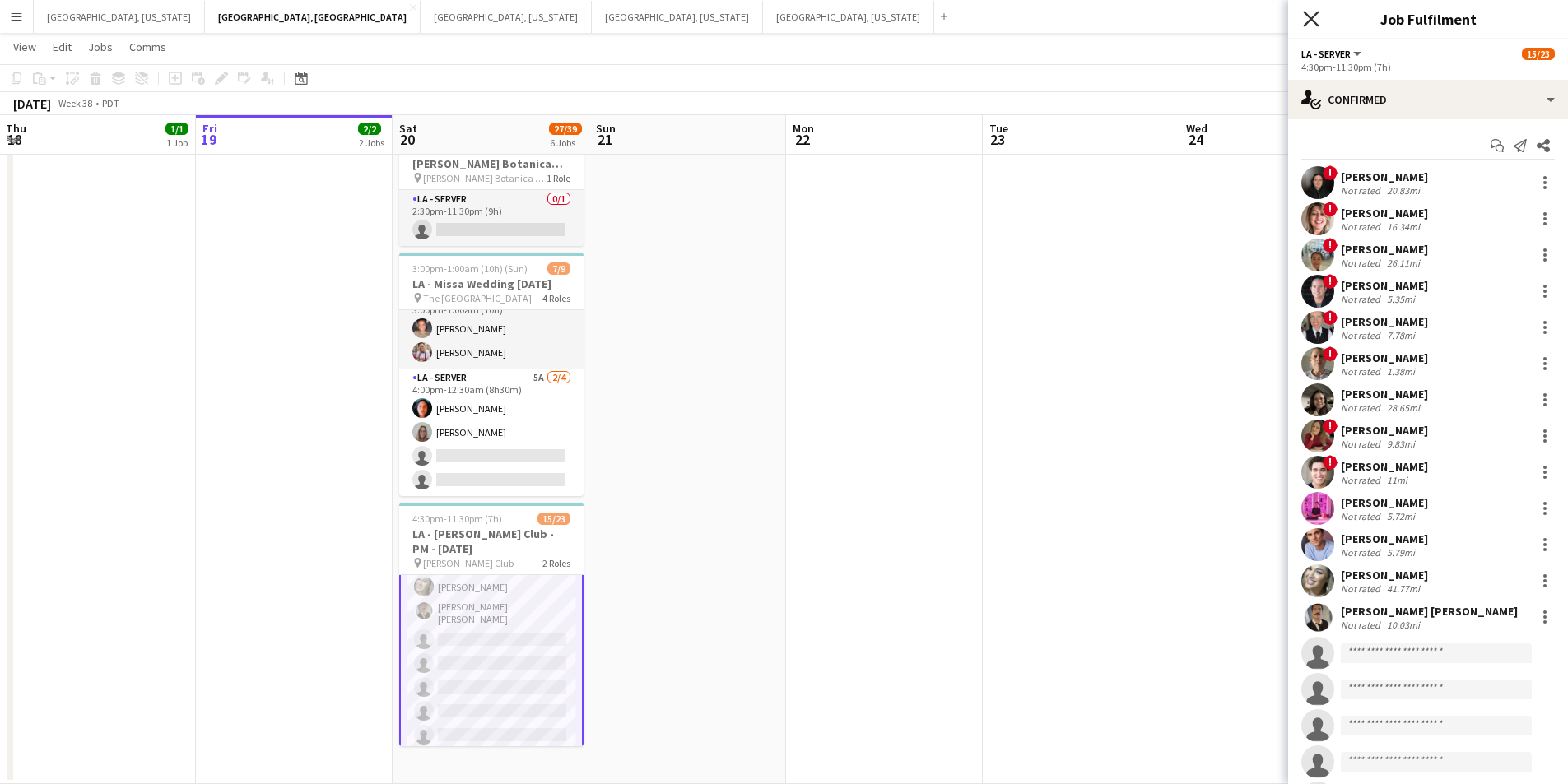
click at [1317, 19] on icon "Close pop-in" at bounding box center [1311, 18] width 16 height 16
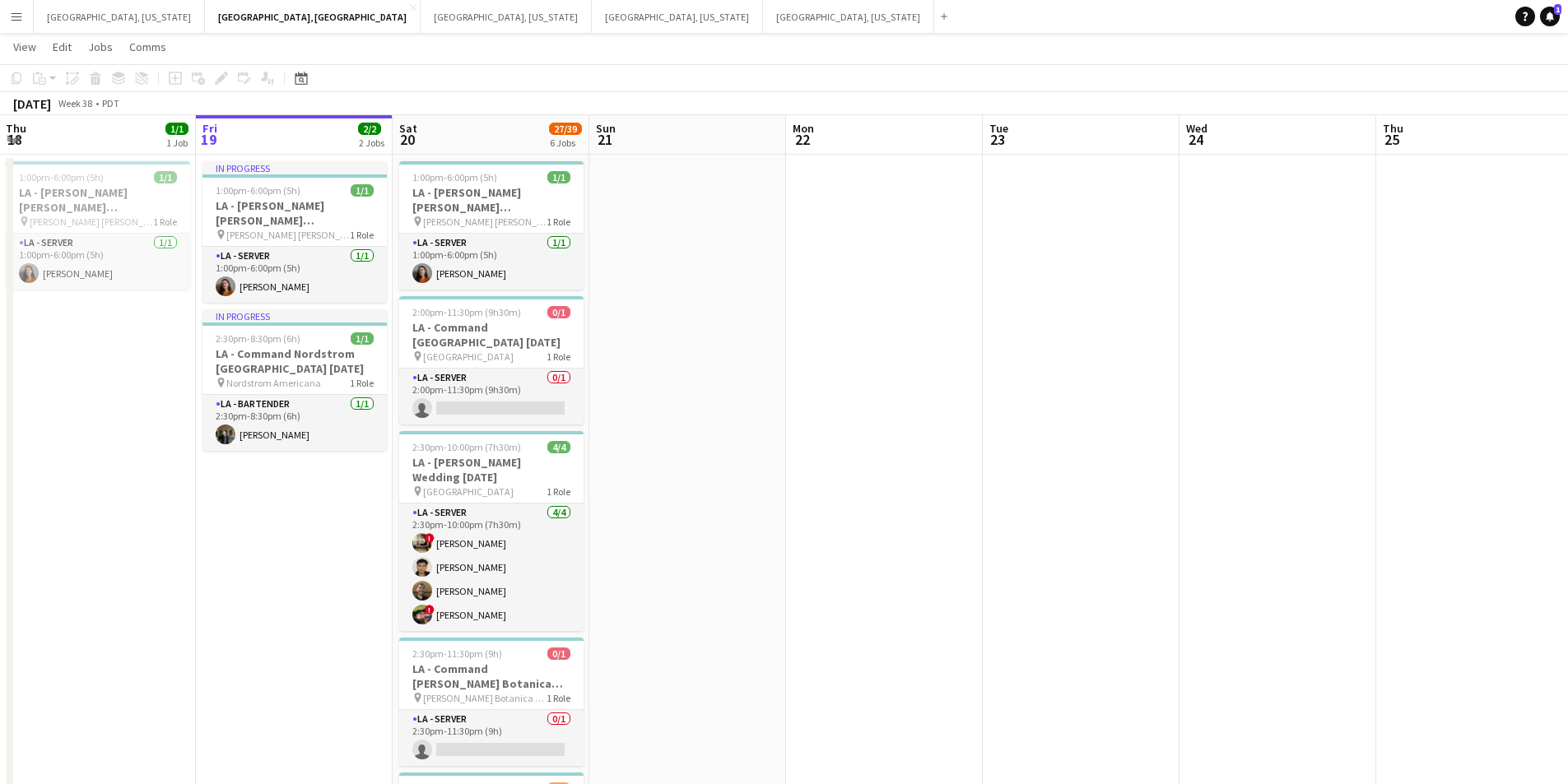
scroll to position [0, 0]
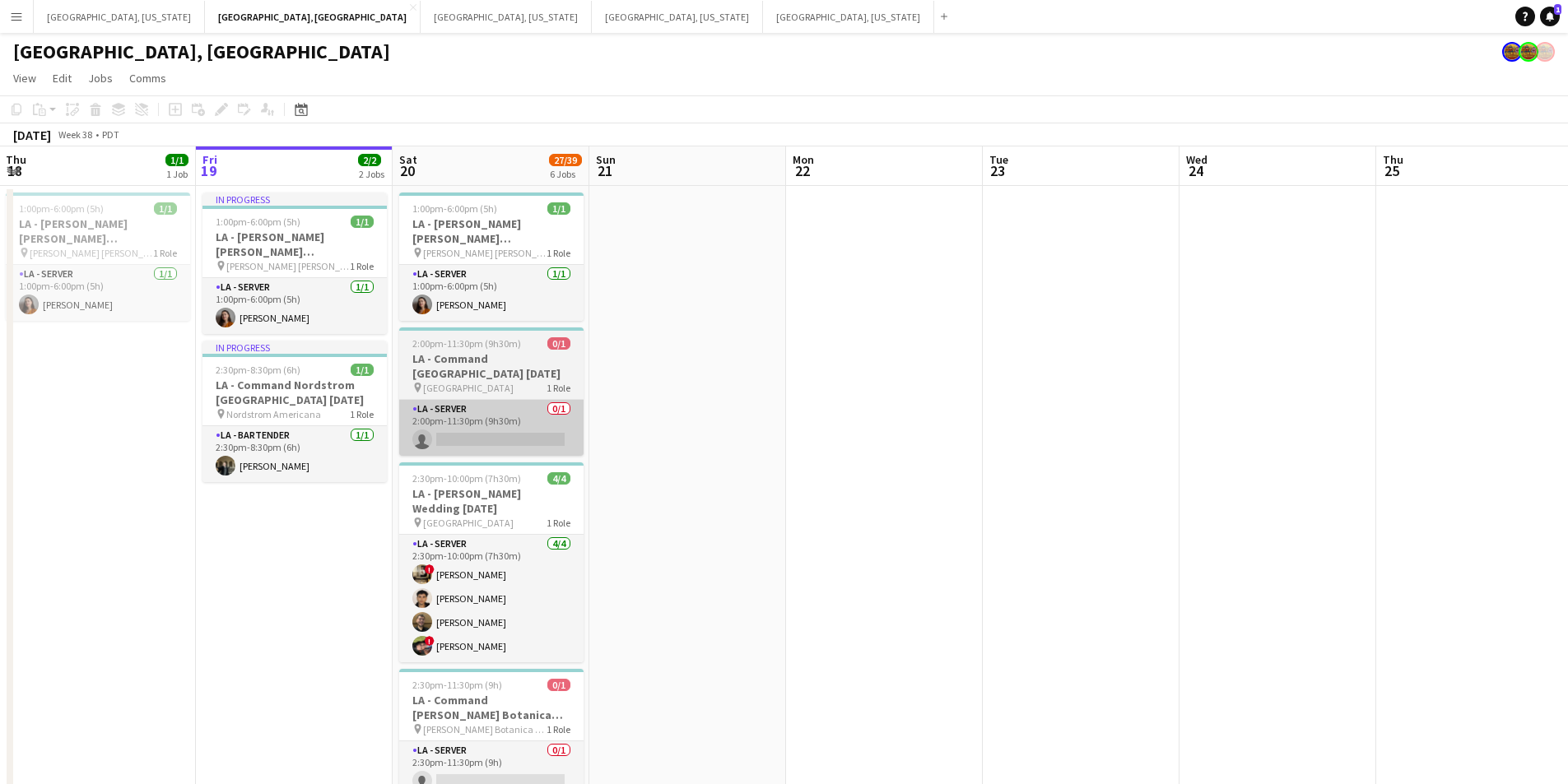
click at [486, 423] on app-card-role "LA - Server 0/1 2:00pm-11:30pm (9h30m) single-neutral-actions" at bounding box center [491, 427] width 184 height 56
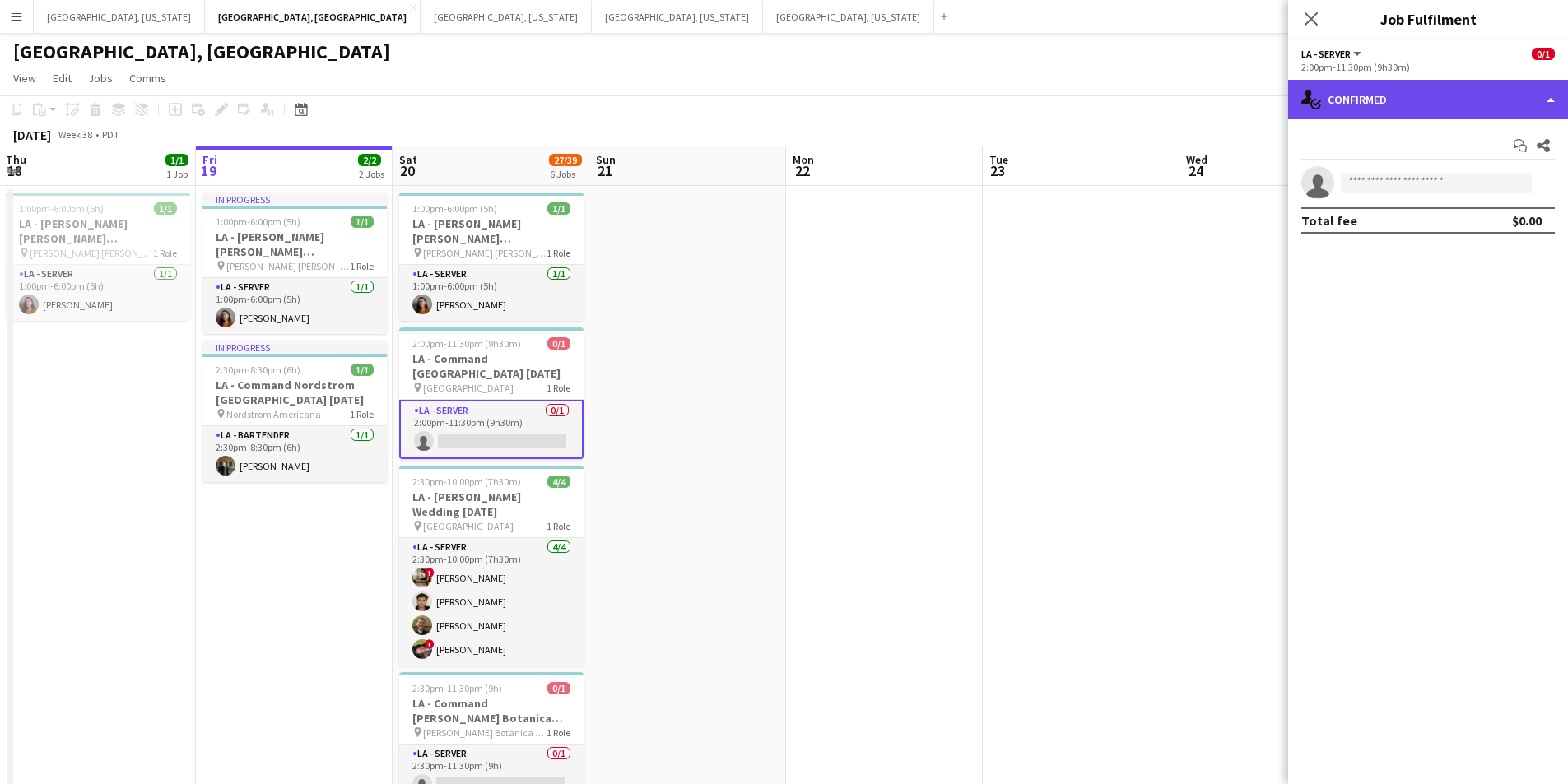
click at [1551, 100] on div "single-neutral-actions-check-2 Confirmed" at bounding box center [1428, 100] width 280 height 40
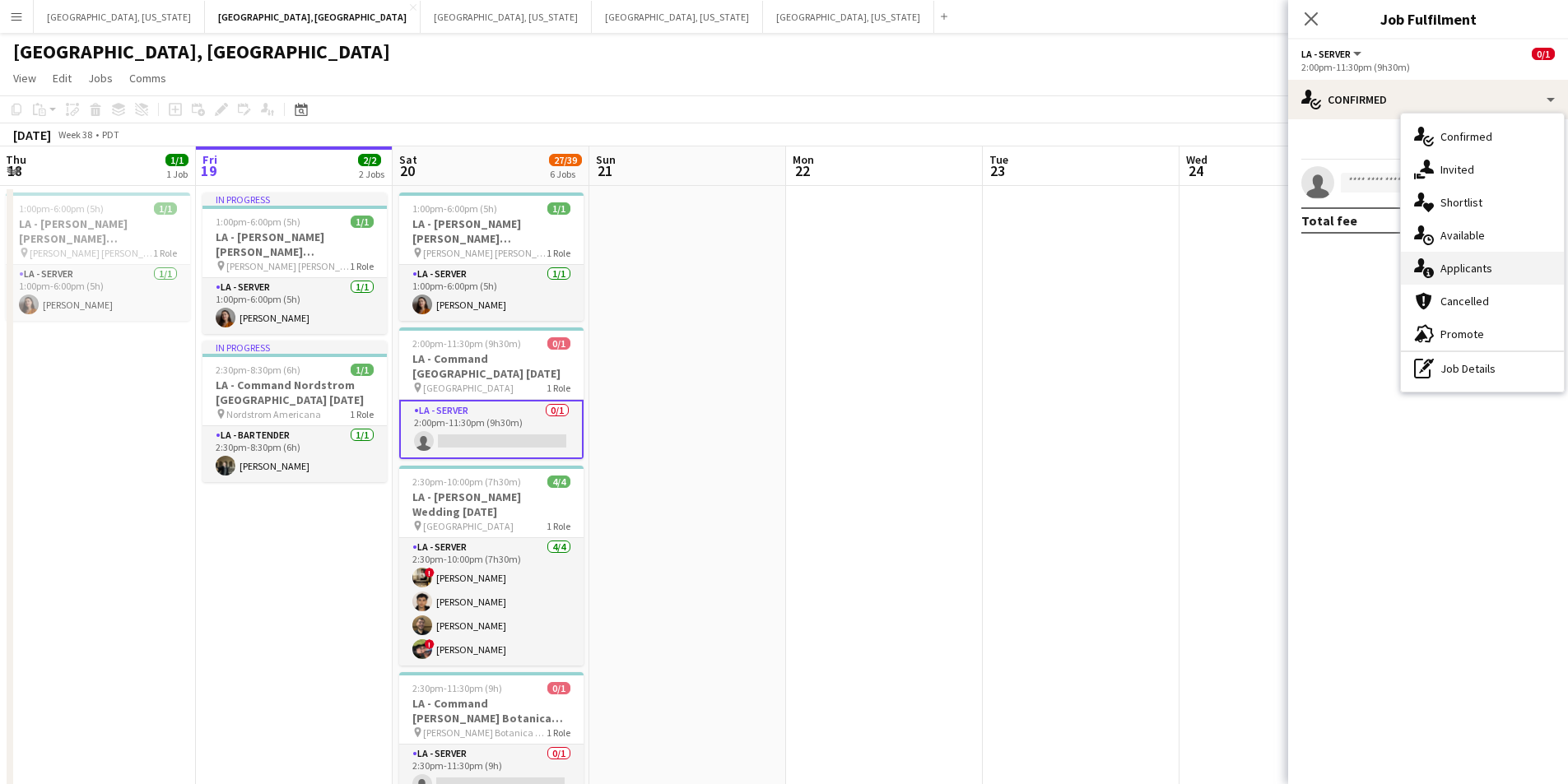
click at [1484, 267] on span "Applicants" at bounding box center [1466, 268] width 52 height 15
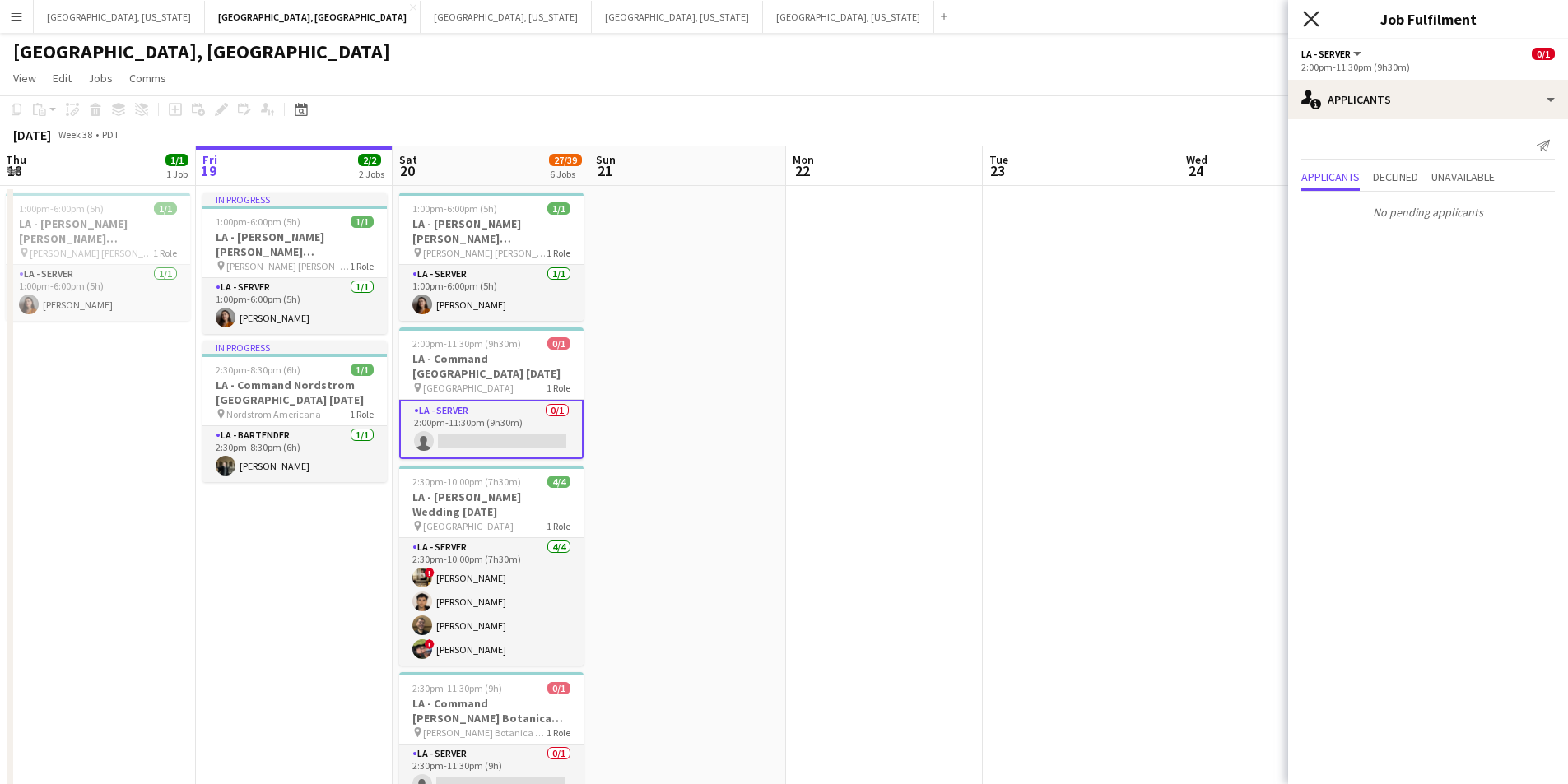
click at [1311, 21] on icon "Close pop-in" at bounding box center [1311, 18] width 16 height 16
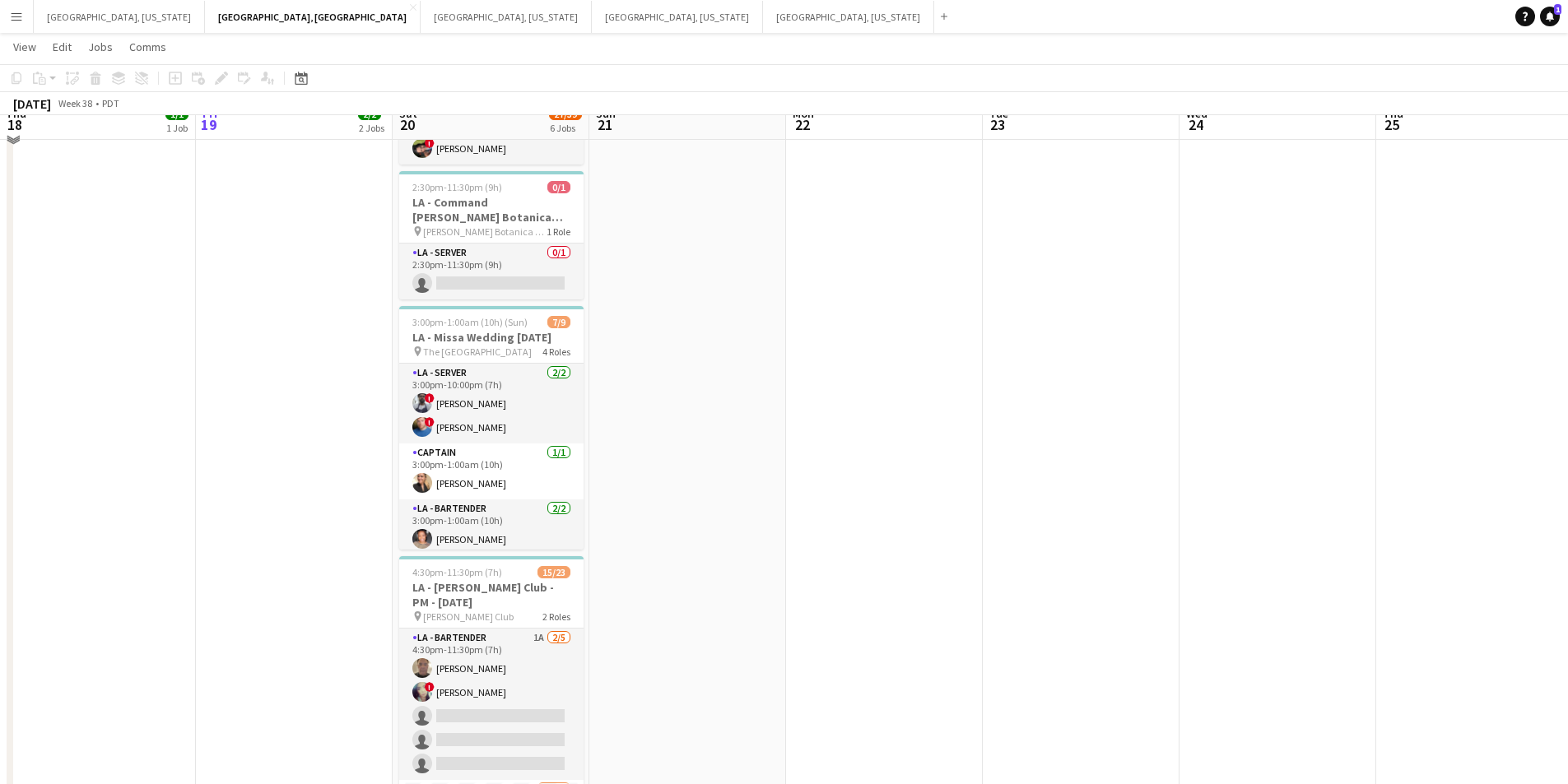
scroll to position [520, 0]
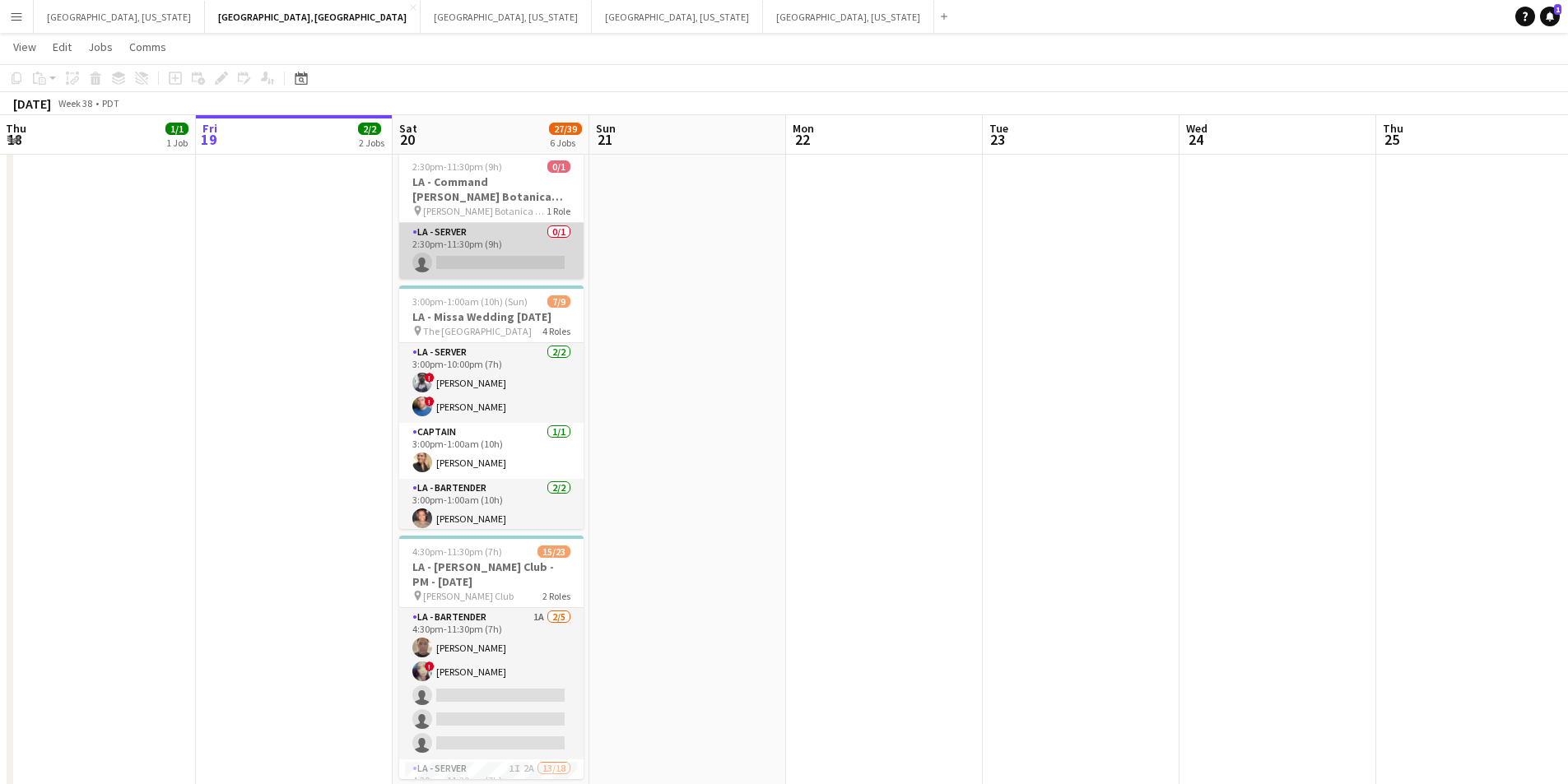
click at [541, 237] on app-card-role "LA - Server 0/1 2:30pm-11:30pm (9h) single-neutral-actions" at bounding box center [491, 250] width 184 height 56
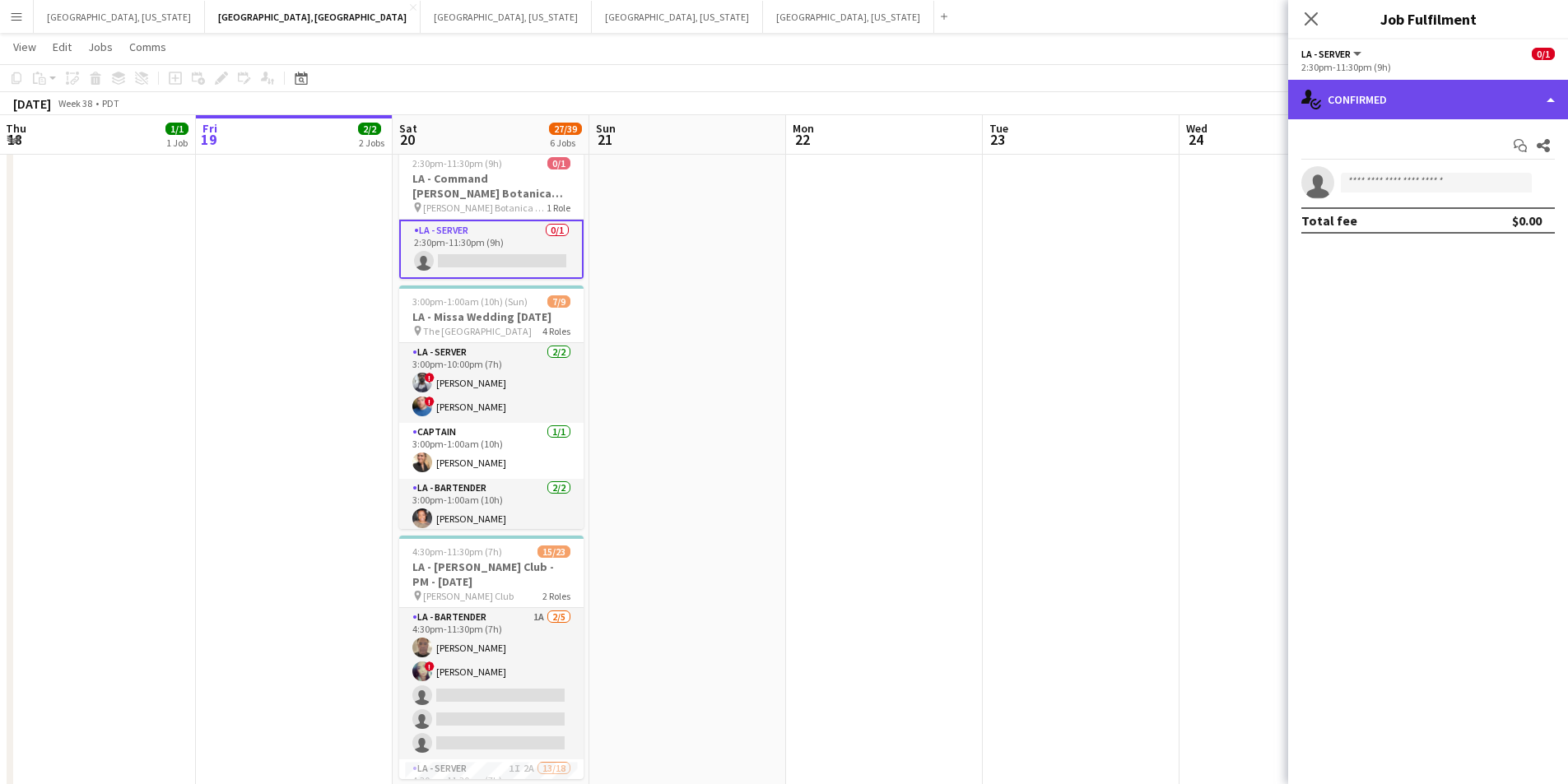
click at [1556, 93] on div "single-neutral-actions-check-2 Confirmed" at bounding box center [1428, 100] width 280 height 40
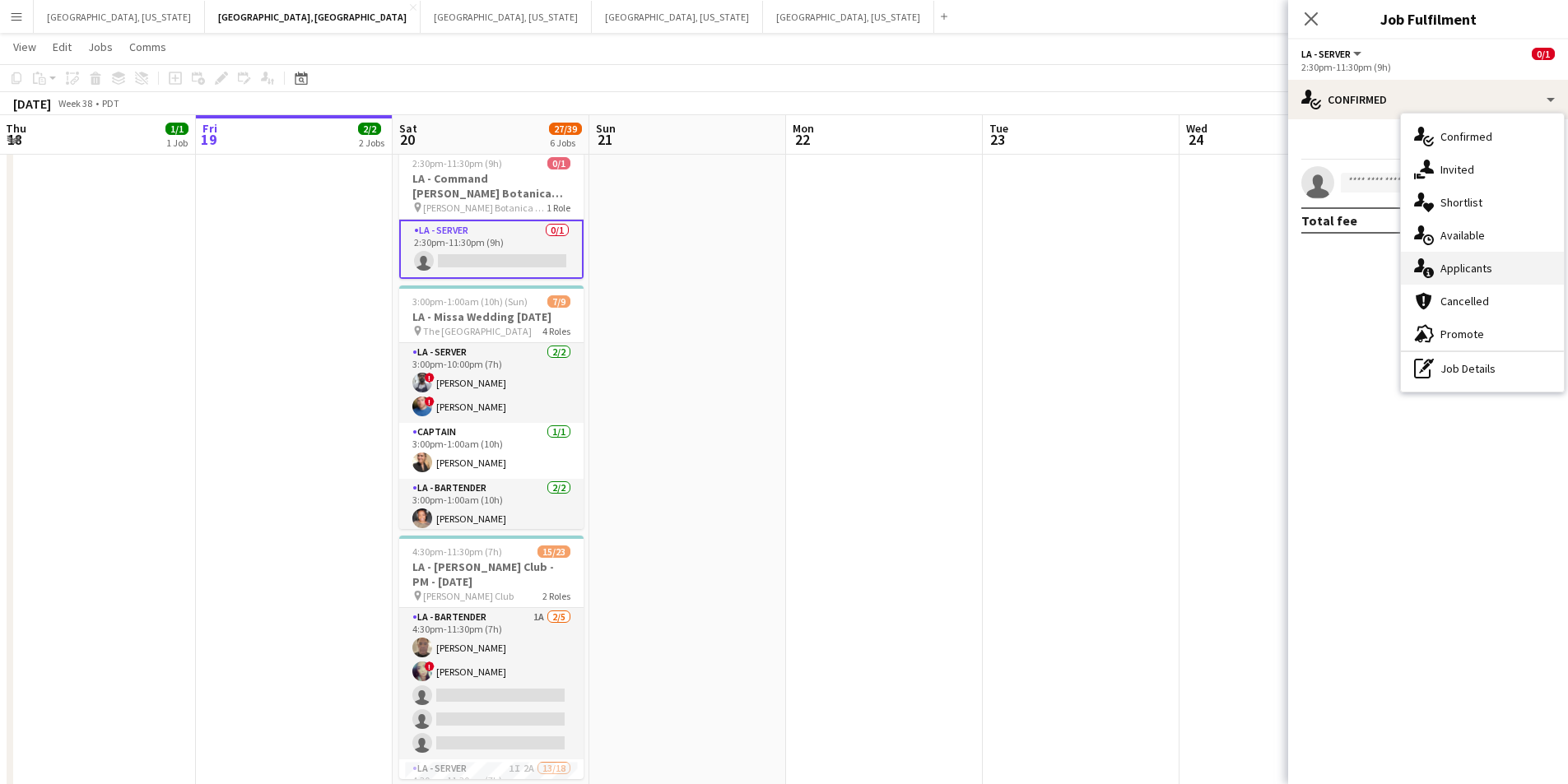
click at [1507, 263] on div "single-neutral-actions-information Applicants" at bounding box center [1482, 268] width 163 height 33
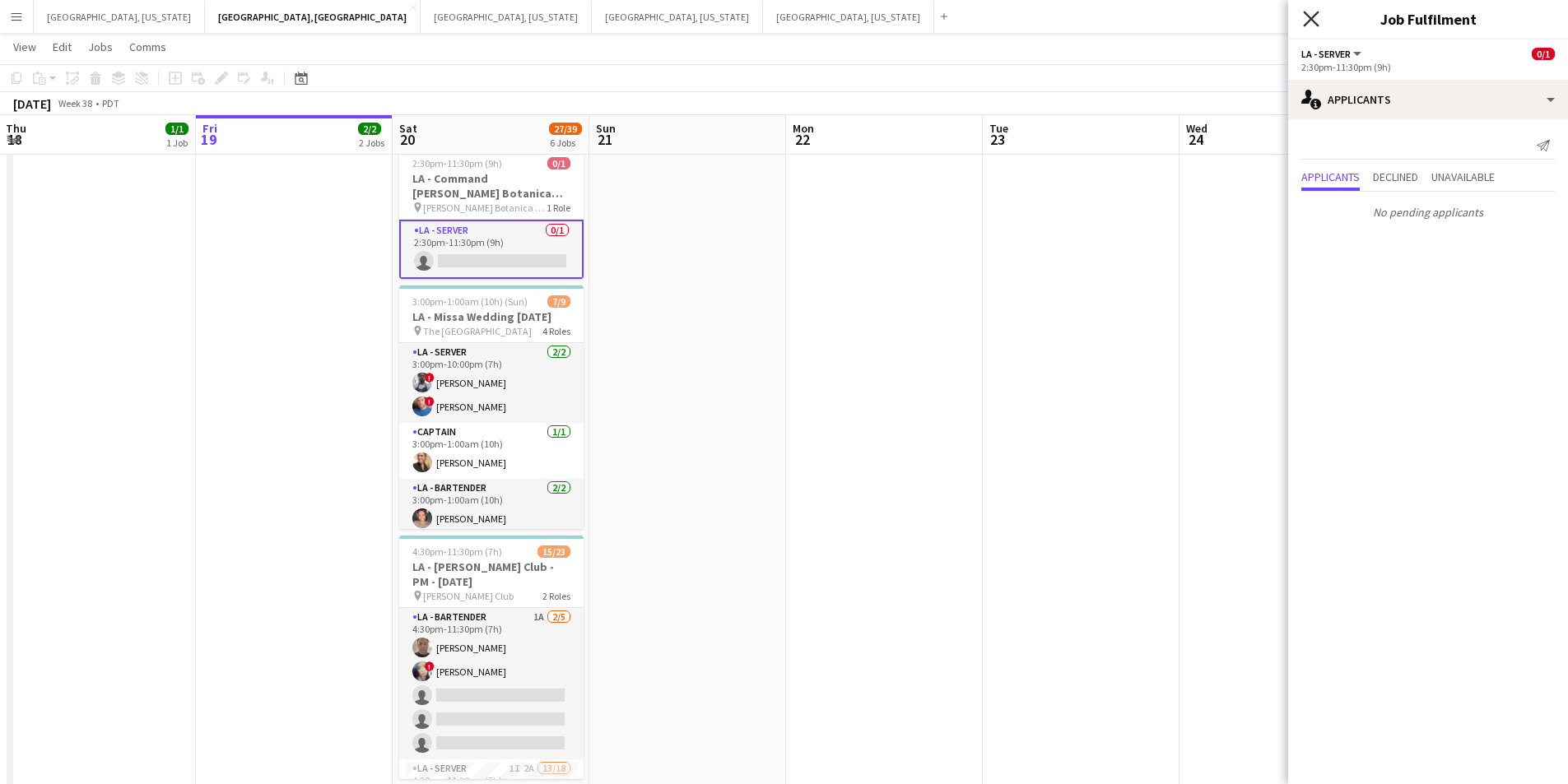
click at [1312, 21] on icon at bounding box center [1311, 18] width 16 height 16
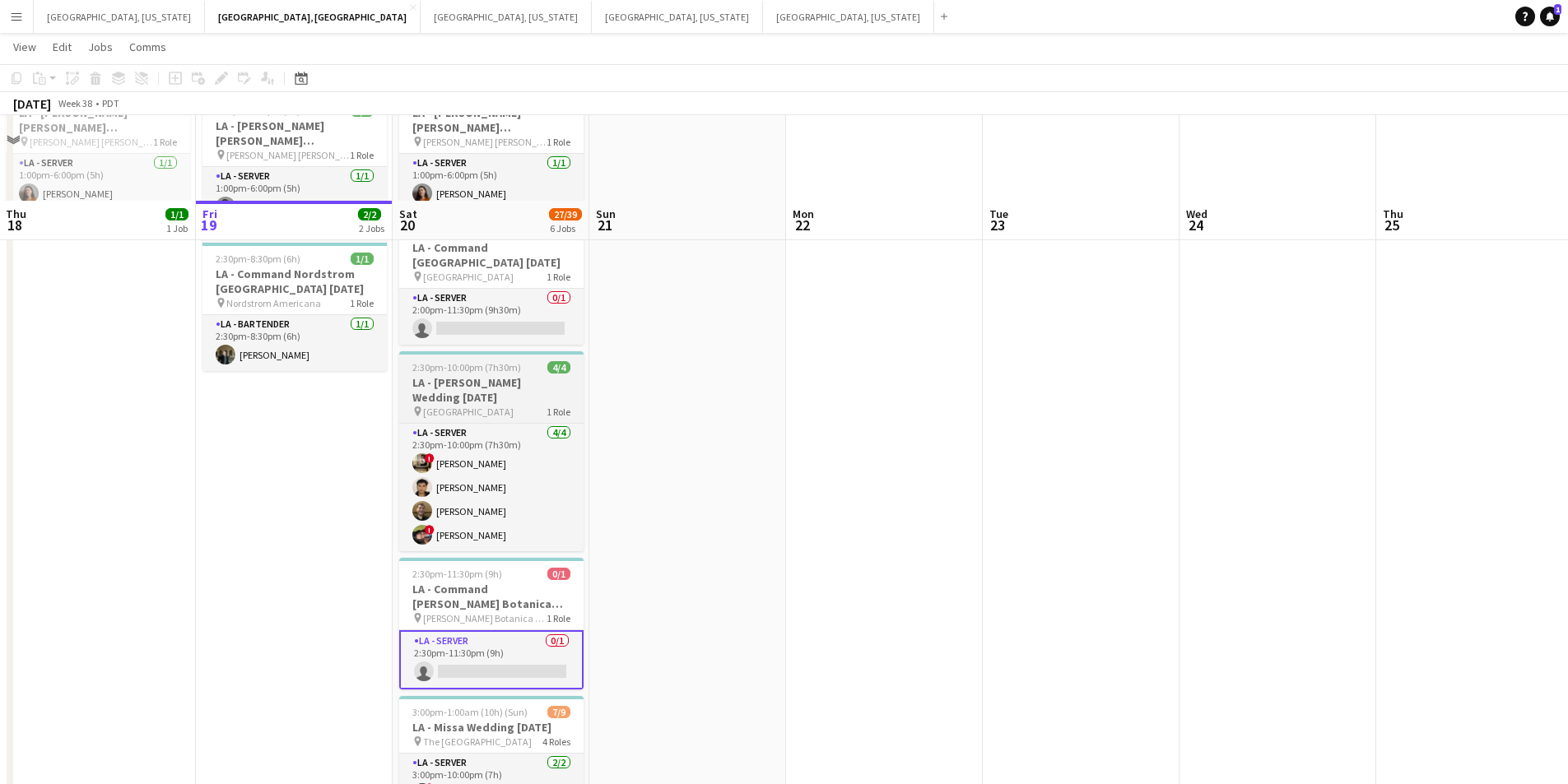
scroll to position [108, 0]
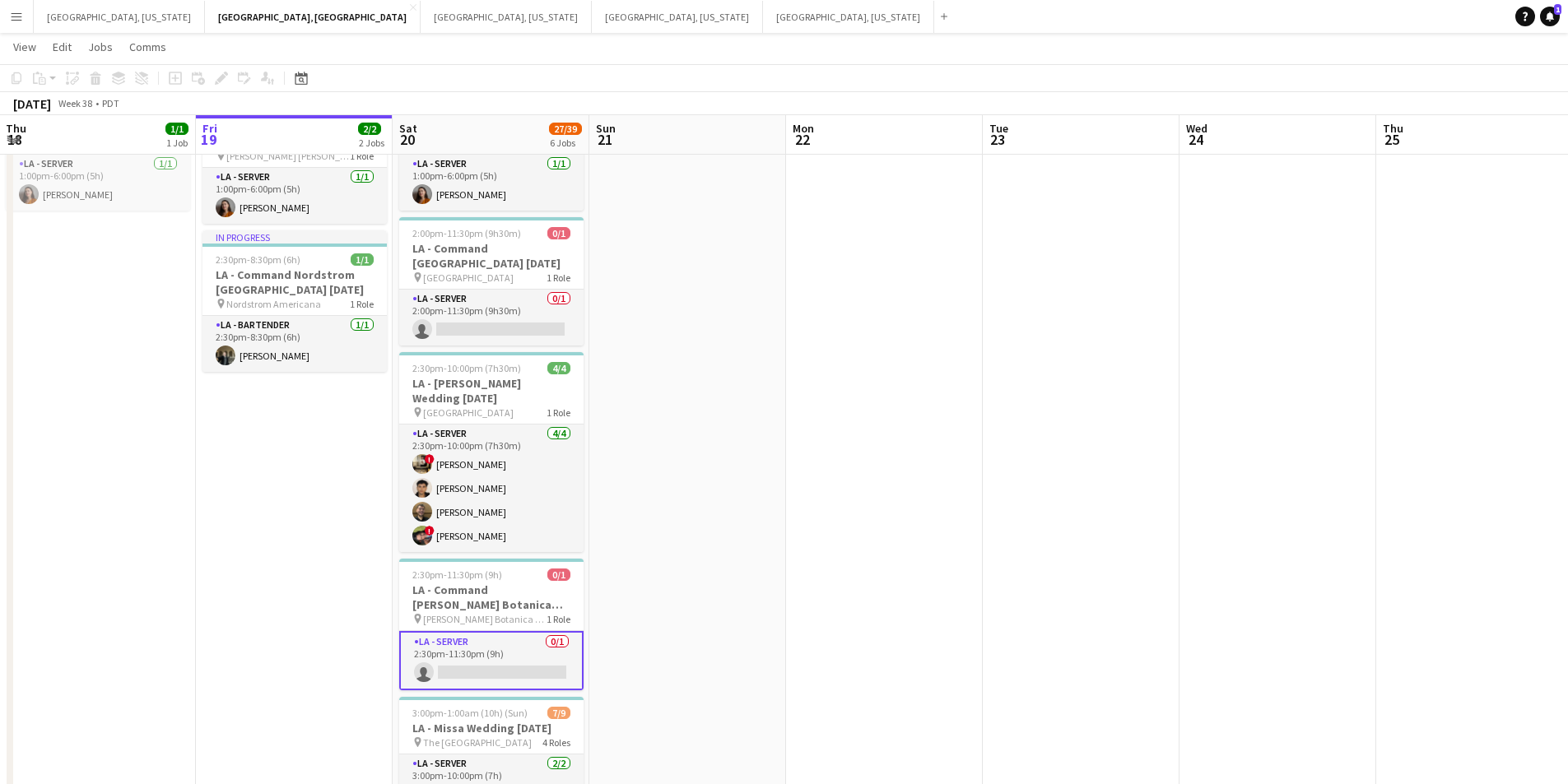
drag, startPoint x: 528, startPoint y: 312, endPoint x: 685, endPoint y: 296, distance: 157.8
click at [529, 311] on app-card-role "LA - Server 0/1 2:00pm-11:30pm (9h30m) single-neutral-actions" at bounding box center [491, 317] width 184 height 56
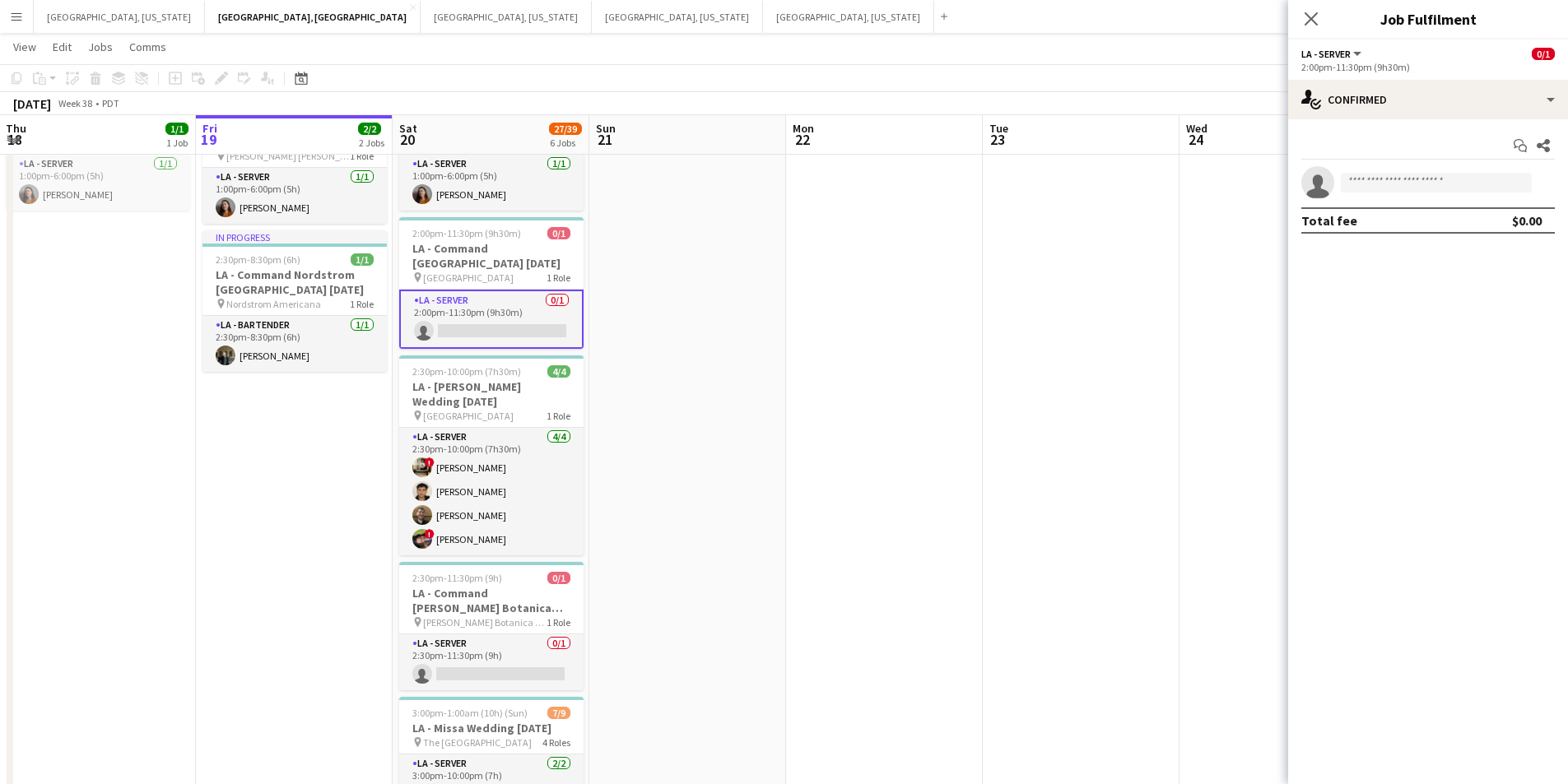
scroll to position [0, 394]
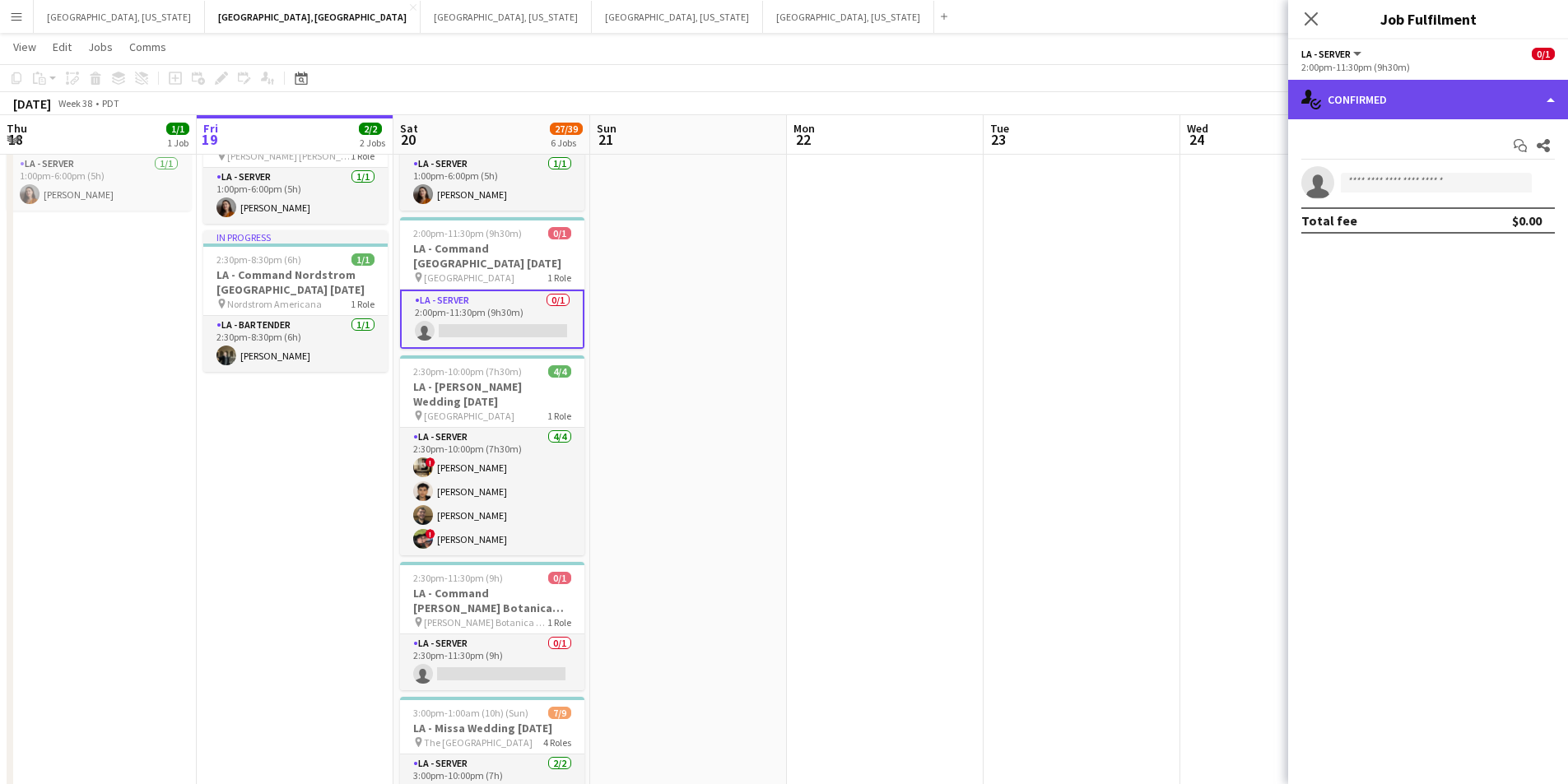
click at [1535, 93] on div "single-neutral-actions-check-2 Confirmed" at bounding box center [1428, 100] width 280 height 40
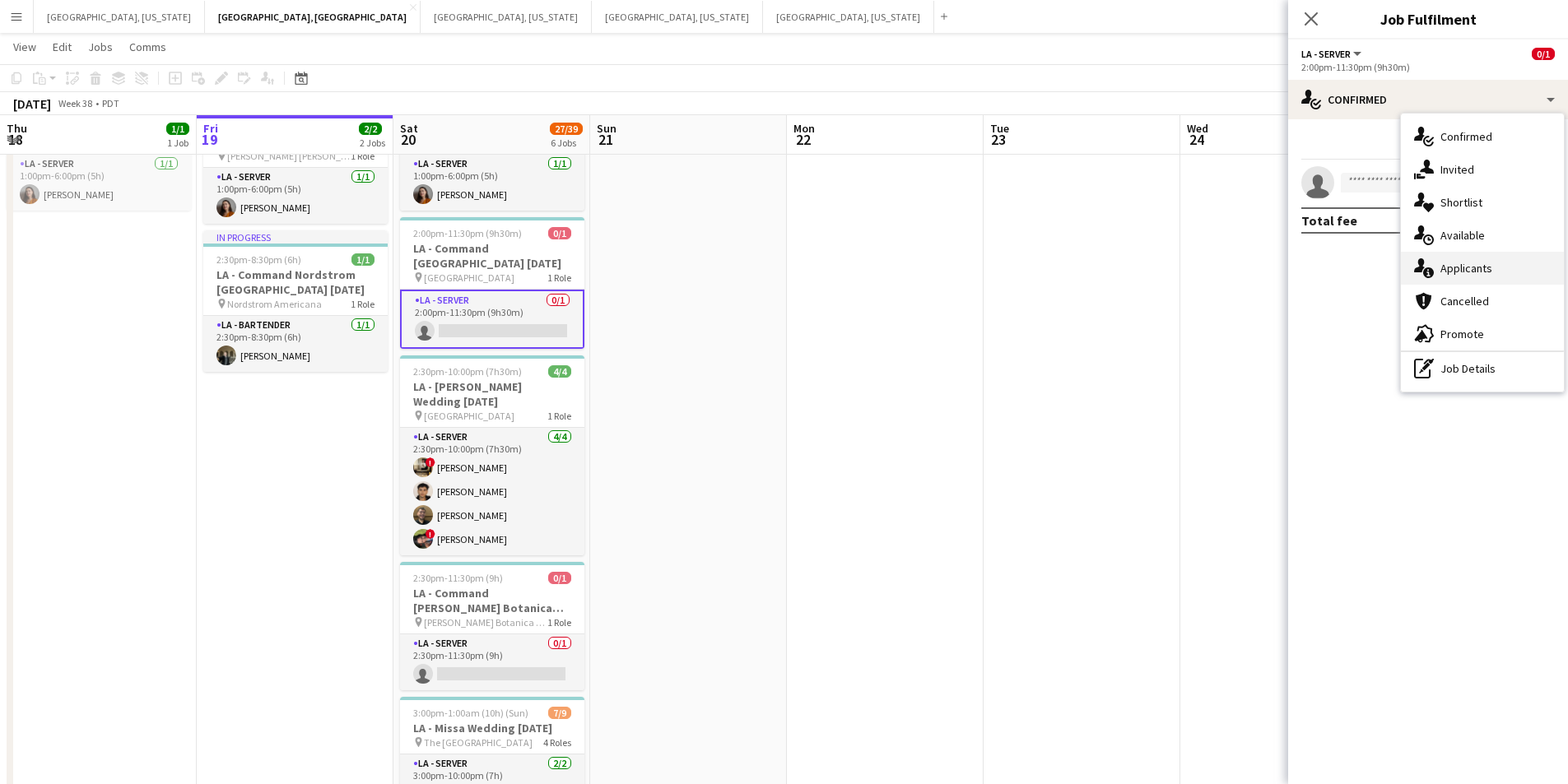
click at [1510, 260] on div "single-neutral-actions-information Applicants" at bounding box center [1482, 268] width 163 height 33
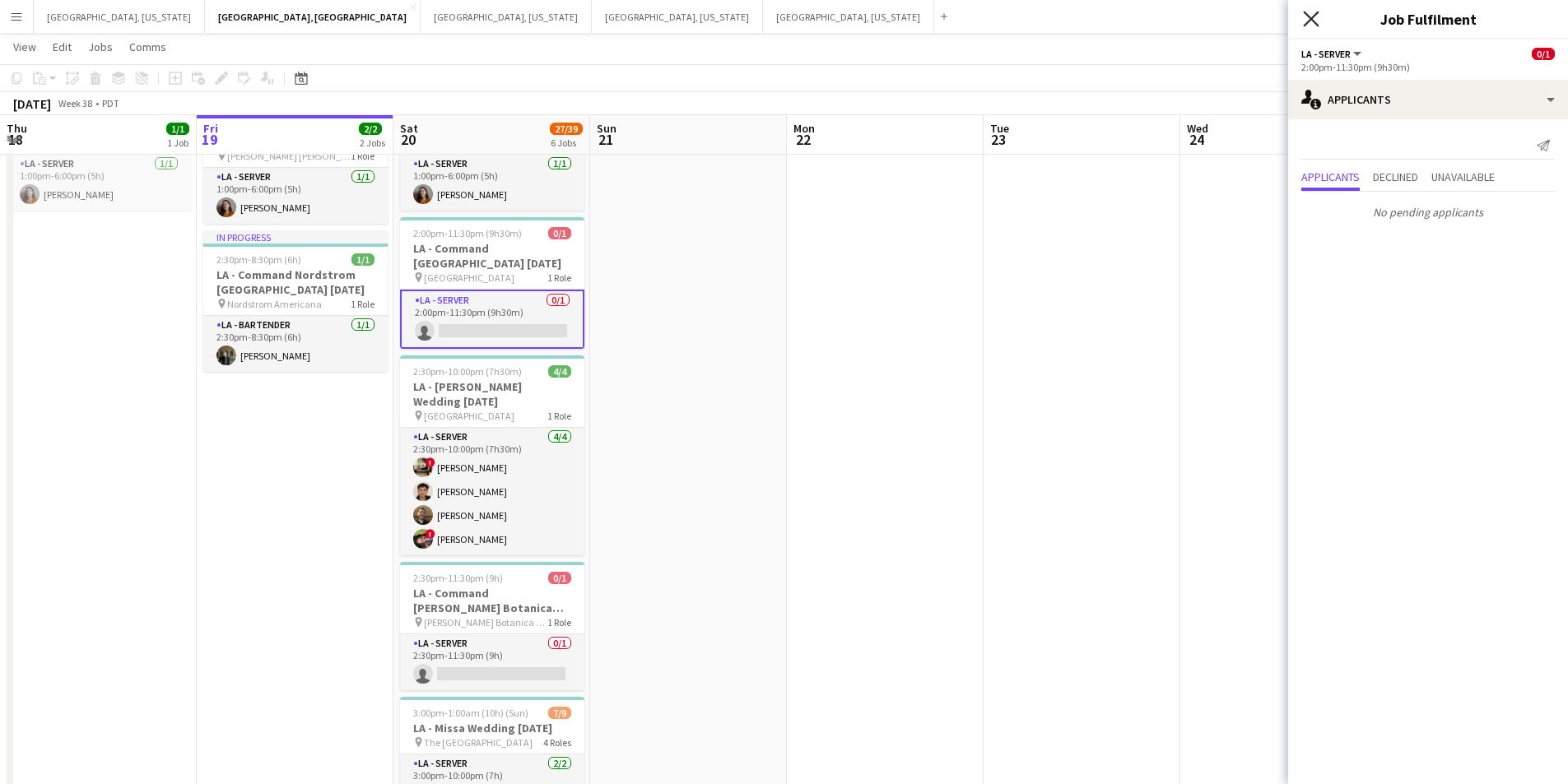
click at [1314, 20] on icon "Close pop-in" at bounding box center [1311, 18] width 16 height 16
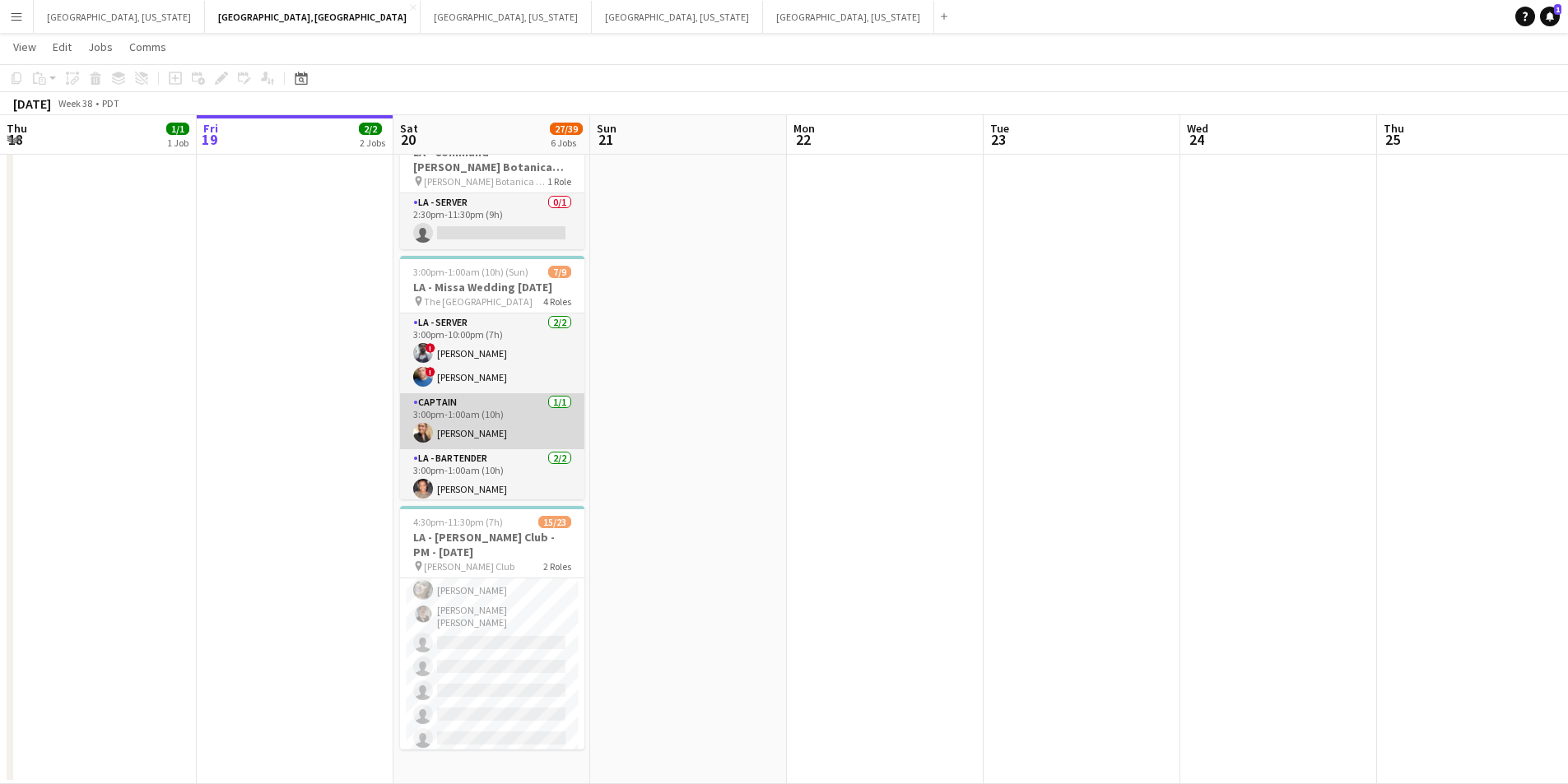
scroll to position [158, 0]
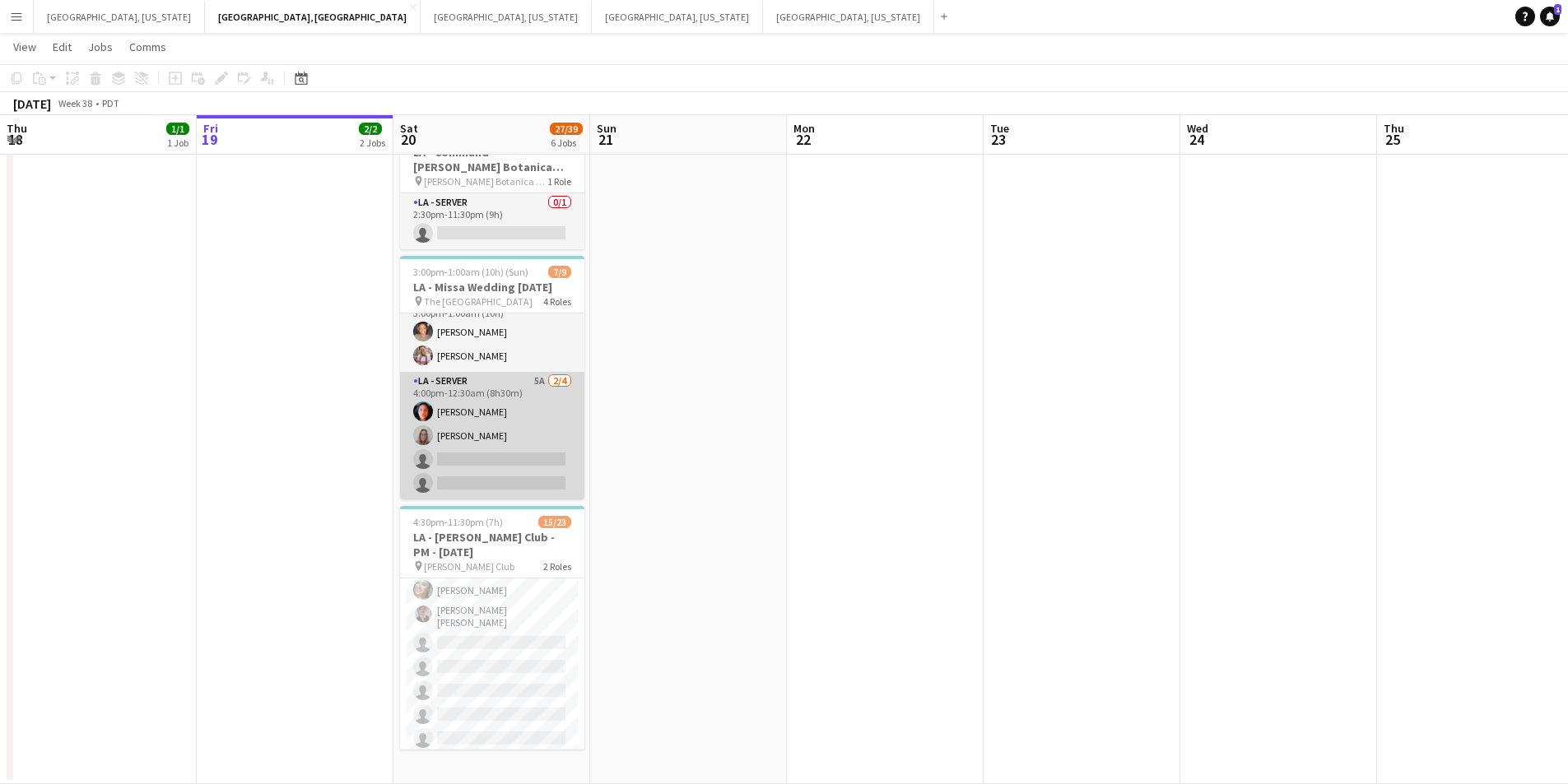
click at [521, 445] on app-card-role "LA - Server 5A [DATE] 4:00pm-12:30am (8h30m) [PERSON_NAME] [PERSON_NAME] single…" at bounding box center [492, 435] width 184 height 127
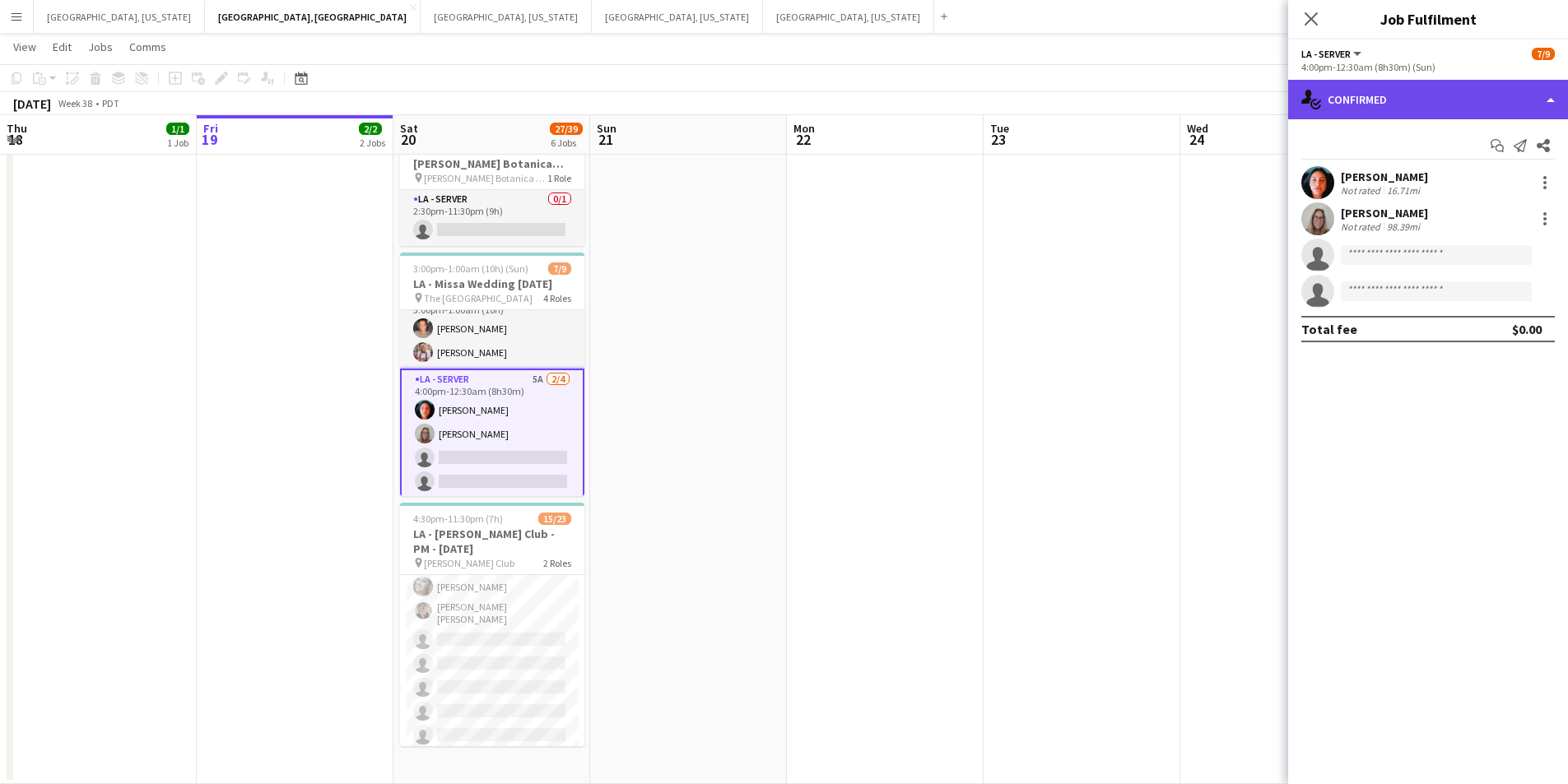
click at [1548, 107] on div "single-neutral-actions-check-2 Confirmed" at bounding box center [1428, 100] width 280 height 40
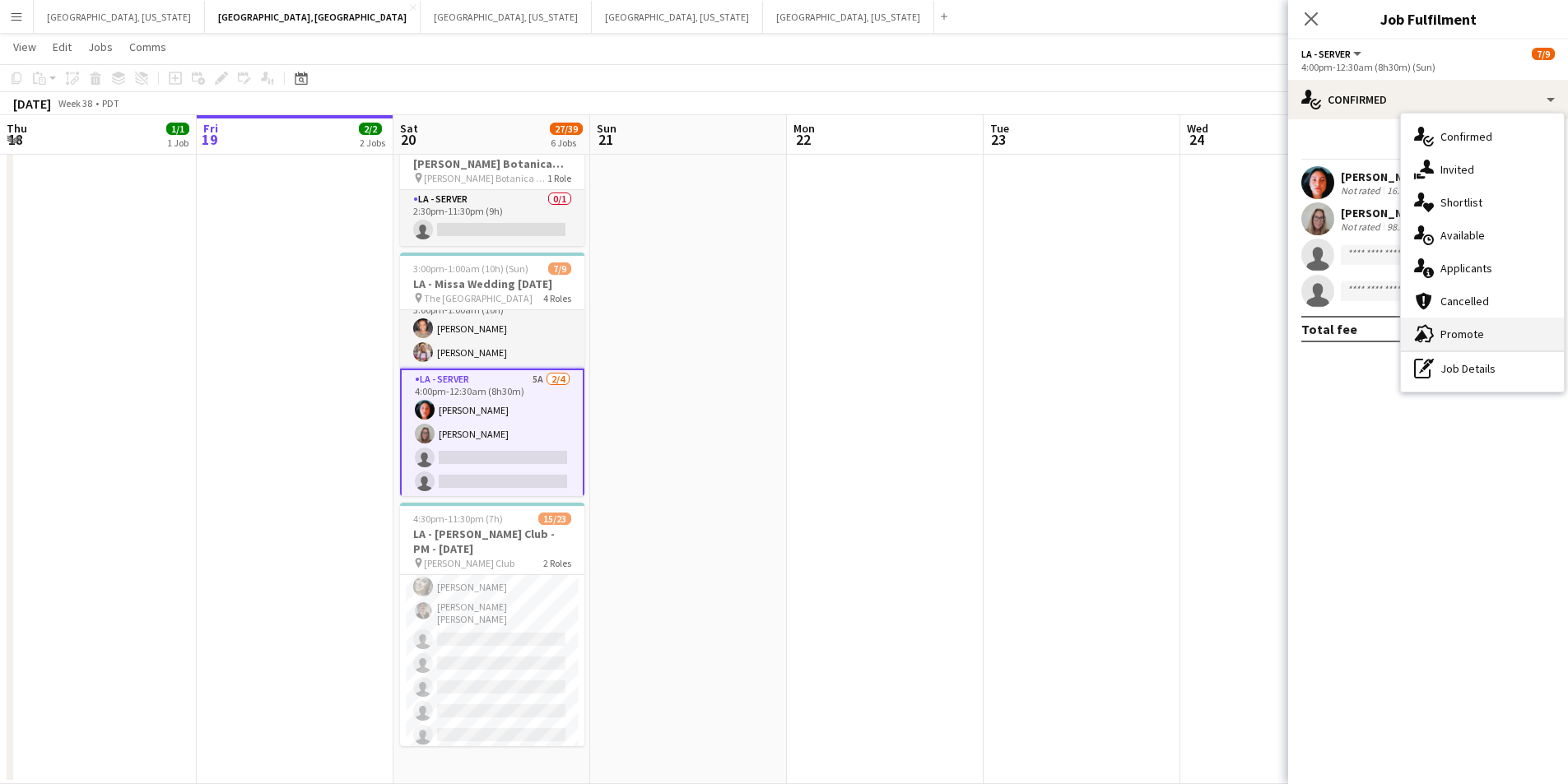
click at [1494, 329] on div "advertising-megaphone Promote" at bounding box center [1482, 334] width 163 height 33
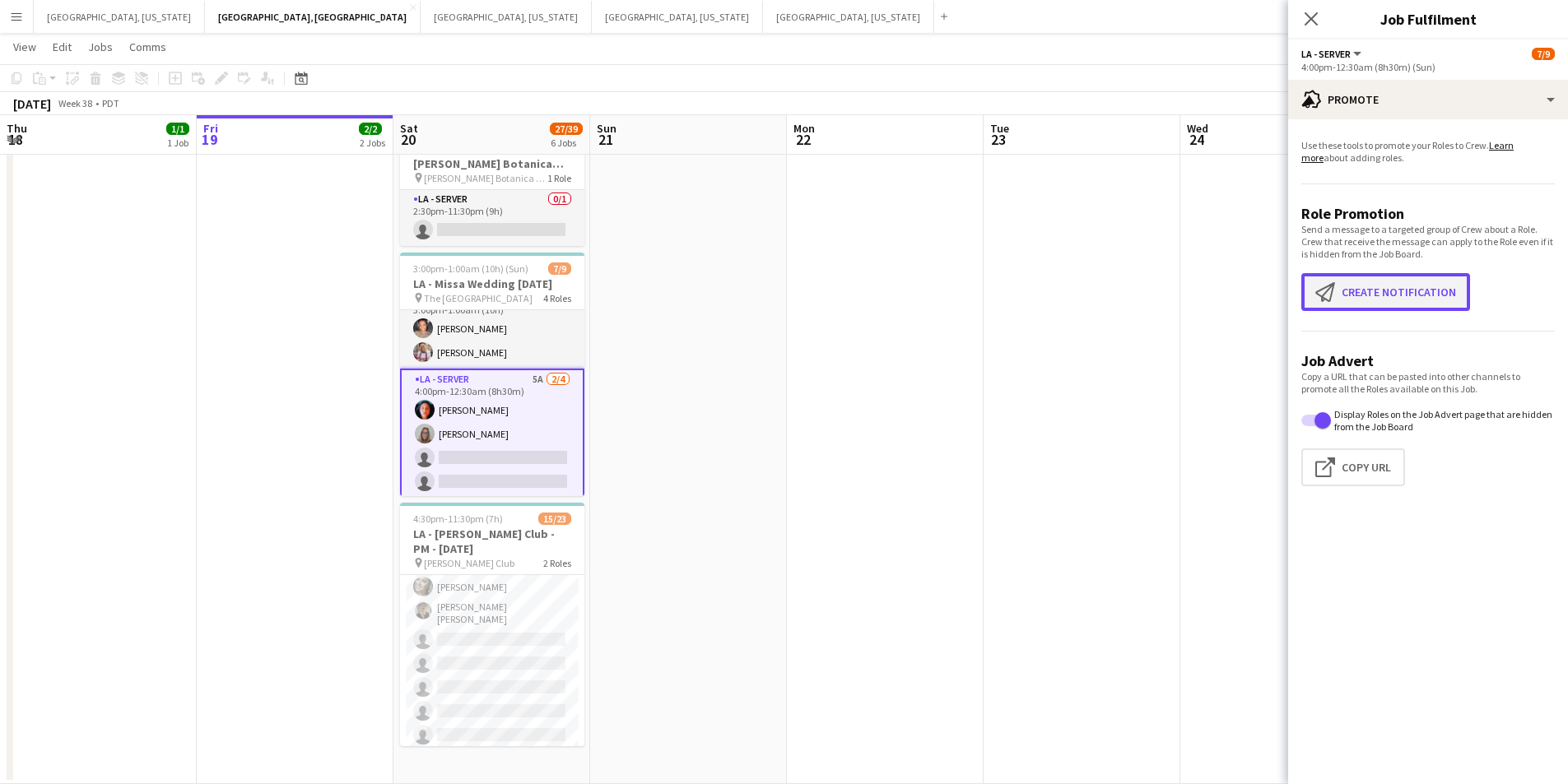
click at [1413, 289] on button "Create notification Create notification" at bounding box center [1386, 292] width 169 height 38
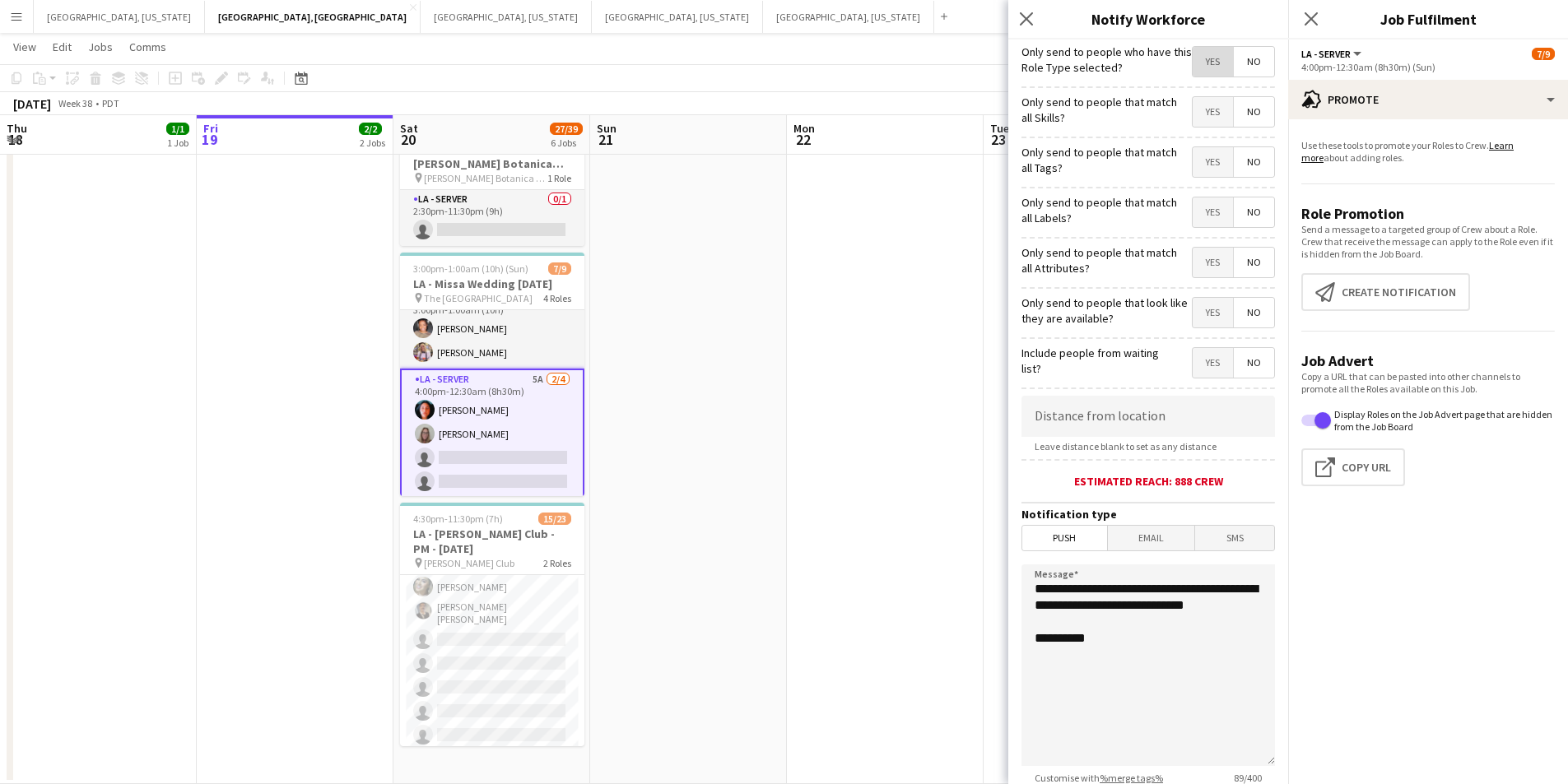
click at [1193, 62] on span "Yes" at bounding box center [1213, 61] width 41 height 29
click at [1238, 536] on span "SMS" at bounding box center [1235, 538] width 79 height 25
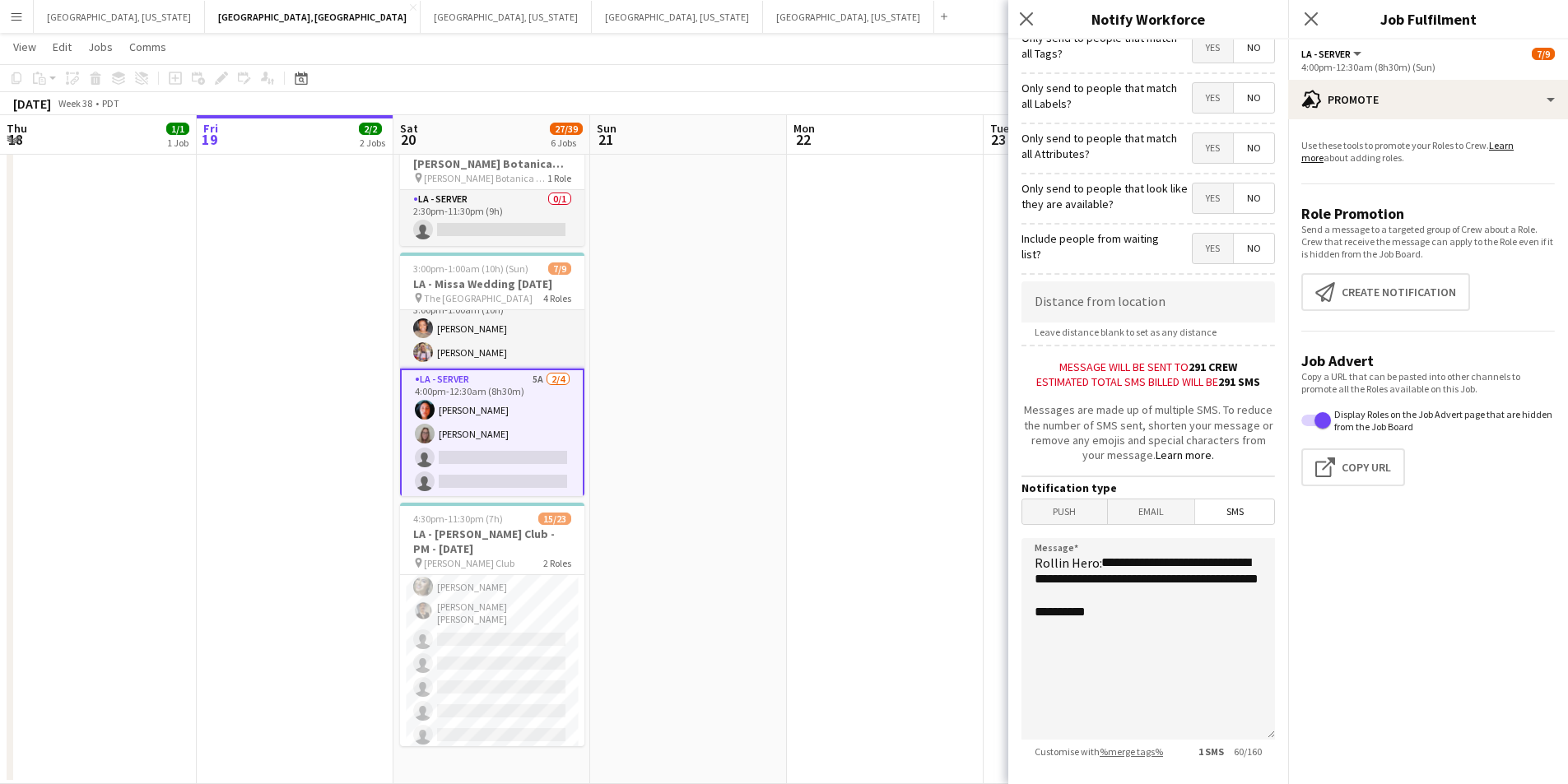
scroll to position [222, 0]
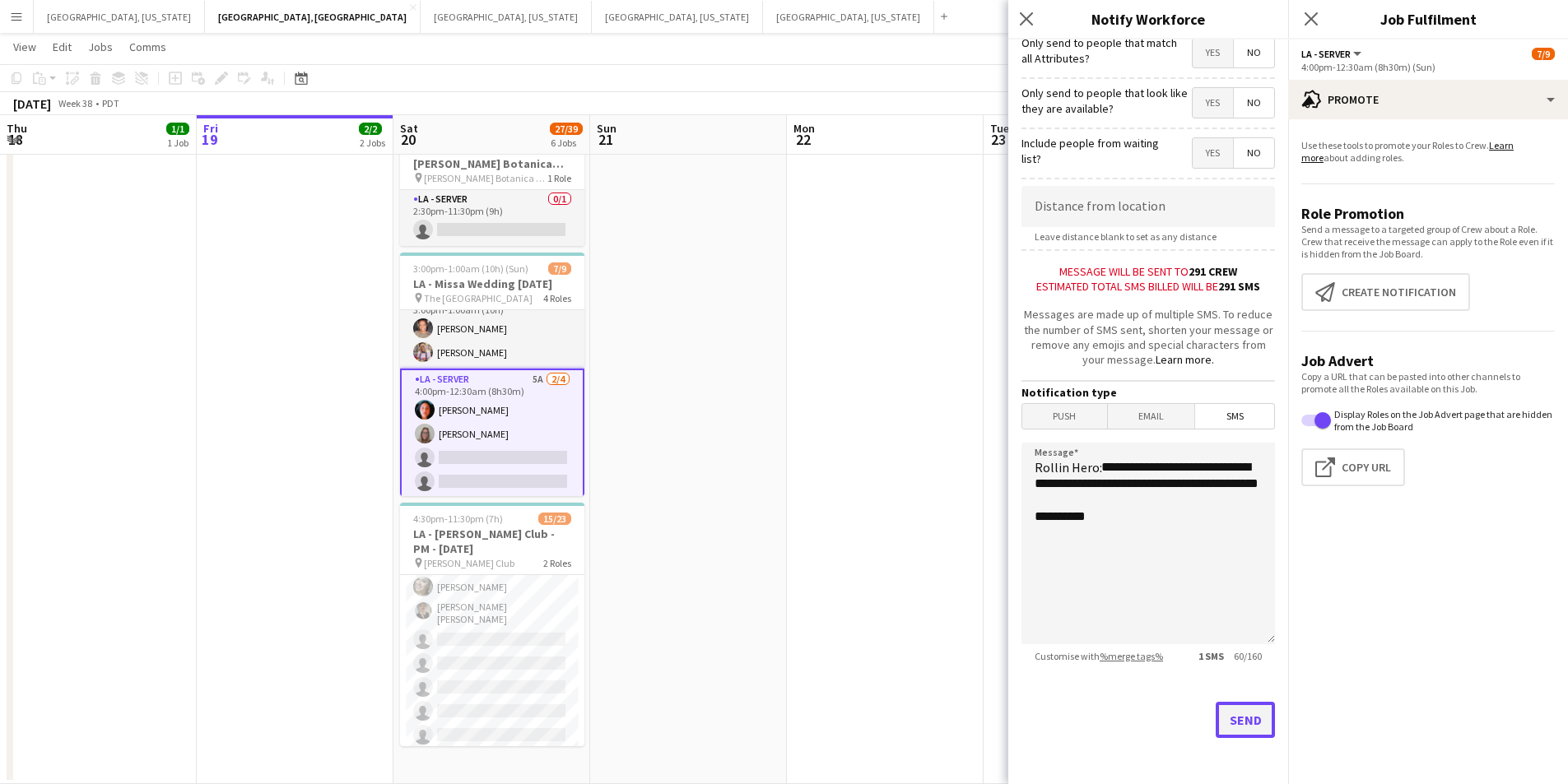
click at [1216, 714] on button "Send" at bounding box center [1245, 720] width 59 height 36
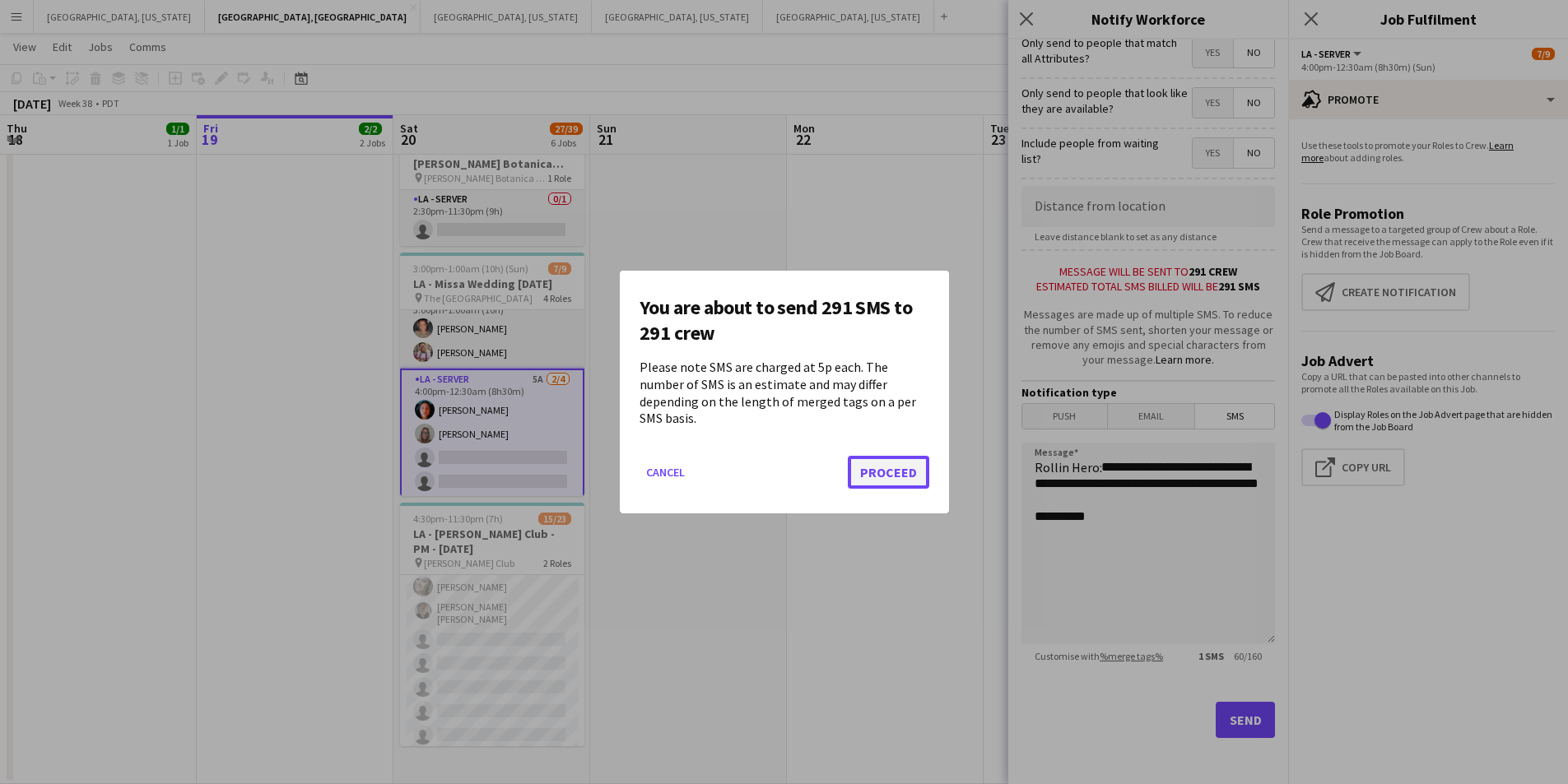
click at [902, 476] on button "Proceed" at bounding box center [888, 472] width 81 height 33
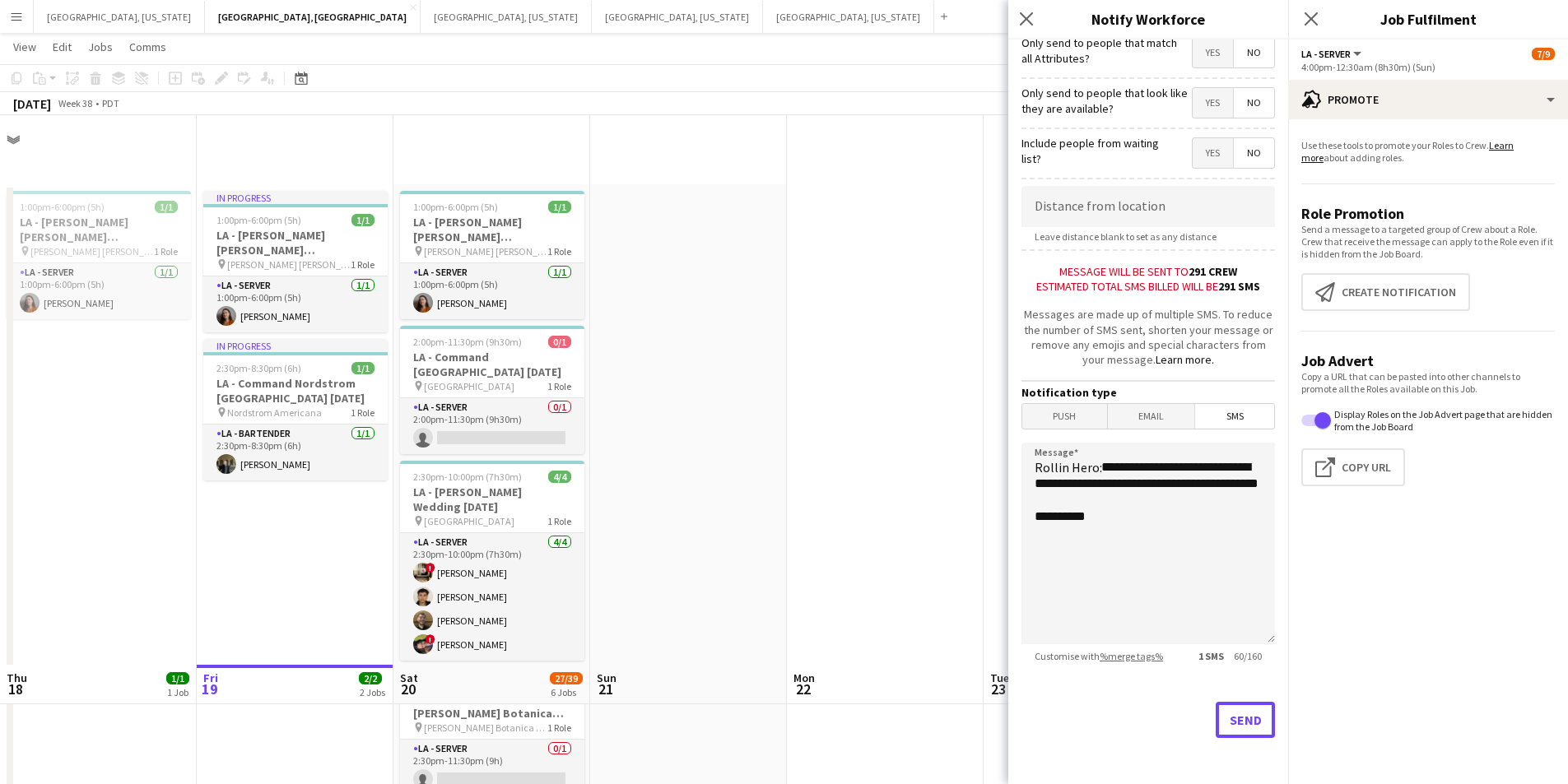
scroll to position [550, 0]
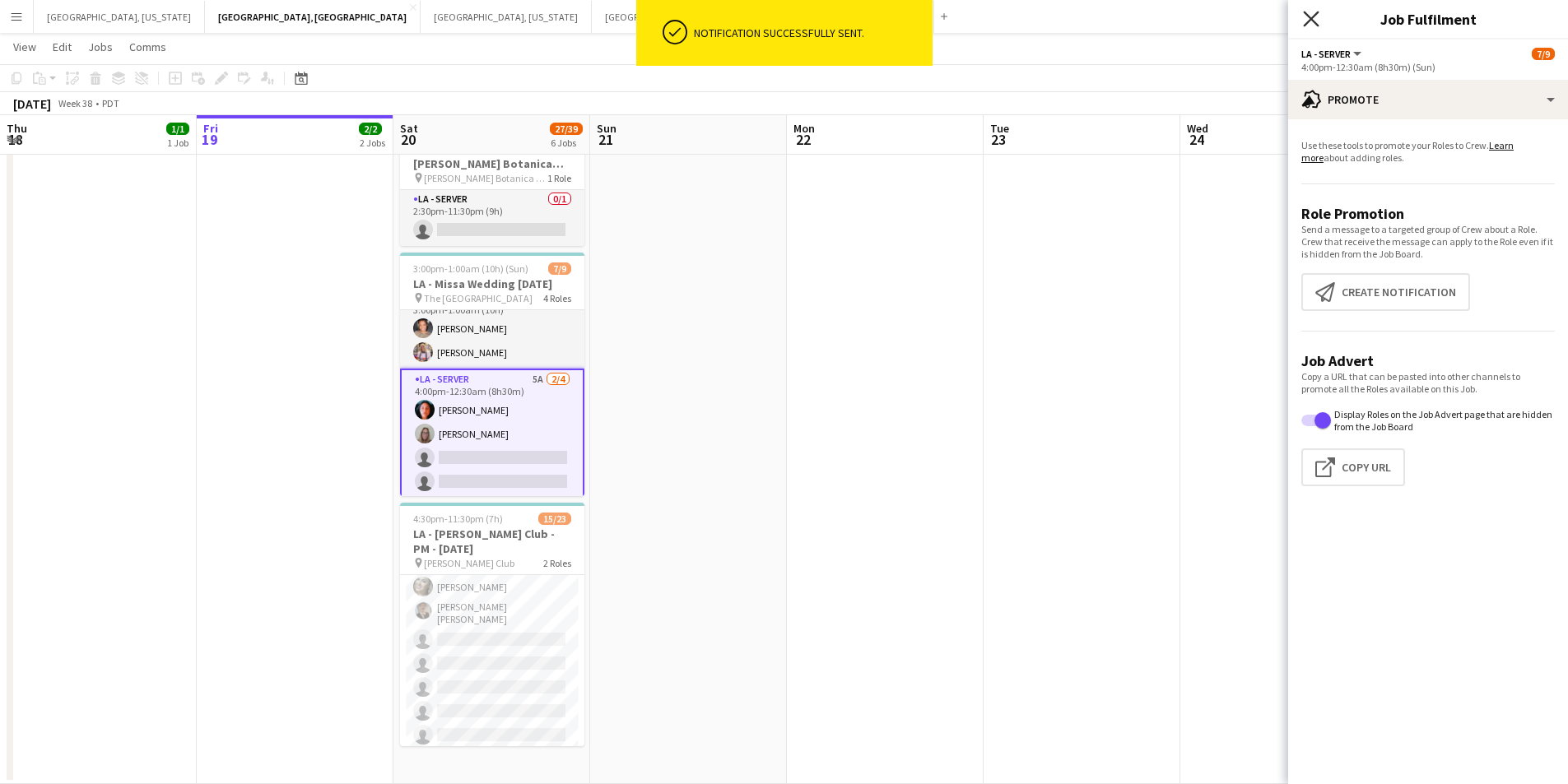
click at [1309, 17] on icon at bounding box center [1311, 18] width 16 height 16
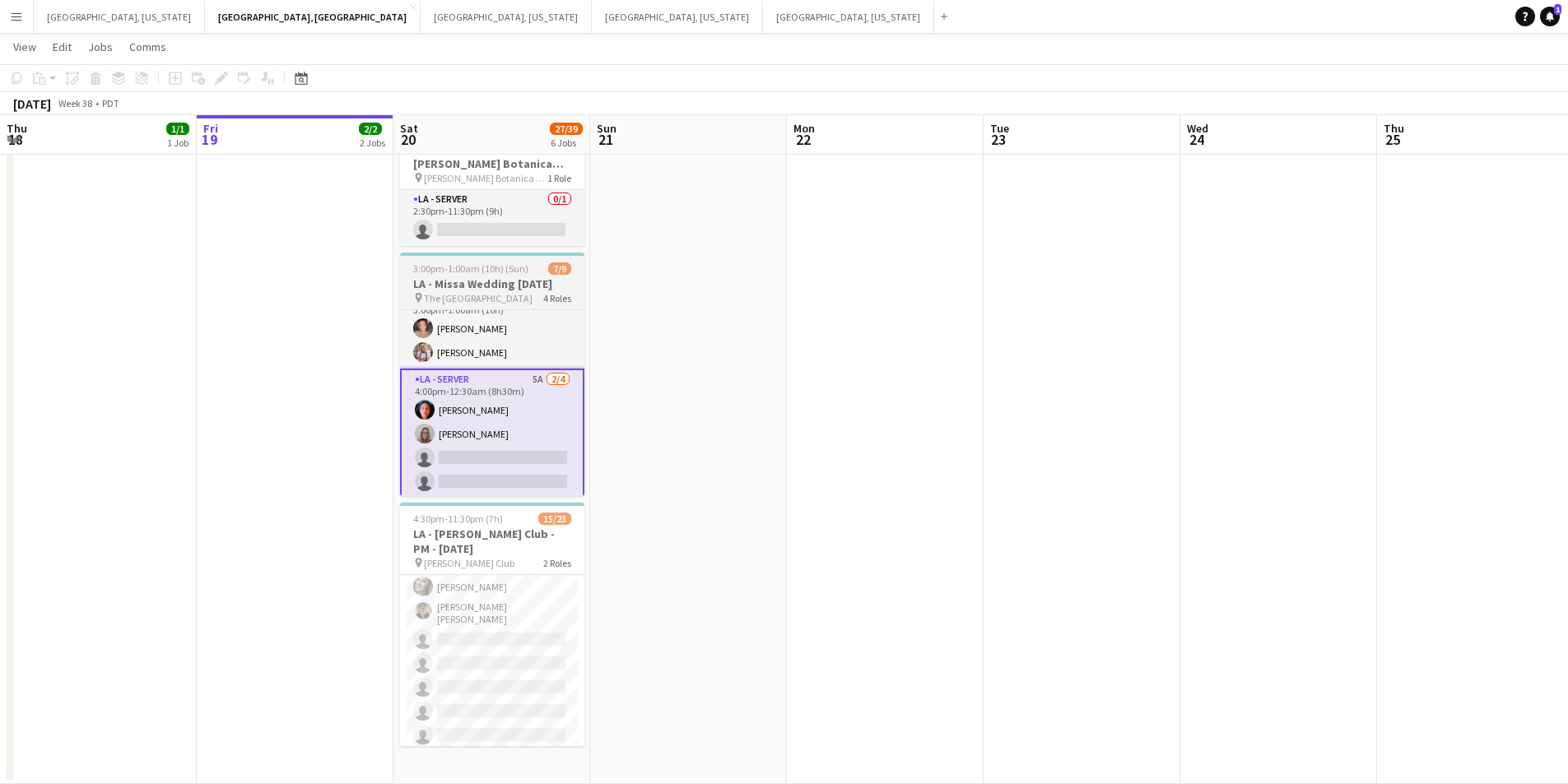
click at [486, 291] on h3 "LA - Missa Wedding [DATE]" at bounding box center [492, 284] width 184 height 15
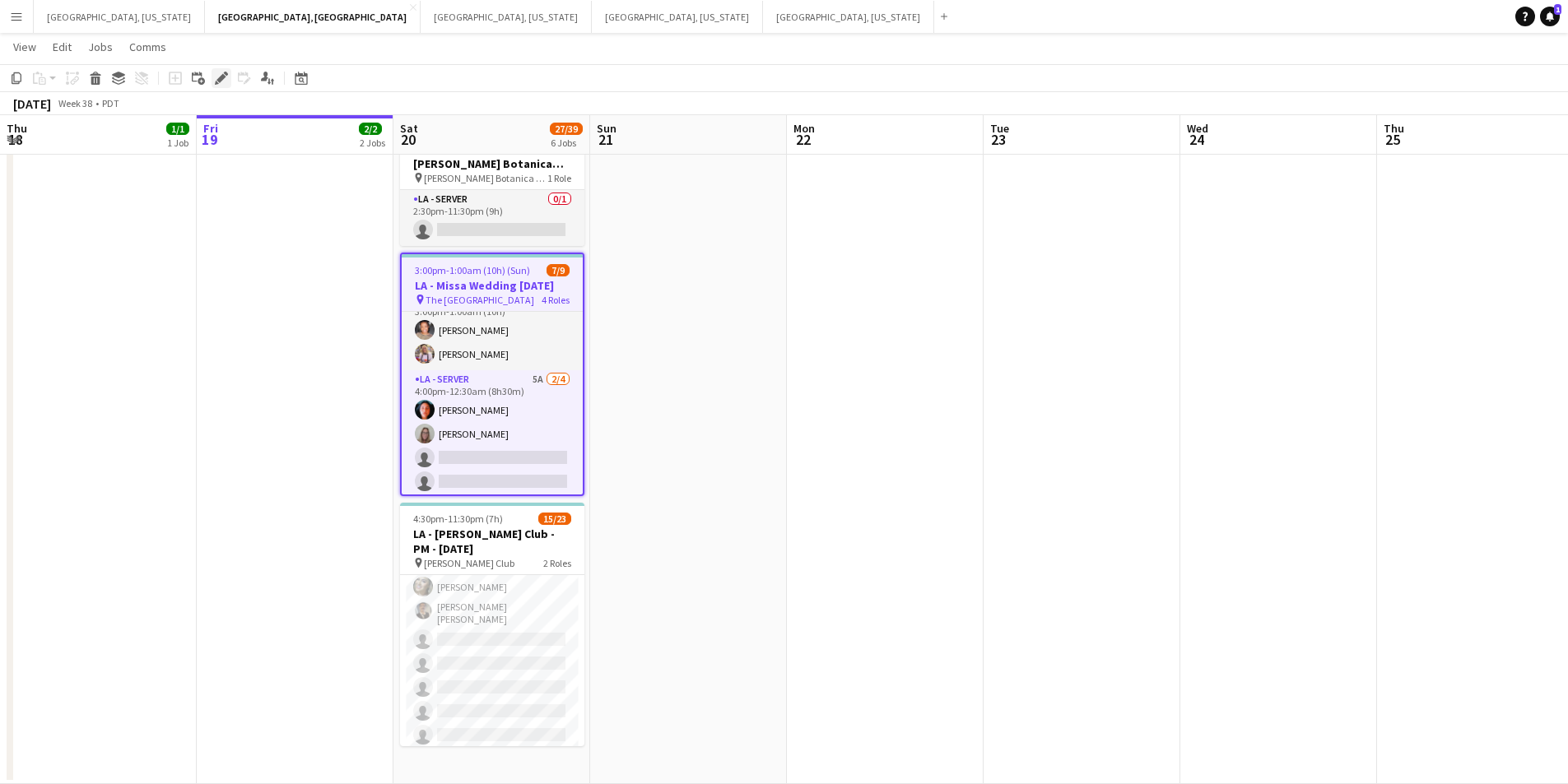
click at [217, 80] on icon at bounding box center [221, 78] width 9 height 9
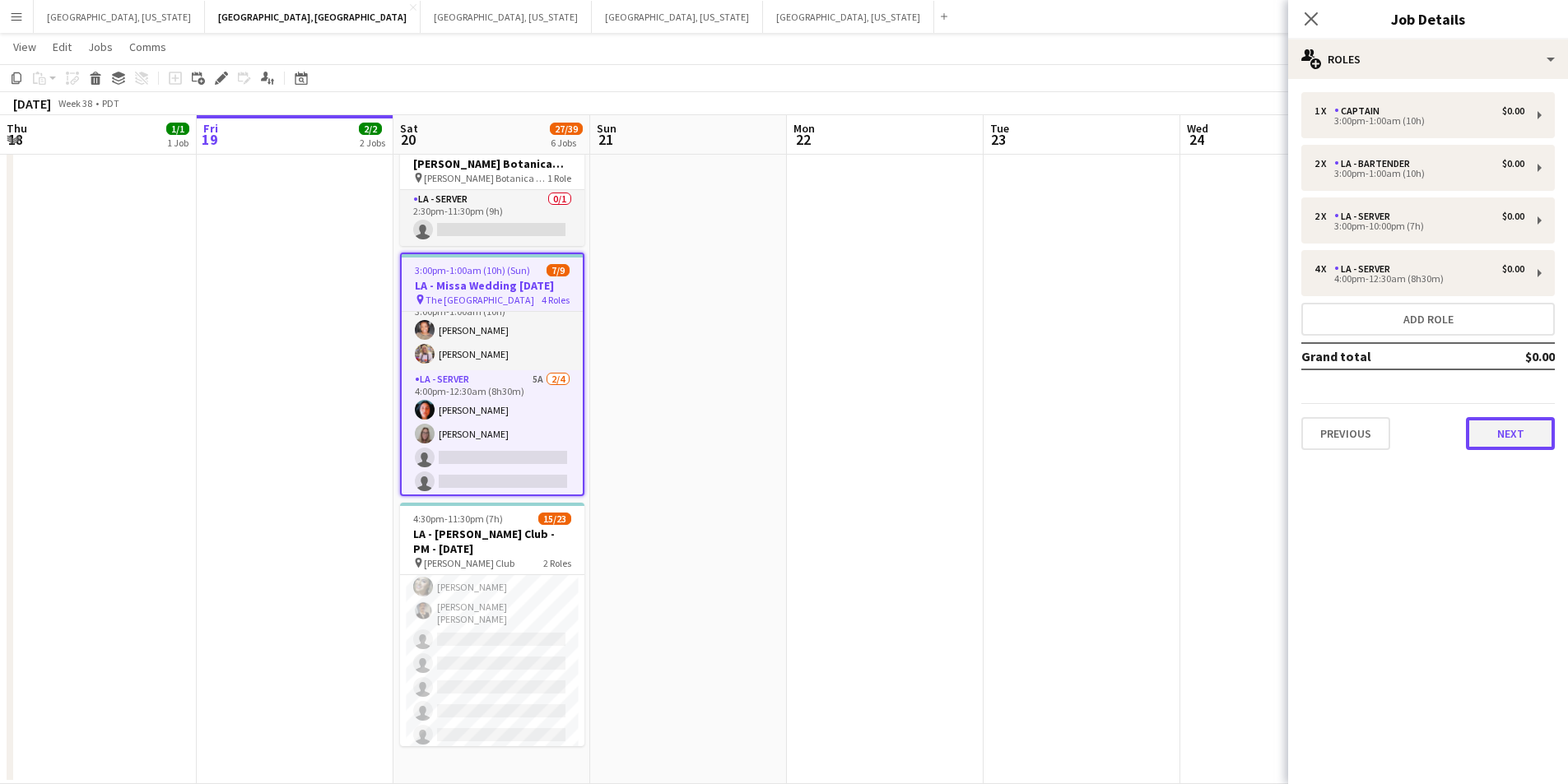
click at [1504, 437] on button "Next" at bounding box center [1510, 433] width 89 height 33
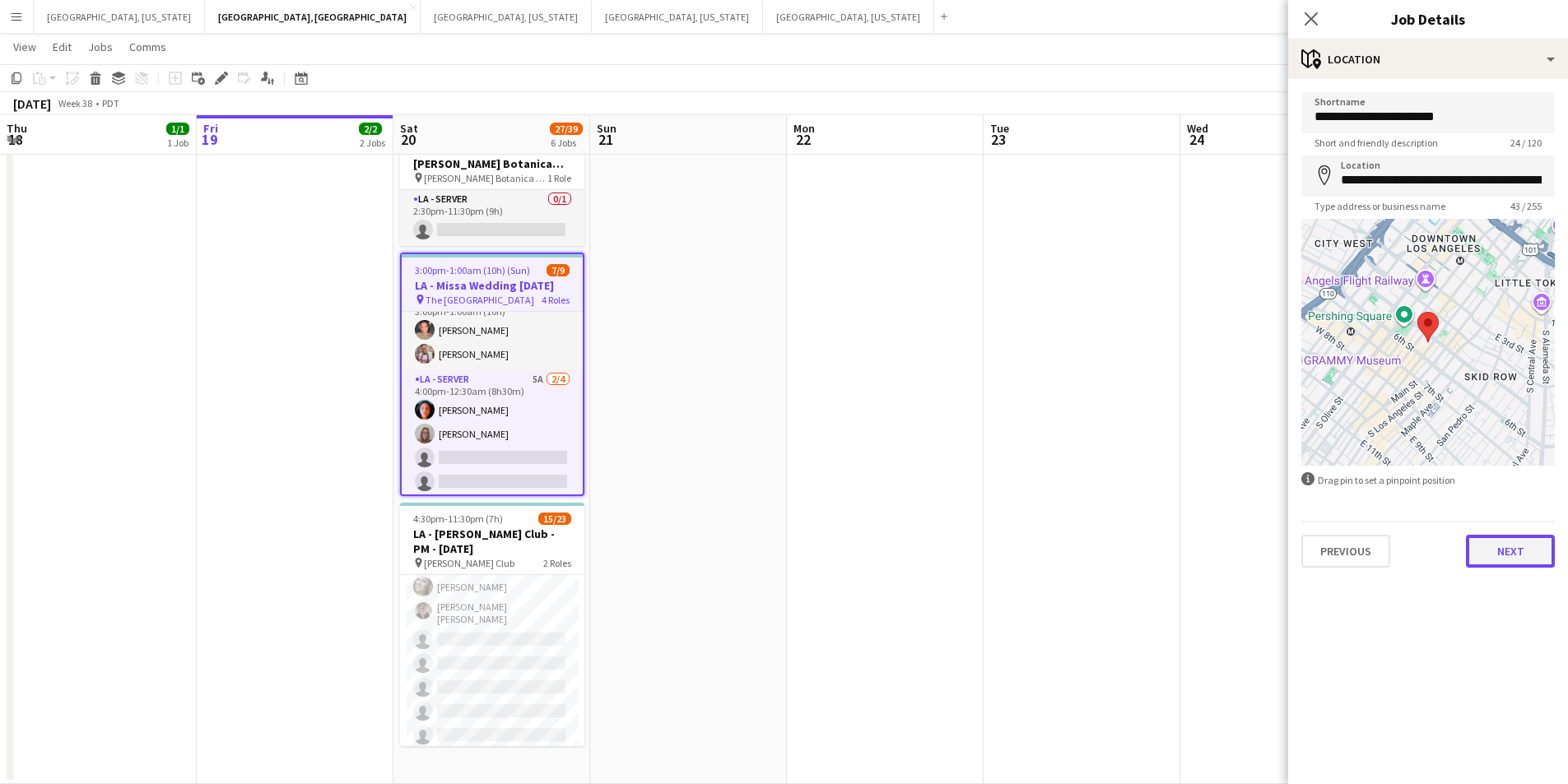
click at [1506, 556] on button "Next" at bounding box center [1510, 551] width 89 height 33
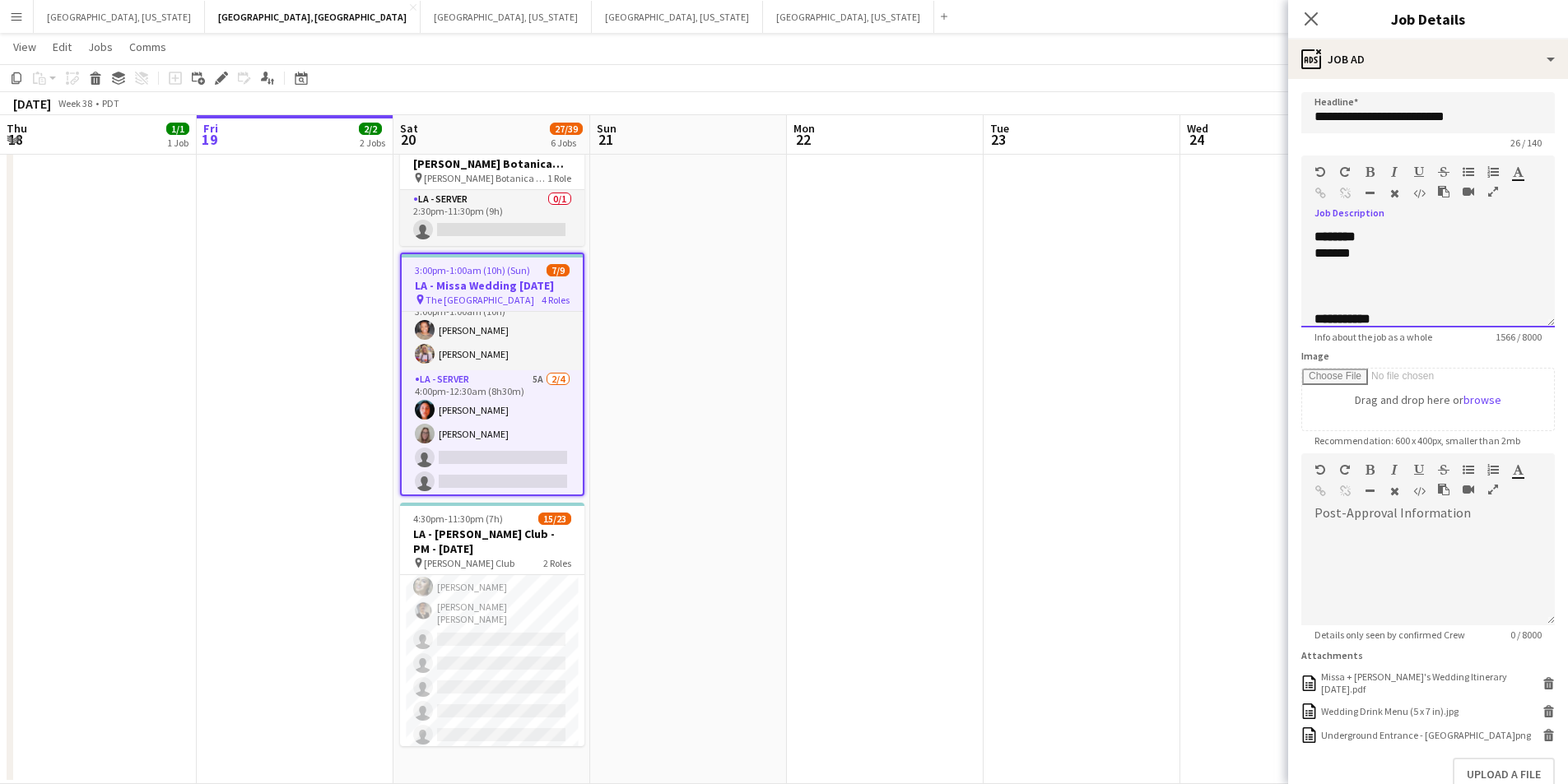
click at [1339, 279] on div at bounding box center [1428, 286] width 228 height 16
click at [1358, 283] on b "*********" at bounding box center [1338, 286] width 46 height 12
click at [1367, 166] on div "Standard Heading 1 Heading 2 Heading 3 Heading 4 Heading 5 Heading 6 Heading 7 …" at bounding box center [1428, 186] width 254 height 61
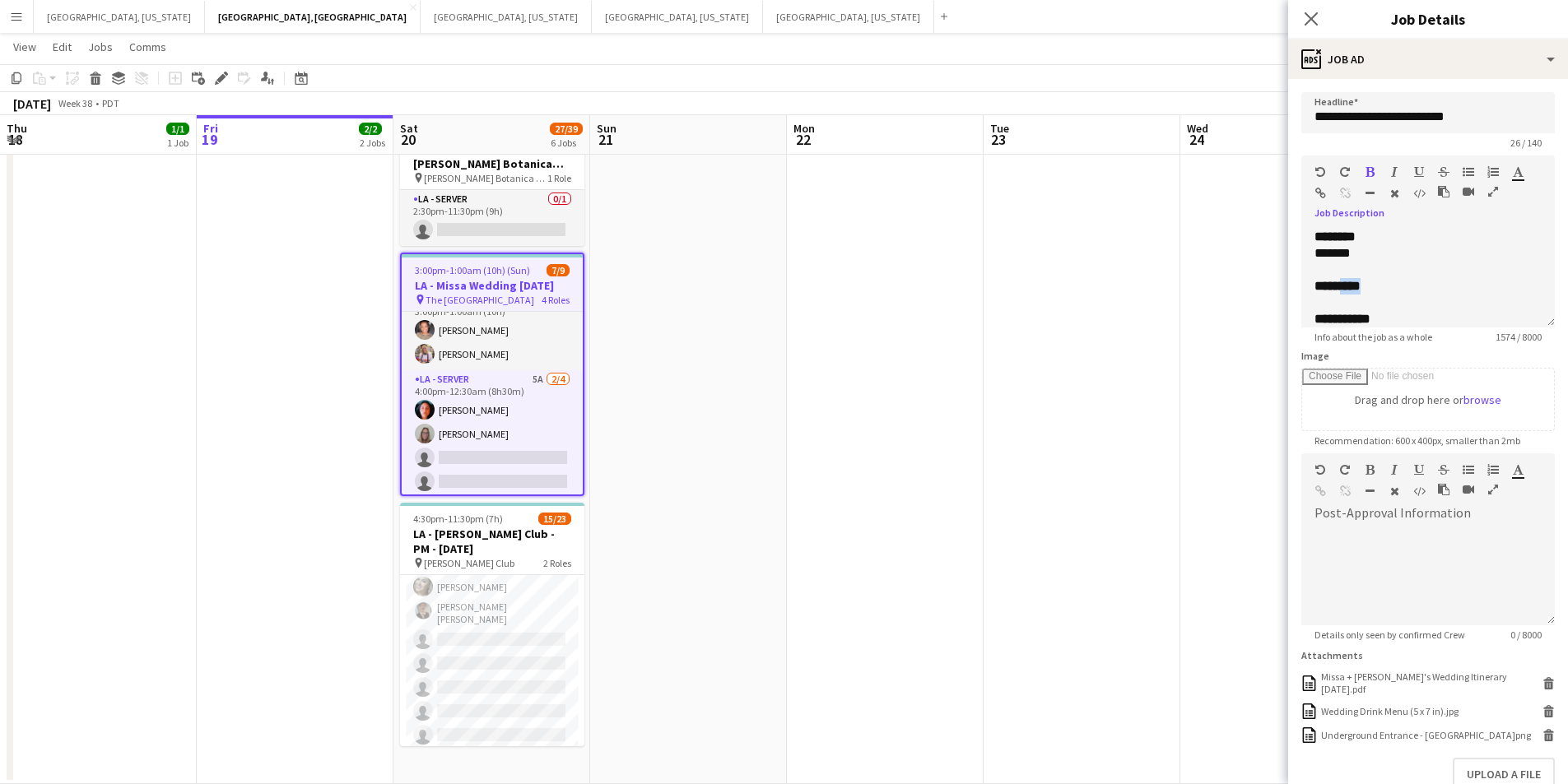
click at [1367, 168] on icon "button" at bounding box center [1371, 172] width 9 height 11
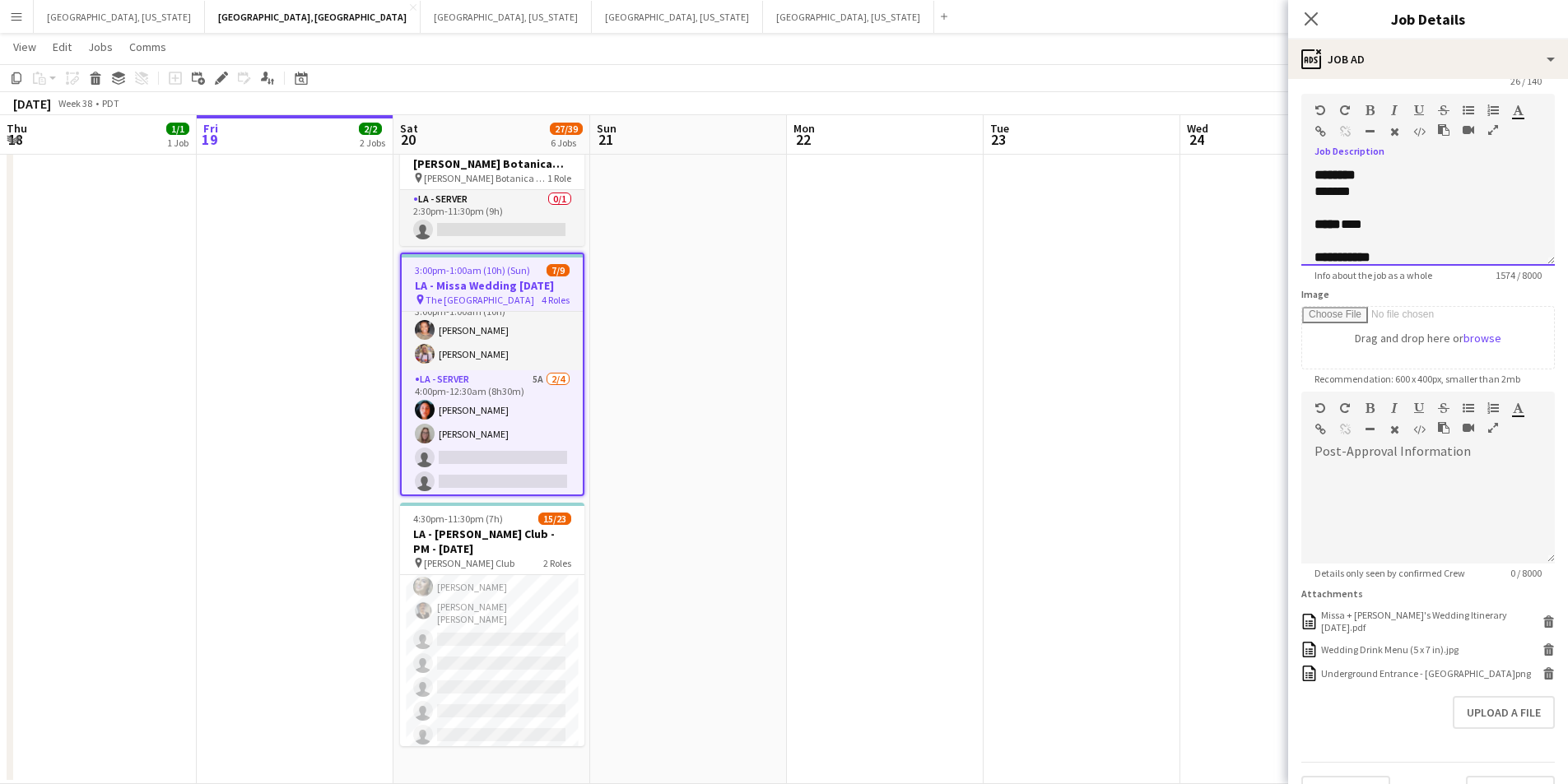
scroll to position [100, 0]
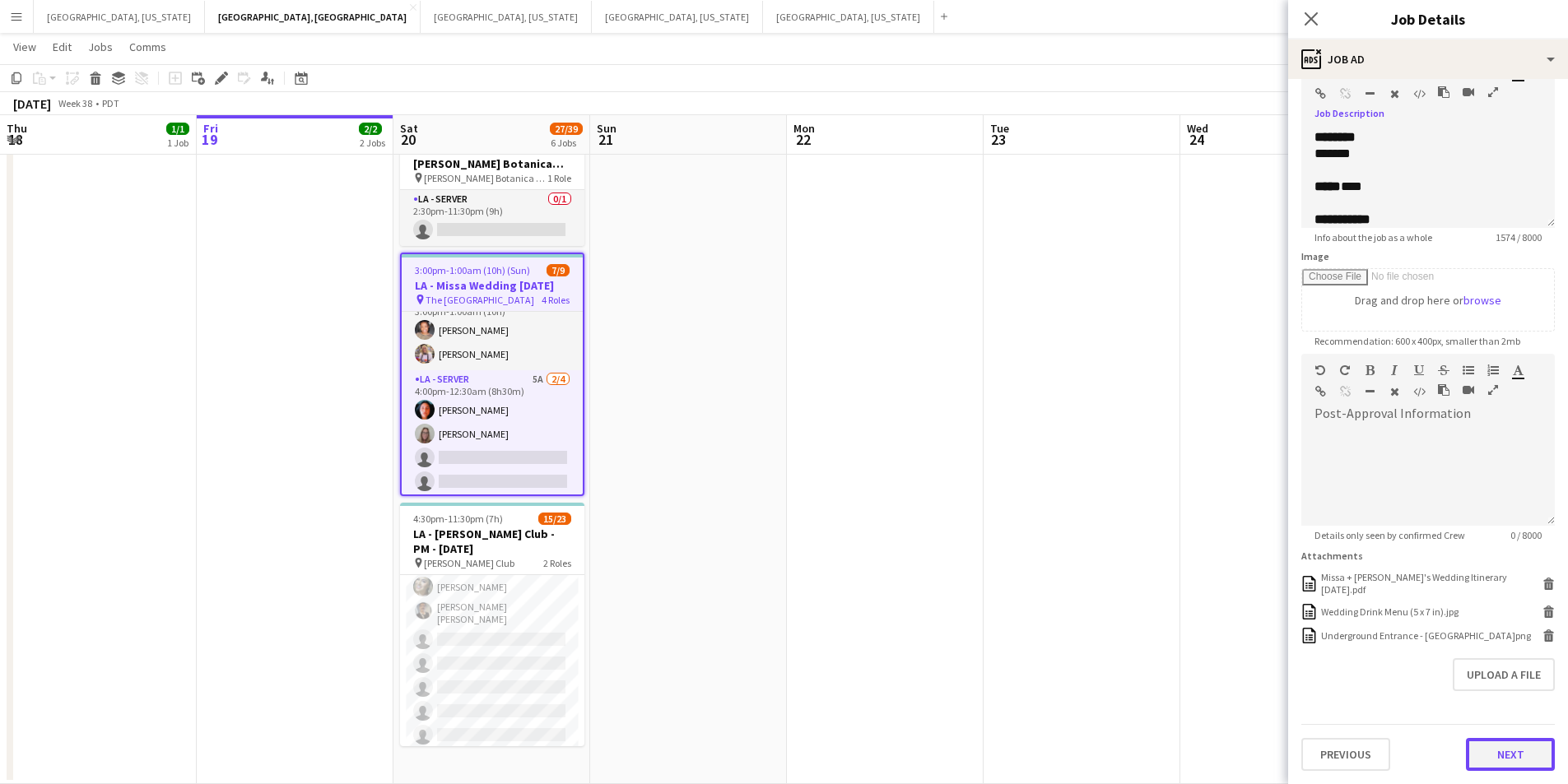
click at [1511, 749] on button "Next" at bounding box center [1510, 754] width 89 height 33
type input "*******"
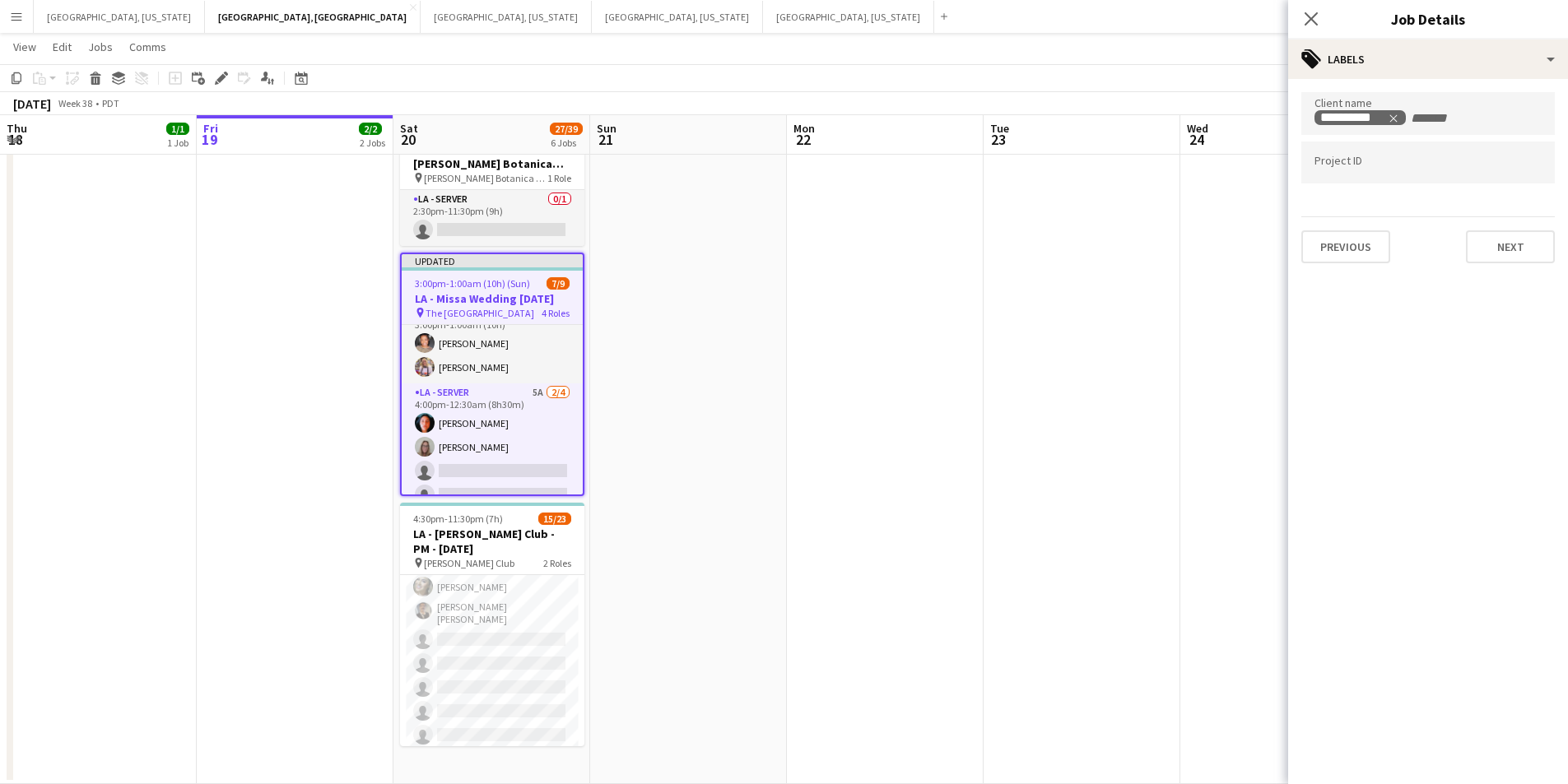
scroll to position [0, 0]
click at [1493, 242] on button "Next" at bounding box center [1510, 246] width 89 height 33
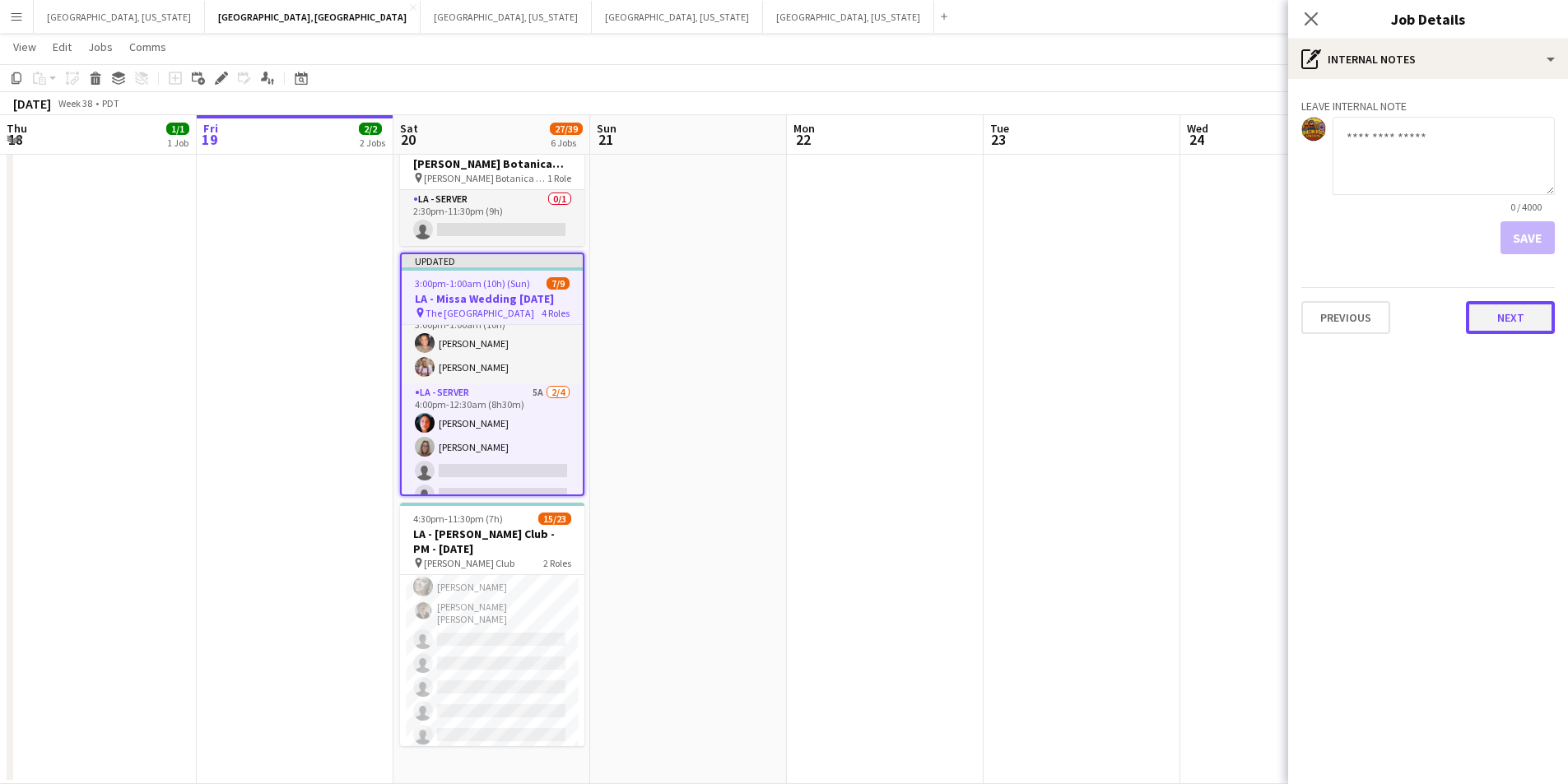
click at [1526, 324] on button "Next" at bounding box center [1510, 317] width 89 height 33
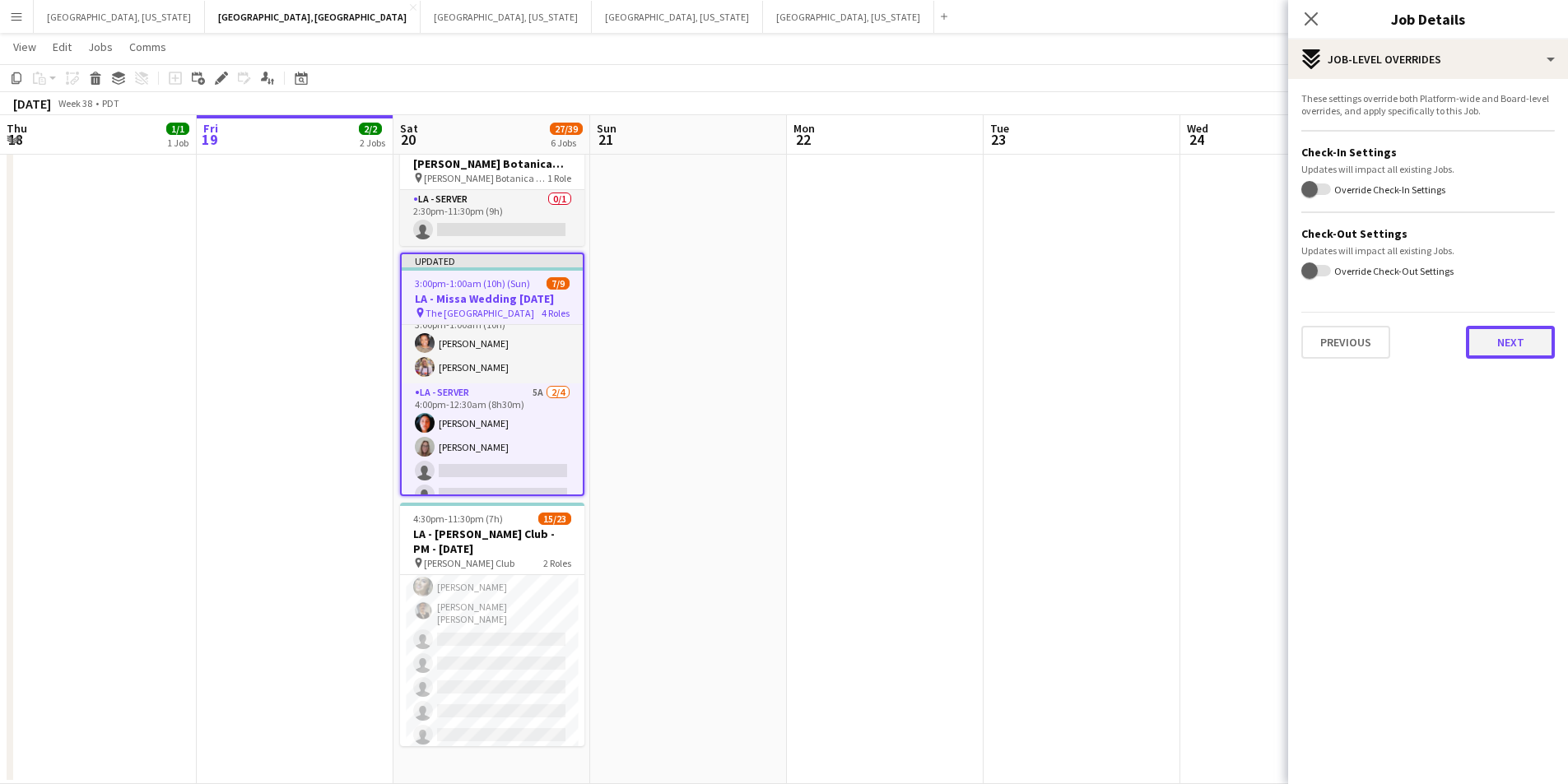
click at [1499, 349] on button "Next" at bounding box center [1510, 342] width 89 height 33
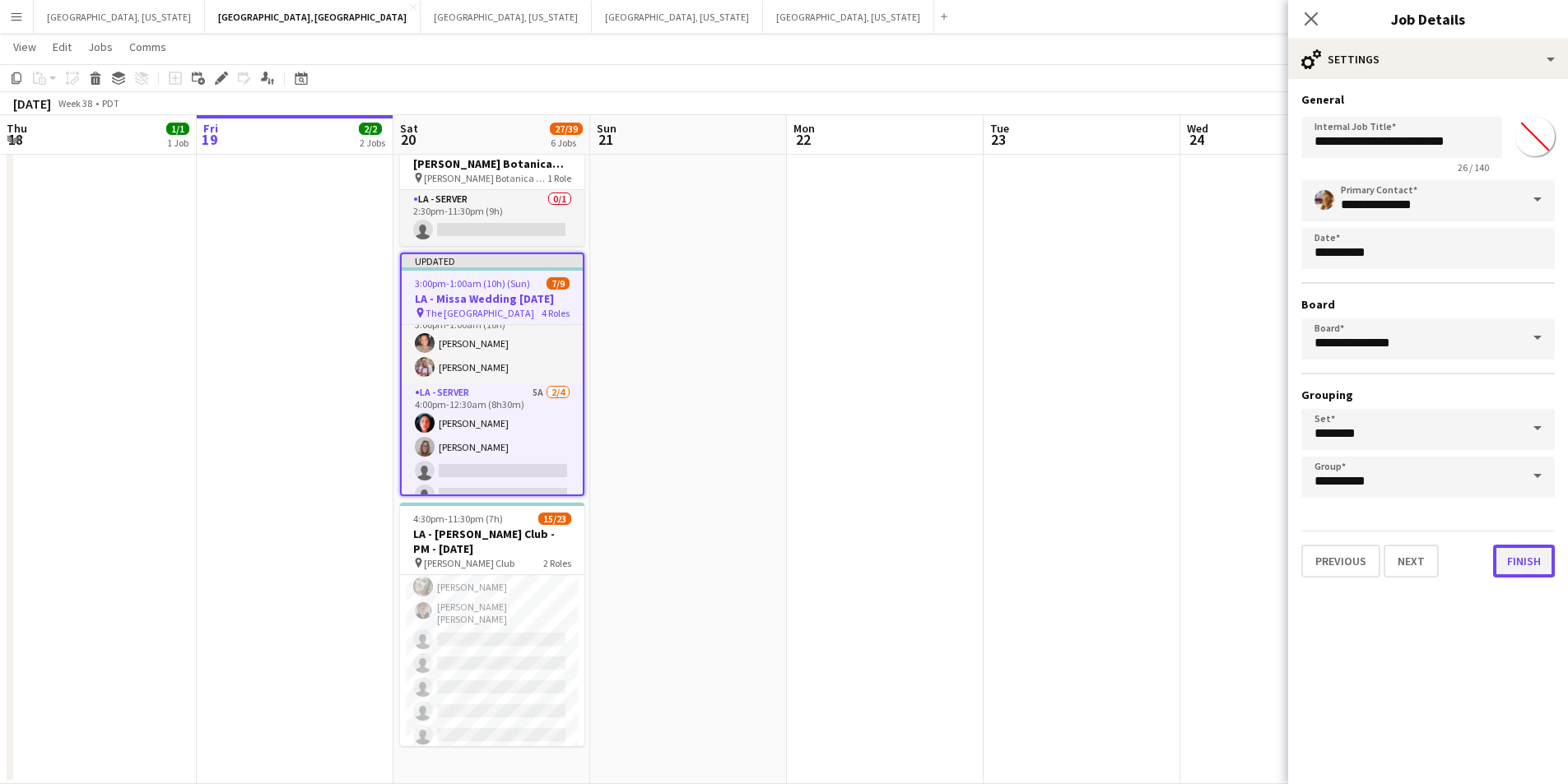
click at [1525, 554] on button "Finish" at bounding box center [1524, 560] width 61 height 33
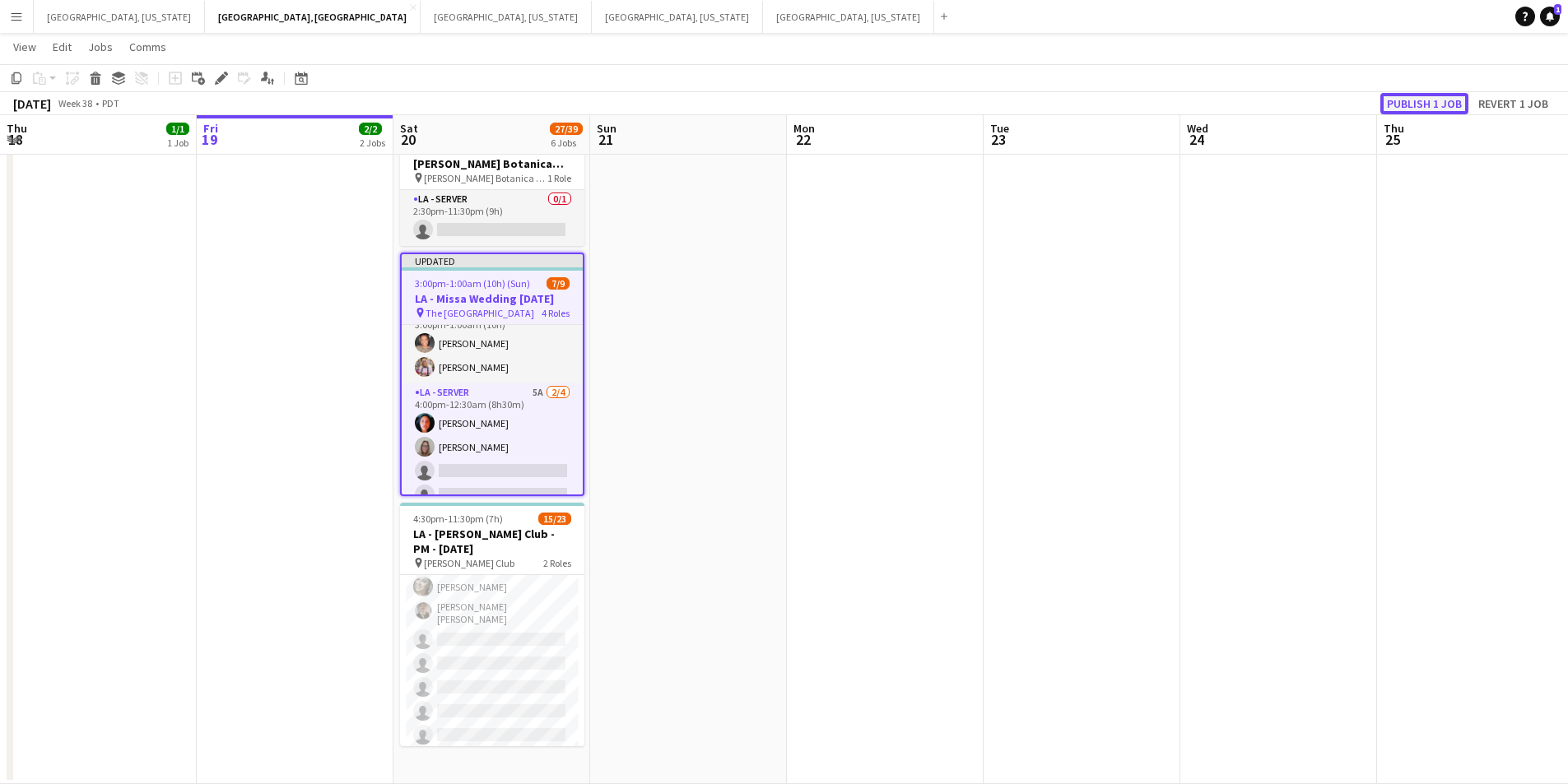
click at [1431, 105] on button "Publish 1 job" at bounding box center [1425, 104] width 88 height 22
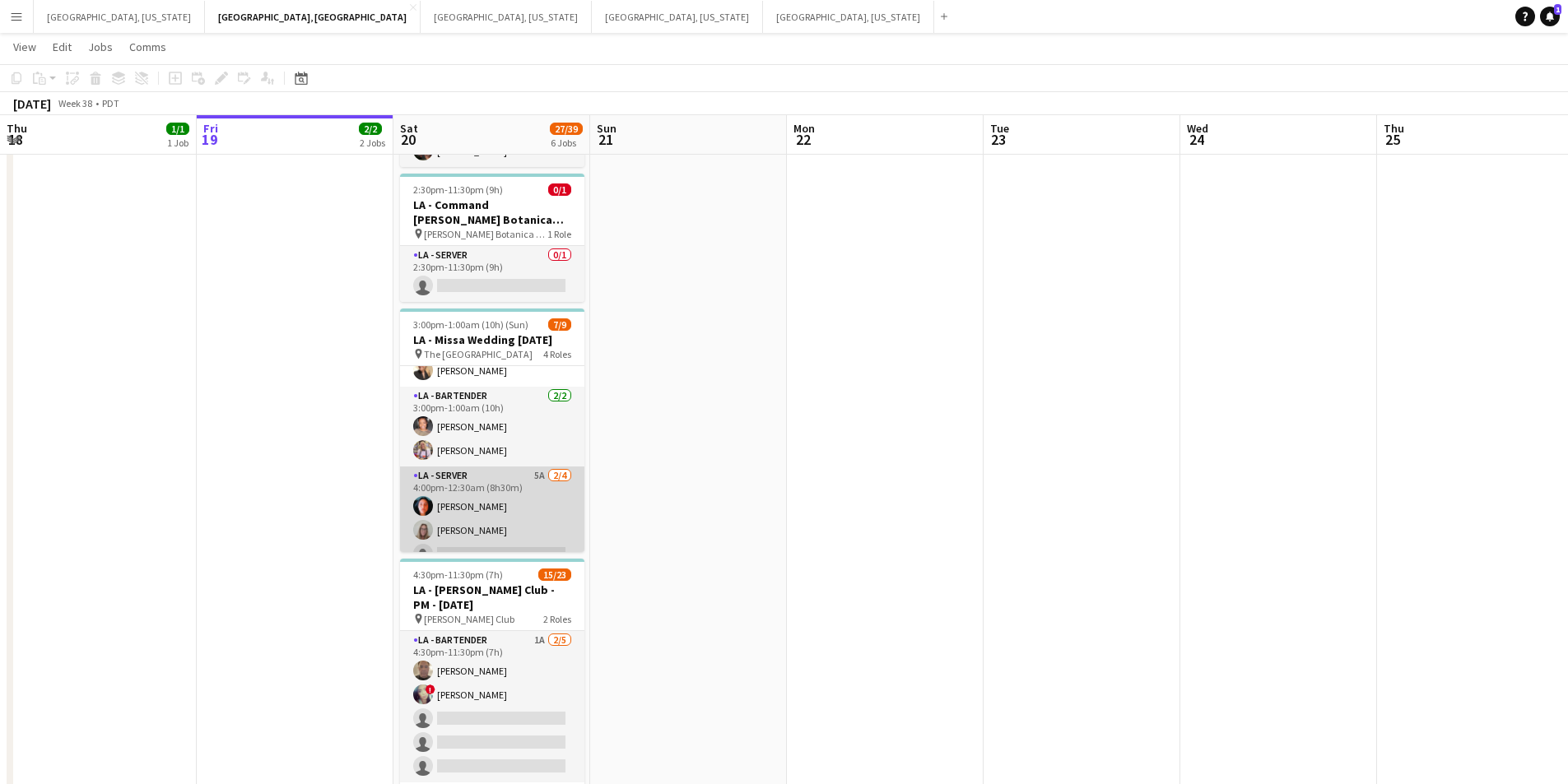
scroll to position [158, 0]
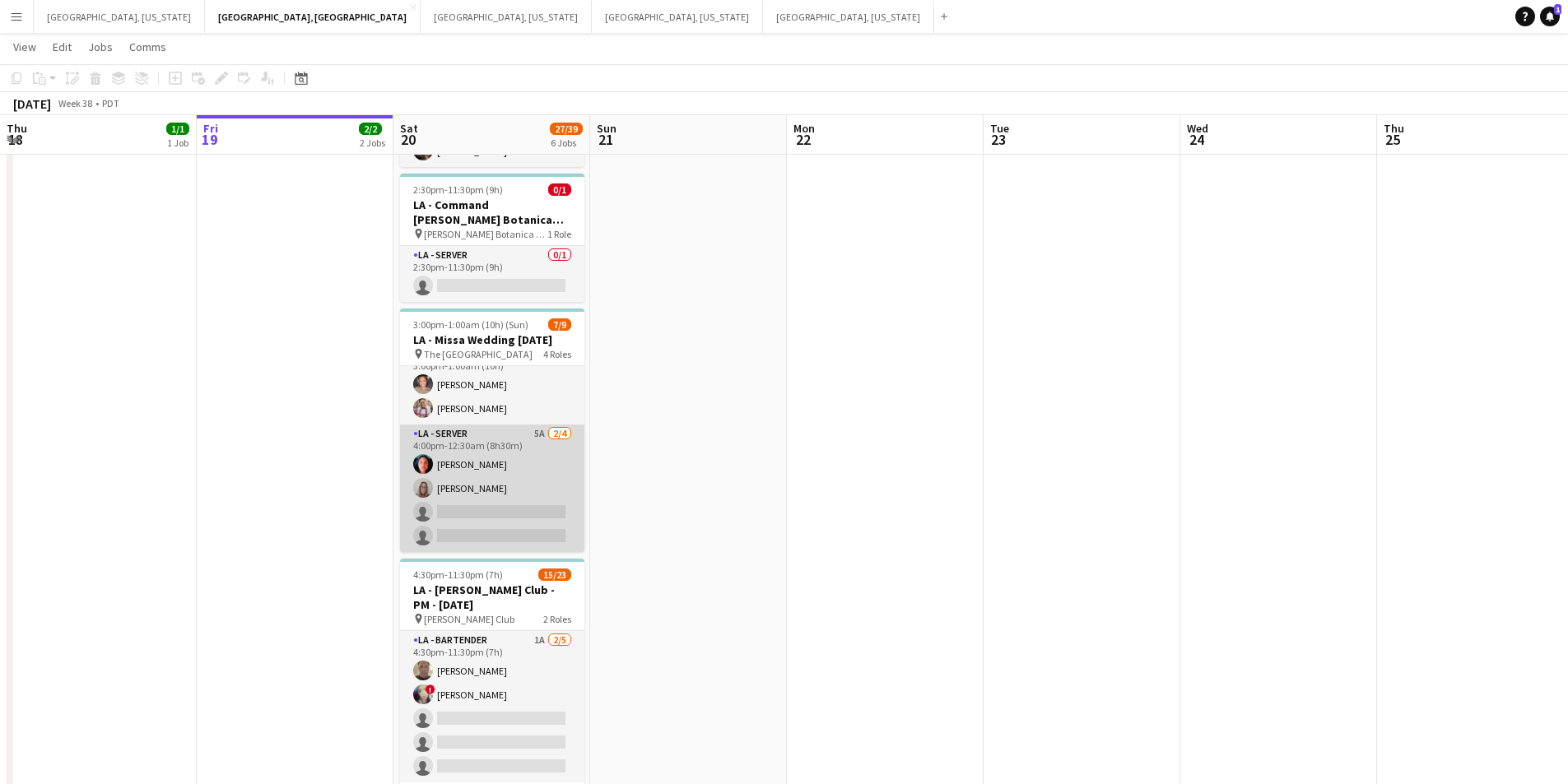
click at [537, 486] on app-card-role "LA - Server 5A [DATE] 4:00pm-12:30am (8h30m) [PERSON_NAME] [PERSON_NAME] single…" at bounding box center [492, 488] width 184 height 127
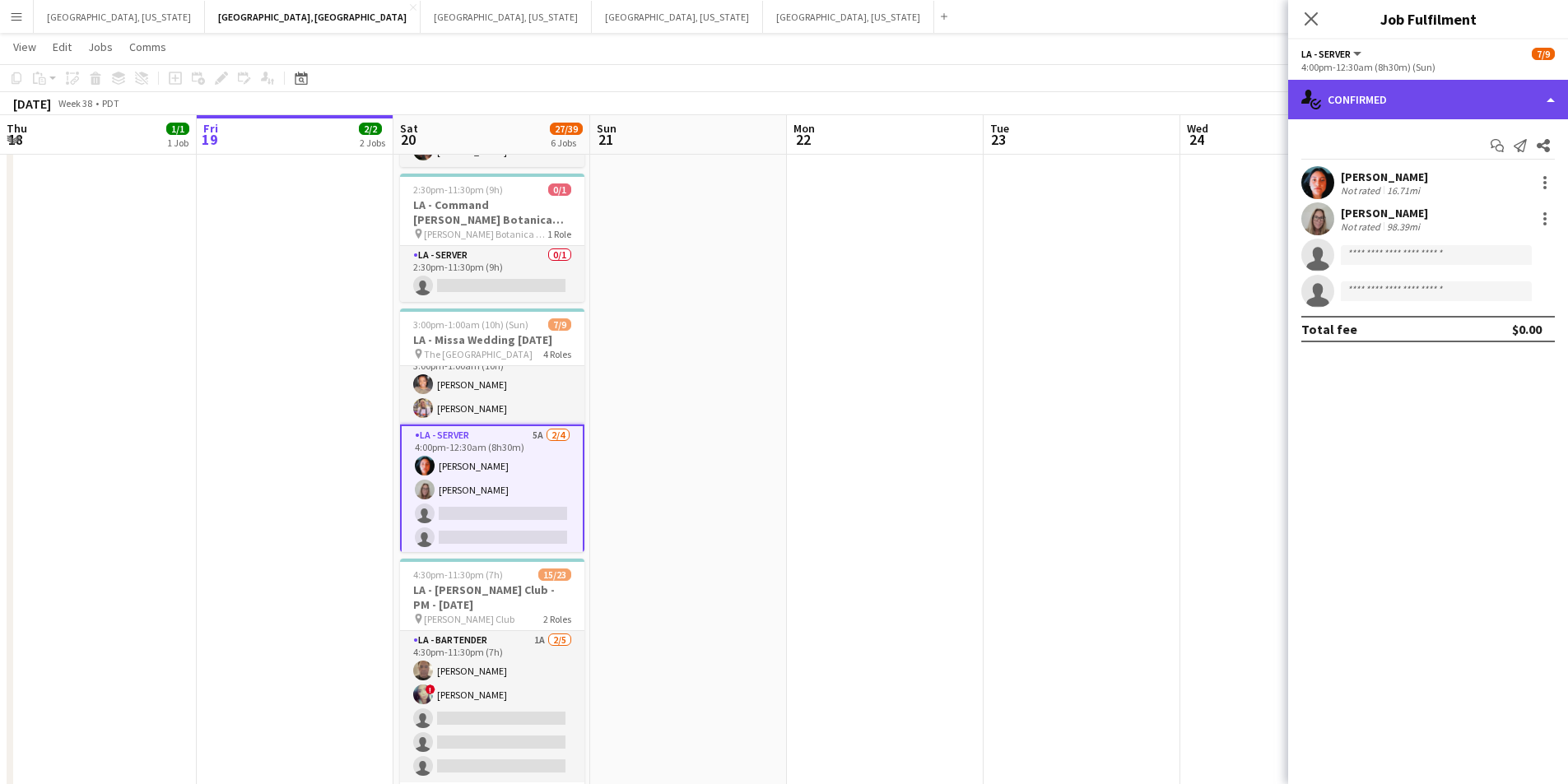
click at [1548, 111] on div "single-neutral-actions-check-2 Confirmed" at bounding box center [1428, 100] width 280 height 40
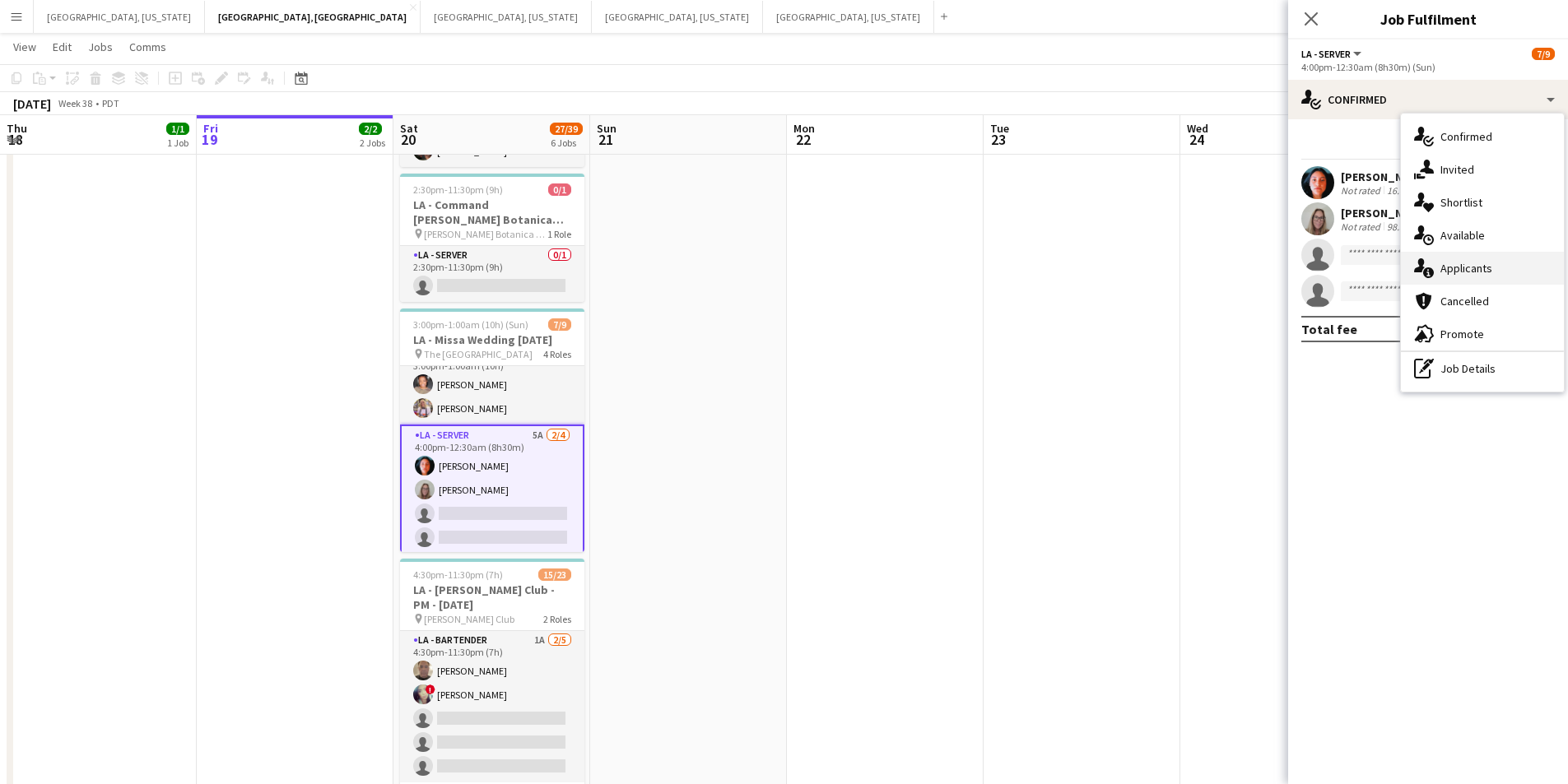
click at [1460, 270] on span "Applicants" at bounding box center [1466, 268] width 52 height 15
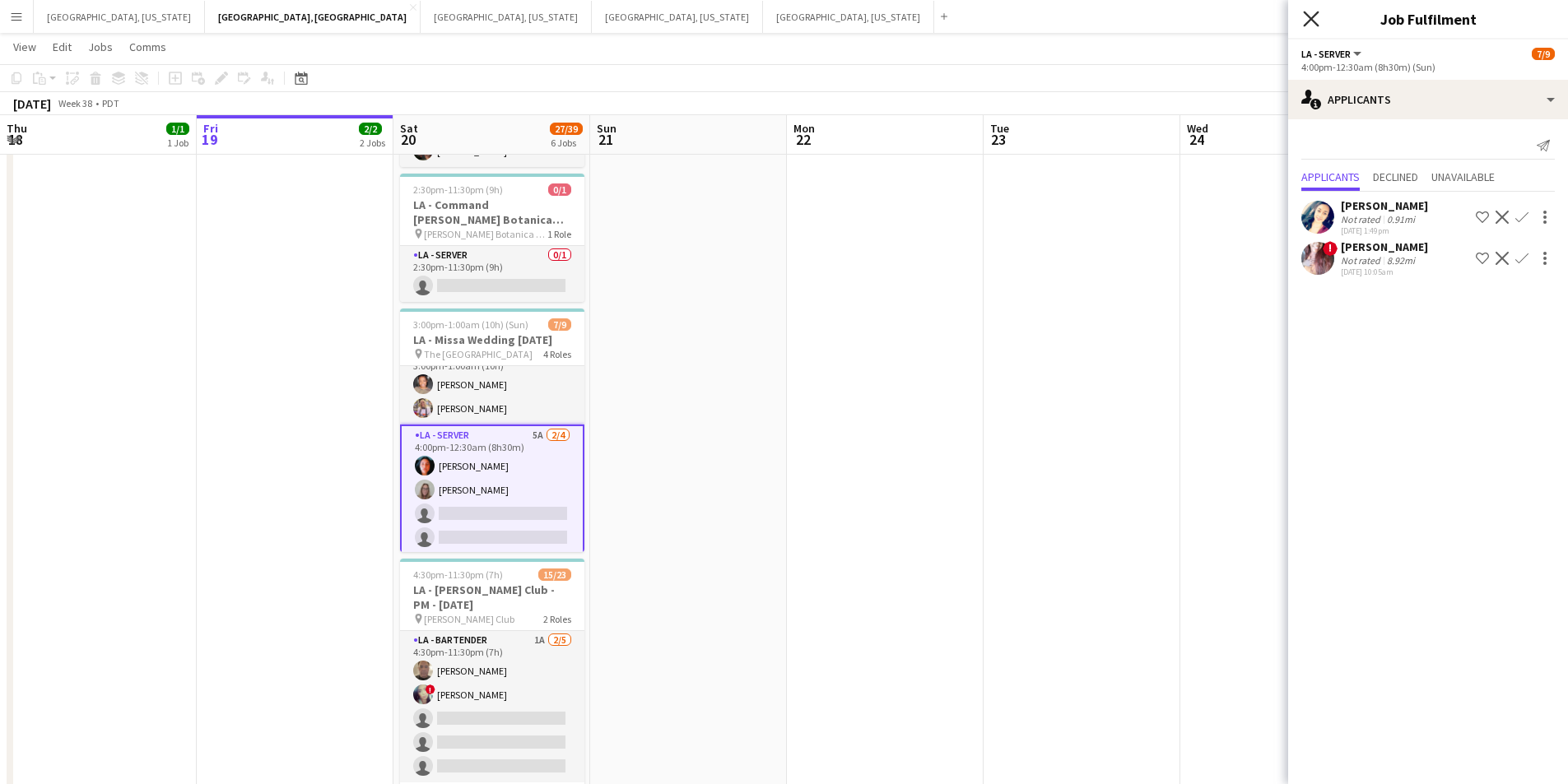
click at [1314, 15] on icon "Close pop-in" at bounding box center [1311, 18] width 16 height 16
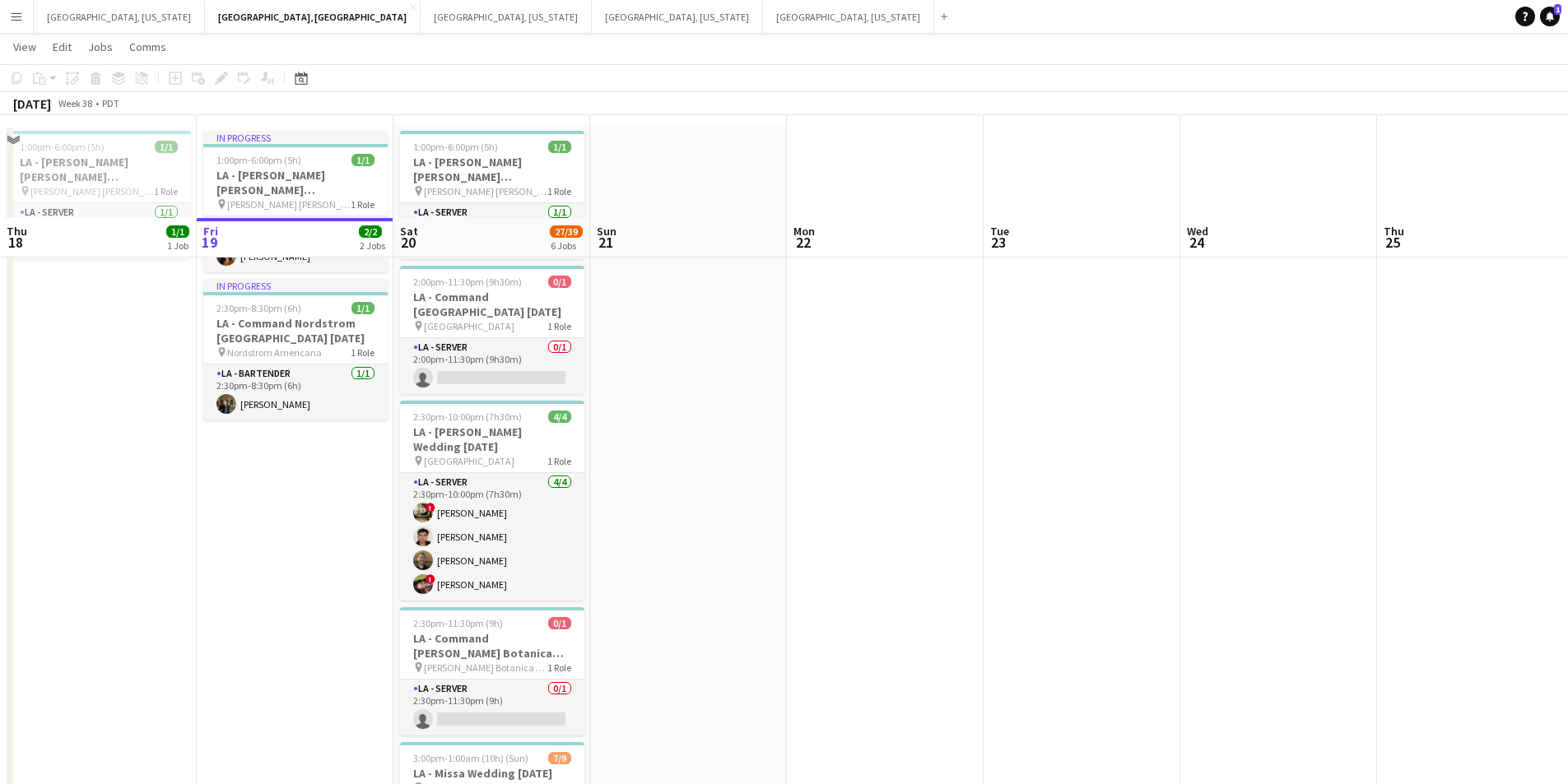
scroll to position [0, 0]
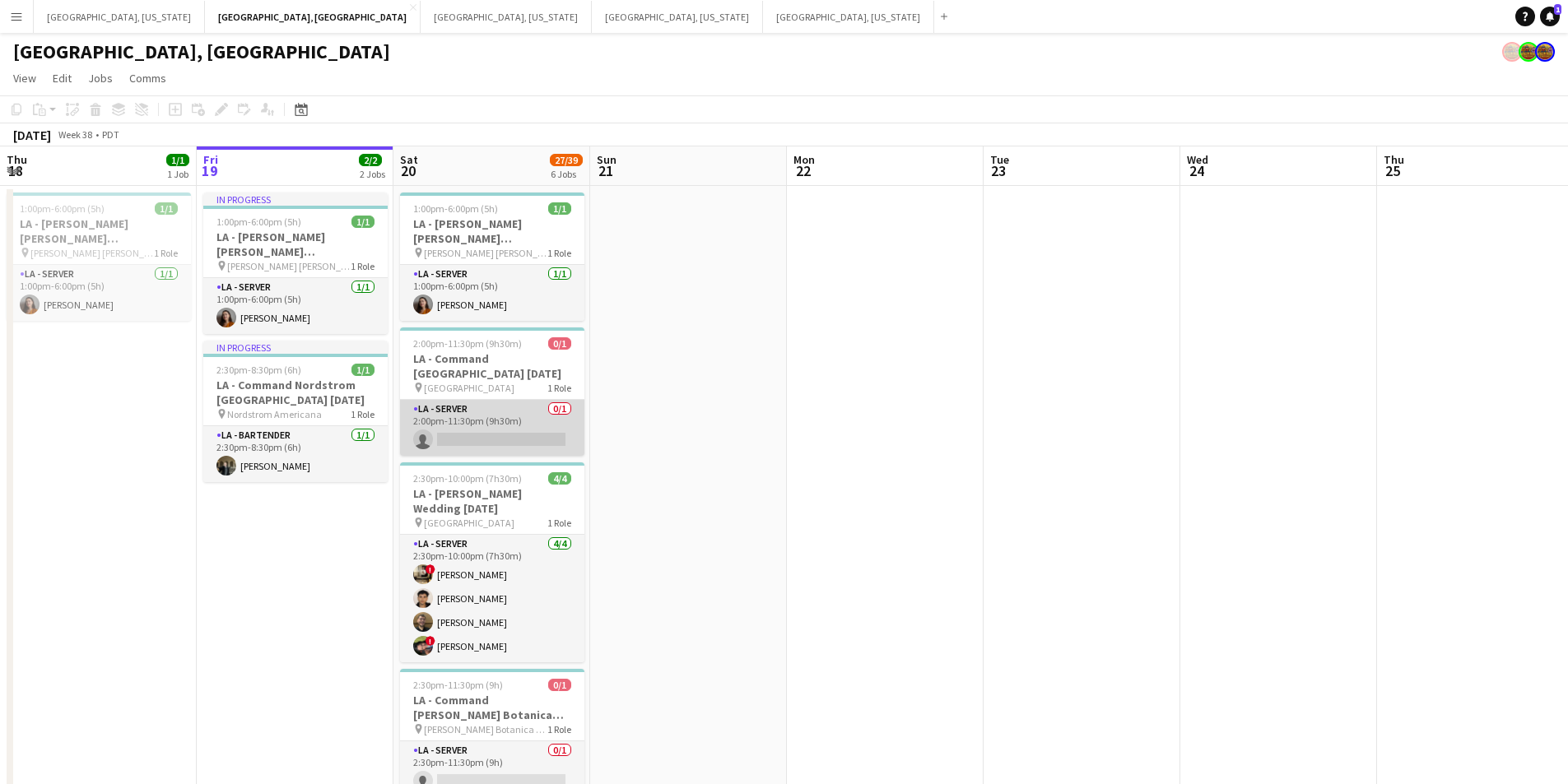
click at [544, 419] on app-card-role "LA - Server 0/1 2:00pm-11:30pm (9h30m) single-neutral-actions" at bounding box center [492, 427] width 184 height 56
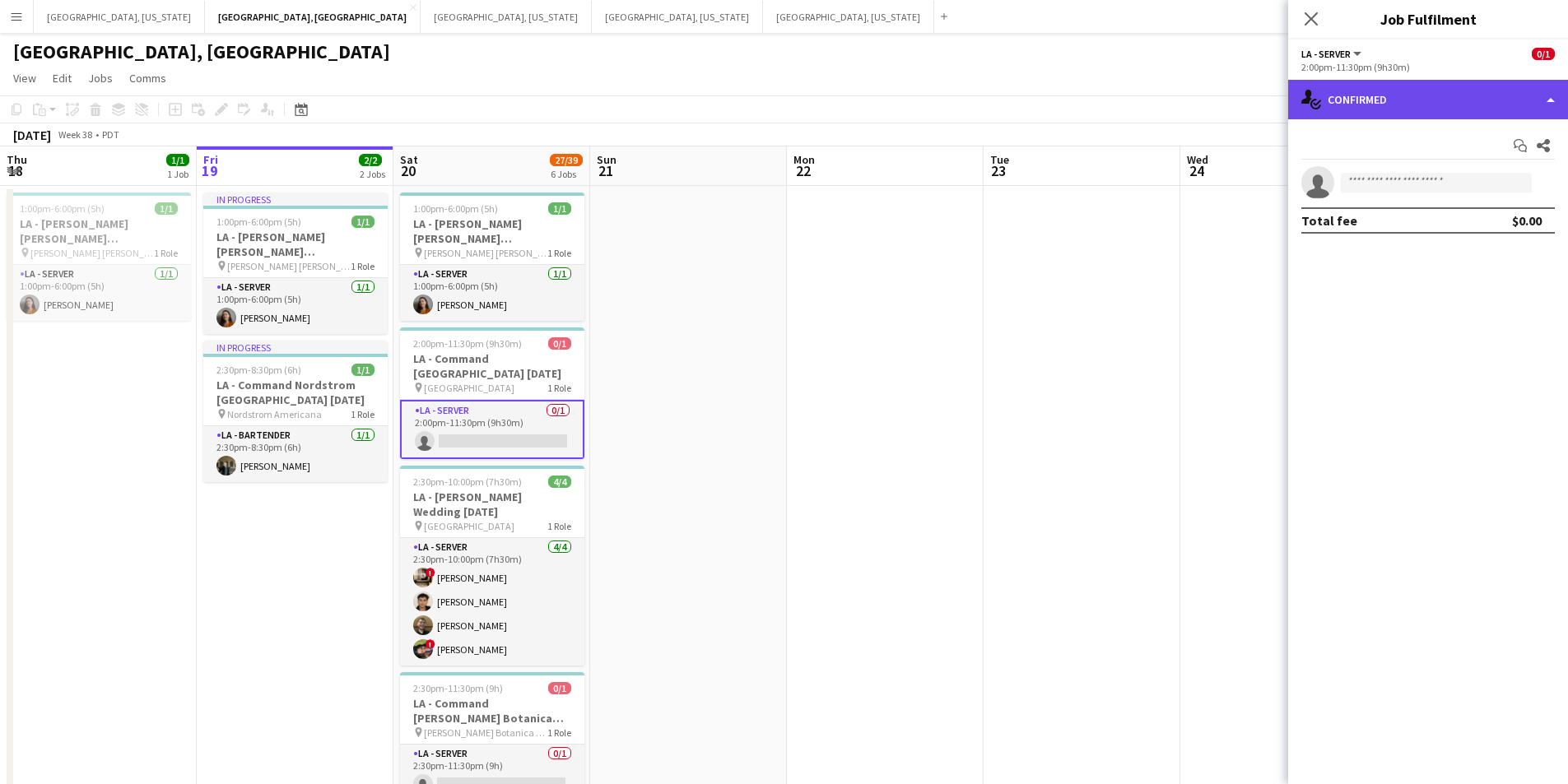
click at [1560, 86] on div "single-neutral-actions-check-2 Confirmed" at bounding box center [1428, 100] width 280 height 40
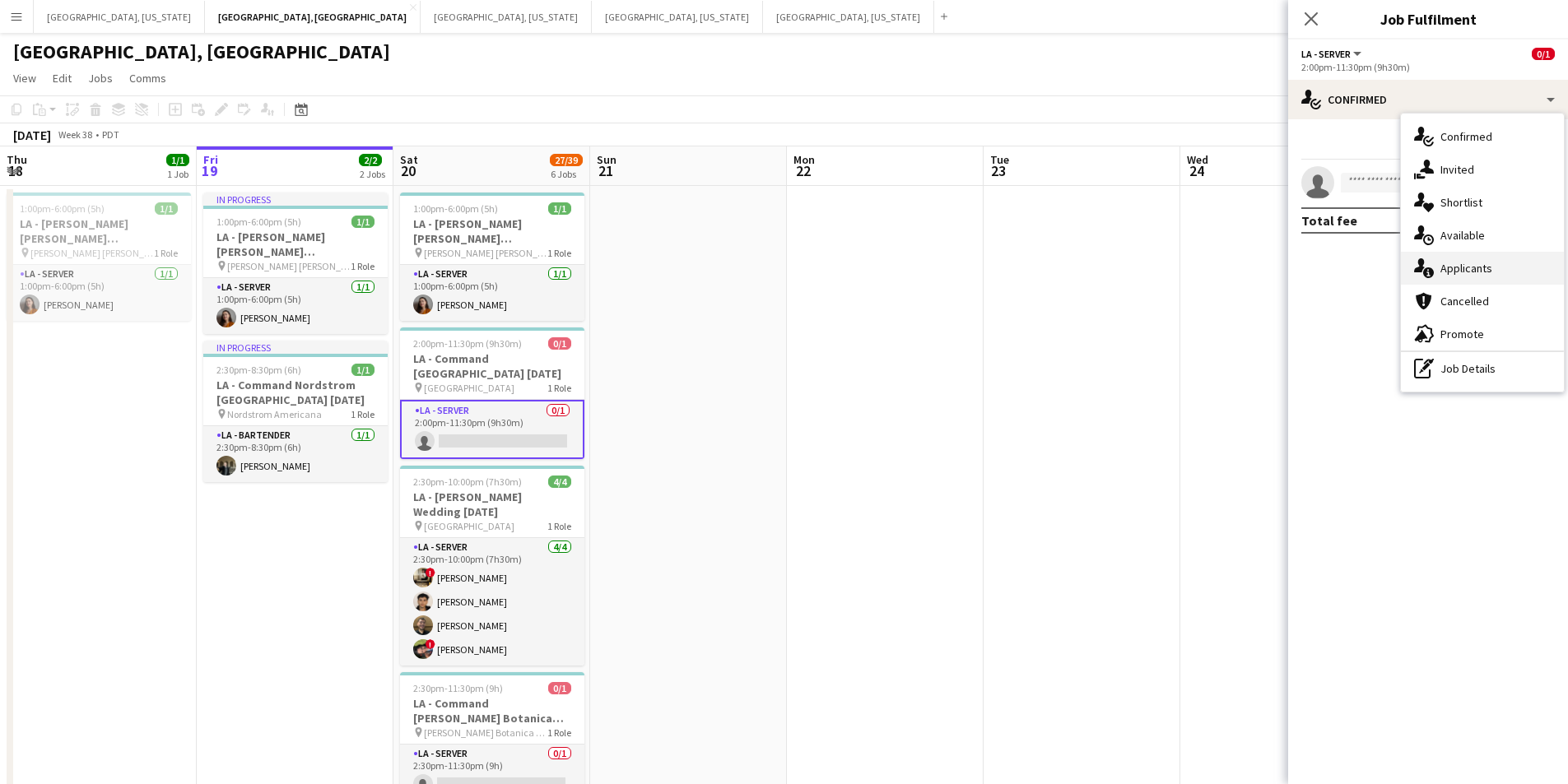
click at [1499, 258] on div "single-neutral-actions-information Applicants" at bounding box center [1482, 268] width 163 height 33
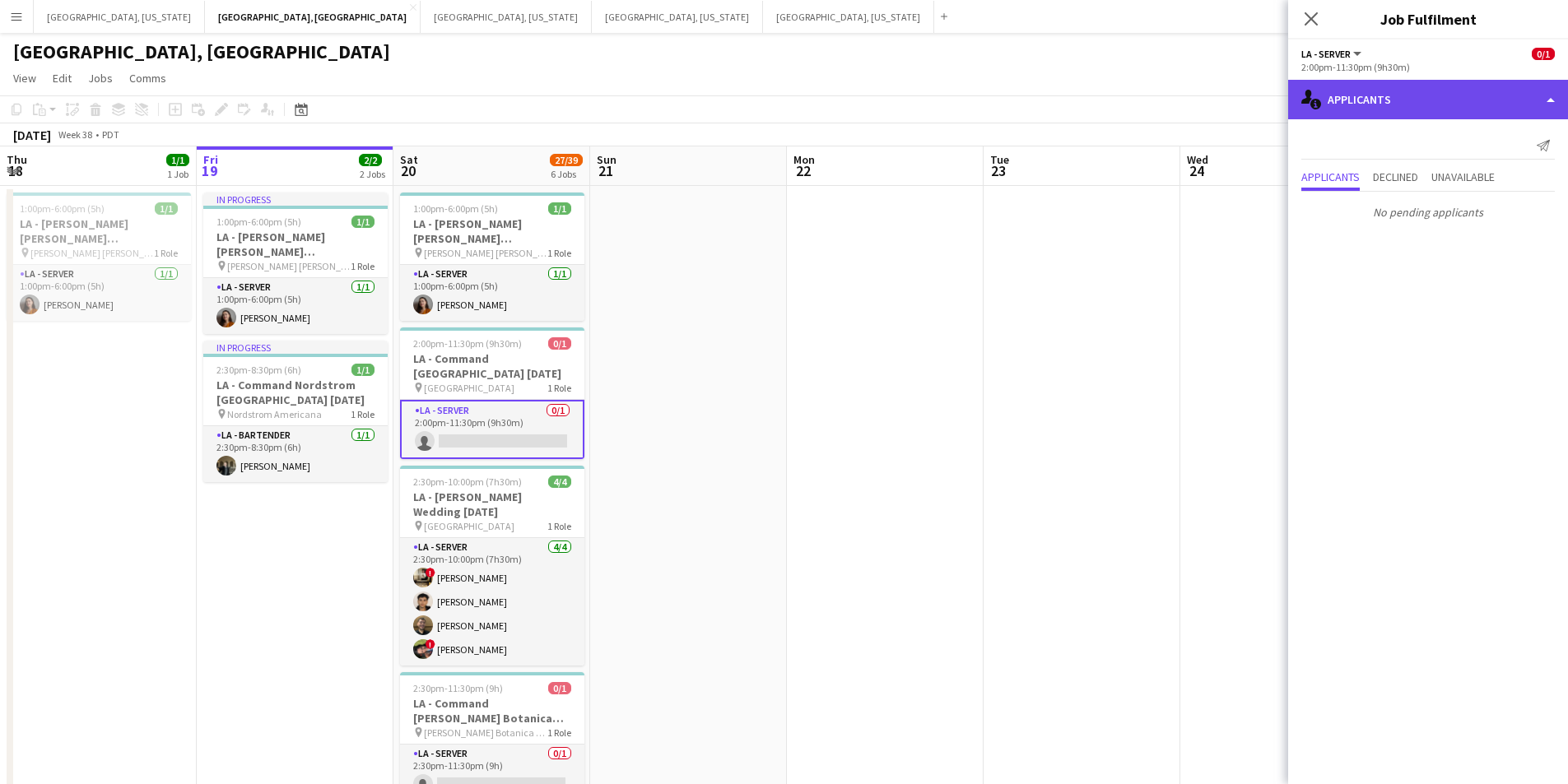
click at [1549, 100] on div "single-neutral-actions-information Applicants" at bounding box center [1428, 100] width 280 height 40
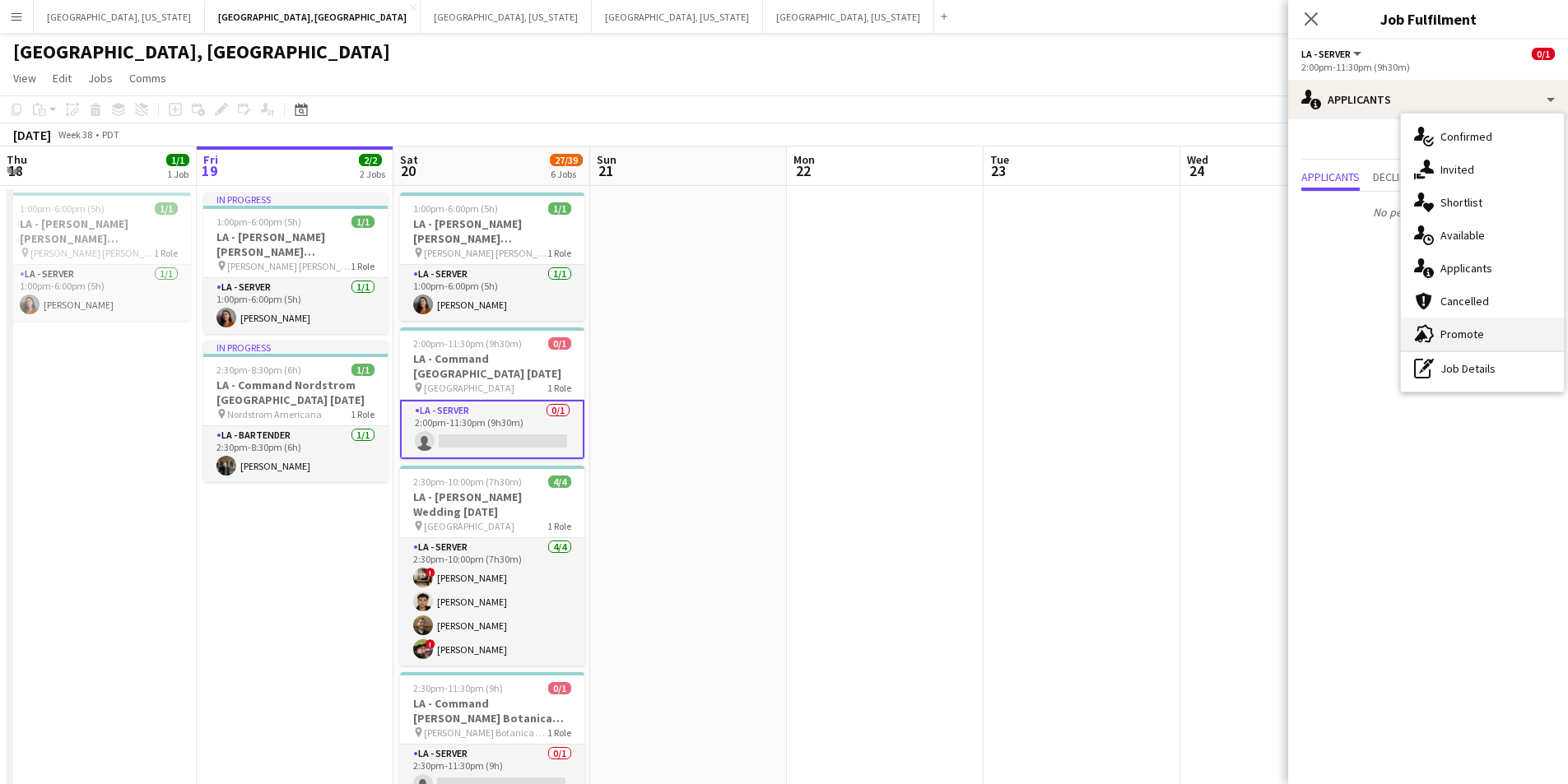
click at [1494, 322] on div "advertising-megaphone Promote" at bounding box center [1482, 334] width 163 height 33
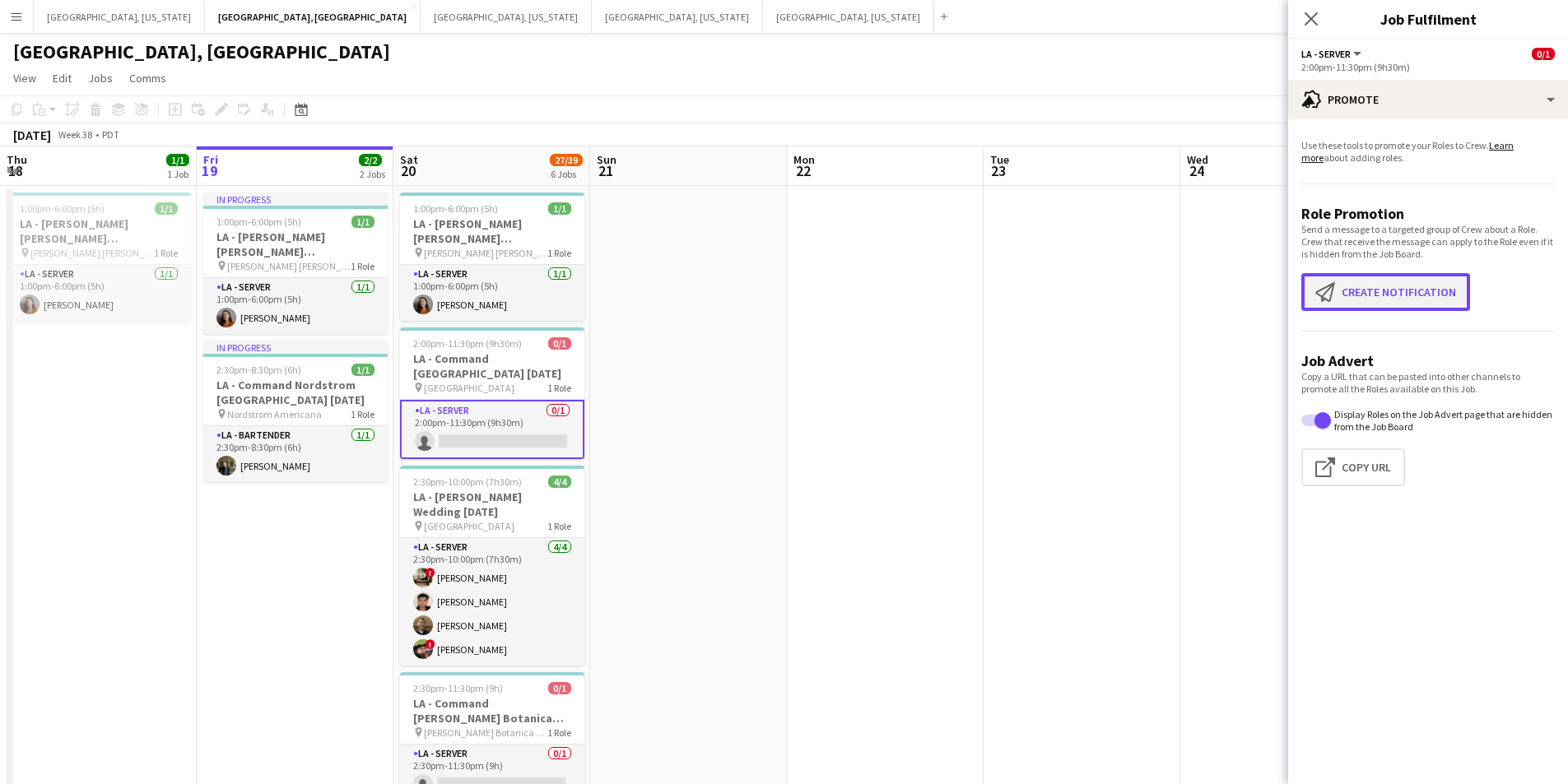
click at [1400, 310] on button "Create notification Create notification" at bounding box center [1386, 292] width 169 height 38
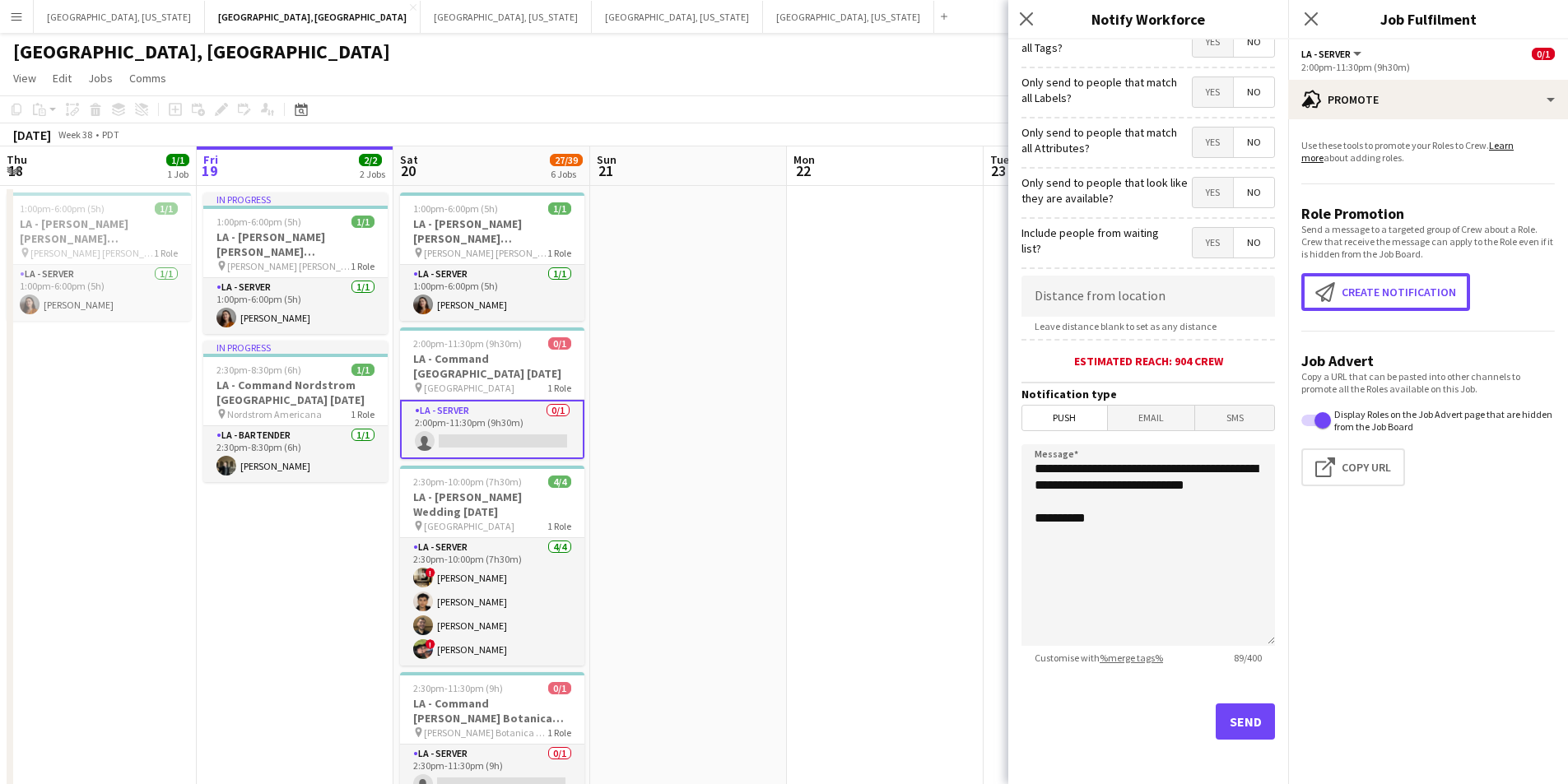
scroll to position [122, 0]
click at [1236, 729] on button "Send" at bounding box center [1245, 720] width 59 height 36
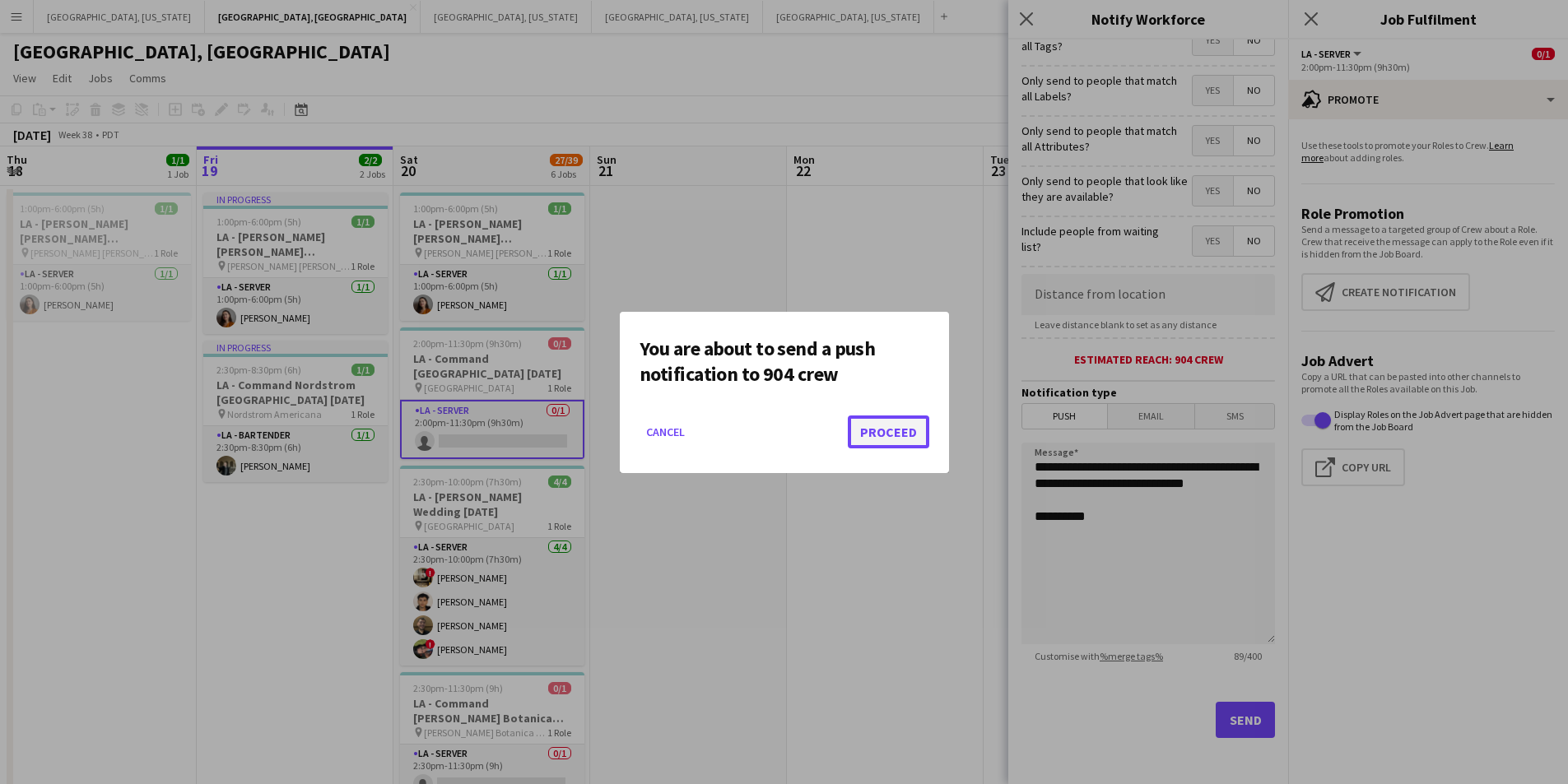
click at [888, 435] on button "Proceed" at bounding box center [888, 431] width 81 height 33
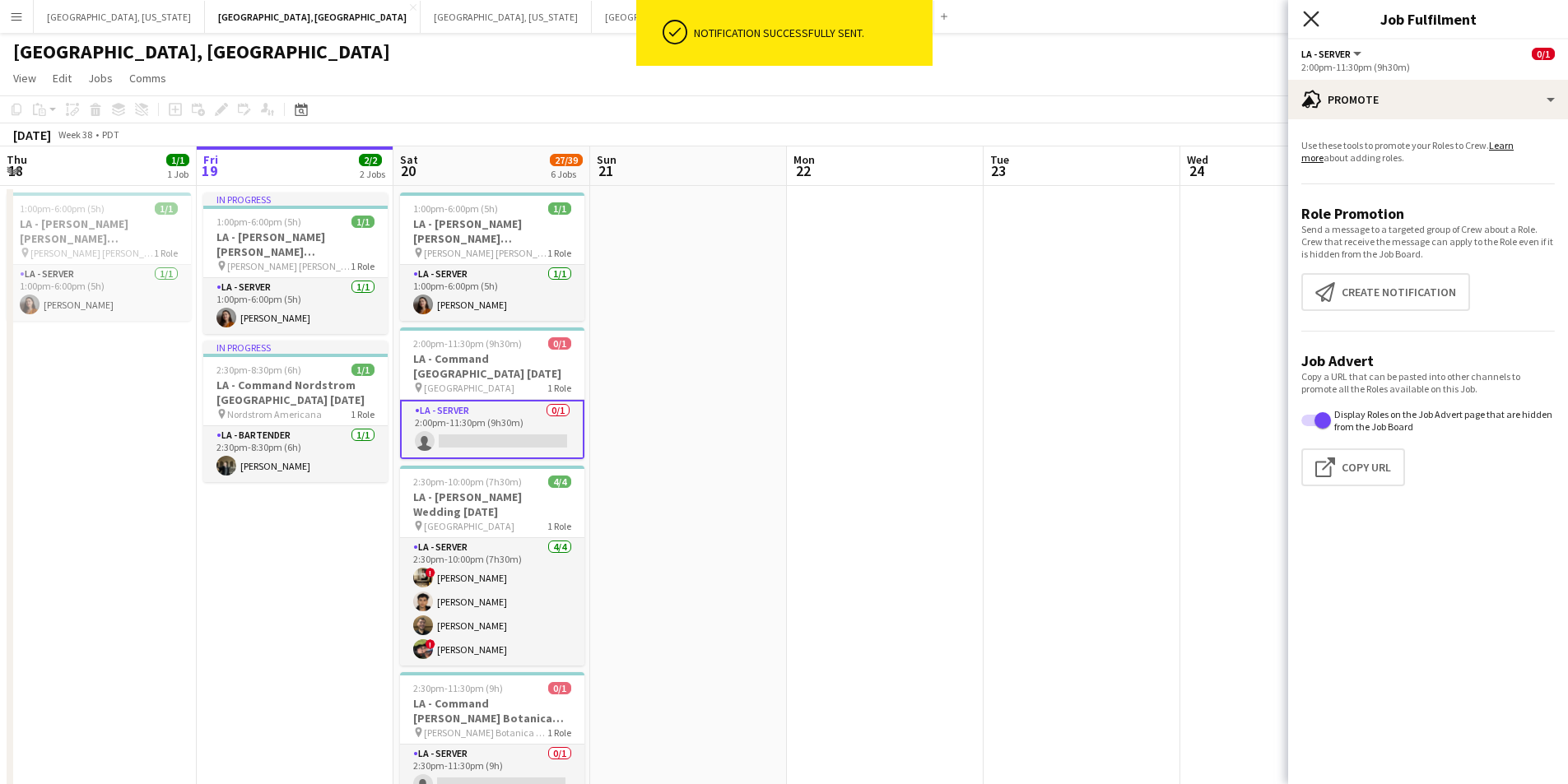
click at [1310, 23] on icon "Close pop-in" at bounding box center [1311, 18] width 16 height 16
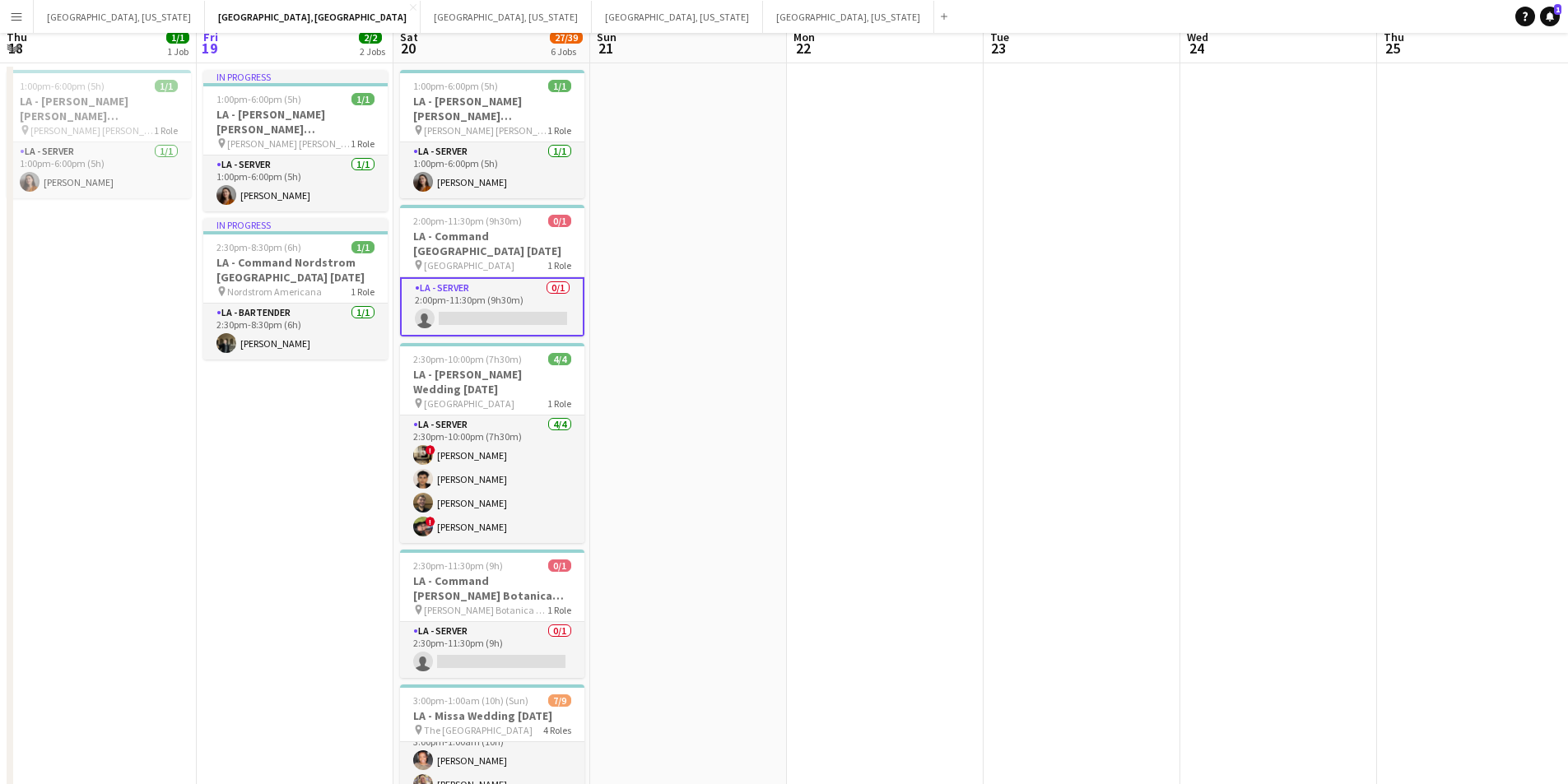
scroll to position [329, 0]
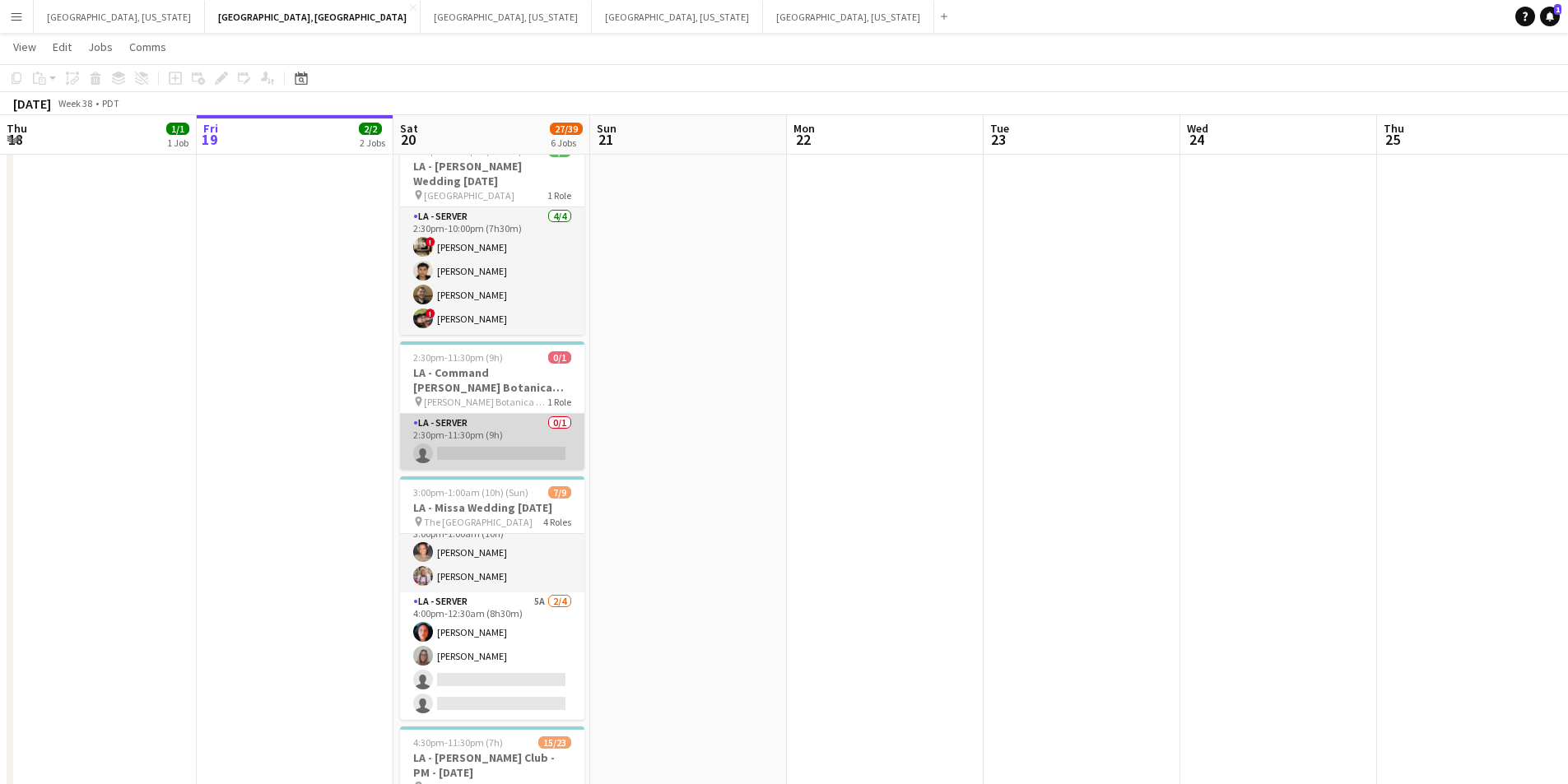
click at [563, 439] on app-card-role "LA - Server 0/1 2:30pm-11:30pm (9h) single-neutral-actions" at bounding box center [492, 442] width 184 height 56
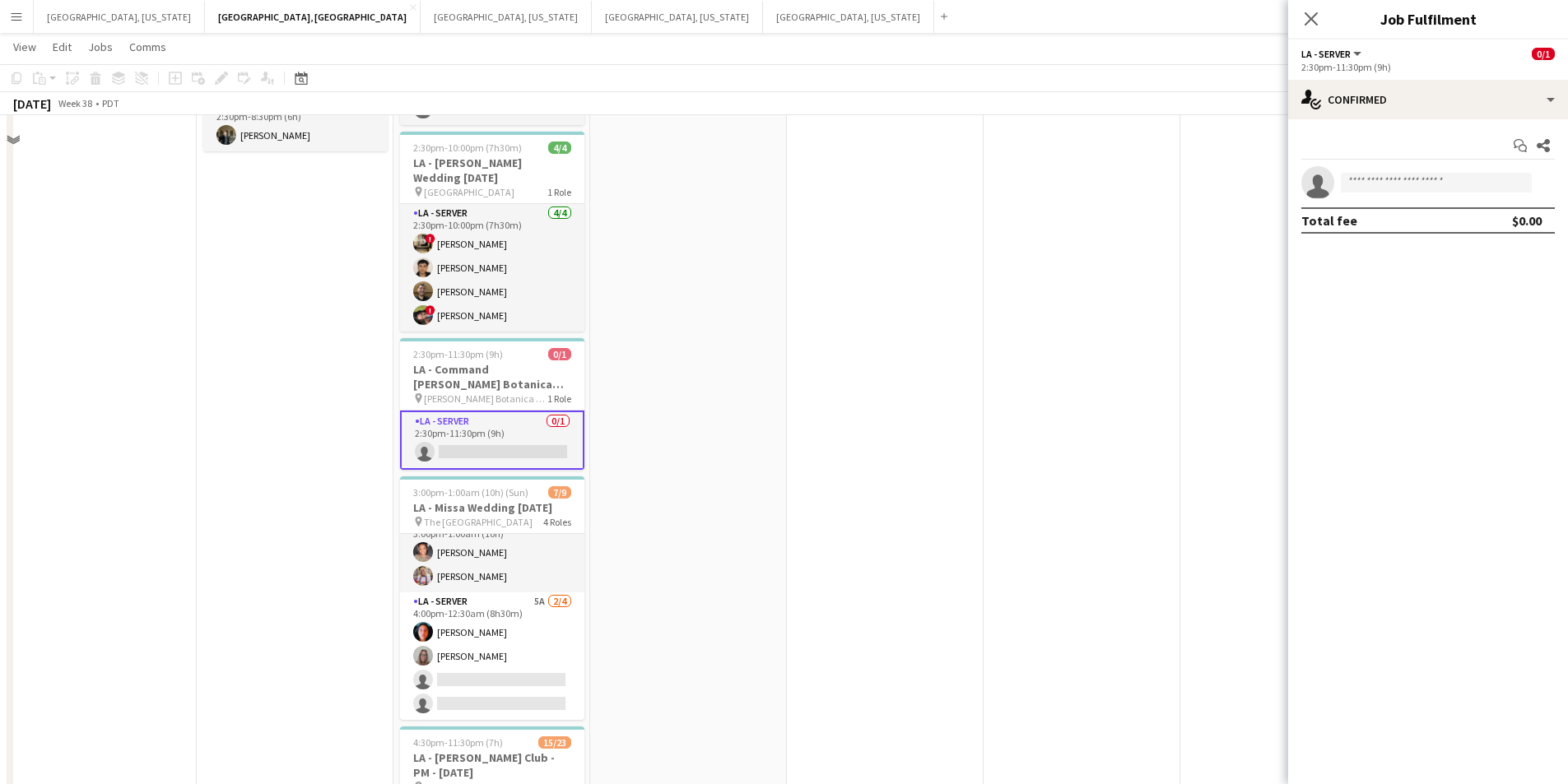
scroll to position [0, 0]
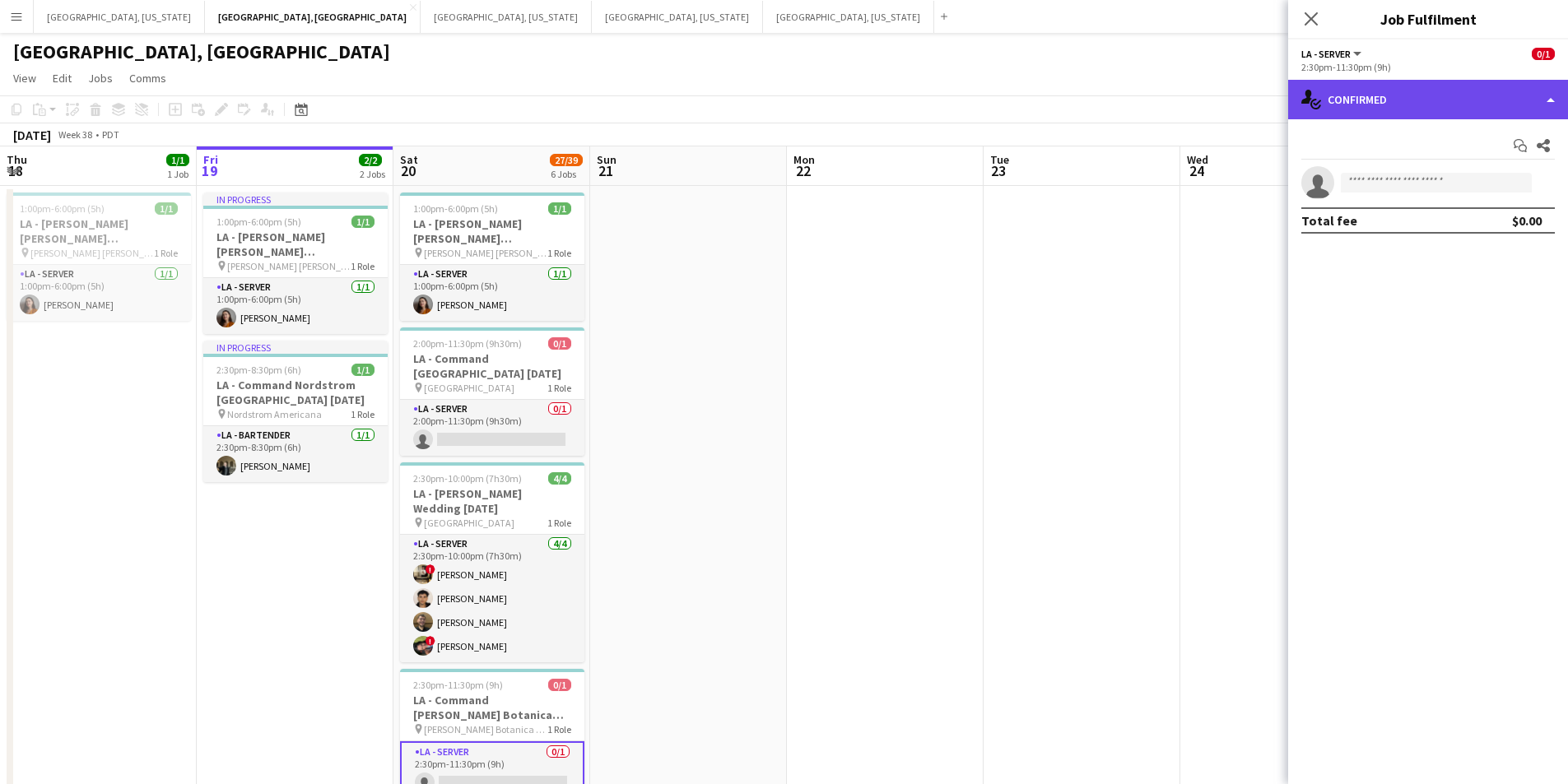
click at [1543, 95] on div "single-neutral-actions-check-2 Confirmed" at bounding box center [1428, 100] width 280 height 40
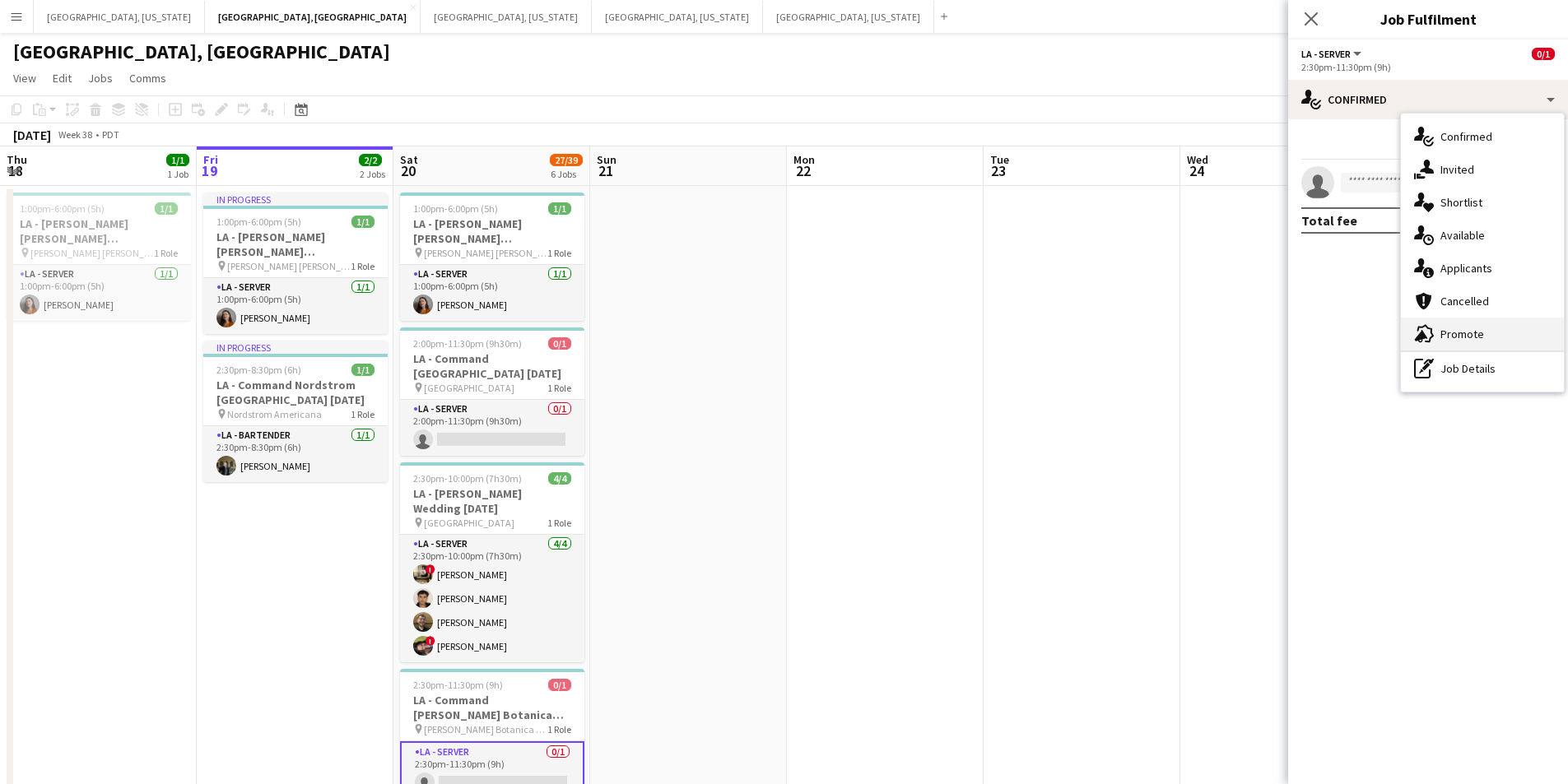
click at [1474, 318] on div "advertising-megaphone Promote" at bounding box center [1482, 334] width 163 height 33
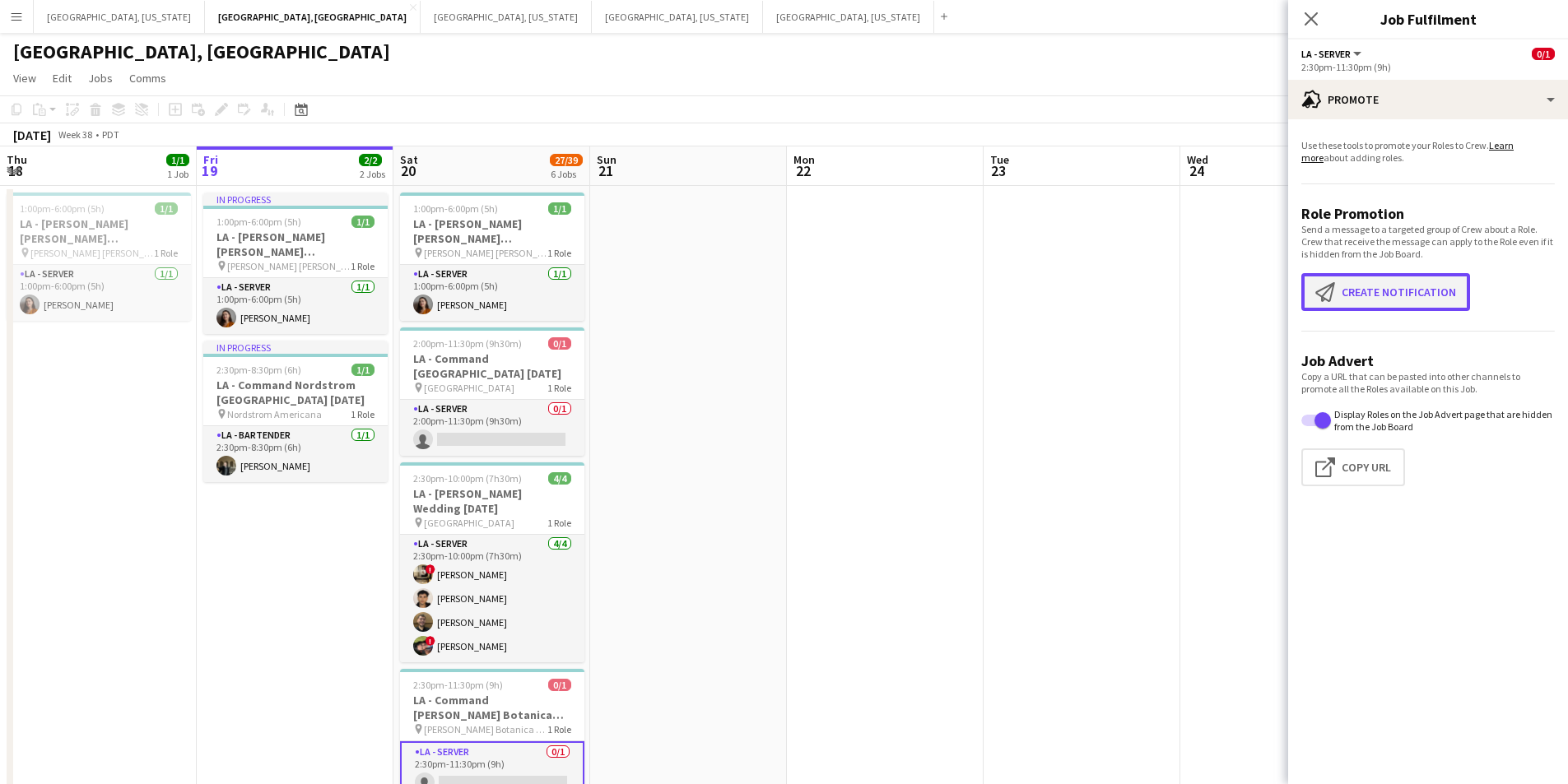
click at [1381, 292] on button "Create notification Create notification" at bounding box center [1386, 292] width 169 height 38
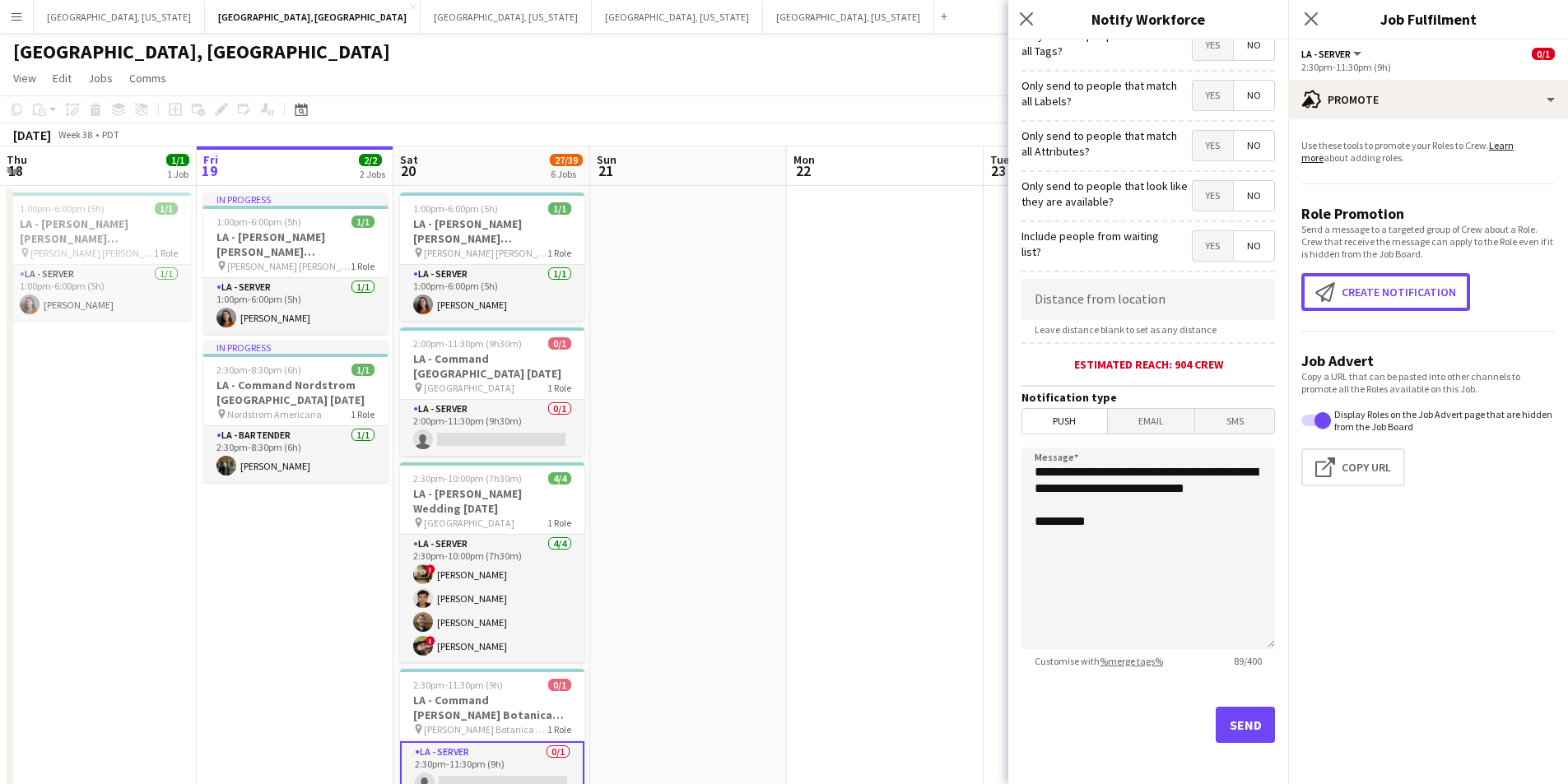
scroll to position [122, 0]
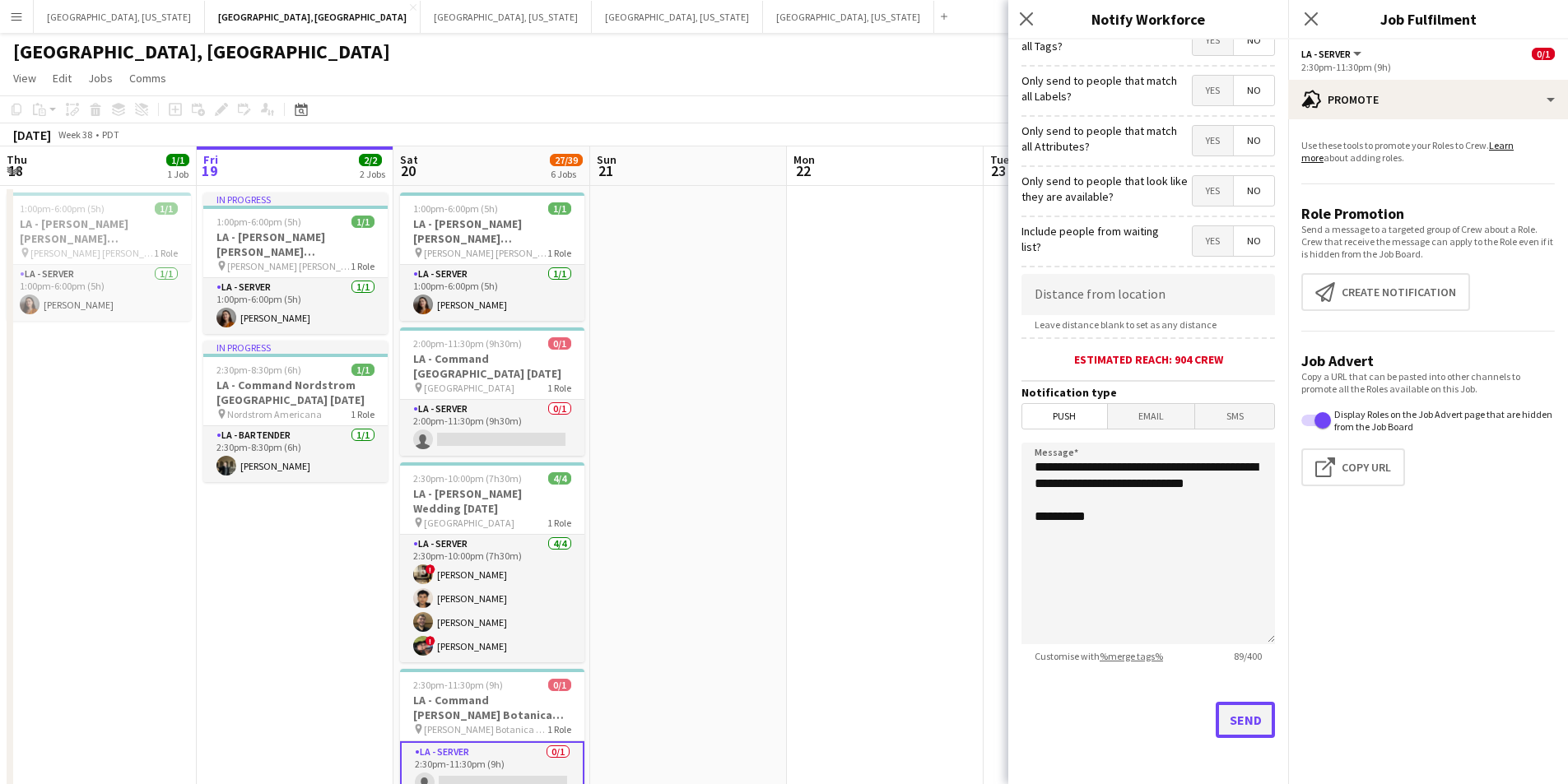
click at [1238, 711] on button "Send" at bounding box center [1245, 720] width 59 height 36
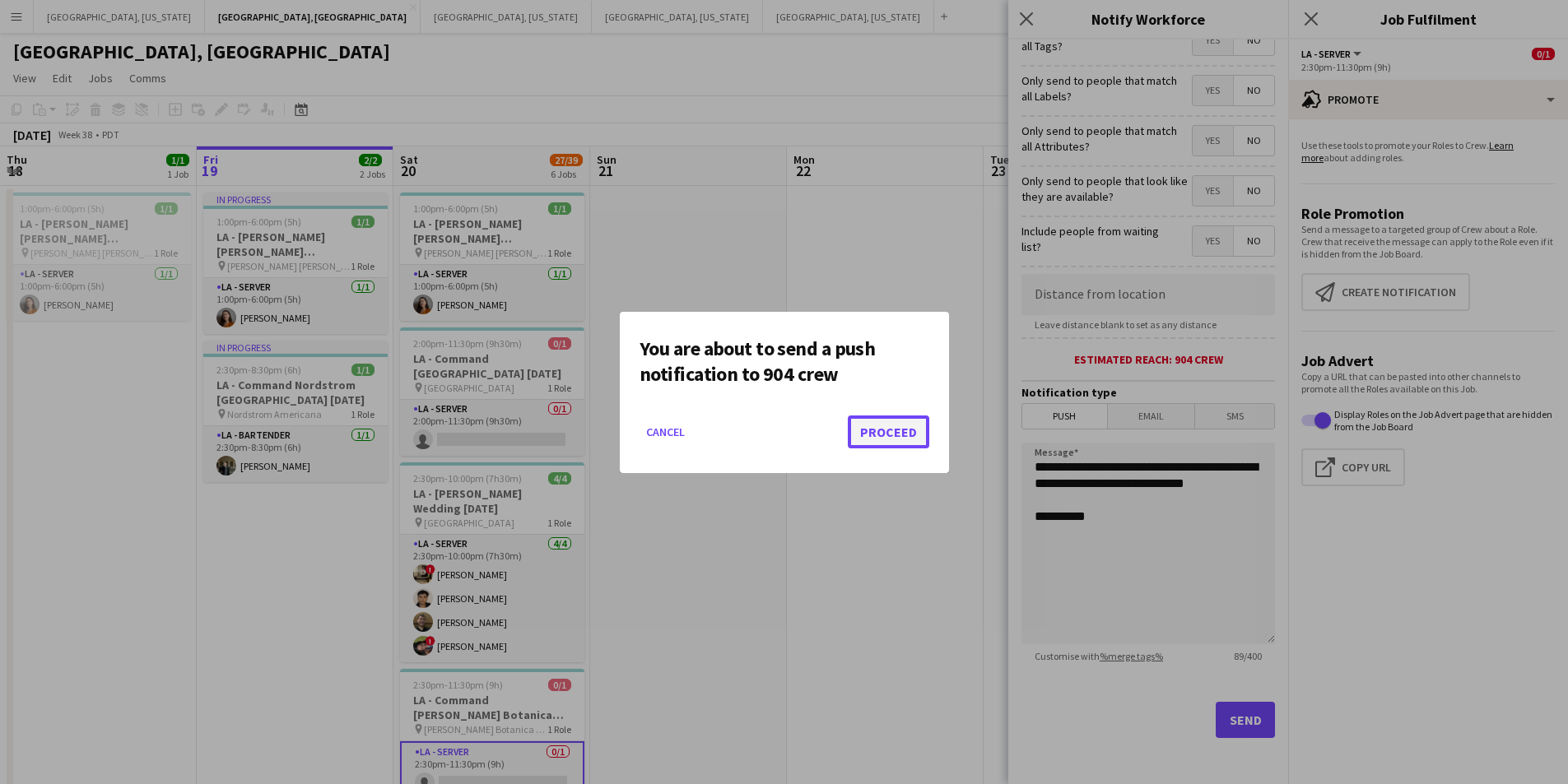
click at [894, 428] on button "Proceed" at bounding box center [888, 431] width 81 height 33
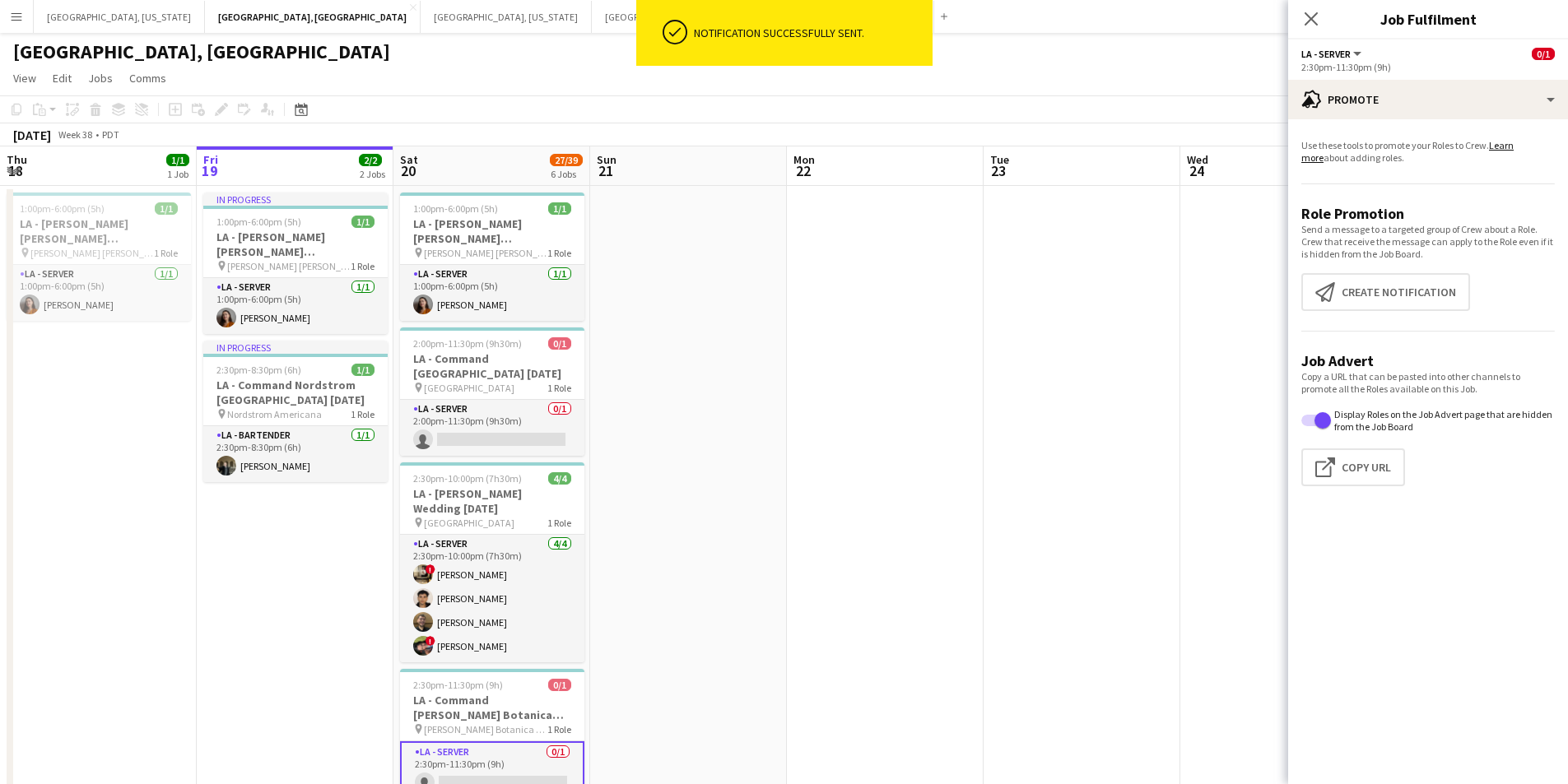
click at [1305, 15] on icon "Close pop-in" at bounding box center [1311, 19] width 13 height 13
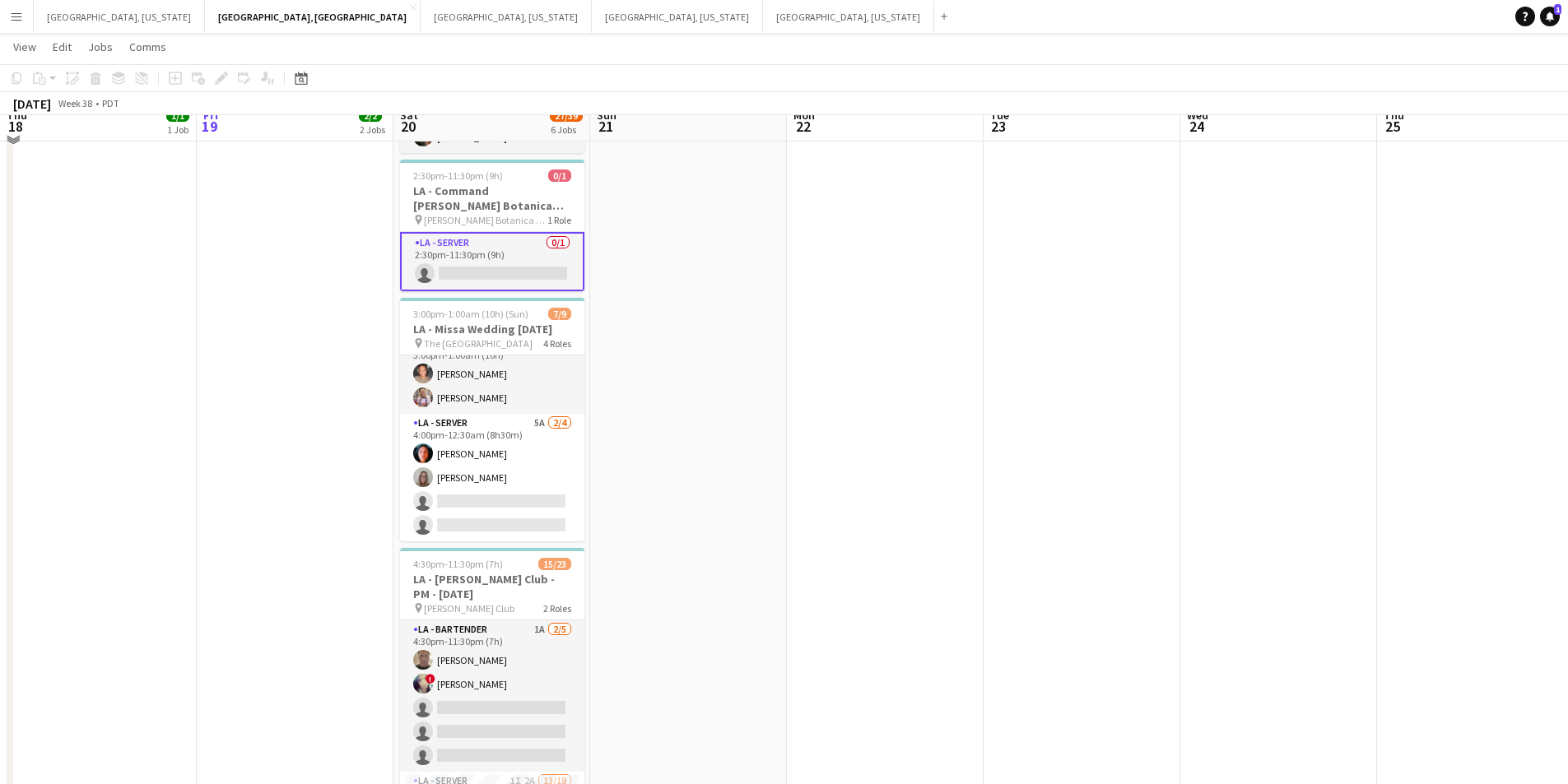
scroll to position [550, 0]
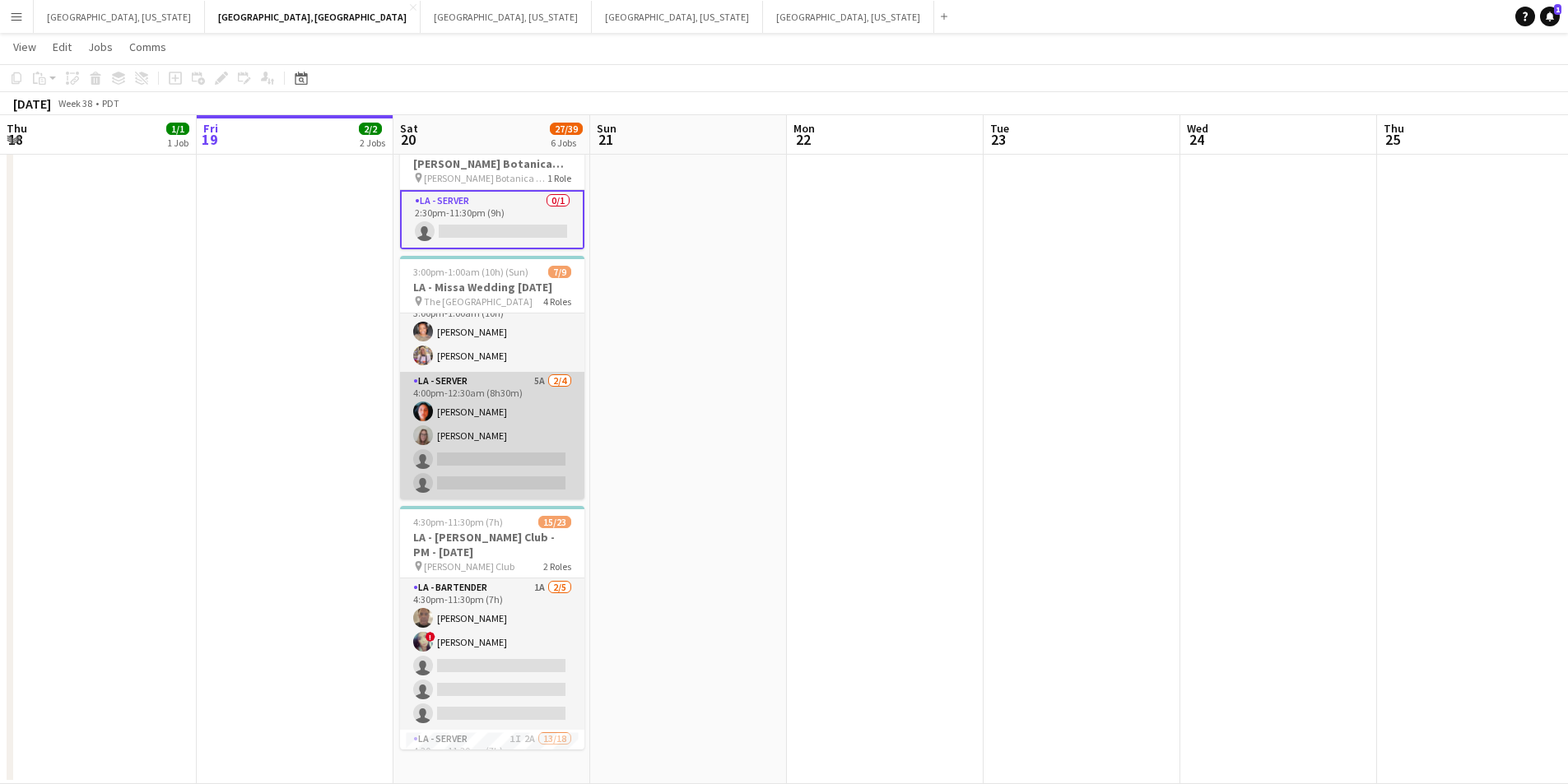
click at [527, 471] on app-card-role "LA - Server 5A [DATE] 4:00pm-12:30am (8h30m) [PERSON_NAME] [PERSON_NAME] single…" at bounding box center [492, 435] width 184 height 127
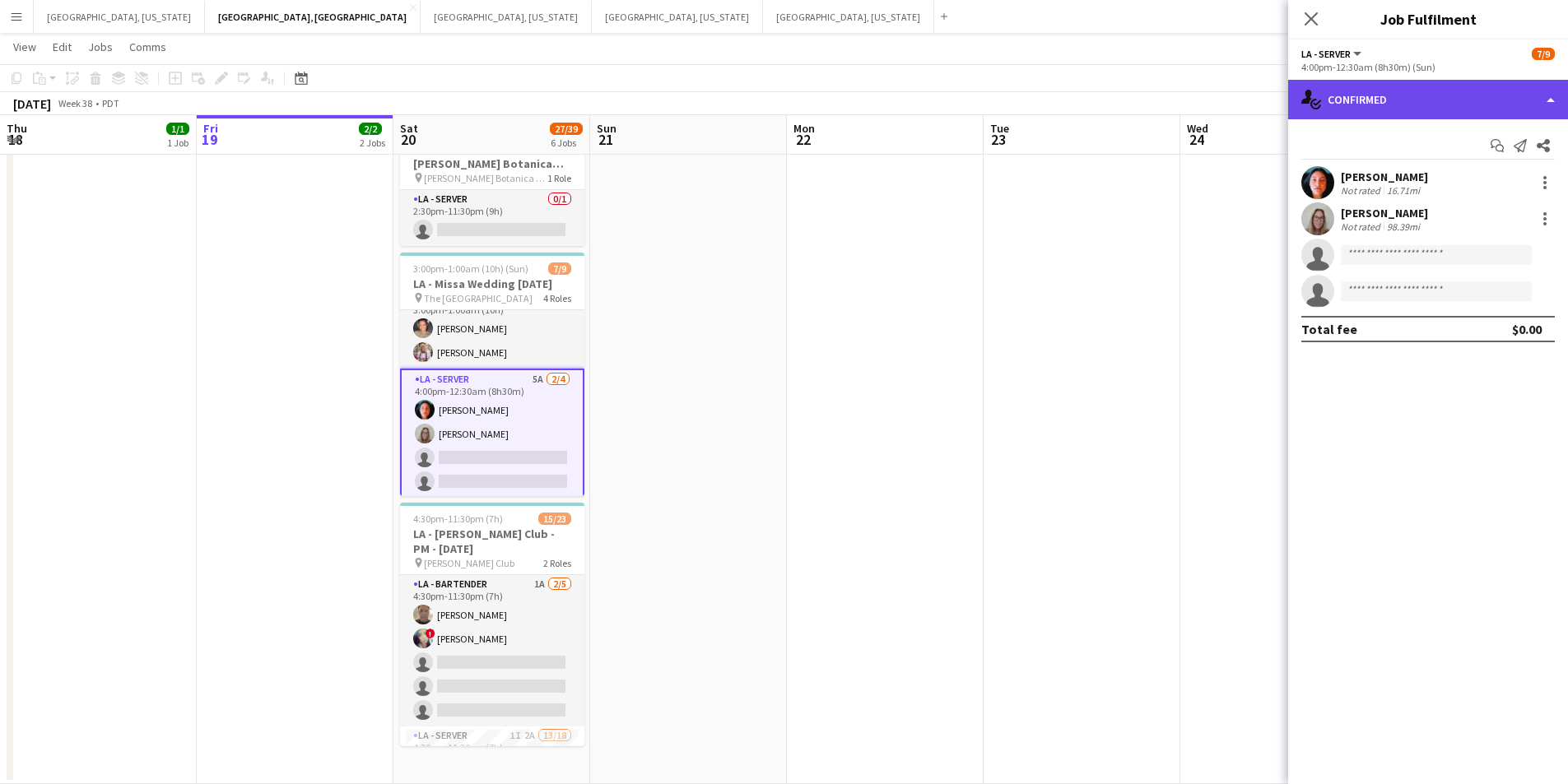
click at [1558, 93] on div "single-neutral-actions-check-2 Confirmed" at bounding box center [1428, 100] width 280 height 40
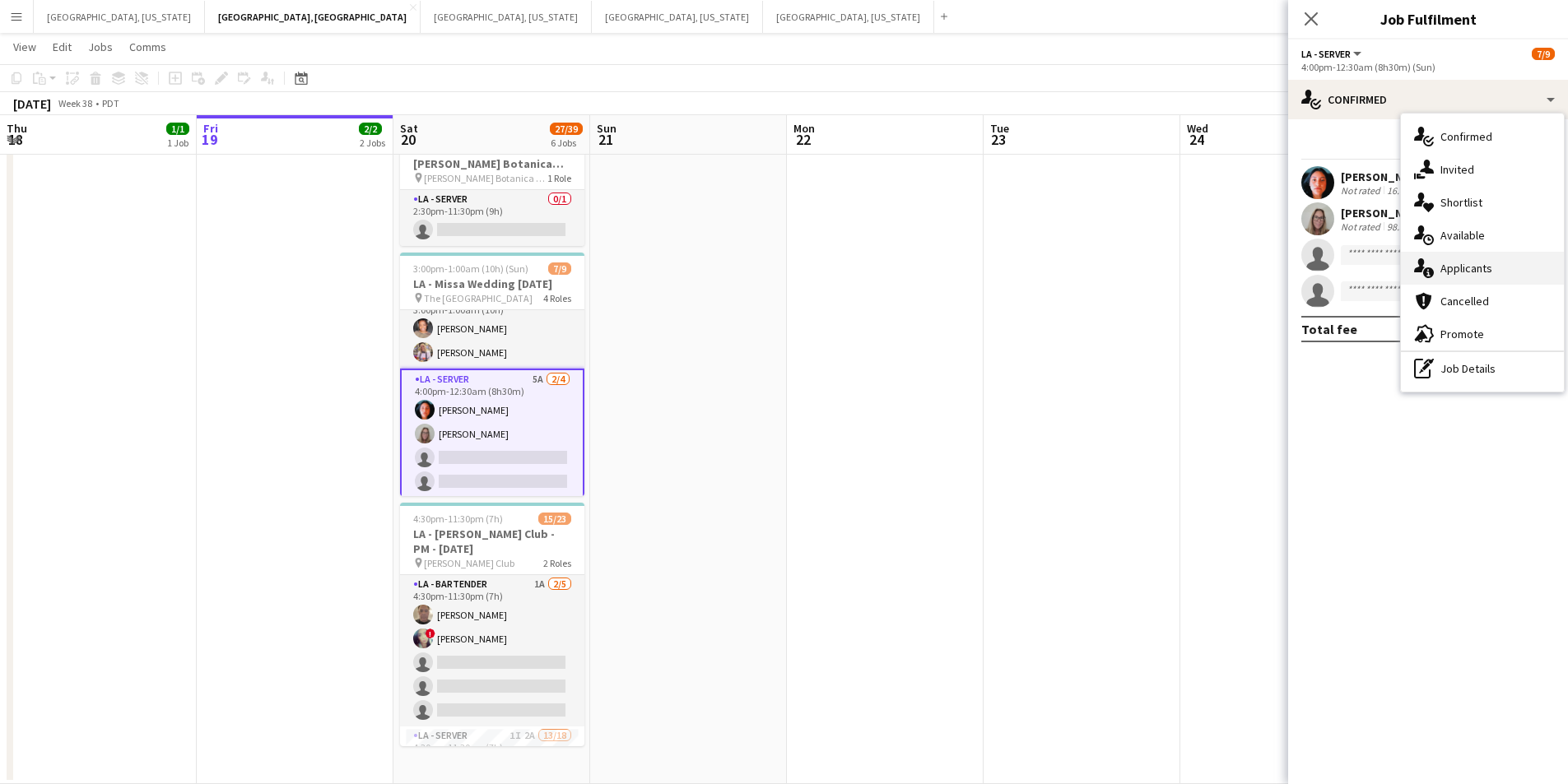
click at [1456, 272] on span "Applicants" at bounding box center [1466, 268] width 52 height 15
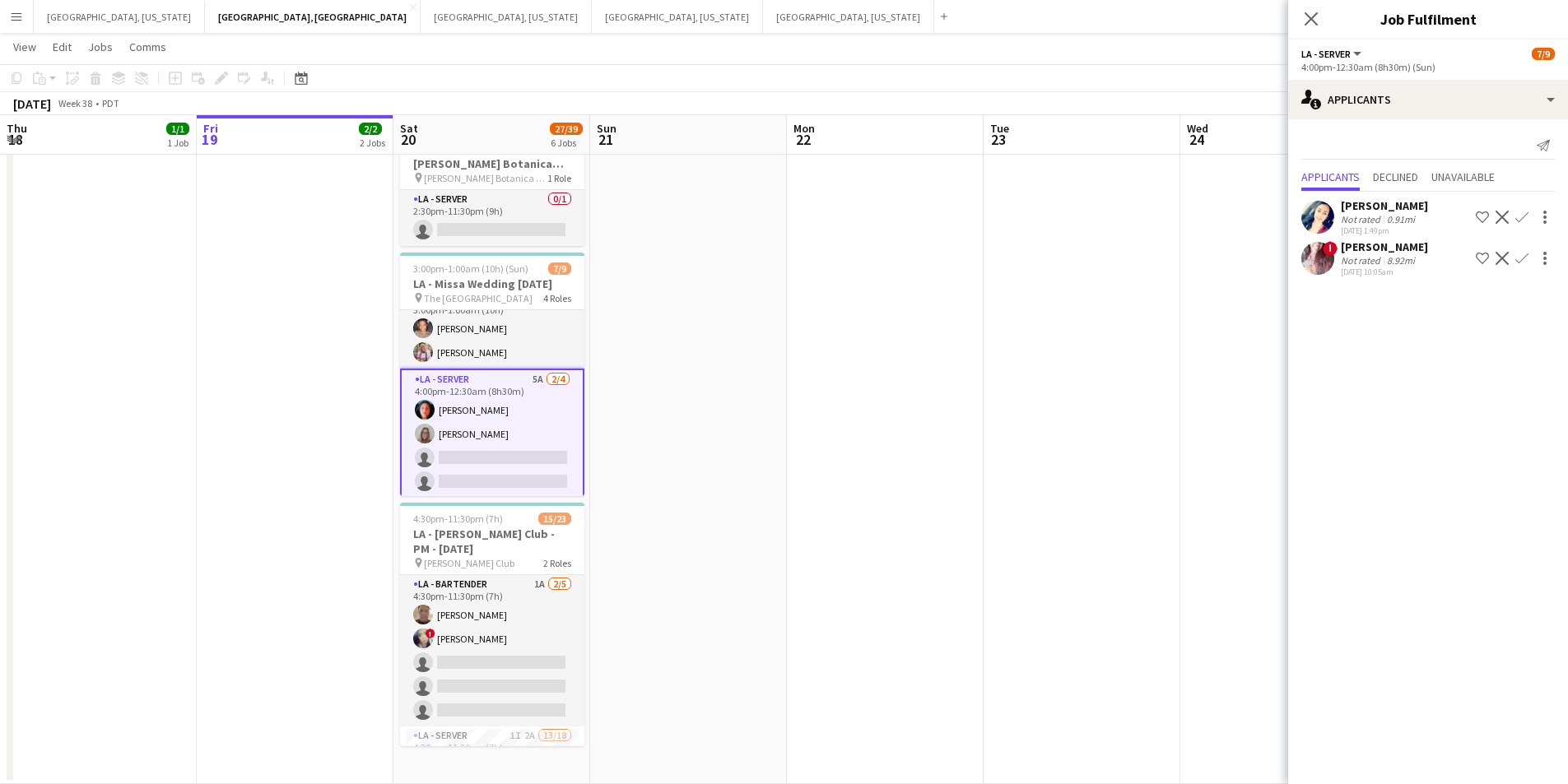
click at [1315, 21] on icon "Close pop-in" at bounding box center [1311, 19] width 13 height 13
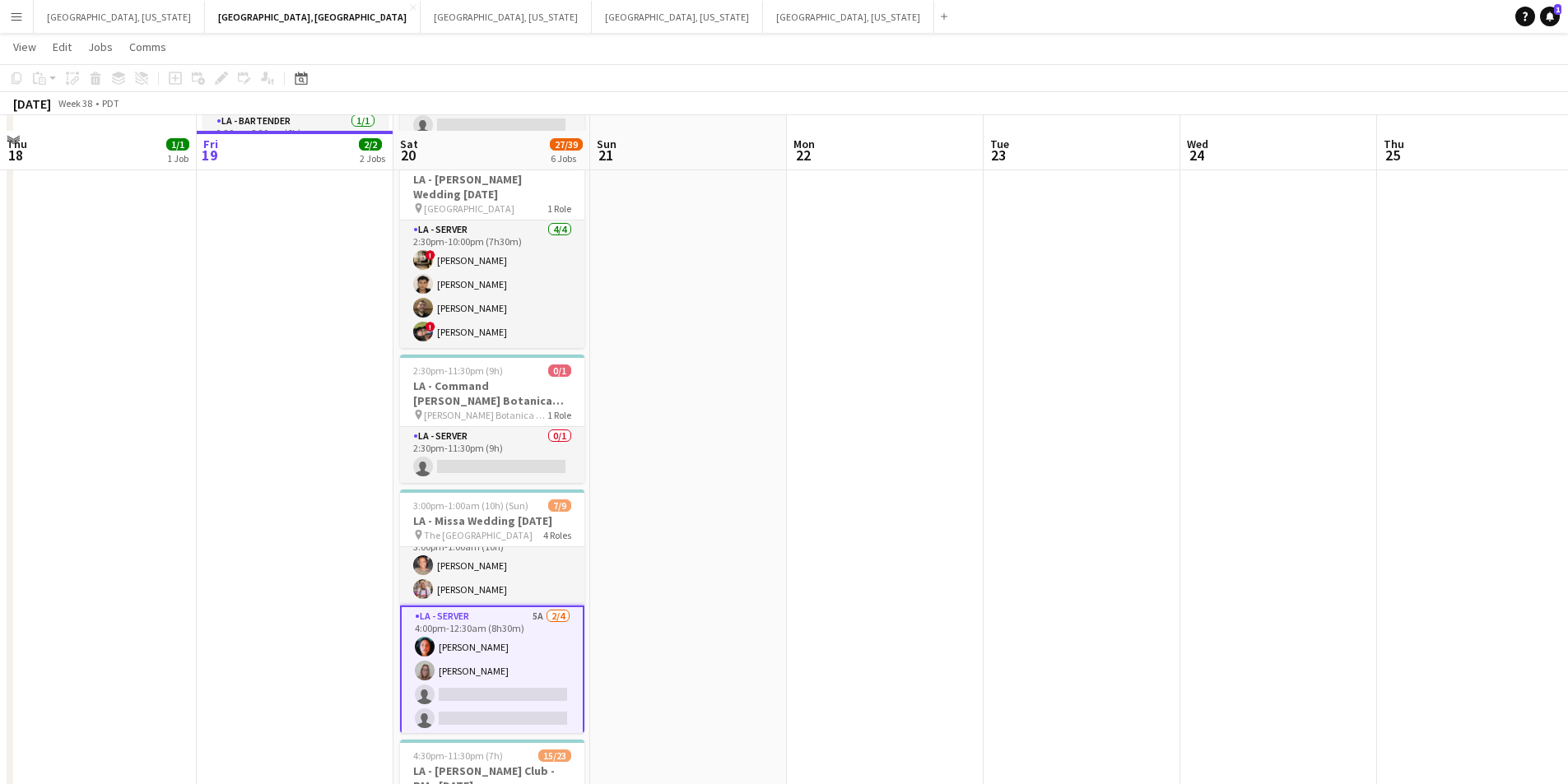
scroll to position [303, 0]
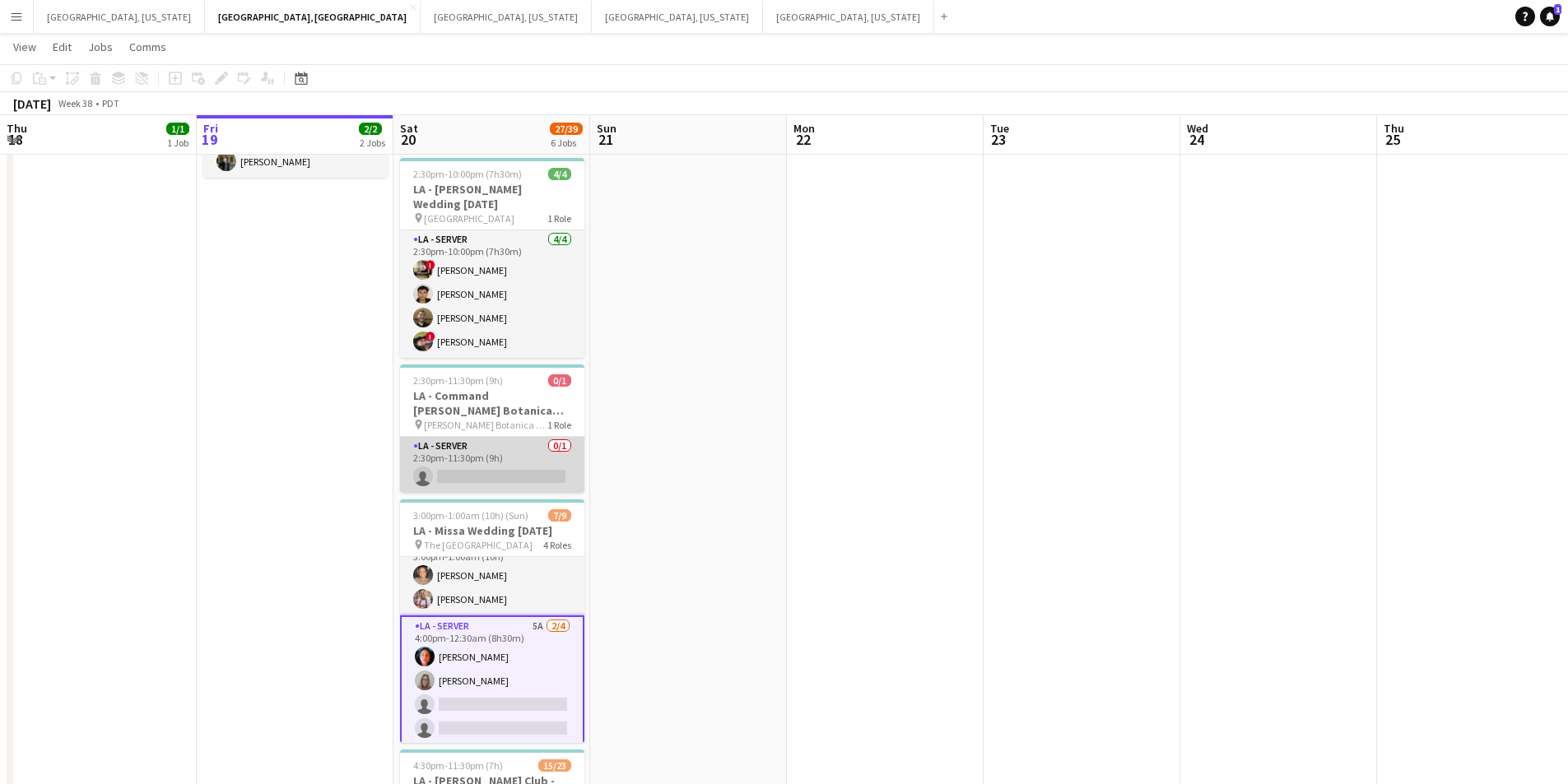
click at [560, 459] on app-card-role "LA - Server 0/1 2:30pm-11:30pm (9h) single-neutral-actions" at bounding box center [492, 464] width 184 height 56
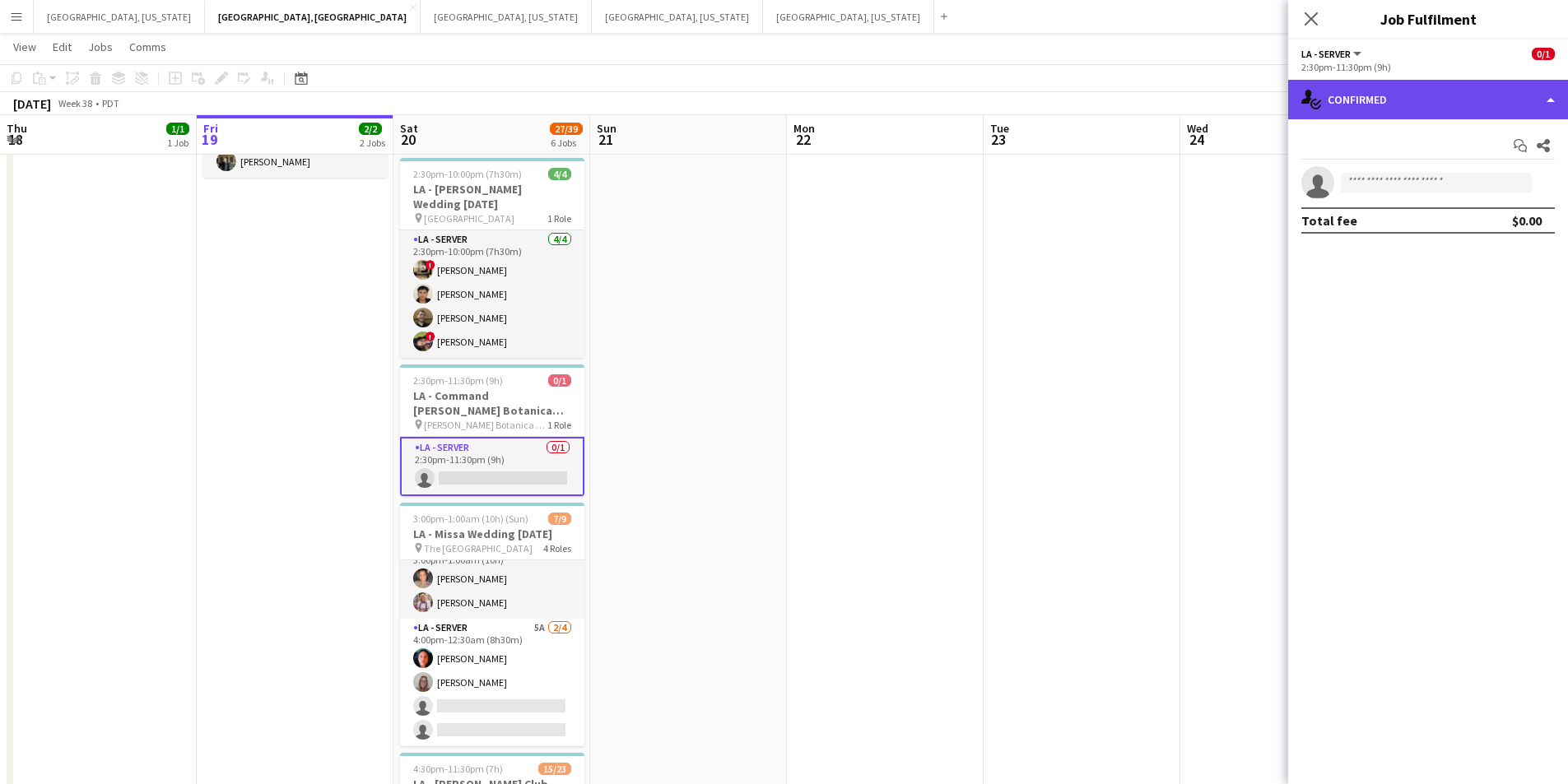
click at [1547, 109] on div "single-neutral-actions-check-2 Confirmed" at bounding box center [1428, 100] width 280 height 40
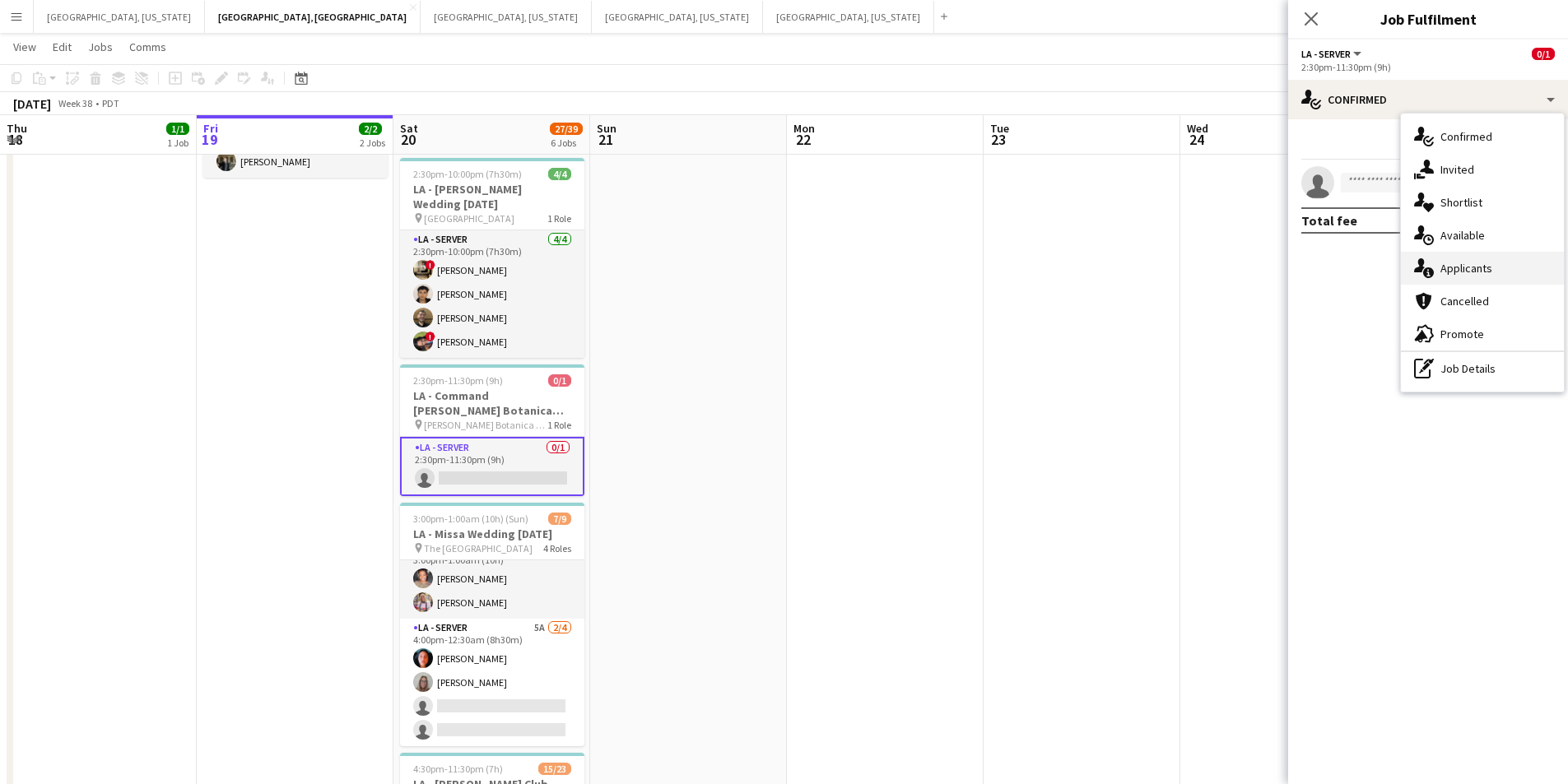
click at [1512, 264] on div "single-neutral-actions-information Applicants" at bounding box center [1482, 268] width 163 height 33
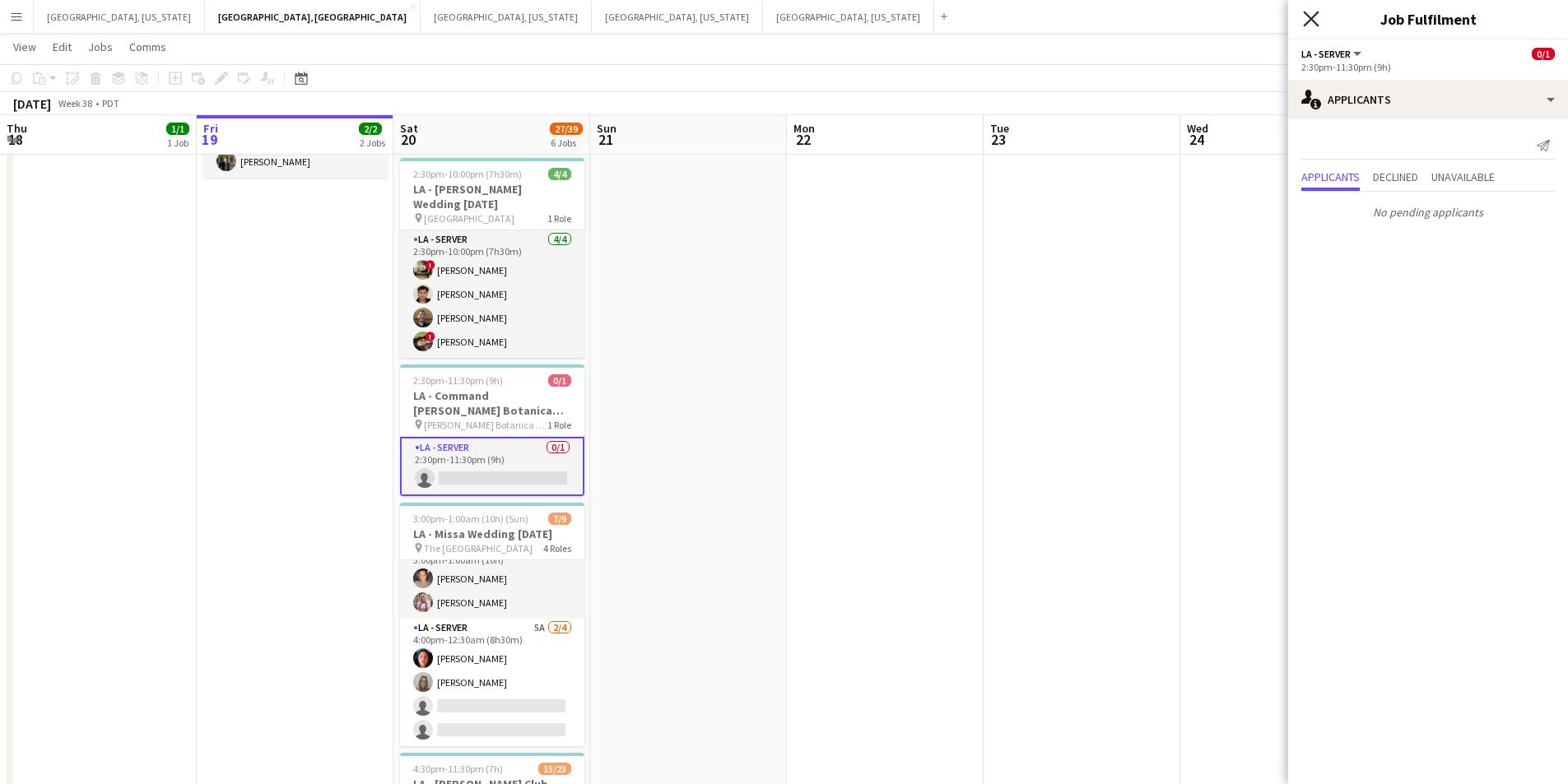
click at [1307, 15] on icon at bounding box center [1311, 18] width 16 height 16
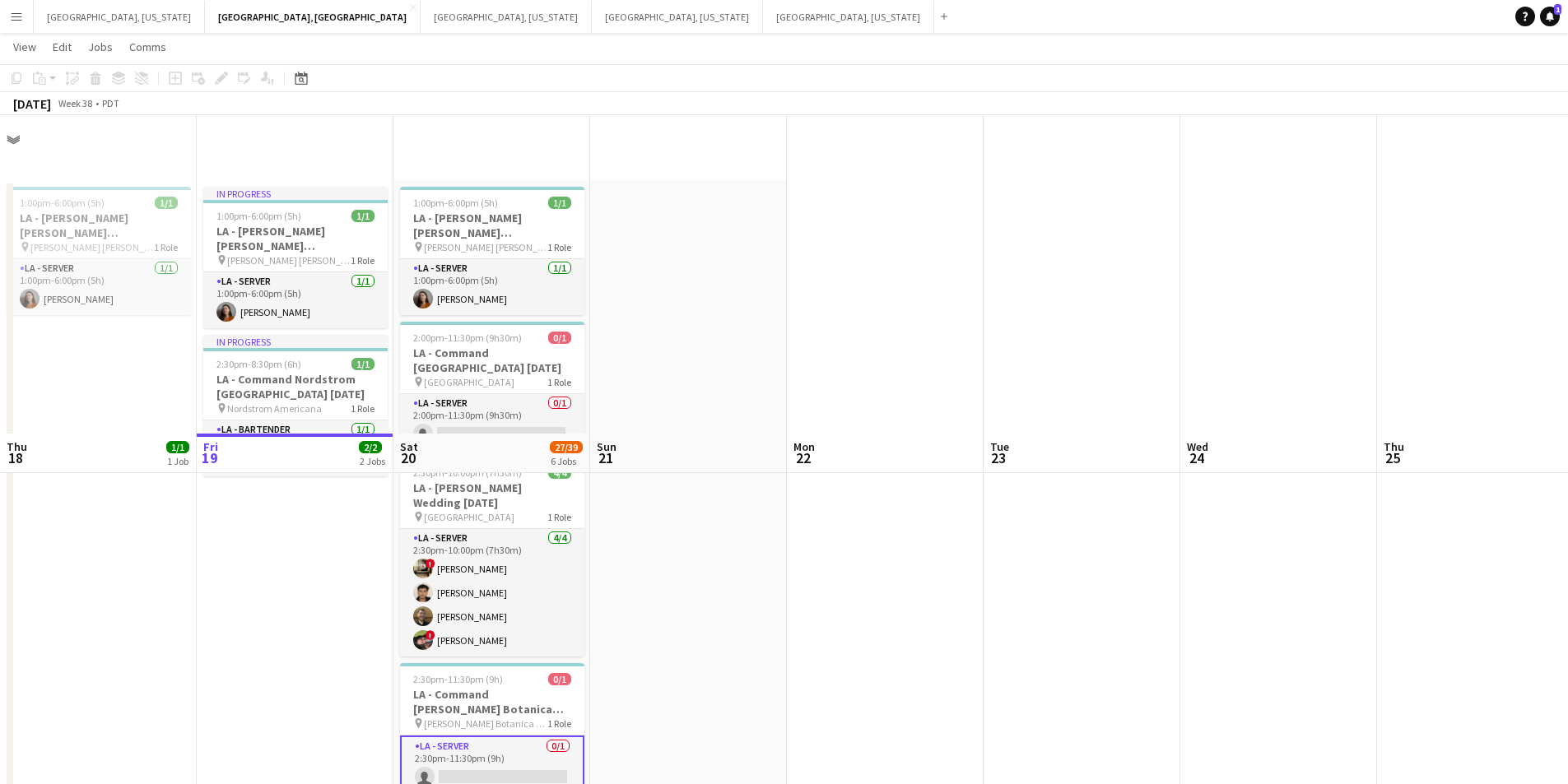
scroll to position [0, 0]
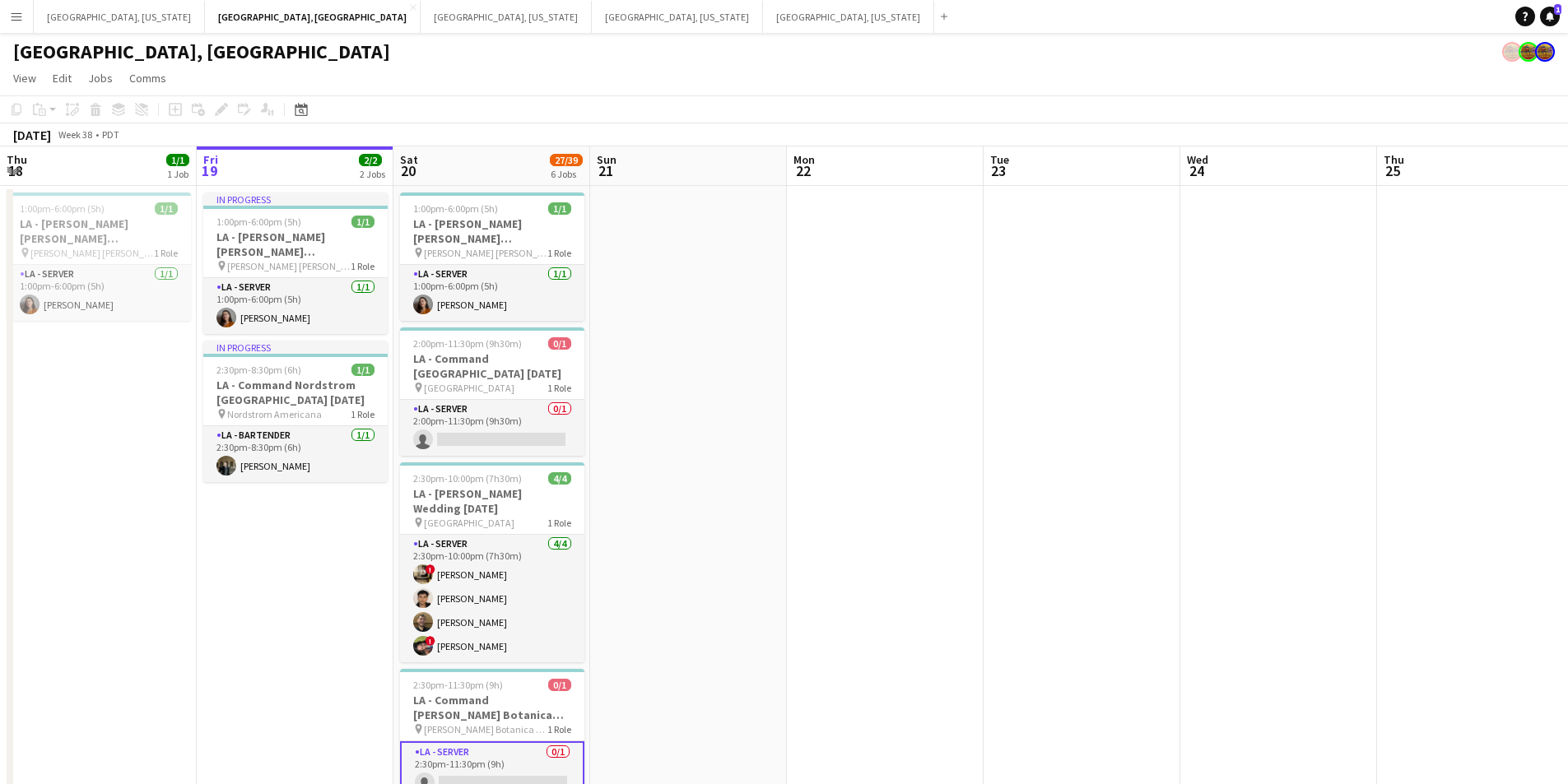
drag, startPoint x: 550, startPoint y: 428, endPoint x: 659, endPoint y: 422, distance: 109.2
click at [552, 428] on app-card-role "LA - Server 0/1 2:00pm-11:30pm (9h30m) single-neutral-actions" at bounding box center [492, 427] width 184 height 56
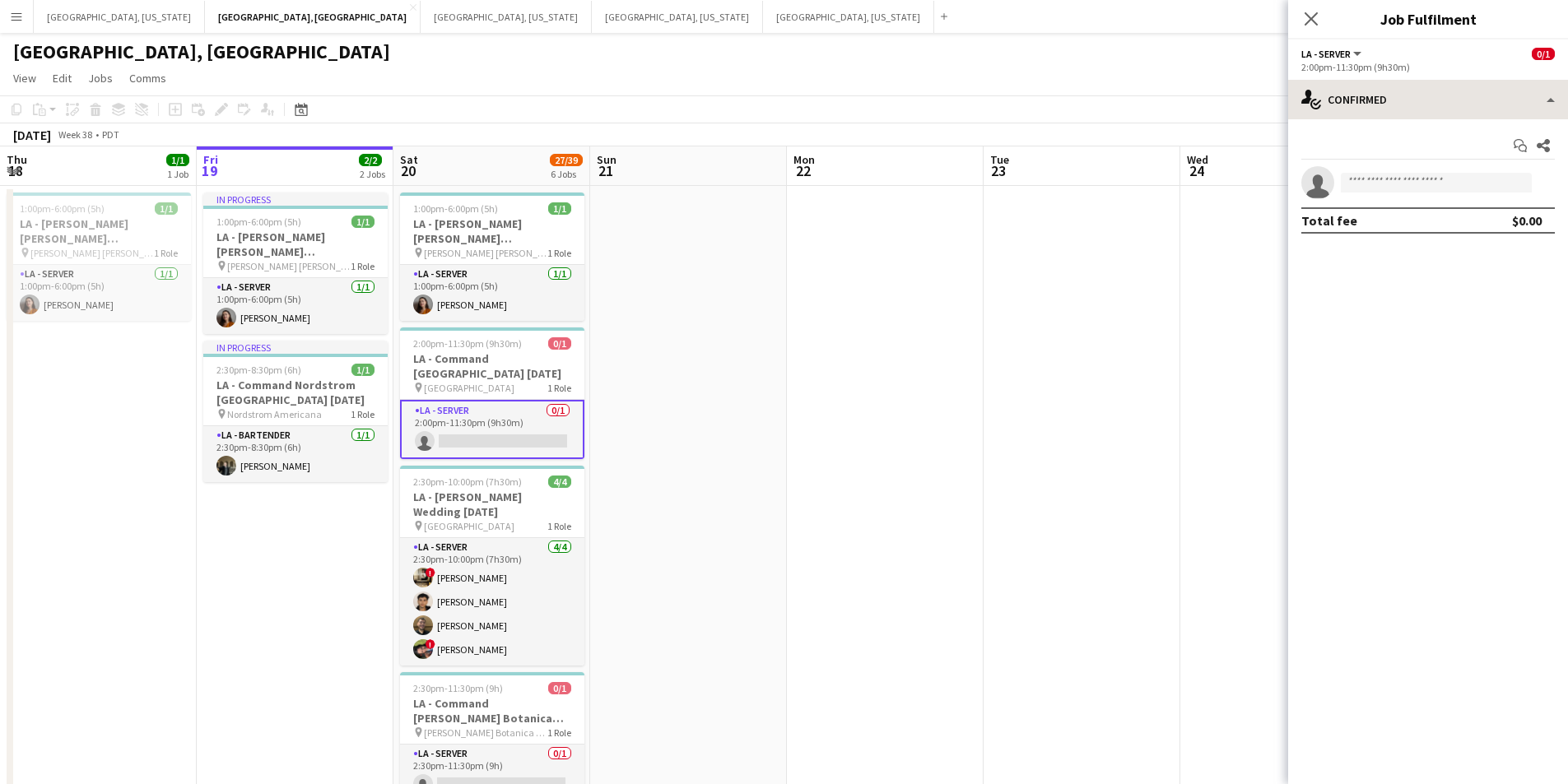
scroll to position [0, 391]
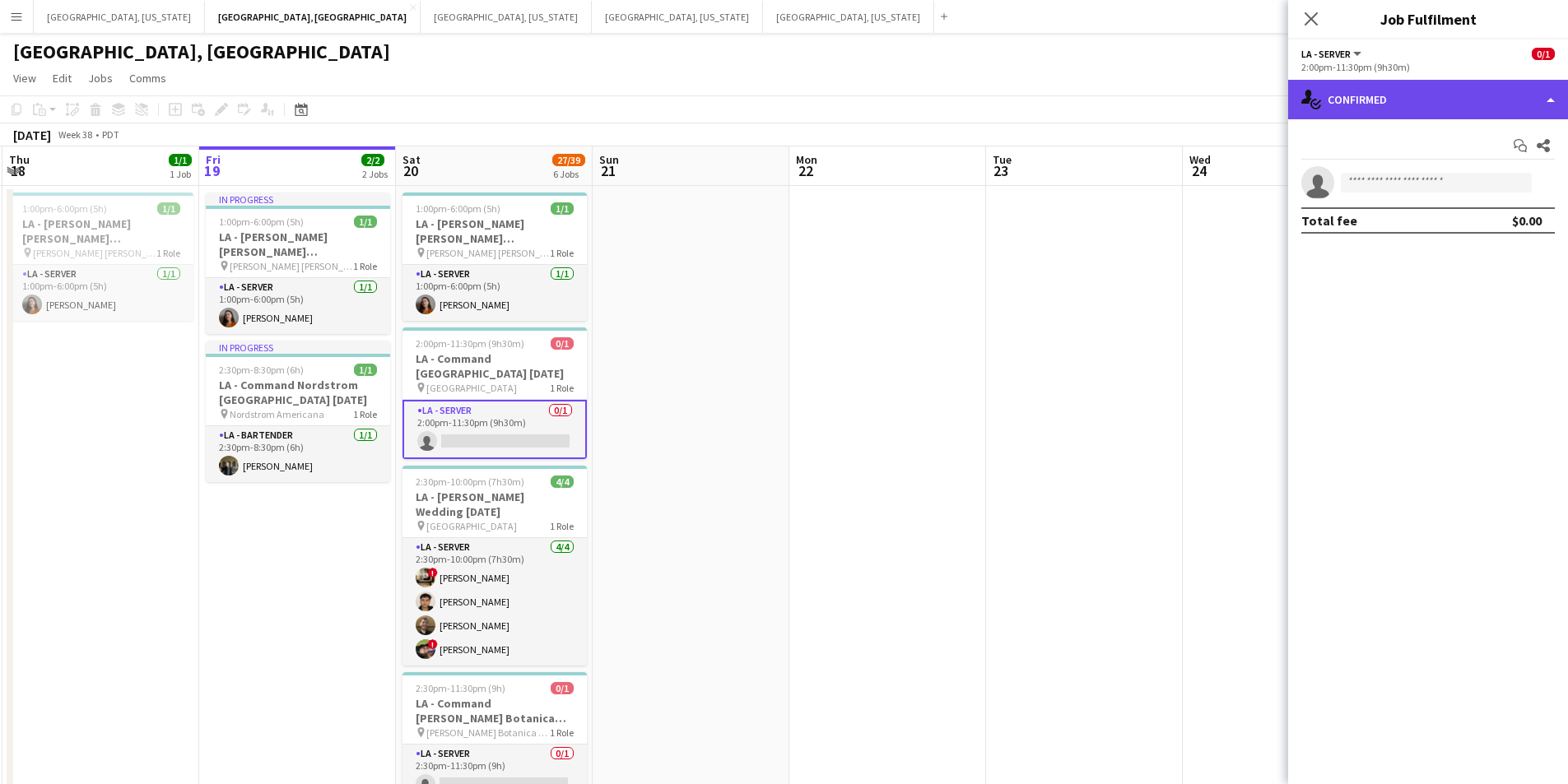
click at [1526, 107] on div "single-neutral-actions-check-2 Confirmed" at bounding box center [1428, 100] width 280 height 40
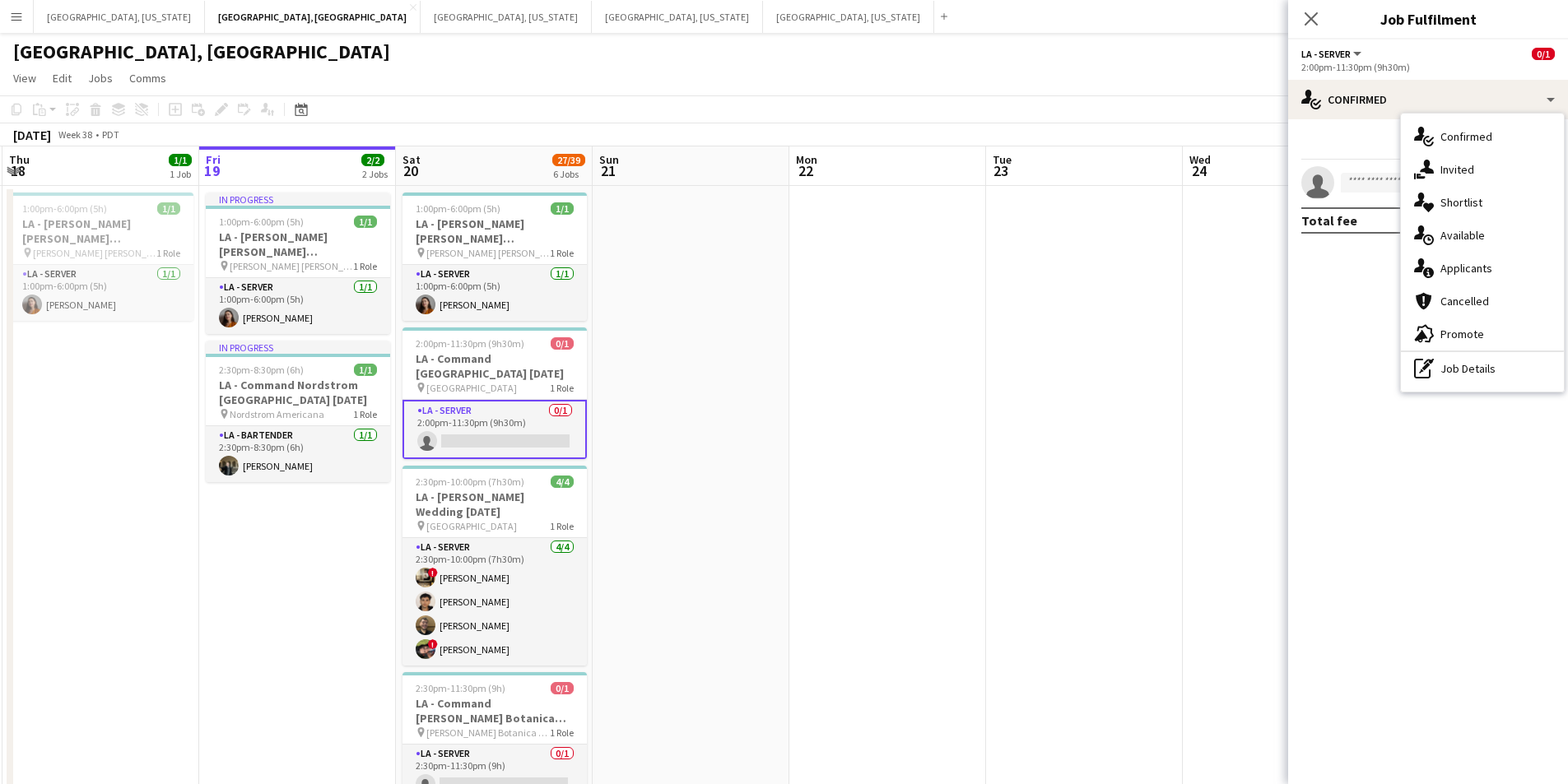
drag, startPoint x: 1504, startPoint y: 259, endPoint x: 1479, endPoint y: 195, distance: 68.7
click at [1504, 259] on div "single-neutral-actions-information Applicants" at bounding box center [1482, 268] width 163 height 33
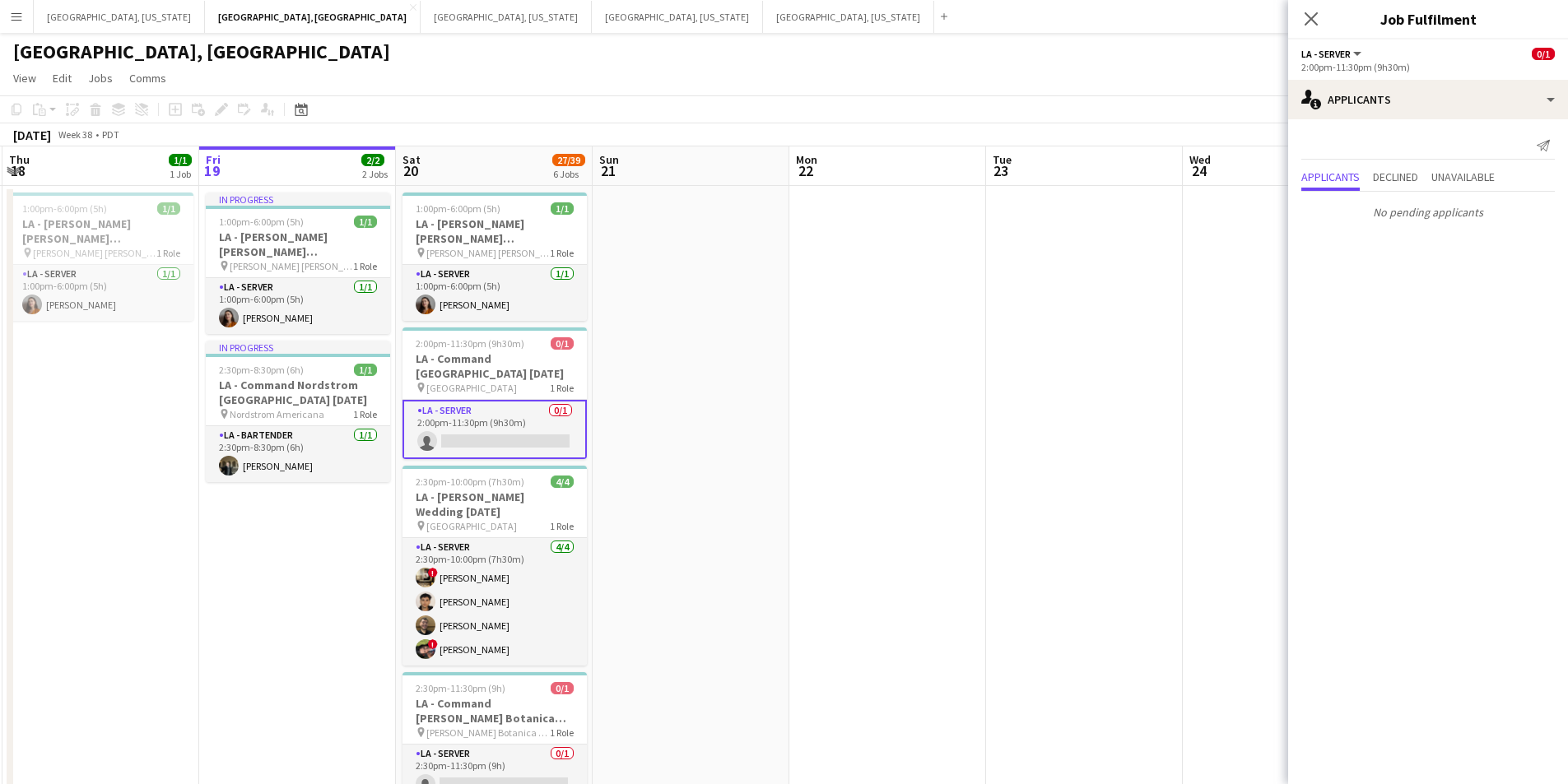
click at [1316, 36] on div "Close pop-in" at bounding box center [1311, 19] width 46 height 38
click at [1315, 25] on icon "Close pop-in" at bounding box center [1311, 18] width 16 height 16
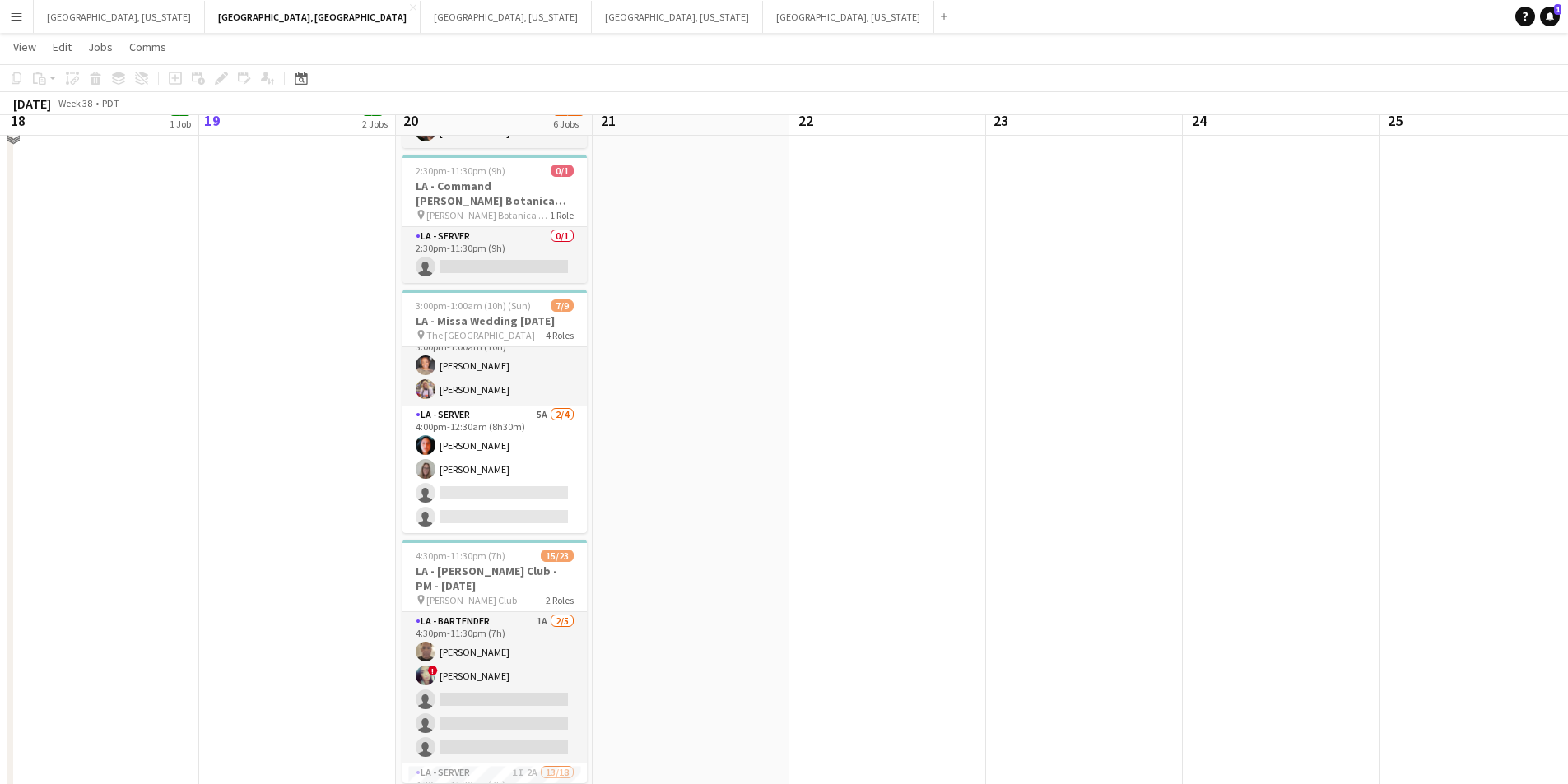
scroll to position [550, 0]
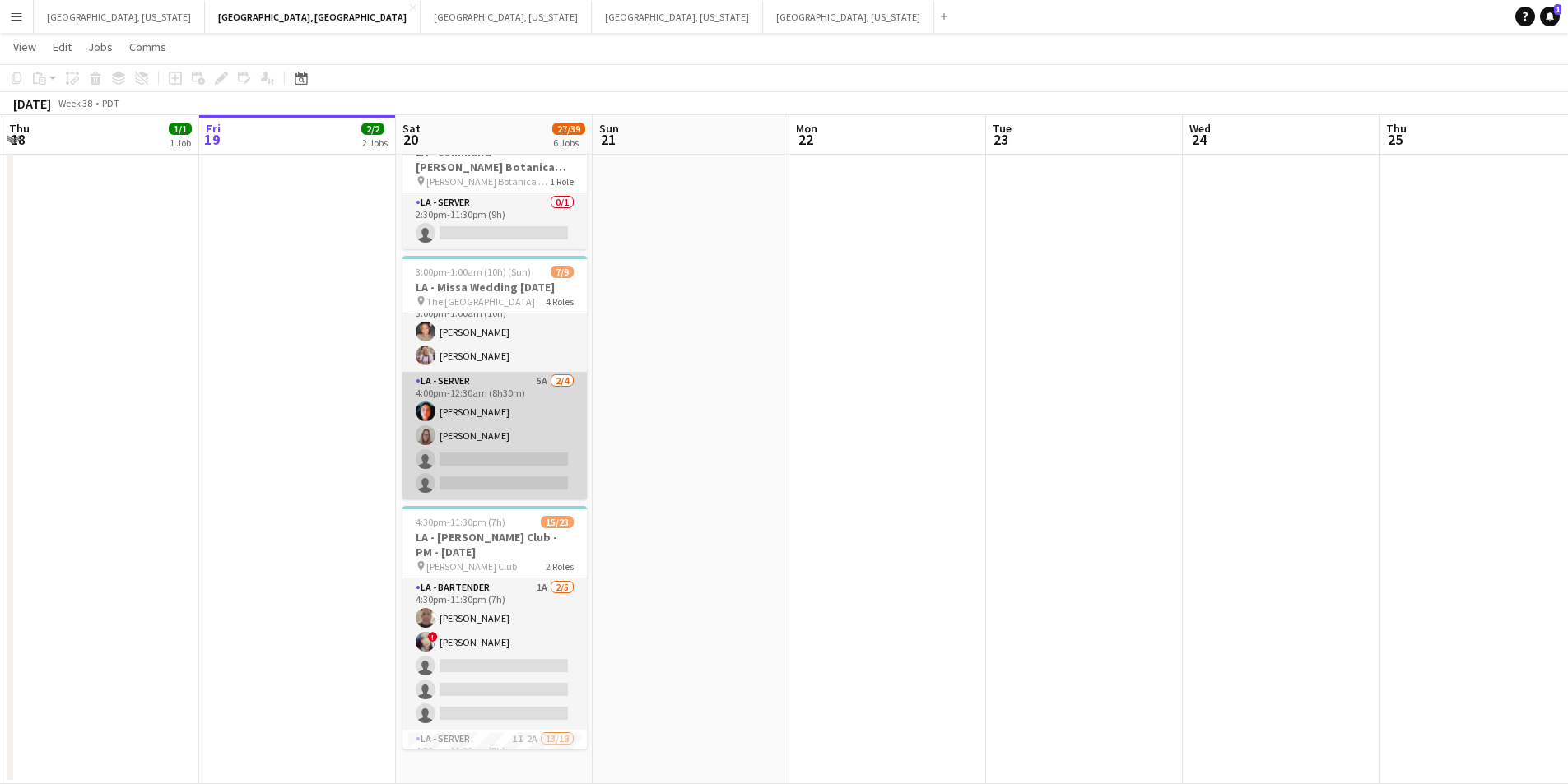
click at [536, 492] on app-card-role "LA - Server 5A [DATE] 4:00pm-12:30am (8h30m) [PERSON_NAME] [PERSON_NAME] single…" at bounding box center [494, 435] width 184 height 127
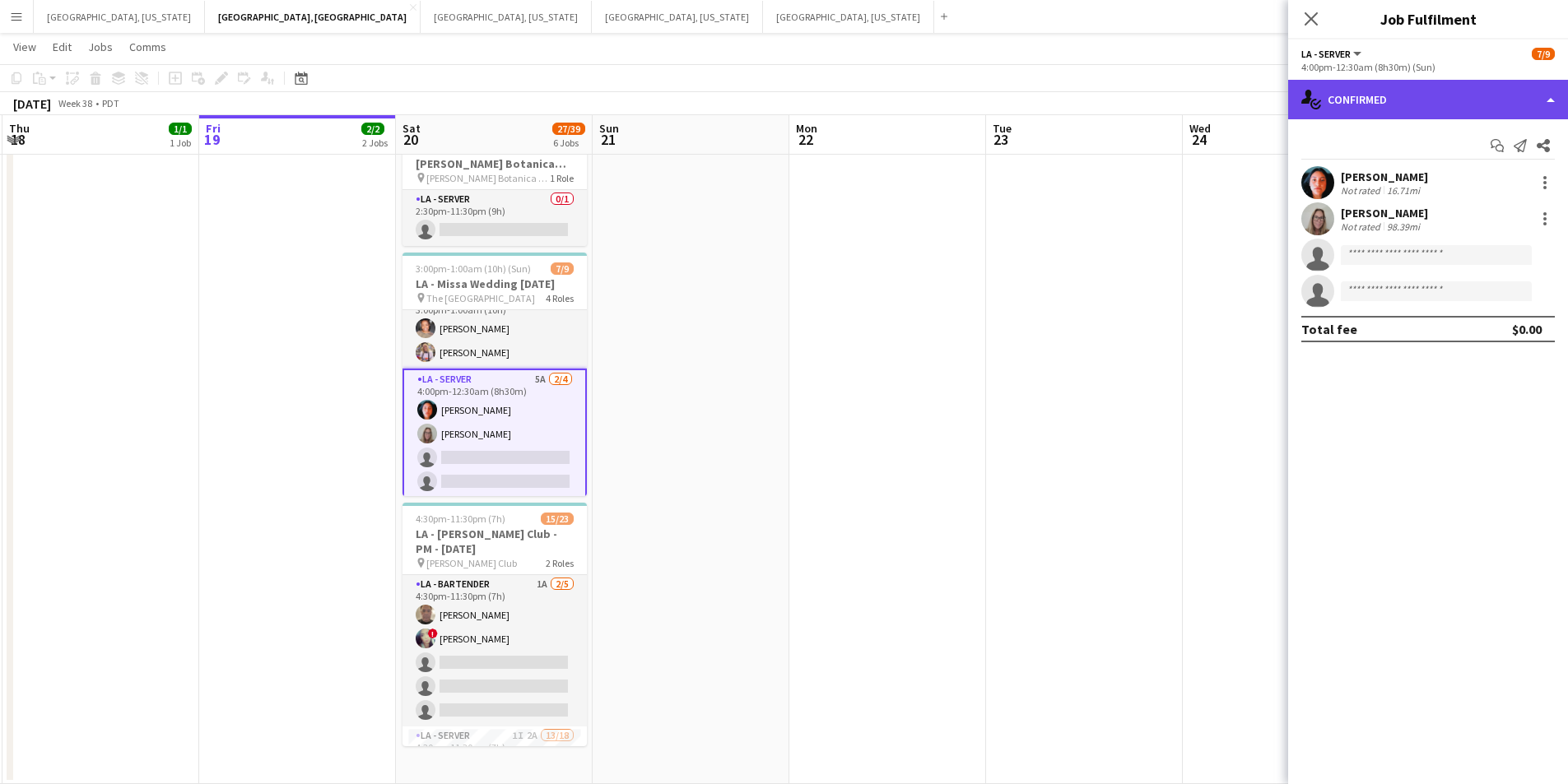
click at [1558, 93] on div "single-neutral-actions-check-2 Confirmed" at bounding box center [1428, 100] width 280 height 40
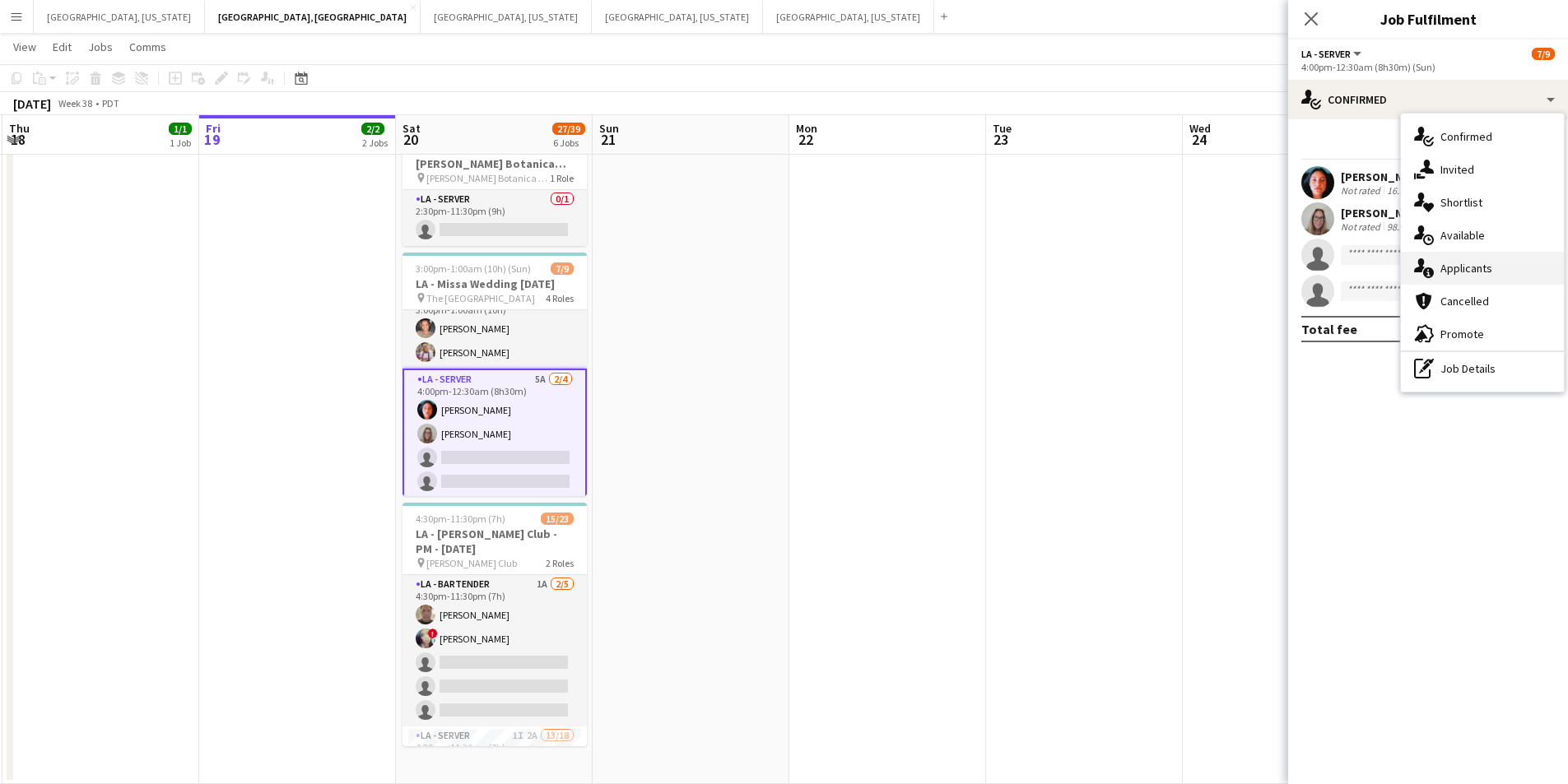
click at [1466, 259] on div "single-neutral-actions-information Applicants" at bounding box center [1482, 268] width 163 height 33
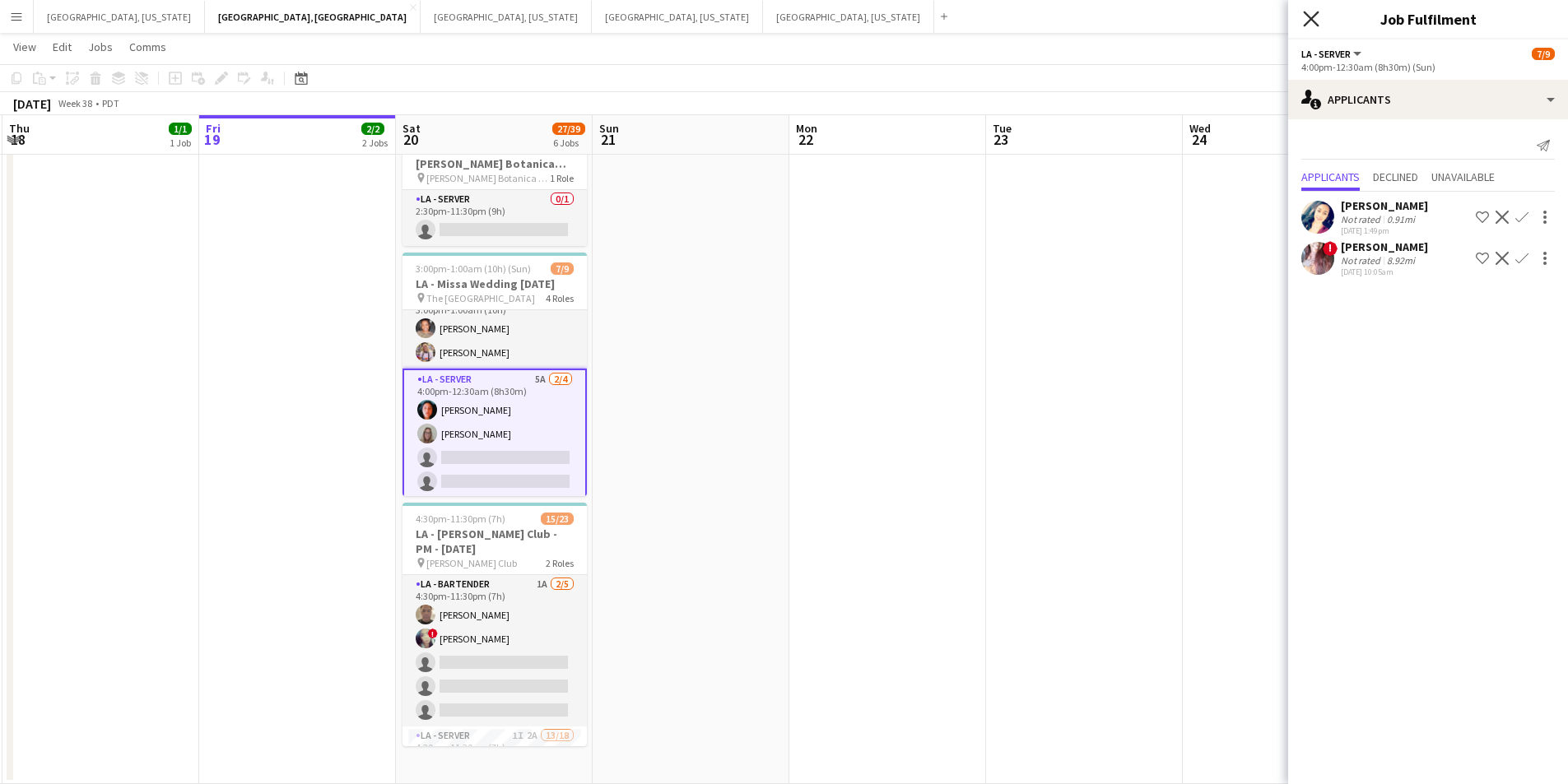
click at [1319, 25] on icon at bounding box center [1311, 18] width 16 height 16
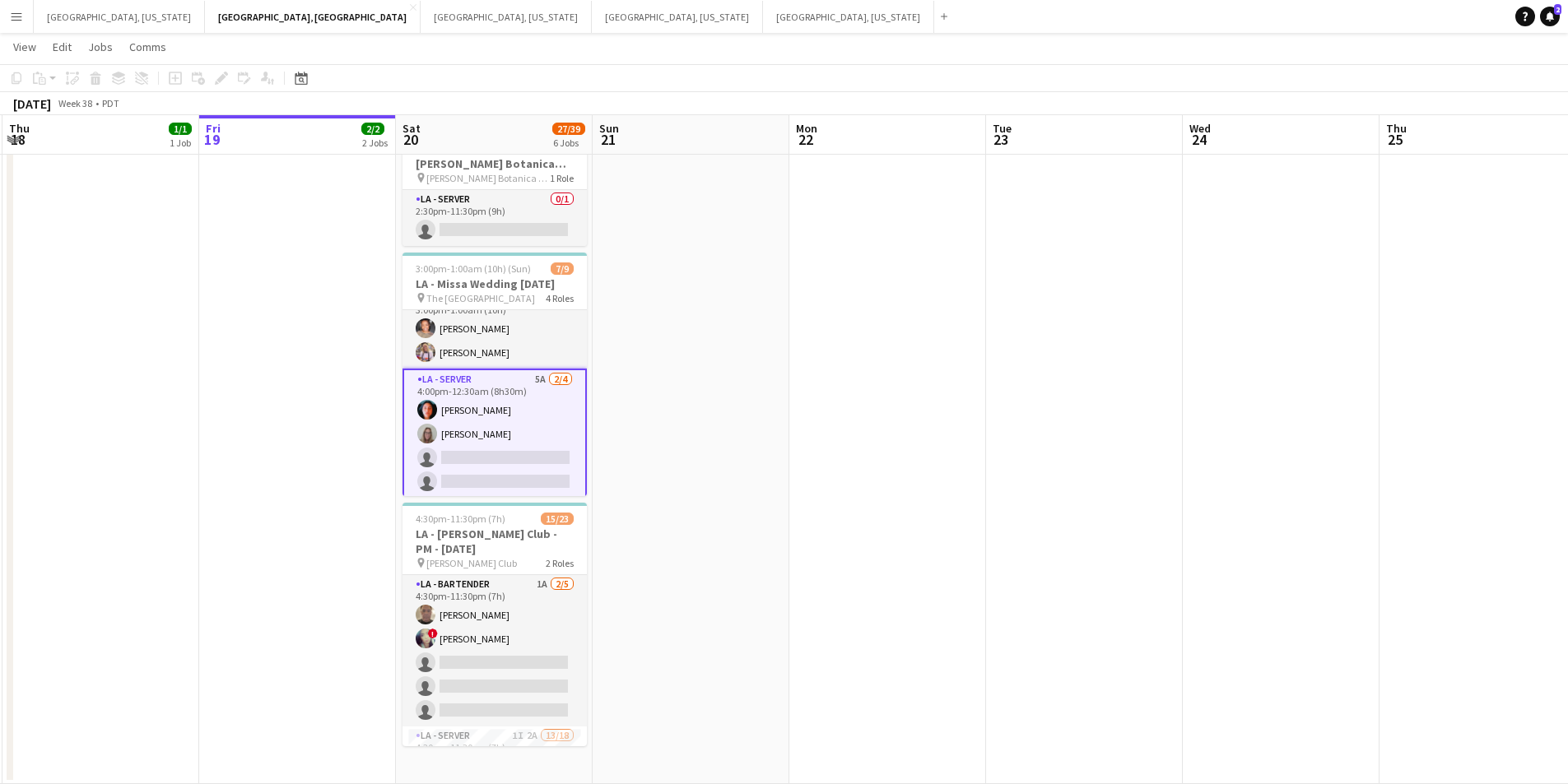
click at [550, 460] on app-card-role "LA - Server 5A [DATE] 4:00pm-12:30am (8h30m) [PERSON_NAME] [PERSON_NAME] single…" at bounding box center [494, 434] width 184 height 131
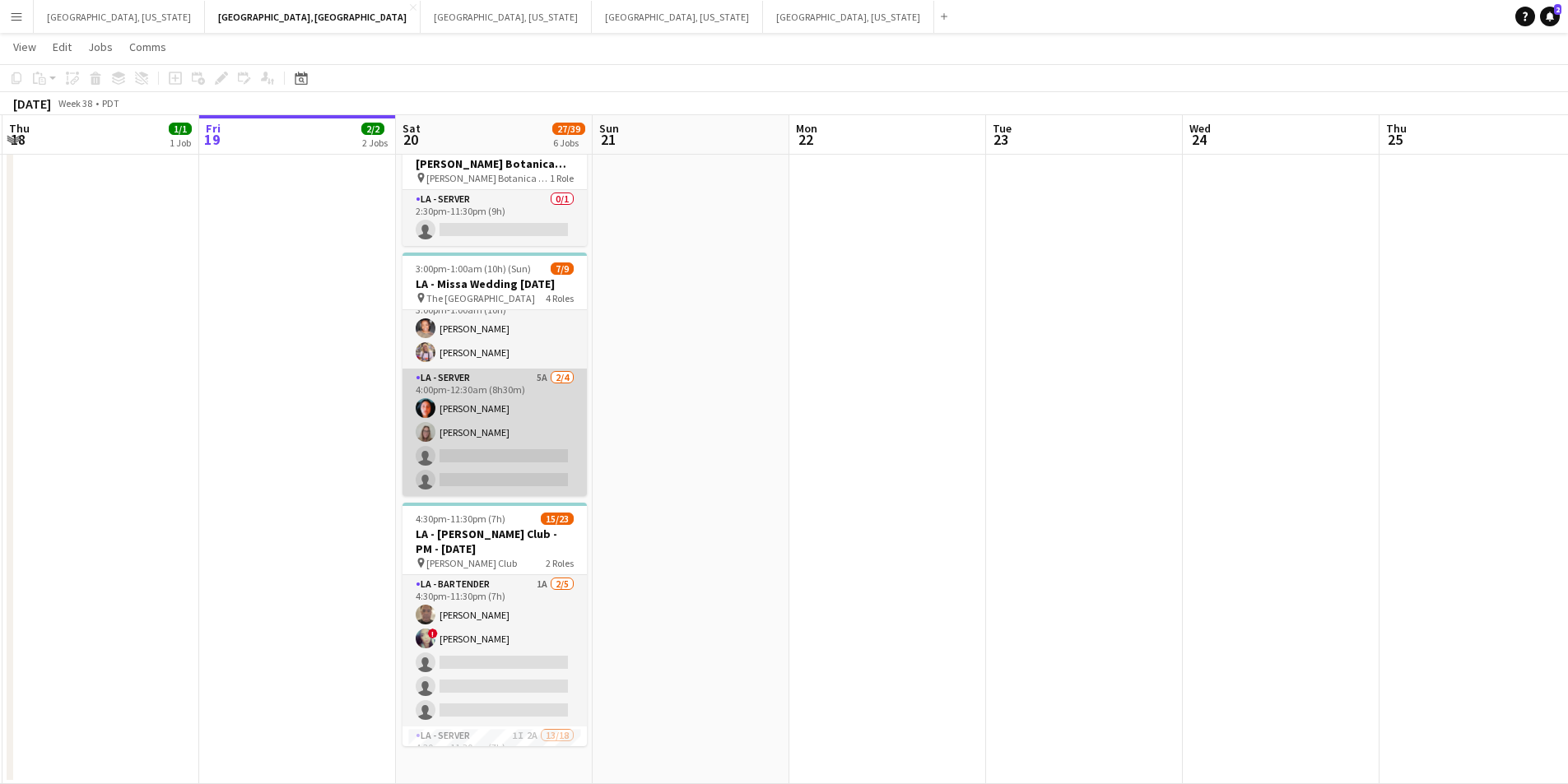
click at [549, 466] on app-card-role "LA - Server 5A [DATE] 4:00pm-12:30am (8h30m) [PERSON_NAME] [PERSON_NAME] single…" at bounding box center [494, 432] width 184 height 127
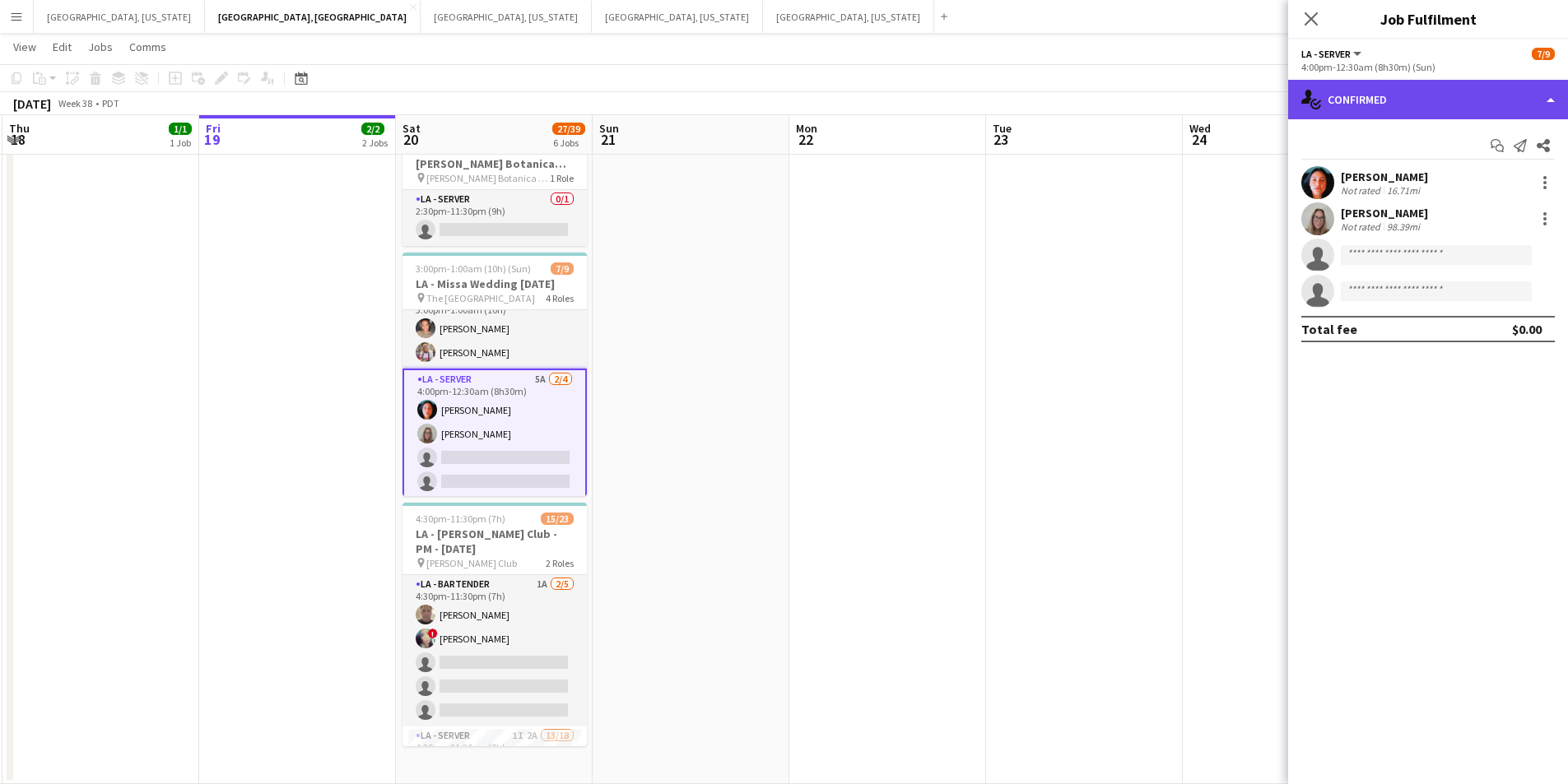
click at [1550, 97] on div "single-neutral-actions-check-2 Confirmed" at bounding box center [1428, 100] width 280 height 40
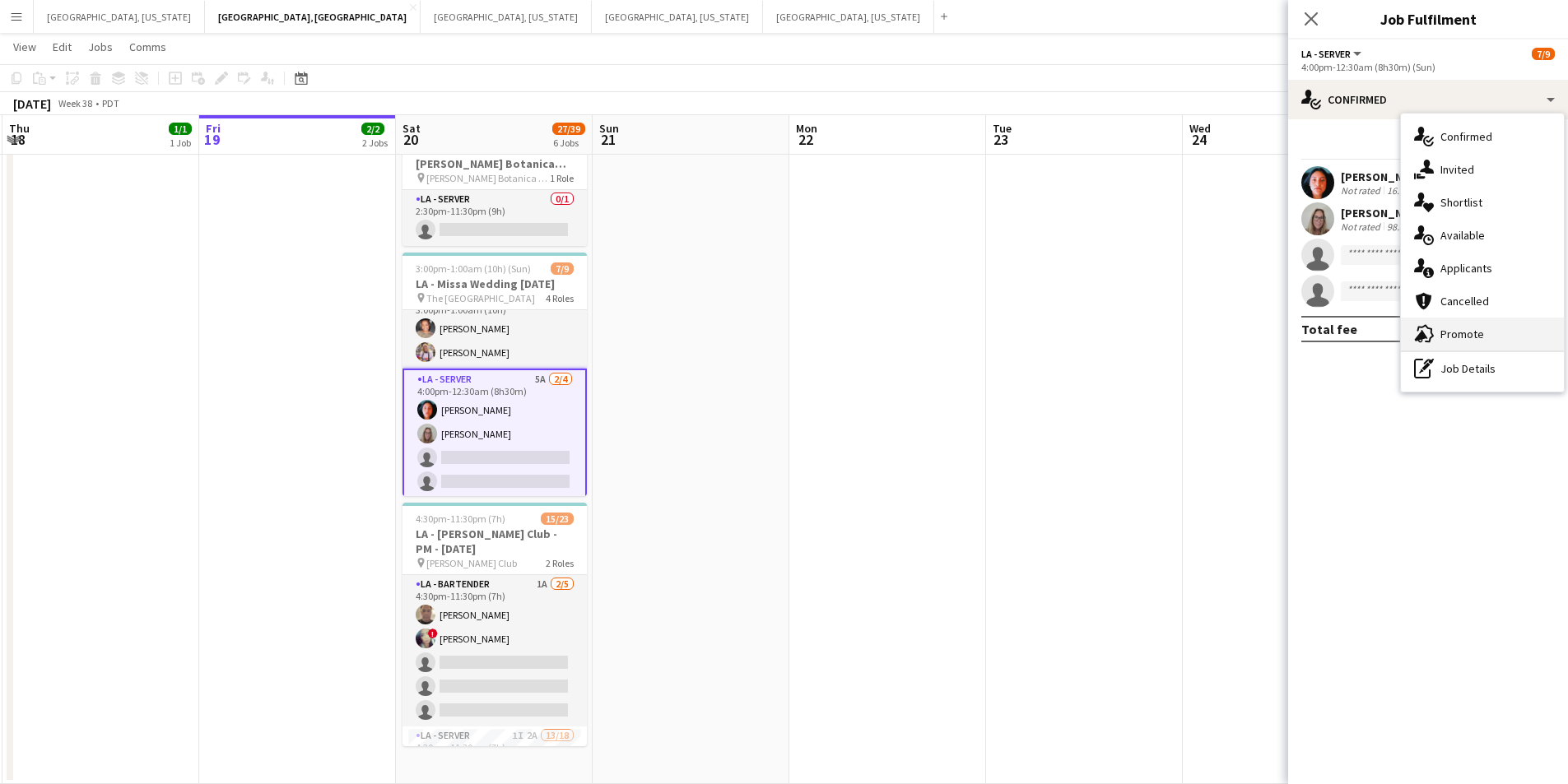
click at [1493, 344] on div "advertising-megaphone Promote" at bounding box center [1482, 334] width 163 height 33
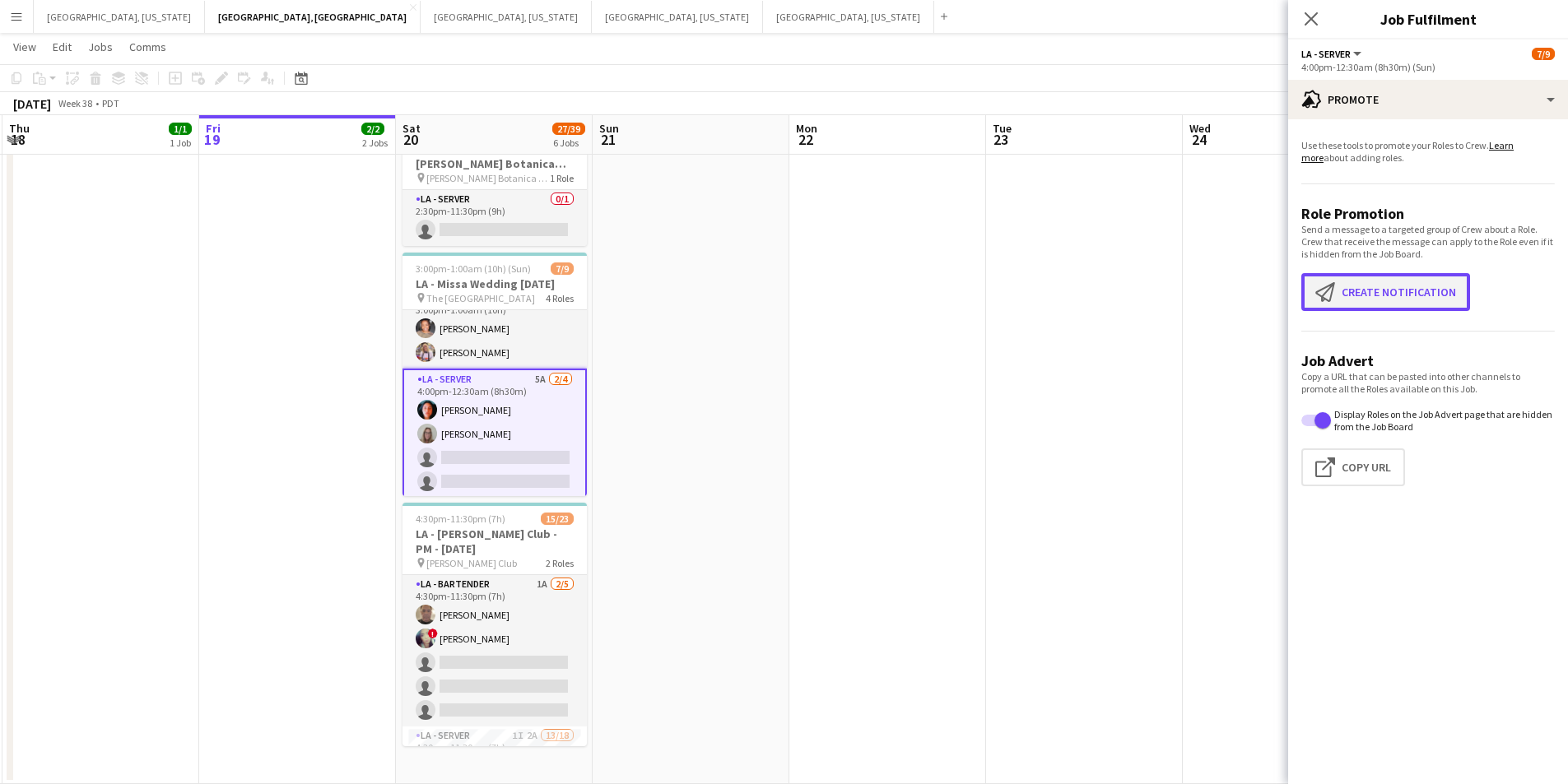
click at [1407, 310] on button "Create notification Create notification" at bounding box center [1386, 292] width 169 height 38
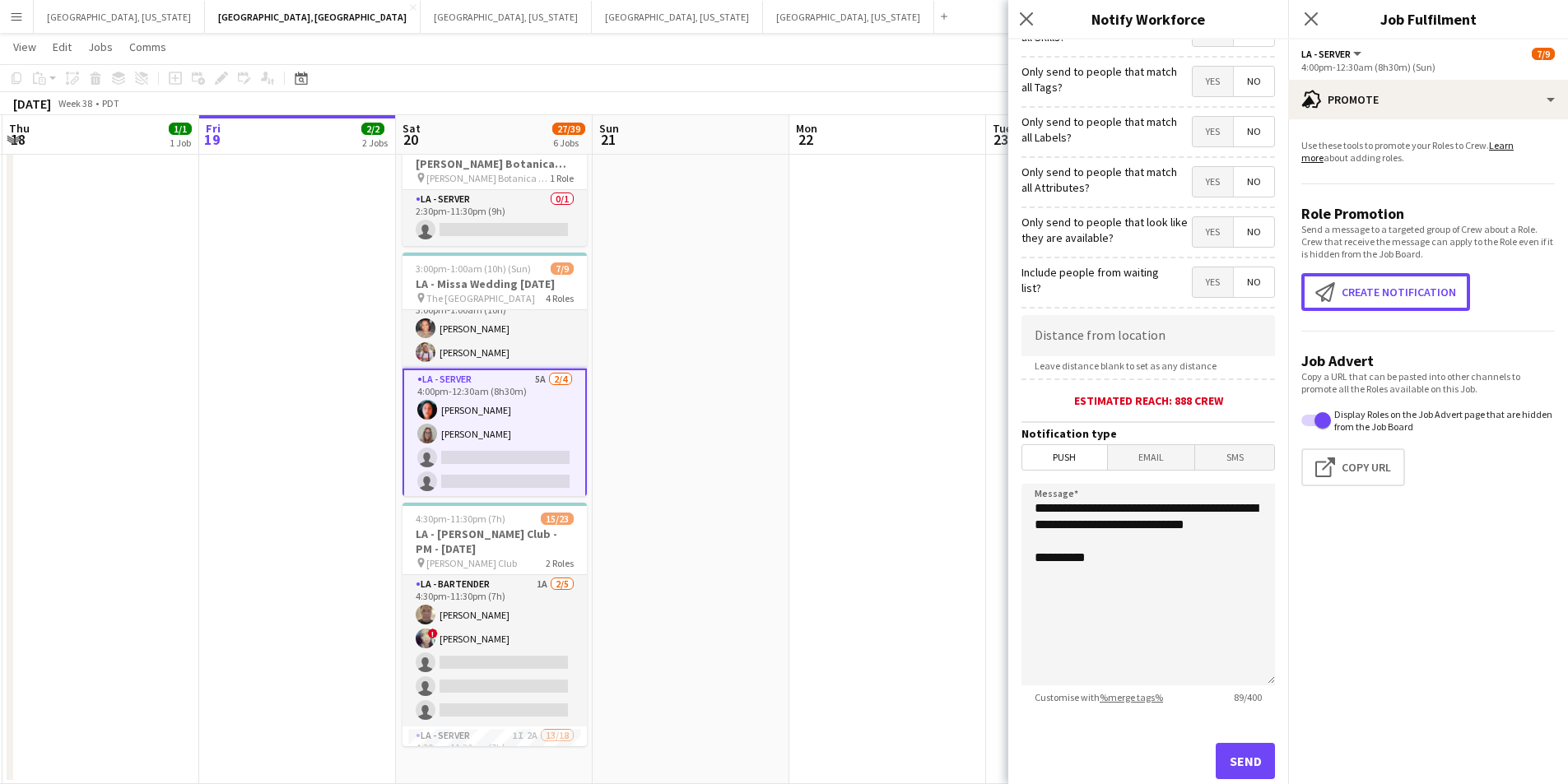
scroll to position [122, 0]
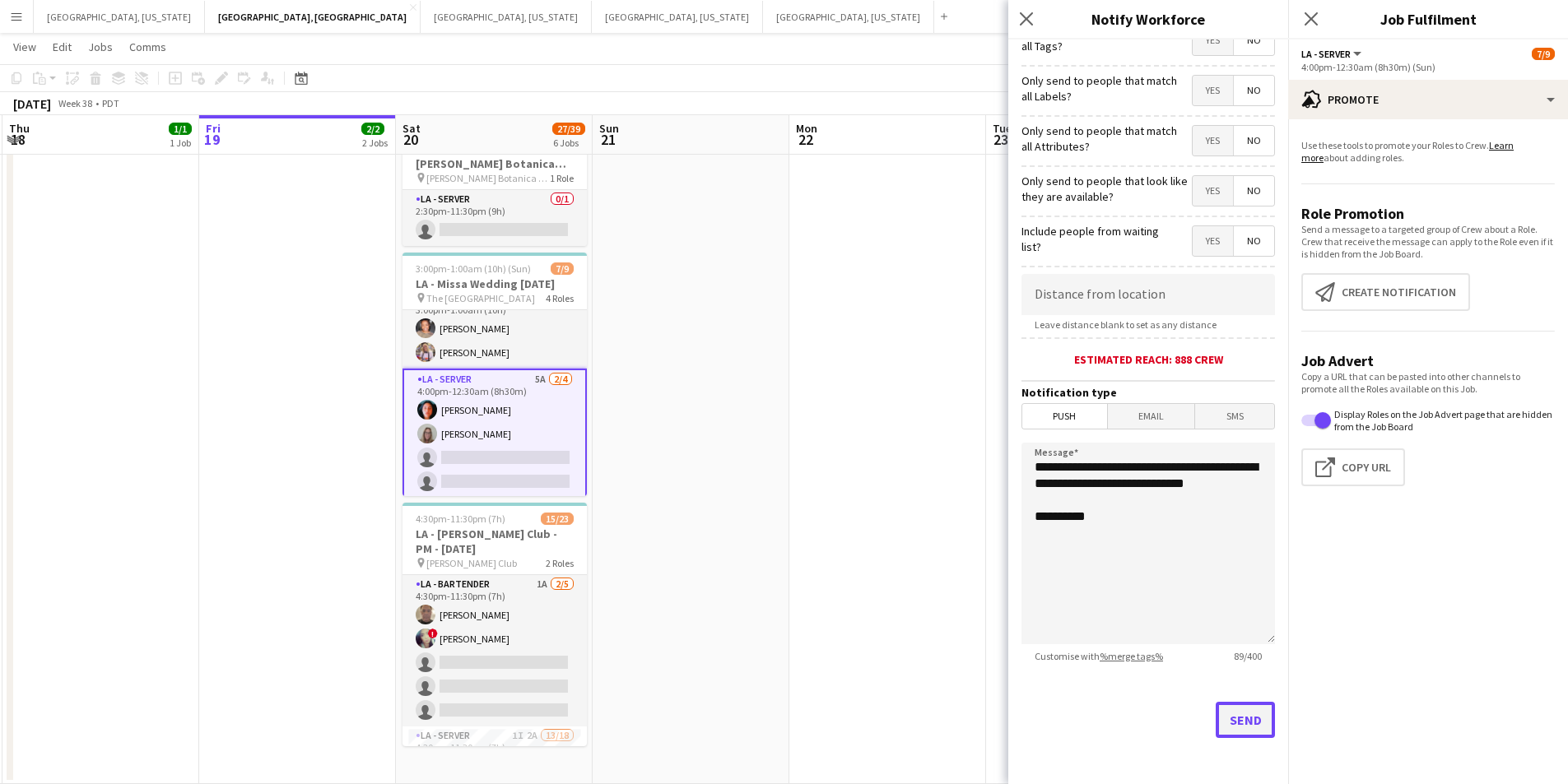
click at [1235, 704] on button "Send" at bounding box center [1245, 720] width 59 height 36
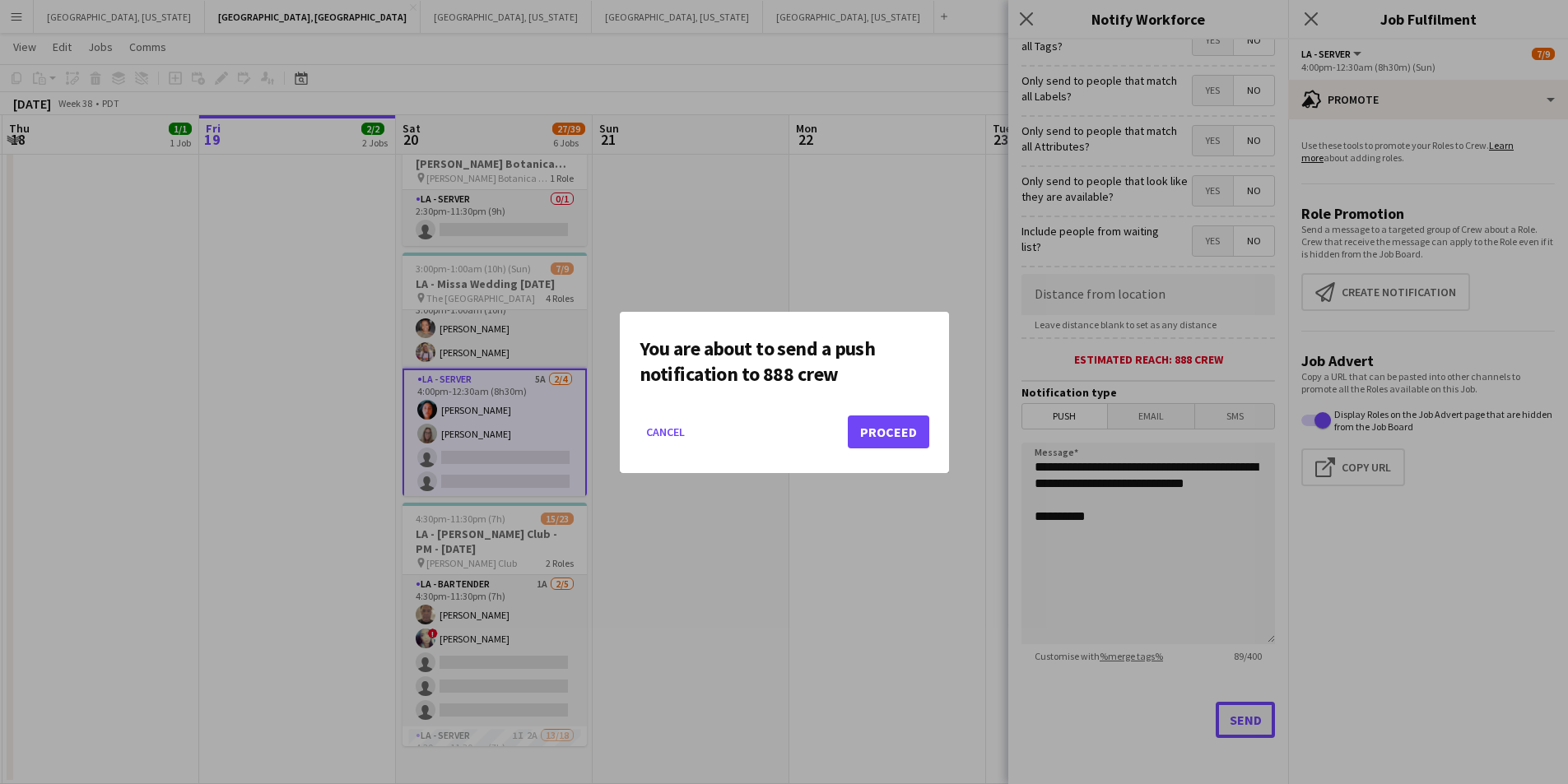
scroll to position [0, 0]
click at [911, 454] on mat-dialog-actions "Cancel Proceed" at bounding box center [784, 438] width 290 height 70
click at [911, 441] on button "Proceed" at bounding box center [888, 431] width 81 height 33
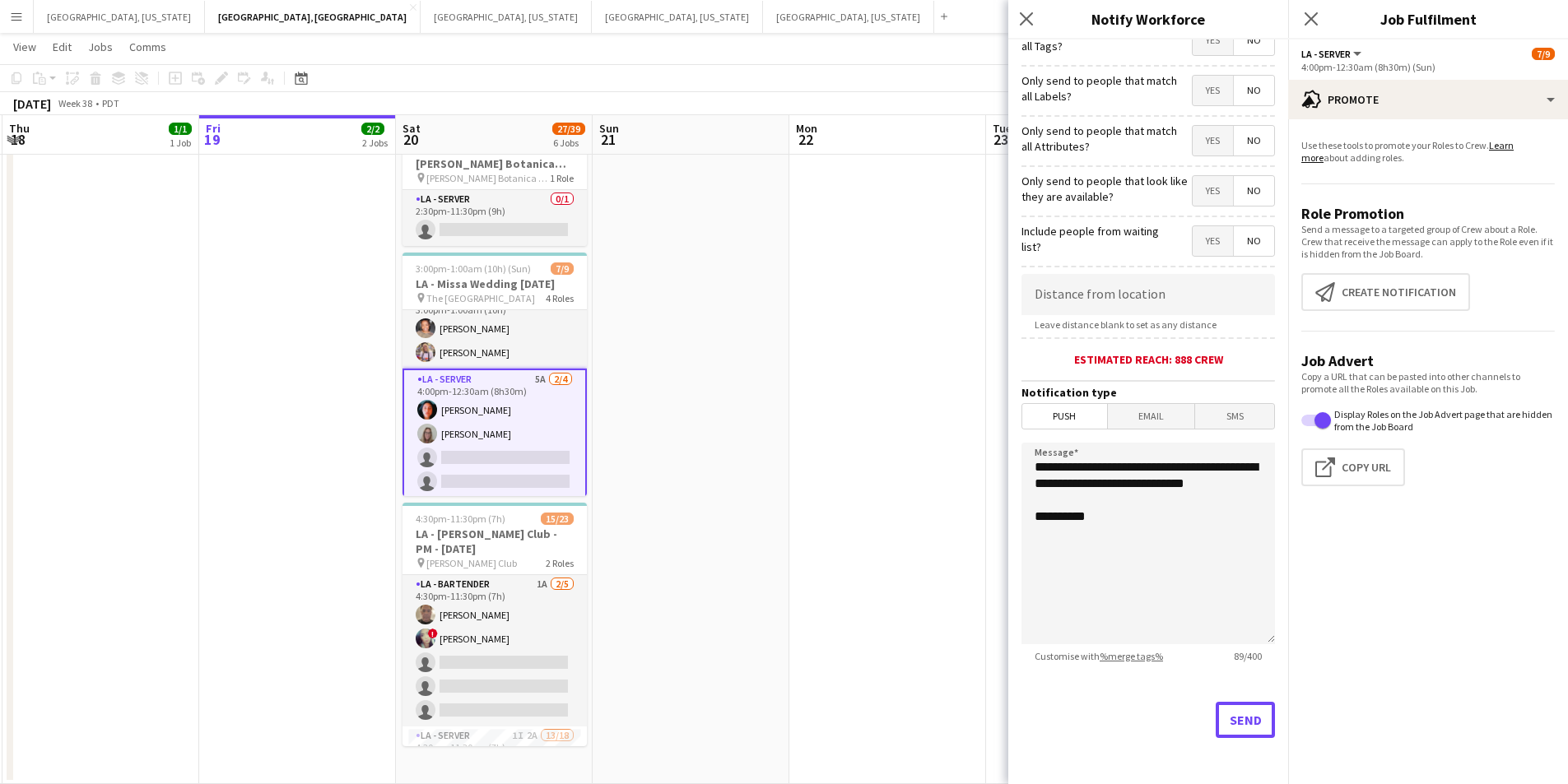
scroll to position [550, 0]
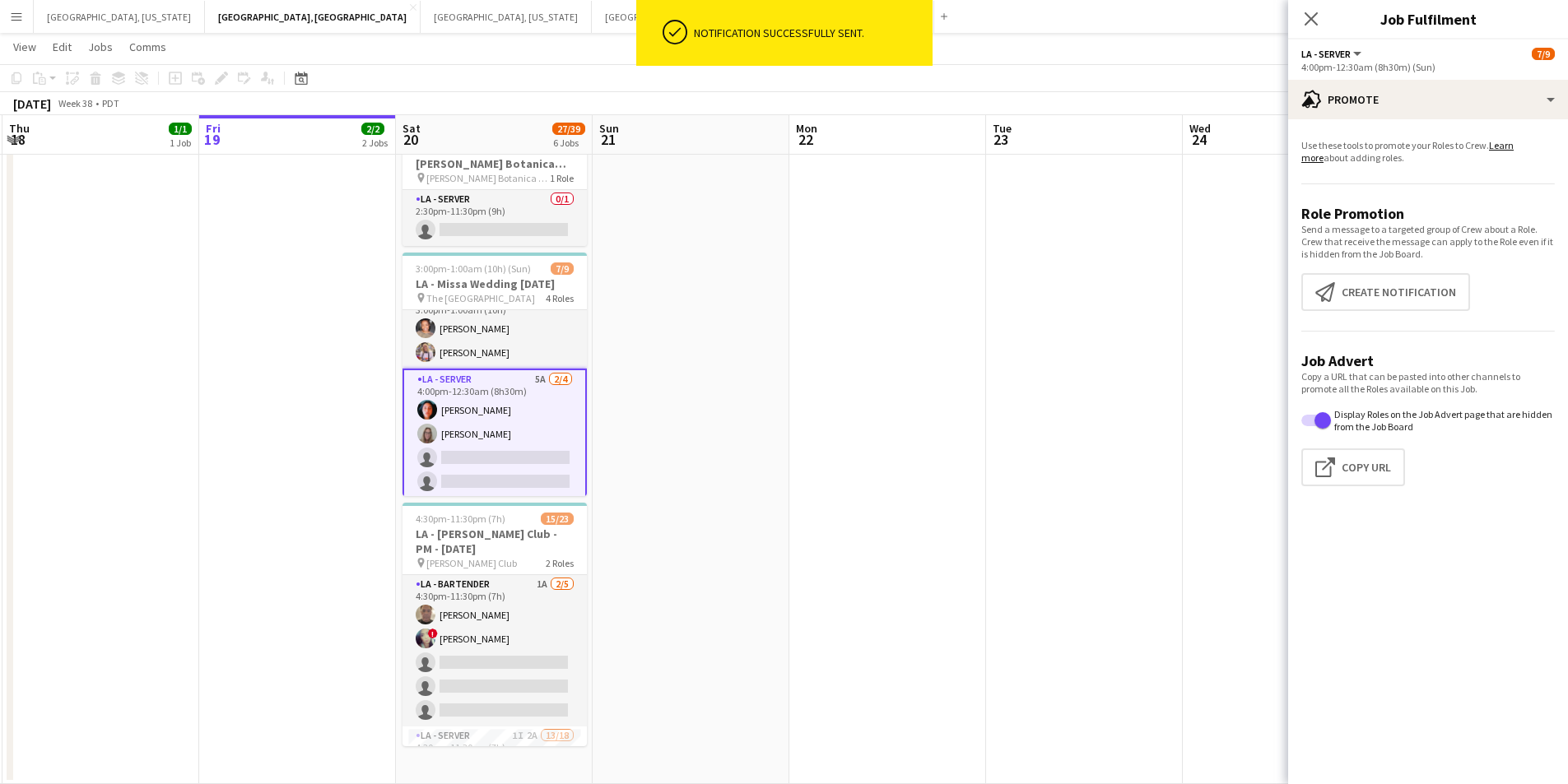
click at [1315, 21] on icon "Close pop-in" at bounding box center [1311, 19] width 13 height 13
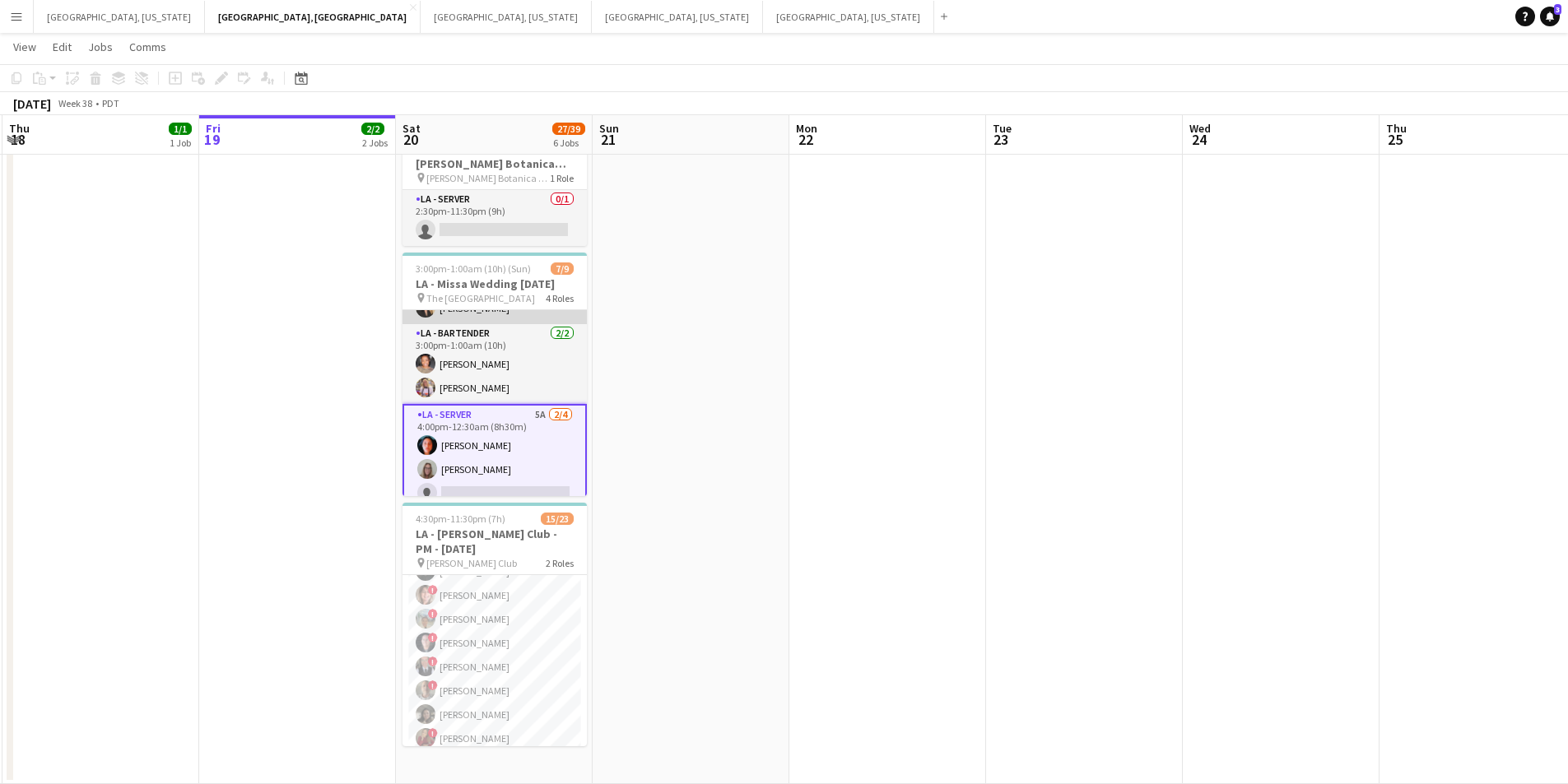
scroll to position [160, 0]
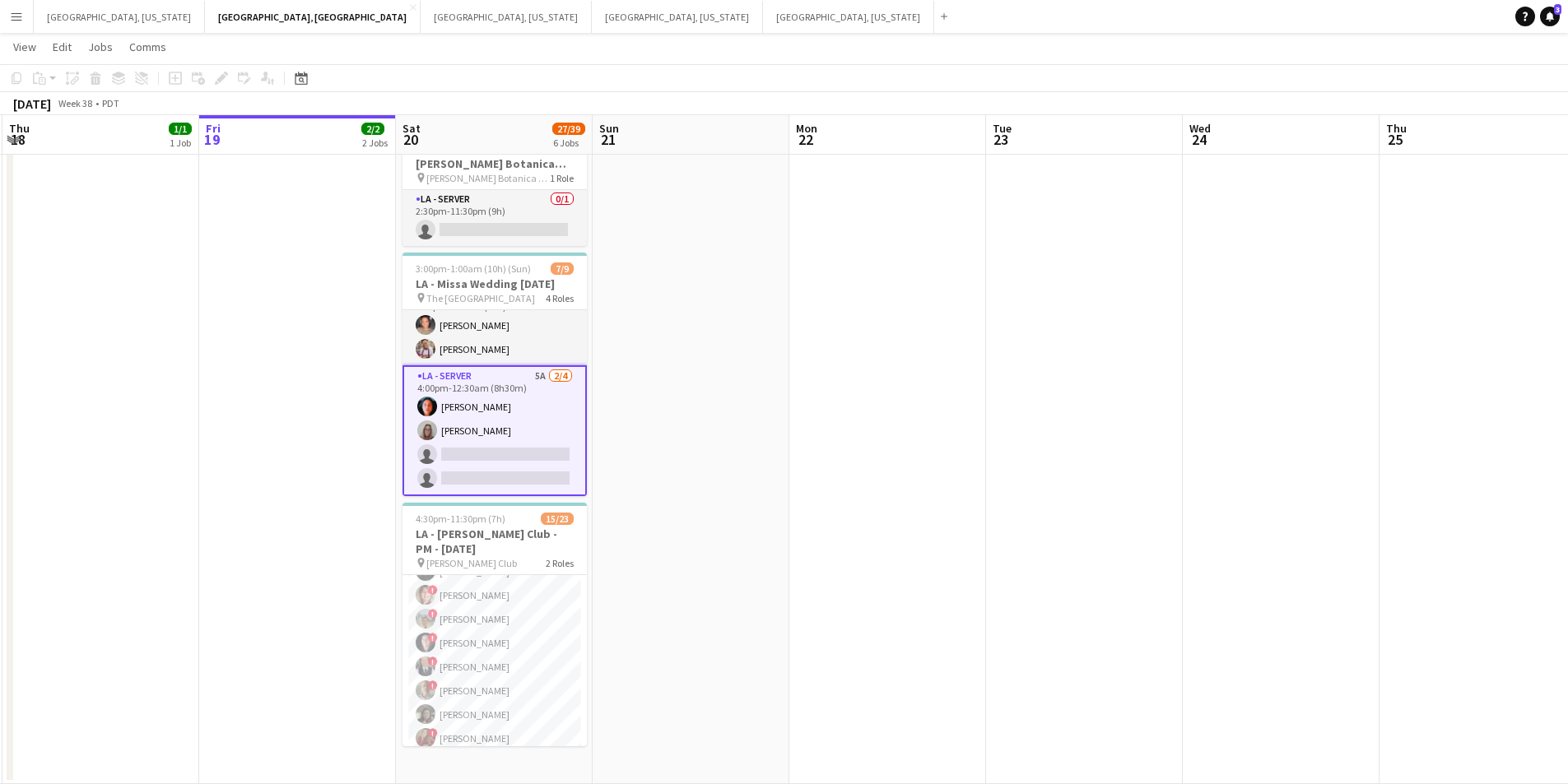
click at [499, 460] on app-card-role "LA - Server 5A [DATE] 4:00pm-12:30am (8h30m) [PERSON_NAME] [PERSON_NAME] single…" at bounding box center [494, 430] width 184 height 131
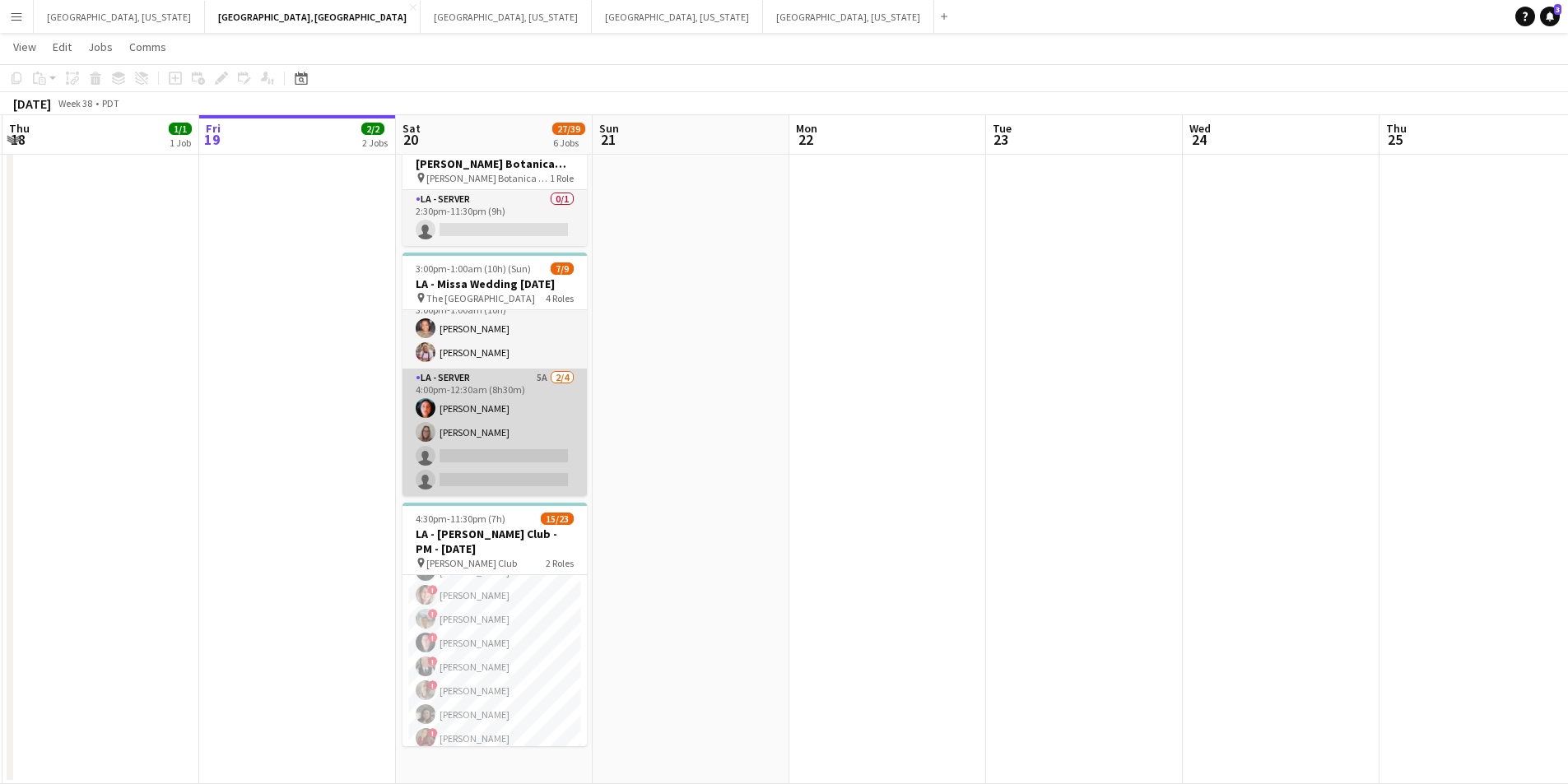
scroll to position [158, 0]
click at [544, 474] on app-card-role "LA - Server 5A [DATE] 4:00pm-12:30am (8h30m) [PERSON_NAME] [PERSON_NAME] single…" at bounding box center [494, 432] width 184 height 127
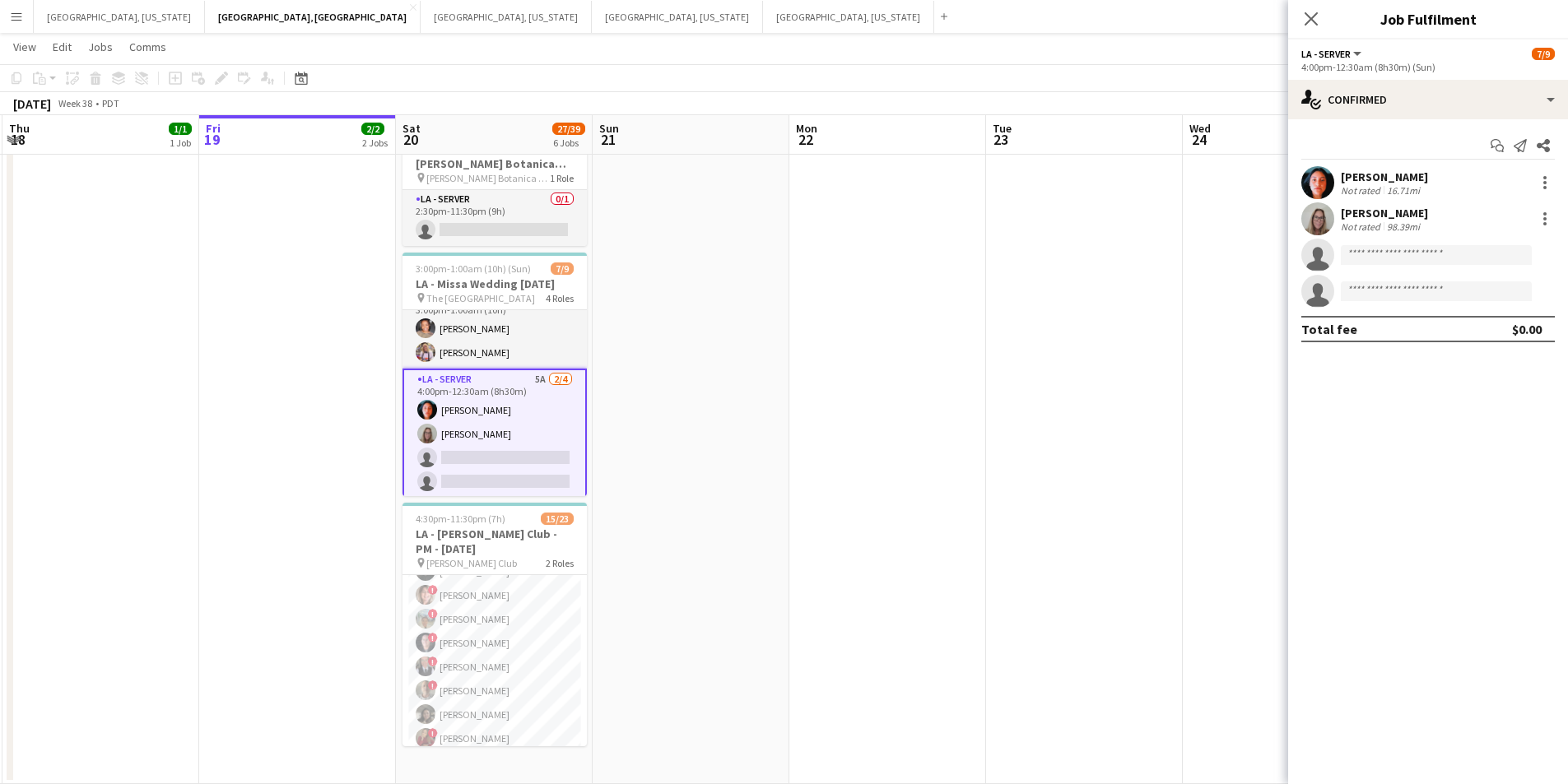
scroll to position [160, 0]
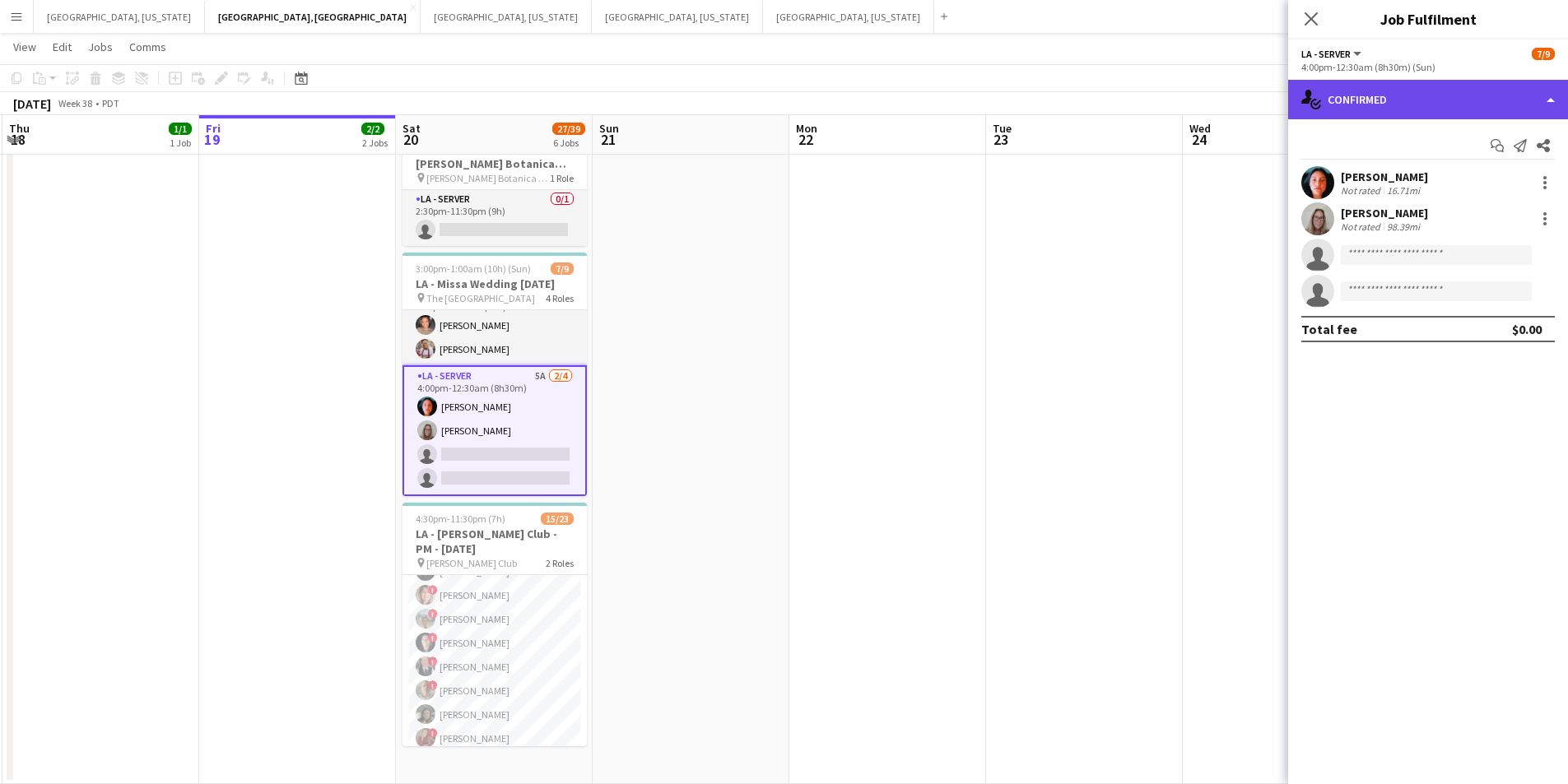
click at [1550, 107] on div "single-neutral-actions-check-2 Confirmed" at bounding box center [1428, 100] width 280 height 40
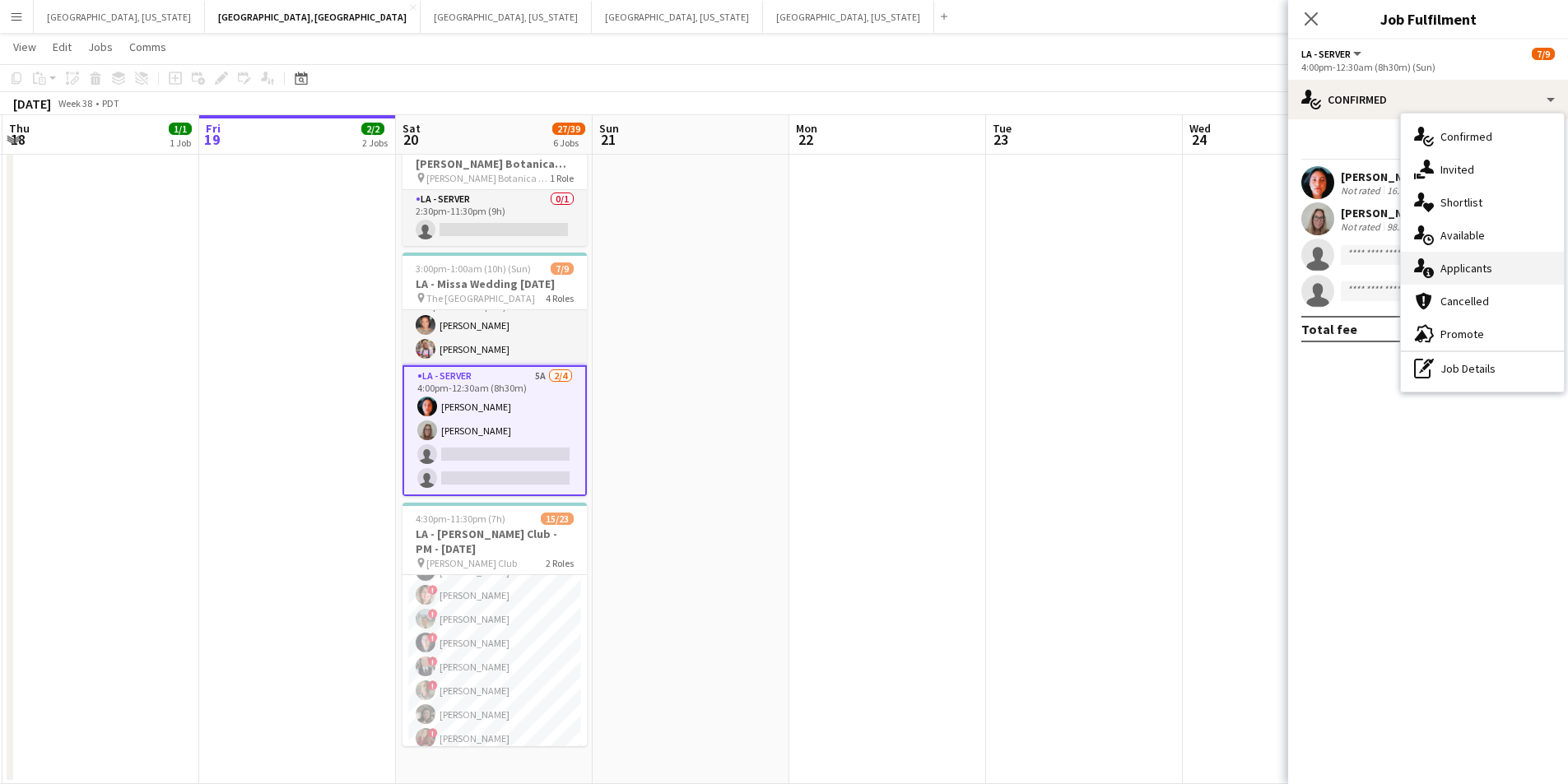
click at [1504, 263] on div "single-neutral-actions-information Applicants" at bounding box center [1482, 268] width 163 height 33
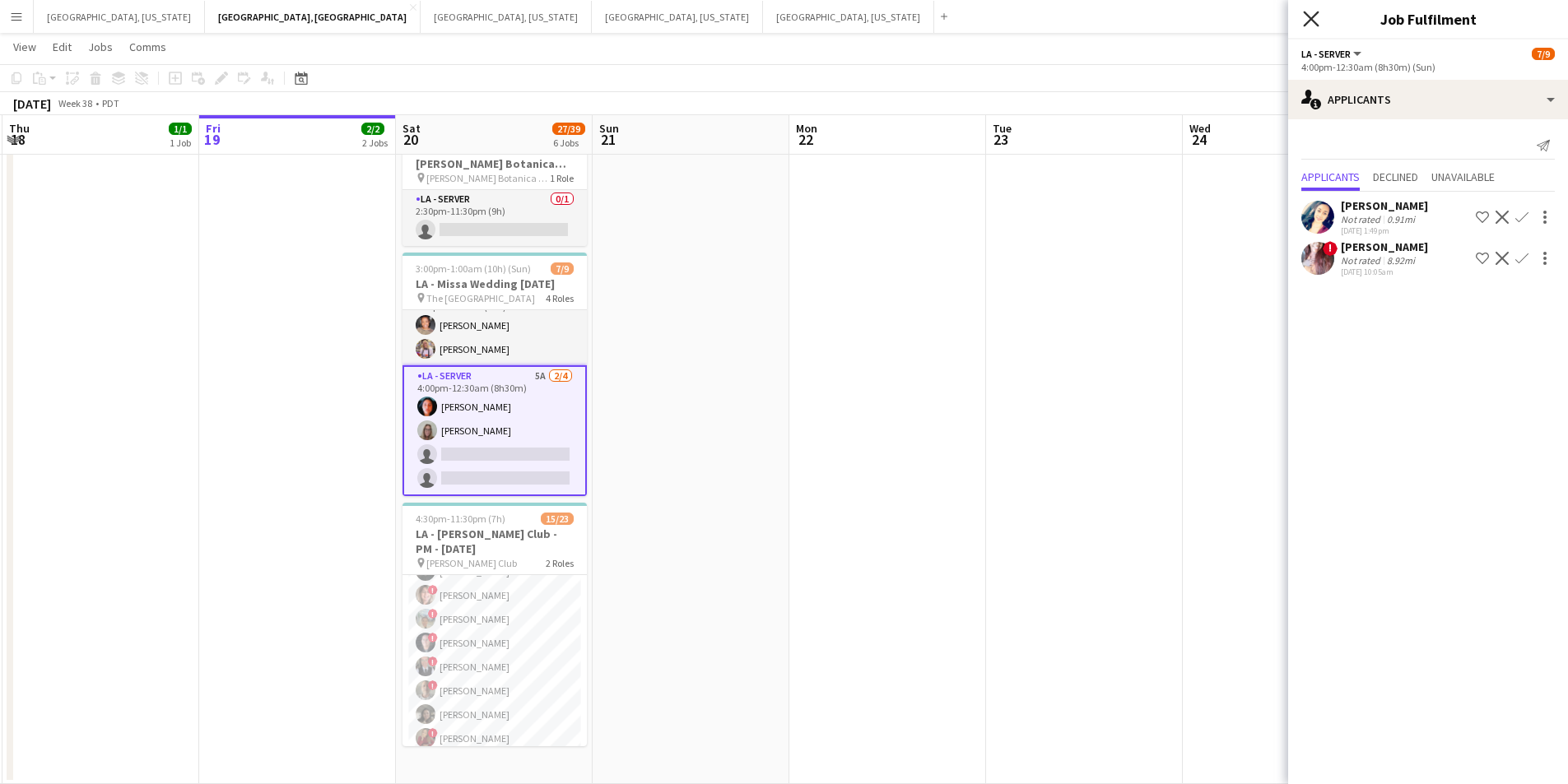
click at [1312, 23] on icon "Close pop-in" at bounding box center [1311, 18] width 16 height 16
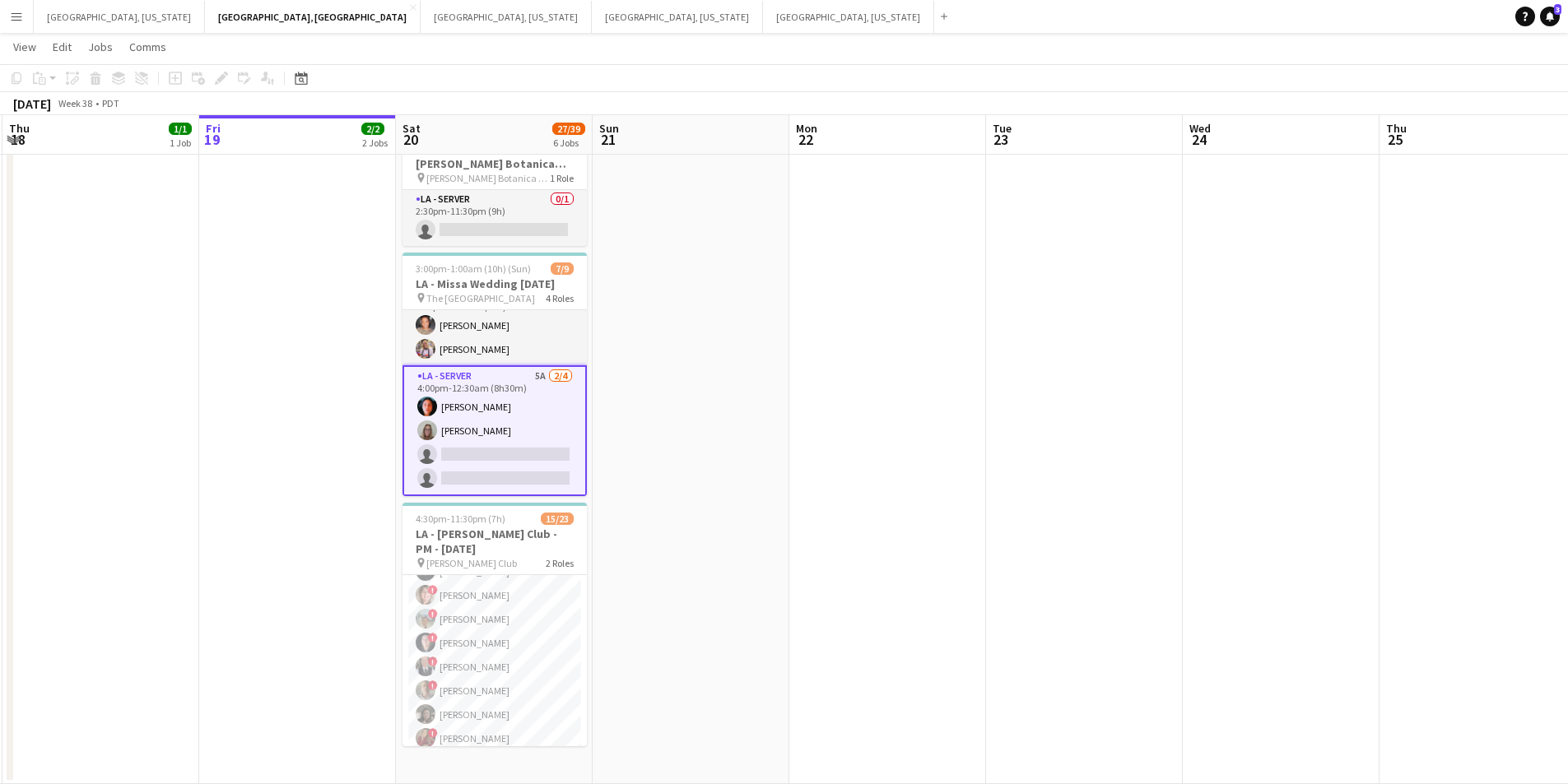
click at [540, 443] on app-card-role "LA - Server 5A [DATE] 4:00pm-12:30am (8h30m) [PERSON_NAME] [PERSON_NAME] single…" at bounding box center [494, 430] width 184 height 131
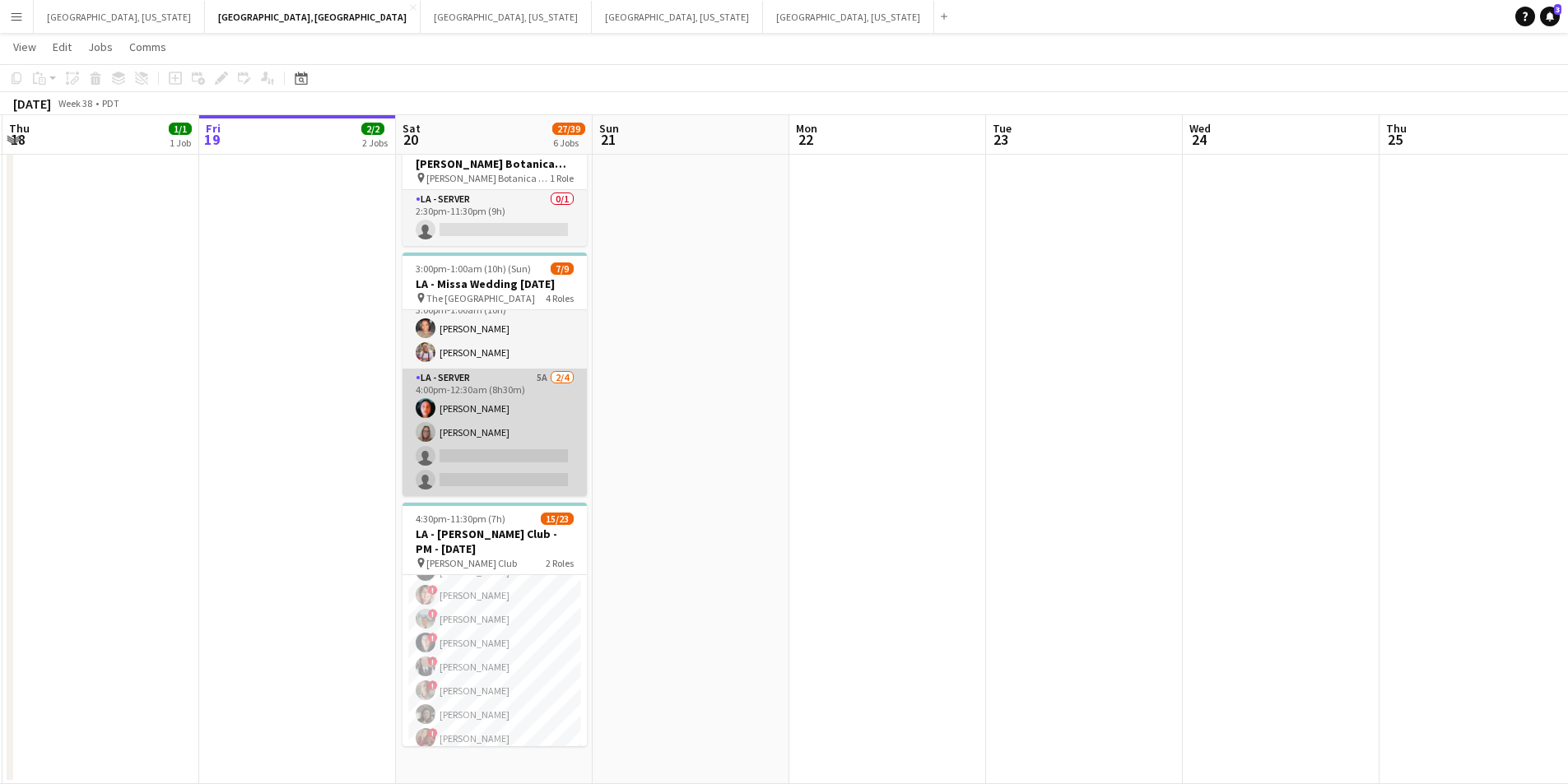
click at [542, 443] on app-card-role "LA - Server 5A [DATE] 4:00pm-12:30am (8h30m) [PERSON_NAME] [PERSON_NAME] single…" at bounding box center [494, 432] width 184 height 127
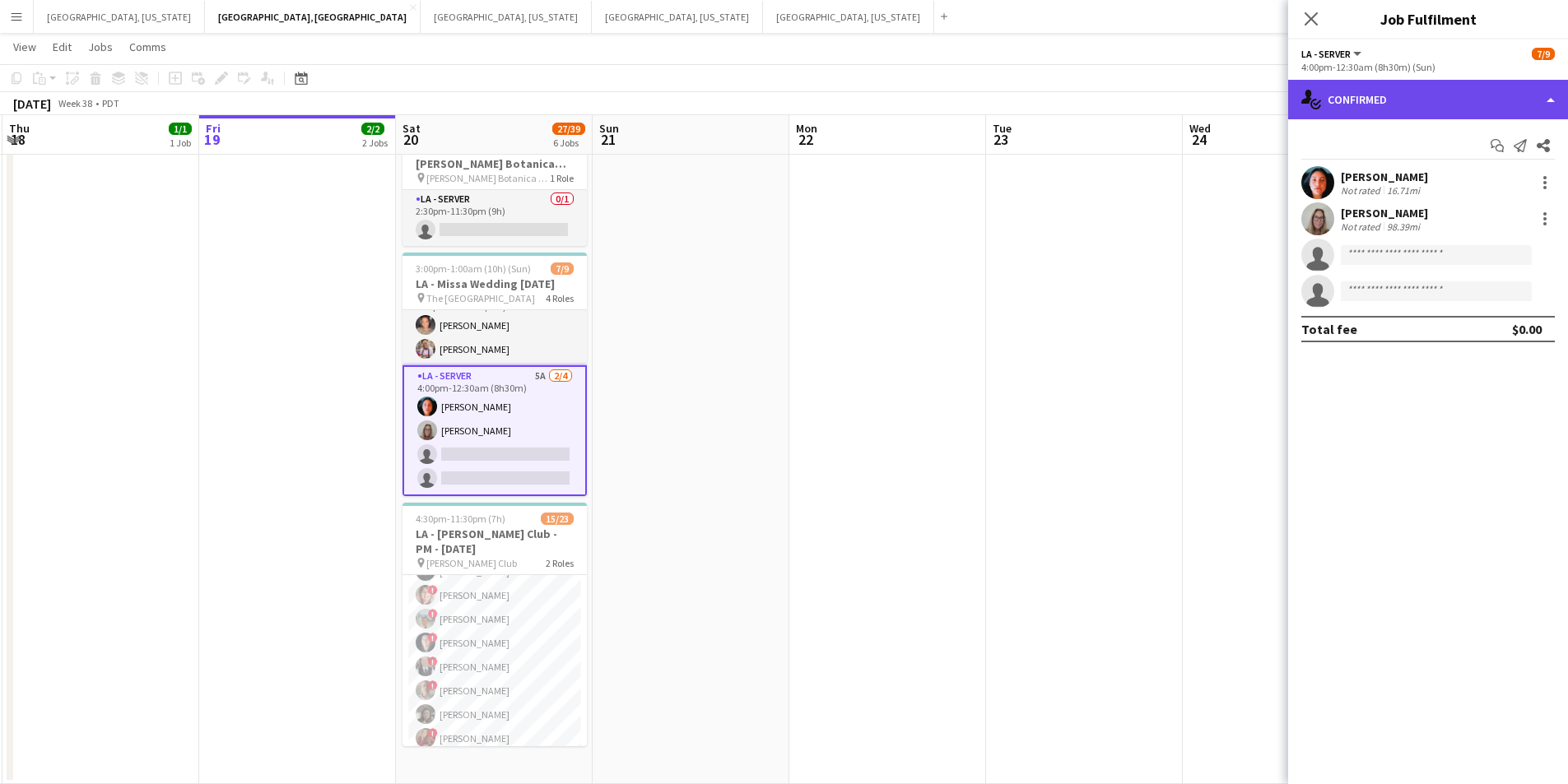
click at [1555, 113] on div "single-neutral-actions-check-2 Confirmed" at bounding box center [1428, 100] width 280 height 40
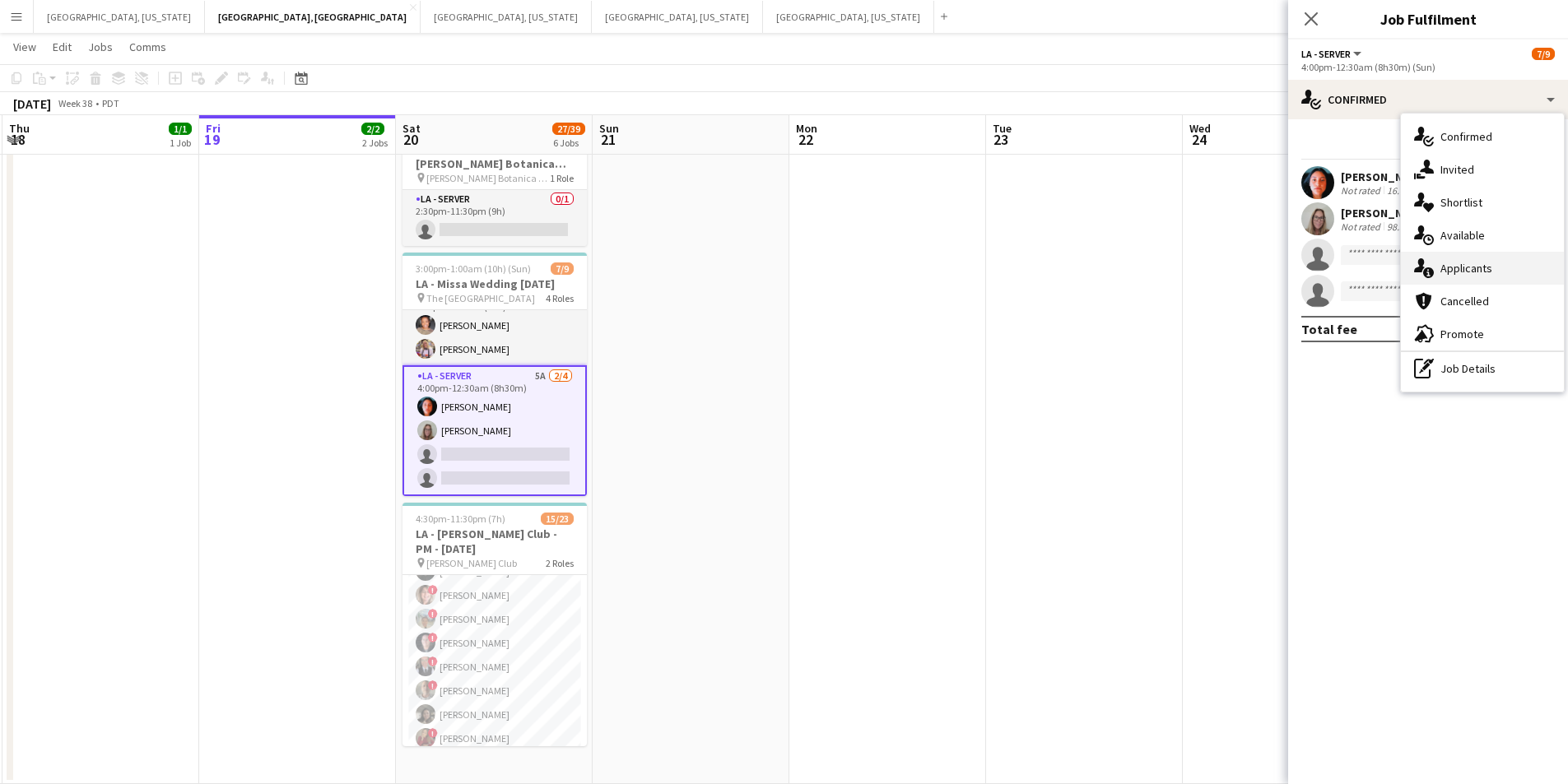
click at [1521, 261] on div "single-neutral-actions-information Applicants" at bounding box center [1482, 268] width 163 height 33
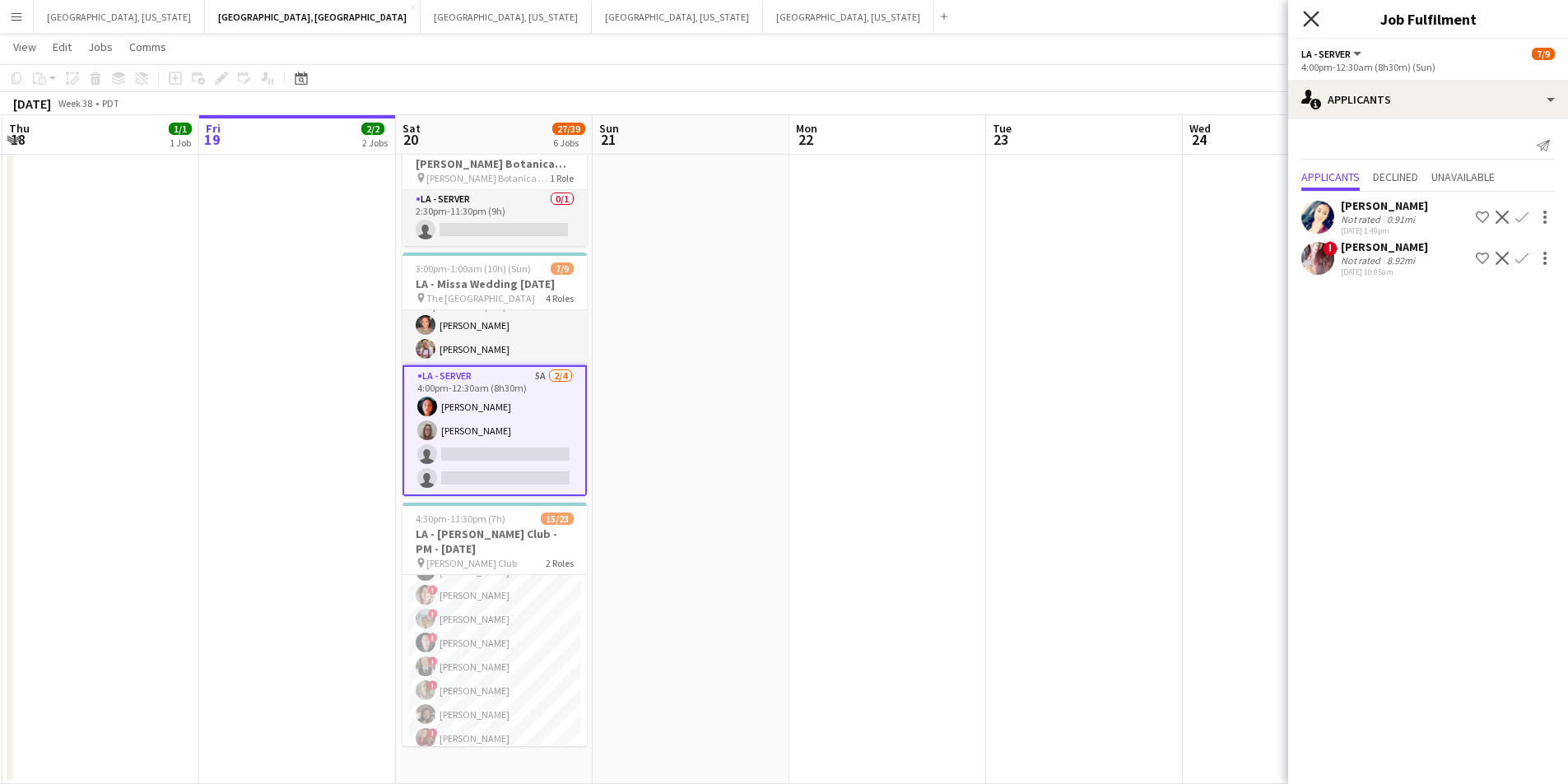
click at [1310, 24] on icon "Close pop-in" at bounding box center [1311, 18] width 16 height 16
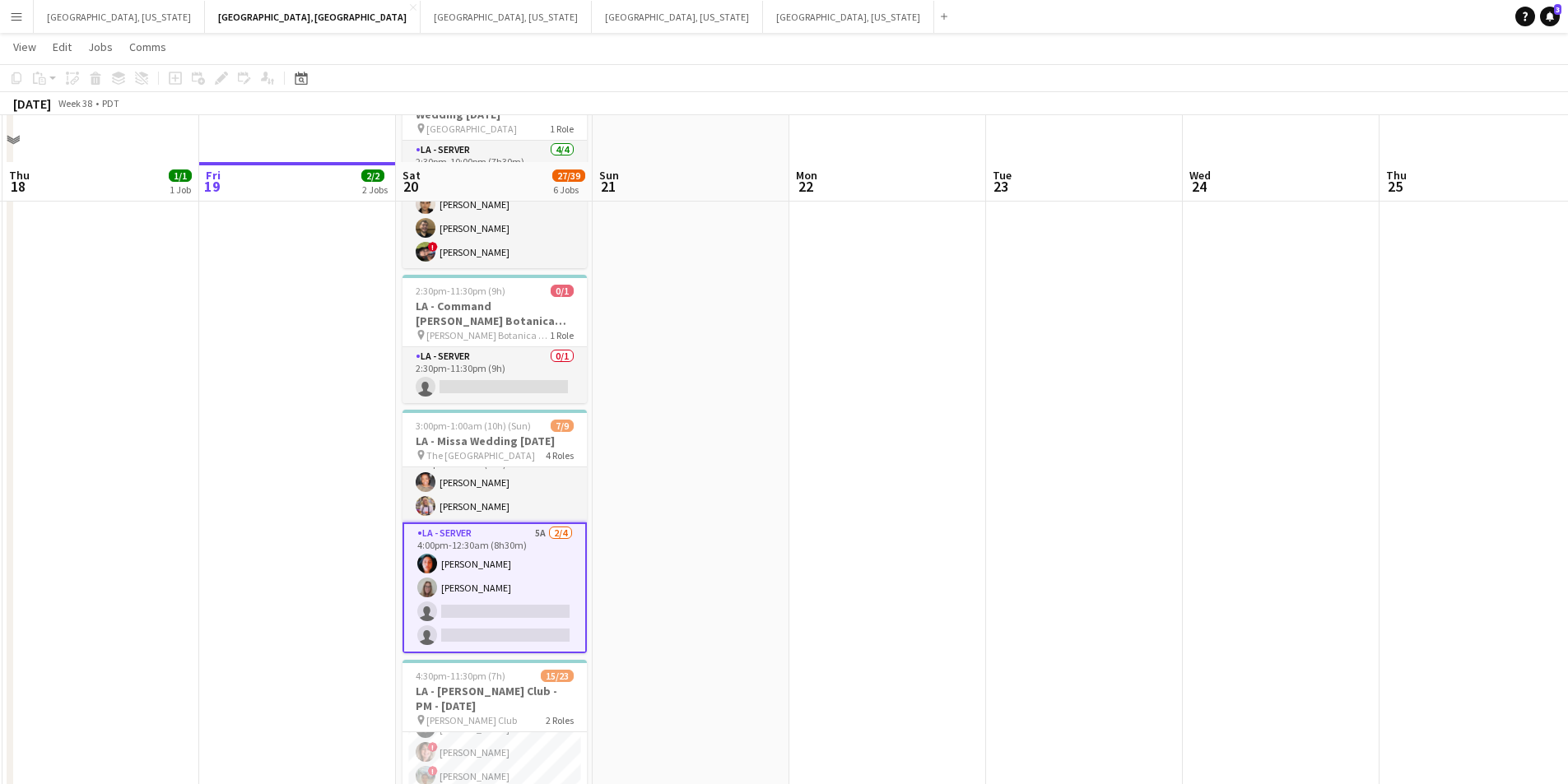
scroll to position [385, 0]
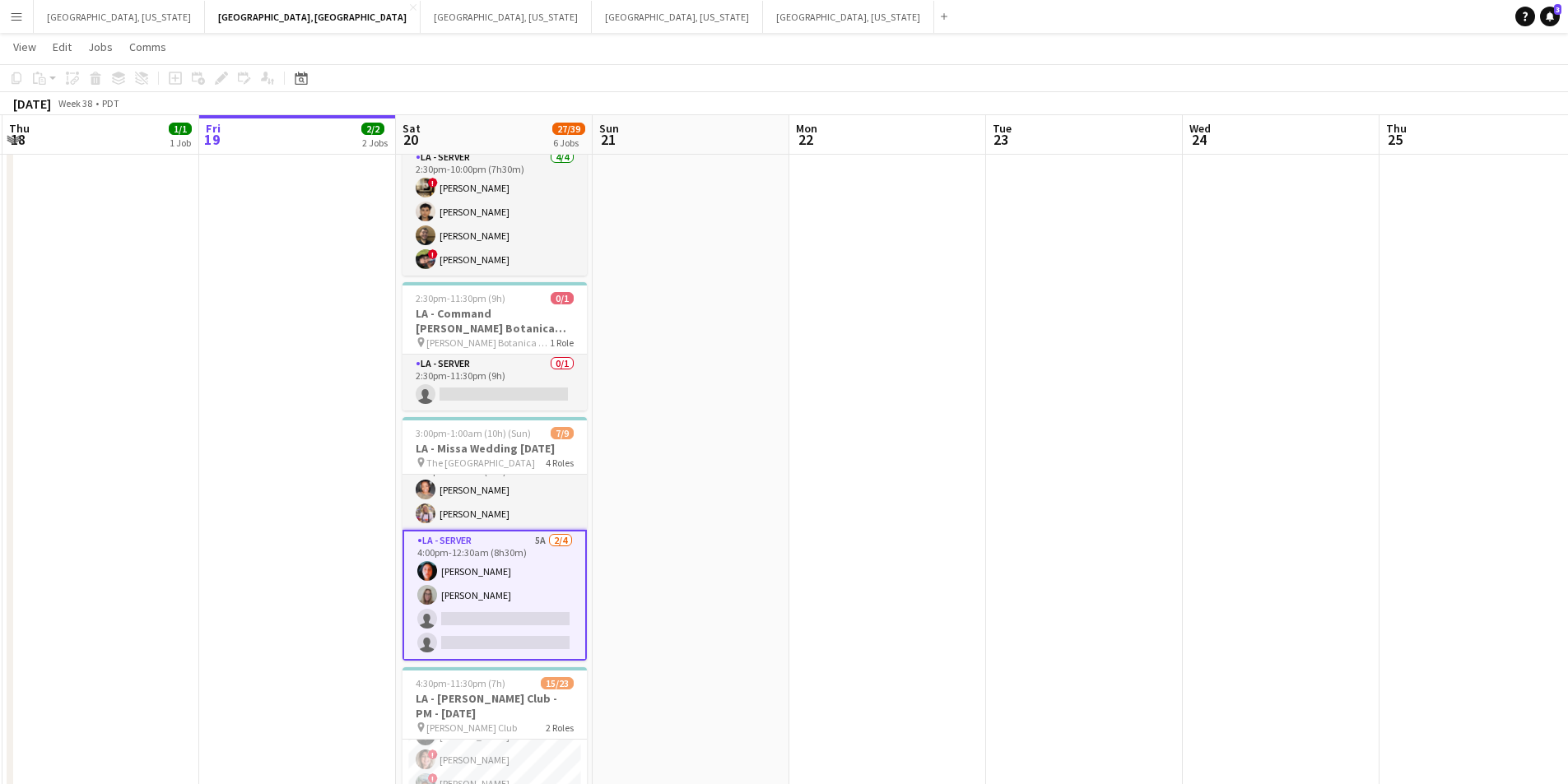
click at [531, 628] on app-card-role "LA - Server 5A [DATE] 4:00pm-12:30am (8h30m) [PERSON_NAME] [PERSON_NAME] single…" at bounding box center [494, 595] width 184 height 131
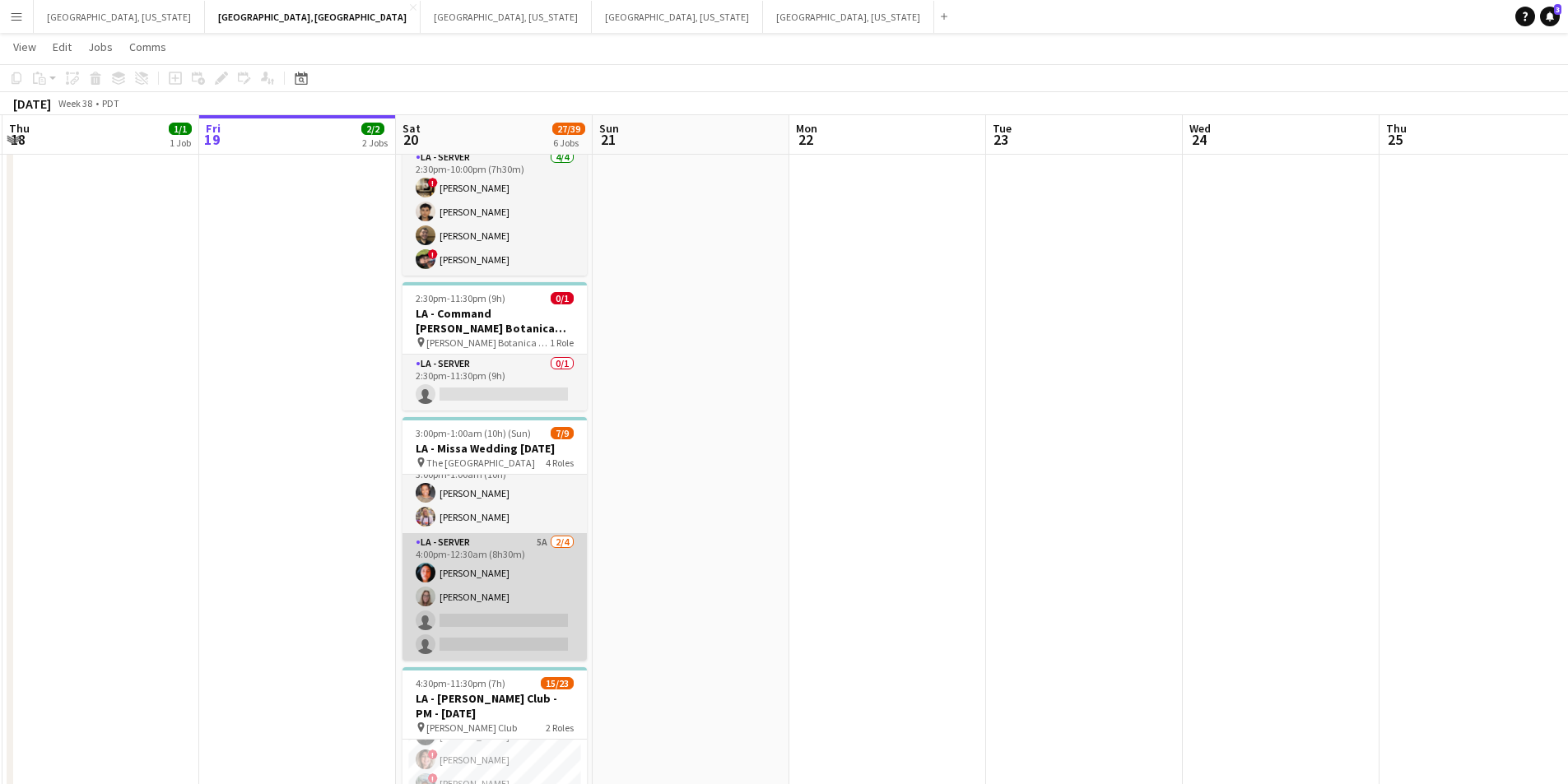
click at [441, 581] on app-card-role "LA - Server 5A [DATE] 4:00pm-12:30am (8h30m) [PERSON_NAME] [PERSON_NAME] single…" at bounding box center [494, 596] width 184 height 127
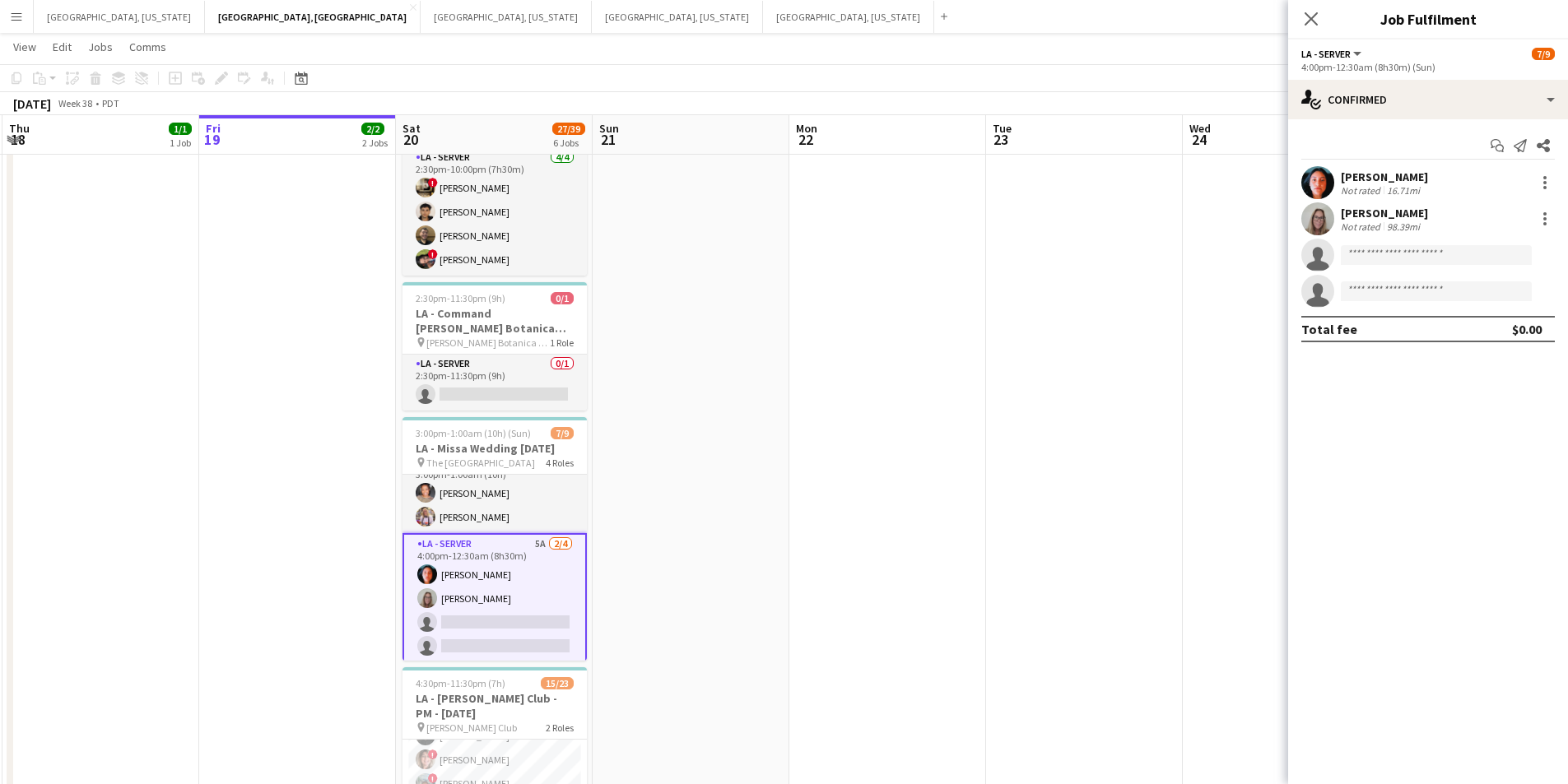
scroll to position [160, 0]
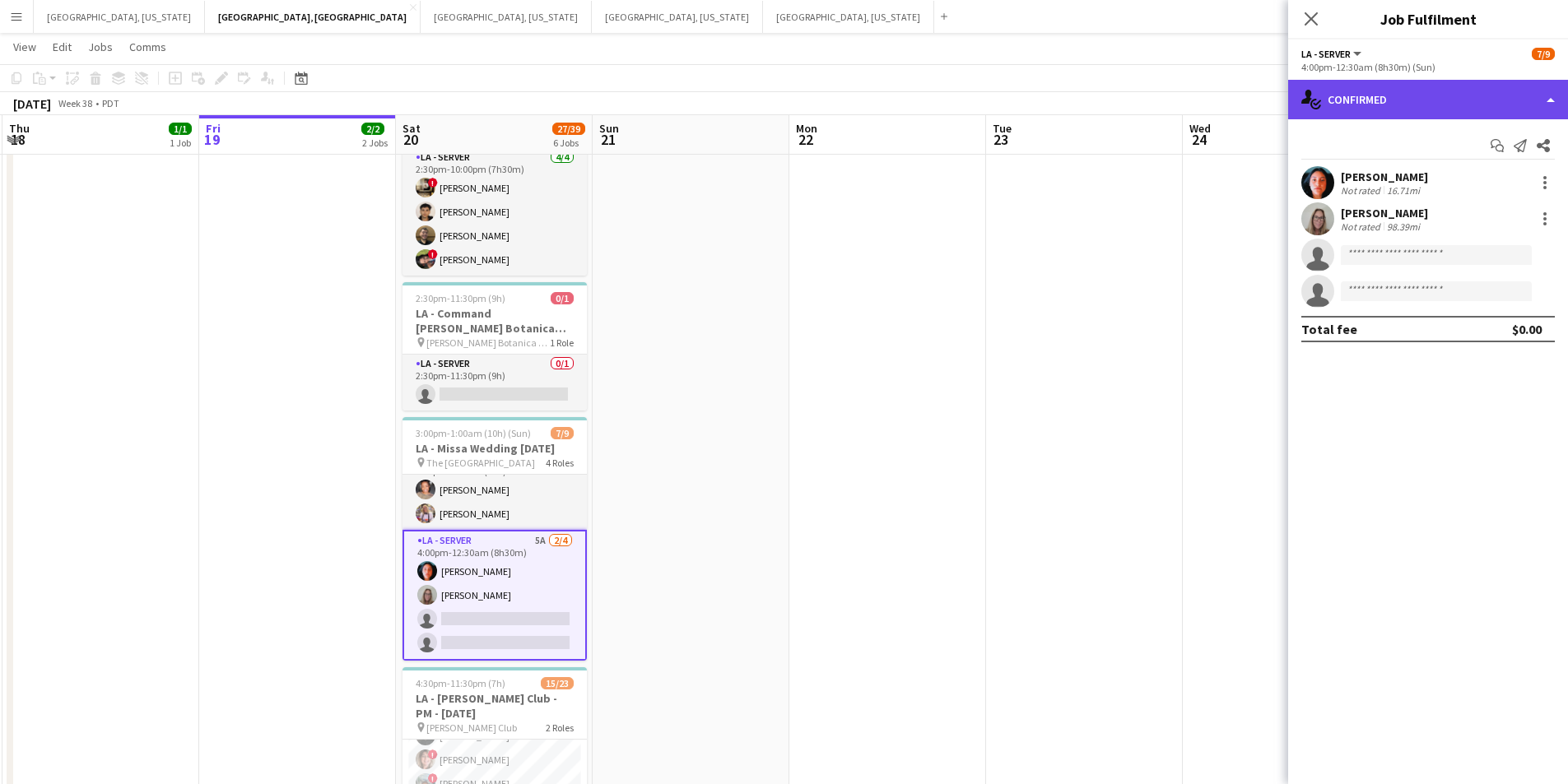
click at [1543, 108] on div "single-neutral-actions-check-2 Confirmed" at bounding box center [1428, 100] width 280 height 40
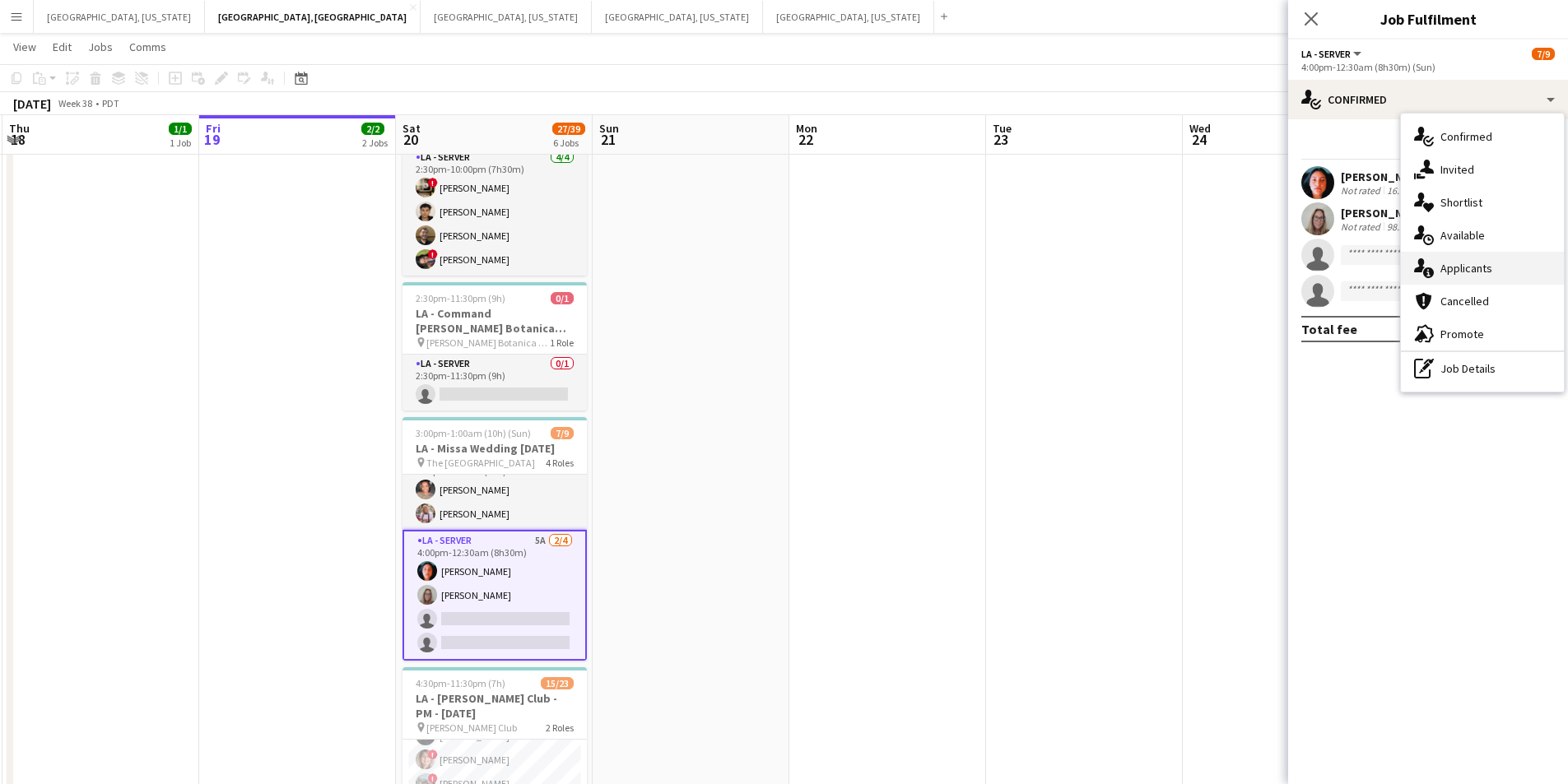
click at [1511, 272] on div "single-neutral-actions-information Applicants" at bounding box center [1482, 268] width 163 height 33
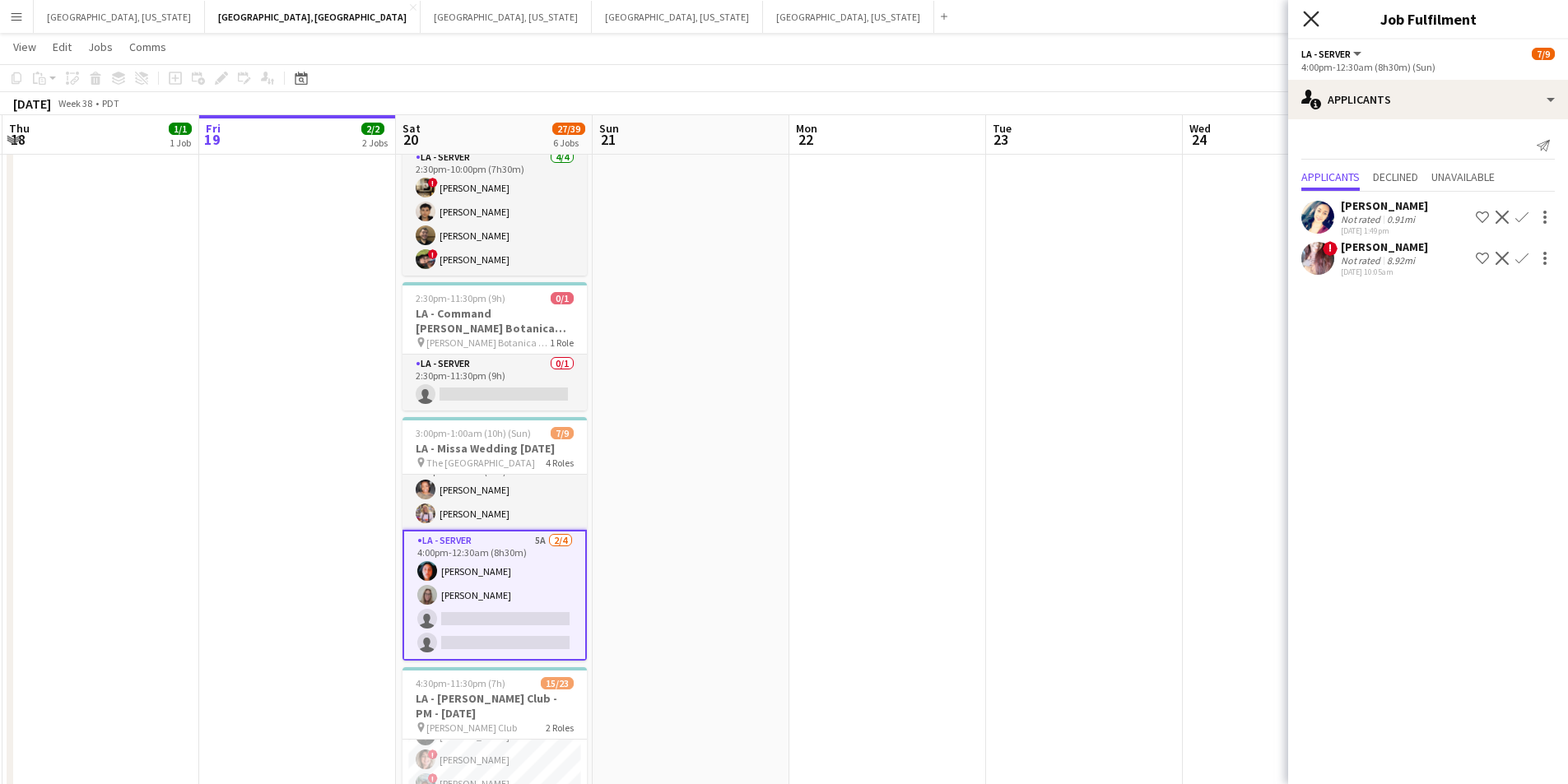
click at [1307, 18] on icon "Close pop-in" at bounding box center [1311, 18] width 16 height 16
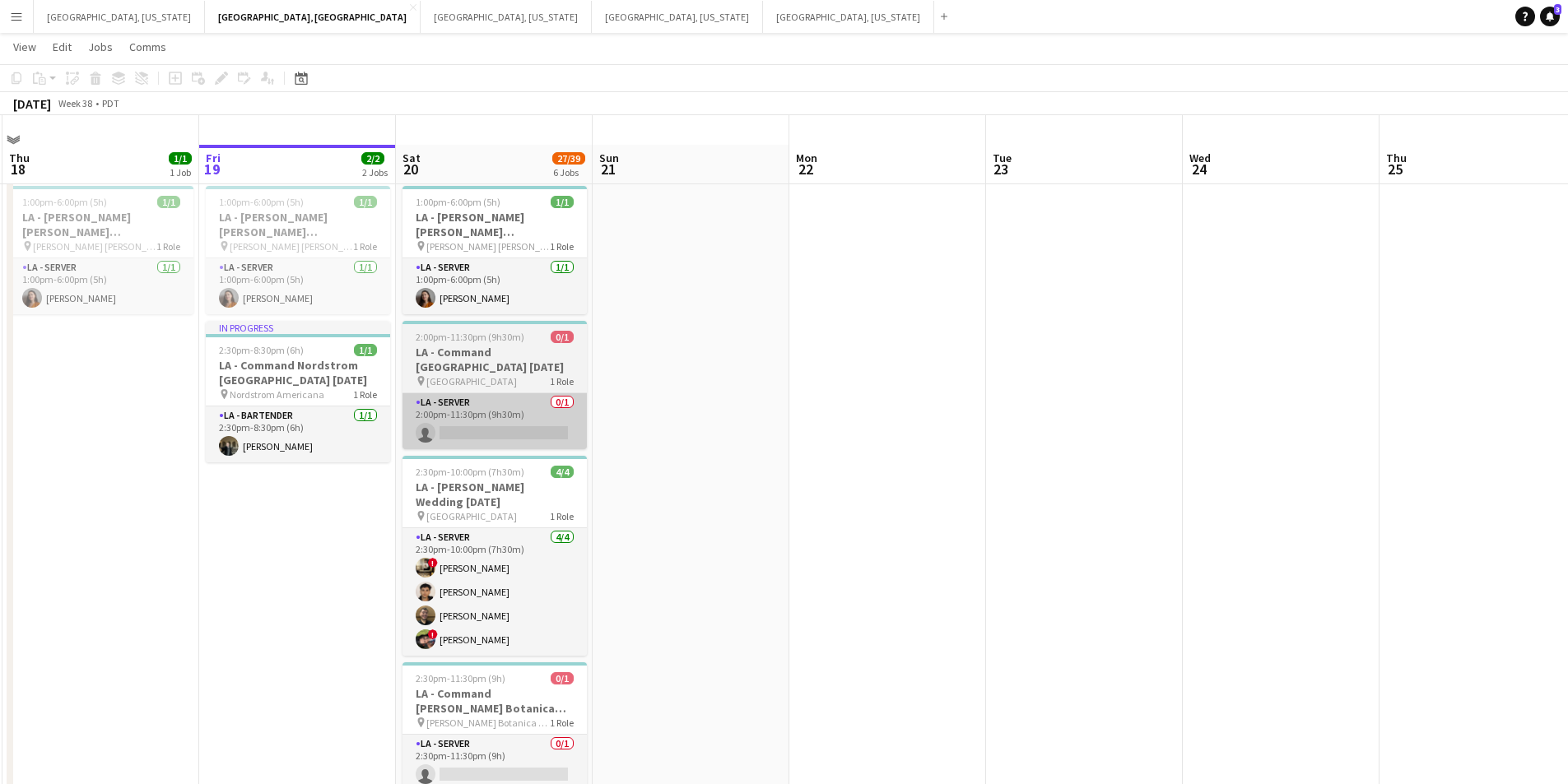
scroll to position [0, 0]
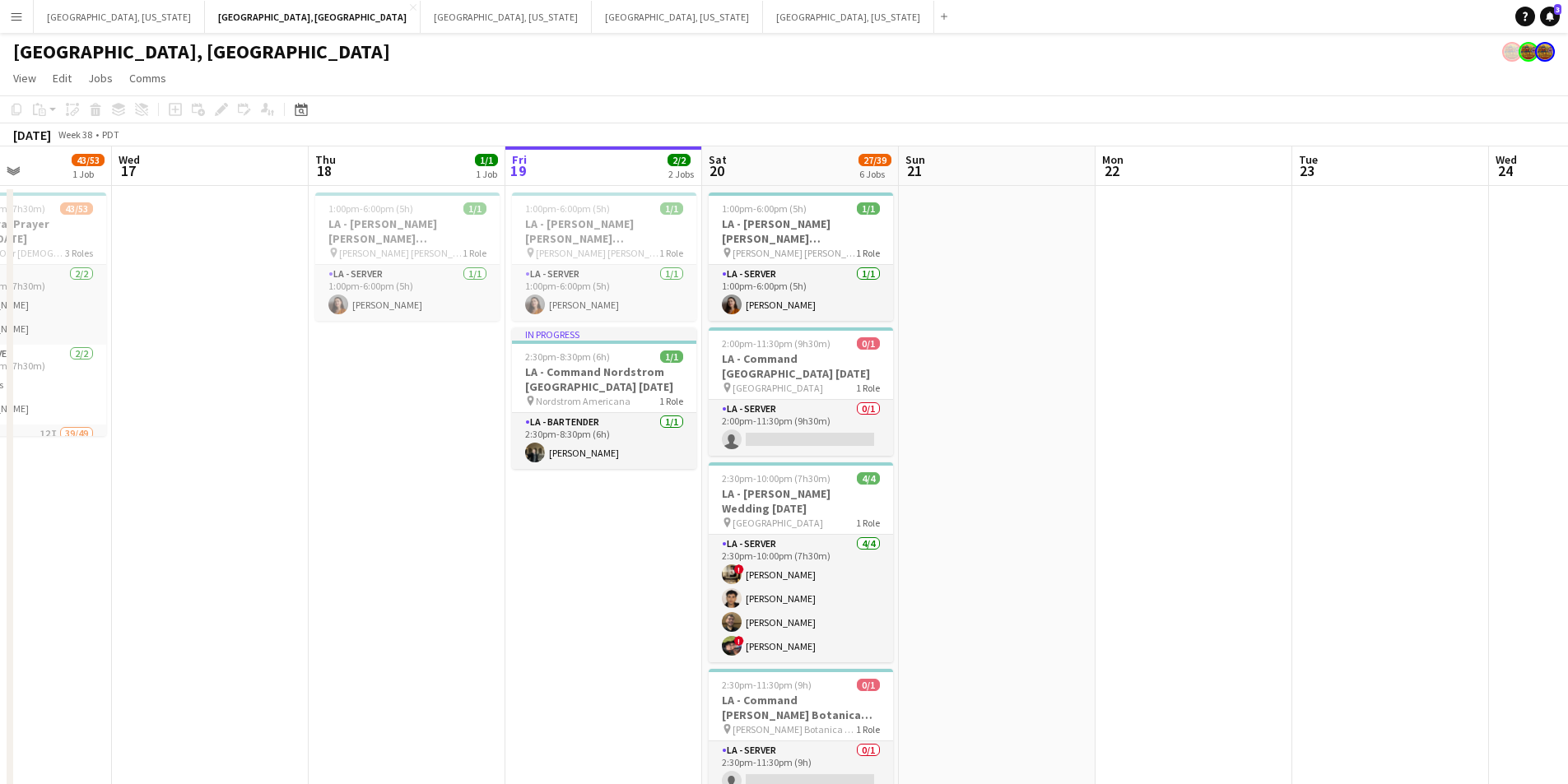
drag, startPoint x: 92, startPoint y: 428, endPoint x: 405, endPoint y: 442, distance: 313.3
click at [405, 442] on app-calendar-viewport "Sun 14 Mon 15 Tue 16 43/53 1 Job Wed 17 Thu 18 1/1 1 Job Fri 19 2/2 2 Jobs Sat …" at bounding box center [784, 741] width 1568 height 1189
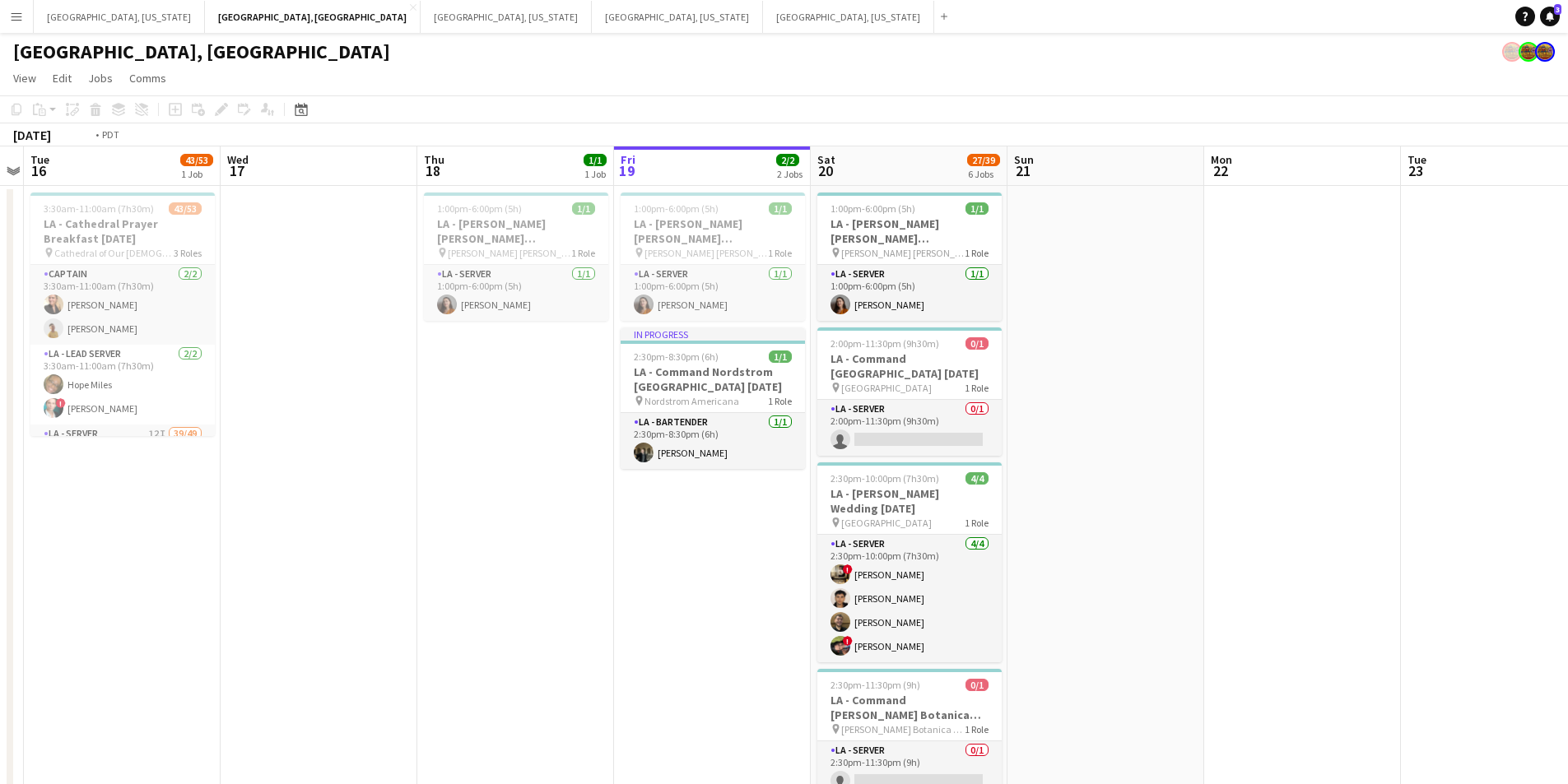
scroll to position [0, 478]
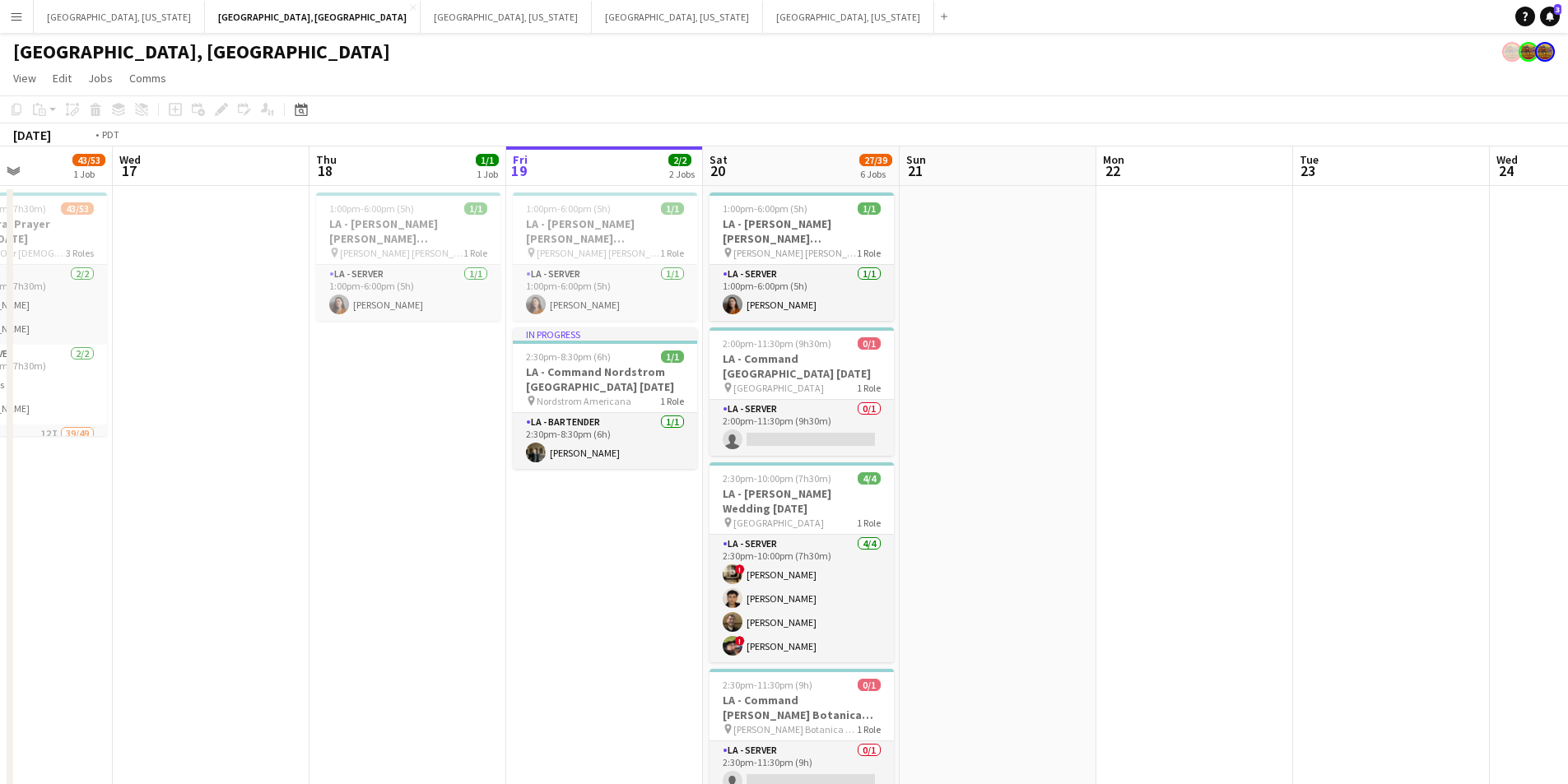
drag, startPoint x: 396, startPoint y: 443, endPoint x: 783, endPoint y: 443, distance: 387.0
click at [783, 443] on app-calendar-viewport "Sun 14 Mon 15 Tue 16 43/53 1 Job Wed 17 Thu 18 1/1 1 Job Fri 19 2/2 2 Jobs Sat …" at bounding box center [784, 741] width 1568 height 1189
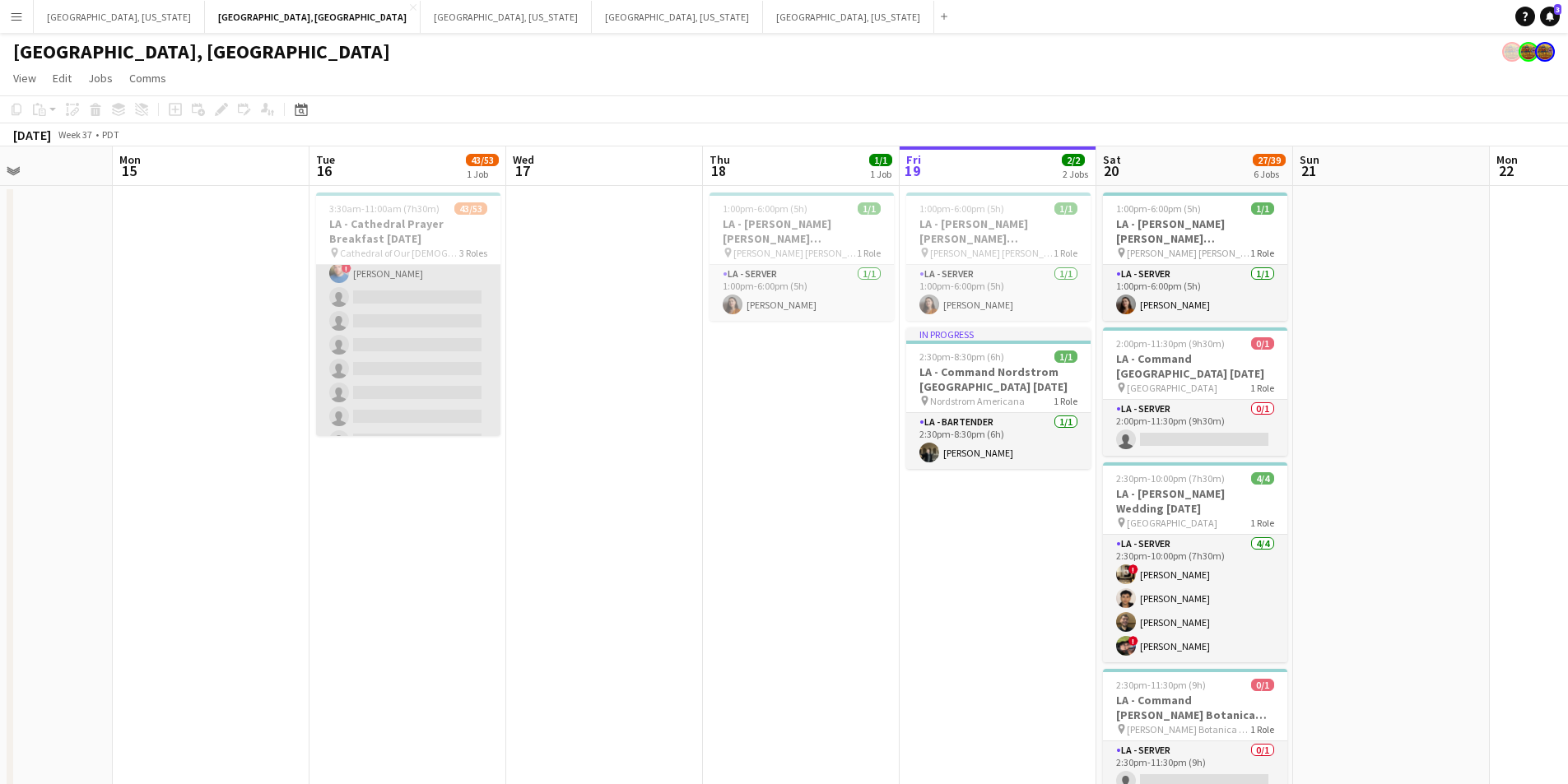
scroll to position [1026, 0]
click at [426, 347] on app-card-role "LA - Server 12I 39/49 4:00am-10:00am (6h) ! [PERSON_NAME] [PERSON_NAME] [PERSON…" at bounding box center [408, 5] width 184 height 1211
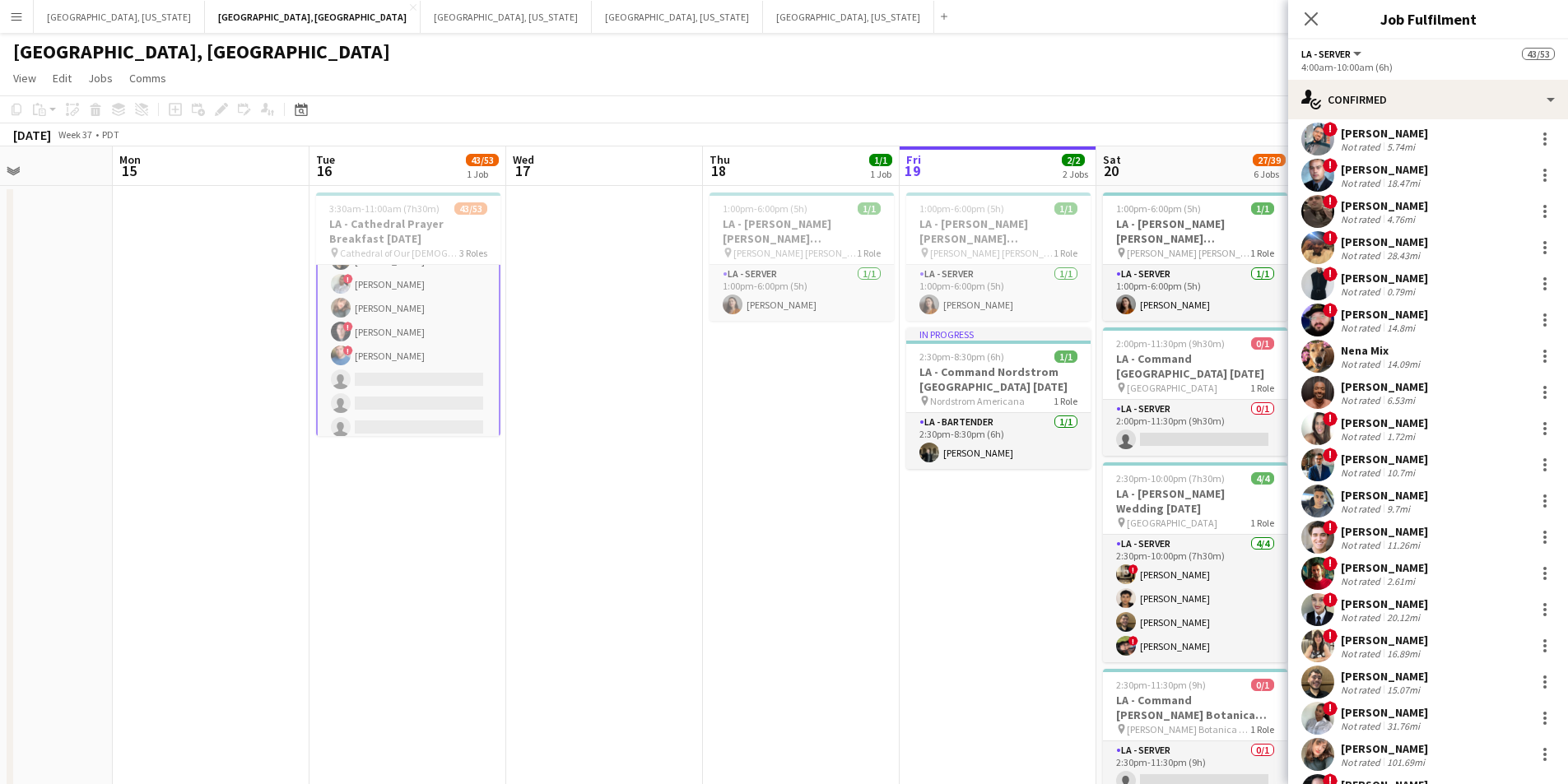
scroll to position [1200, 0]
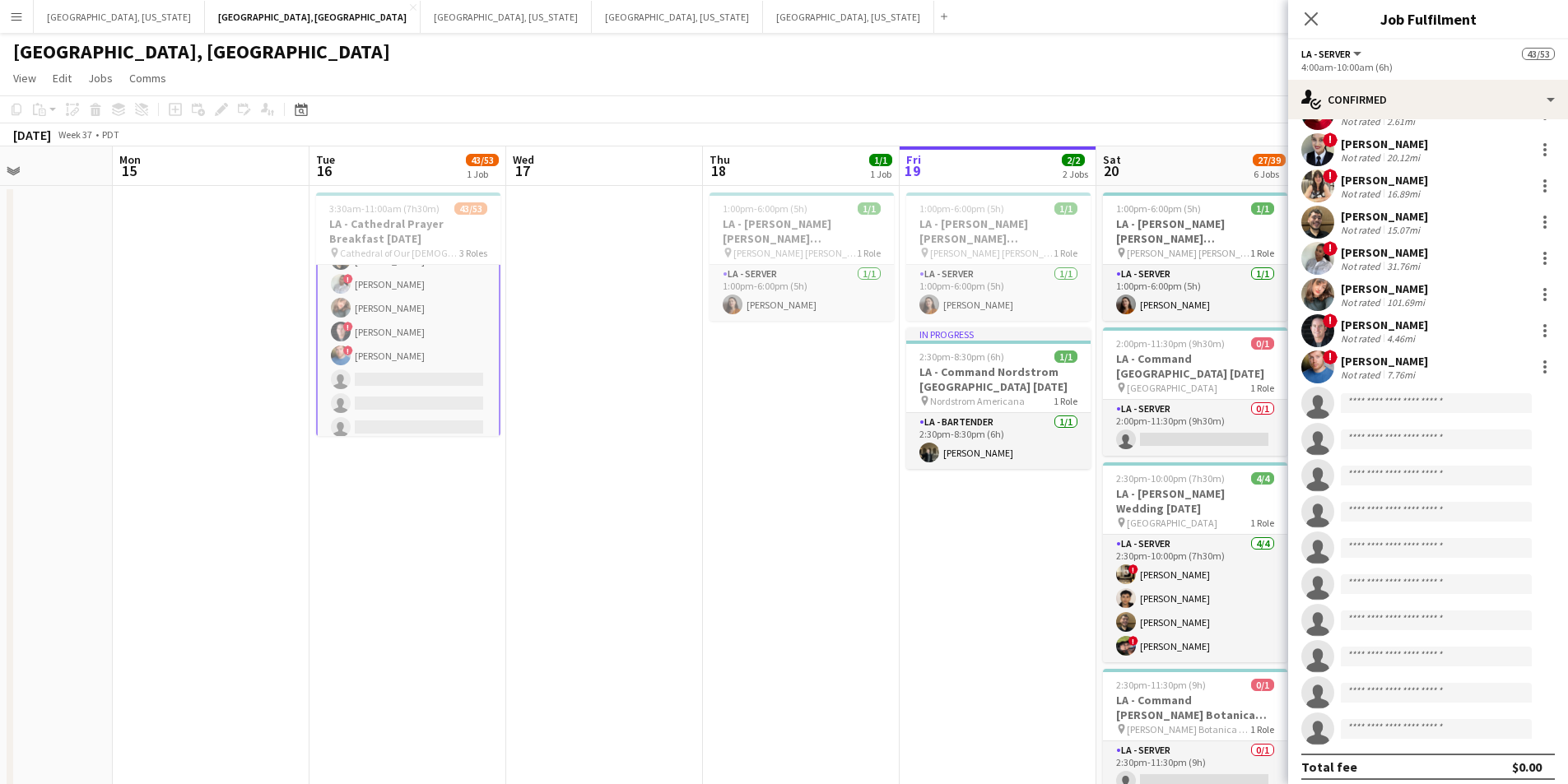
click at [1361, 357] on div "[PERSON_NAME]" at bounding box center [1385, 361] width 87 height 15
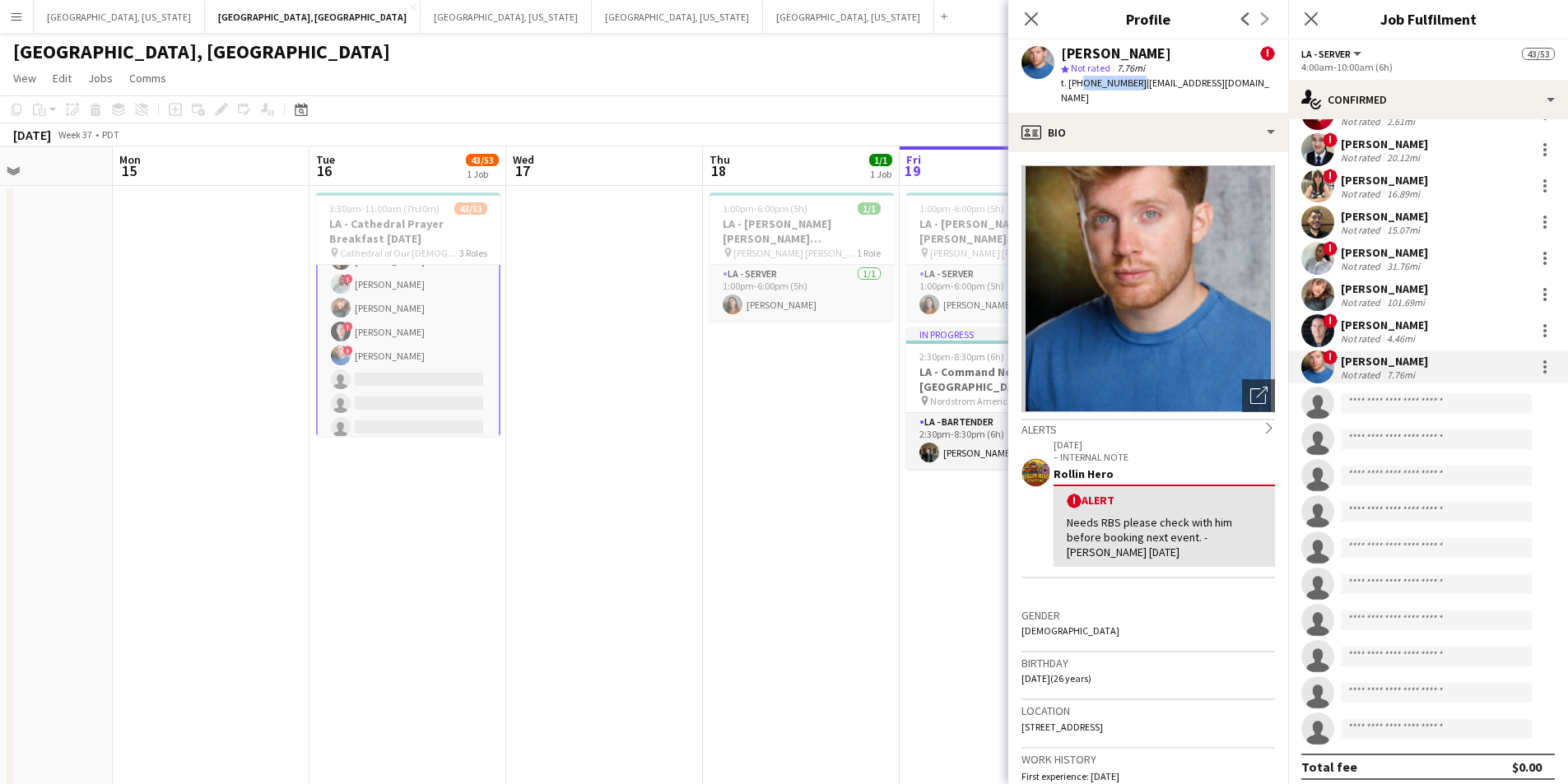
drag, startPoint x: 1079, startPoint y: 84, endPoint x: 1130, endPoint y: 87, distance: 51.1
click at [1130, 87] on div "t. [PHONE_NUMBER] | [EMAIL_ADDRESS][DOMAIN_NAME]" at bounding box center [1168, 90] width 214 height 29
copy span "8454711623"
click at [1020, 18] on div "Close pop-in" at bounding box center [1031, 19] width 46 height 38
drag, startPoint x: 1025, startPoint y: 12, endPoint x: 1037, endPoint y: 21, distance: 15.0
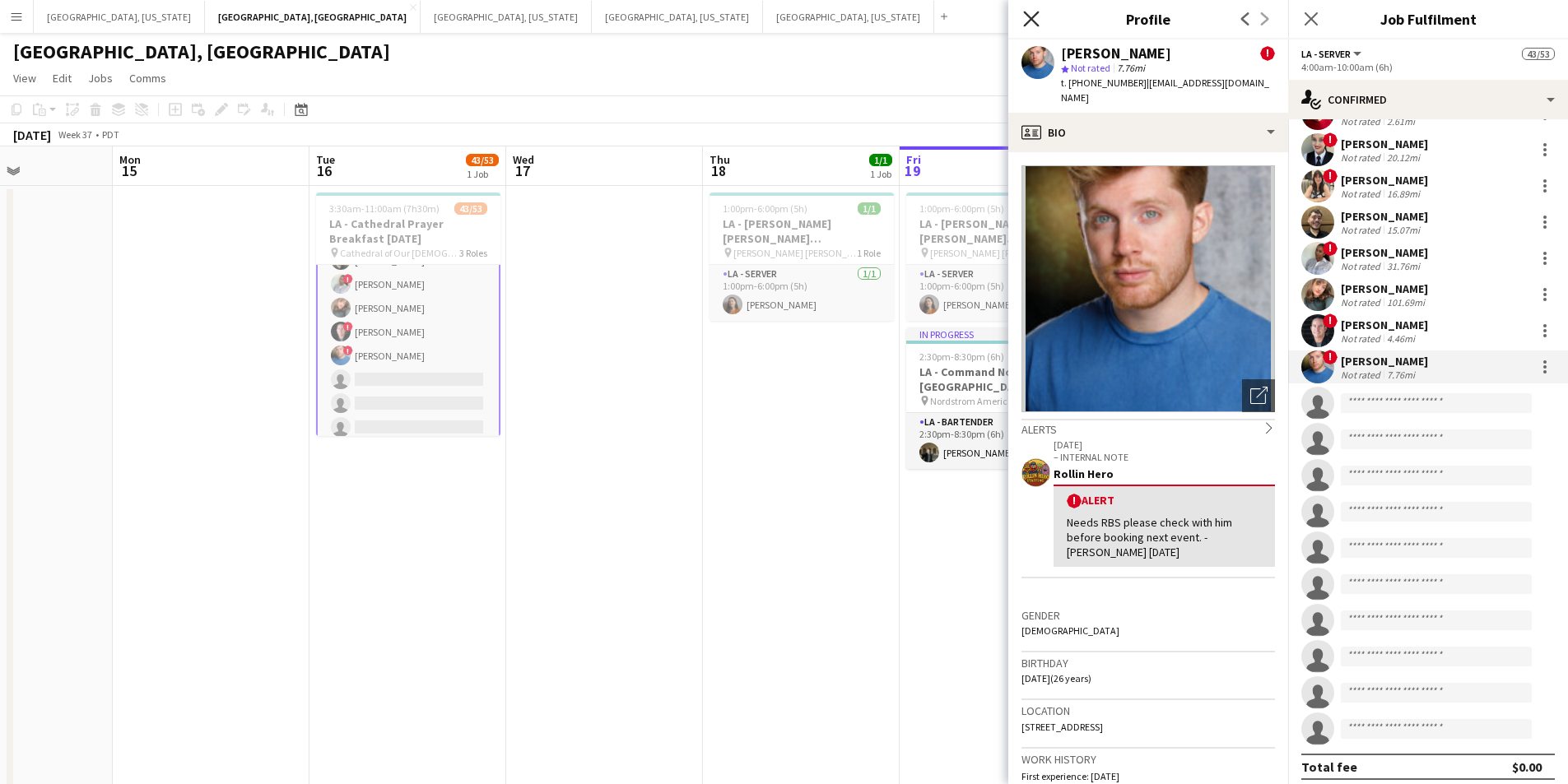
click at [1035, 19] on icon "Close pop-in" at bounding box center [1031, 18] width 16 height 16
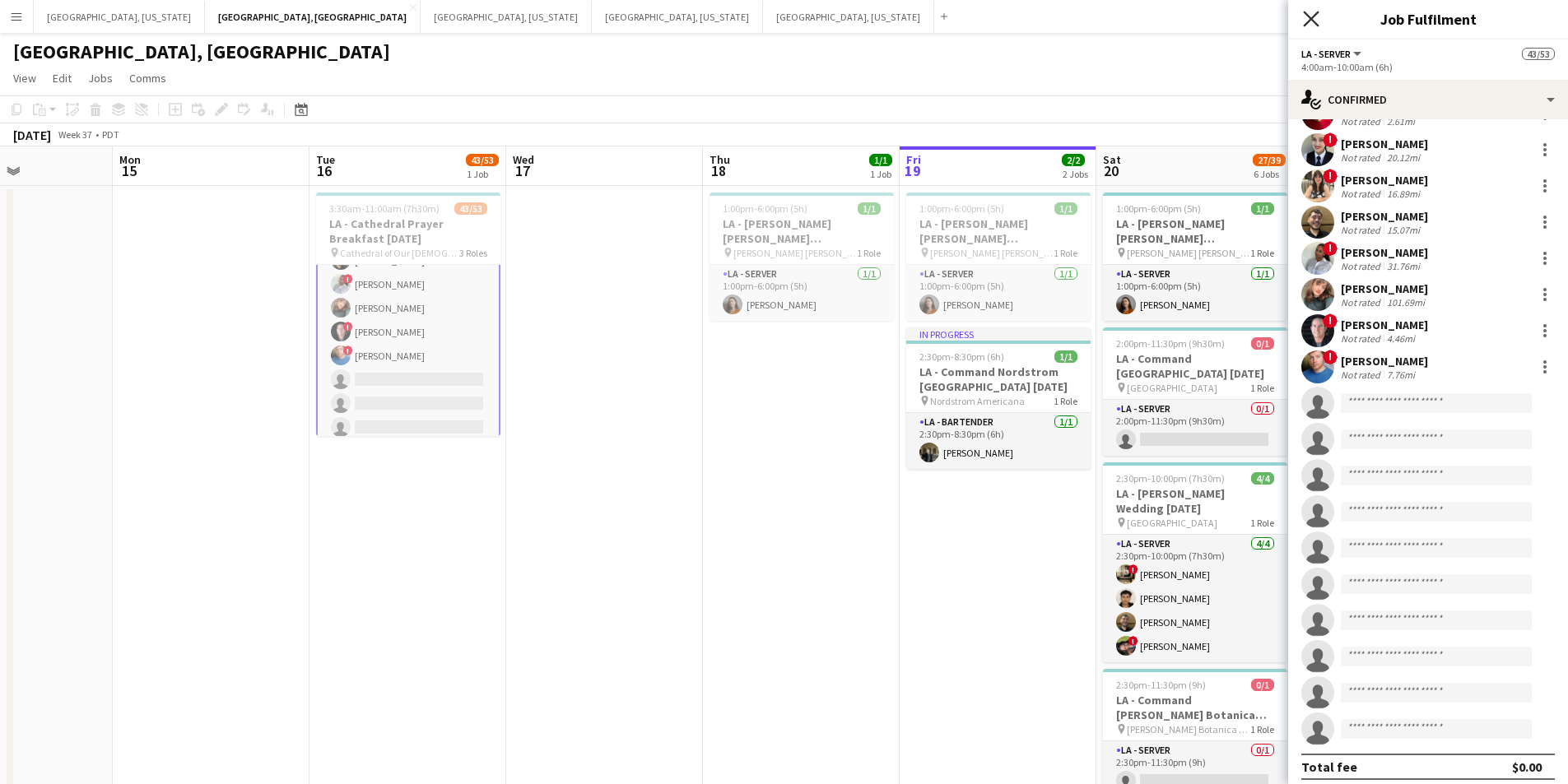
click at [1304, 16] on icon "Close pop-in" at bounding box center [1311, 18] width 16 height 16
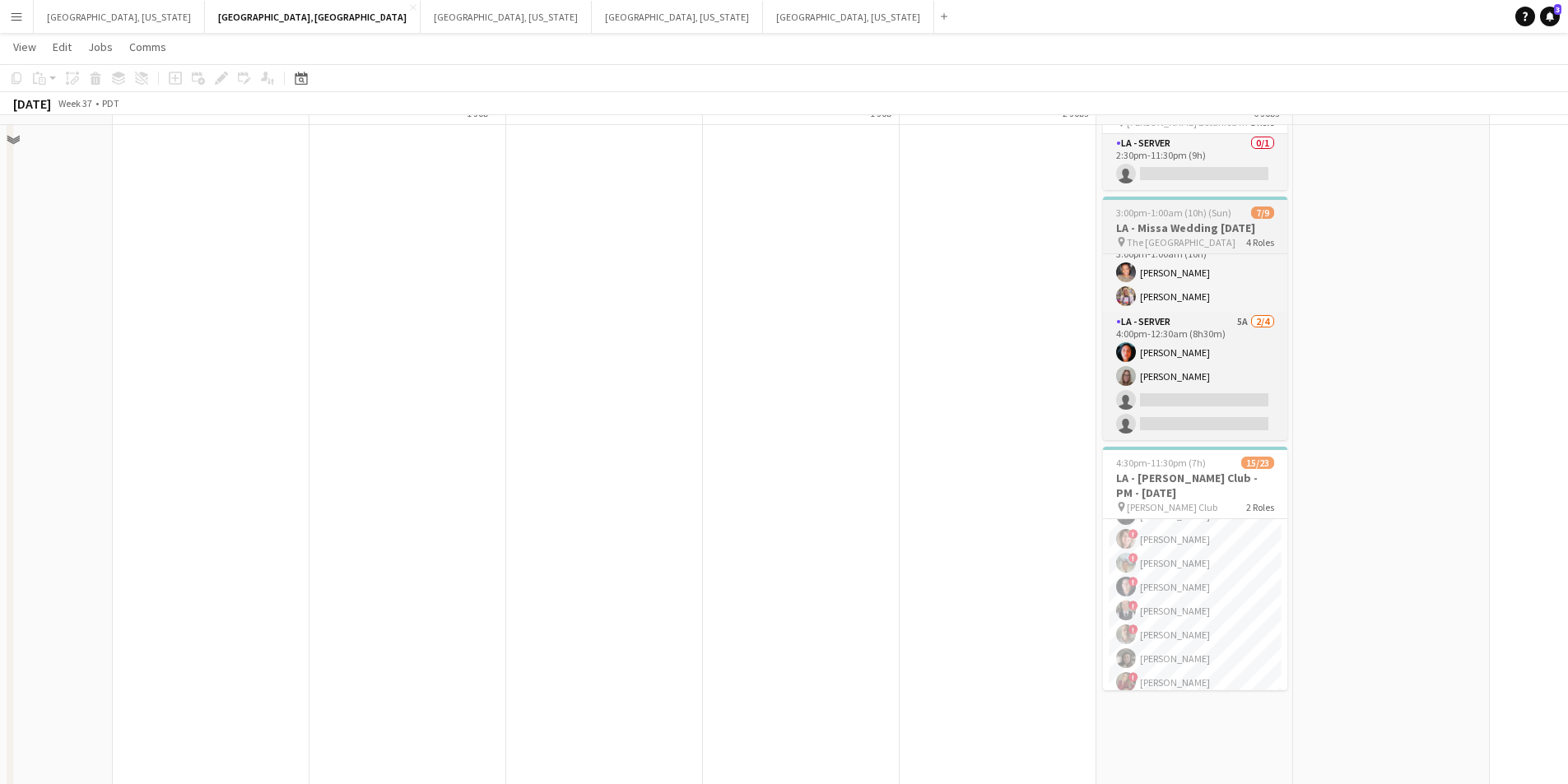
scroll to position [575, 0]
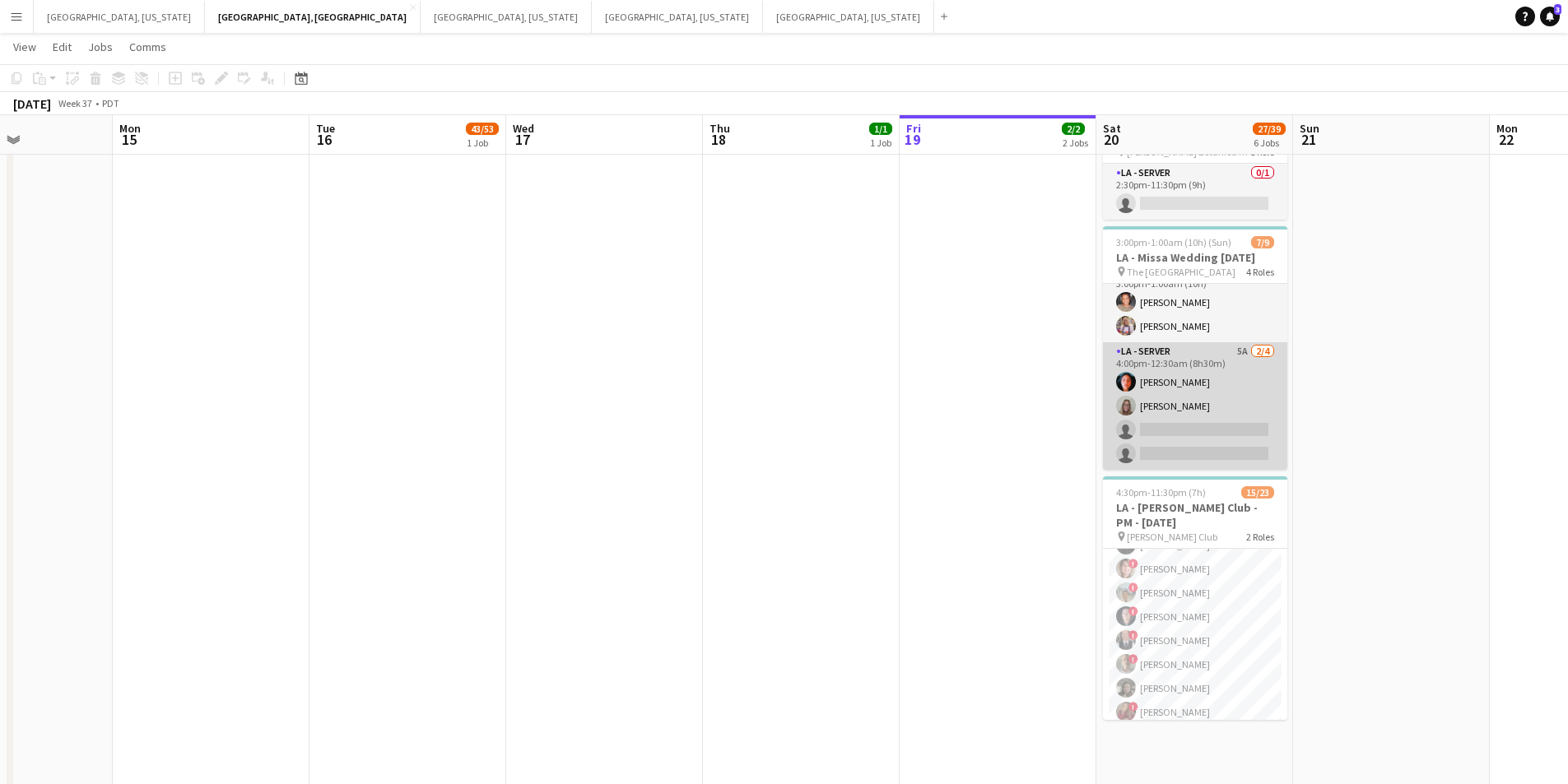
click at [1214, 455] on app-card-role "LA - Server 5A [DATE] 4:00pm-12:30am (8h30m) [PERSON_NAME] [PERSON_NAME] single…" at bounding box center [1195, 406] width 184 height 127
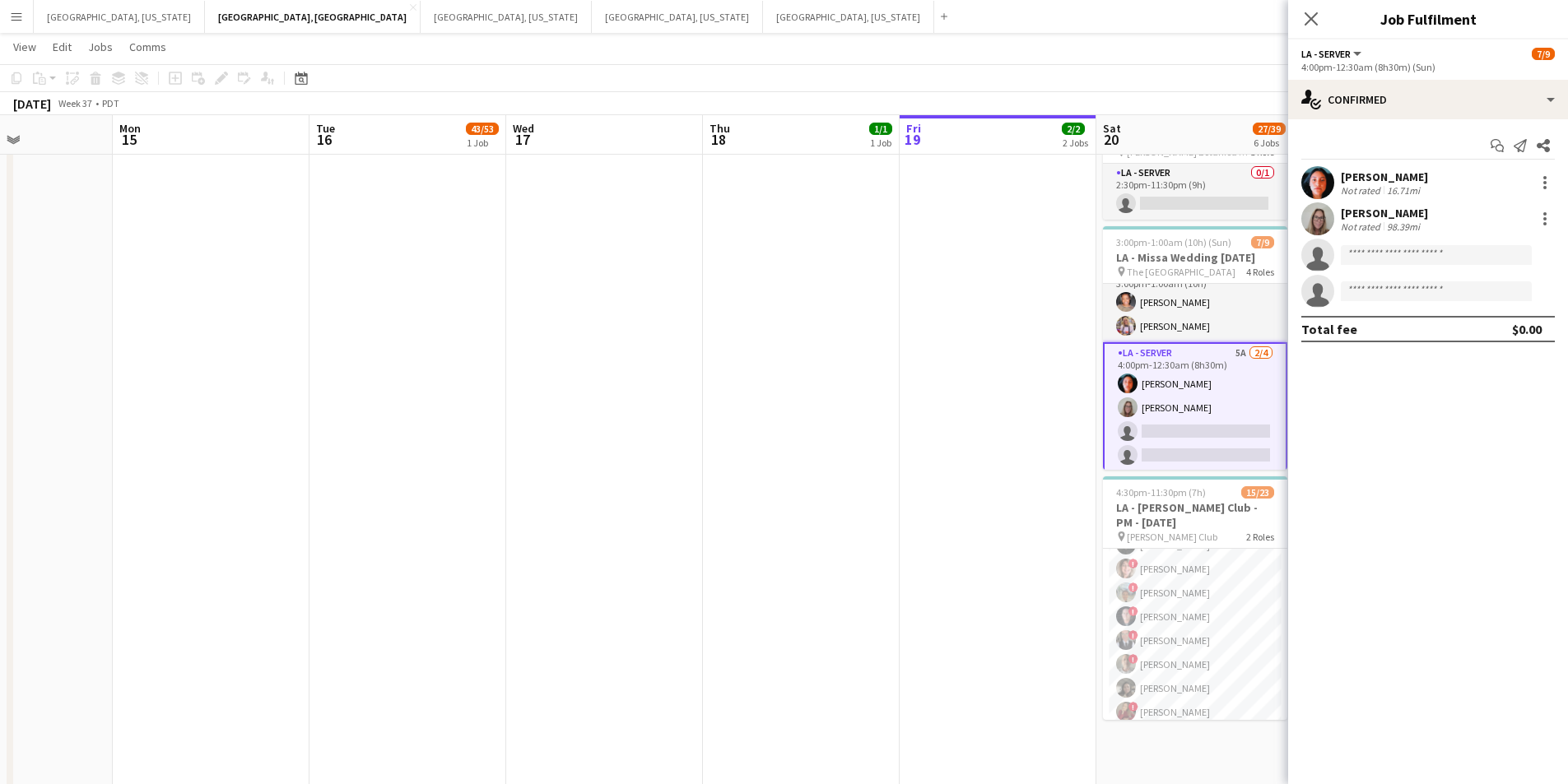
scroll to position [1026, 0]
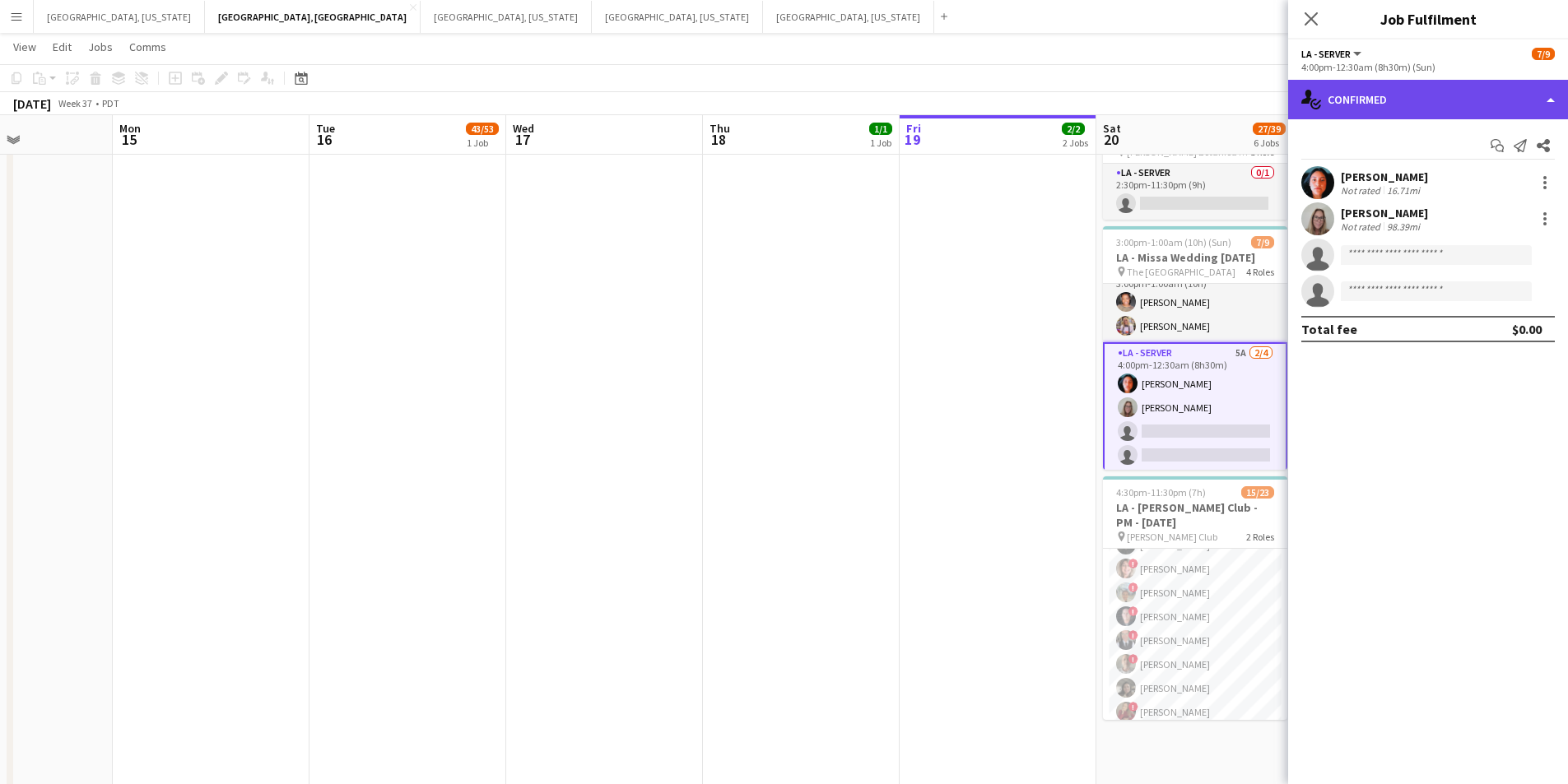
click at [1536, 93] on div "single-neutral-actions-check-2 Confirmed" at bounding box center [1428, 100] width 280 height 40
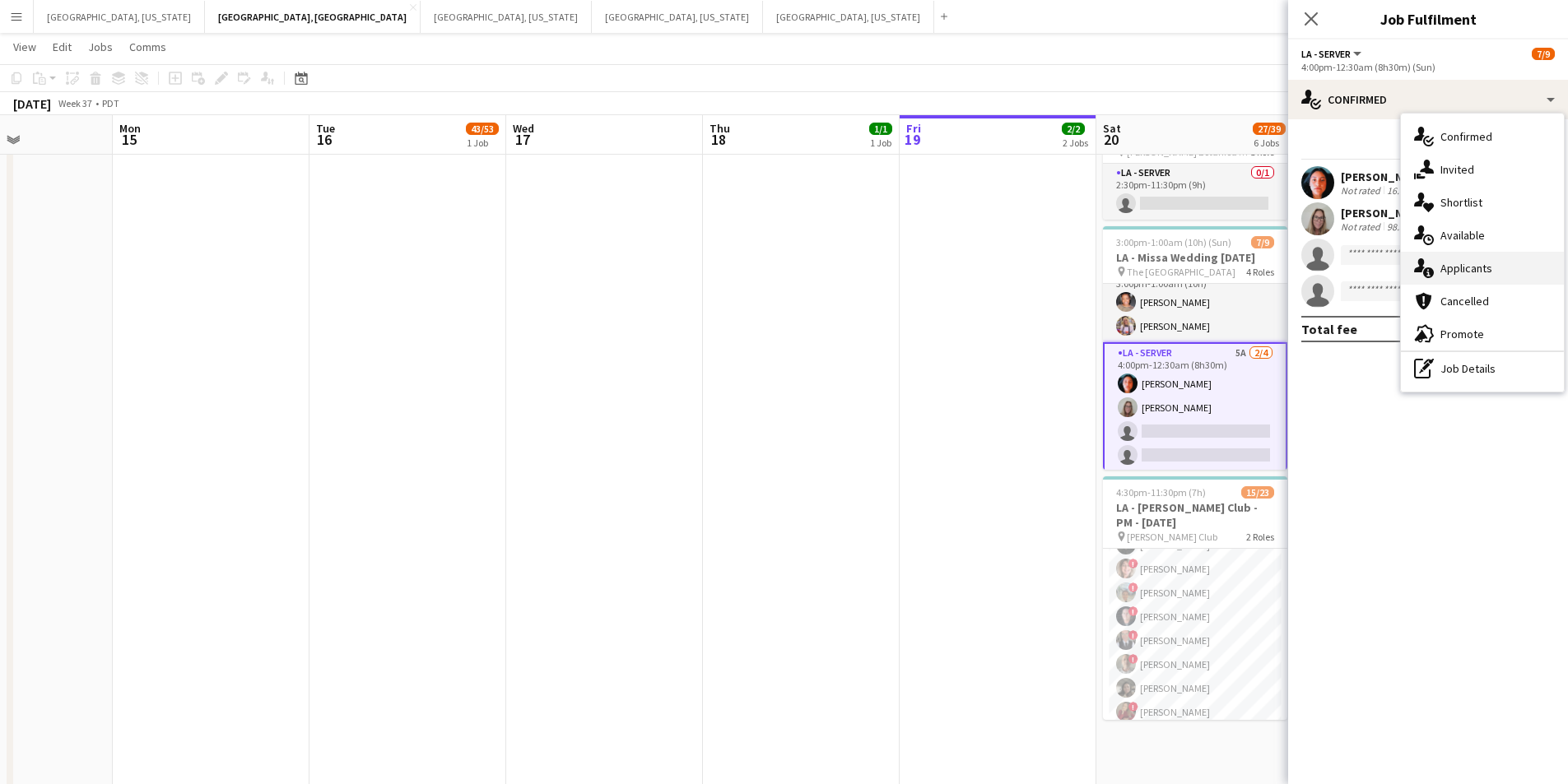
click at [1509, 257] on div "single-neutral-actions-information Applicants" at bounding box center [1482, 268] width 163 height 33
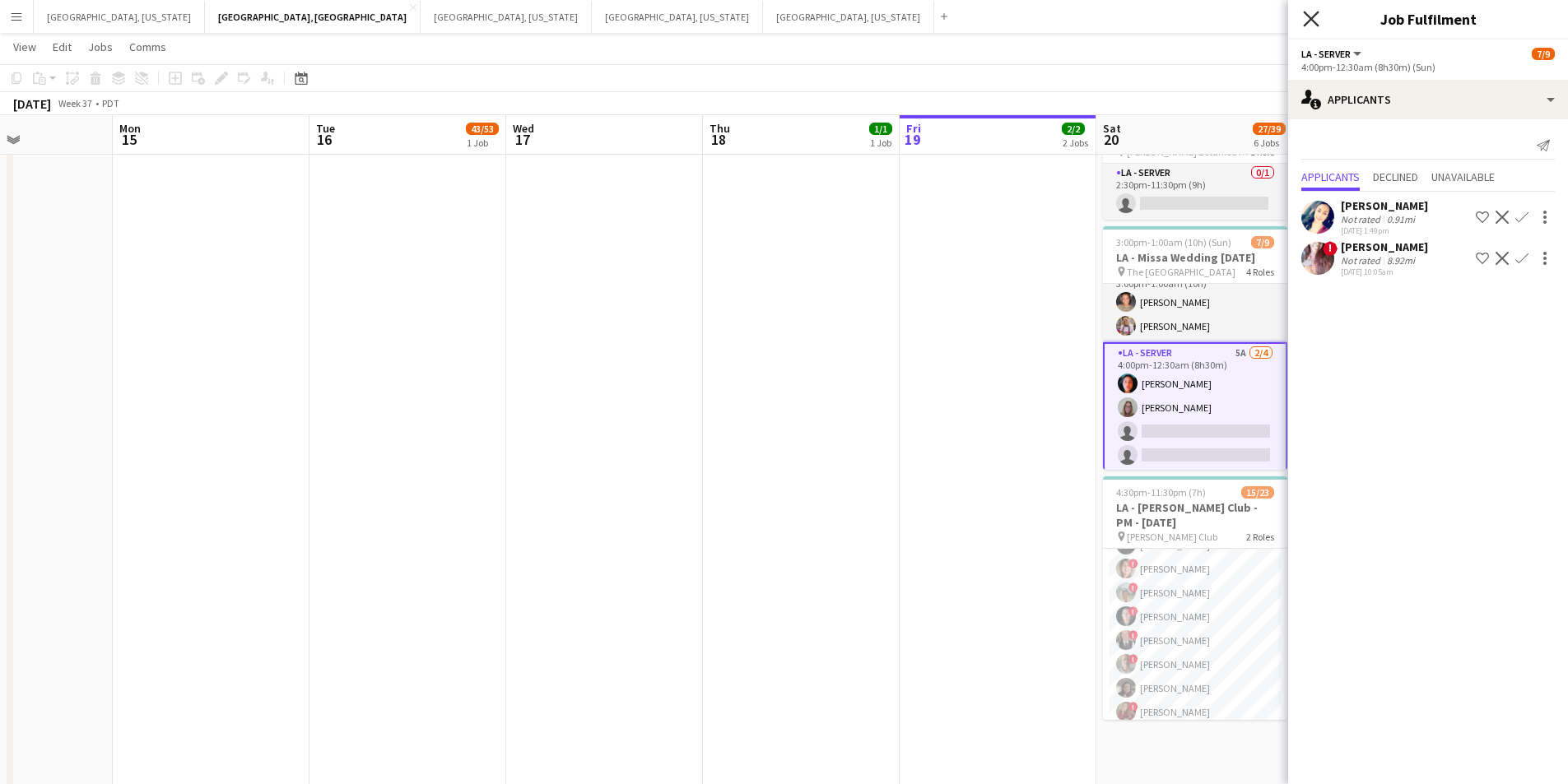
click at [1305, 24] on icon "Close pop-in" at bounding box center [1311, 18] width 16 height 16
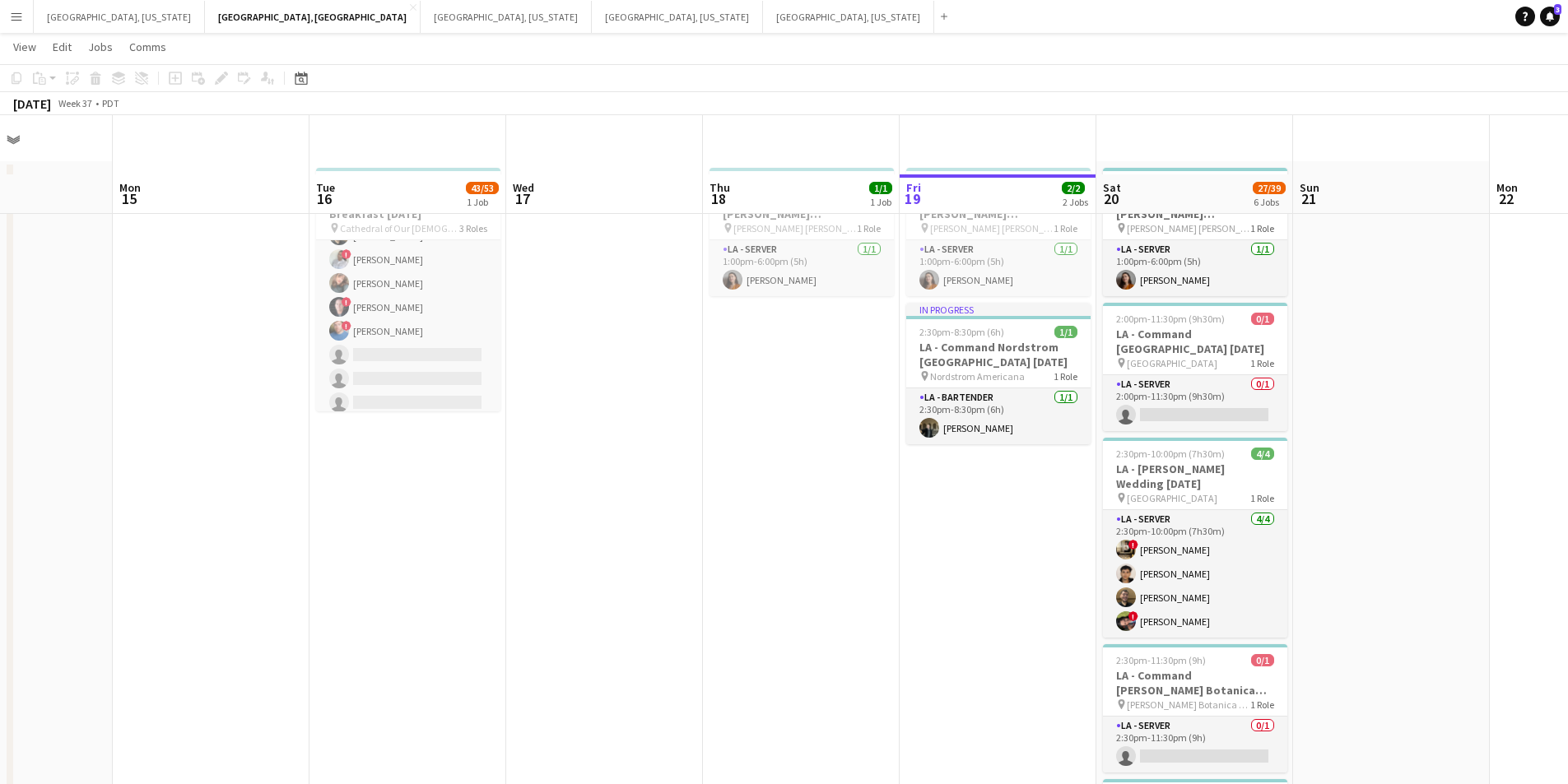
scroll to position [0, 0]
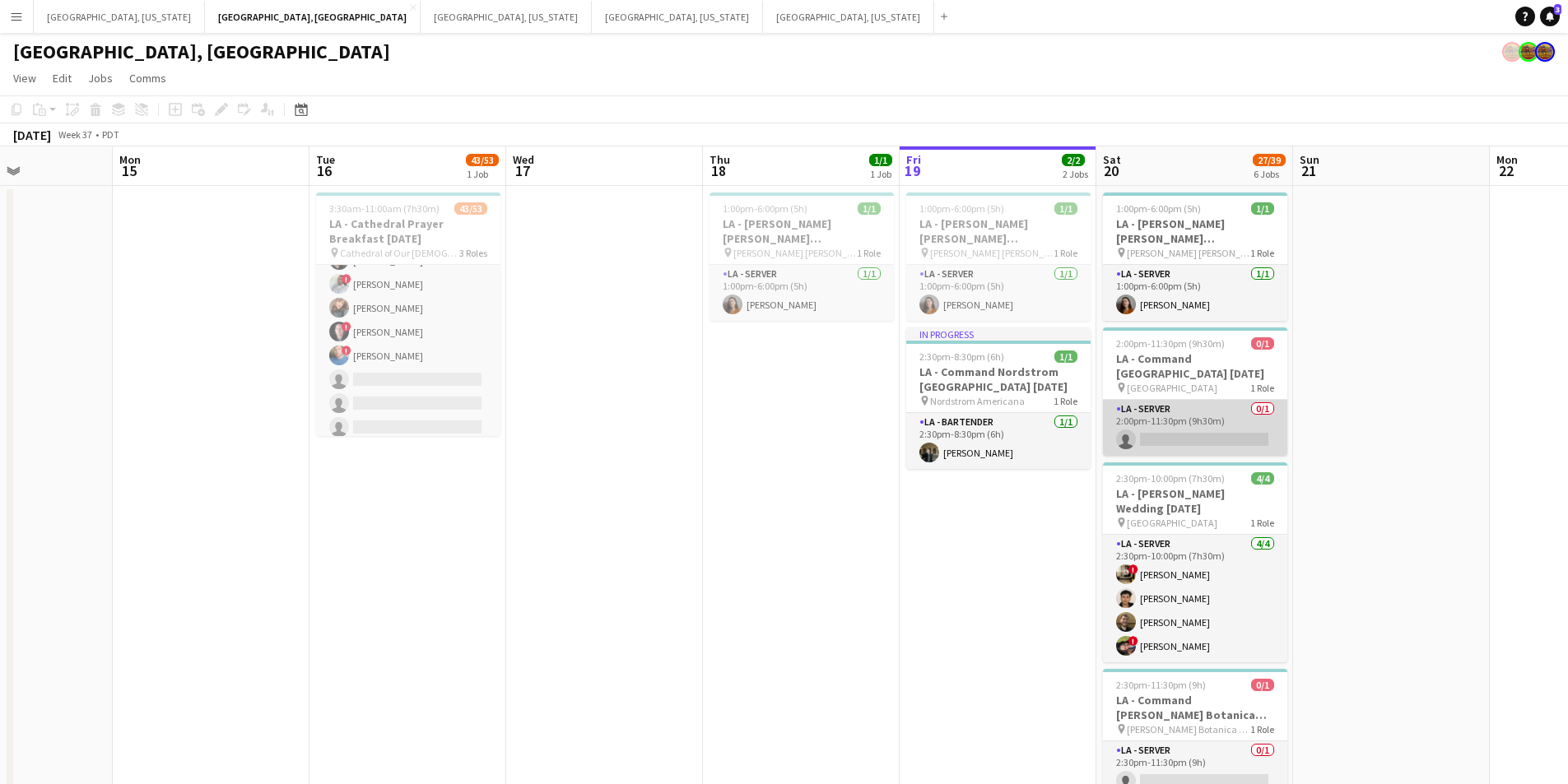
click at [1202, 415] on app-card-role "LA - Server 0/1 2:00pm-11:30pm (9h30m) single-neutral-actions" at bounding box center [1195, 427] width 184 height 56
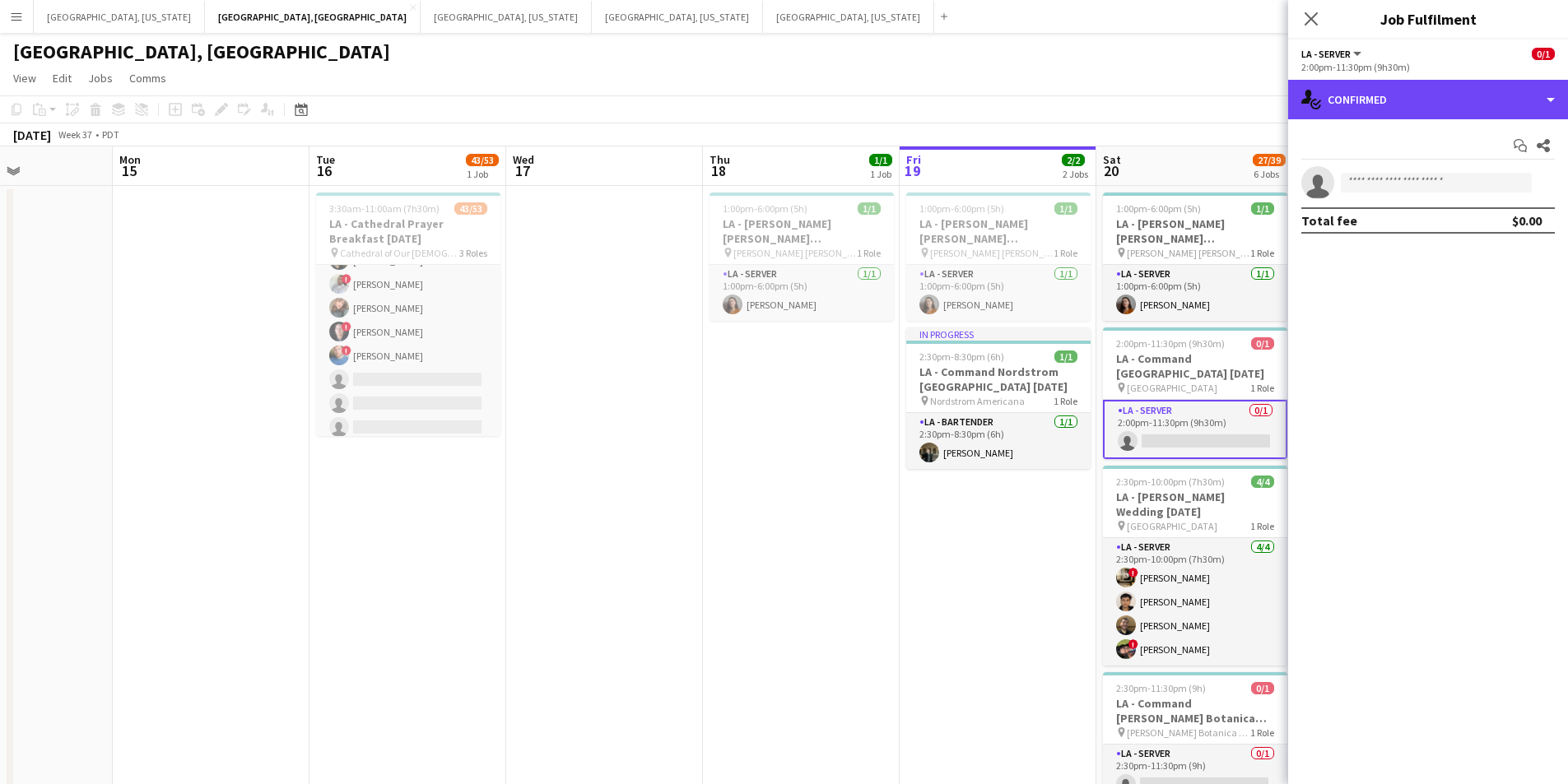
drag, startPoint x: 1553, startPoint y: 101, endPoint x: 1541, endPoint y: 133, distance: 34.2
click at [1551, 103] on div "single-neutral-actions-check-2 Confirmed" at bounding box center [1428, 100] width 280 height 40
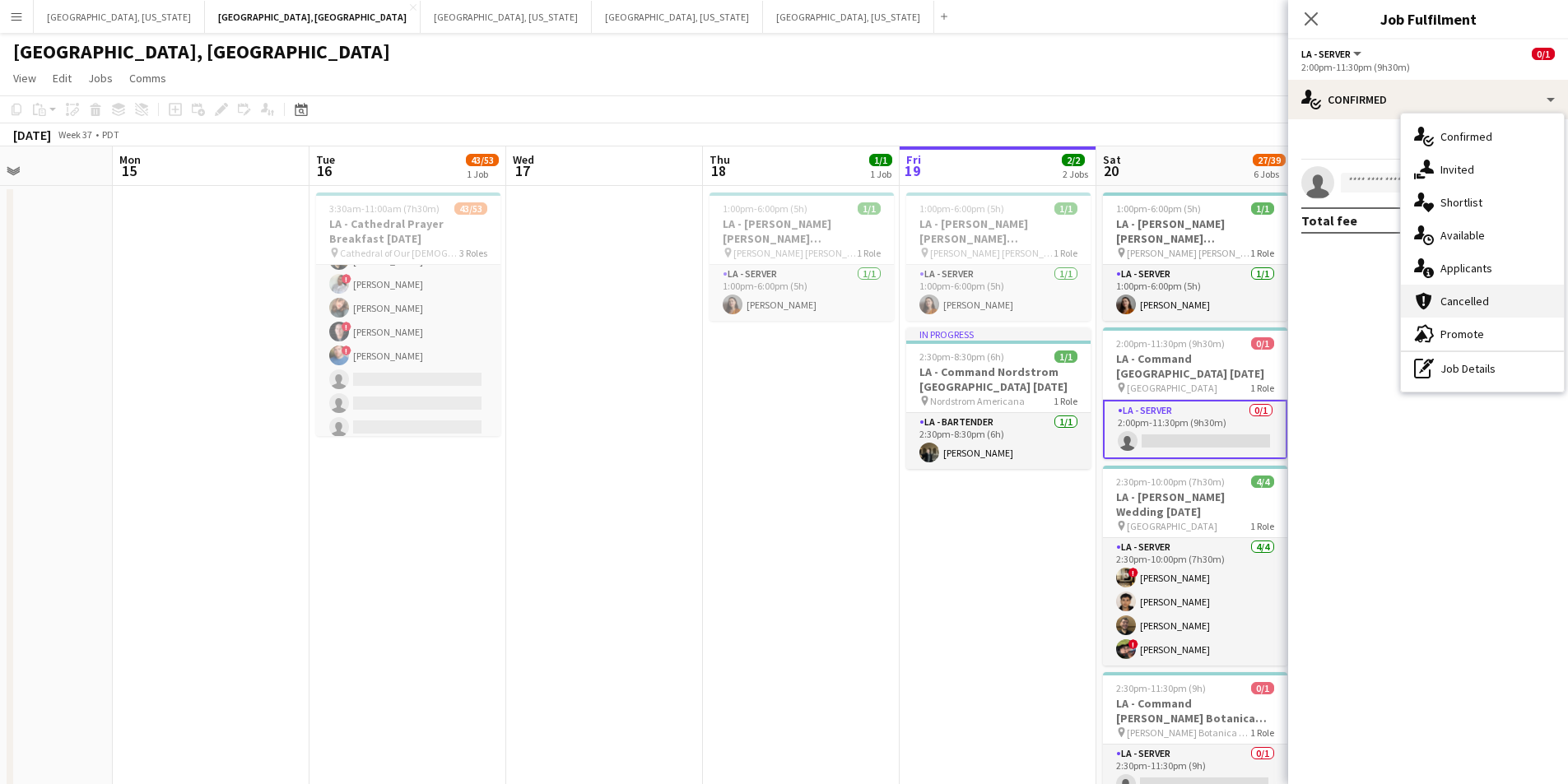
click at [1487, 286] on div "cancellation Cancelled" at bounding box center [1482, 301] width 163 height 33
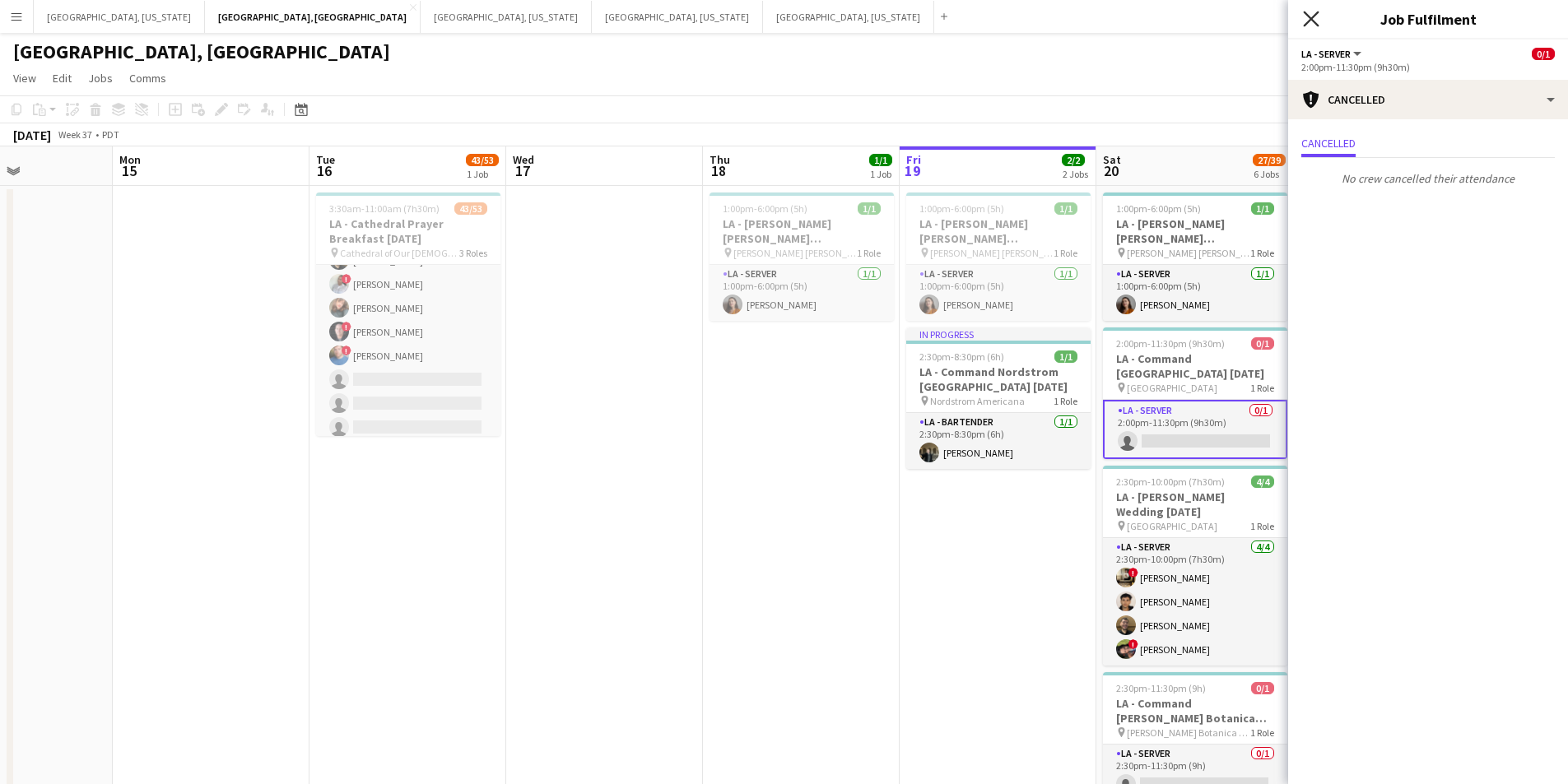
click at [1317, 16] on icon "Close pop-in" at bounding box center [1311, 18] width 16 height 16
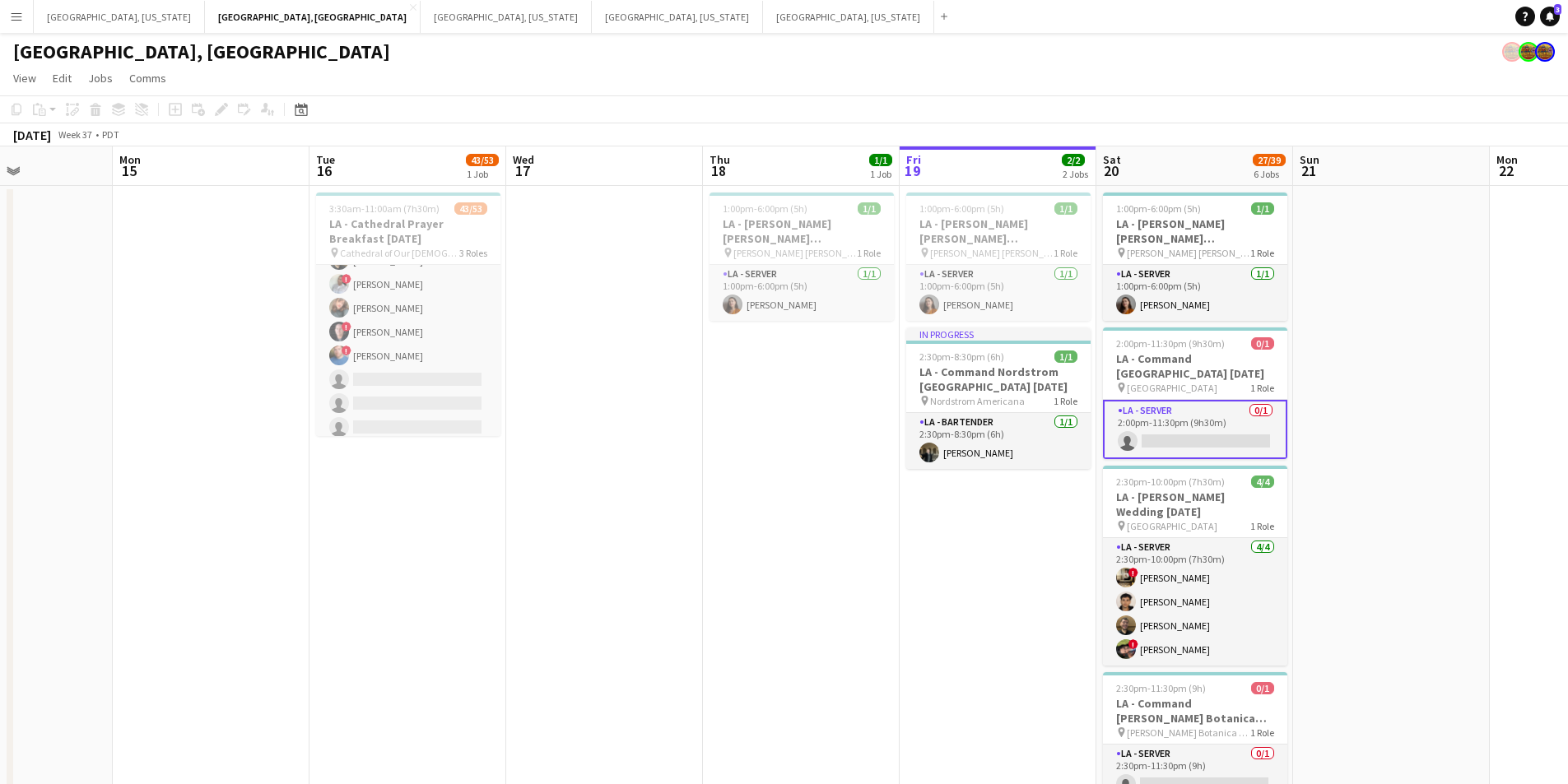
click at [1260, 428] on app-card-role "LA - Server 0/1 2:00pm-11:30pm (9h30m) single-neutral-actions" at bounding box center [1195, 429] width 184 height 59
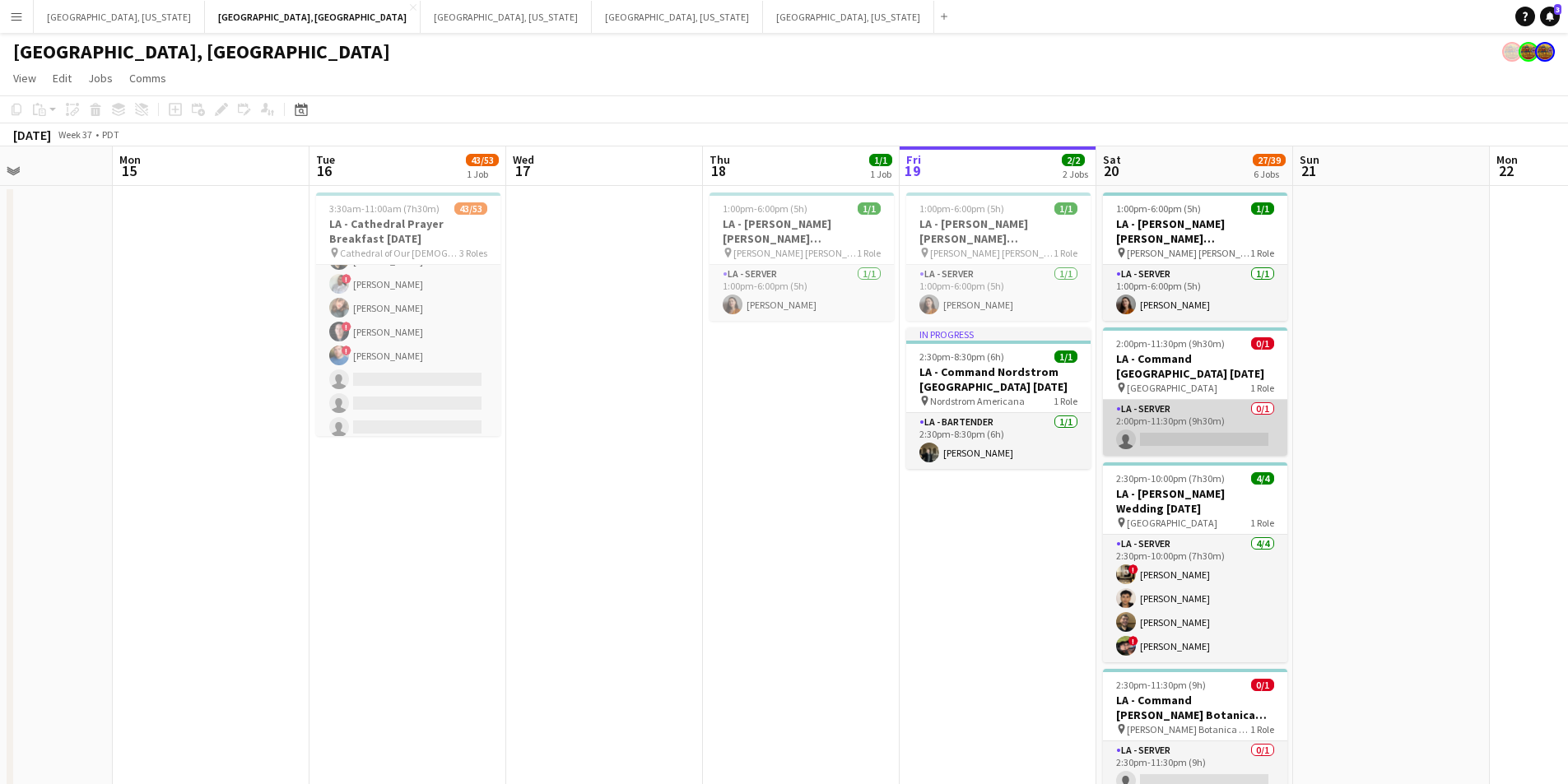
scroll to position [0, 479]
click at [1251, 412] on app-card-role "LA - Server 0/1 2:00pm-11:30pm (9h30m) single-neutral-actions" at bounding box center [1194, 427] width 184 height 56
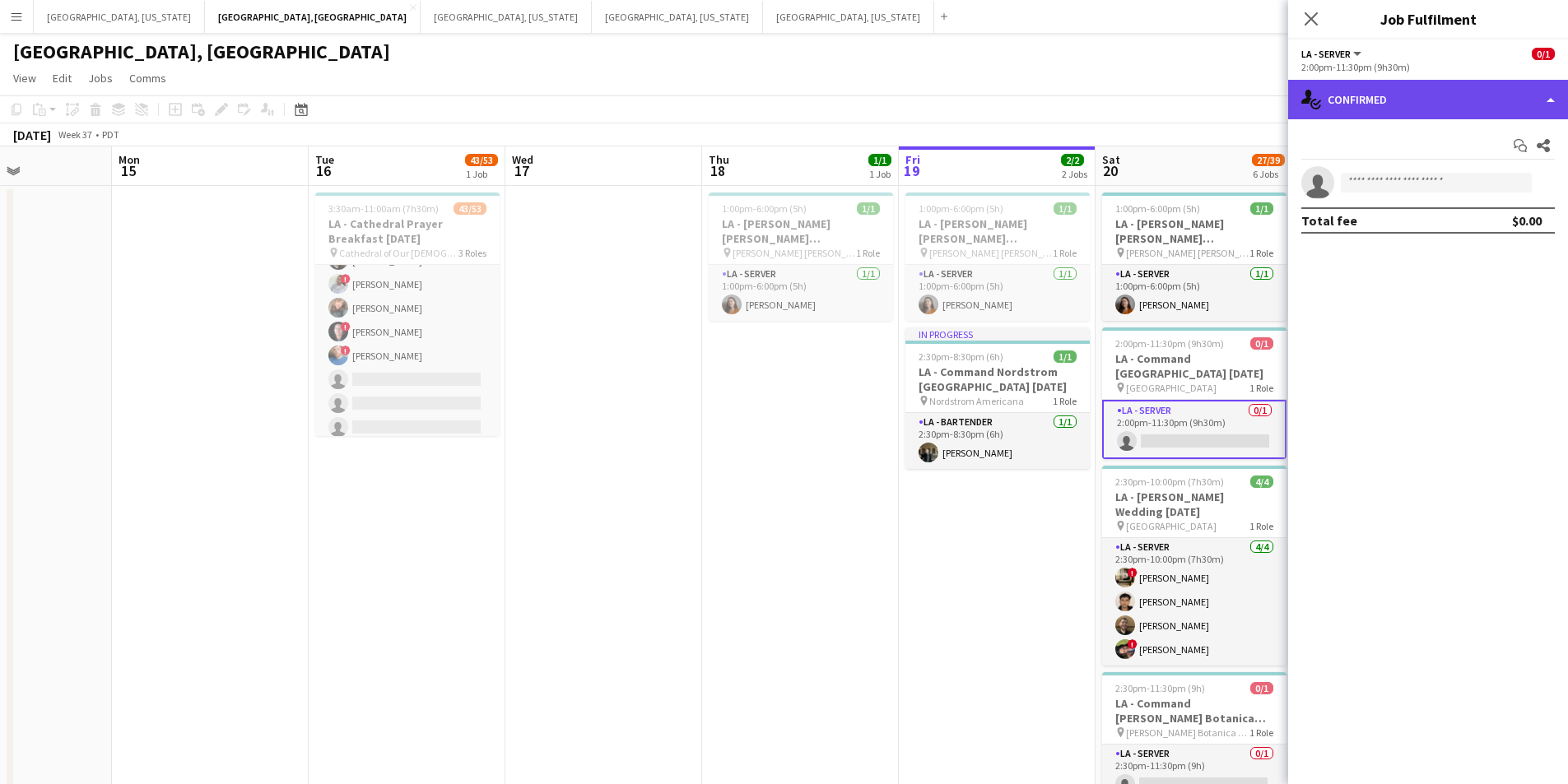
click at [1542, 101] on div "single-neutral-actions-check-2 Confirmed" at bounding box center [1428, 100] width 280 height 40
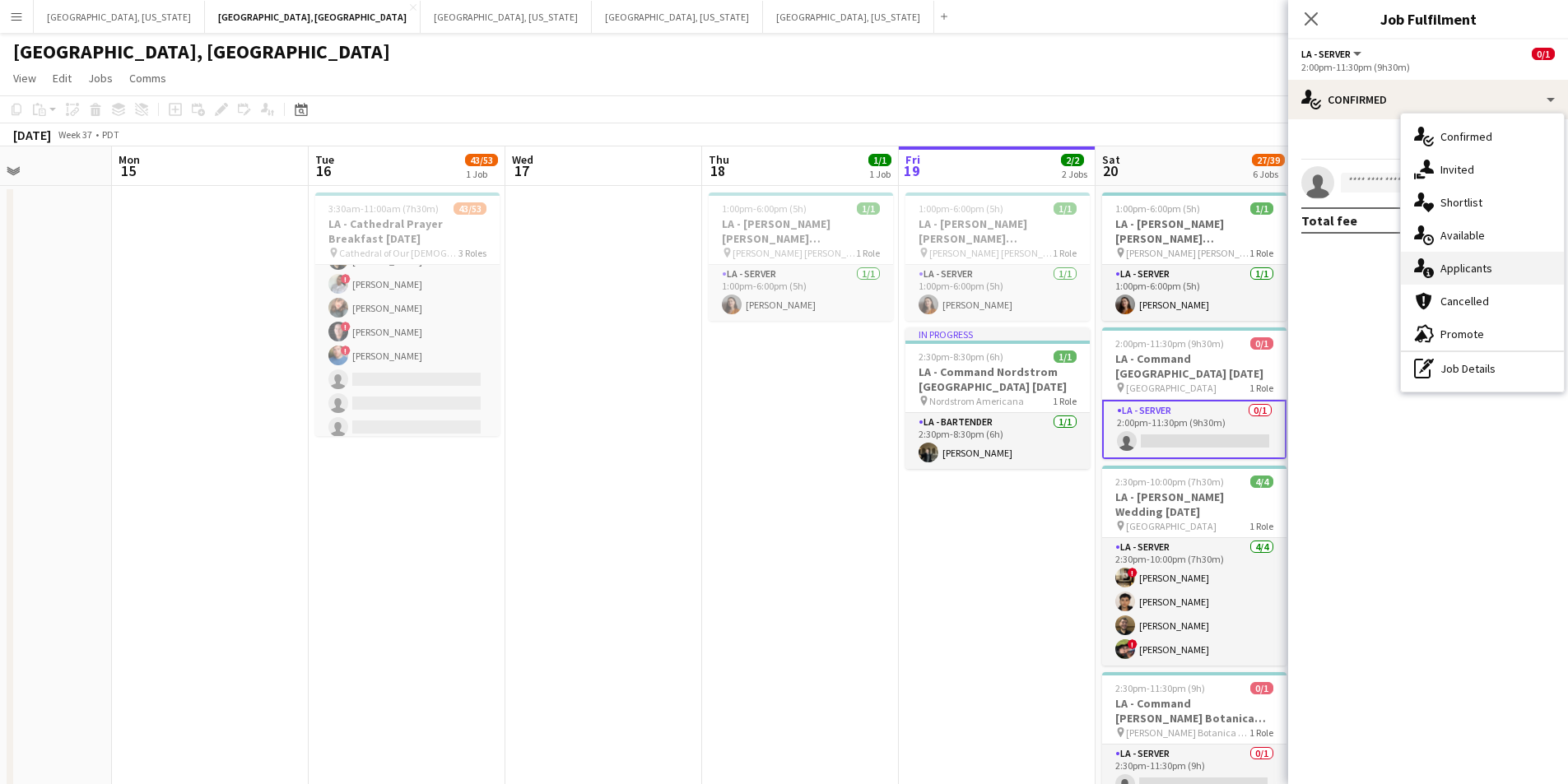
click at [1493, 275] on div "single-neutral-actions-information Applicants" at bounding box center [1482, 268] width 163 height 33
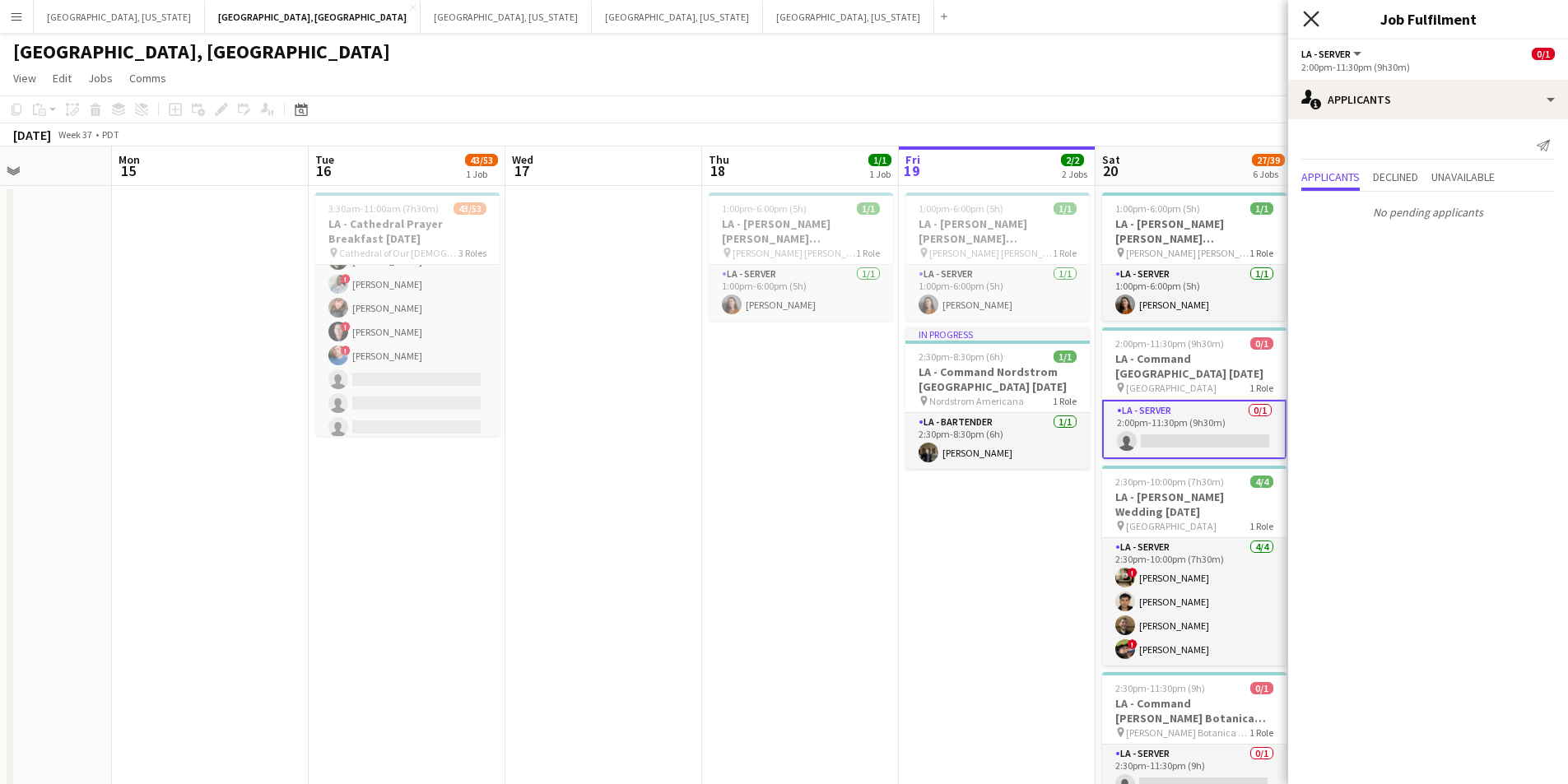
click at [1307, 17] on icon "Close pop-in" at bounding box center [1311, 18] width 16 height 16
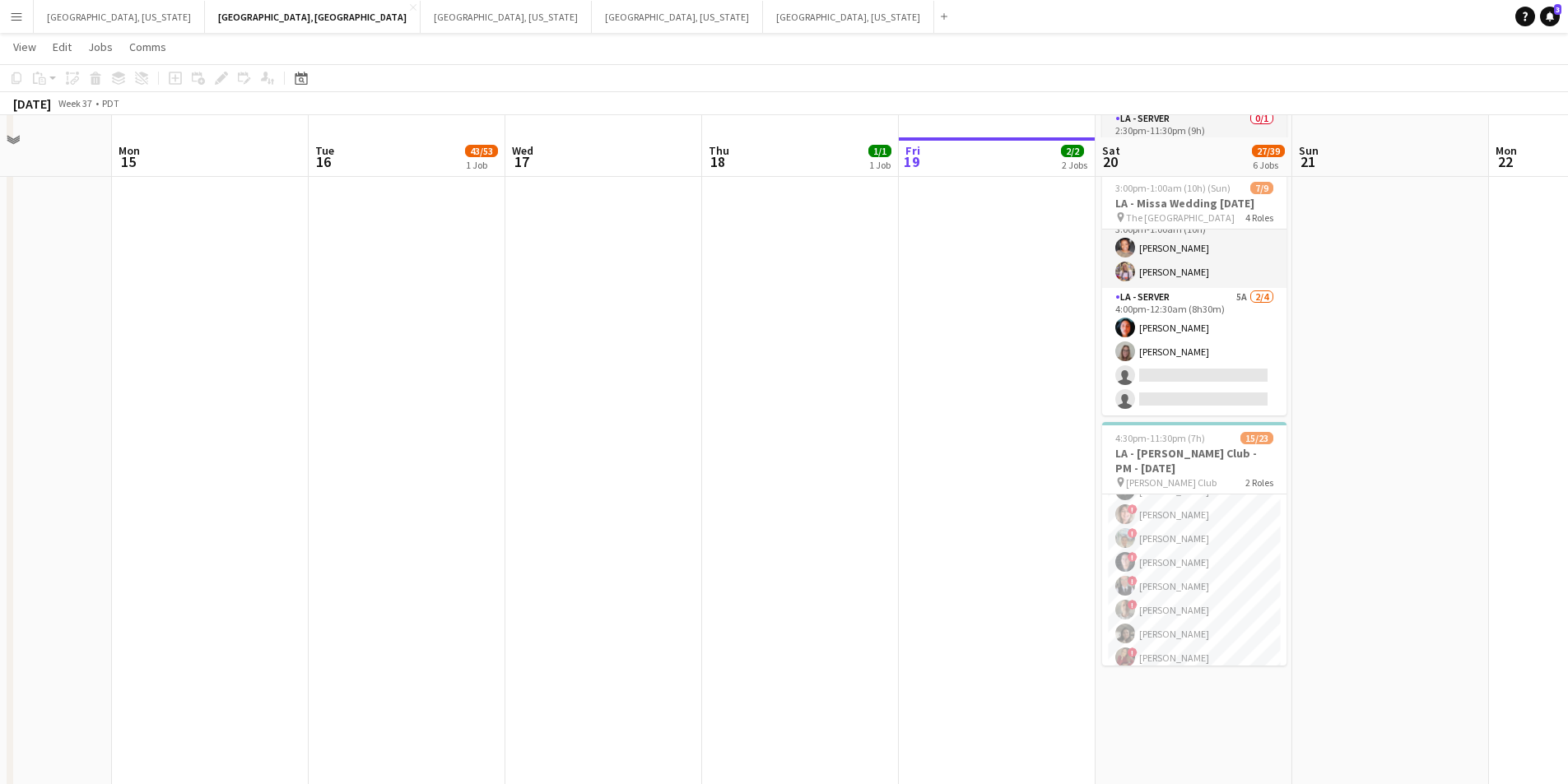
scroll to position [659, 0]
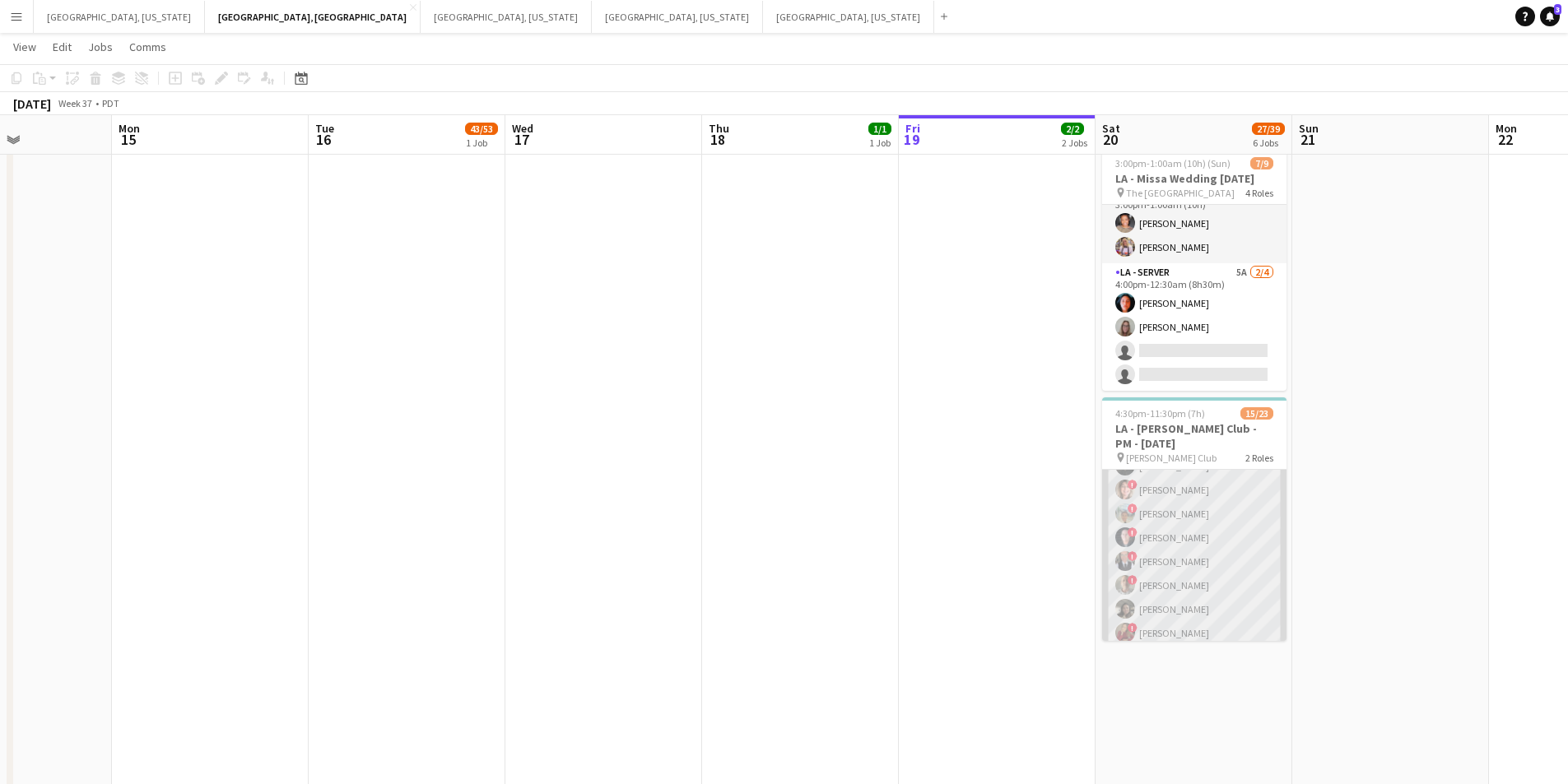
click at [1190, 539] on app-card-role "LA - Server 1I 2A 13/18 4:30pm-11:30pm (7h) ! [PERSON_NAME] ! [PERSON_NAME] ! […" at bounding box center [1194, 659] width 184 height 466
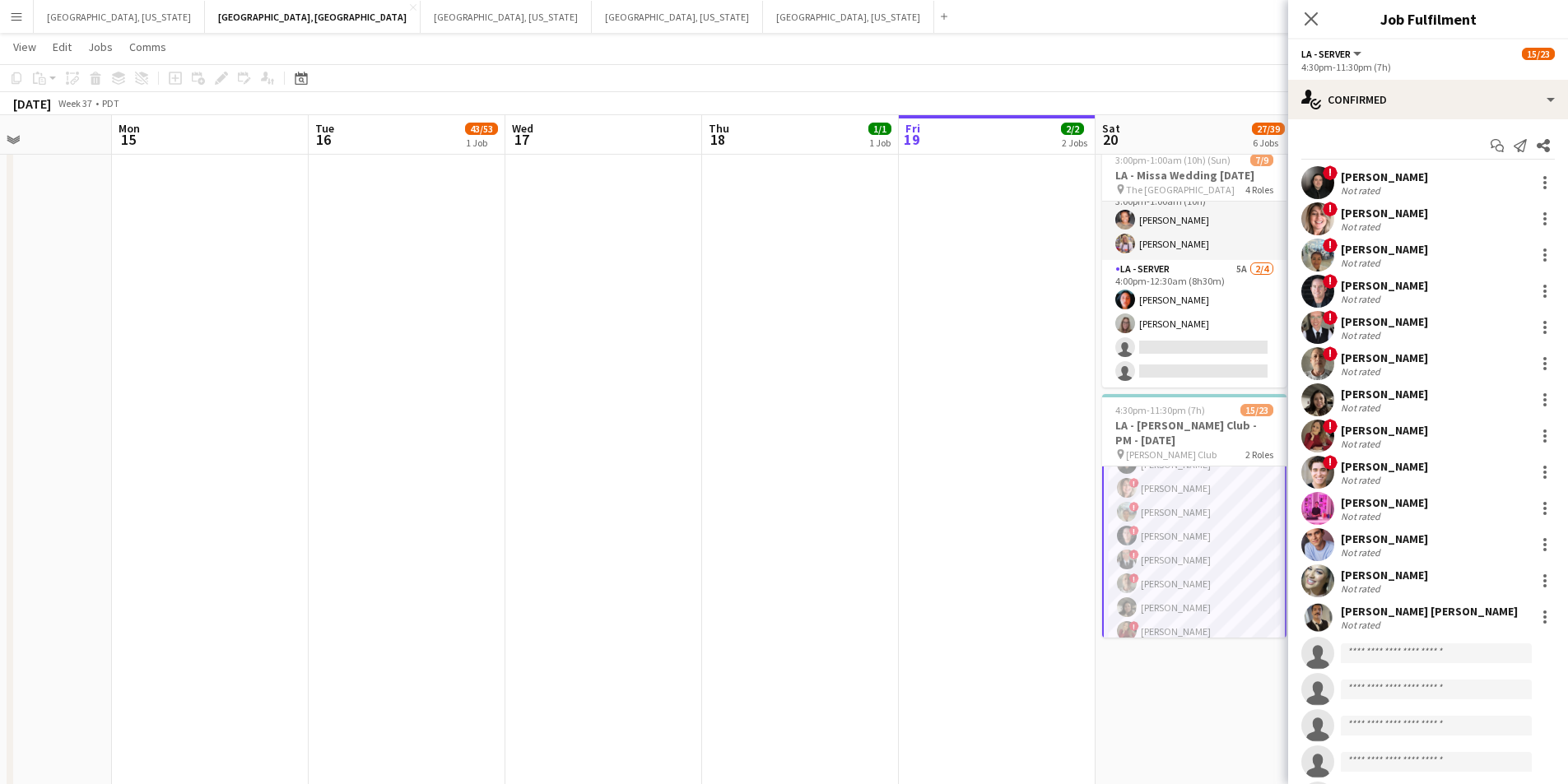
scroll to position [196, 0]
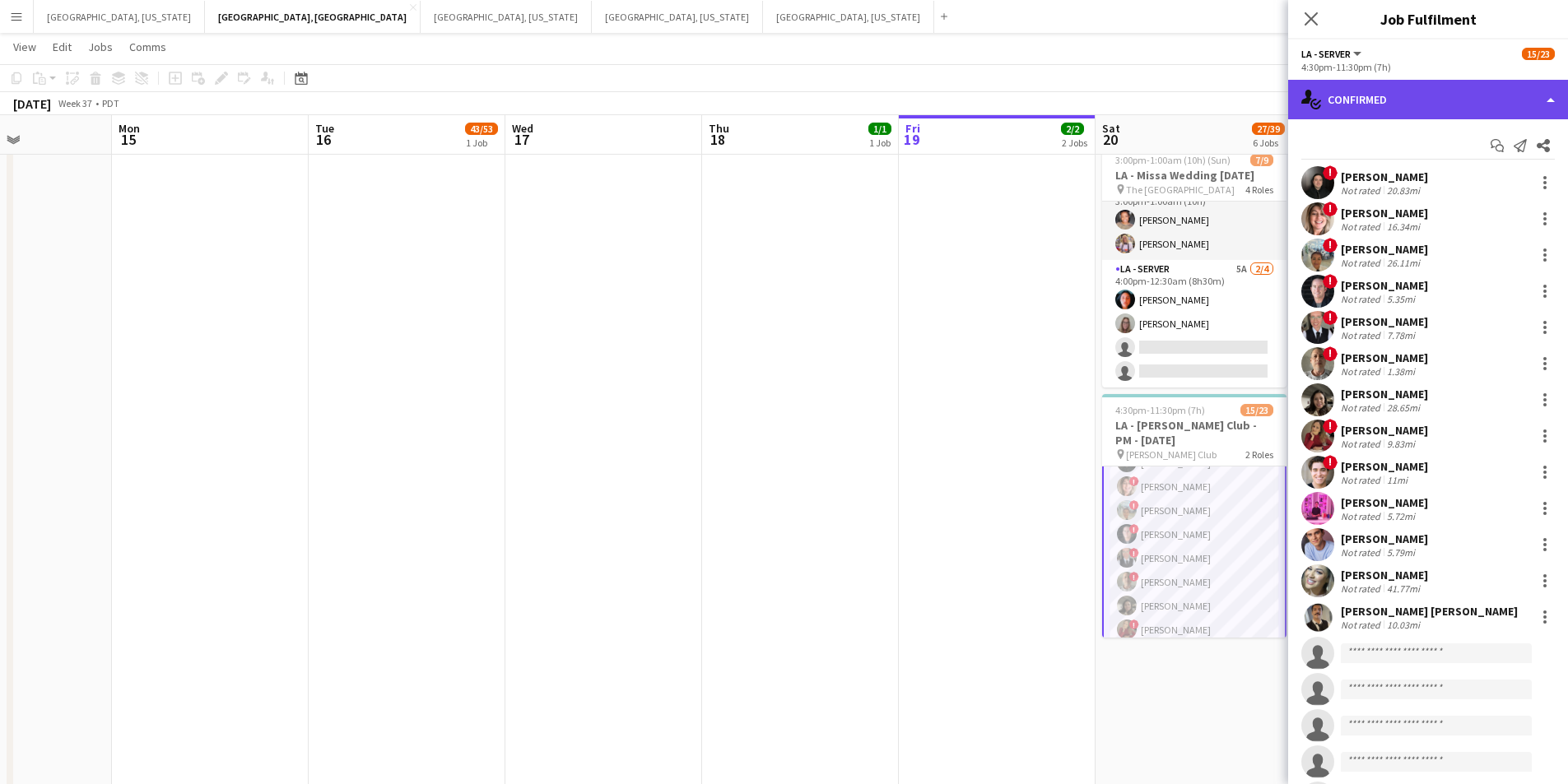
click at [1553, 98] on div "single-neutral-actions-check-2 Confirmed" at bounding box center [1428, 100] width 280 height 40
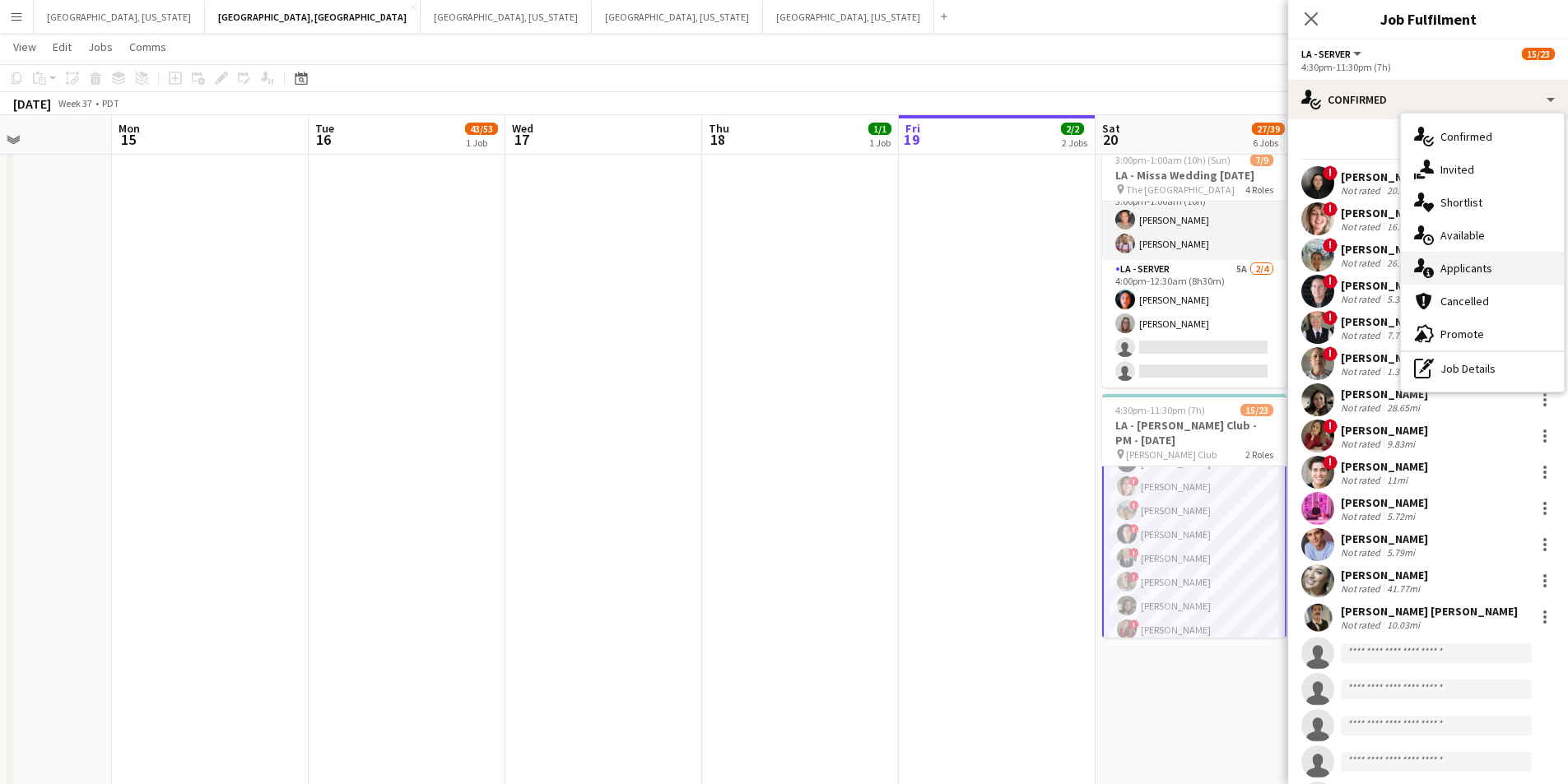
click at [1484, 280] on div "single-neutral-actions-information Applicants" at bounding box center [1482, 268] width 163 height 33
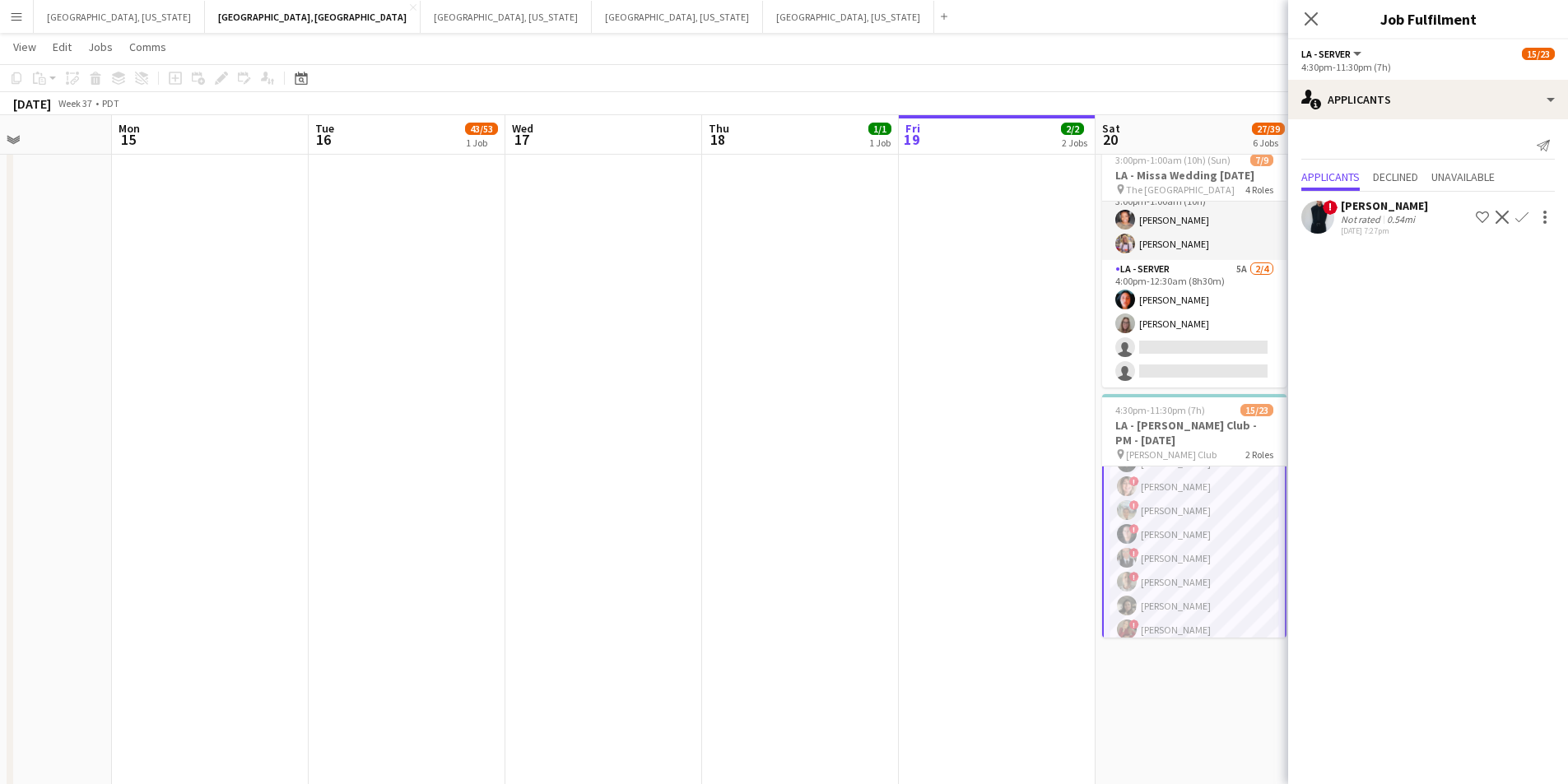
click at [1370, 203] on div "[PERSON_NAME]" at bounding box center [1385, 206] width 87 height 15
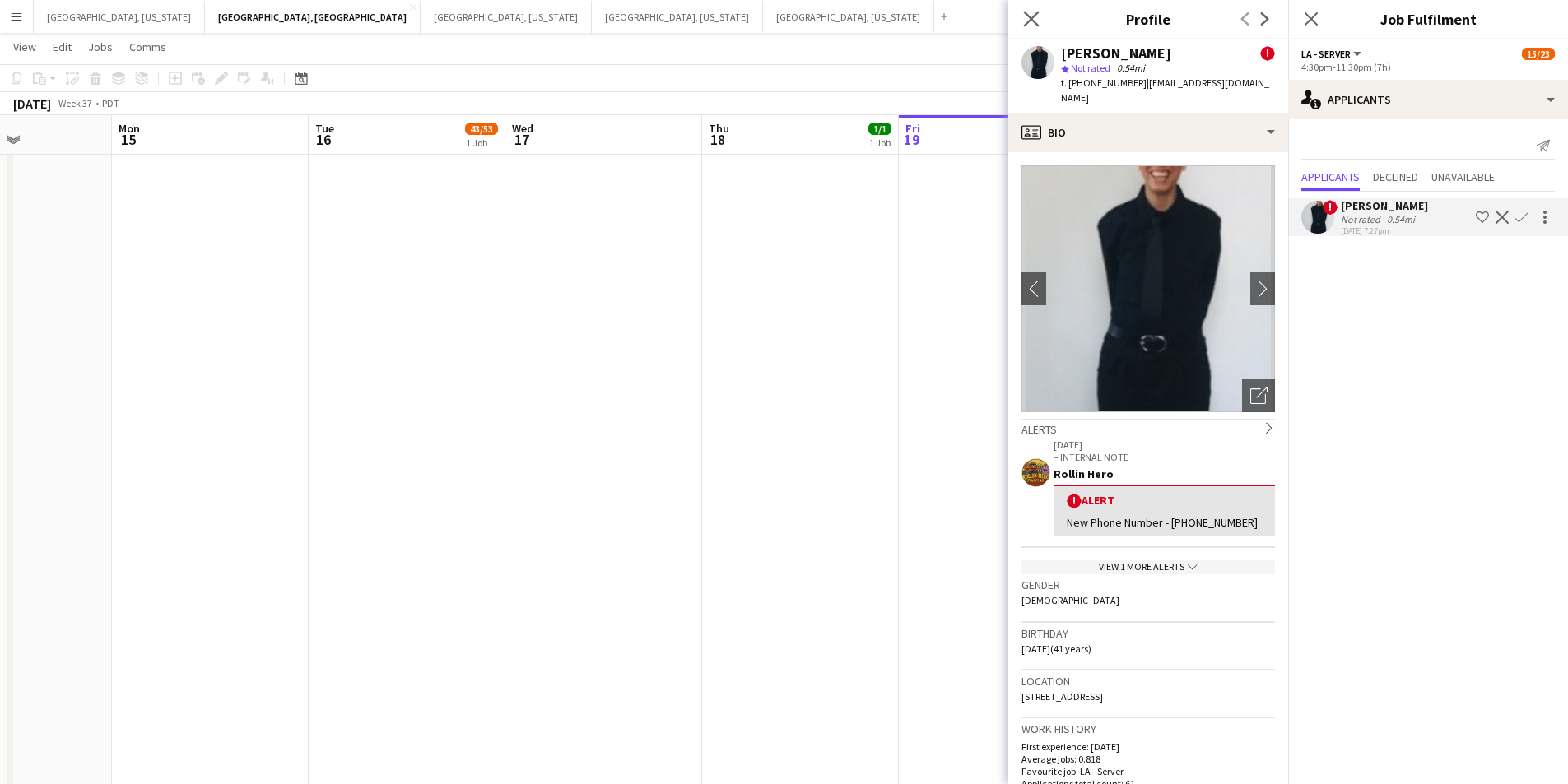
click at [1022, 17] on app-icon "Close pop-in" at bounding box center [1032, 19] width 24 height 24
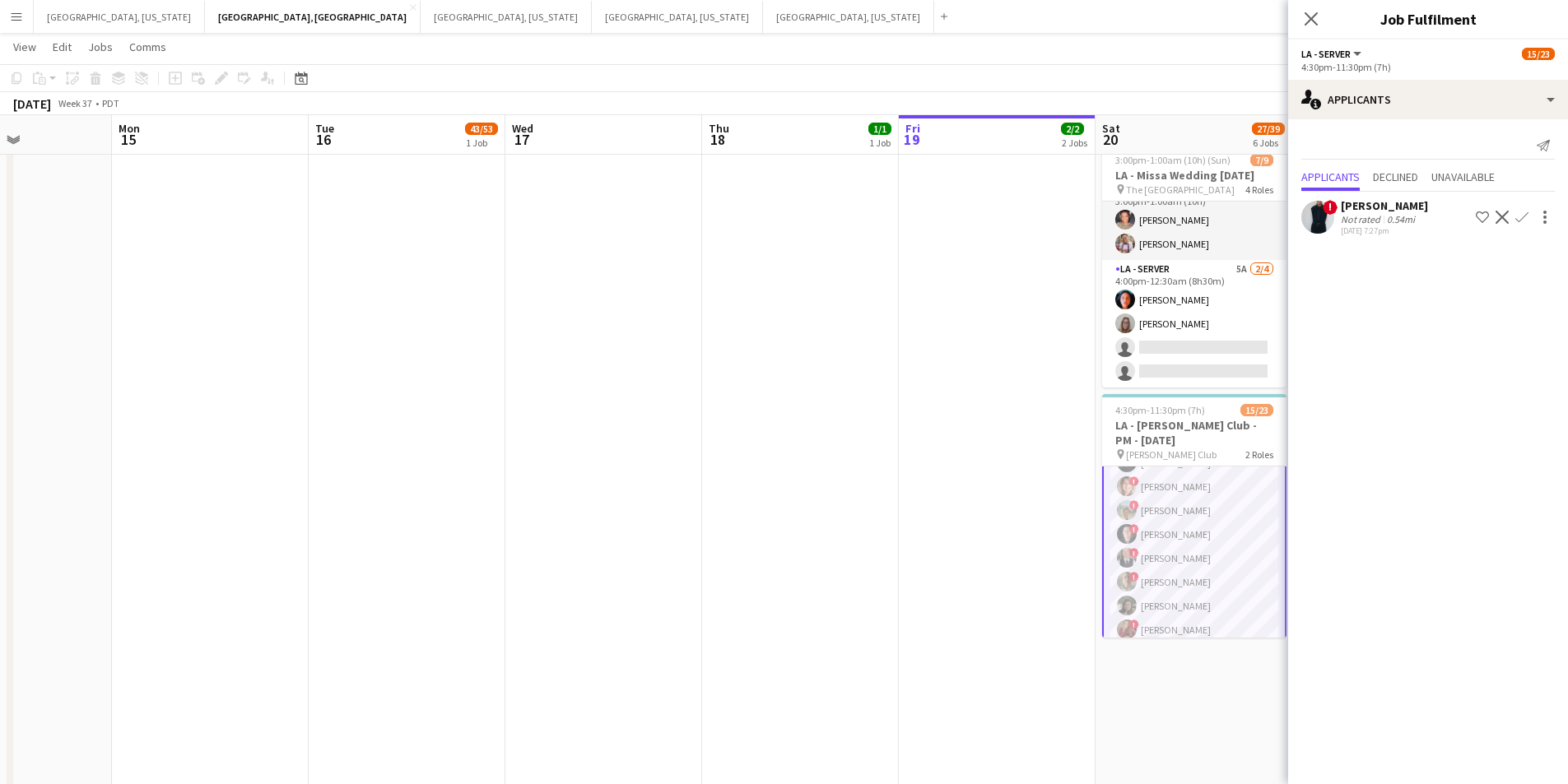
click at [1355, 211] on div "[PERSON_NAME]" at bounding box center [1385, 206] width 87 height 15
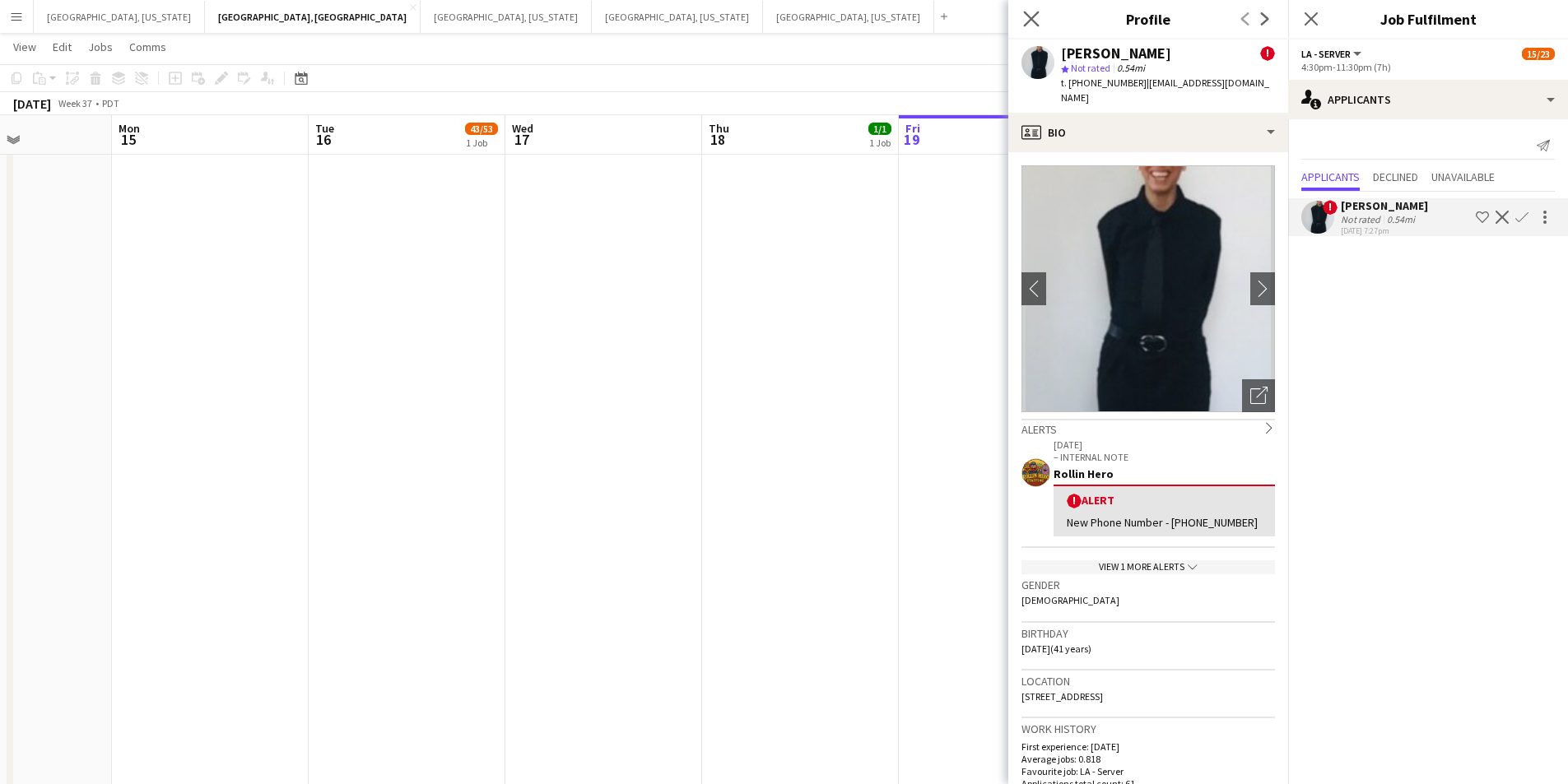
click at [1021, 23] on app-icon "Close pop-in" at bounding box center [1032, 19] width 24 height 24
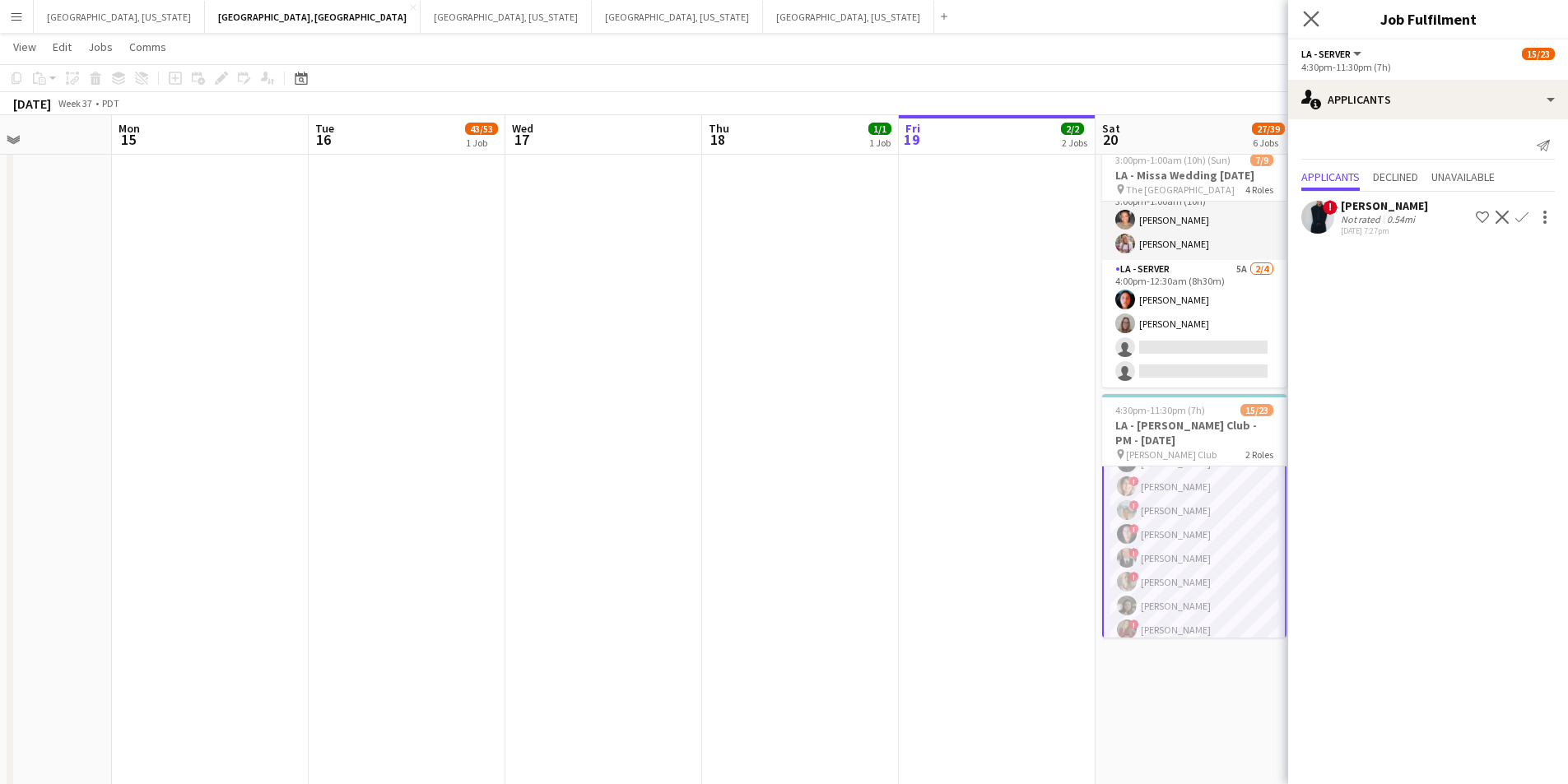
click at [1319, 13] on icon "Close pop-in" at bounding box center [1311, 18] width 16 height 16
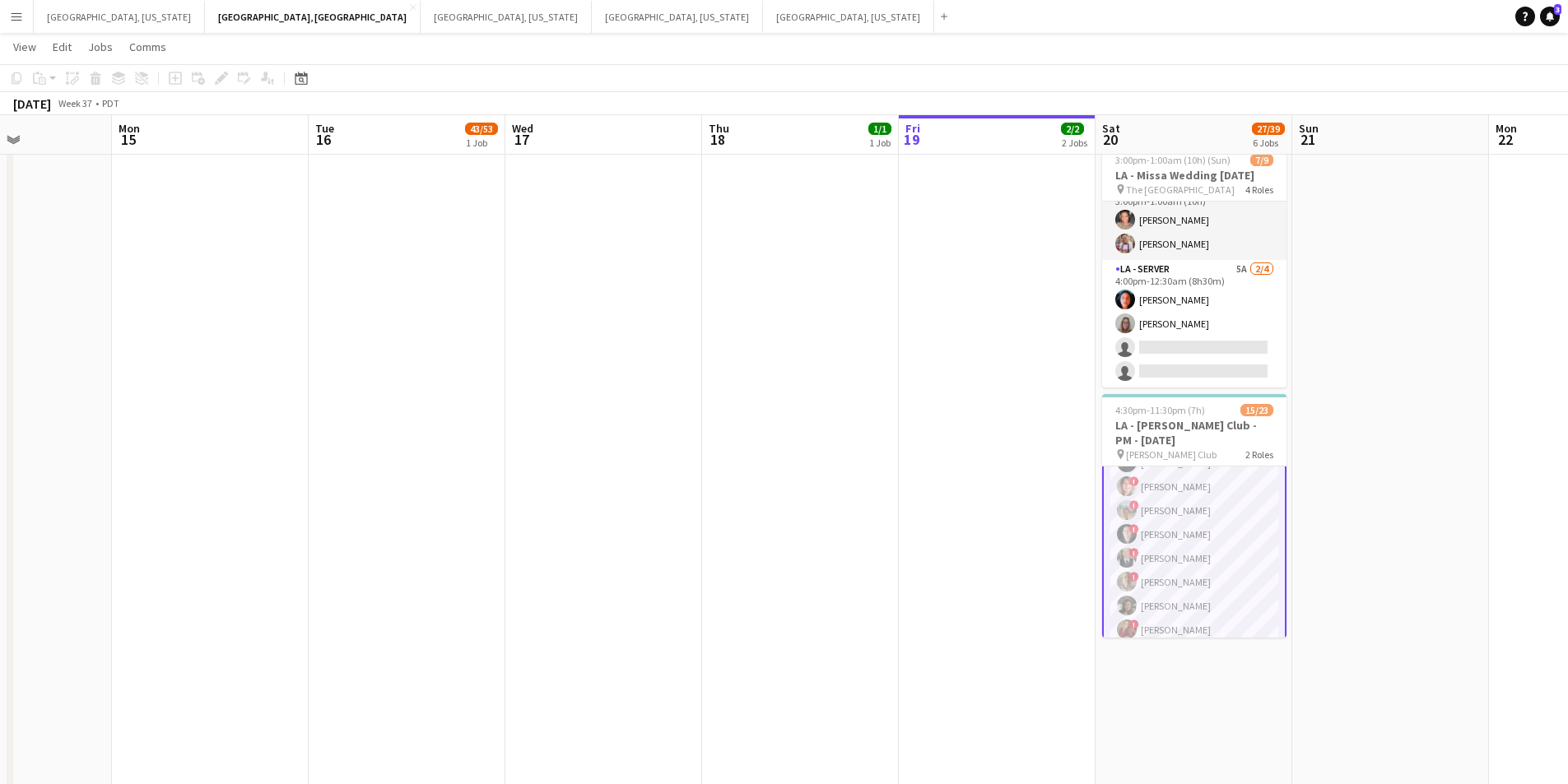
click at [1218, 556] on app-card-role "LA - Server 1I 2A 13/18 4:30pm-11:30pm (7h) ! [PERSON_NAME] ! [PERSON_NAME] ! […" at bounding box center [1194, 657] width 184 height 470
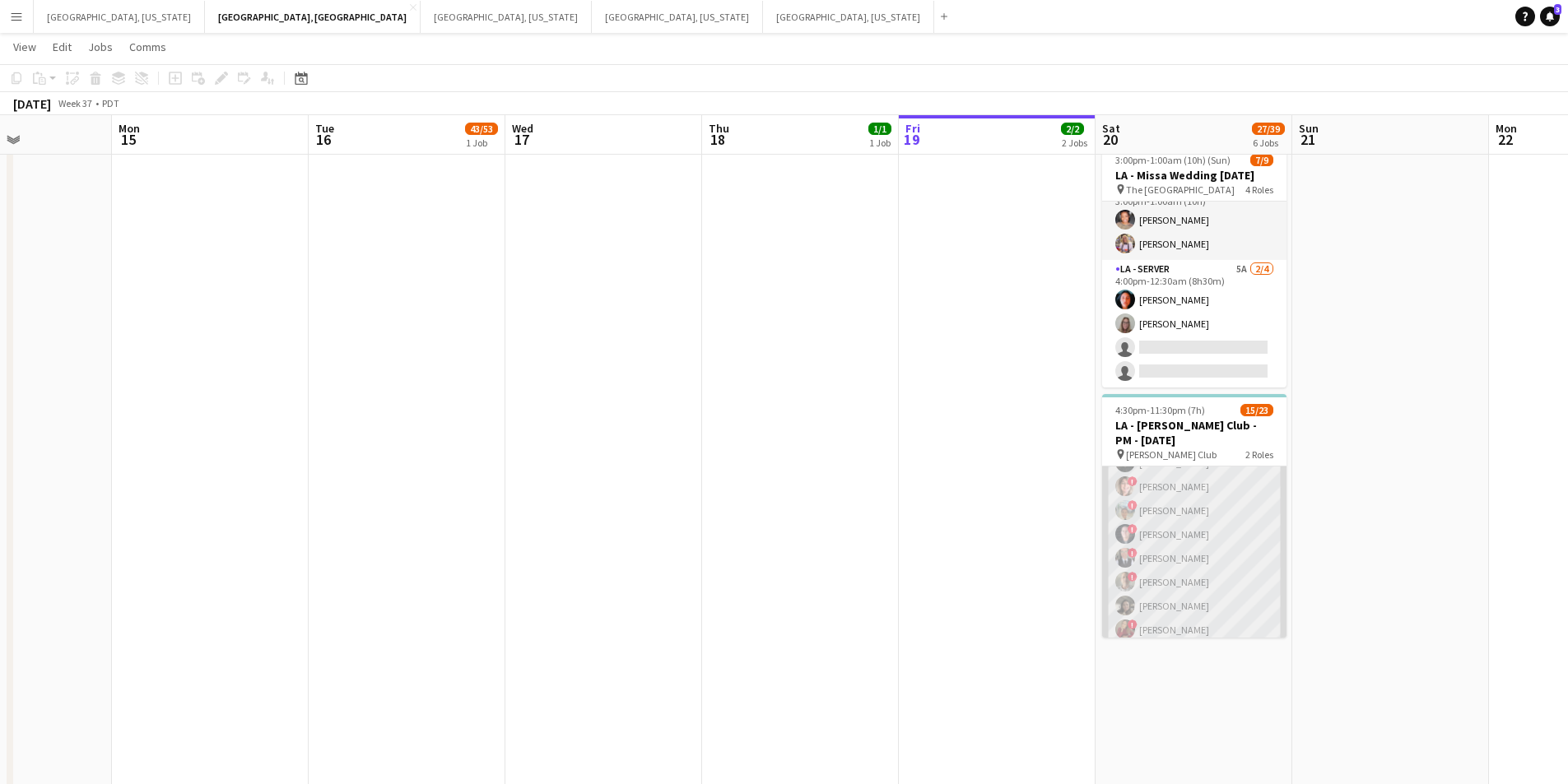
click at [1218, 557] on app-card-role "LA - Server 1I 2A 13/18 4:30pm-11:30pm (7h) ! [PERSON_NAME] ! [PERSON_NAME] ! […" at bounding box center [1194, 656] width 184 height 466
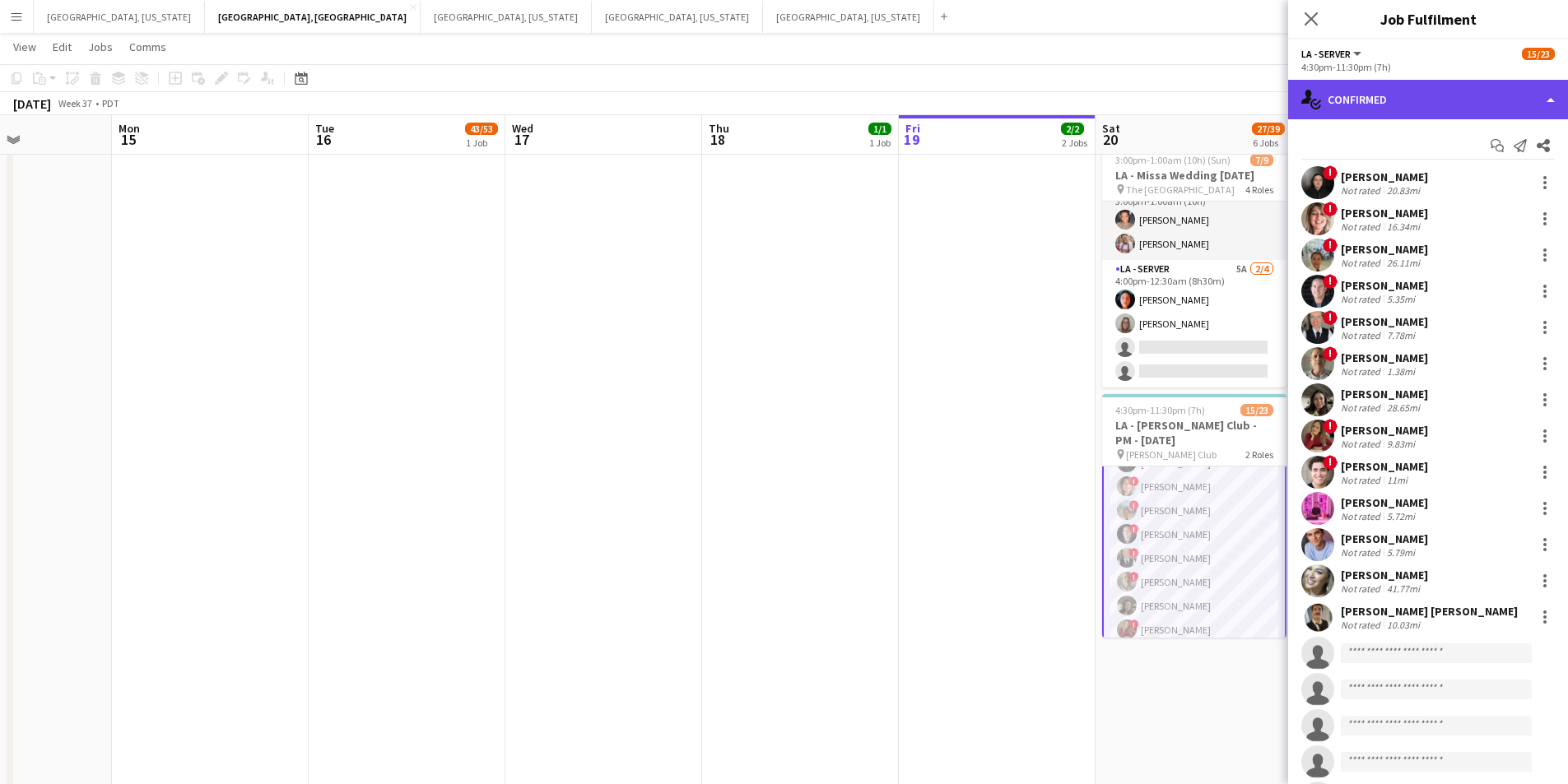
click at [1532, 106] on div "single-neutral-actions-check-2 Confirmed" at bounding box center [1428, 100] width 280 height 40
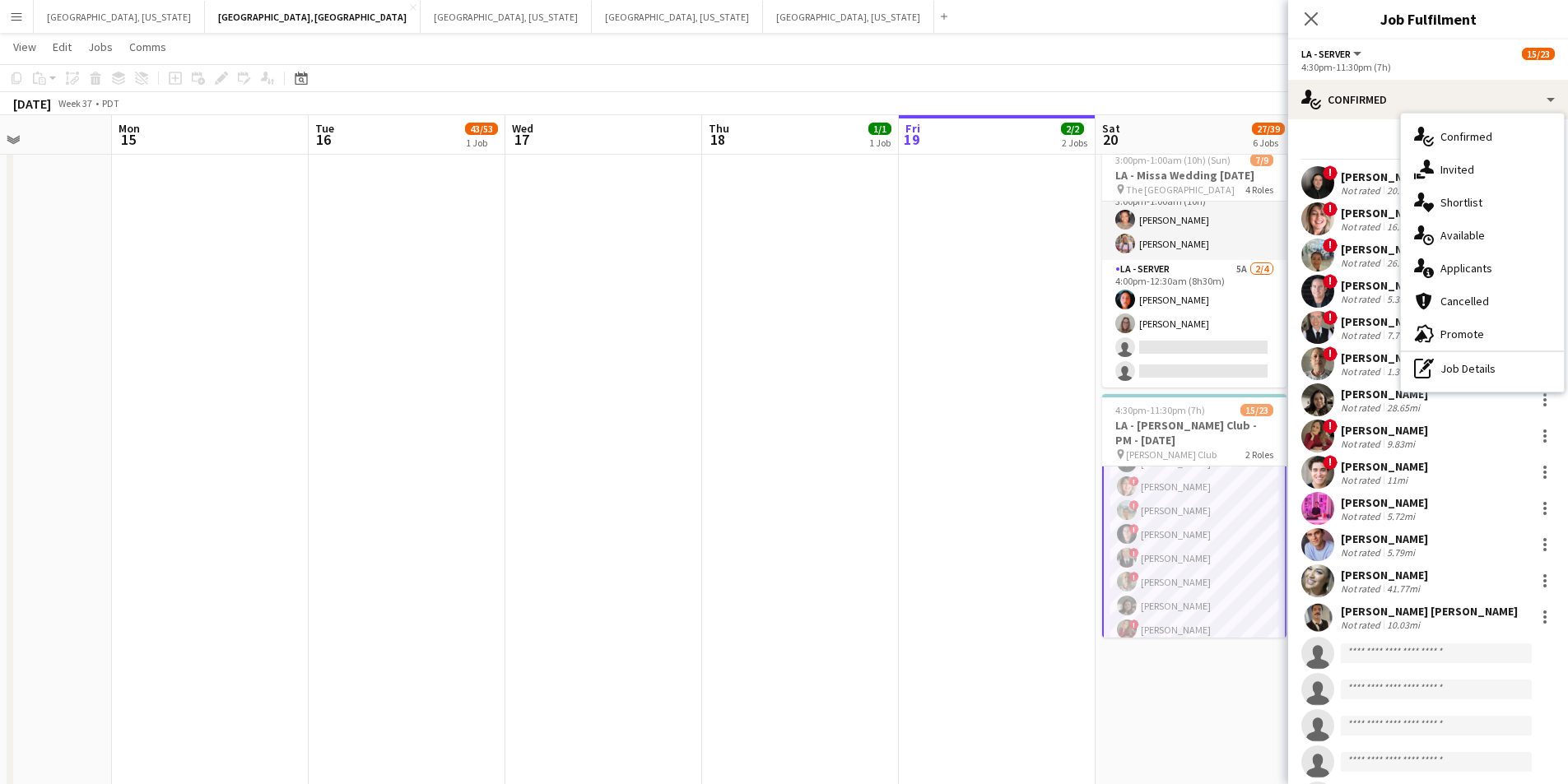
drag, startPoint x: 1302, startPoint y: 25, endPoint x: 1312, endPoint y: 38, distance: 16.4
click at [1302, 25] on app-icon "Close pop-in" at bounding box center [1311, 19] width 20 height 20
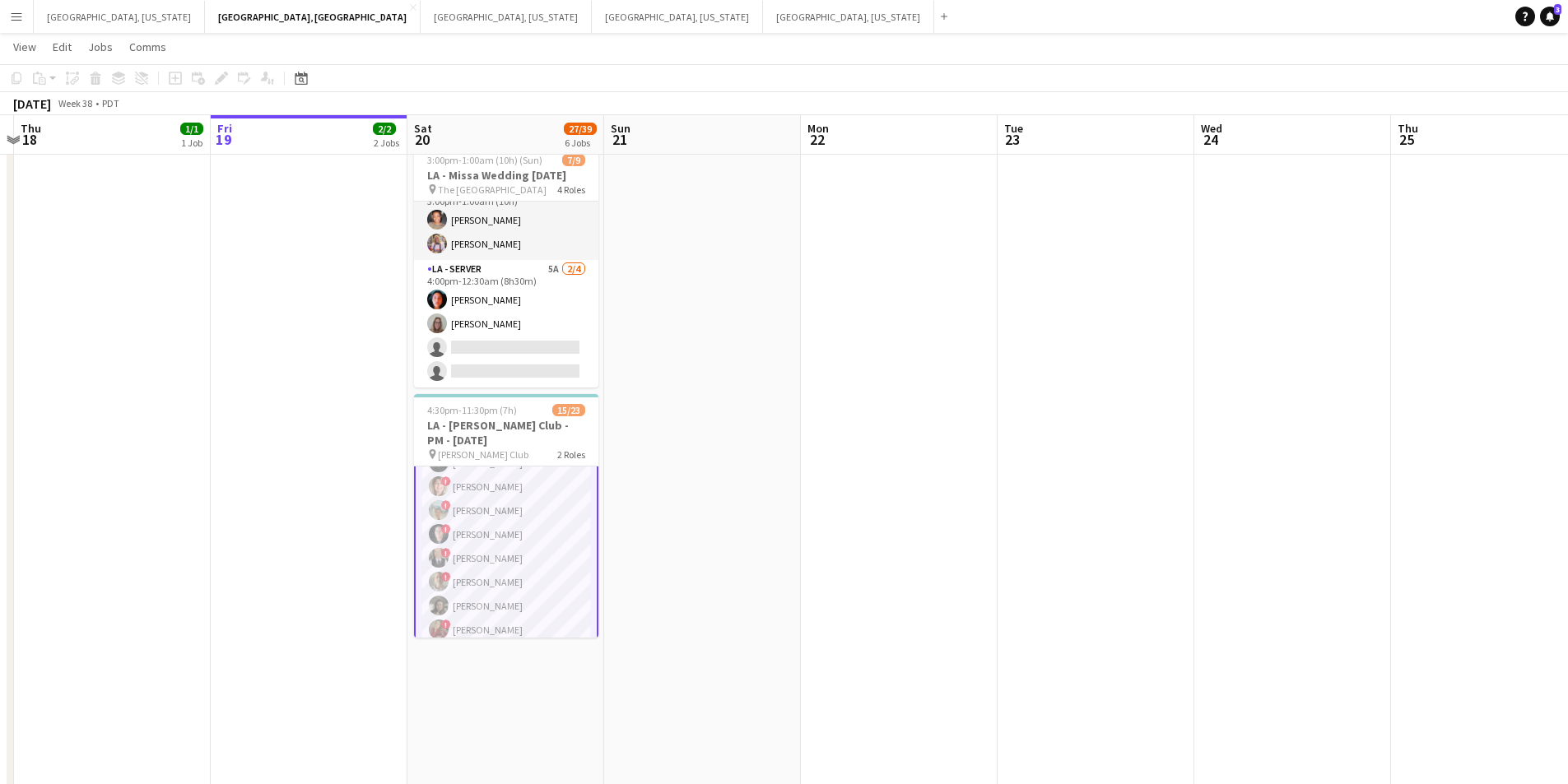
drag, startPoint x: 1034, startPoint y: 383, endPoint x: 345, endPoint y: 320, distance: 691.9
click at [345, 320] on app-calendar-viewport "Sun 14 Mon 15 Tue 16 43/53 1 Job Wed 17 Thu 18 1/1 1 Job Fri 19 2/2 2 Jobs Sat …" at bounding box center [784, 336] width 1568 height 1860
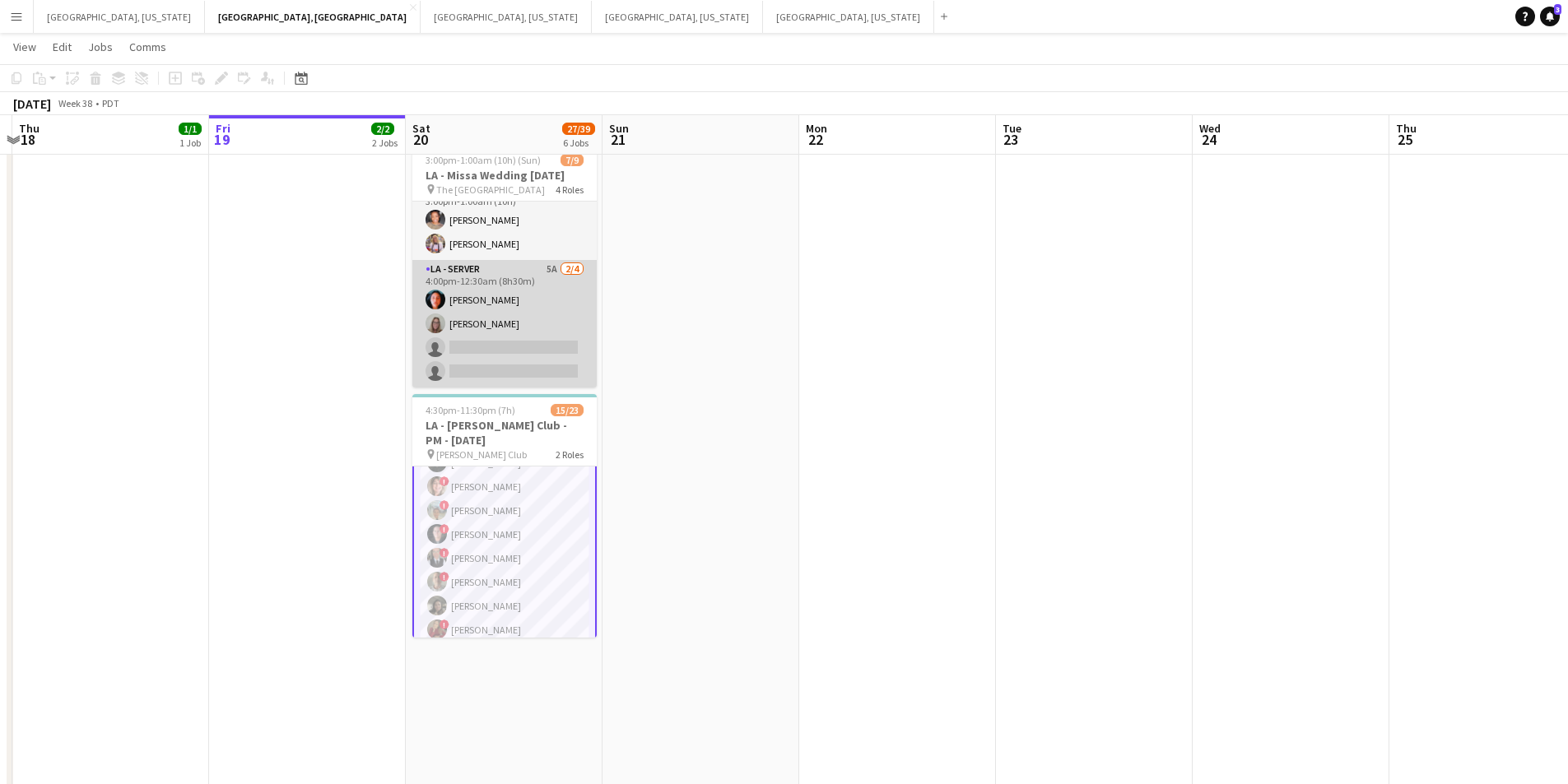
click at [528, 347] on app-card-role "LA - Server 5A [DATE] 4:00pm-12:30am (8h30m) [PERSON_NAME] [PERSON_NAME] single…" at bounding box center [504, 324] width 184 height 127
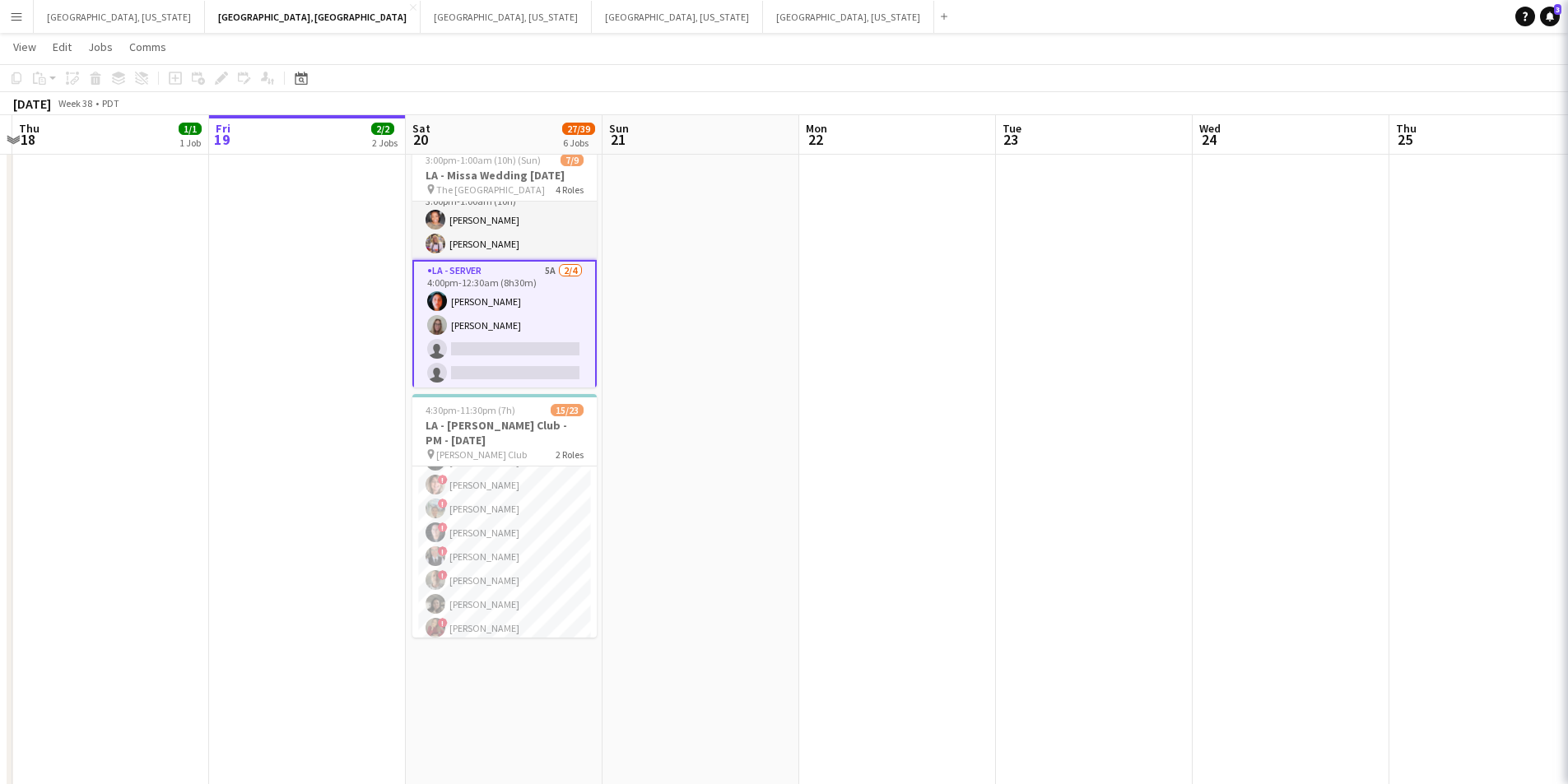
scroll to position [195, 0]
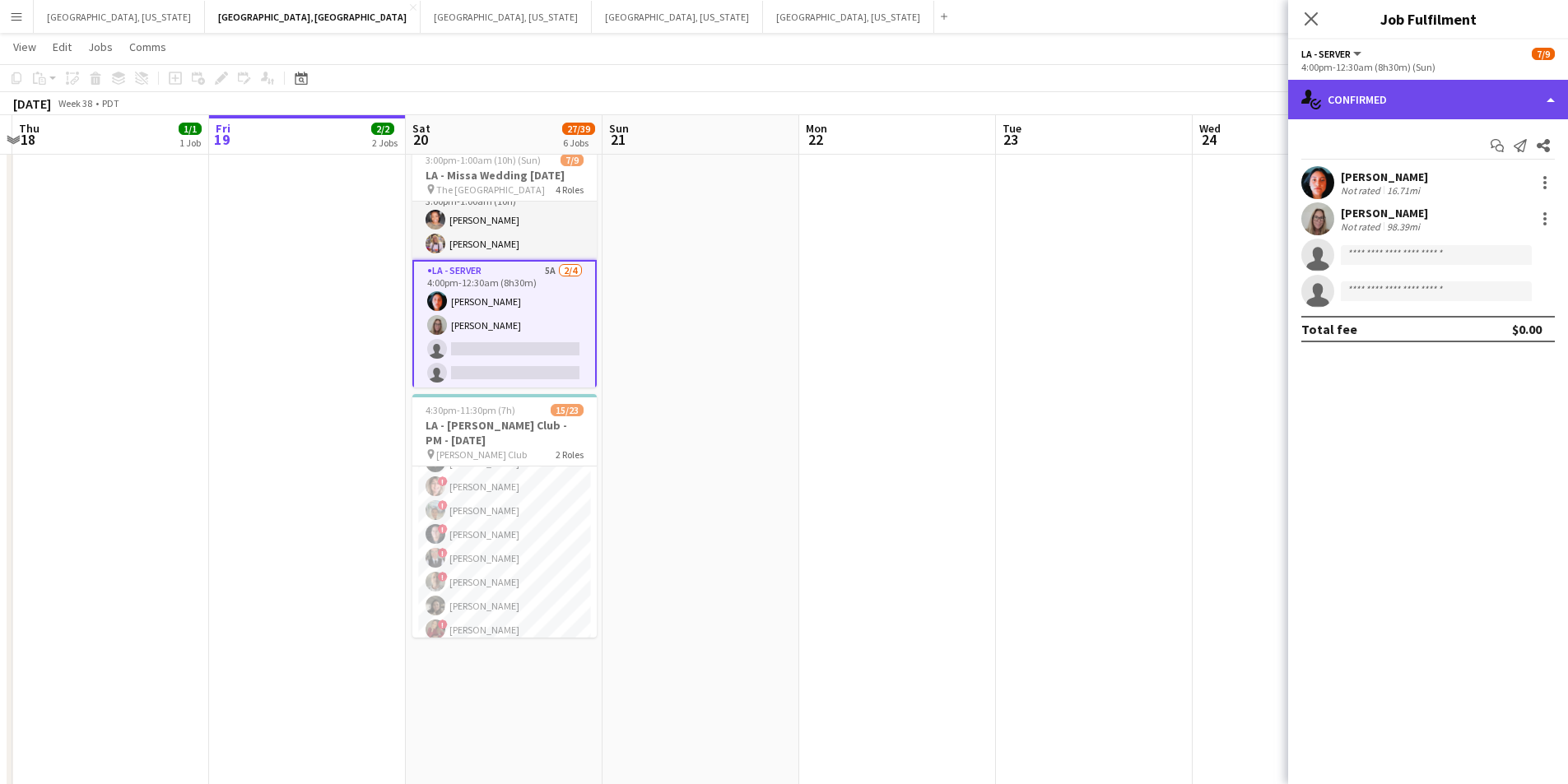
click at [1542, 91] on div "single-neutral-actions-check-2 Confirmed" at bounding box center [1428, 100] width 280 height 40
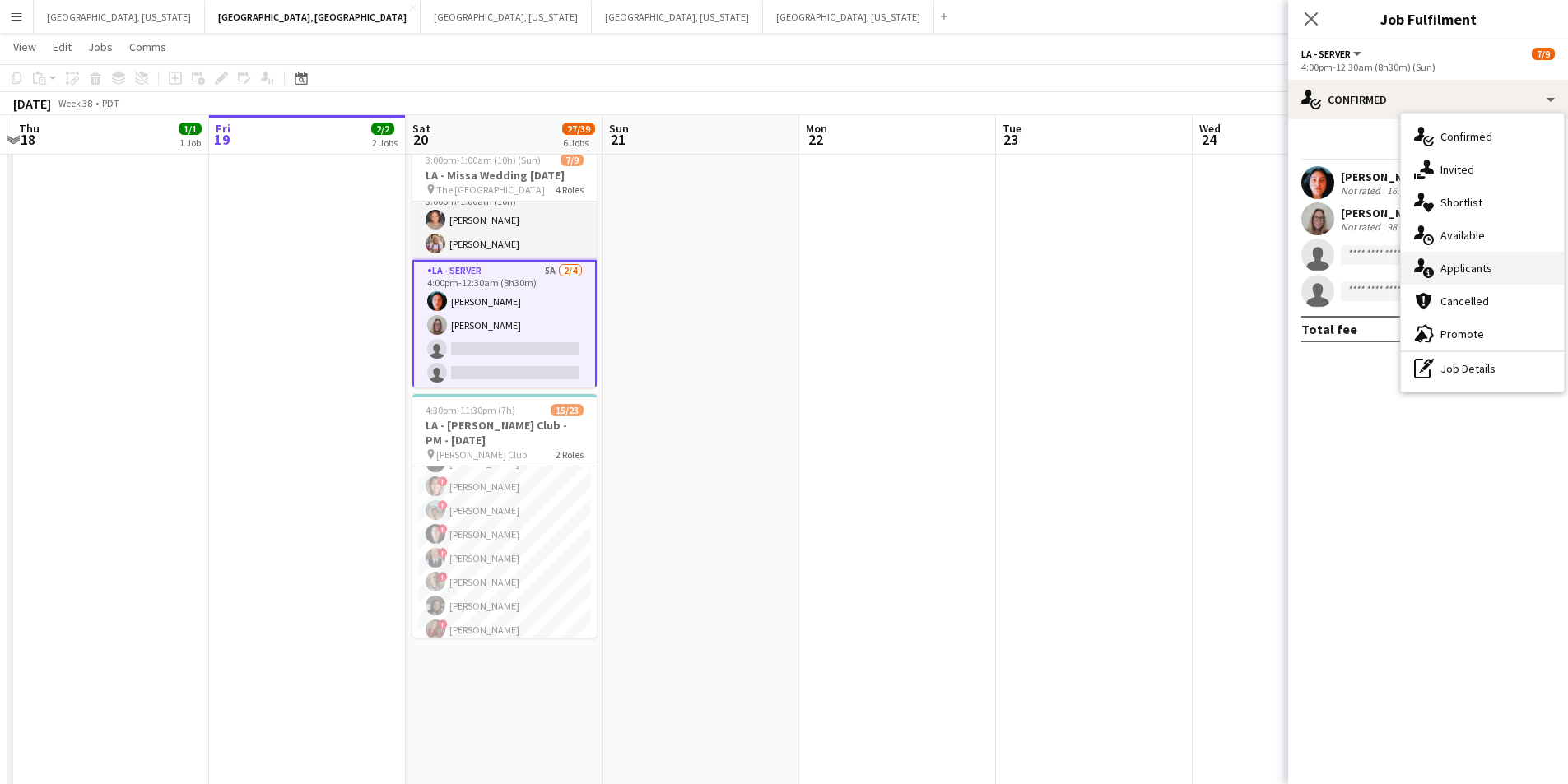
click at [1496, 260] on div "single-neutral-actions-information Applicants" at bounding box center [1482, 268] width 163 height 33
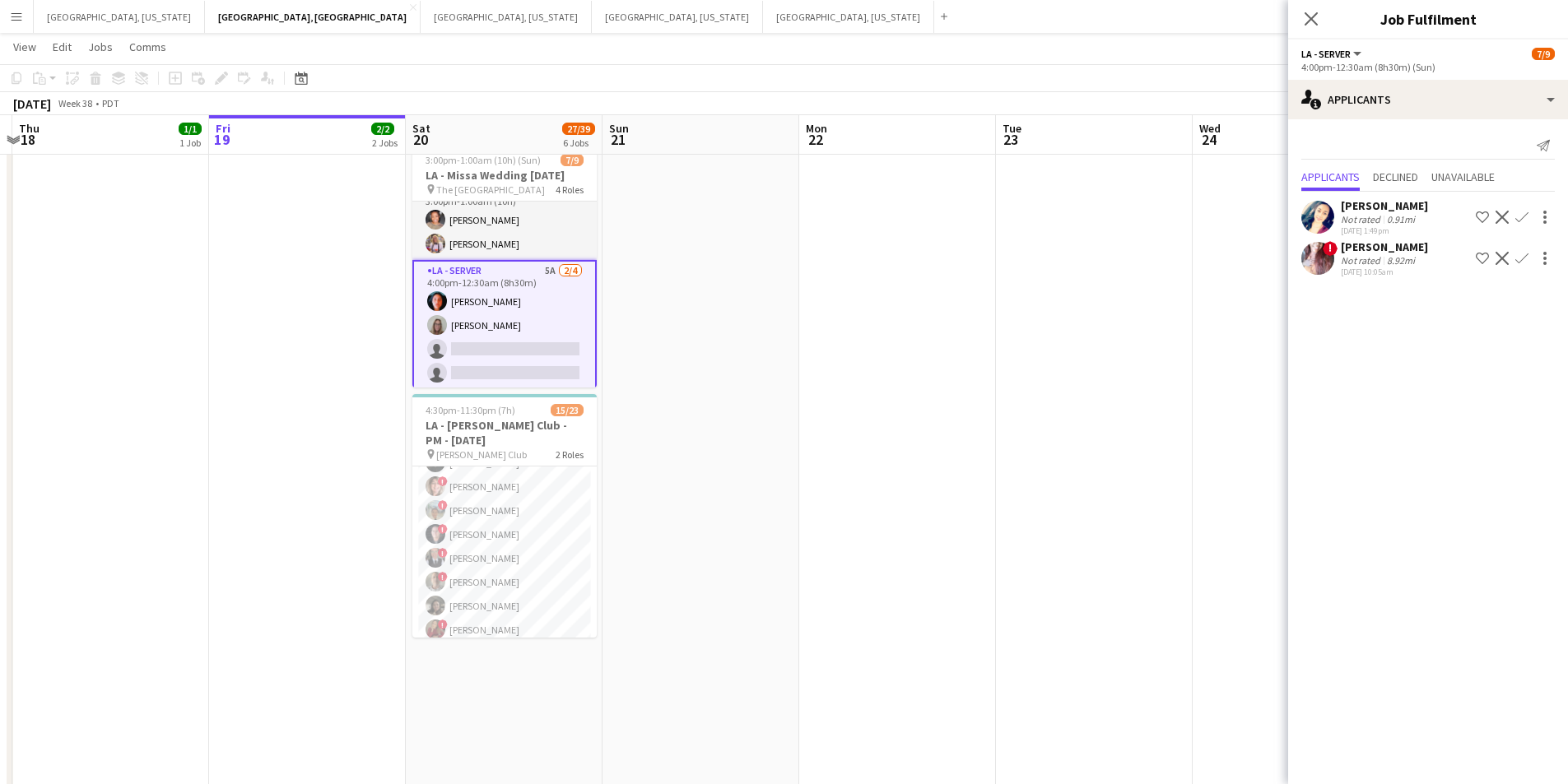
click at [1298, 29] on div "Close pop-in" at bounding box center [1311, 19] width 46 height 38
click at [1311, 23] on icon "Close pop-in" at bounding box center [1311, 18] width 16 height 16
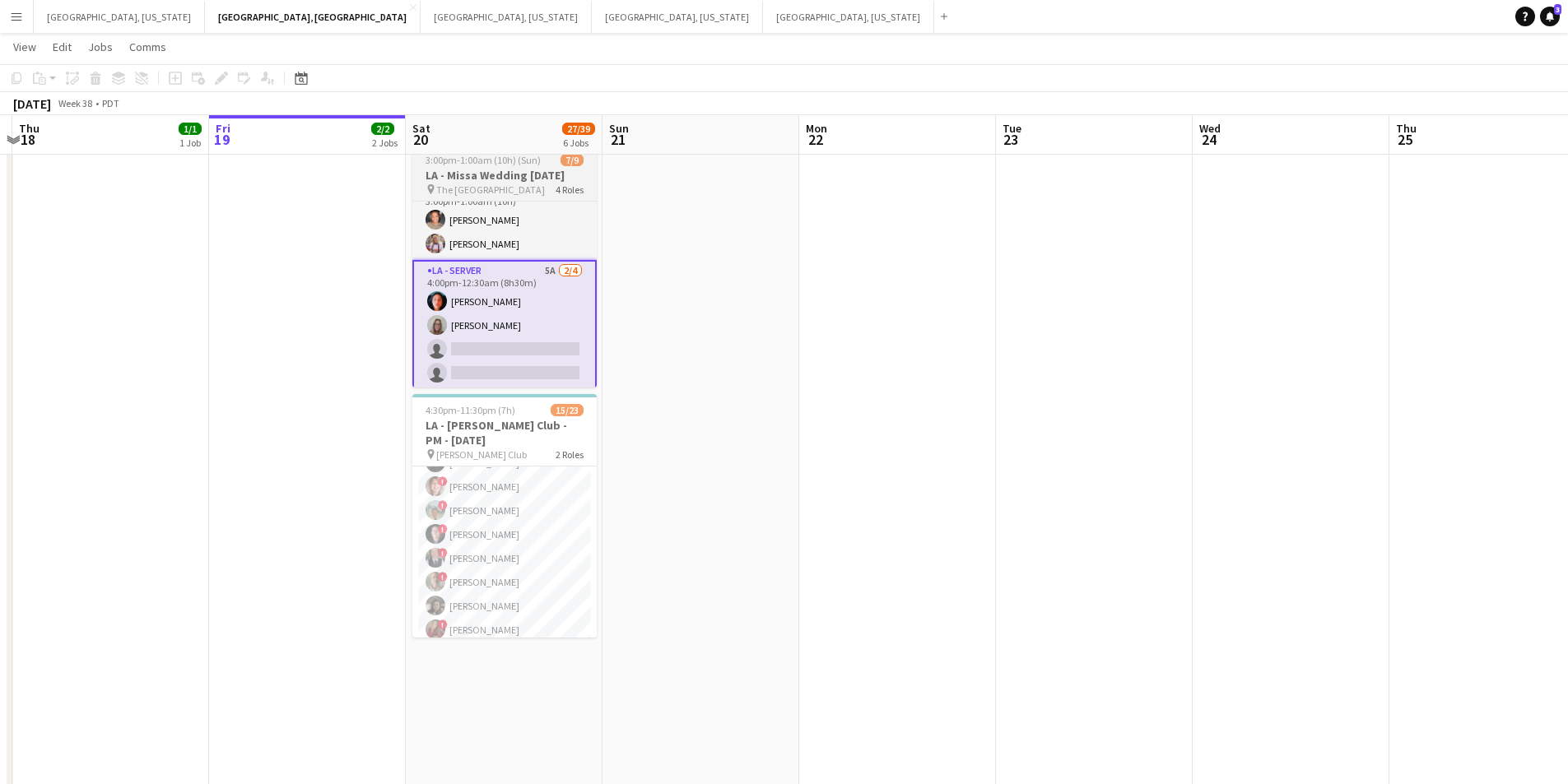
click at [505, 185] on span "The [GEOGRAPHIC_DATA]" at bounding box center [490, 189] width 109 height 12
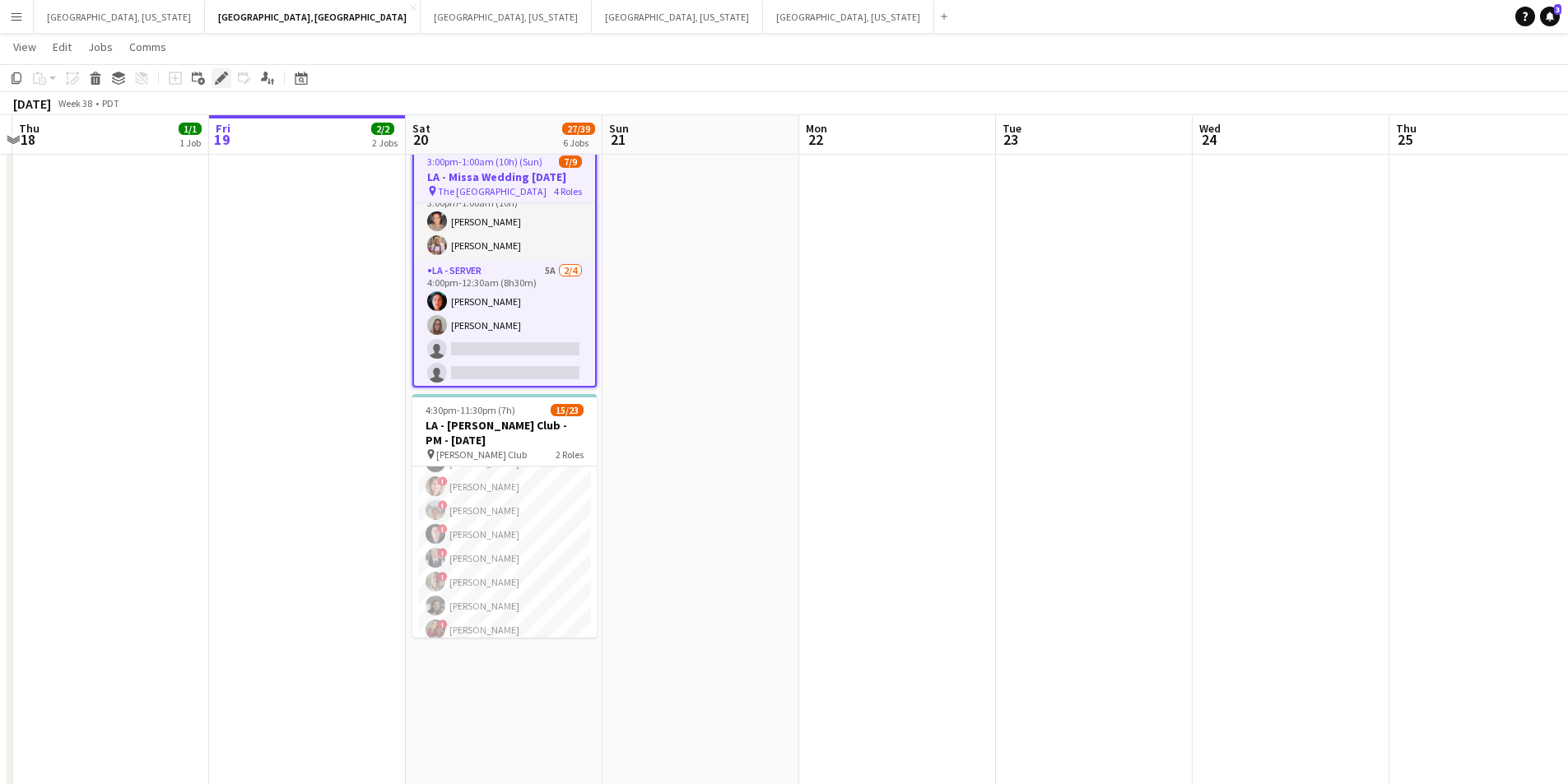
click at [216, 80] on icon "Edit" at bounding box center [222, 78] width 13 height 13
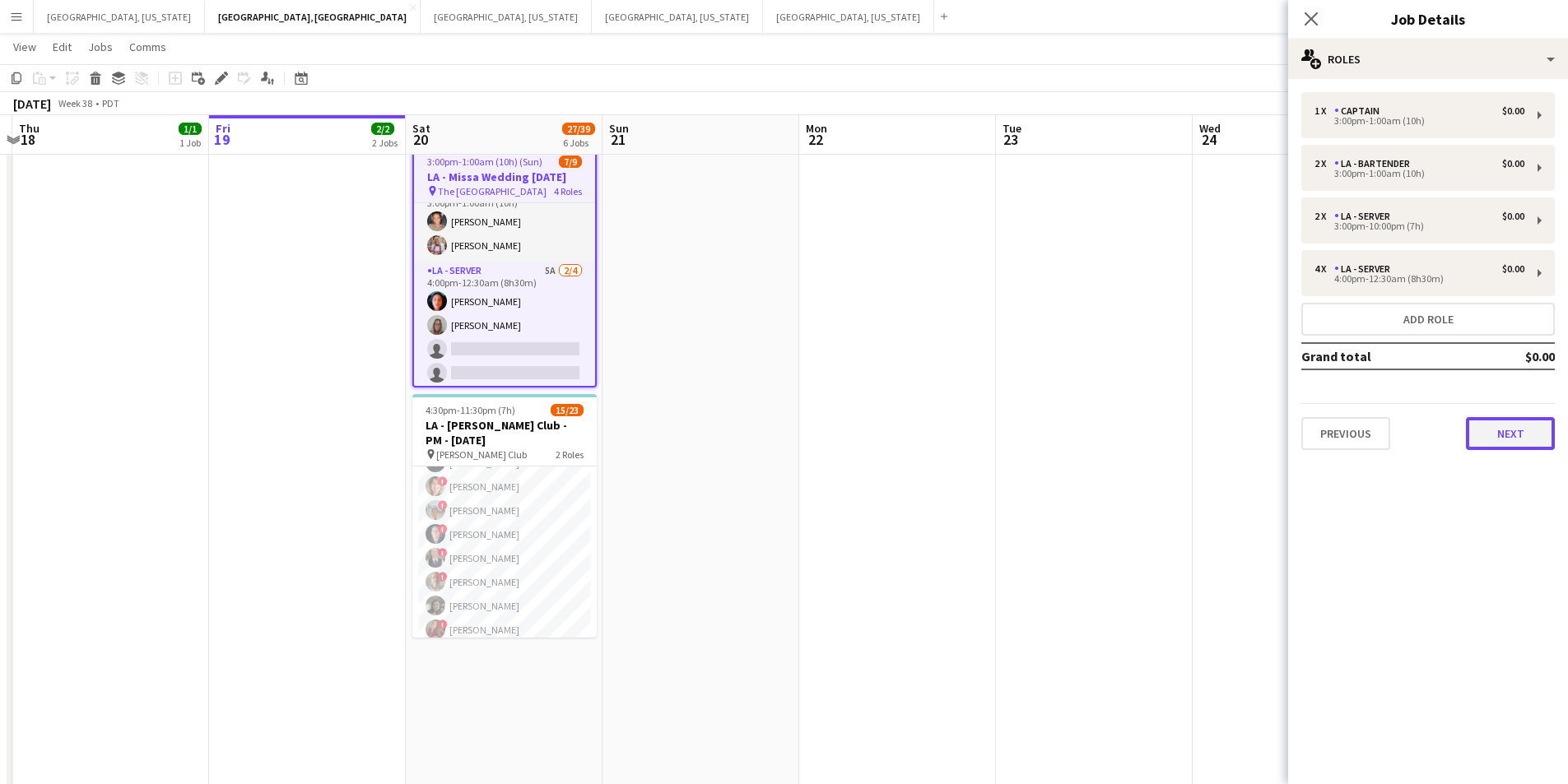
click at [1536, 433] on button "Next" at bounding box center [1510, 433] width 89 height 33
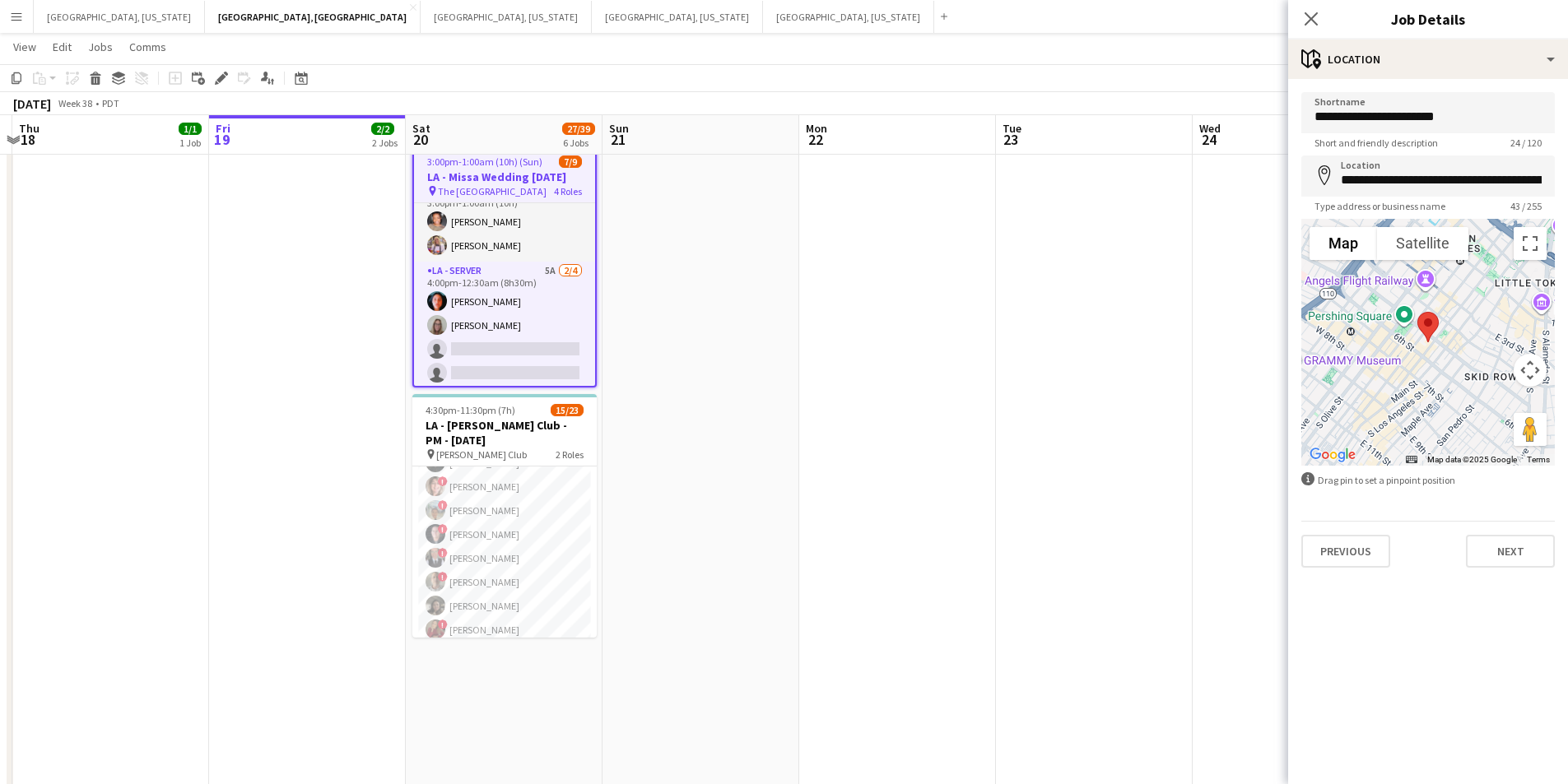
click at [1537, 569] on div "**********" at bounding box center [1428, 330] width 280 height 502
click at [1542, 550] on button "Next" at bounding box center [1510, 551] width 89 height 33
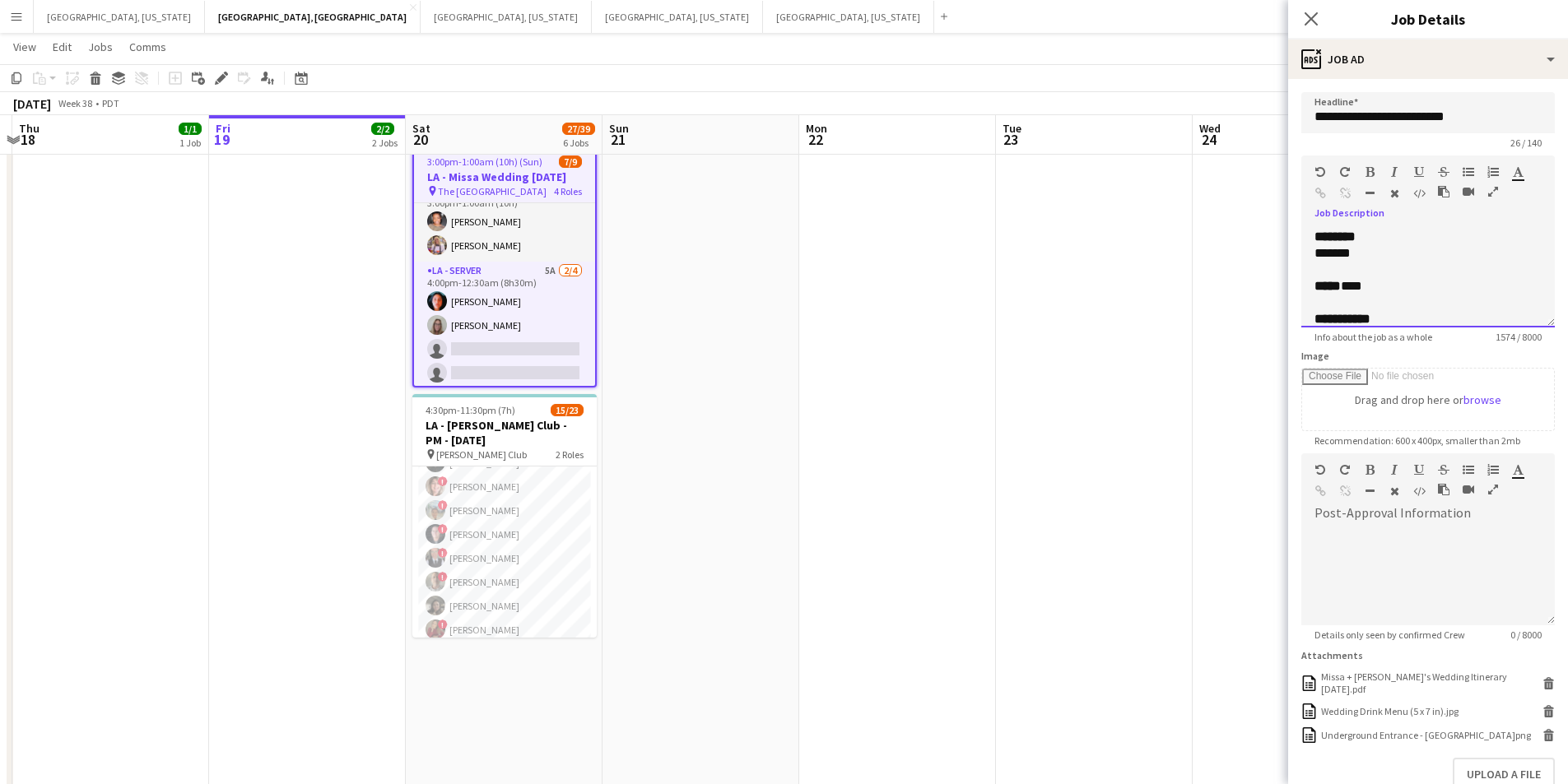
click at [1362, 246] on div "*******" at bounding box center [1416, 253] width 203 height 16
copy div "**********"
click at [1313, 19] on icon "Close pop-in" at bounding box center [1311, 18] width 16 height 16
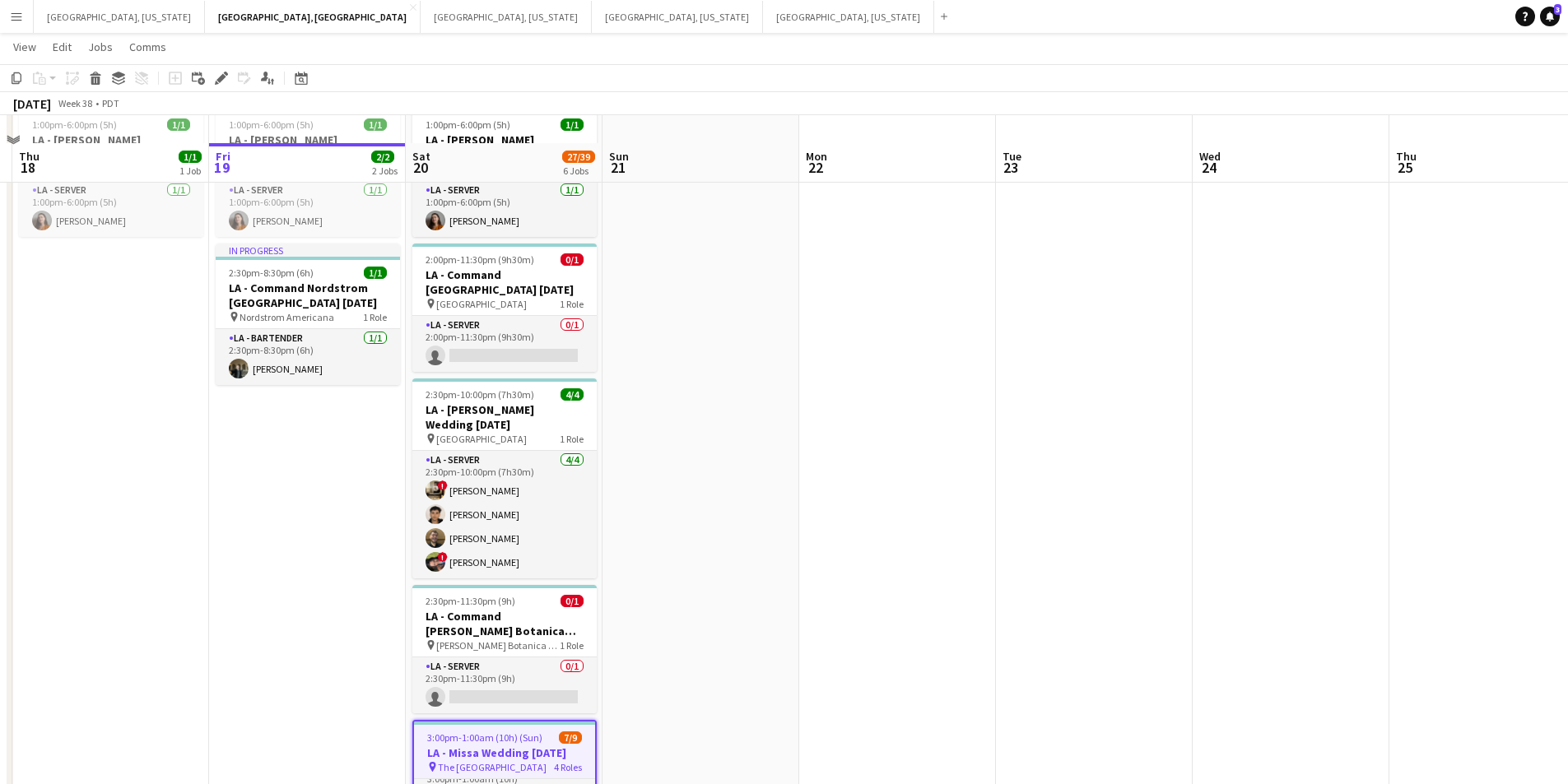
scroll to position [411, 0]
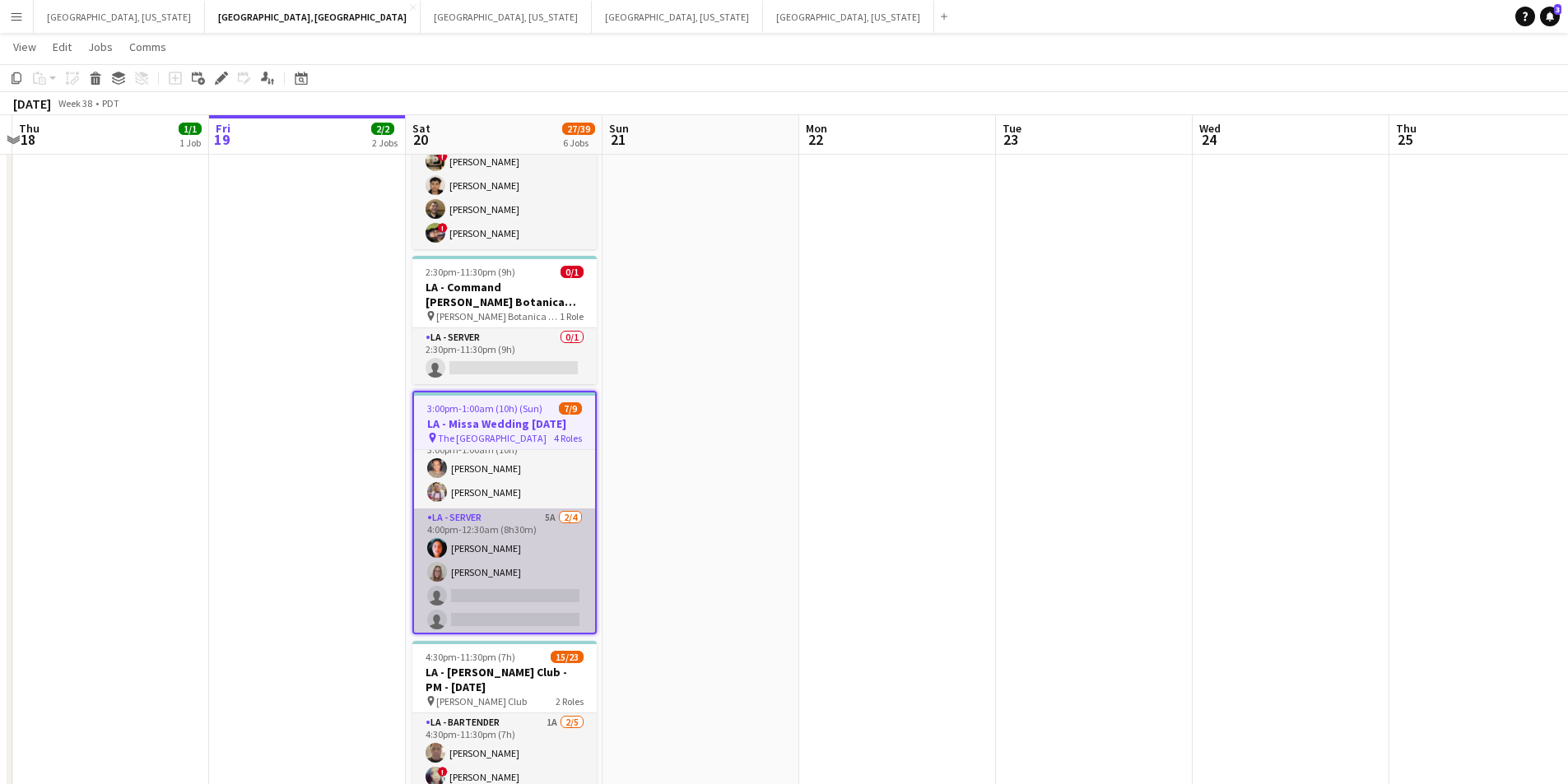
click at [544, 567] on app-card-role "LA - Server 5A [DATE] 4:00pm-12:30am (8h30m) [PERSON_NAME] [PERSON_NAME] single…" at bounding box center [505, 572] width 181 height 127
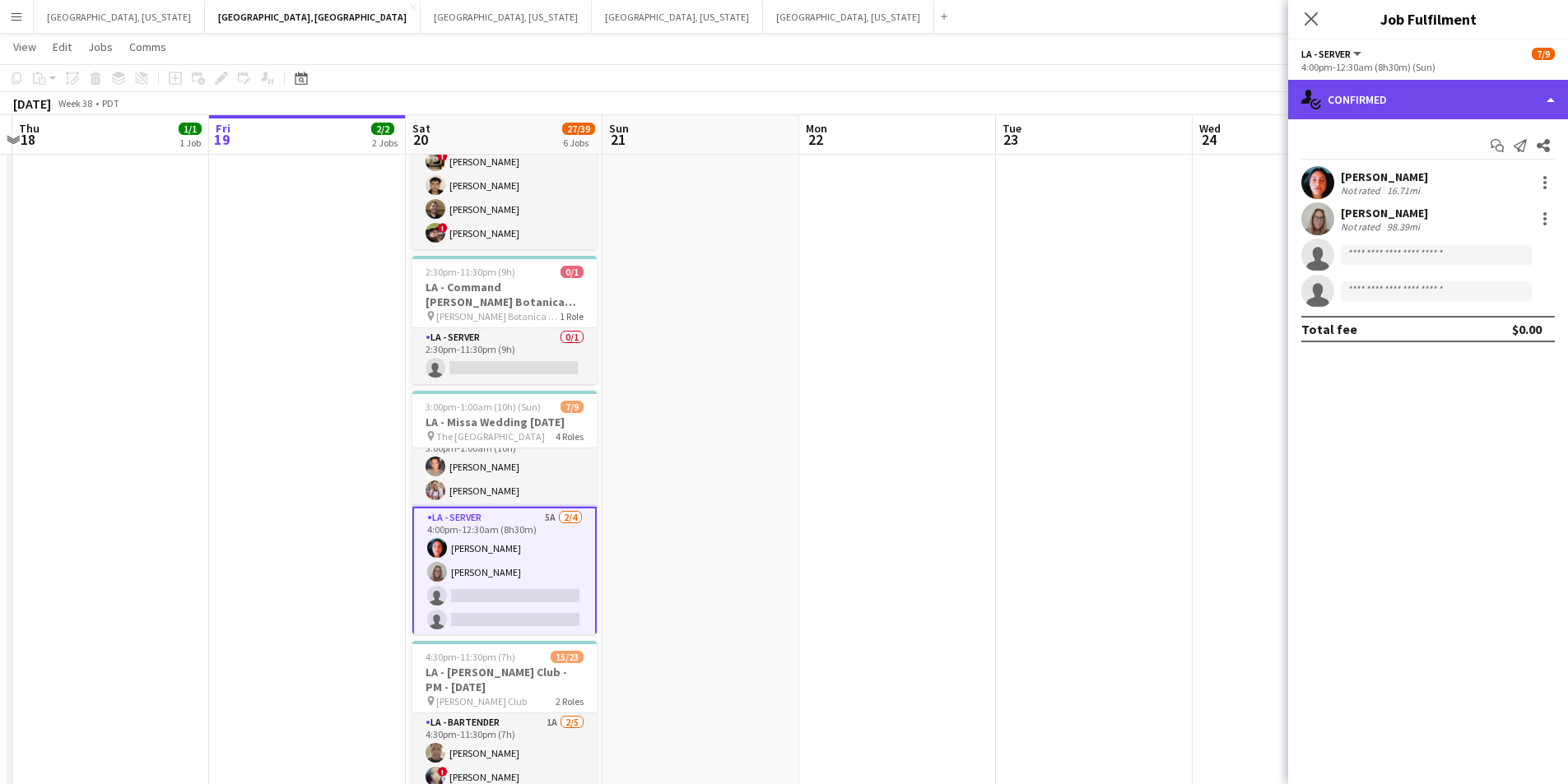
click at [1533, 87] on div "single-neutral-actions-check-2 Confirmed" at bounding box center [1428, 100] width 280 height 40
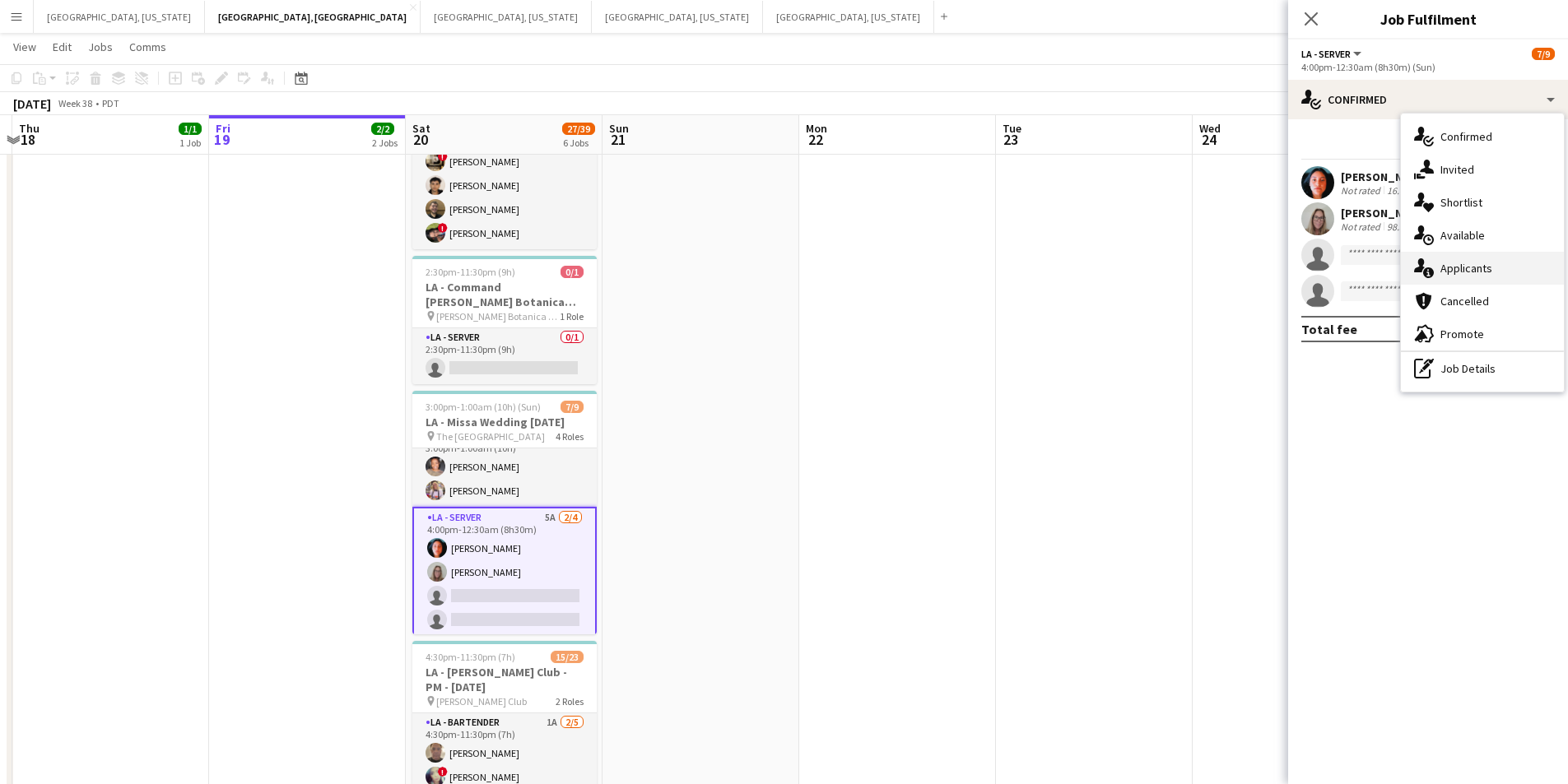
click at [1509, 281] on div "single-neutral-actions-information Applicants" at bounding box center [1482, 268] width 163 height 33
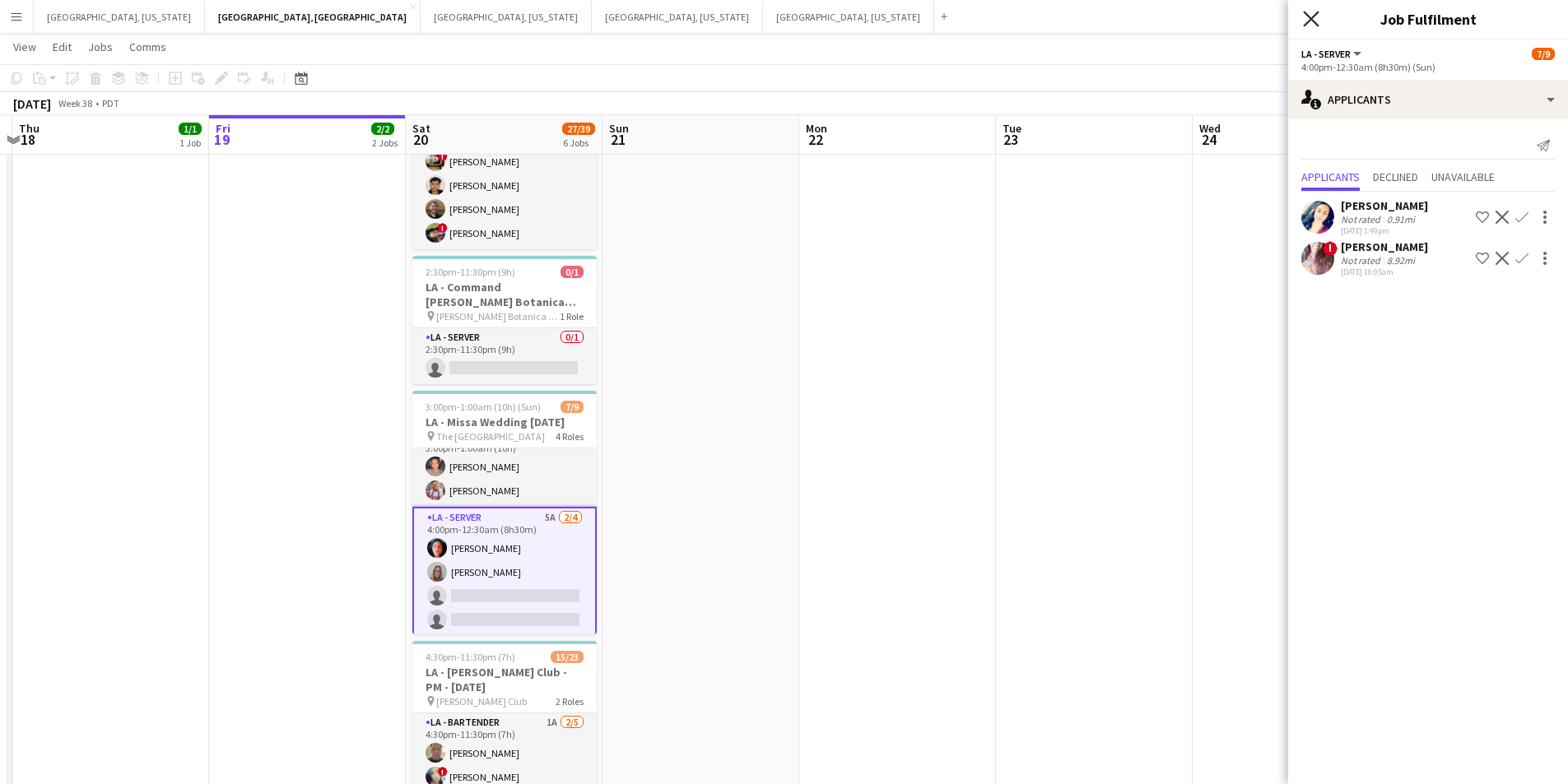
click at [1310, 19] on icon at bounding box center [1311, 18] width 16 height 16
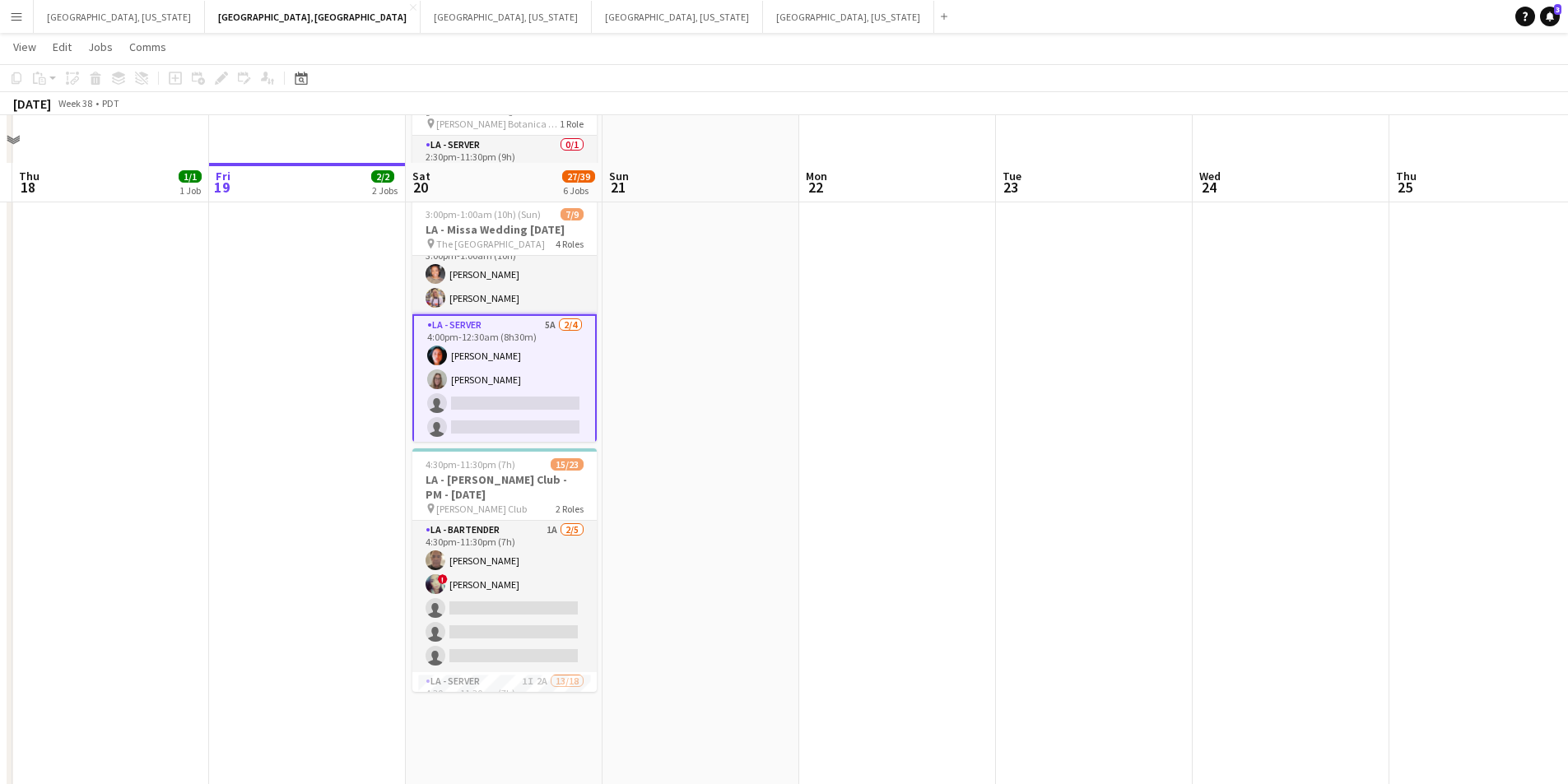
scroll to position [659, 0]
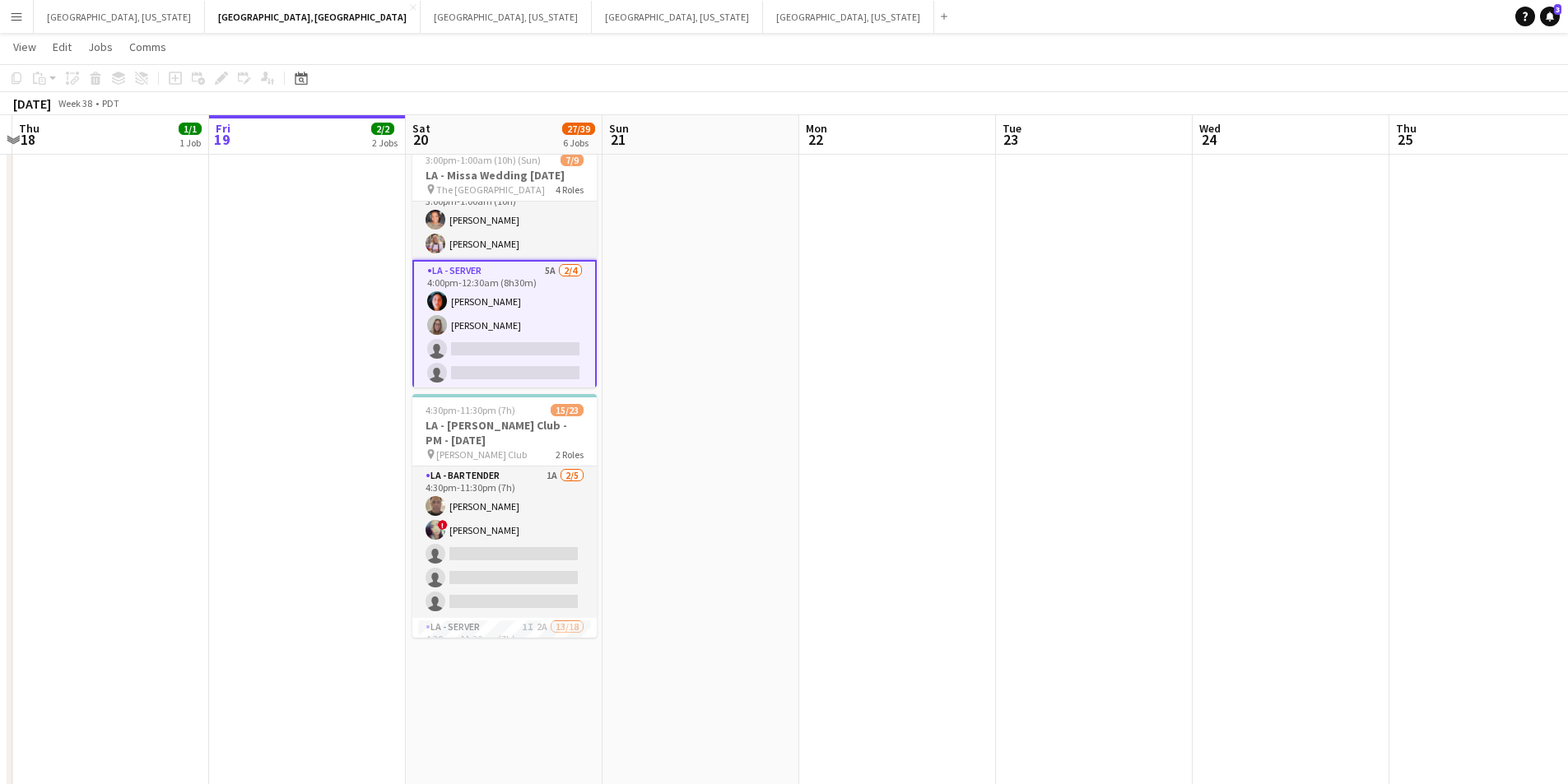
click at [493, 368] on app-card-role "LA - Server 5A [DATE] 4:00pm-12:30am (8h30m) [PERSON_NAME] [PERSON_NAME] single…" at bounding box center [504, 325] width 184 height 131
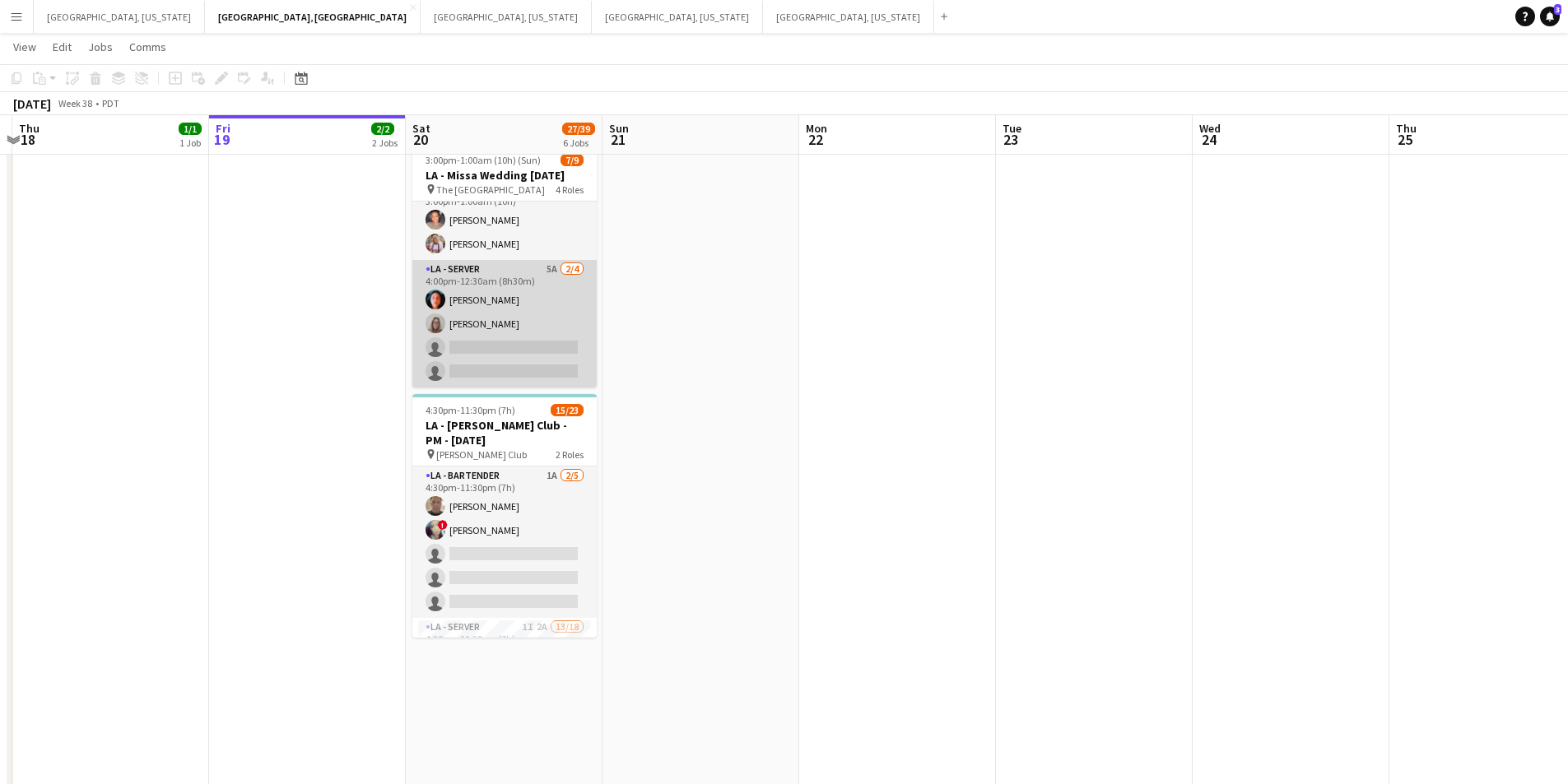
click at [529, 337] on app-card-role "LA - Server 5A [DATE] 4:00pm-12:30am (8h30m) [PERSON_NAME] [PERSON_NAME] single…" at bounding box center [504, 324] width 184 height 127
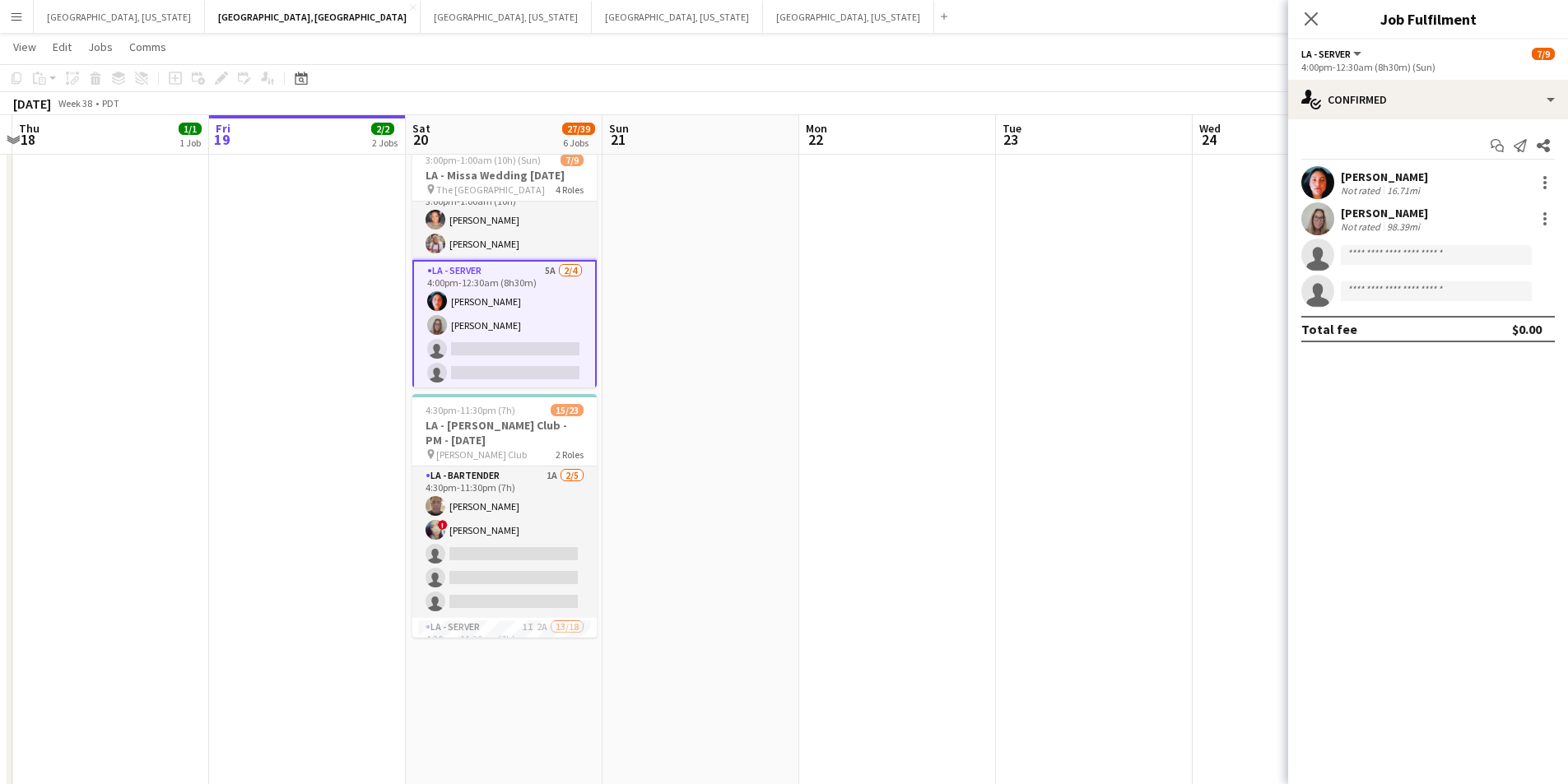
scroll to position [0, 0]
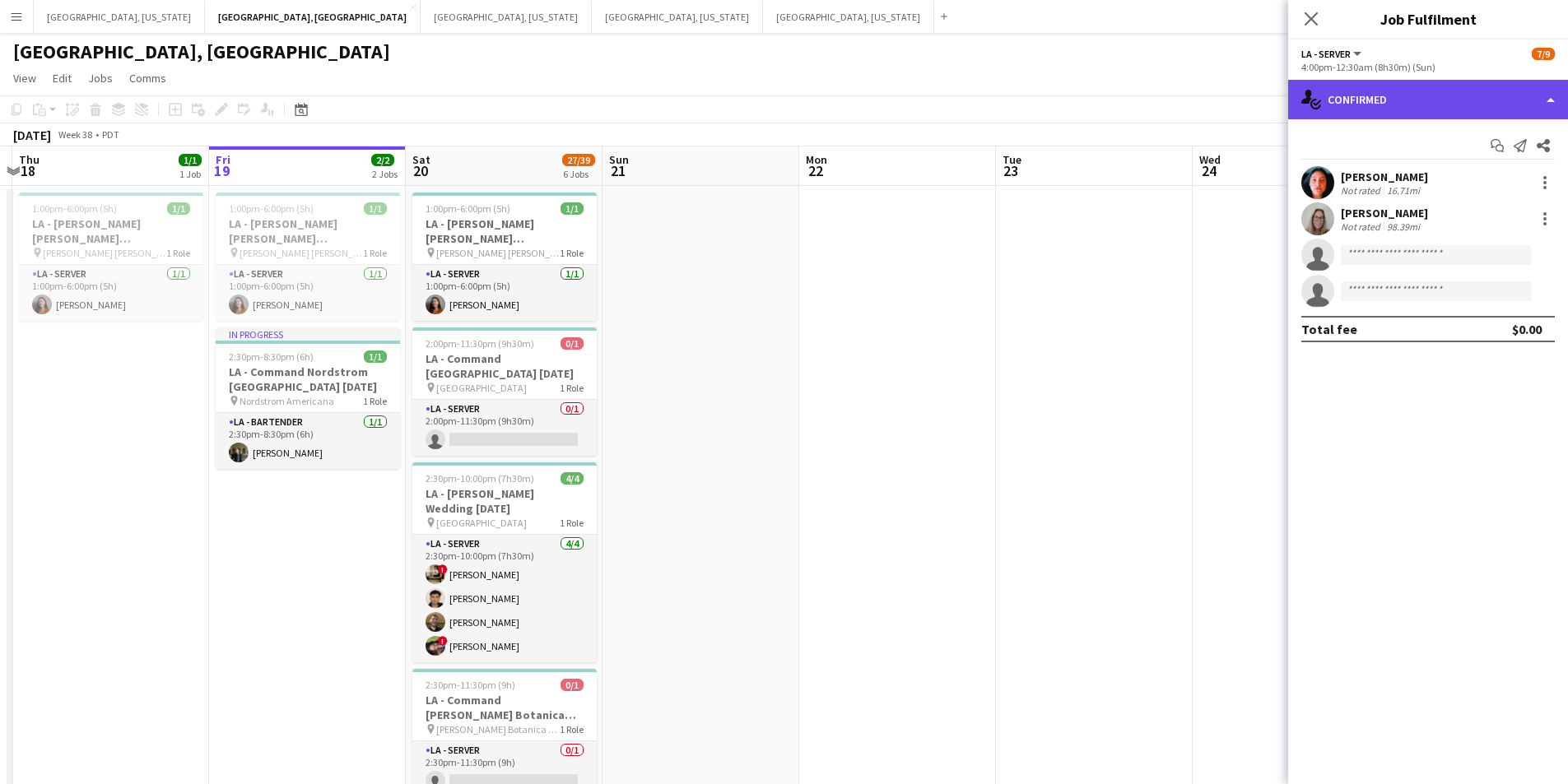
click at [1563, 103] on div "single-neutral-actions-check-2 Confirmed" at bounding box center [1428, 100] width 280 height 40
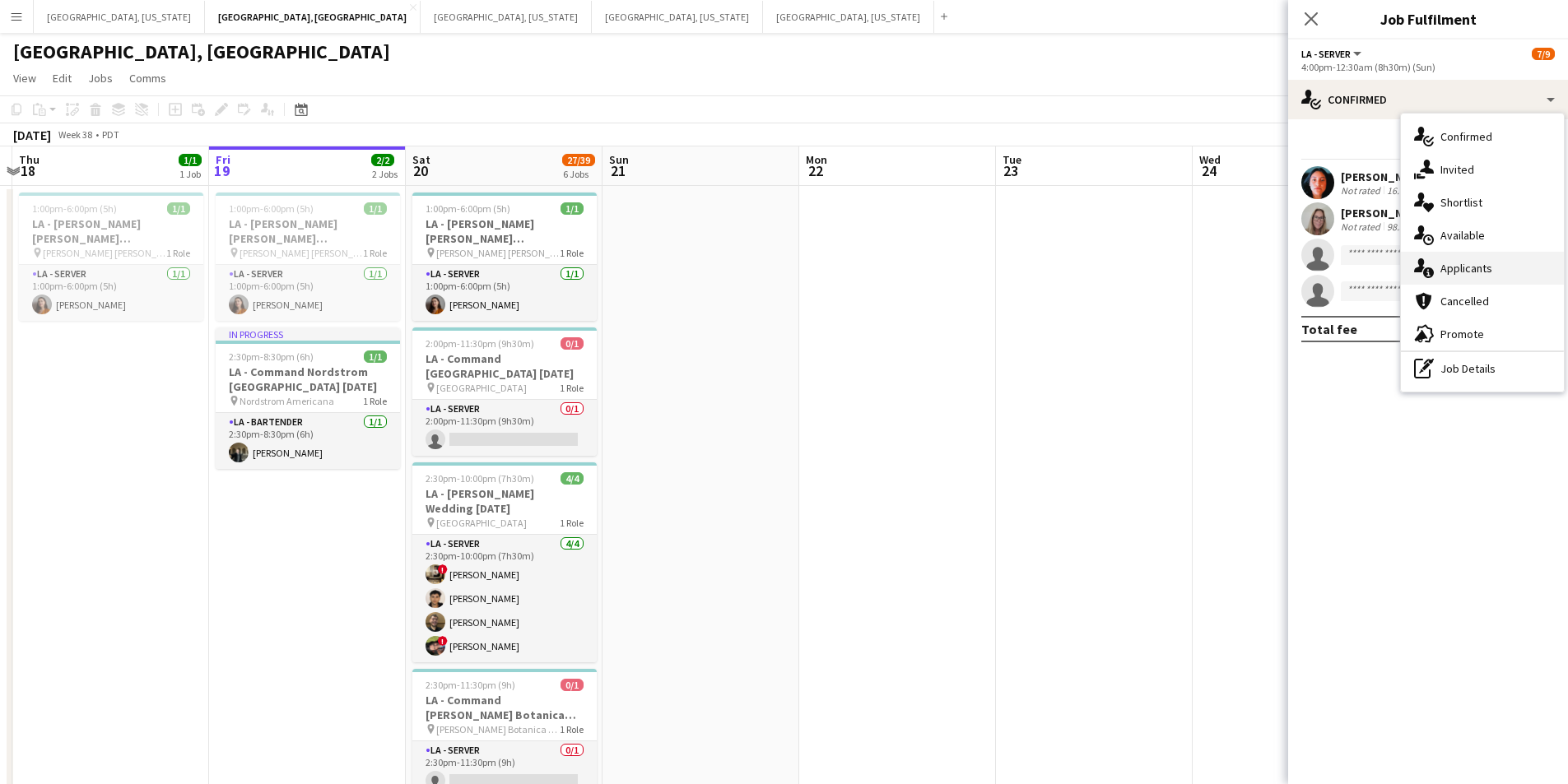
click at [1485, 252] on div "single-neutral-actions-information Applicants" at bounding box center [1482, 268] width 163 height 33
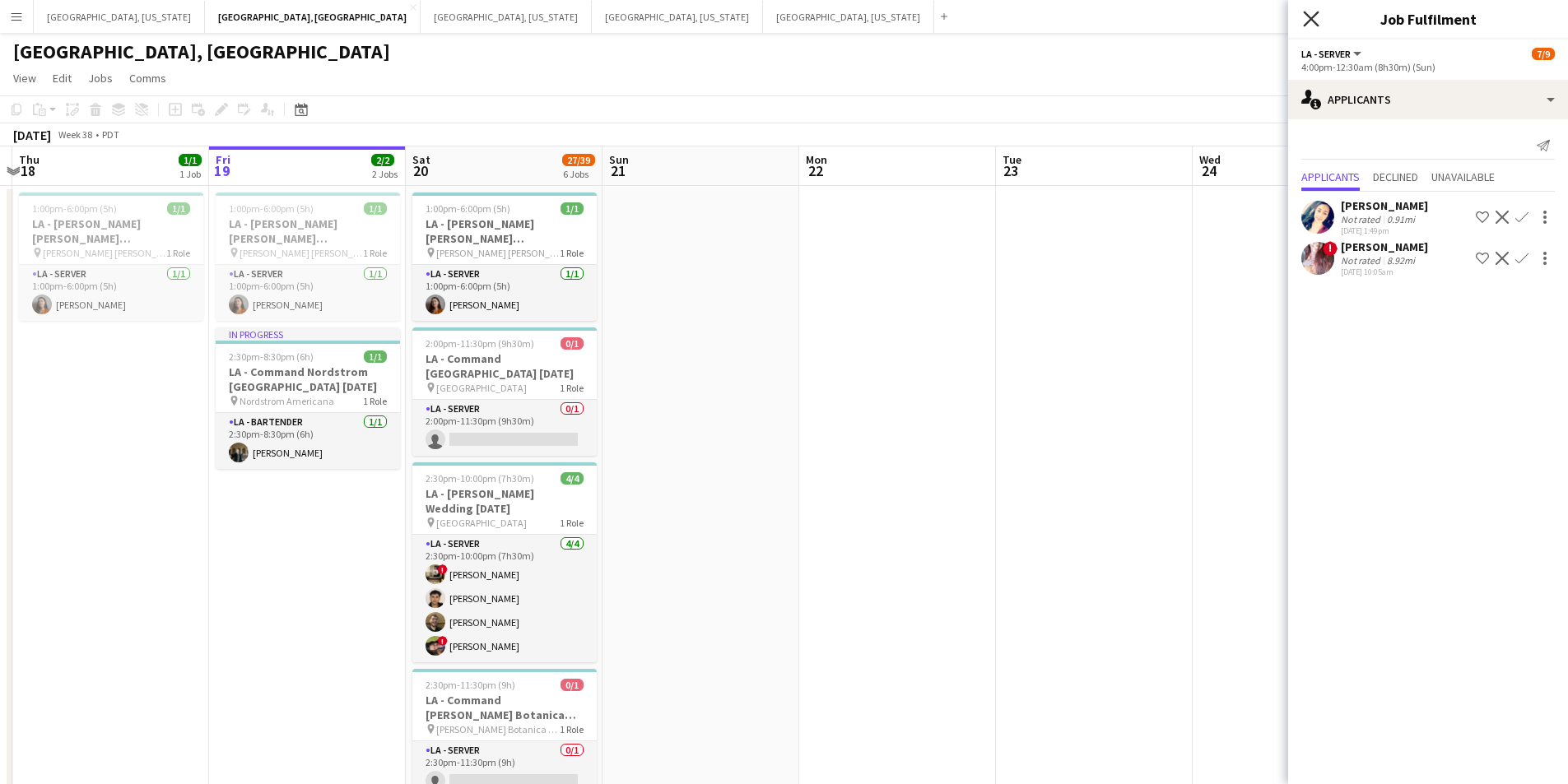
click at [1307, 15] on icon at bounding box center [1311, 18] width 16 height 16
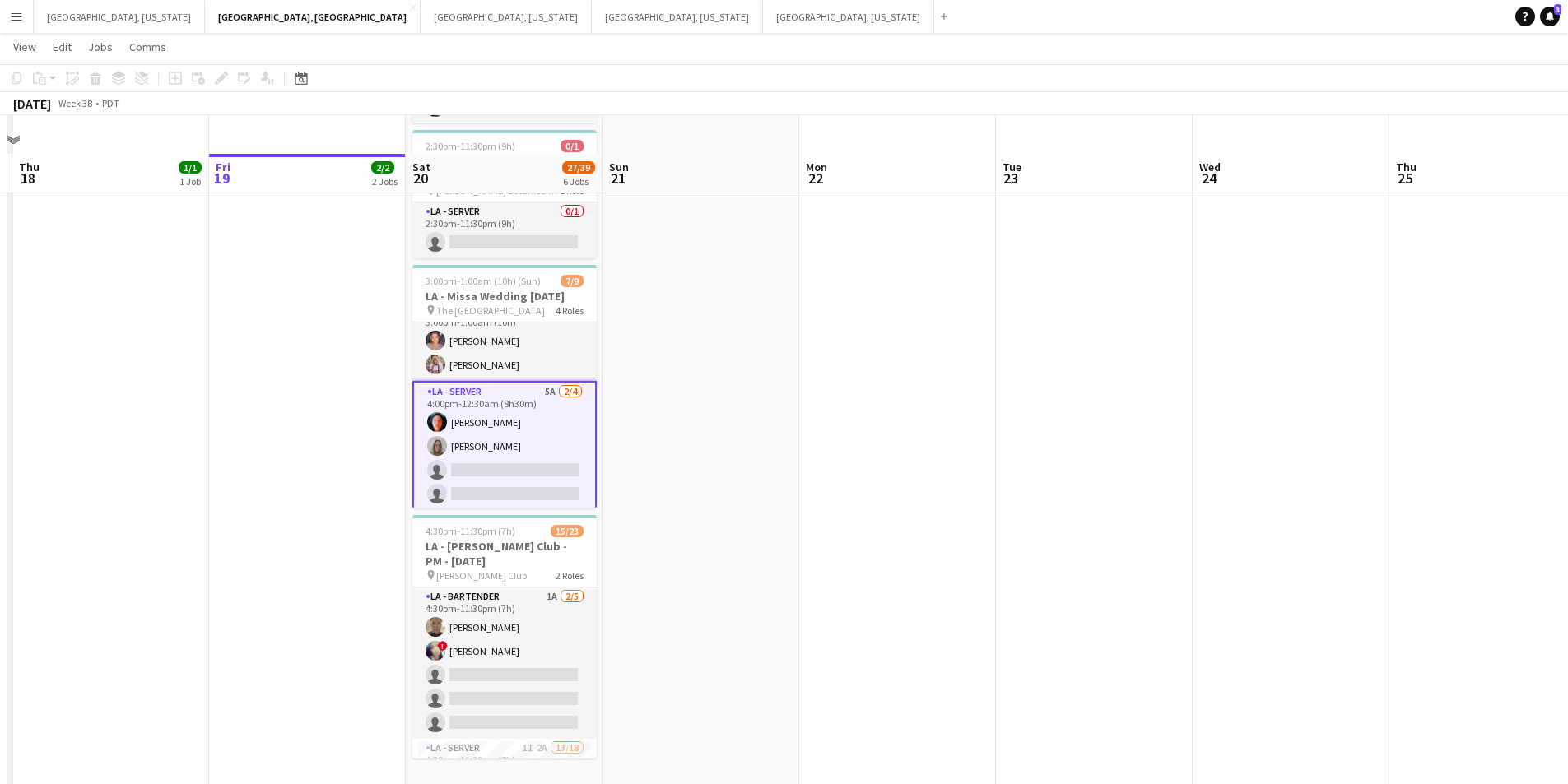
scroll to position [575, 0]
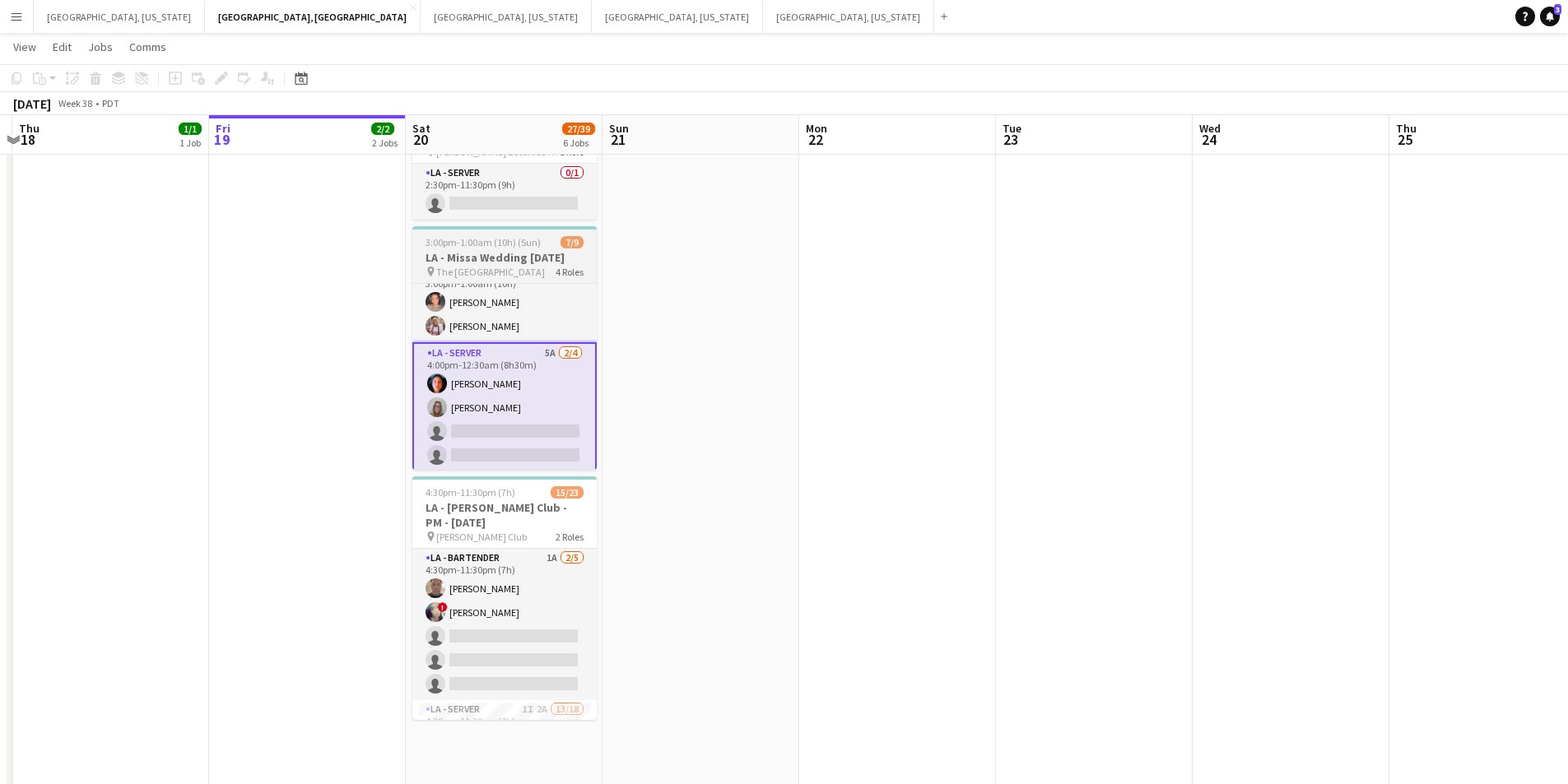
click at [500, 445] on app-card-role "LA - Server 5A [DATE] 4:00pm-12:30am (8h30m) [PERSON_NAME] [PERSON_NAME] single…" at bounding box center [504, 408] width 184 height 131
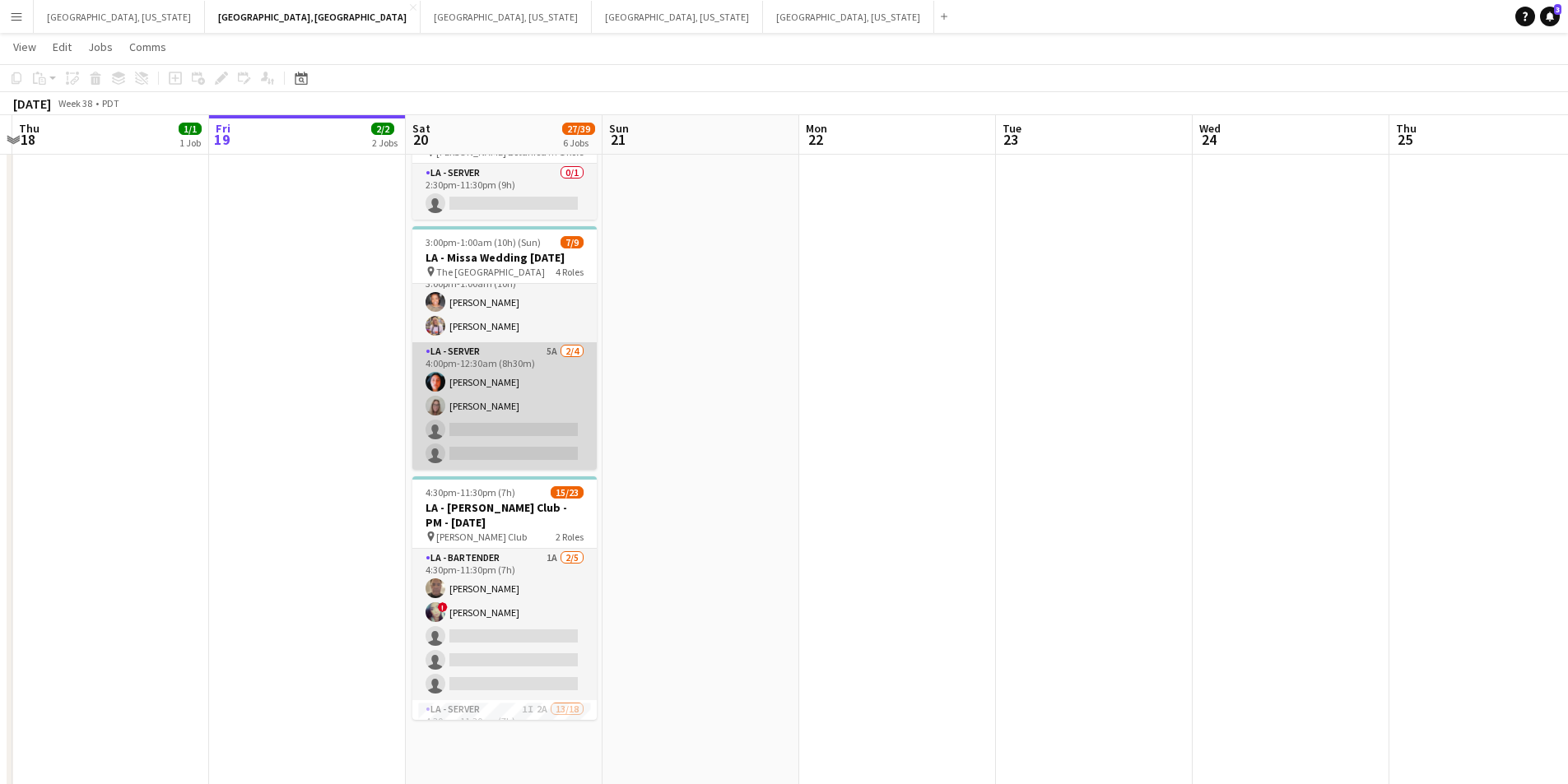
click at [497, 427] on app-card-role "LA - Server 5A [DATE] 4:00pm-12:30am (8h30m) [PERSON_NAME] [PERSON_NAME] single…" at bounding box center [504, 406] width 184 height 127
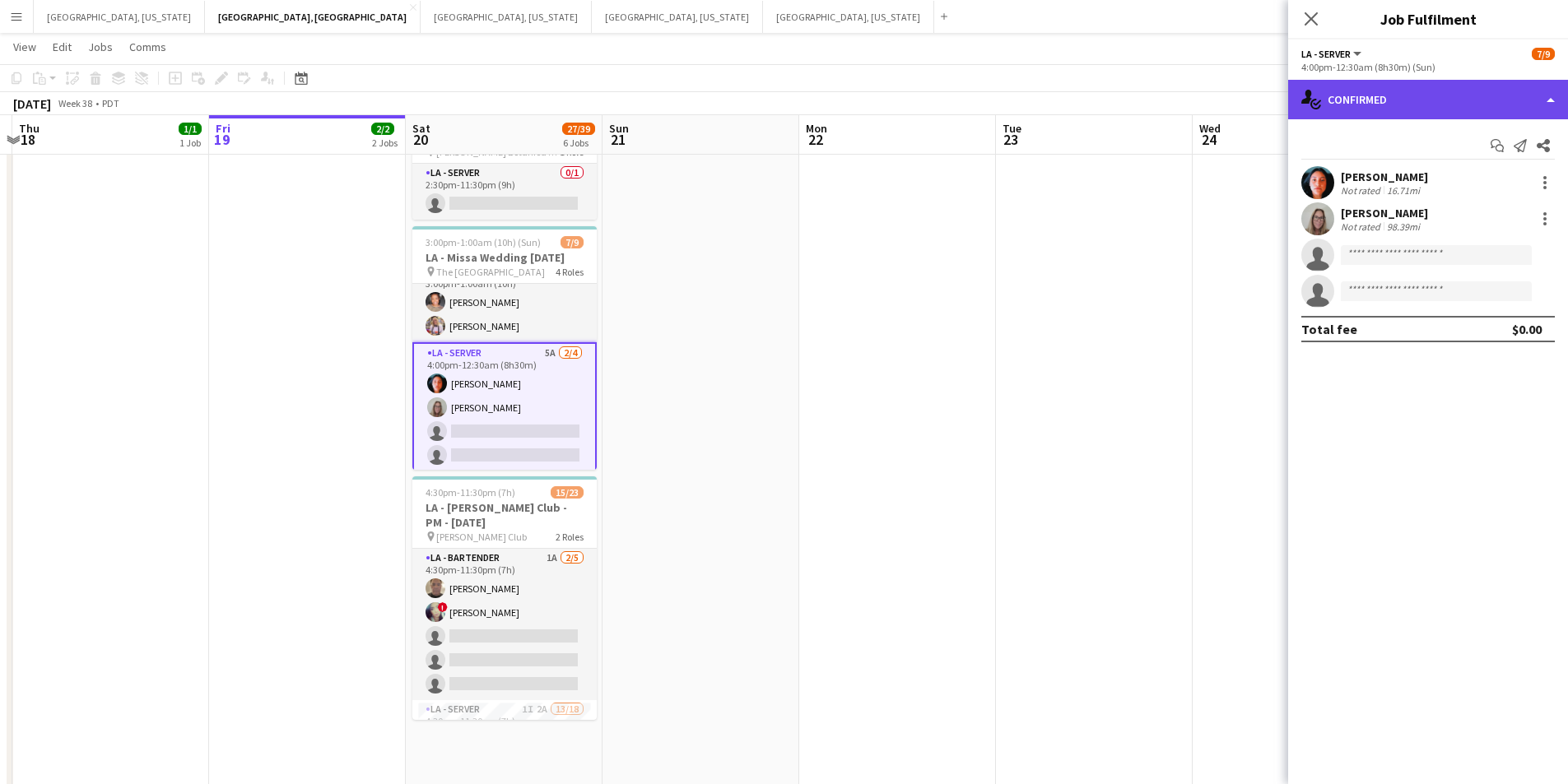
click at [1551, 101] on div "single-neutral-actions-check-2 Confirmed" at bounding box center [1428, 100] width 280 height 40
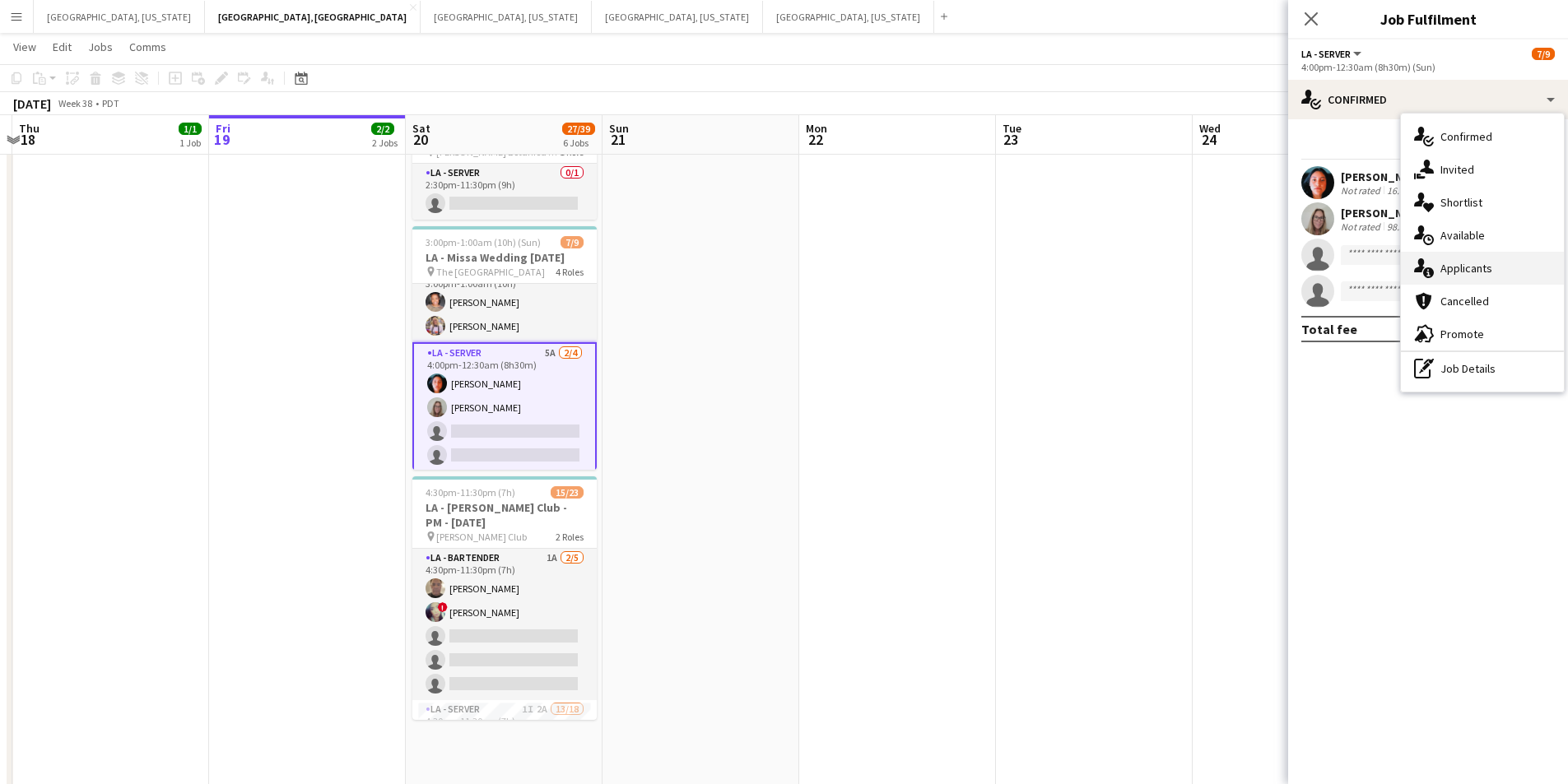
click at [1468, 275] on span "Applicants" at bounding box center [1466, 268] width 52 height 15
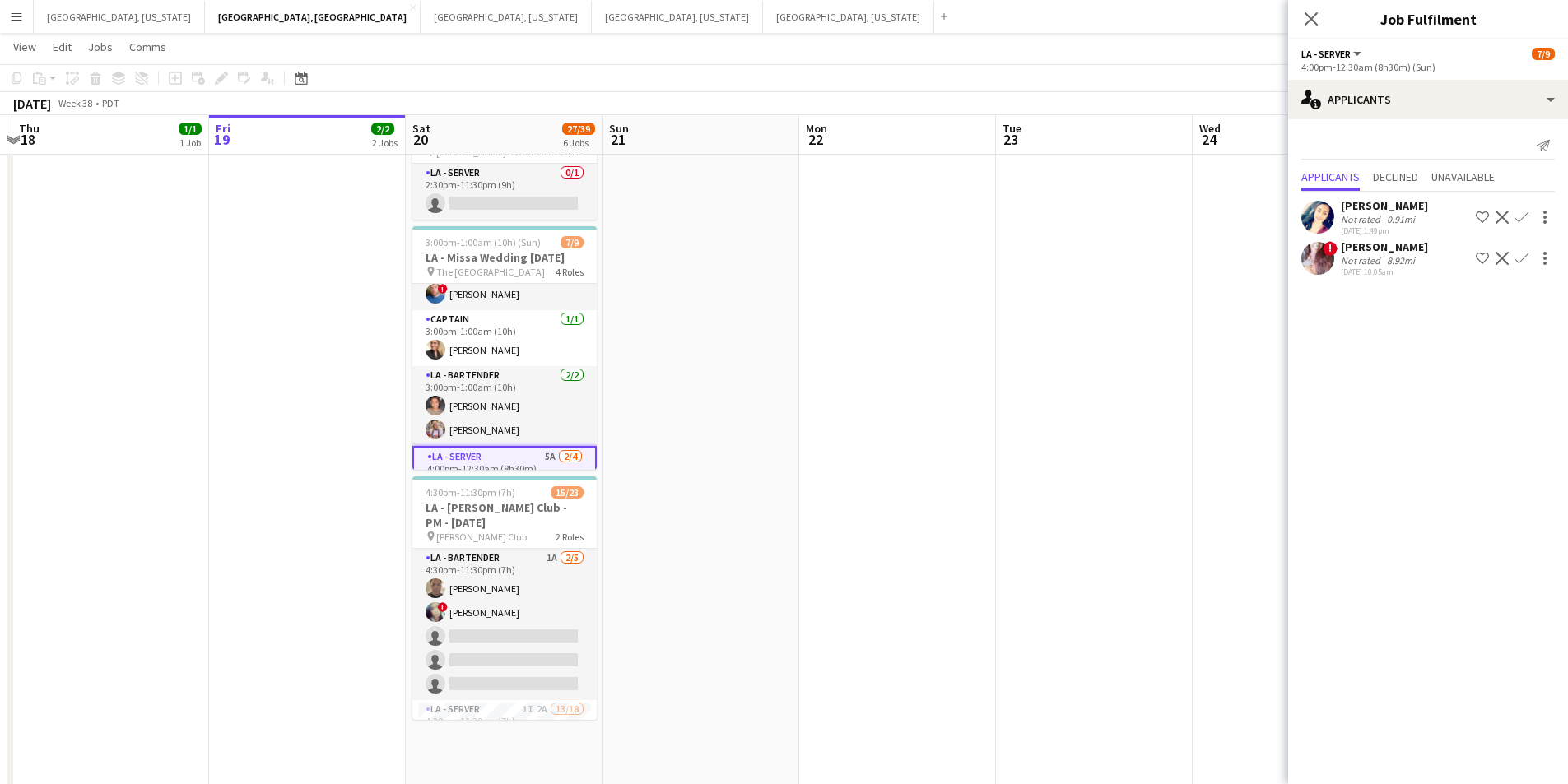
scroll to position [74, 0]
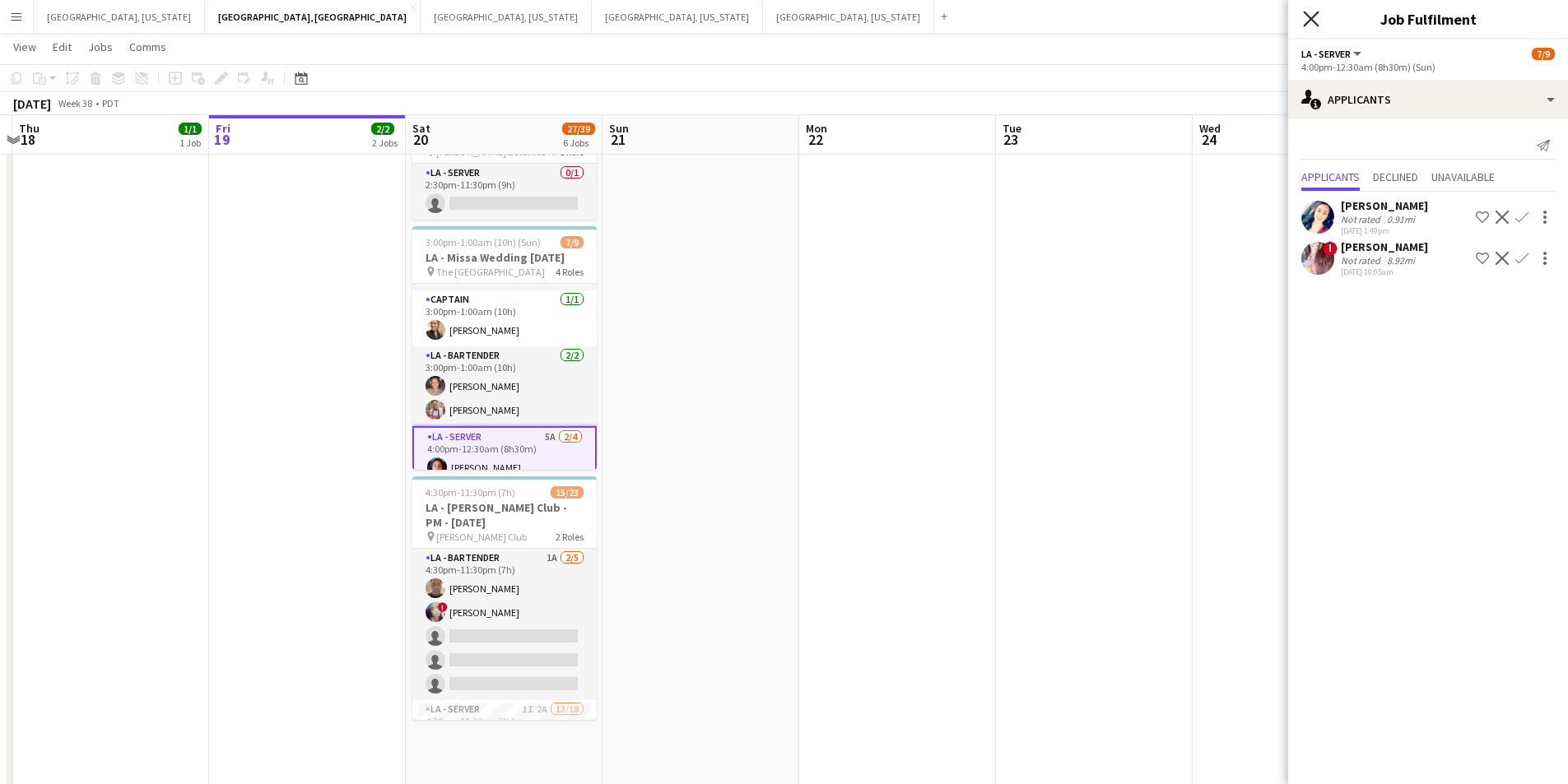
click at [1317, 19] on icon "Close pop-in" at bounding box center [1311, 18] width 16 height 16
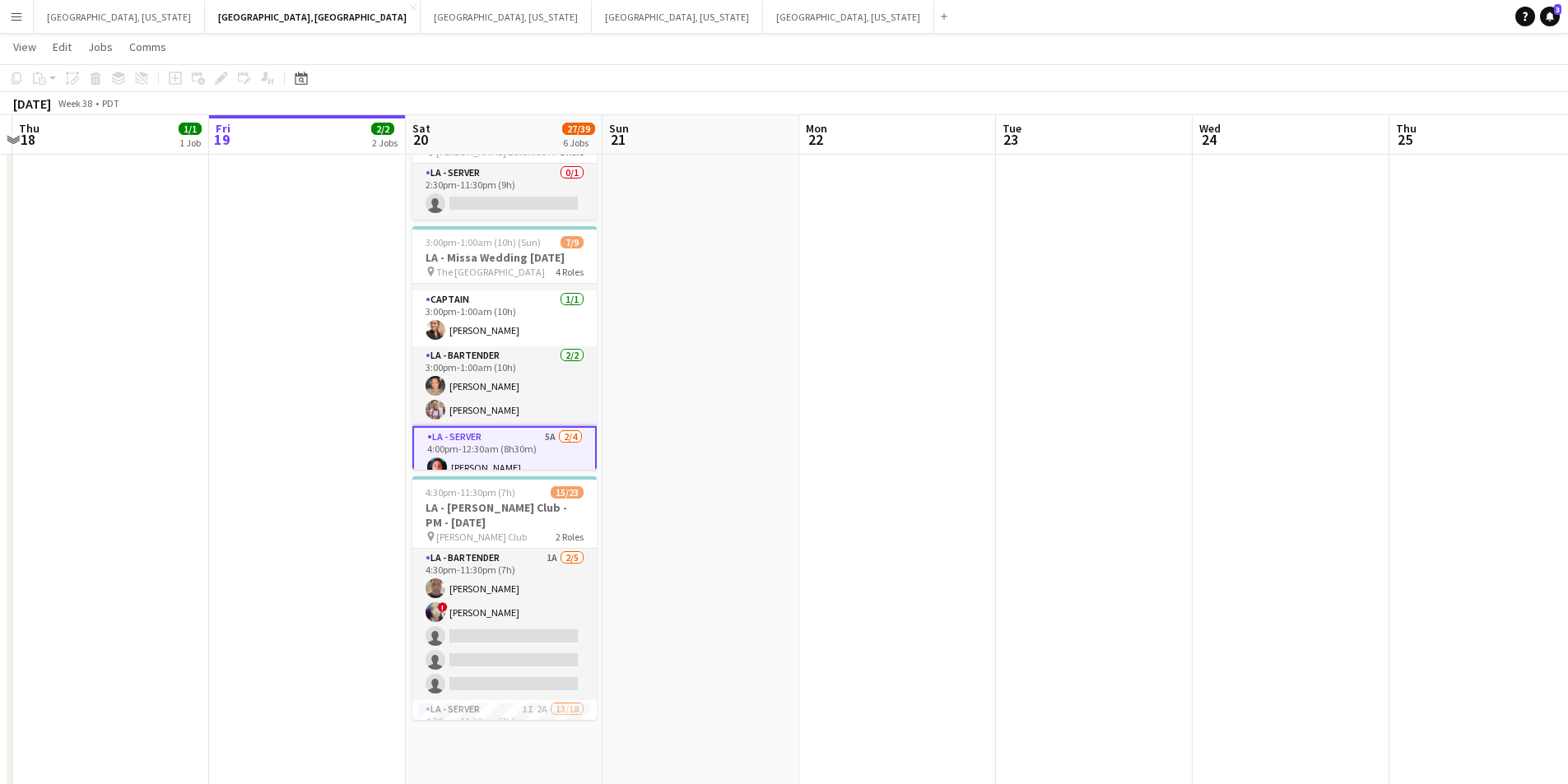
scroll to position [160, 0]
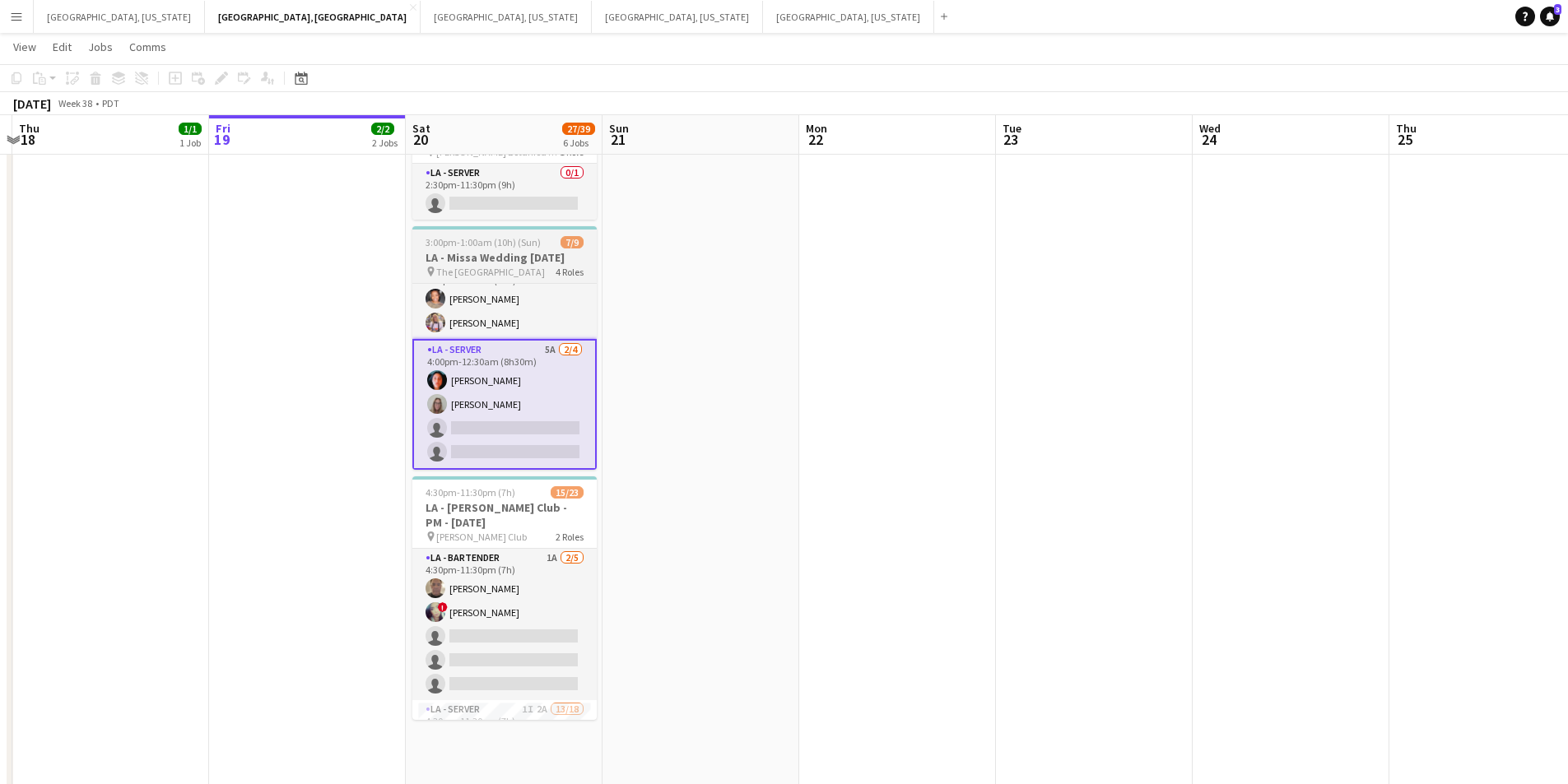
click at [494, 264] on h3 "LA - Missa Wedding [DATE]" at bounding box center [504, 258] width 184 height 15
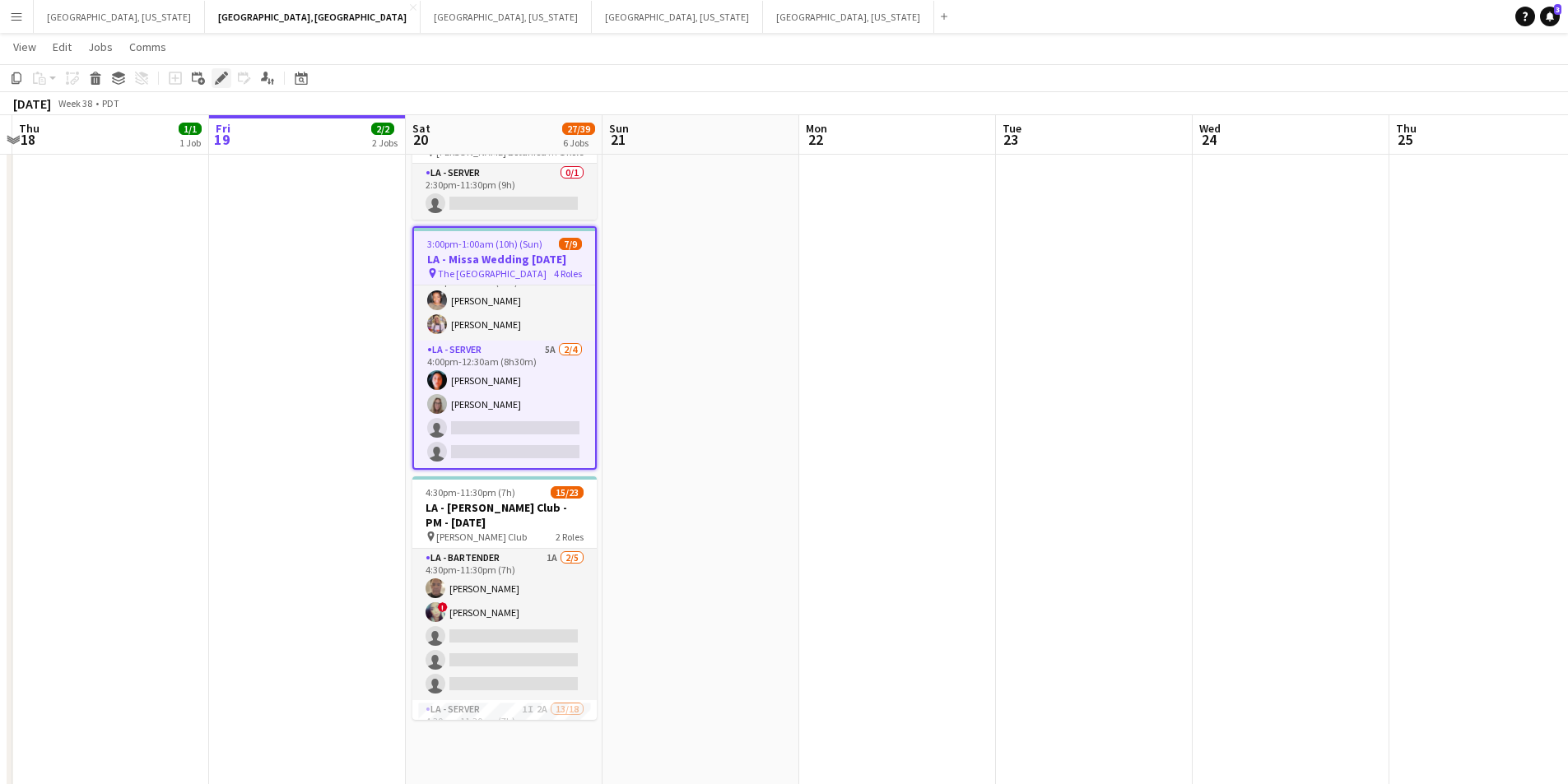
click at [217, 73] on icon "Edit" at bounding box center [222, 78] width 13 height 13
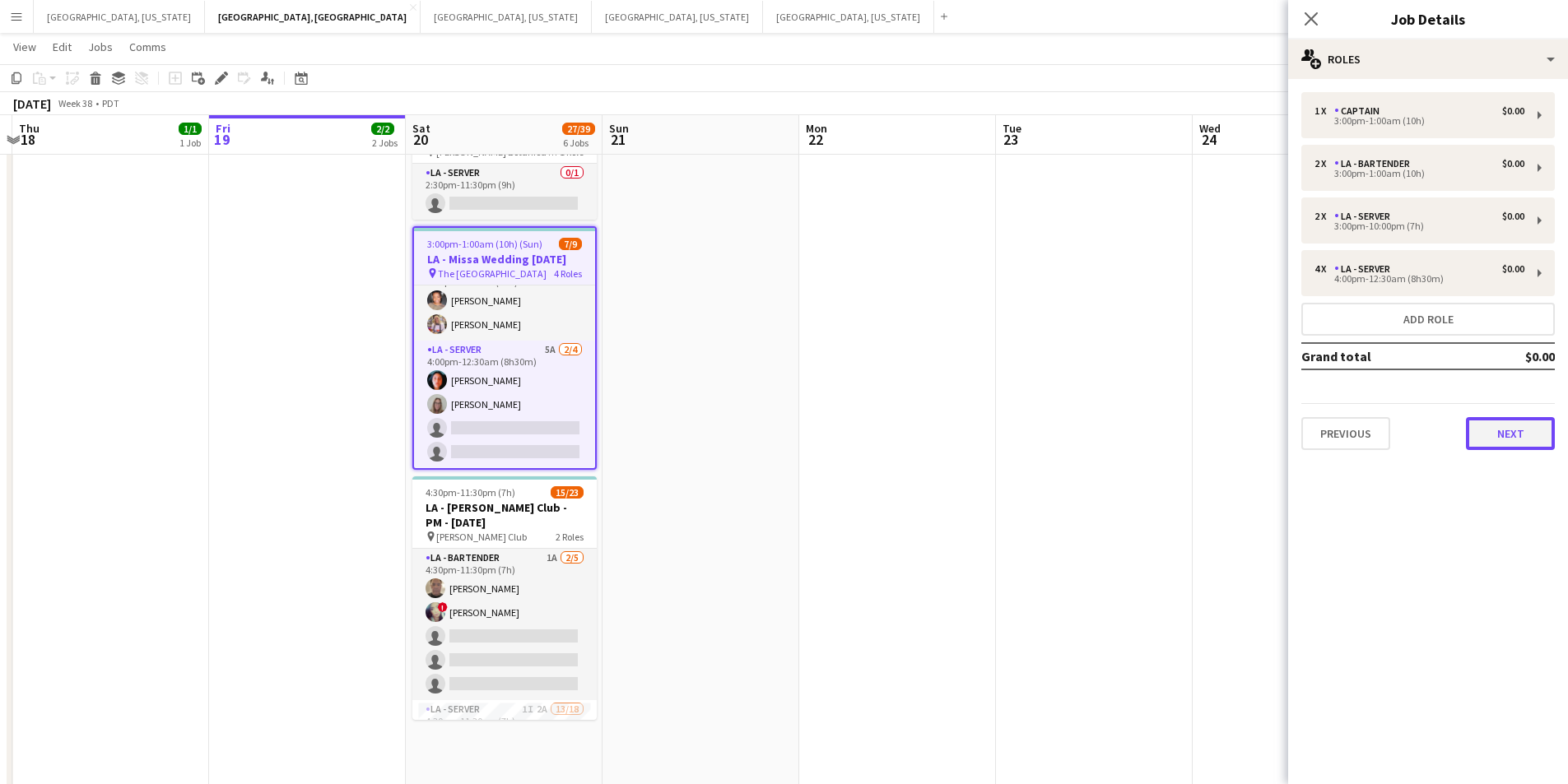
click at [1529, 427] on button "Next" at bounding box center [1510, 433] width 89 height 33
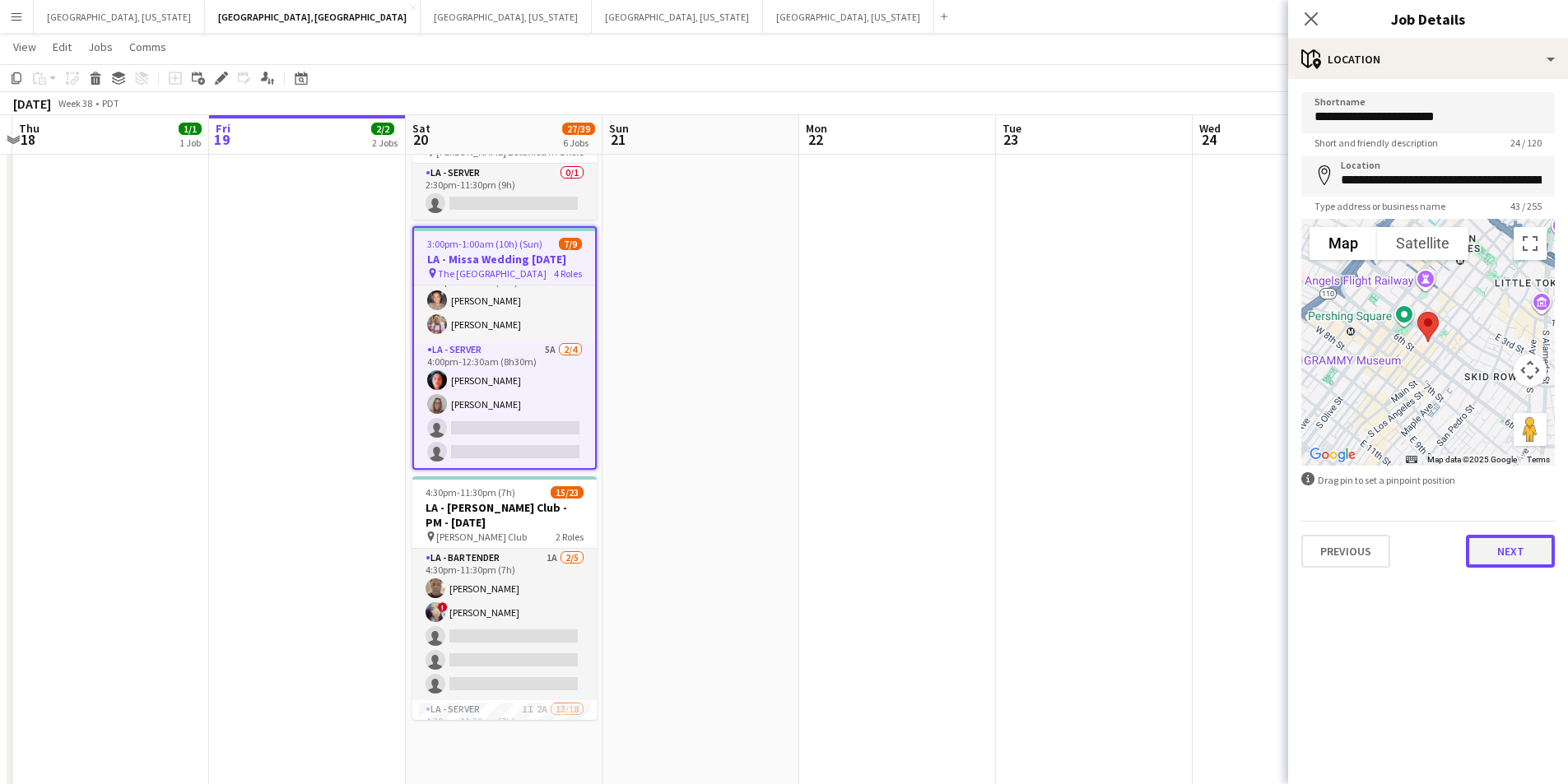
click at [1528, 555] on button "Next" at bounding box center [1510, 551] width 89 height 33
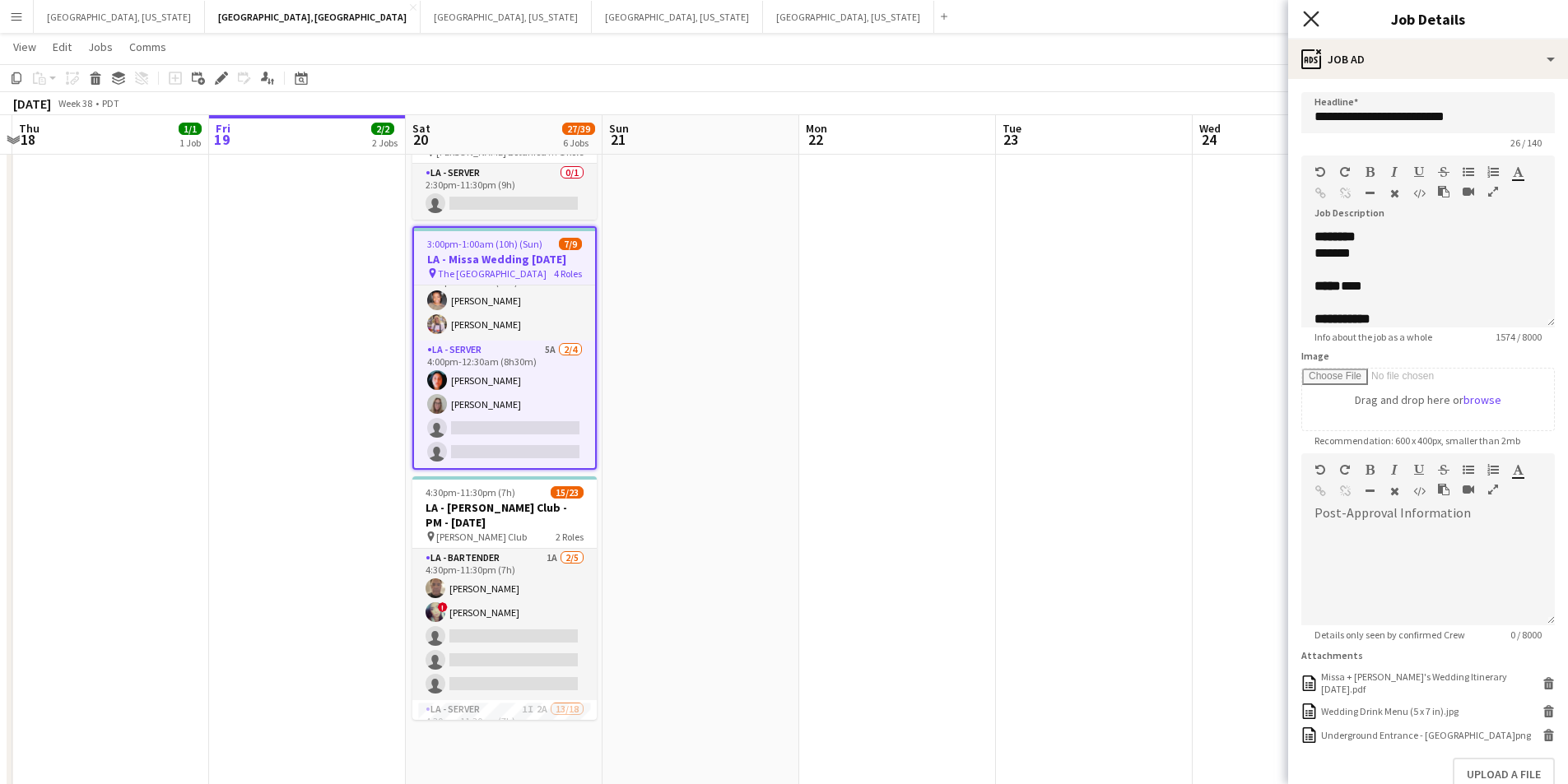
click at [1311, 19] on icon at bounding box center [1311, 18] width 16 height 16
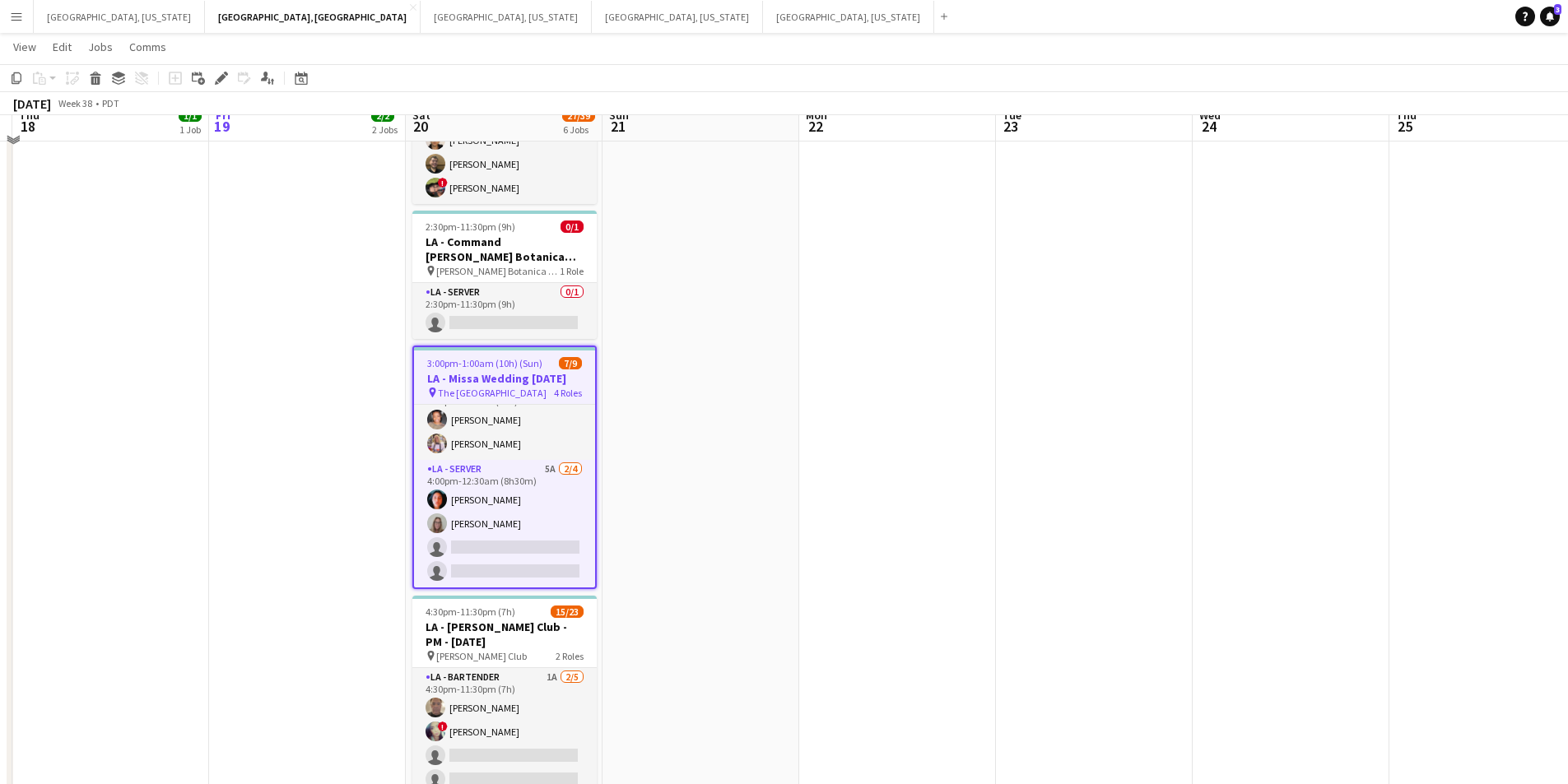
scroll to position [444, 0]
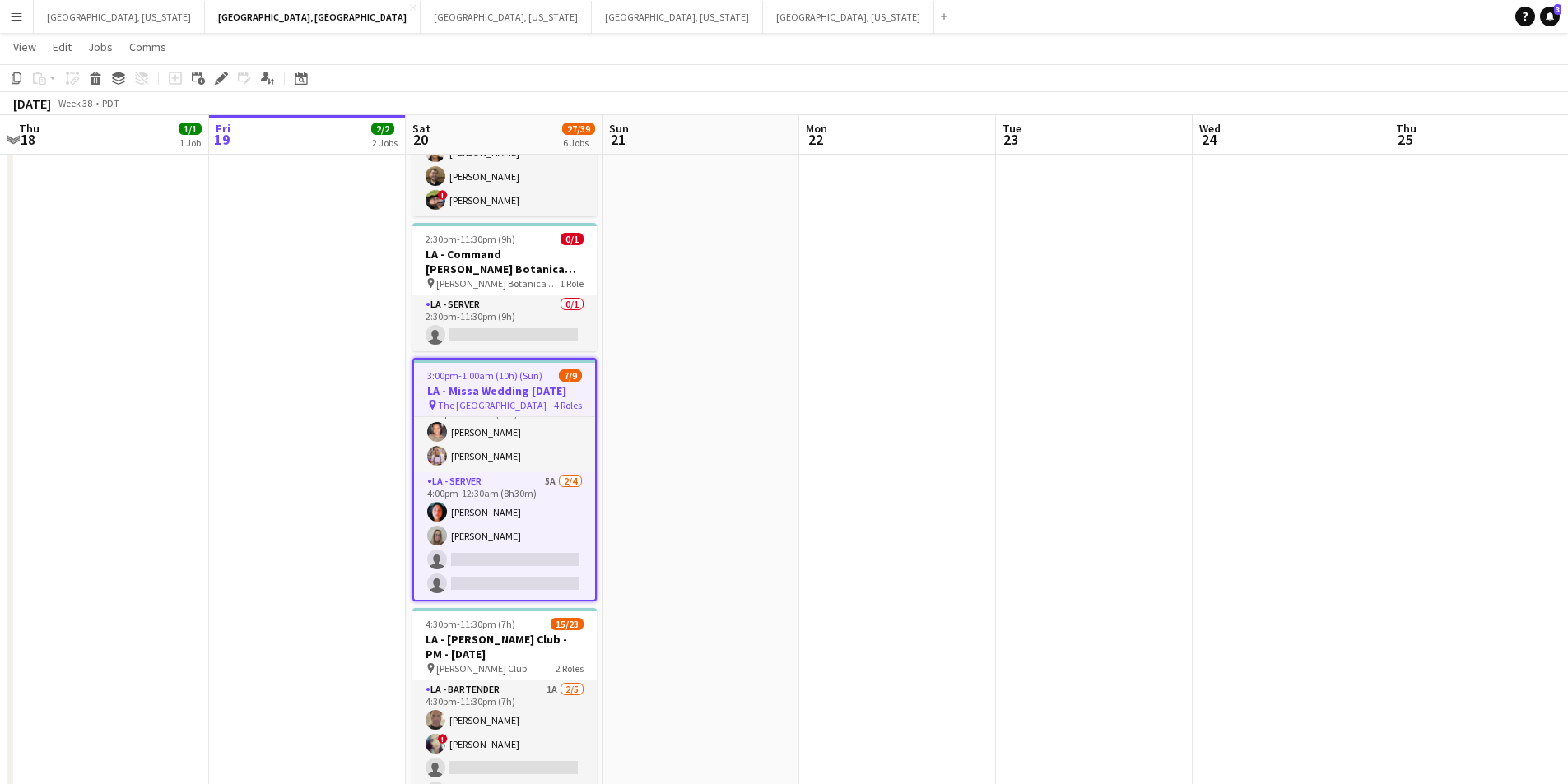
click at [847, 538] on app-date-cell at bounding box center [898, 609] width 196 height 1741
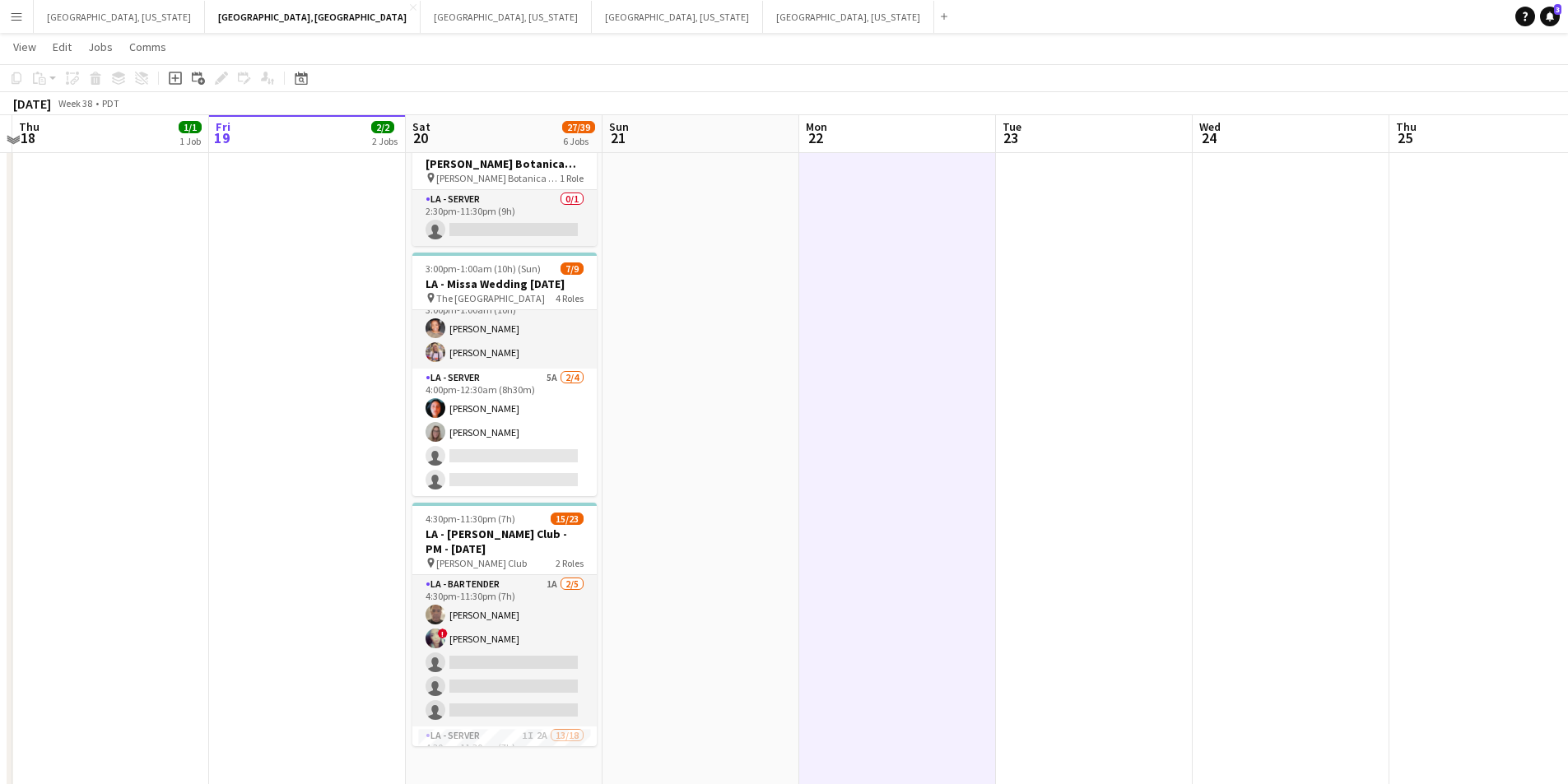
scroll to position [551, 0]
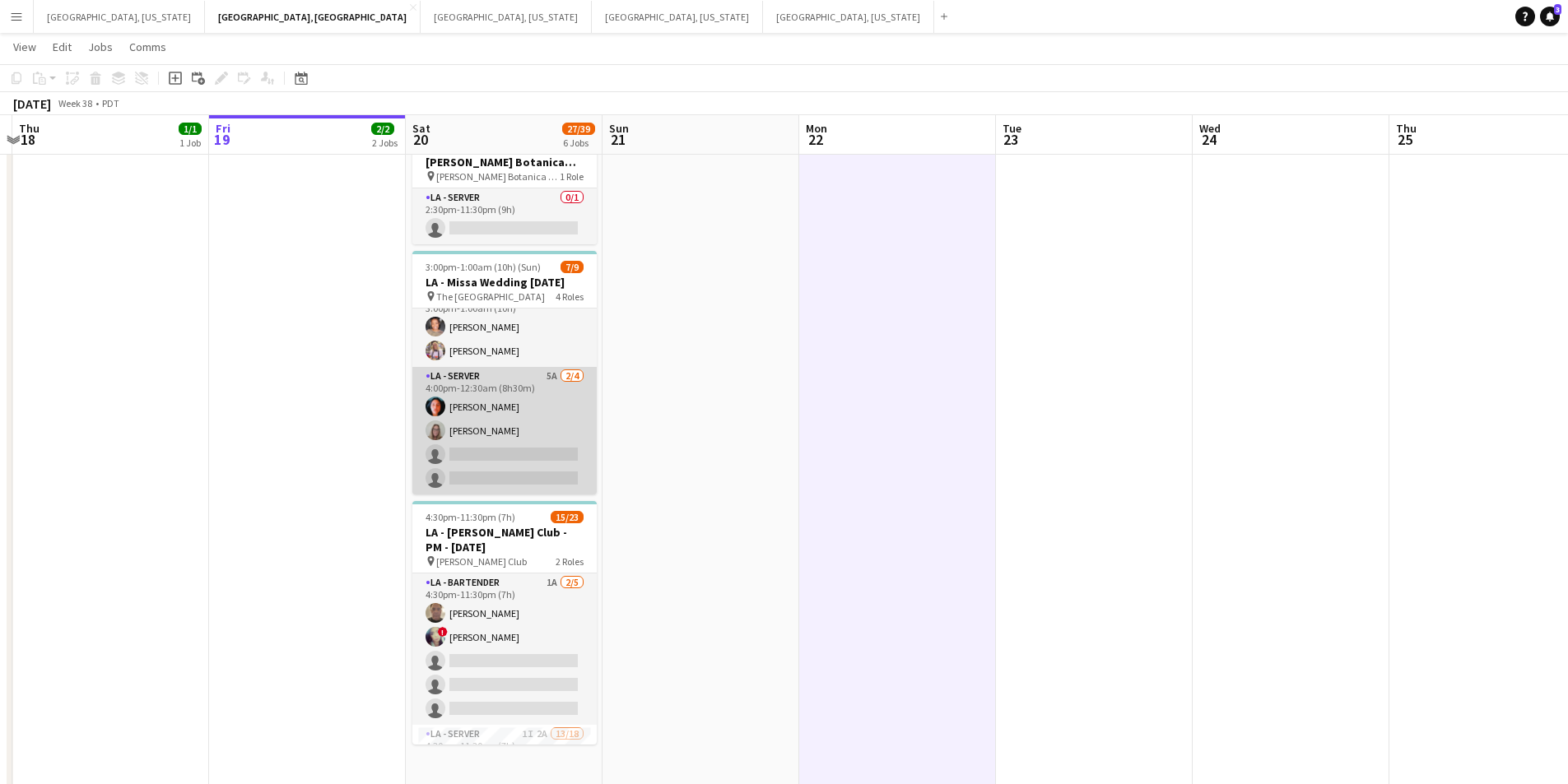
click at [525, 425] on app-card-role "LA - Server 5A [DATE] 4:00pm-12:30am (8h30m) [PERSON_NAME] [PERSON_NAME] single…" at bounding box center [504, 430] width 184 height 127
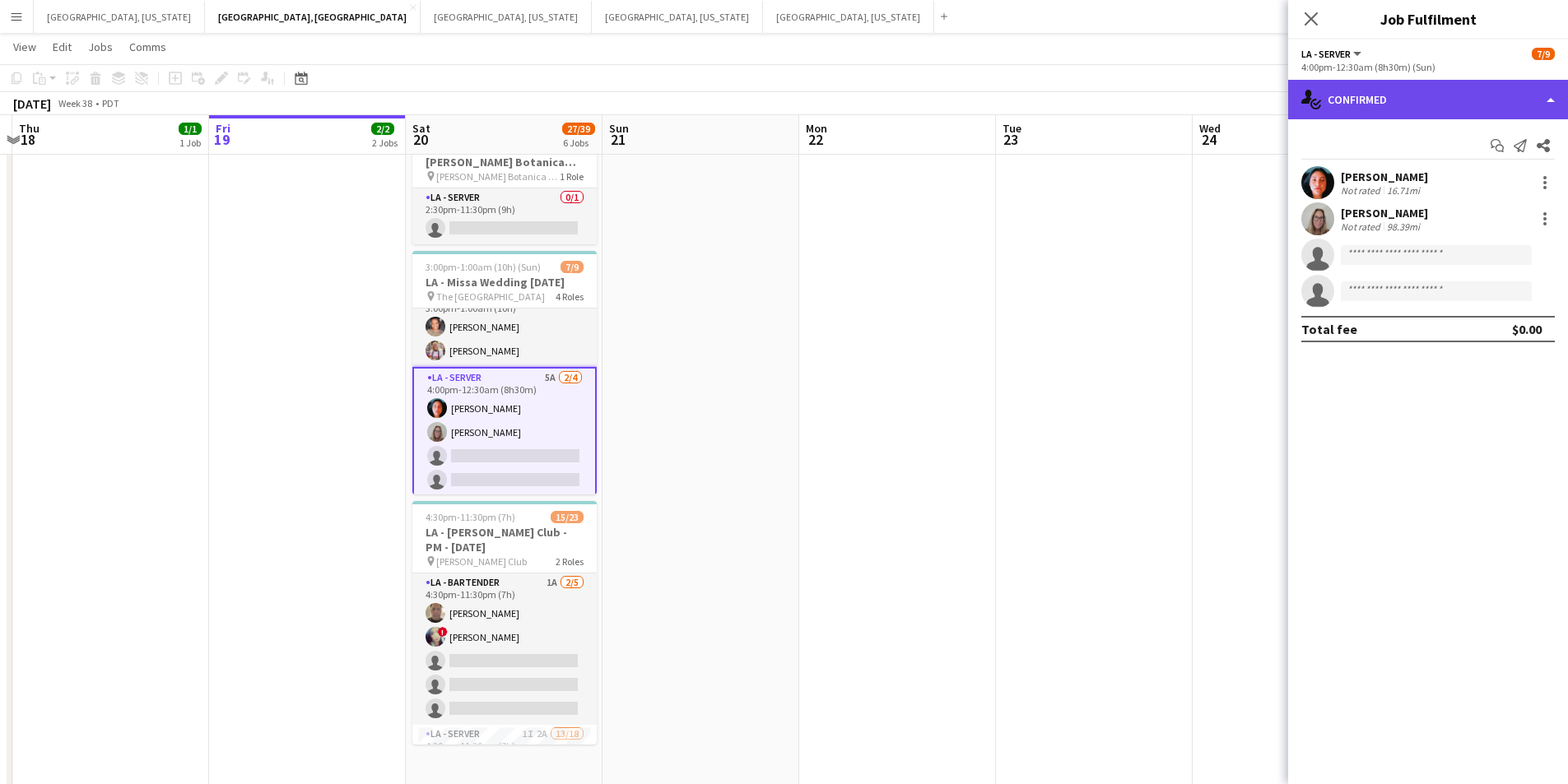
click at [1550, 110] on div "single-neutral-actions-check-2 Confirmed" at bounding box center [1428, 100] width 280 height 40
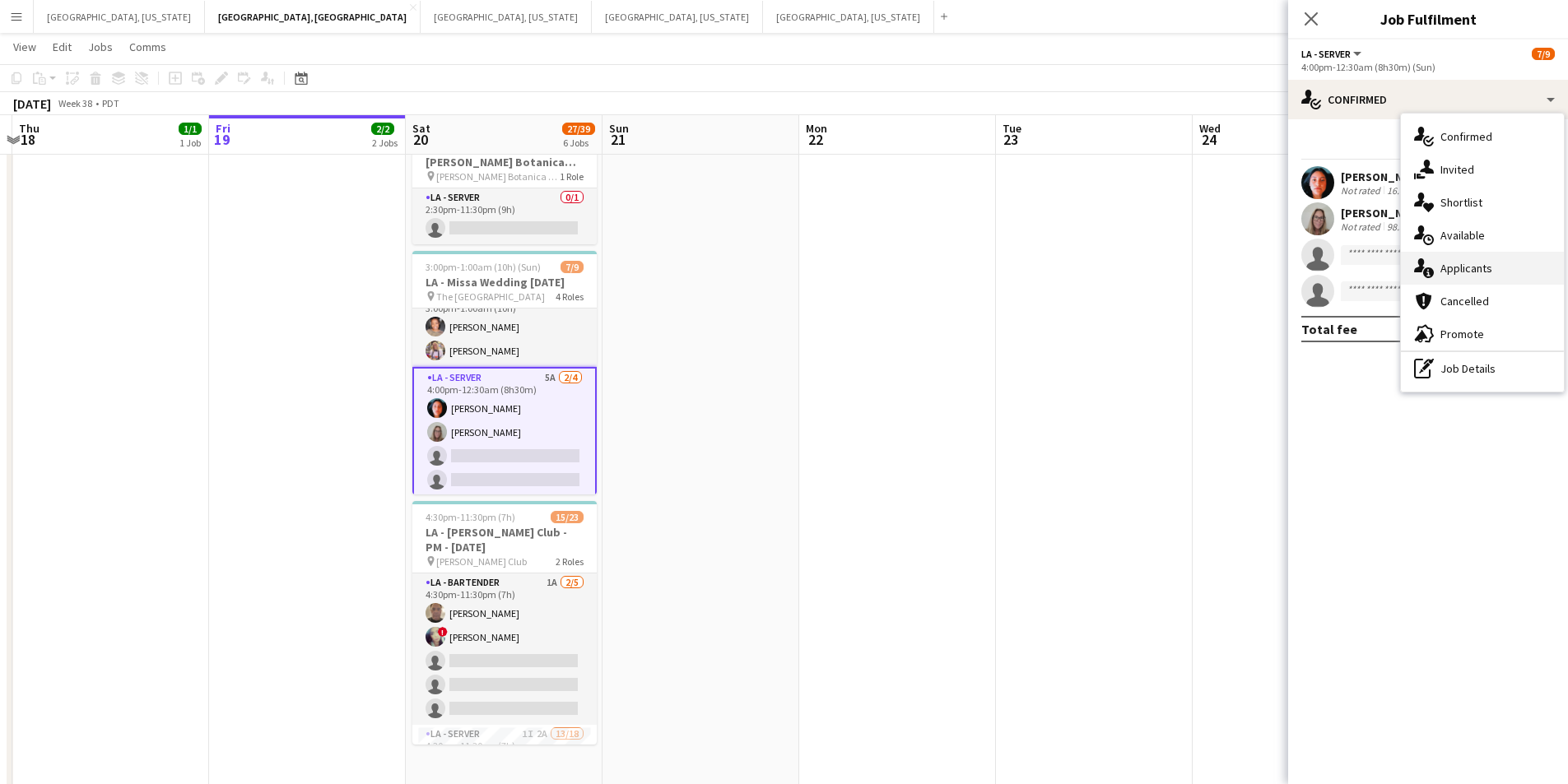
click at [1471, 268] on span "Applicants" at bounding box center [1466, 268] width 52 height 15
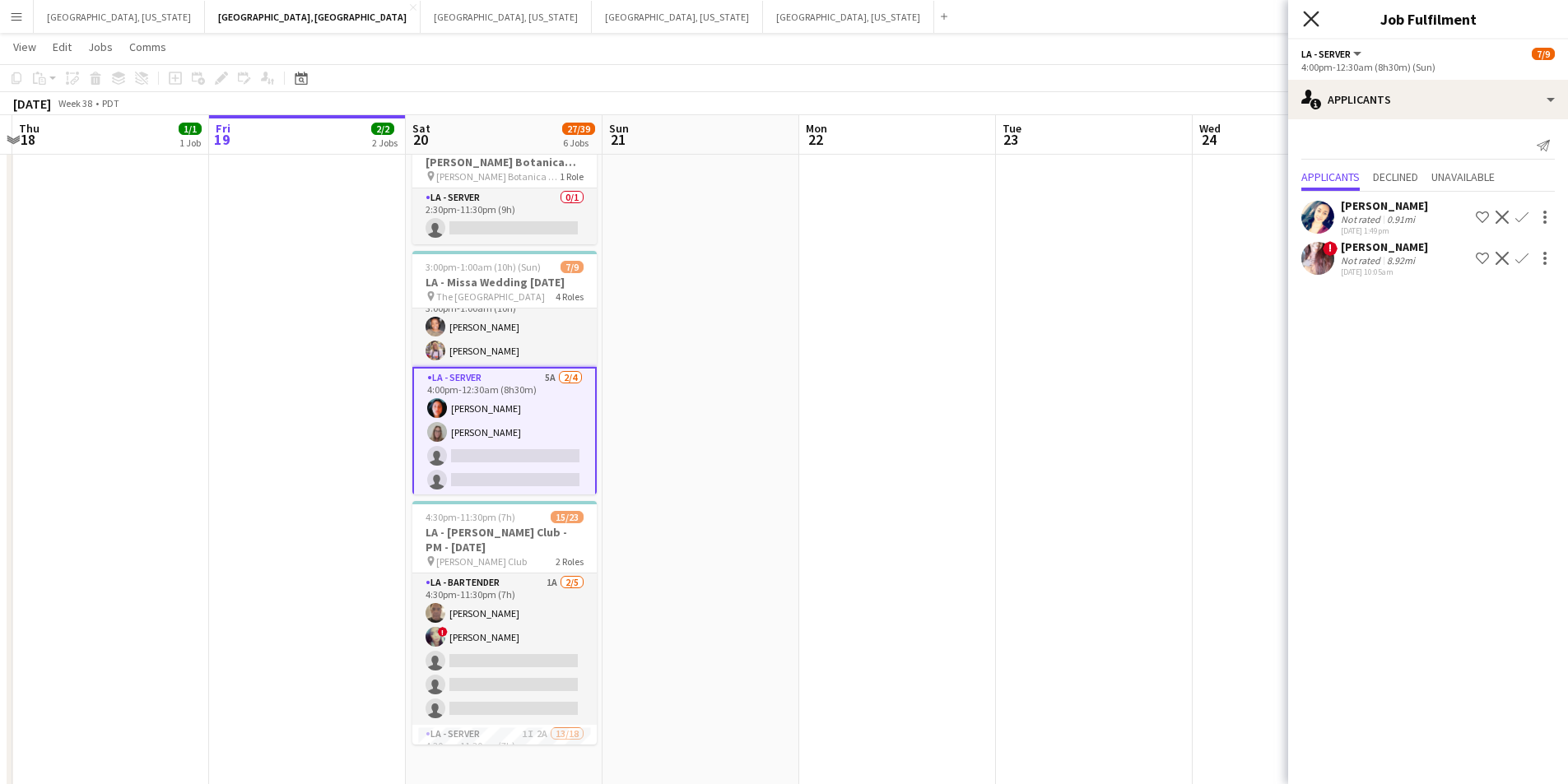
click at [1310, 19] on icon "Close pop-in" at bounding box center [1311, 18] width 16 height 16
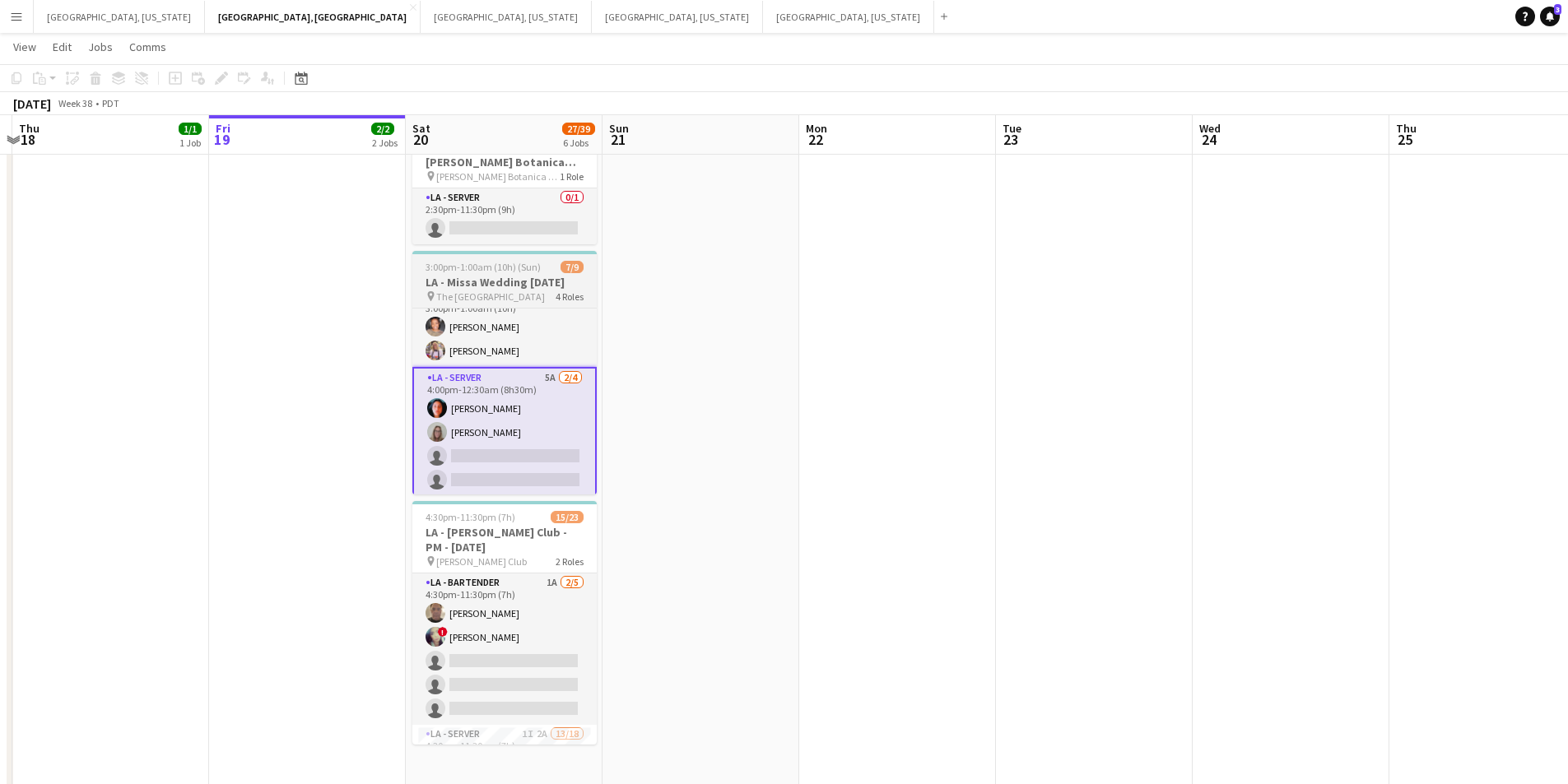
click at [500, 291] on span "The [GEOGRAPHIC_DATA]" at bounding box center [490, 296] width 109 height 12
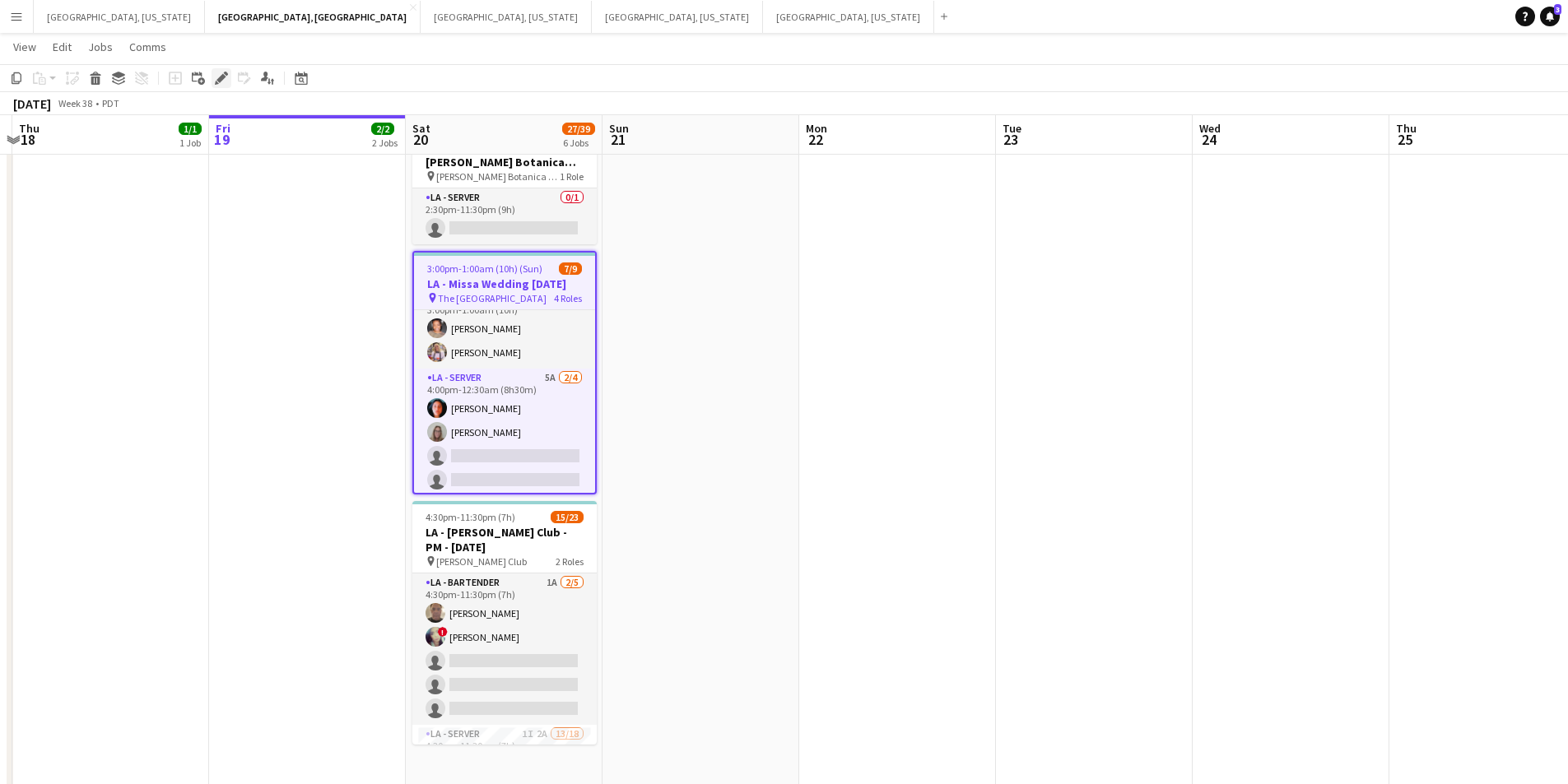
click at [228, 74] on div "Edit" at bounding box center [221, 77] width 20 height 20
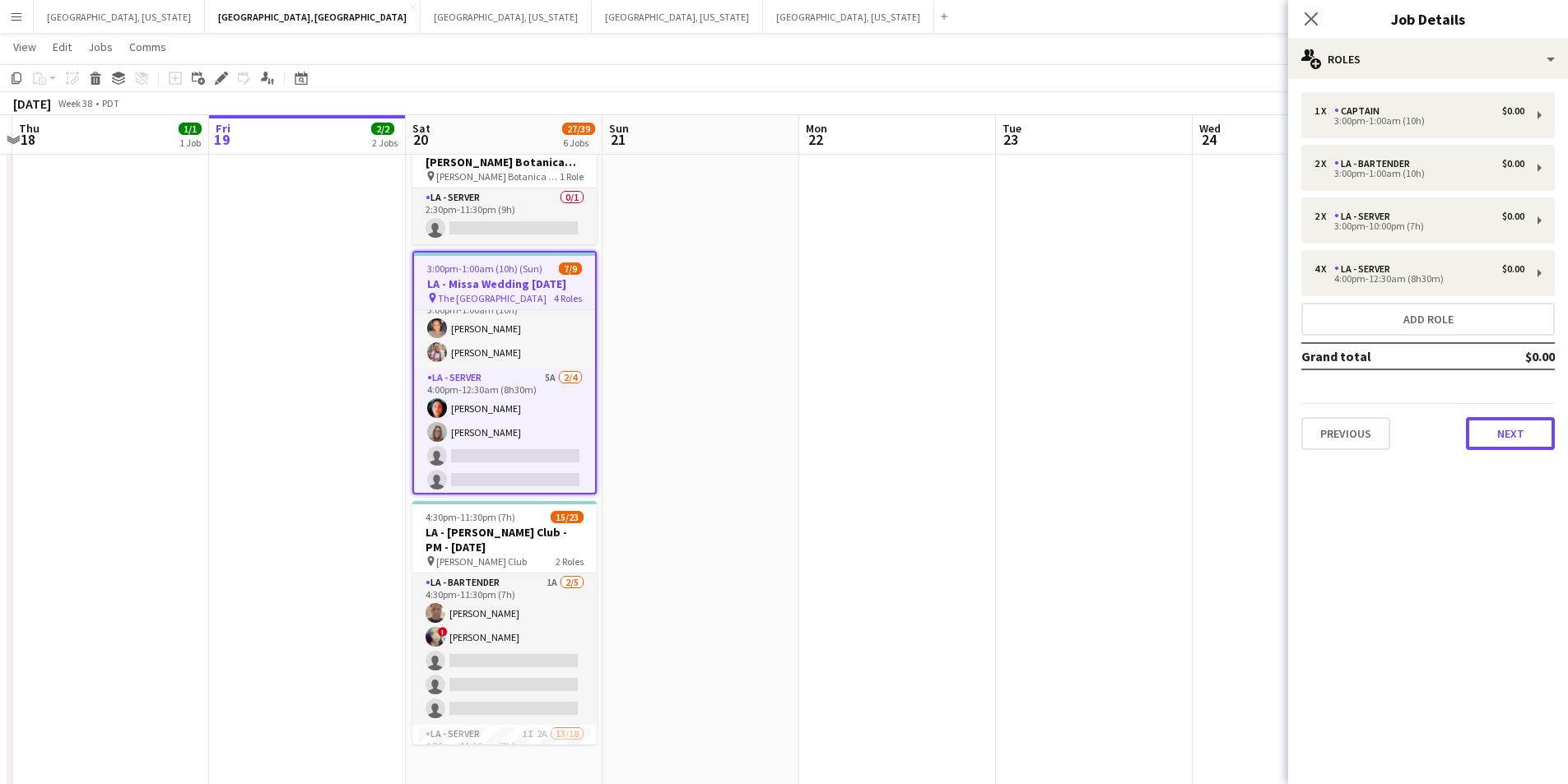
click at [1516, 431] on button "Next" at bounding box center [1510, 433] width 89 height 33
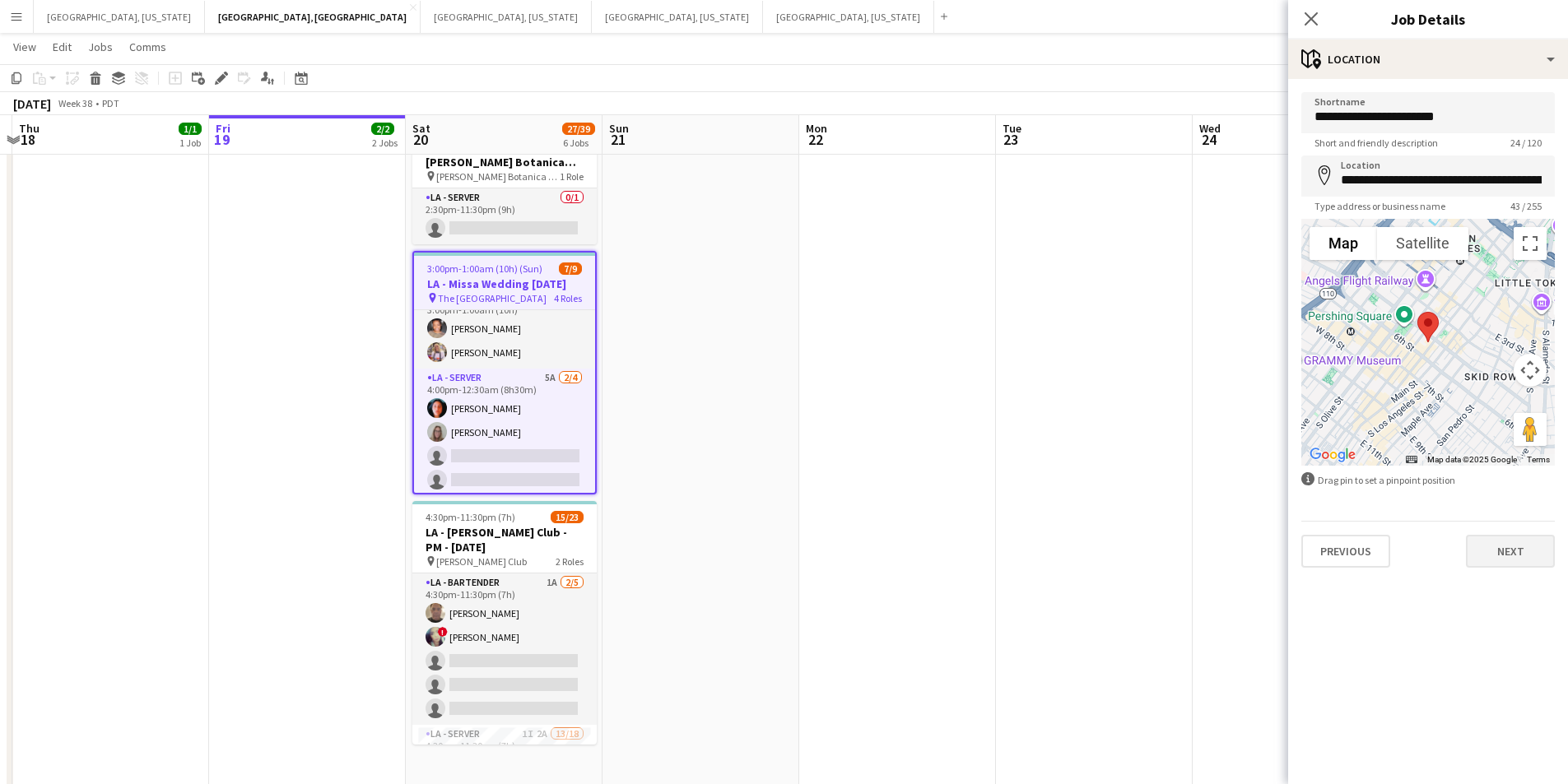
drag, startPoint x: 1517, startPoint y: 530, endPoint x: 1513, endPoint y: 542, distance: 12.6
click at [1515, 534] on div "Previous Next" at bounding box center [1428, 544] width 254 height 47
click at [1513, 543] on button "Next" at bounding box center [1510, 551] width 89 height 33
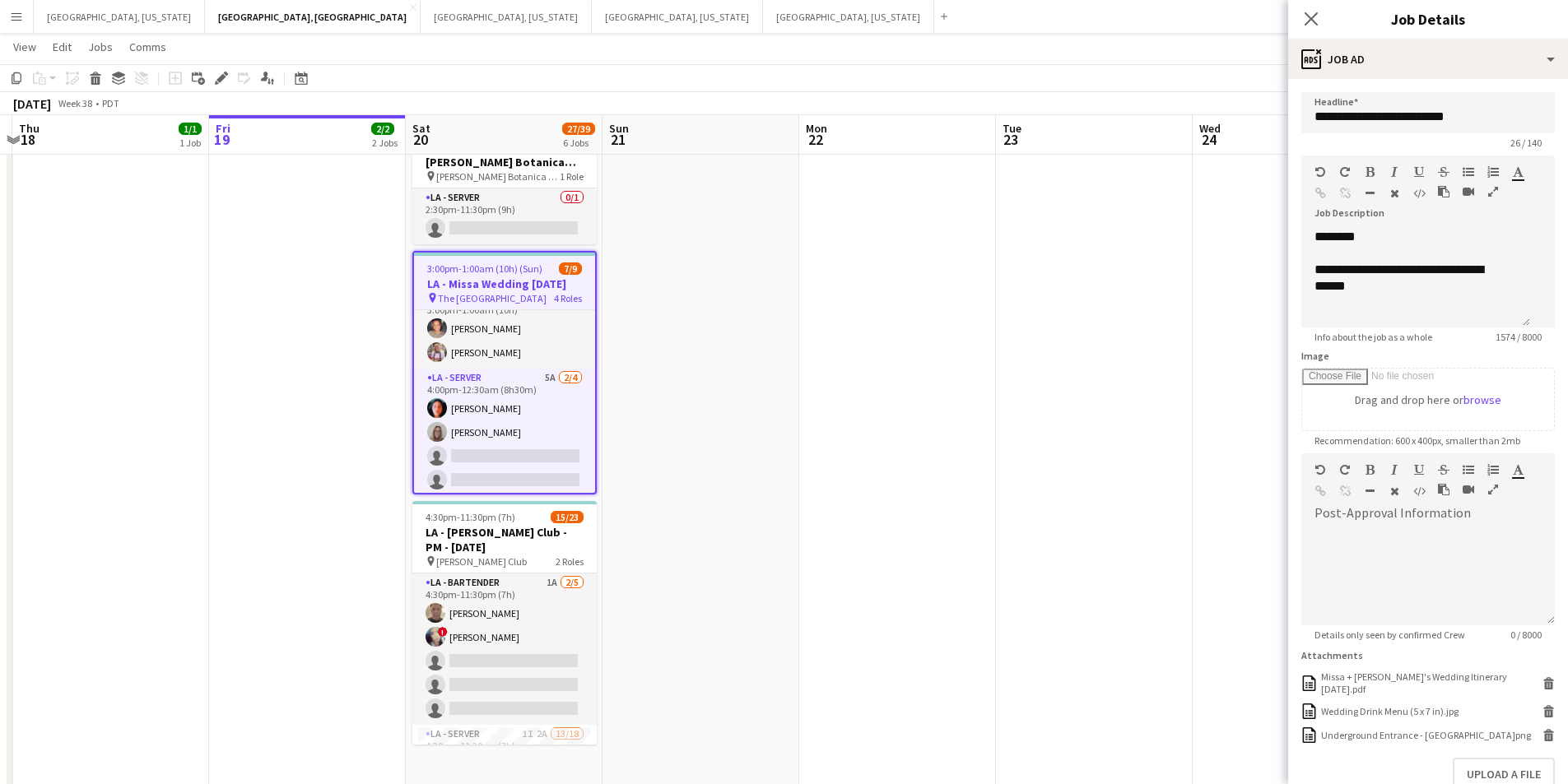
scroll to position [493, 0]
click at [1310, 21] on icon at bounding box center [1311, 18] width 16 height 16
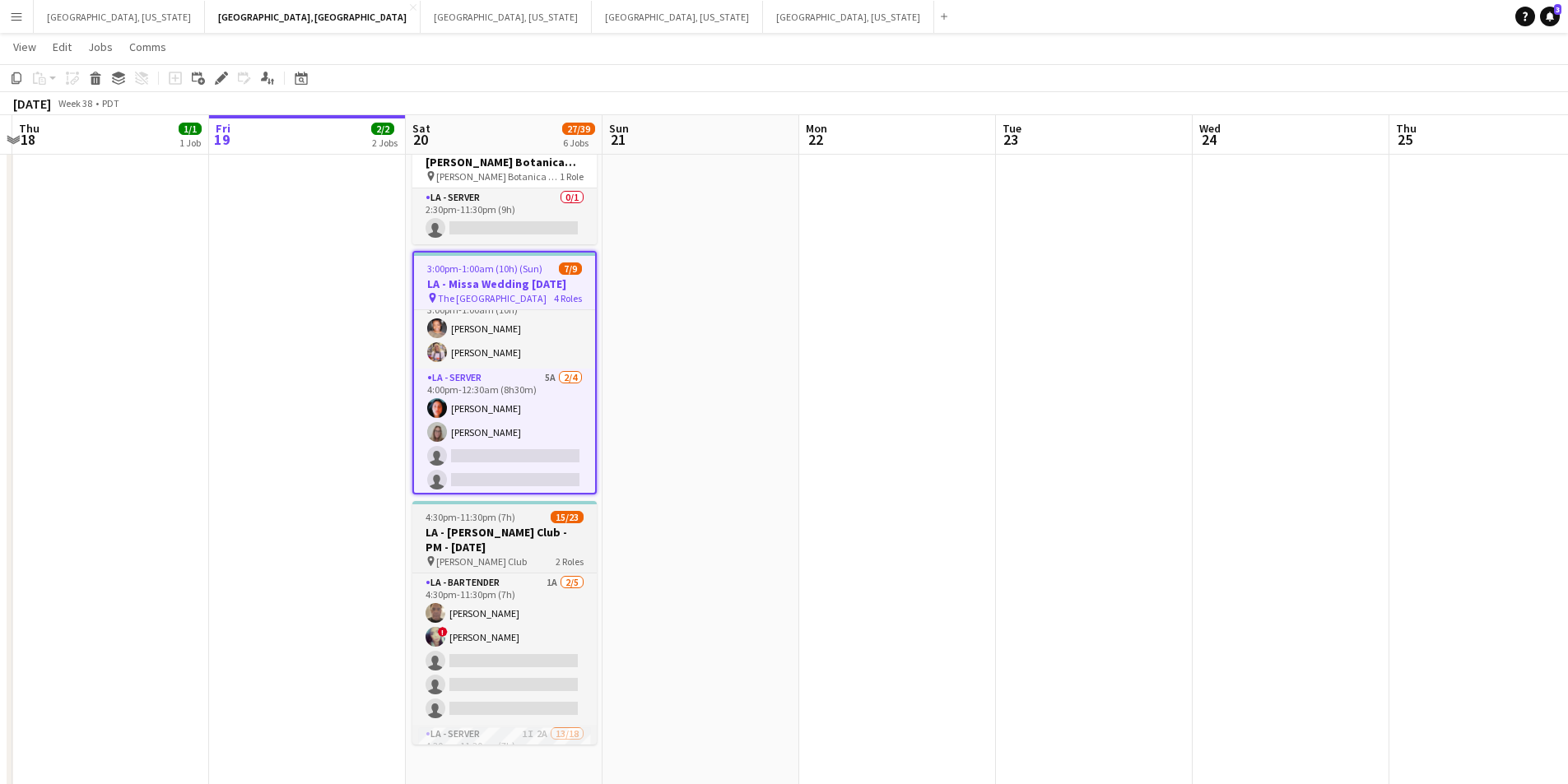
click at [519, 505] on app-job-card "4:30pm-11:30pm (7h) 15/23 LA - [PERSON_NAME] Club - PM - [DATE] pin [PERSON_NAM…" at bounding box center [504, 623] width 184 height 243
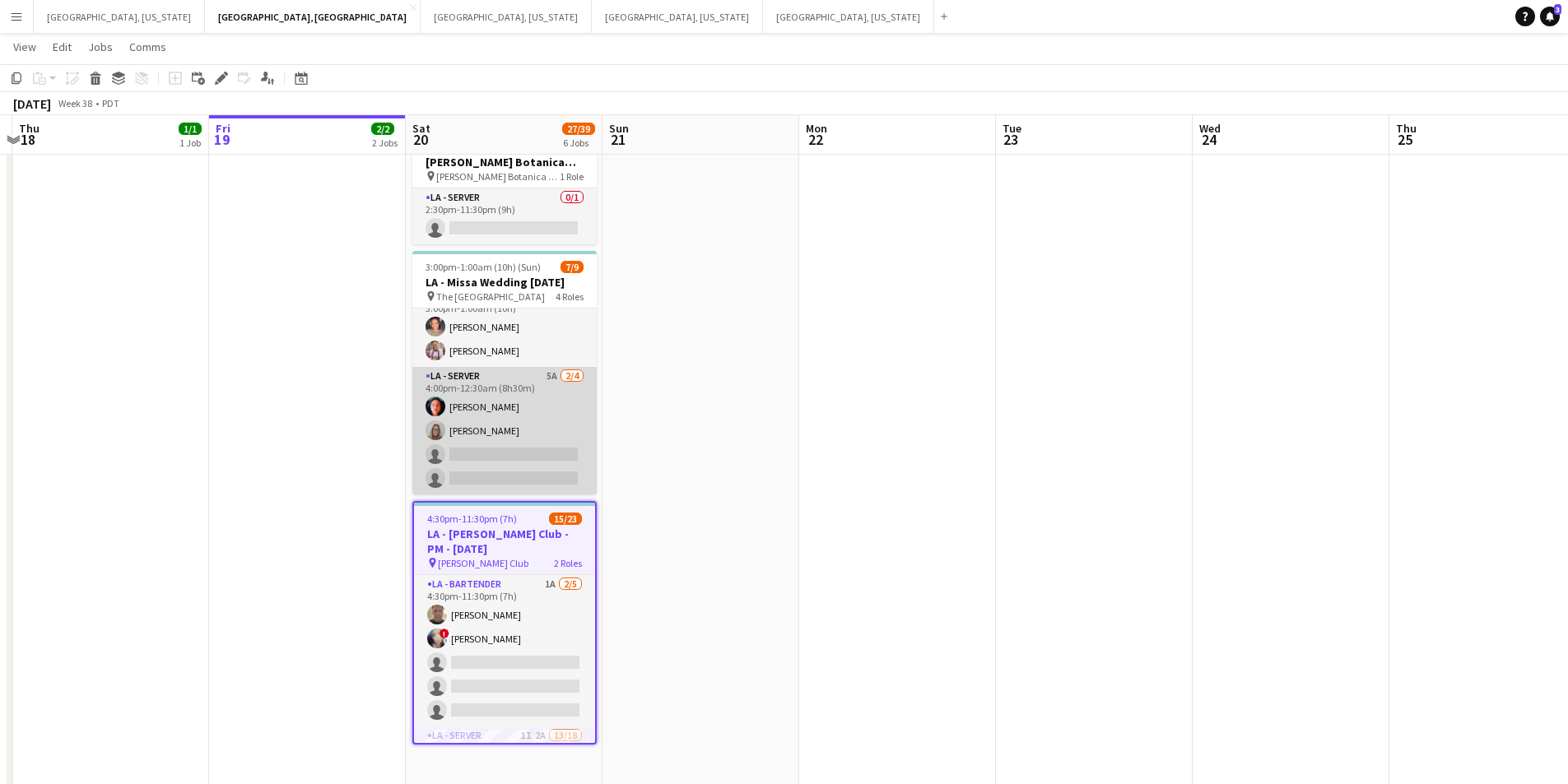
click at [515, 475] on app-card-role "LA - Server 5A [DATE] 4:00pm-12:30am (8h30m) [PERSON_NAME] [PERSON_NAME] single…" at bounding box center [504, 430] width 184 height 127
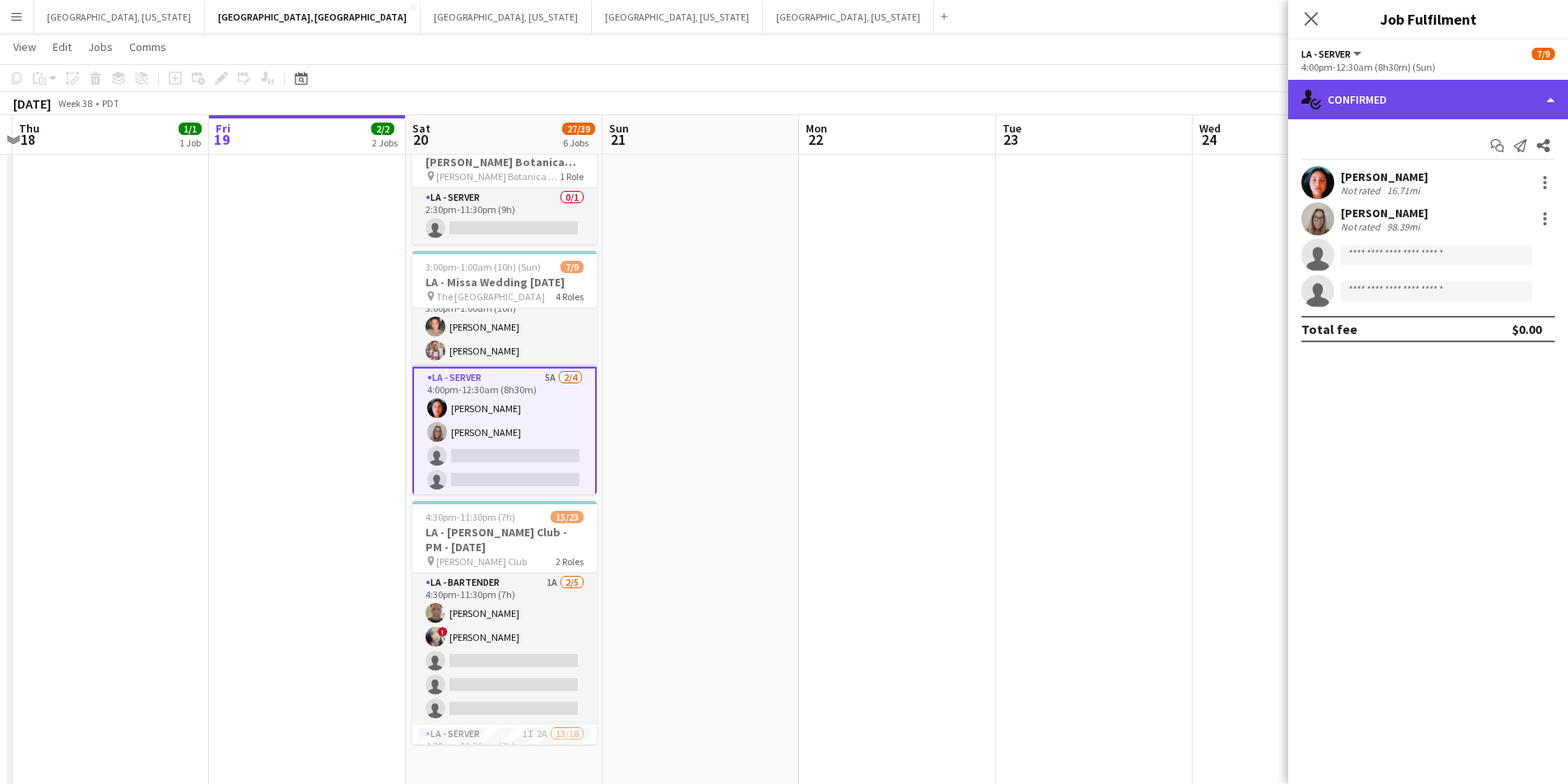
click at [1554, 98] on div "single-neutral-actions-check-2 Confirmed" at bounding box center [1428, 100] width 280 height 40
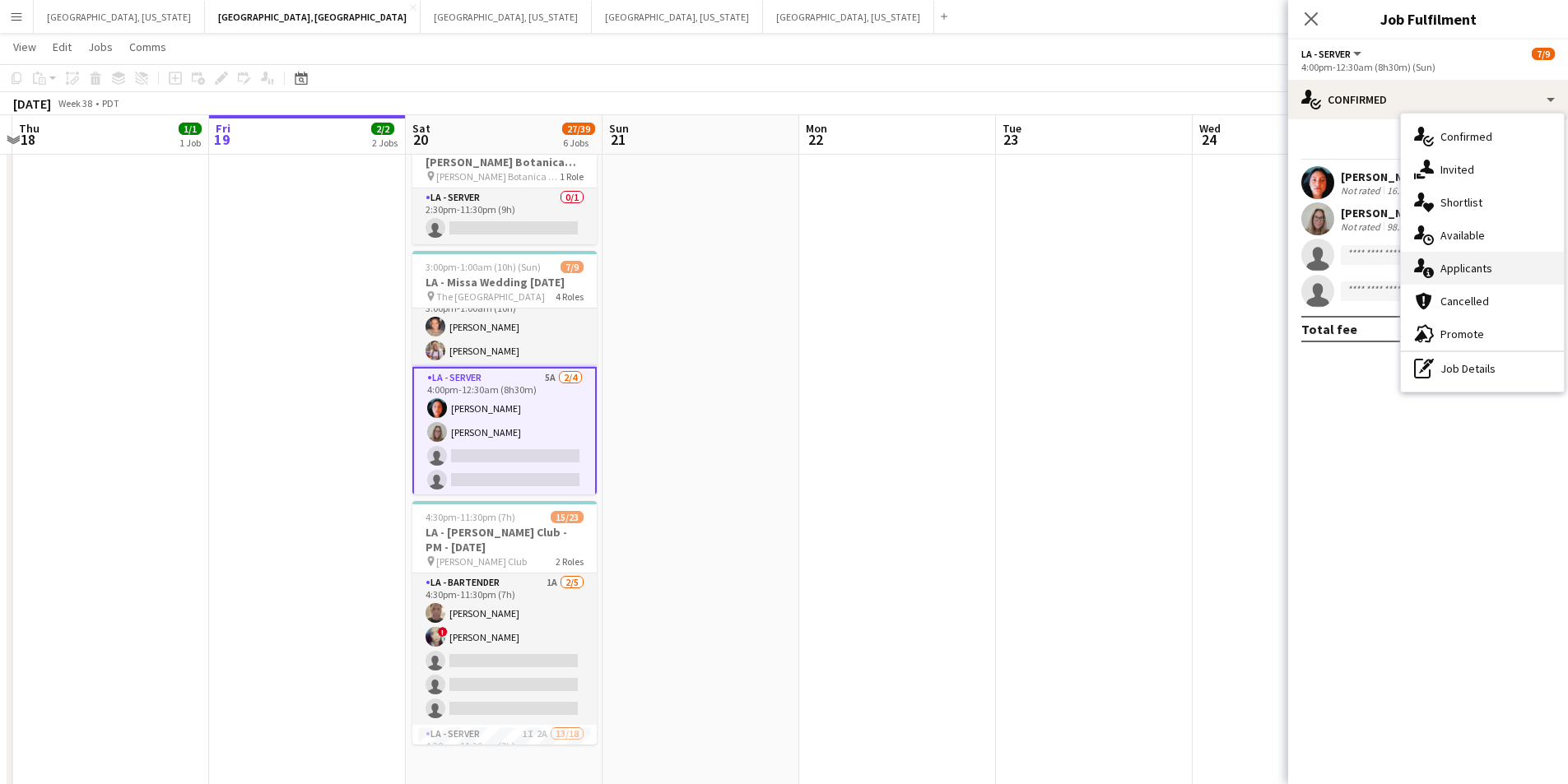
click at [1504, 284] on div "single-neutral-actions-information Applicants" at bounding box center [1482, 268] width 163 height 33
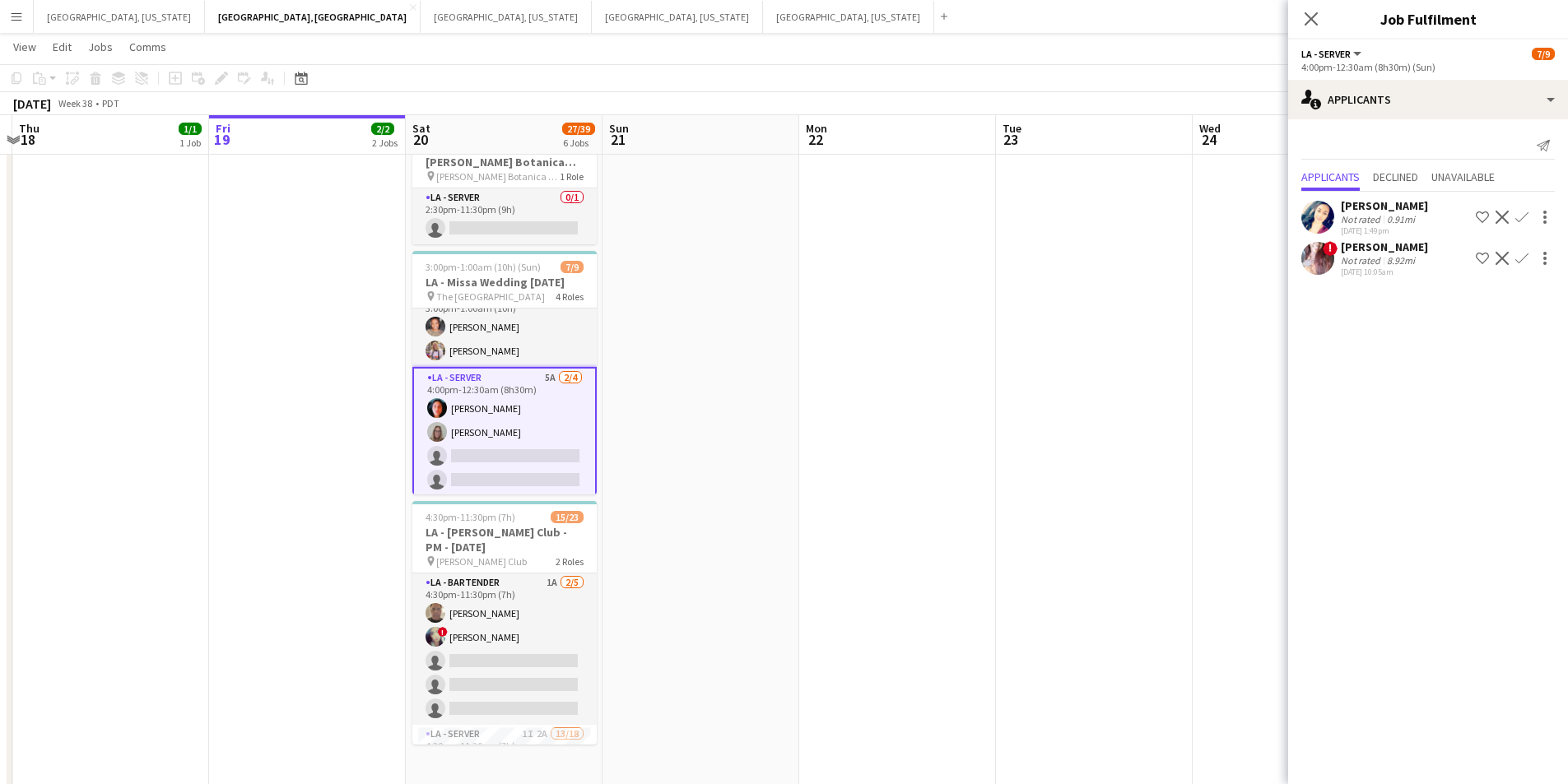
click at [1504, 213] on app-icon "Decline" at bounding box center [1503, 217] width 13 height 13
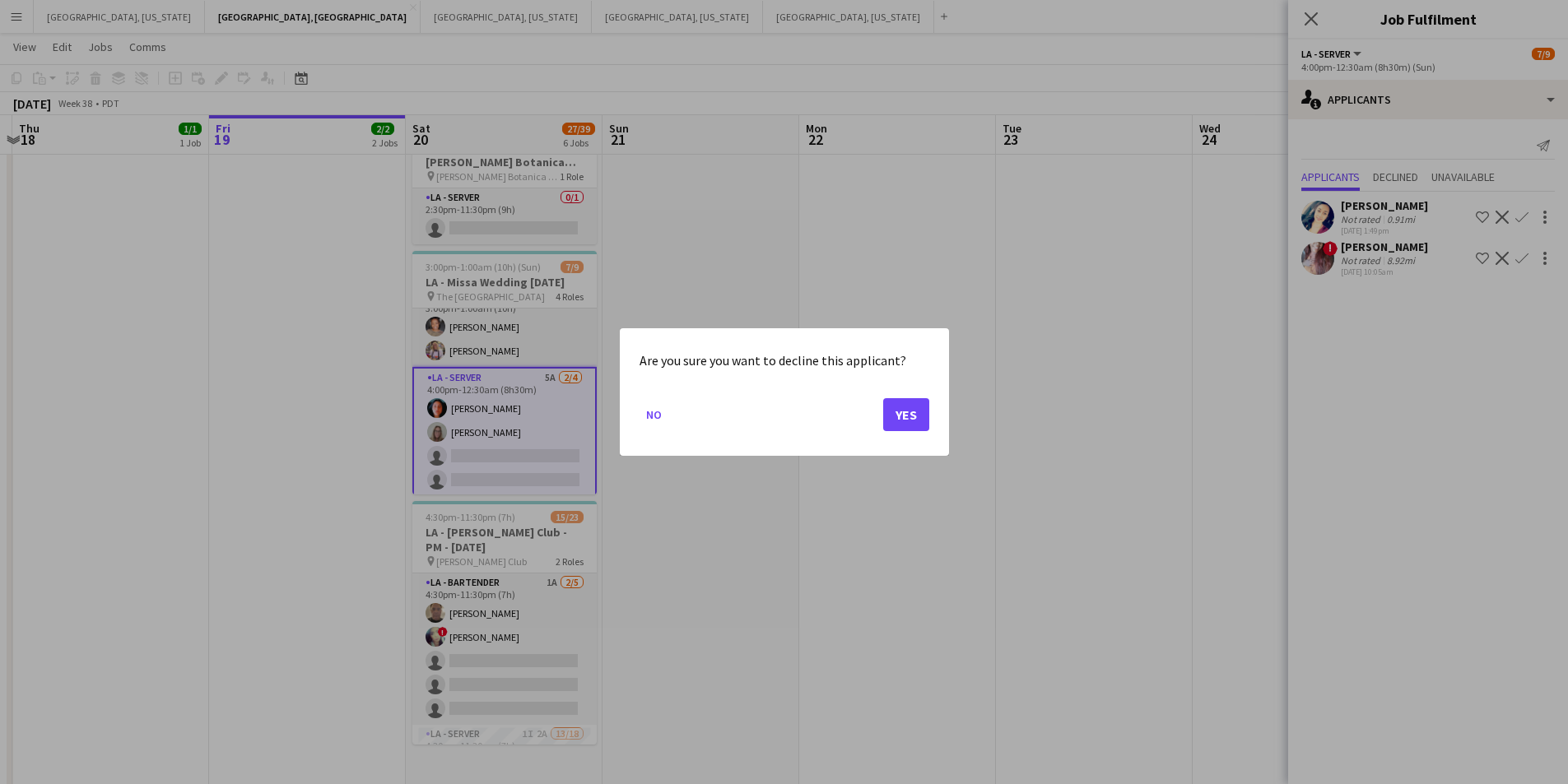
scroll to position [0, 0]
click at [918, 416] on button "Yes" at bounding box center [906, 414] width 46 height 33
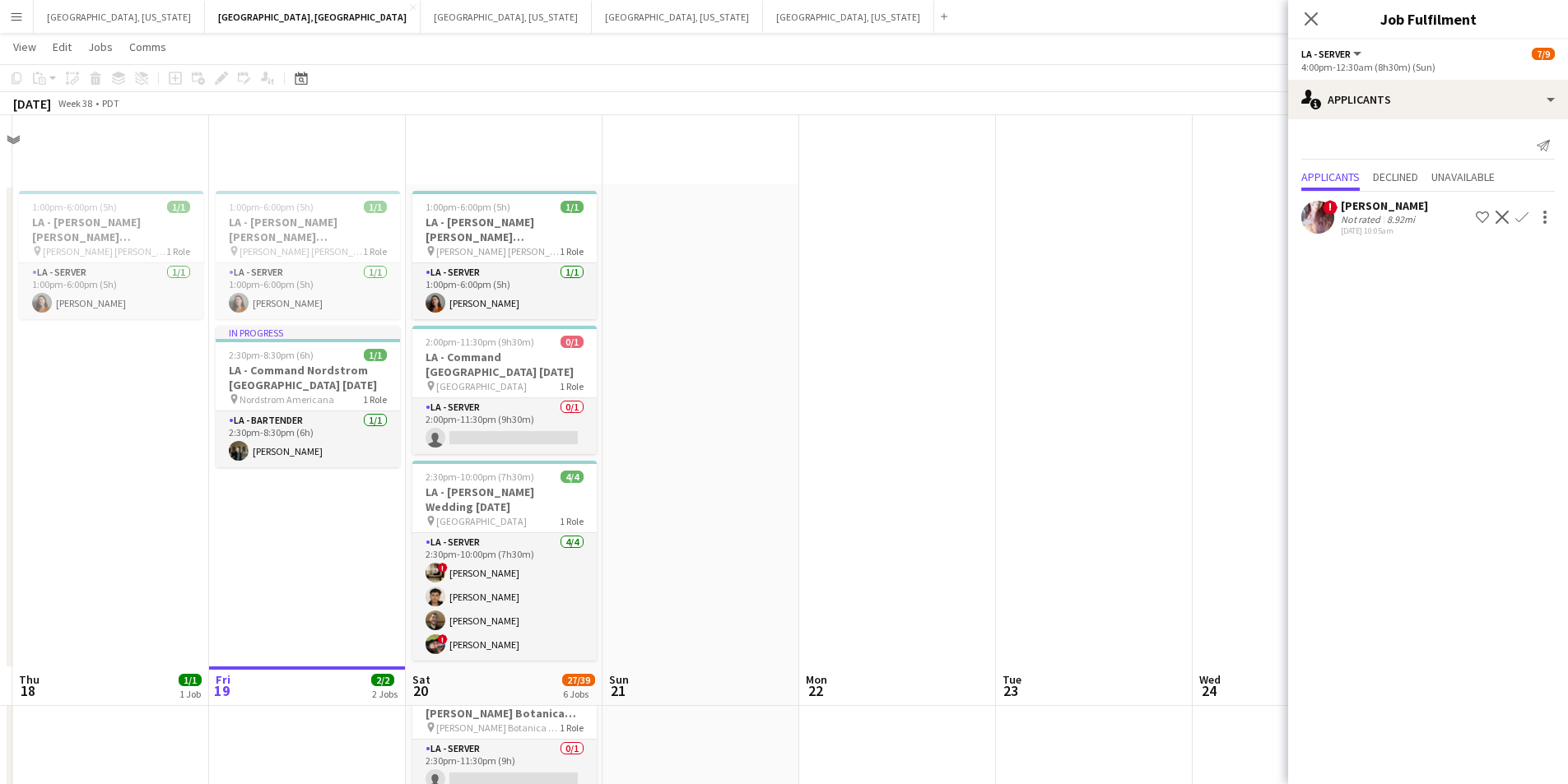
scroll to position [551, 0]
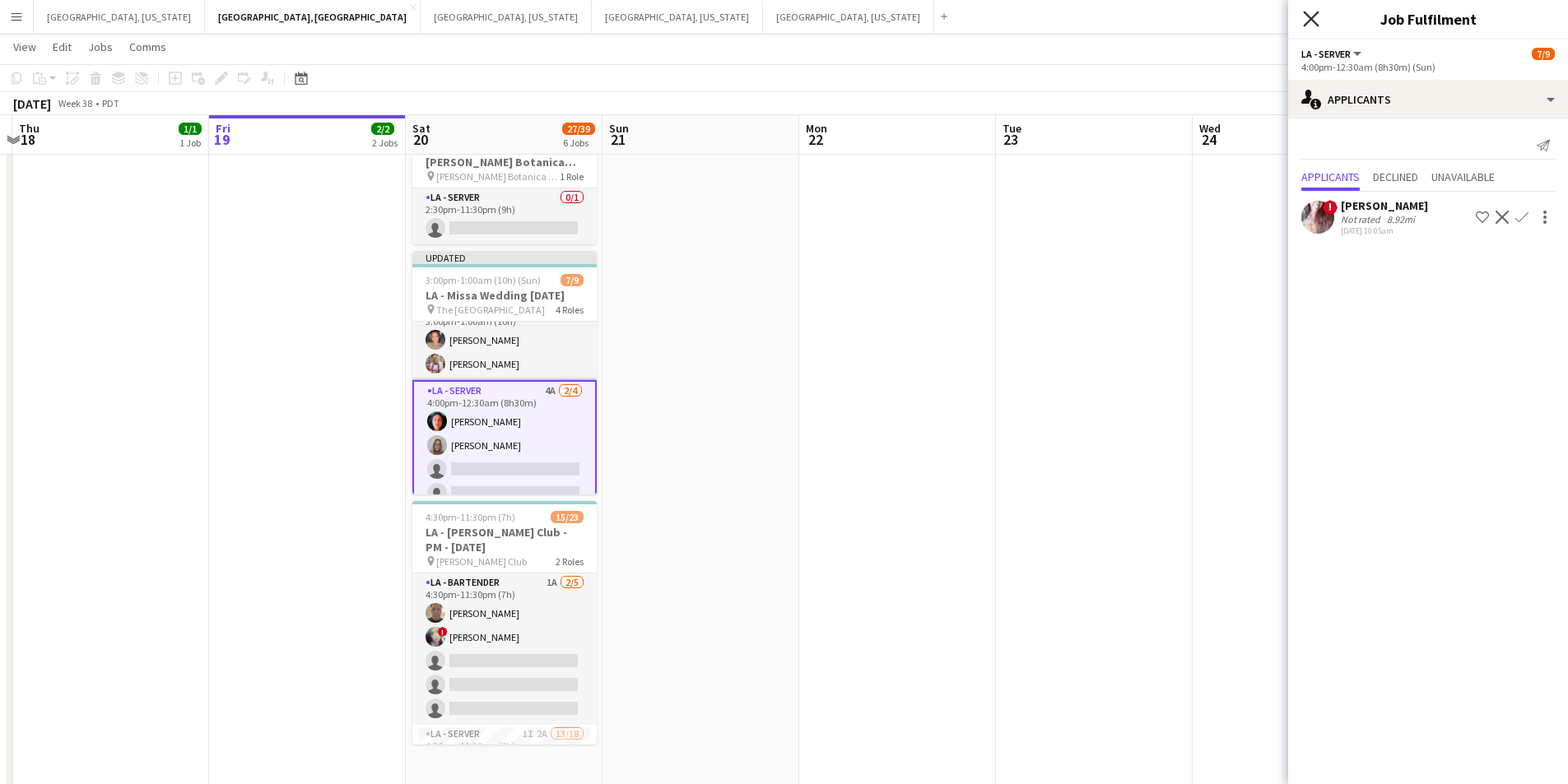
click at [1309, 24] on icon "Close pop-in" at bounding box center [1311, 18] width 16 height 16
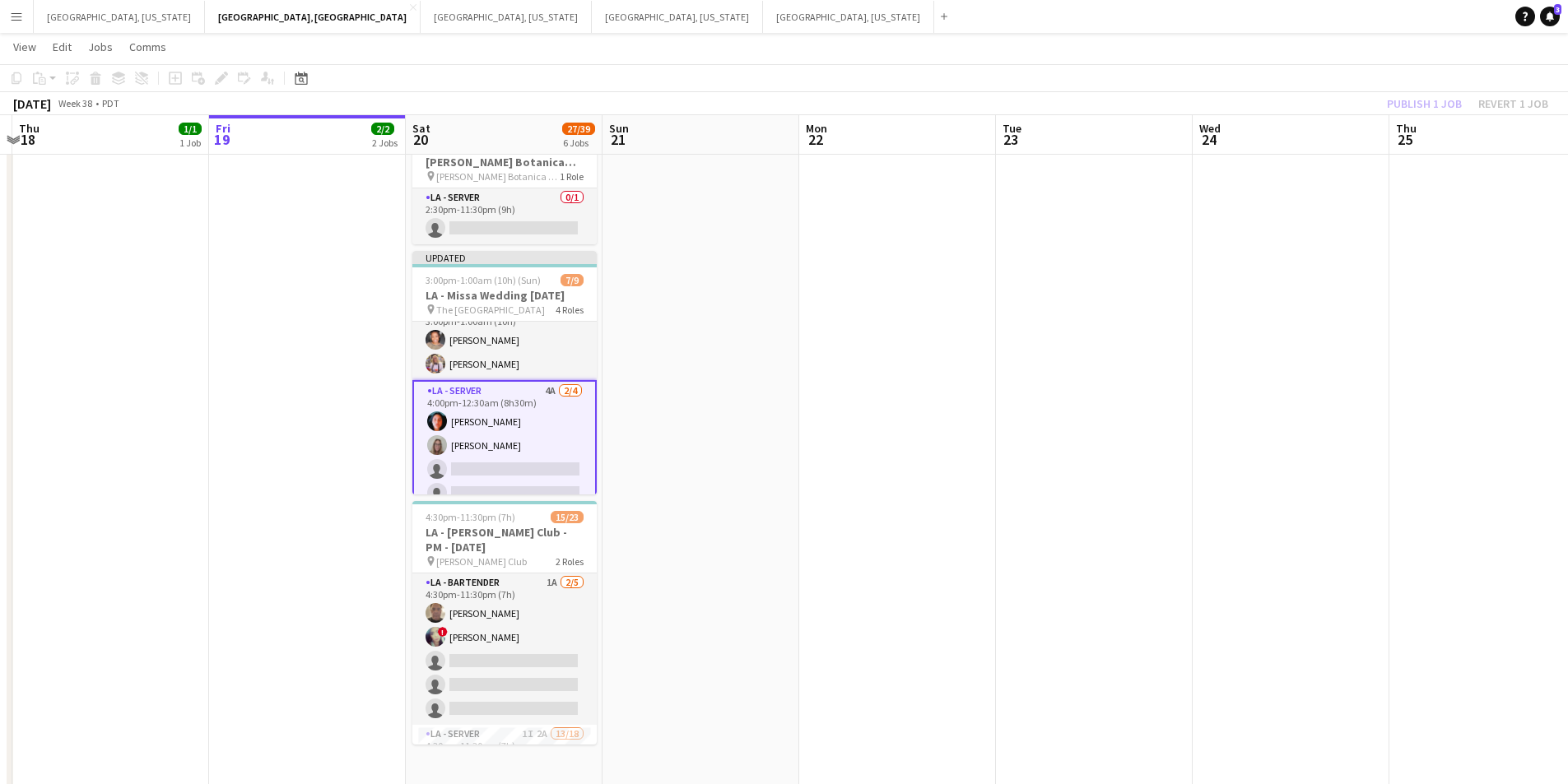
click at [841, 302] on app-date-cell at bounding box center [898, 503] width 196 height 1741
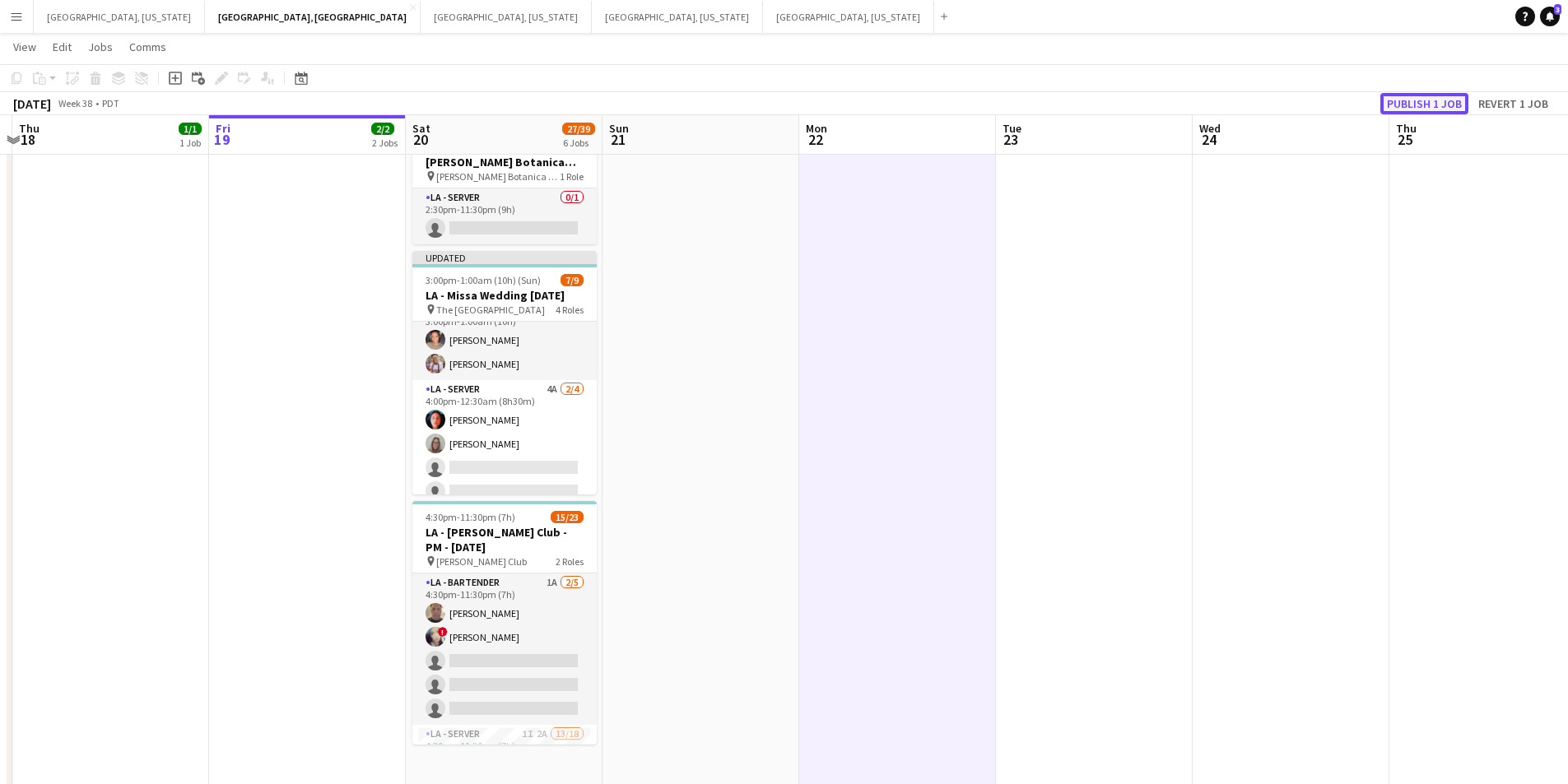
click at [1449, 97] on button "Publish 1 job" at bounding box center [1425, 104] width 88 height 22
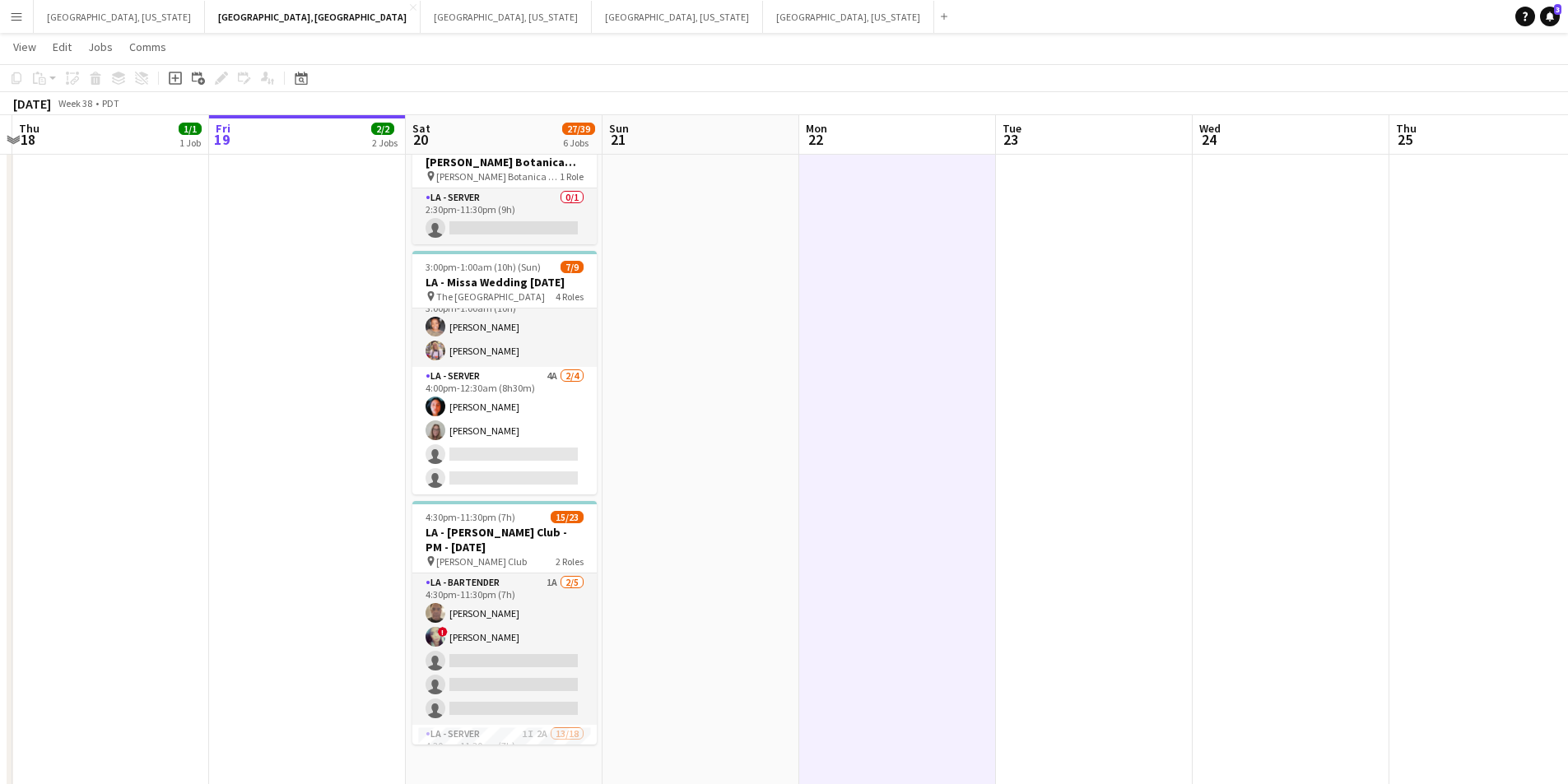
click at [705, 346] on app-date-cell at bounding box center [700, 503] width 196 height 1741
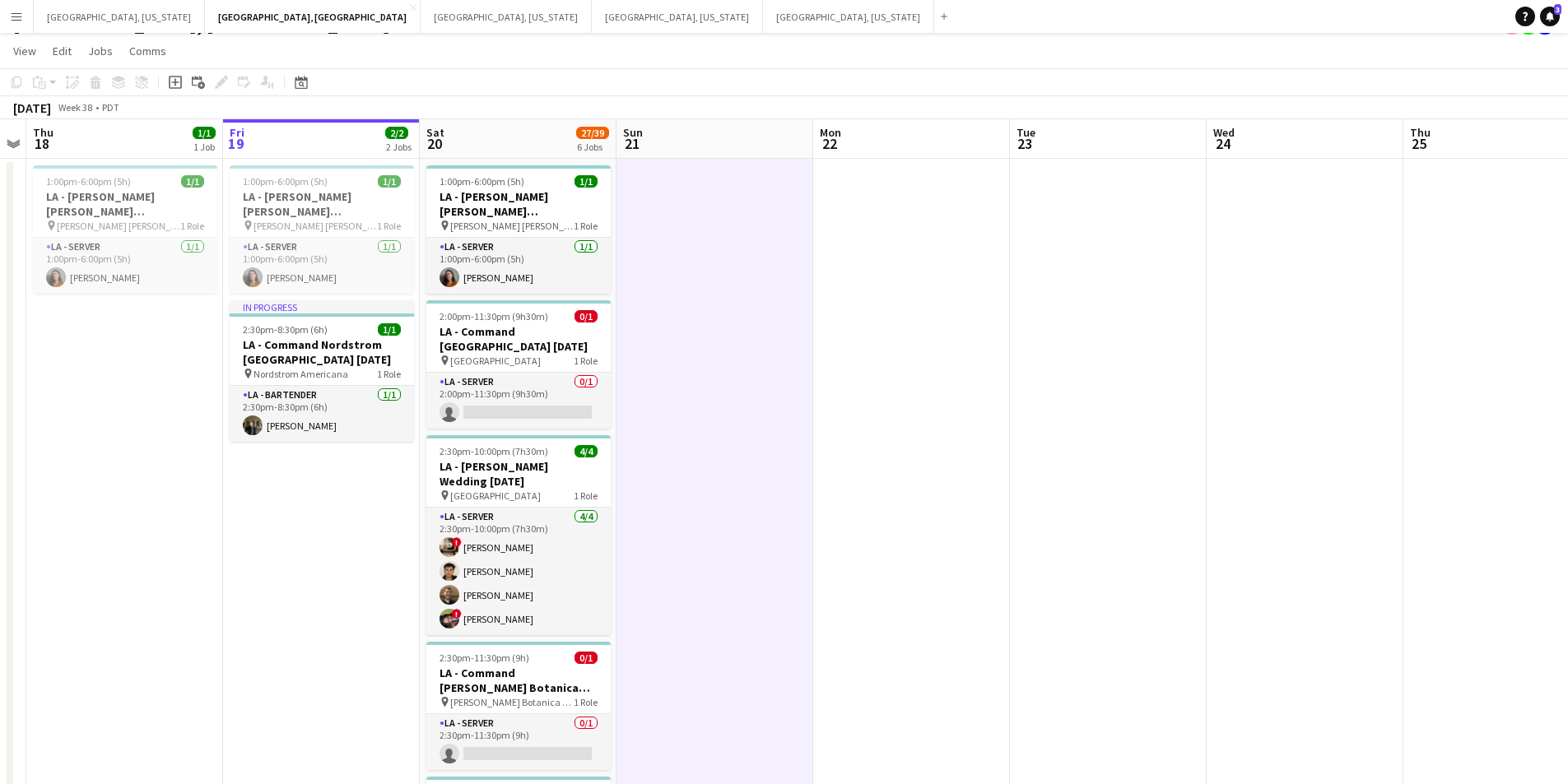
scroll to position [0, 0]
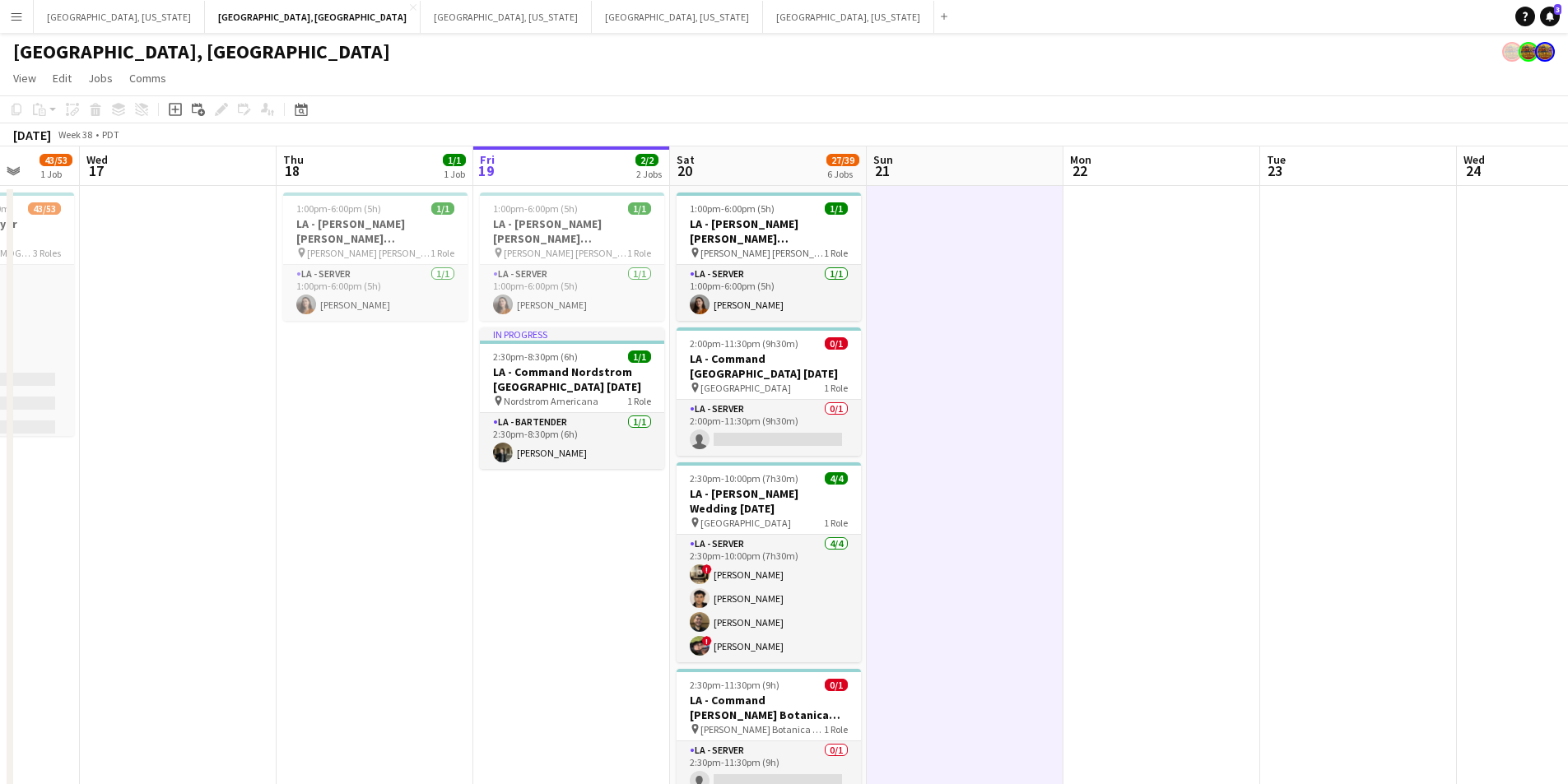
drag, startPoint x: 688, startPoint y: 460, endPoint x: 945, endPoint y: 449, distance: 257.2
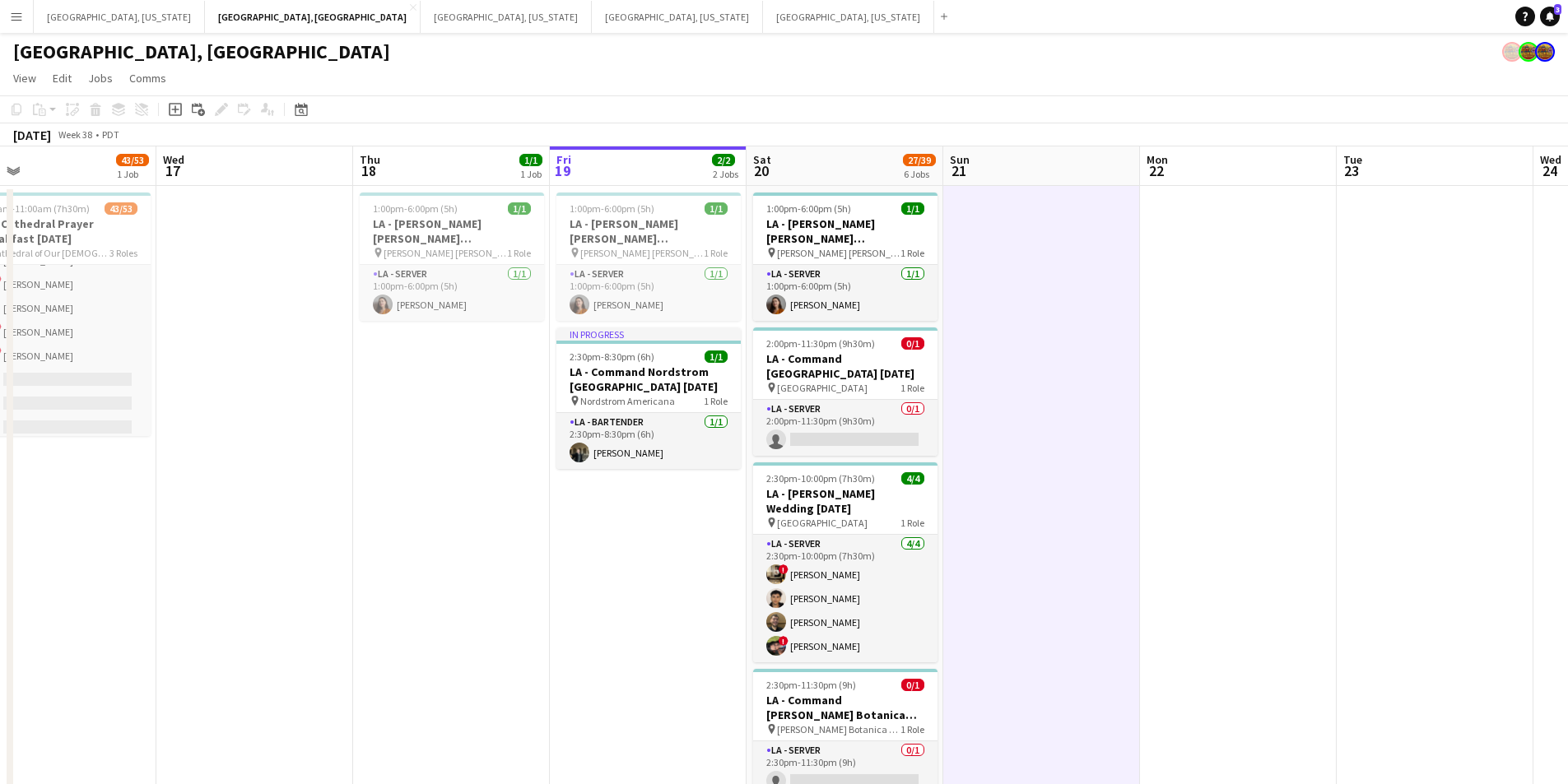
drag, startPoint x: 1103, startPoint y: 433, endPoint x: 1172, endPoint y: 417, distance: 70.8
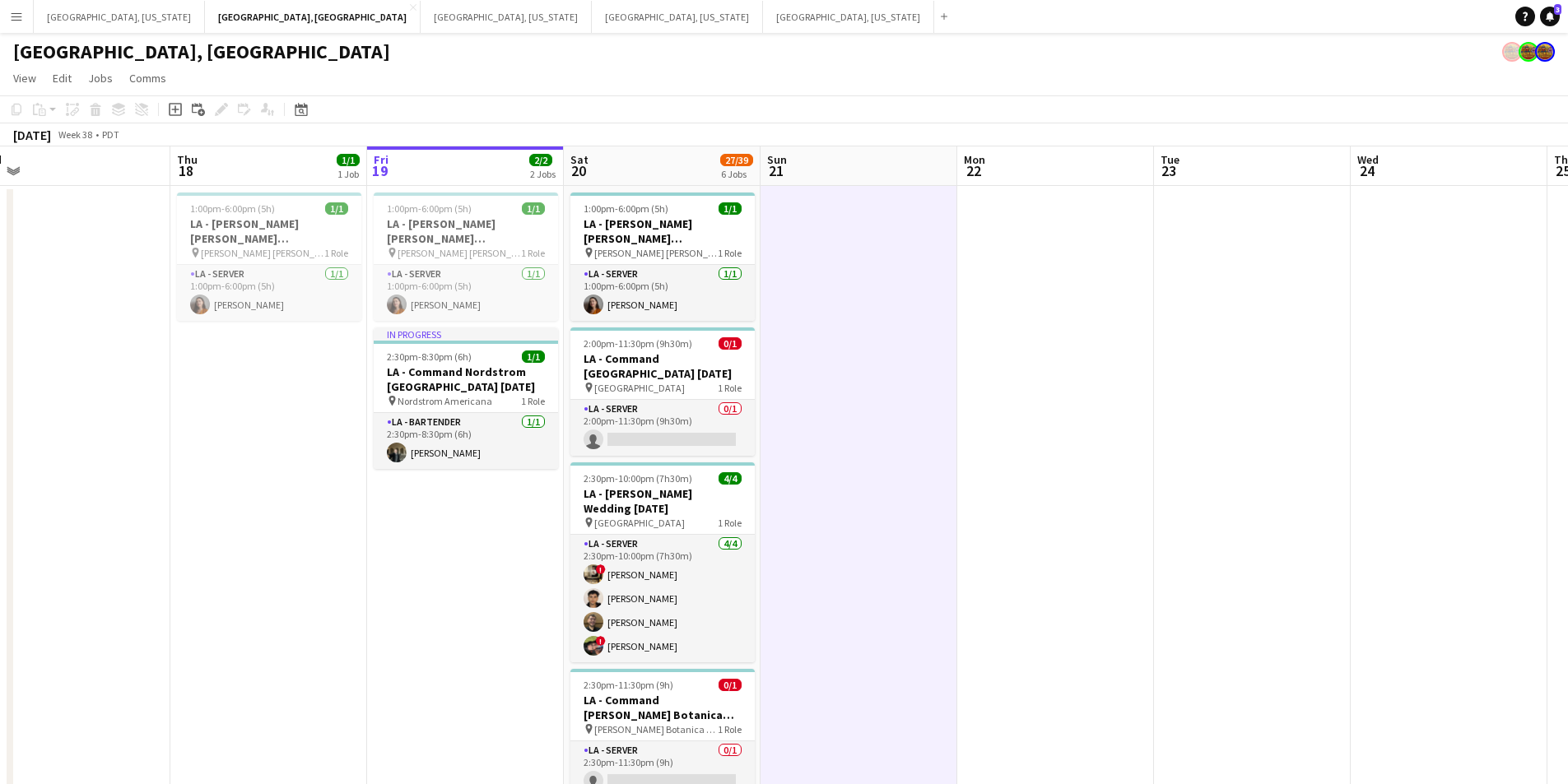
drag, startPoint x: 1171, startPoint y: 415, endPoint x: 957, endPoint y: 447, distance: 216.4
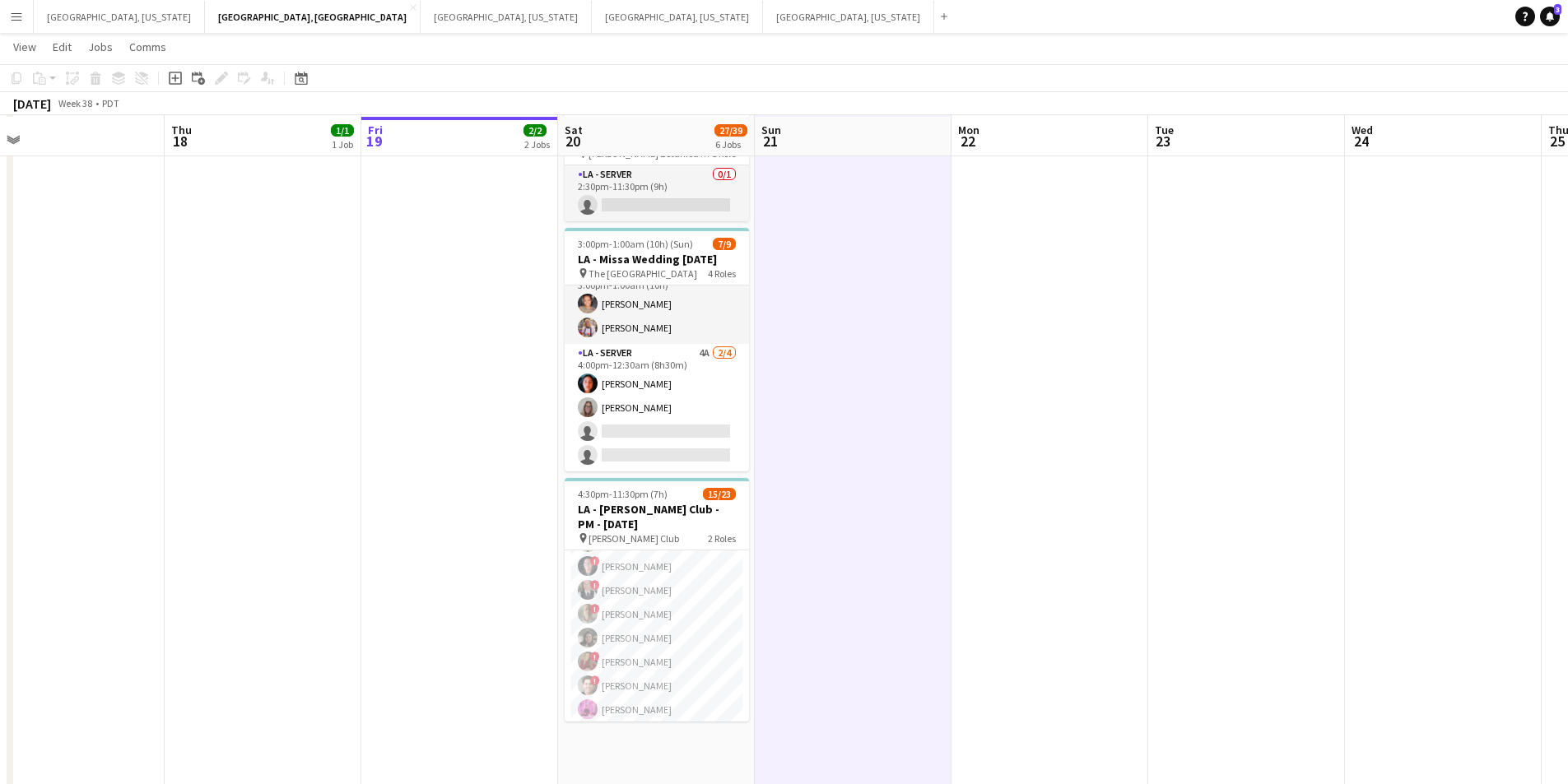
scroll to position [575, 0]
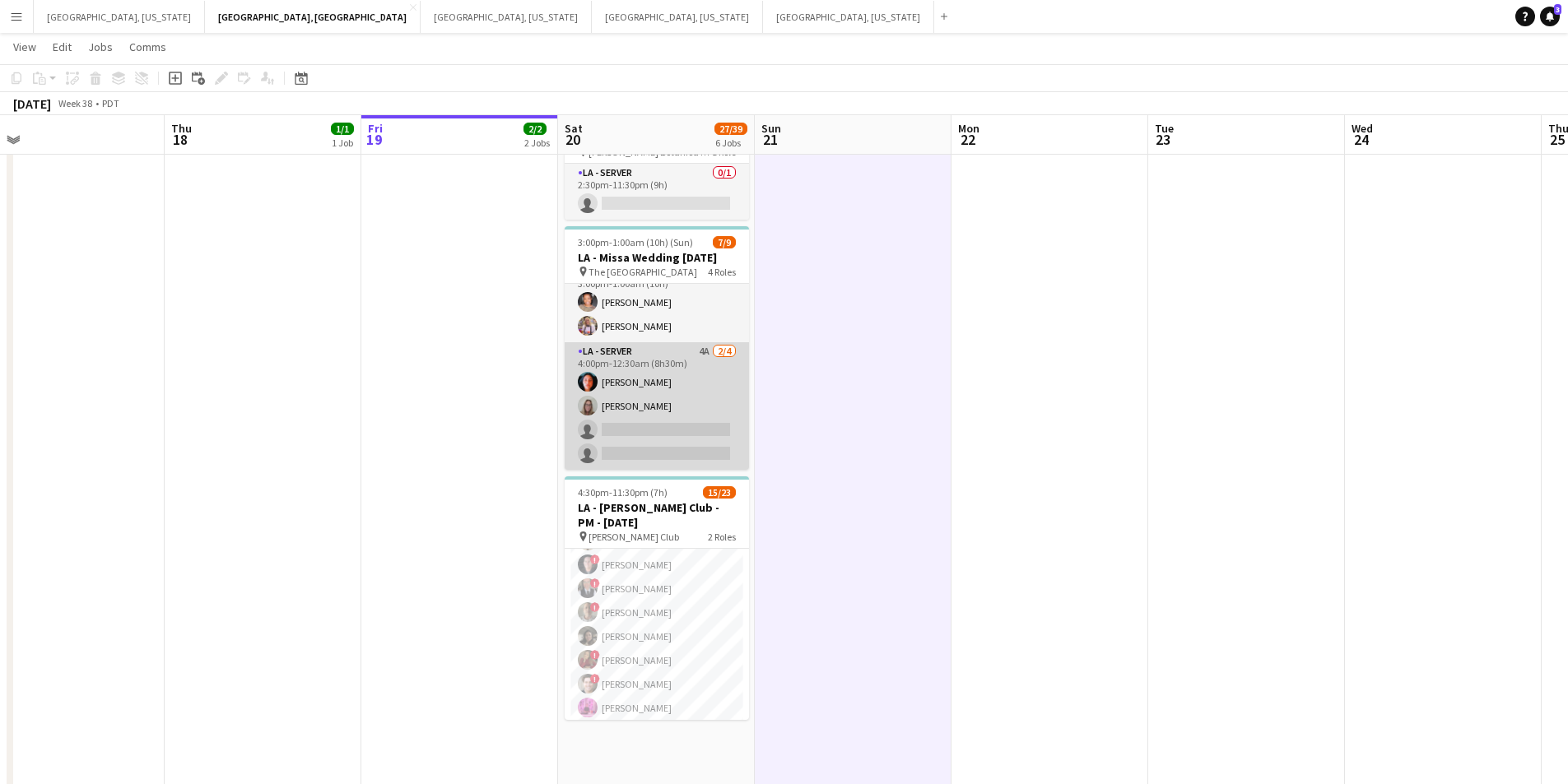
click at [675, 437] on app-card-role "LA - Server 4A [DATE] 4:00pm-12:30am (8h30m) [PERSON_NAME] [PERSON_NAME] single…" at bounding box center [656, 406] width 184 height 127
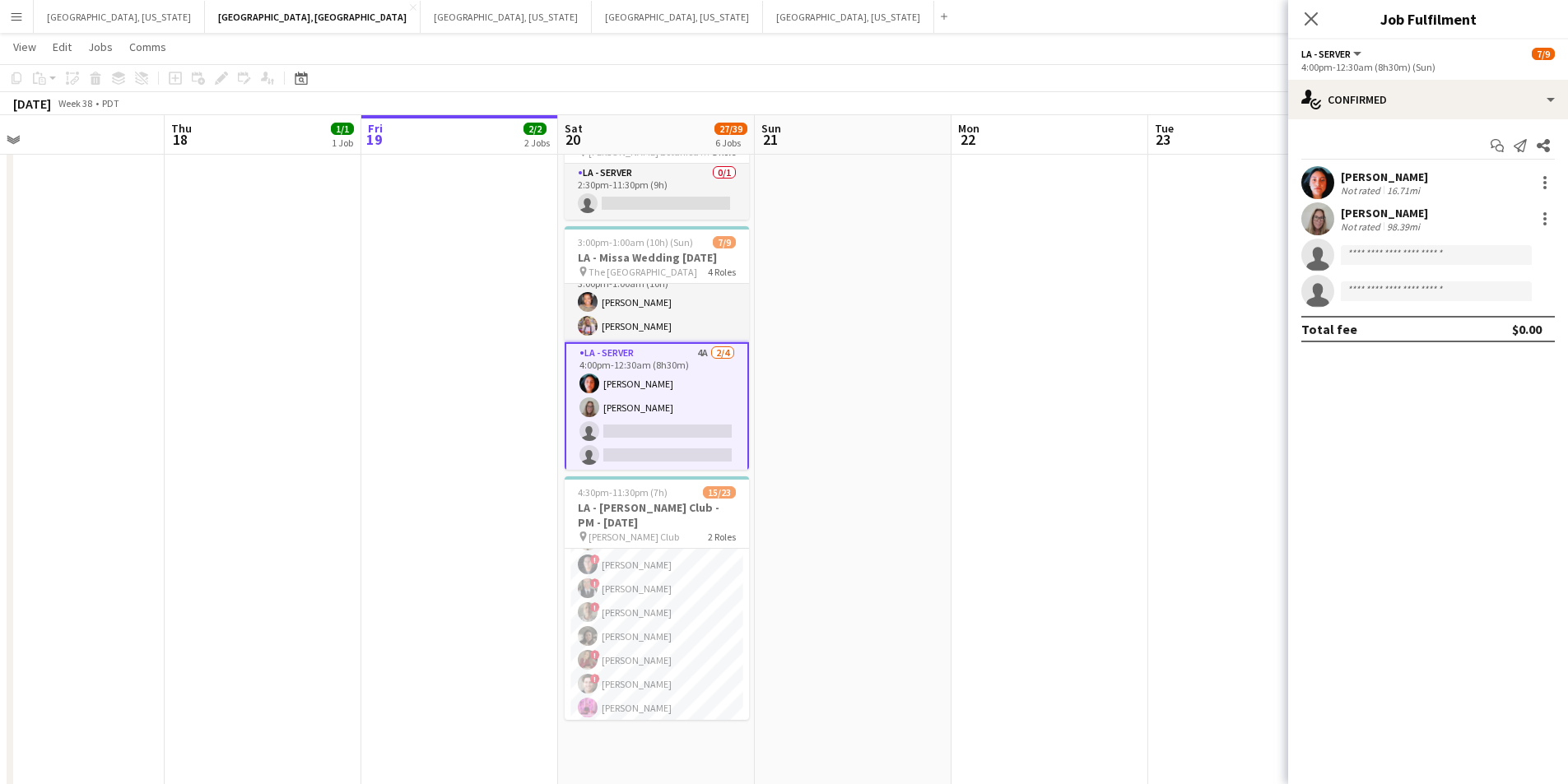
scroll to position [0, 0]
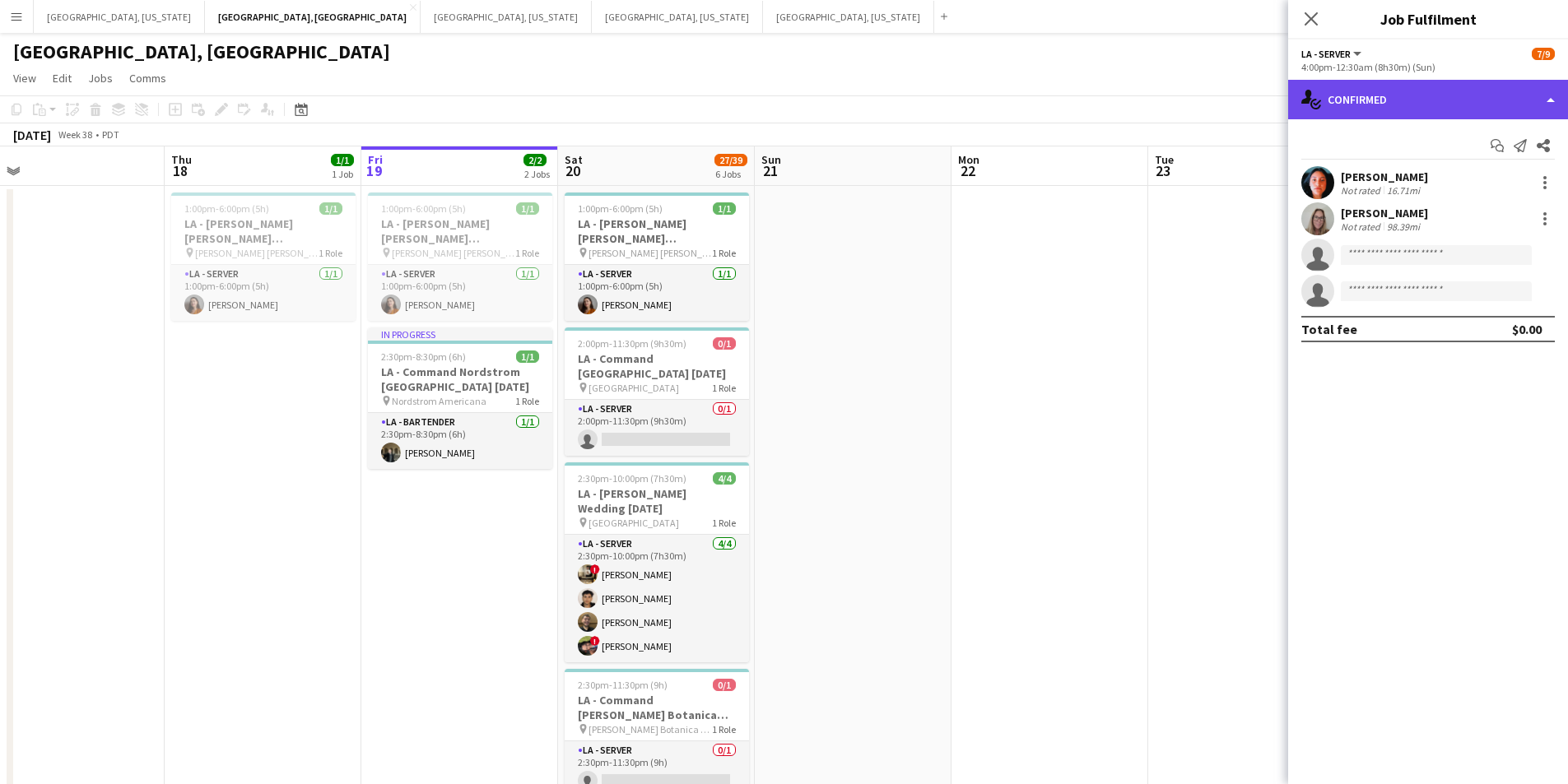
click at [1531, 96] on div "single-neutral-actions-check-2 Confirmed" at bounding box center [1428, 100] width 280 height 40
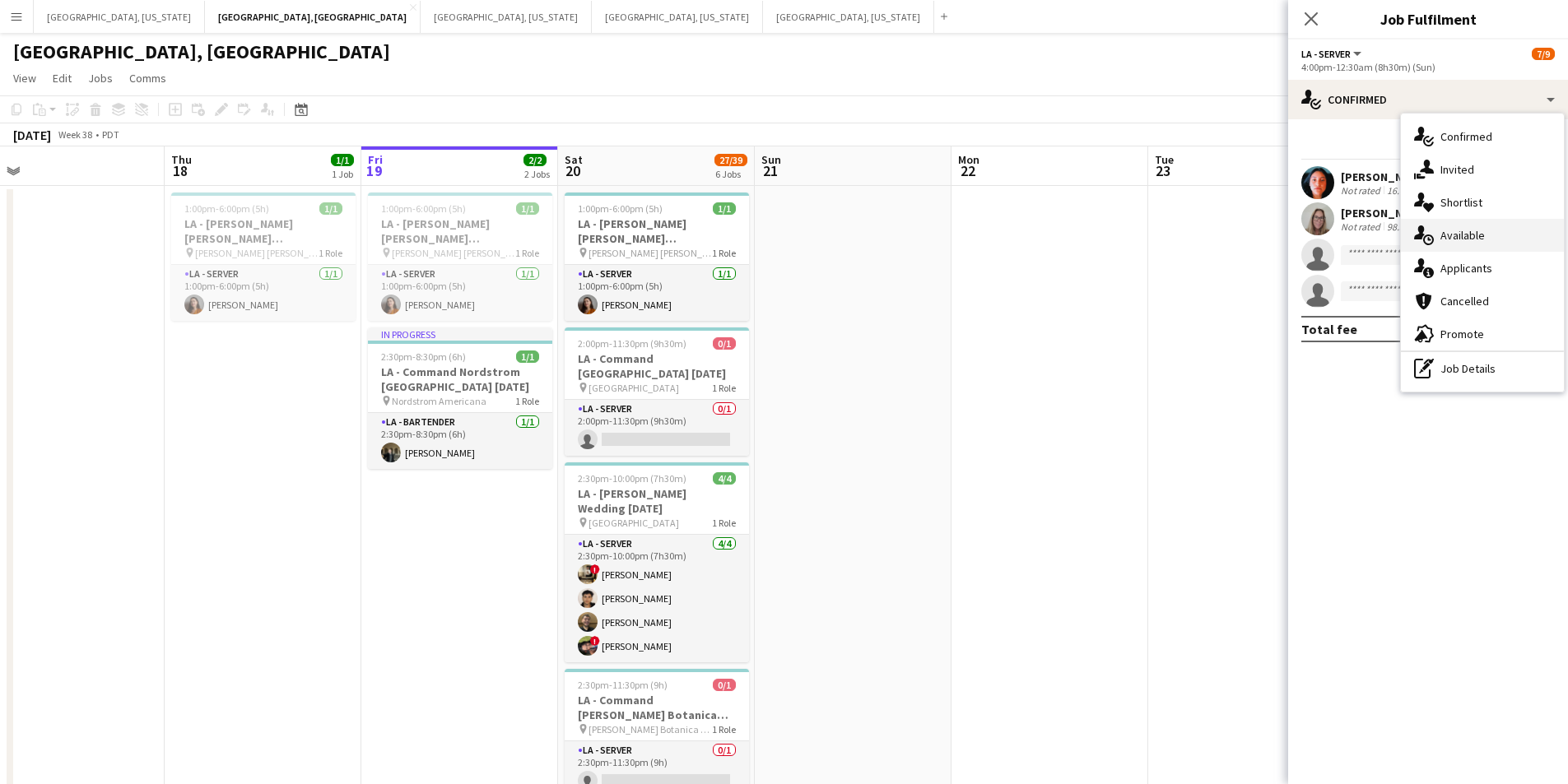
click at [1483, 223] on div "single-neutral-actions-upload Available" at bounding box center [1482, 235] width 163 height 33
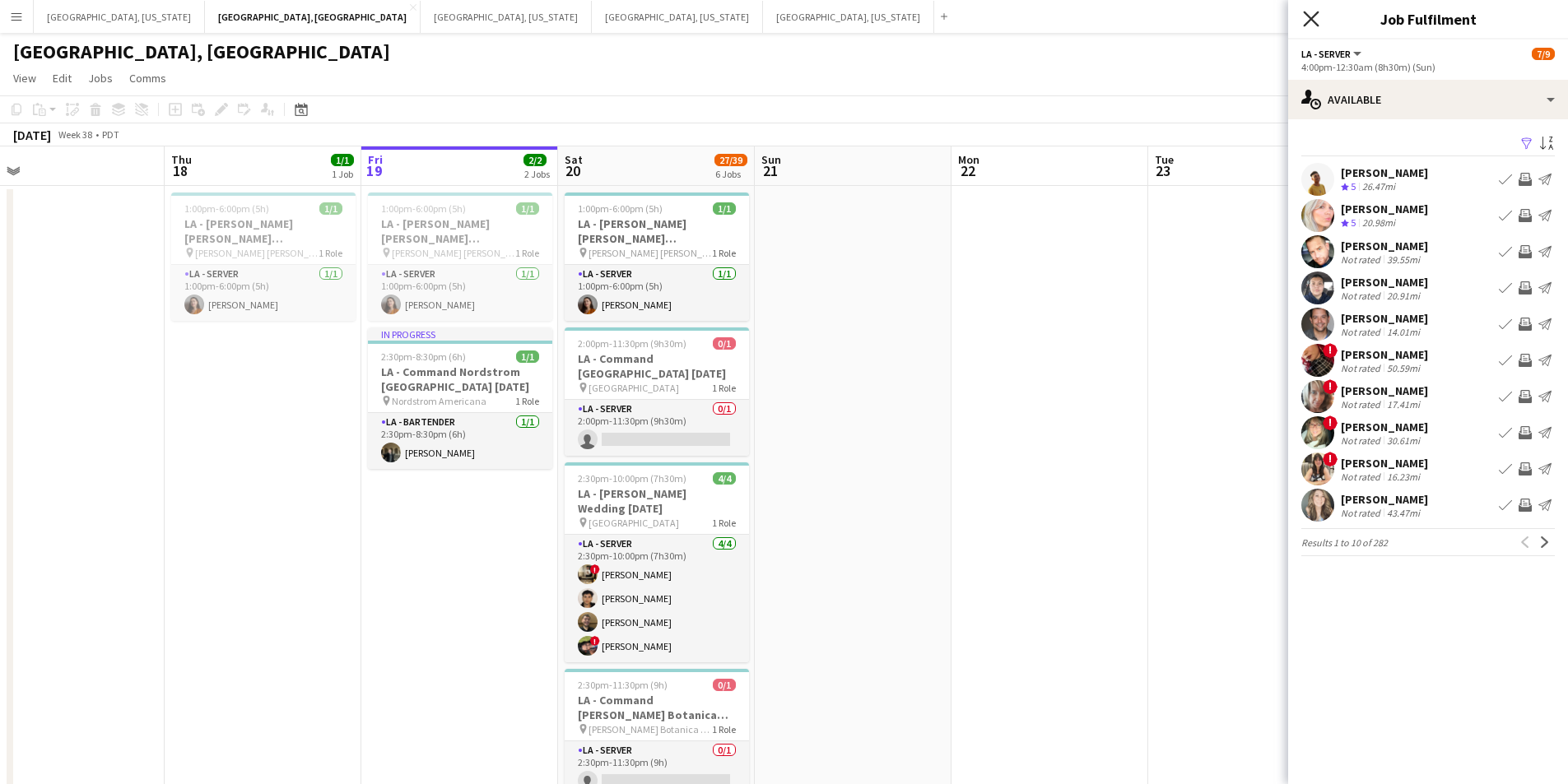
click at [1306, 20] on icon "Close pop-in" at bounding box center [1311, 18] width 16 height 16
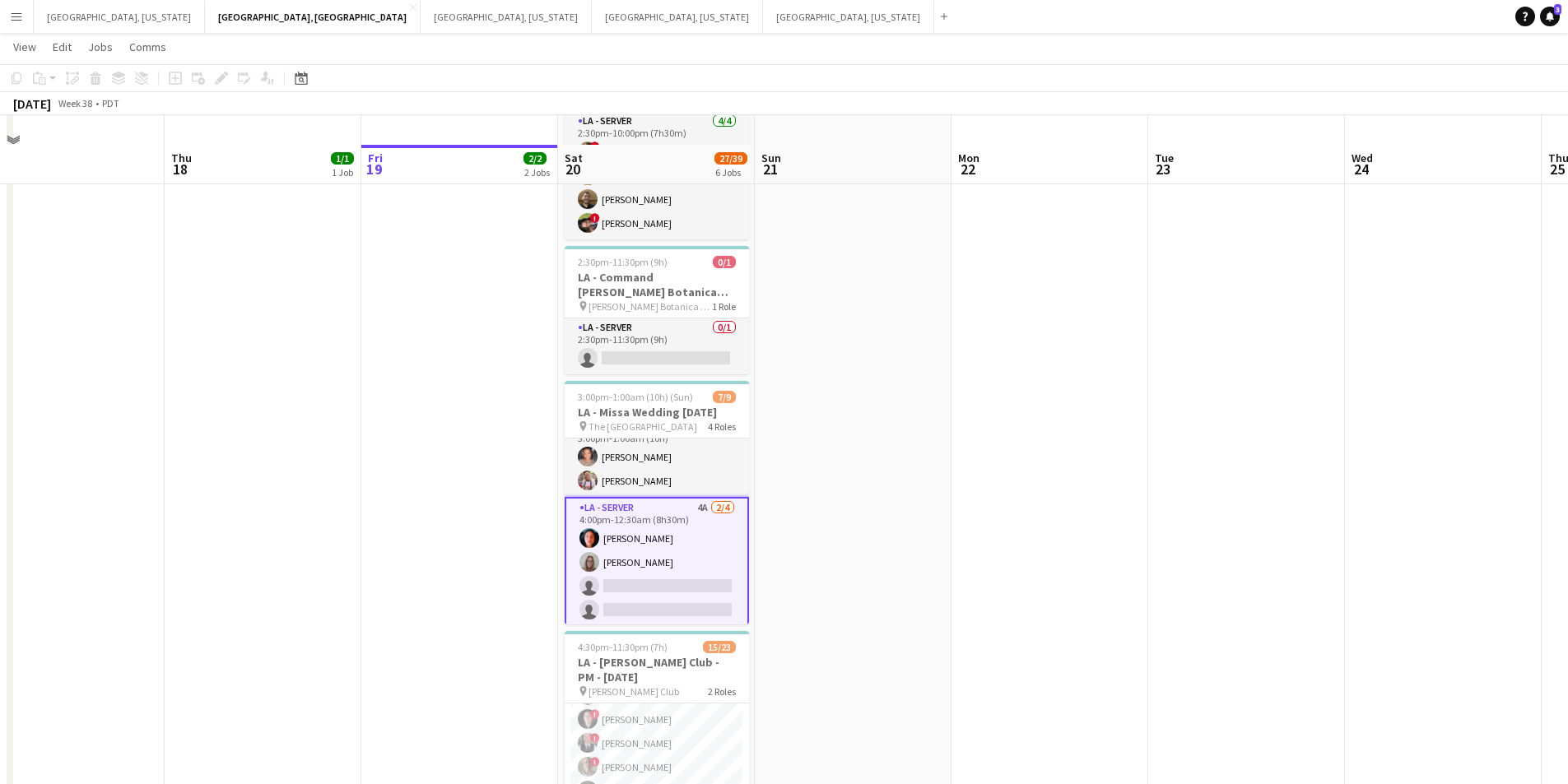
scroll to position [493, 0]
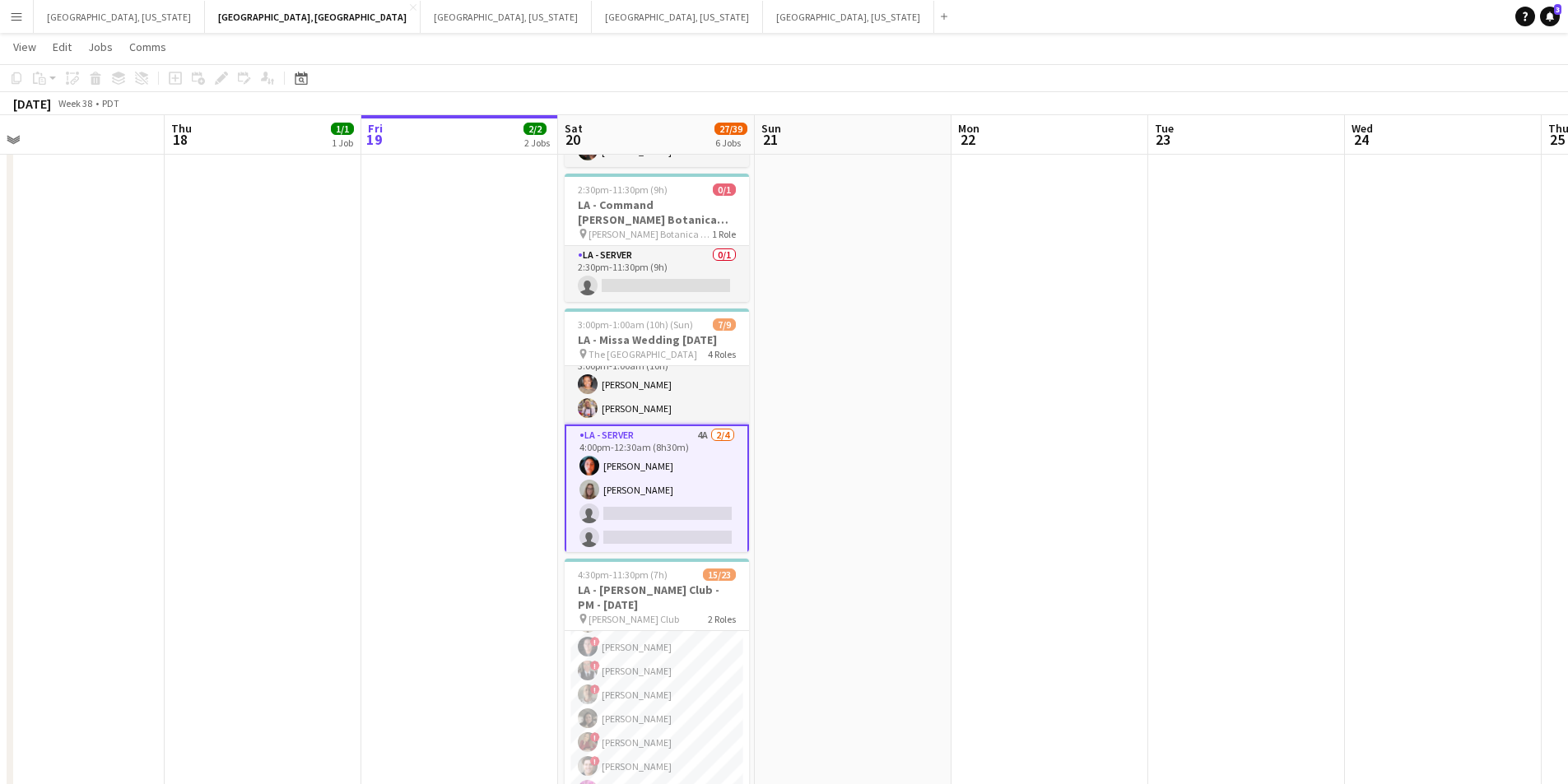
click at [660, 480] on app-card-role "LA - Server 4A [DATE] 4:00pm-12:30am (8h30m) [PERSON_NAME] [PERSON_NAME] single…" at bounding box center [656, 490] width 184 height 131
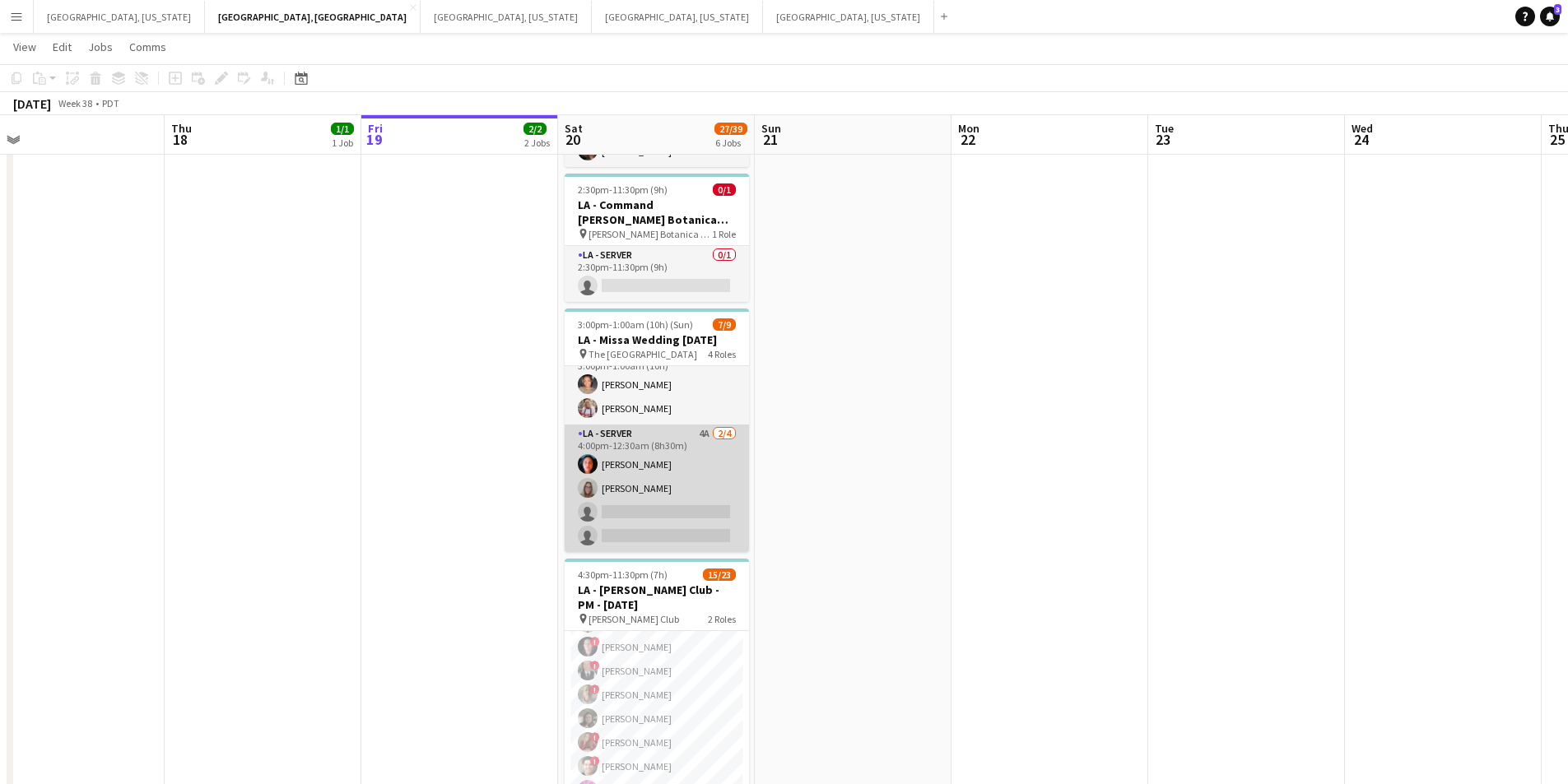
drag, startPoint x: 612, startPoint y: 510, endPoint x: 674, endPoint y: 480, distance: 68.9
click at [615, 507] on app-card-role "LA - Server 4A [DATE] 4:00pm-12:30am (8h30m) [PERSON_NAME] [PERSON_NAME] single…" at bounding box center [656, 488] width 184 height 127
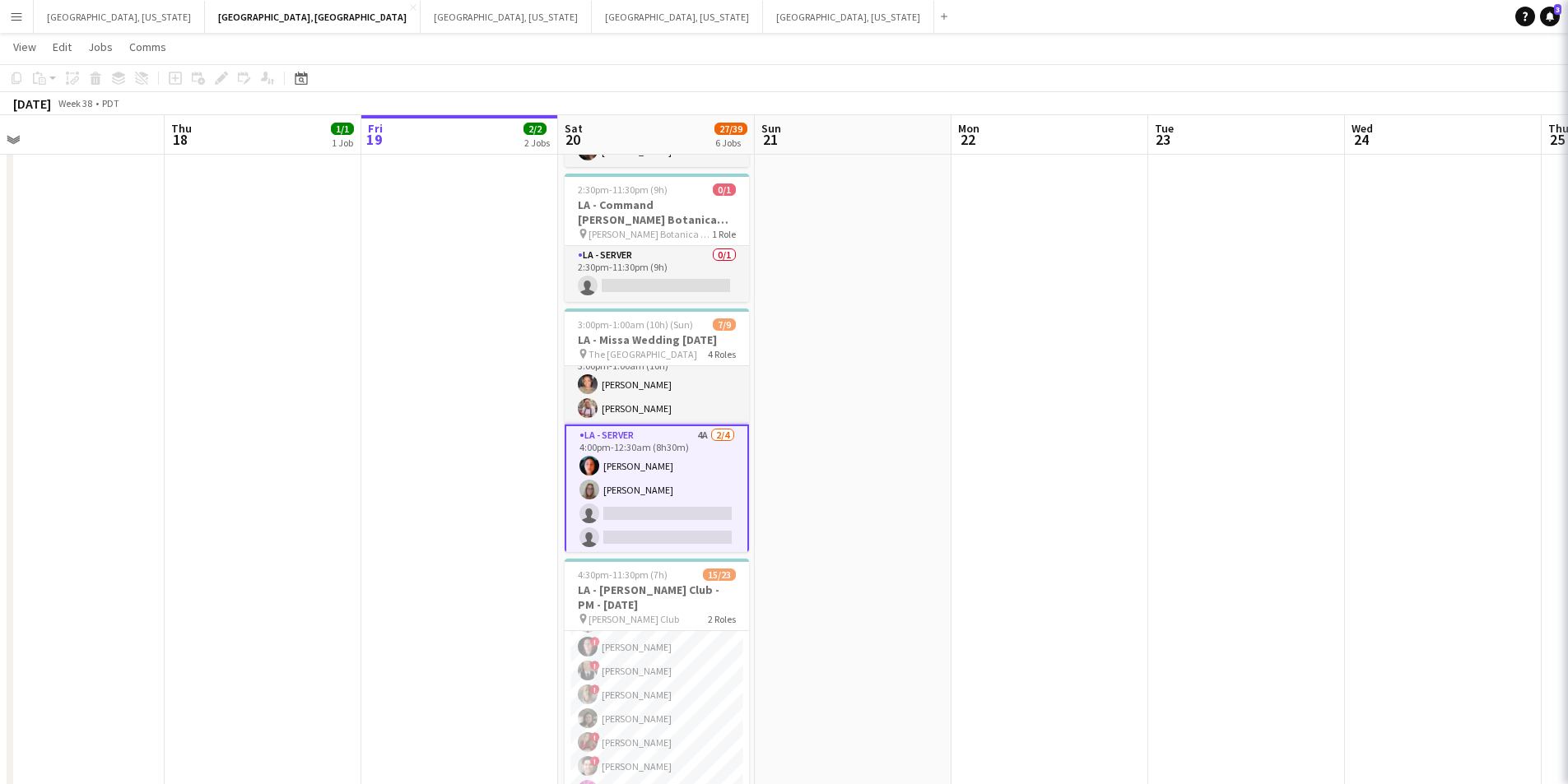
scroll to position [0, 620]
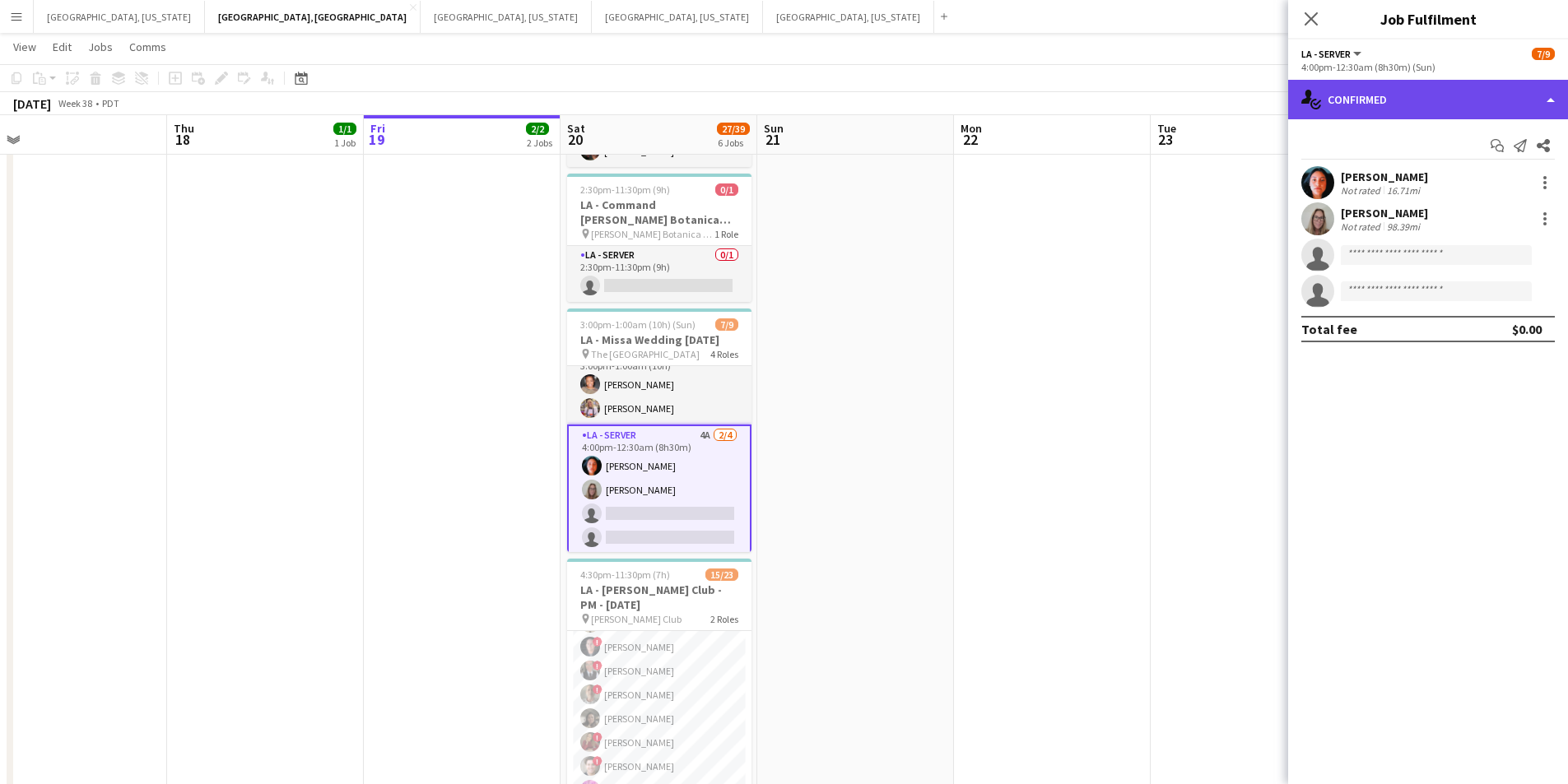
click at [1544, 117] on div "single-neutral-actions-check-2 Confirmed" at bounding box center [1428, 100] width 280 height 40
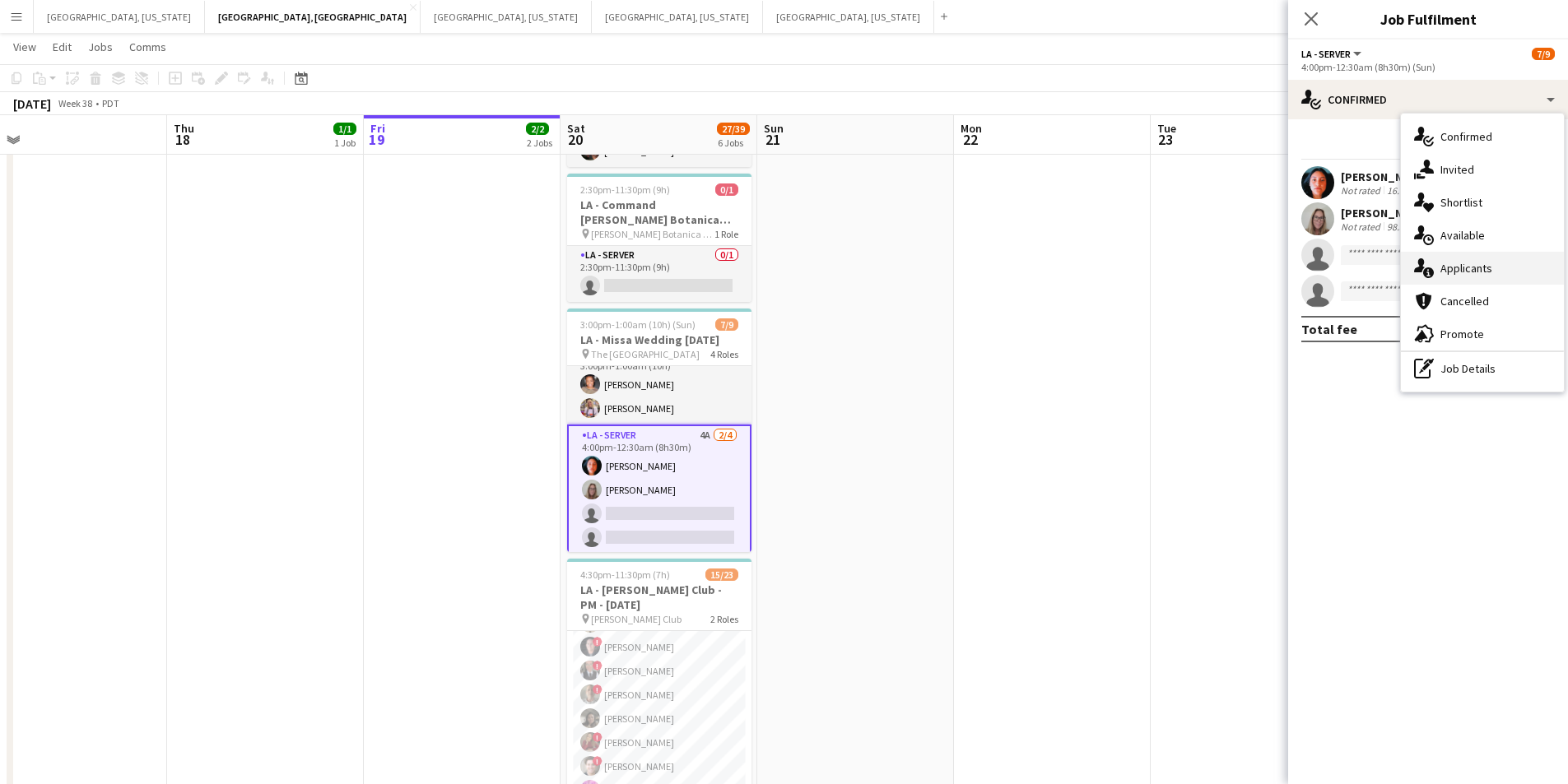
click at [1492, 267] on div "single-neutral-actions-information Applicants" at bounding box center [1482, 268] width 163 height 33
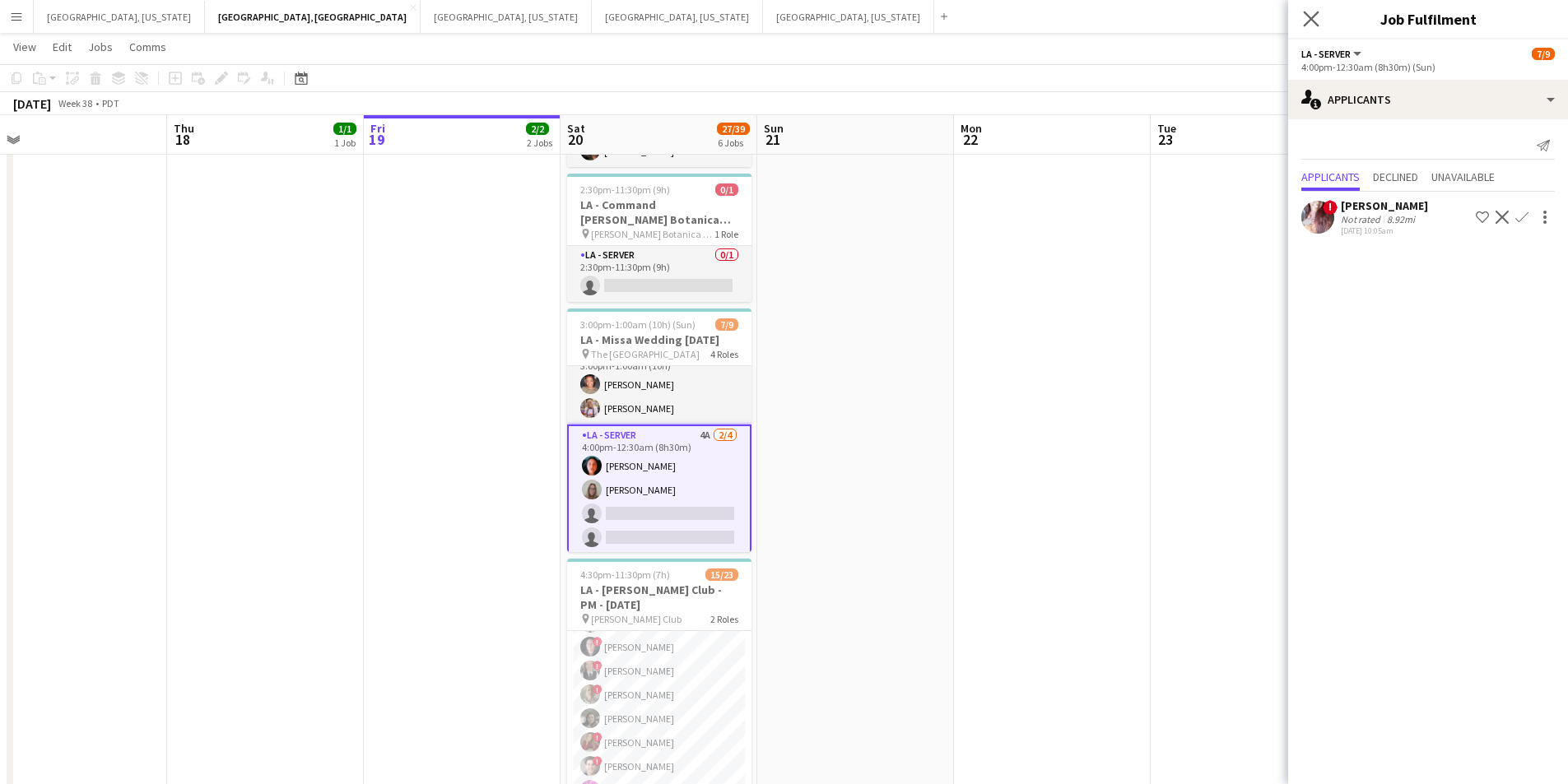
click at [1317, 26] on icon "Close pop-in" at bounding box center [1311, 18] width 16 height 16
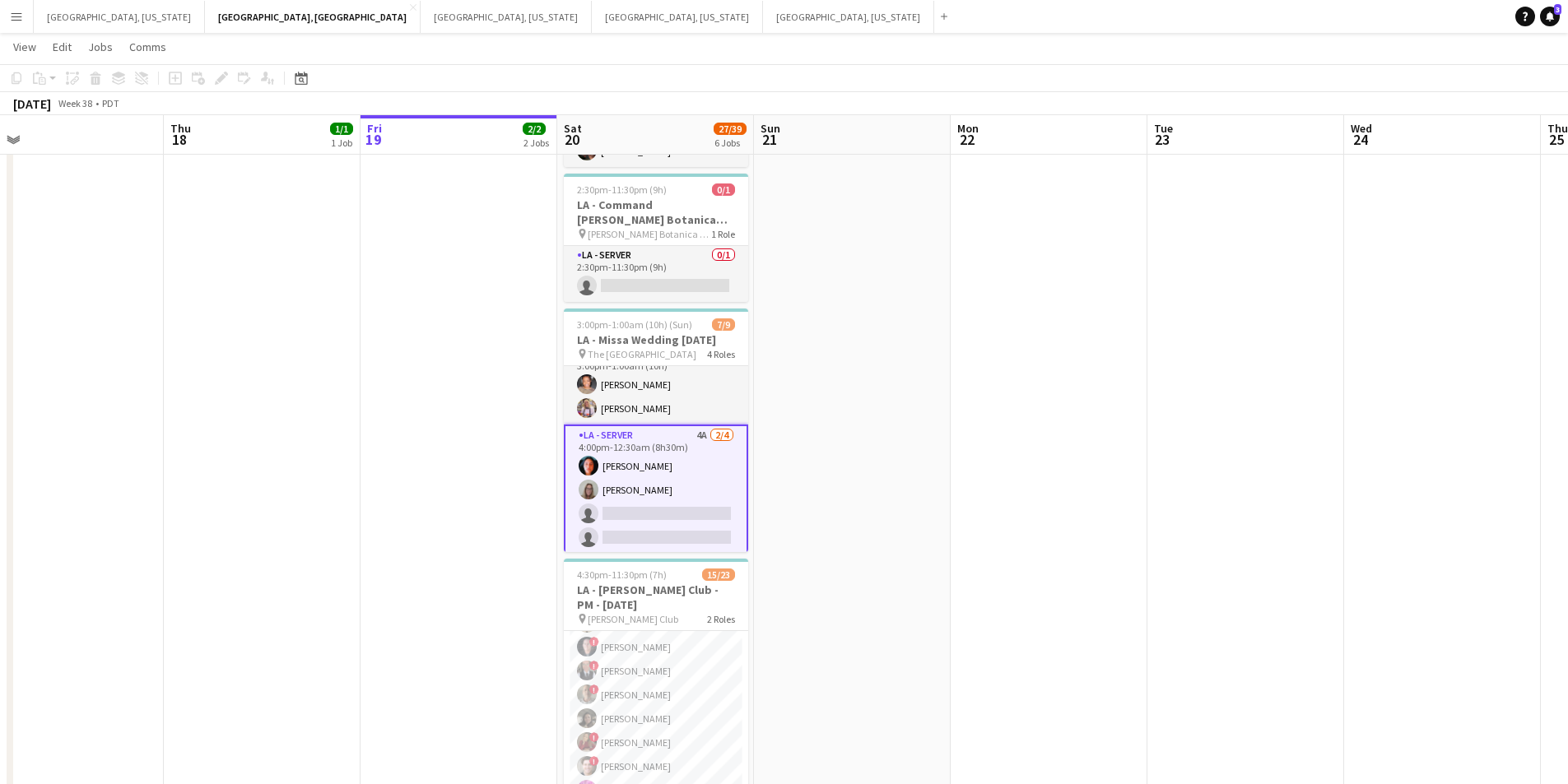
scroll to position [0, 614]
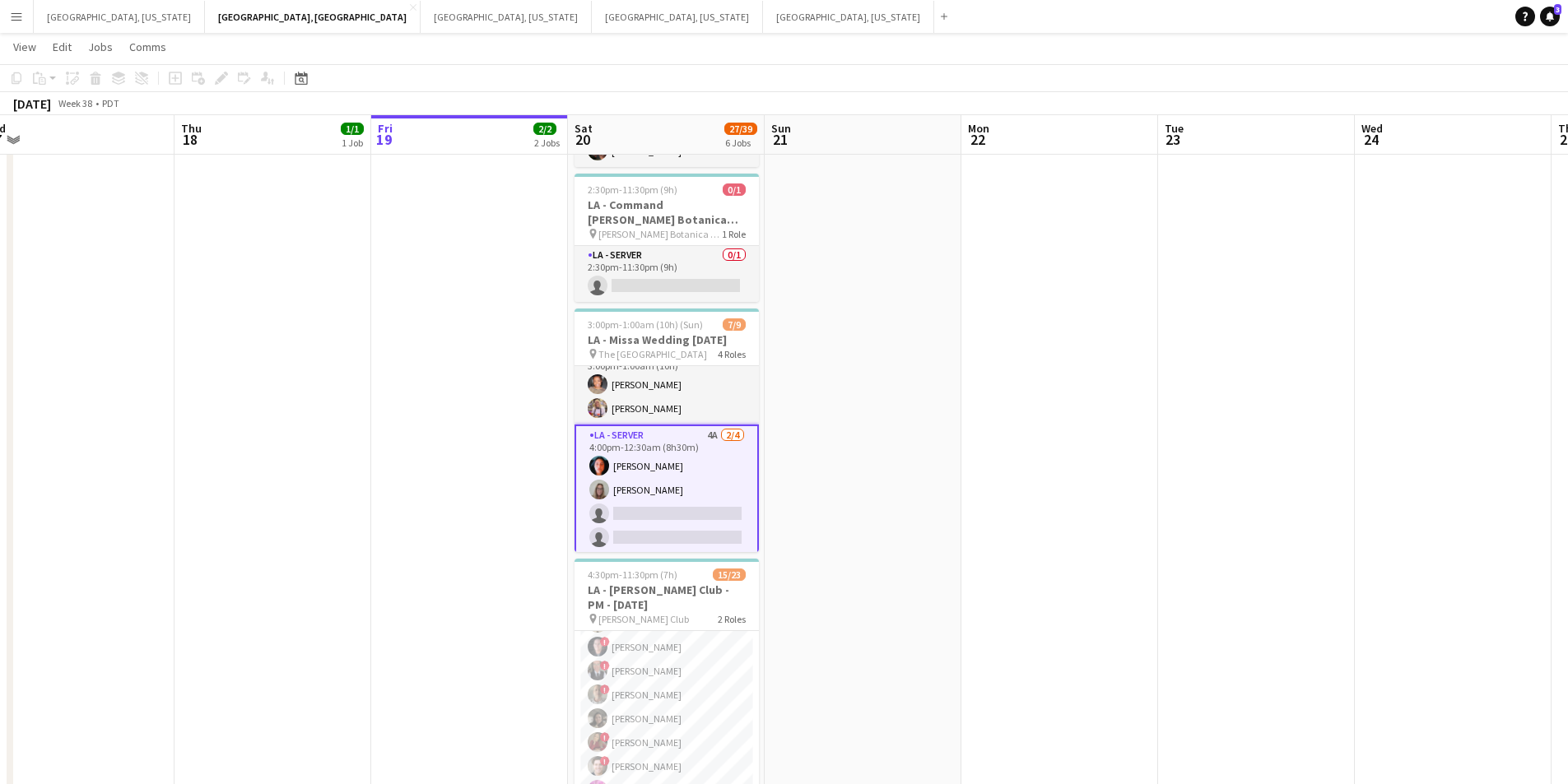
click at [717, 467] on app-card-role "LA - Server 4A [DATE] 4:00pm-12:30am (8h30m) [PERSON_NAME] [PERSON_NAME] single…" at bounding box center [666, 490] width 184 height 131
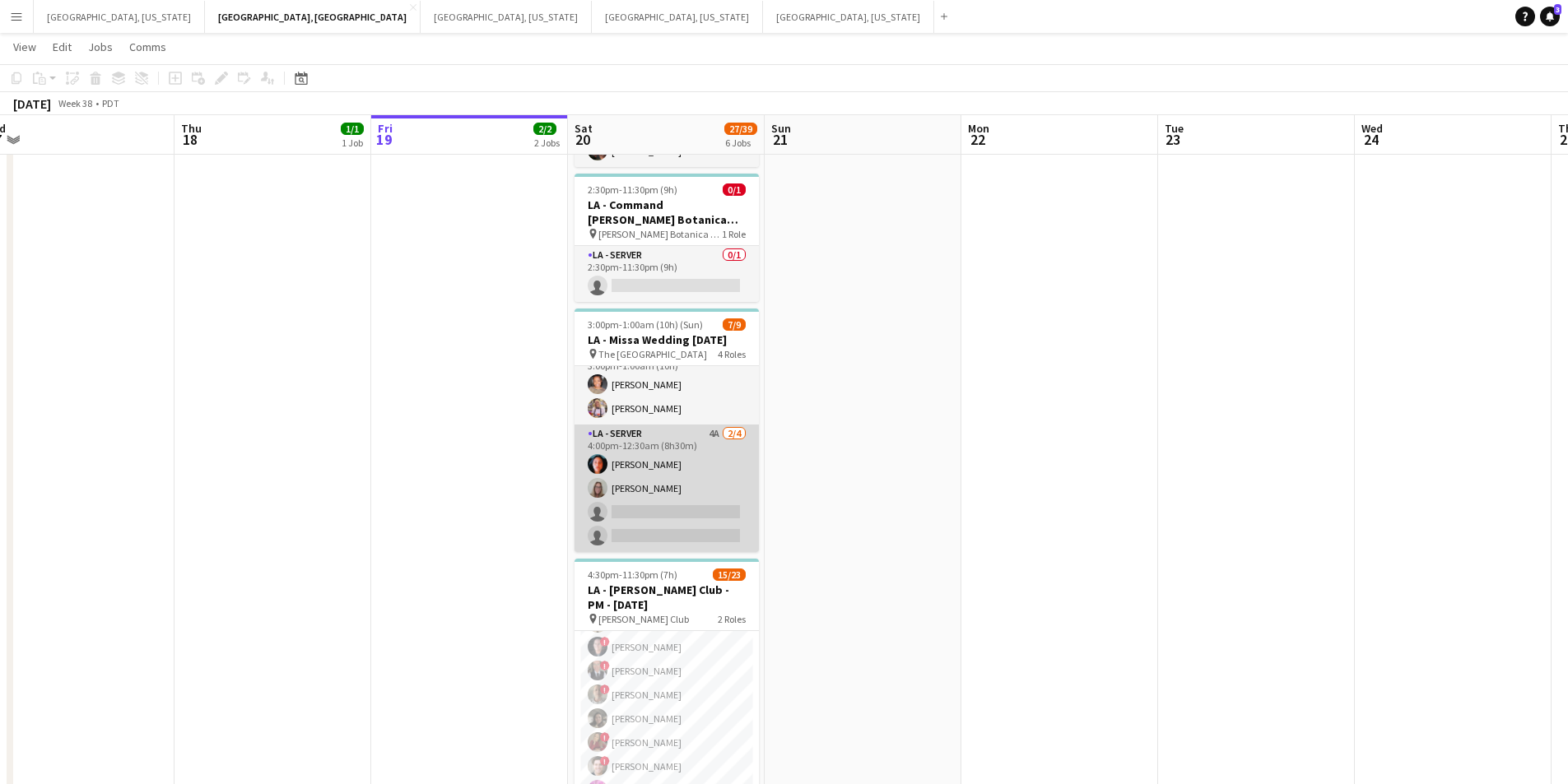
scroll to position [0, 612]
click at [724, 480] on app-card-role "LA - Server 4A [DATE] 4:00pm-12:30am (8h30m) [PERSON_NAME] [PERSON_NAME] single…" at bounding box center [667, 488] width 184 height 127
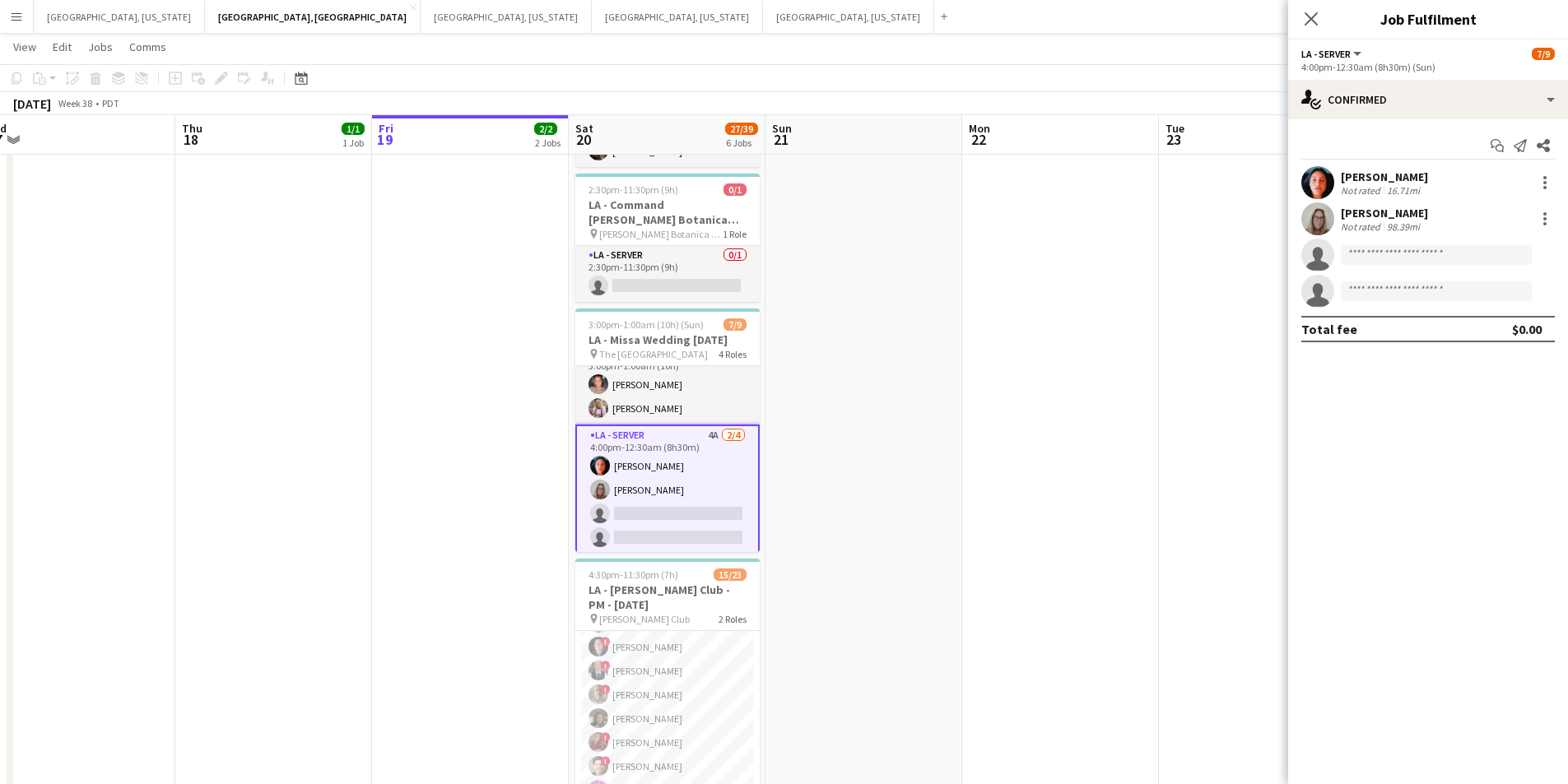
scroll to position [0, 0]
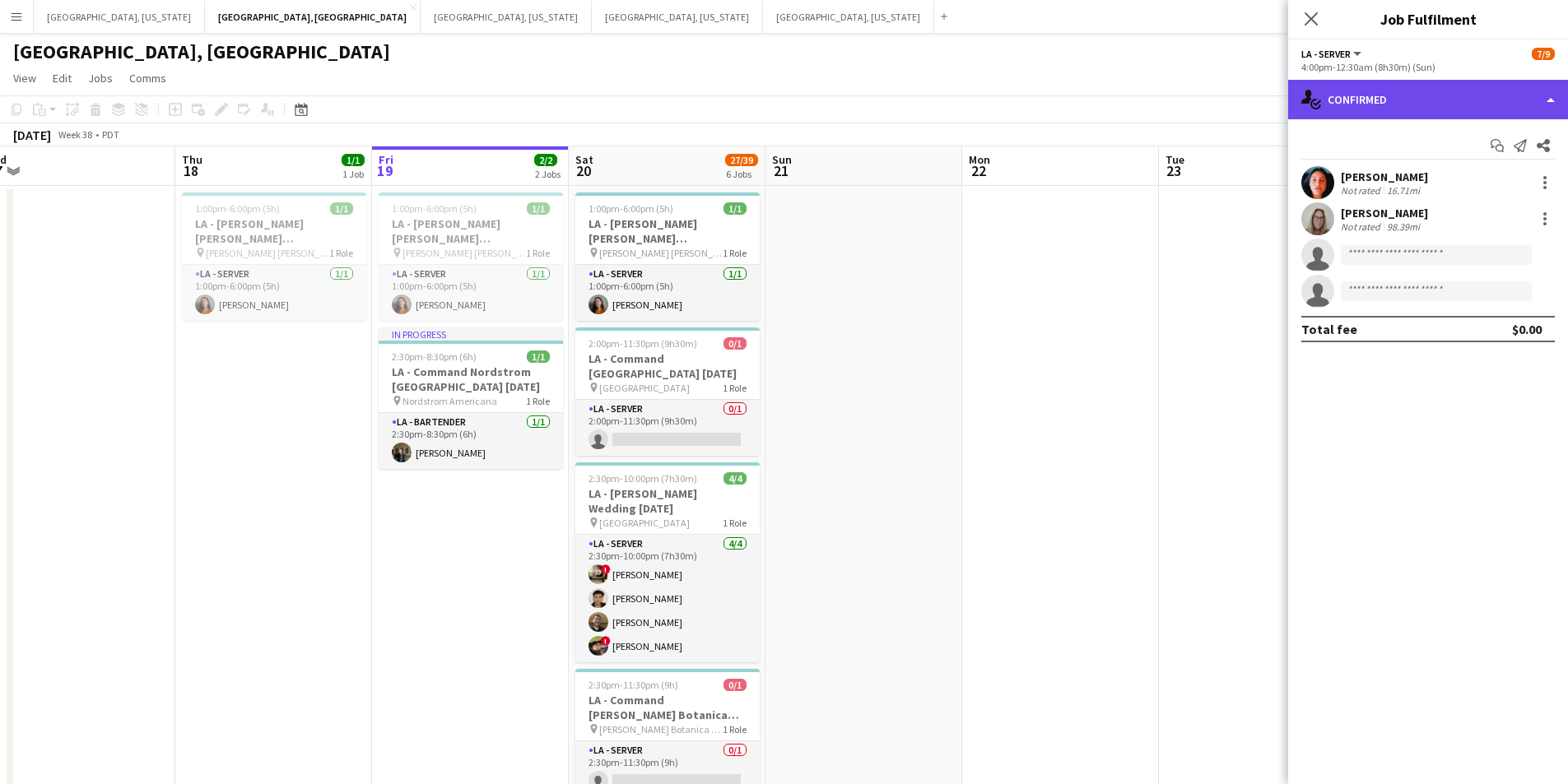
click at [1538, 102] on div "single-neutral-actions-check-2 Confirmed" at bounding box center [1428, 100] width 280 height 40
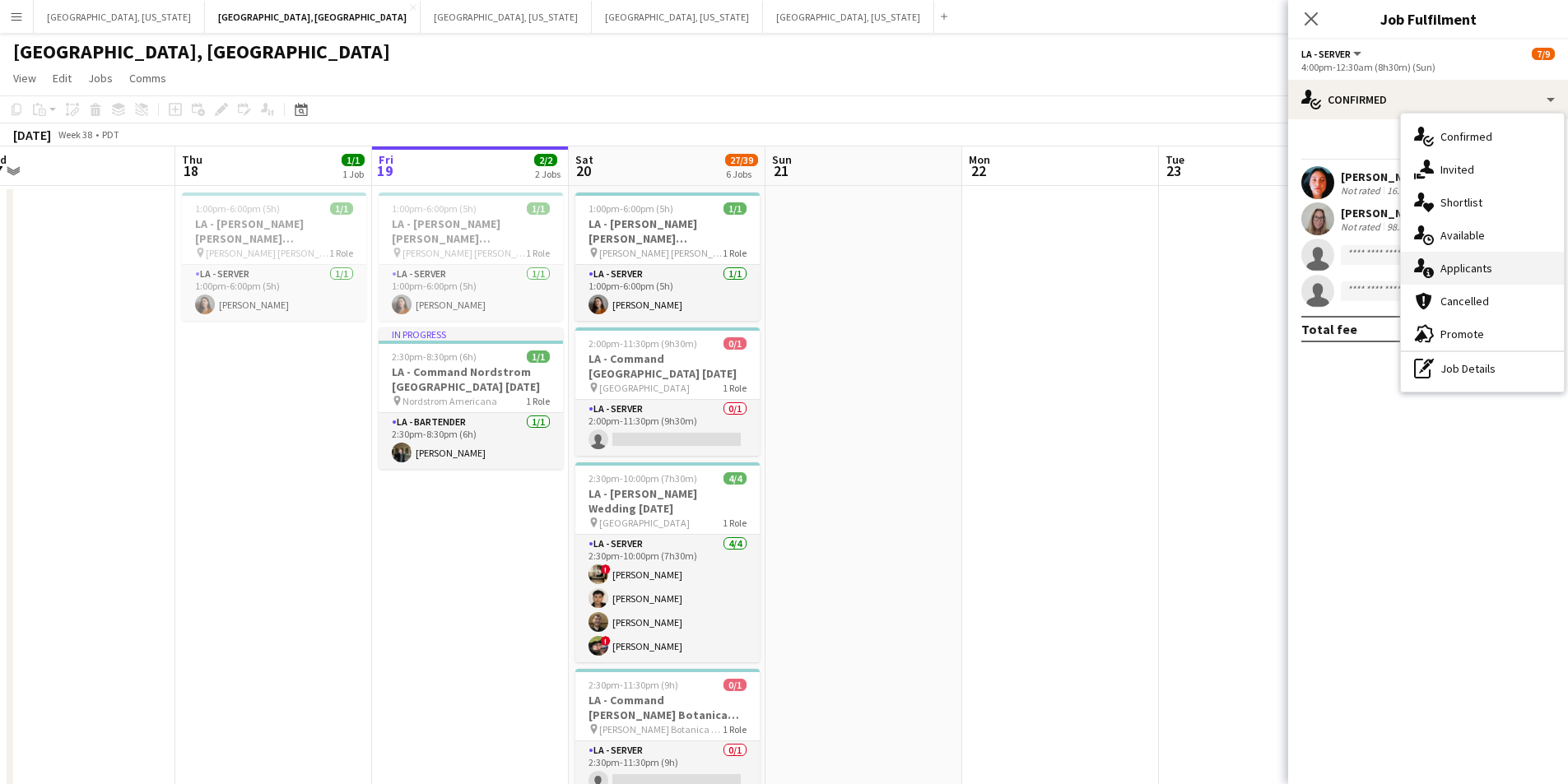
click at [1507, 264] on div "single-neutral-actions-information Applicants" at bounding box center [1482, 268] width 163 height 33
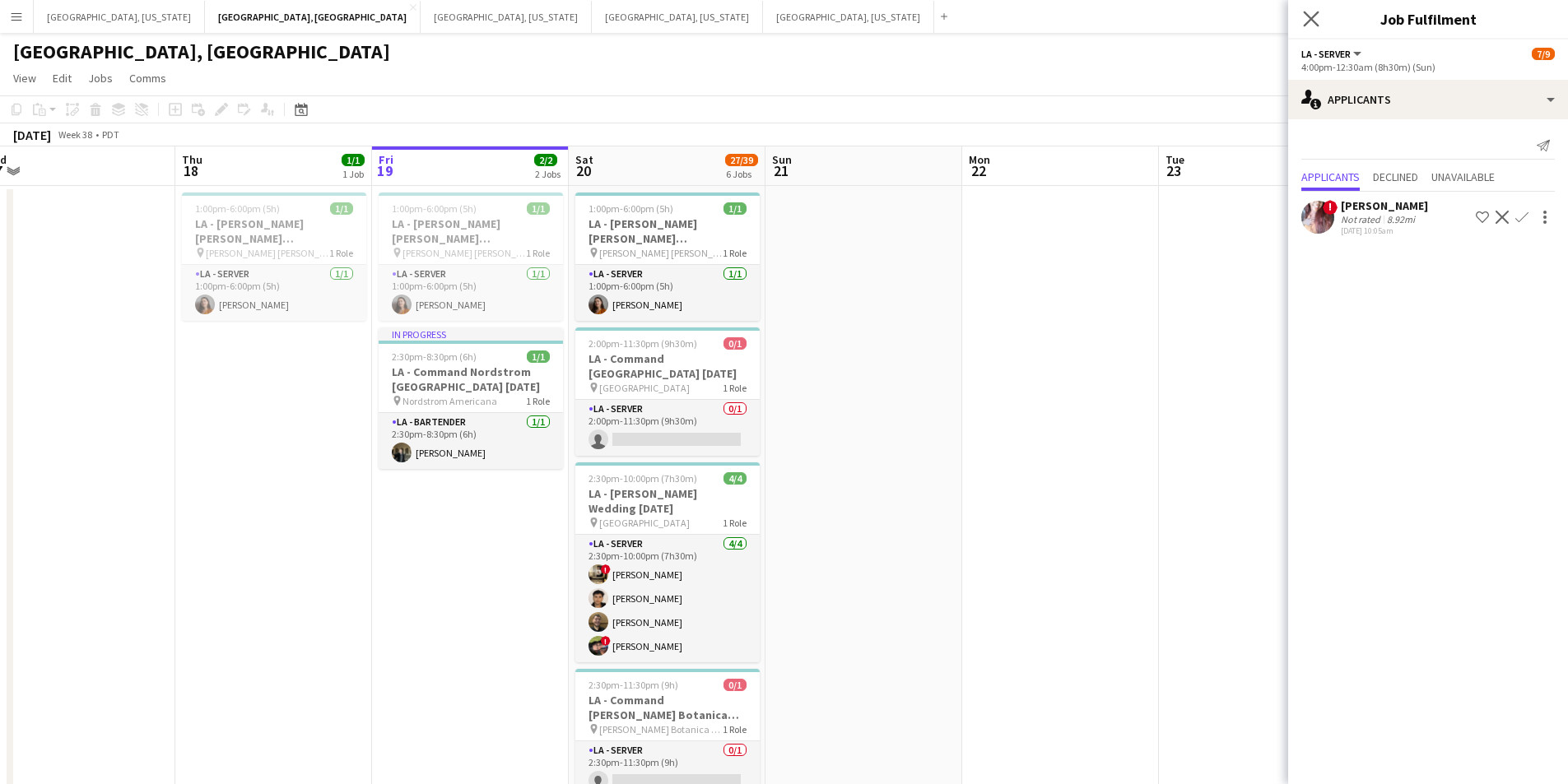
drag, startPoint x: 1311, startPoint y: 30, endPoint x: 1317, endPoint y: 17, distance: 14.3
click at [1313, 26] on div "Close pop-in" at bounding box center [1311, 19] width 46 height 38
click at [1317, 16] on icon "Close pop-in" at bounding box center [1311, 19] width 13 height 13
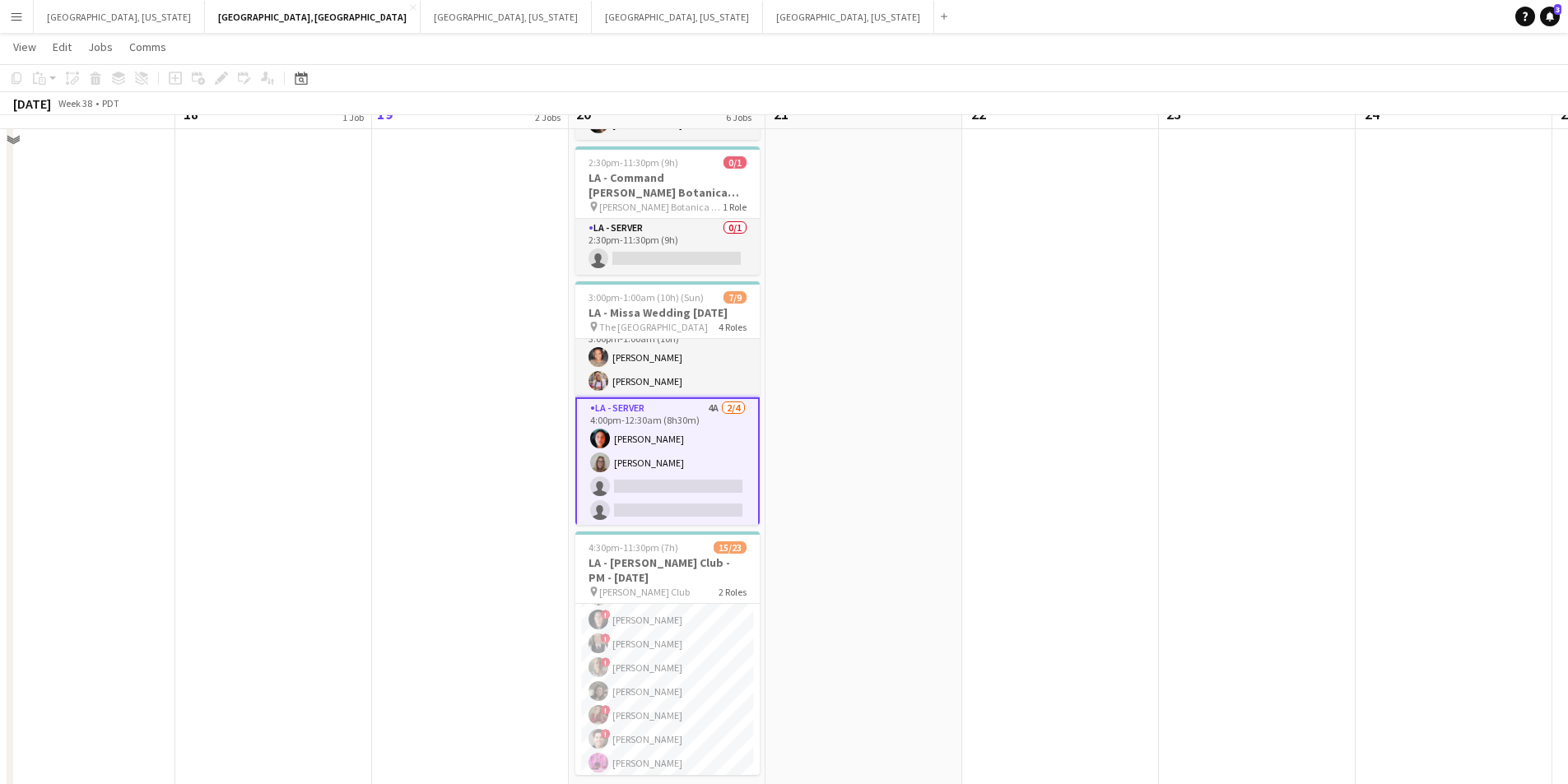
scroll to position [741, 0]
